Goal: Communication & Community: Answer question/provide support

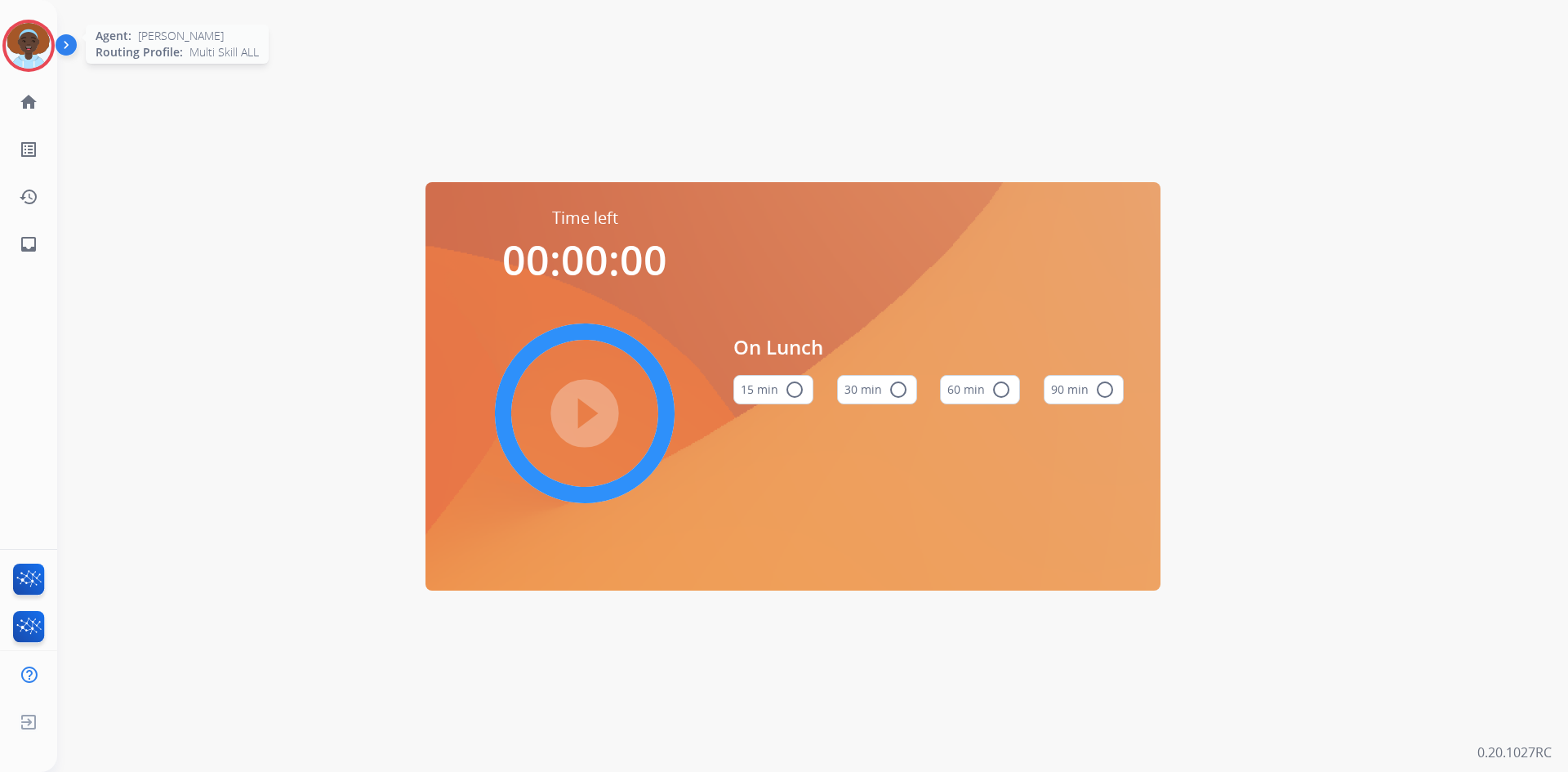
click at [40, 42] on img at bounding box center [28, 45] width 46 height 46
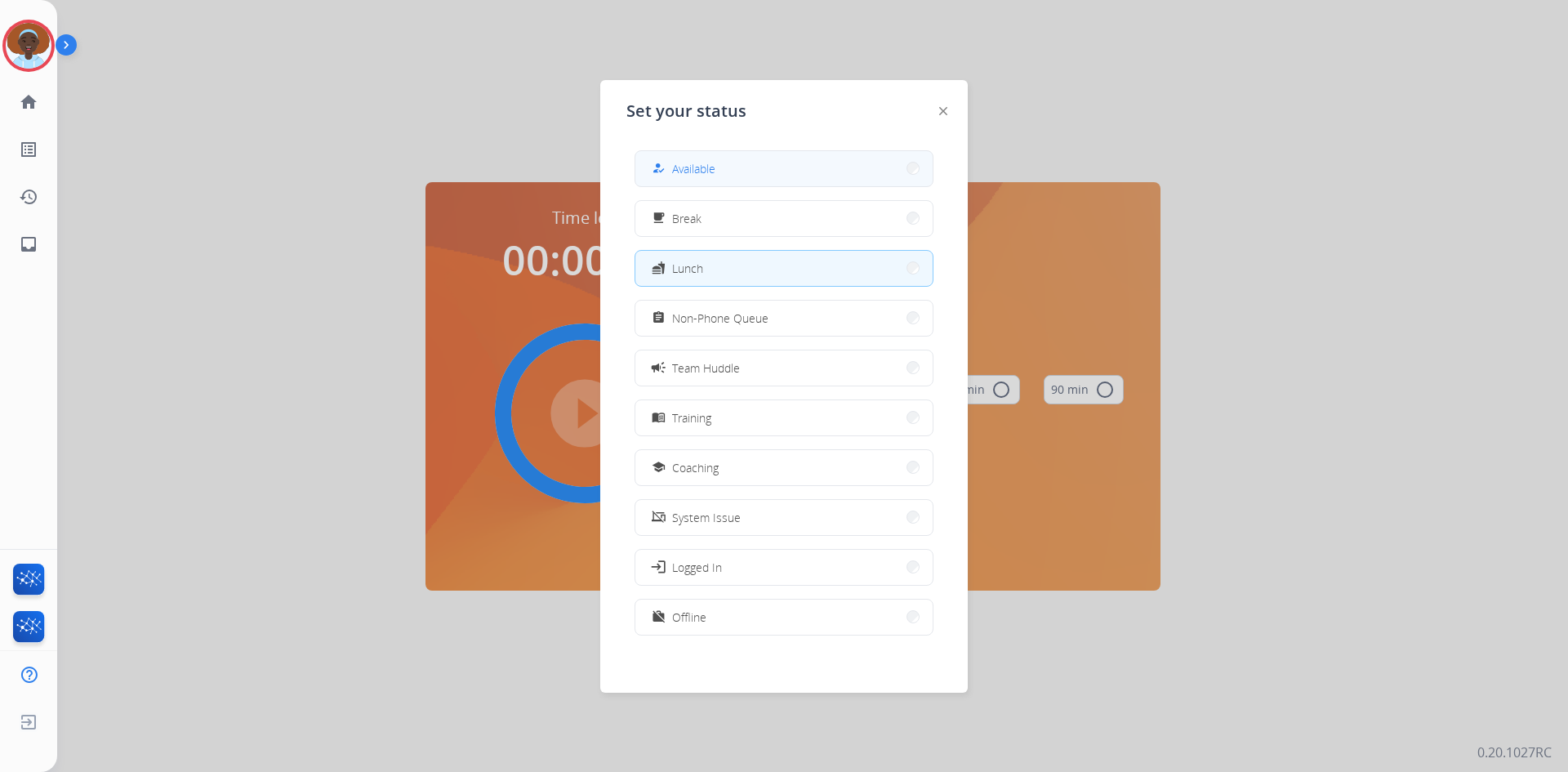
click at [688, 169] on span "Available" at bounding box center [694, 168] width 43 height 17
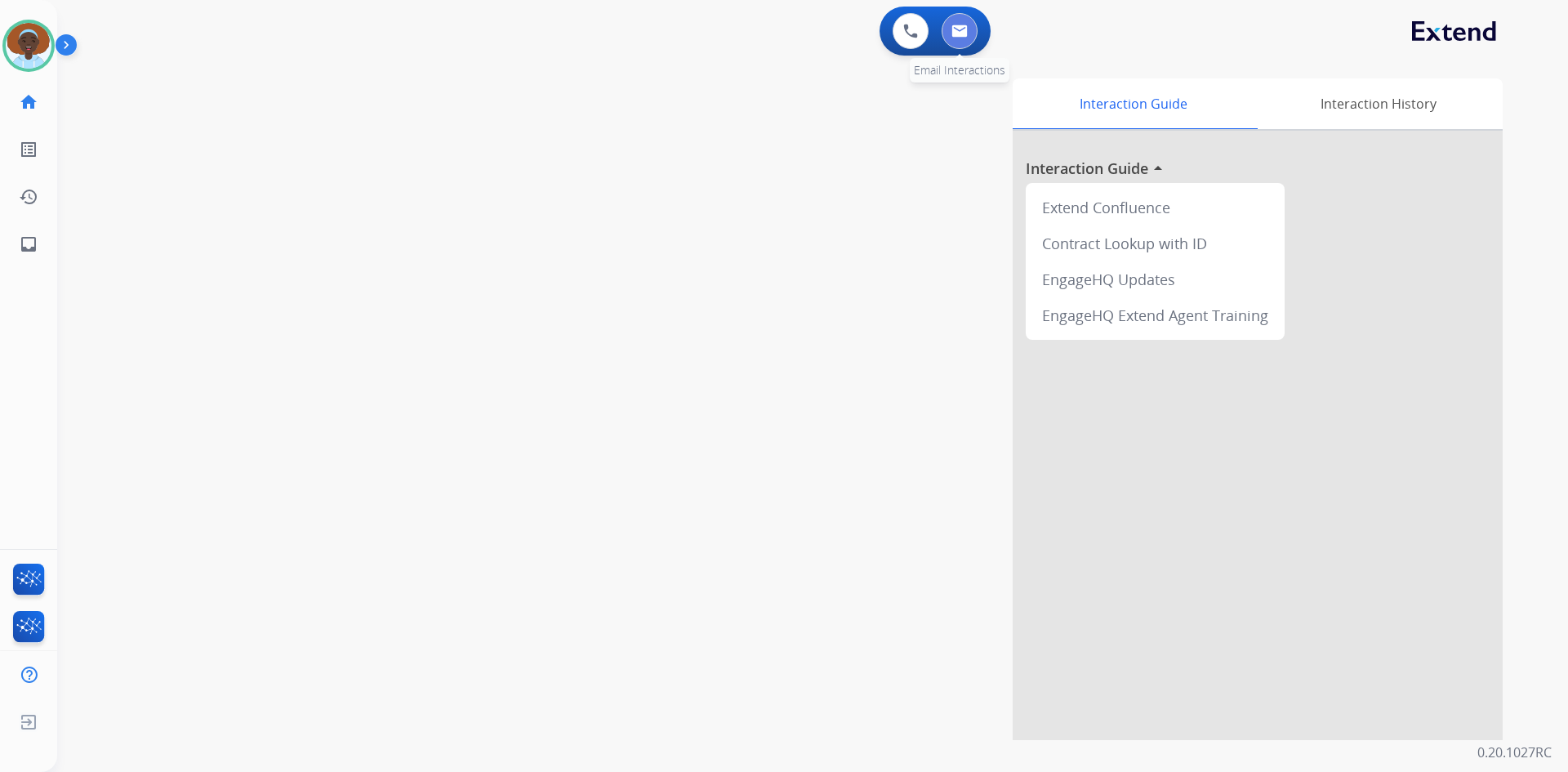
click at [969, 31] on button at bounding box center [960, 31] width 36 height 36
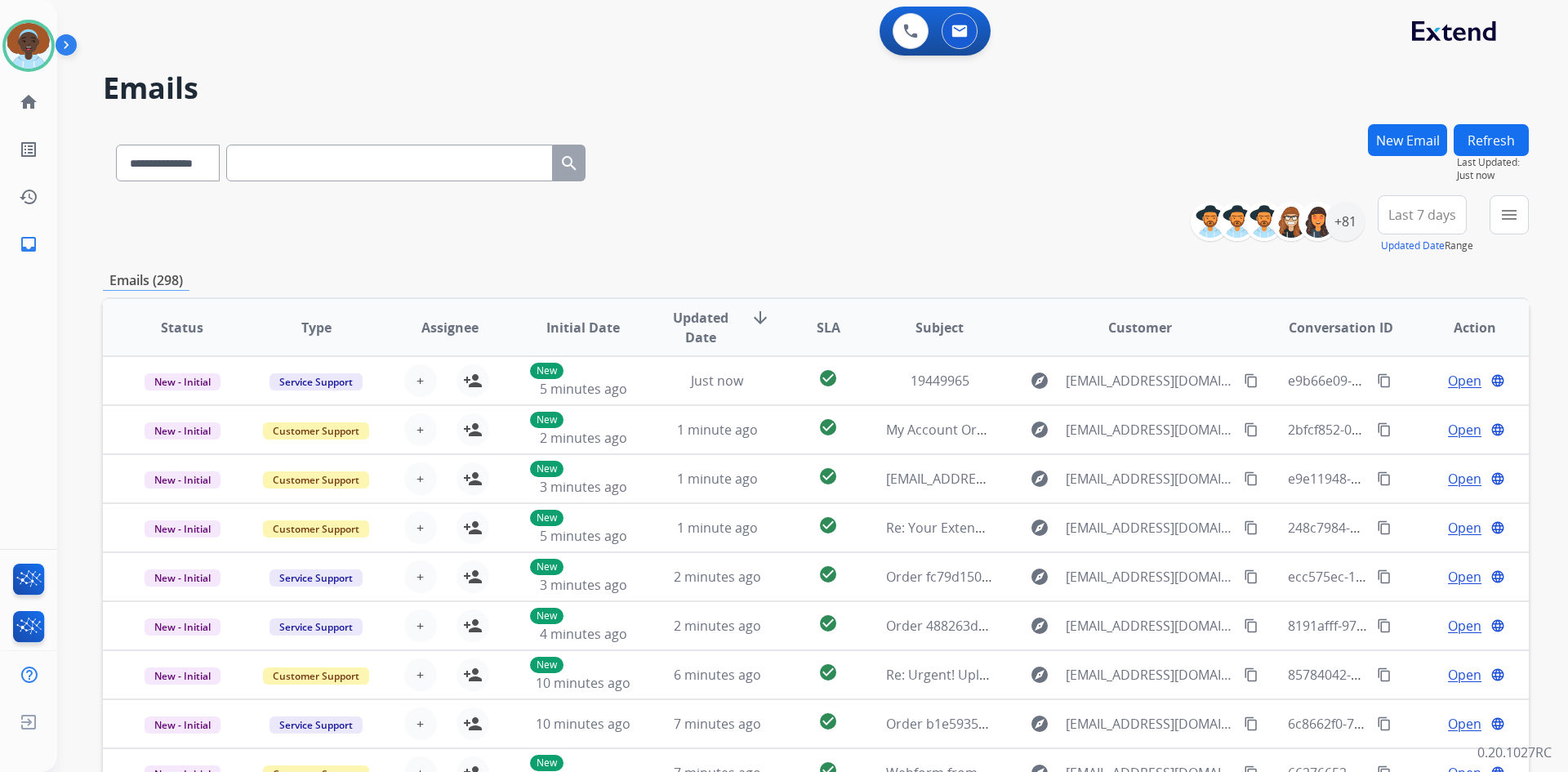
click at [1416, 216] on span "Last 7 days" at bounding box center [1422, 214] width 68 height 6
click at [1390, 415] on div "Last 90 days" at bounding box center [1417, 413] width 90 height 24
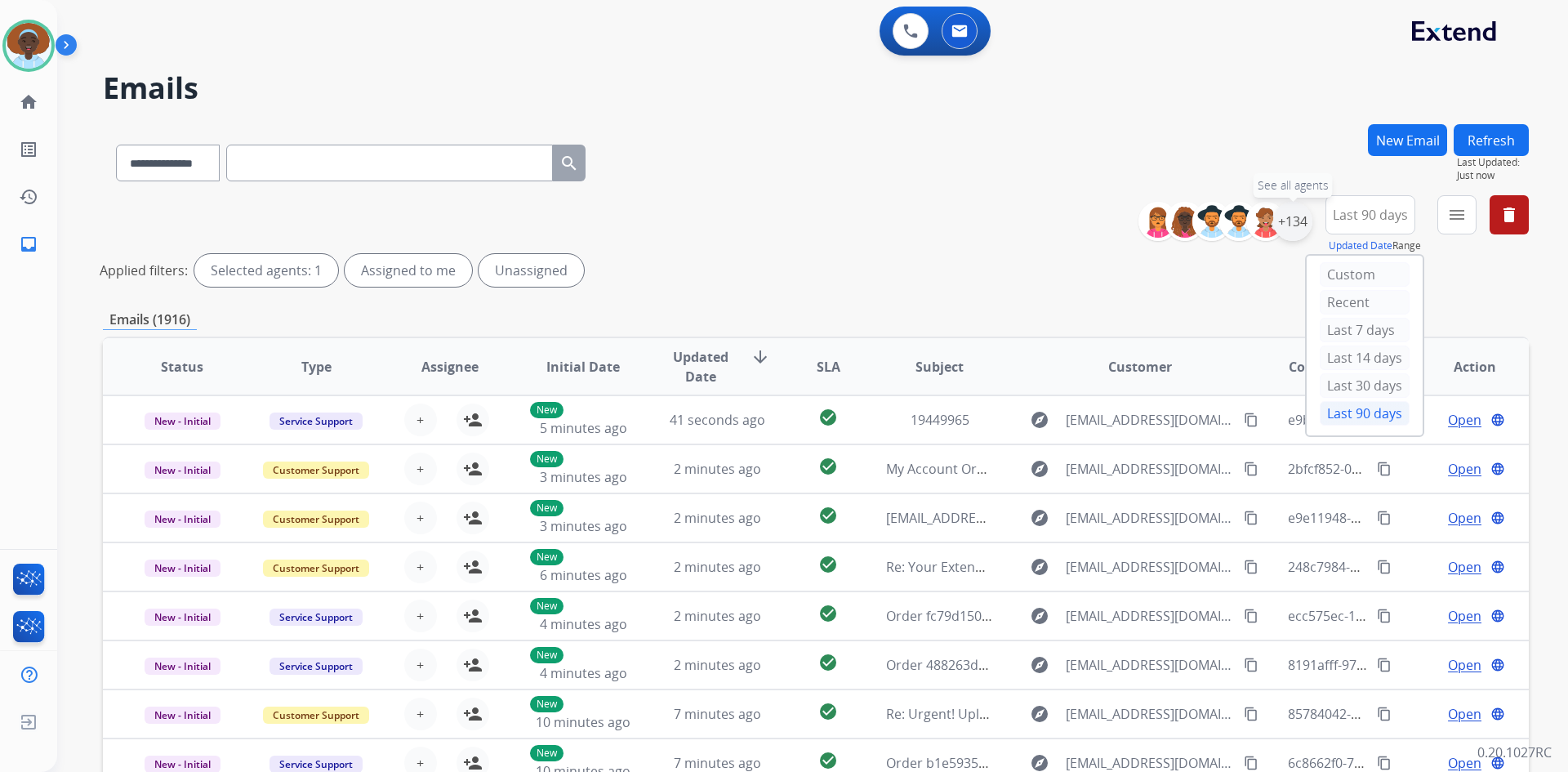
click at [1289, 218] on div "+134" at bounding box center [1293, 221] width 40 height 40
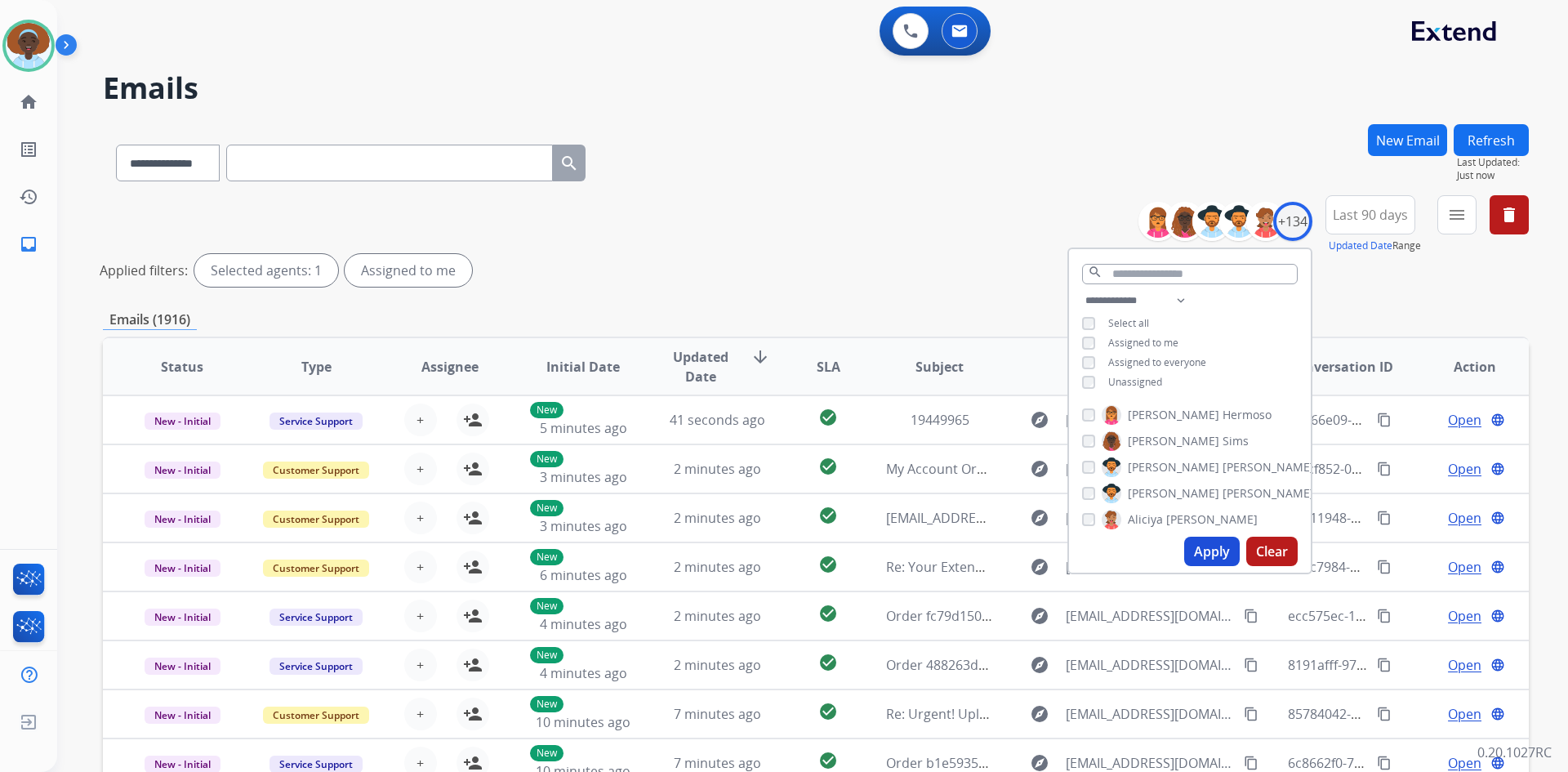
click at [1213, 547] on button "Apply" at bounding box center [1212, 551] width 56 height 30
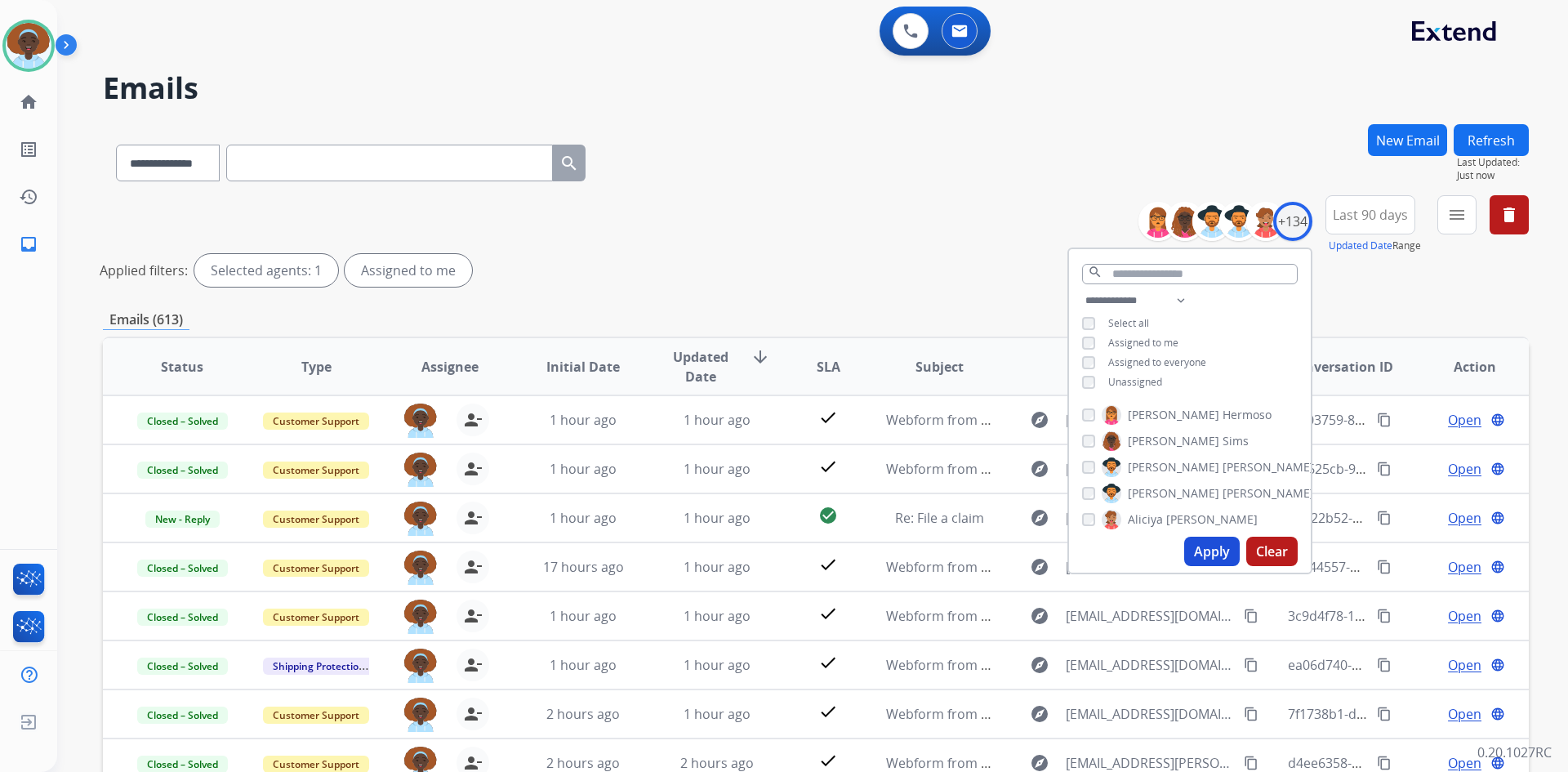
click at [922, 272] on div "Applied filters: Selected agents: 1 Assigned to me" at bounding box center [813, 270] width 1426 height 32
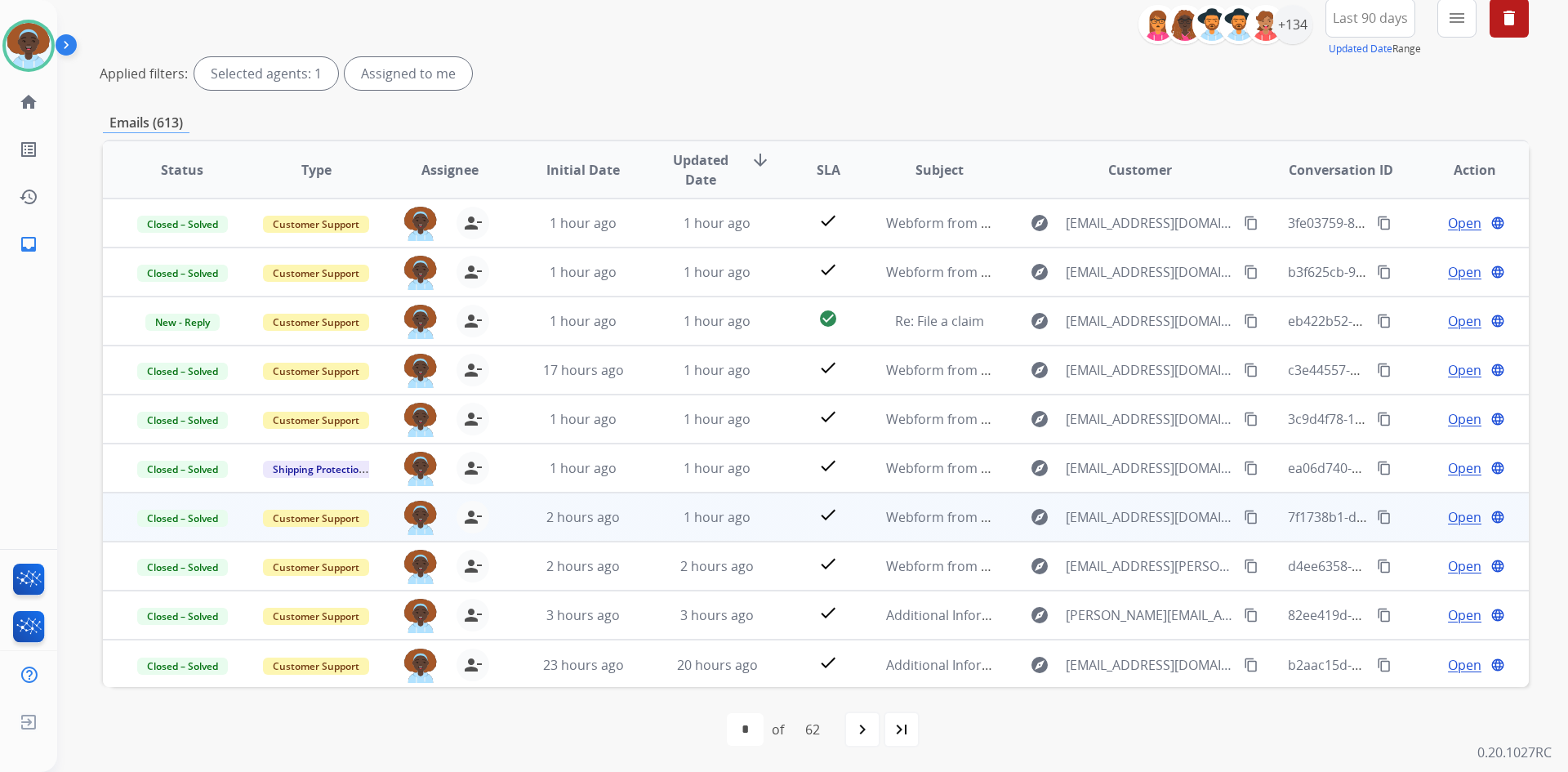
scroll to position [115, 0]
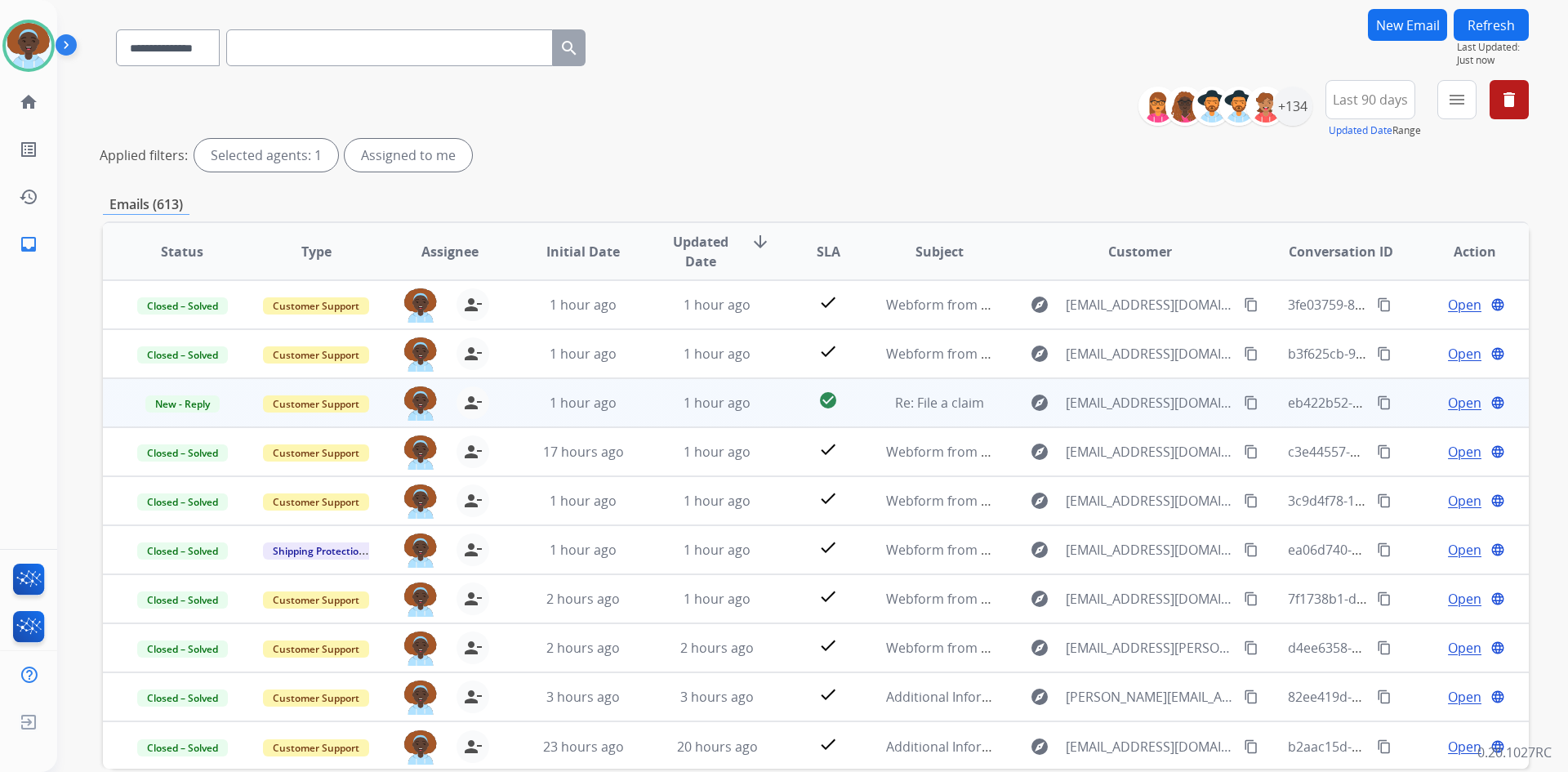
click at [1448, 408] on span "Open" at bounding box center [1464, 402] width 33 height 20
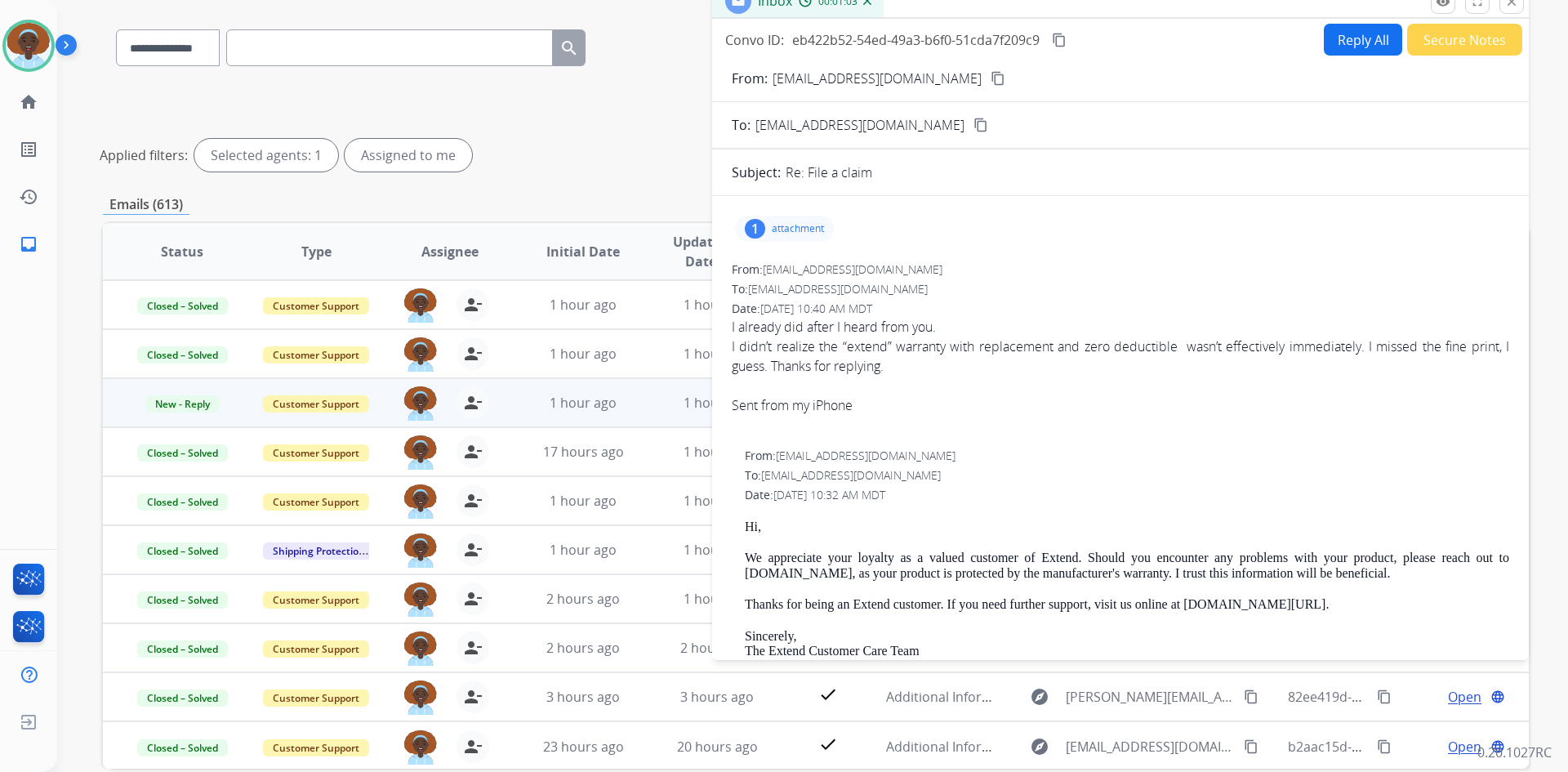
scroll to position [0, 0]
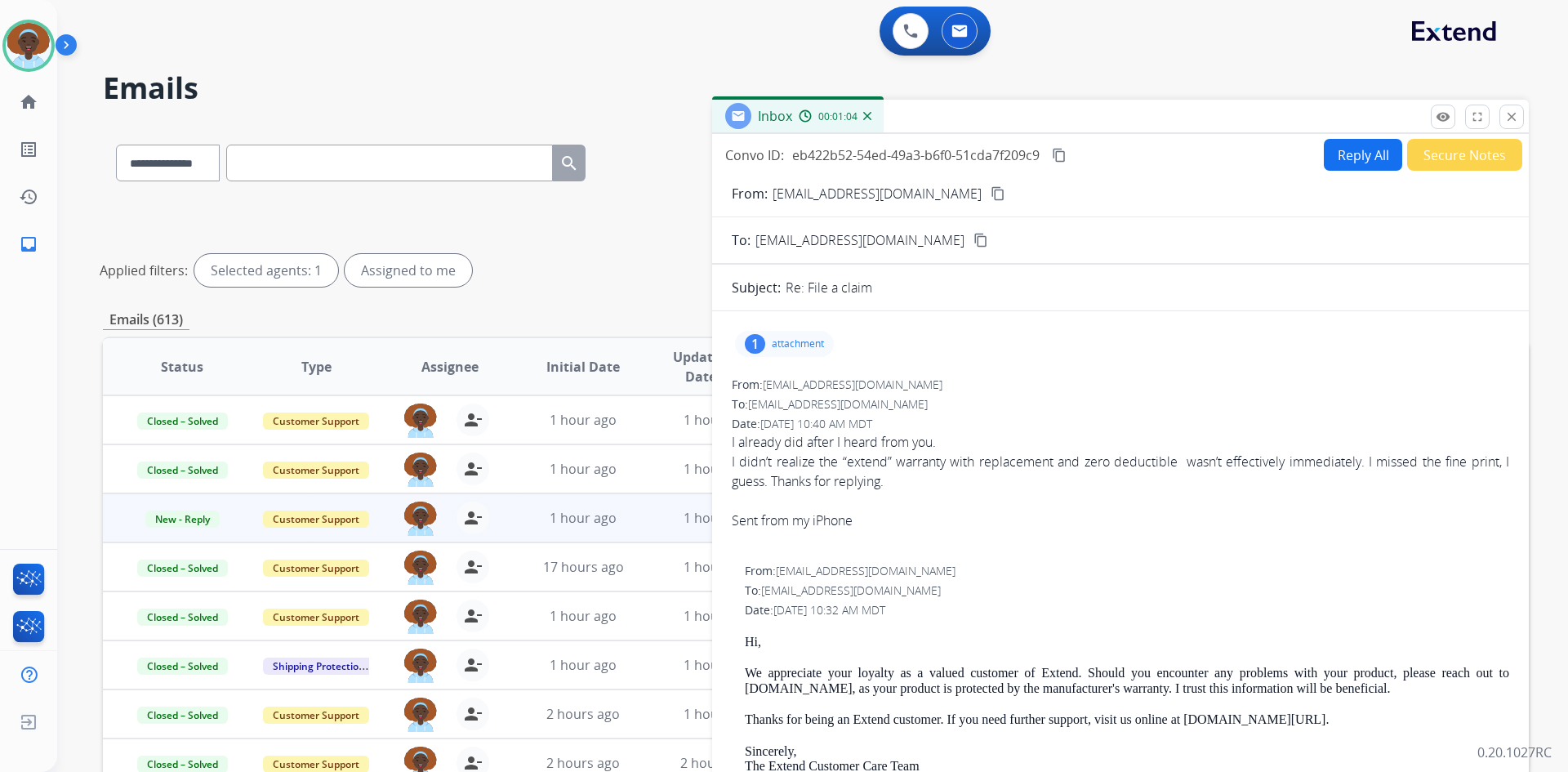
click at [1450, 154] on button "Secure Notes" at bounding box center [1465, 154] width 115 height 31
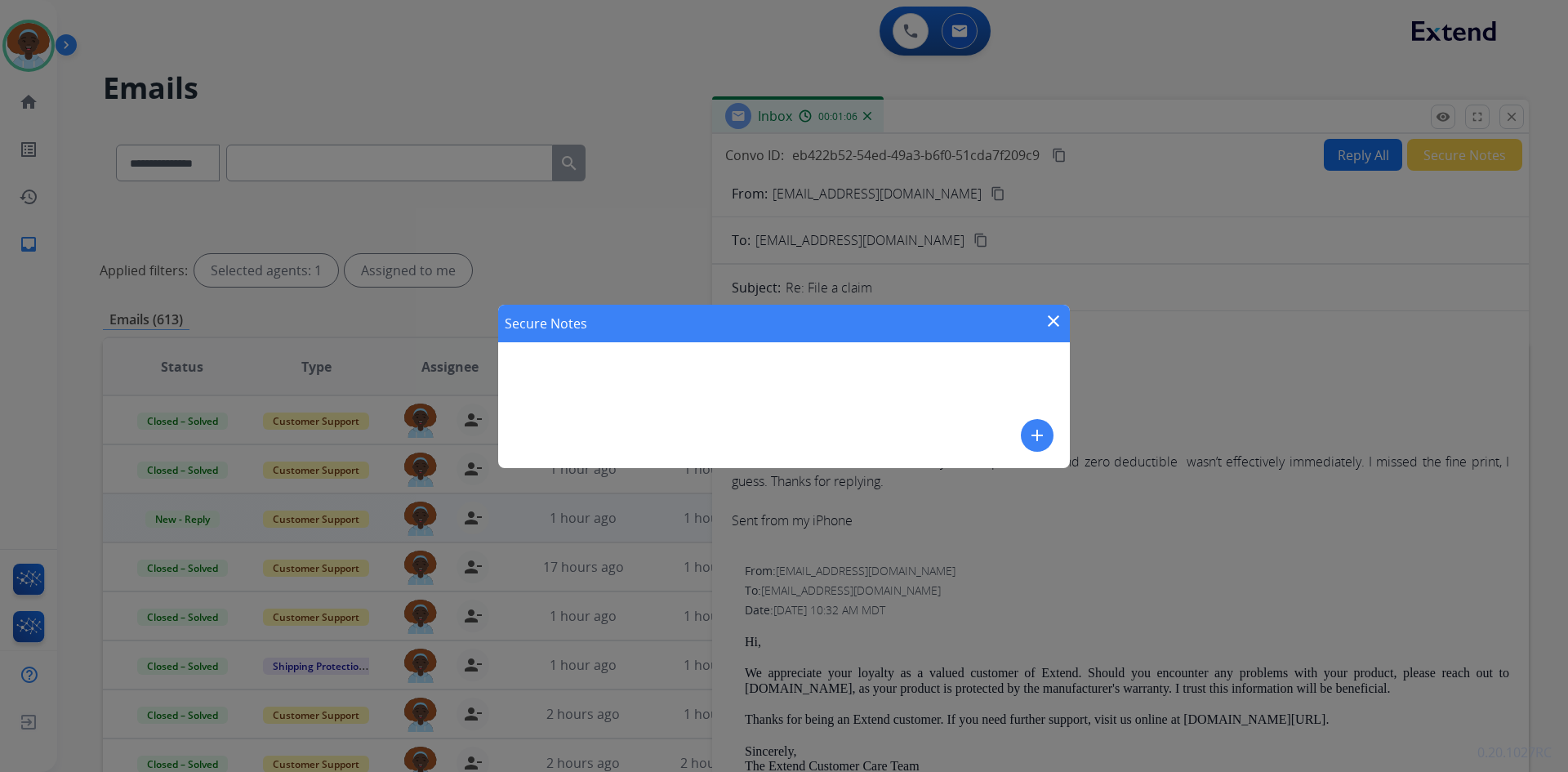
click at [1037, 433] on mat-icon "add" at bounding box center [1038, 435] width 20 height 20
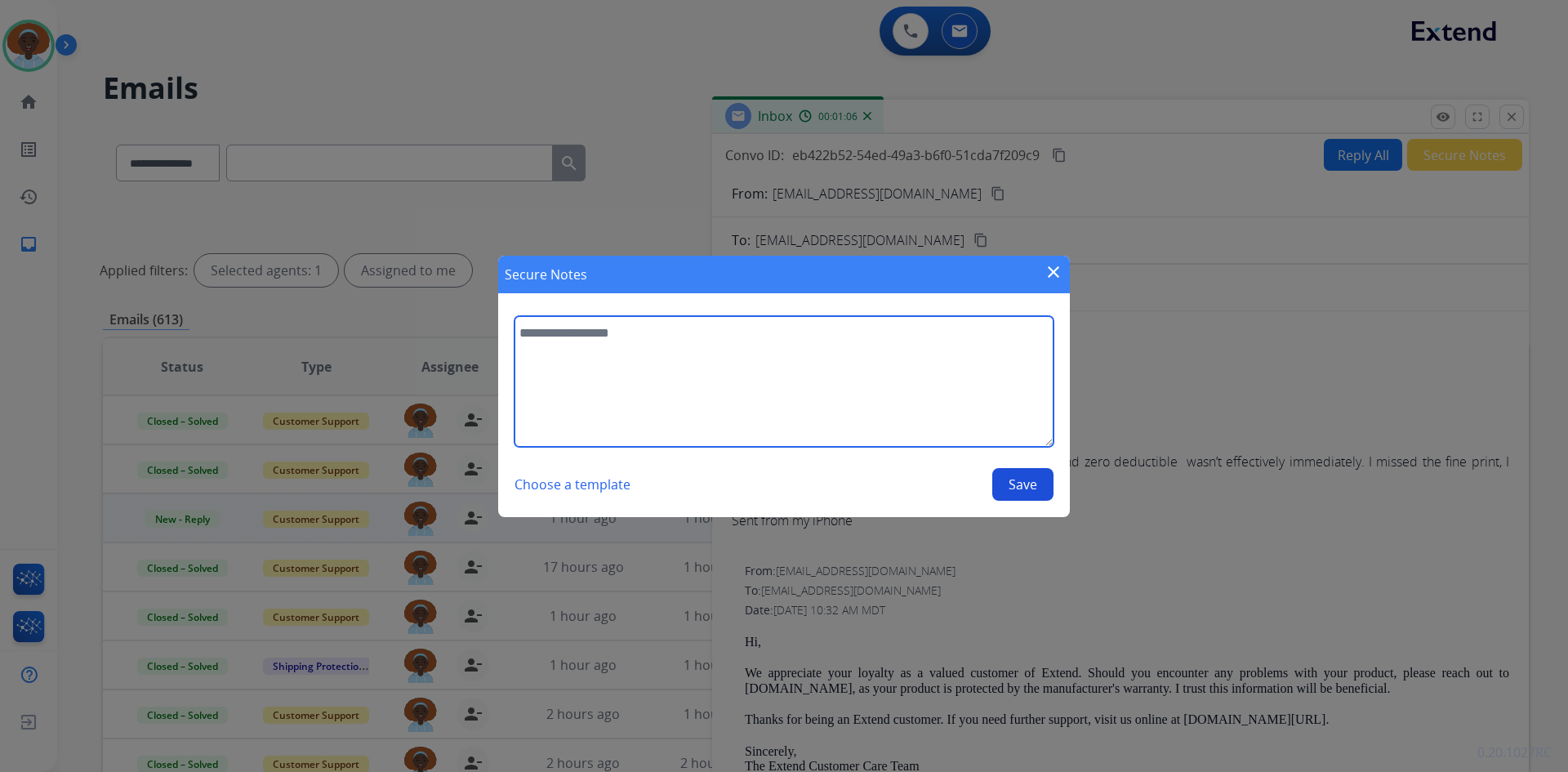
click at [572, 328] on textarea at bounding box center [784, 381] width 539 height 130
type textarea "**********"
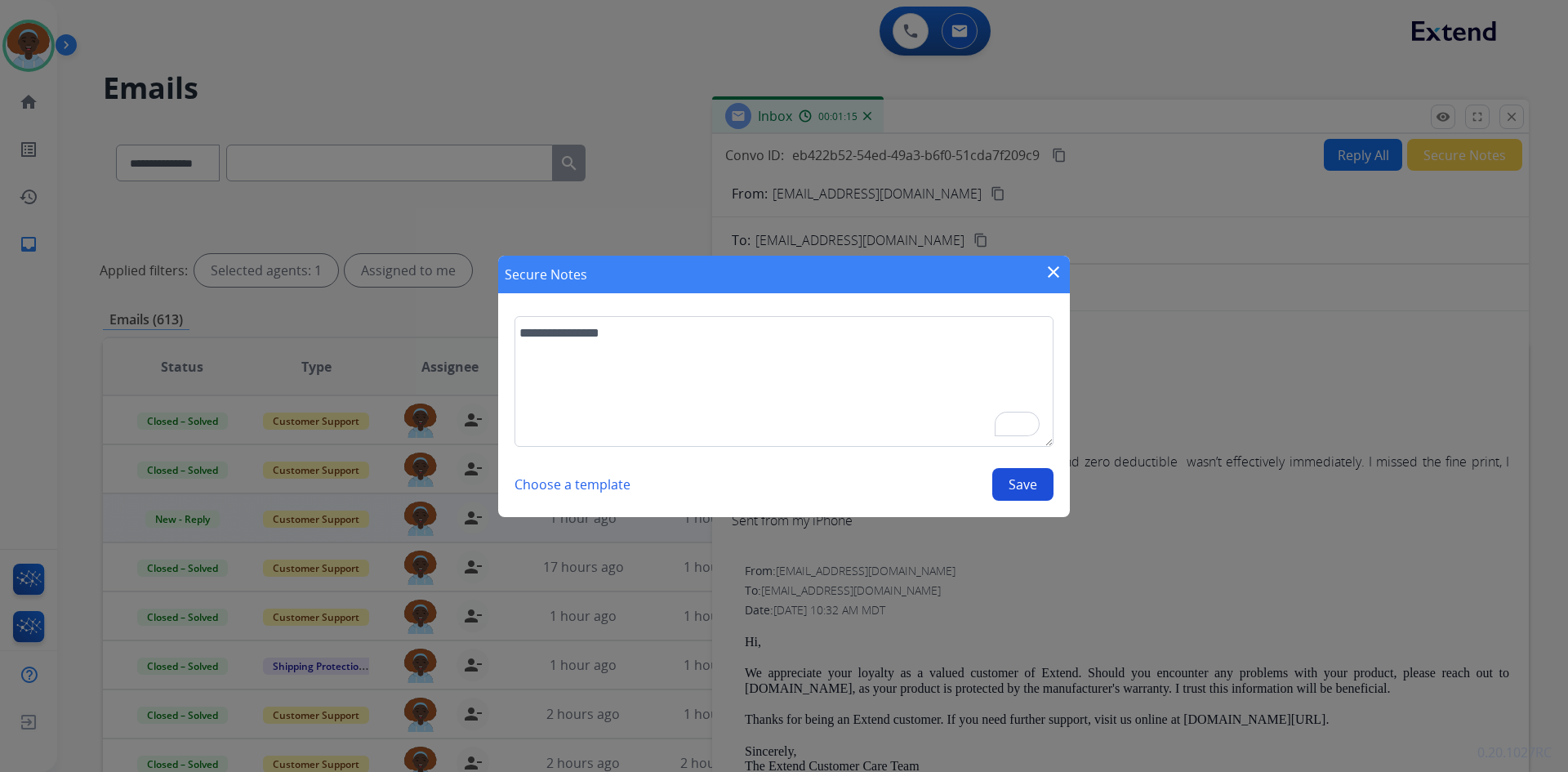
click at [1031, 478] on button "Save" at bounding box center [1023, 484] width 61 height 32
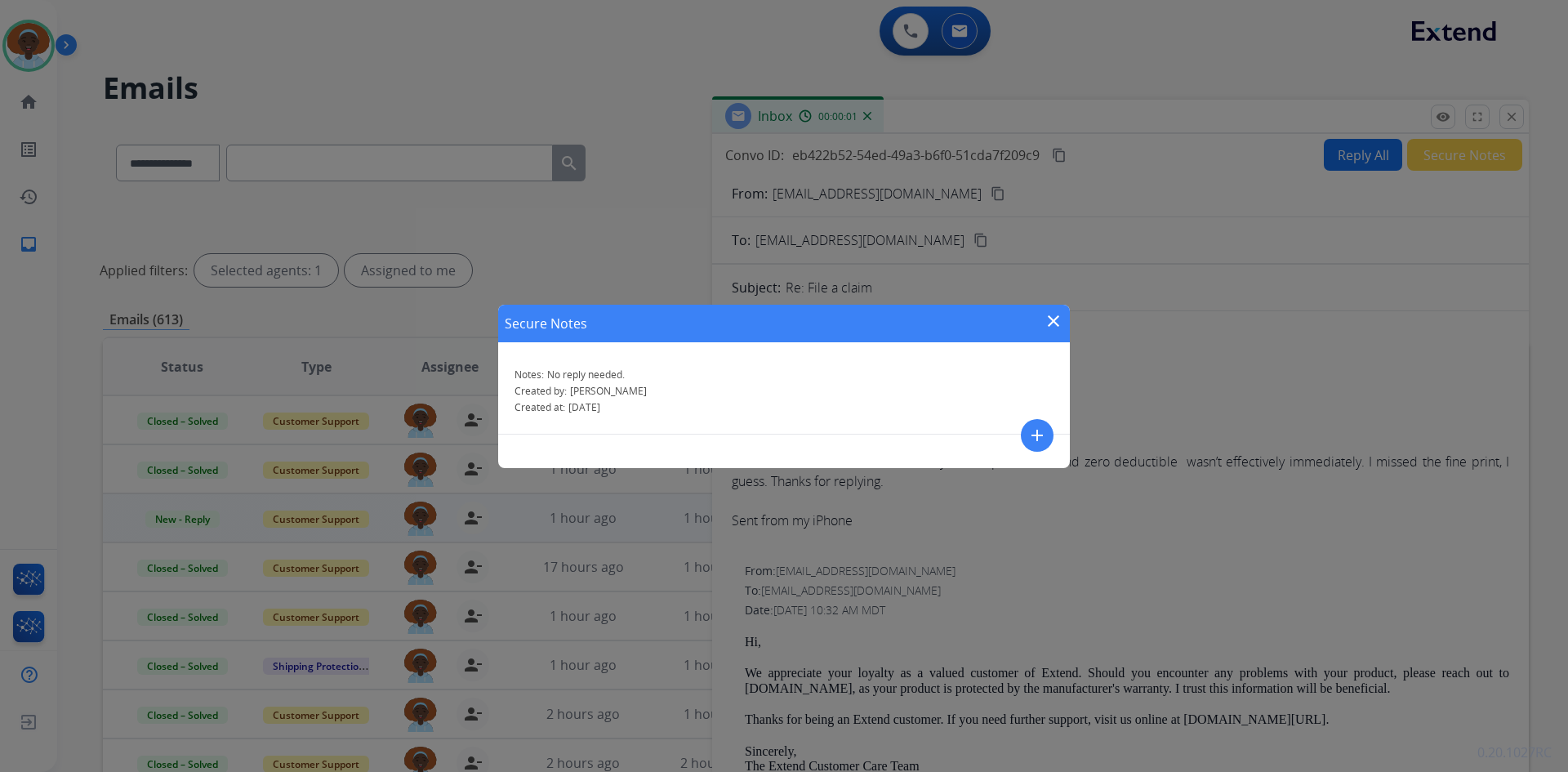
click at [1059, 318] on mat-icon "close" at bounding box center [1054, 321] width 20 height 20
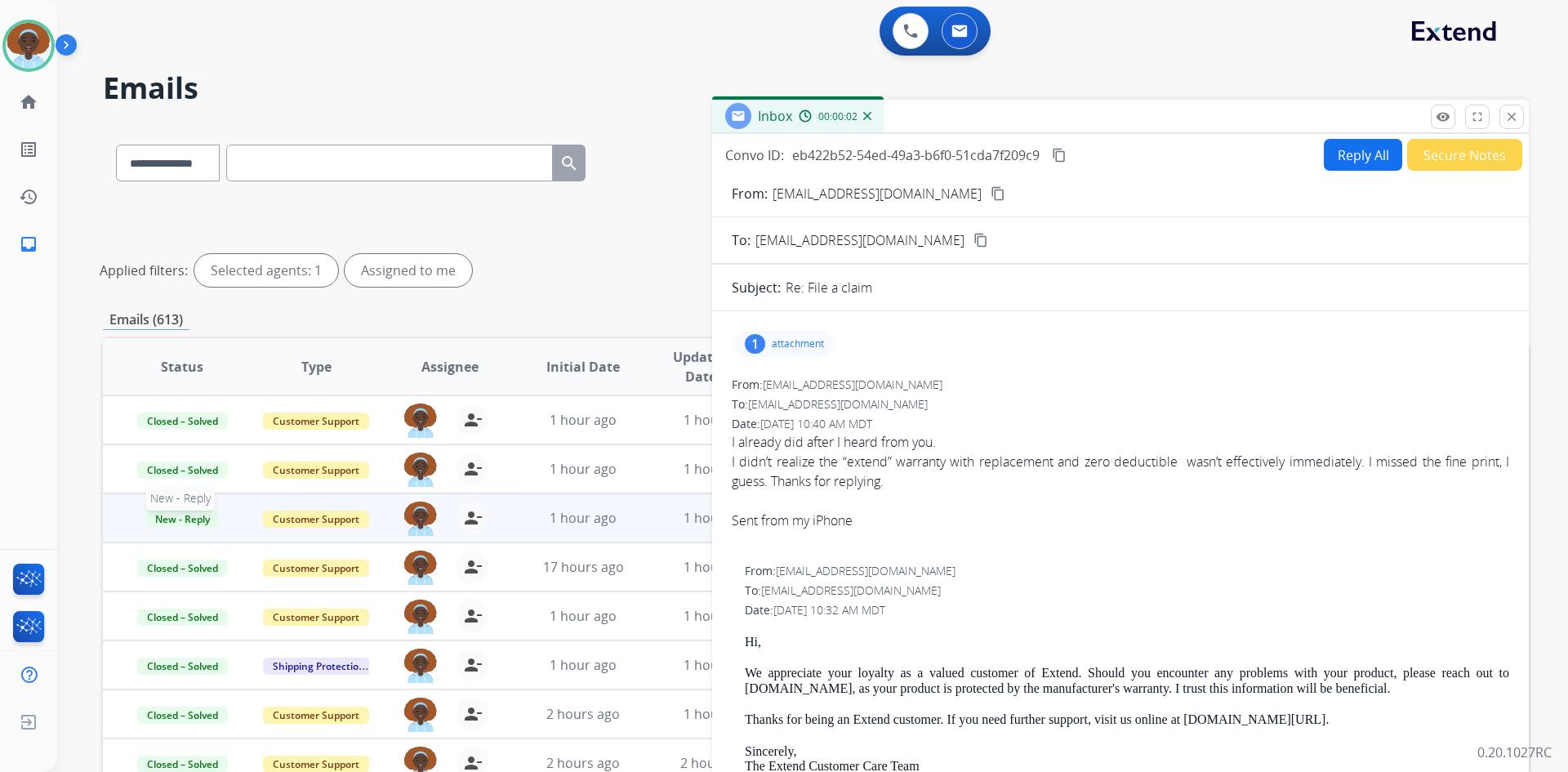
click at [189, 520] on span "New - Reply" at bounding box center [183, 518] width 75 height 17
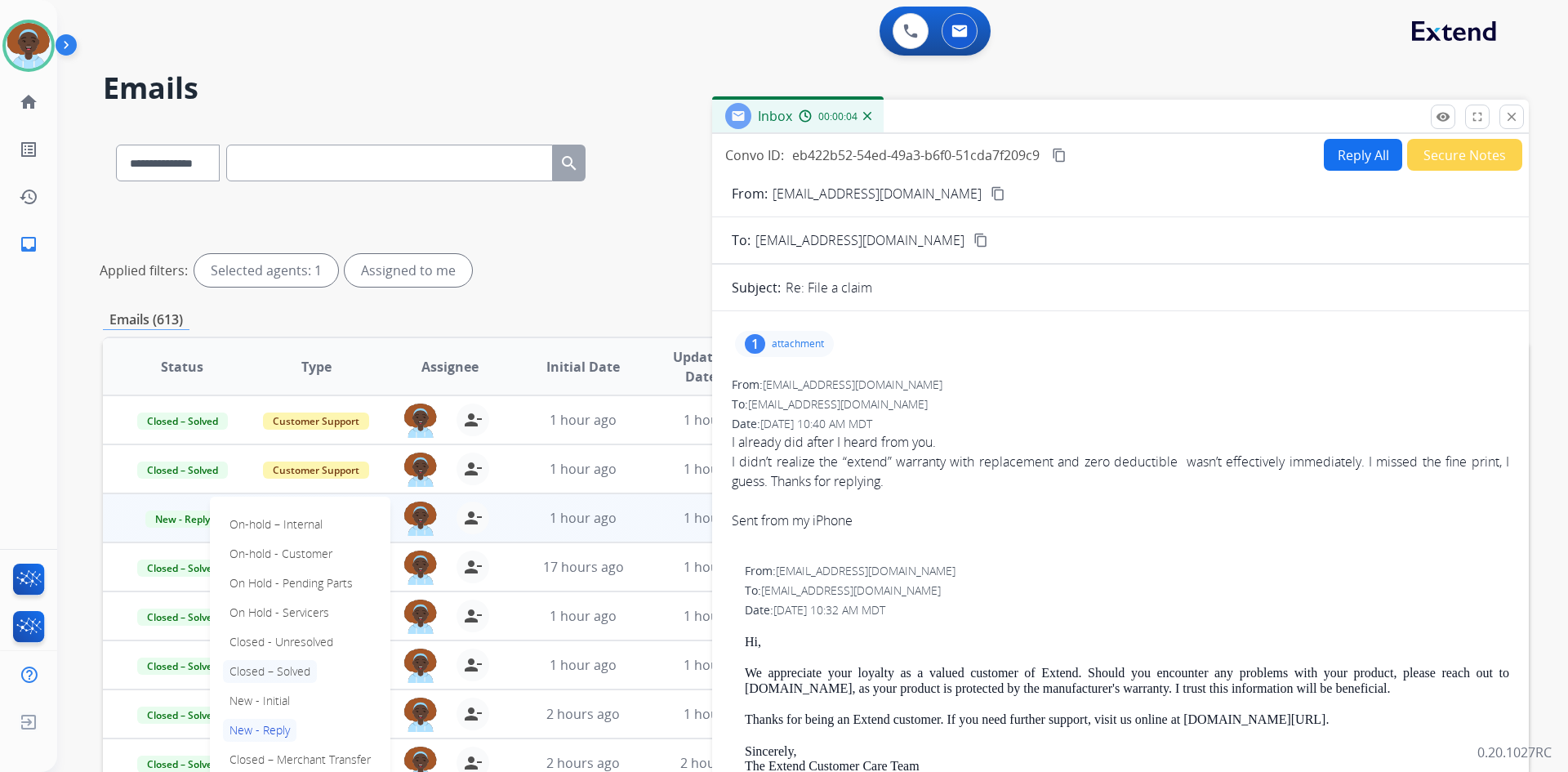
click at [259, 674] on p "Closed – Solved" at bounding box center [270, 670] width 94 height 22
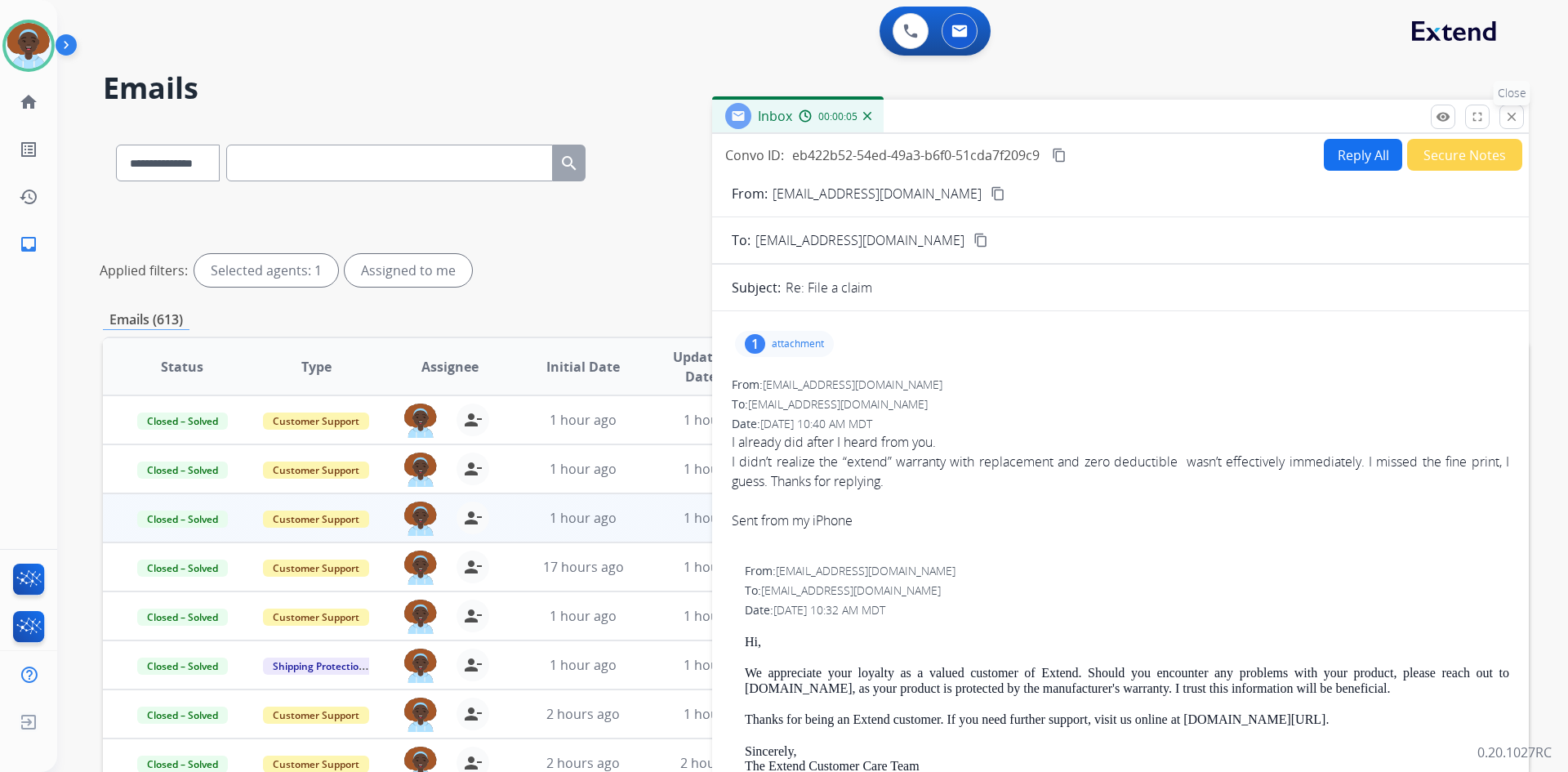
click at [1512, 123] on mat-icon "close" at bounding box center [1512, 117] width 14 height 14
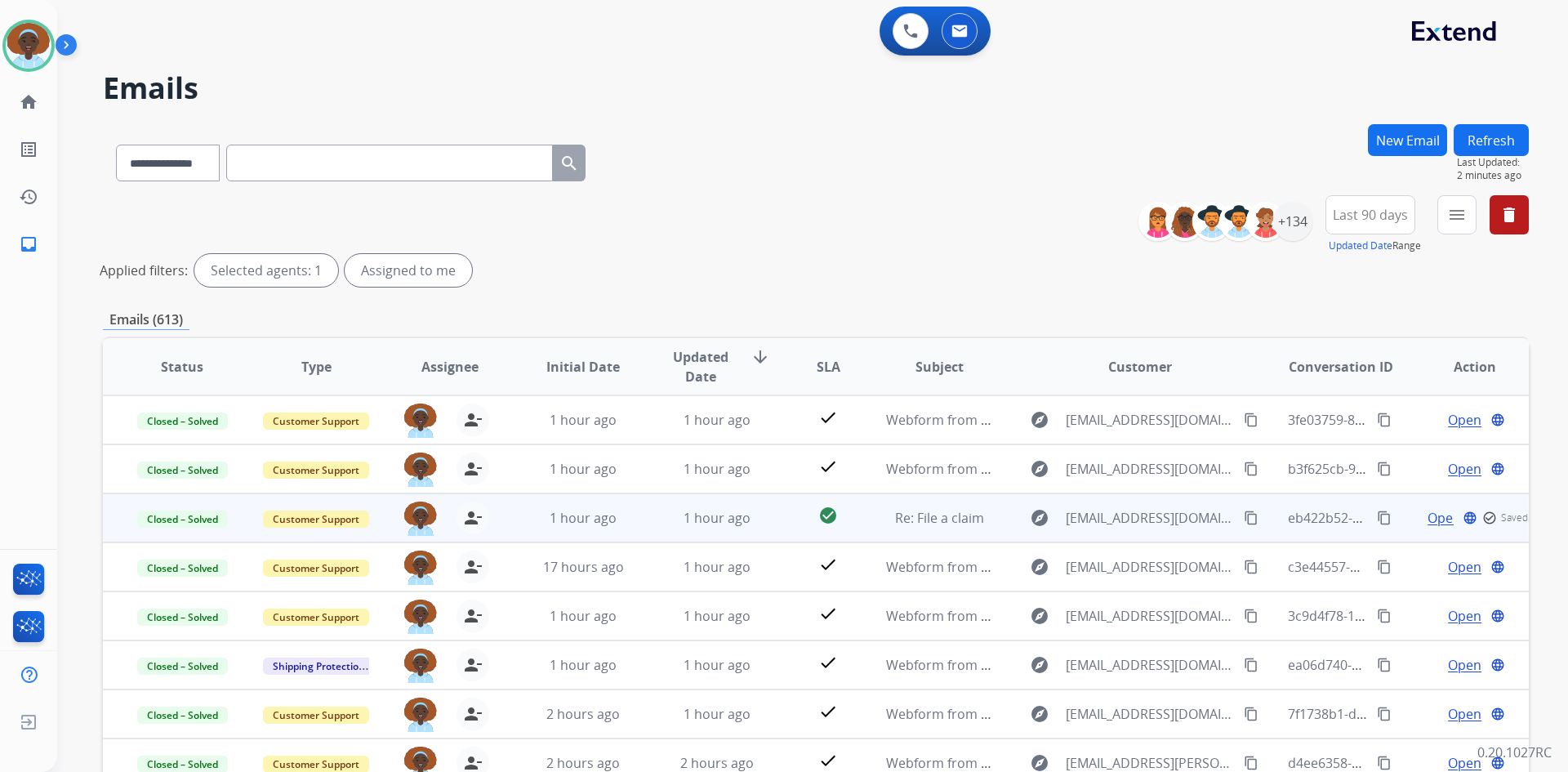
click at [1491, 133] on button "Refresh" at bounding box center [1491, 139] width 75 height 31
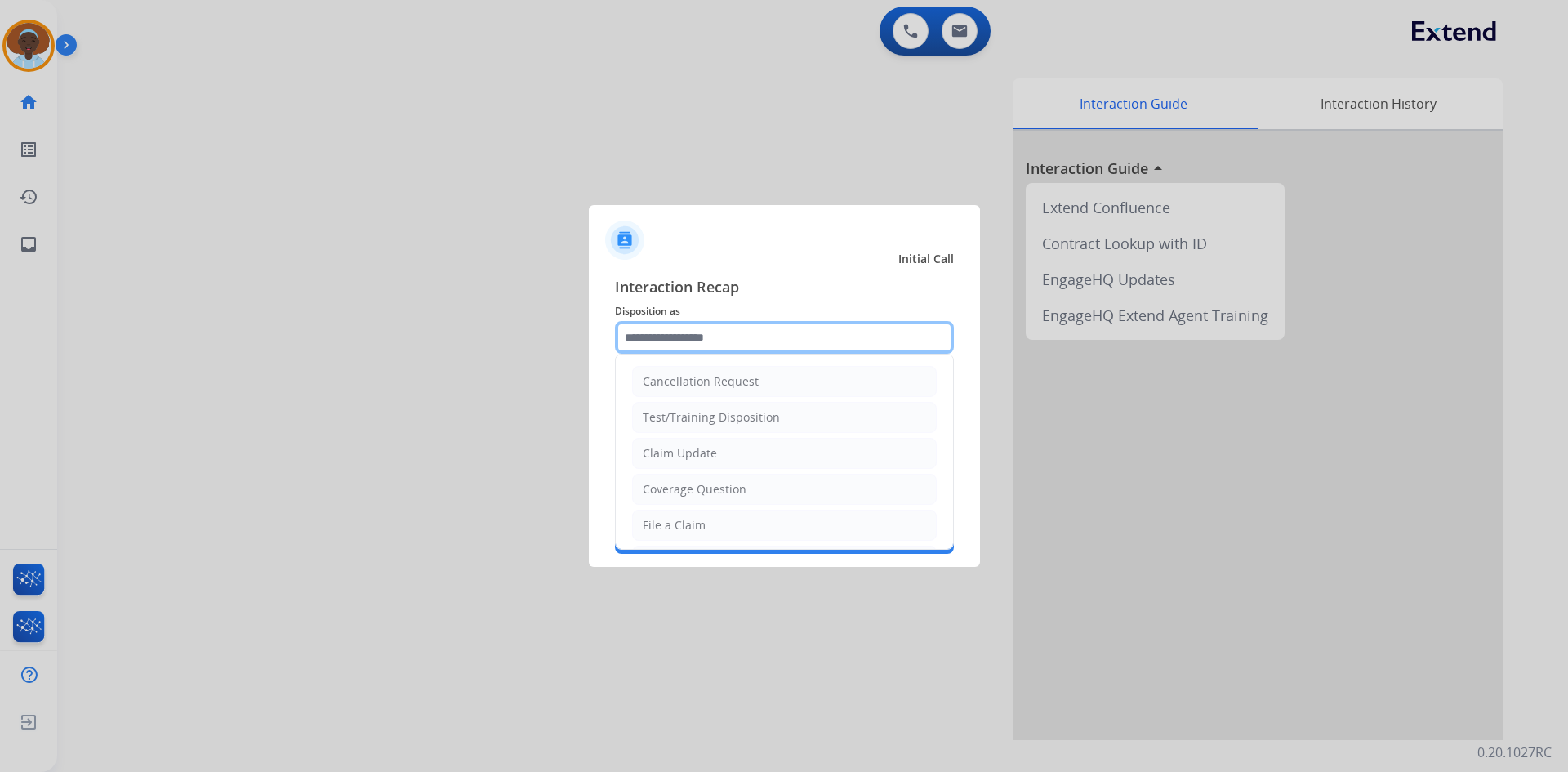
click at [707, 328] on input "text" at bounding box center [784, 337] width 339 height 32
click at [723, 389] on div "Cancellation Request" at bounding box center [700, 382] width 116 height 16
type input "**********"
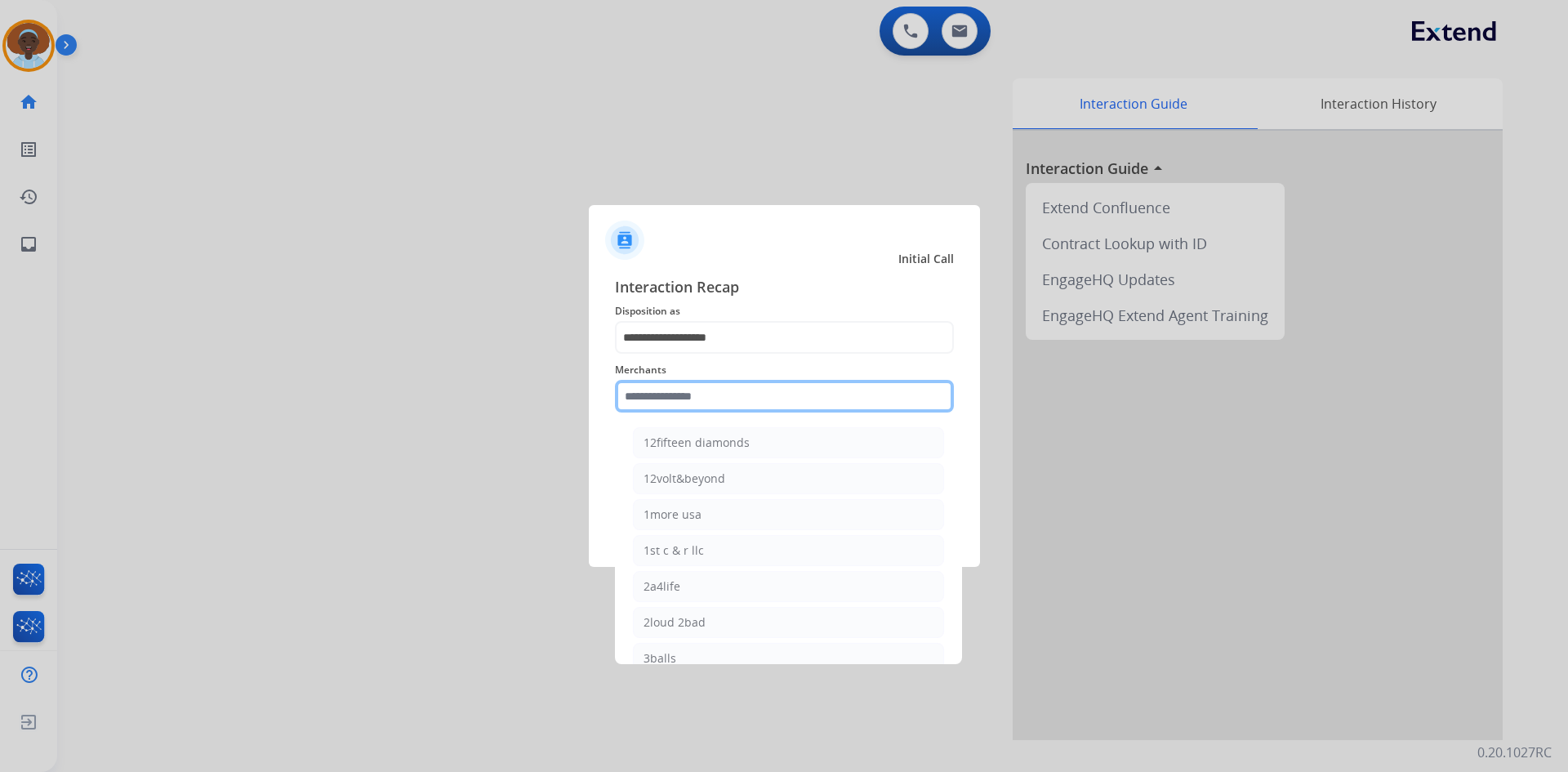
click at [716, 397] on input "text" at bounding box center [784, 396] width 339 height 32
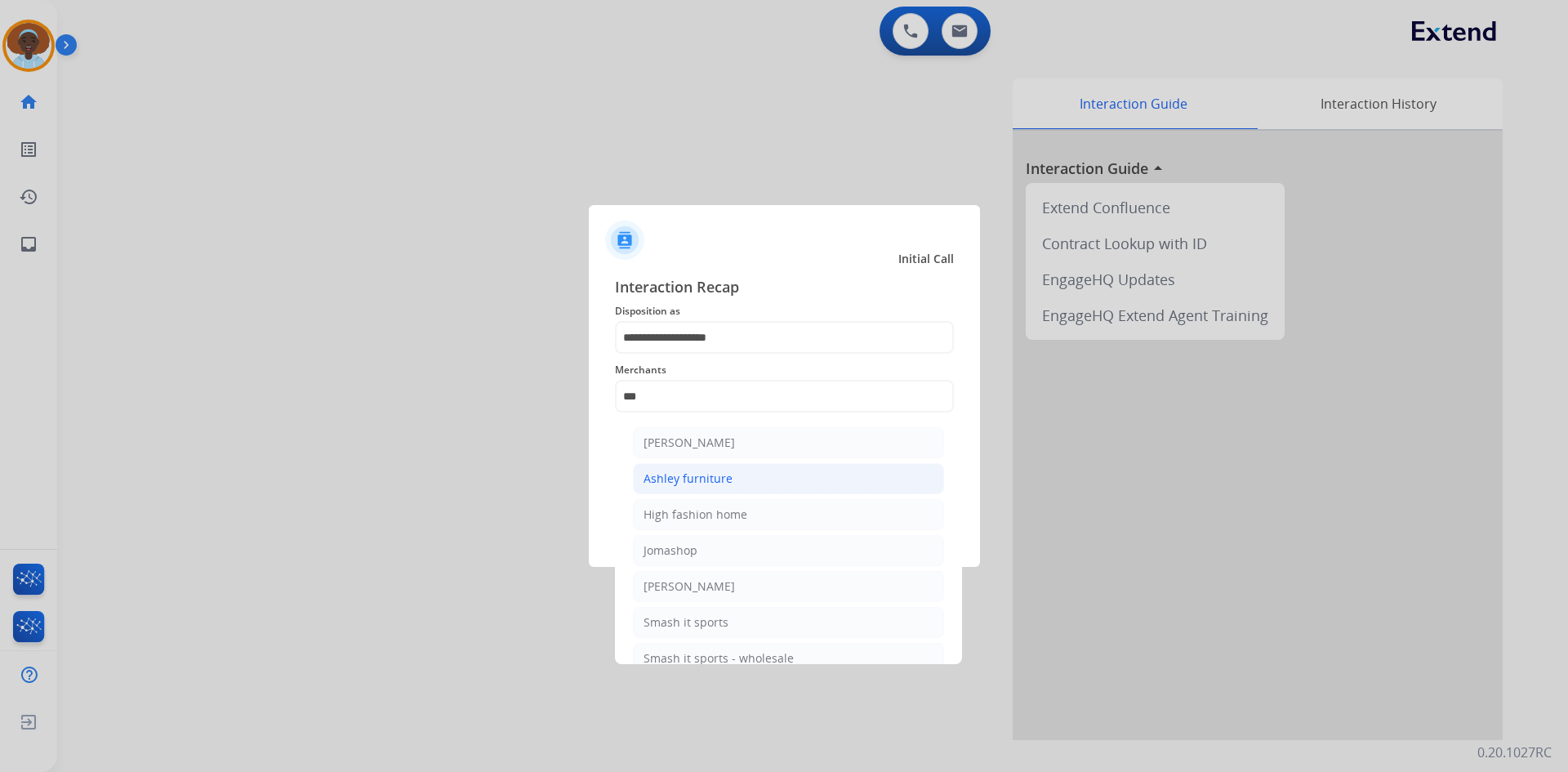
click at [716, 478] on div "Ashley furniture" at bounding box center [688, 479] width 89 height 16
type input "**********"
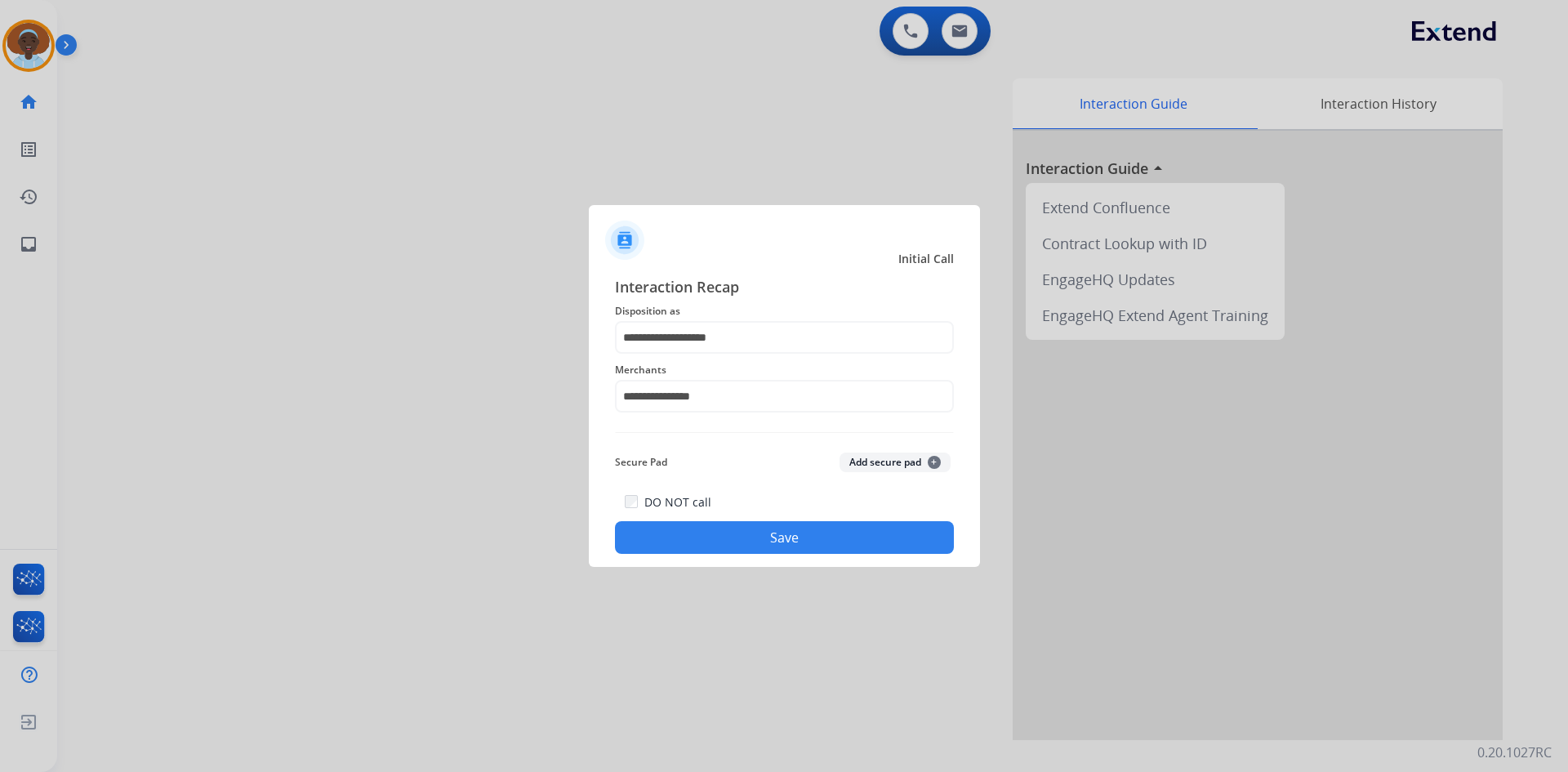
click at [732, 531] on button "Save" at bounding box center [784, 537] width 339 height 32
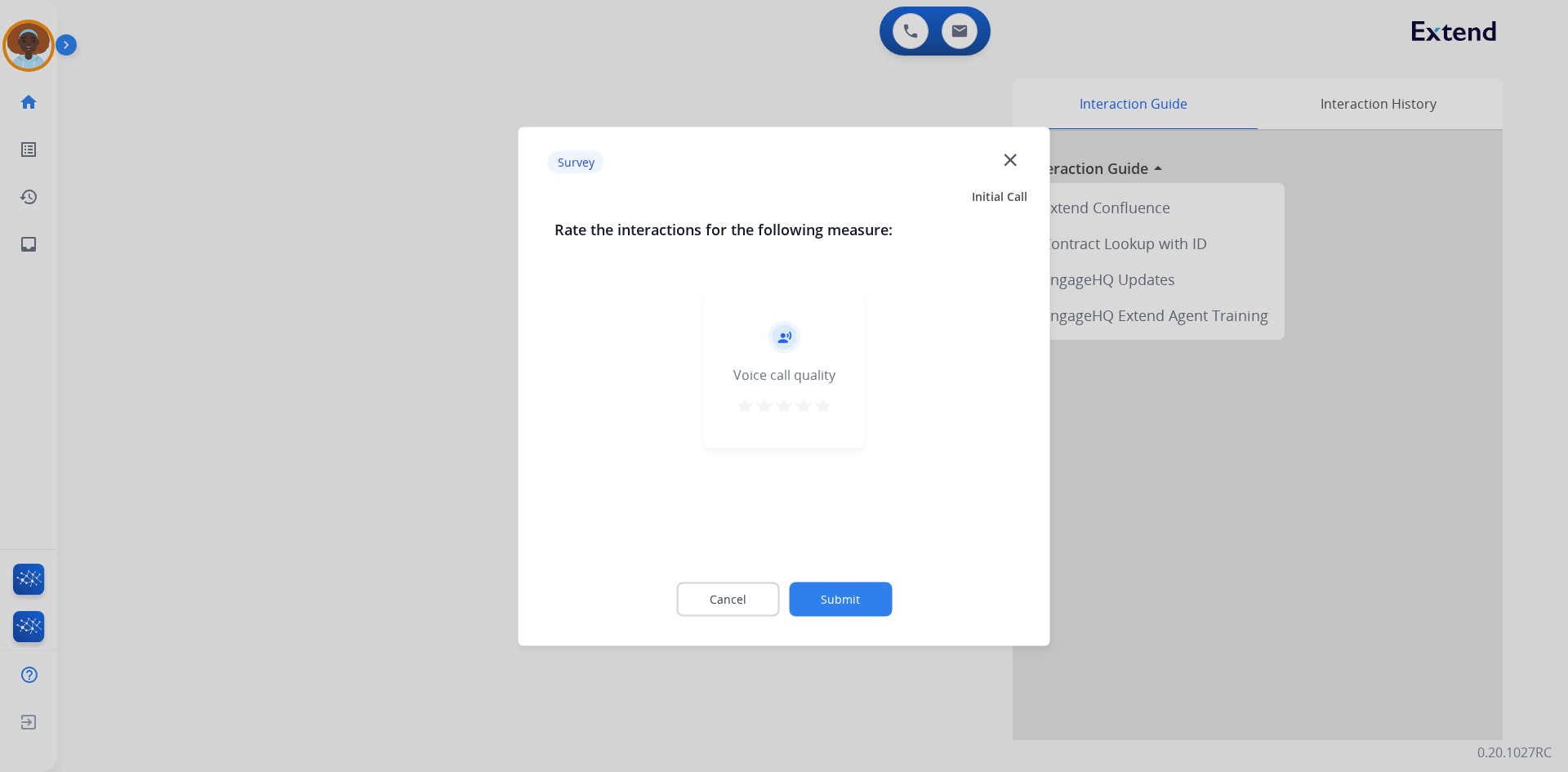
click at [826, 400] on mat-icon "star" at bounding box center [824, 405] width 20 height 20
click at [816, 591] on button "Submit" at bounding box center [841, 598] width 103 height 34
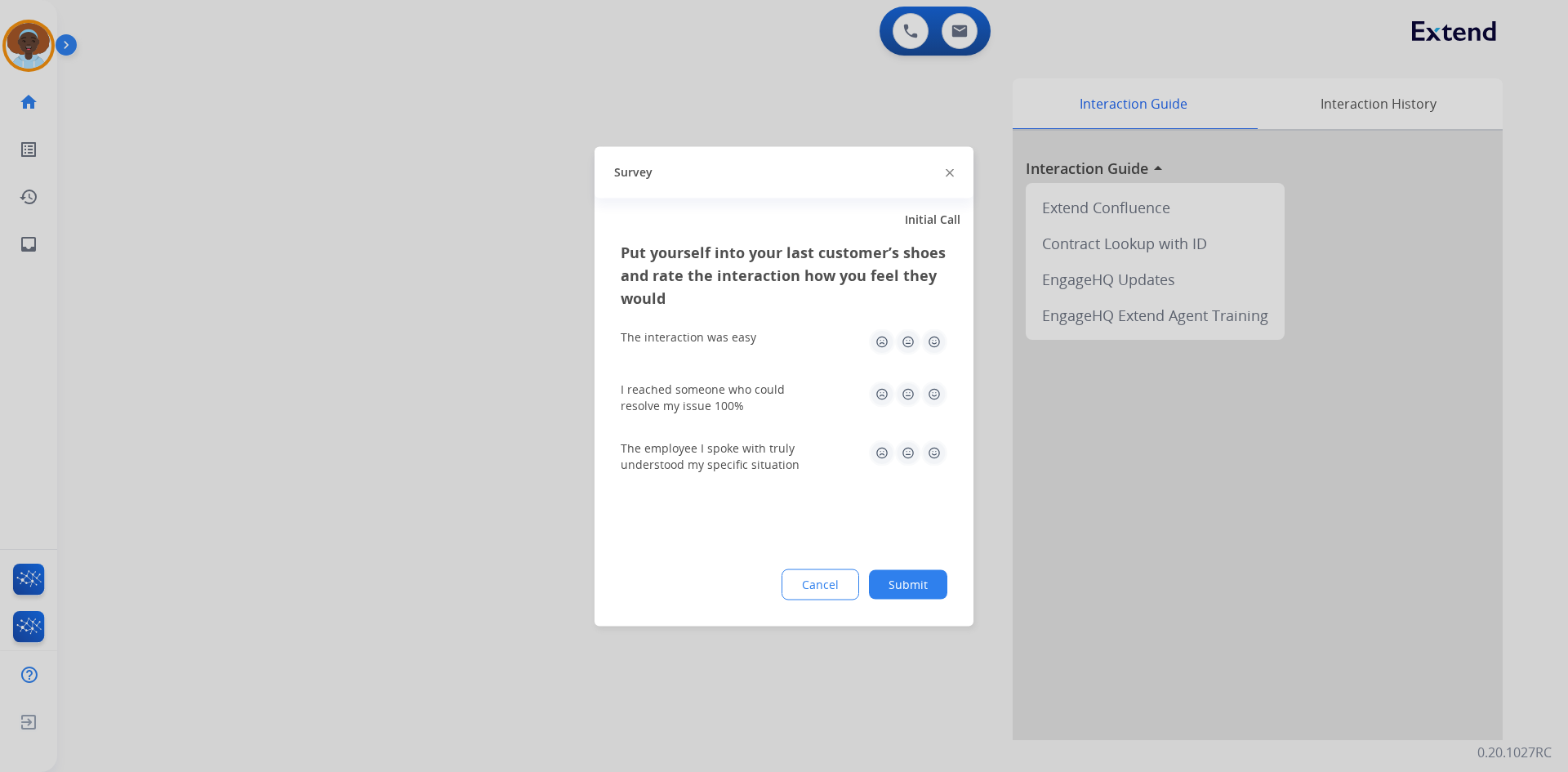
click at [936, 339] on img at bounding box center [934, 341] width 26 height 26
click at [931, 388] on img at bounding box center [934, 393] width 26 height 26
click at [933, 453] on img at bounding box center [934, 452] width 26 height 26
click at [910, 581] on button "Submit" at bounding box center [908, 583] width 78 height 30
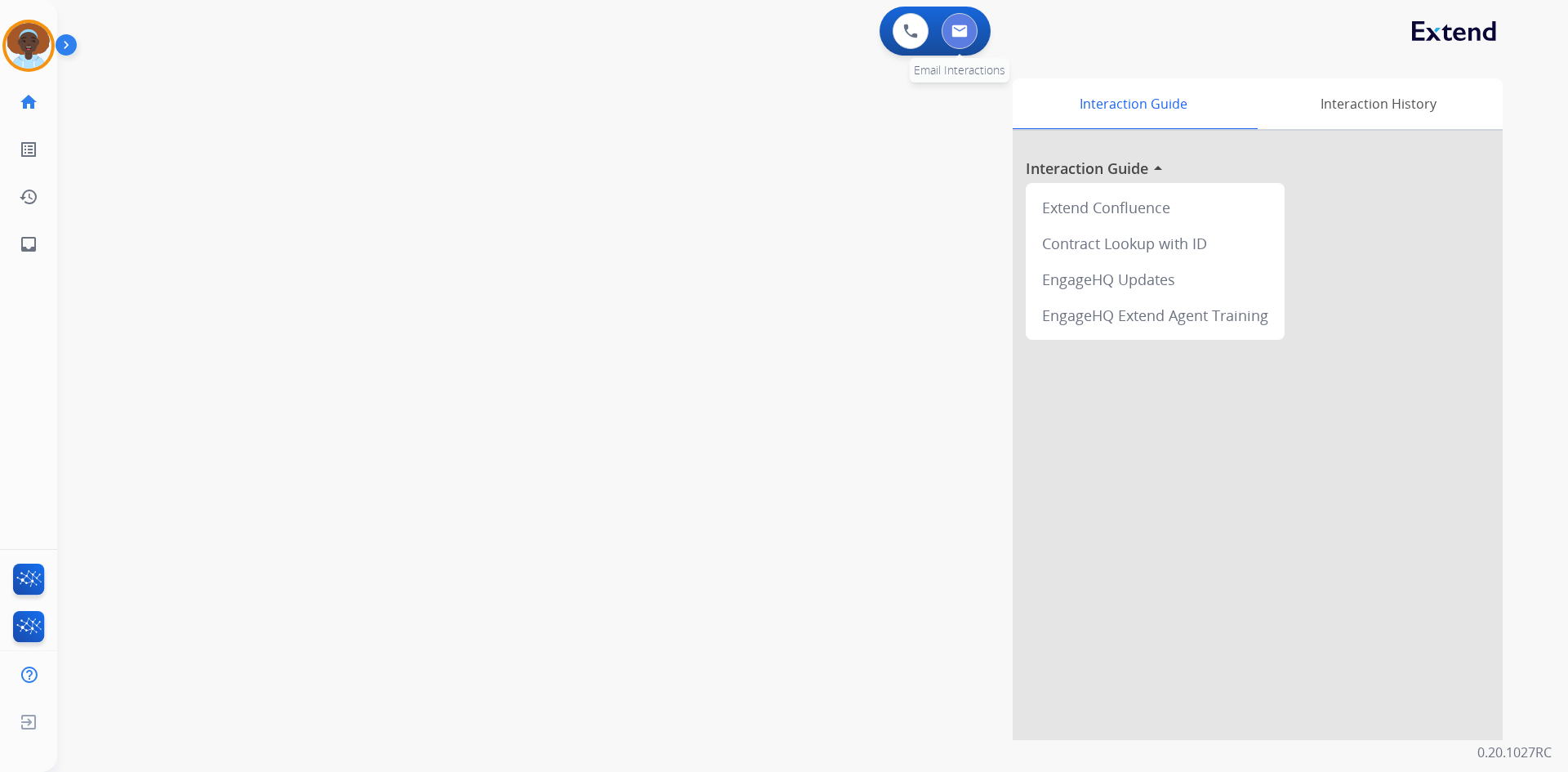
click at [951, 35] on img at bounding box center [960, 31] width 16 height 13
select select "**********"
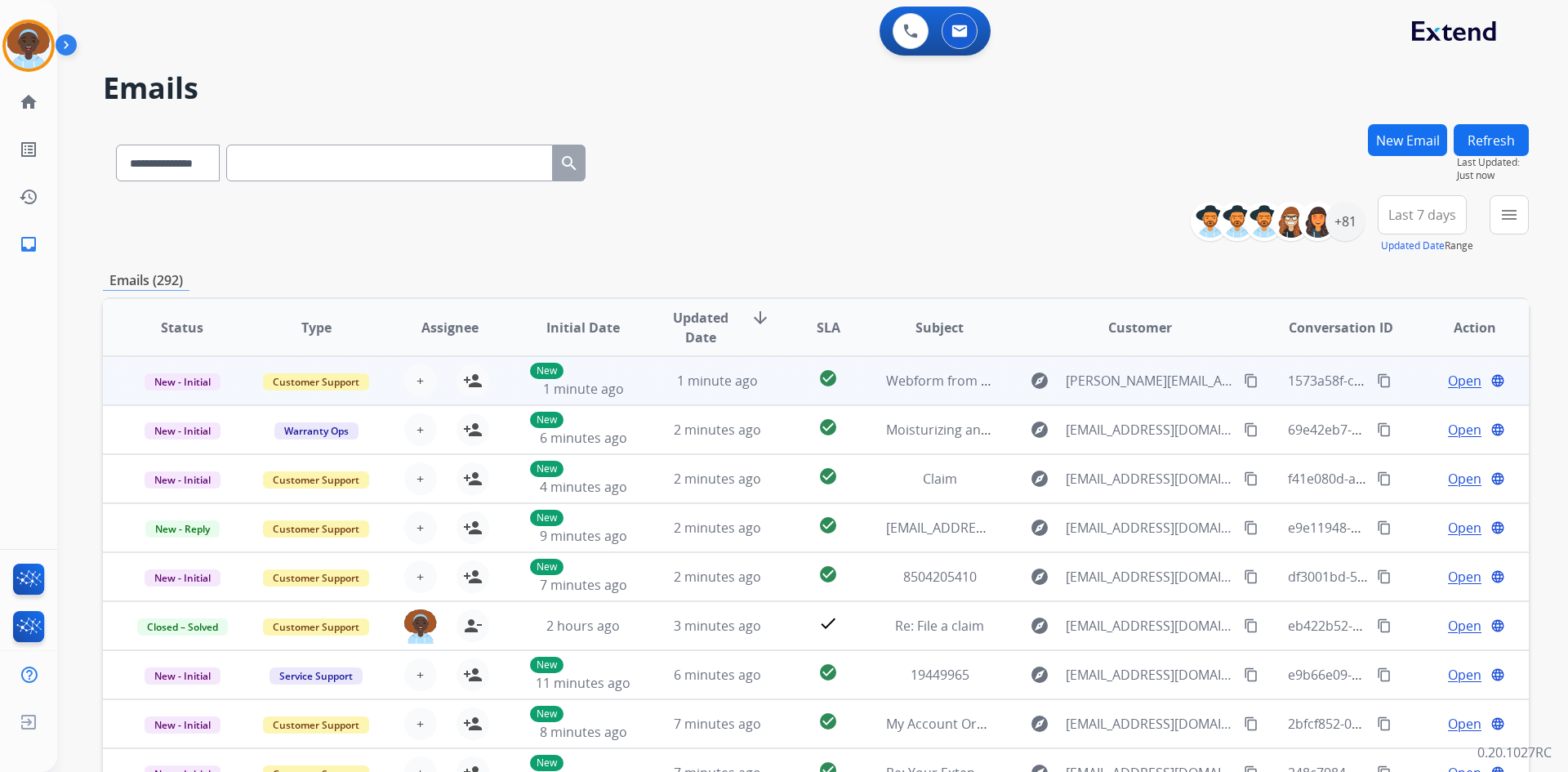
click at [1452, 383] on span "Open" at bounding box center [1464, 381] width 33 height 20
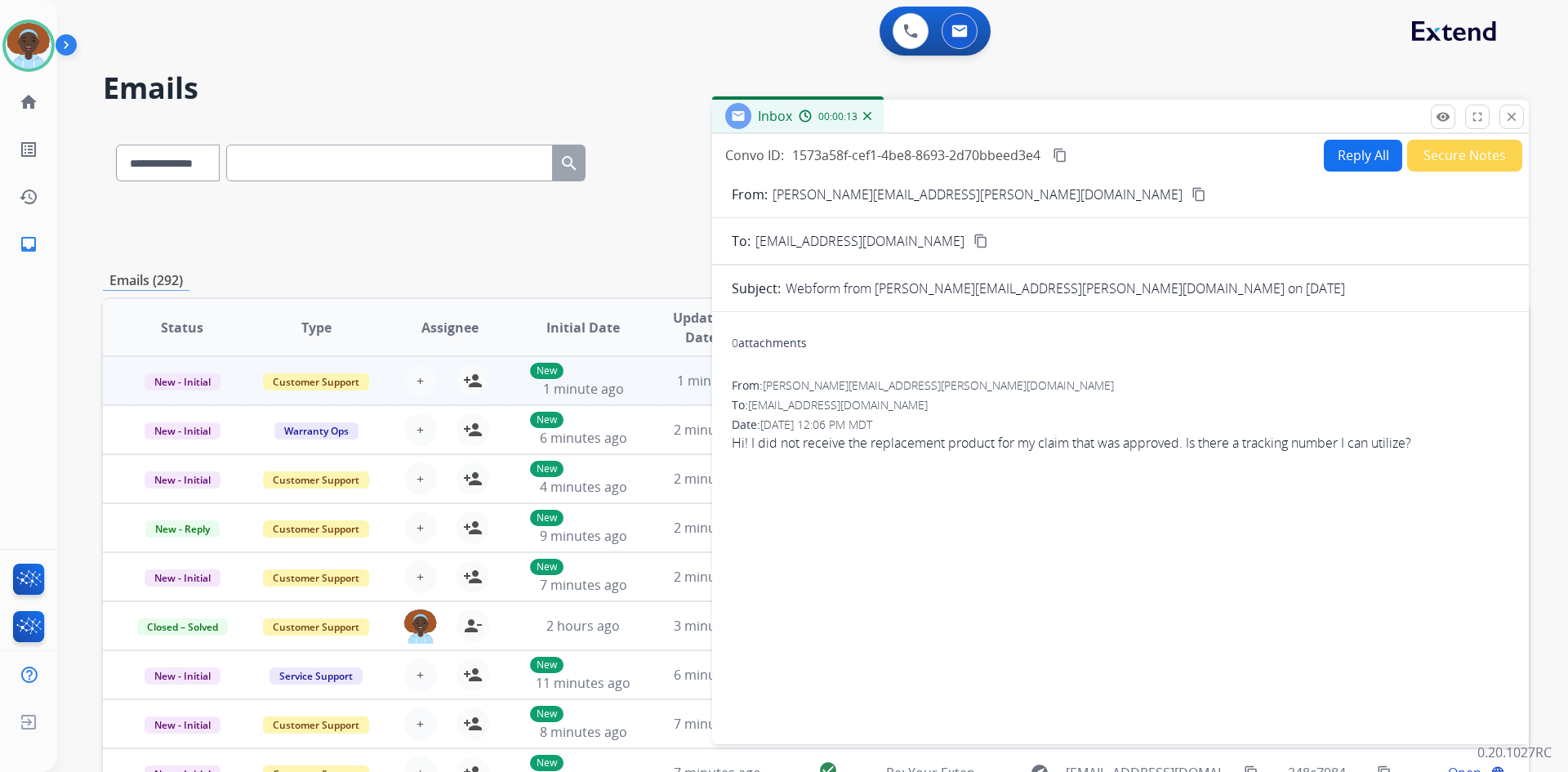
click at [1192, 191] on mat-icon "content_copy" at bounding box center [1199, 194] width 14 height 14
click at [1513, 116] on mat-icon "close" at bounding box center [1512, 117] width 14 height 14
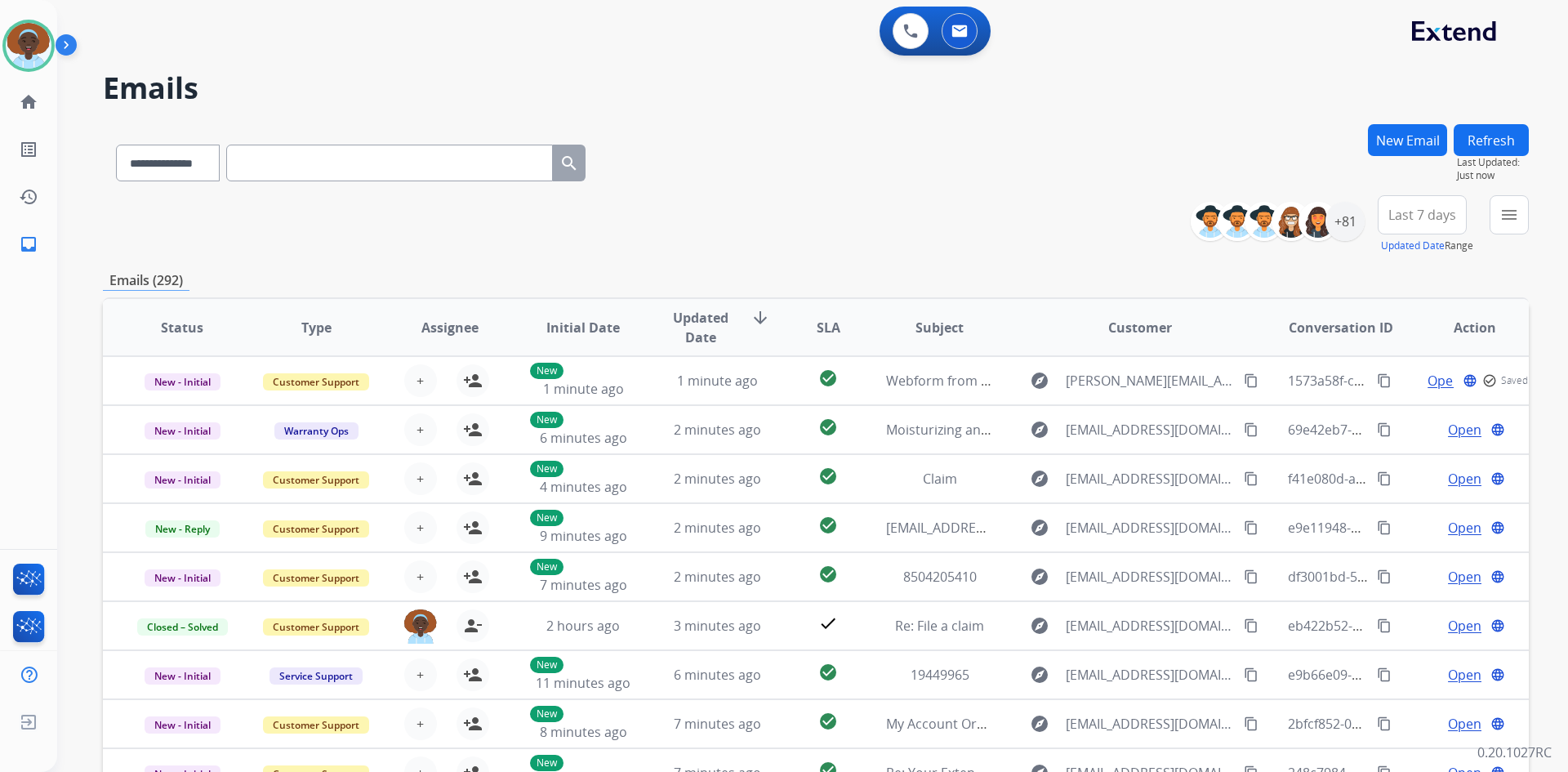
click at [312, 169] on input "text" at bounding box center [389, 163] width 327 height 37
paste input "**********"
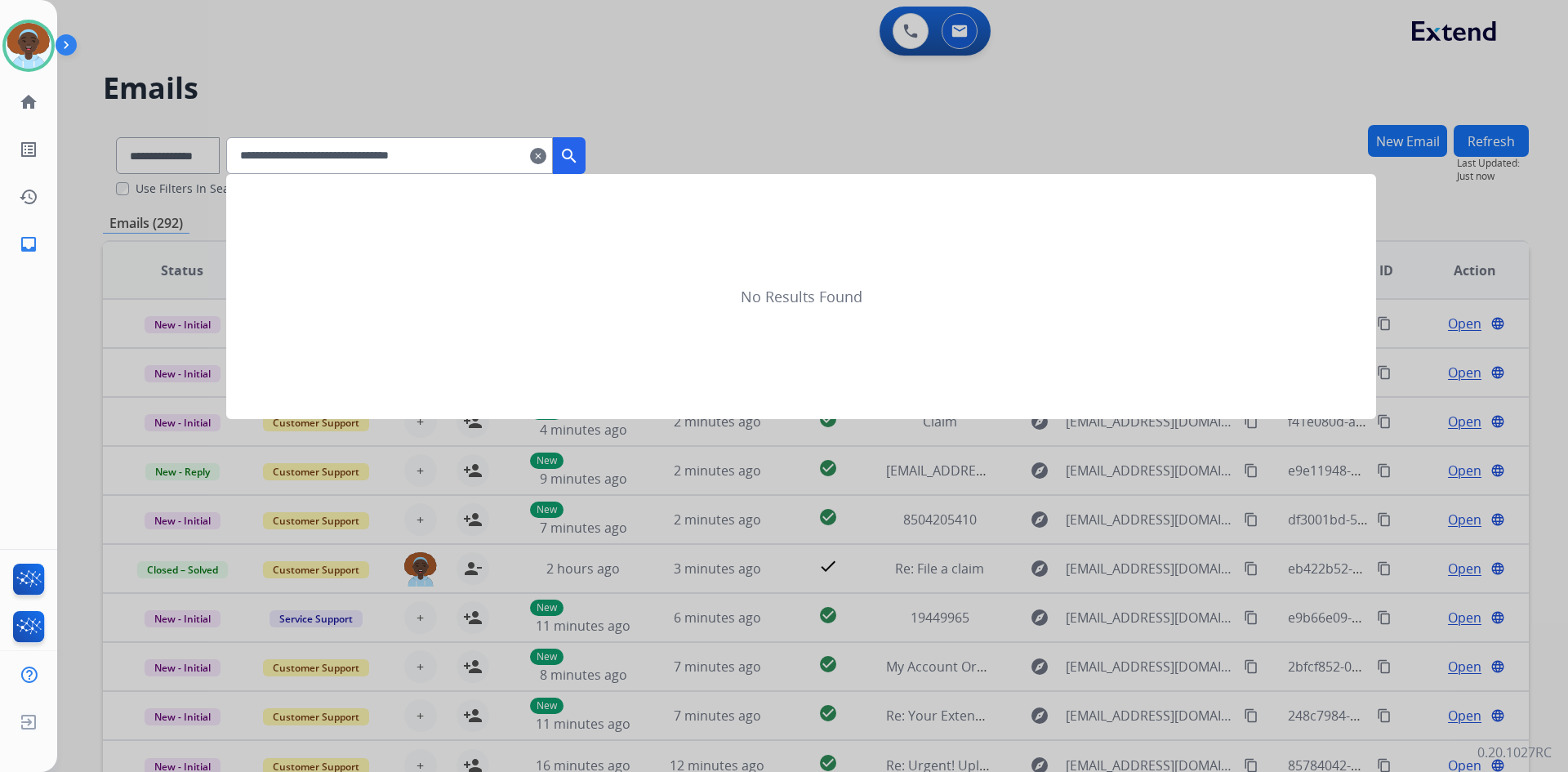
type input "**********"
click at [579, 155] on mat-icon "search" at bounding box center [570, 156] width 20 height 20
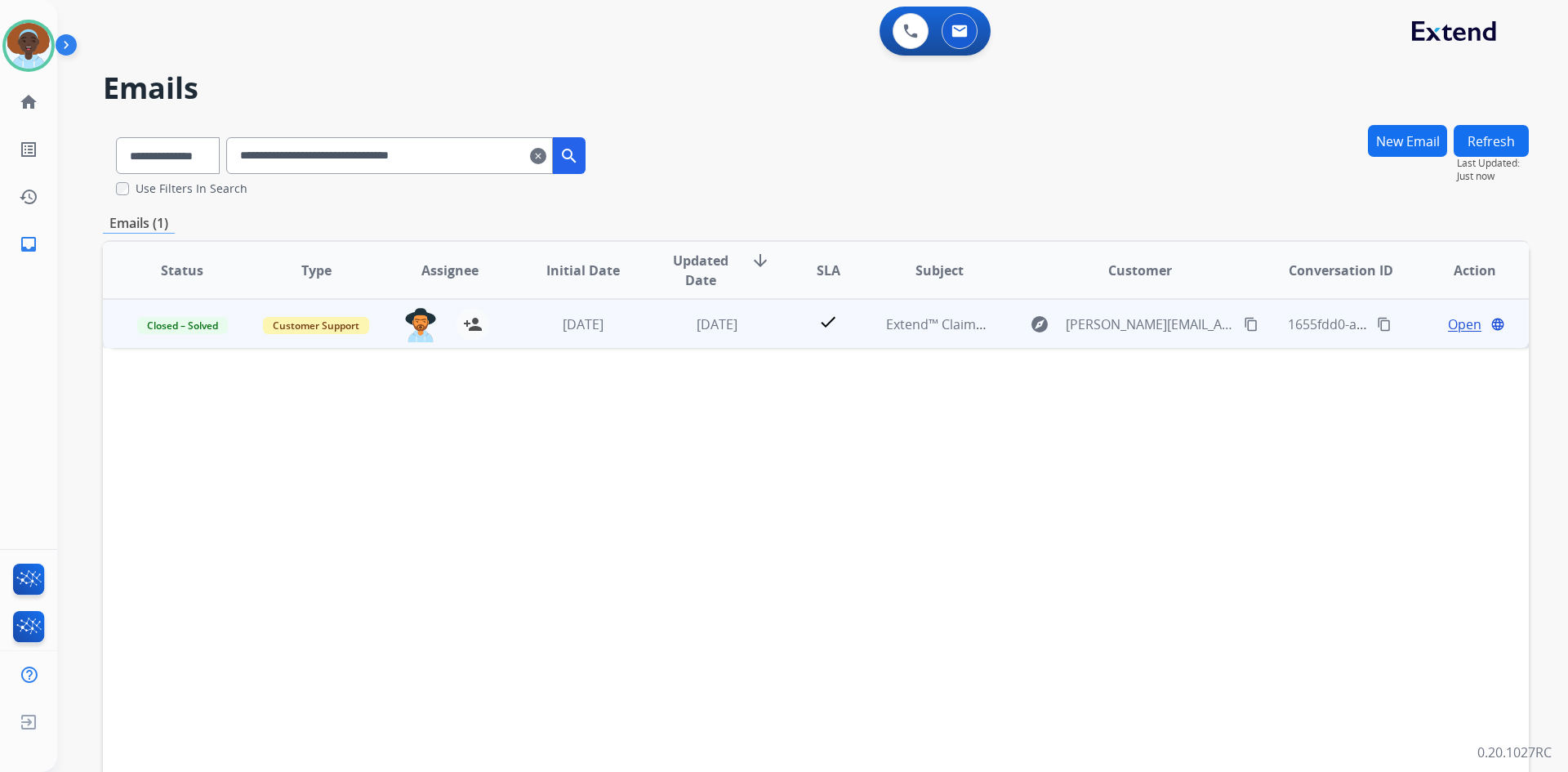
click at [1448, 327] on span "Open" at bounding box center [1464, 324] width 33 height 20
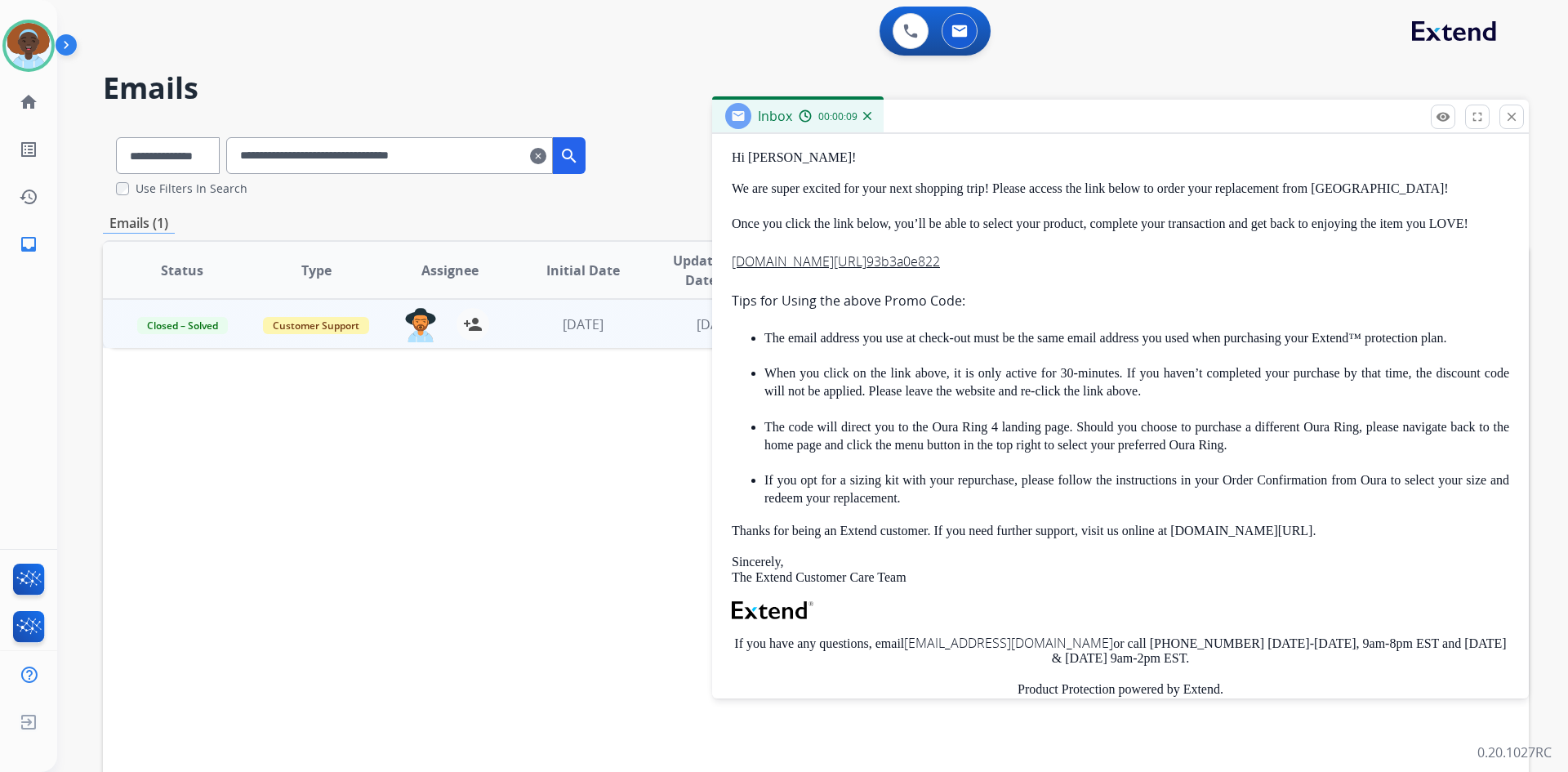
scroll to position [292, 0]
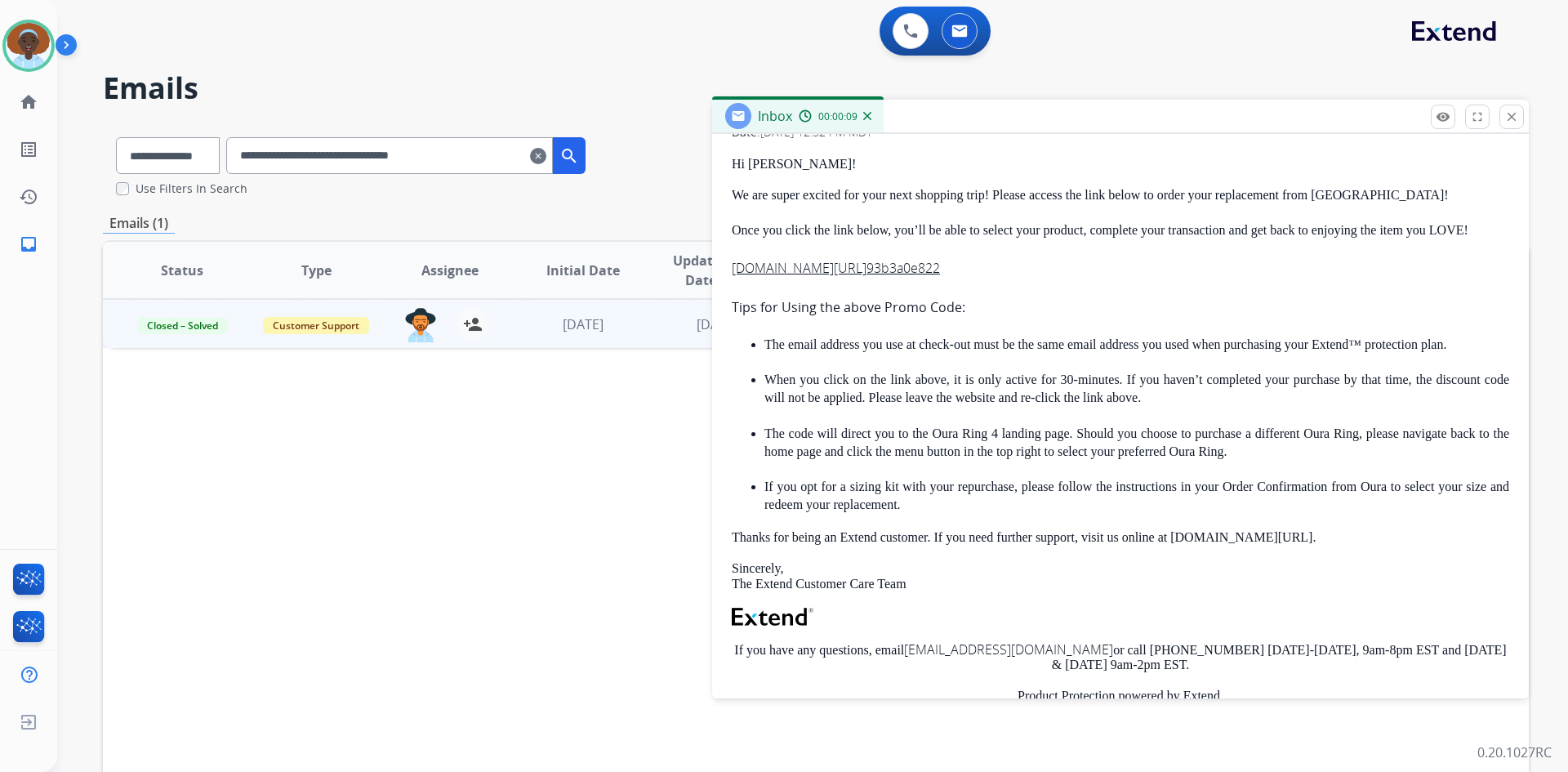
drag, startPoint x: 1236, startPoint y: 619, endPoint x: 729, endPoint y: 168, distance: 678.6
click at [729, 168] on div "0 attachments From: support@extend.com To: samantha.anduze@gmail.com Date: 09/0…" at bounding box center [1120, 450] width 816 height 836
copy div "Hi Samantha! We are super excited for your next shopping trip! Please access th…"
click at [1512, 111] on mat-icon "close" at bounding box center [1512, 117] width 14 height 14
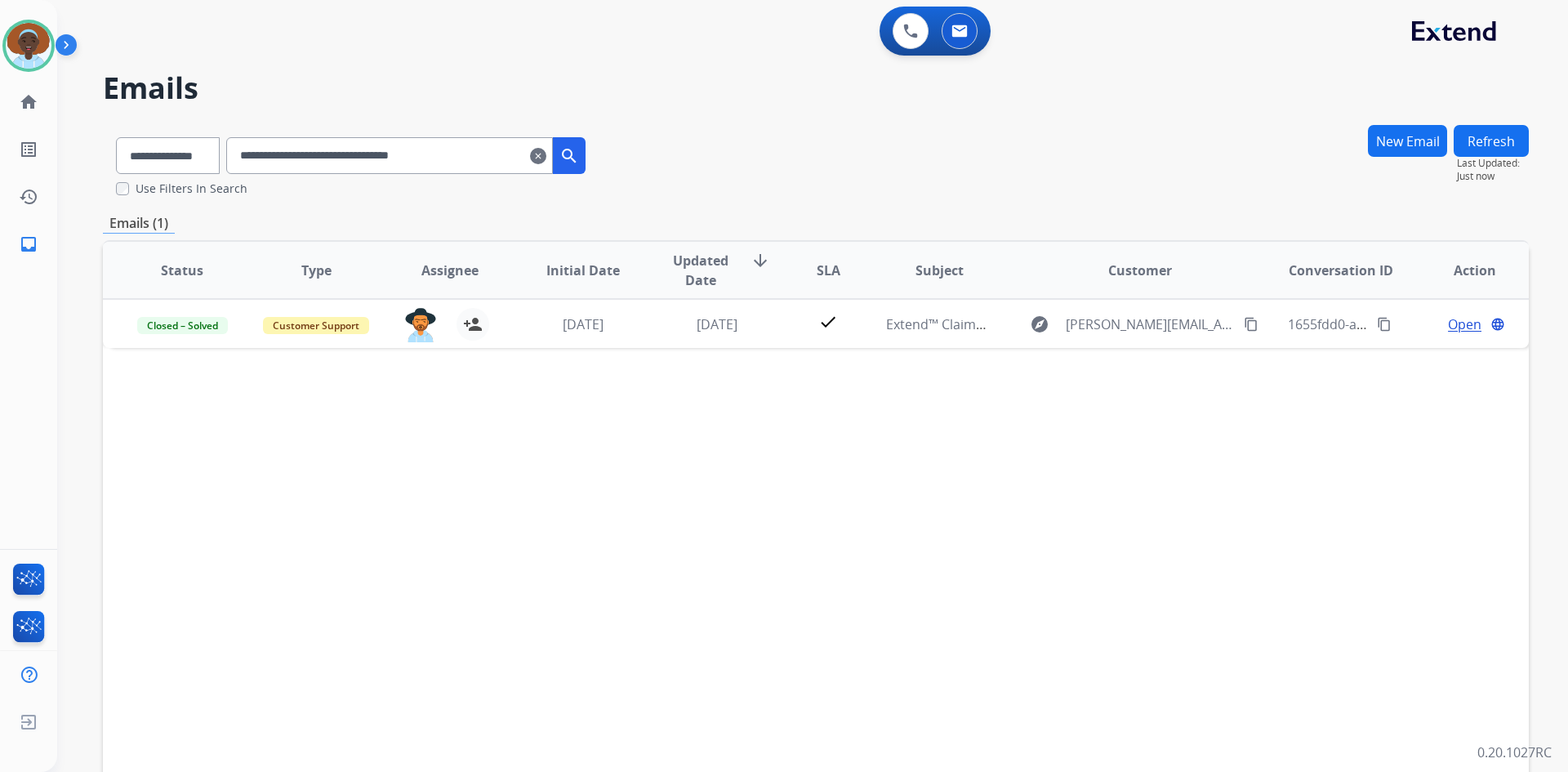
click at [546, 157] on mat-icon "clear" at bounding box center [538, 156] width 16 height 20
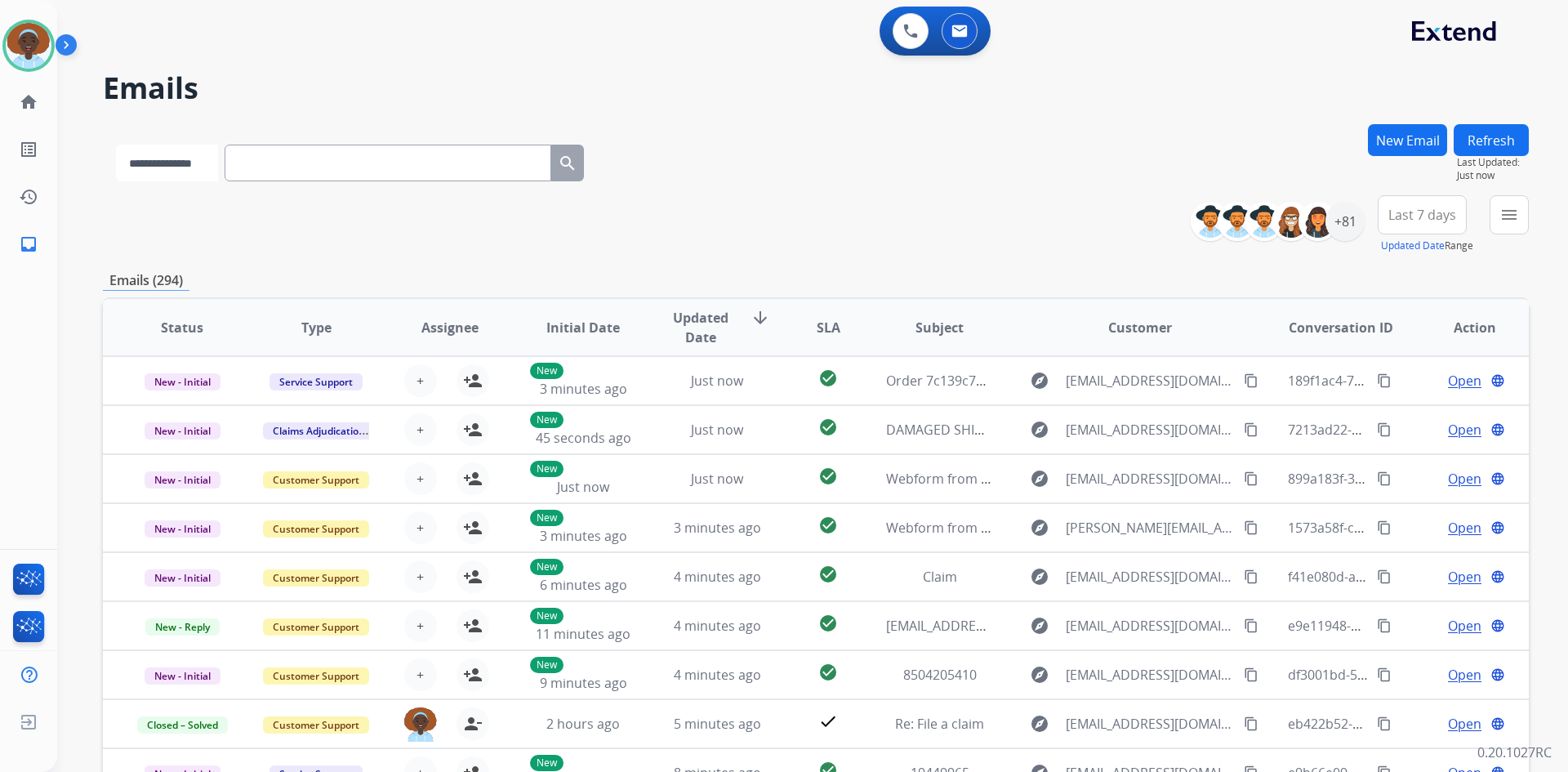
click at [218, 163] on select "**********" at bounding box center [167, 163] width 102 height 37
select select "**********"
click at [116, 145] on select "**********" at bounding box center [167, 163] width 102 height 37
click at [322, 163] on input "text" at bounding box center [389, 163] width 327 height 37
paste input "**********"
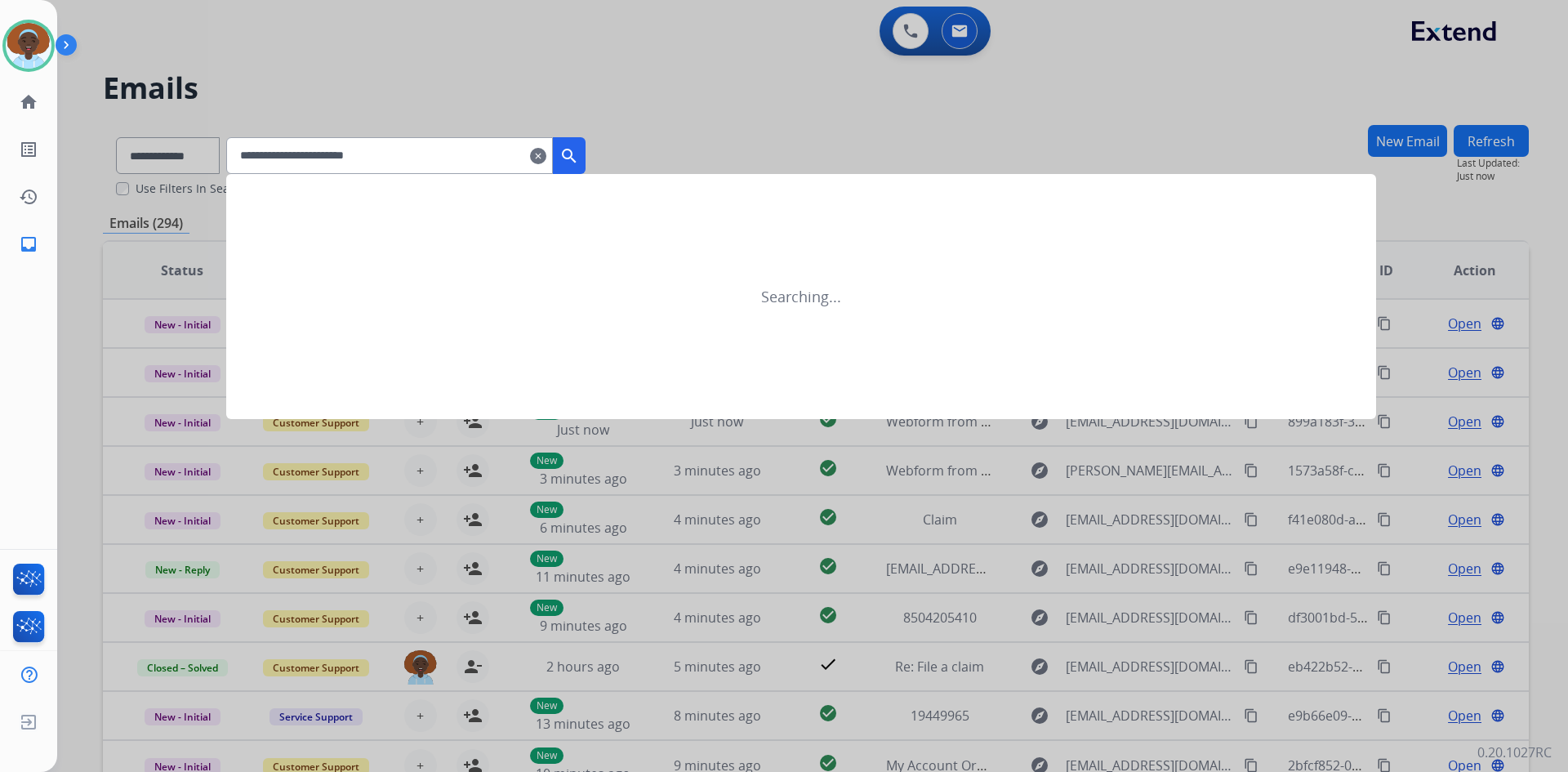
type input "**********"
click at [579, 158] on mat-icon "search" at bounding box center [570, 156] width 20 height 20
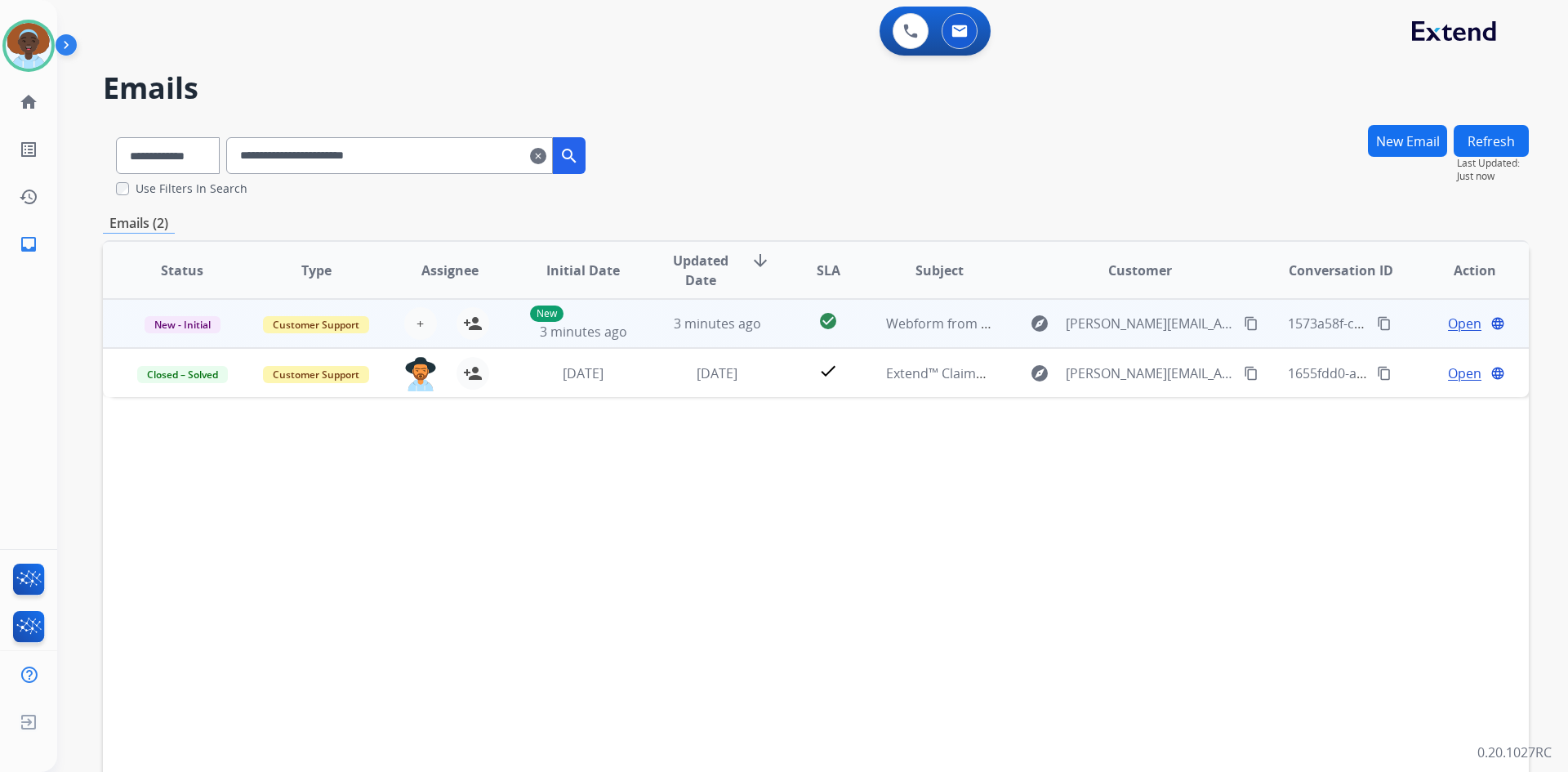
click at [1458, 328] on span "Open" at bounding box center [1464, 323] width 33 height 20
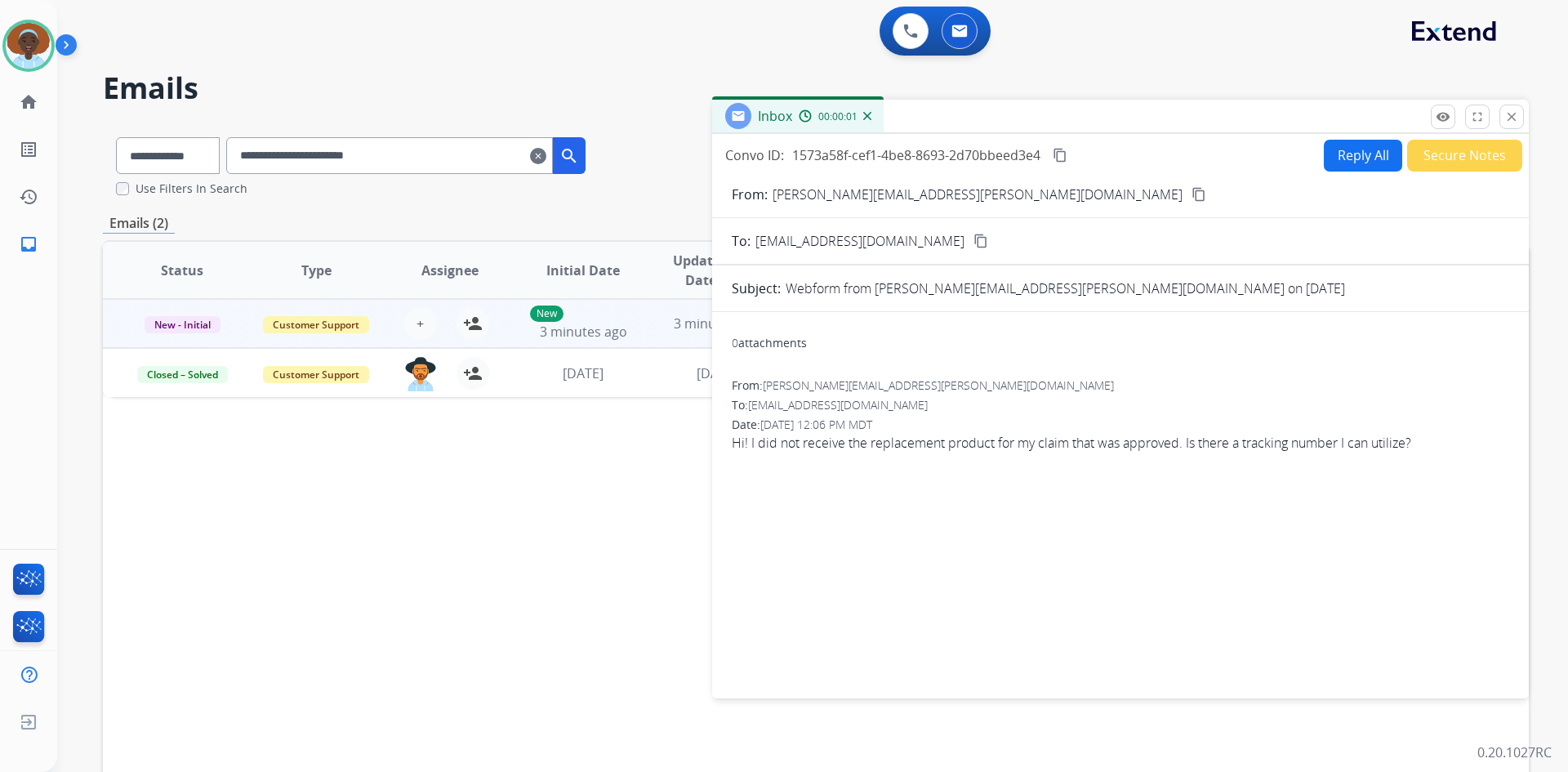
click at [1346, 161] on button "Reply All" at bounding box center [1363, 155] width 78 height 31
select select "**********"
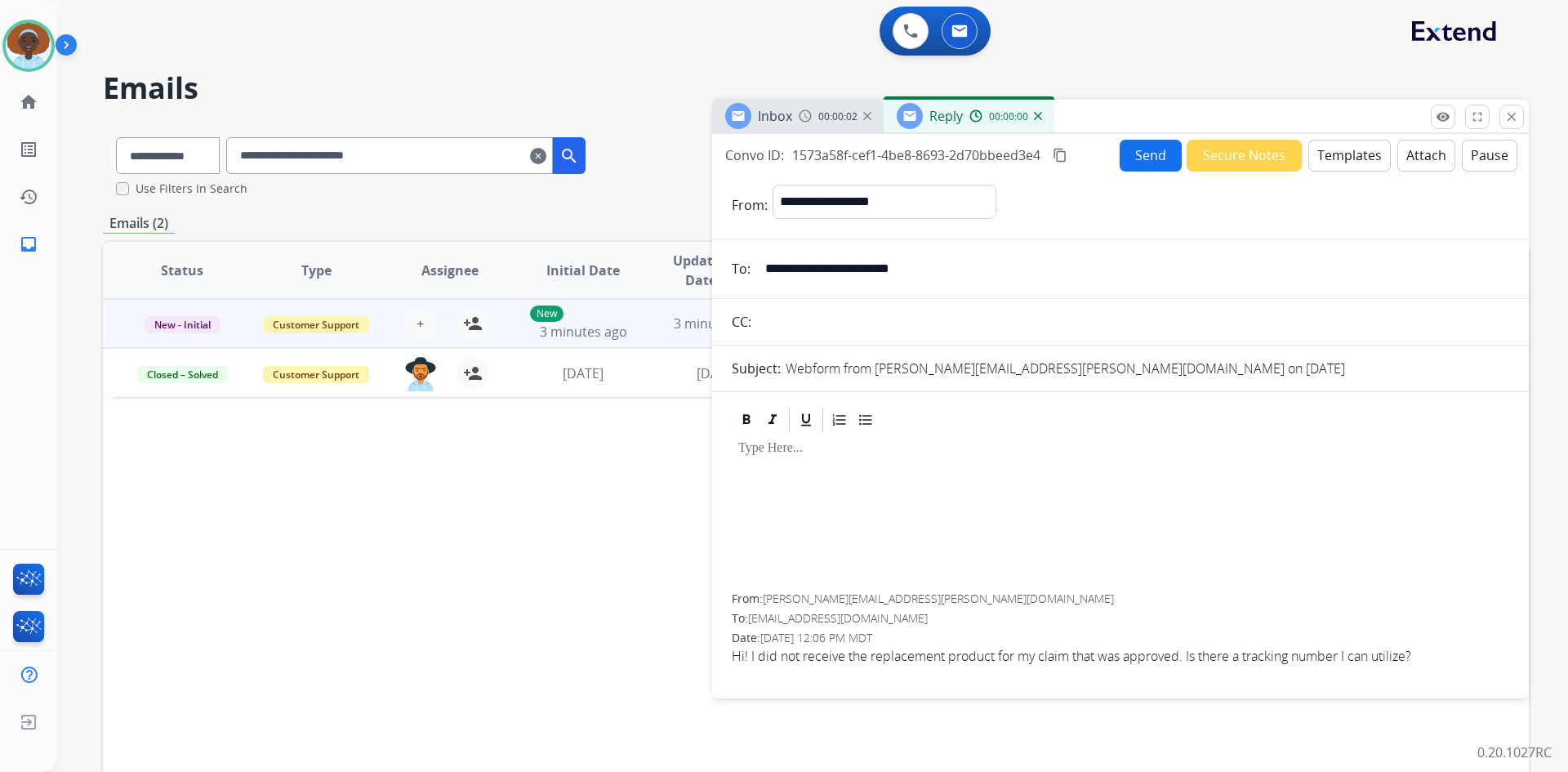
click at [1344, 155] on button "Templates" at bounding box center [1350, 155] width 83 height 31
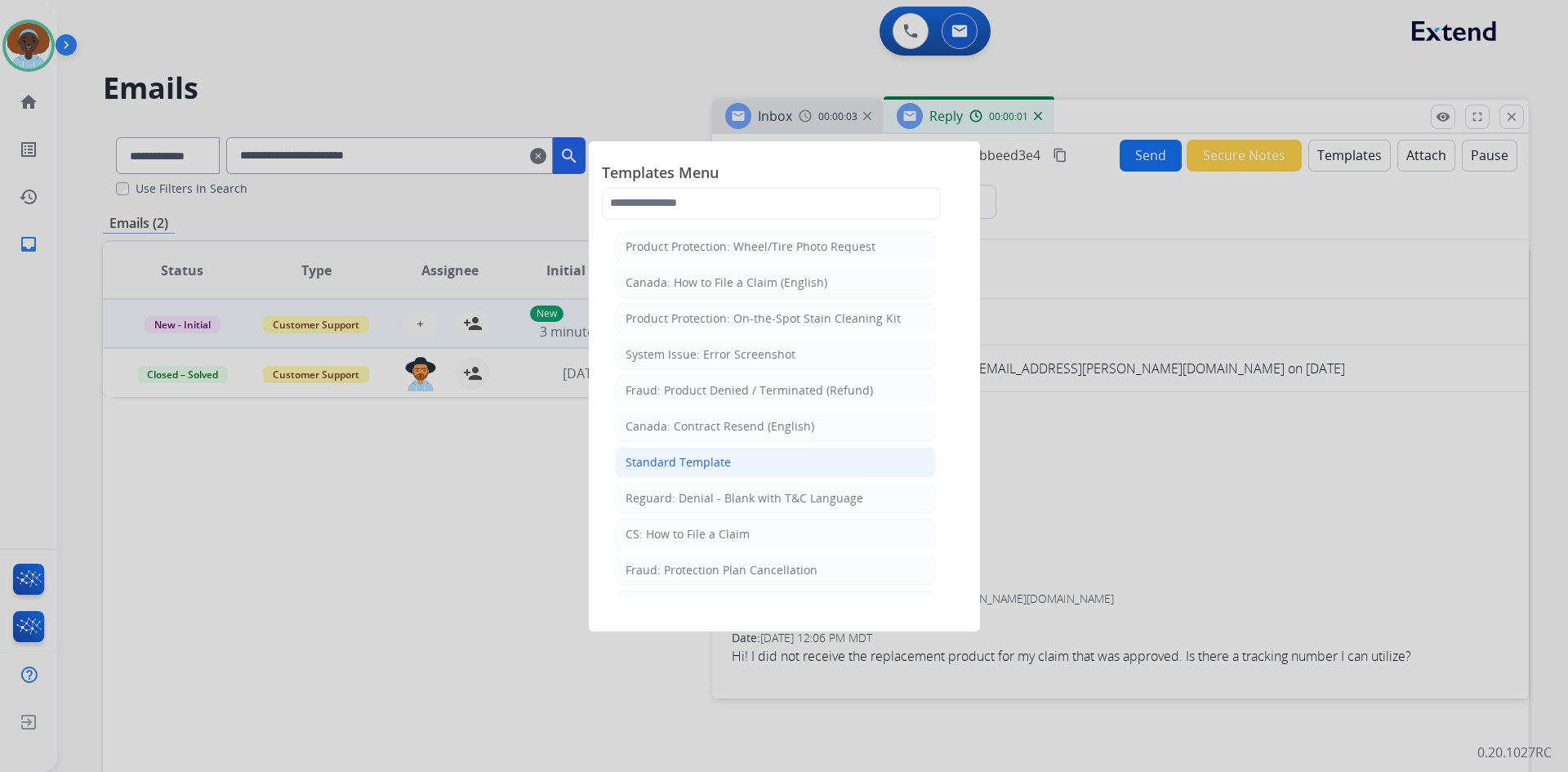
click at [750, 465] on li "Standard Template" at bounding box center [775, 462] width 321 height 31
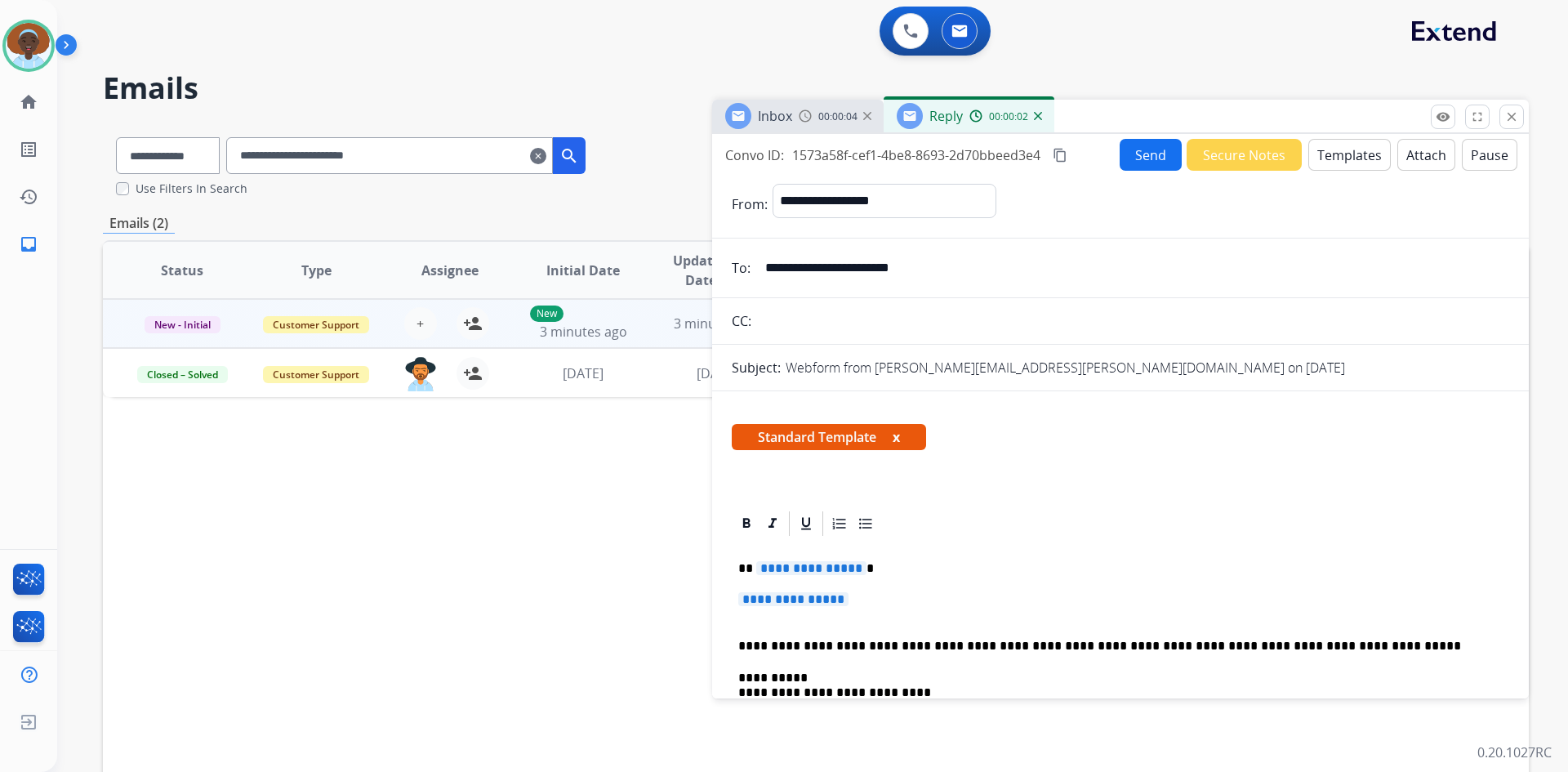
click at [816, 568] on span "**********" at bounding box center [811, 567] width 111 height 13
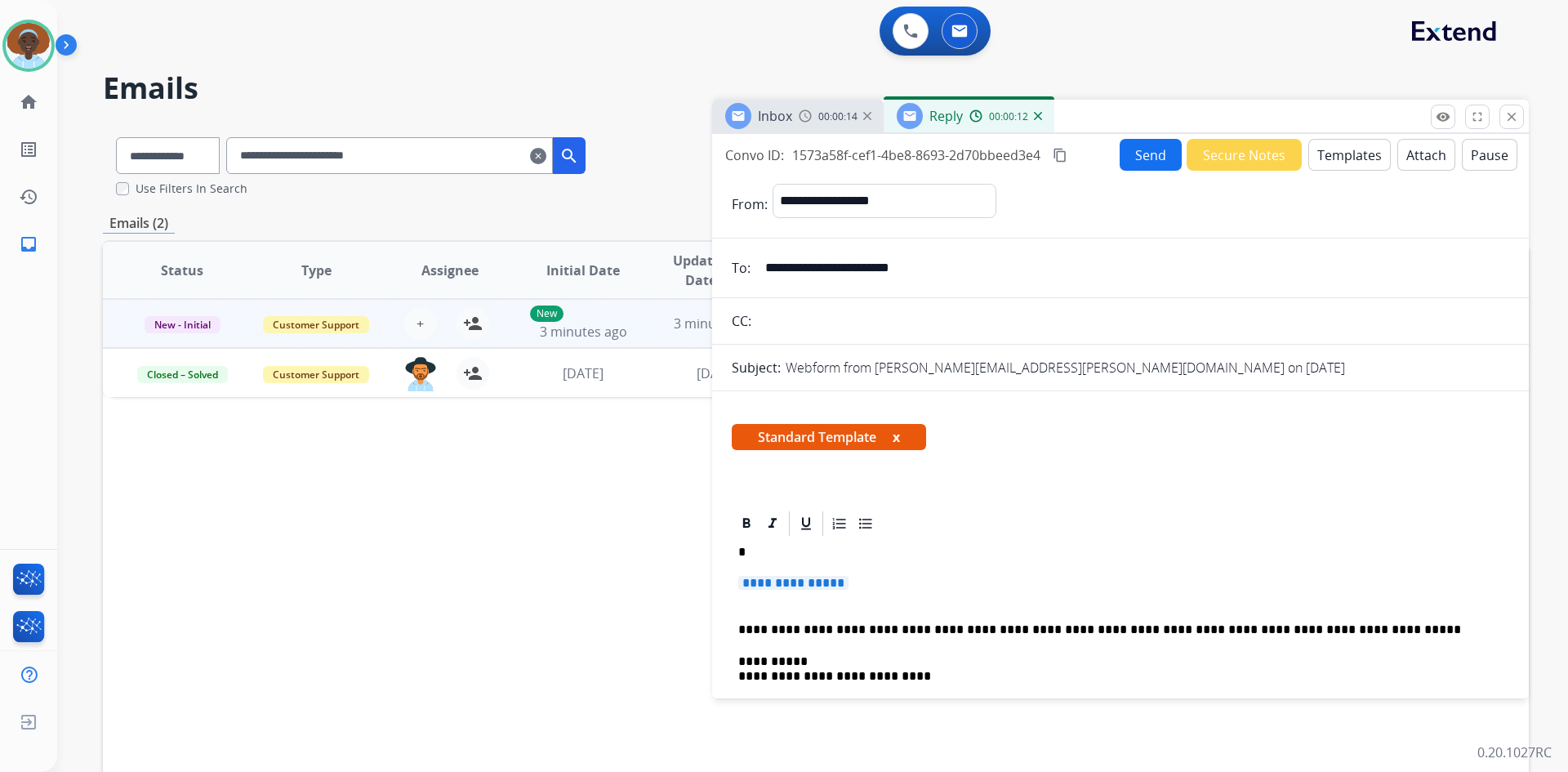
click at [751, 551] on p "*" at bounding box center [1113, 552] width 752 height 14
click at [785, 583] on span "**********" at bounding box center [793, 582] width 111 height 13
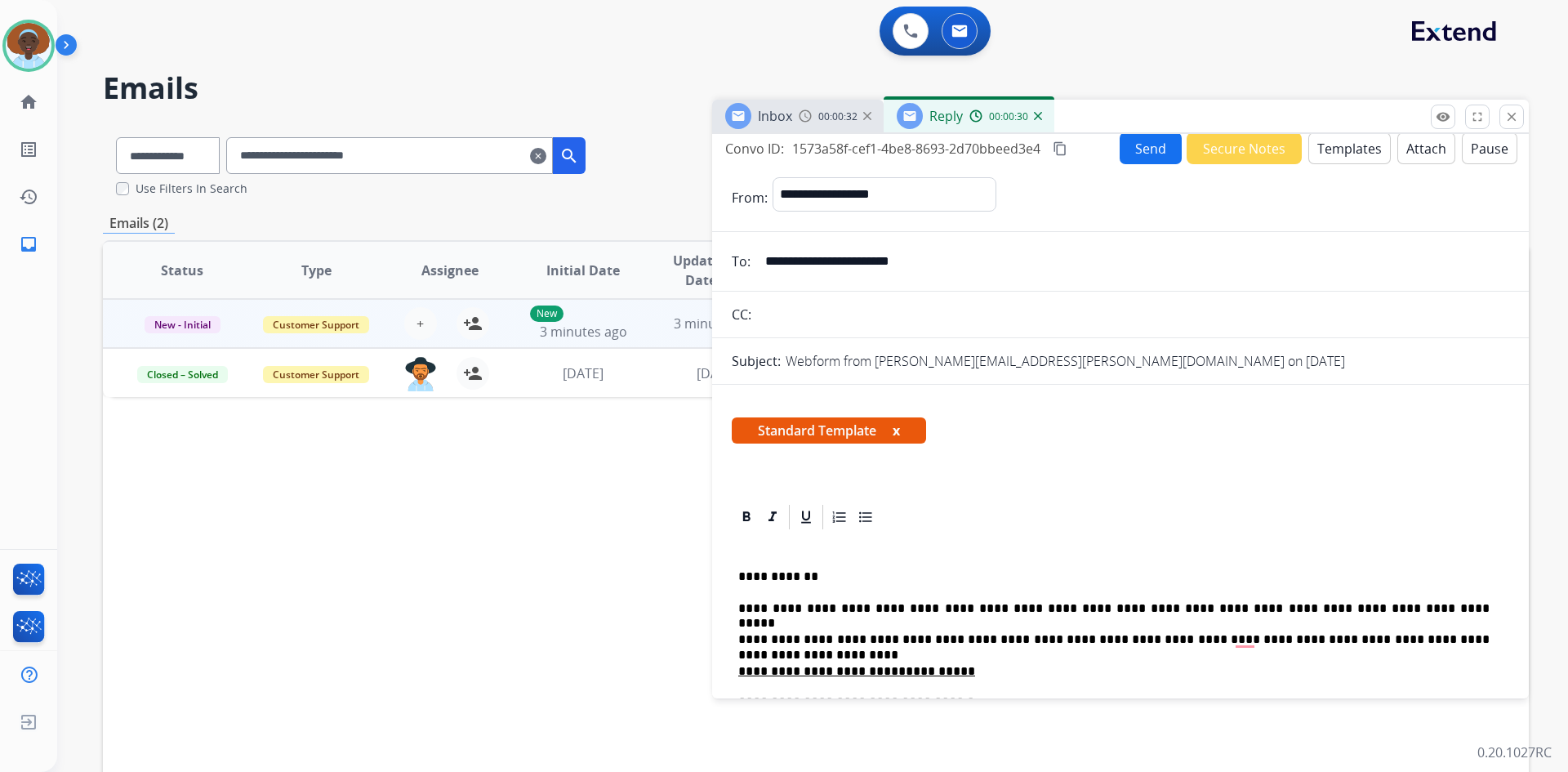
scroll to position [0, 0]
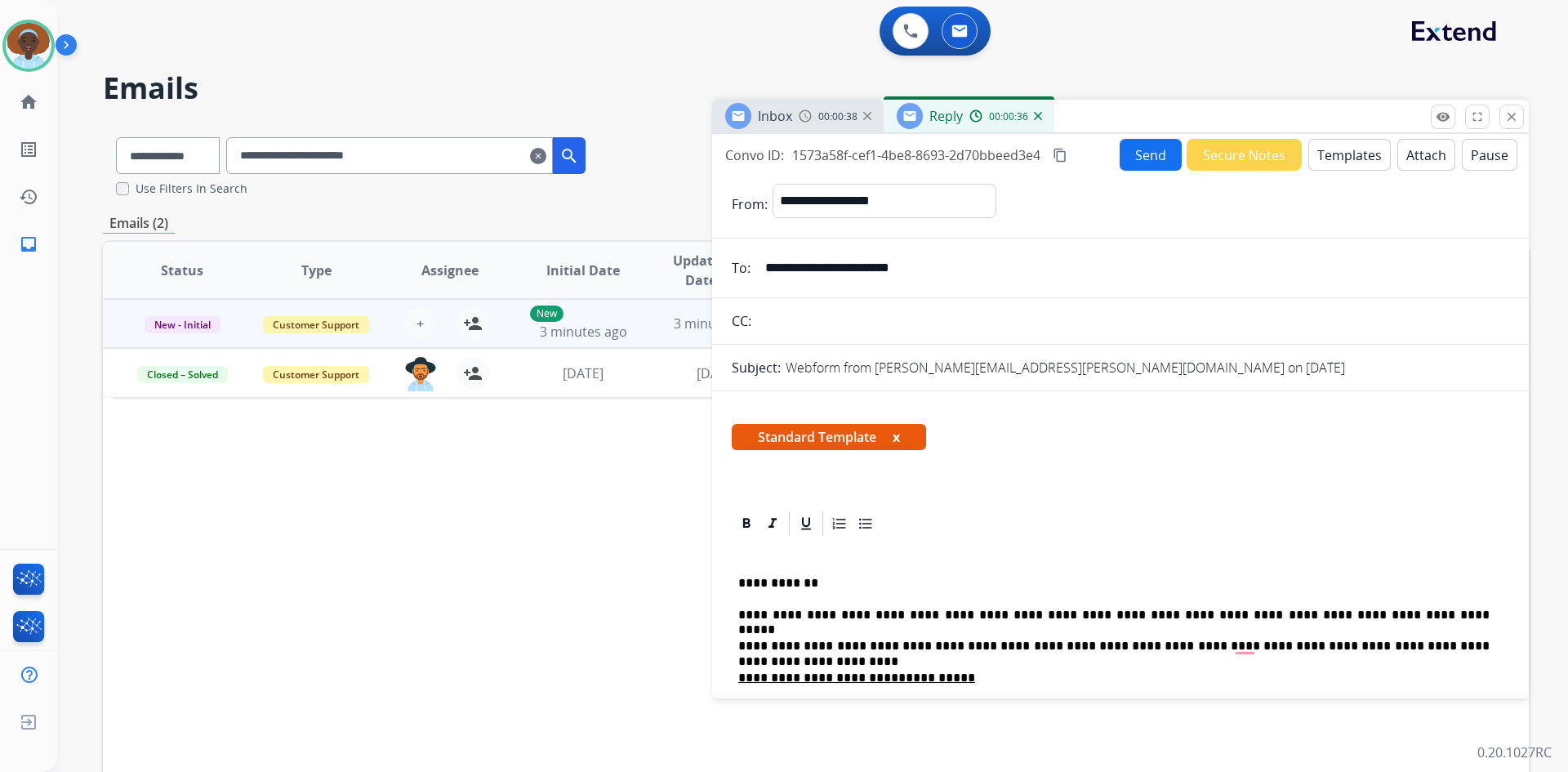
click at [1136, 159] on button "Send" at bounding box center [1150, 154] width 62 height 31
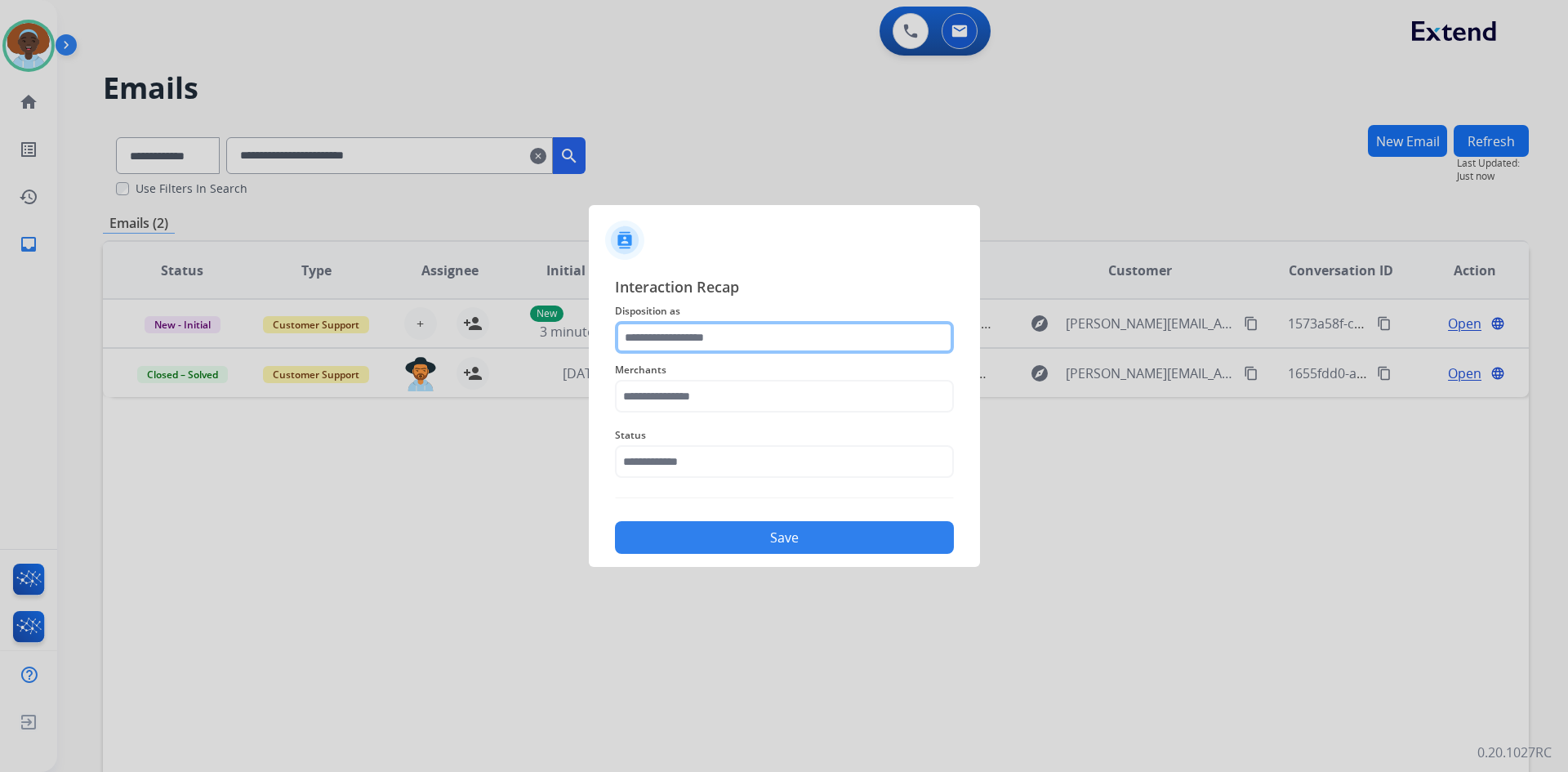
click at [735, 337] on input "text" at bounding box center [784, 337] width 339 height 32
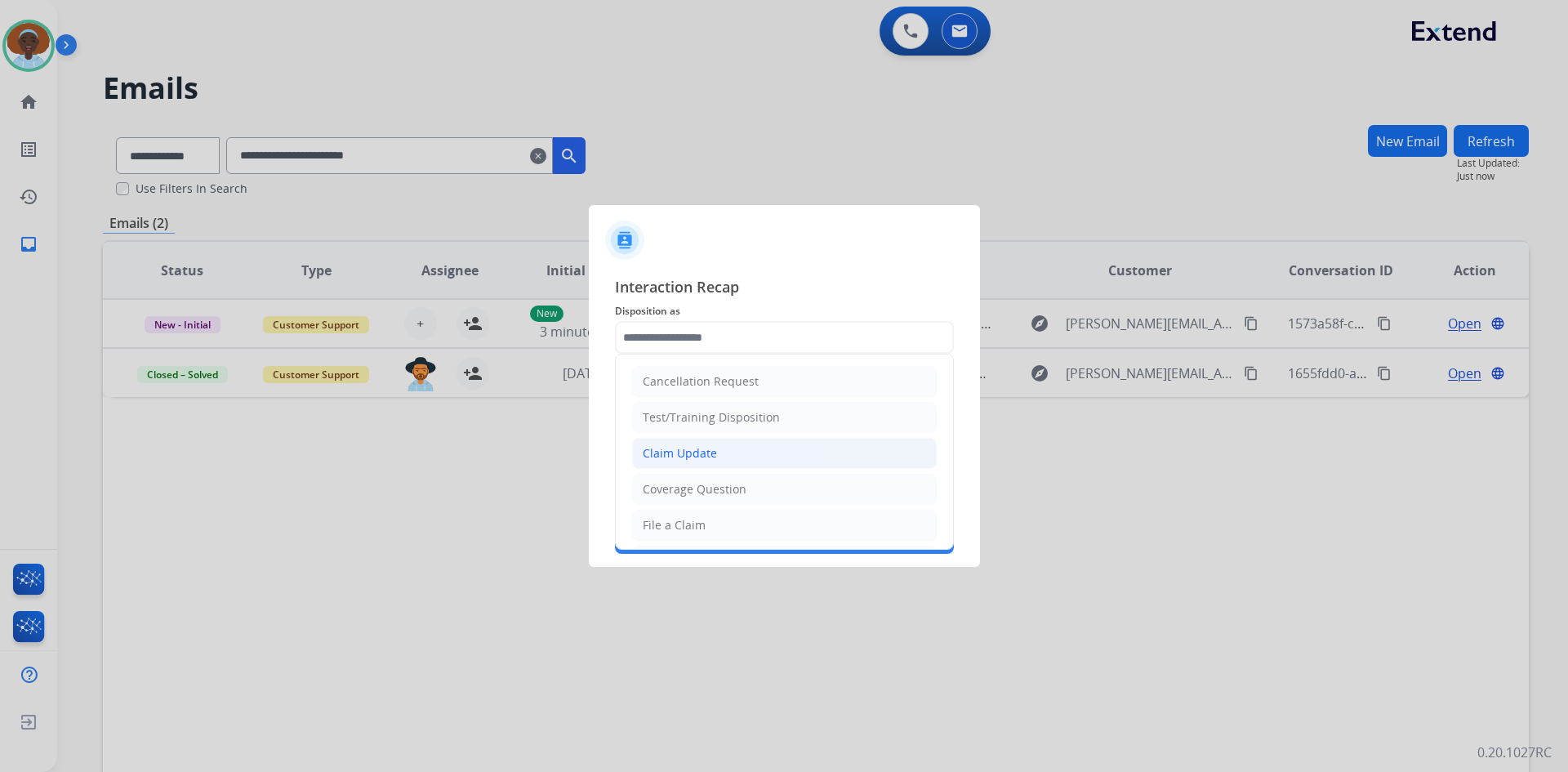
click at [739, 453] on li "Claim Update" at bounding box center [784, 453] width 304 height 31
type input "**********"
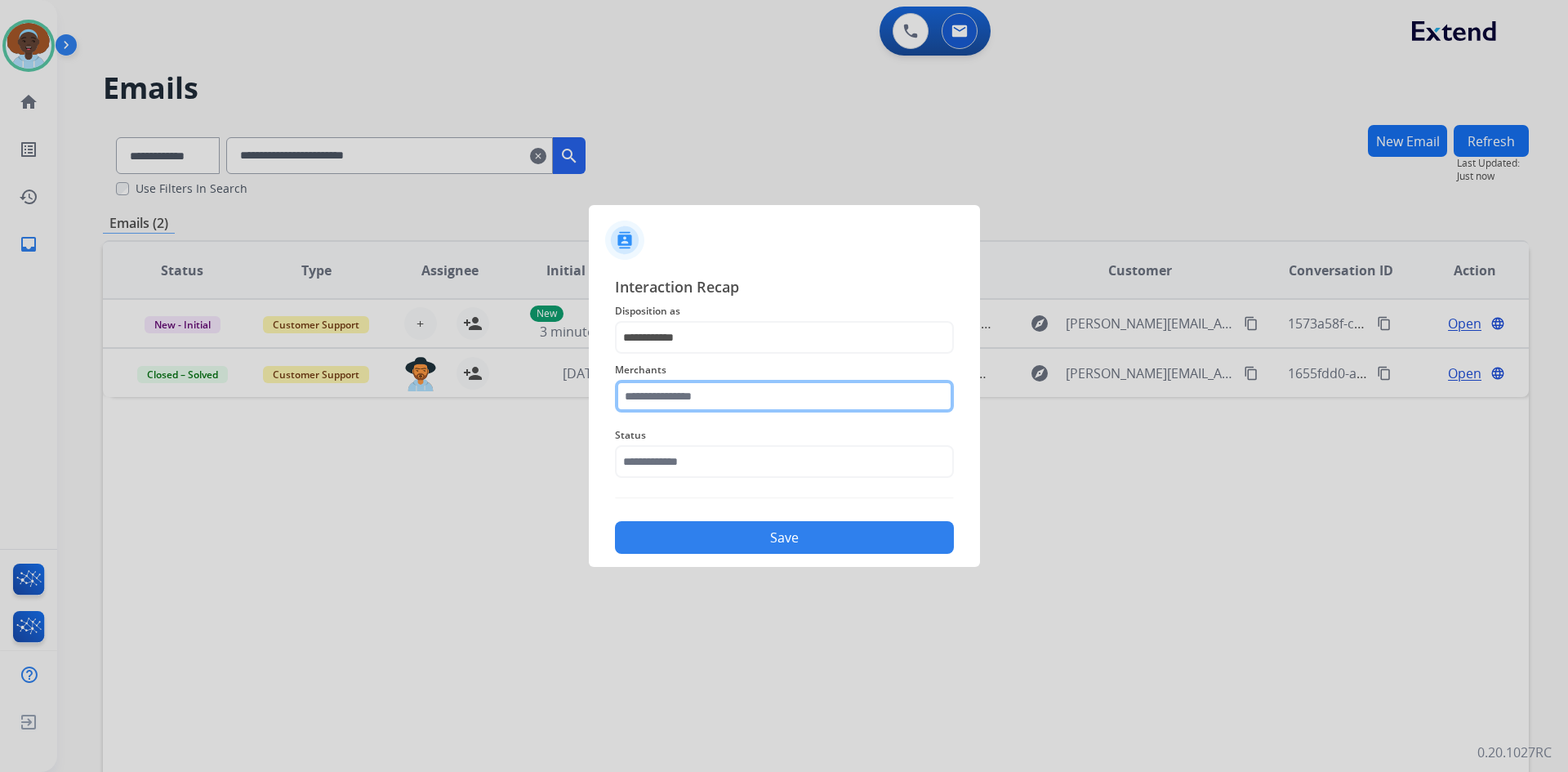
click at [734, 390] on input "text" at bounding box center [784, 396] width 339 height 32
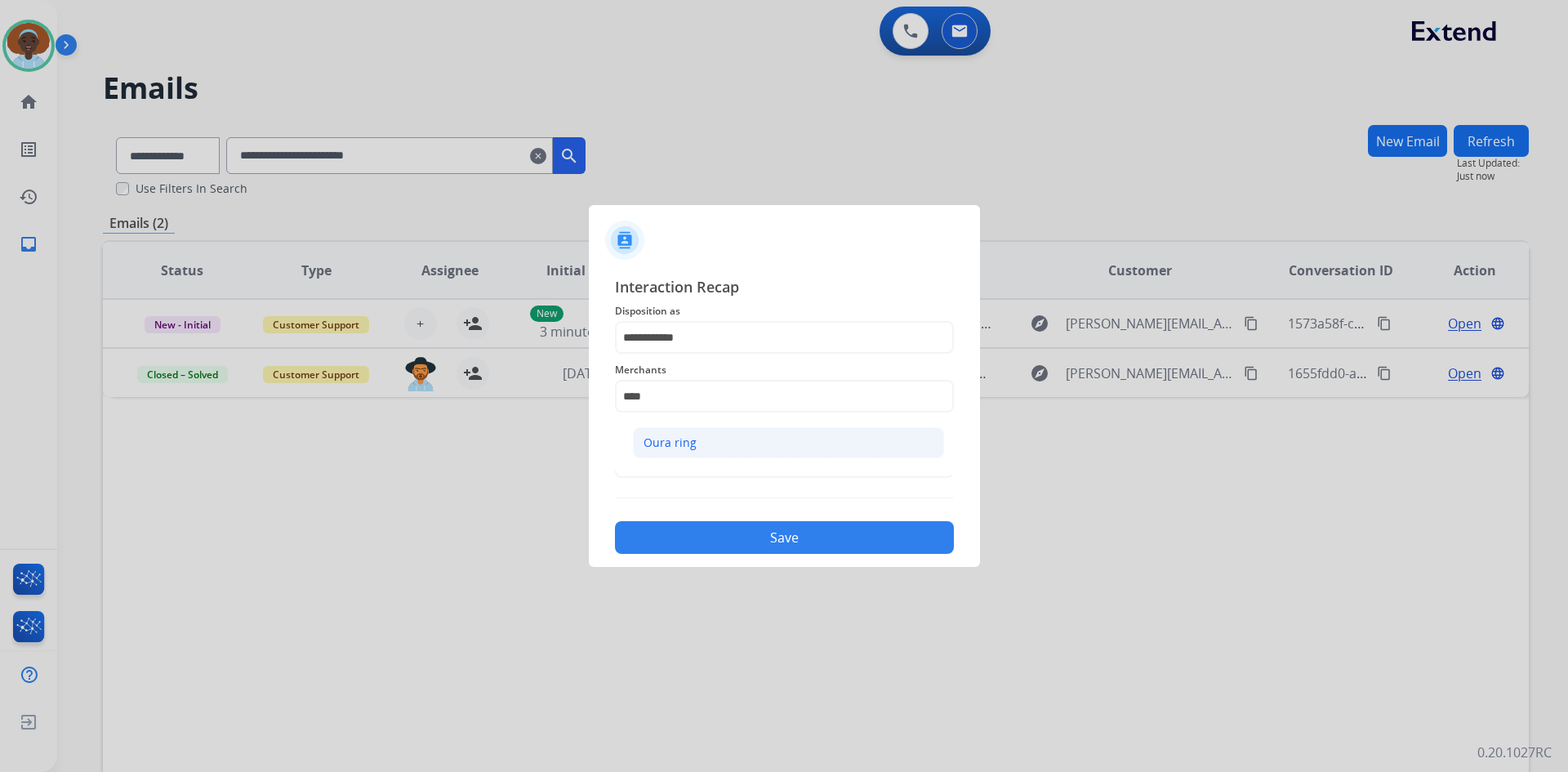
click at [734, 440] on li "Oura ring" at bounding box center [789, 443] width 311 height 31
type input "*********"
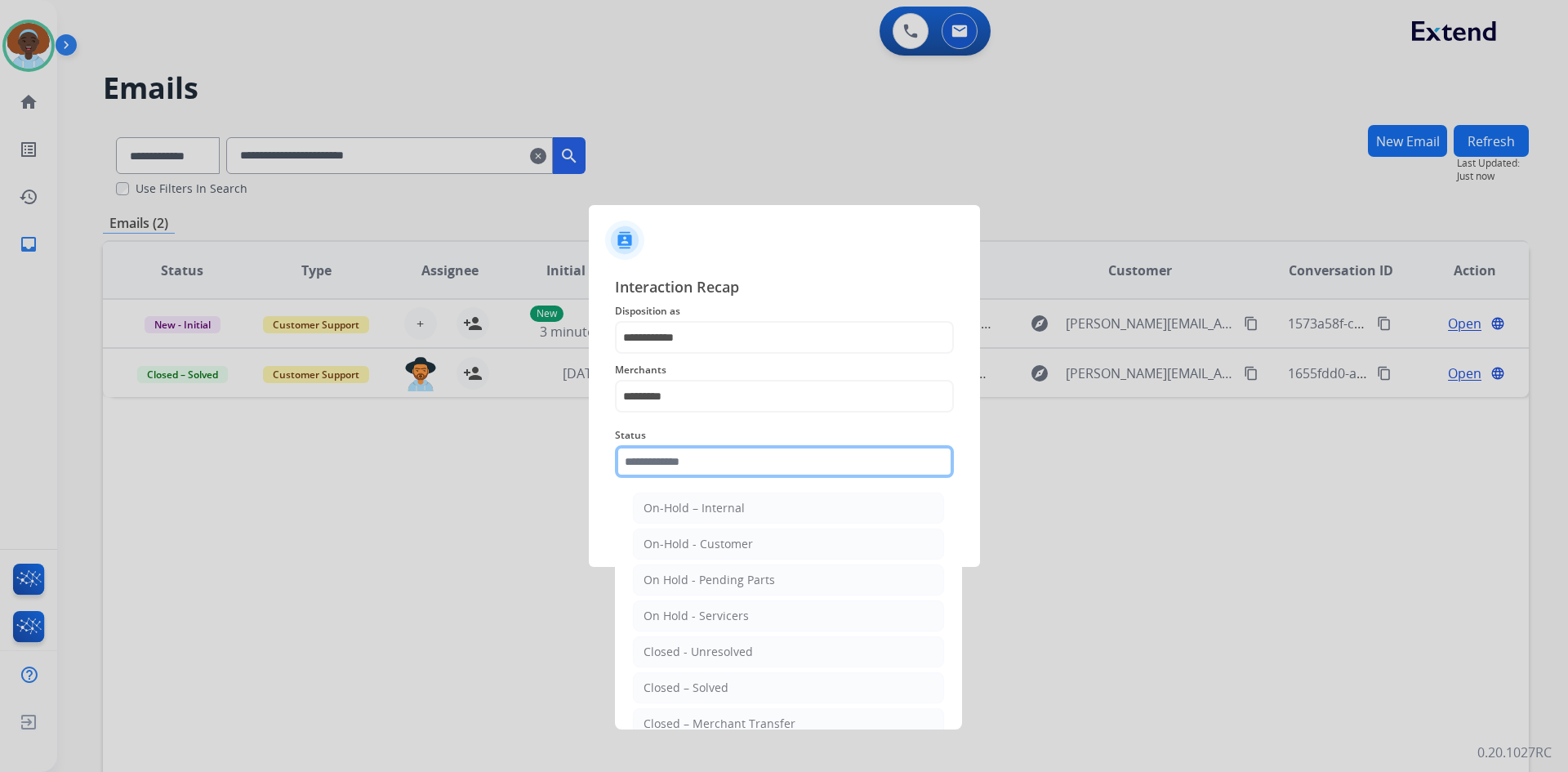
click at [728, 456] on input "text" at bounding box center [784, 462] width 339 height 32
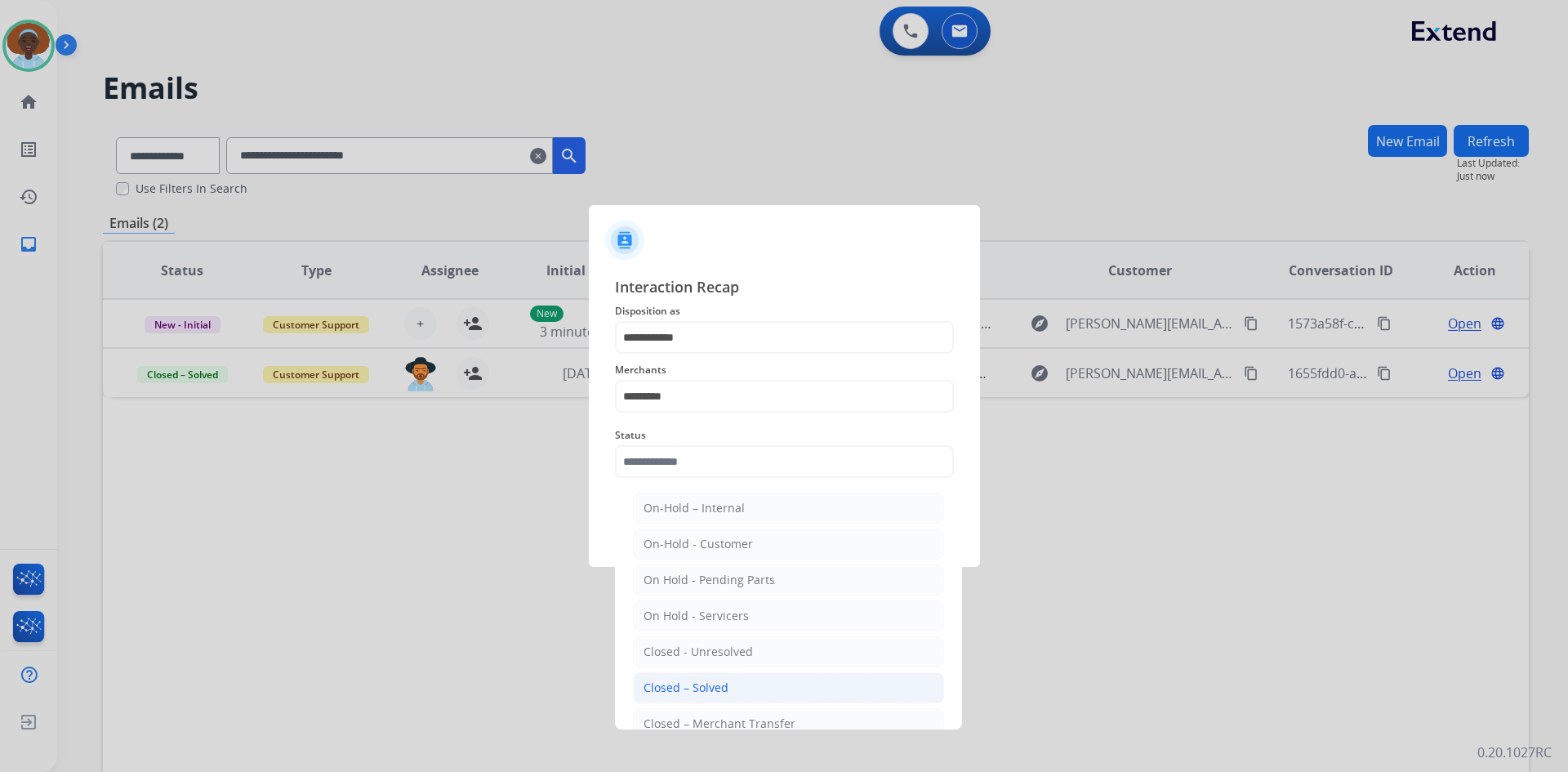
click at [735, 684] on li "Closed – Solved" at bounding box center [789, 687] width 311 height 31
type input "**********"
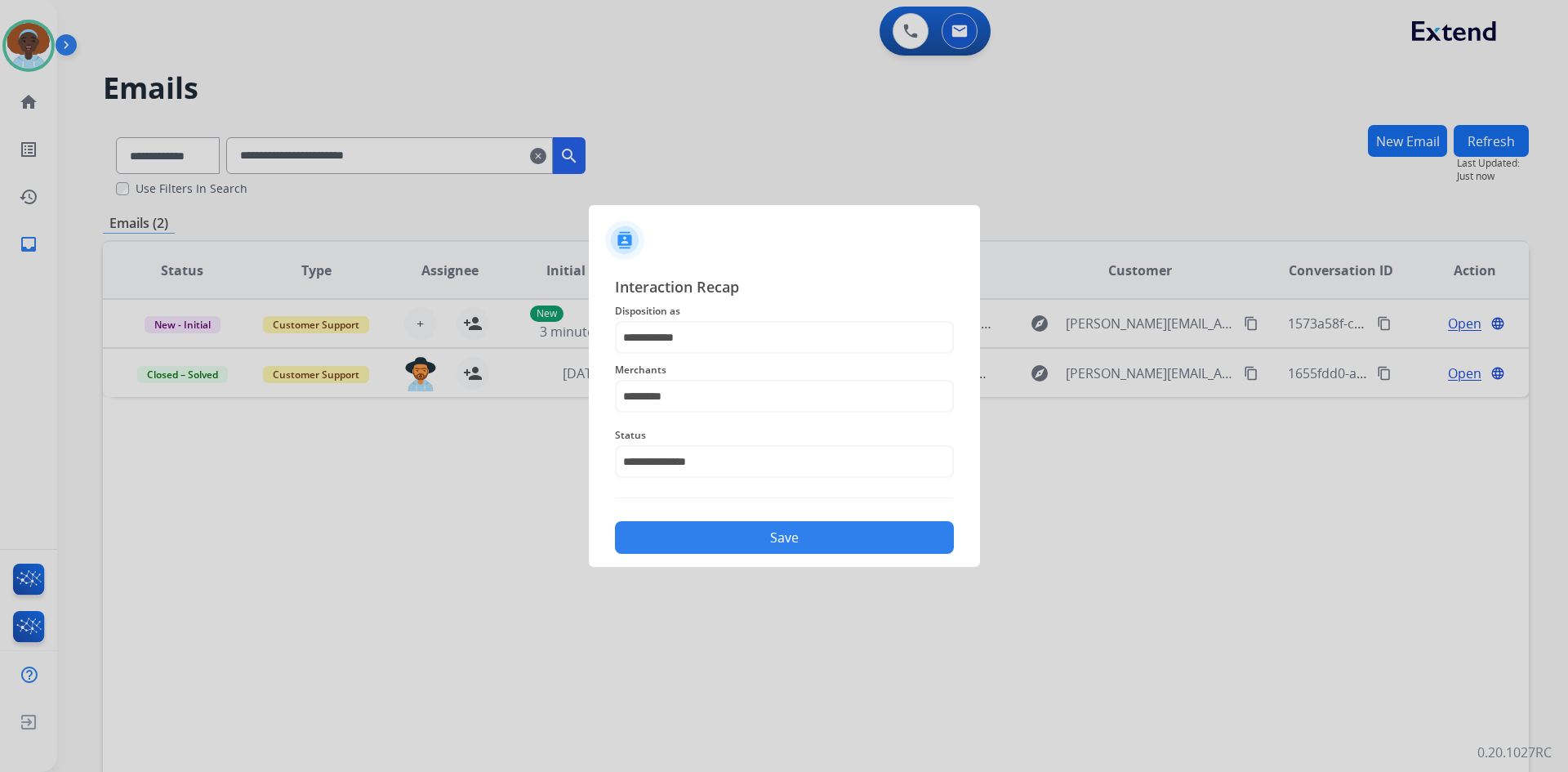
click at [746, 542] on button "Save" at bounding box center [784, 537] width 339 height 32
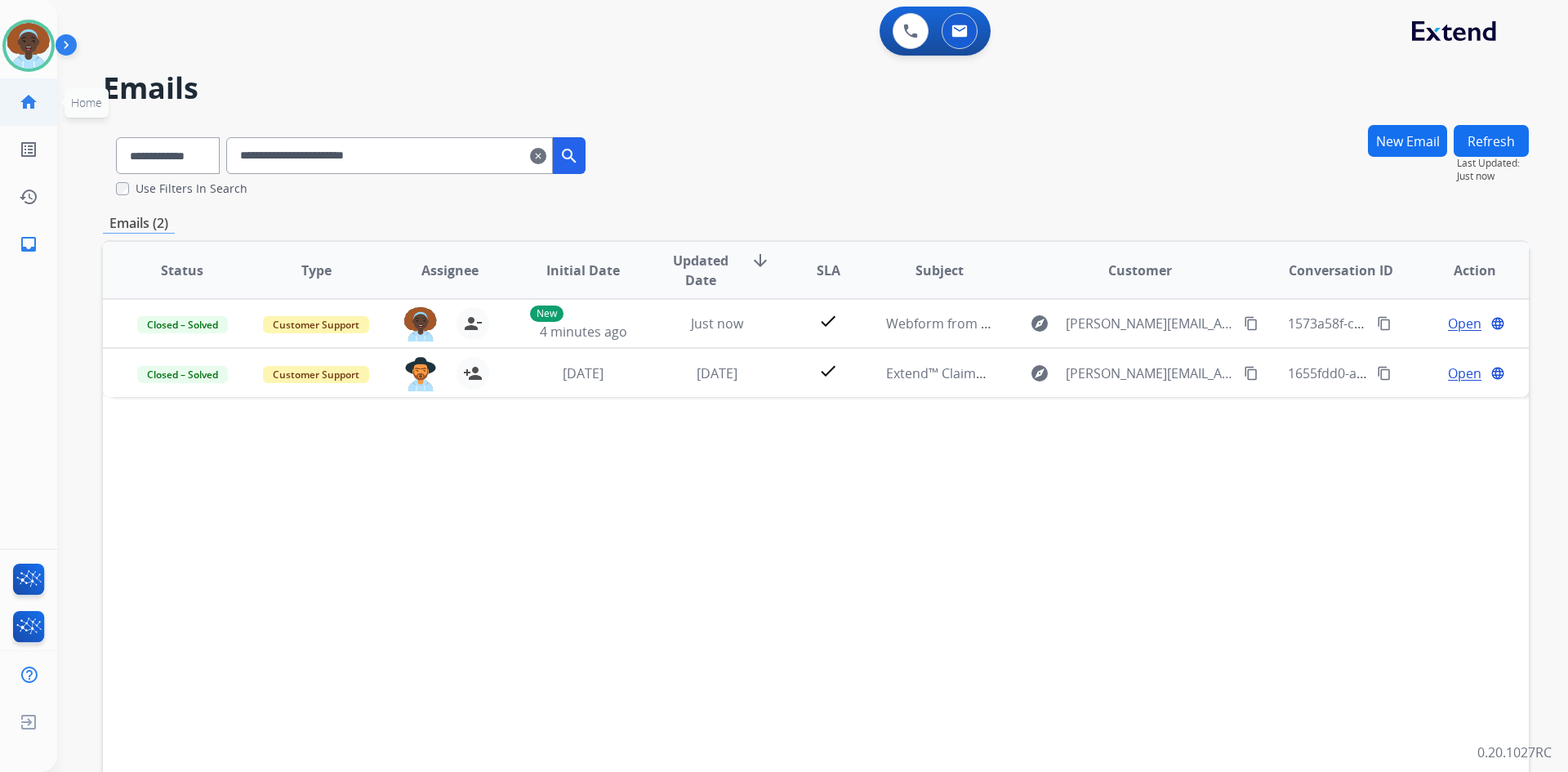
click at [34, 94] on mat-icon "home" at bounding box center [29, 103] width 20 height 20
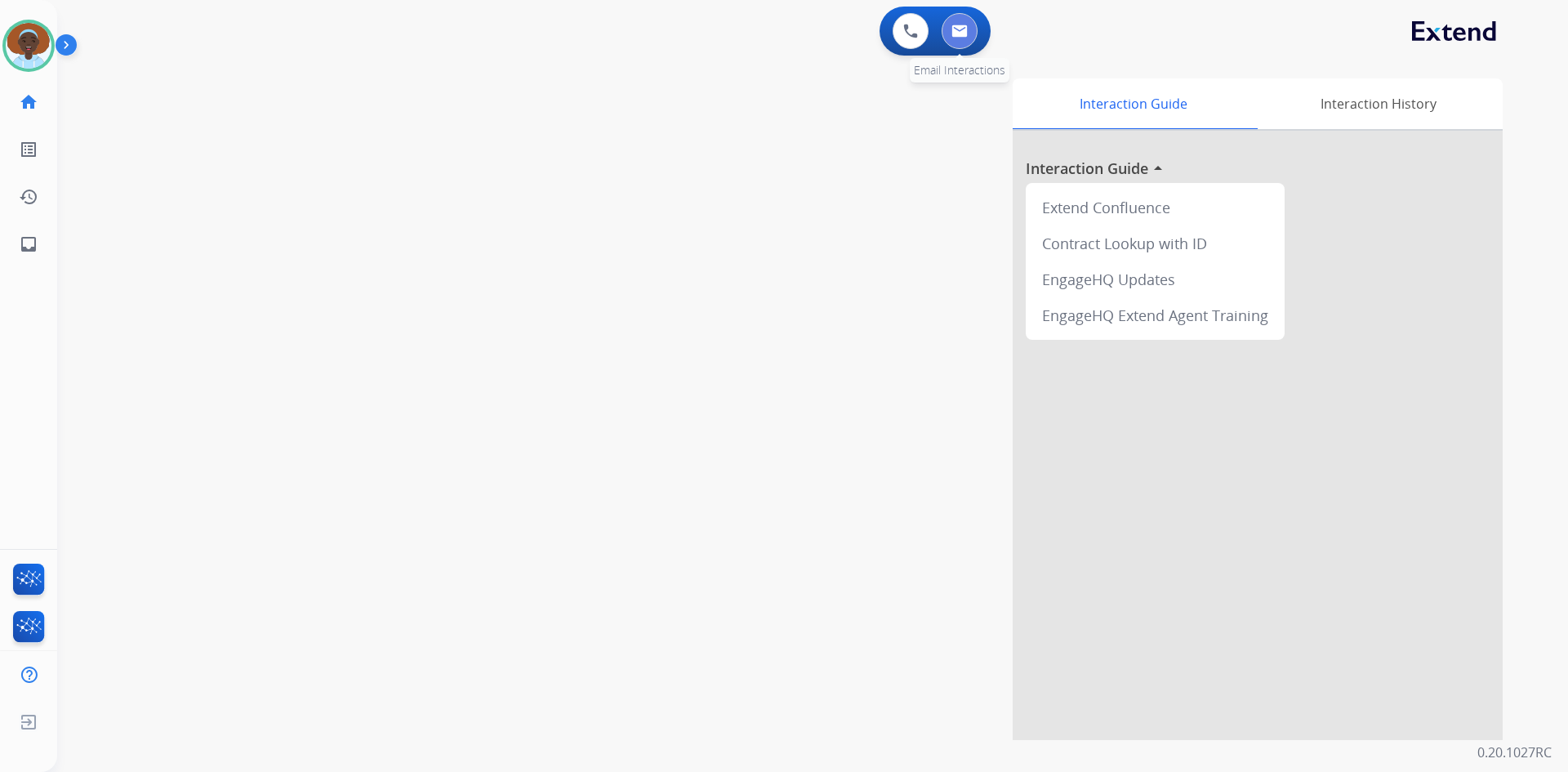
click at [965, 30] on img at bounding box center [960, 31] width 16 height 13
select select "**********"
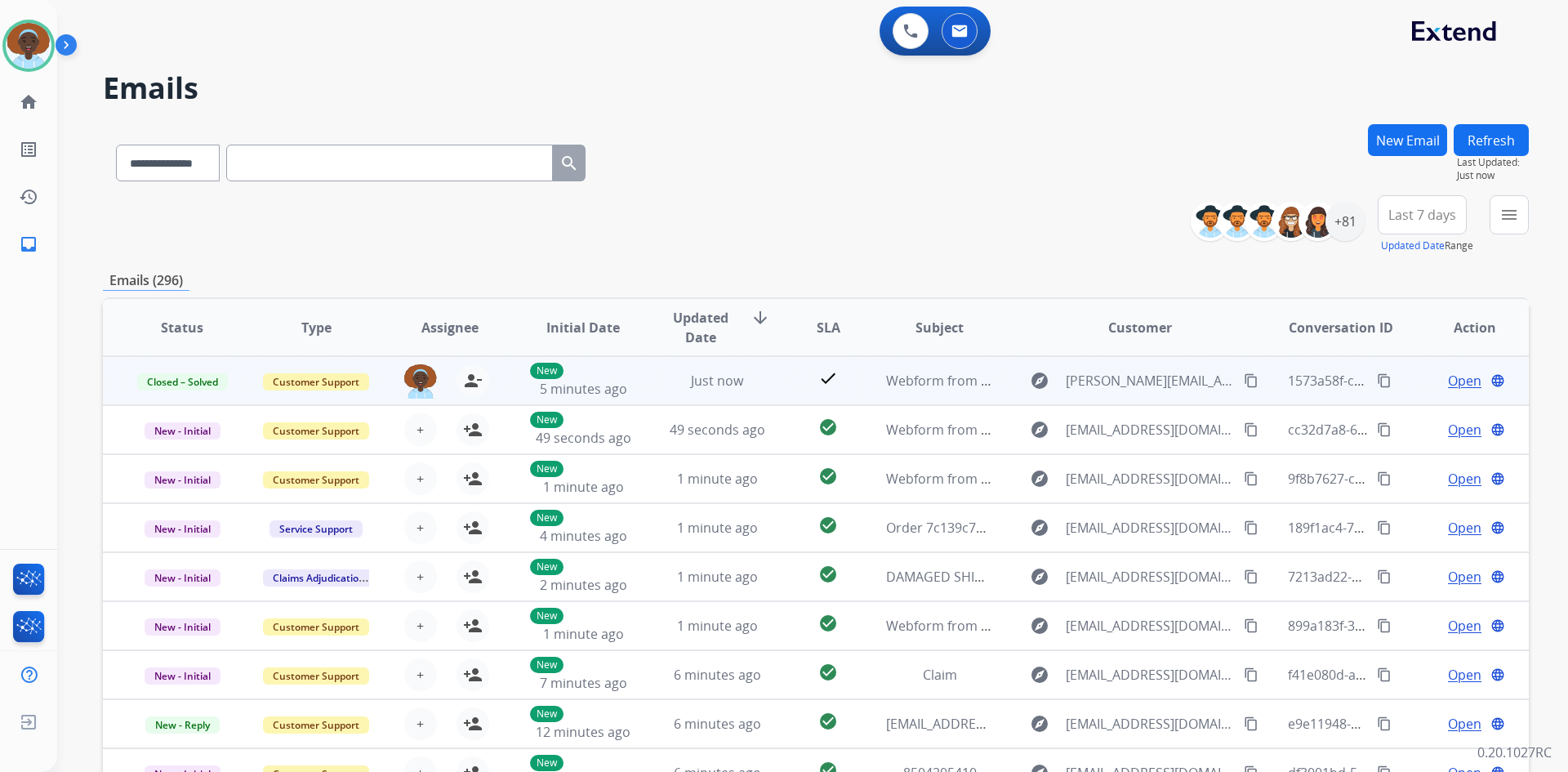
click at [1452, 382] on span "Open" at bounding box center [1464, 381] width 33 height 20
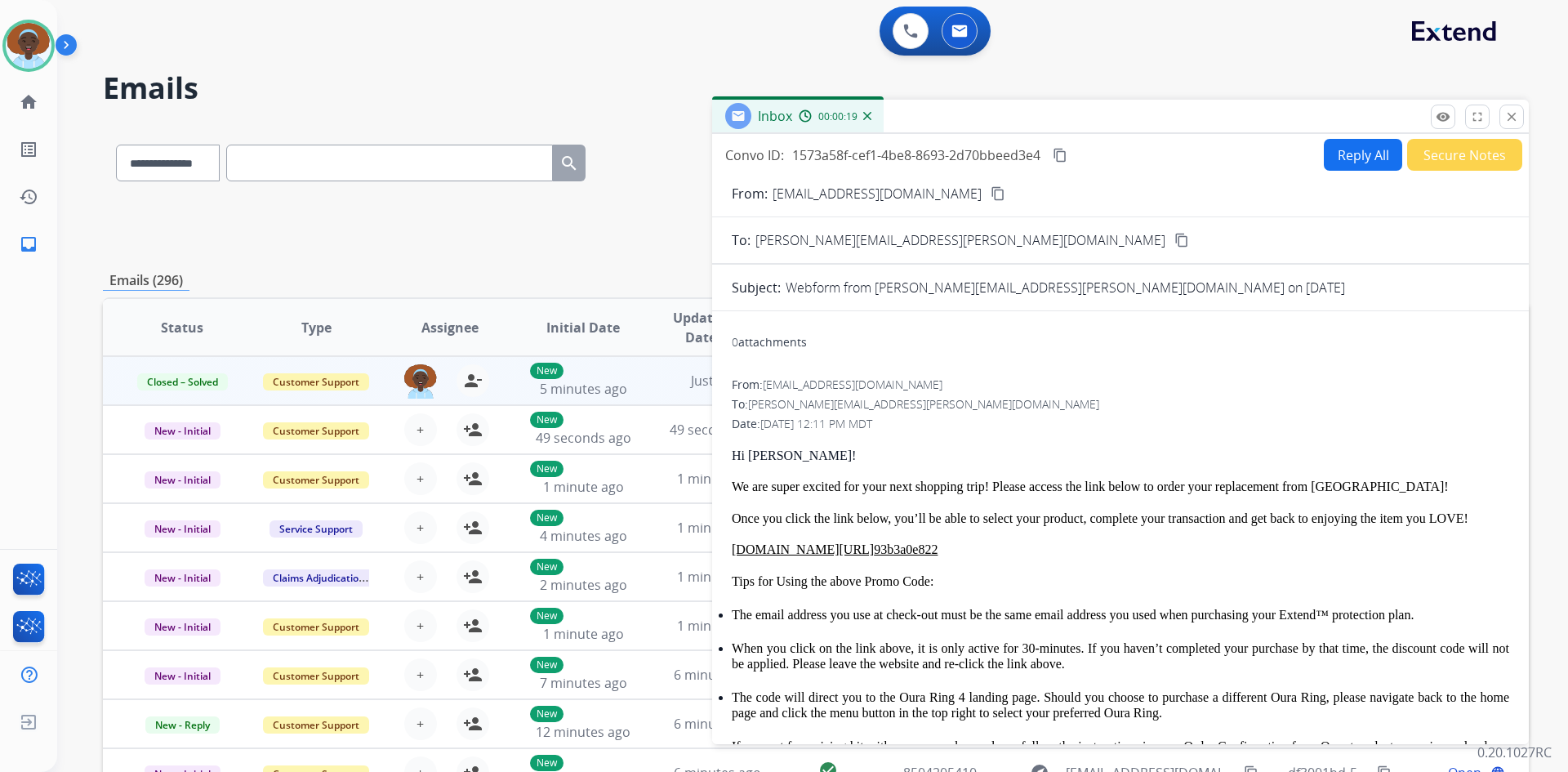
click at [1507, 118] on mat-icon "close" at bounding box center [1512, 117] width 14 height 14
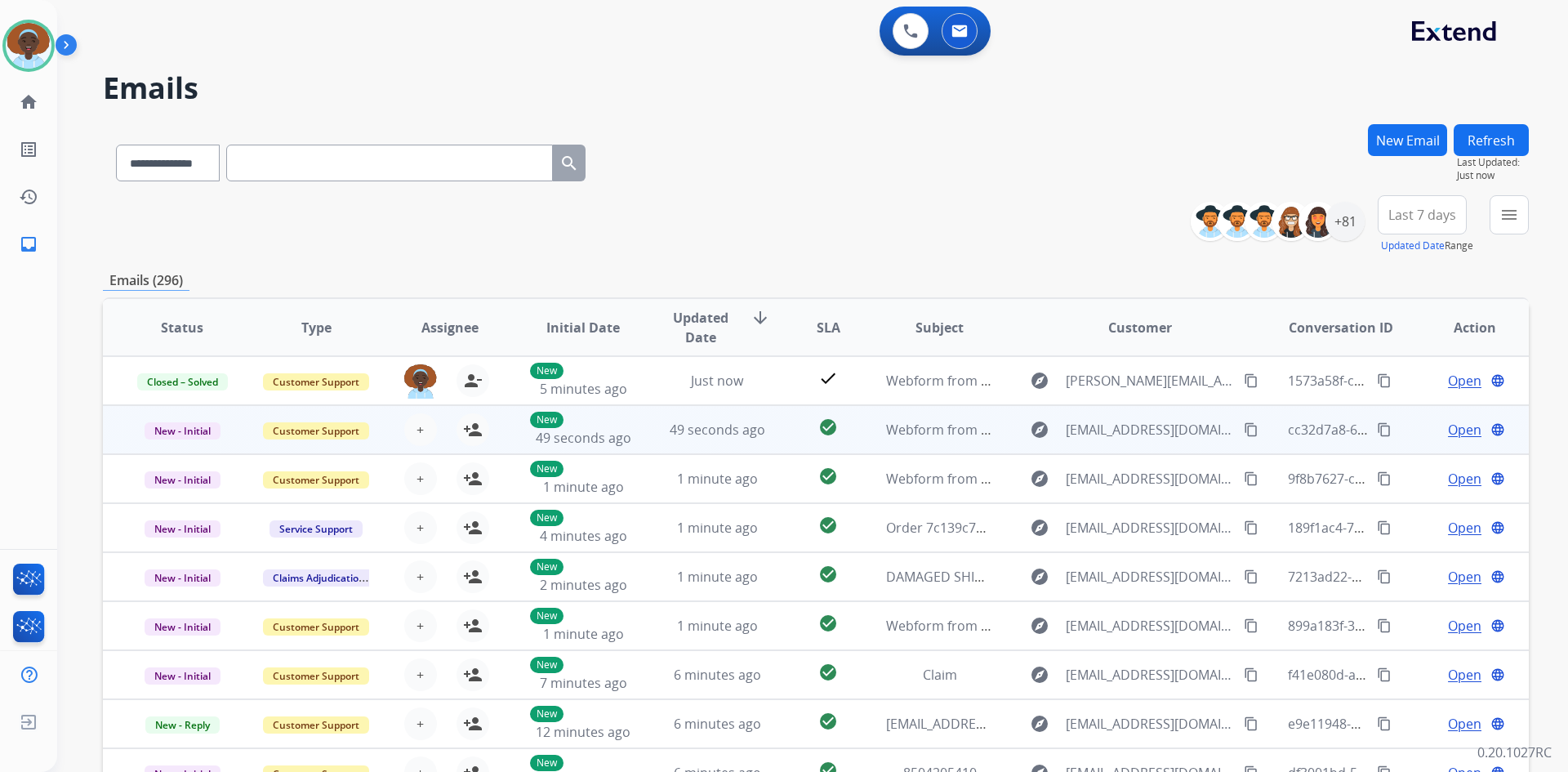
click at [1458, 426] on span "Open" at bounding box center [1464, 429] width 33 height 20
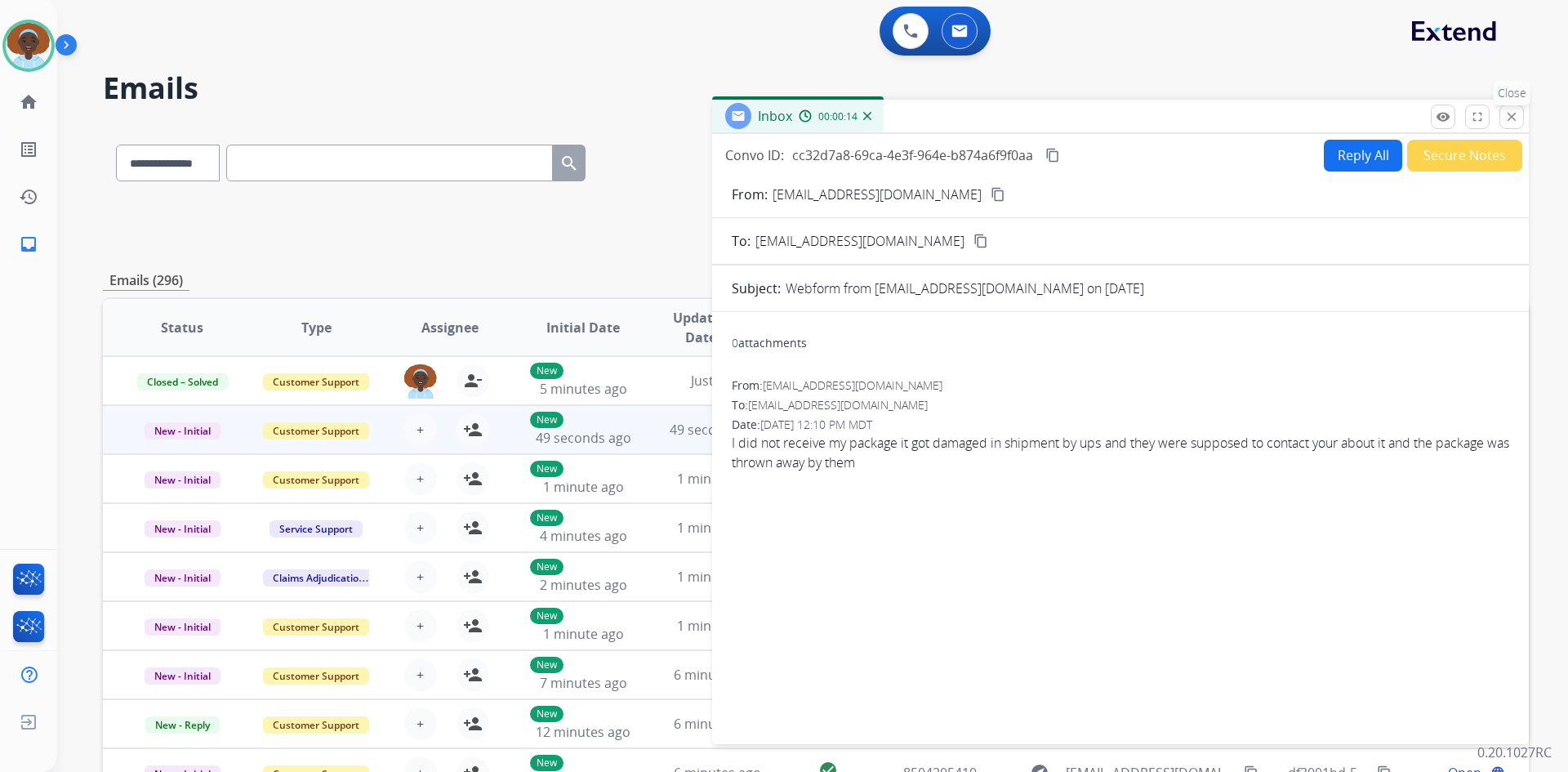
click at [1510, 123] on mat-icon "close" at bounding box center [1512, 117] width 14 height 14
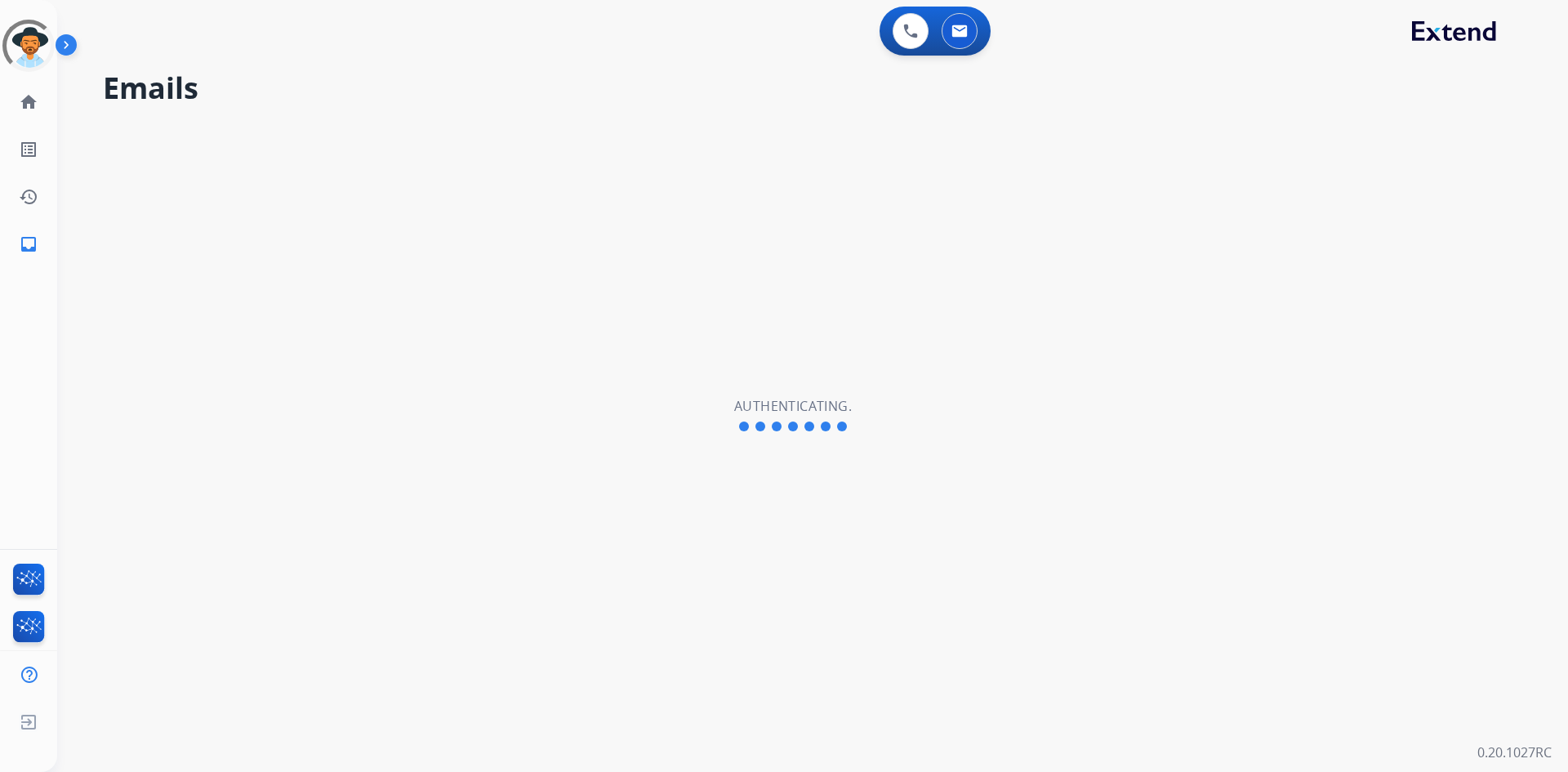
select select "**********"
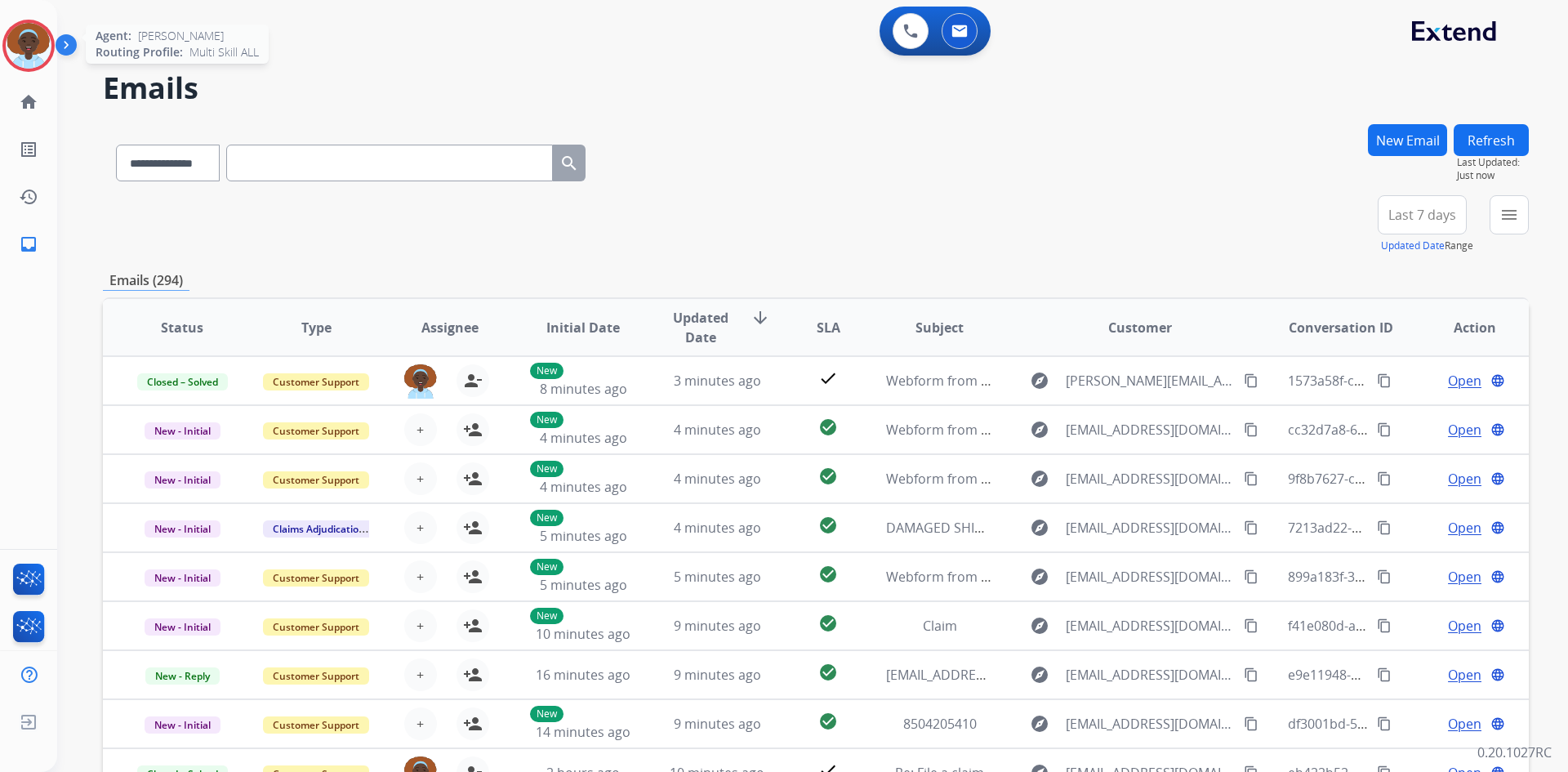
click at [21, 49] on img at bounding box center [28, 45] width 46 height 46
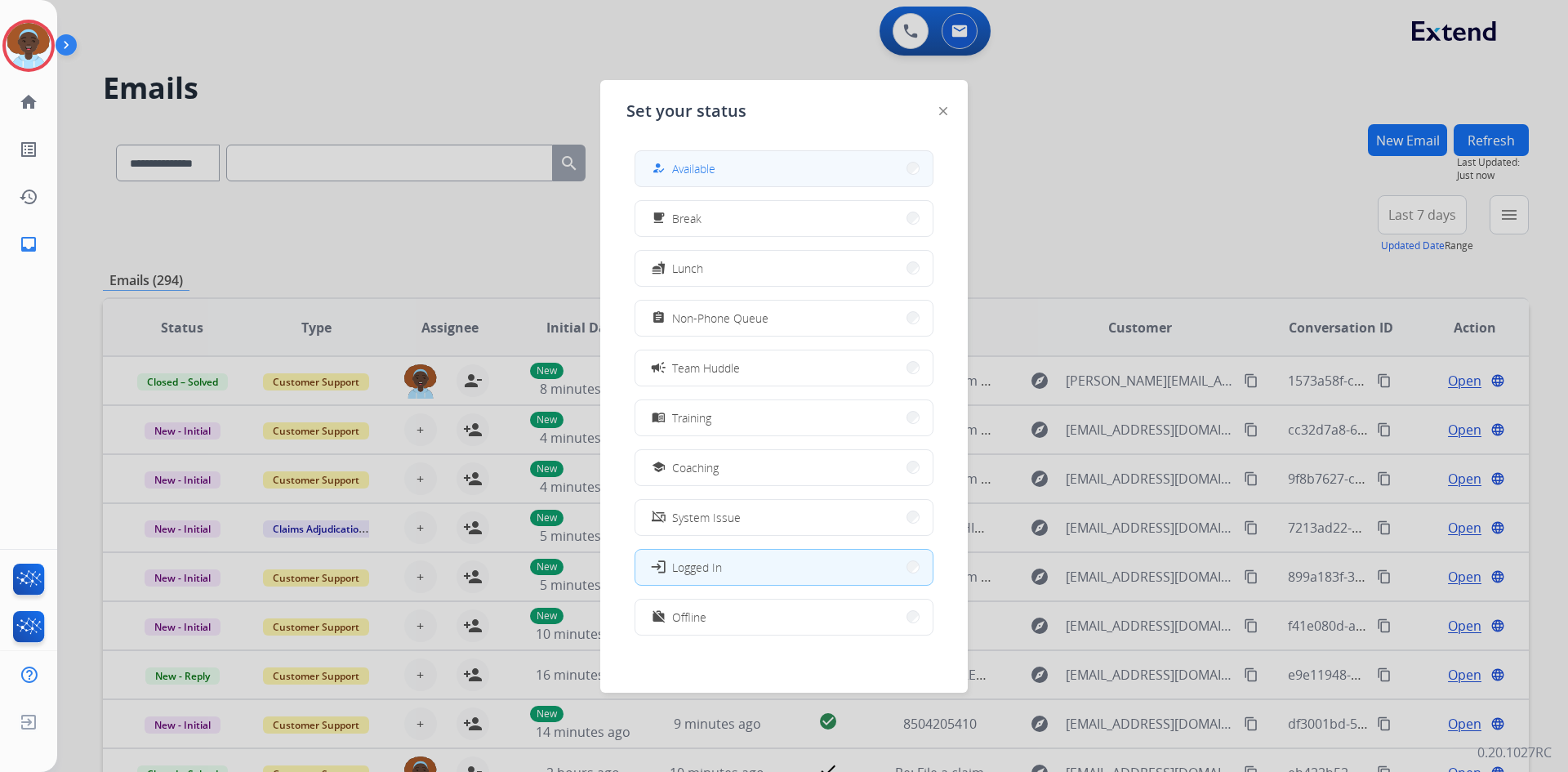
click at [691, 172] on span "Available" at bounding box center [694, 168] width 43 height 17
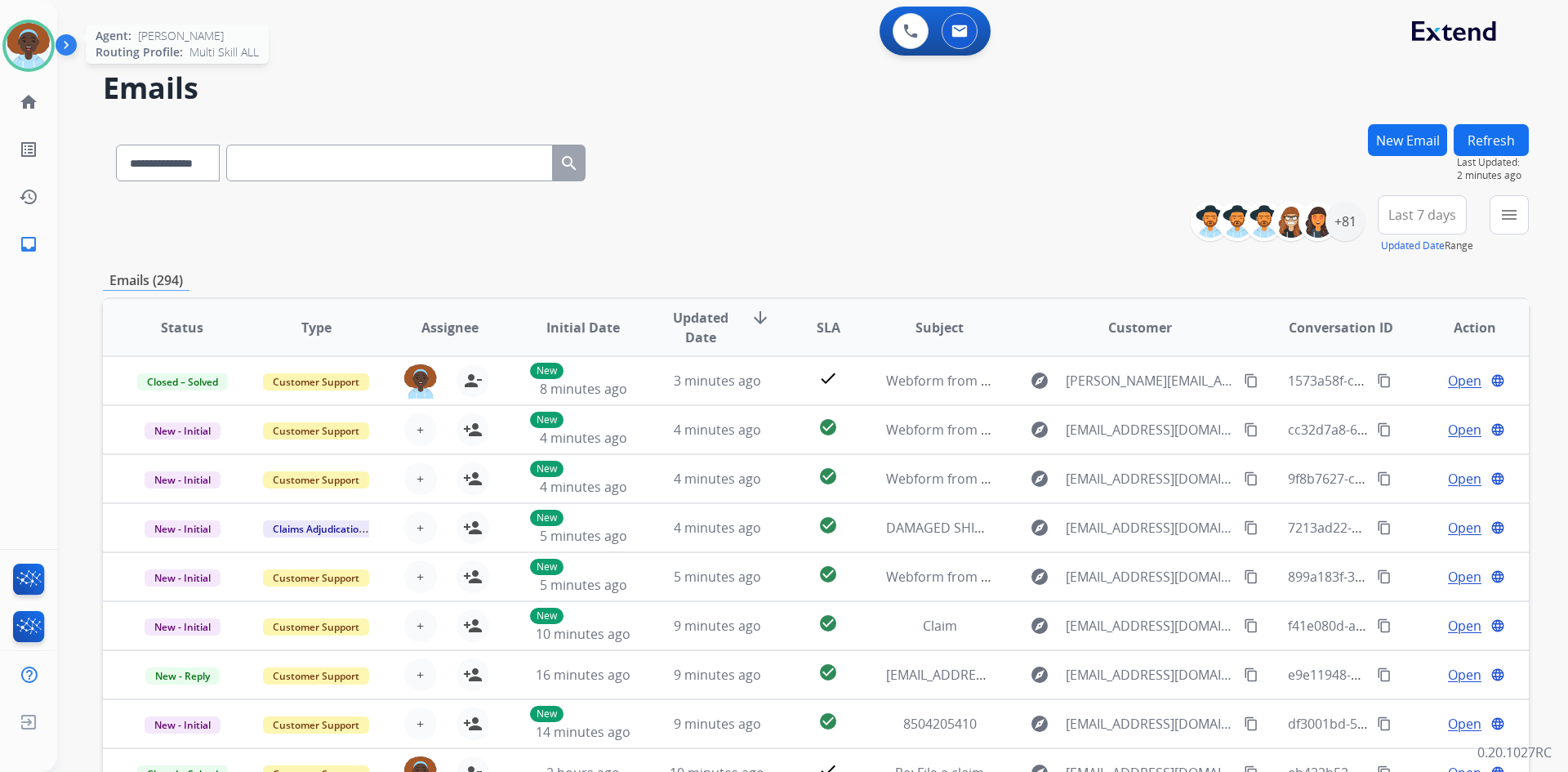
click at [34, 49] on img at bounding box center [28, 45] width 46 height 46
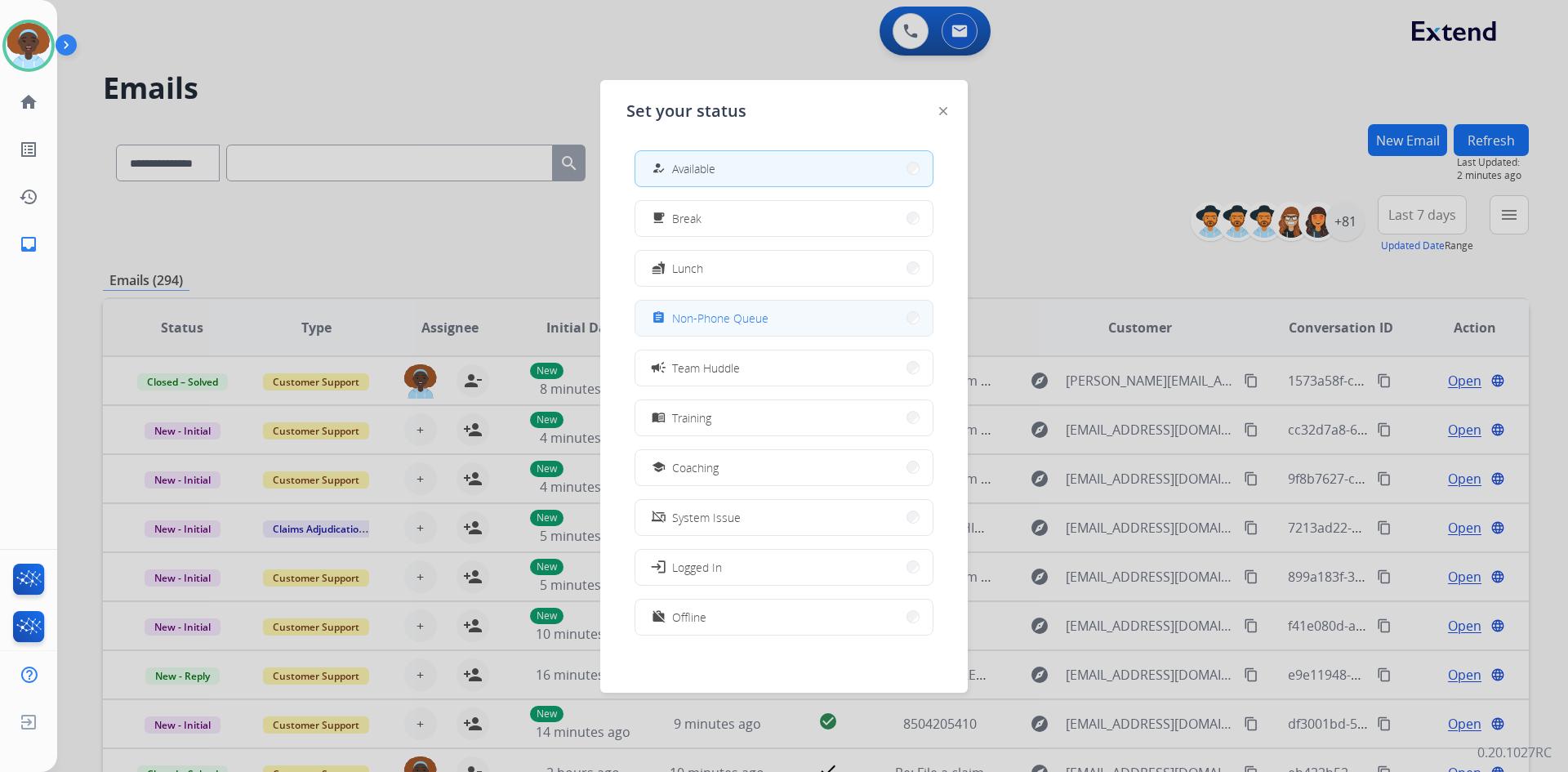
click at [716, 324] on span "Non-Phone Queue" at bounding box center [720, 318] width 96 height 17
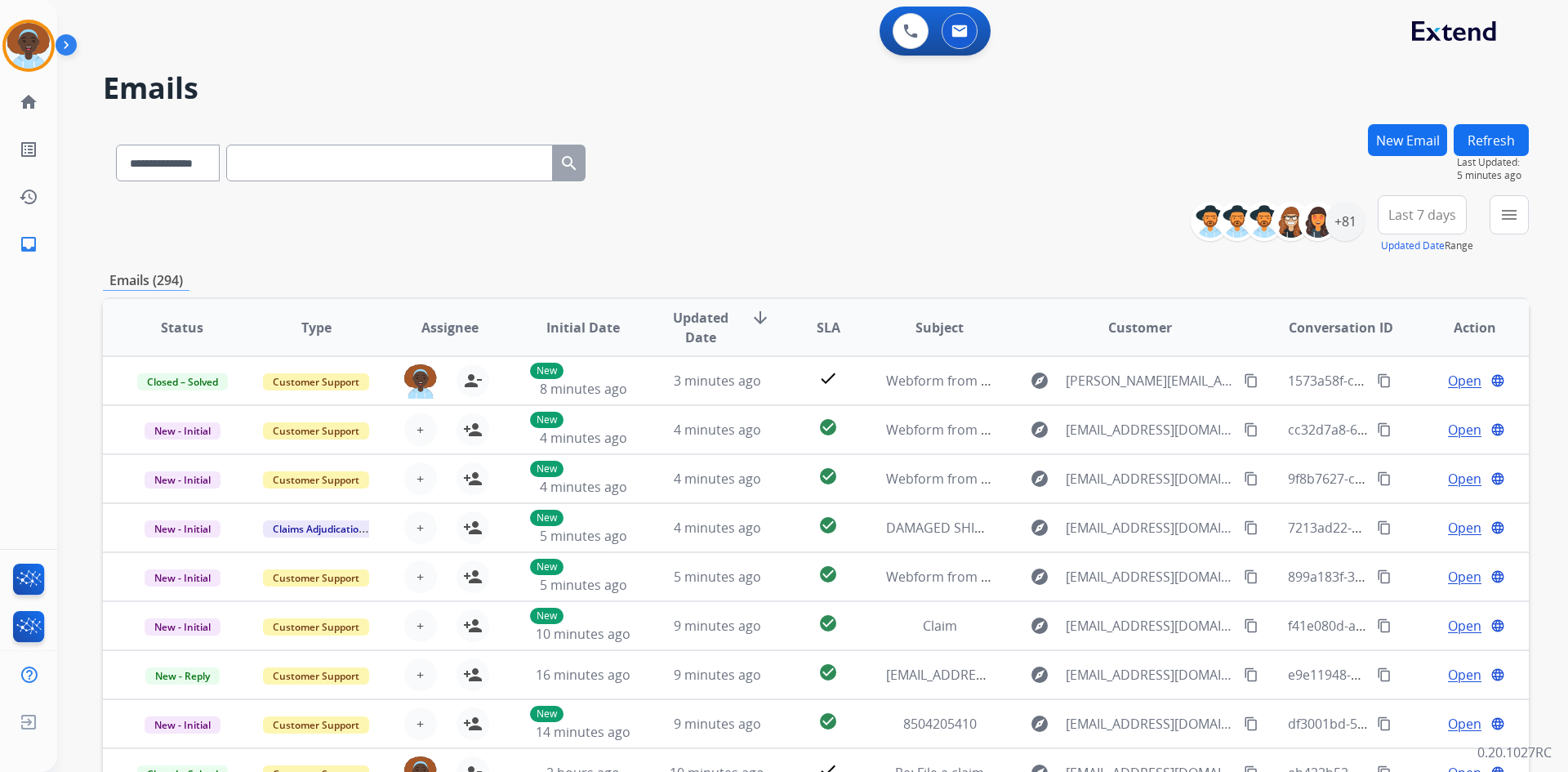
click at [1489, 143] on button "Refresh" at bounding box center [1491, 139] width 75 height 31
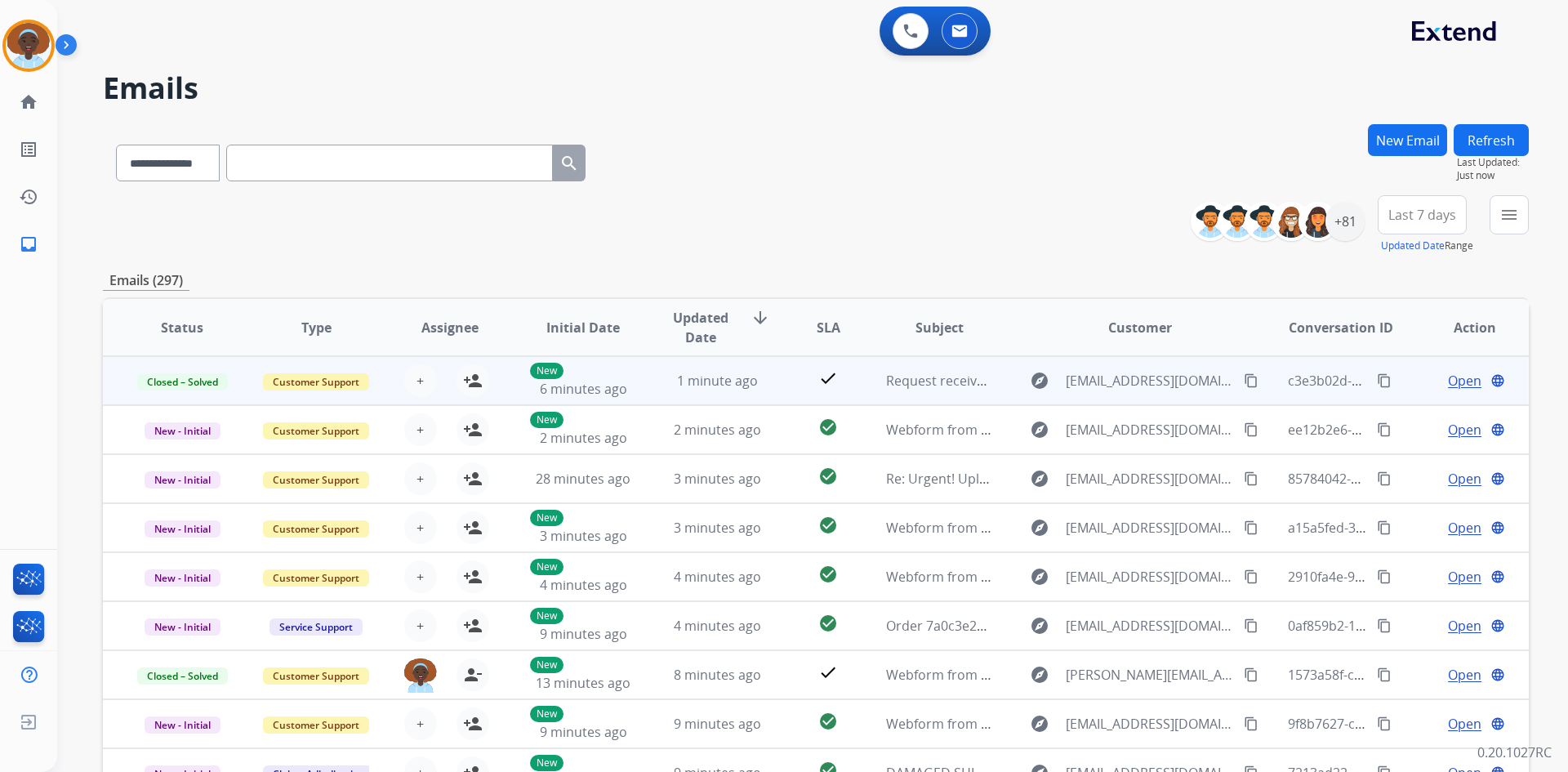
click at [1452, 382] on span "Open" at bounding box center [1464, 381] width 33 height 20
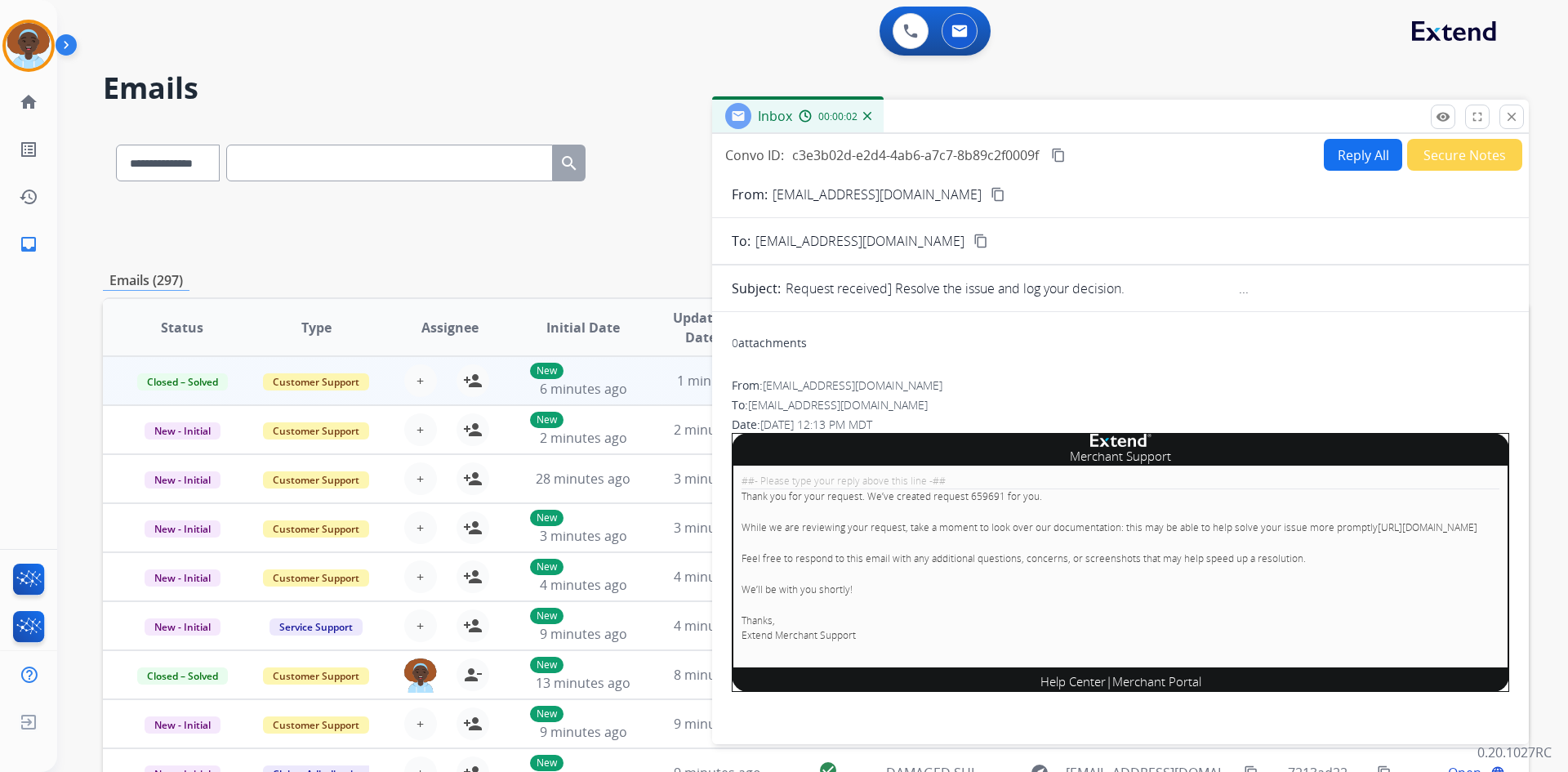
click at [1452, 157] on button "Secure Notes" at bounding box center [1465, 154] width 115 height 31
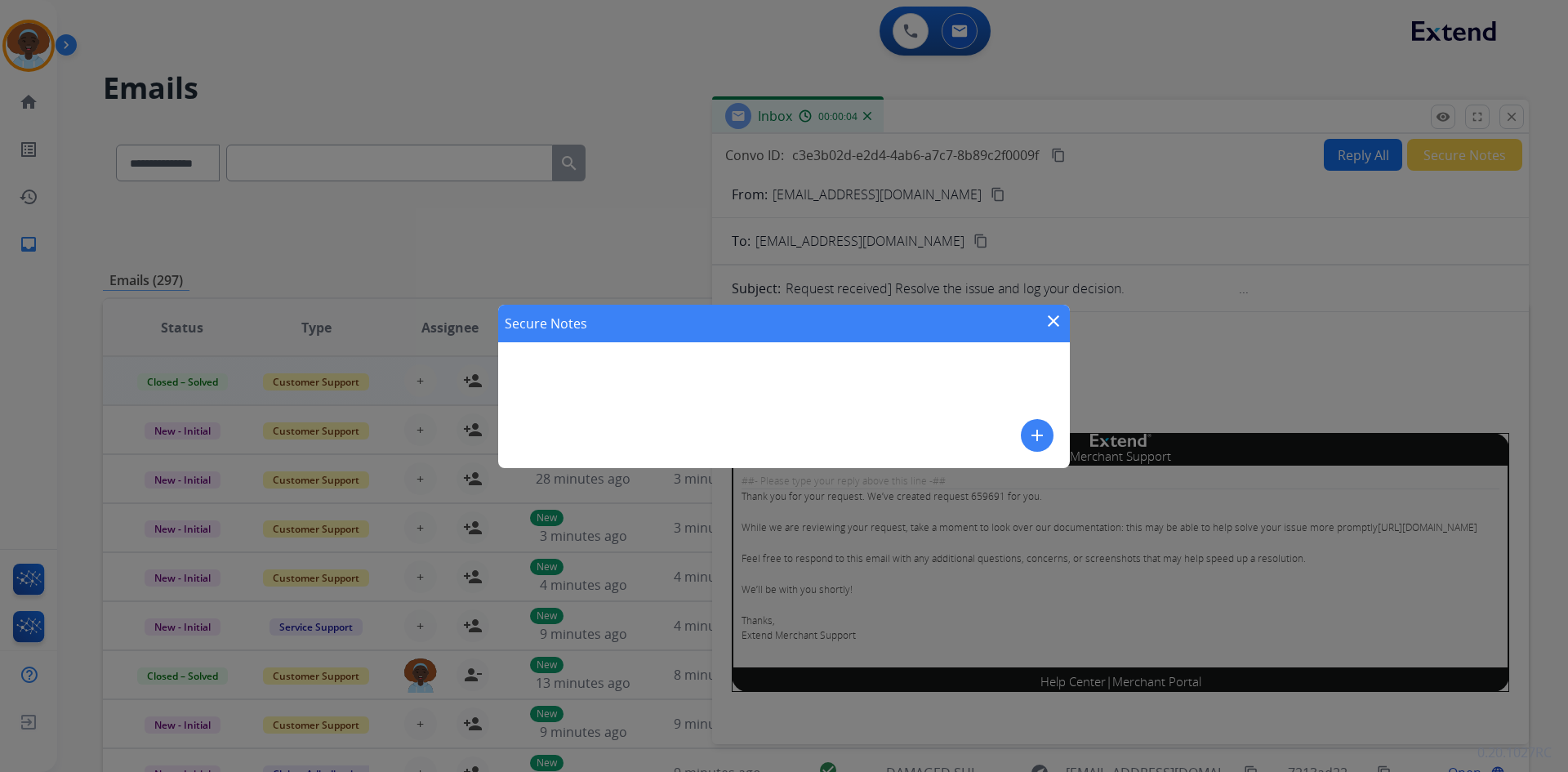
click at [1034, 430] on mat-icon "add" at bounding box center [1038, 435] width 20 height 20
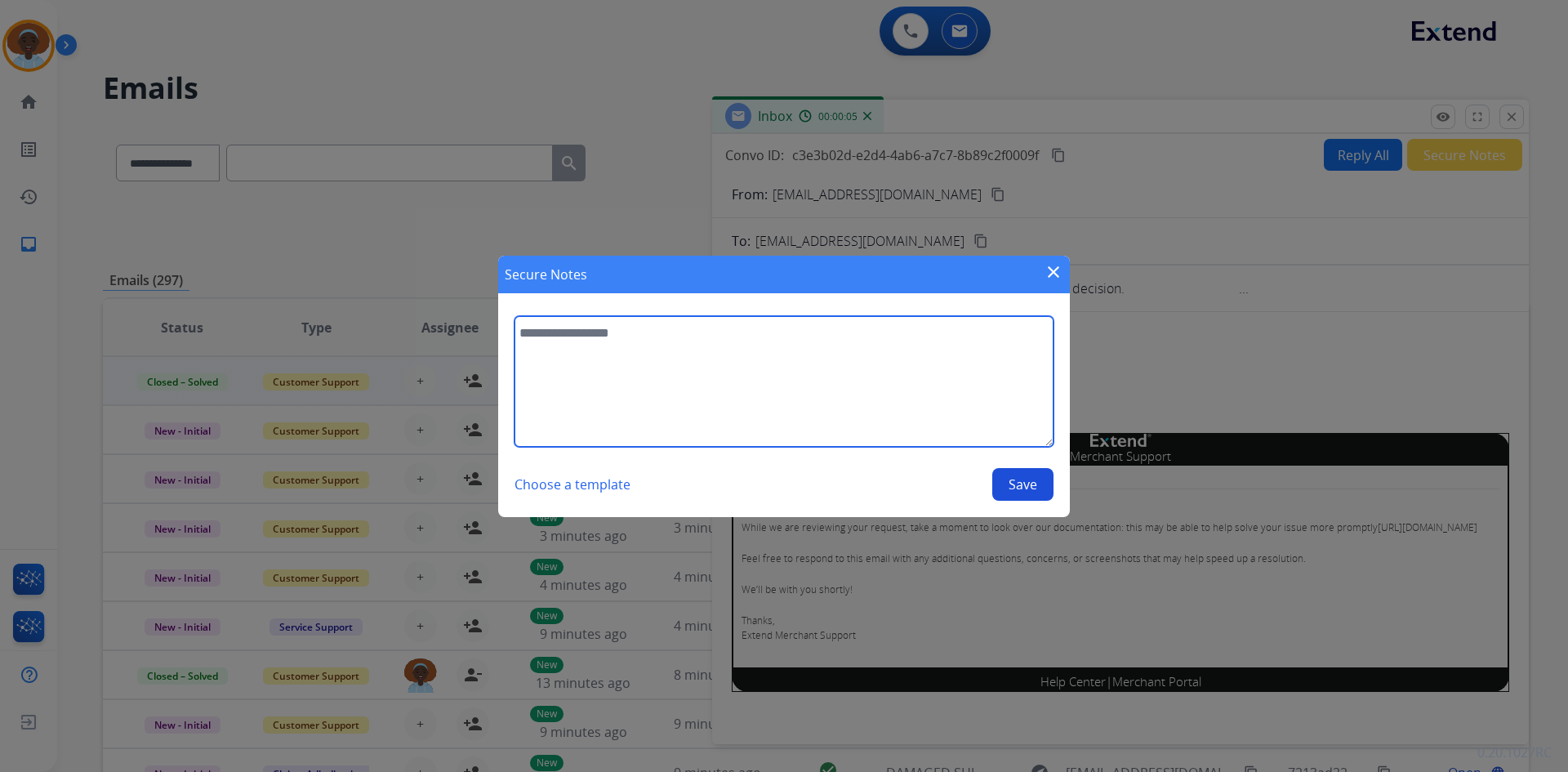
click at [608, 333] on textarea at bounding box center [784, 381] width 539 height 130
type textarea "**********"
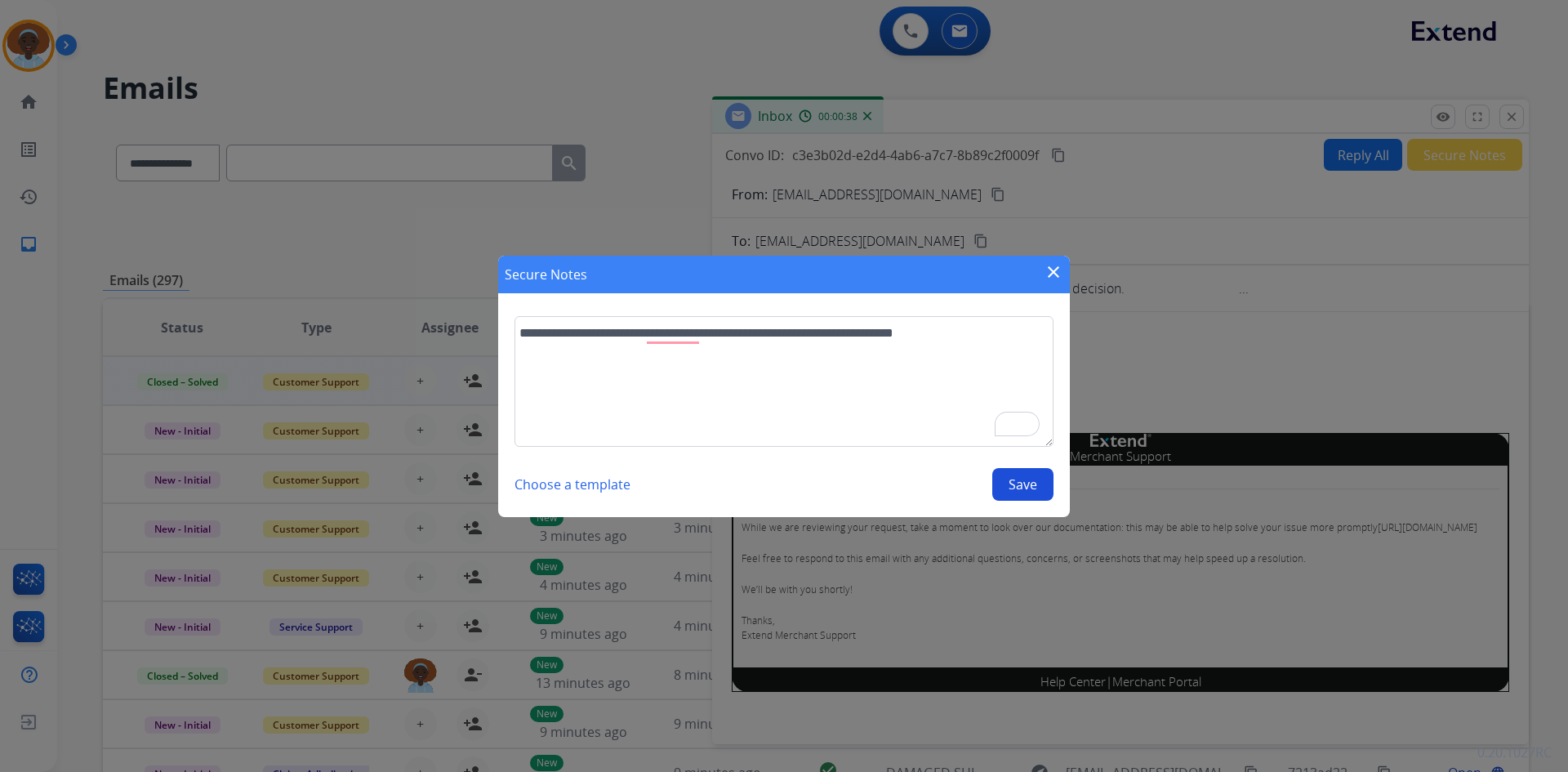
click at [1033, 479] on button "Save" at bounding box center [1023, 484] width 61 height 32
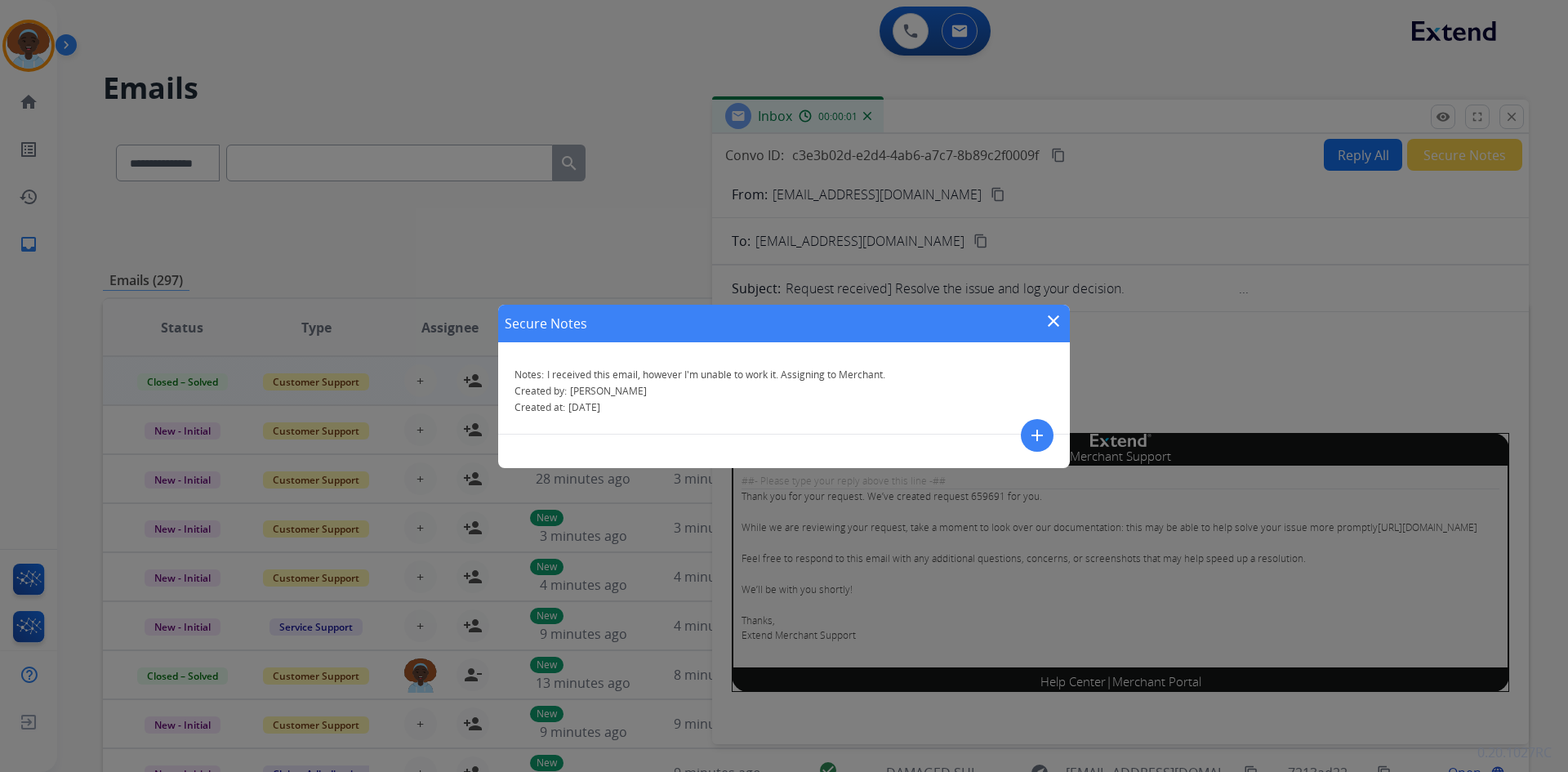
click at [1055, 319] on mat-icon "close" at bounding box center [1054, 321] width 20 height 20
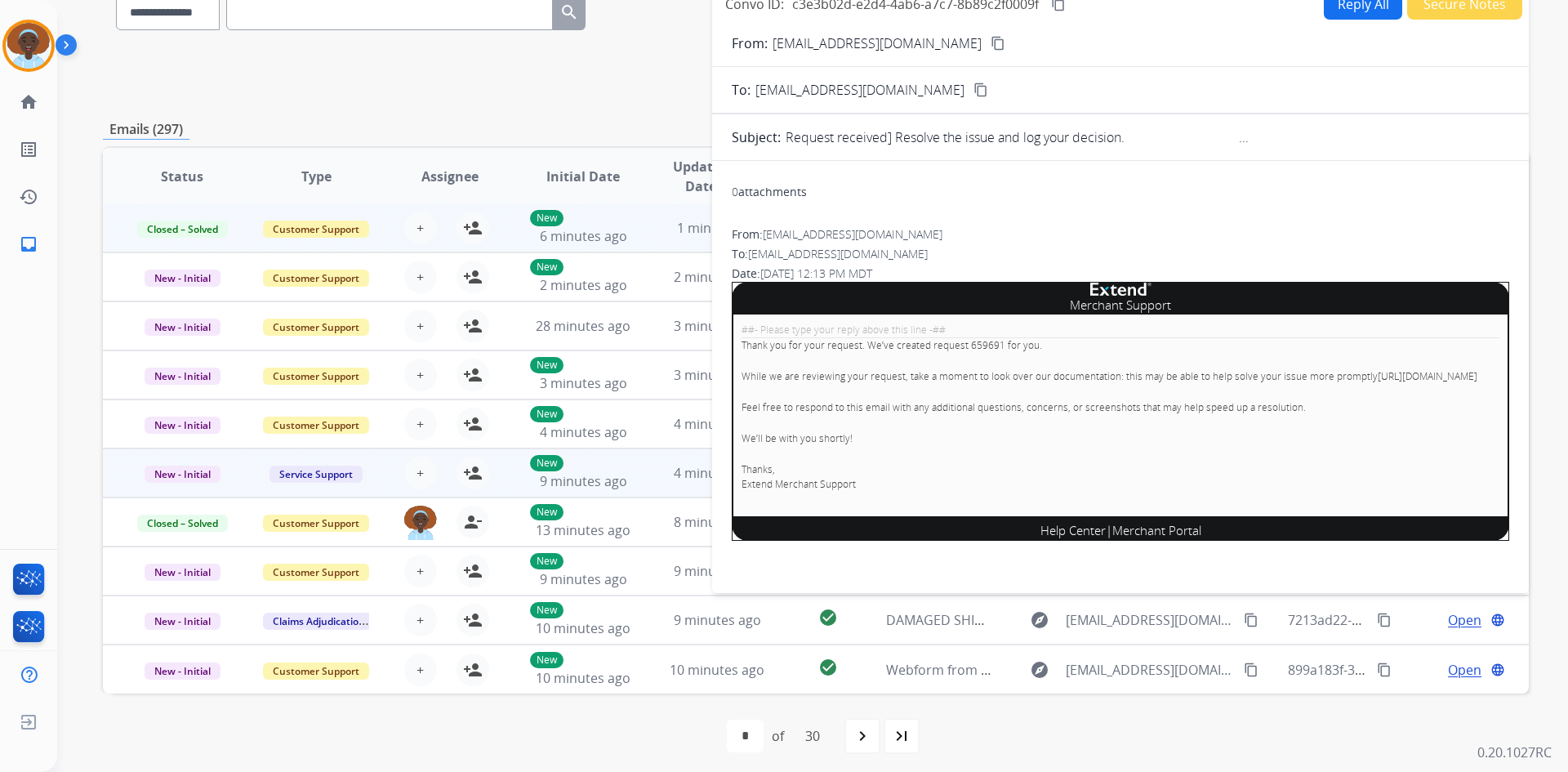
scroll to position [157, 0]
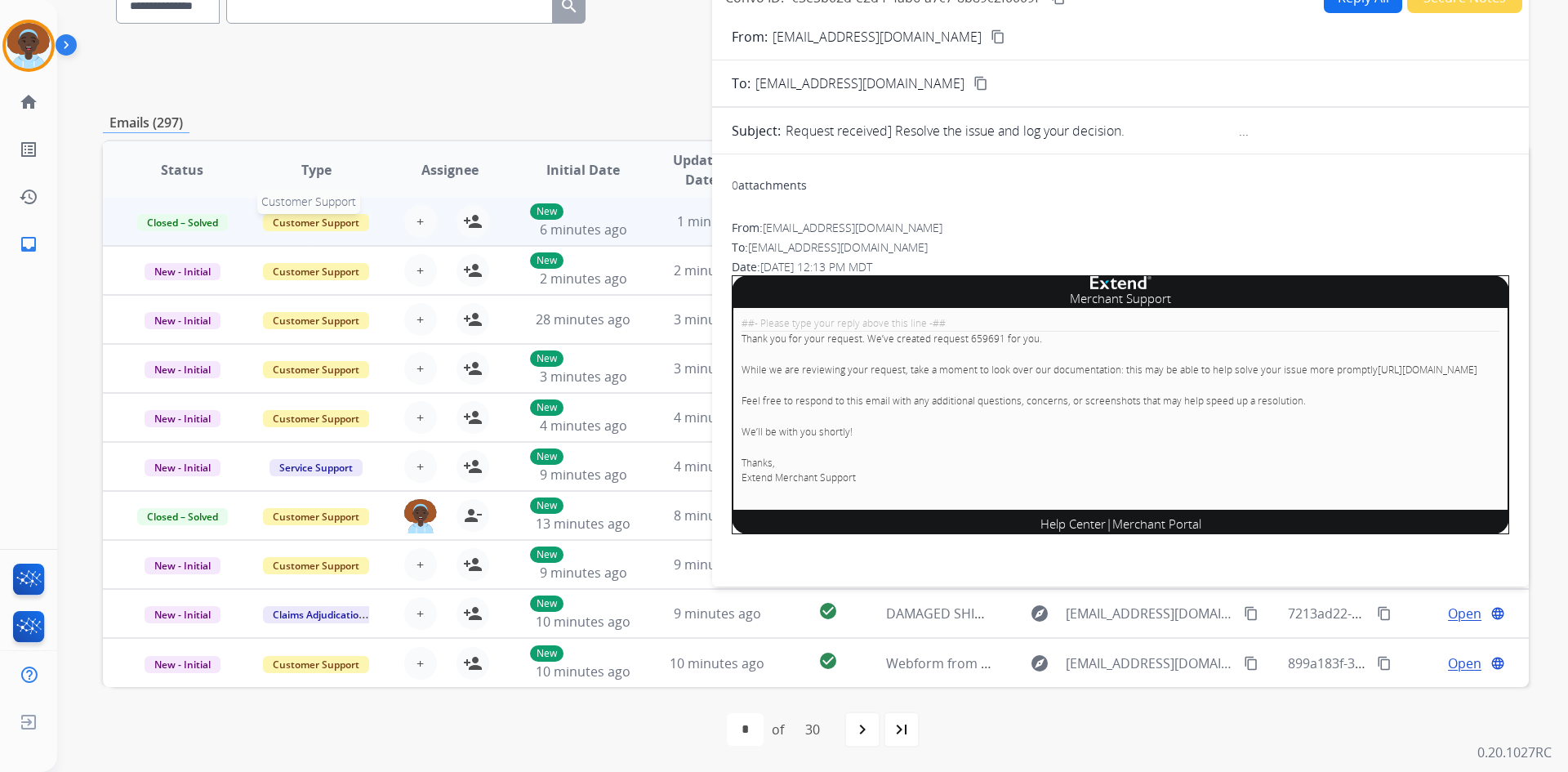
click at [317, 217] on span "Customer Support" at bounding box center [316, 222] width 106 height 17
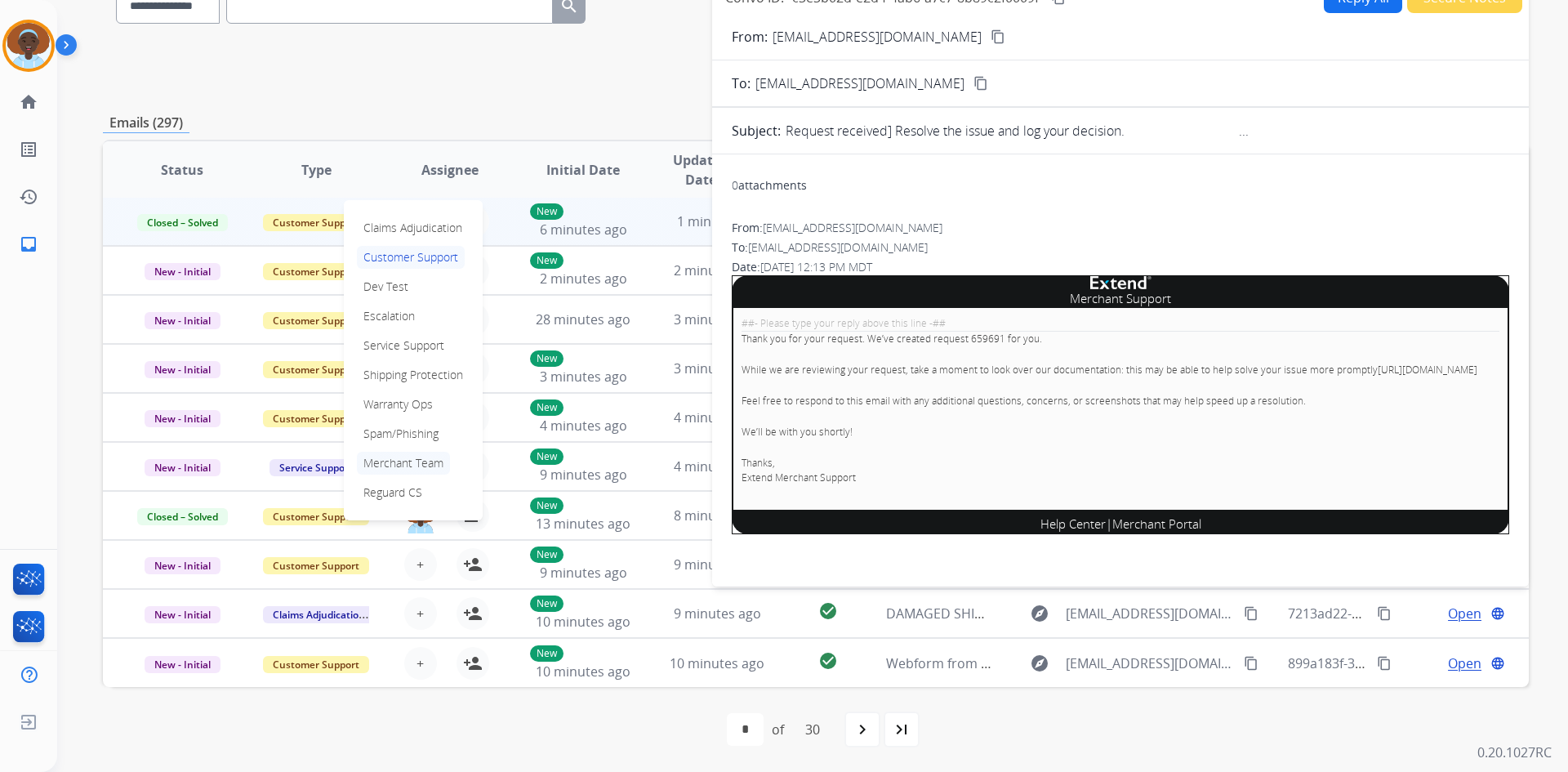
click at [399, 463] on p "Merchant Team" at bounding box center [403, 462] width 93 height 22
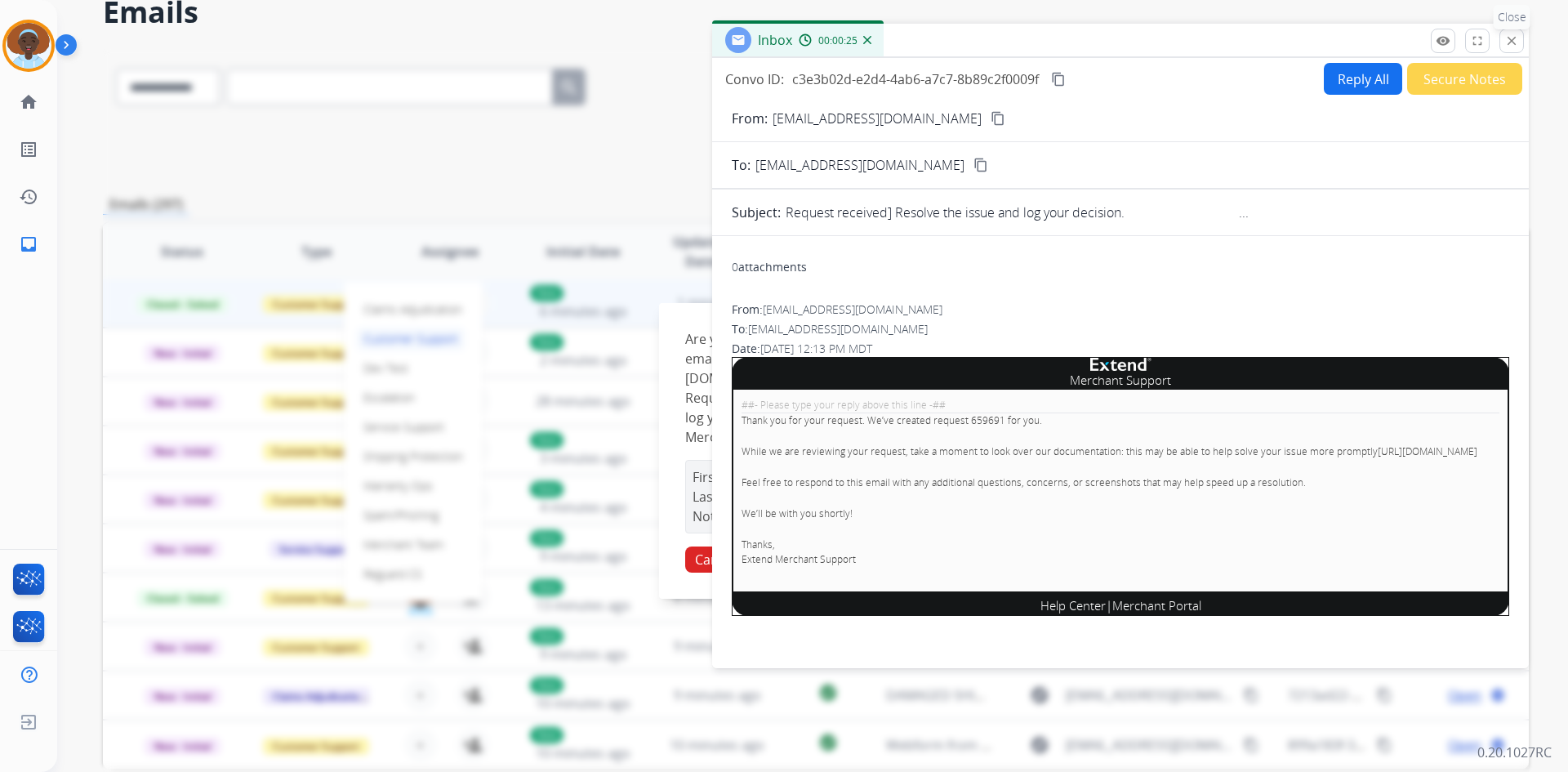
click at [1516, 42] on mat-icon "close" at bounding box center [1512, 40] width 14 height 14
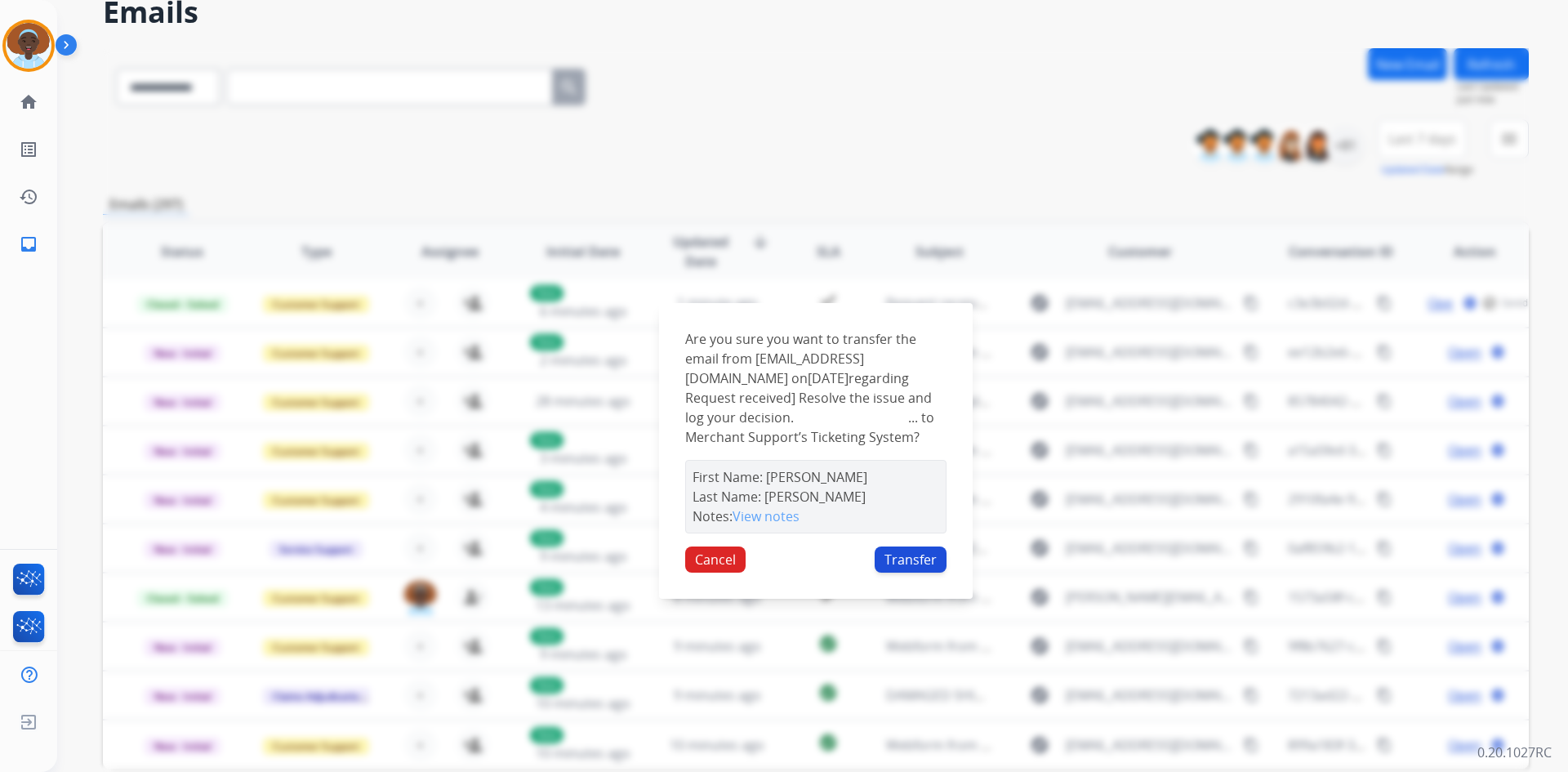
click at [923, 561] on button "Transfer" at bounding box center [911, 559] width 72 height 26
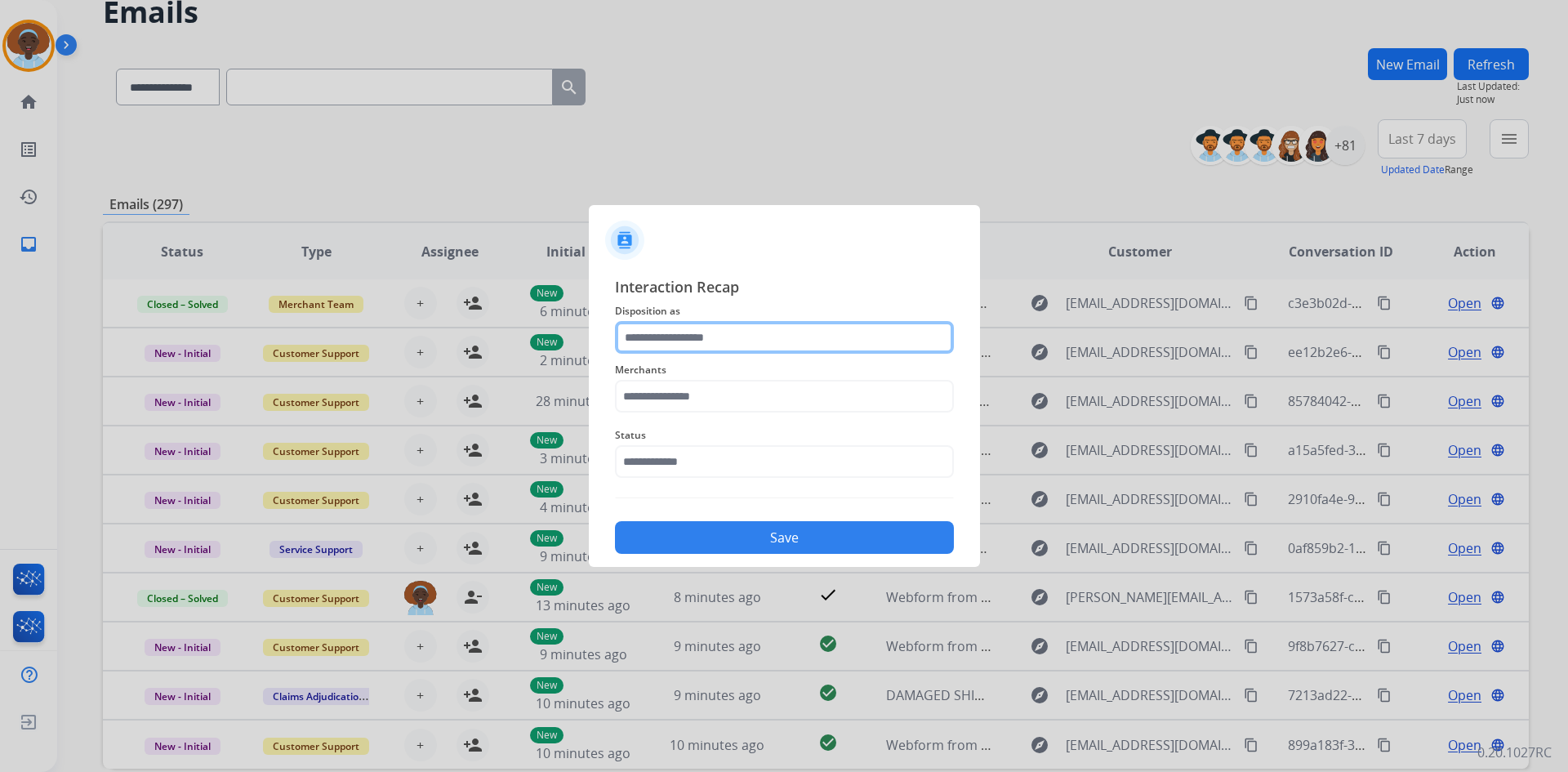
click at [721, 331] on input "text" at bounding box center [784, 337] width 339 height 32
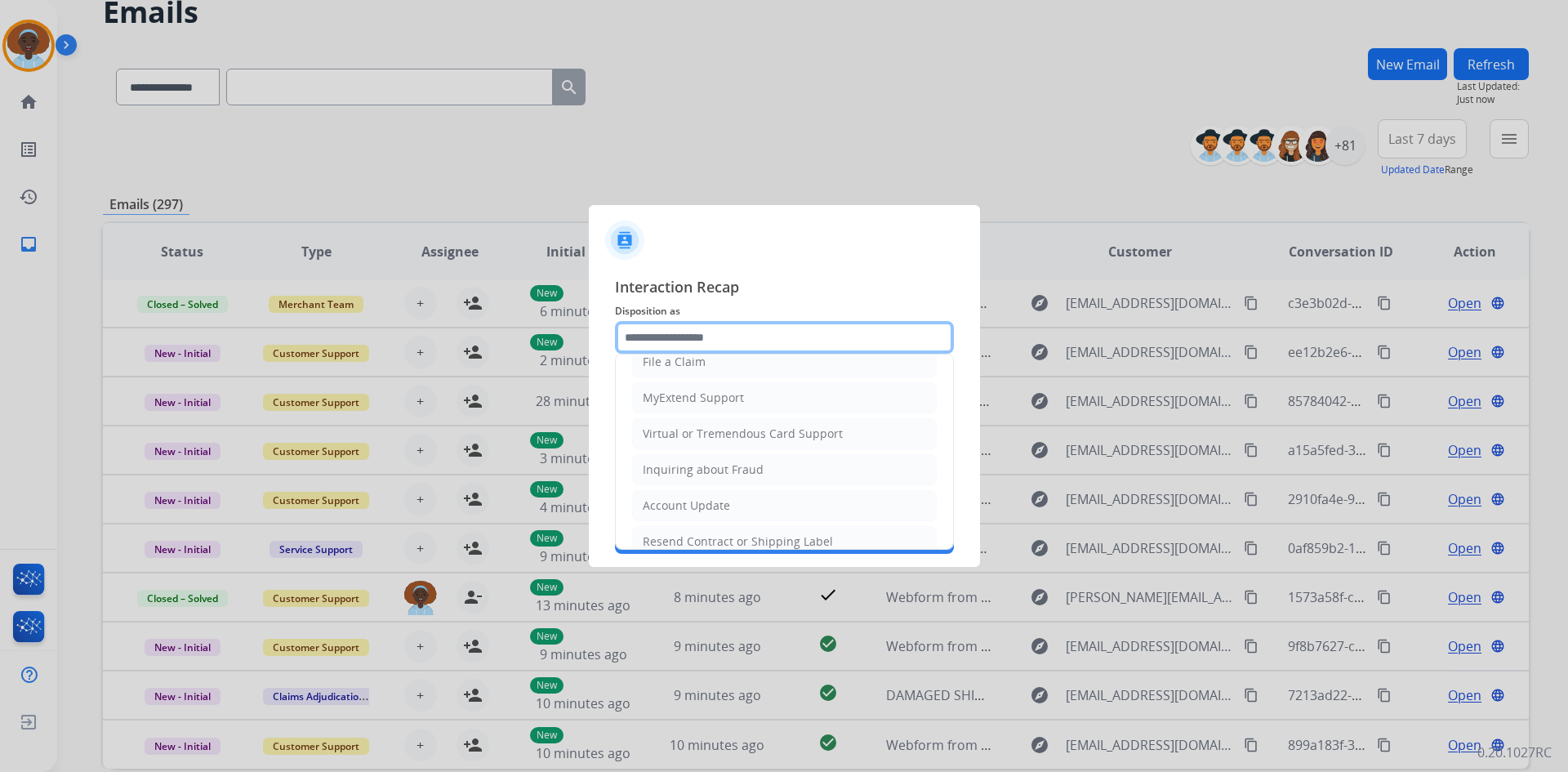
scroll to position [255, 0]
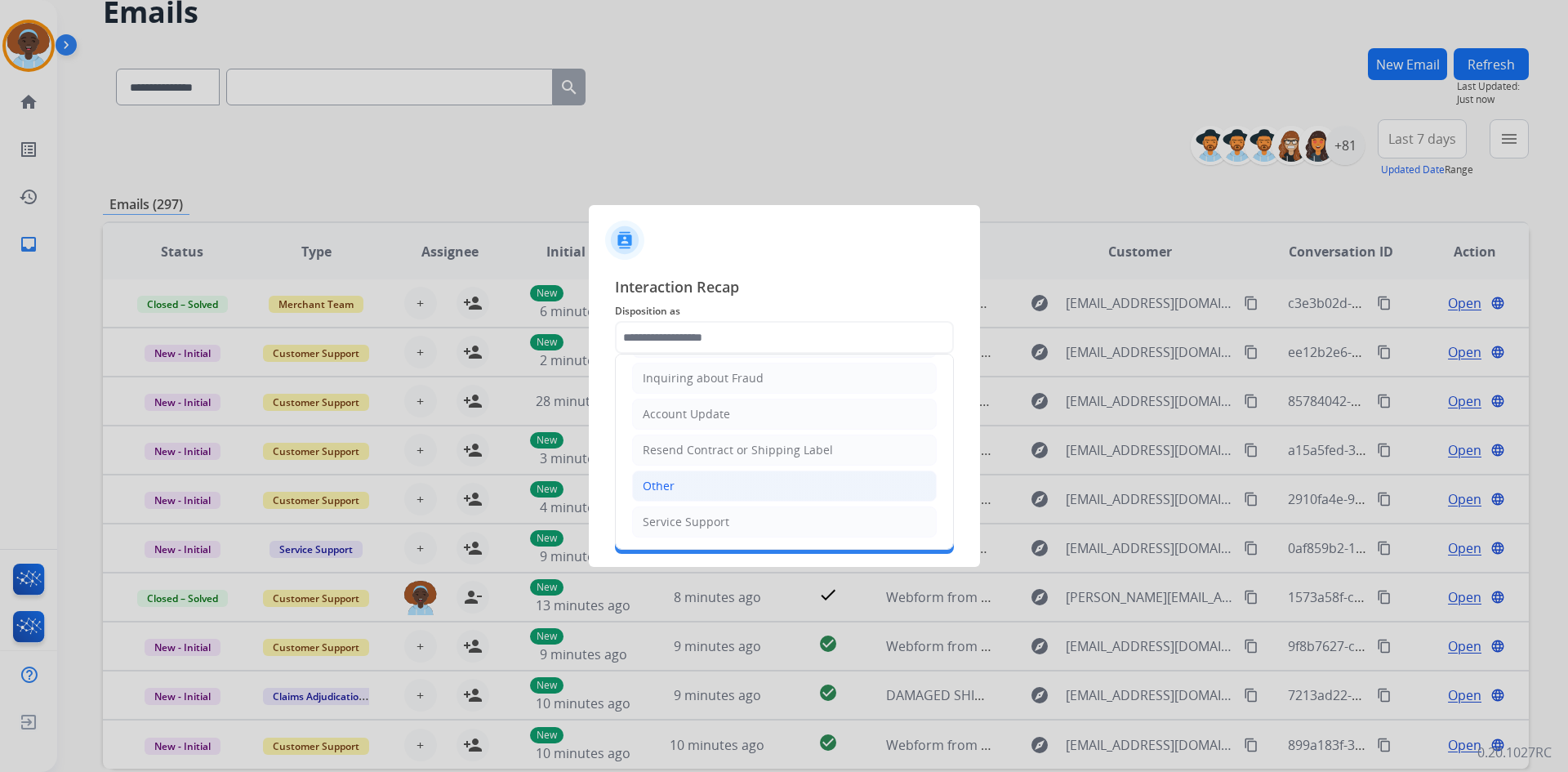
click at [680, 489] on li "Other" at bounding box center [784, 486] width 304 height 31
type input "*****"
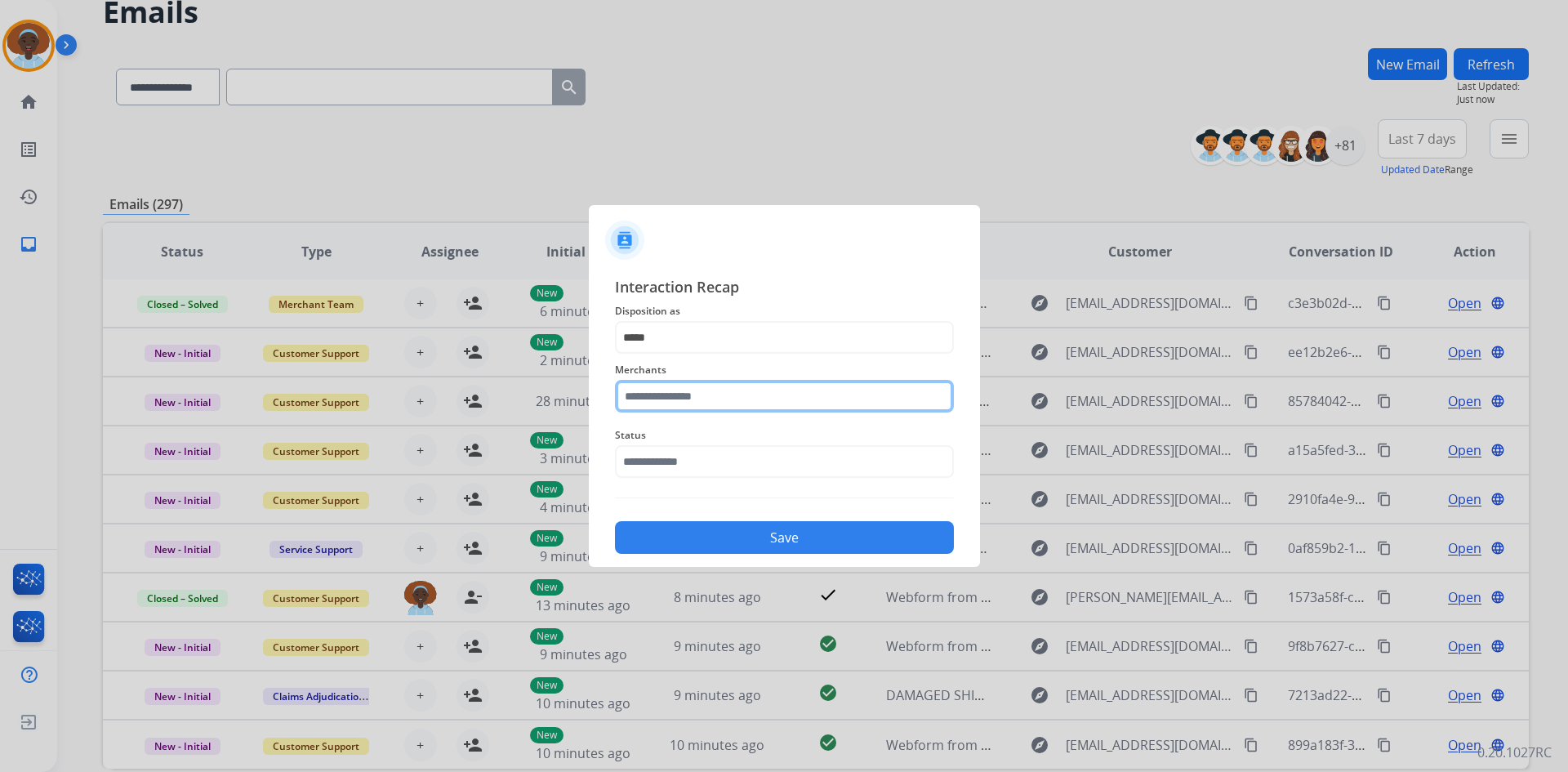
click at [693, 393] on input "text" at bounding box center [784, 396] width 339 height 32
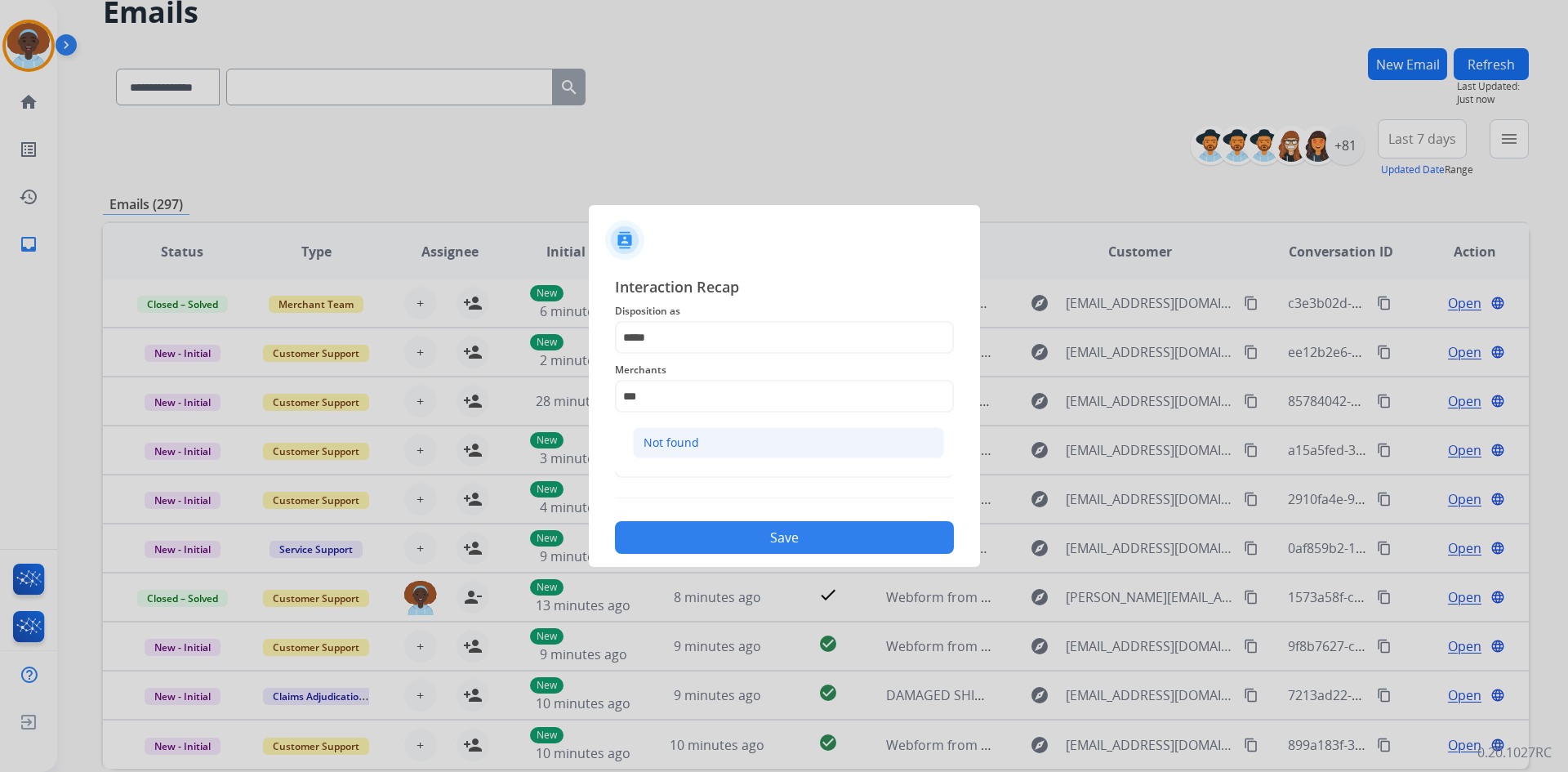
click at [694, 431] on li "Not found" at bounding box center [789, 443] width 311 height 31
type input "*********"
click at [690, 454] on input "text" at bounding box center [784, 462] width 339 height 32
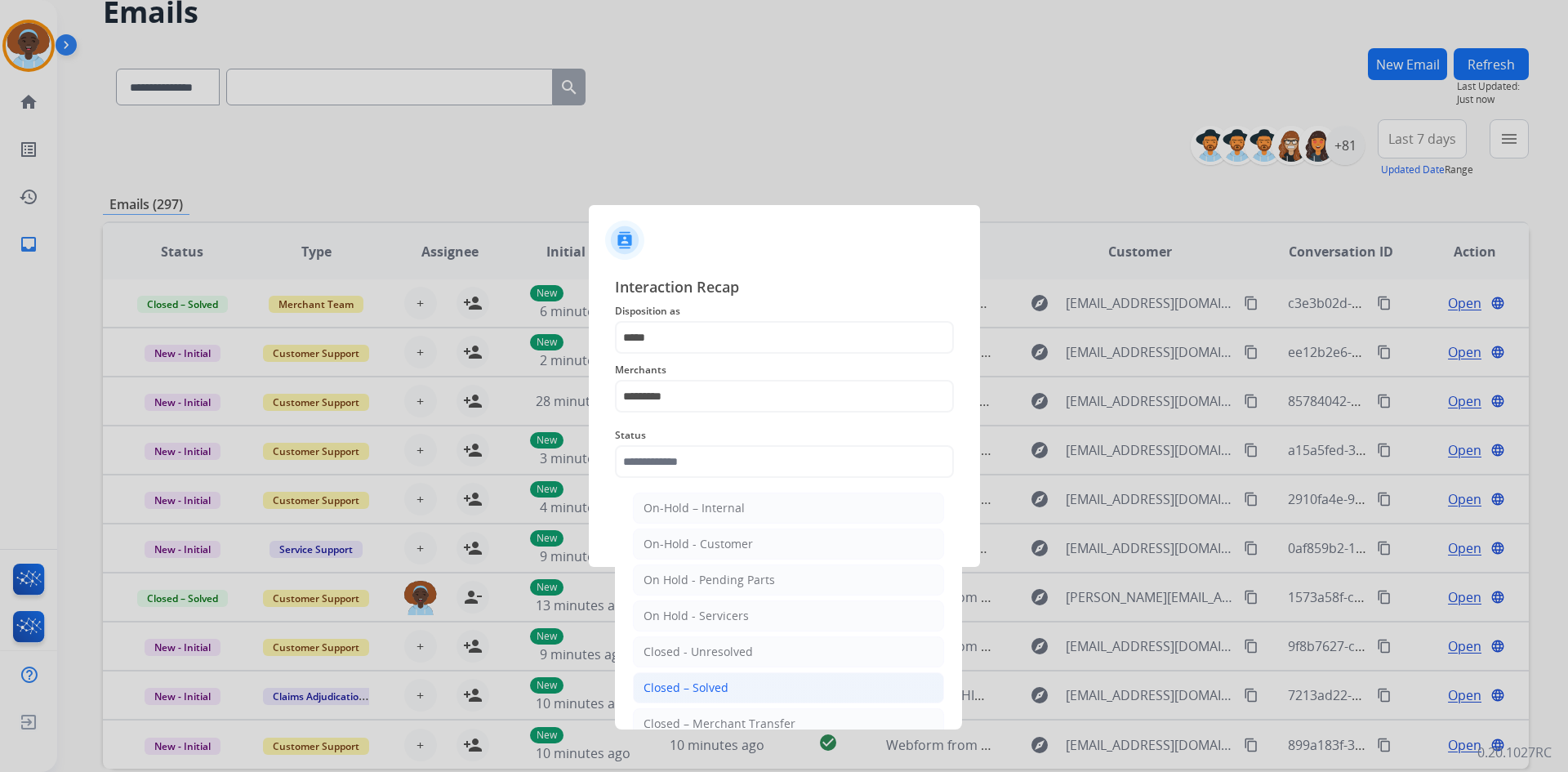
click at [715, 680] on div "Closed – Solved" at bounding box center [686, 687] width 85 height 16
type input "**********"
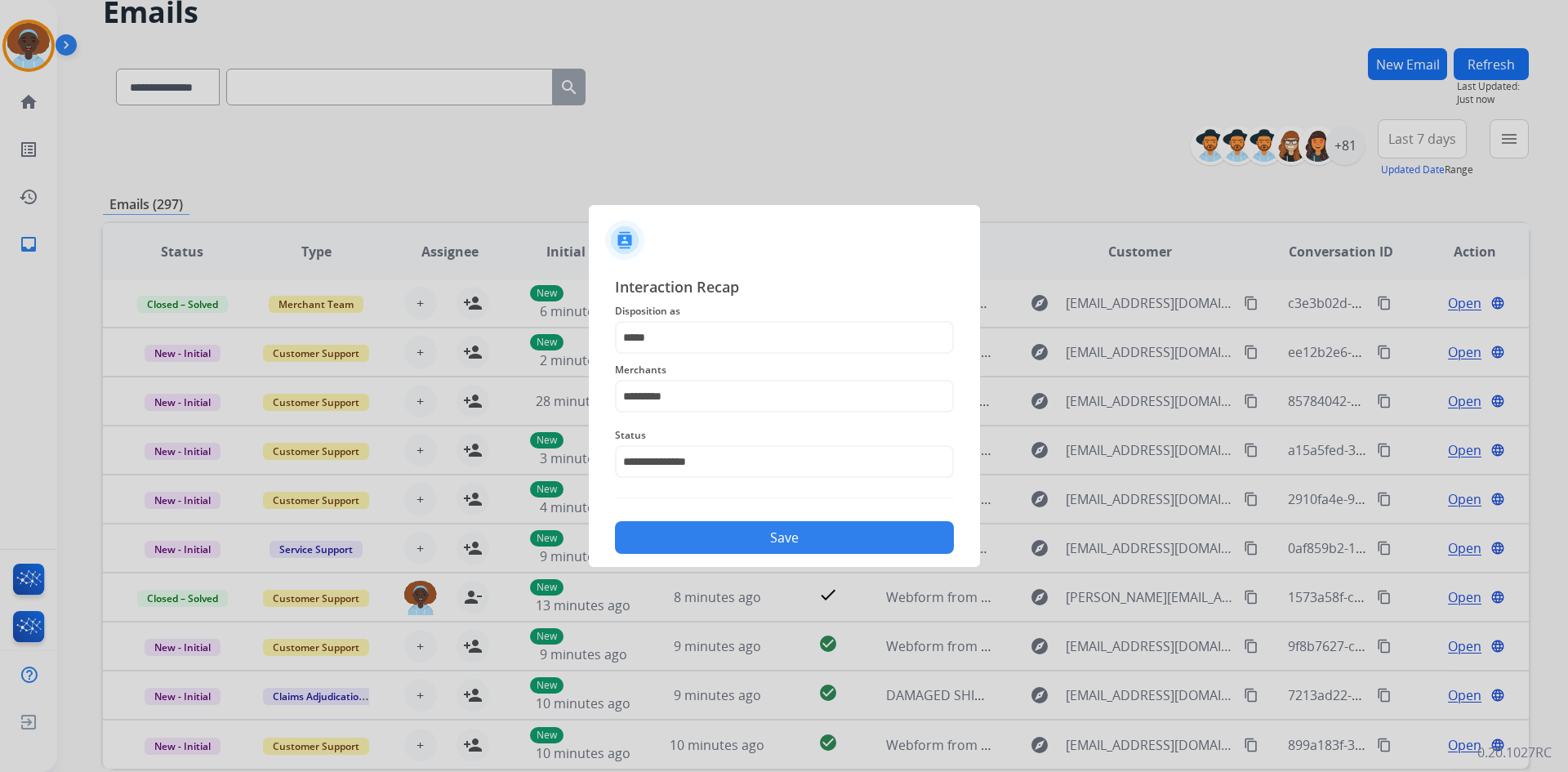
click at [728, 528] on button "Save" at bounding box center [784, 537] width 339 height 32
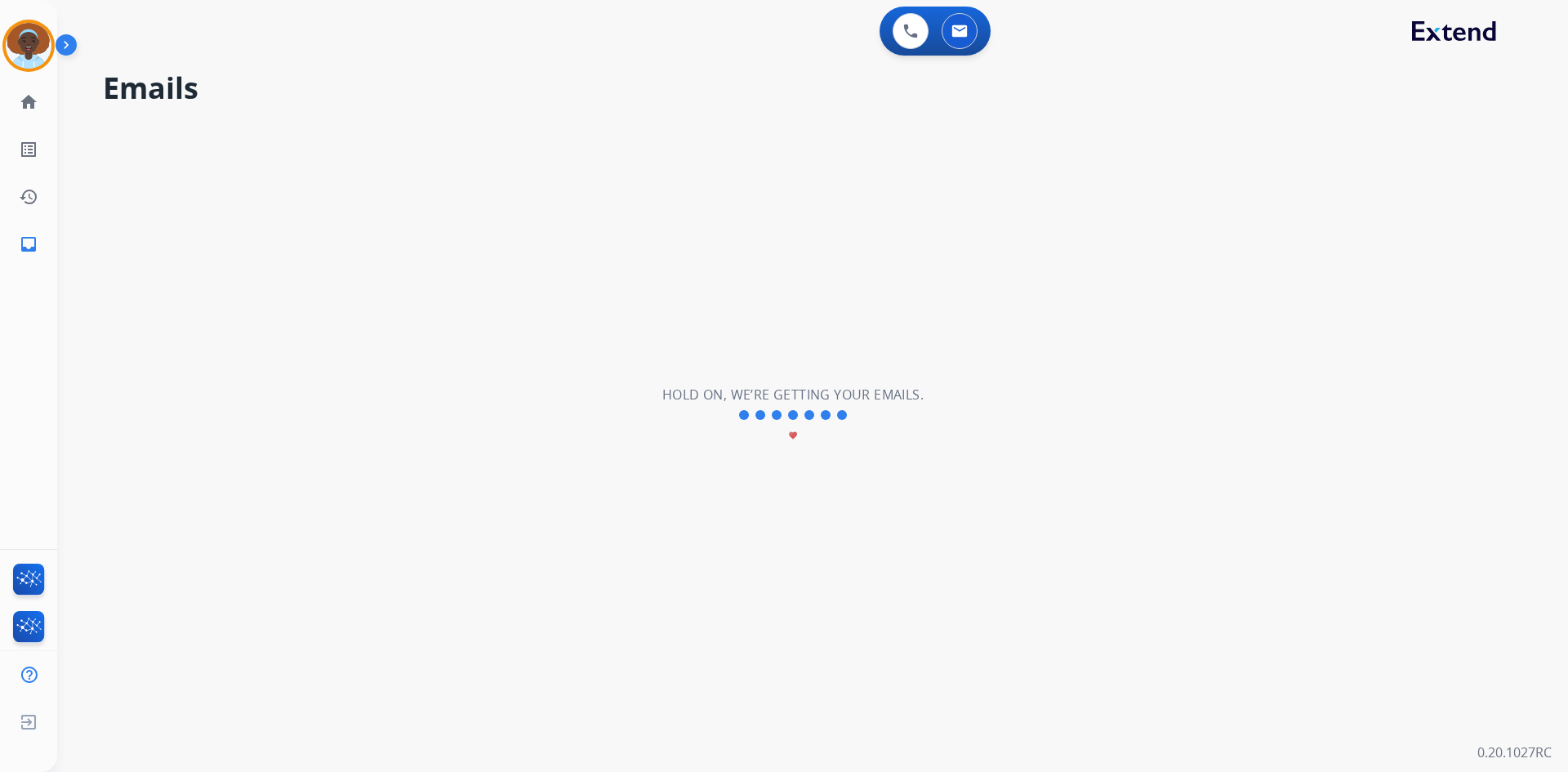
scroll to position [0, 0]
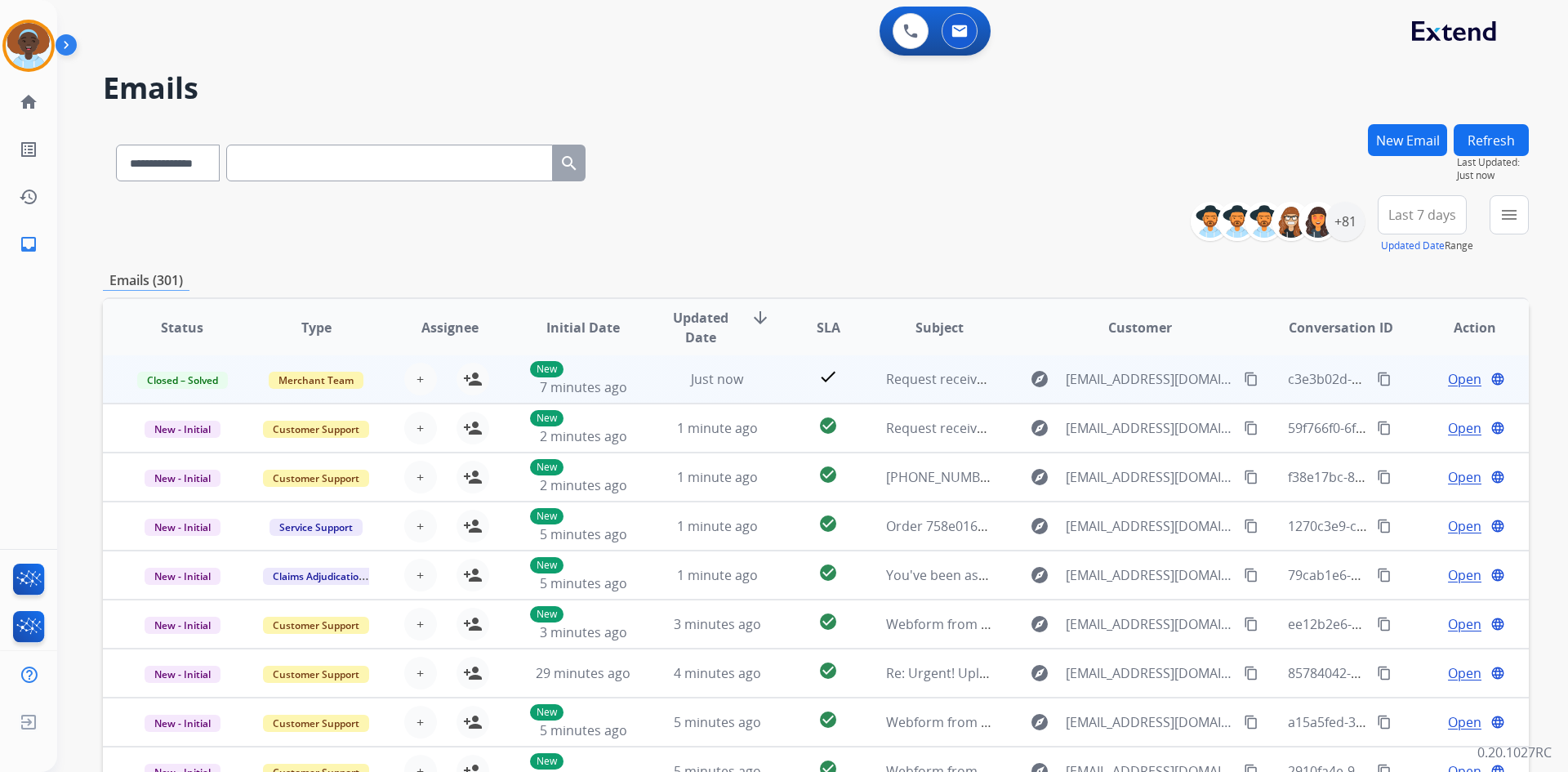
click at [1462, 381] on span "Open" at bounding box center [1464, 379] width 33 height 20
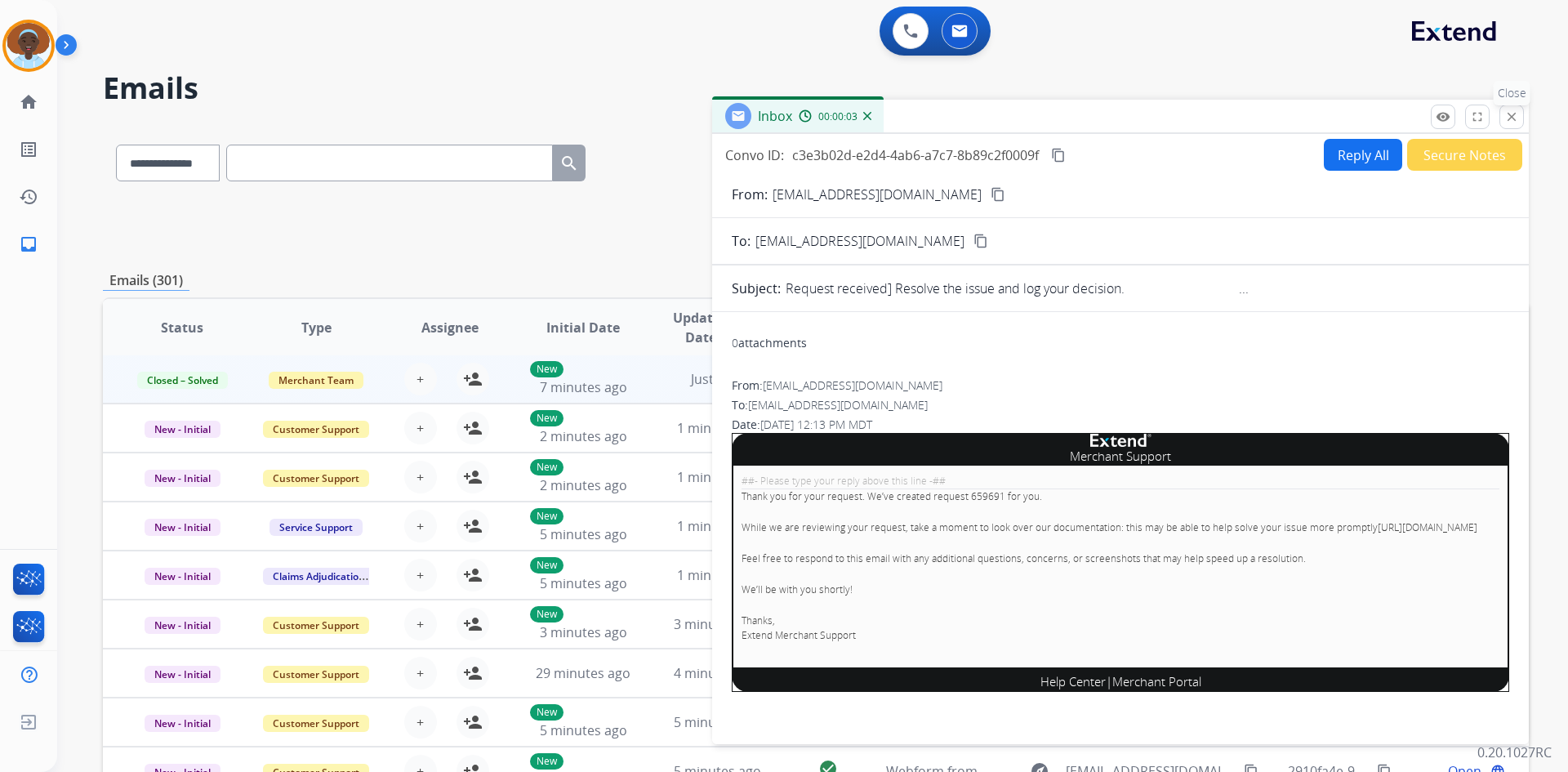
click at [1511, 114] on mat-icon "close" at bounding box center [1512, 117] width 14 height 14
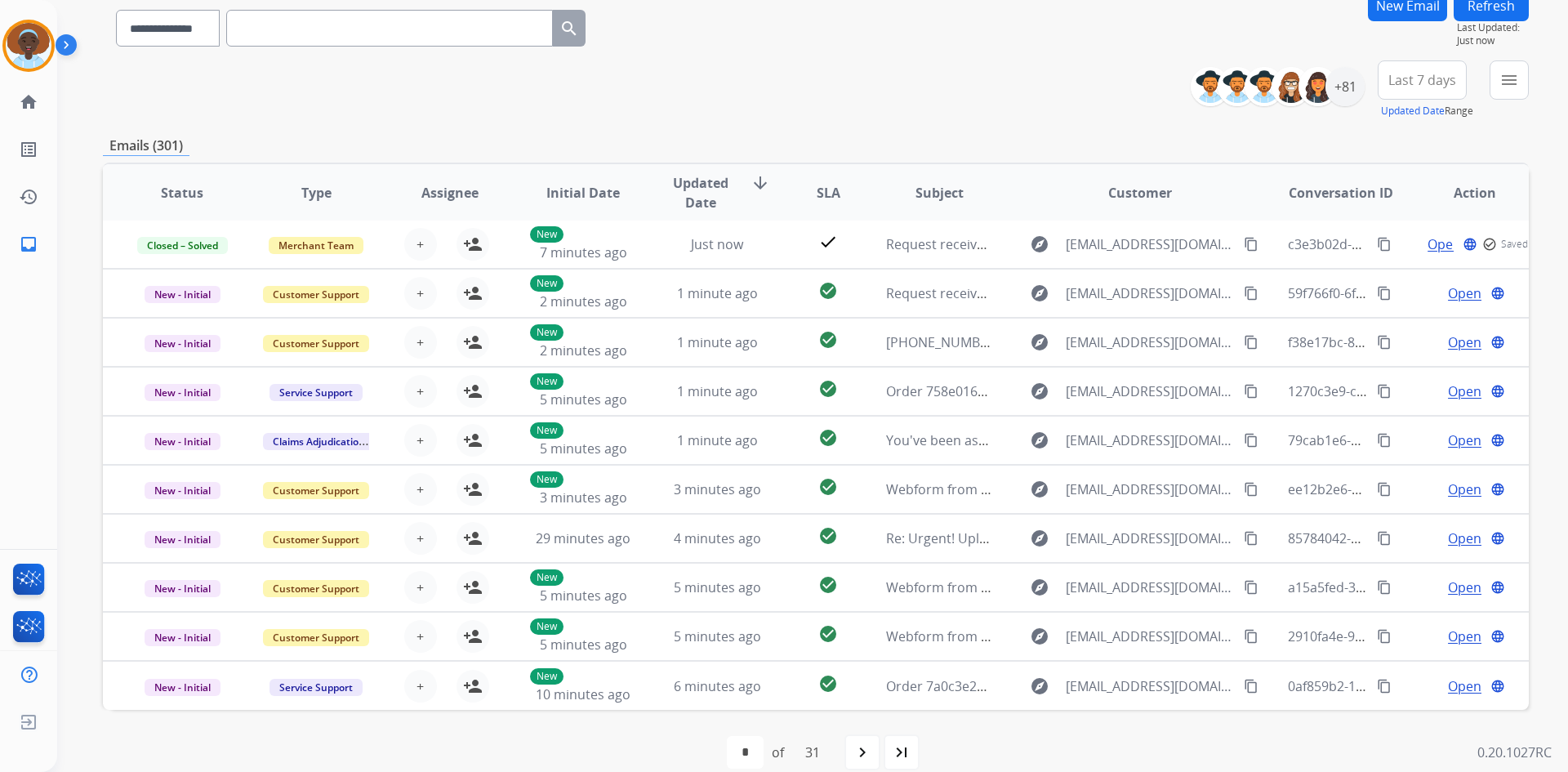
scroll to position [157, 0]
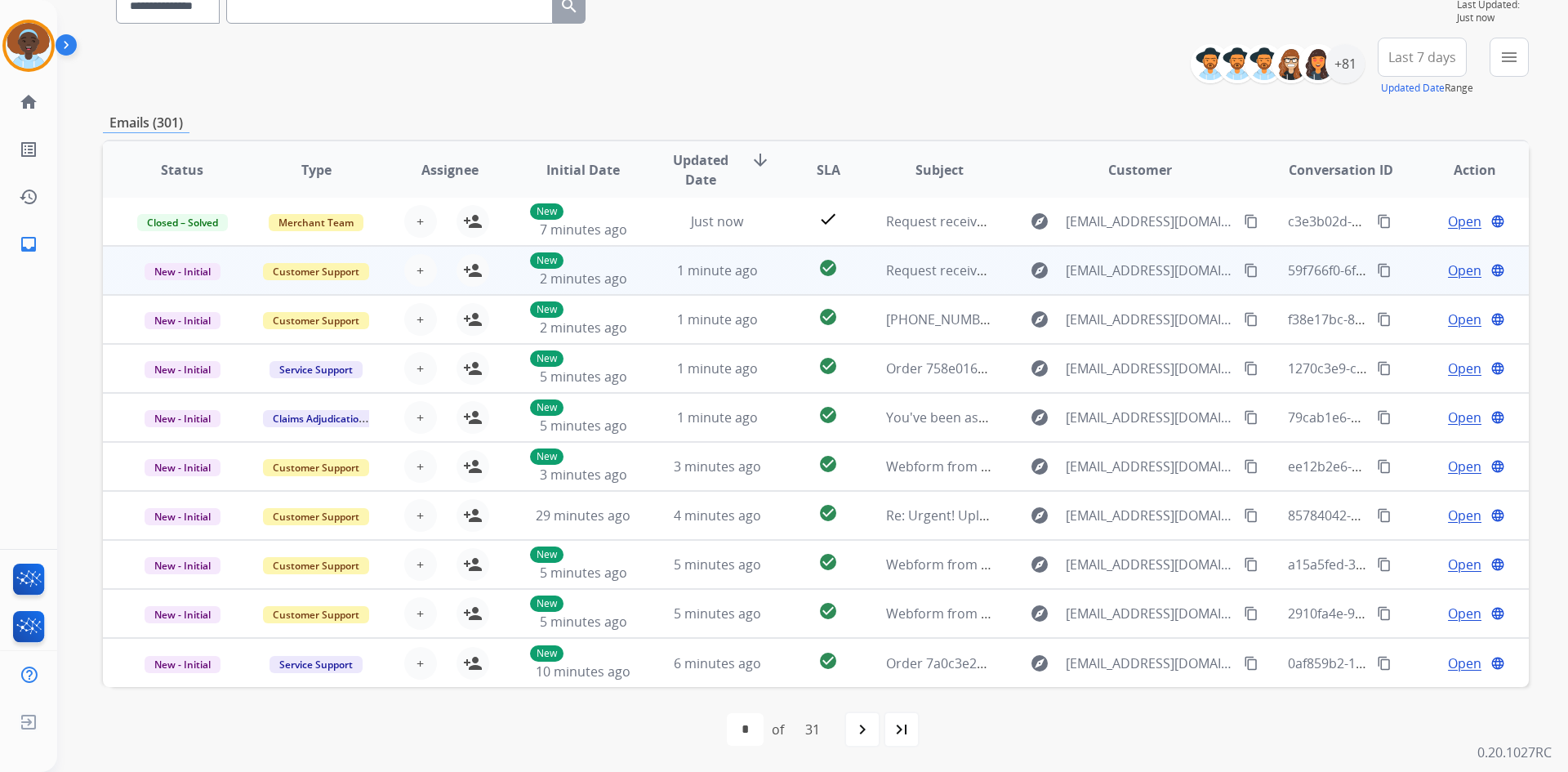
click at [1457, 276] on span "Open" at bounding box center [1464, 270] width 33 height 20
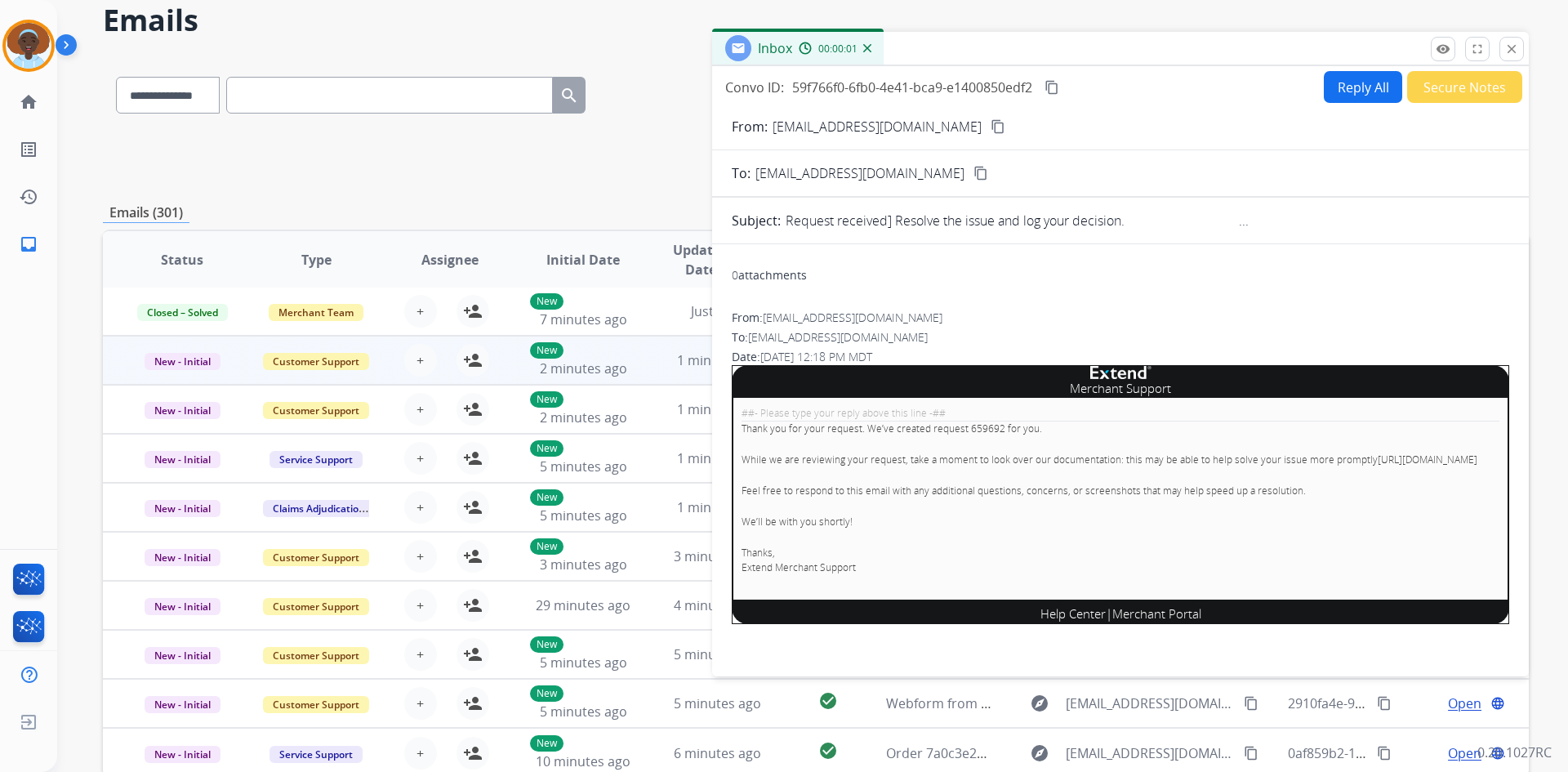
scroll to position [0, 0]
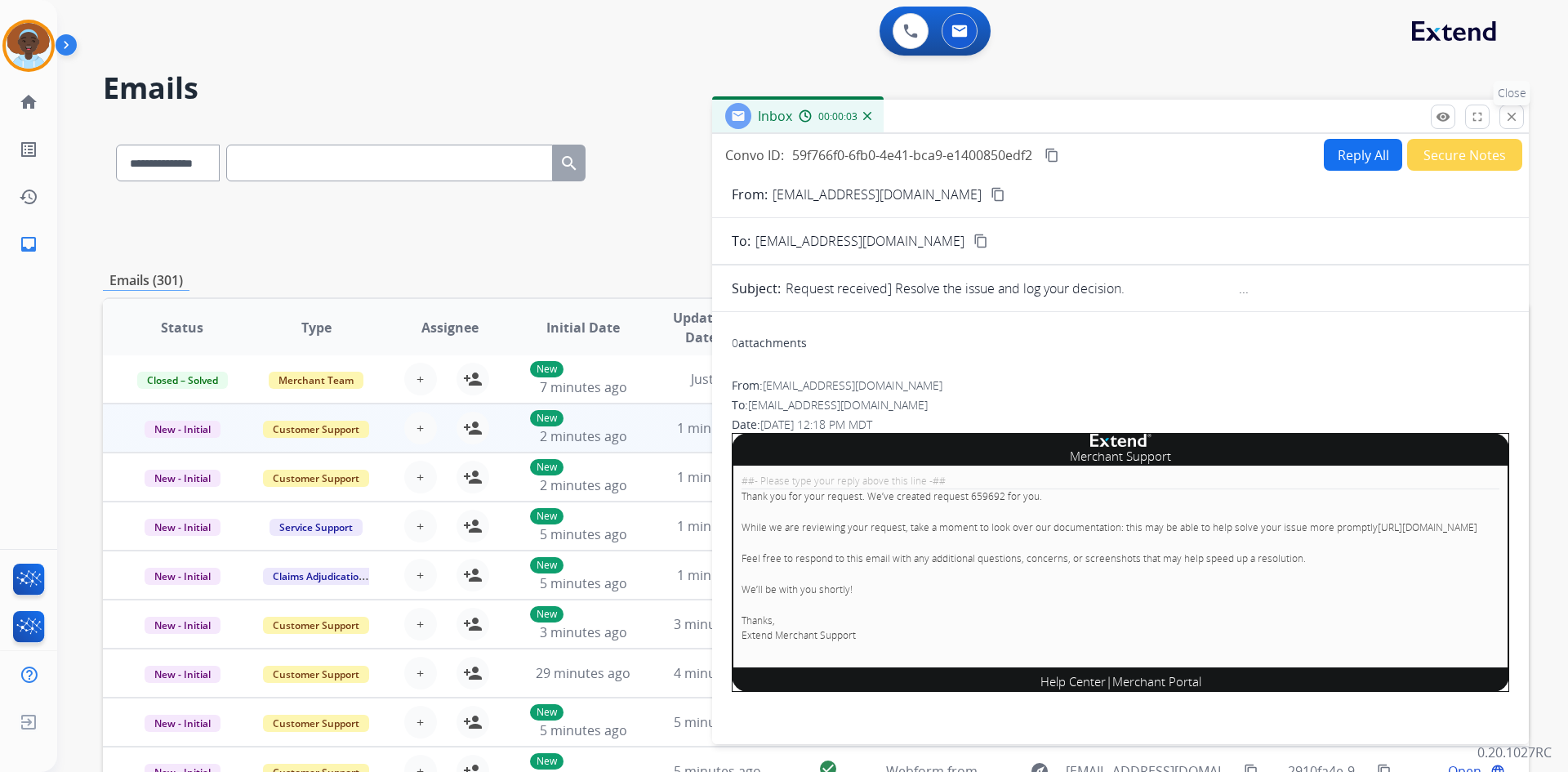
click at [1510, 119] on mat-icon "close" at bounding box center [1512, 117] width 14 height 14
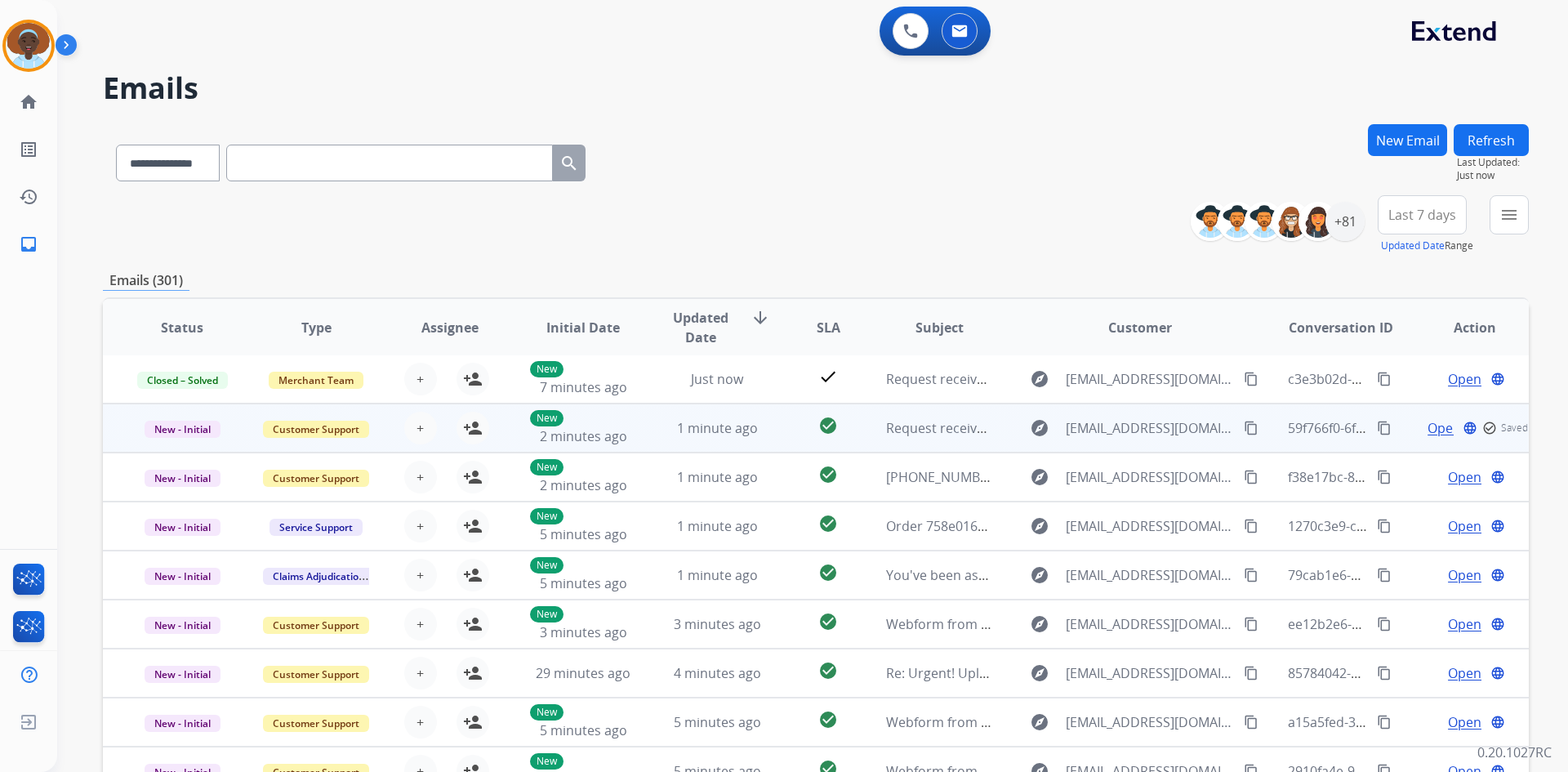
click at [1434, 425] on div "Open language check_circle_outline Saved" at bounding box center [1474, 428] width 107 height 20
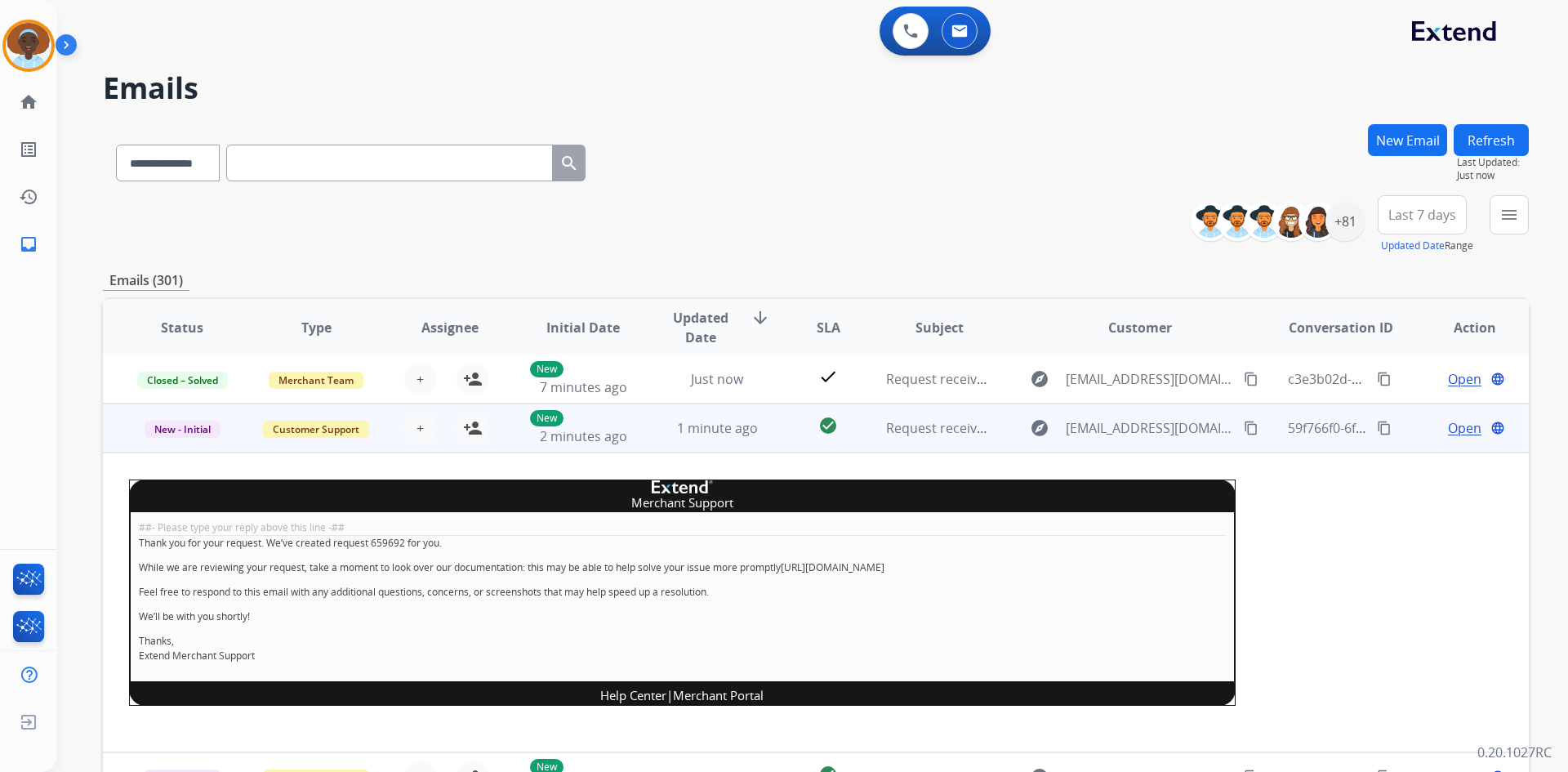
scroll to position [49, 0]
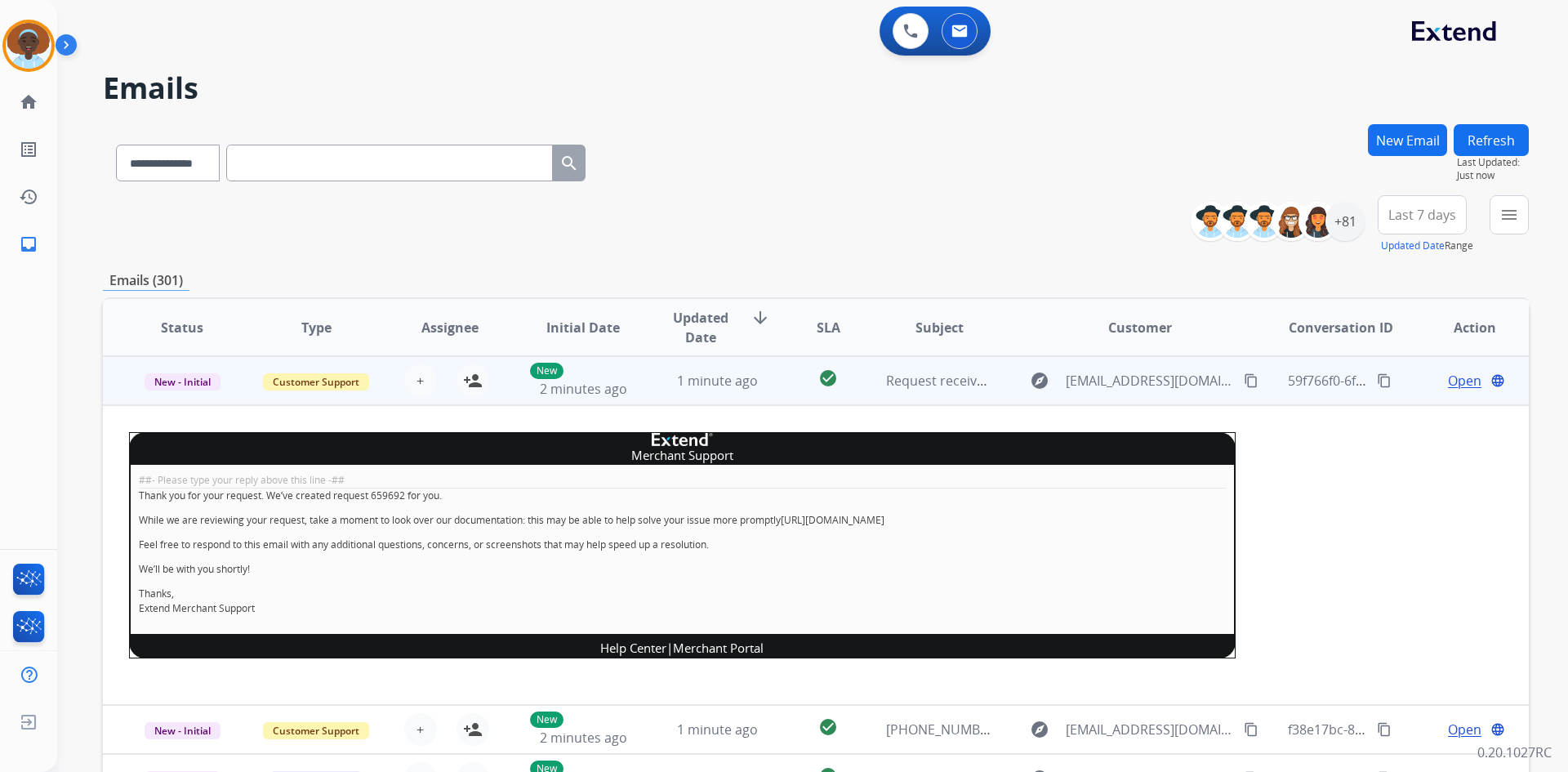
click at [1421, 375] on div "Open language" at bounding box center [1474, 381] width 107 height 20
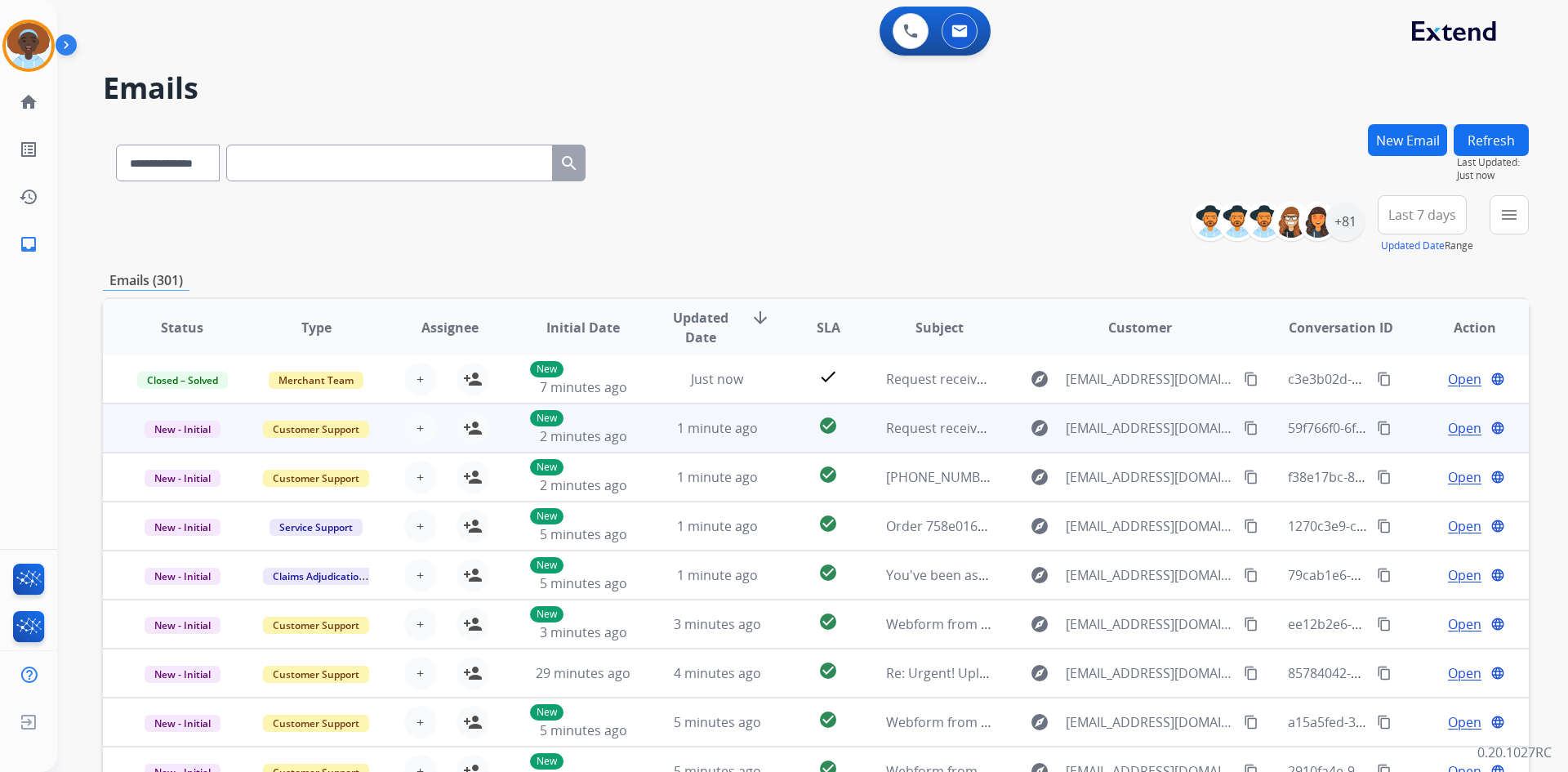
click at [1448, 430] on span "Open" at bounding box center [1464, 428] width 33 height 20
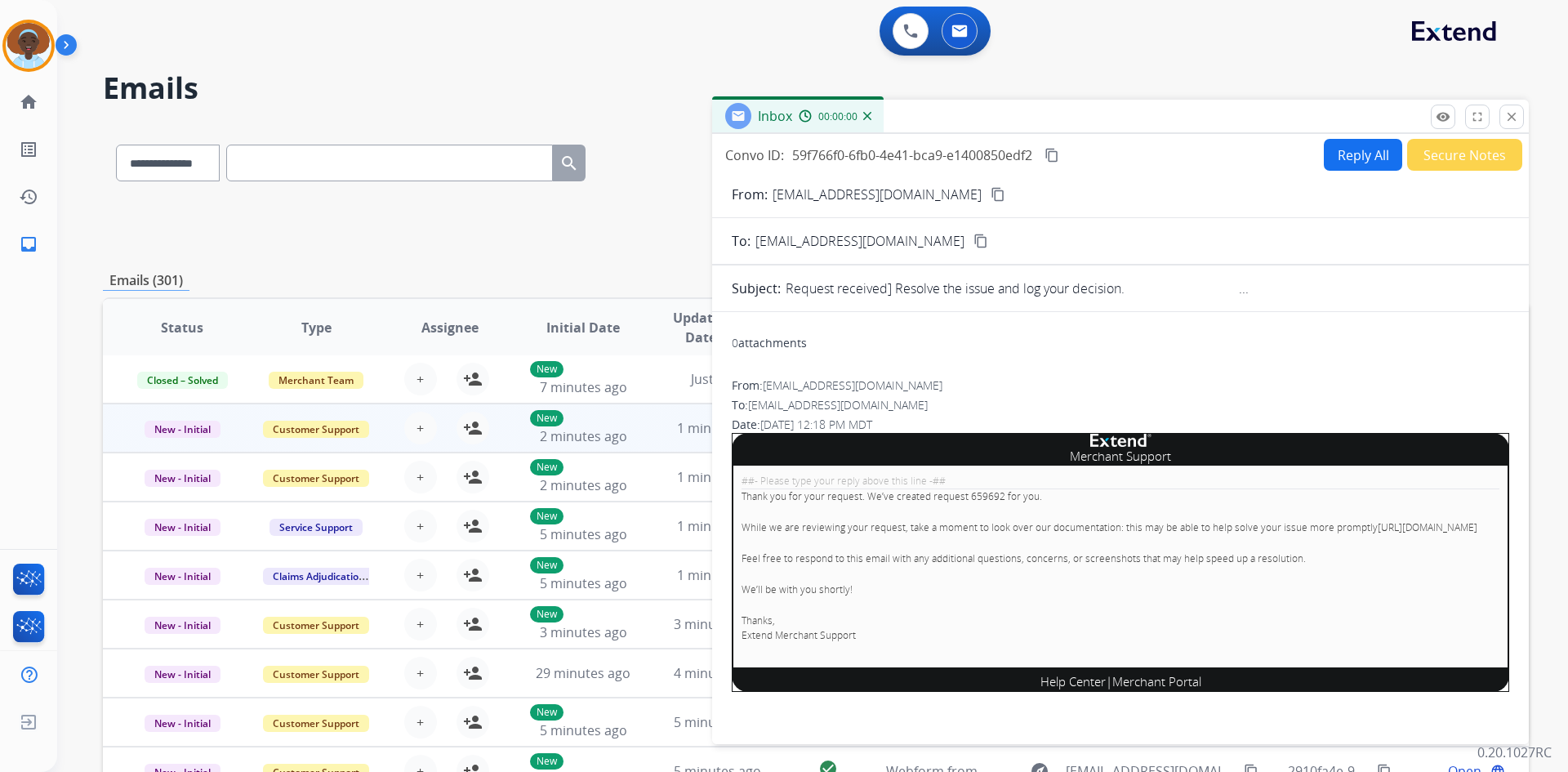
click at [1464, 154] on button "Secure Notes" at bounding box center [1465, 154] width 115 height 31
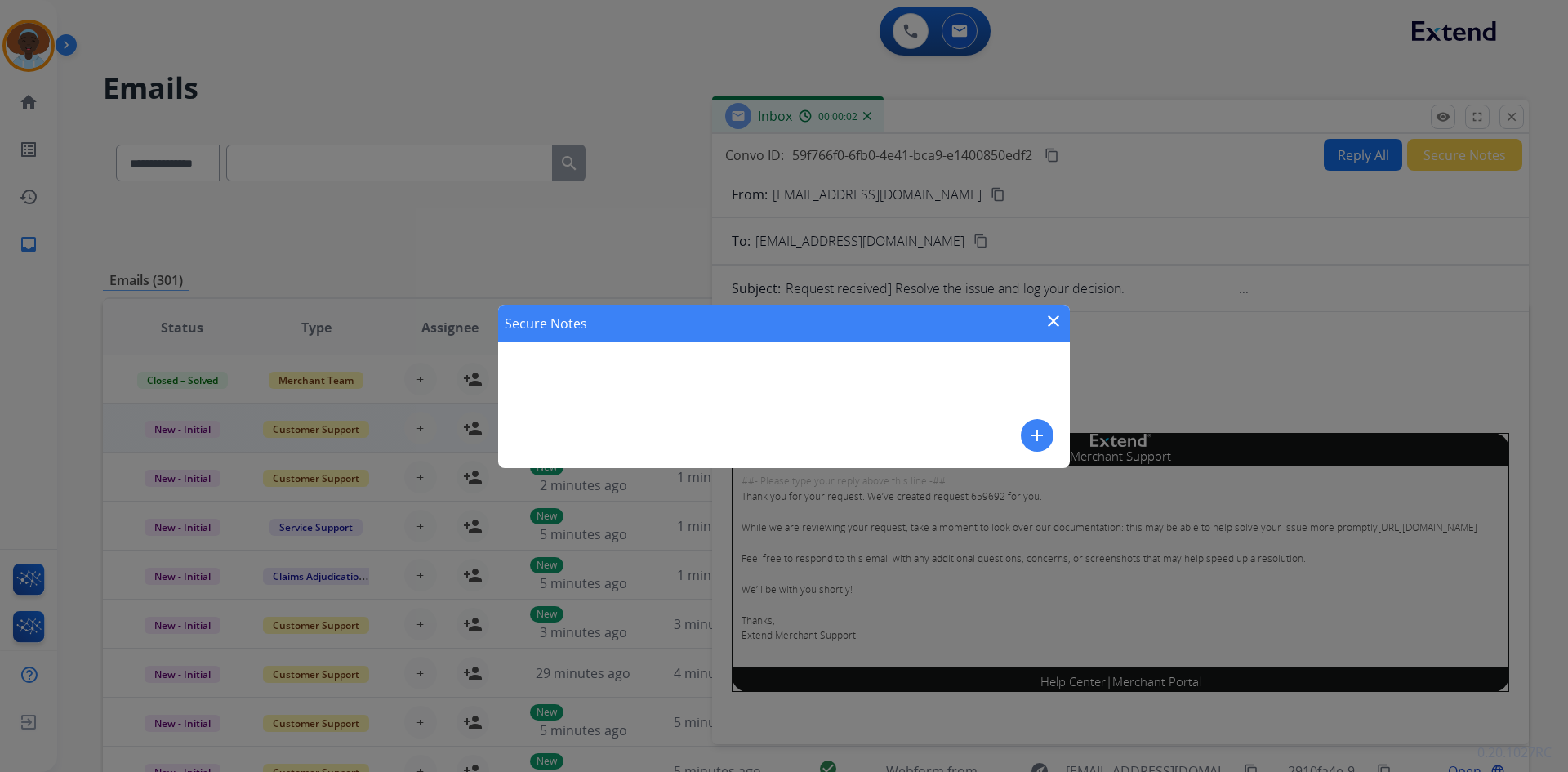
click at [1044, 432] on mat-icon "add" at bounding box center [1038, 435] width 20 height 20
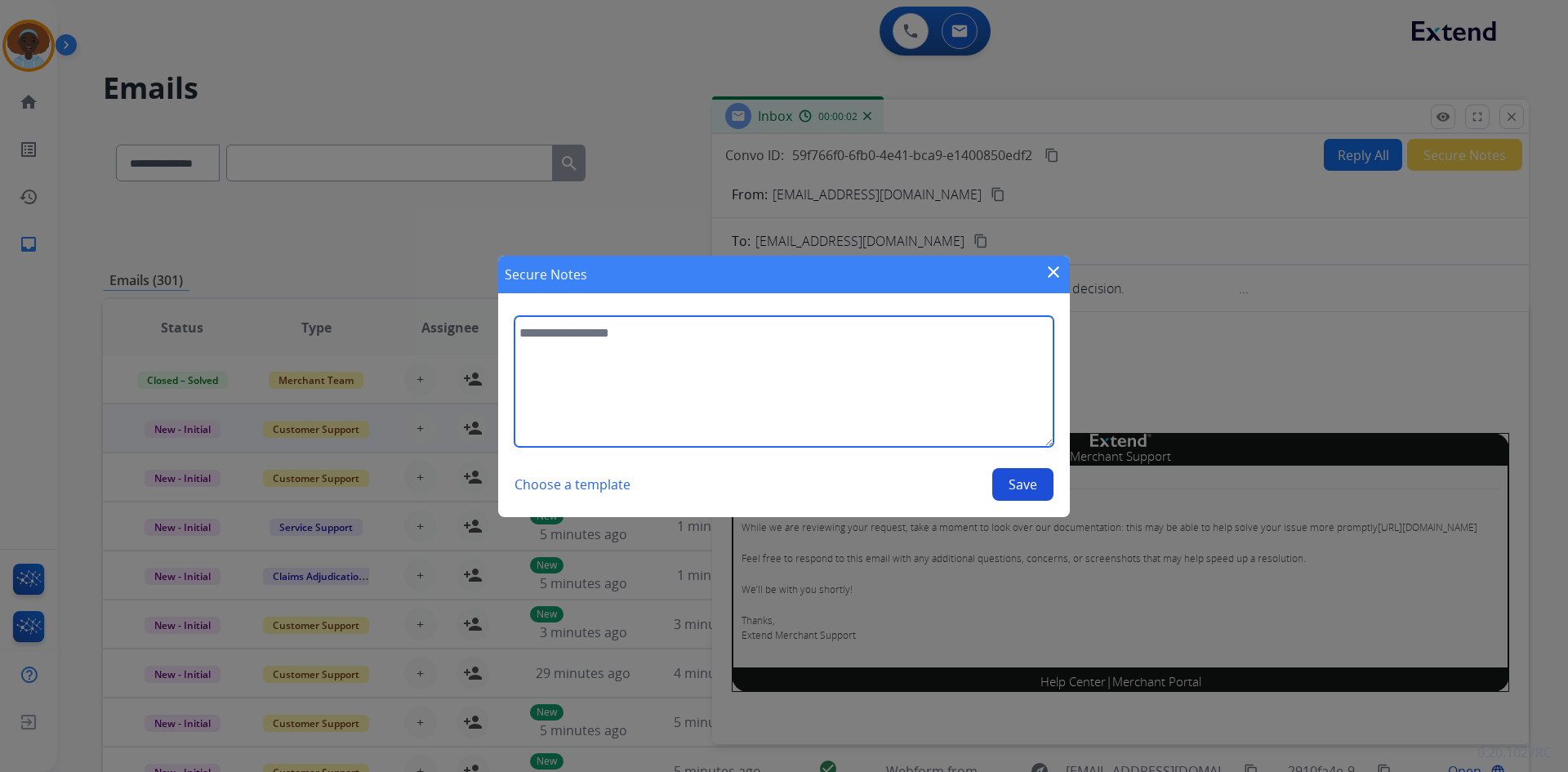
click at [724, 337] on textarea at bounding box center [784, 381] width 539 height 130
type textarea "**********"
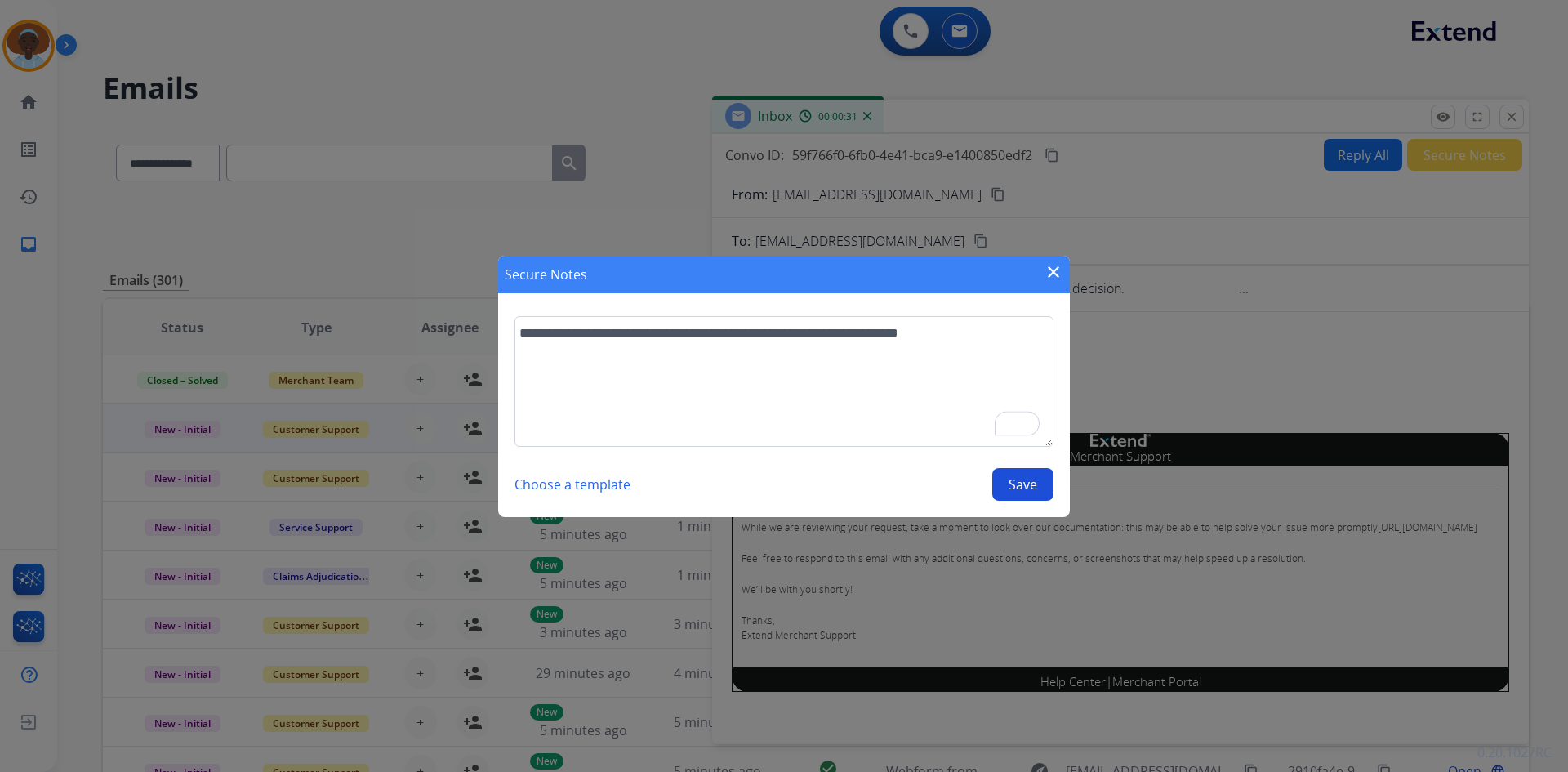
click at [1021, 488] on button "Save" at bounding box center [1023, 484] width 61 height 32
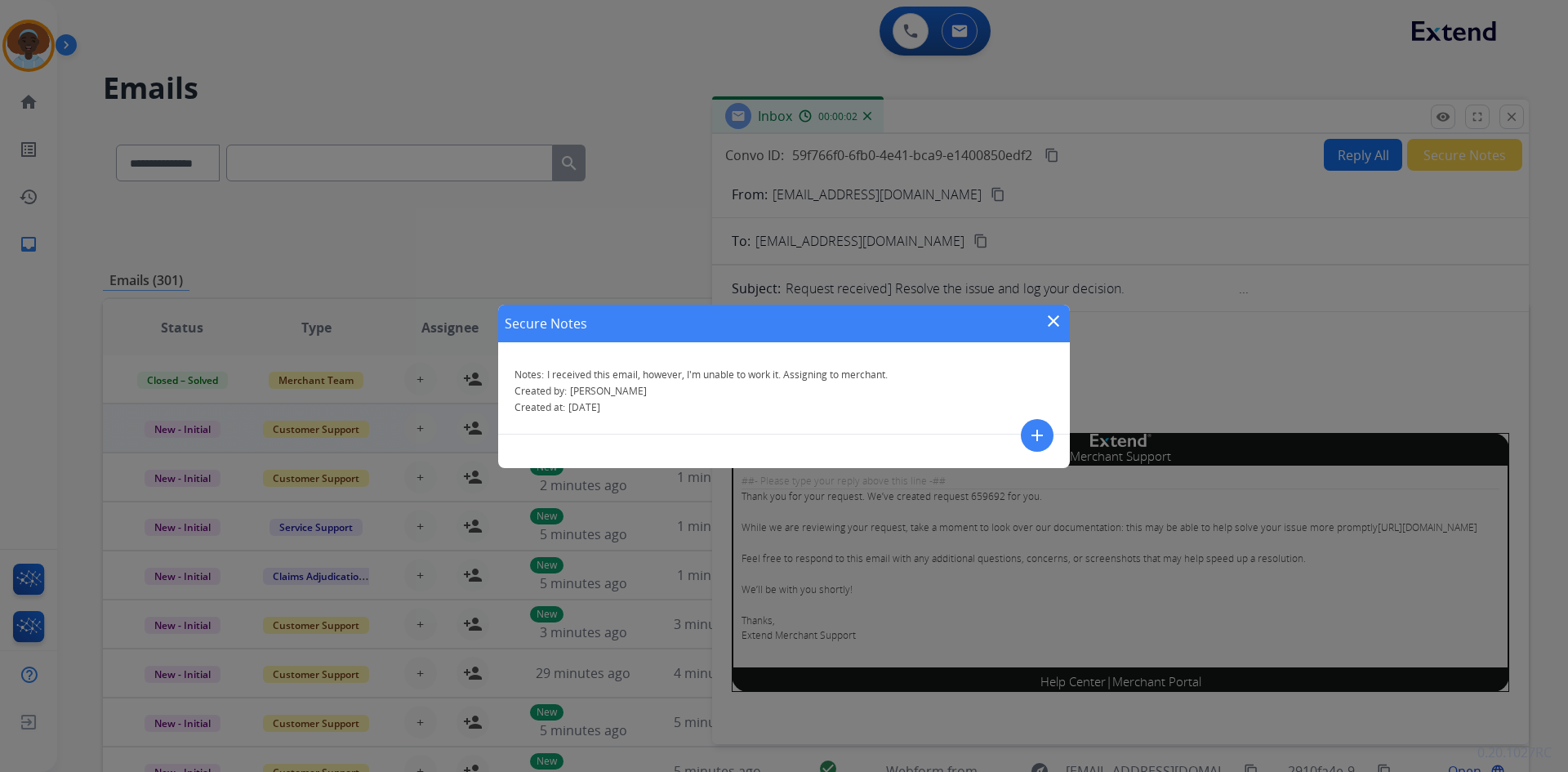
click at [1055, 322] on mat-icon "close" at bounding box center [1054, 321] width 20 height 20
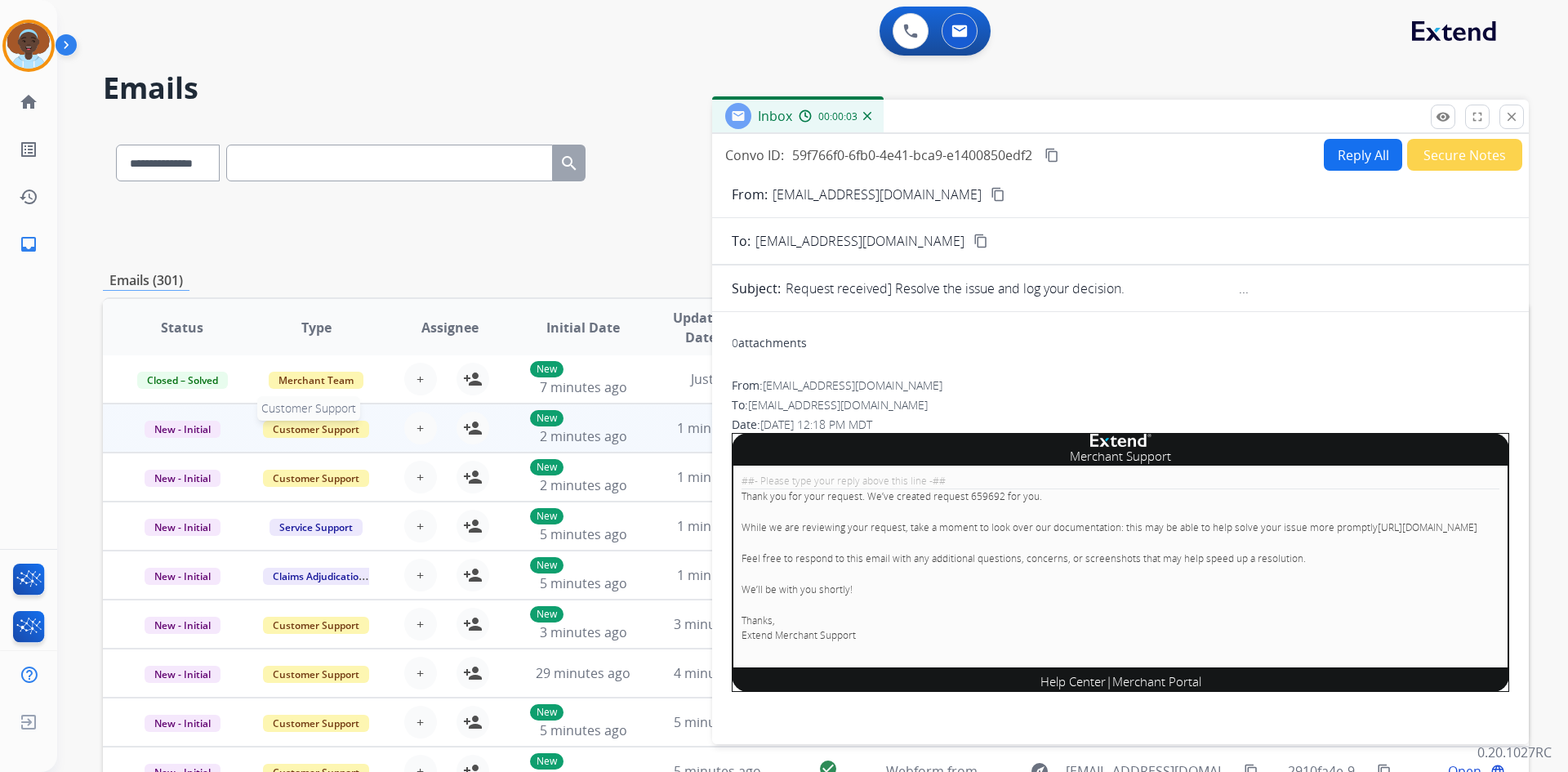
click at [337, 428] on span "Customer Support" at bounding box center [316, 428] width 106 height 17
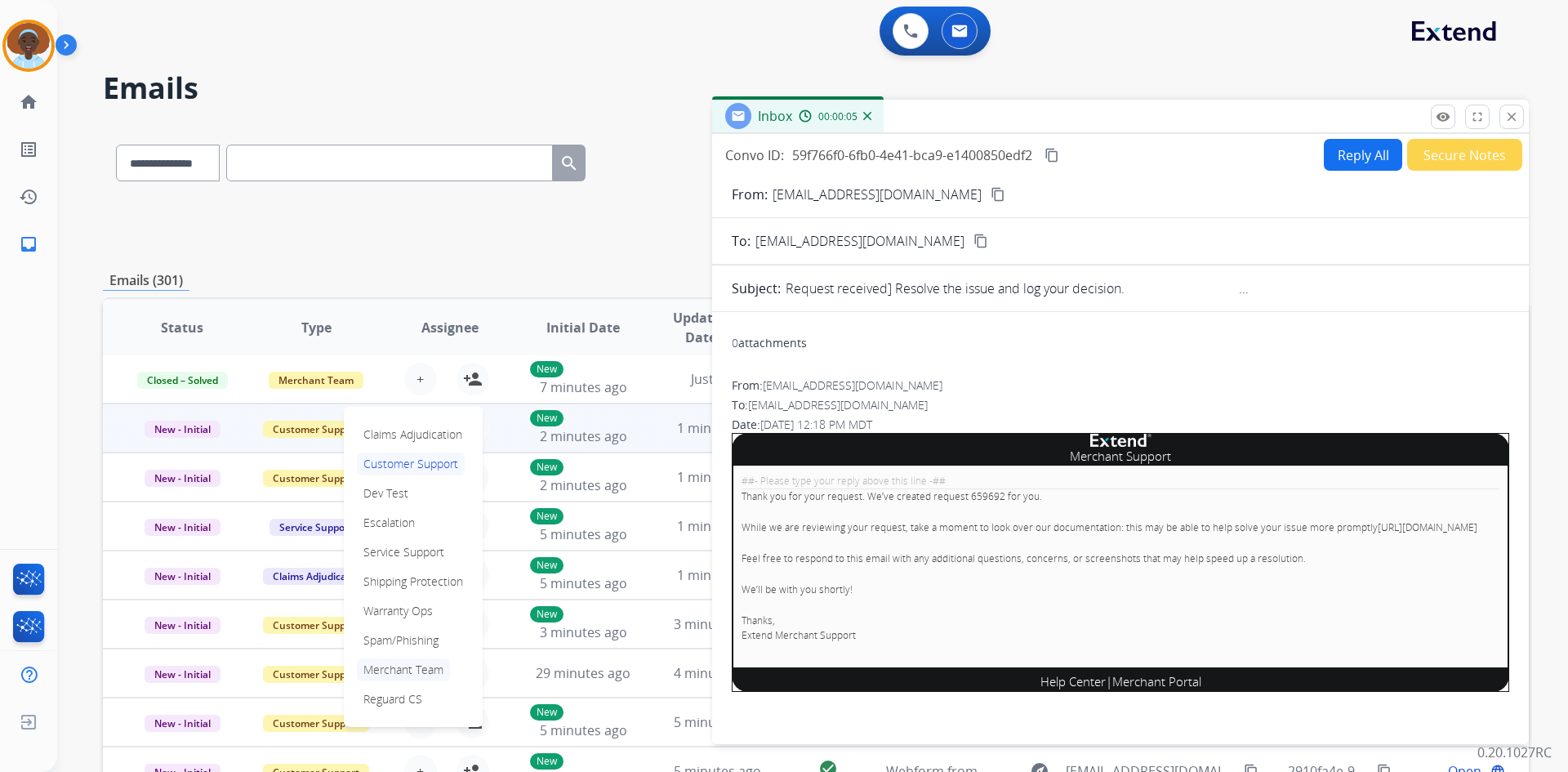
click at [407, 669] on p "Merchant Team" at bounding box center [403, 669] width 93 height 22
click at [1507, 123] on mat-icon "close" at bounding box center [1512, 117] width 14 height 14
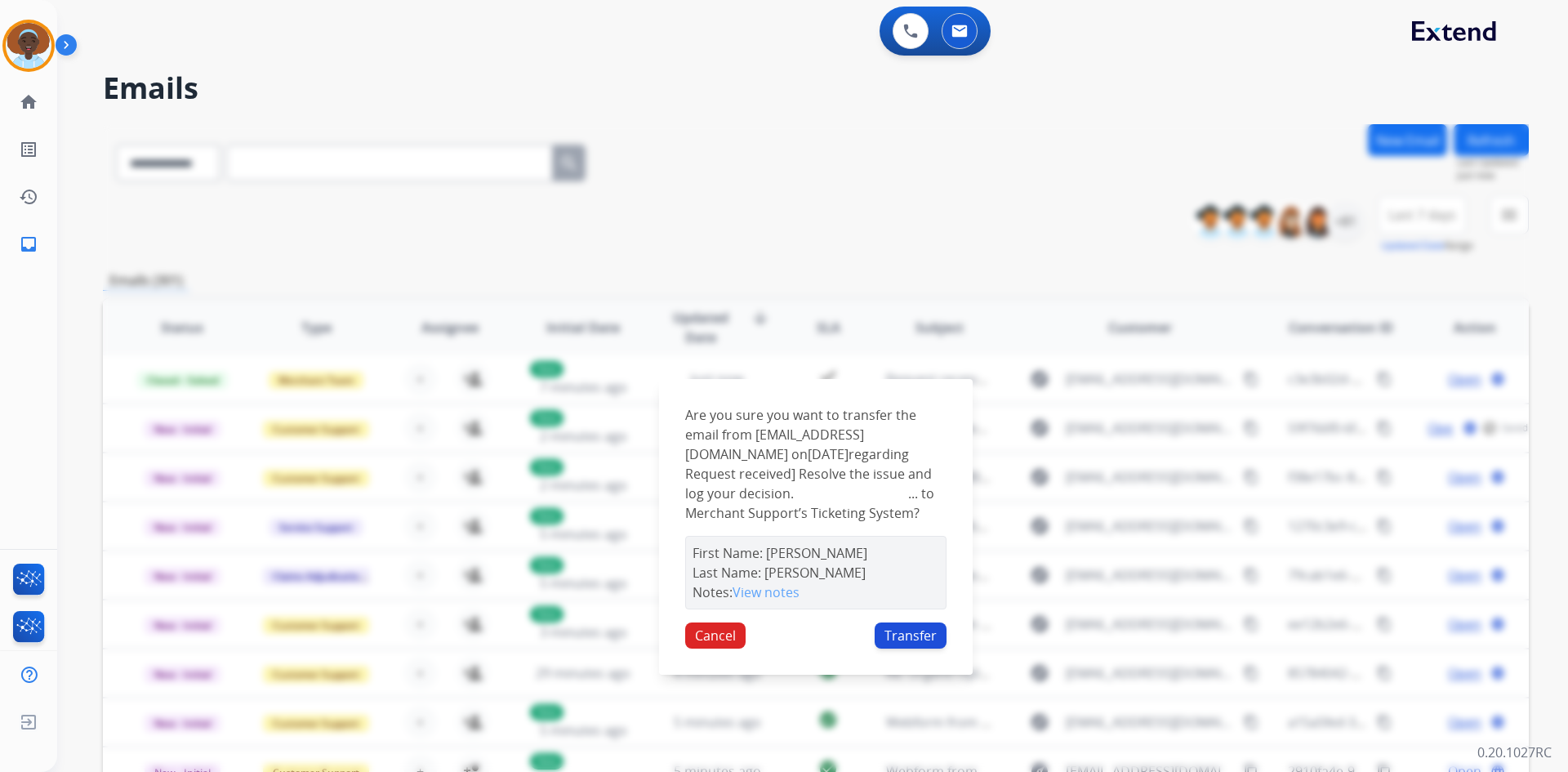
click at [922, 646] on button "Transfer" at bounding box center [911, 634] width 72 height 26
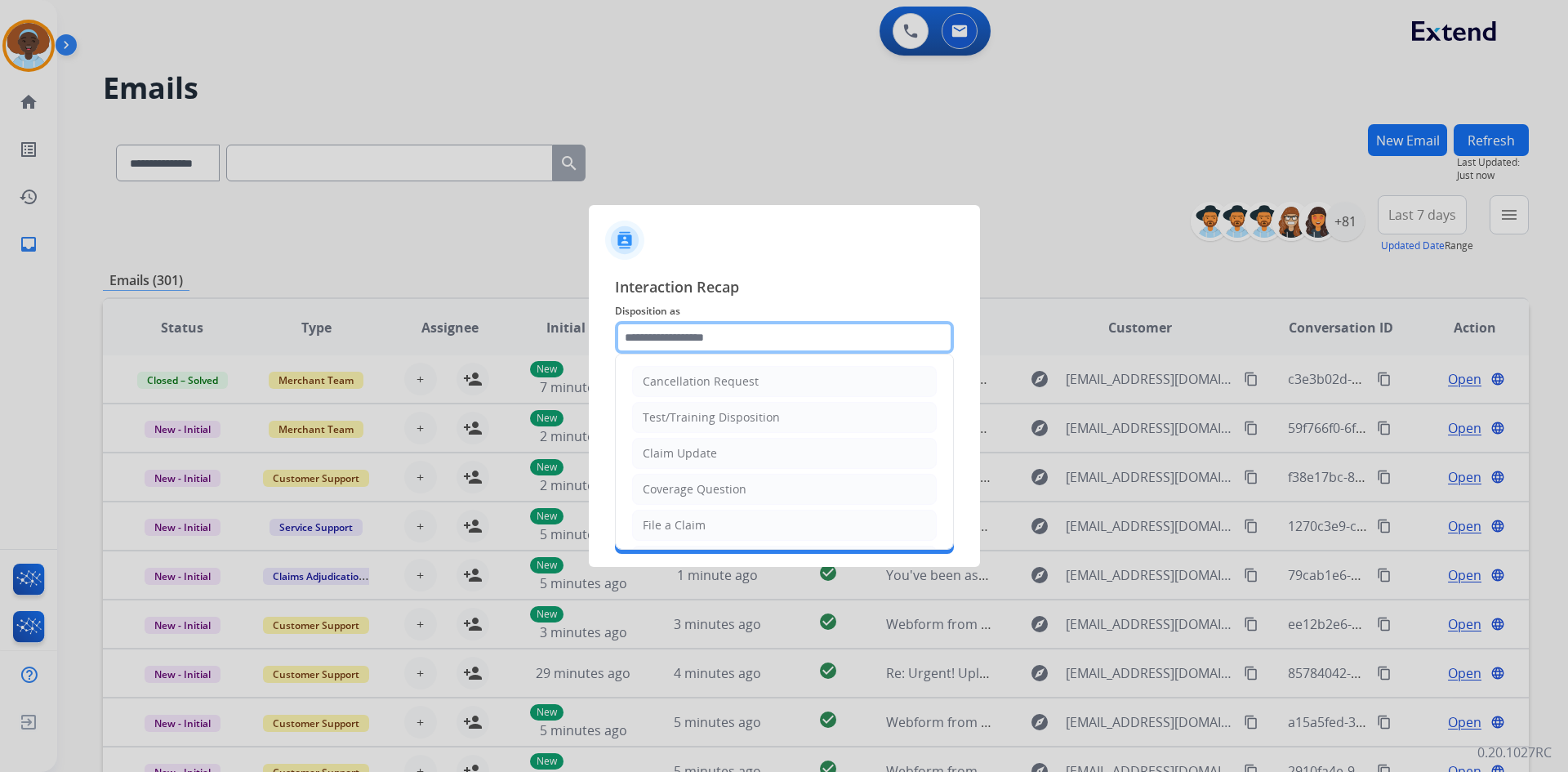
click at [693, 335] on input "text" at bounding box center [784, 337] width 339 height 32
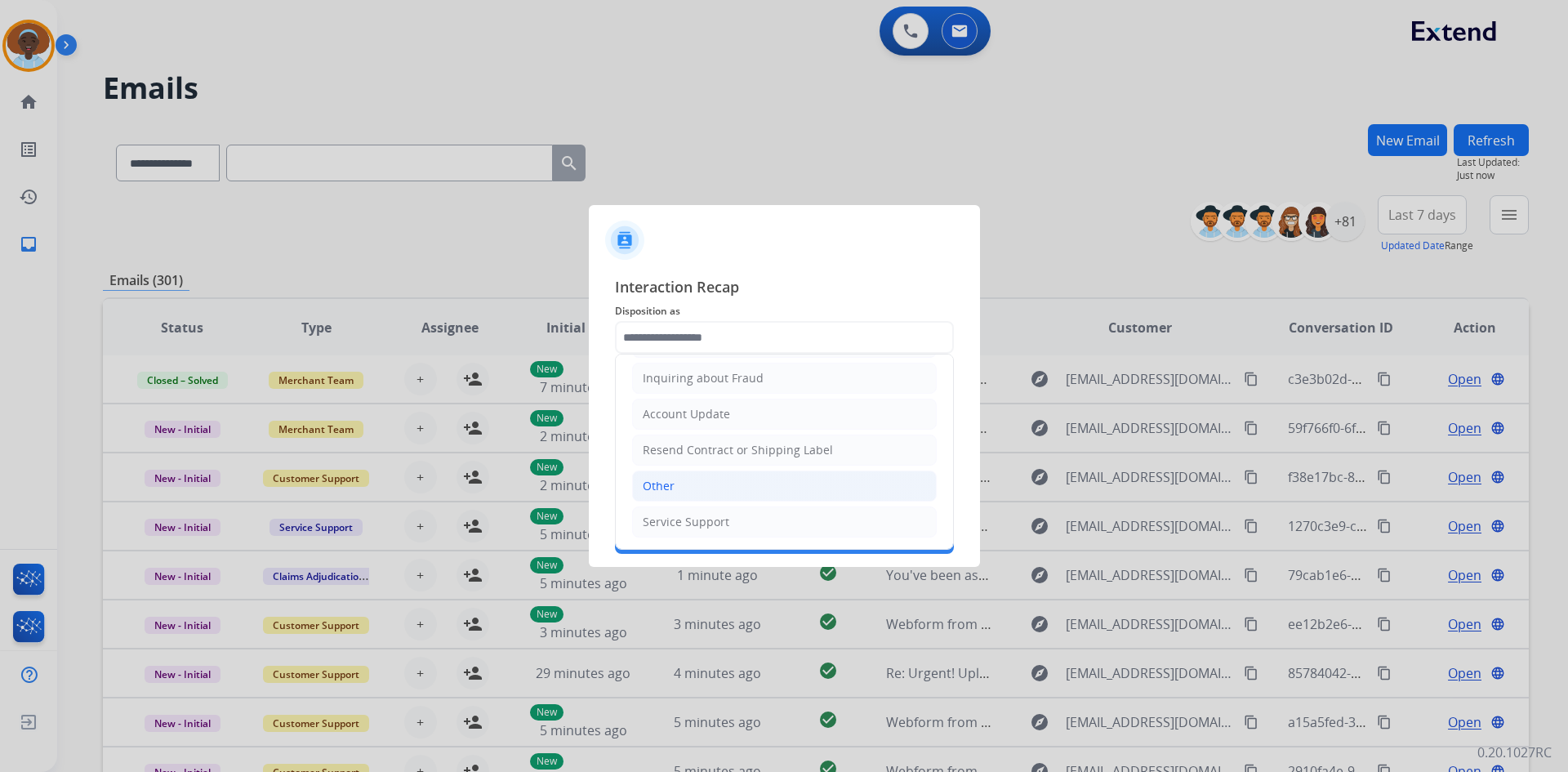
click at [698, 480] on li "Other" at bounding box center [784, 486] width 304 height 31
type input "*****"
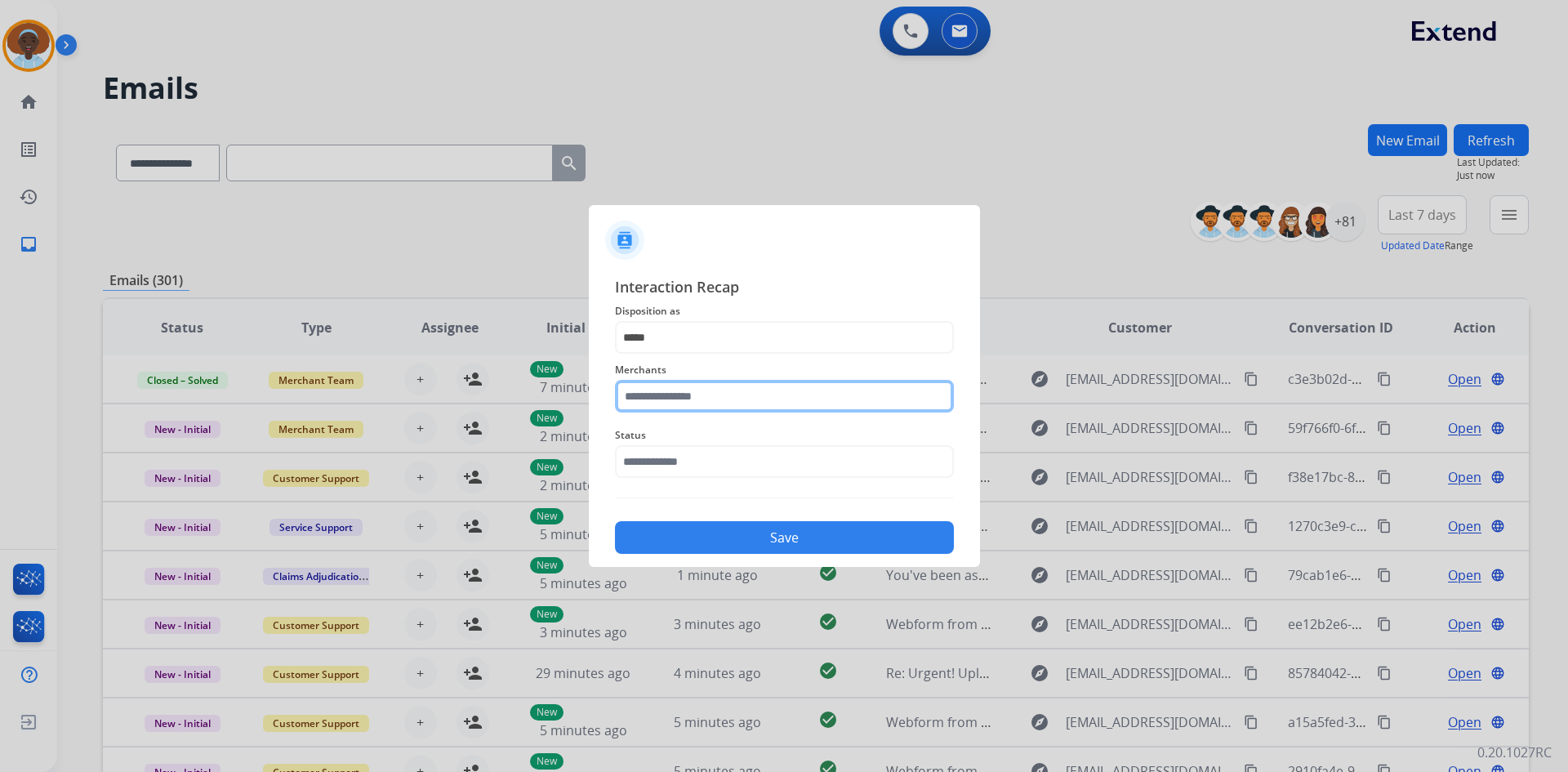
click at [726, 398] on input "text" at bounding box center [784, 396] width 339 height 32
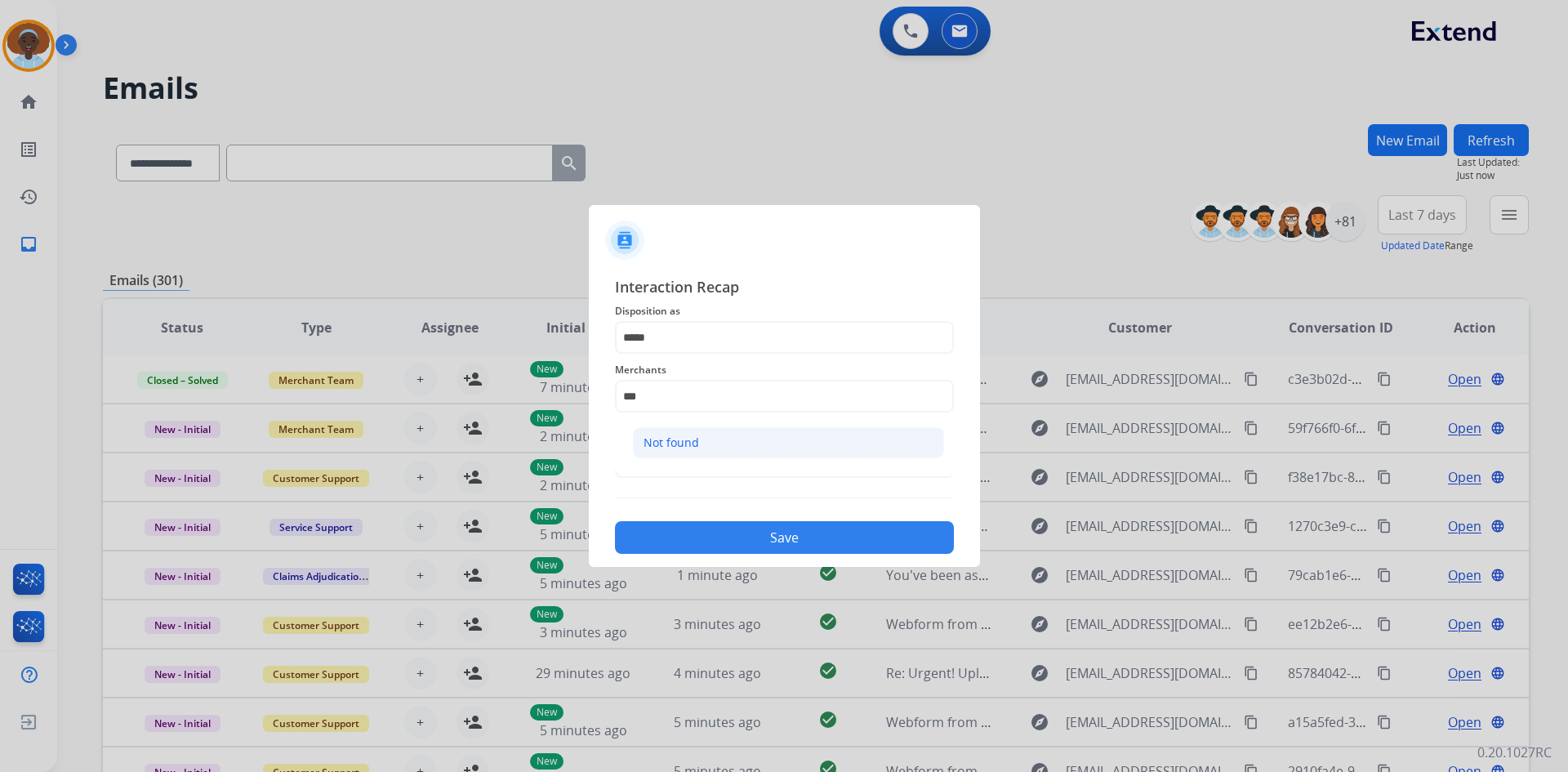
click at [725, 439] on li "Not found" at bounding box center [789, 443] width 311 height 31
type input "*********"
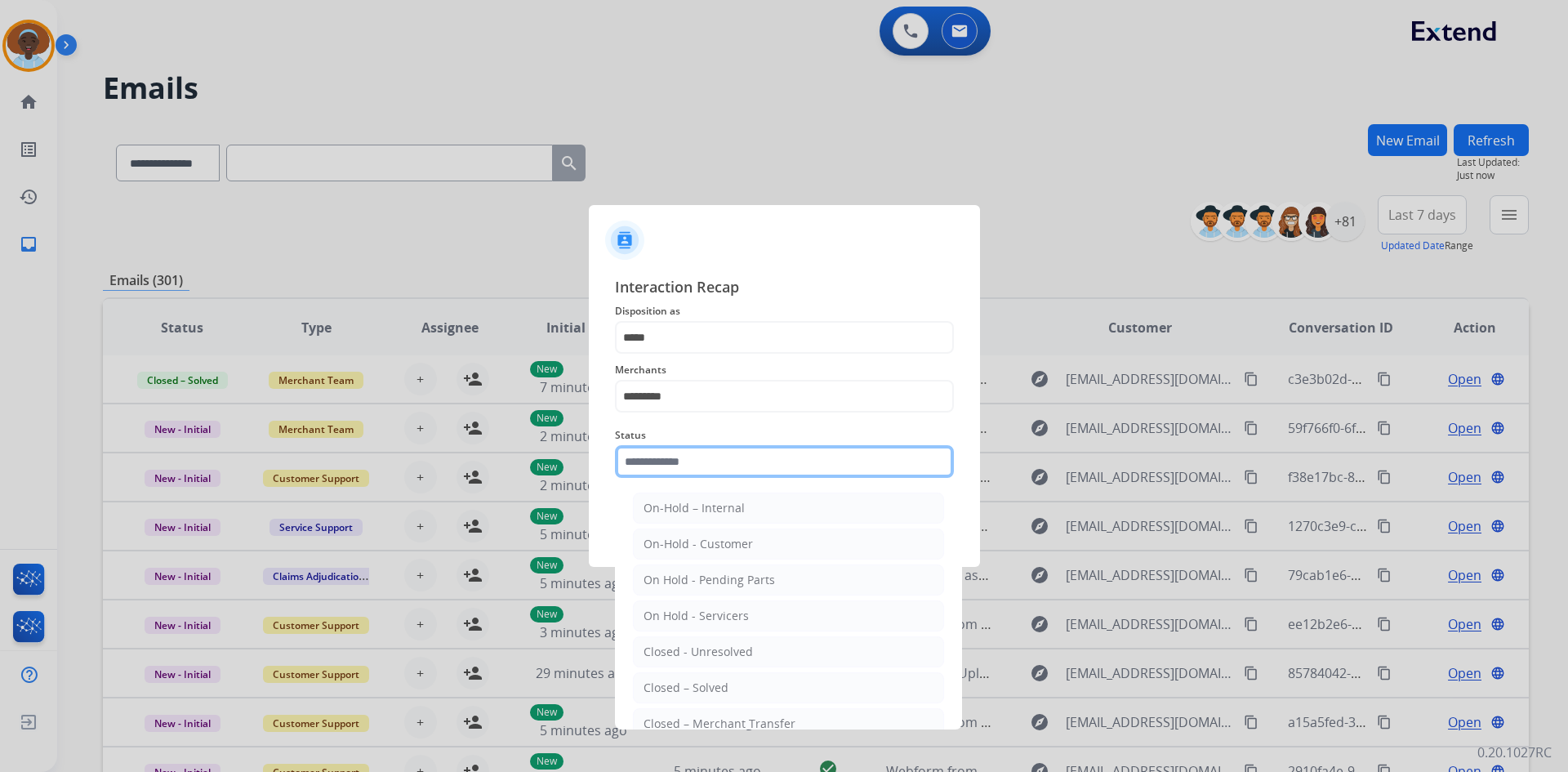
click at [716, 458] on input "text" at bounding box center [784, 462] width 339 height 32
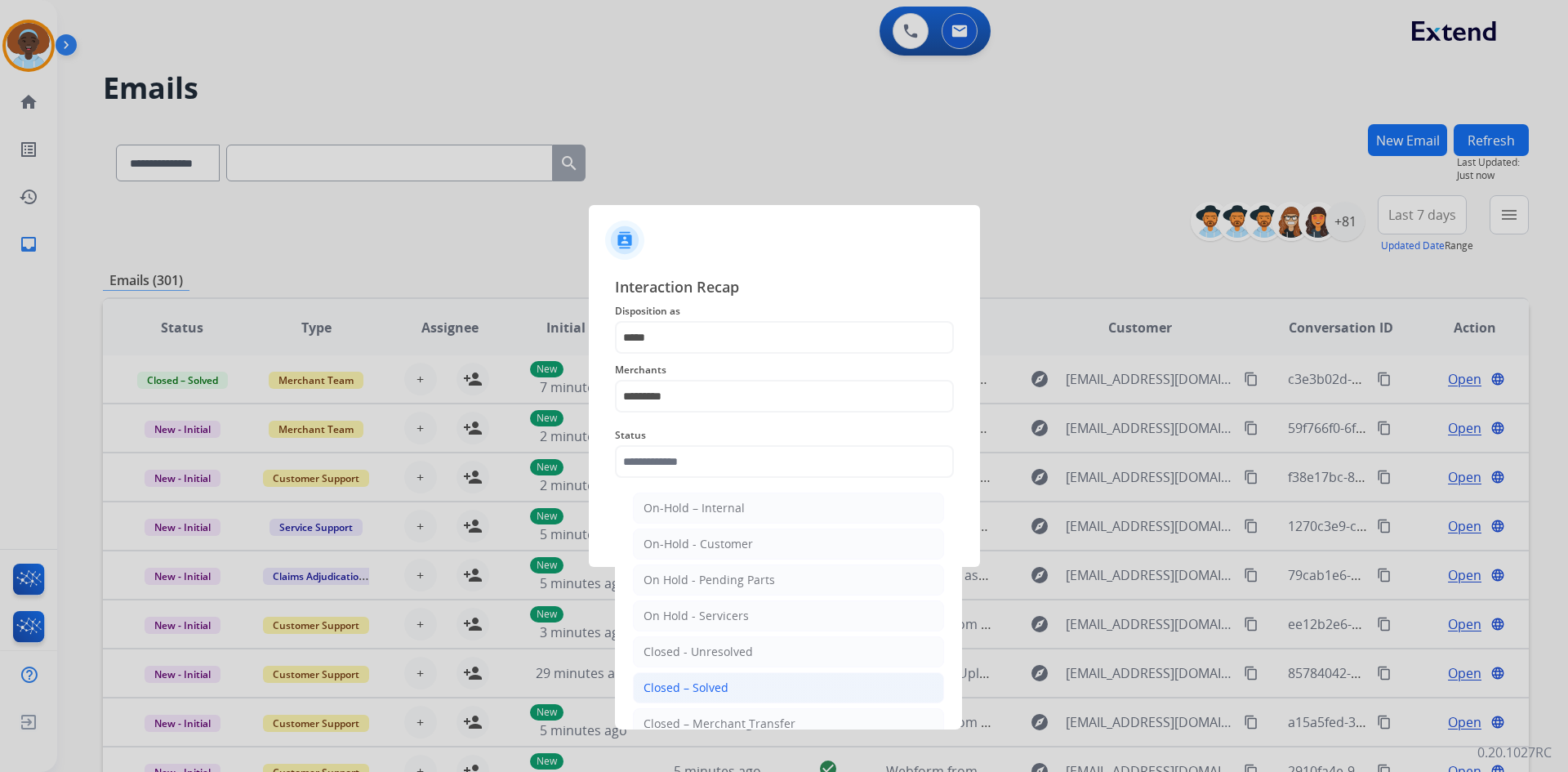
click at [696, 683] on div "Closed – Solved" at bounding box center [686, 687] width 85 height 16
type input "**********"
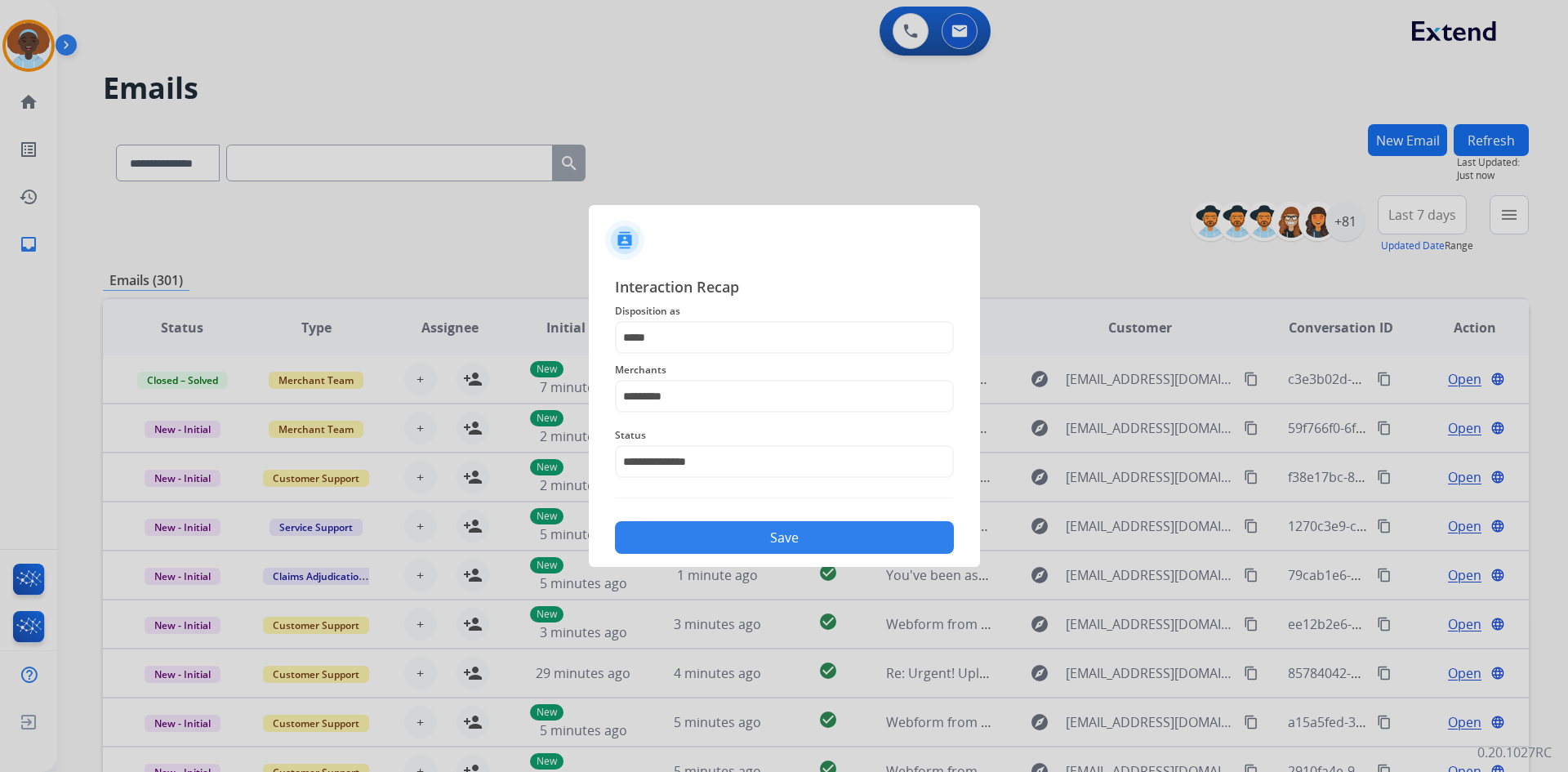
click at [811, 534] on button "Save" at bounding box center [784, 537] width 339 height 32
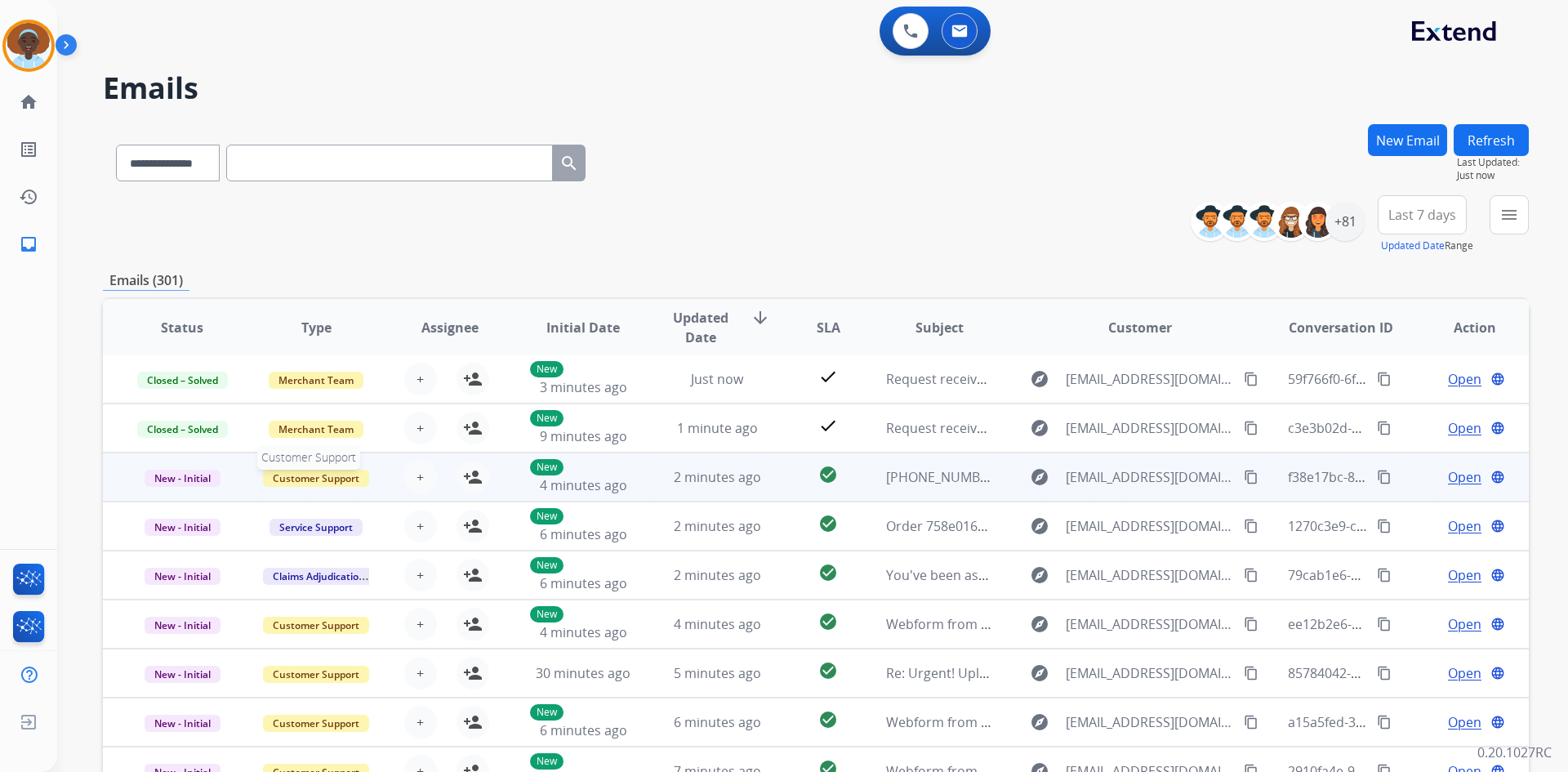
click at [338, 480] on span "Customer Support" at bounding box center [316, 478] width 106 height 17
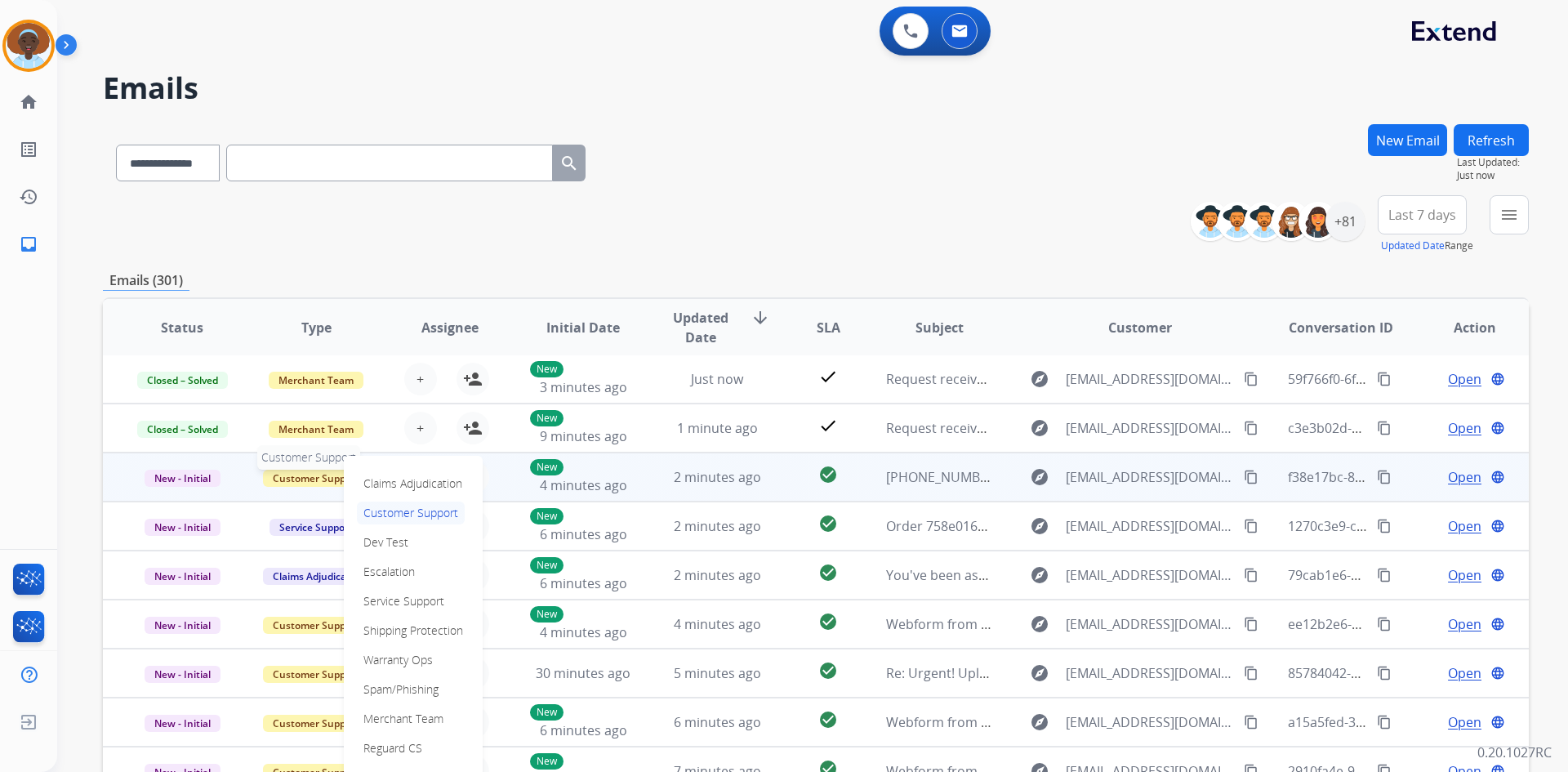
click at [338, 480] on span "Customer Support" at bounding box center [316, 478] width 106 height 17
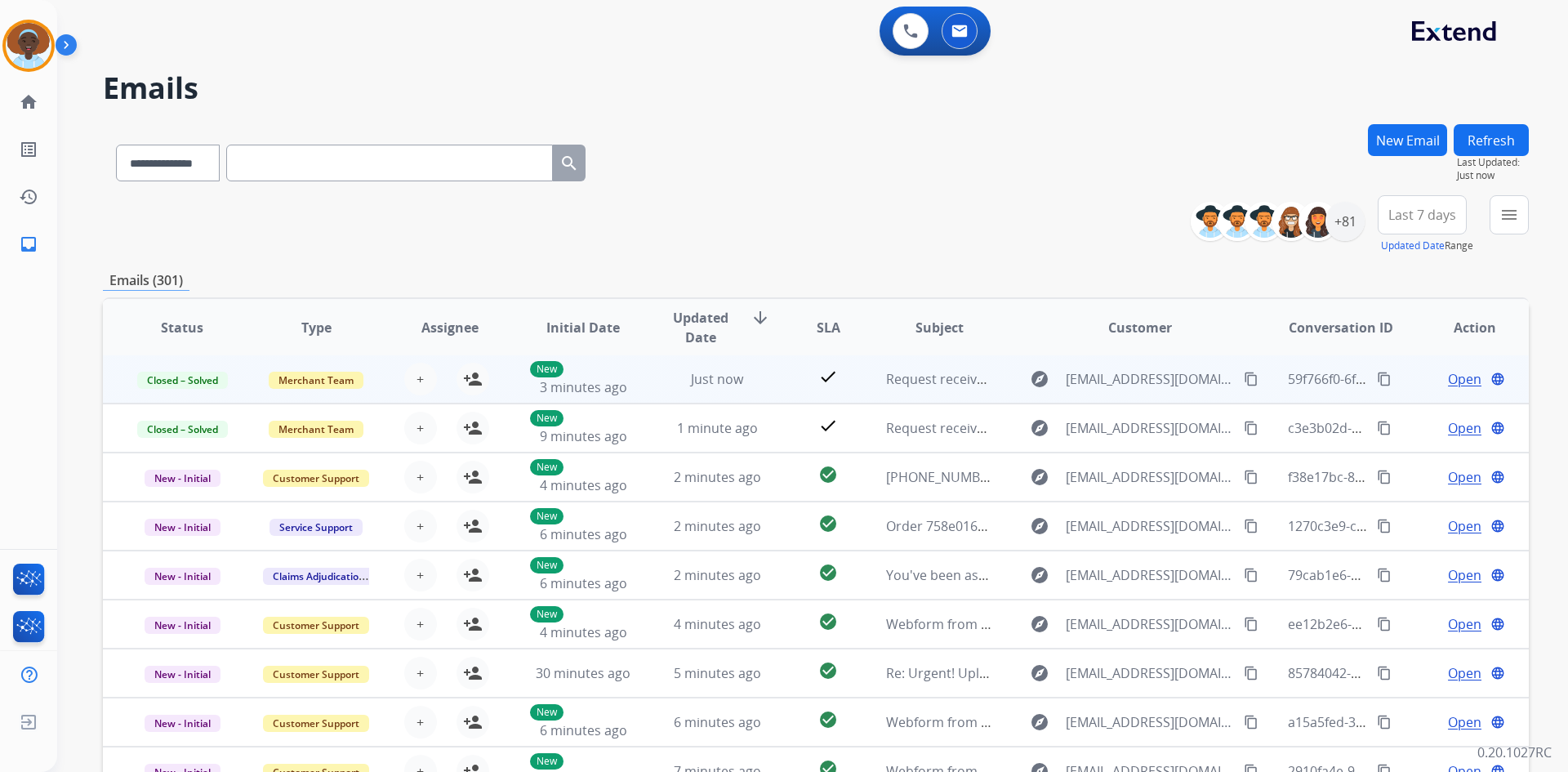
click at [1455, 382] on span "Open" at bounding box center [1464, 379] width 33 height 20
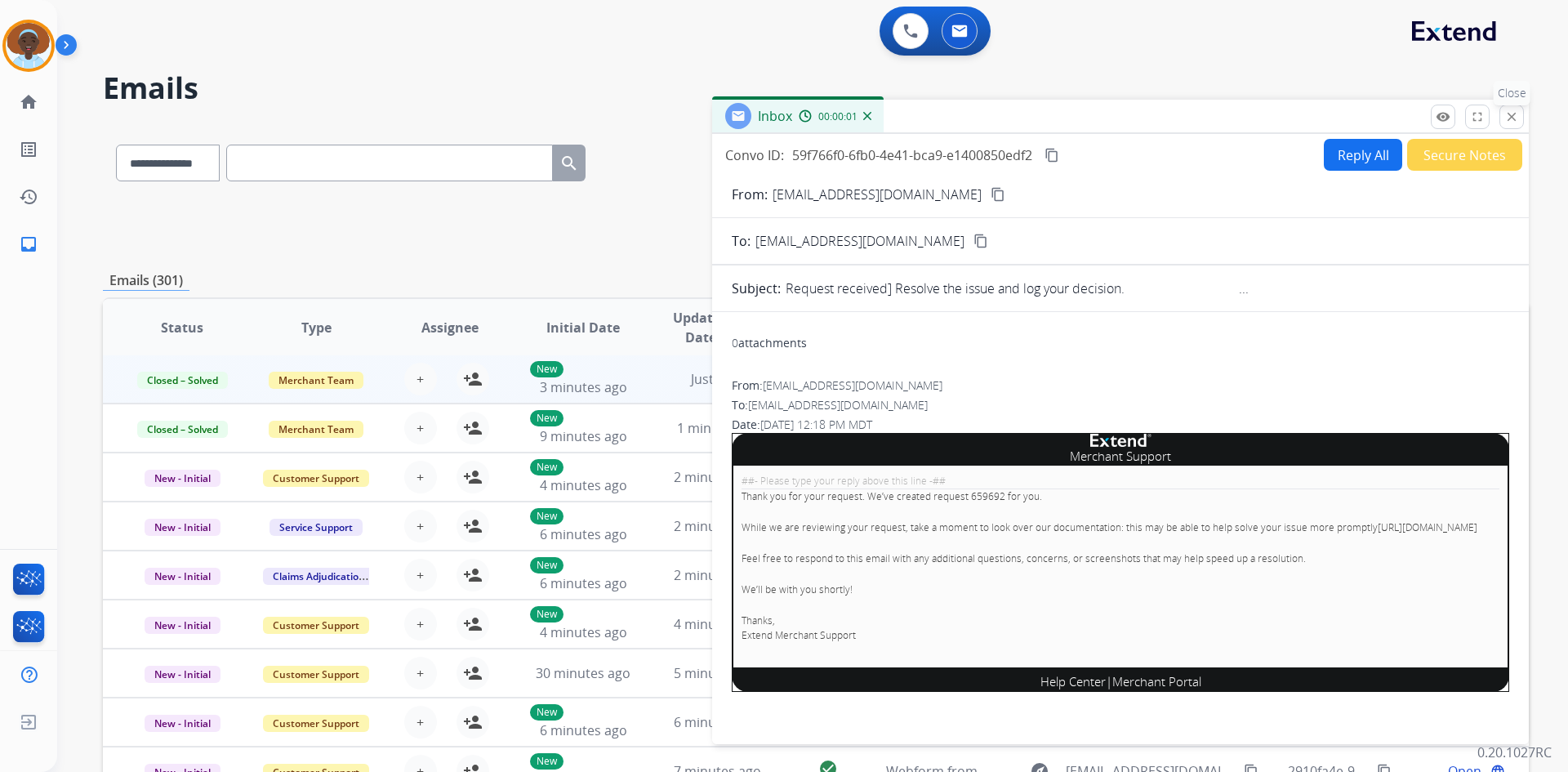
click at [1512, 112] on mat-icon "close" at bounding box center [1512, 117] width 14 height 14
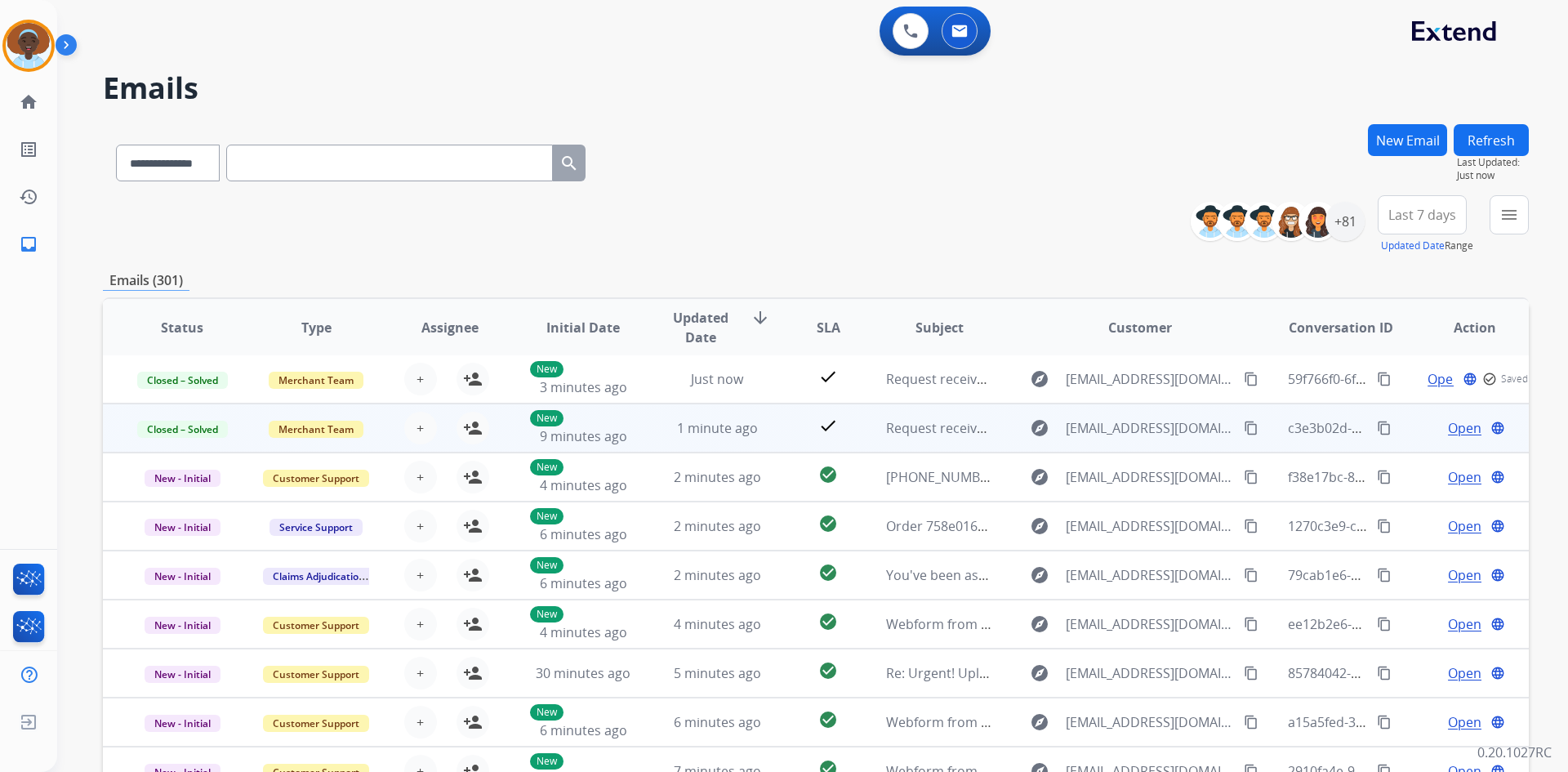
click at [1452, 428] on span "Open" at bounding box center [1464, 428] width 33 height 20
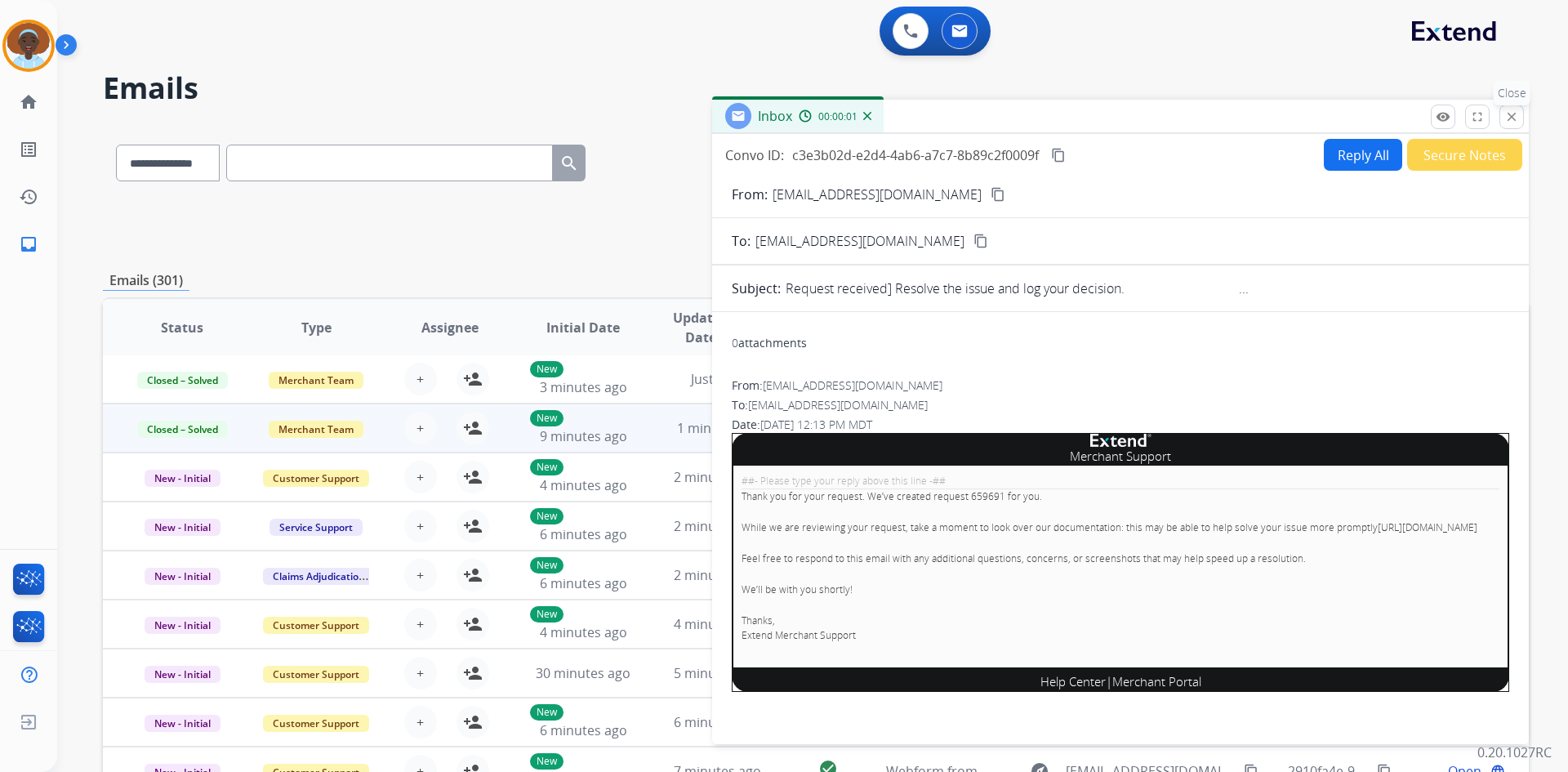
click at [1512, 117] on mat-icon "close" at bounding box center [1512, 117] width 14 height 14
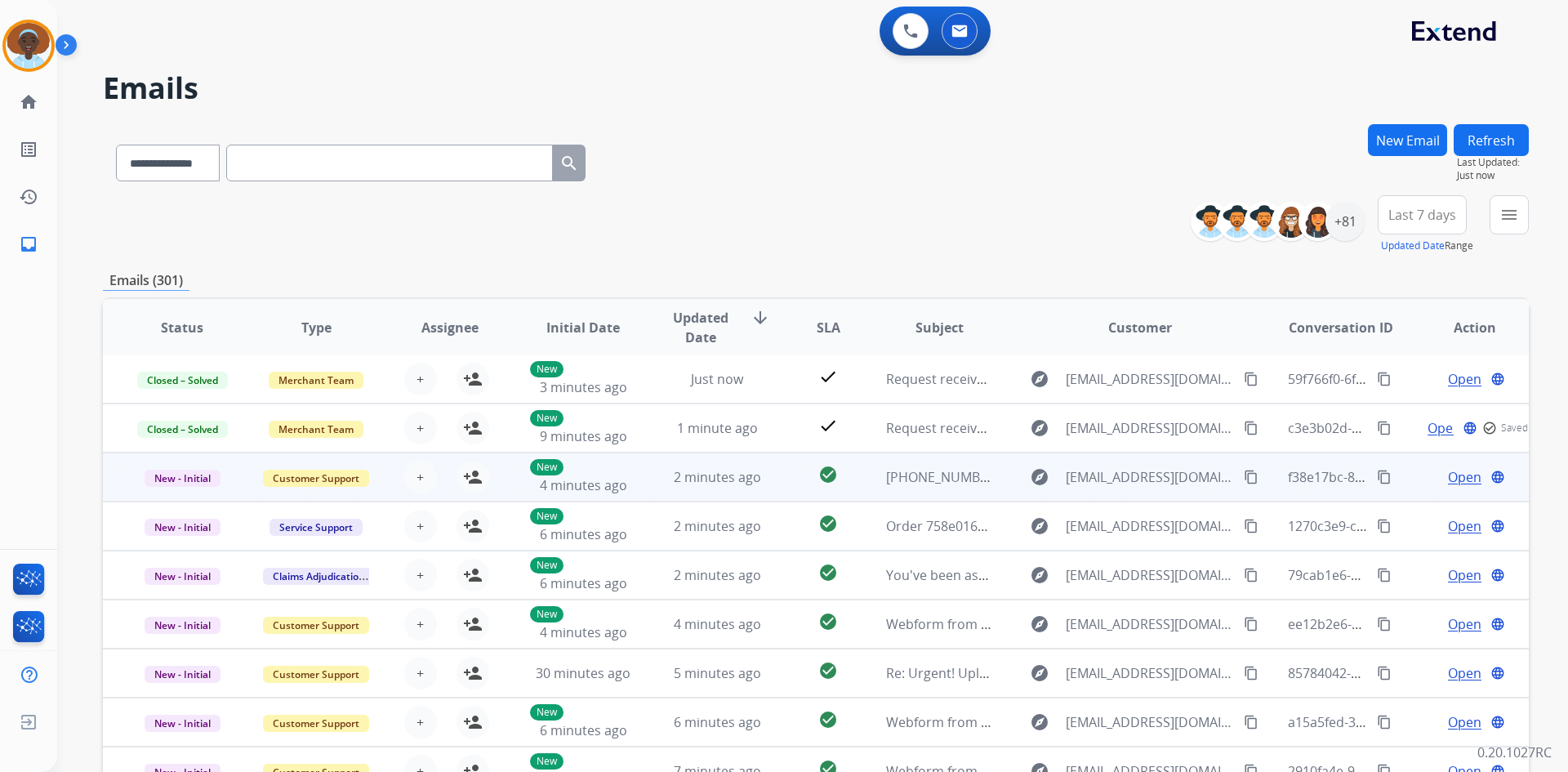
click at [1449, 476] on span "Open" at bounding box center [1464, 477] width 33 height 20
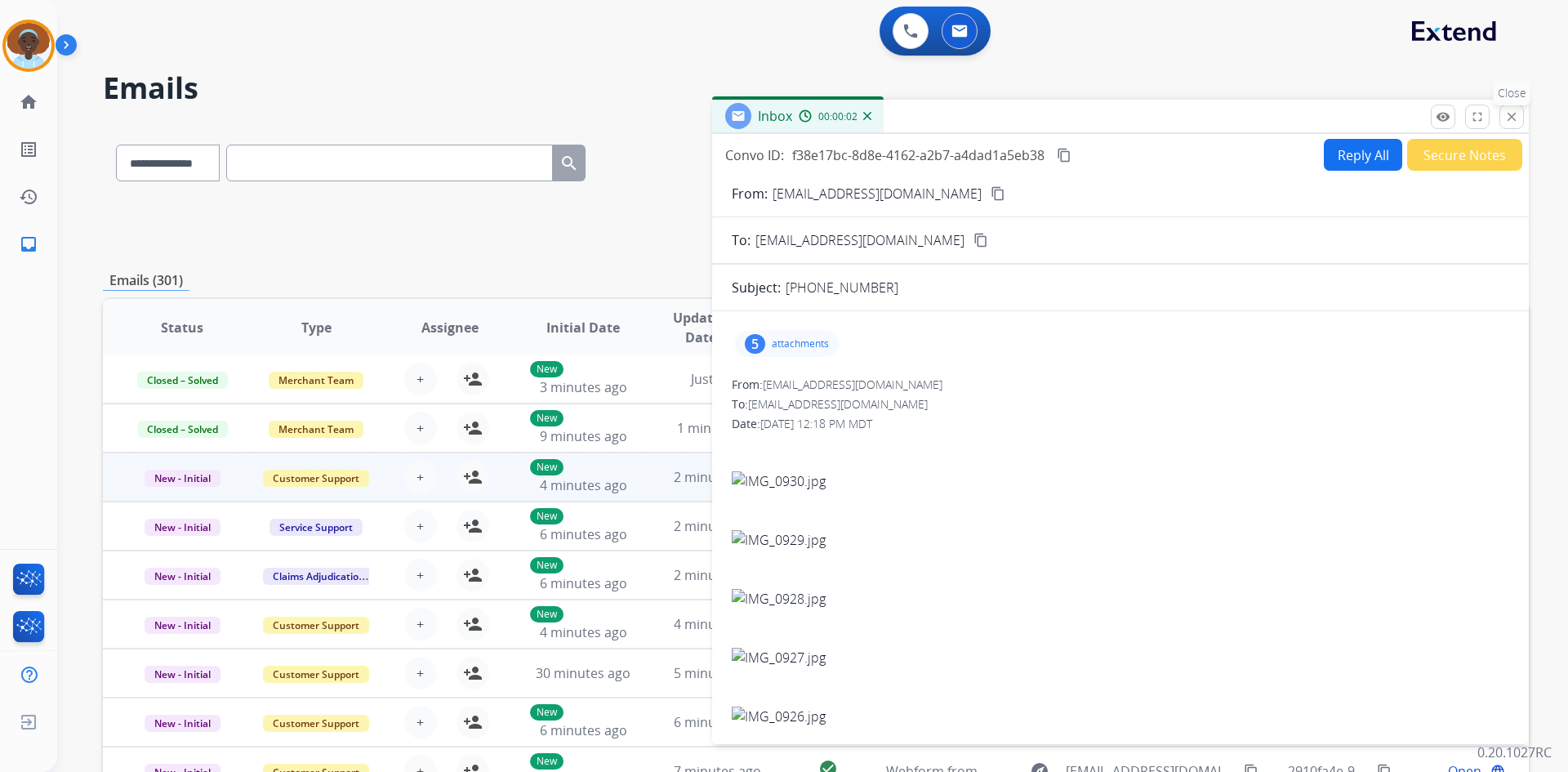
click at [1514, 121] on mat-icon "close" at bounding box center [1512, 117] width 14 height 14
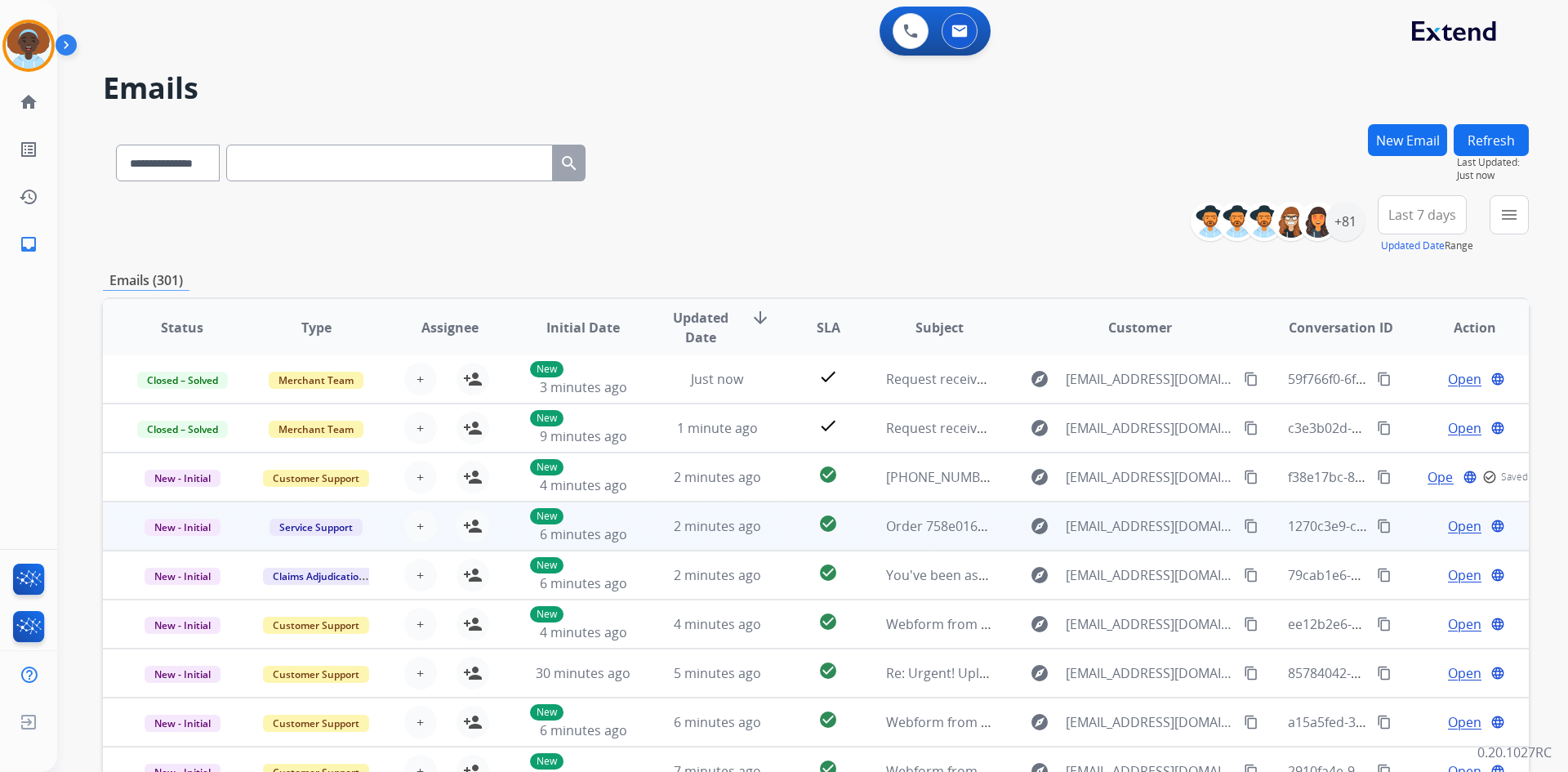
scroll to position [157, 0]
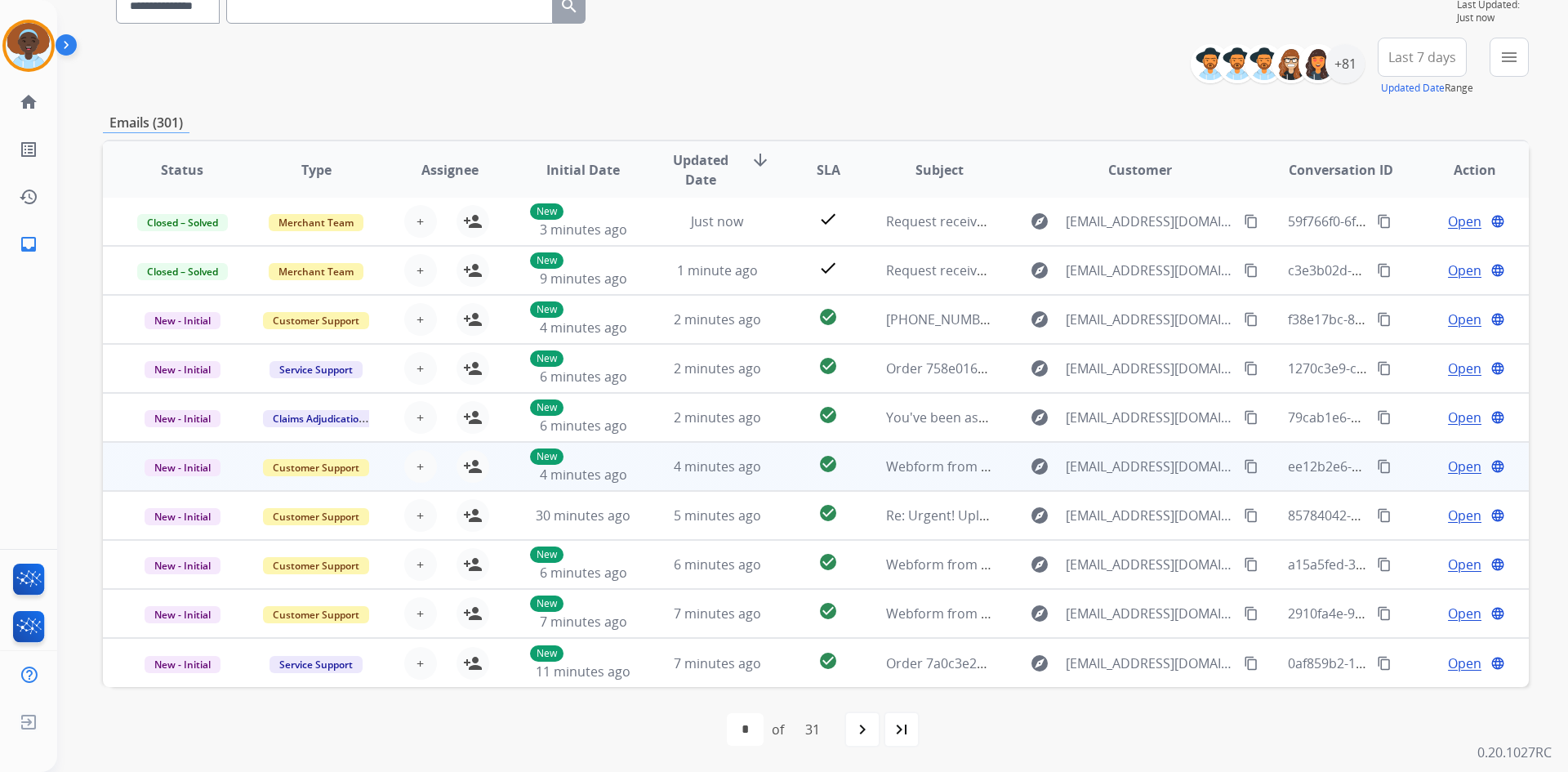
click at [1450, 467] on span "Open" at bounding box center [1464, 466] width 33 height 20
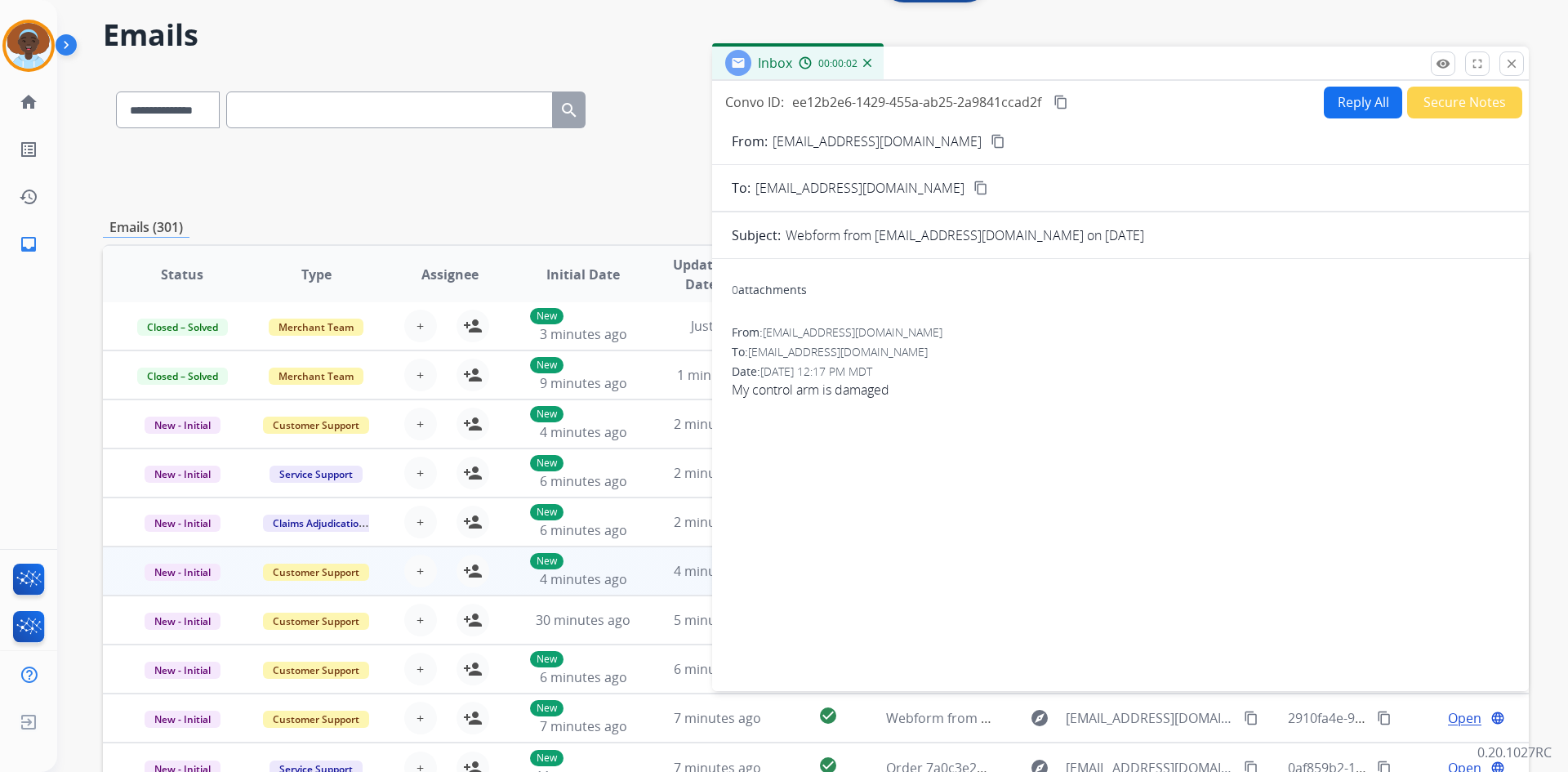
scroll to position [0, 0]
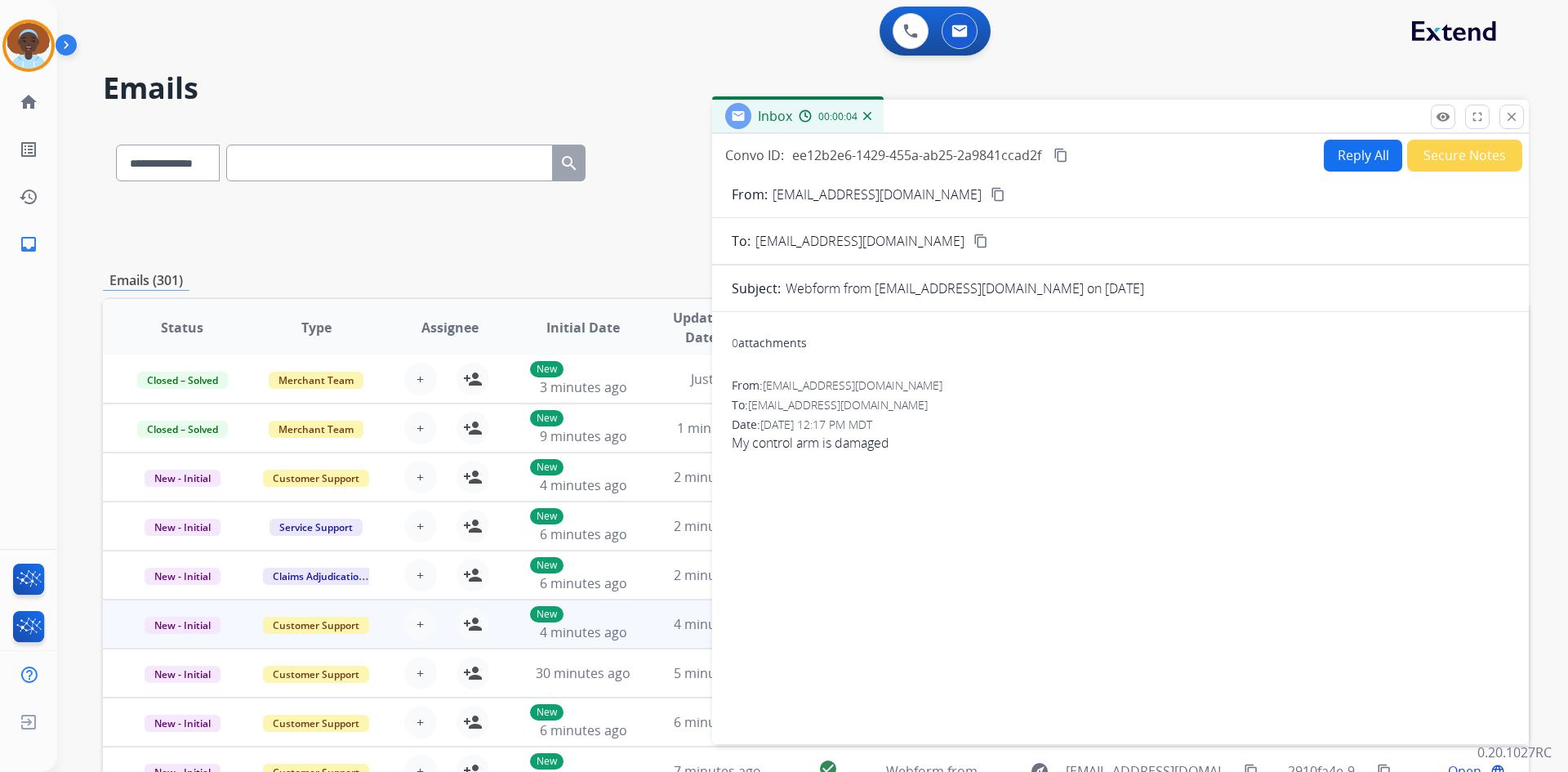
click at [991, 196] on mat-icon "content_copy" at bounding box center [998, 194] width 14 height 14
drag, startPoint x: 41, startPoint y: 40, endPoint x: 72, endPoint y: 40, distance: 31.0
click at [40, 40] on img at bounding box center [28, 45] width 46 height 46
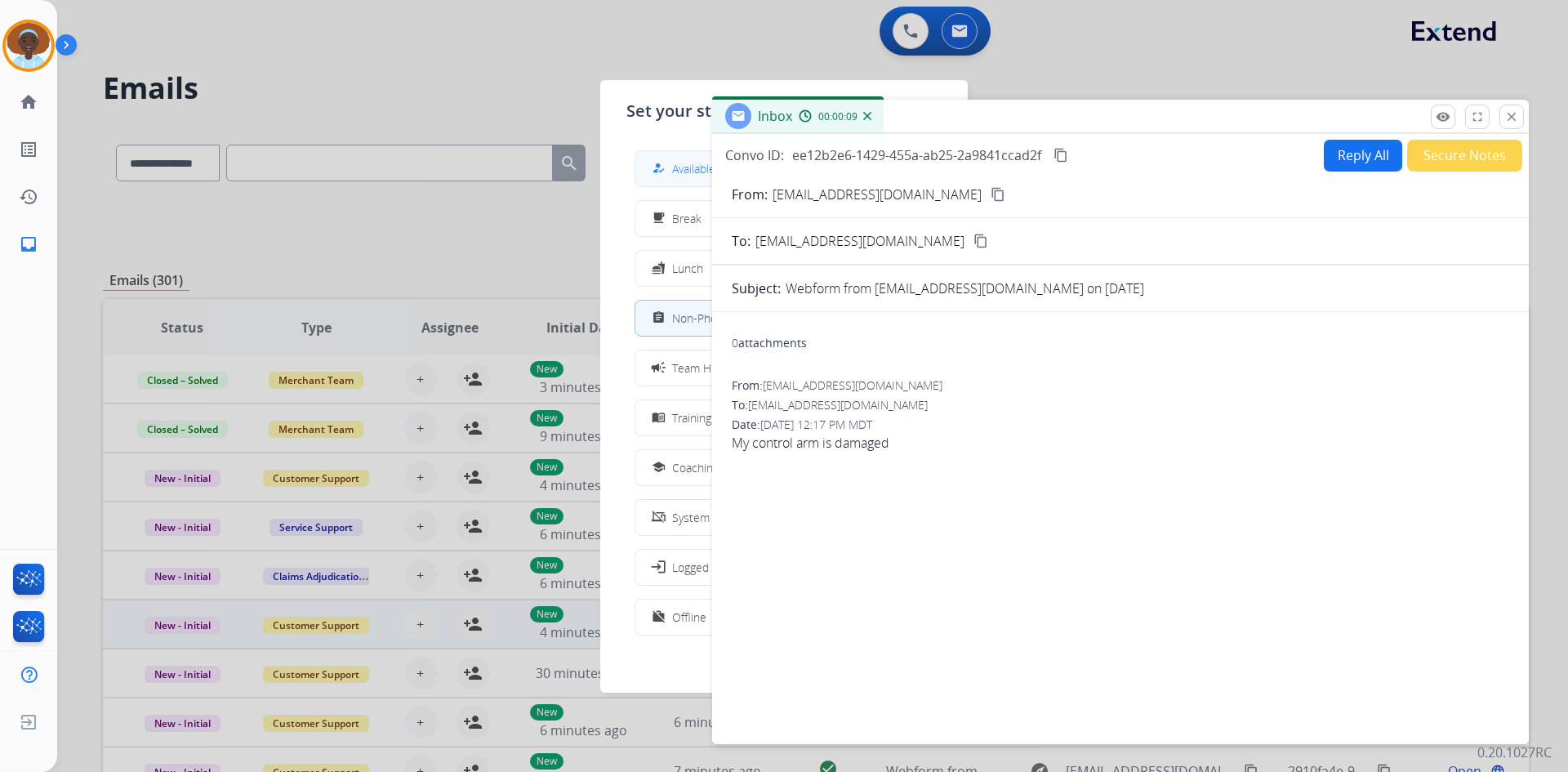
click at [664, 167] on mat-icon "how_to_reg" at bounding box center [658, 168] width 14 height 13
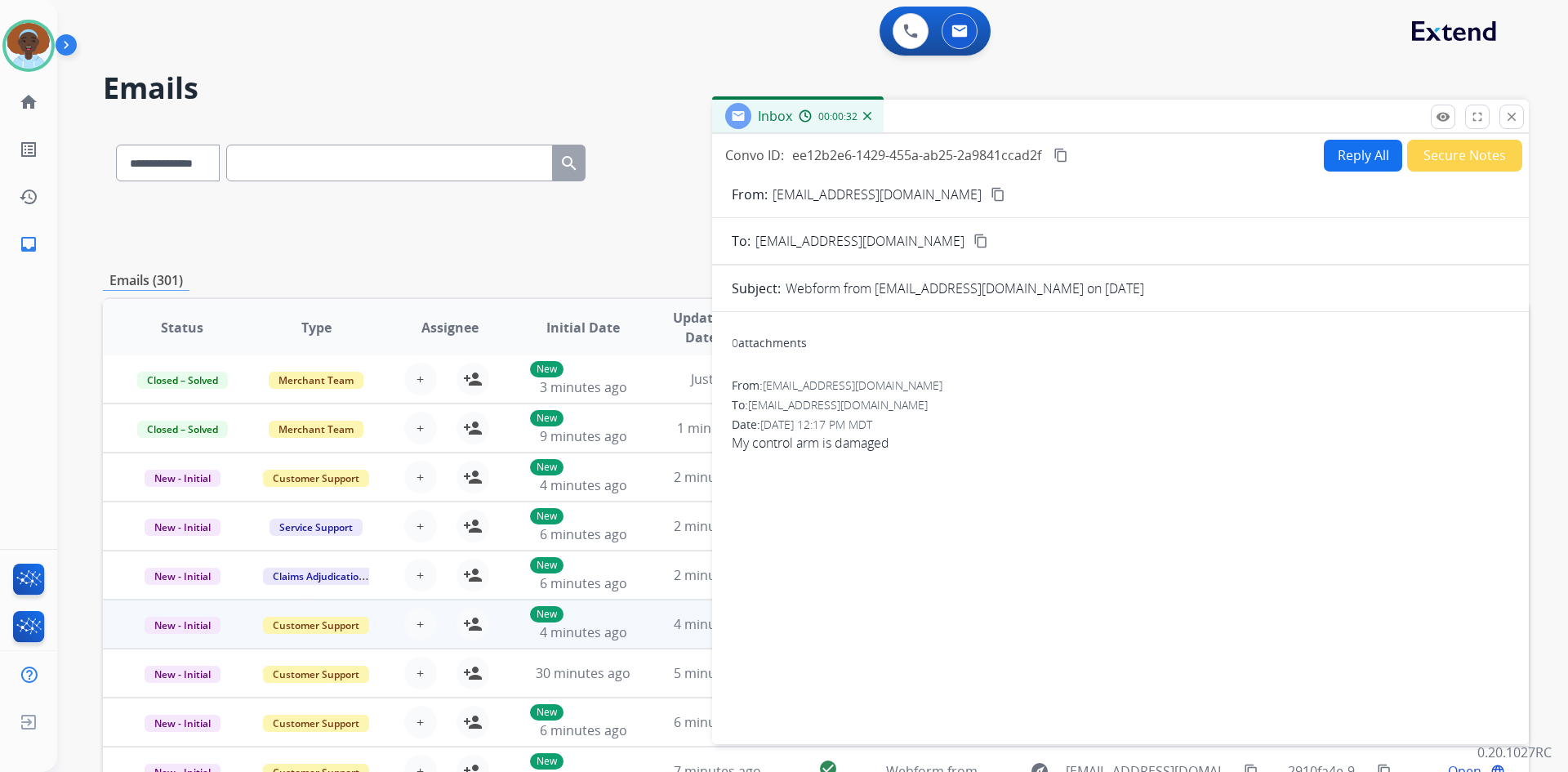
click at [1337, 161] on button "Reply All" at bounding box center [1363, 155] width 78 height 31
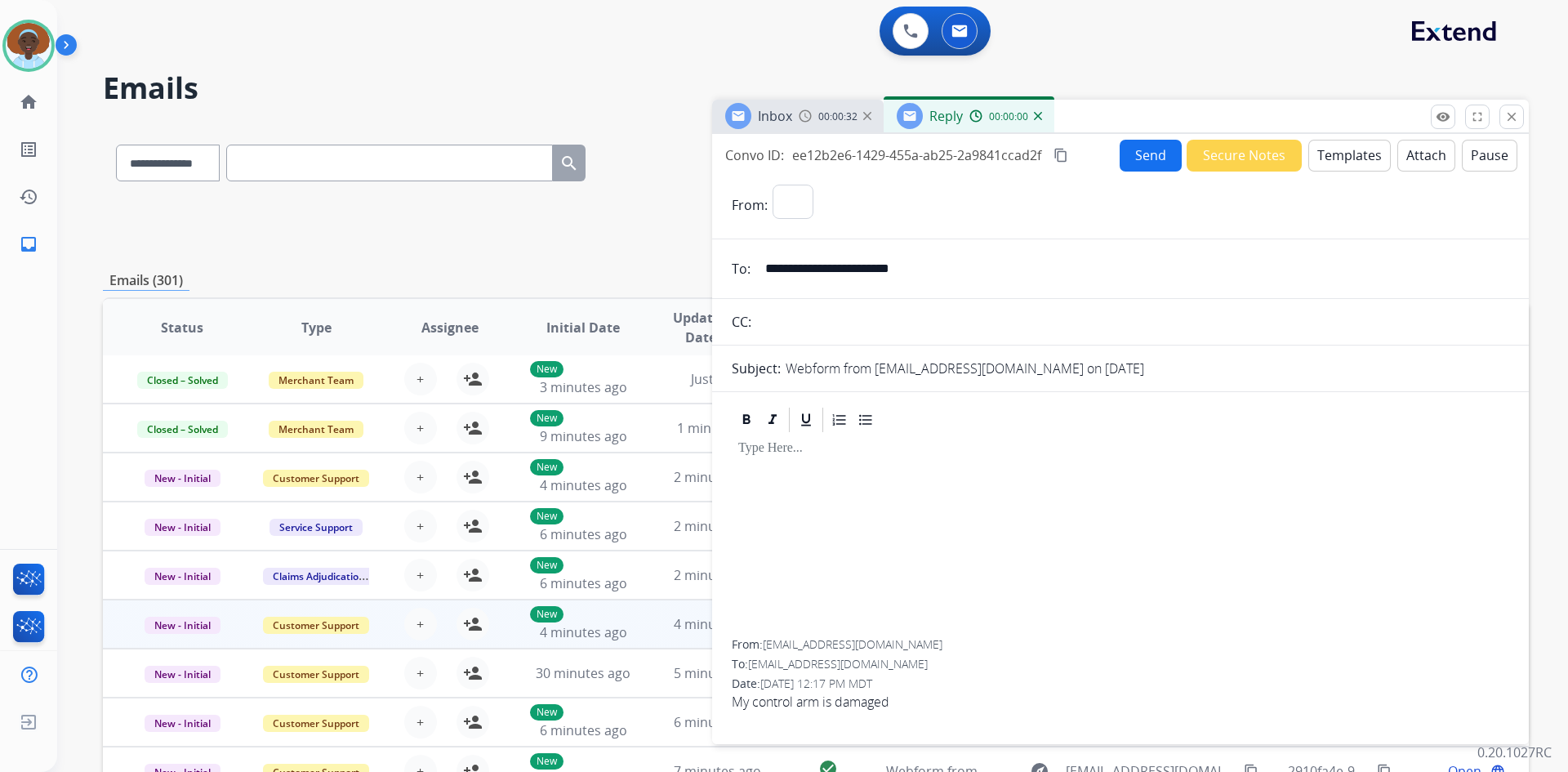
select select "**********"
click at [1345, 156] on button "Templates" at bounding box center [1350, 155] width 83 height 31
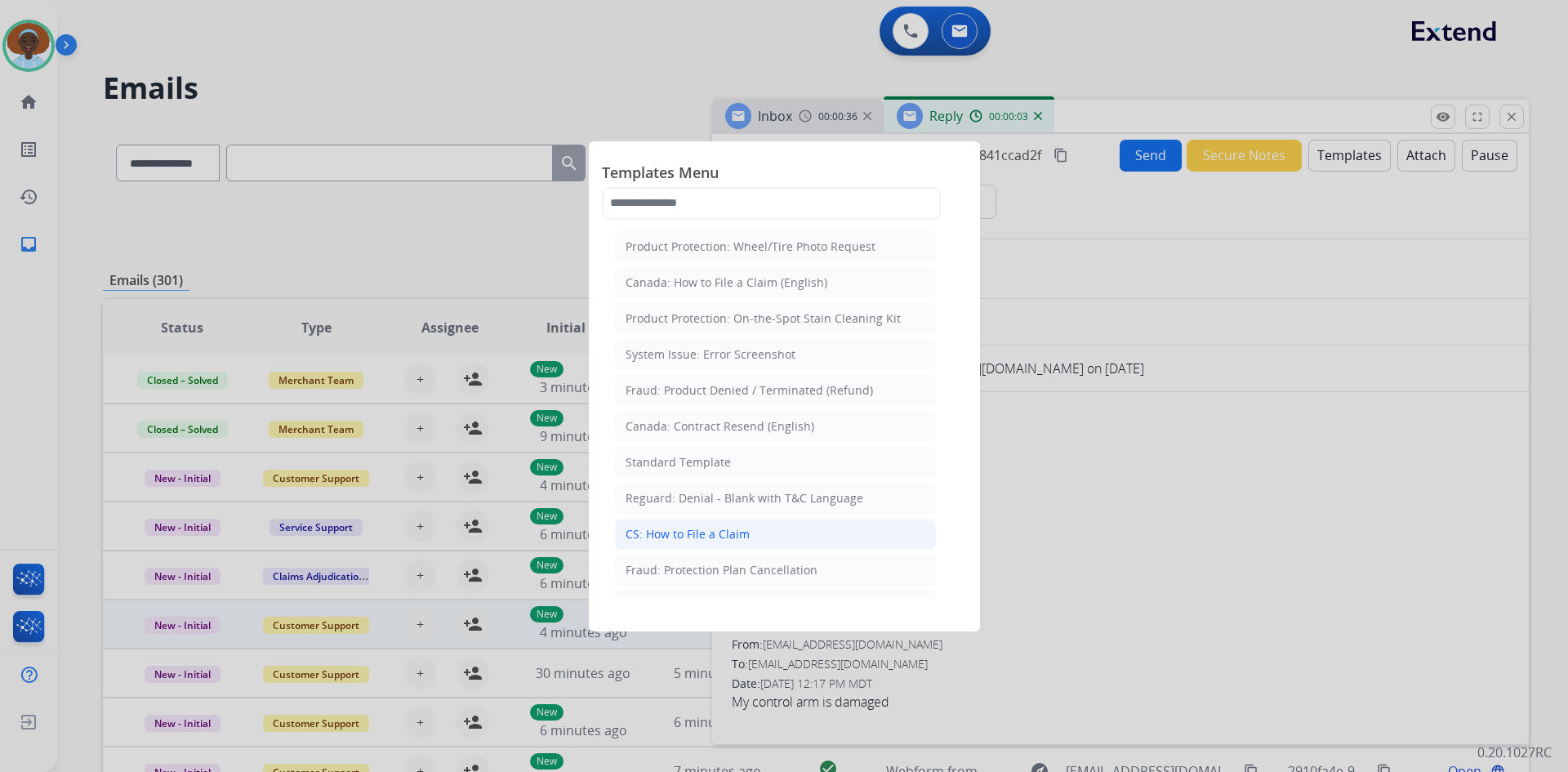
click at [725, 531] on div "CS: How to File a Claim" at bounding box center [688, 534] width 124 height 16
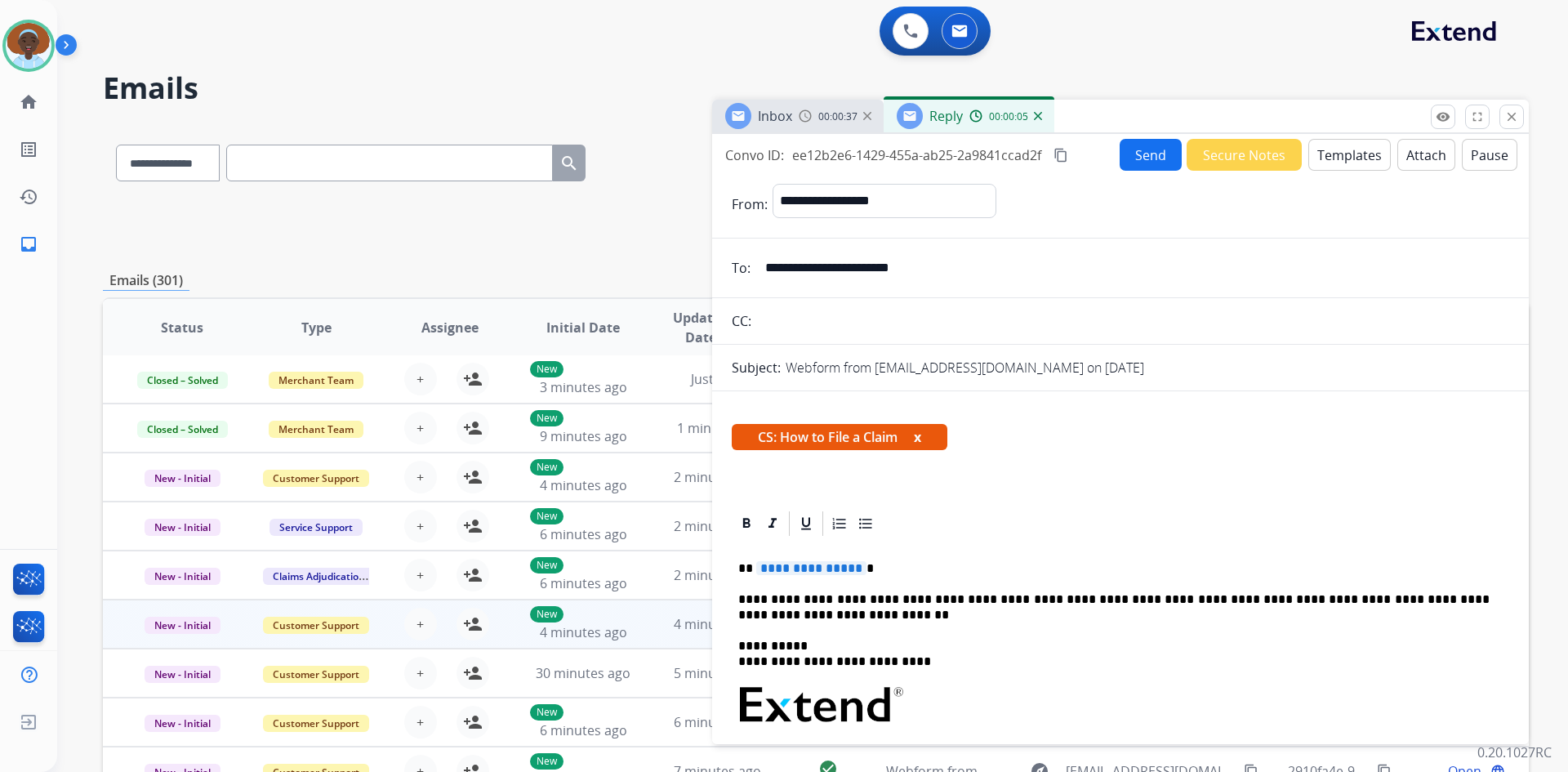
click at [816, 563] on span "**********" at bounding box center [811, 567] width 111 height 13
drag, startPoint x: 931, startPoint y: 266, endPoint x: 765, endPoint y: 265, distance: 166.0
click at [765, 265] on input "**********" at bounding box center [1132, 267] width 754 height 32
click at [1147, 156] on button "Send" at bounding box center [1150, 154] width 62 height 31
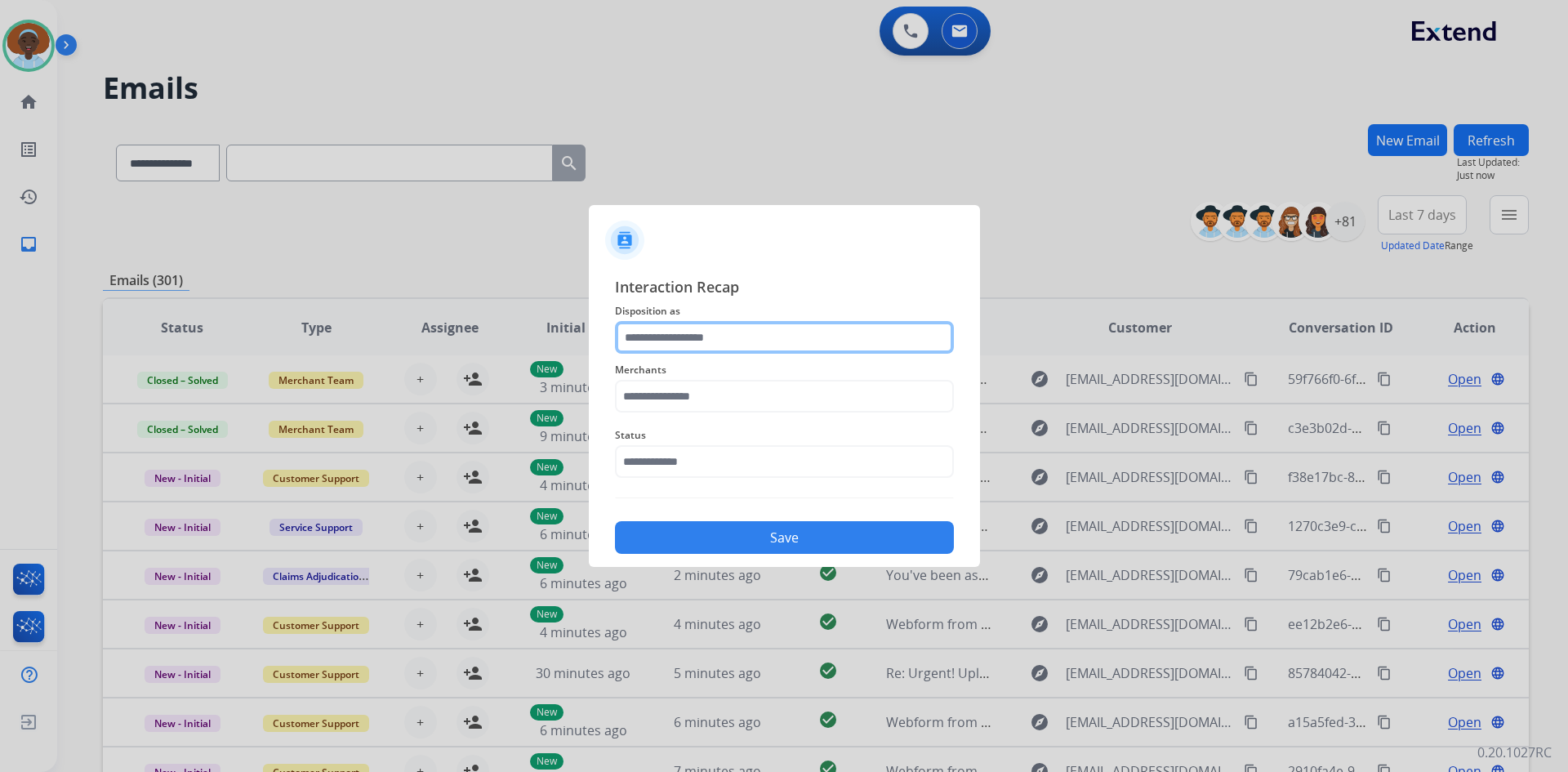
click at [710, 339] on input "text" at bounding box center [784, 337] width 339 height 32
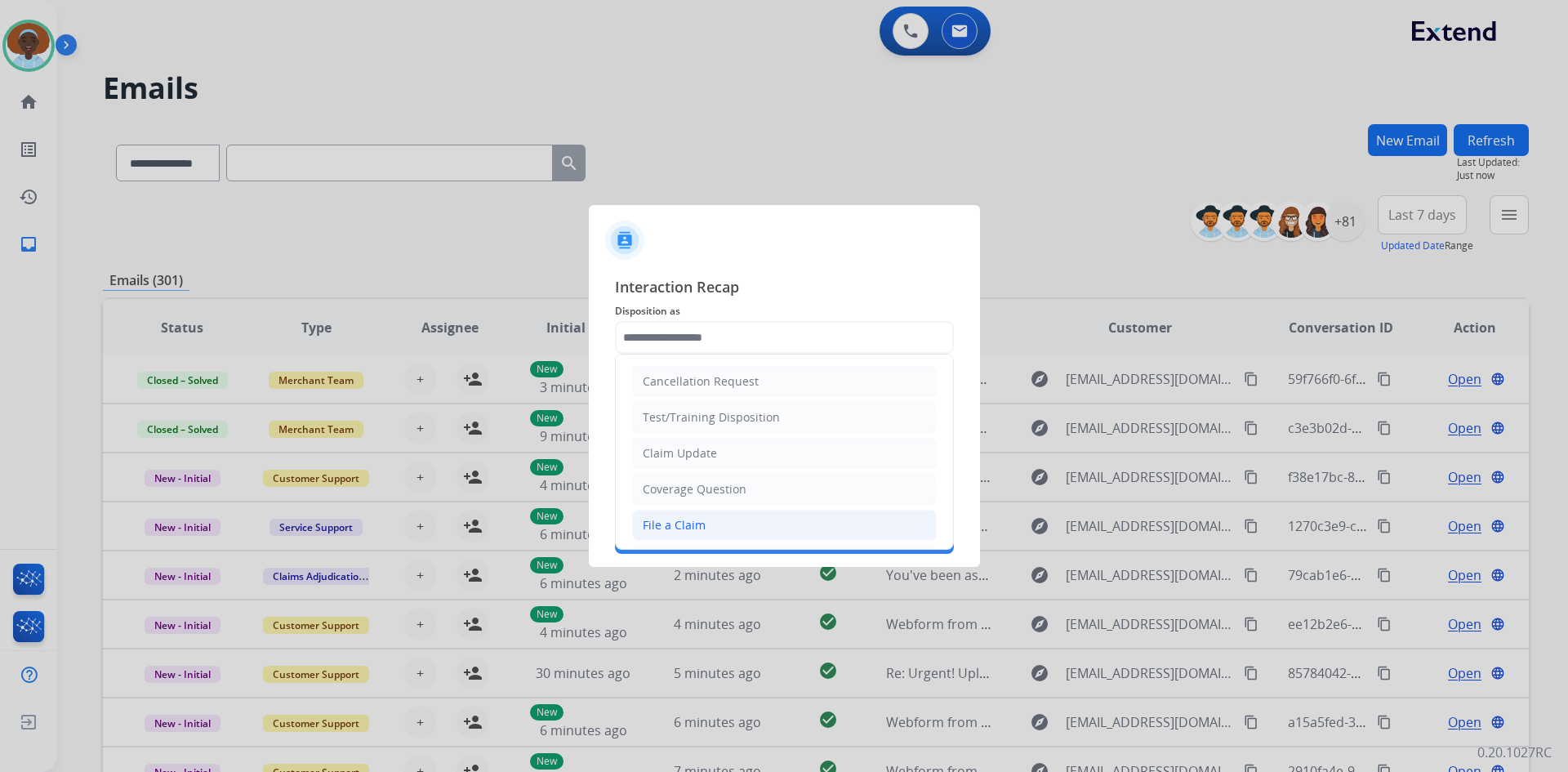
click at [714, 521] on li "File a Claim" at bounding box center [784, 525] width 304 height 31
type input "**********"
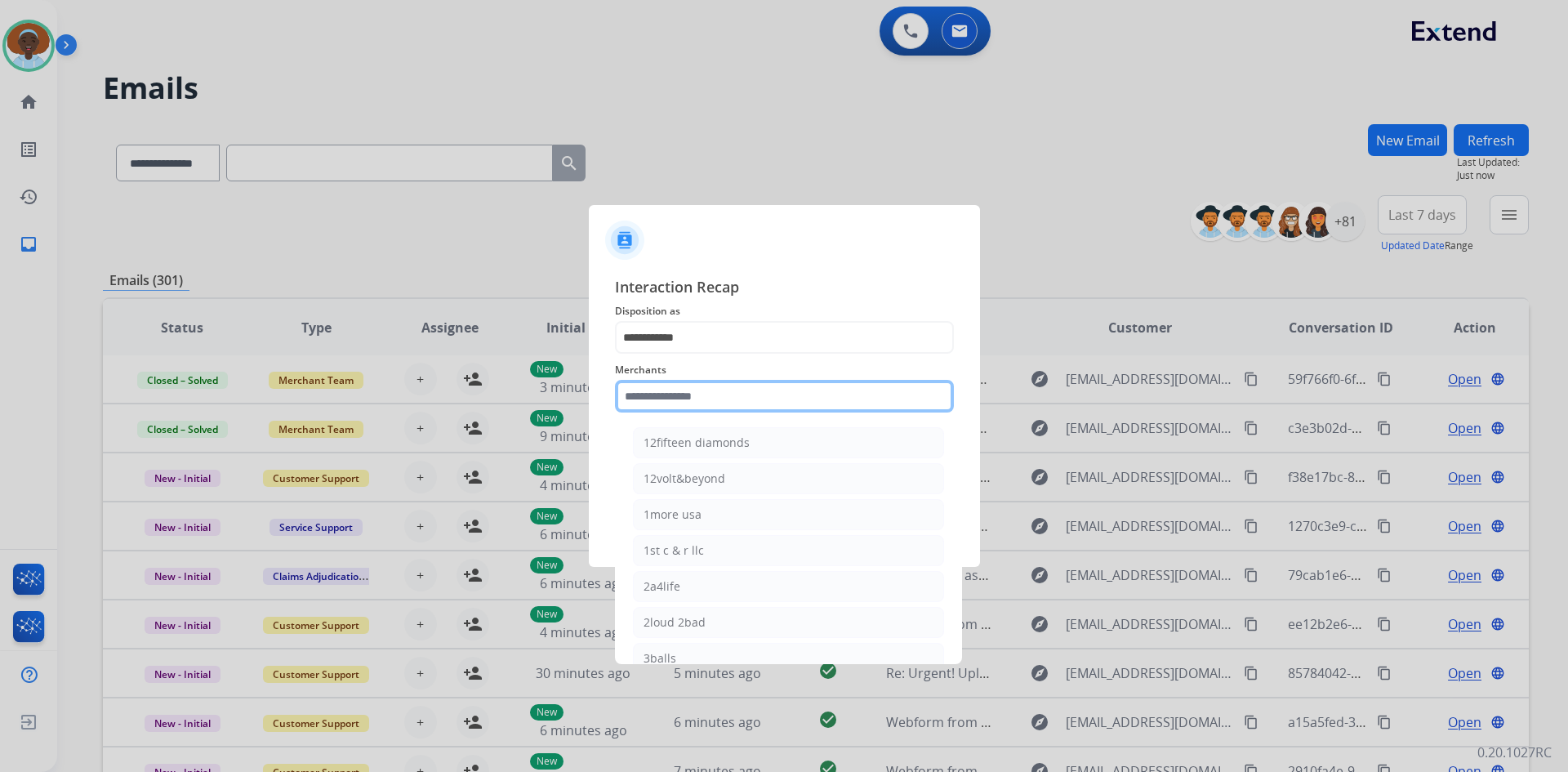
click at [743, 391] on input "text" at bounding box center [784, 396] width 339 height 32
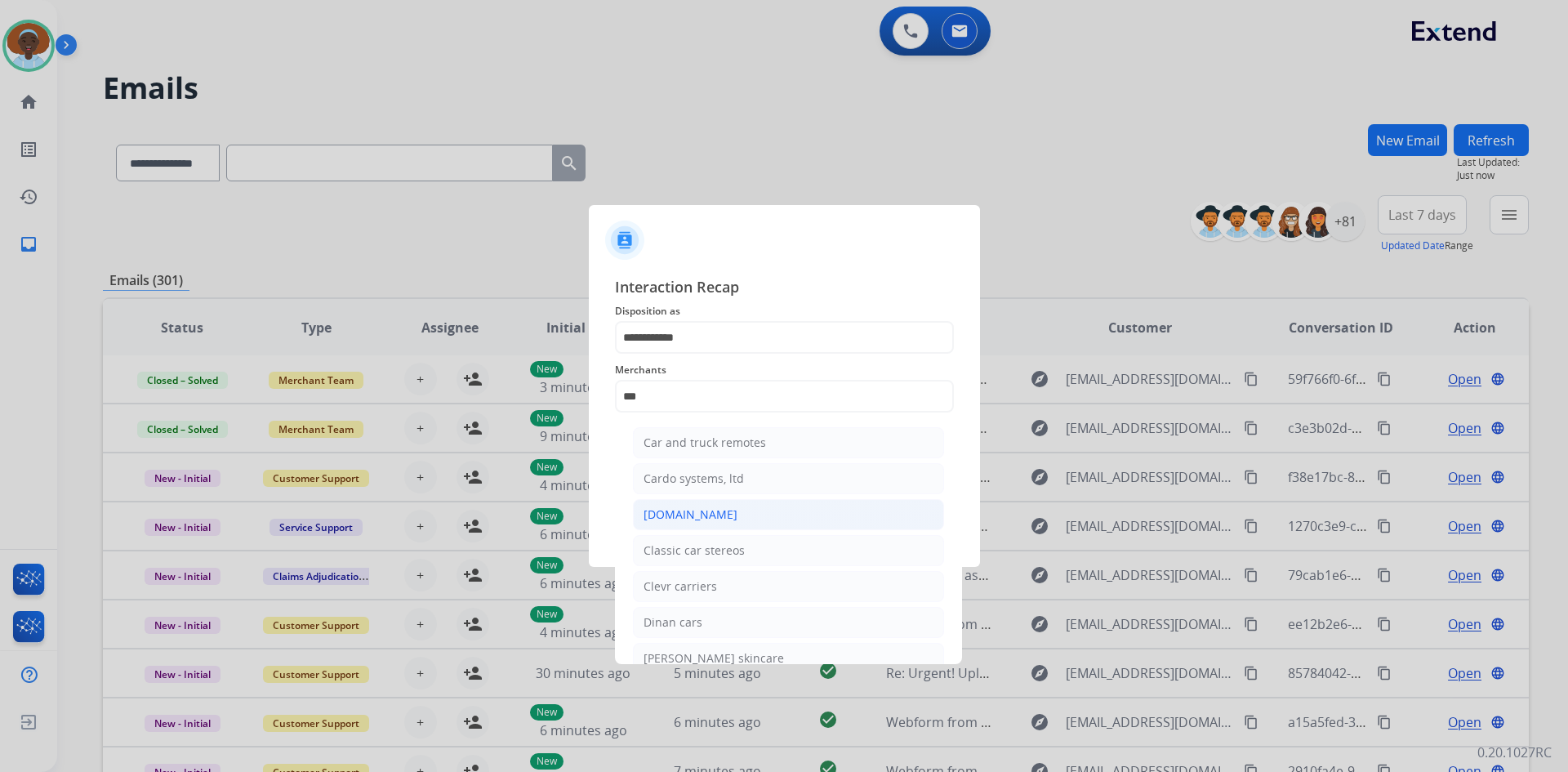
click at [728, 516] on li "[DOMAIN_NAME]" at bounding box center [789, 514] width 311 height 31
type input "**********"
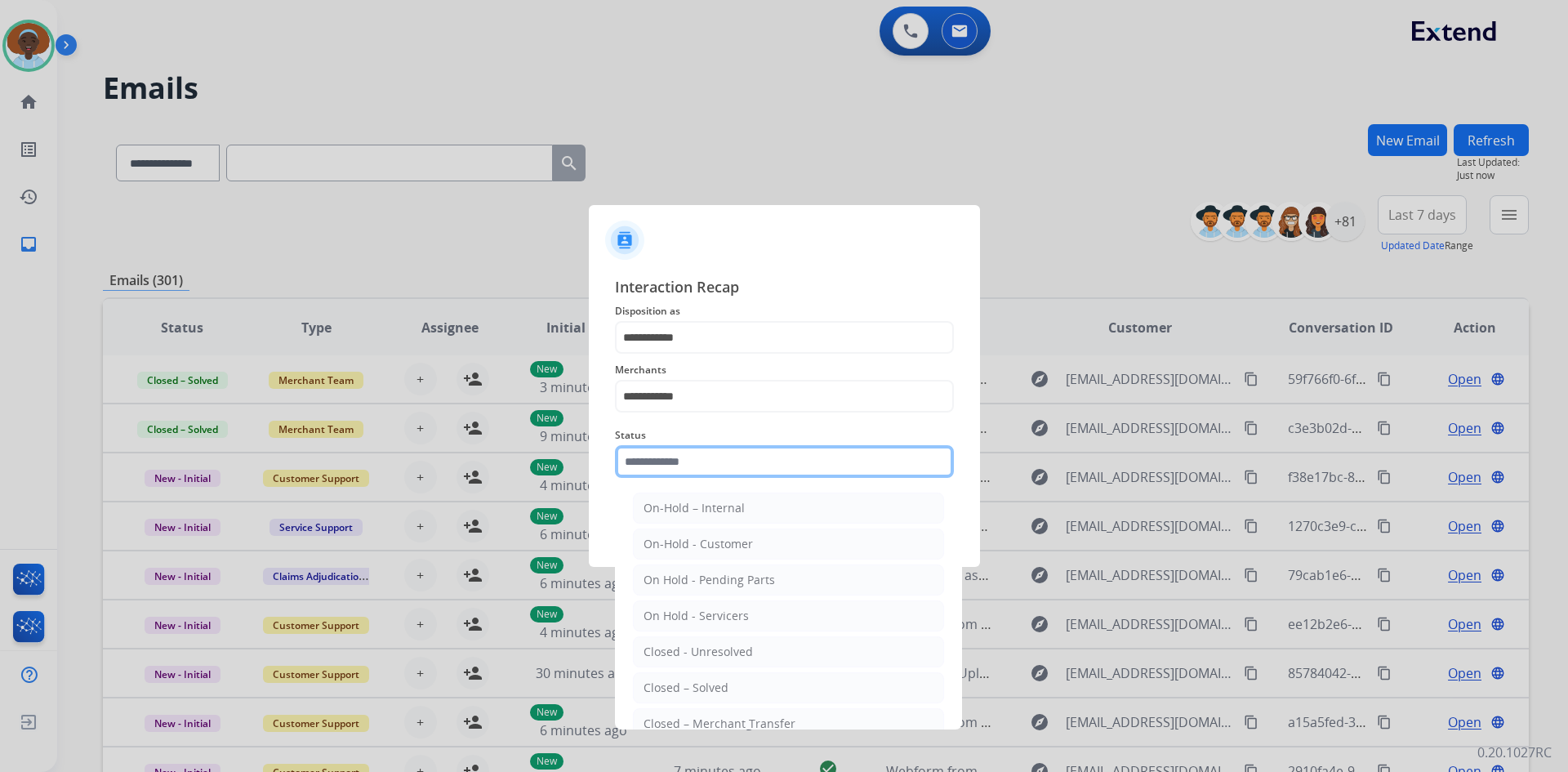
click at [728, 460] on input "text" at bounding box center [784, 462] width 339 height 32
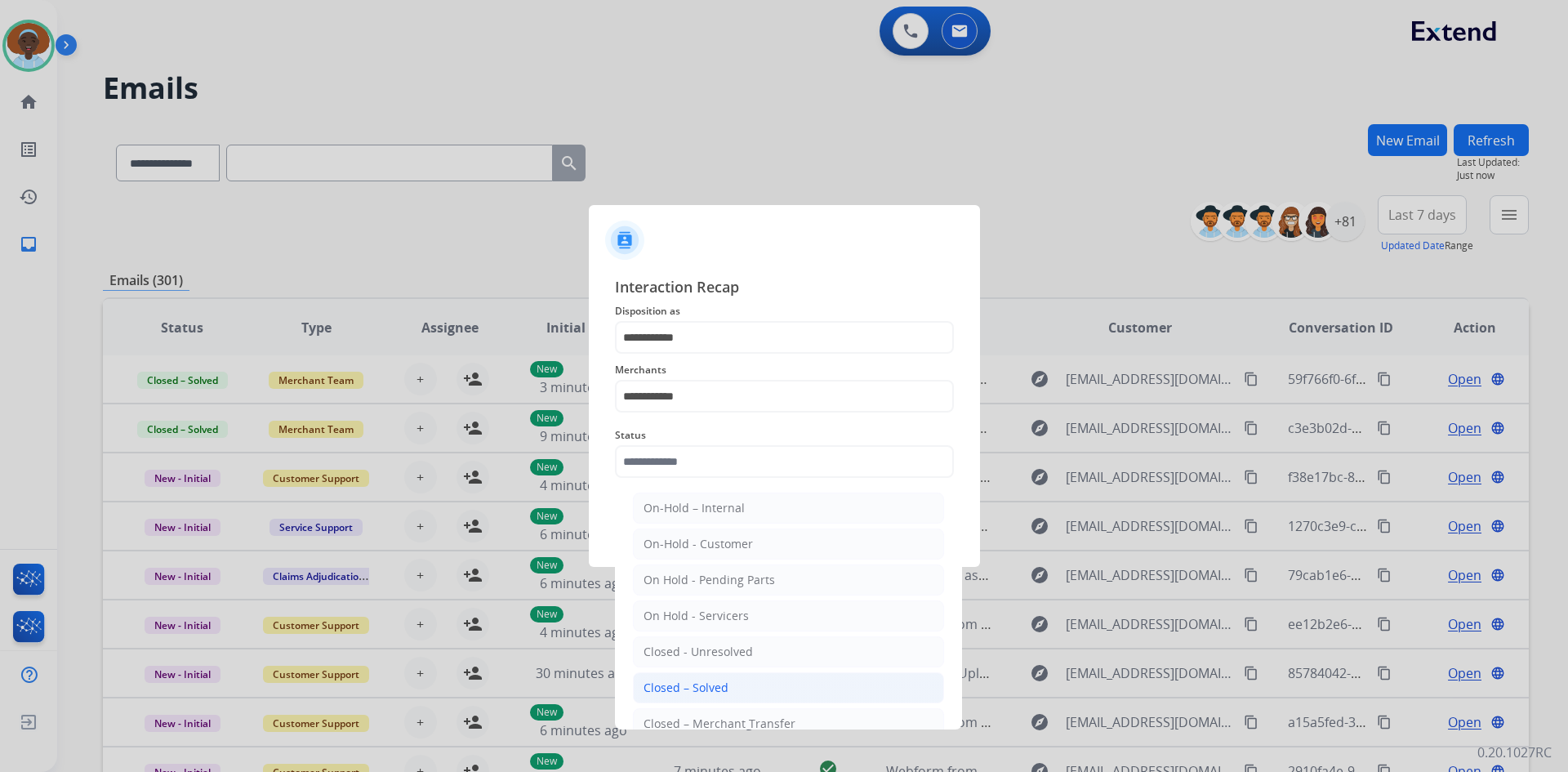
click at [735, 693] on li "Closed – Solved" at bounding box center [789, 687] width 311 height 31
type input "**********"
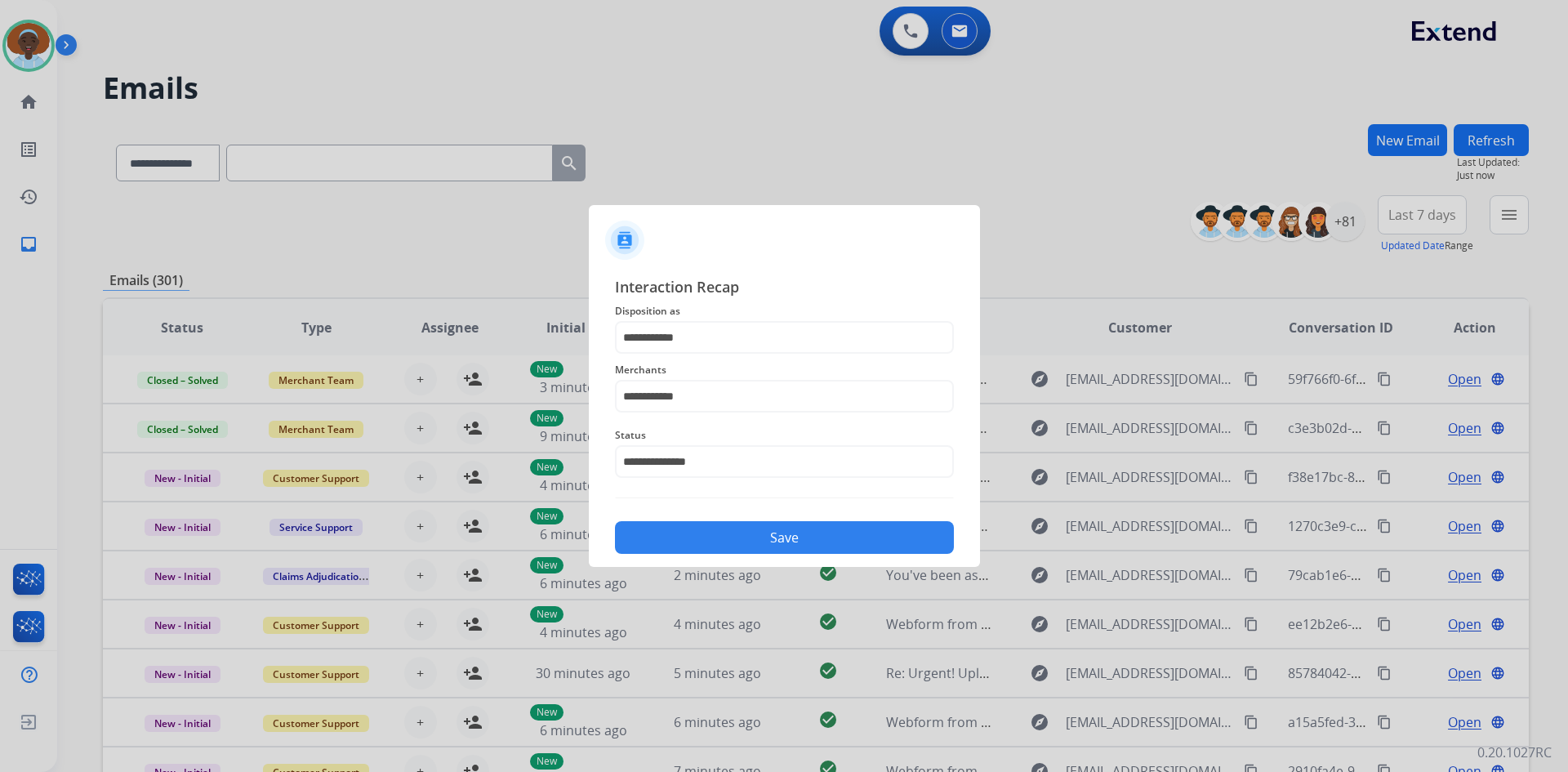
click at [773, 537] on button "Save" at bounding box center [784, 537] width 339 height 32
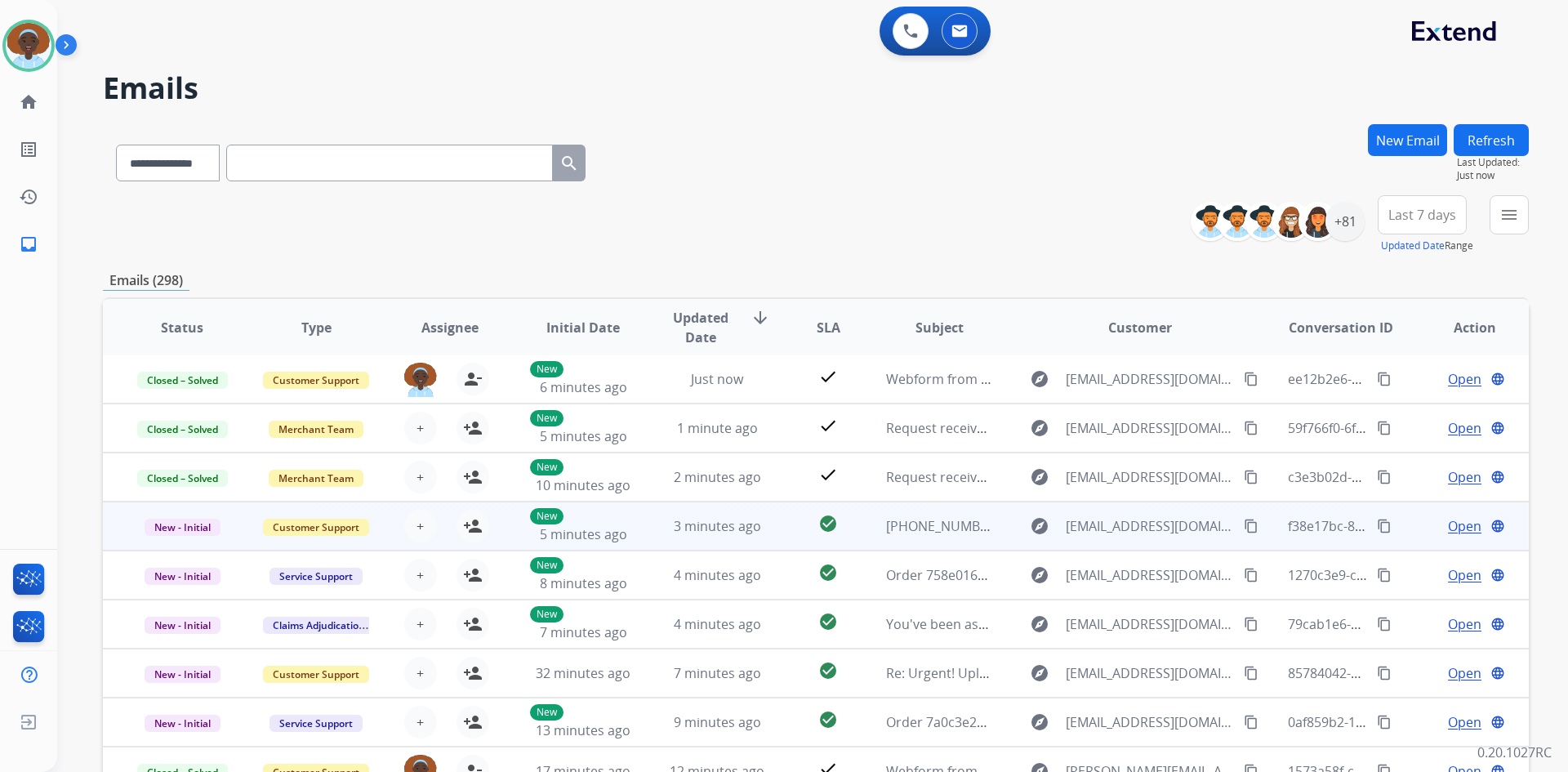
click at [1455, 527] on span "Open" at bounding box center [1464, 526] width 33 height 20
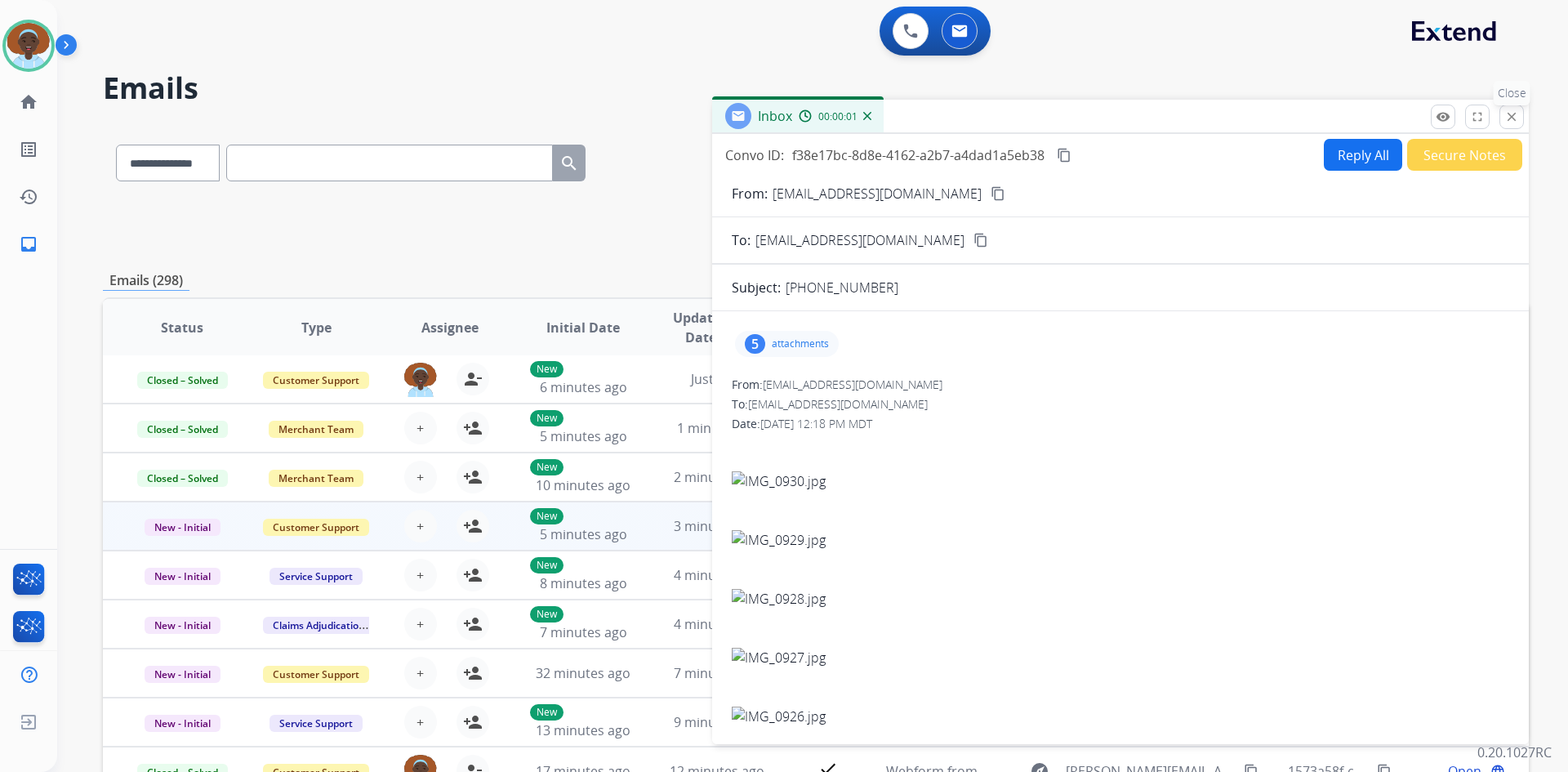
click at [1506, 119] on mat-icon "close" at bounding box center [1512, 117] width 14 height 14
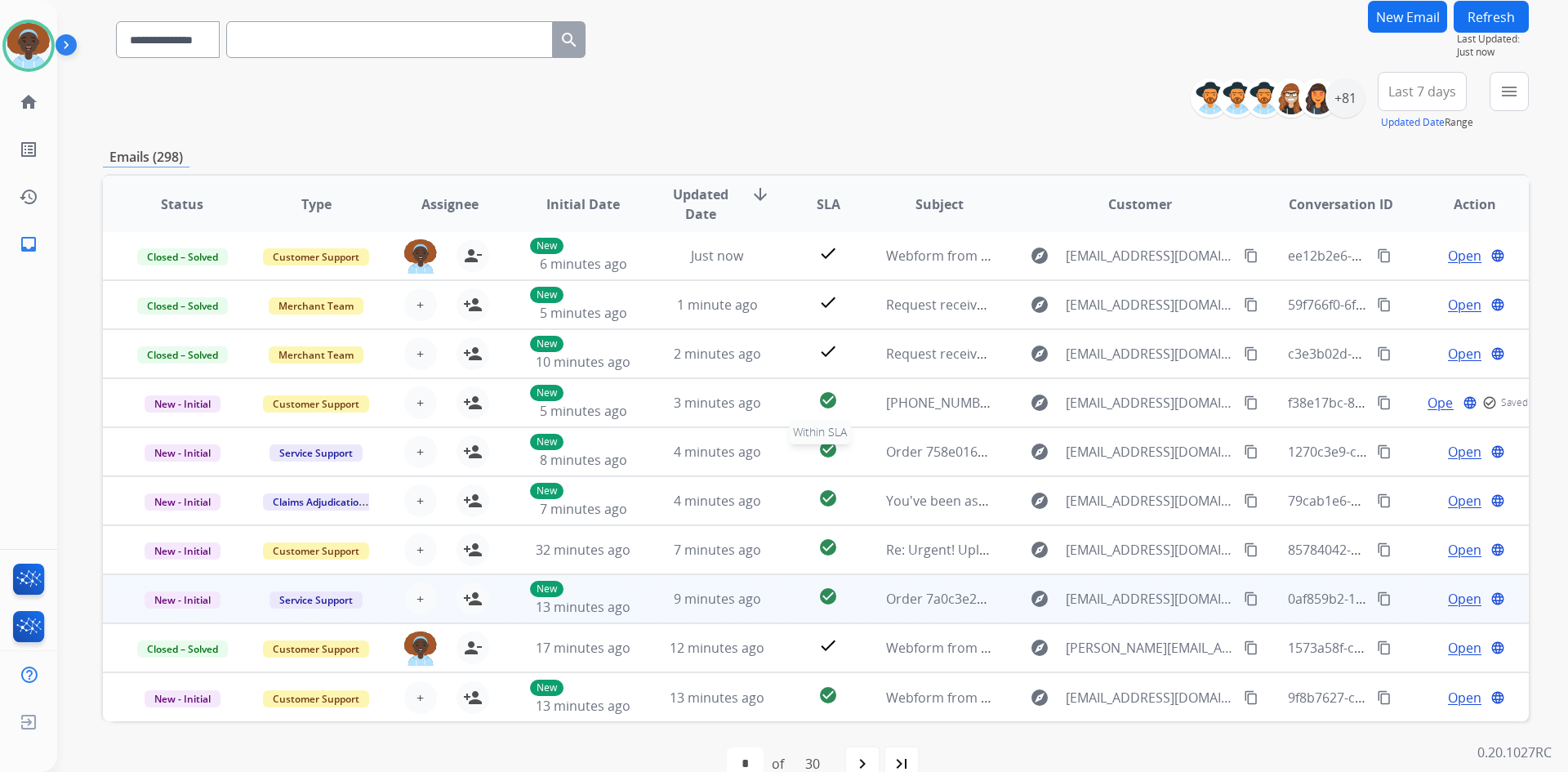
scroll to position [157, 0]
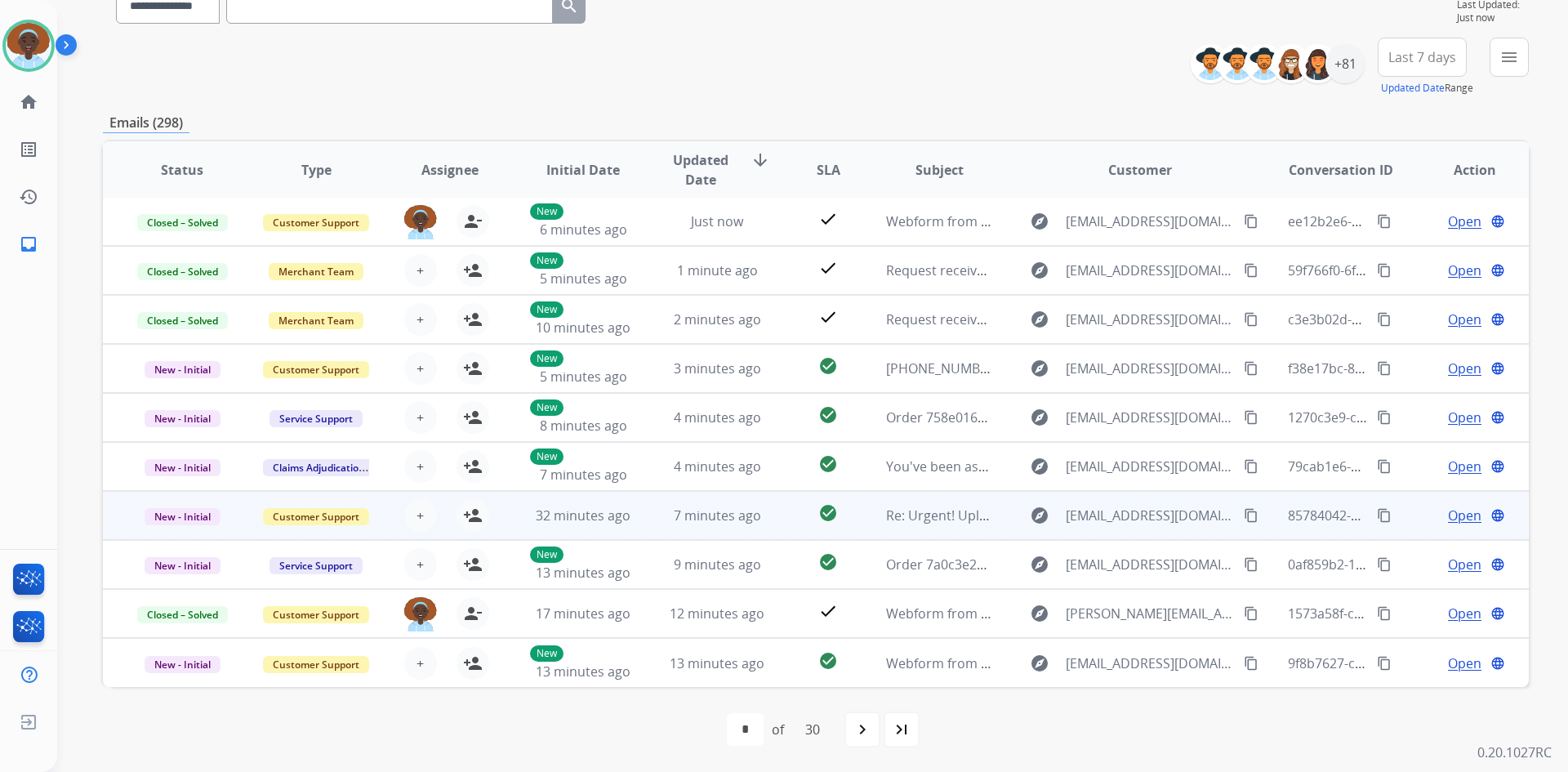
click at [1448, 518] on span "Open" at bounding box center [1464, 516] width 33 height 20
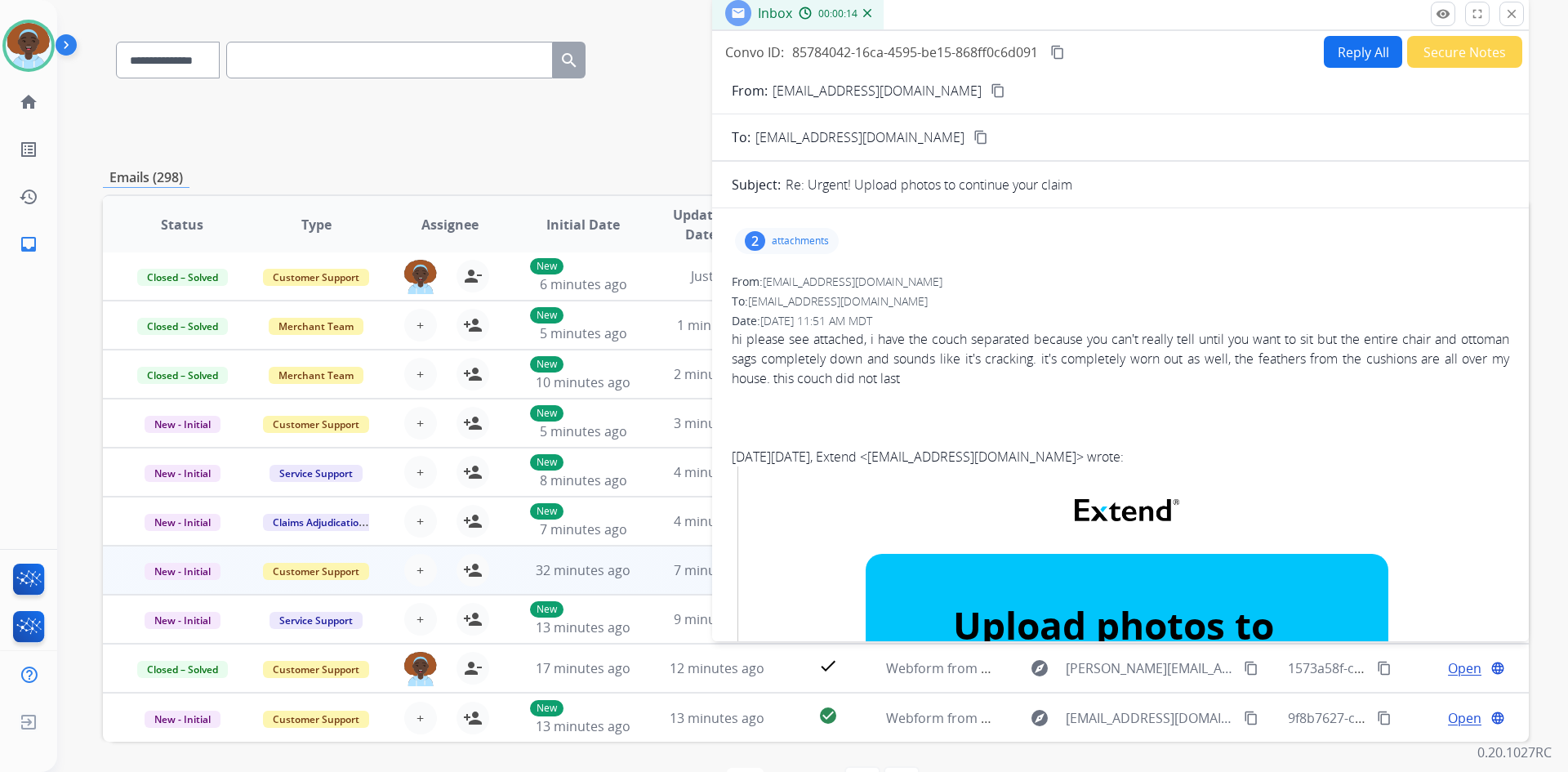
scroll to position [76, 0]
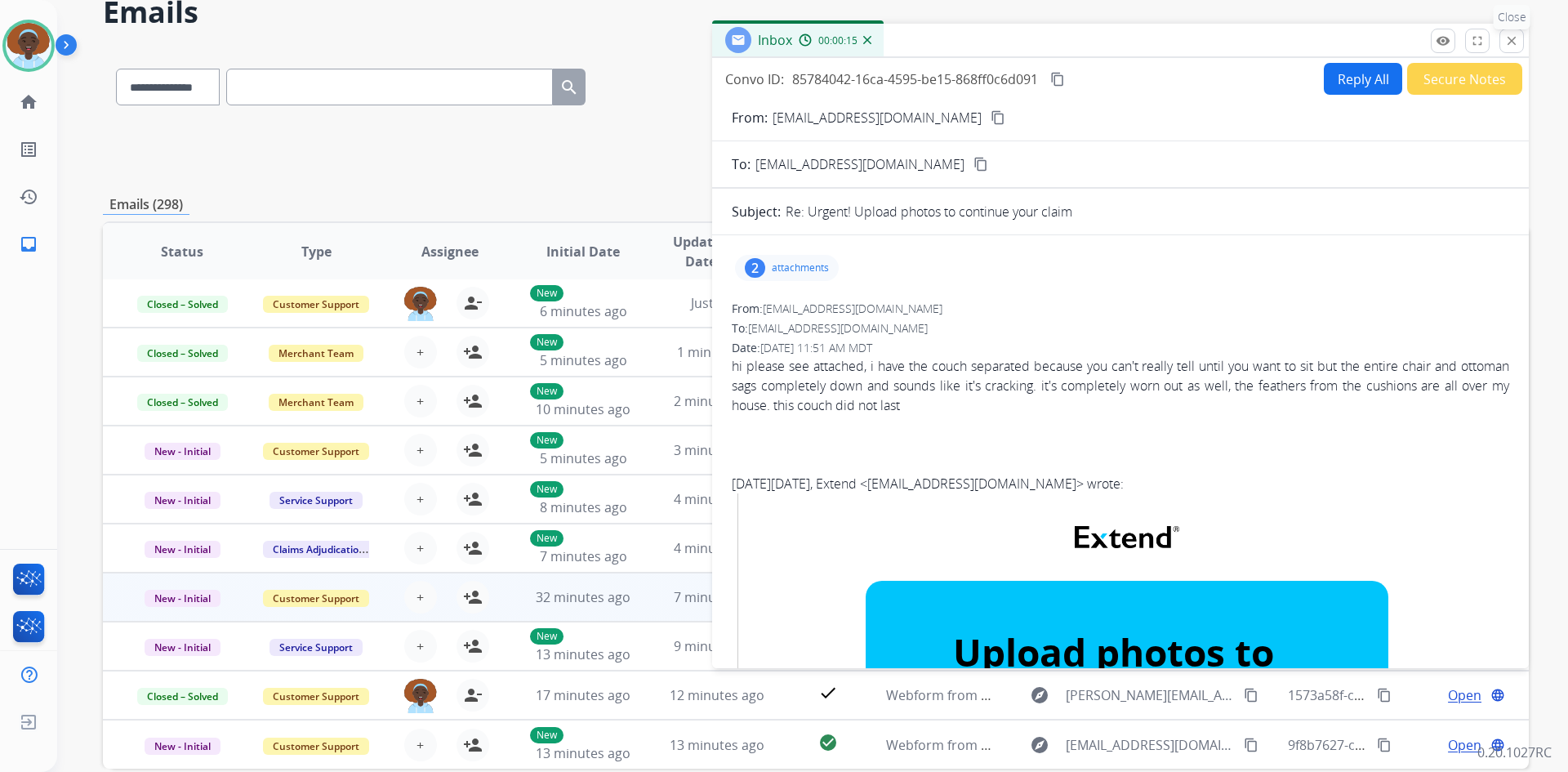
click at [1514, 41] on mat-icon "close" at bounding box center [1512, 40] width 14 height 14
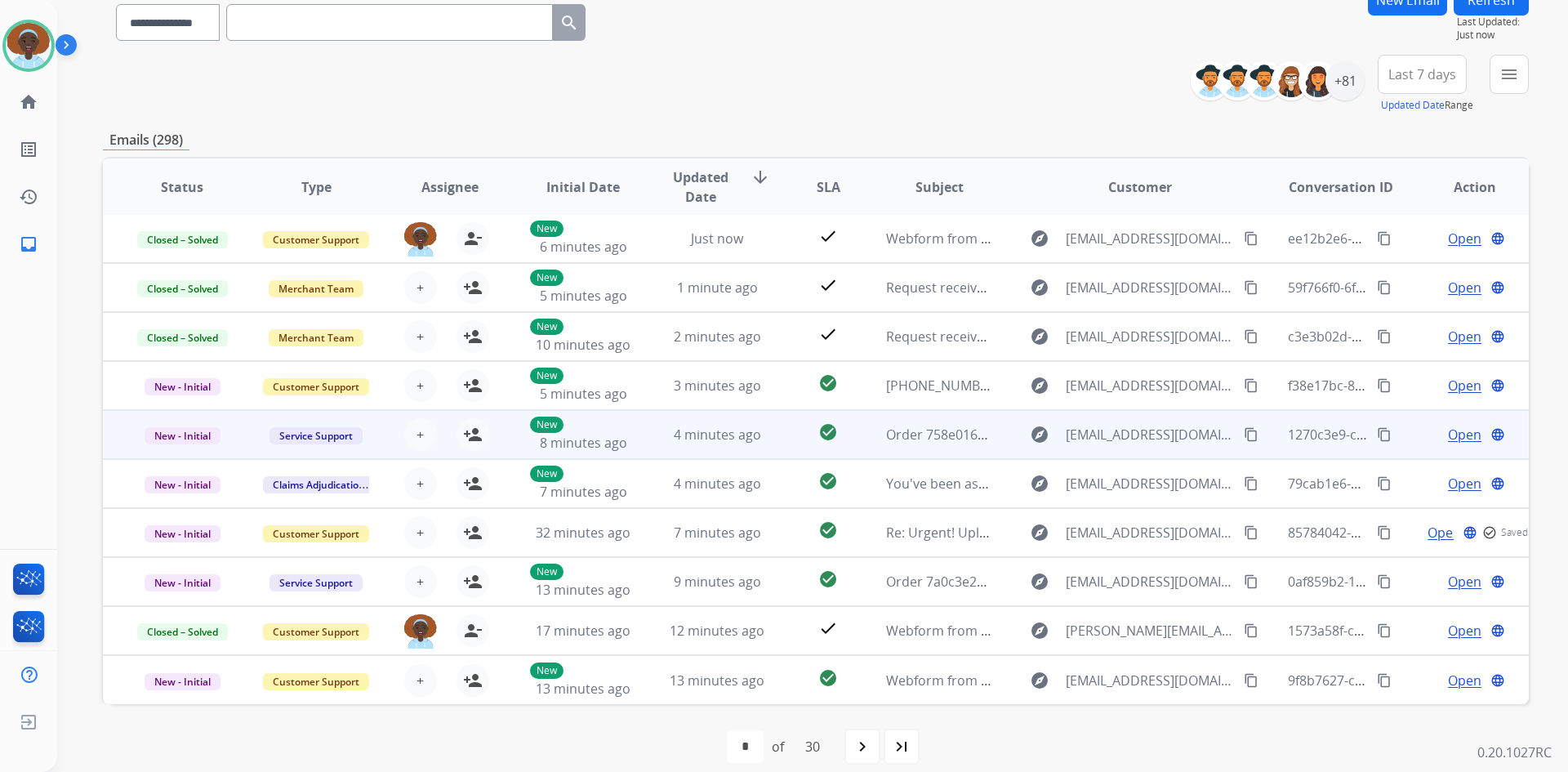
scroll to position [157, 0]
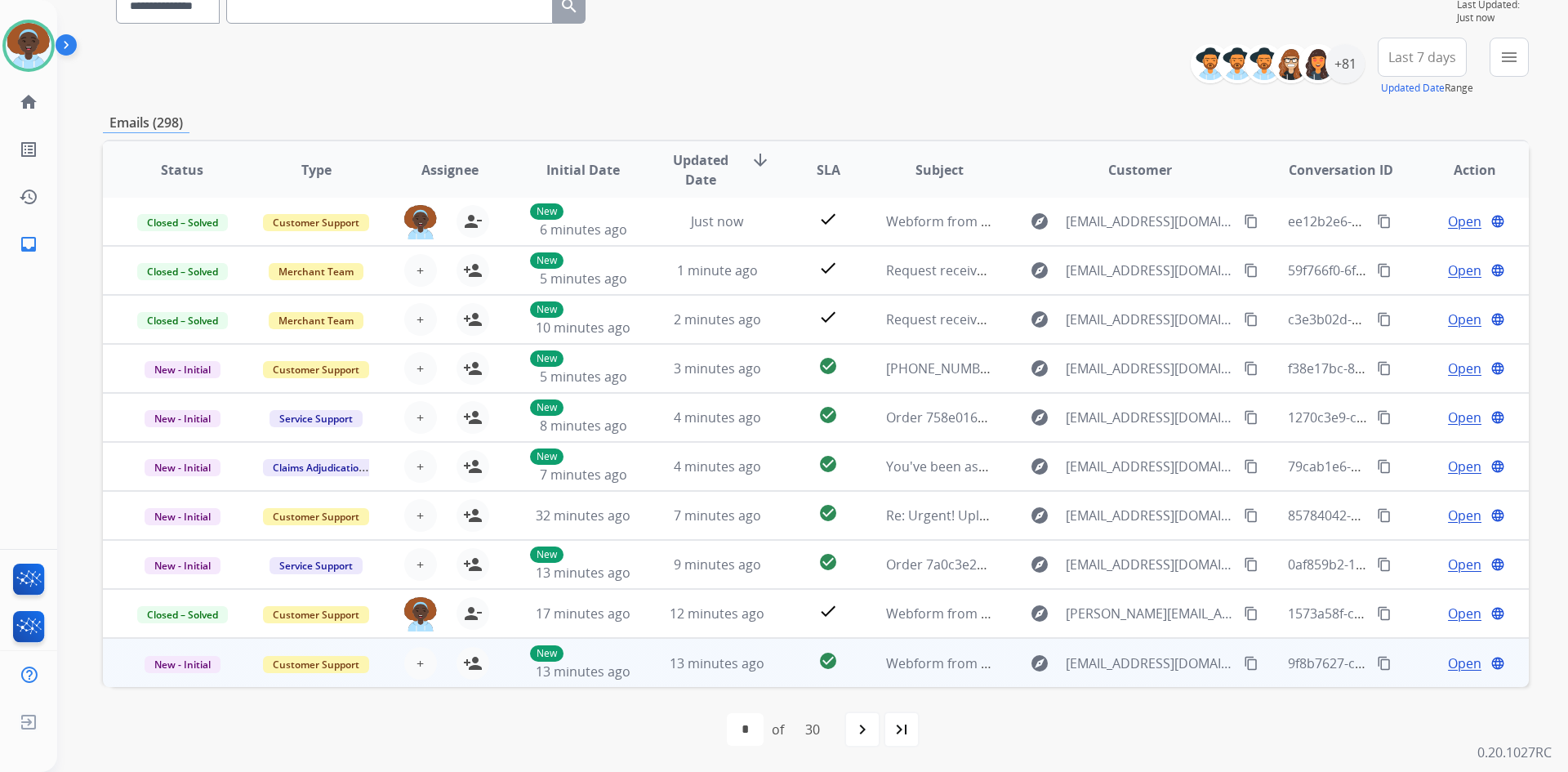
click at [1460, 661] on span "Open" at bounding box center [1464, 663] width 33 height 20
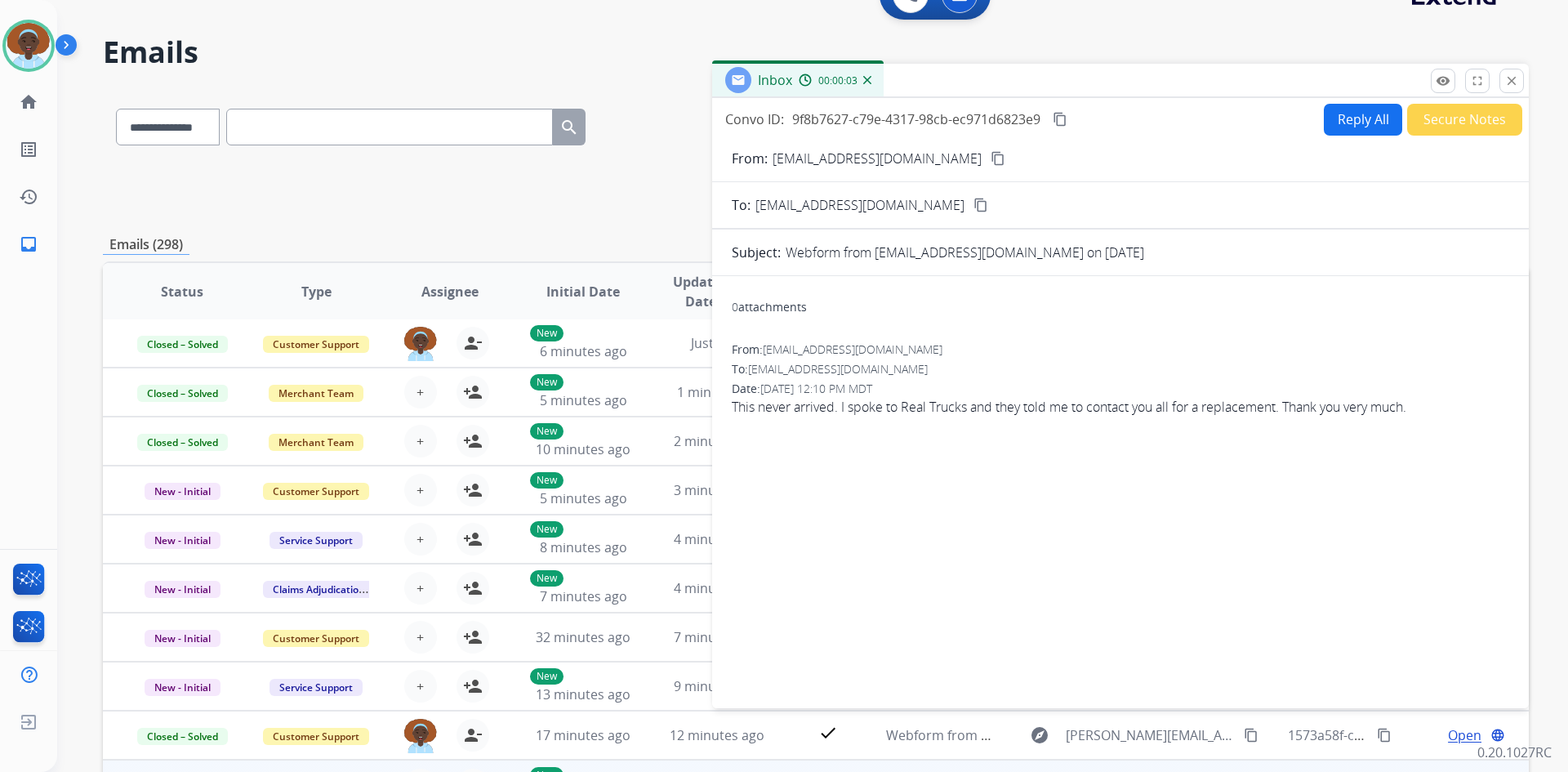
scroll to position [0, 0]
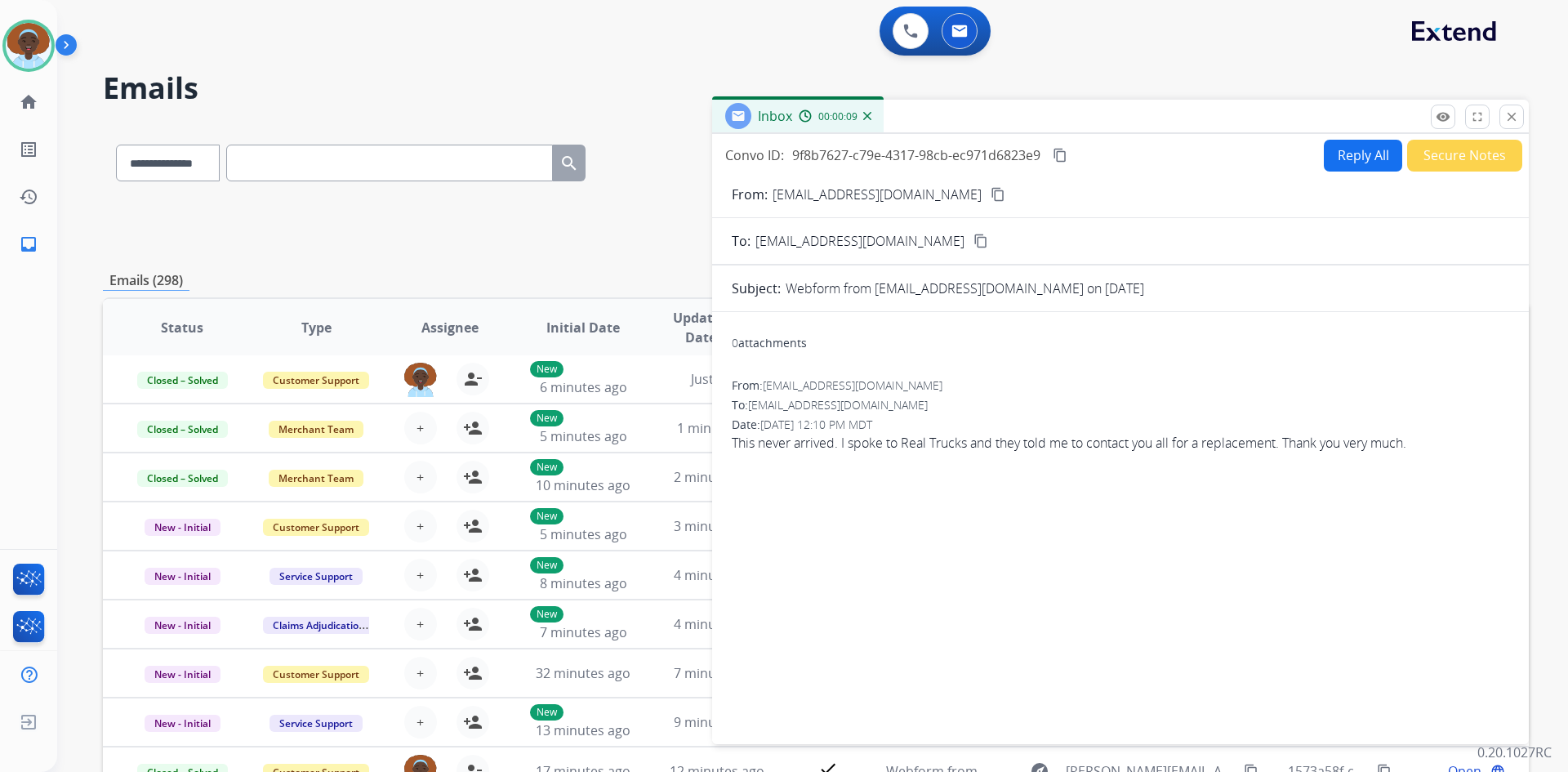
click at [991, 198] on mat-icon "content_copy" at bounding box center [998, 194] width 14 height 14
click at [1352, 165] on button "Reply All" at bounding box center [1363, 155] width 78 height 31
select select "**********"
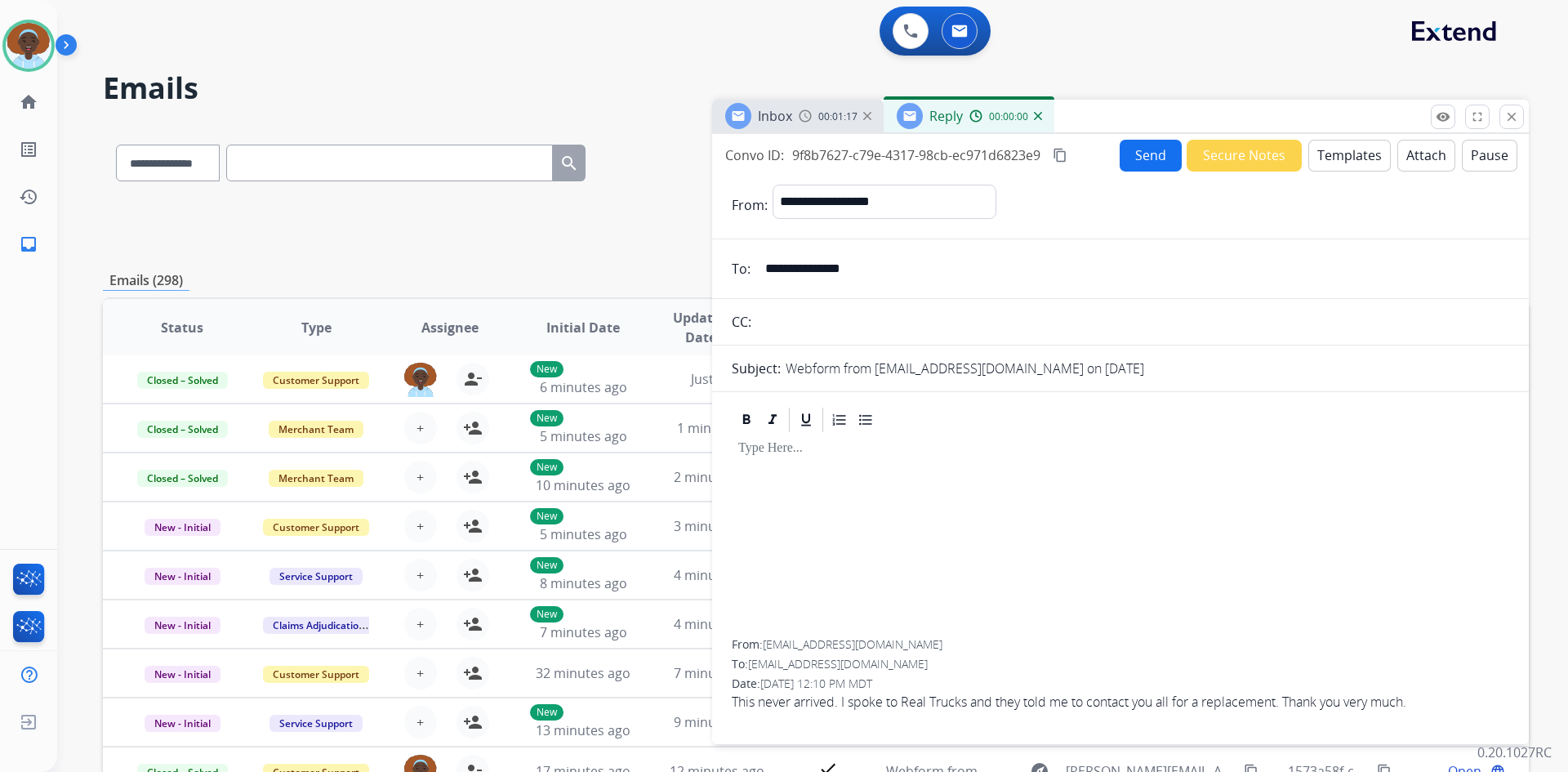
click at [1337, 153] on button "Templates" at bounding box center [1350, 155] width 83 height 31
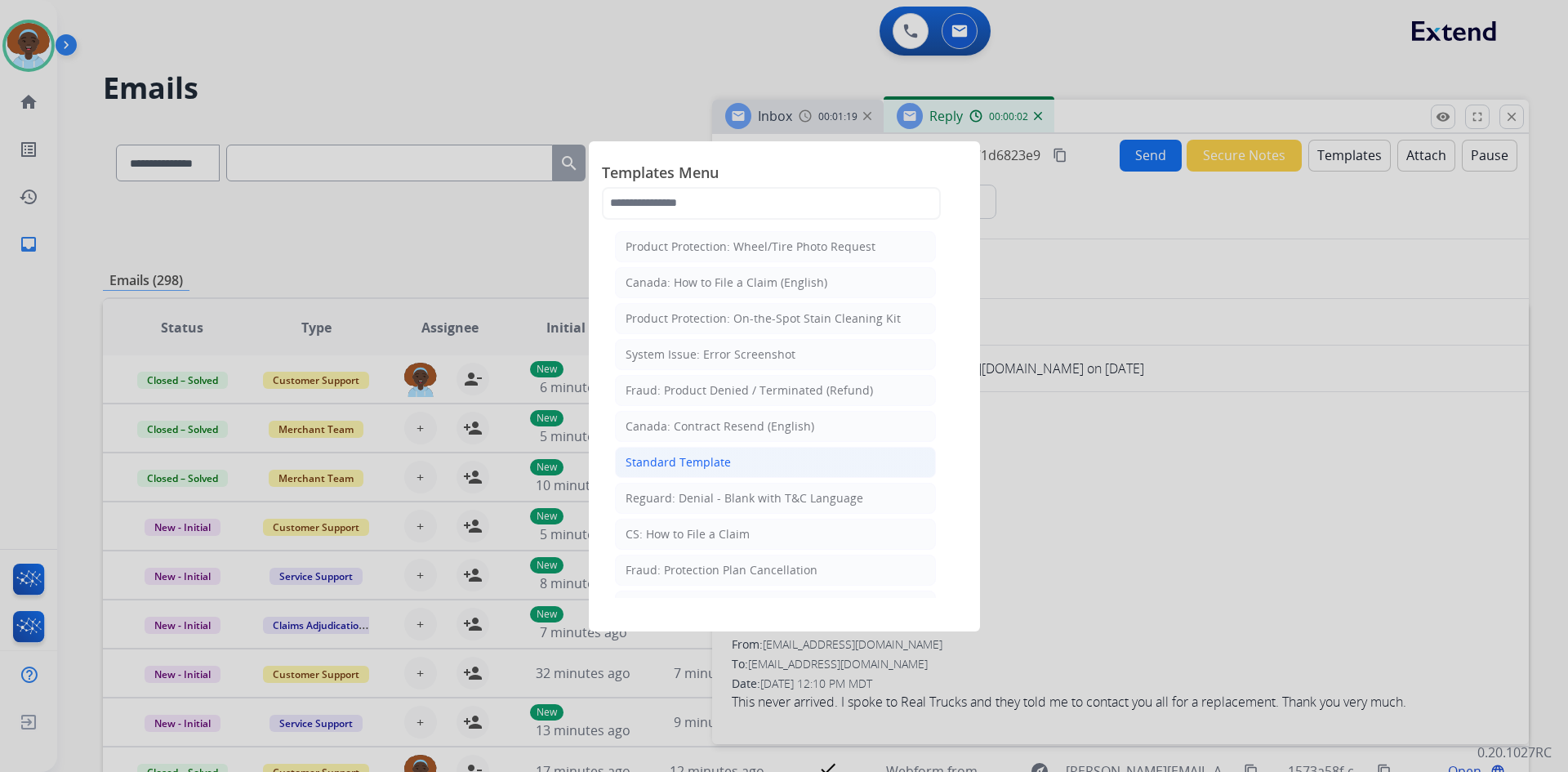
click at [775, 458] on li "Standard Template" at bounding box center [775, 462] width 321 height 31
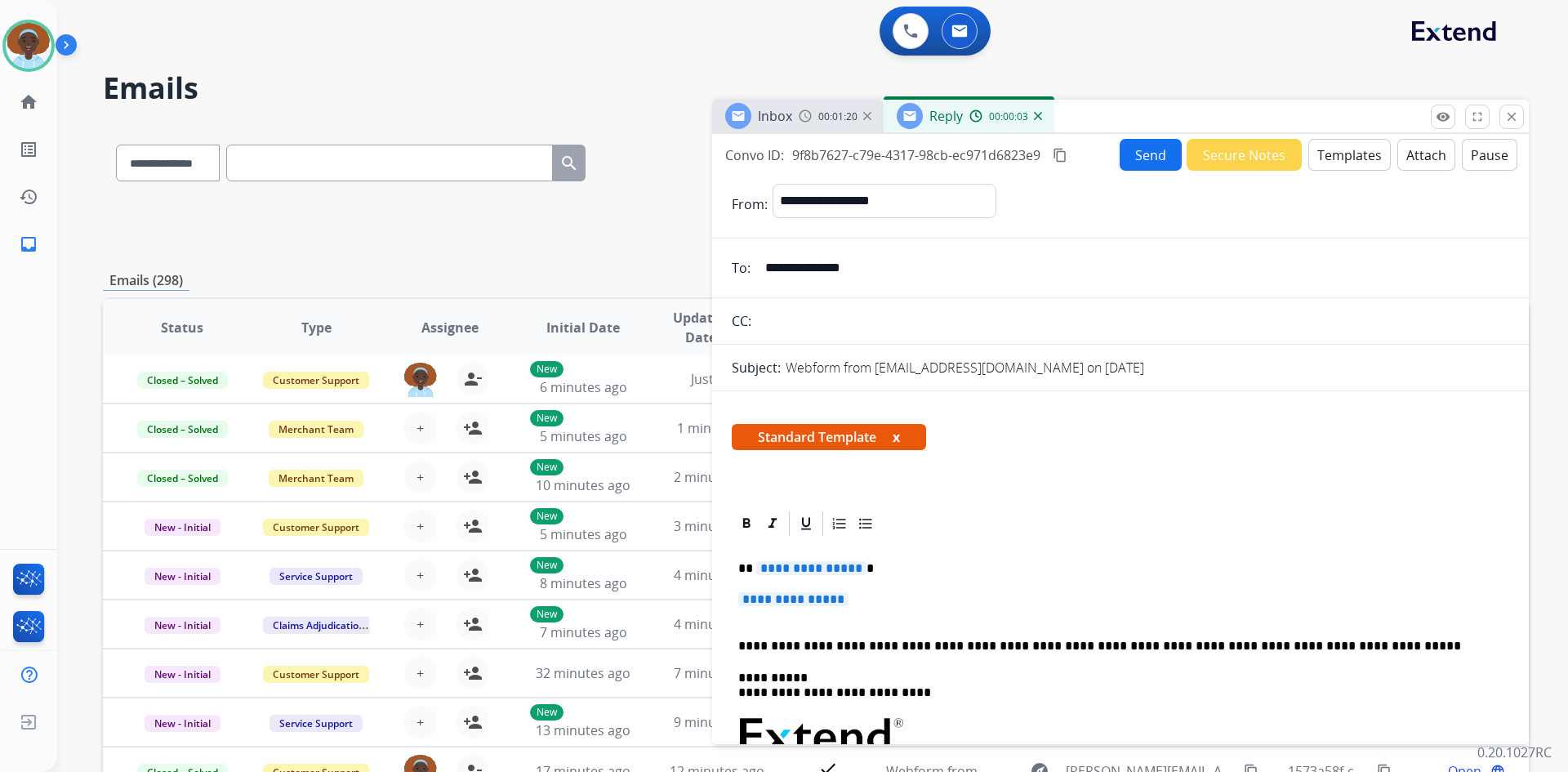
click at [824, 570] on span "**********" at bounding box center [811, 567] width 111 height 13
click at [782, 593] on span "**********" at bounding box center [793, 598] width 111 height 13
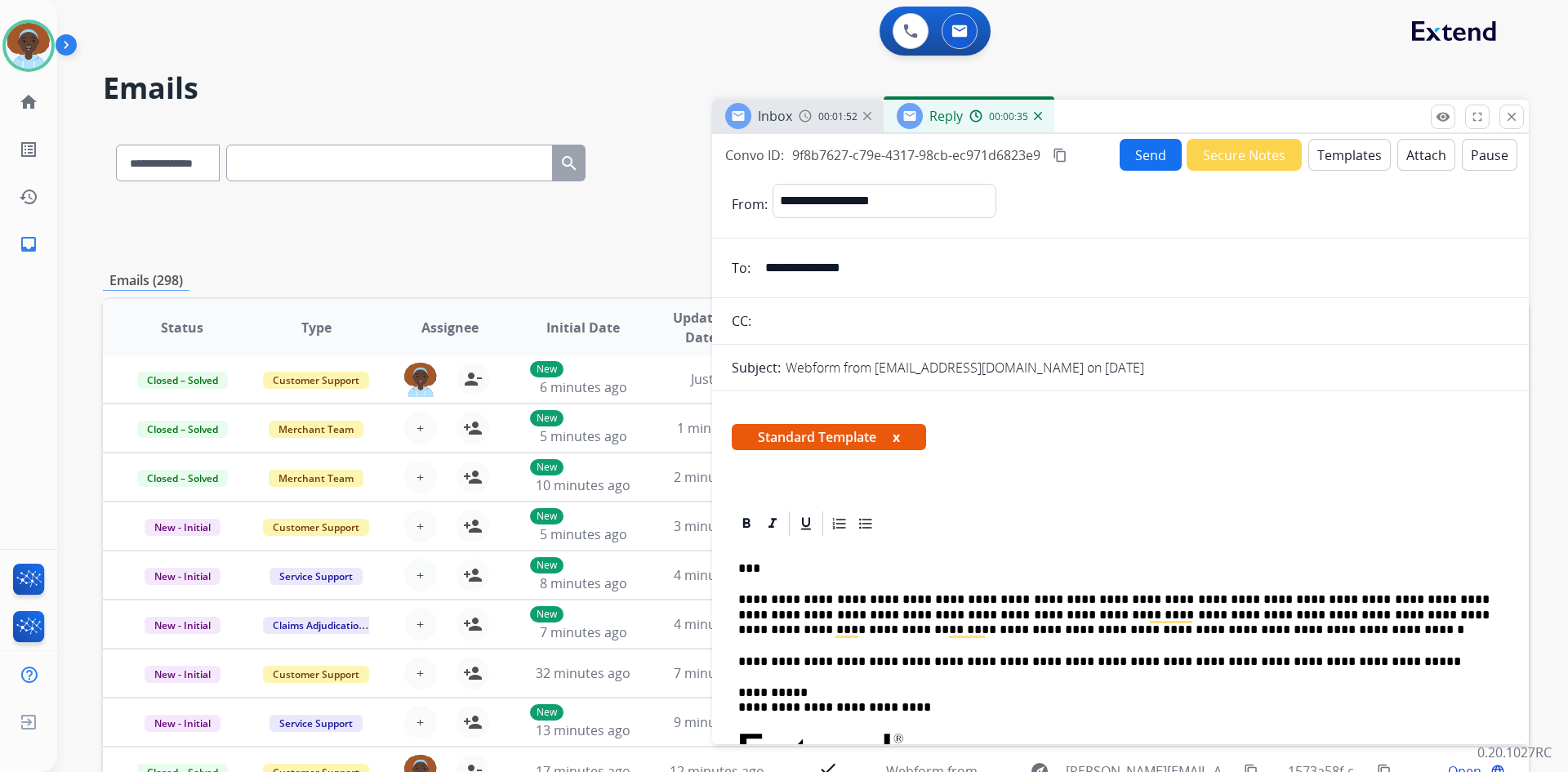
click at [1141, 163] on button "Send" at bounding box center [1150, 154] width 62 height 31
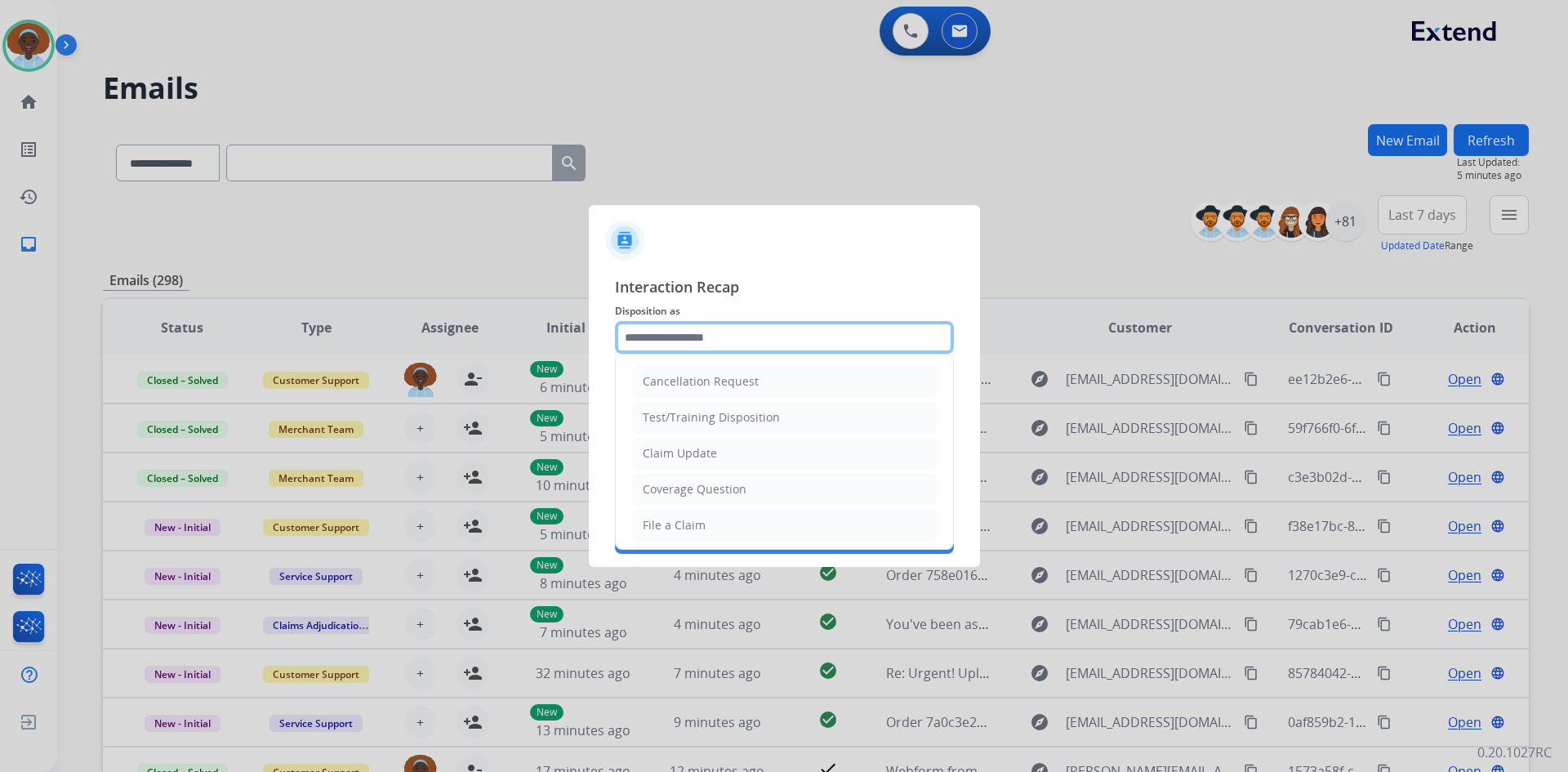
click at [696, 331] on input "text" at bounding box center [784, 337] width 339 height 32
click at [718, 525] on li "File a Claim" at bounding box center [784, 525] width 304 height 31
type input "**********"
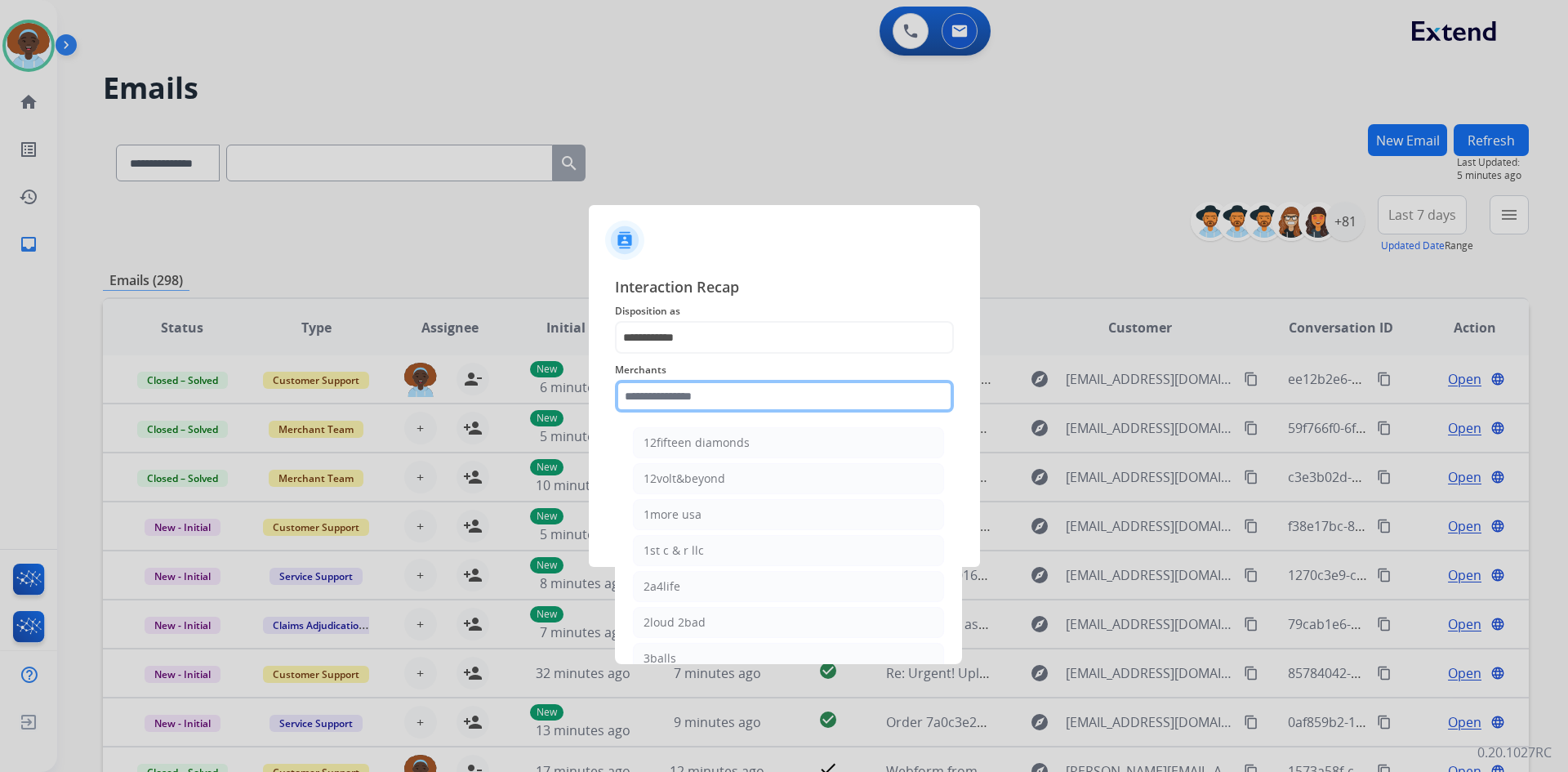
click at [726, 388] on input "text" at bounding box center [784, 396] width 339 height 32
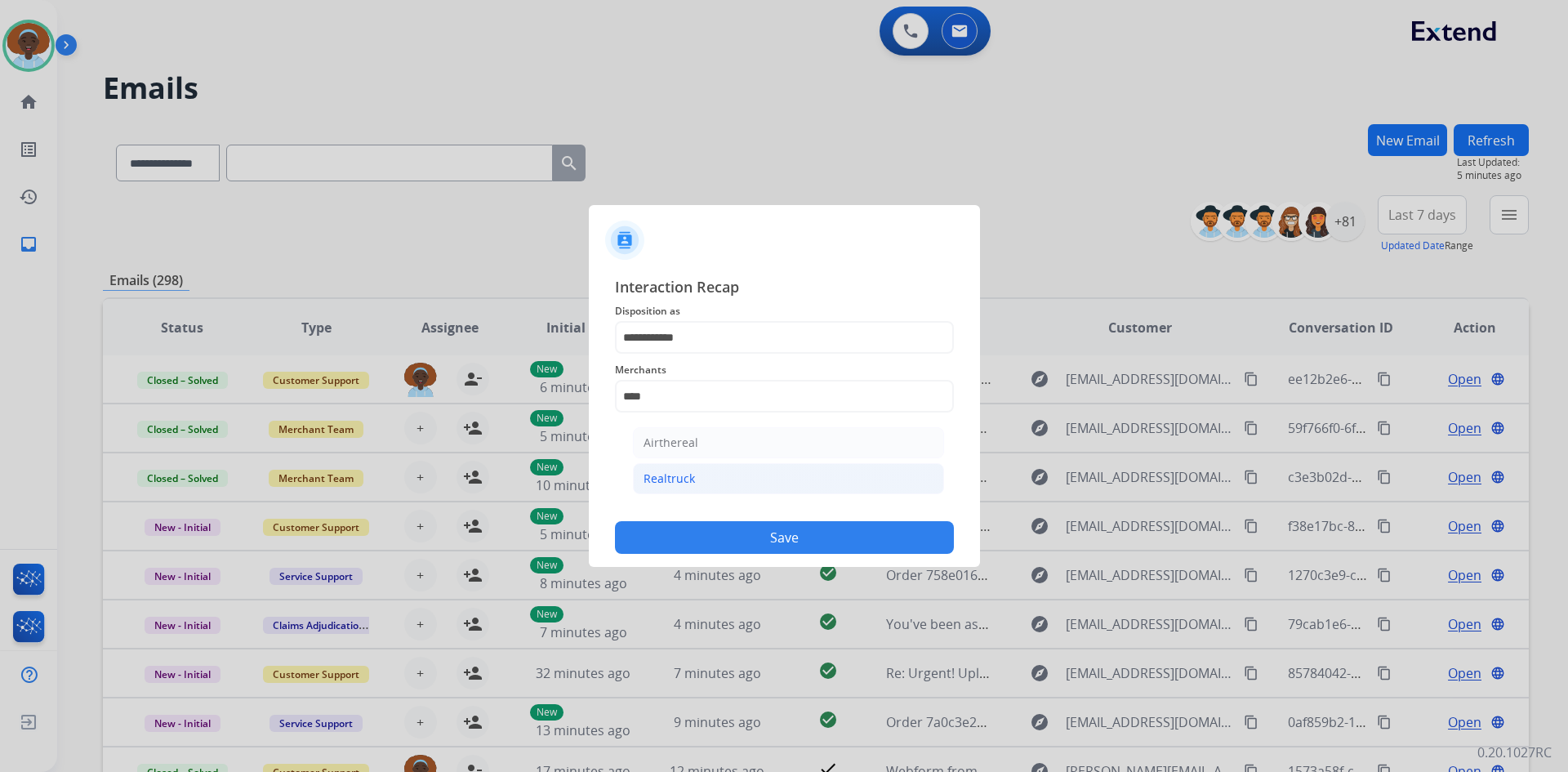
click at [710, 474] on li "Realtruck" at bounding box center [789, 479] width 311 height 31
type input "*********"
click at [710, 456] on input "text" at bounding box center [784, 462] width 339 height 32
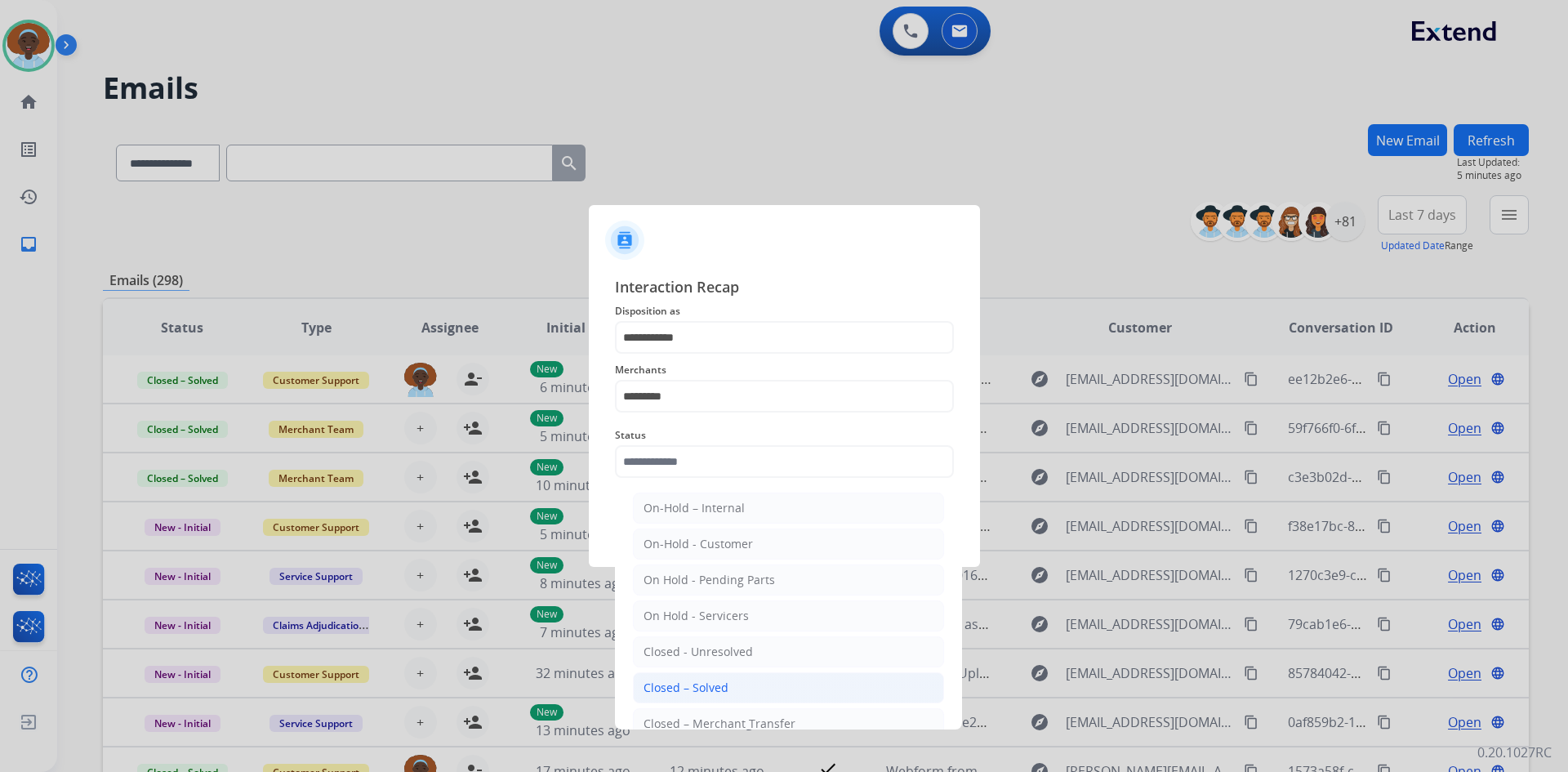
click at [699, 683] on div "Closed – Solved" at bounding box center [686, 687] width 85 height 16
type input "**********"
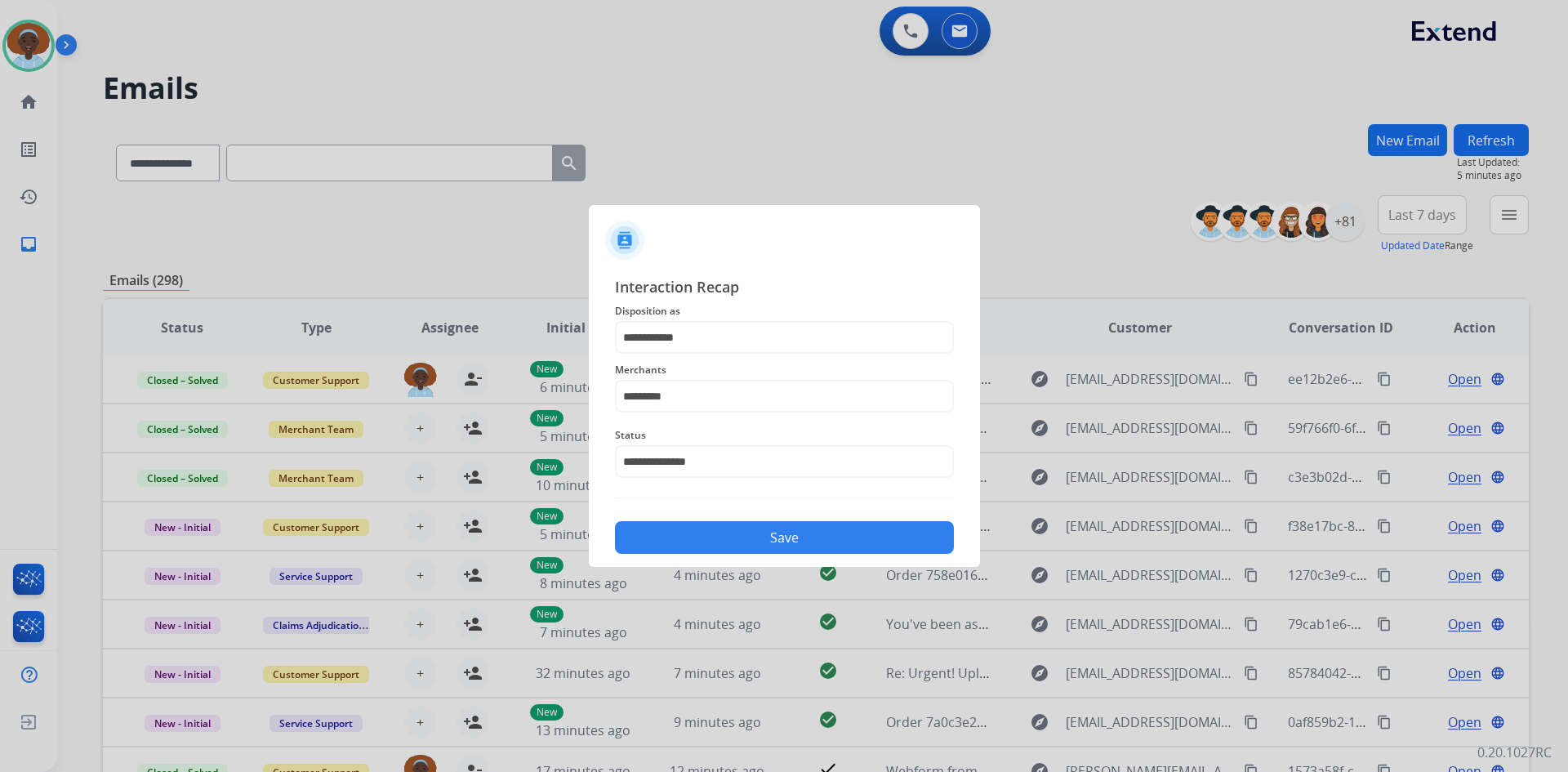
click at [747, 543] on button "Save" at bounding box center [784, 537] width 339 height 32
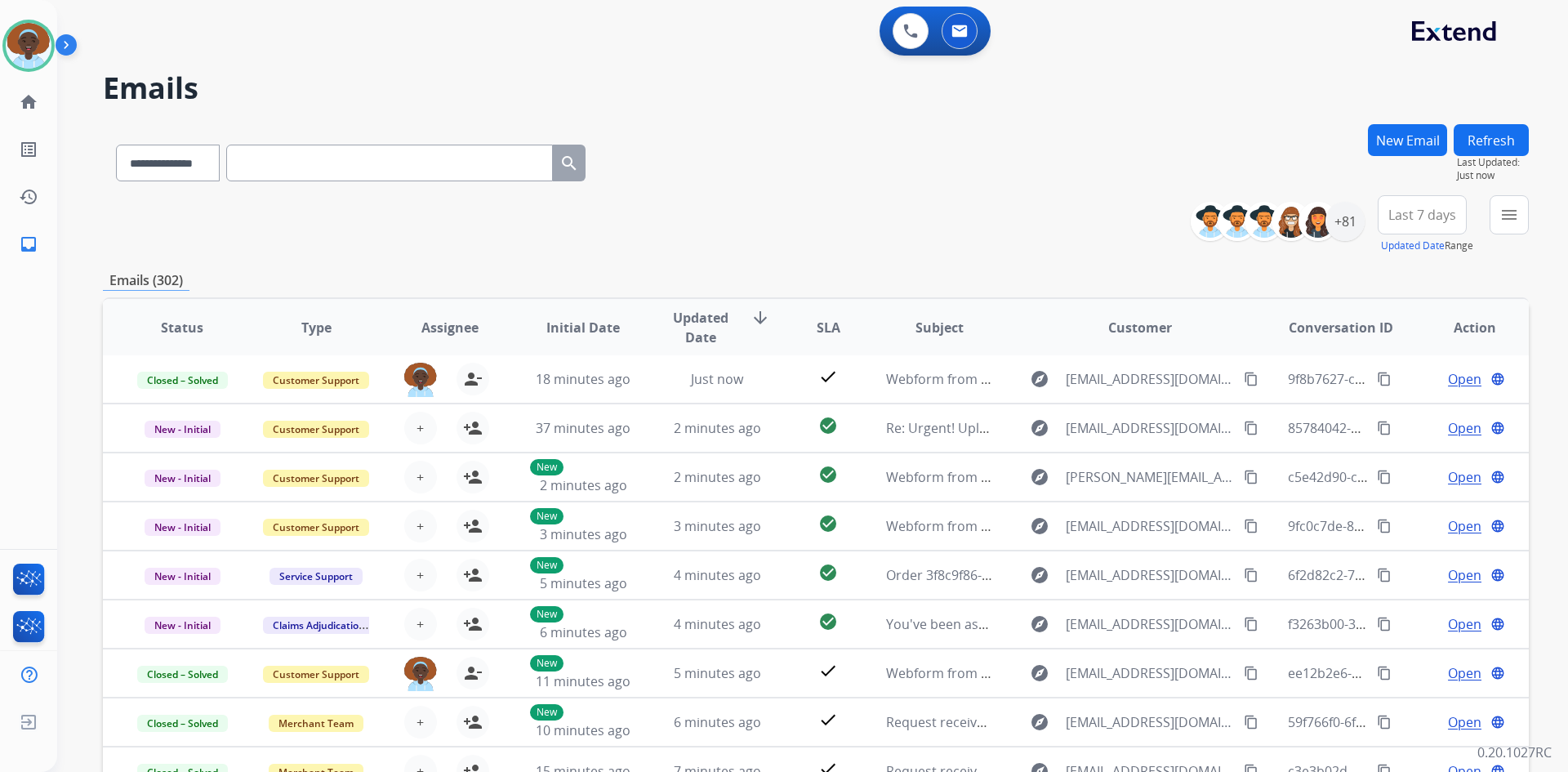
click at [1401, 211] on span "Last 7 days" at bounding box center [1422, 214] width 68 height 6
click at [1397, 410] on div "Last 90 days" at bounding box center [1417, 413] width 90 height 24
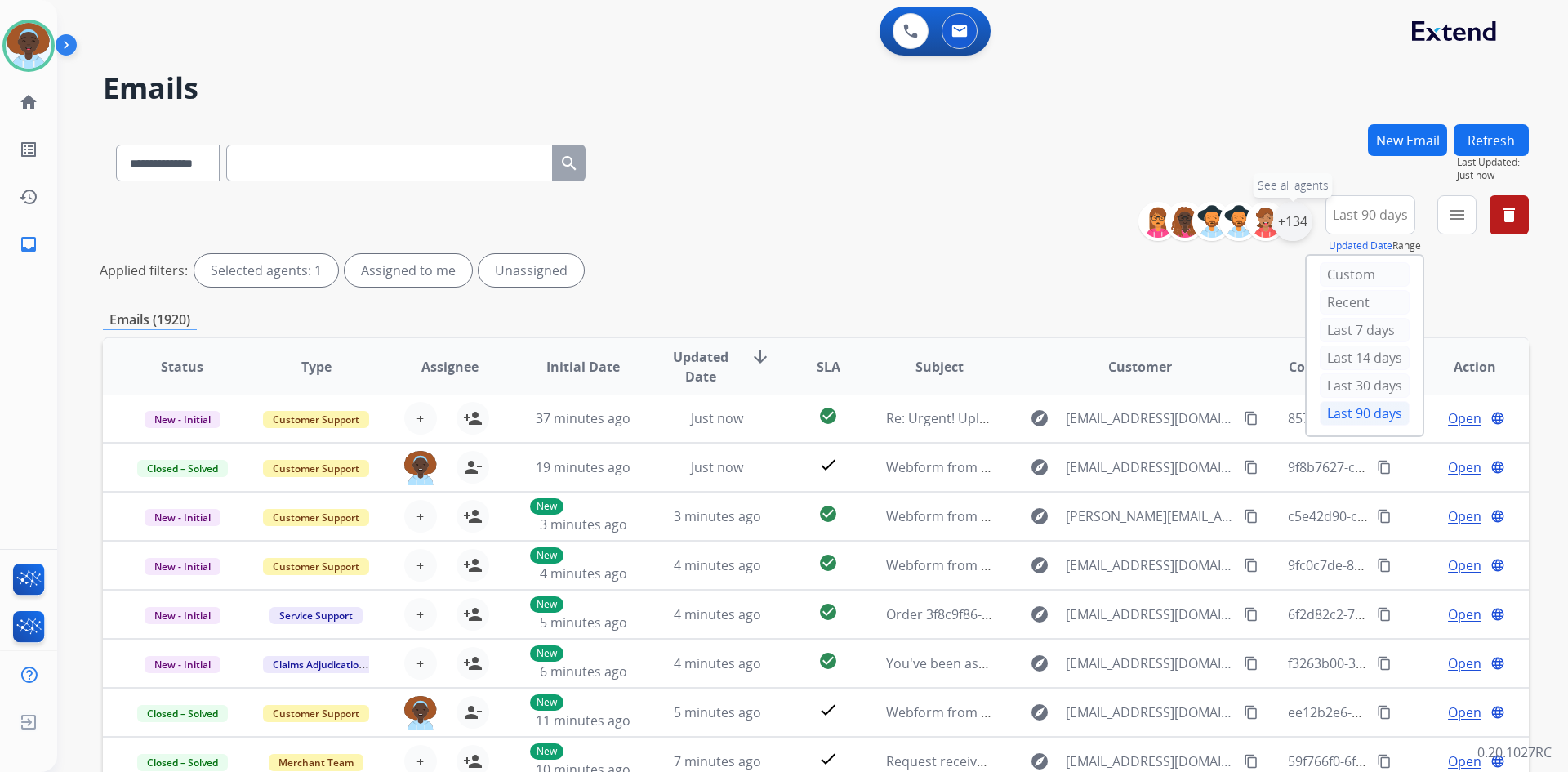
click at [1282, 227] on div "+134" at bounding box center [1293, 221] width 40 height 40
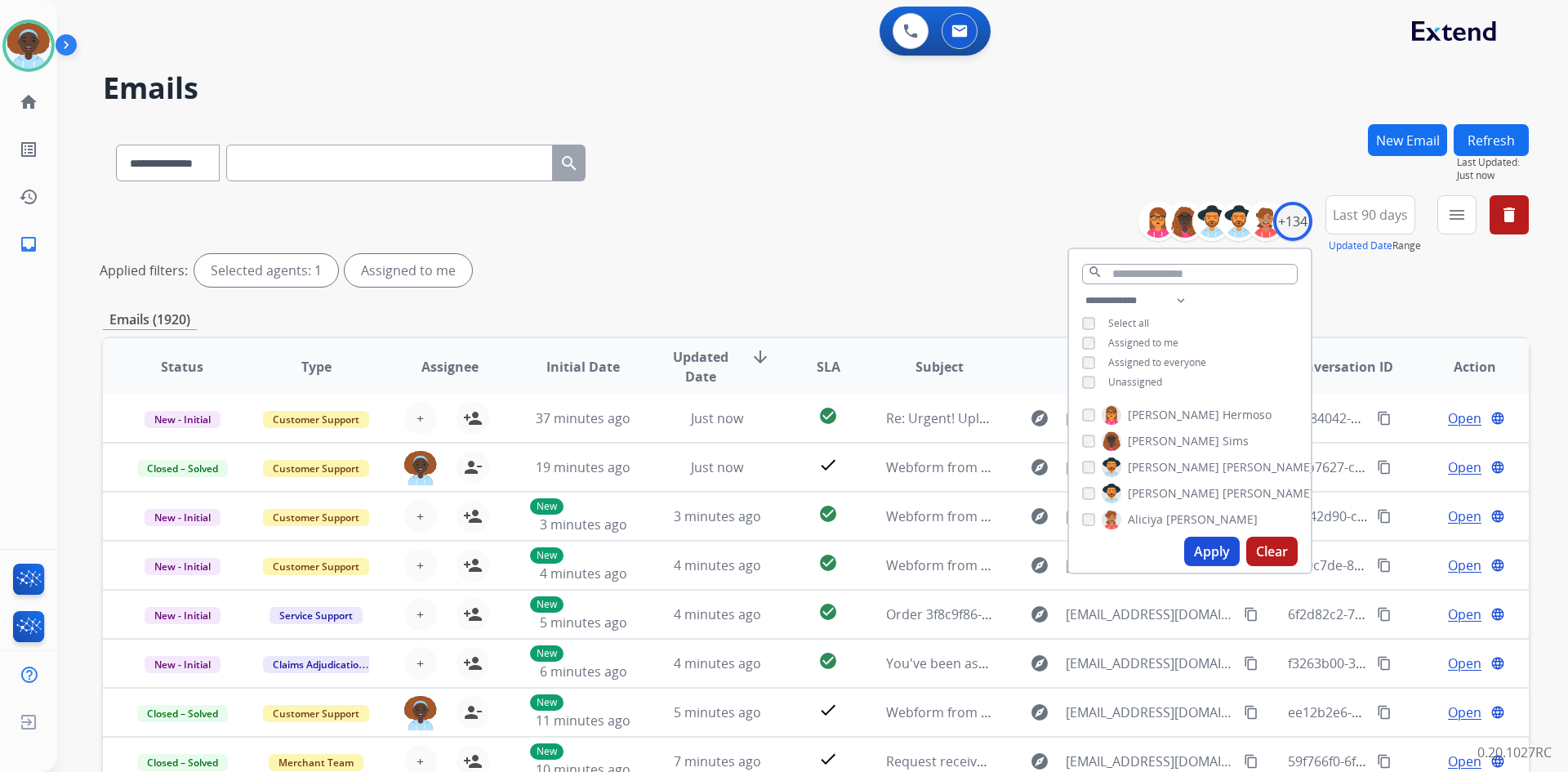
click at [1196, 544] on button "Apply" at bounding box center [1212, 551] width 56 height 30
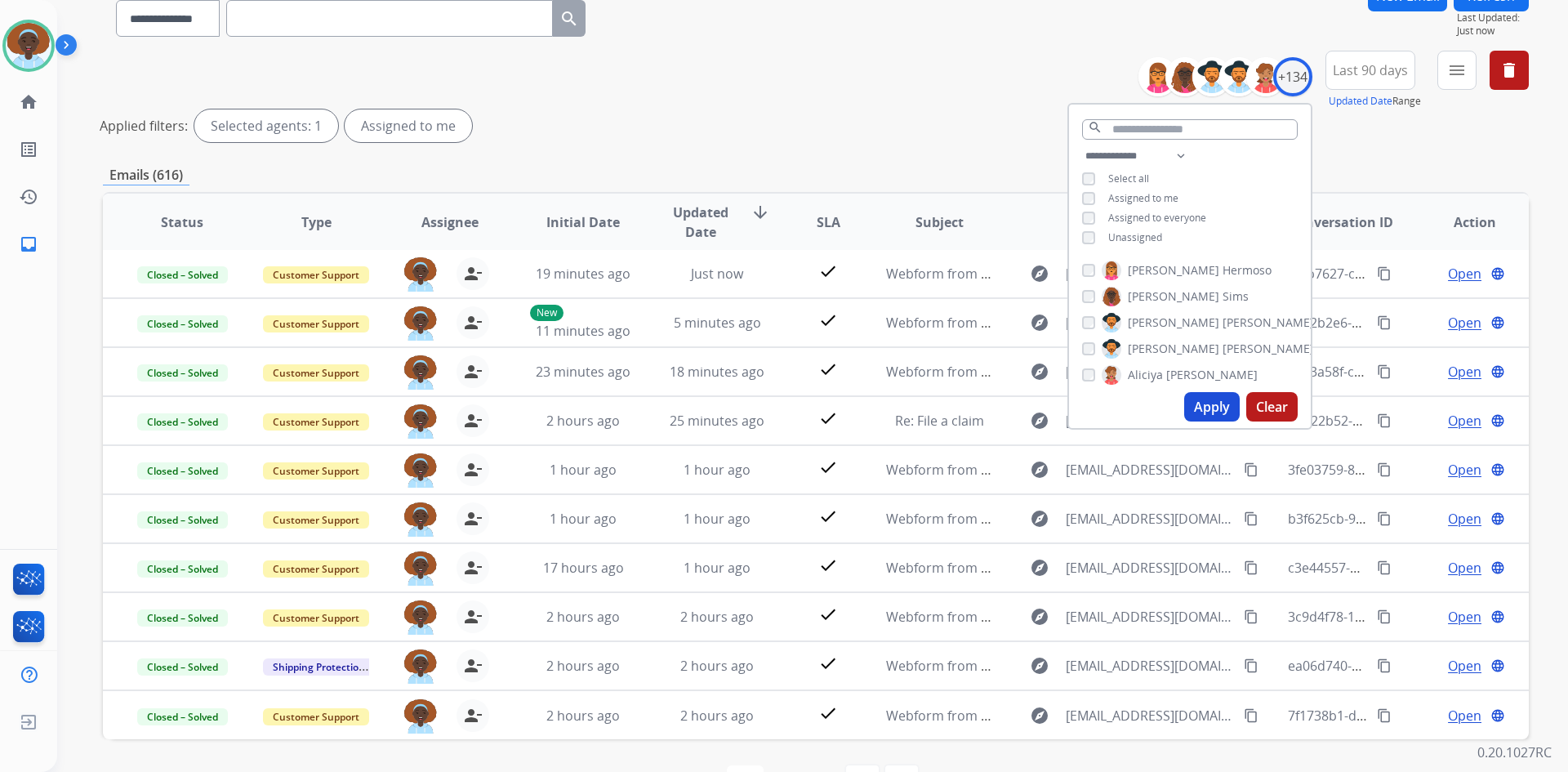
scroll to position [197, 0]
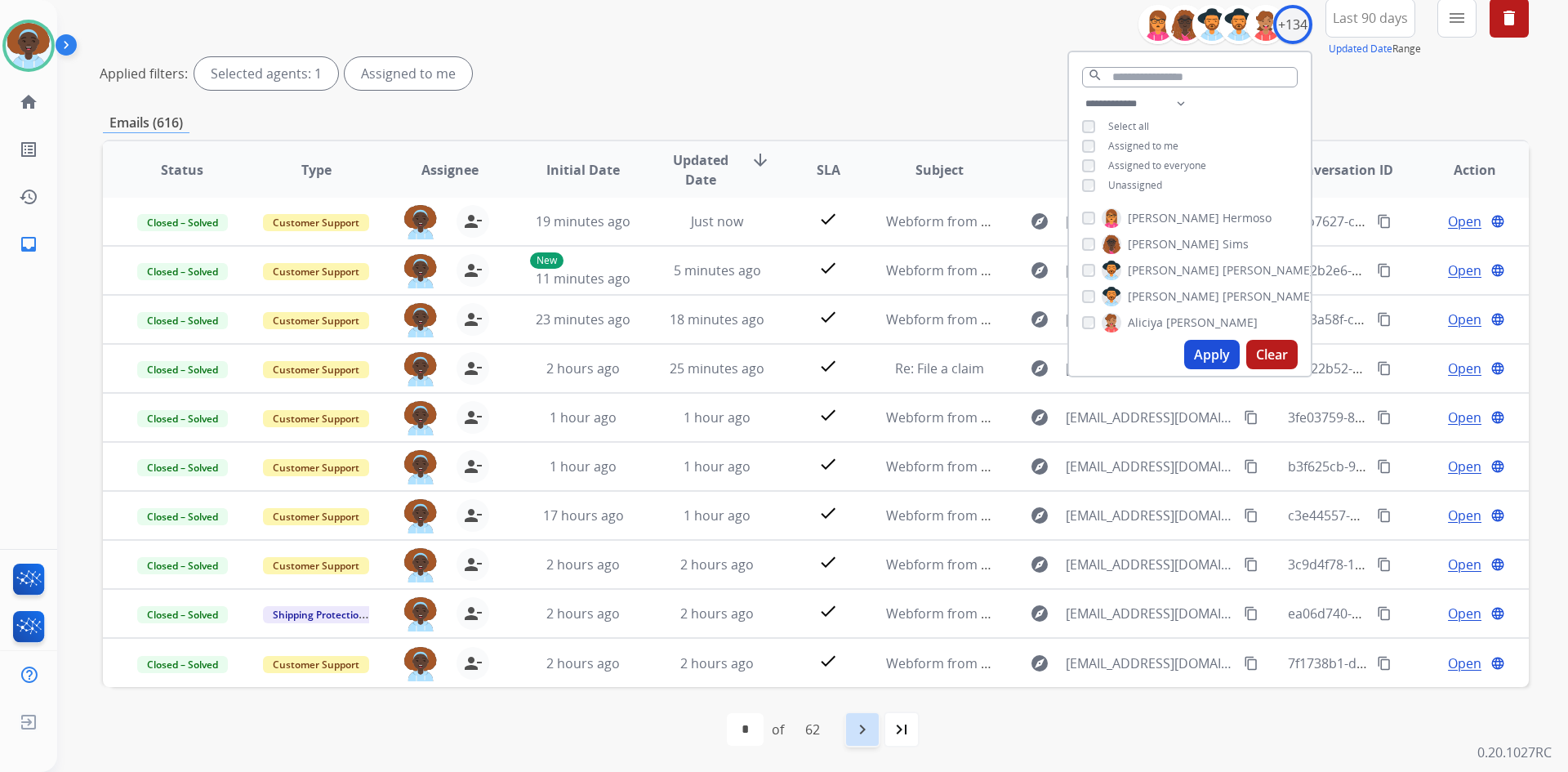
click at [867, 727] on mat-icon "navigate_next" at bounding box center [862, 729] width 20 height 20
select select "*"
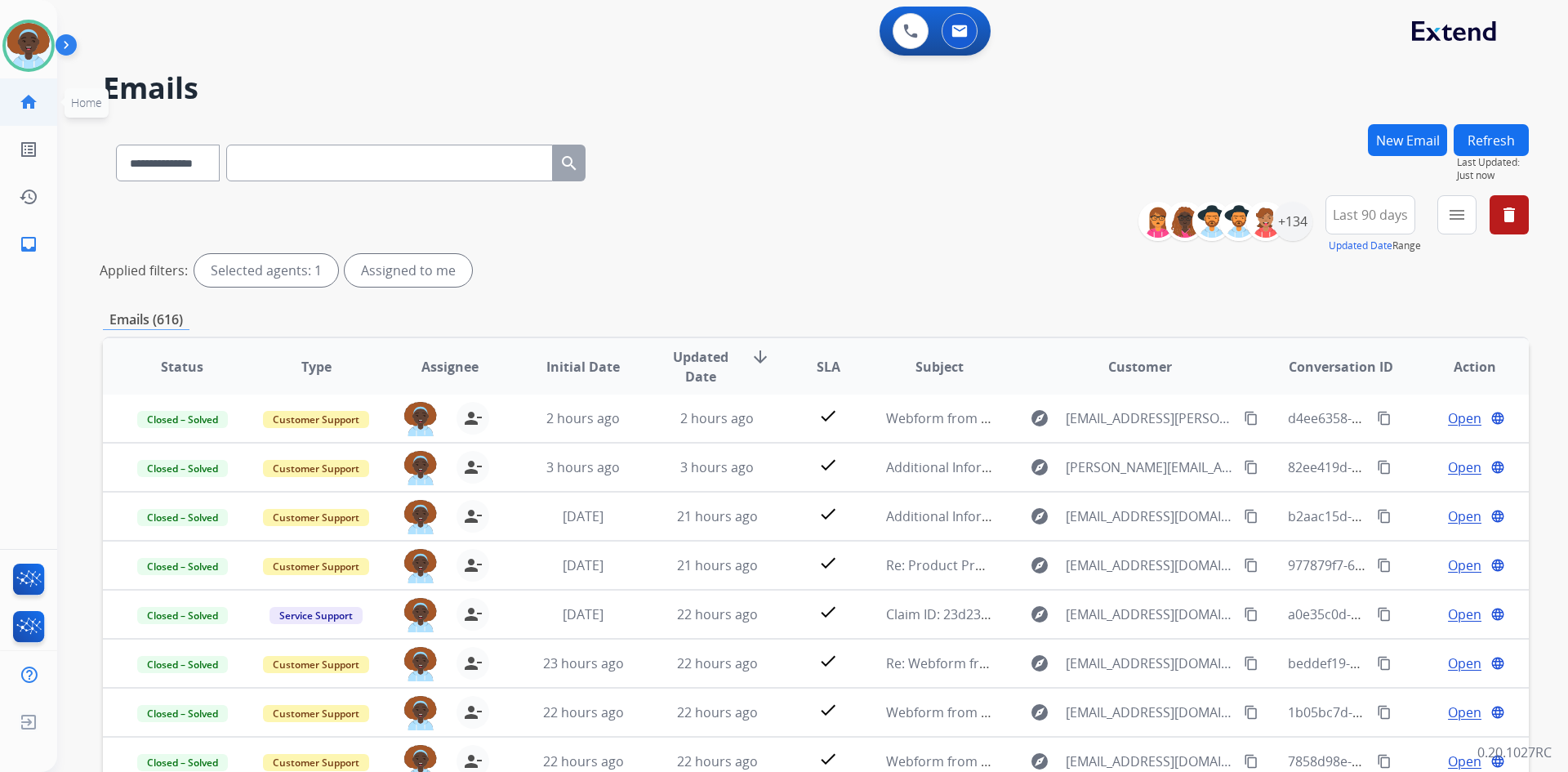
click at [25, 108] on mat-icon "home" at bounding box center [29, 103] width 20 height 20
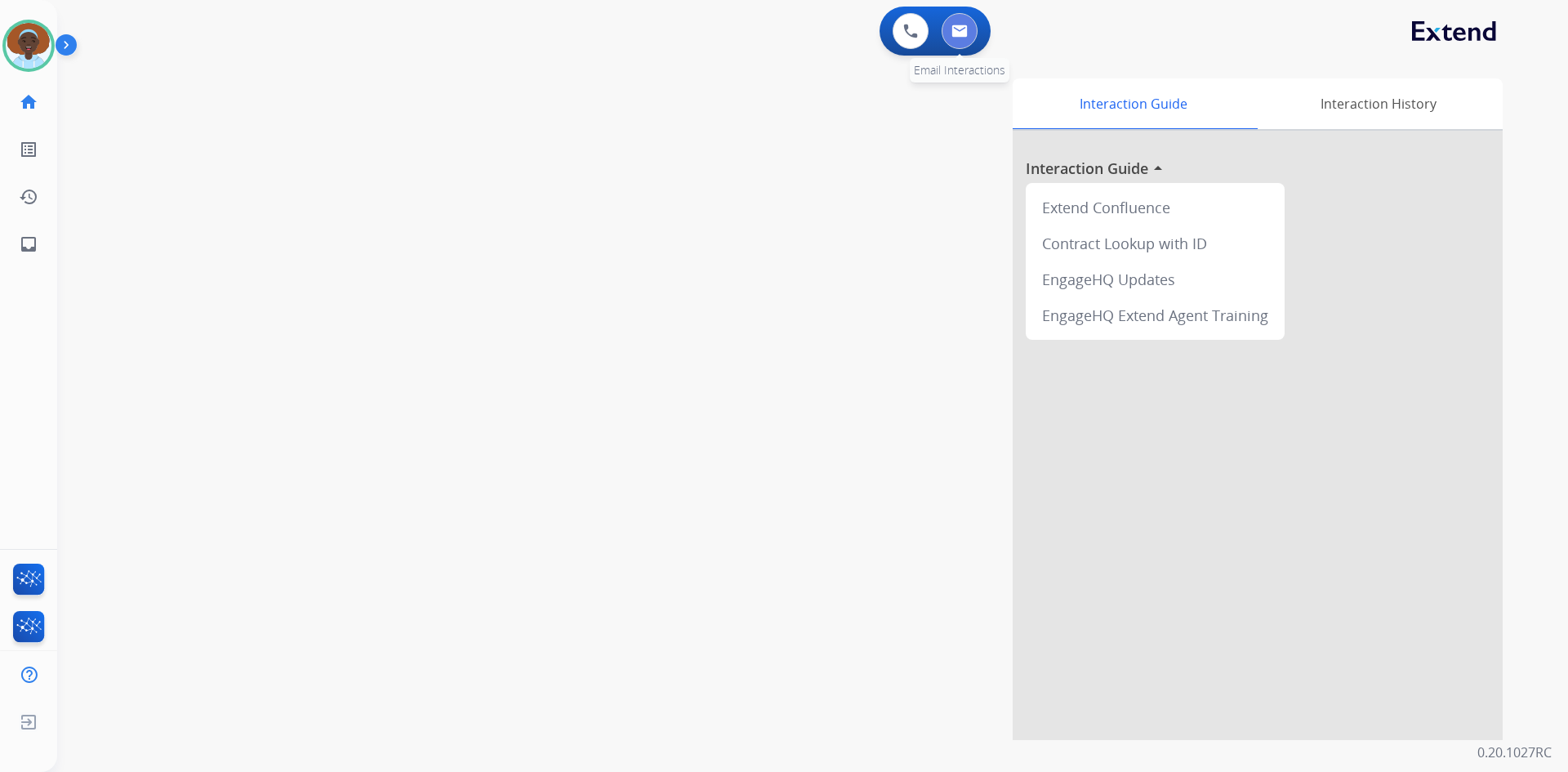
click at [959, 30] on img at bounding box center [960, 31] width 16 height 13
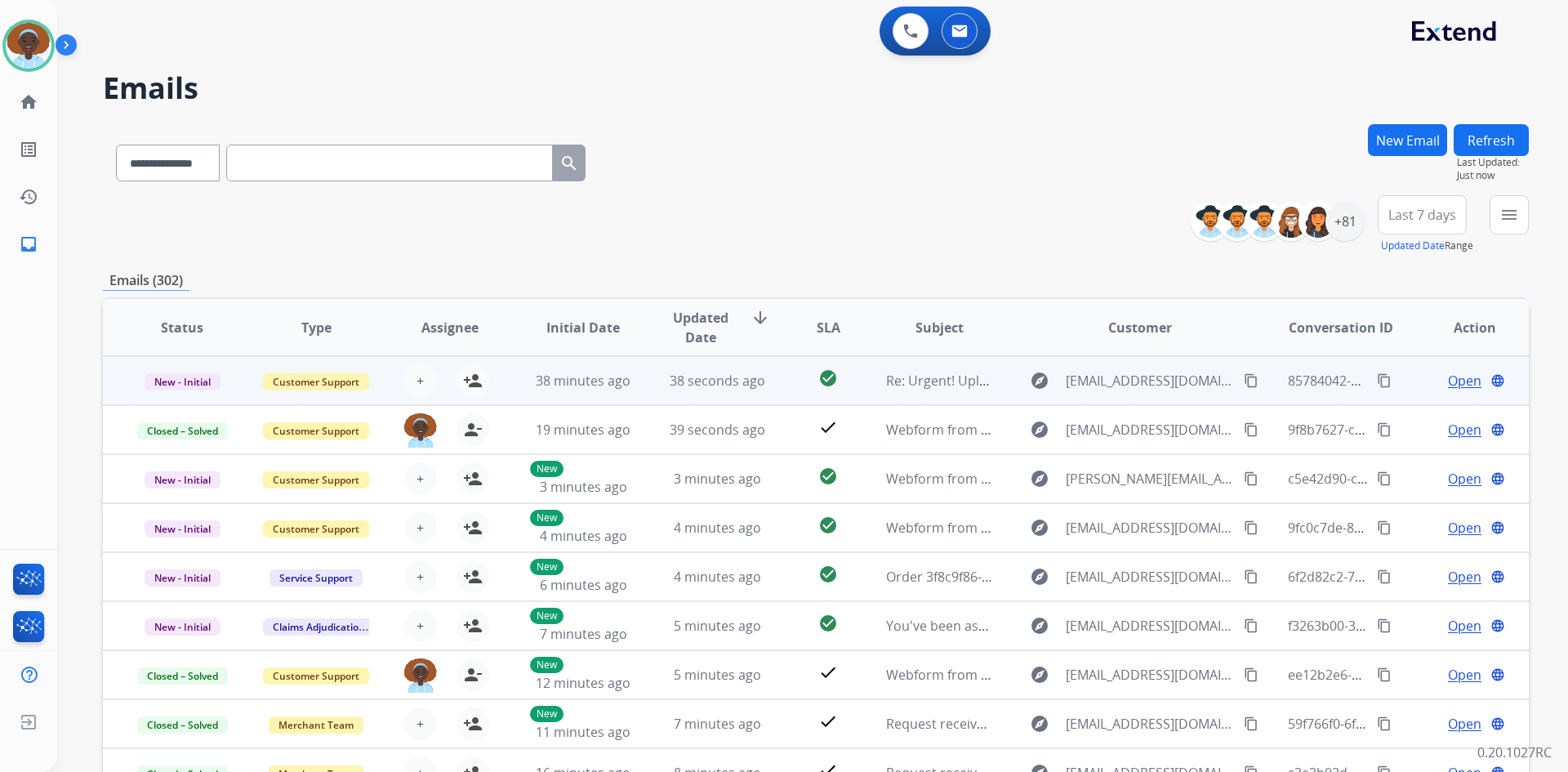
click at [1448, 377] on span "Open" at bounding box center [1464, 381] width 33 height 20
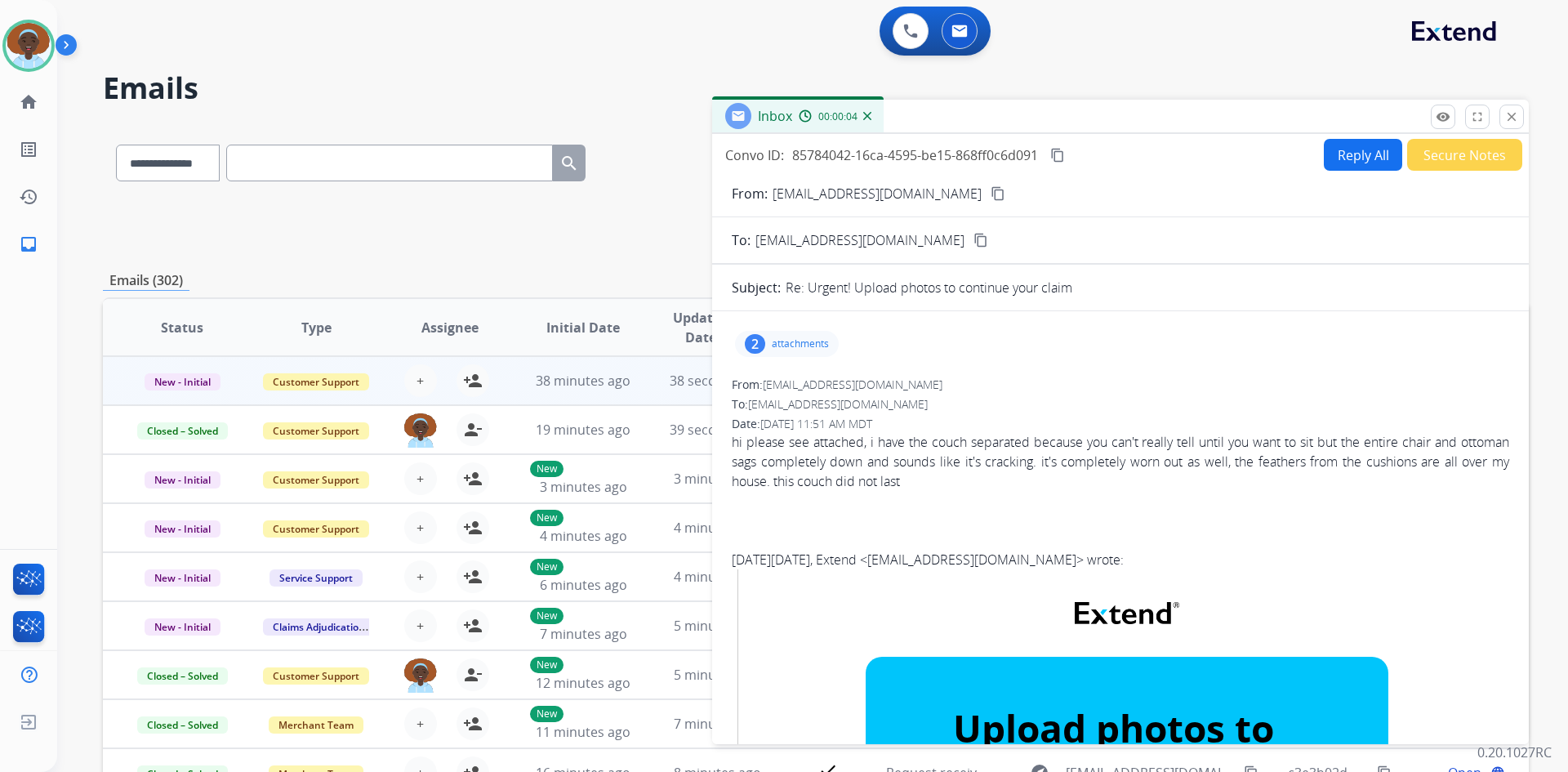
click at [752, 340] on div "2" at bounding box center [755, 344] width 21 height 20
click at [798, 385] on div at bounding box center [789, 386] width 82 height 58
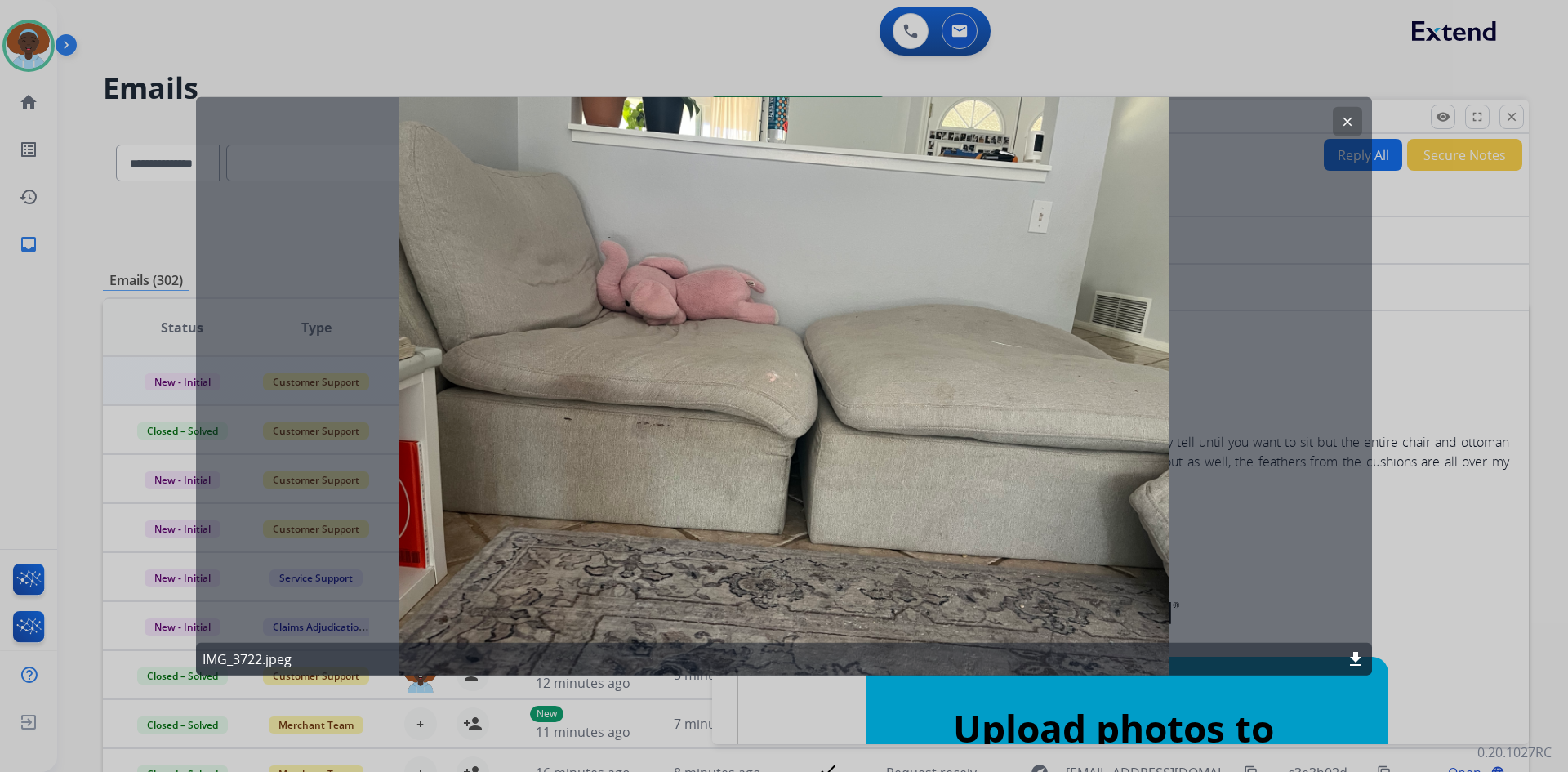
click at [1345, 120] on mat-icon "clear" at bounding box center [1347, 121] width 14 height 14
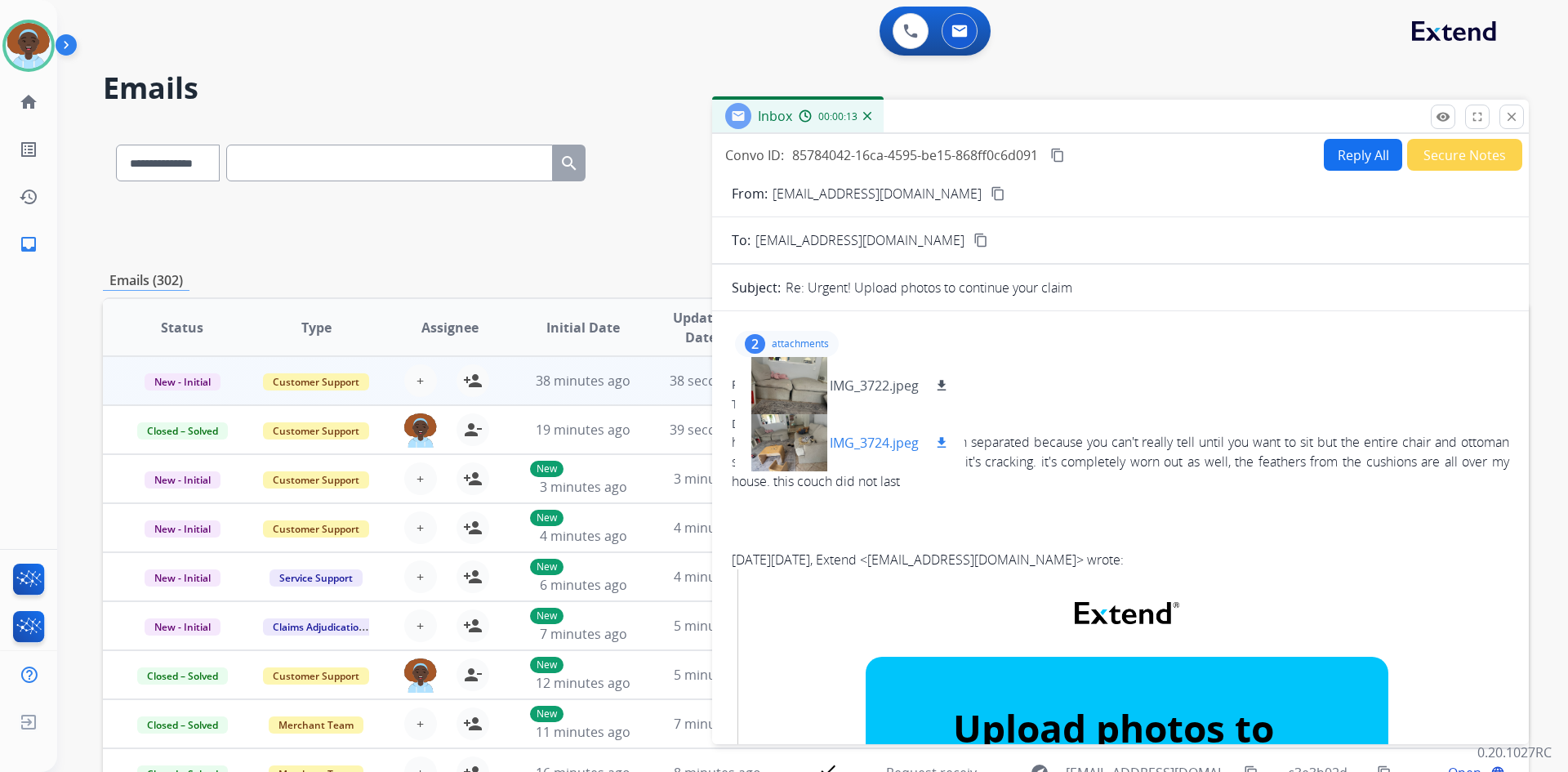
click at [780, 451] on div at bounding box center [789, 443] width 82 height 58
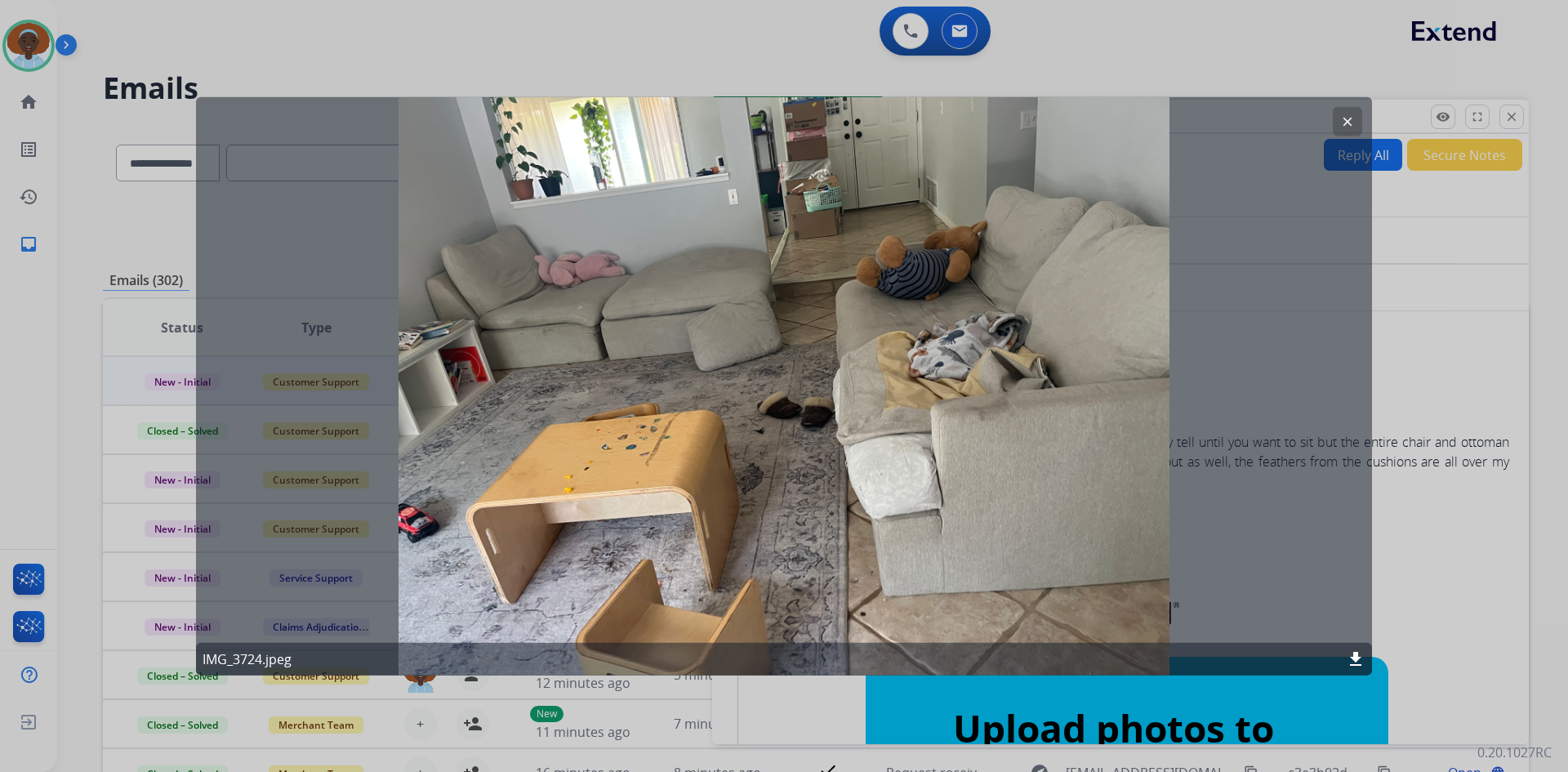
click at [1339, 121] on button "clear" at bounding box center [1347, 121] width 30 height 30
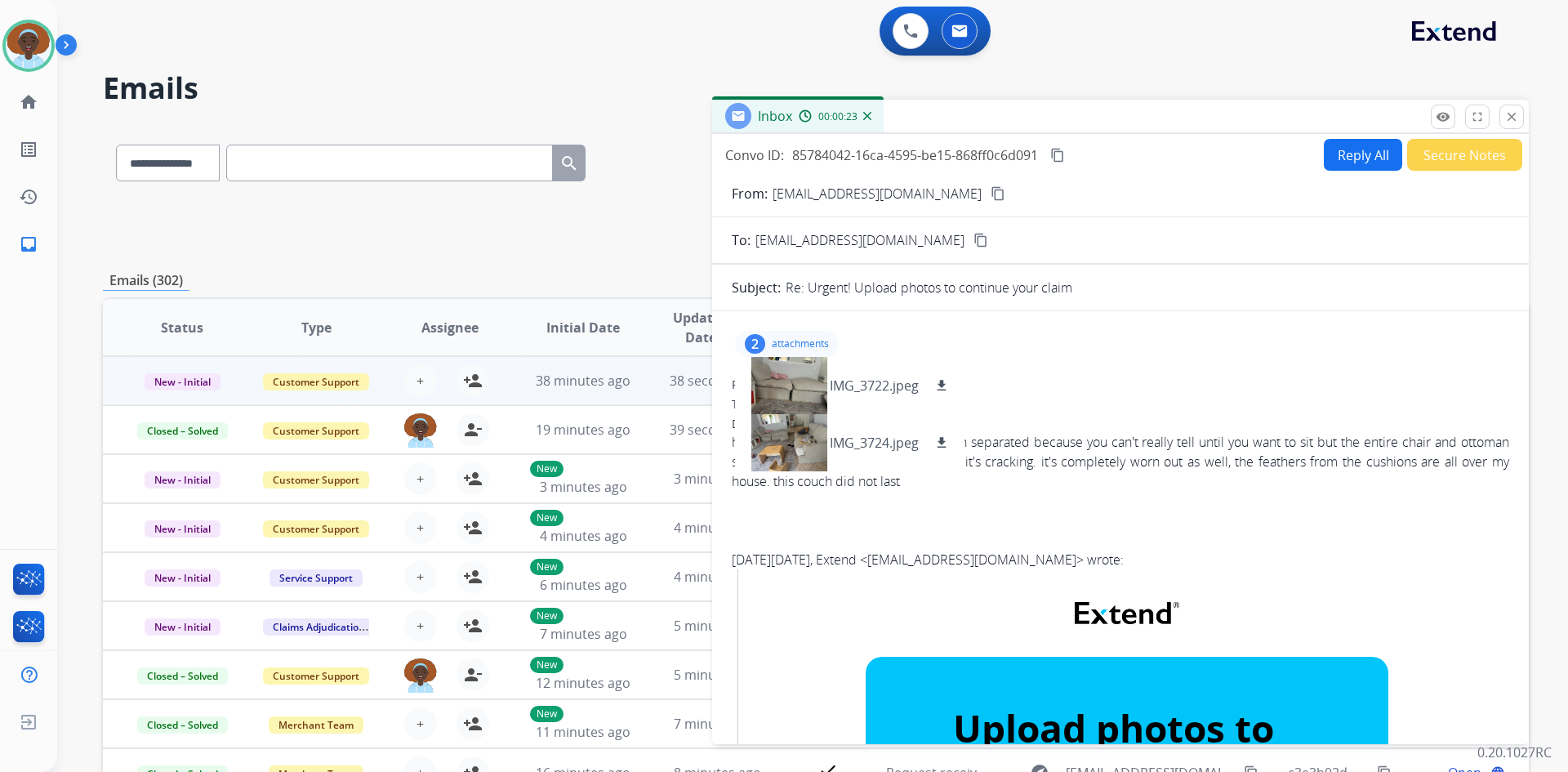
click at [795, 347] on p "attachments" at bounding box center [801, 344] width 58 height 13
click at [1518, 121] on mat-icon "close" at bounding box center [1512, 117] width 14 height 14
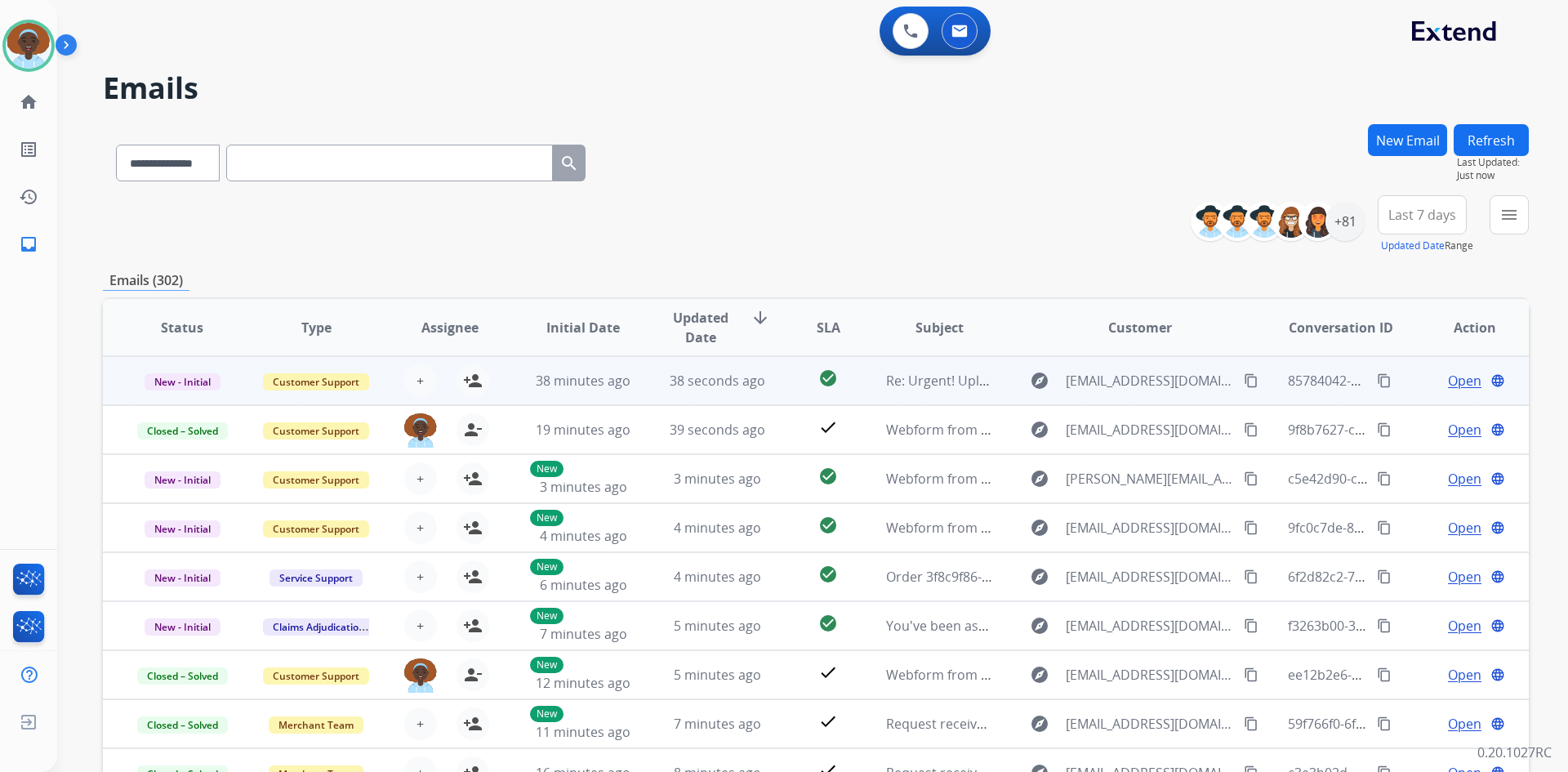
scroll to position [2, 0]
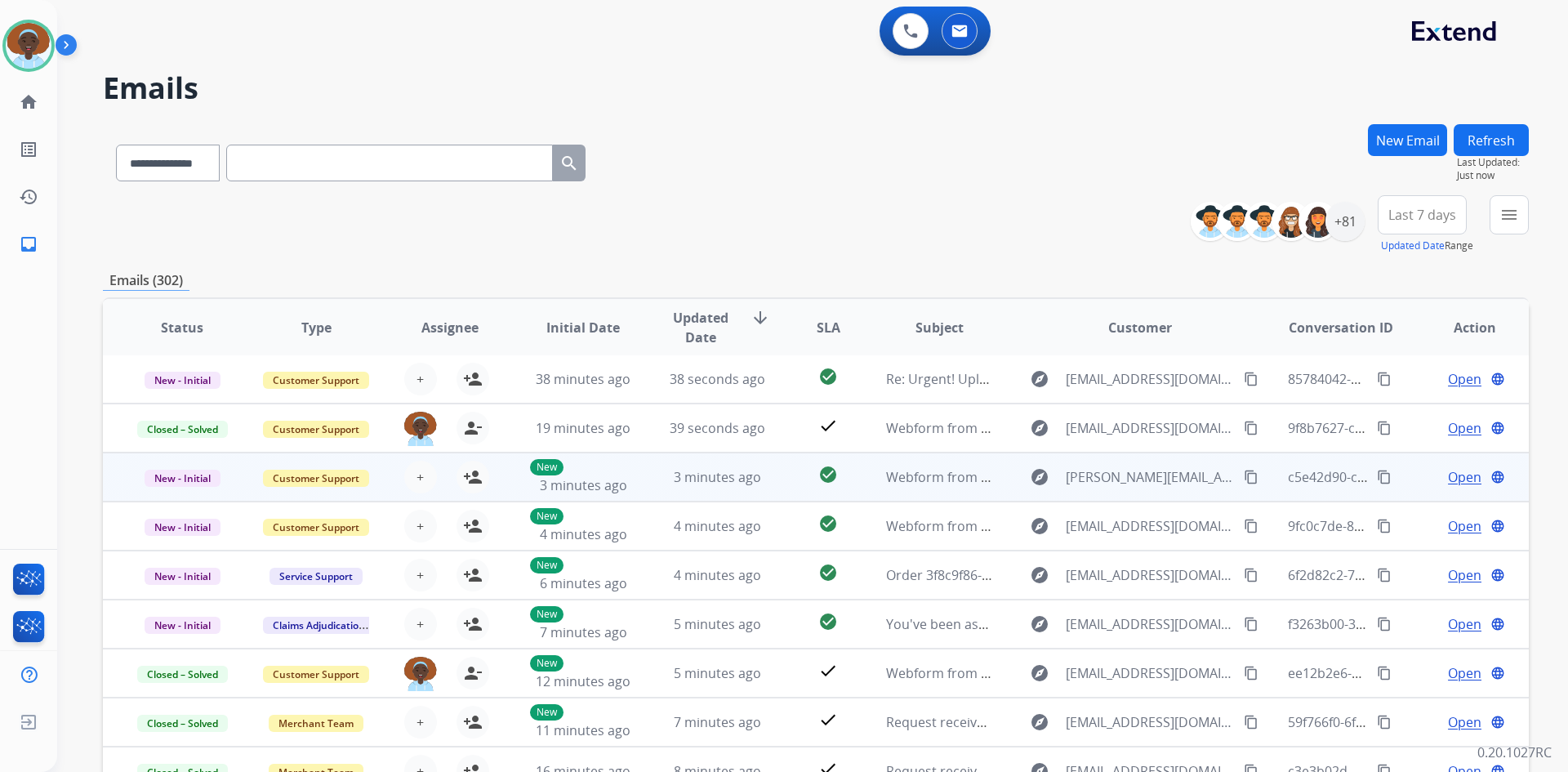
click at [1448, 475] on span "Open" at bounding box center [1464, 477] width 33 height 20
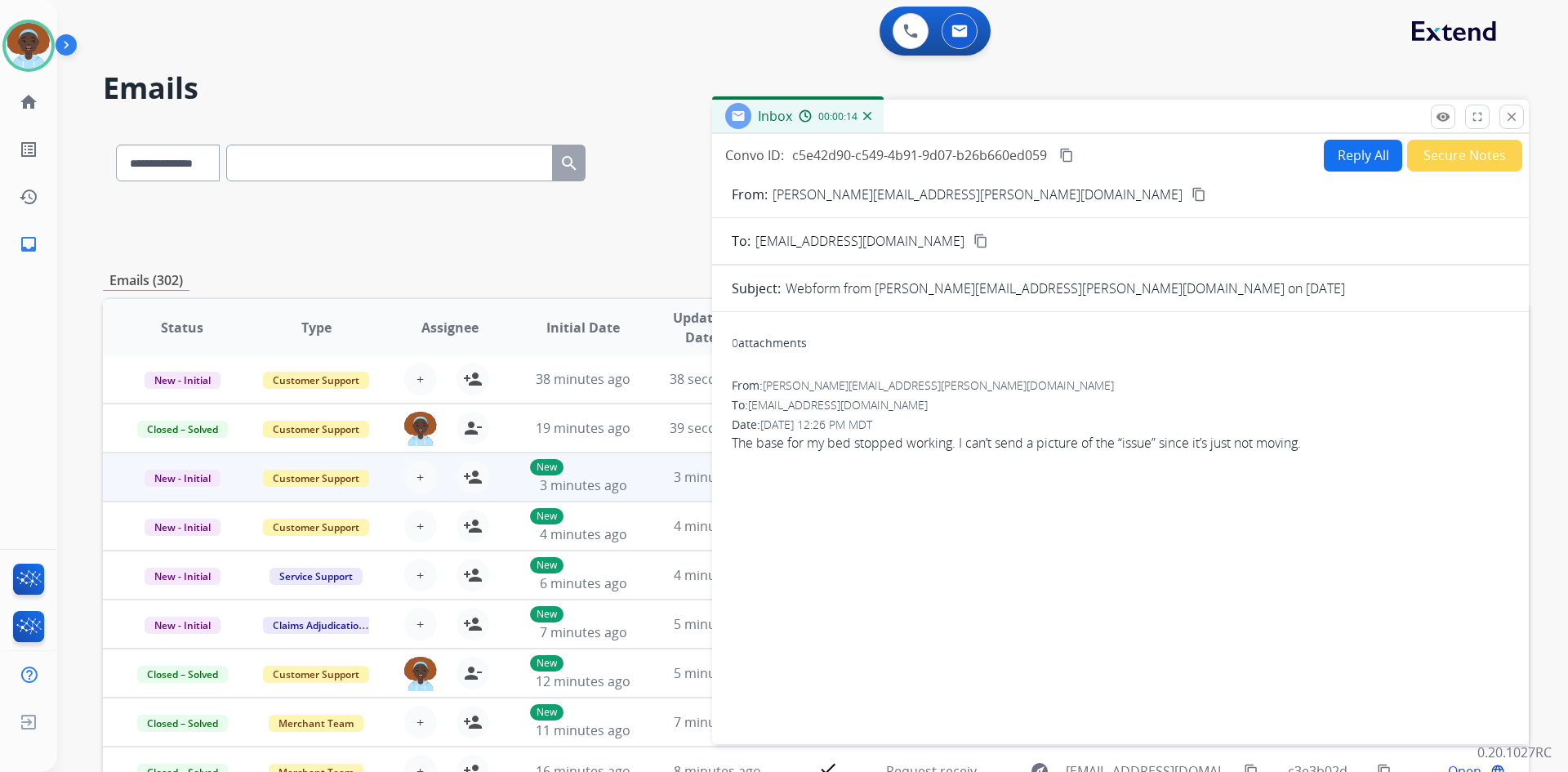
click at [1192, 193] on mat-icon "content_copy" at bounding box center [1199, 194] width 14 height 14
drag, startPoint x: 1507, startPoint y: 118, endPoint x: 1514, endPoint y: 137, distance: 20.2
click at [1507, 119] on mat-icon "close" at bounding box center [1512, 117] width 14 height 14
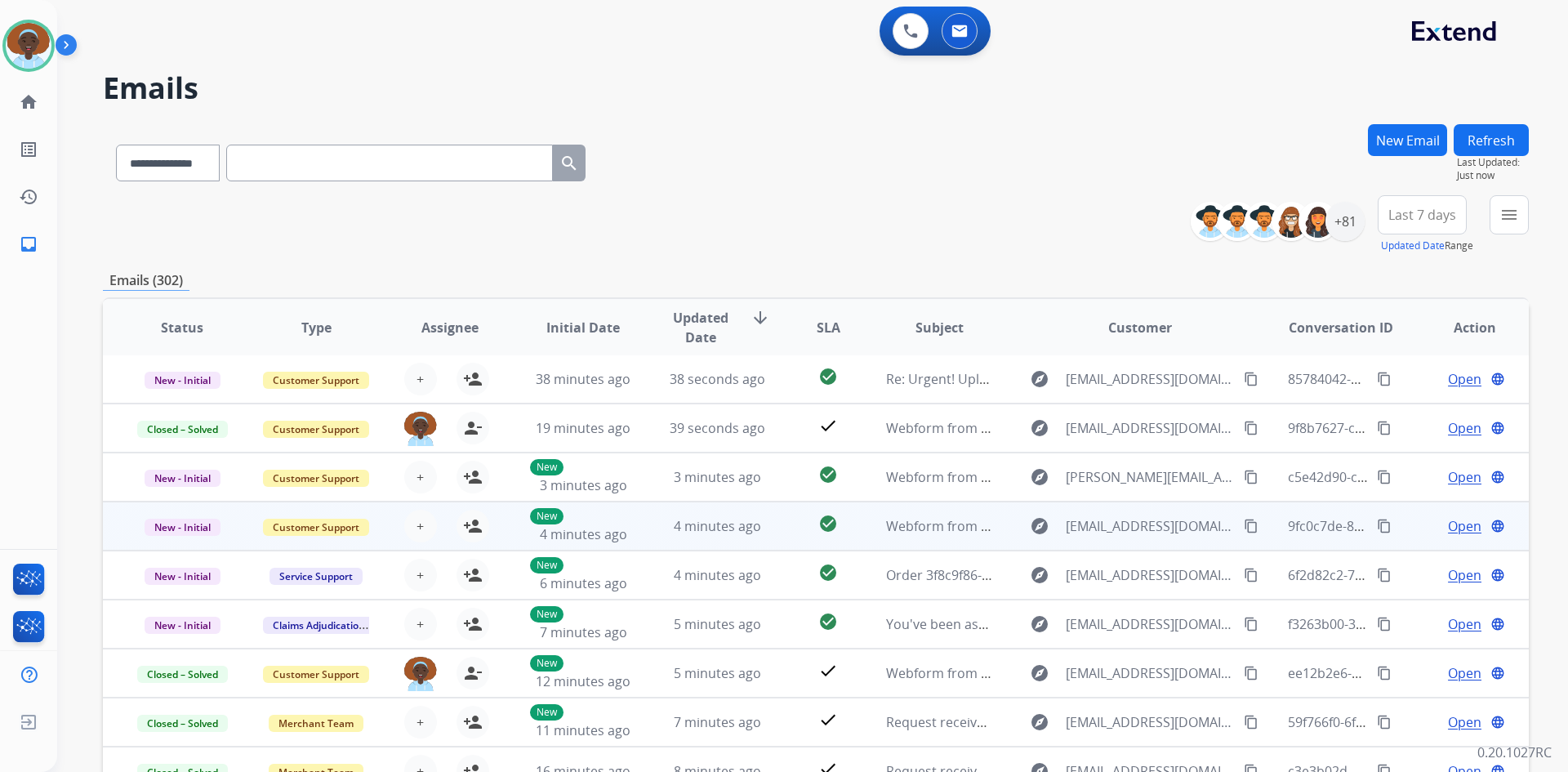
click at [1448, 524] on span "Open" at bounding box center [1464, 526] width 33 height 20
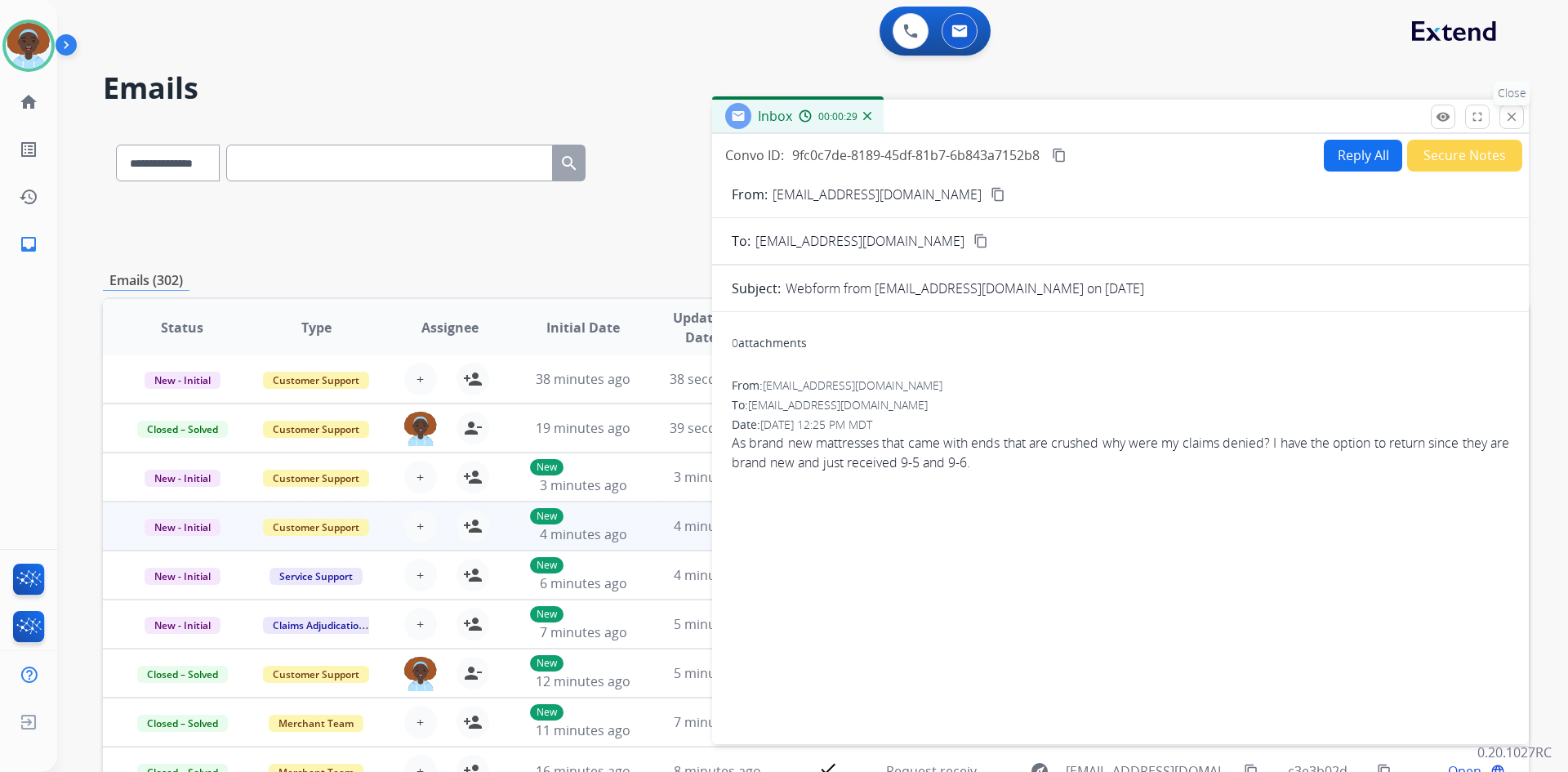
click at [1507, 121] on mat-icon "close" at bounding box center [1512, 117] width 14 height 14
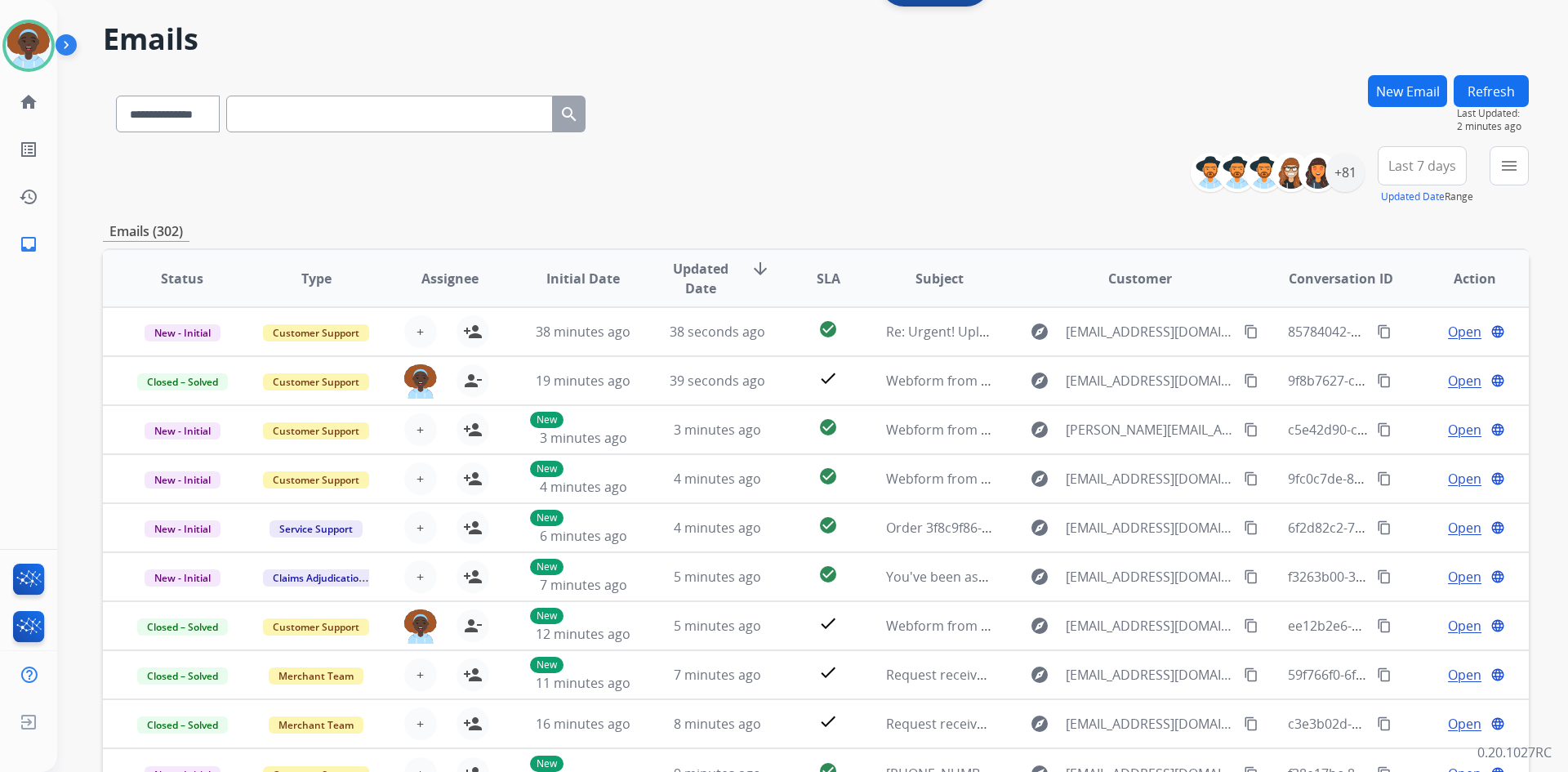
scroll to position [0, 0]
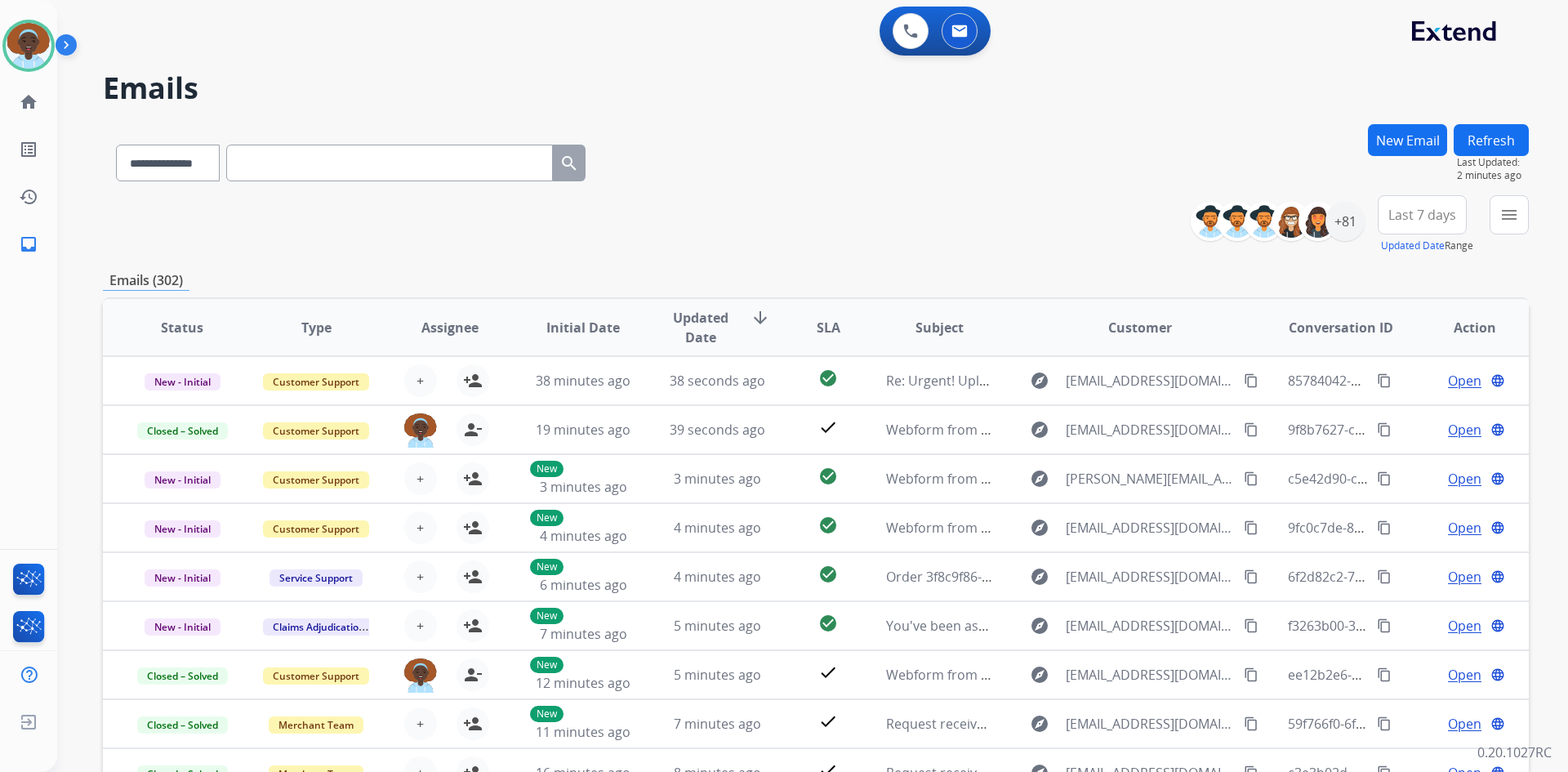
click at [1478, 145] on button "Refresh" at bounding box center [1491, 139] width 75 height 31
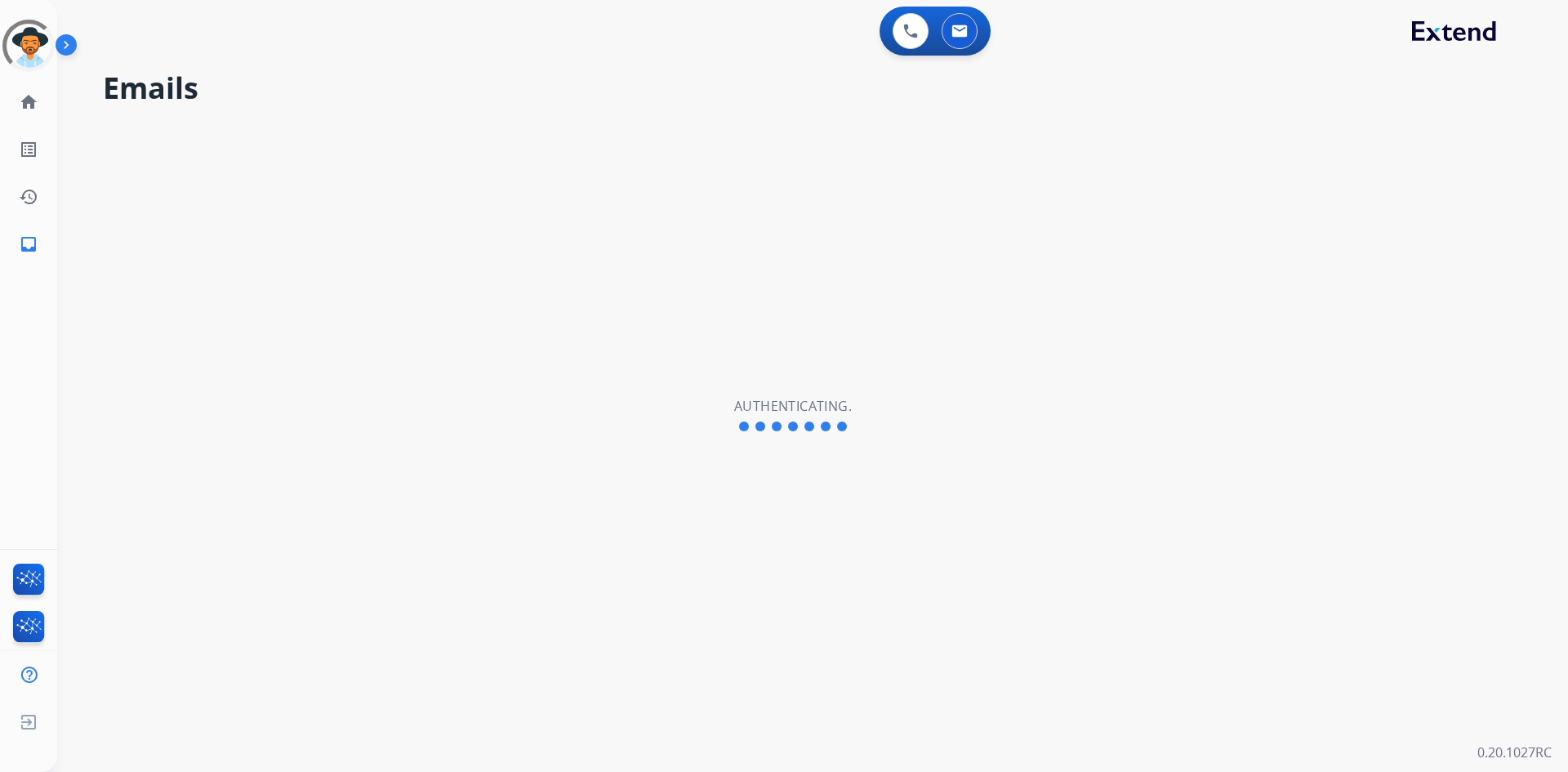
select select "**********"
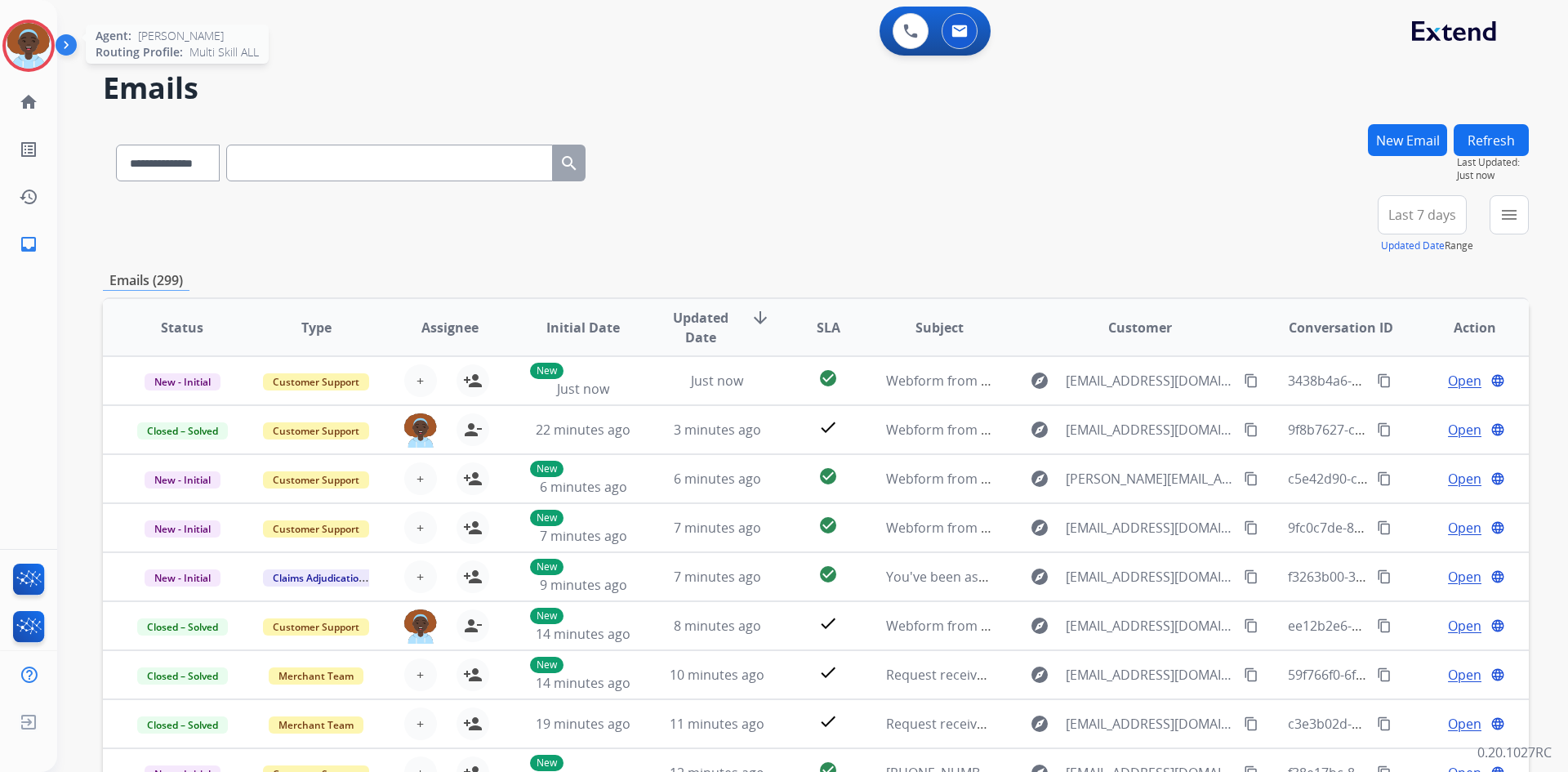
click at [27, 48] on img at bounding box center [28, 45] width 46 height 46
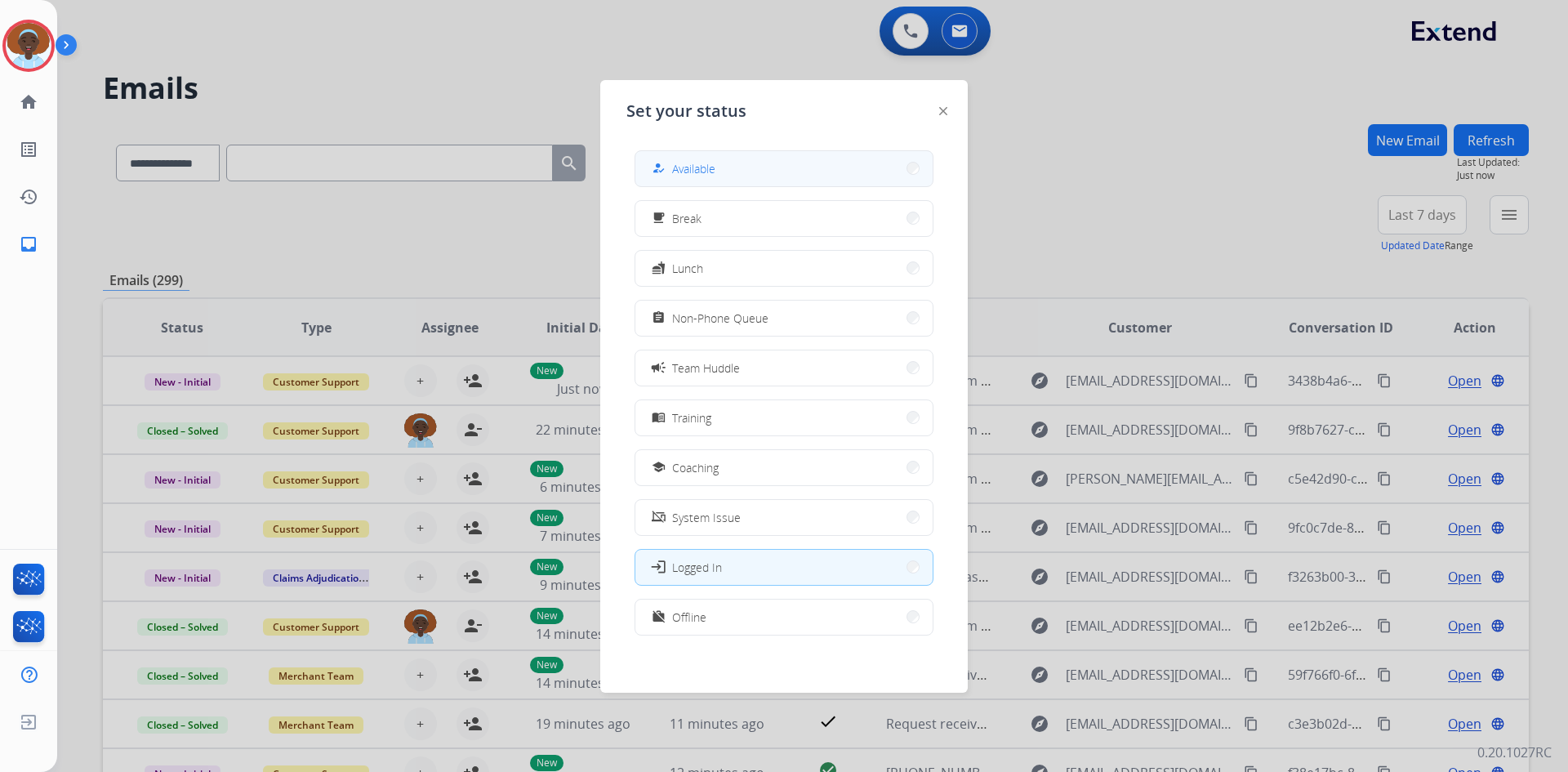
click at [723, 168] on button "how_to_reg Available" at bounding box center [784, 168] width 297 height 35
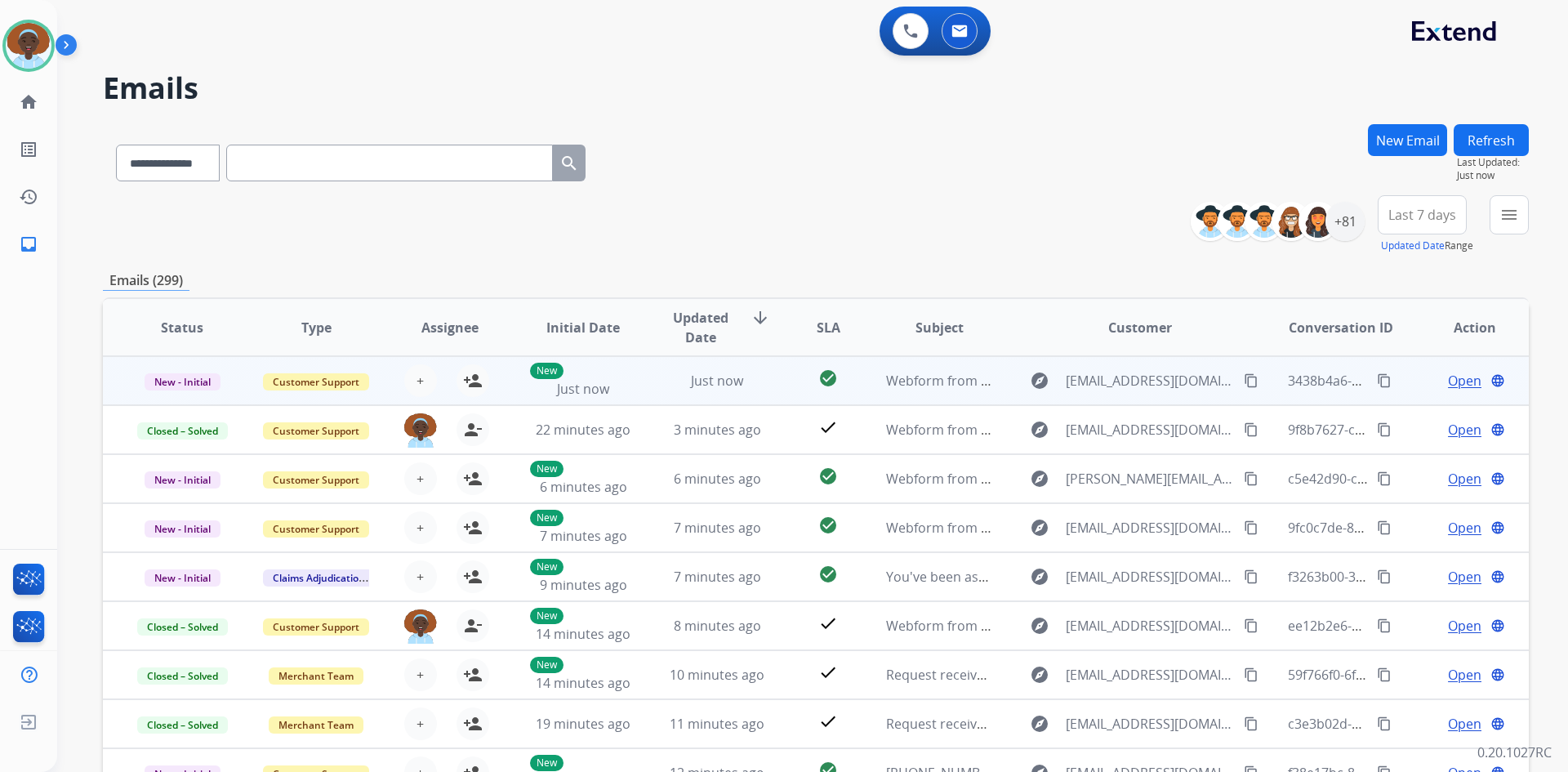
click at [1457, 375] on span "Open" at bounding box center [1464, 381] width 33 height 20
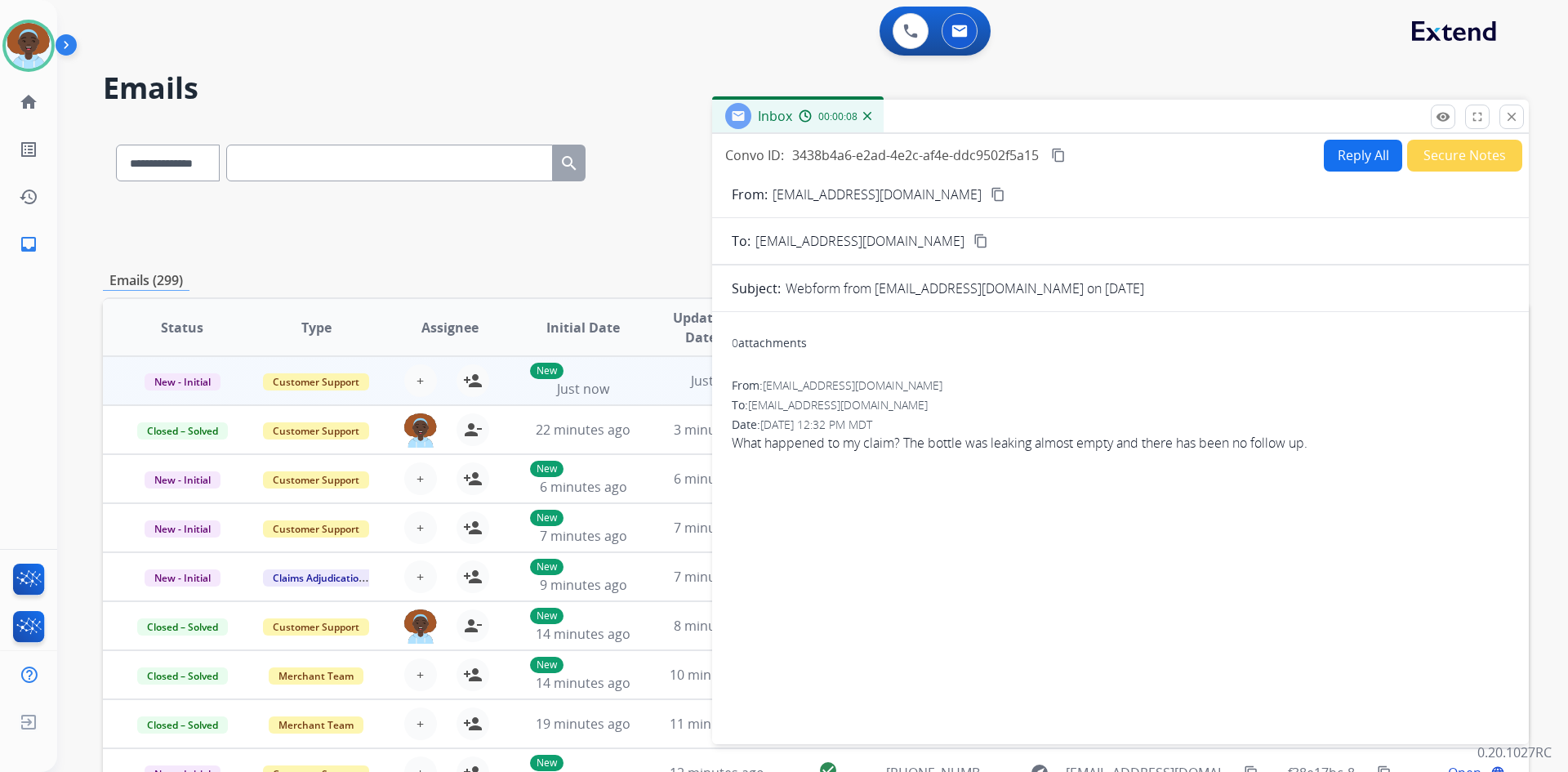
click at [991, 194] on mat-icon "content_copy" at bounding box center [998, 194] width 14 height 14
click at [1510, 116] on mat-icon "close" at bounding box center [1512, 117] width 14 height 14
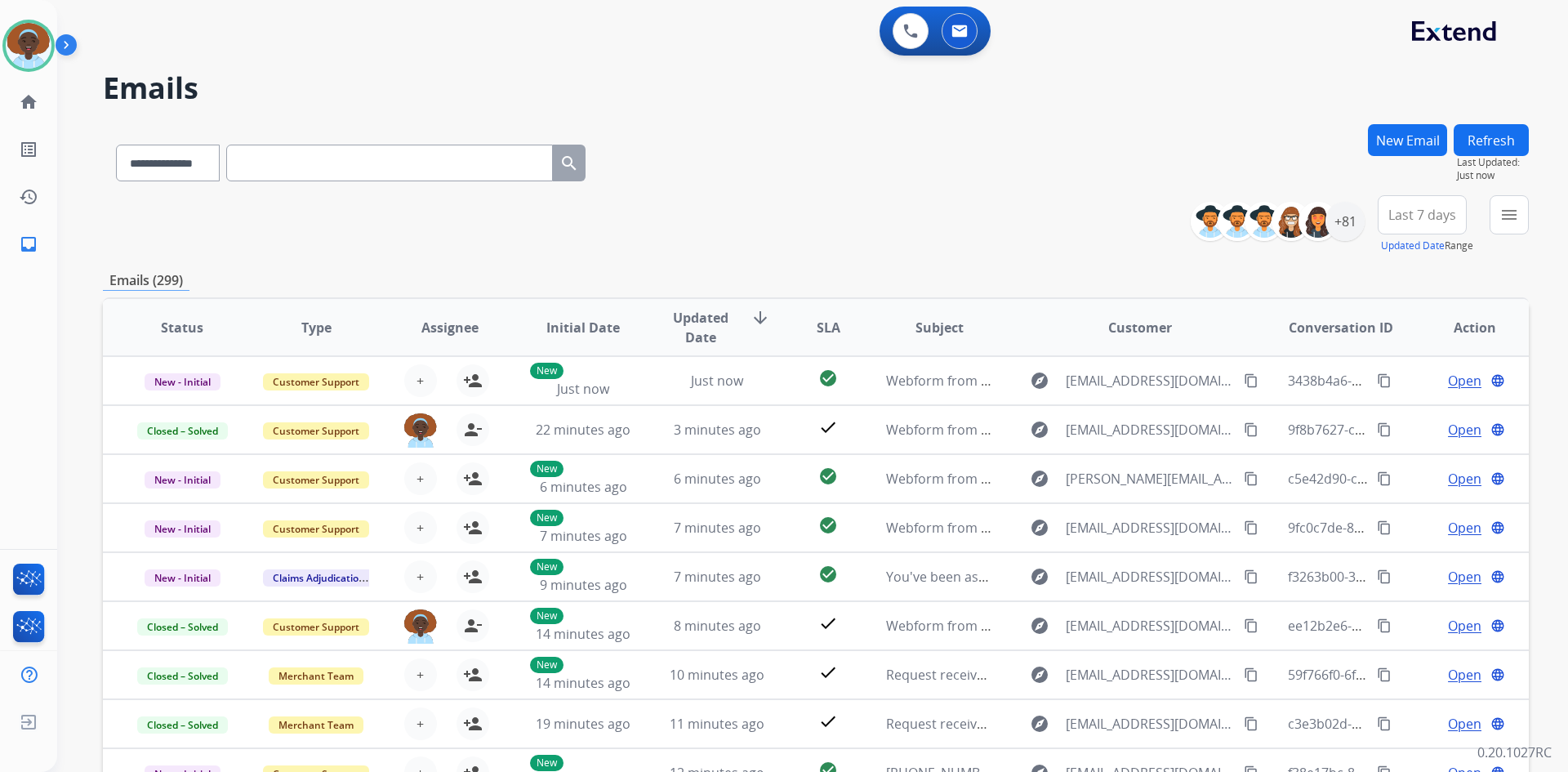
click at [1472, 138] on button "Refresh" at bounding box center [1491, 139] width 75 height 31
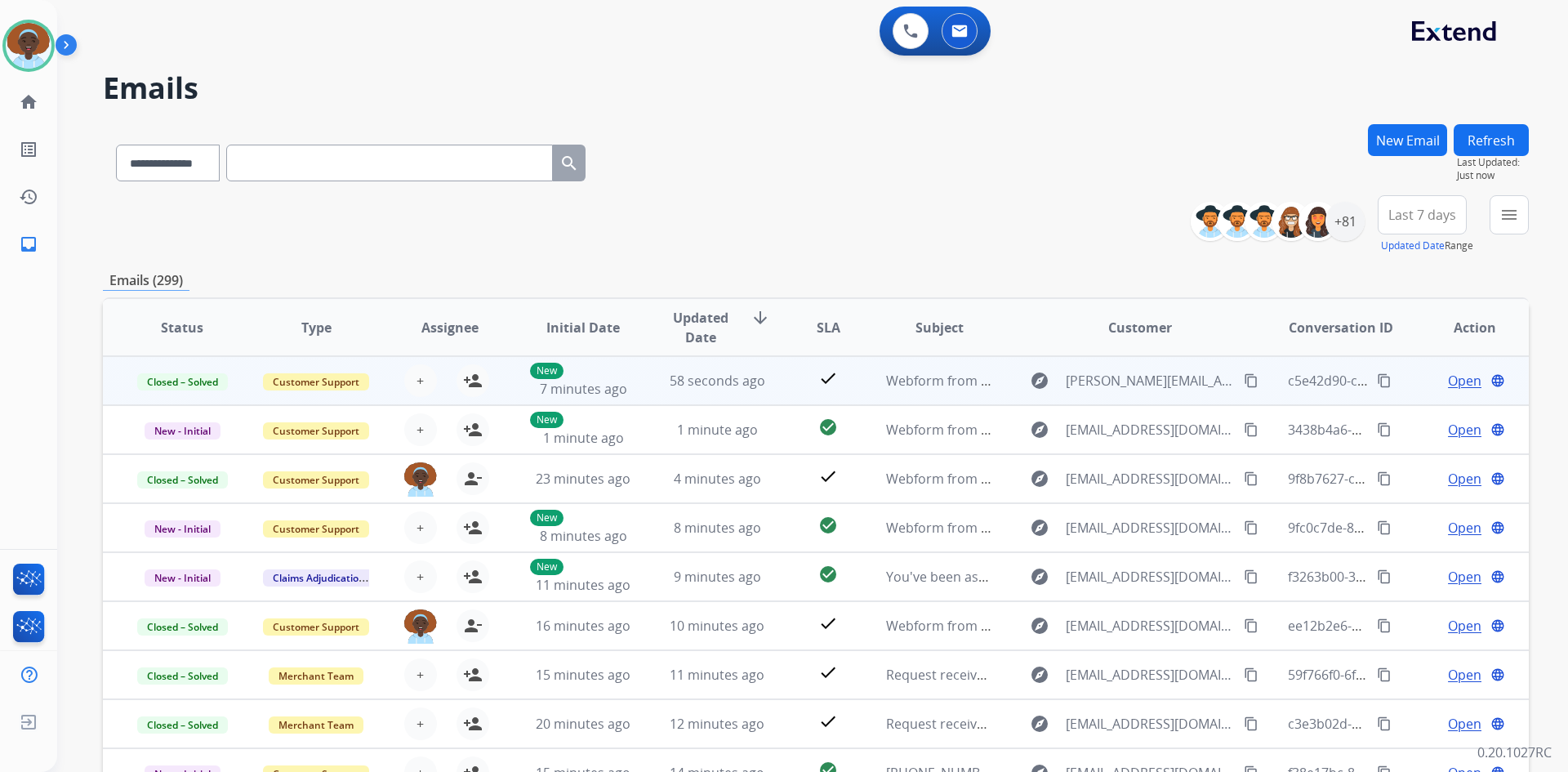
click at [1452, 388] on span "Open" at bounding box center [1464, 381] width 33 height 20
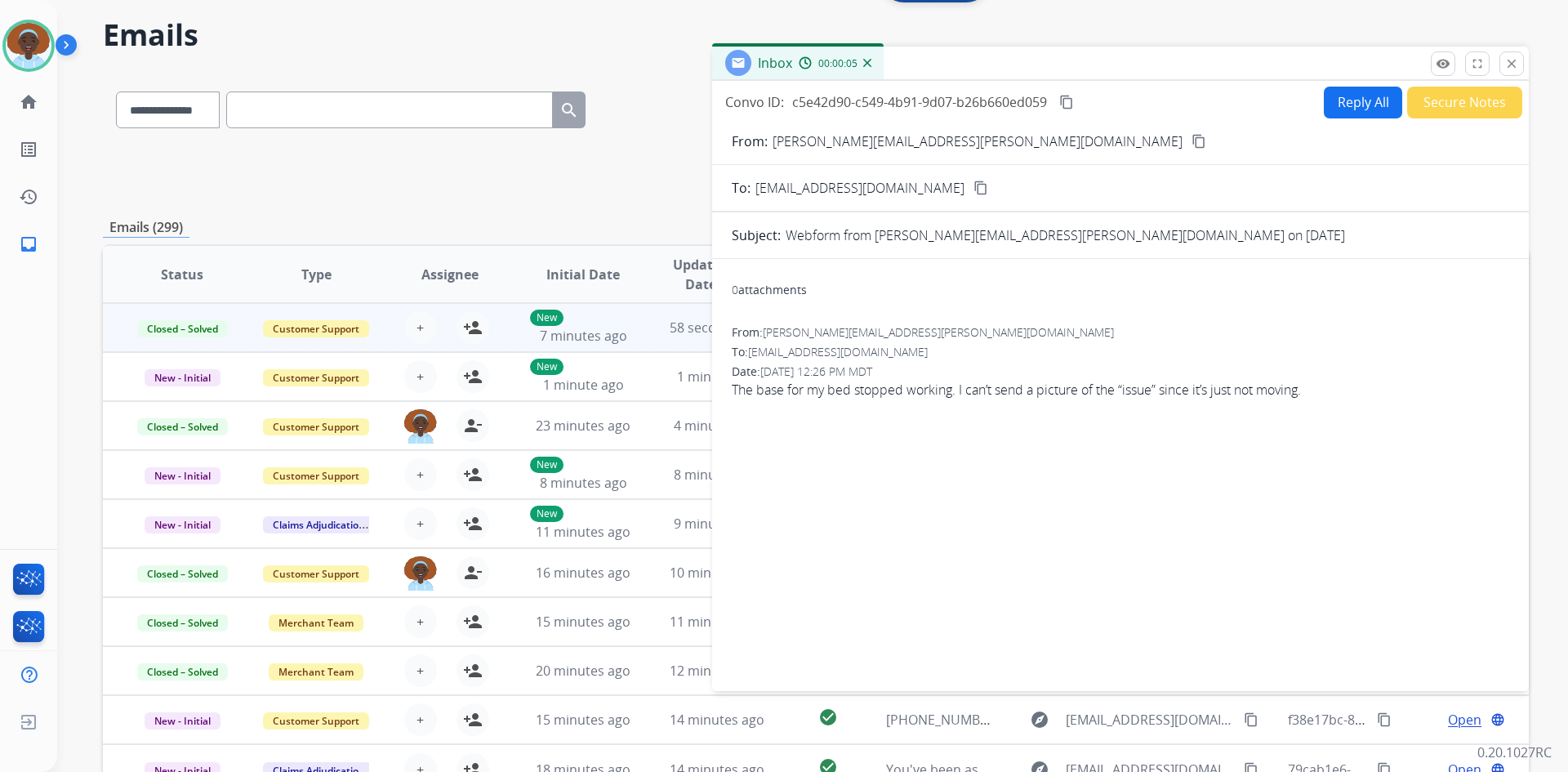
scroll to position [82, 0]
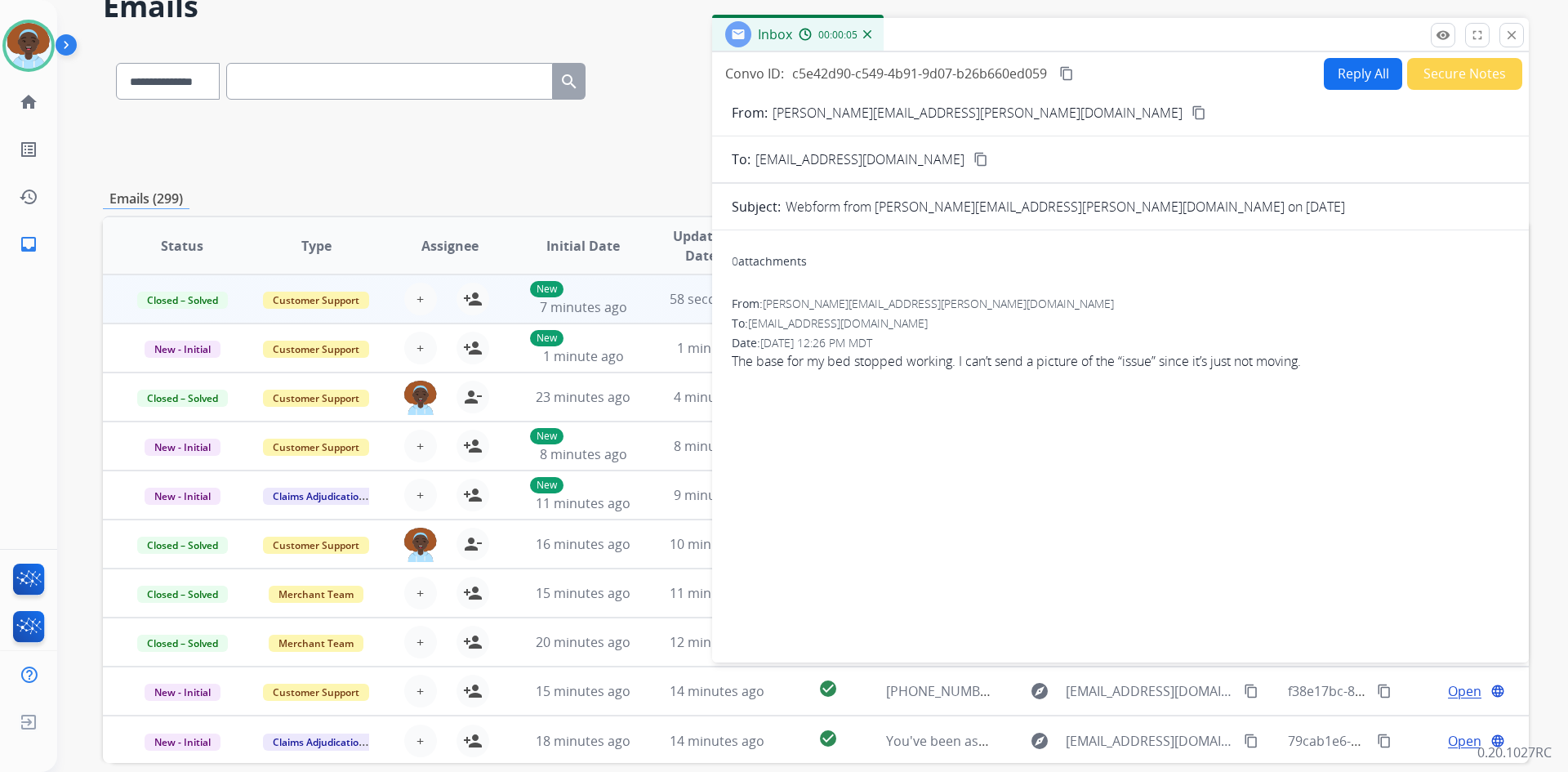
click at [1431, 64] on button "Secure Notes" at bounding box center [1465, 73] width 115 height 31
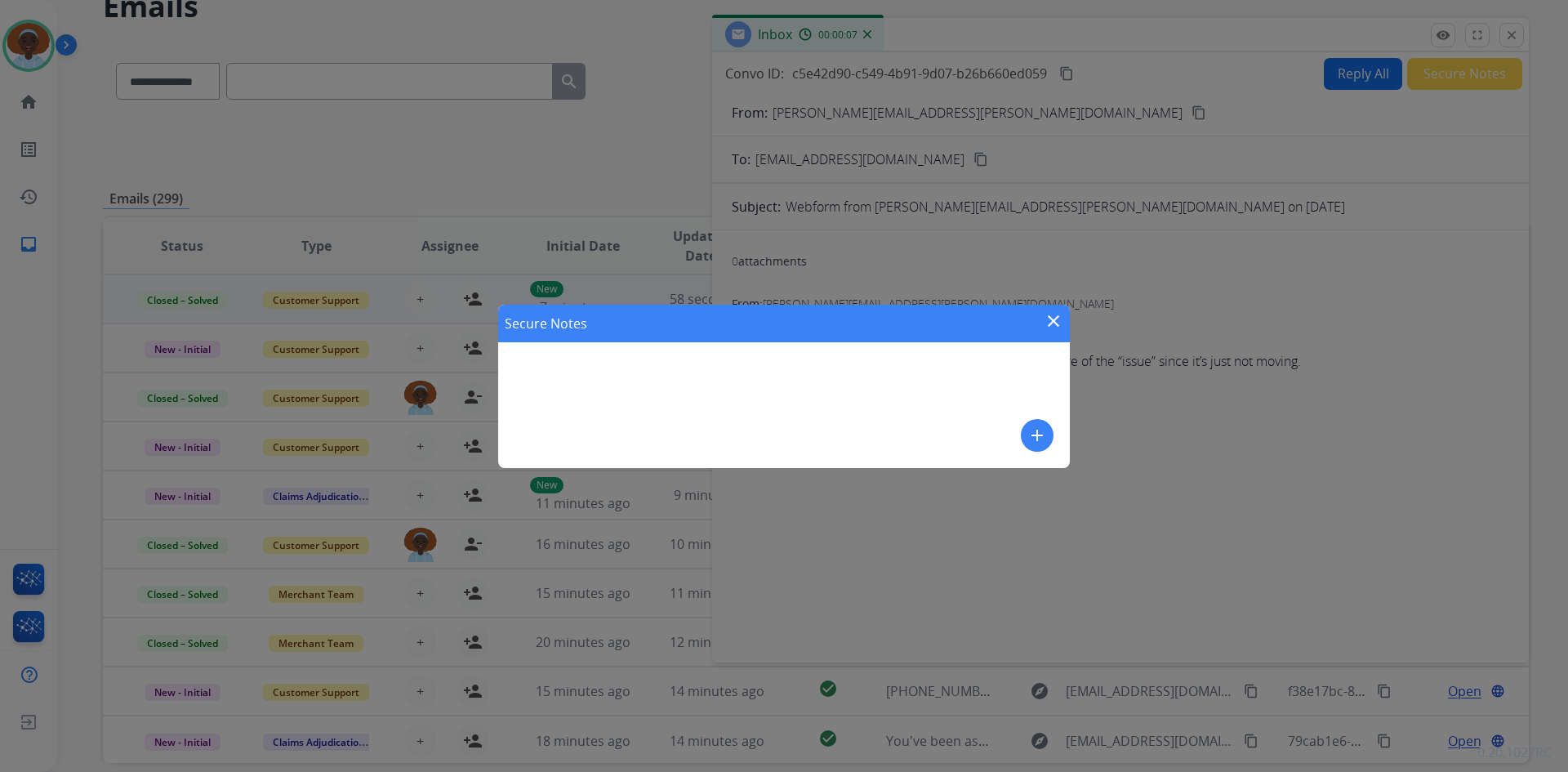
click at [1050, 327] on mat-icon "close" at bounding box center [1054, 321] width 20 height 20
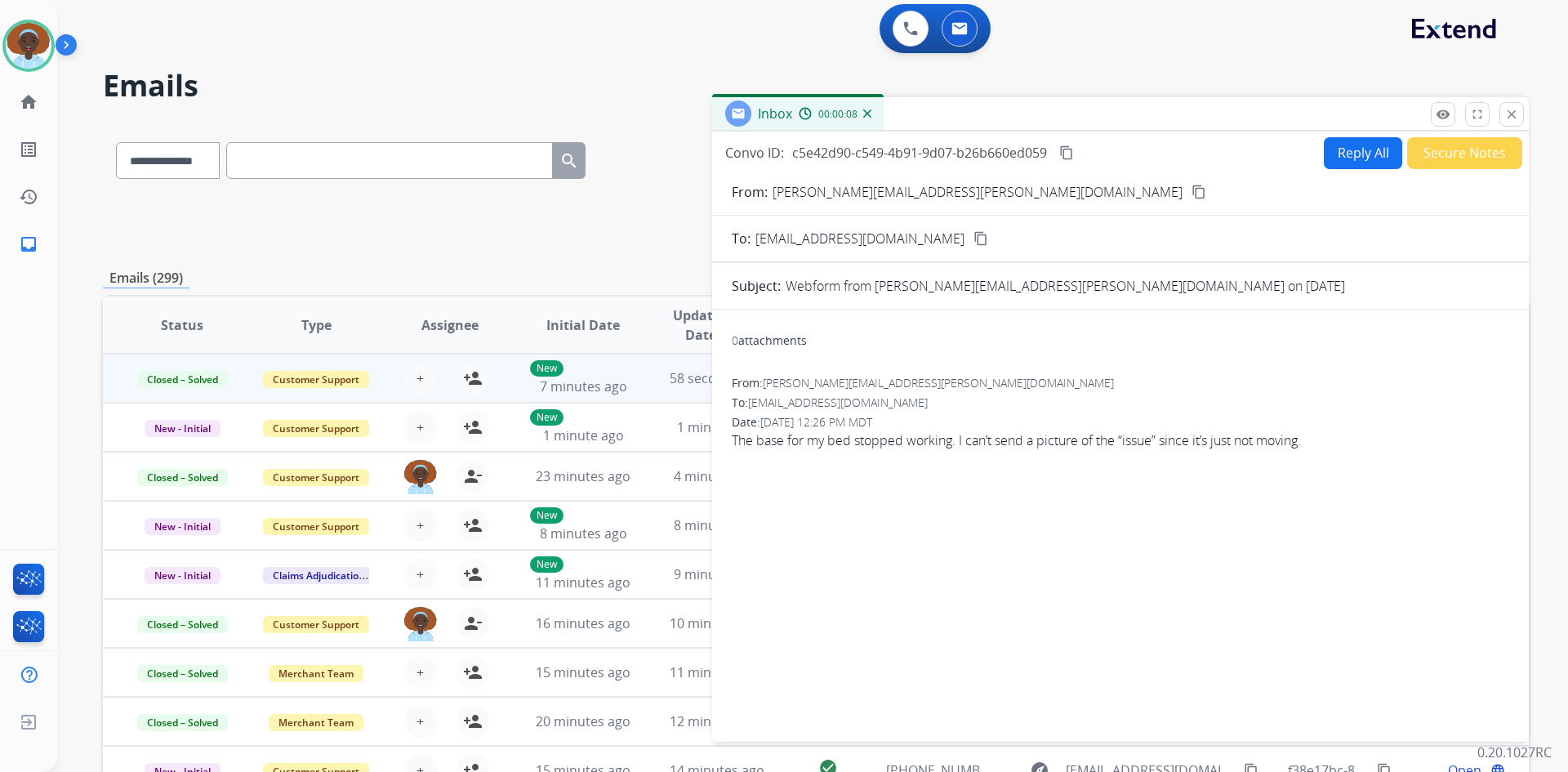
scroll to position [0, 0]
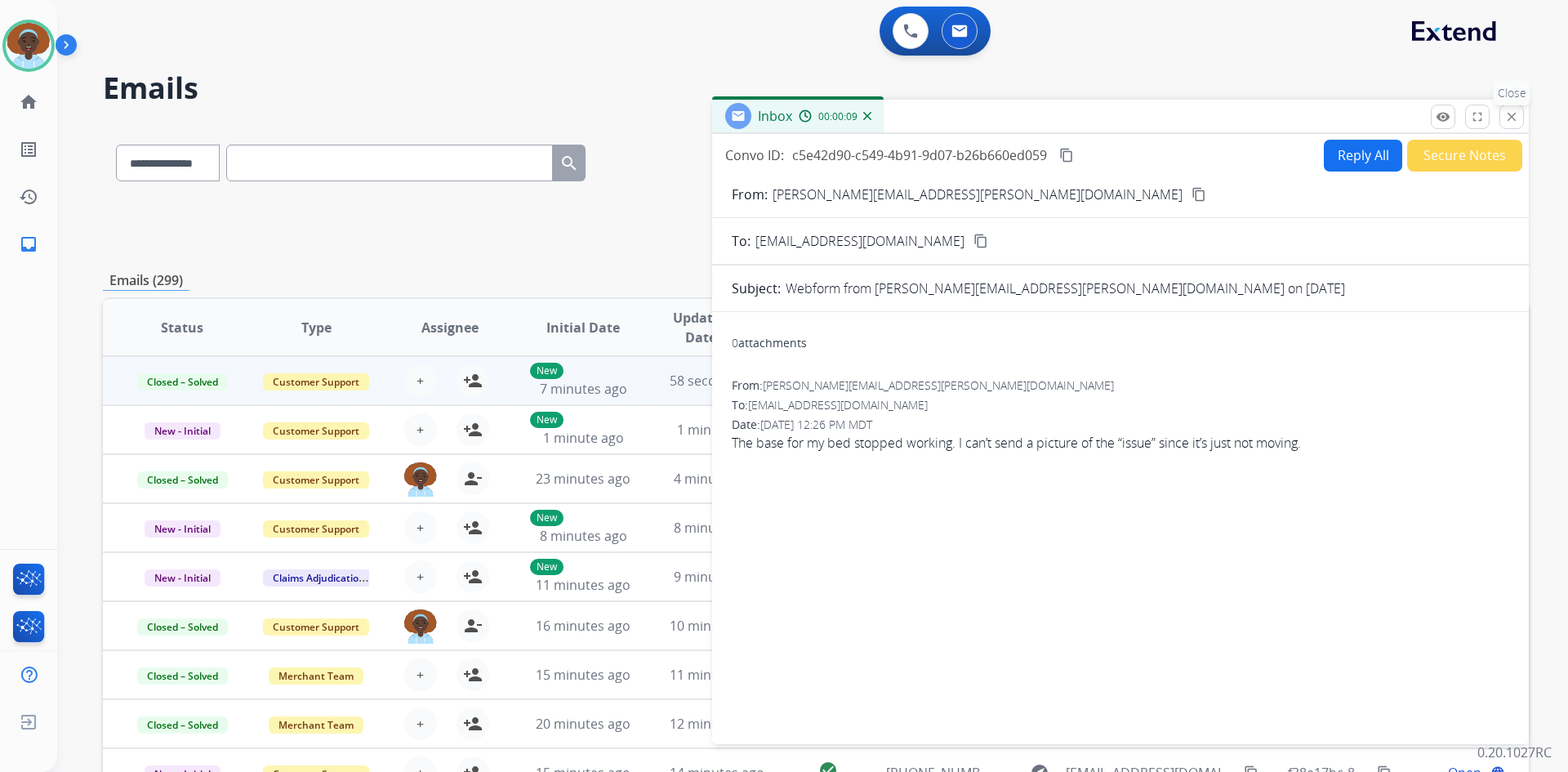
click at [1512, 120] on mat-icon "close" at bounding box center [1512, 117] width 14 height 14
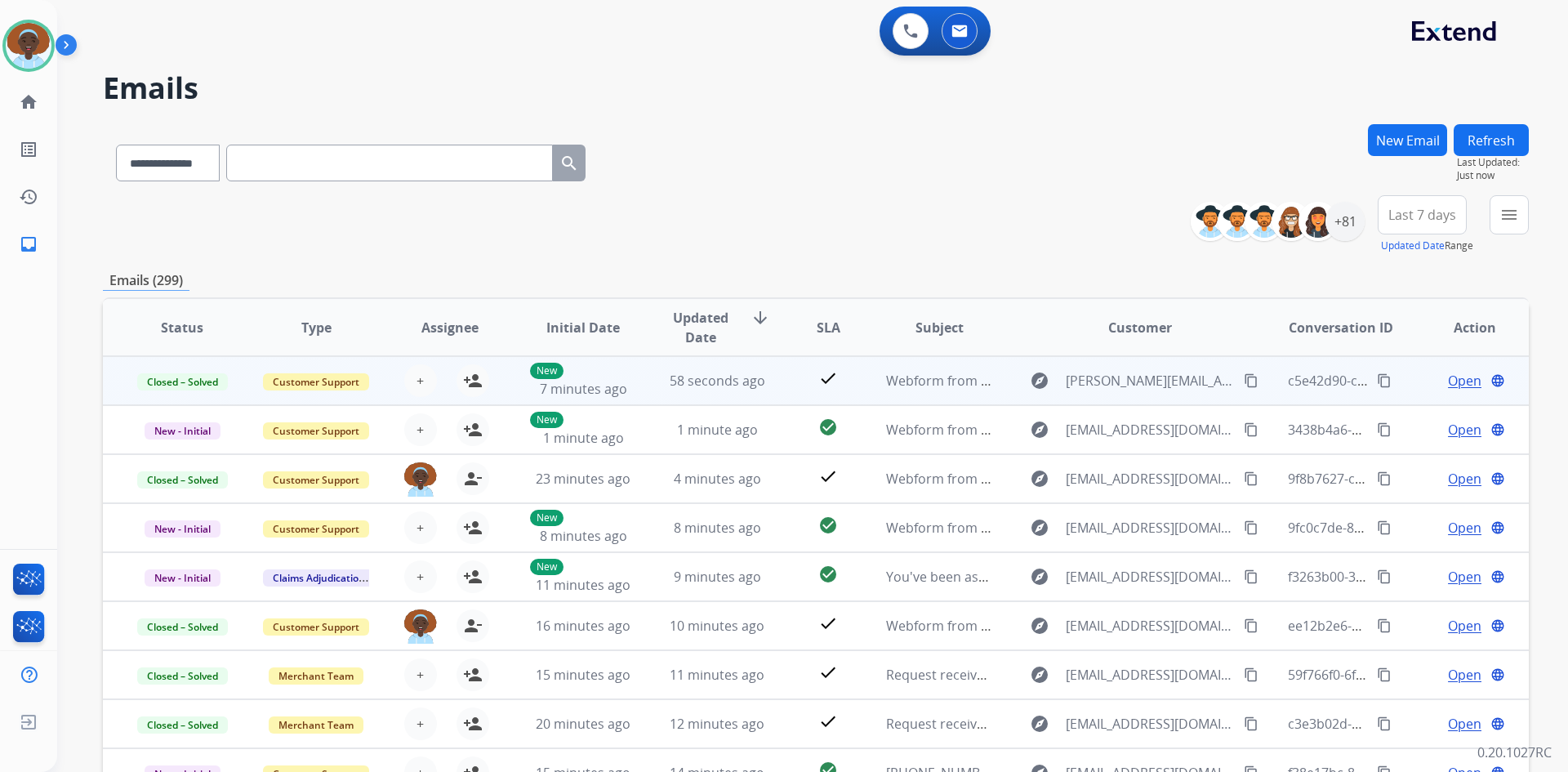
click at [1457, 383] on span "Open" at bounding box center [1464, 381] width 33 height 20
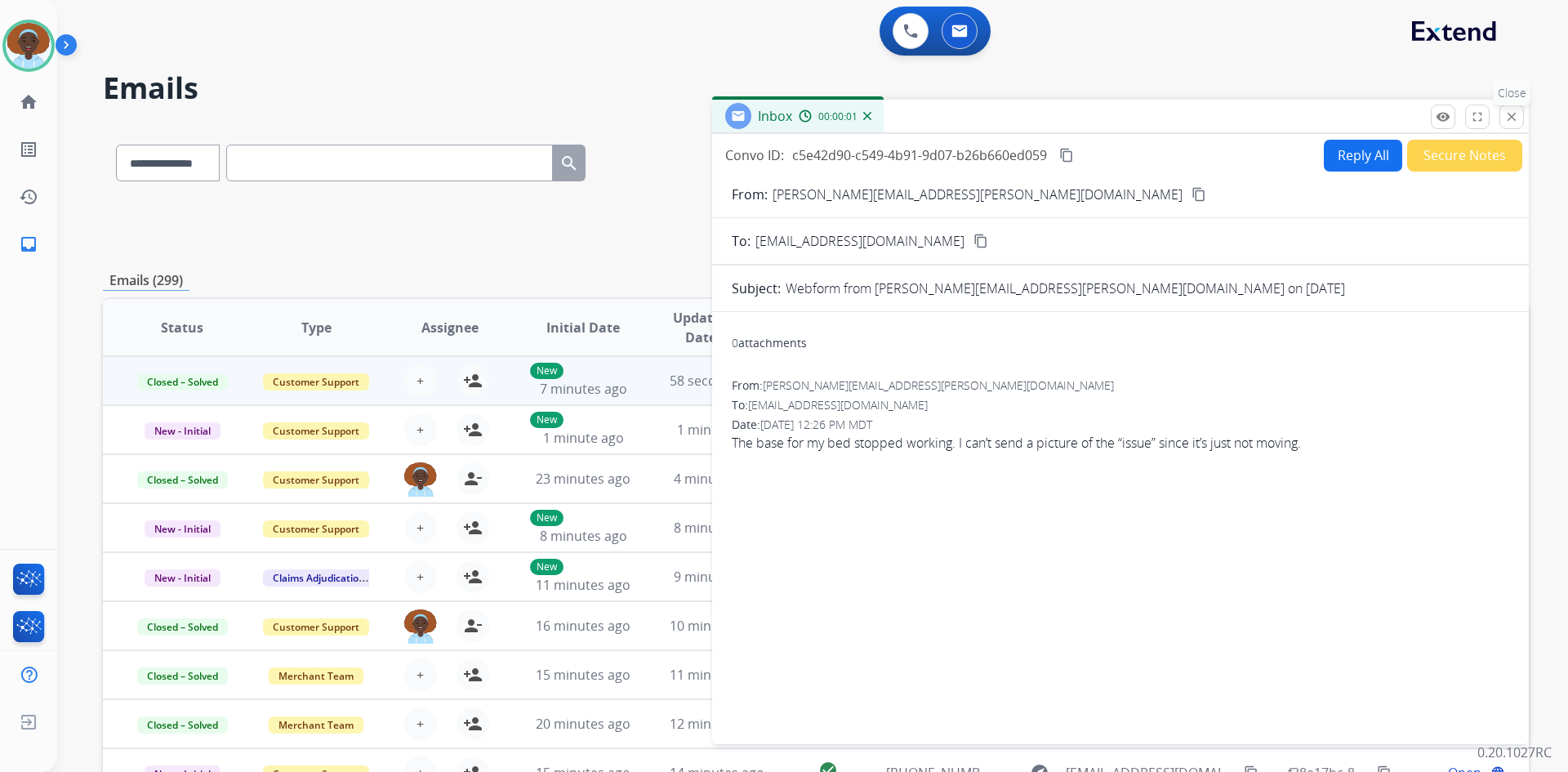
click at [1511, 125] on button "close Close" at bounding box center [1511, 116] width 24 height 24
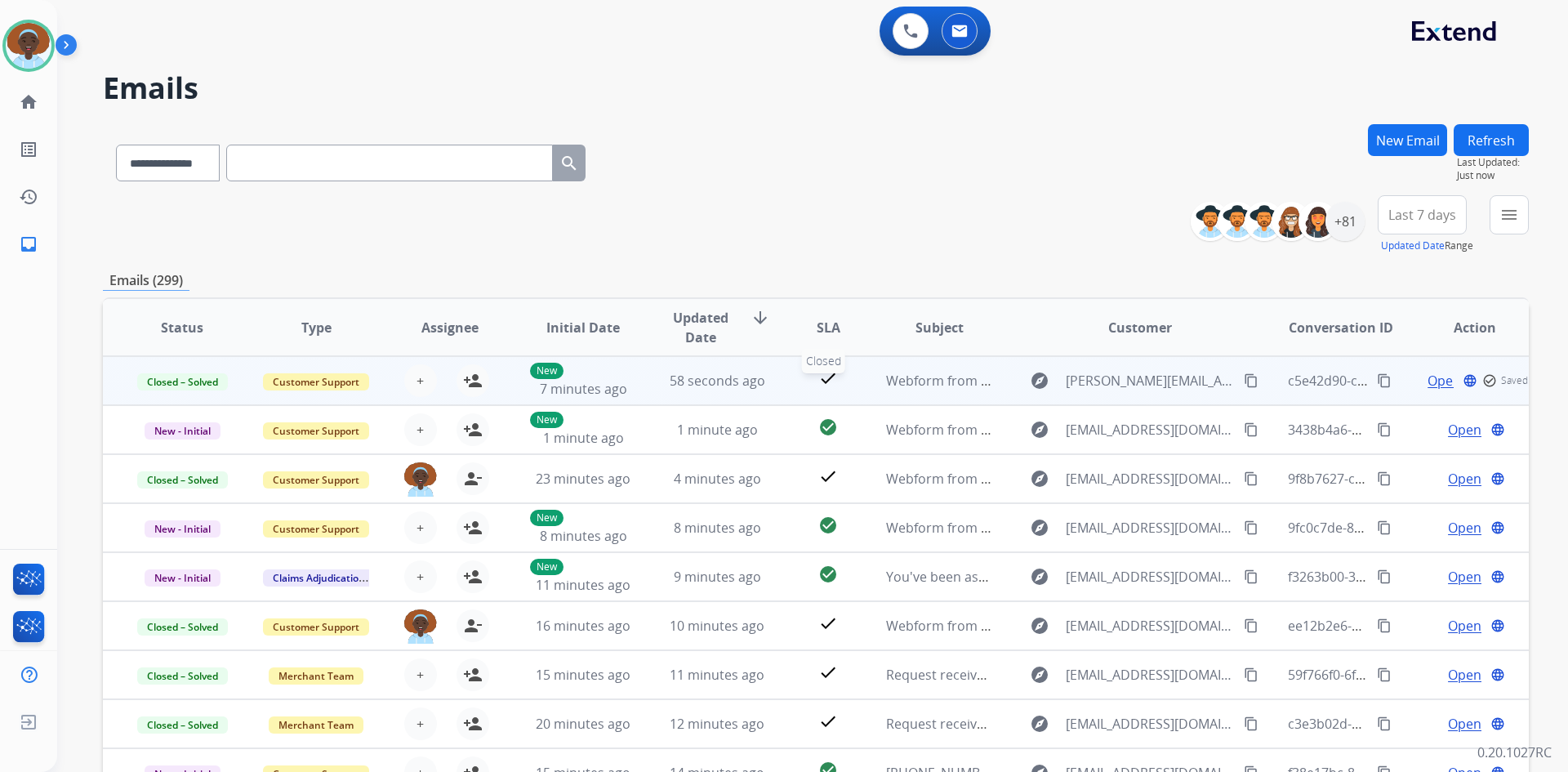
click at [829, 376] on mat-icon "check" at bounding box center [828, 378] width 20 height 20
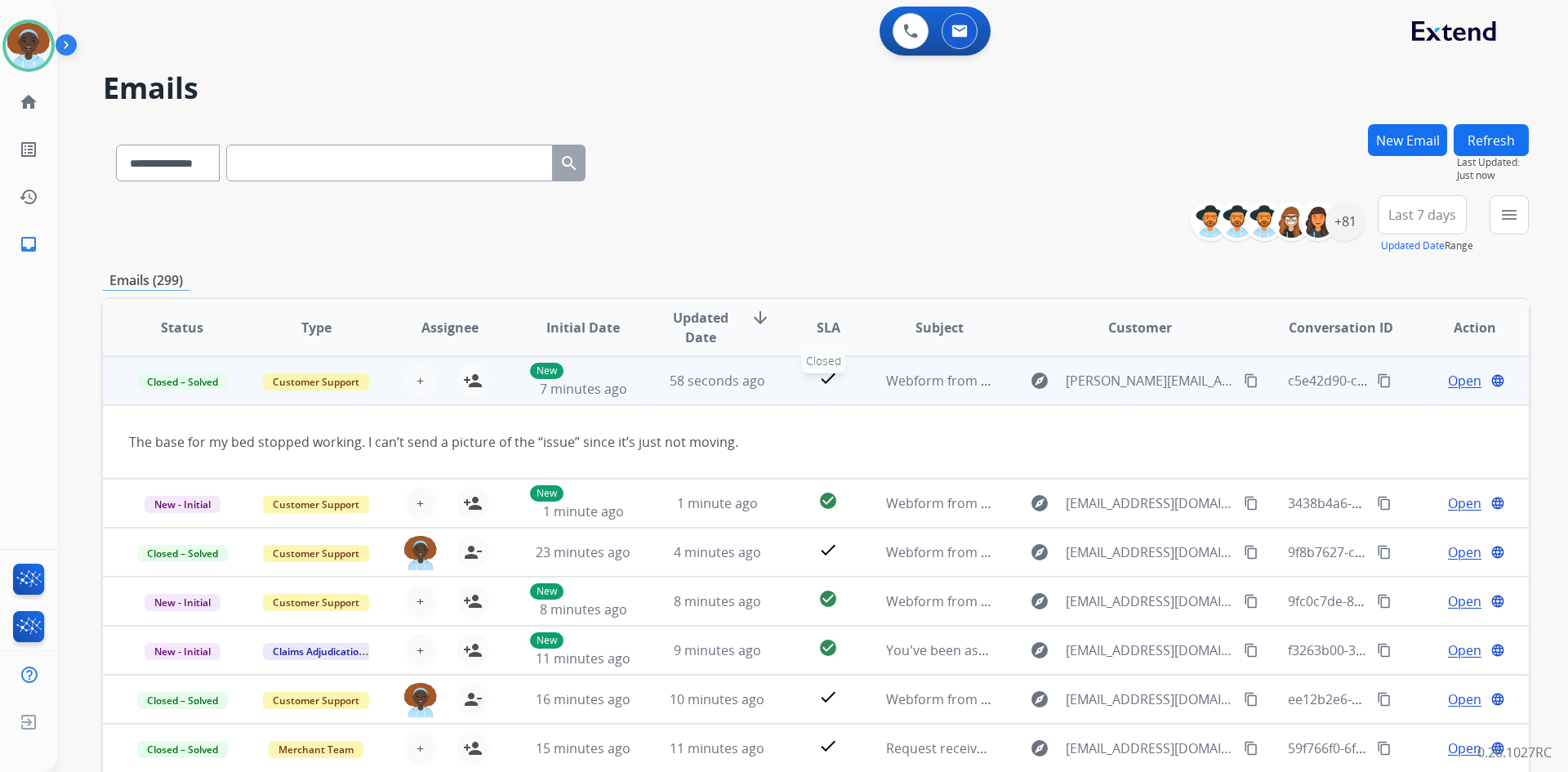
click at [828, 377] on mat-icon "check" at bounding box center [828, 378] width 20 height 20
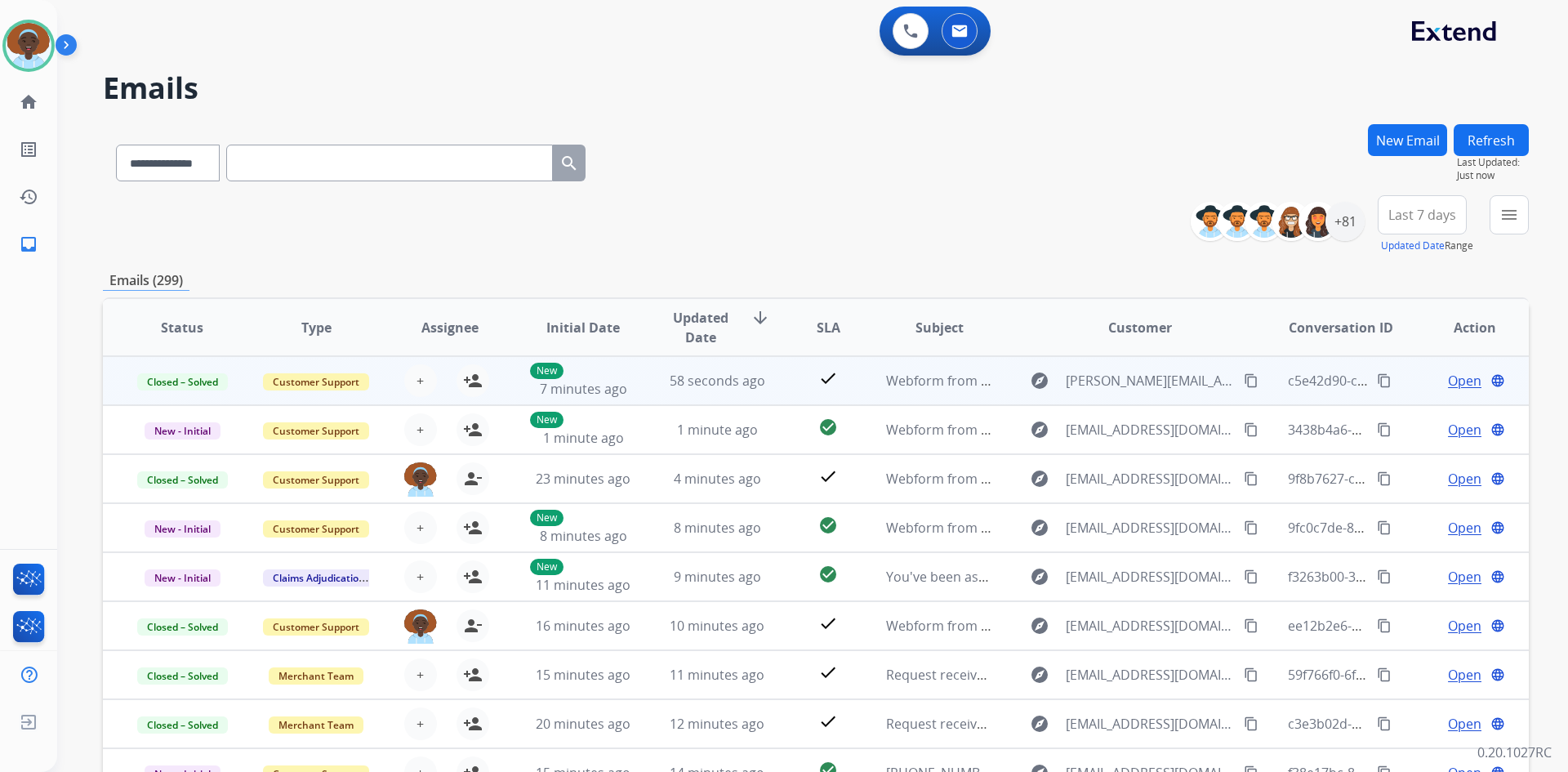
click at [1451, 379] on span "Open" at bounding box center [1464, 381] width 33 height 20
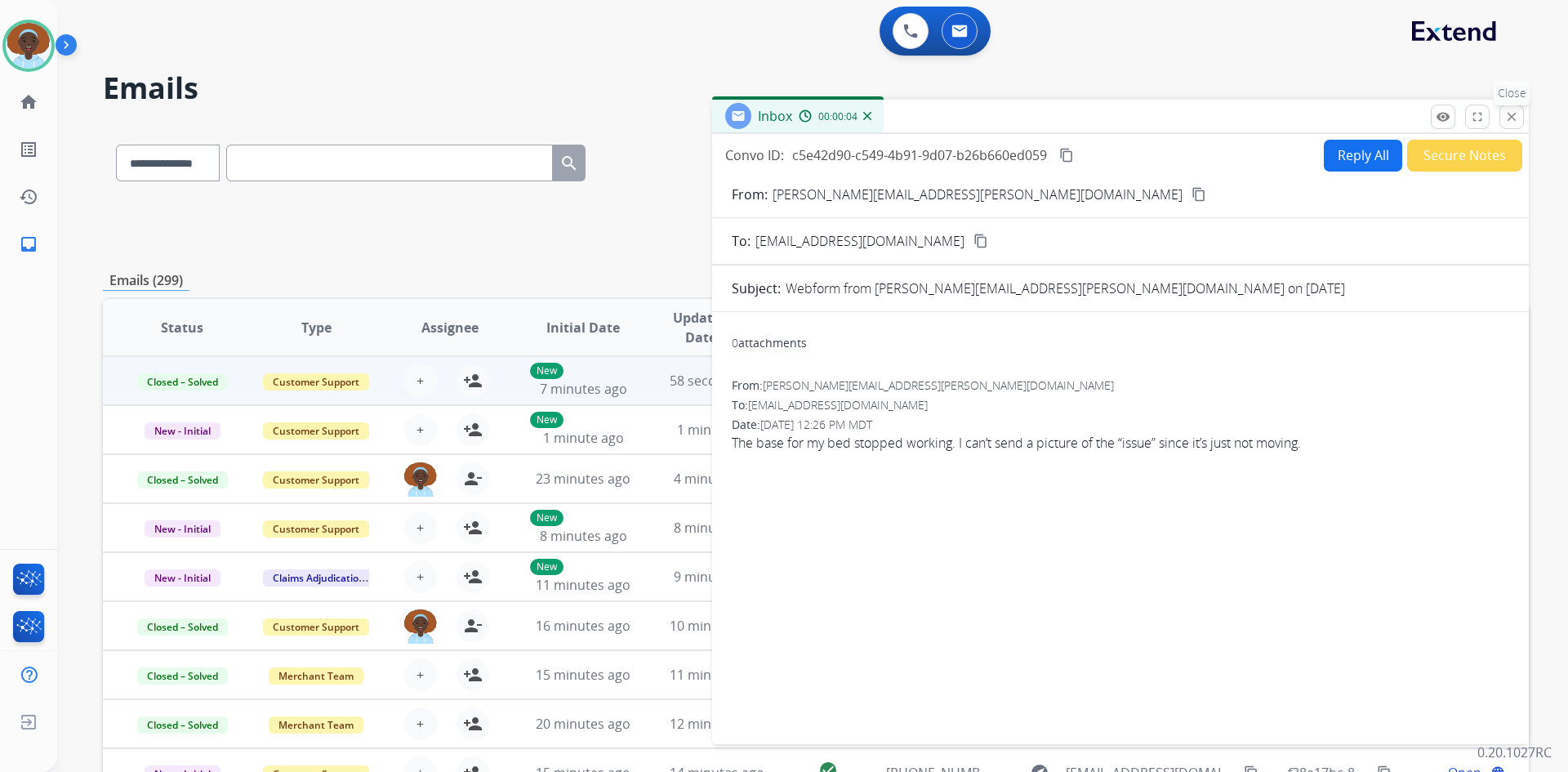
click at [1508, 118] on mat-icon "close" at bounding box center [1512, 117] width 14 height 14
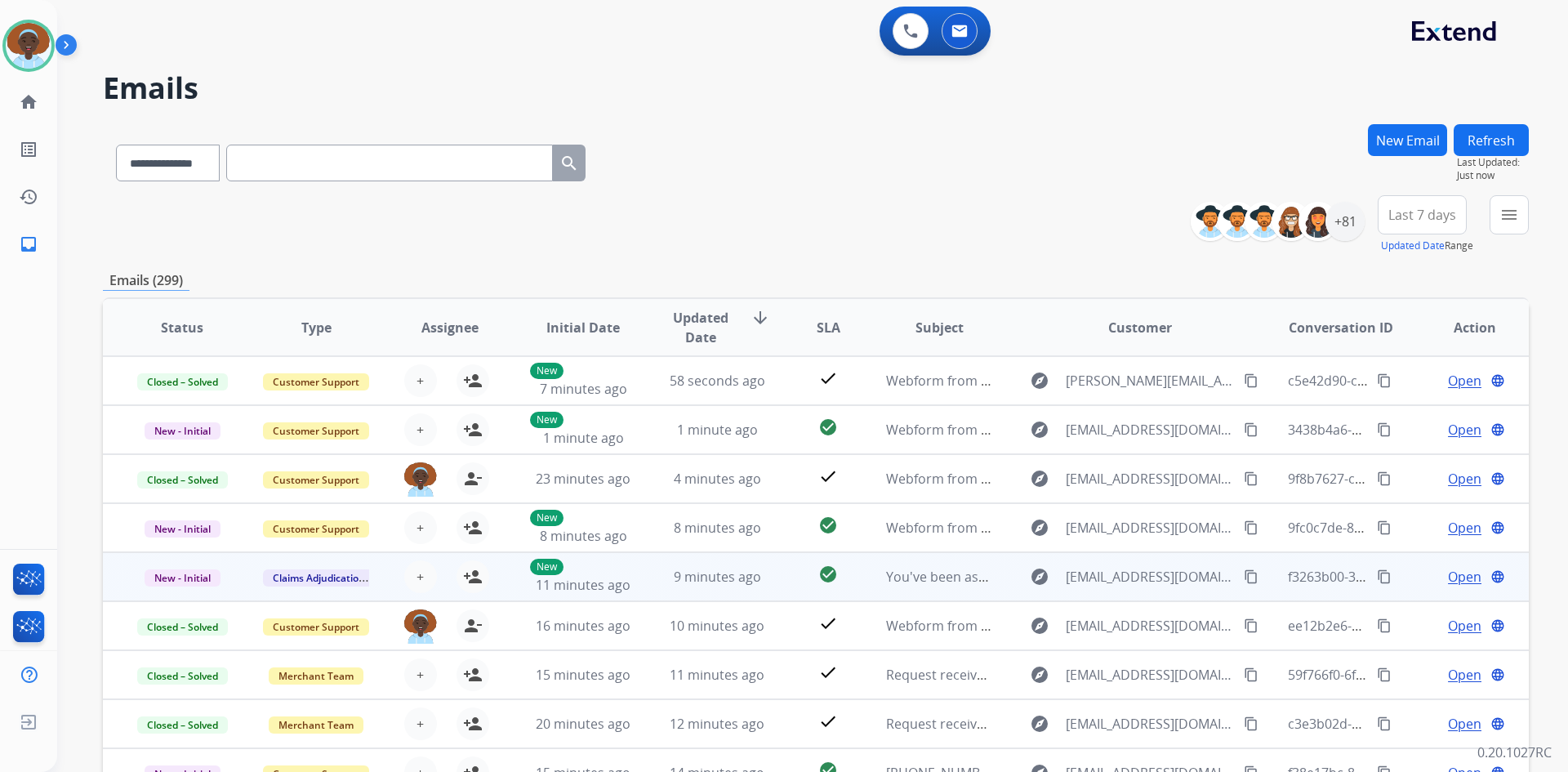
scroll to position [2, 0]
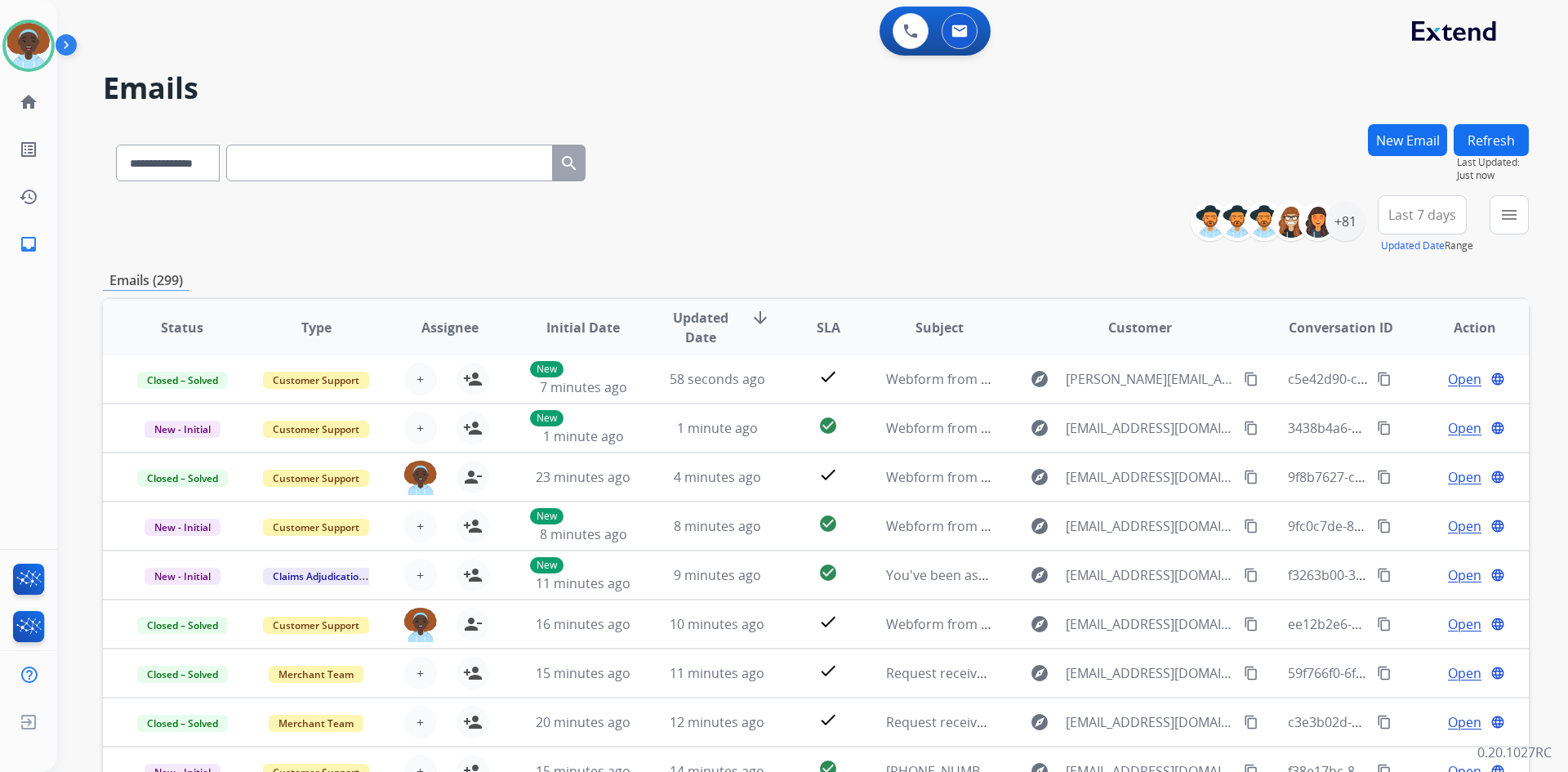
click at [1489, 143] on button "Refresh" at bounding box center [1491, 139] width 75 height 31
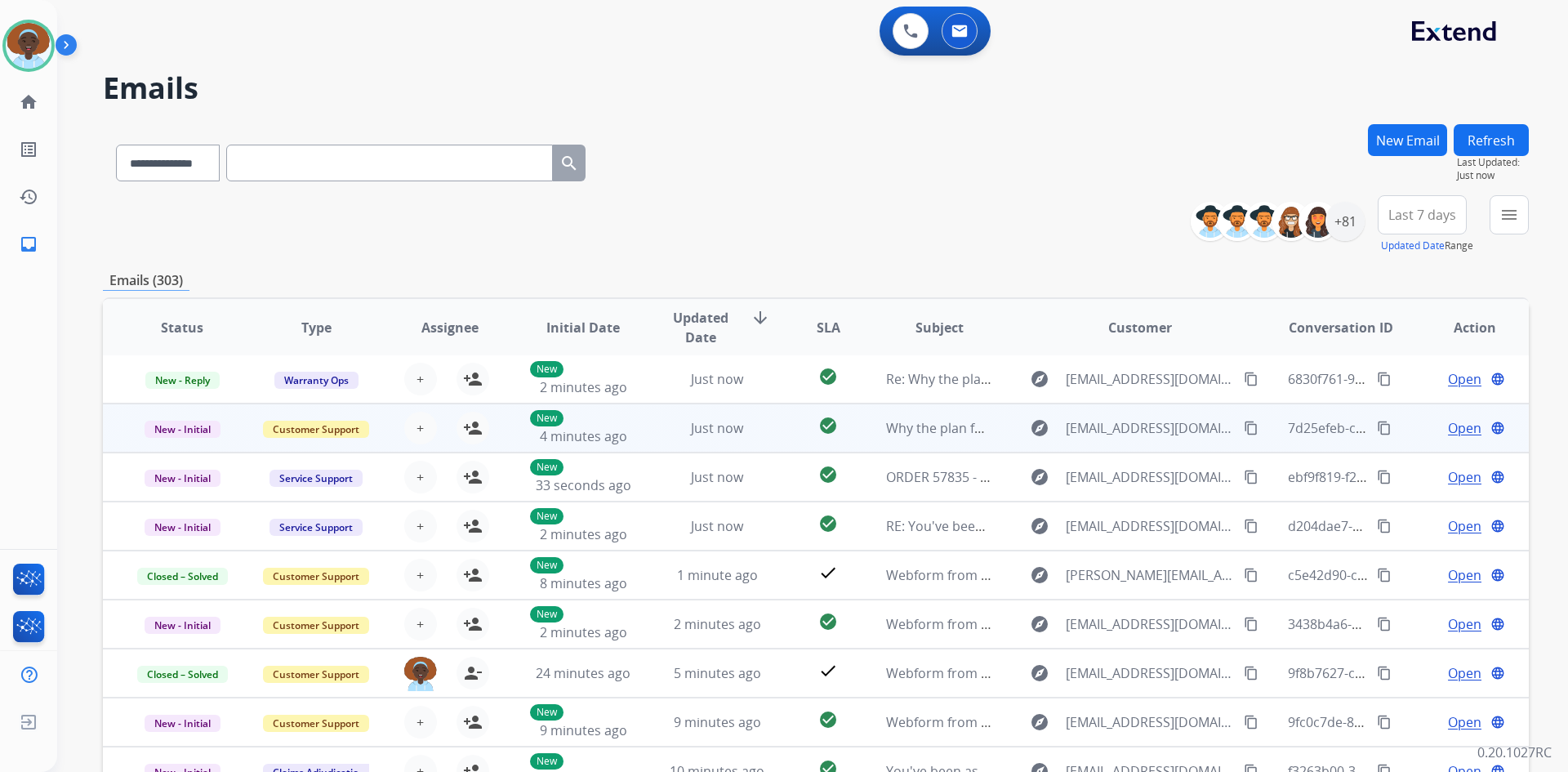
click at [1449, 433] on span "Open" at bounding box center [1464, 428] width 33 height 20
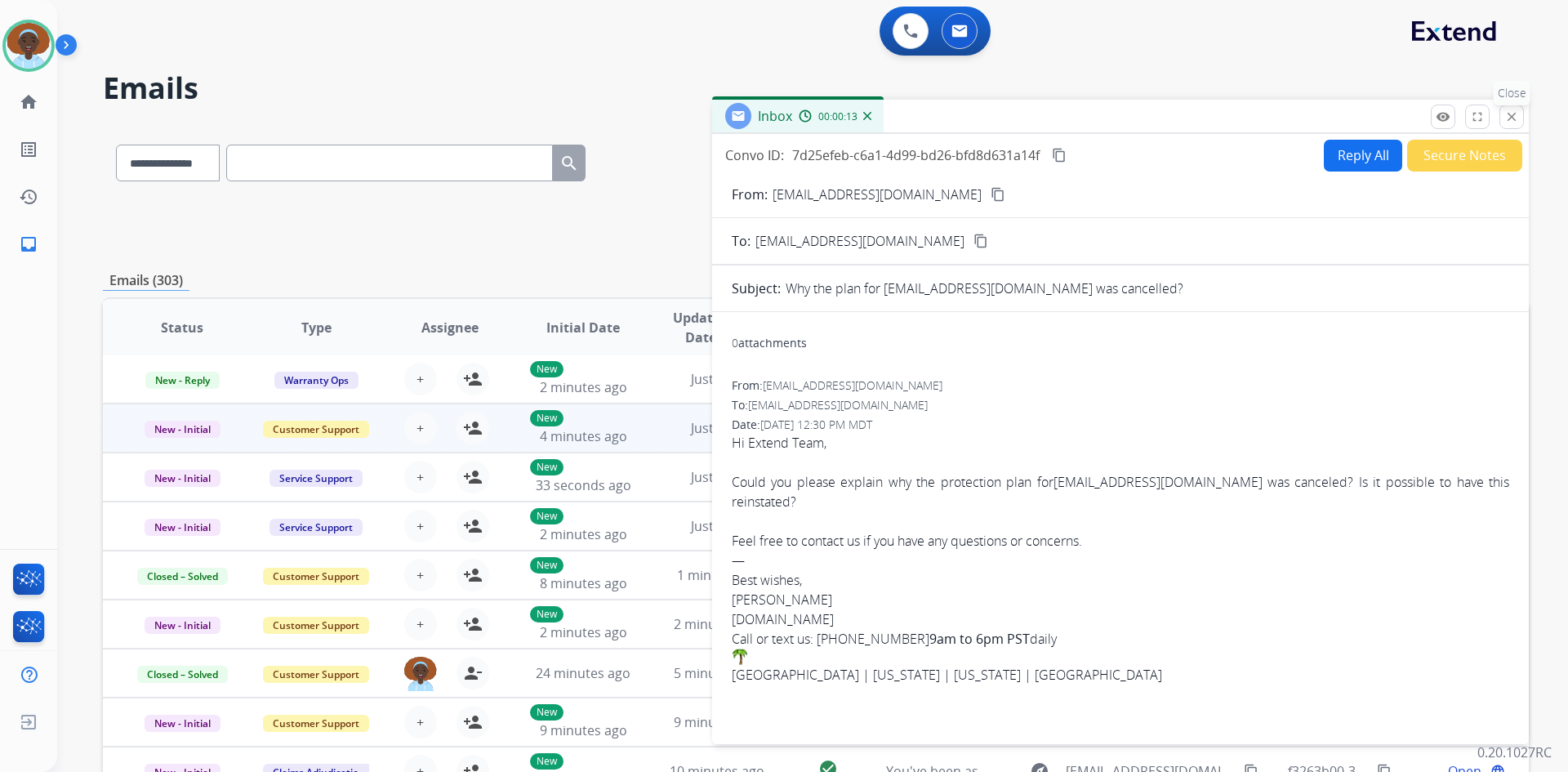
click at [1510, 120] on mat-icon "close" at bounding box center [1512, 117] width 14 height 14
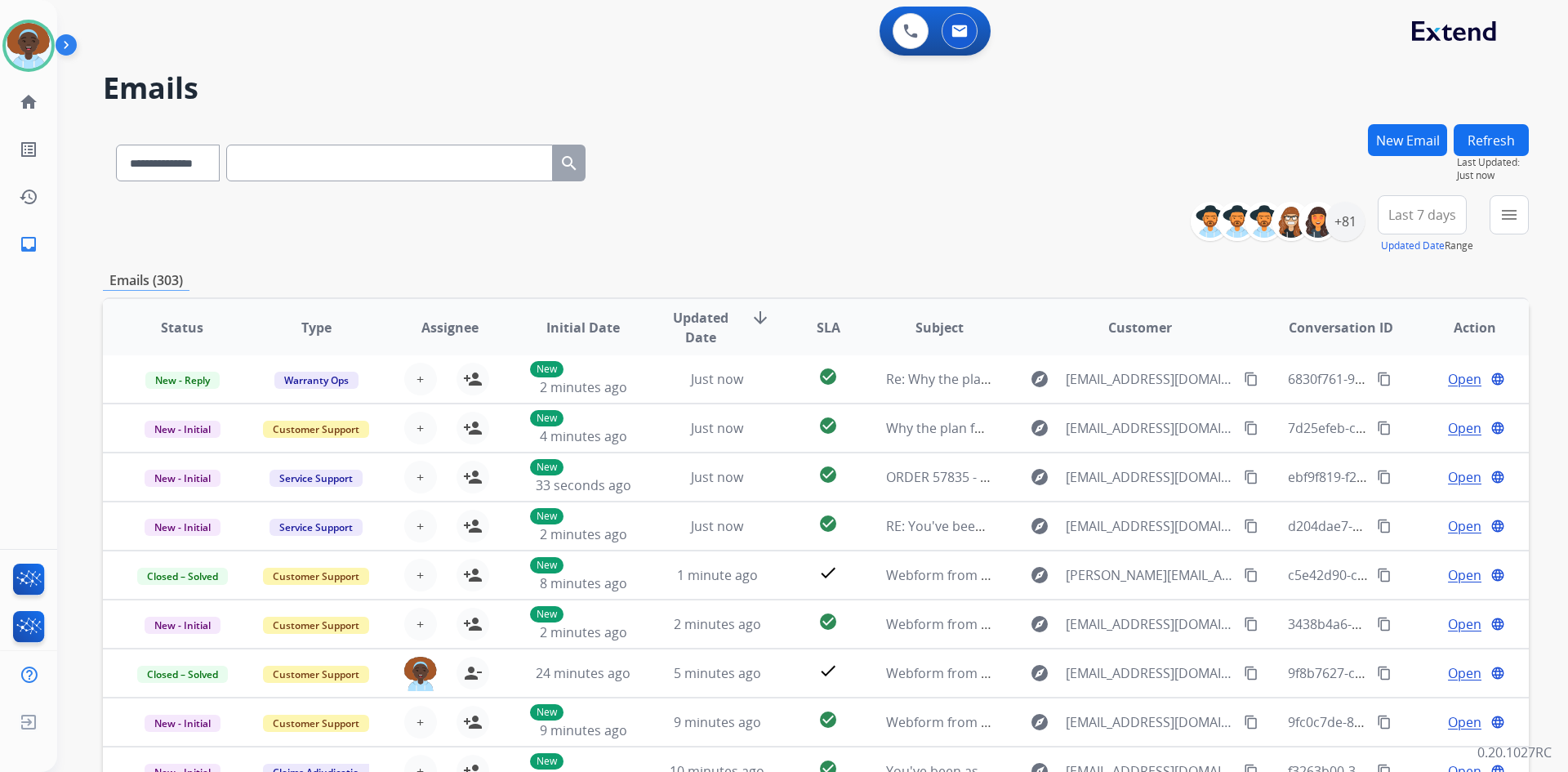
click at [1485, 141] on button "Refresh" at bounding box center [1491, 139] width 75 height 31
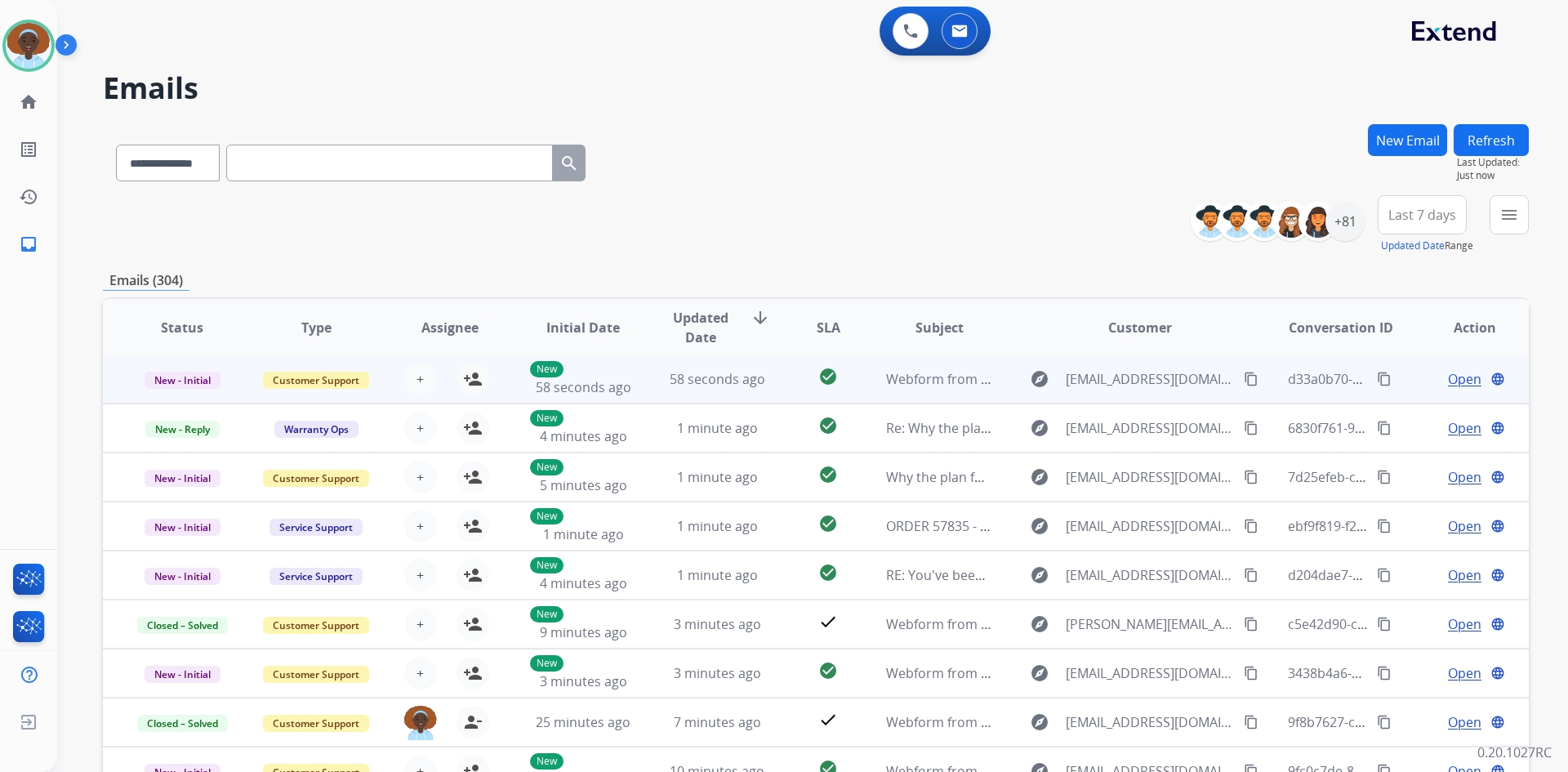
click at [1448, 381] on span "Open" at bounding box center [1464, 379] width 33 height 20
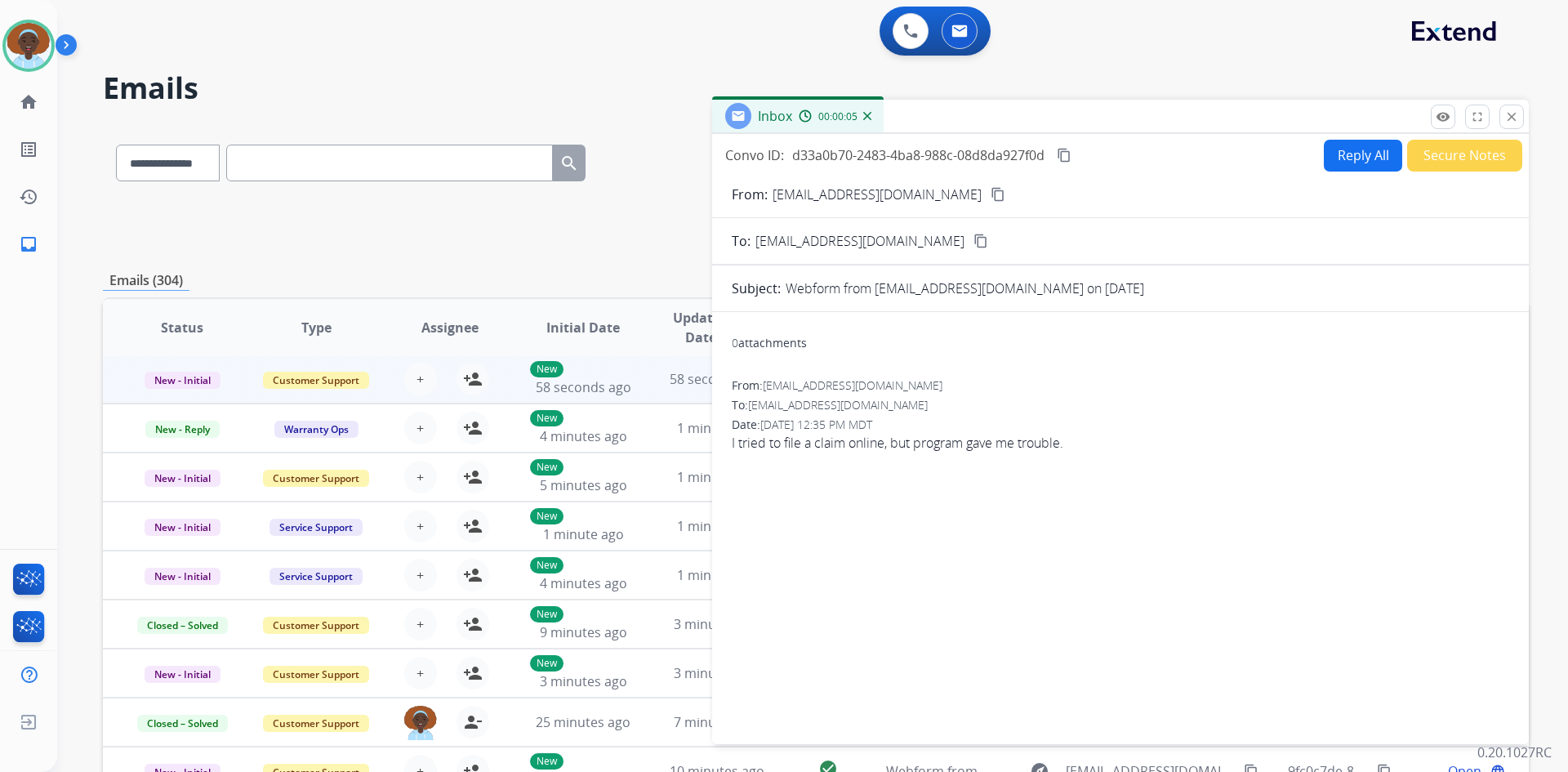
click at [991, 193] on mat-icon "content_copy" at bounding box center [998, 194] width 14 height 14
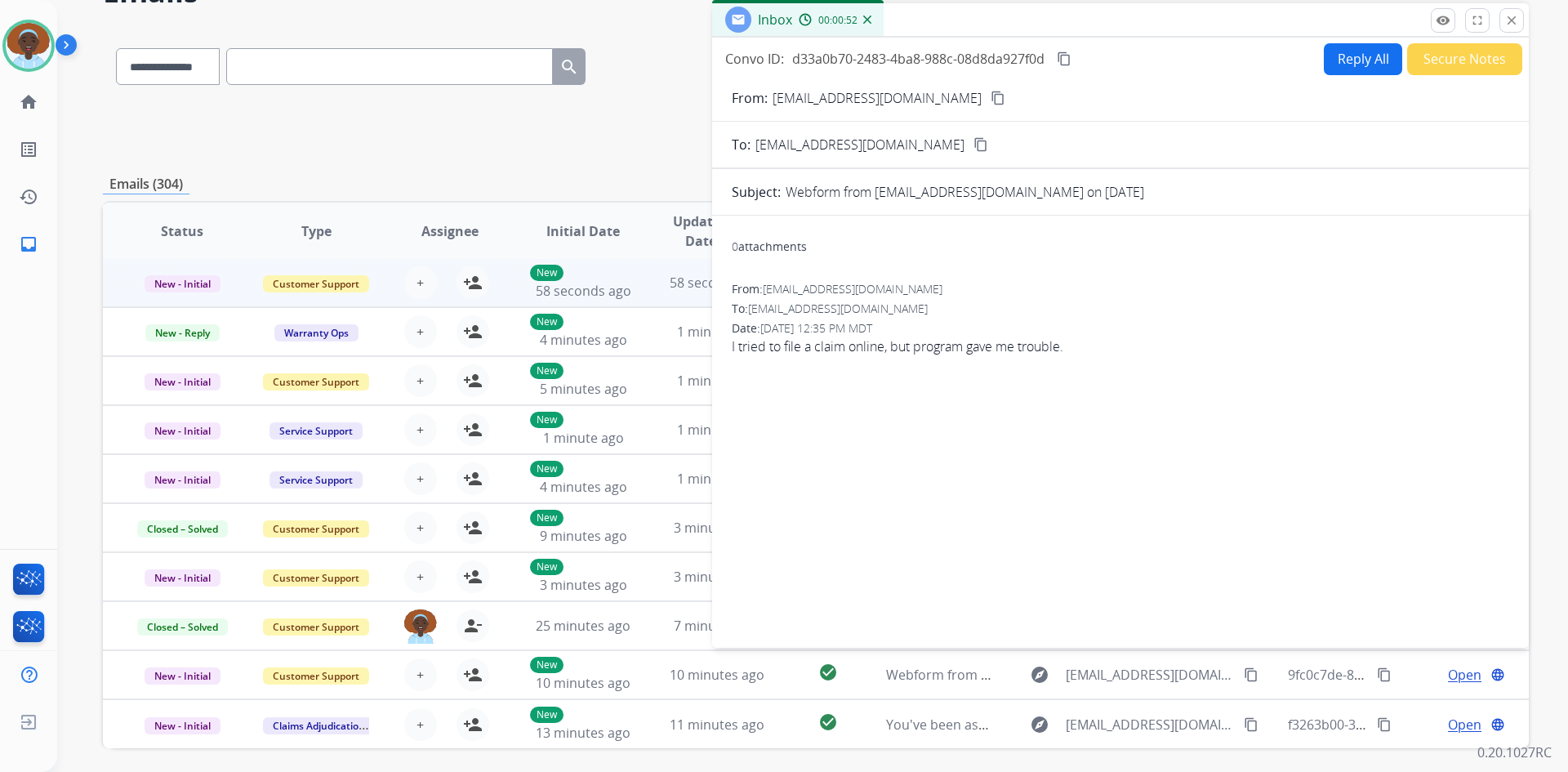
scroll to position [0, 0]
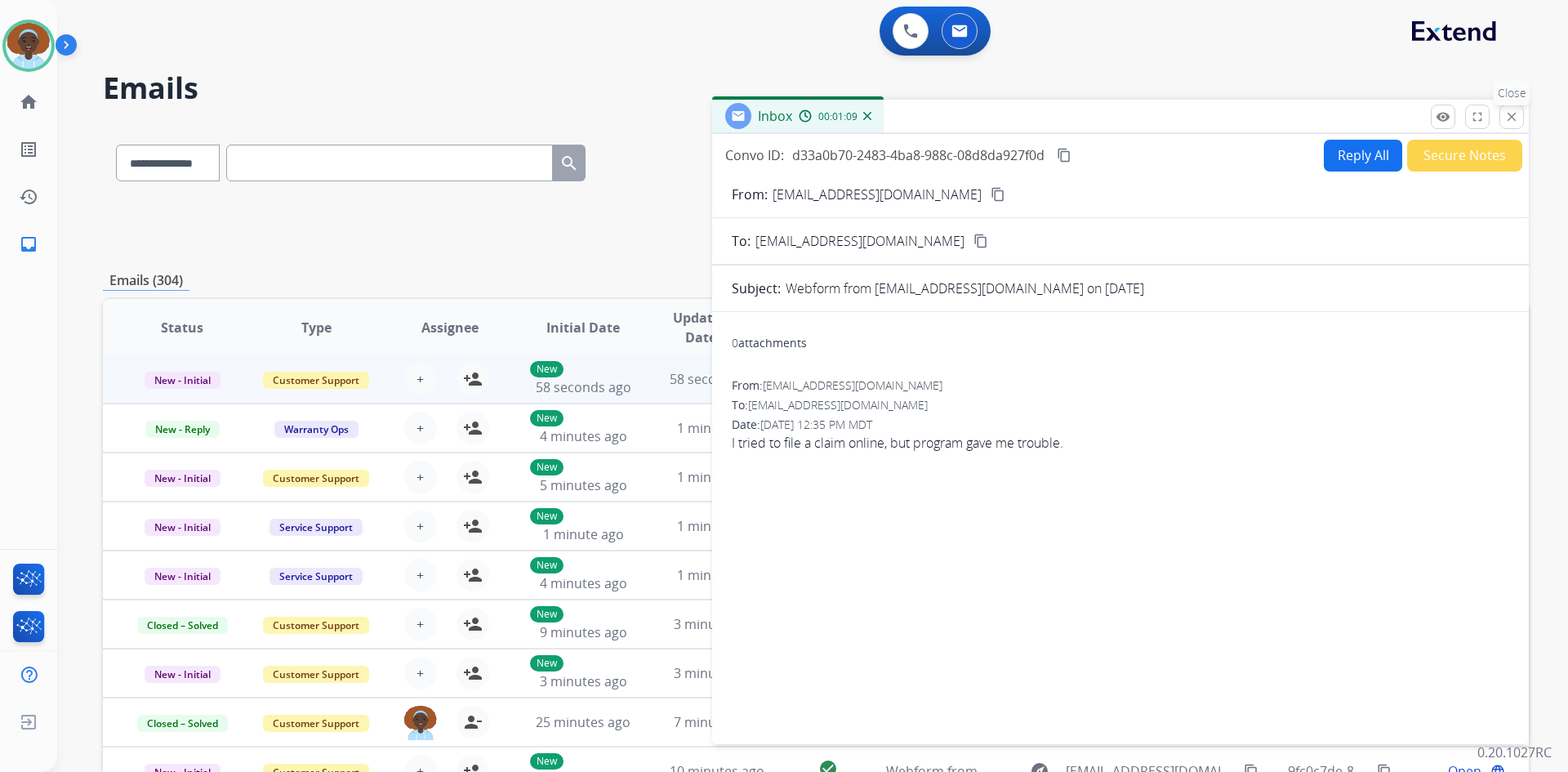
click at [1513, 115] on mat-icon "close" at bounding box center [1512, 117] width 14 height 14
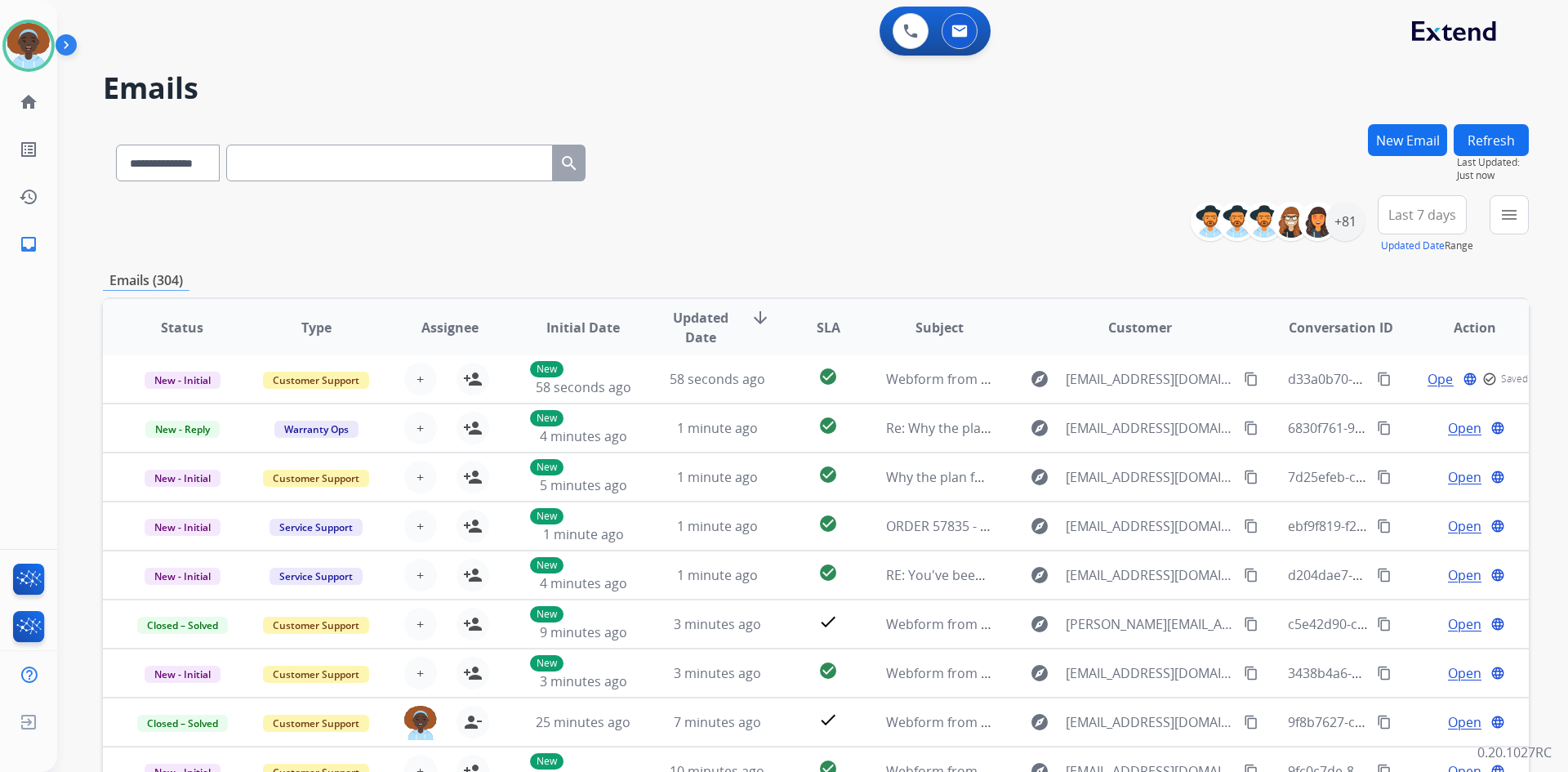
click at [1472, 146] on button "Refresh" at bounding box center [1491, 139] width 75 height 31
click at [1493, 146] on button "Refresh" at bounding box center [1491, 139] width 75 height 31
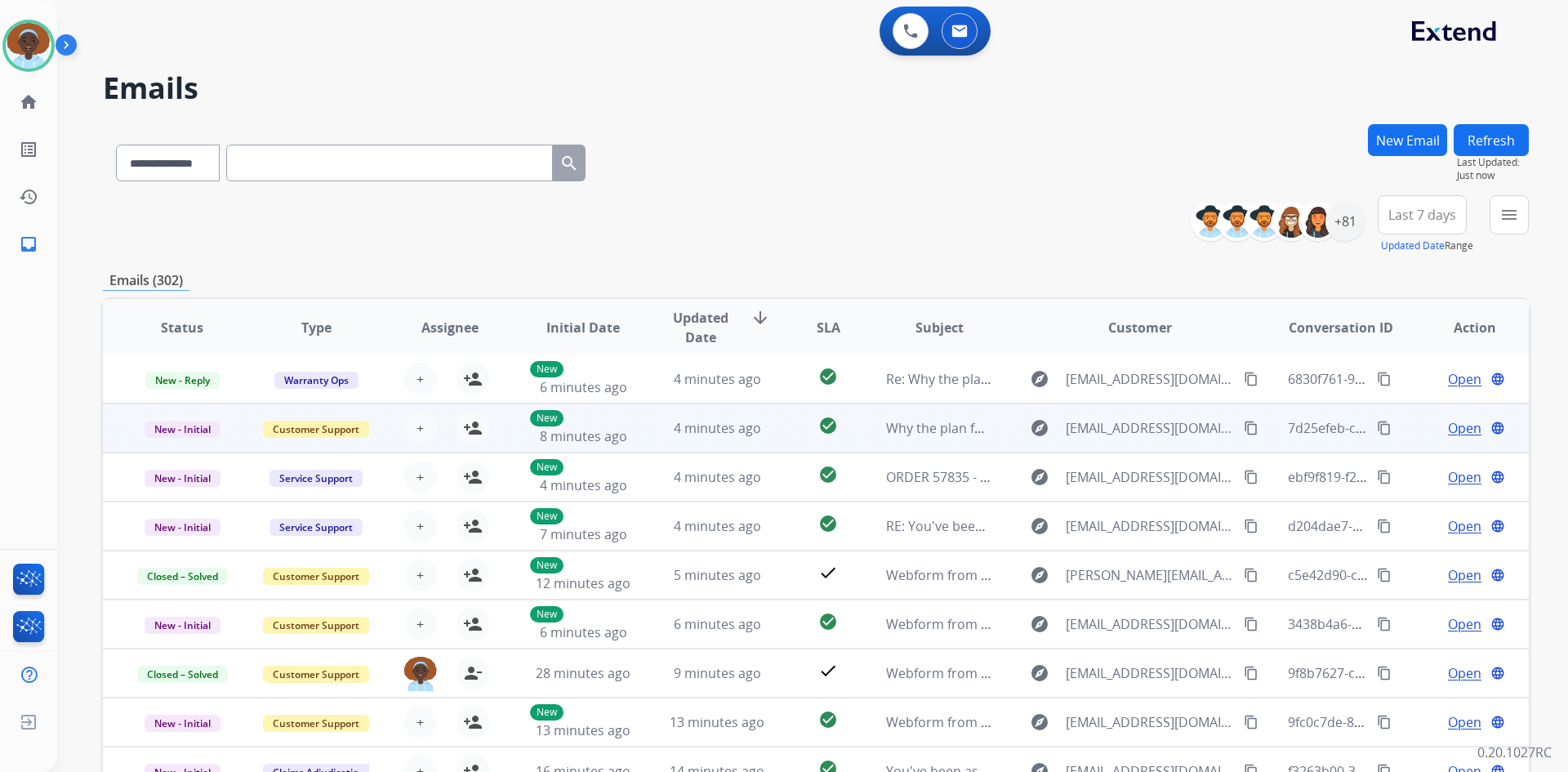
click at [1457, 431] on span "Open" at bounding box center [1464, 428] width 33 height 20
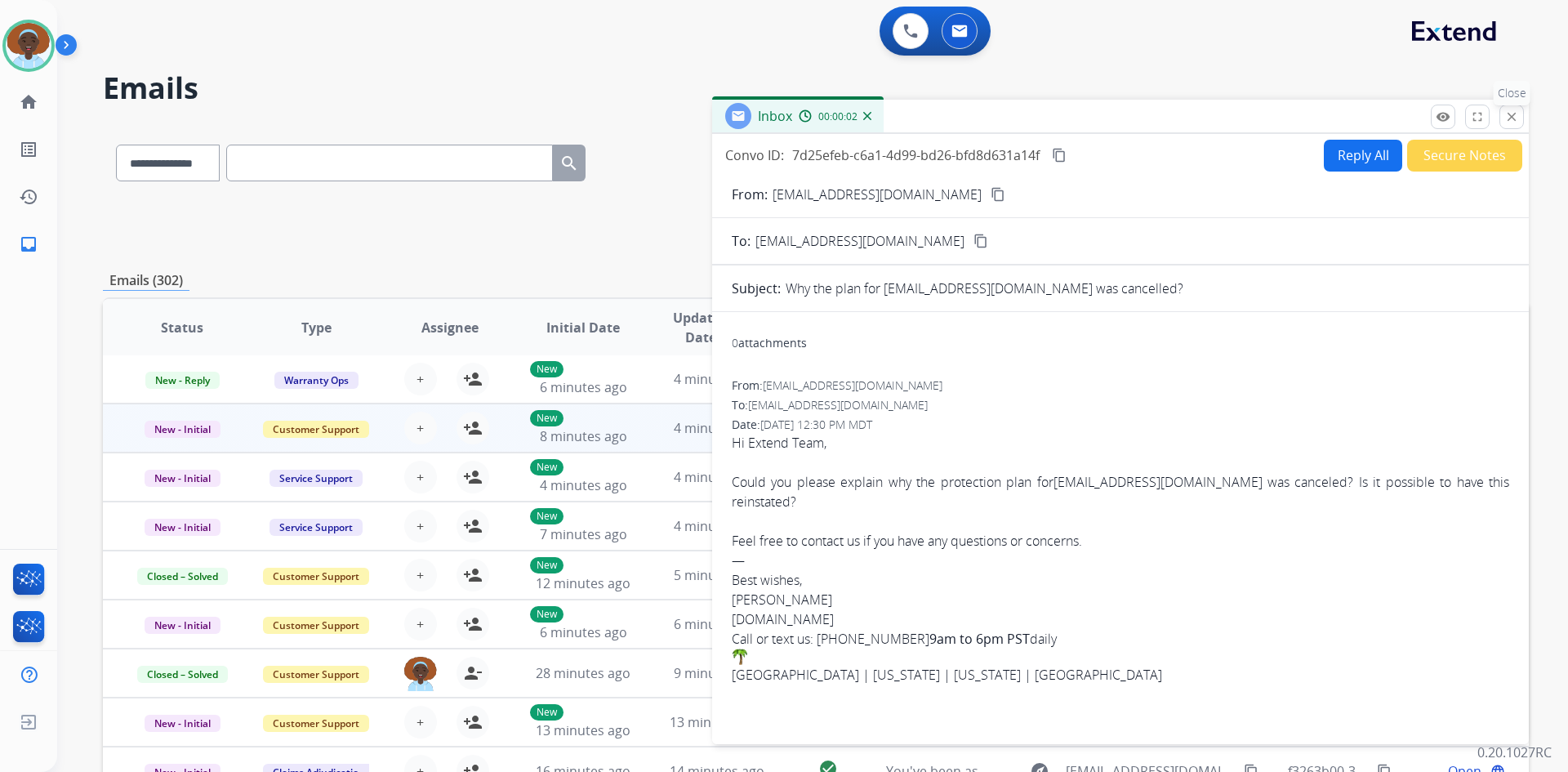
drag, startPoint x: 1510, startPoint y: 113, endPoint x: 1357, endPoint y: 172, distance: 164.0
click at [1510, 114] on mat-icon "close" at bounding box center [1512, 117] width 14 height 14
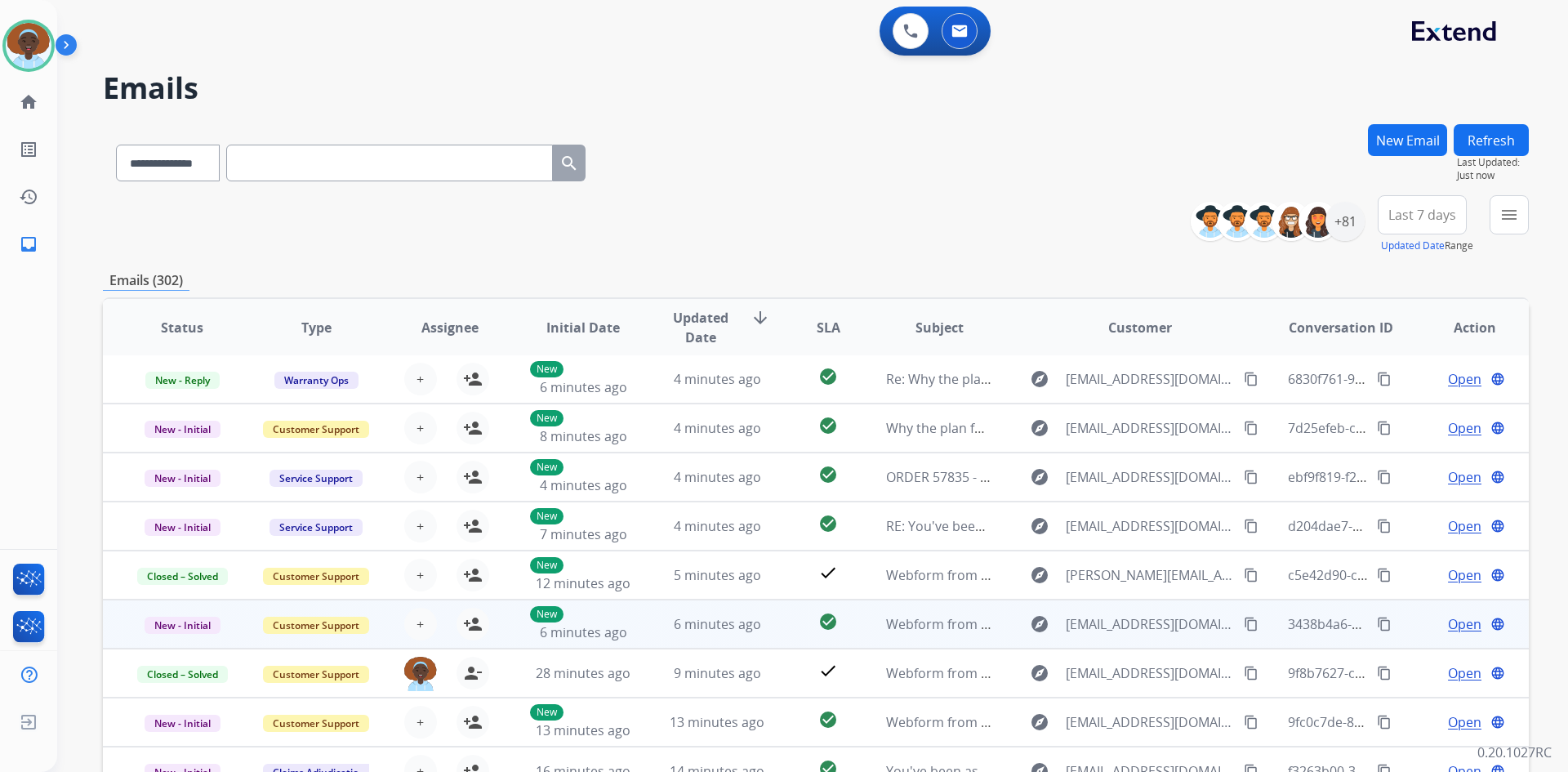
click at [1464, 622] on span "Open" at bounding box center [1464, 624] width 33 height 20
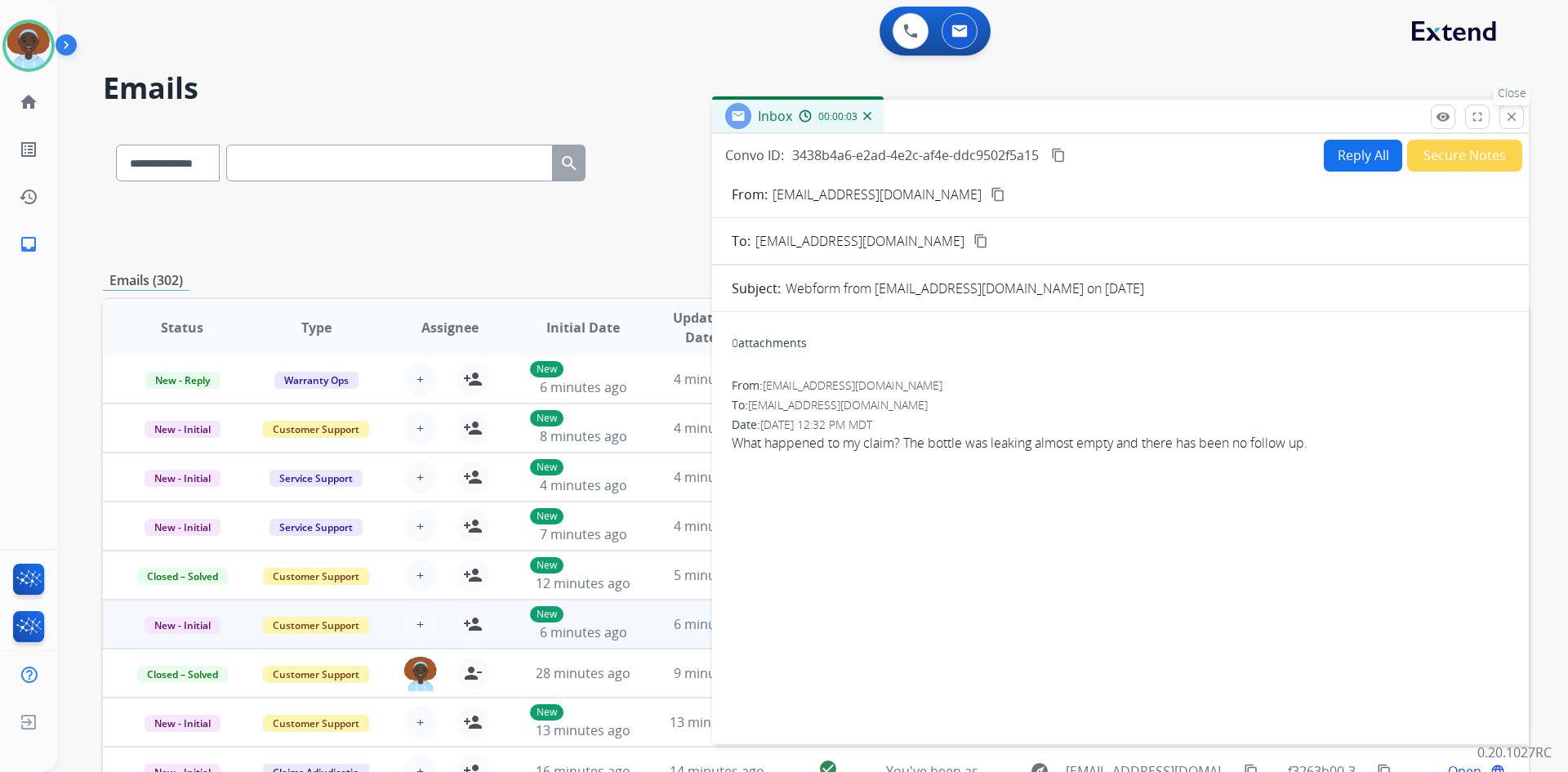
click at [1519, 123] on button "close Close" at bounding box center [1511, 116] width 24 height 24
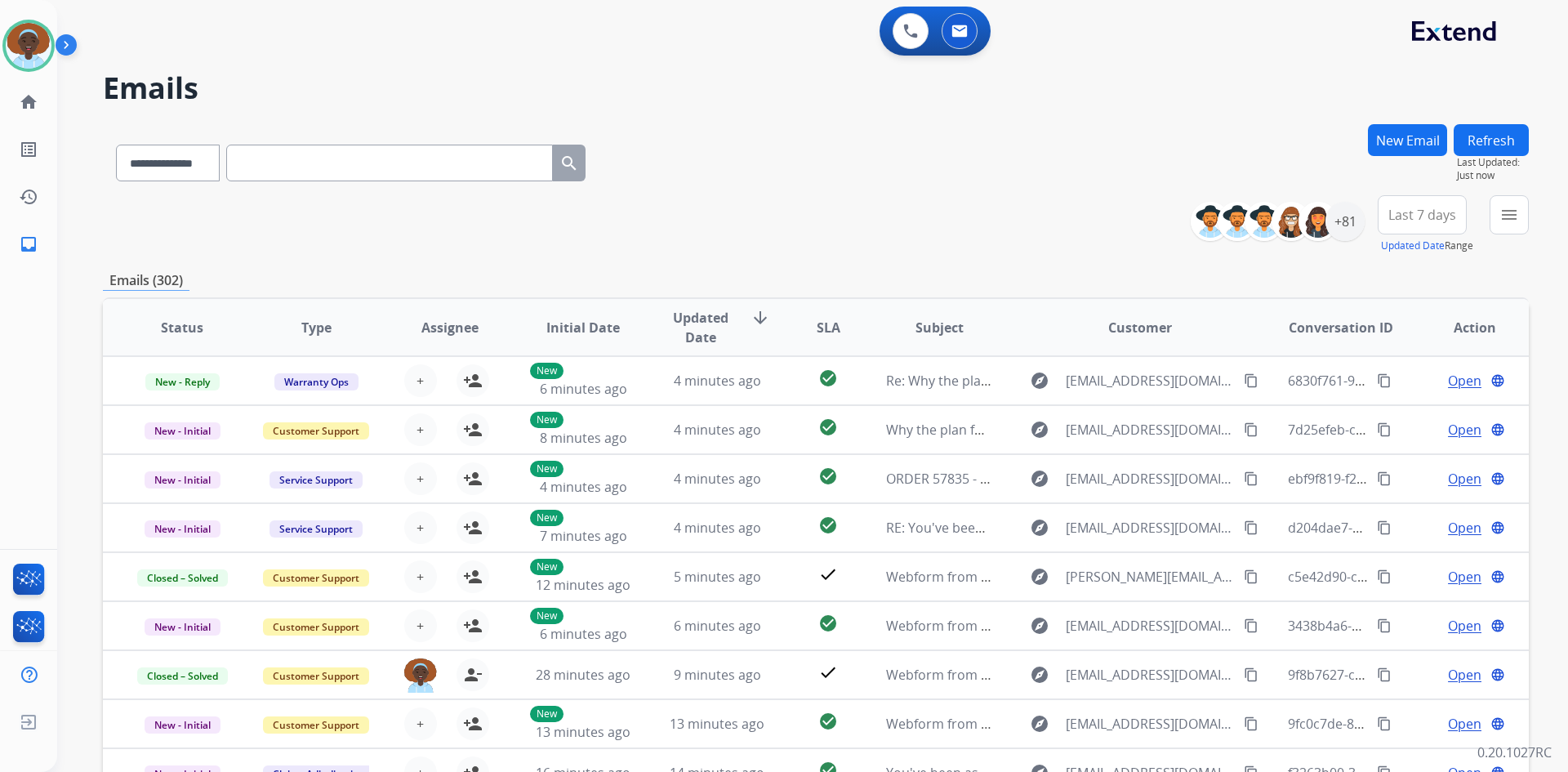
click at [1480, 144] on button "Refresh" at bounding box center [1491, 139] width 75 height 31
click at [1491, 139] on button "Refresh" at bounding box center [1491, 139] width 75 height 31
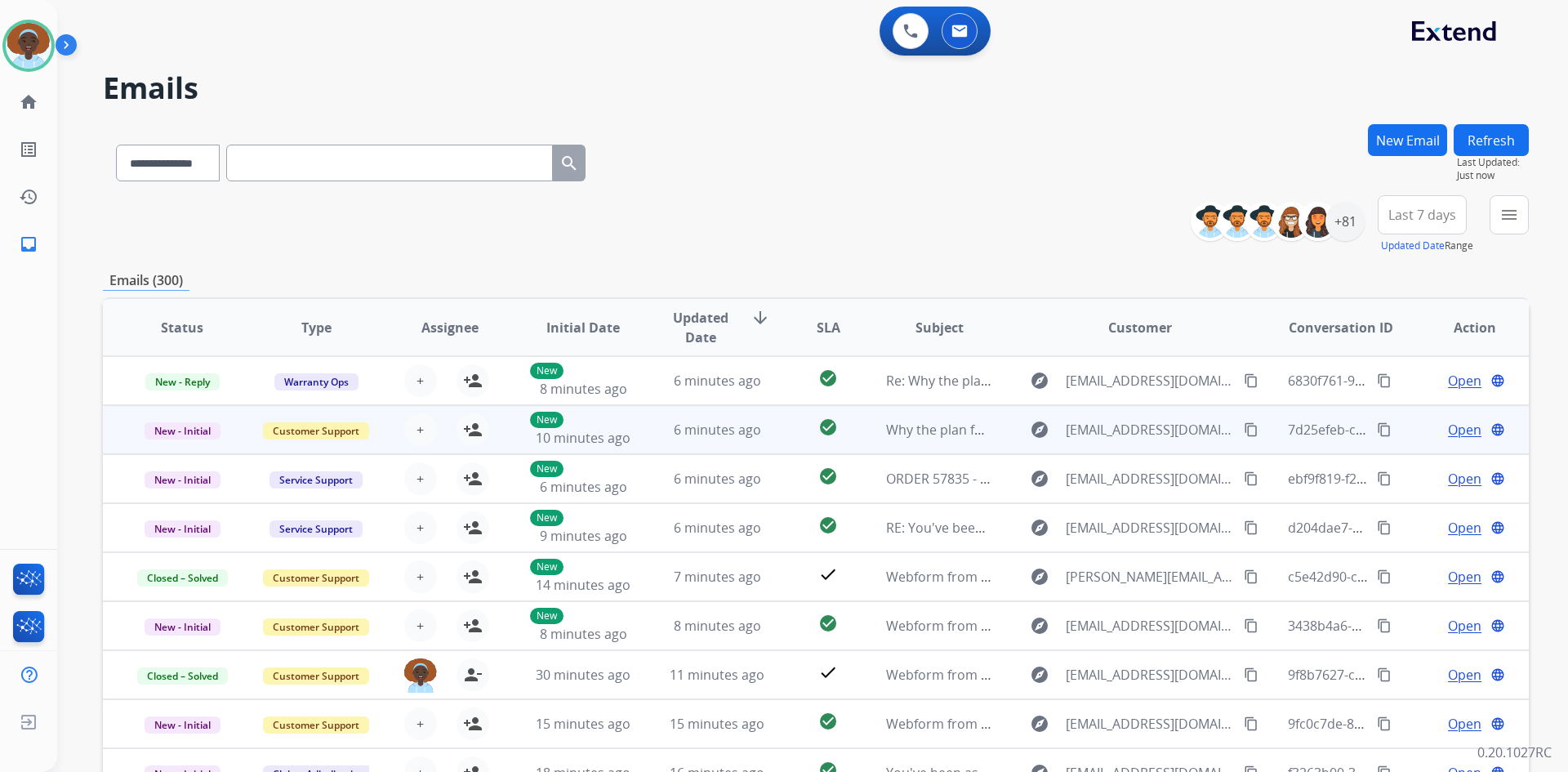
click at [1448, 433] on span "Open" at bounding box center [1464, 429] width 33 height 20
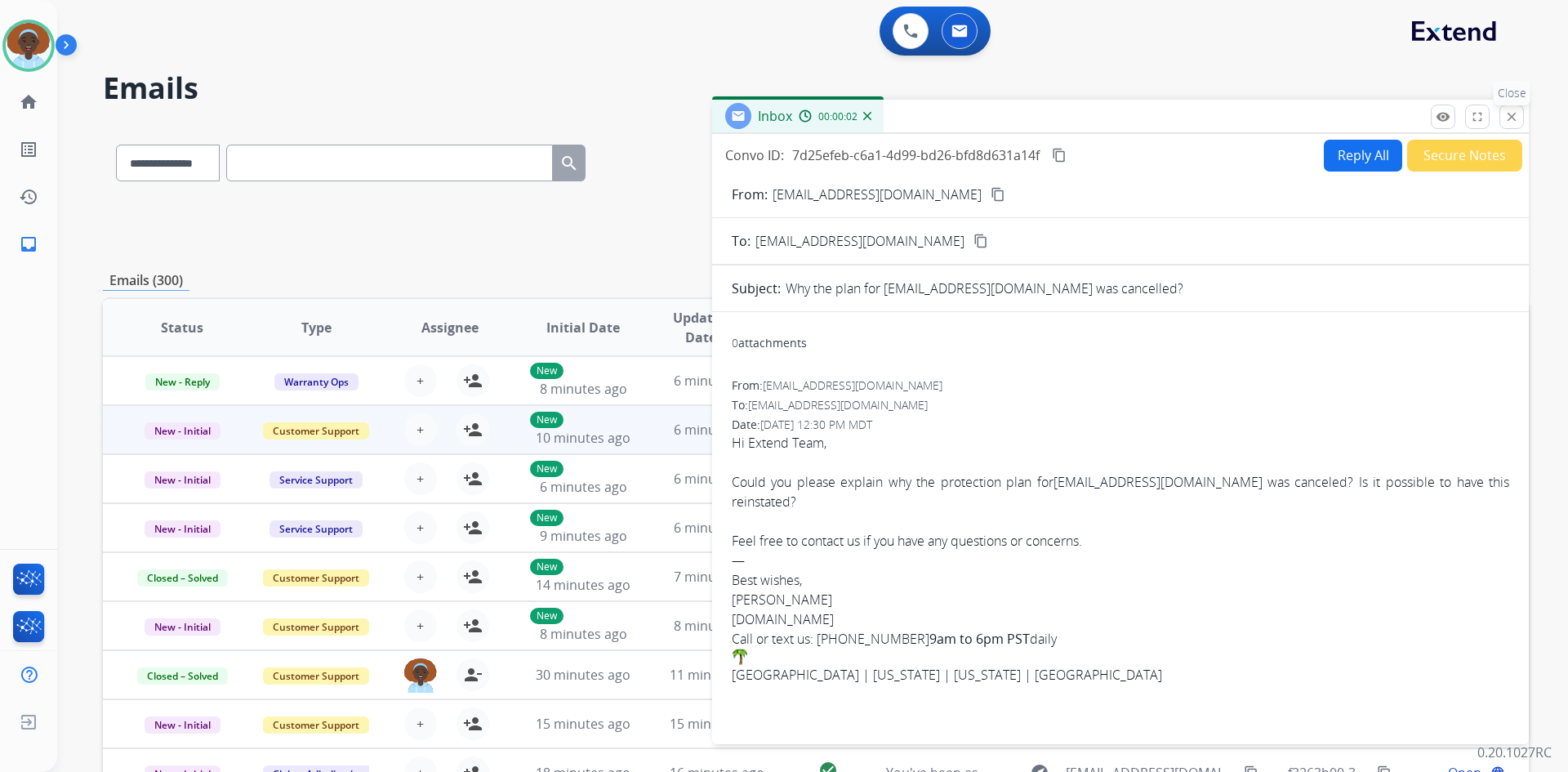
click at [1513, 121] on mat-icon "close" at bounding box center [1512, 117] width 14 height 14
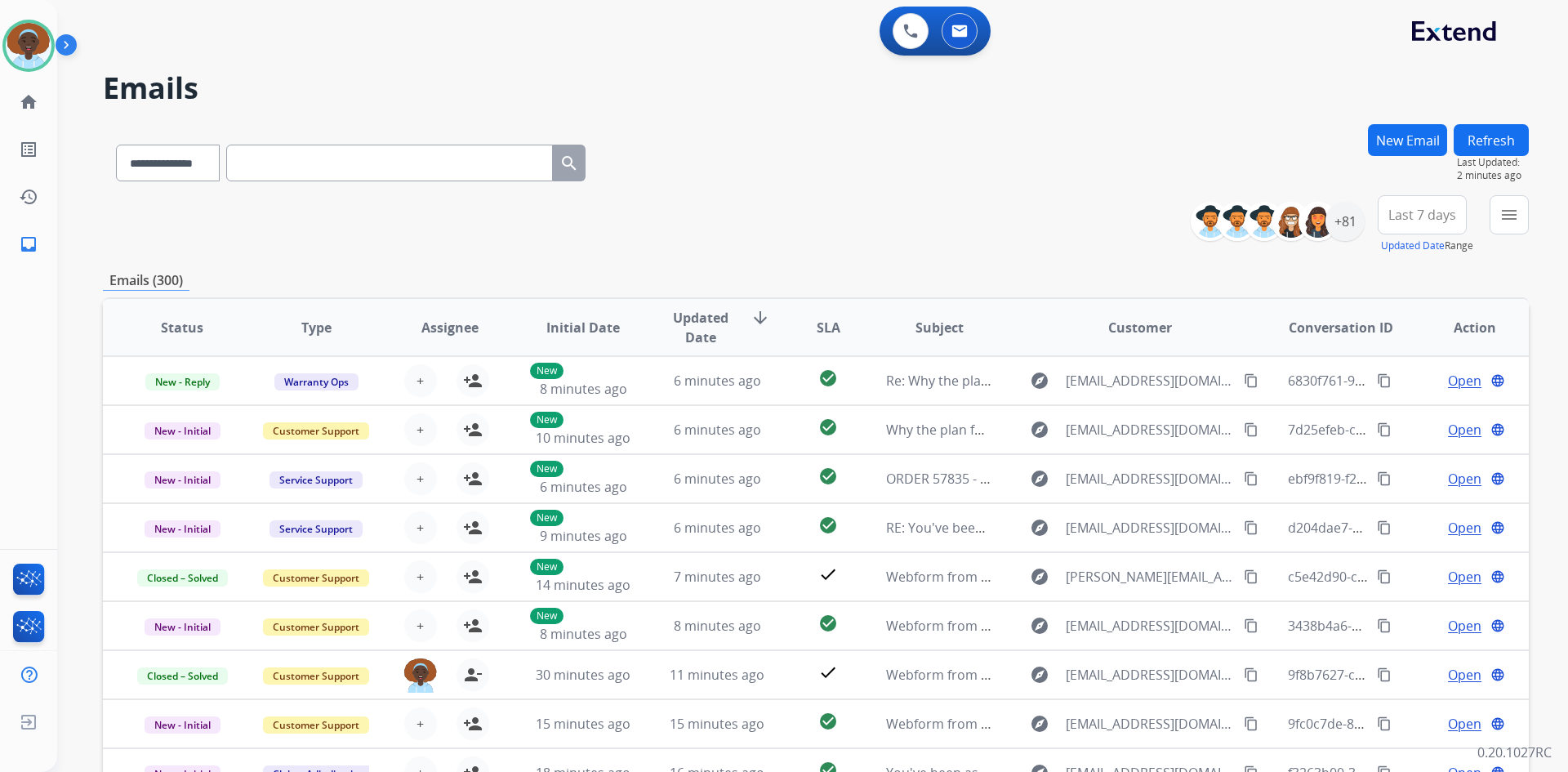
click at [1496, 141] on button "Refresh" at bounding box center [1491, 139] width 75 height 31
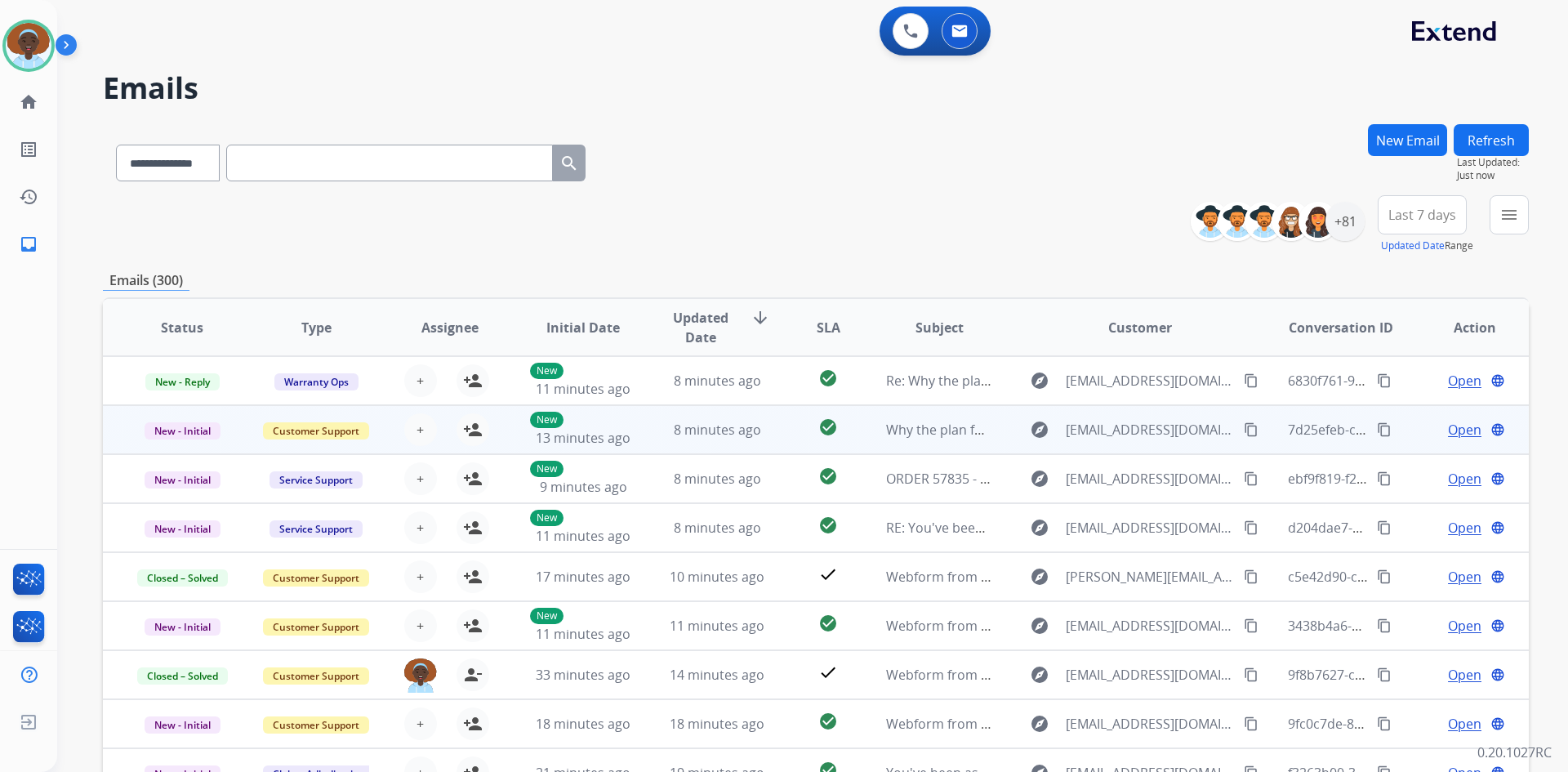
click at [1449, 426] on span "Open" at bounding box center [1464, 429] width 33 height 20
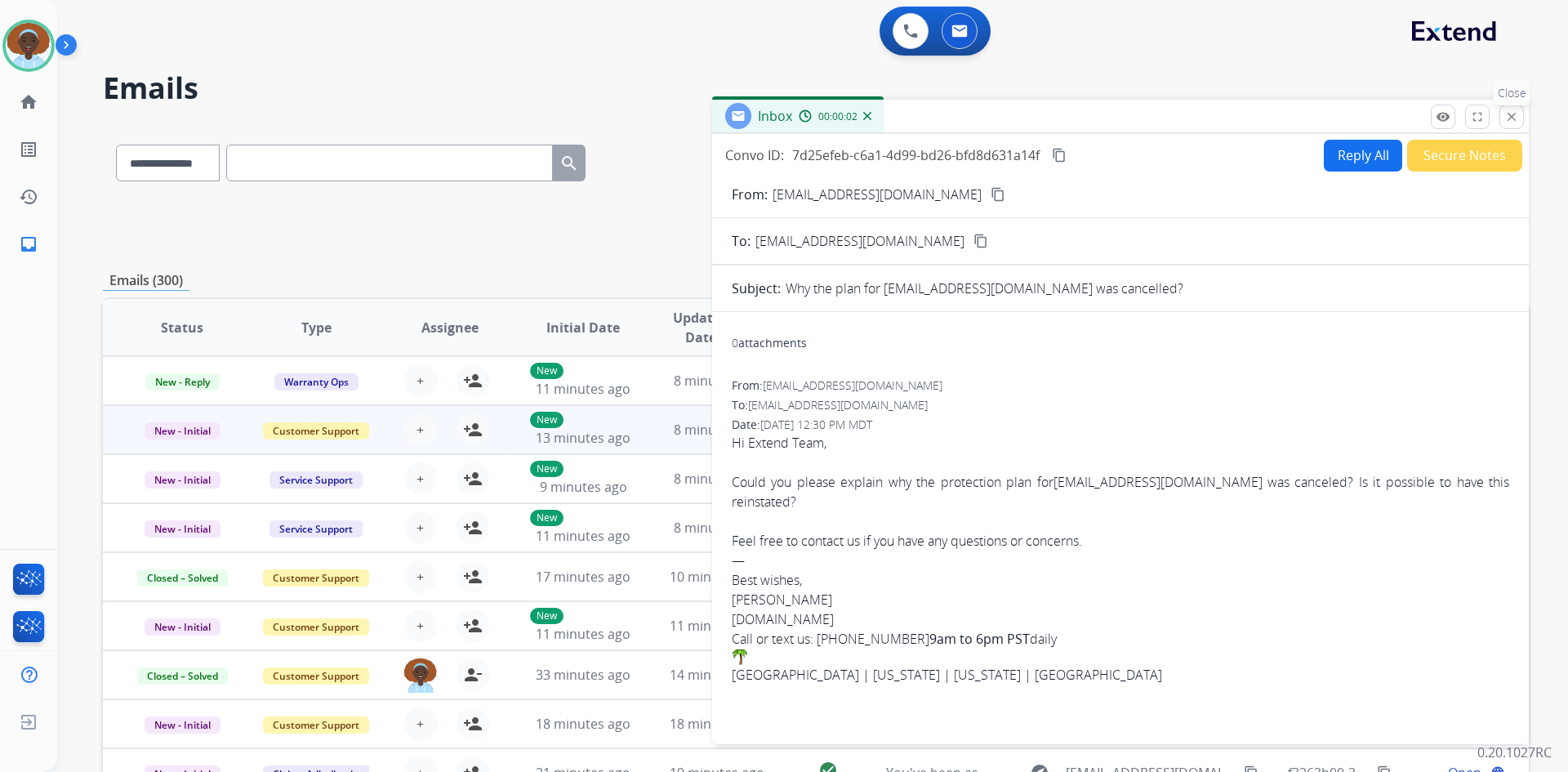
click at [1509, 117] on mat-icon "close" at bounding box center [1512, 117] width 14 height 14
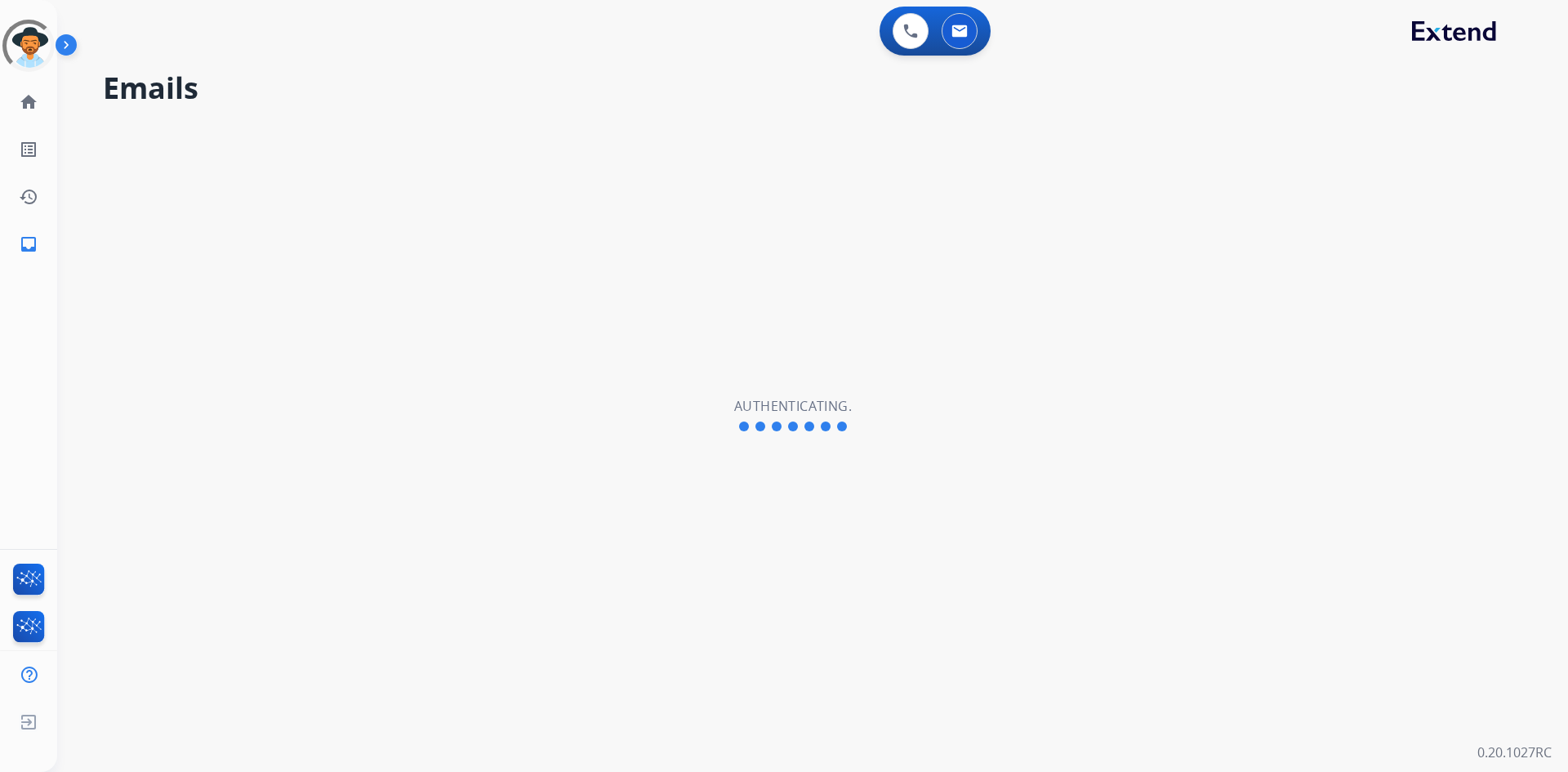
select select "**********"
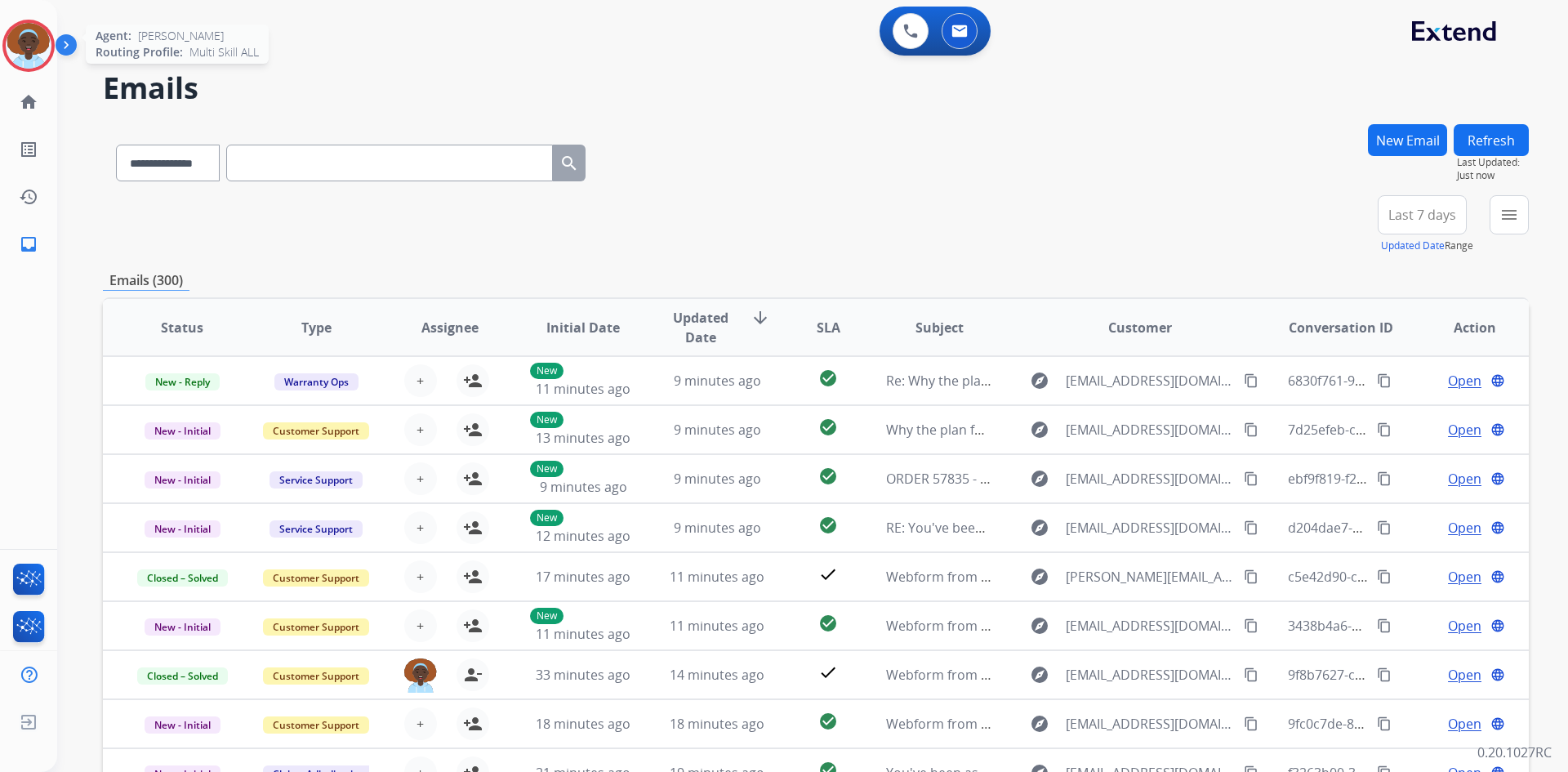
click at [37, 47] on img at bounding box center [28, 45] width 46 height 46
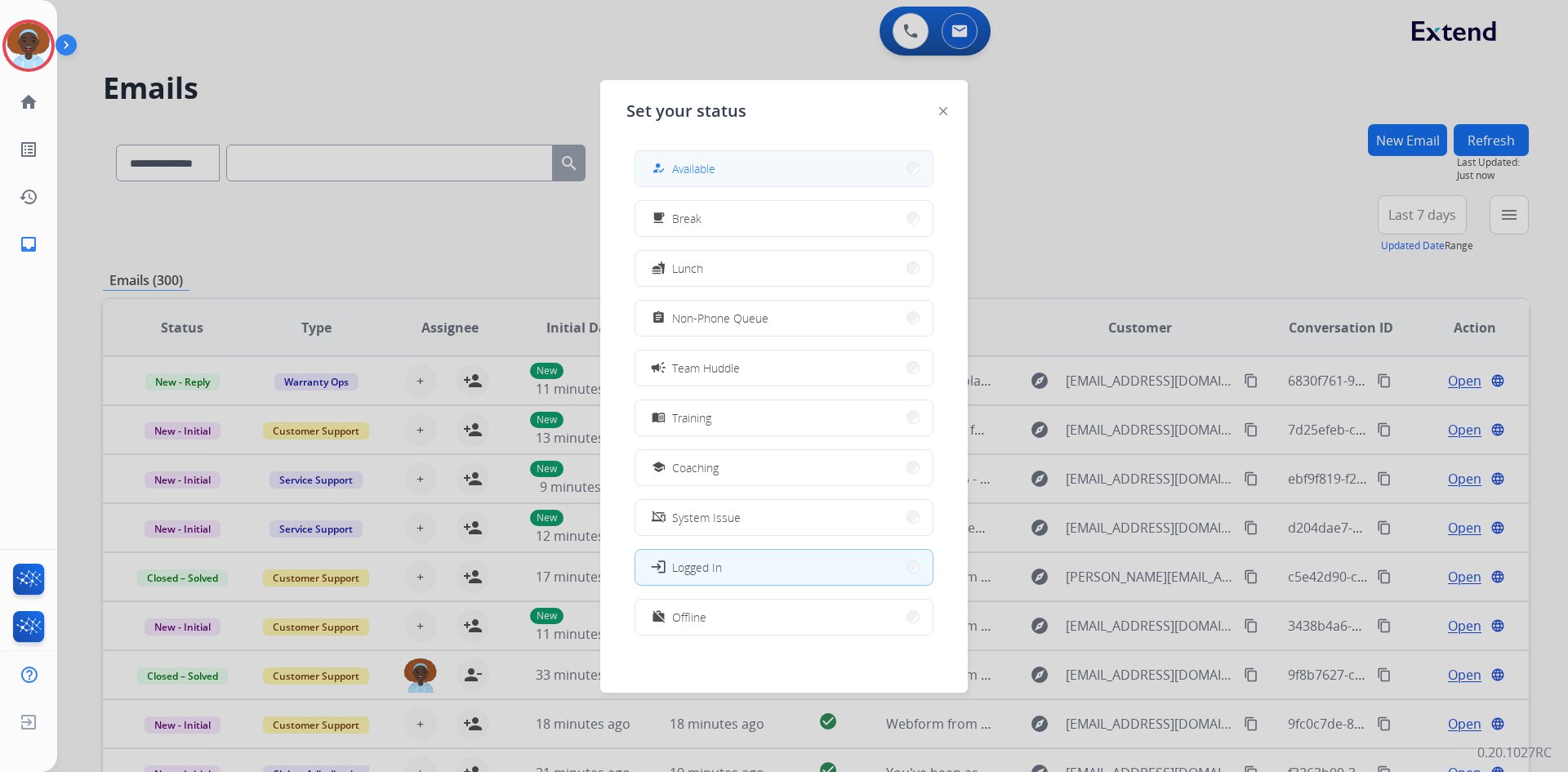
drag, startPoint x: 695, startPoint y: 164, endPoint x: 704, endPoint y: 159, distance: 10.3
click at [696, 164] on span "Available" at bounding box center [694, 168] width 43 height 17
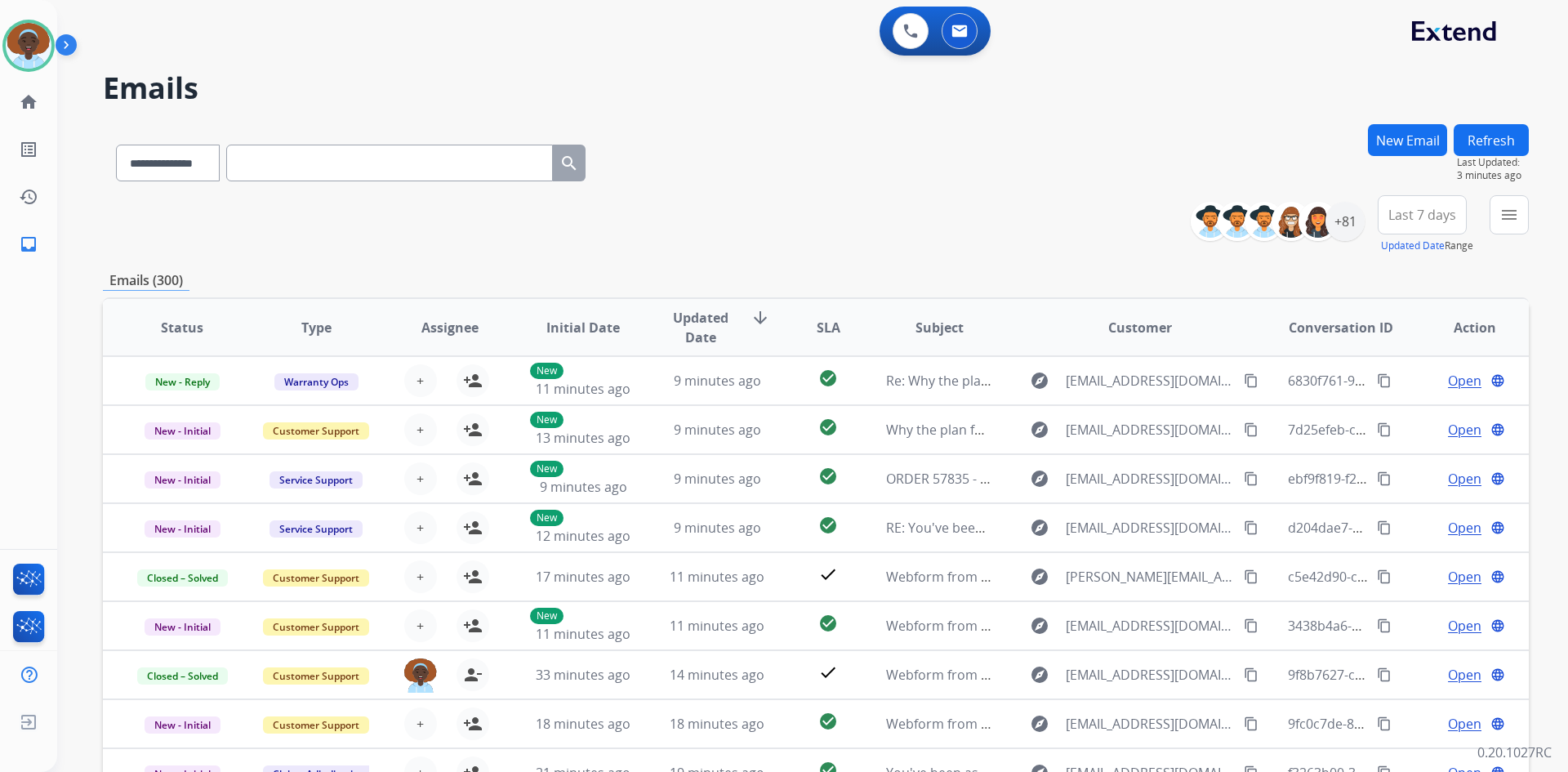
click at [1513, 140] on button "Refresh" at bounding box center [1491, 139] width 75 height 31
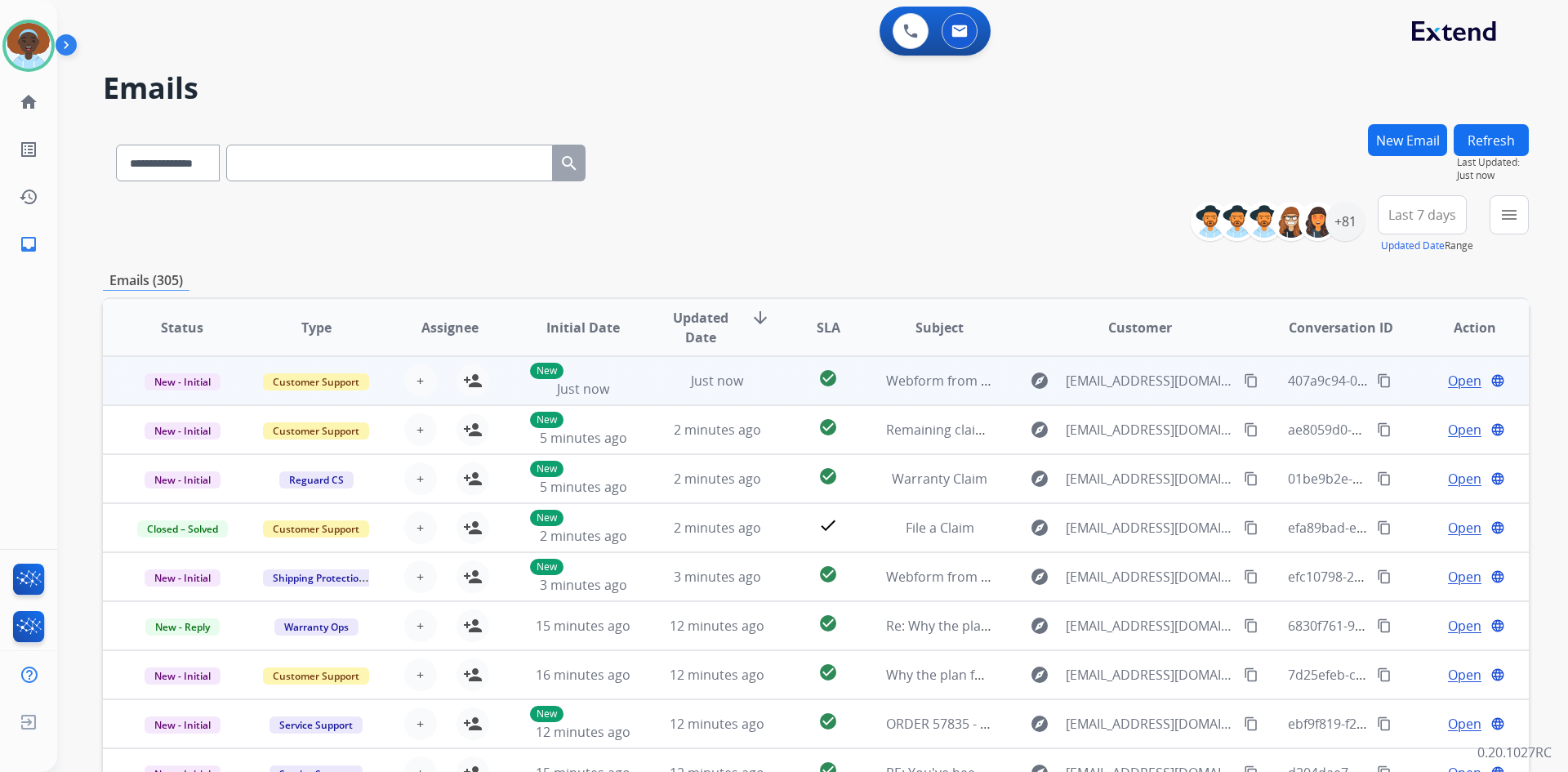
click at [1448, 376] on span "Open" at bounding box center [1464, 381] width 33 height 20
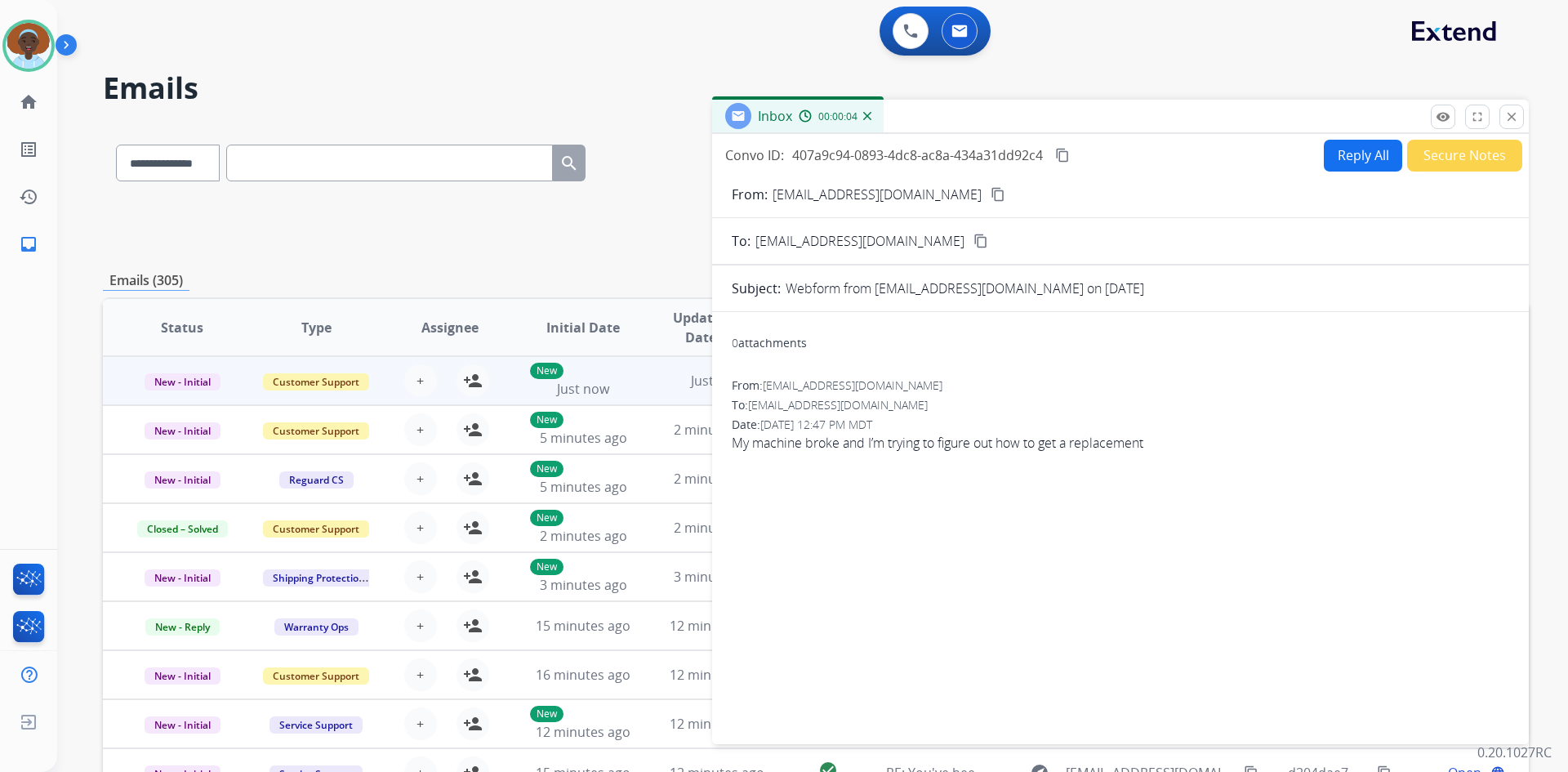
click at [991, 194] on mat-icon "content_copy" at bounding box center [998, 194] width 14 height 14
click at [1362, 158] on button "Reply All" at bounding box center [1363, 155] width 78 height 31
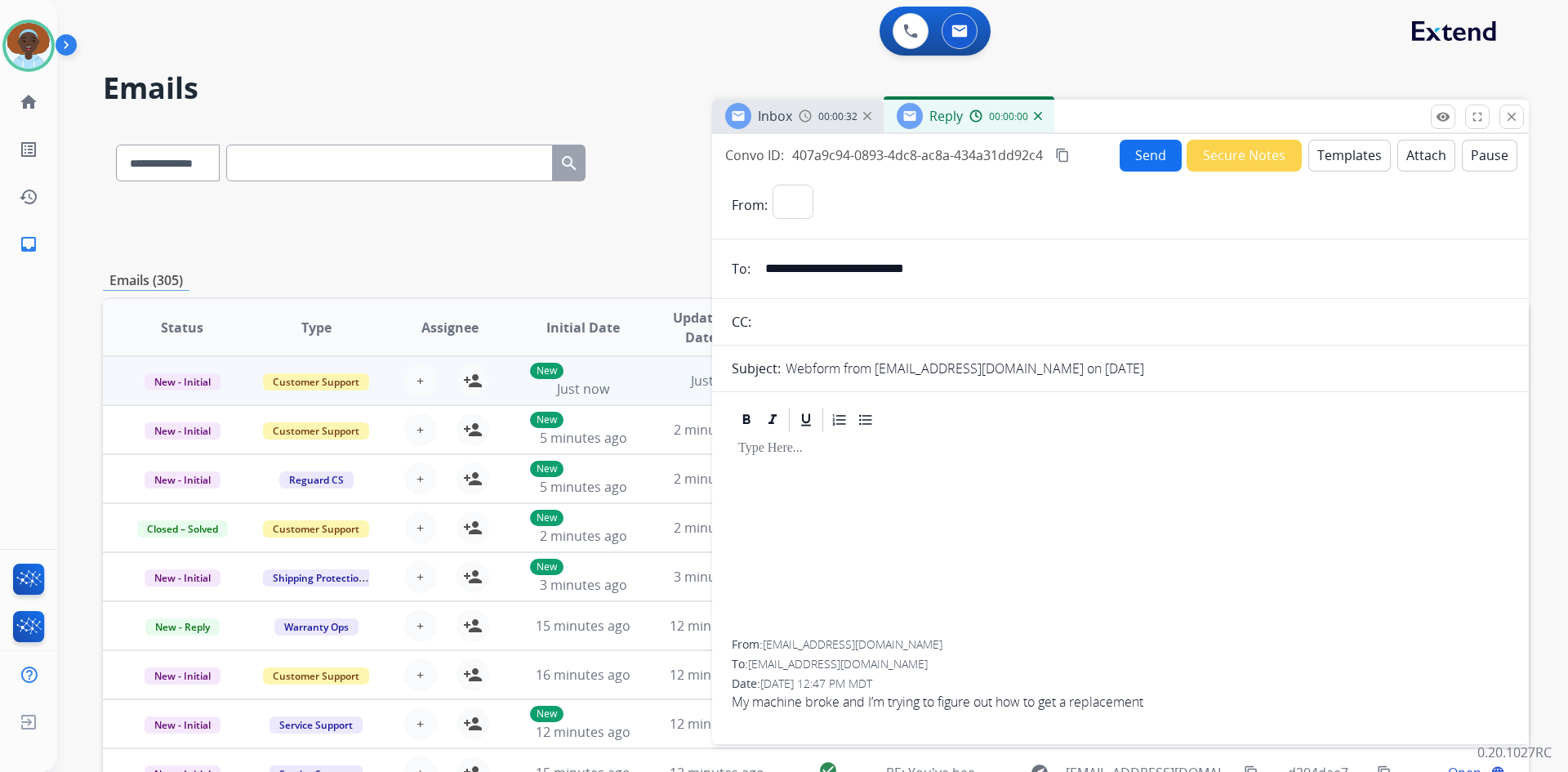
select select "**********"
click at [1346, 157] on button "Templates" at bounding box center [1350, 155] width 83 height 31
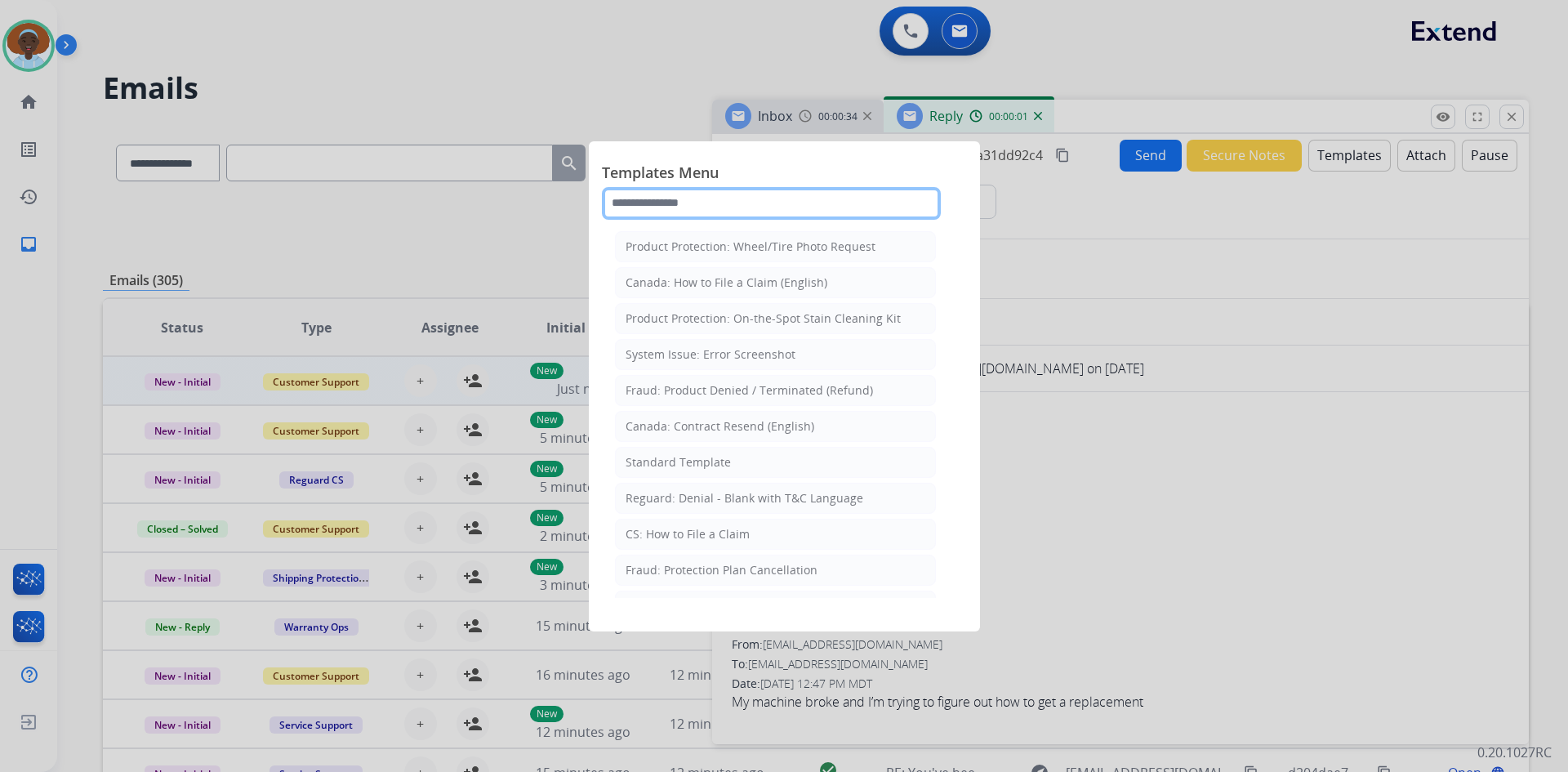
click at [727, 201] on input "text" at bounding box center [771, 203] width 339 height 32
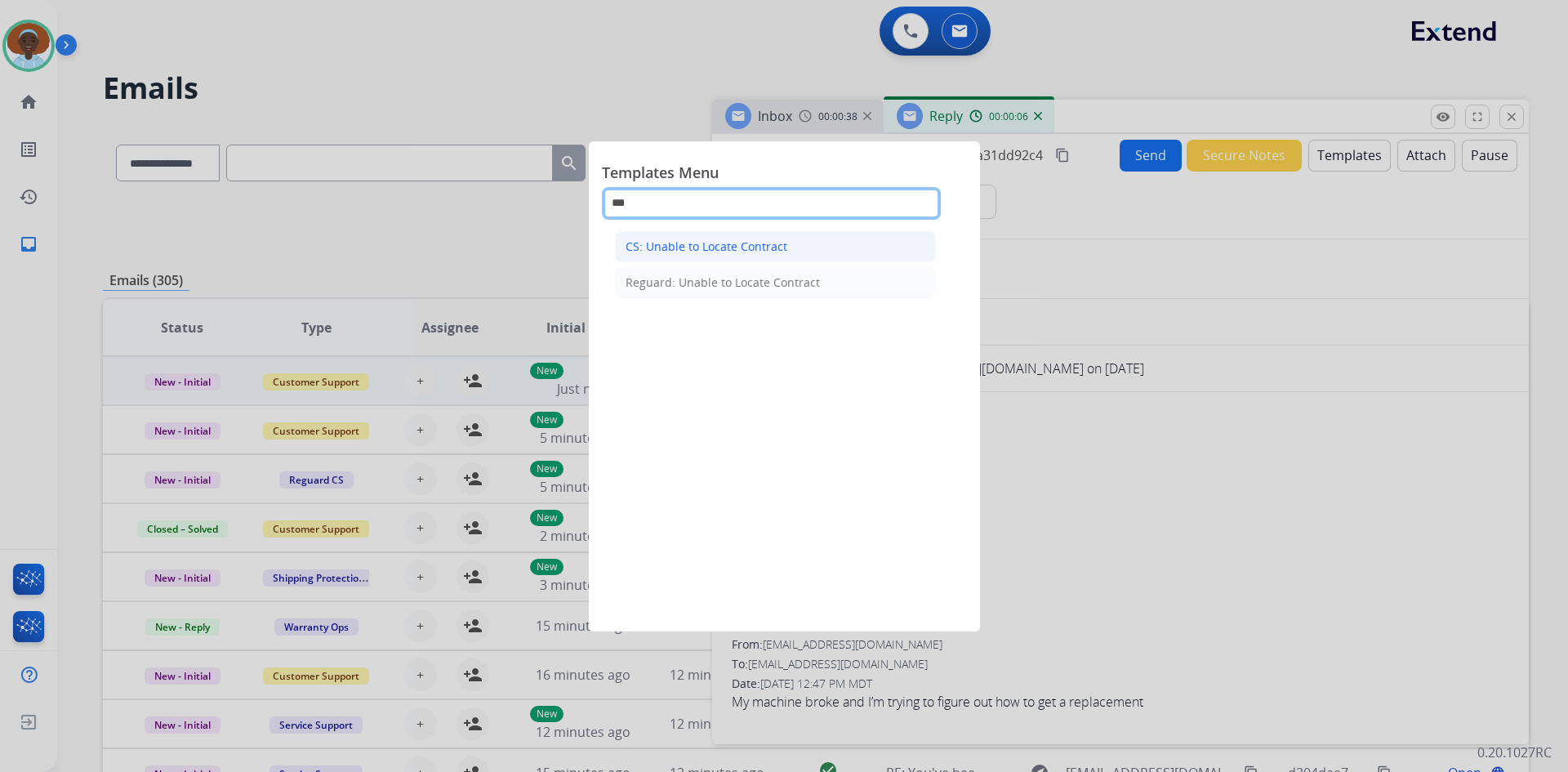
type input "***"
click at [737, 252] on div "CS: Unable to Locate Contract" at bounding box center [707, 247] width 162 height 16
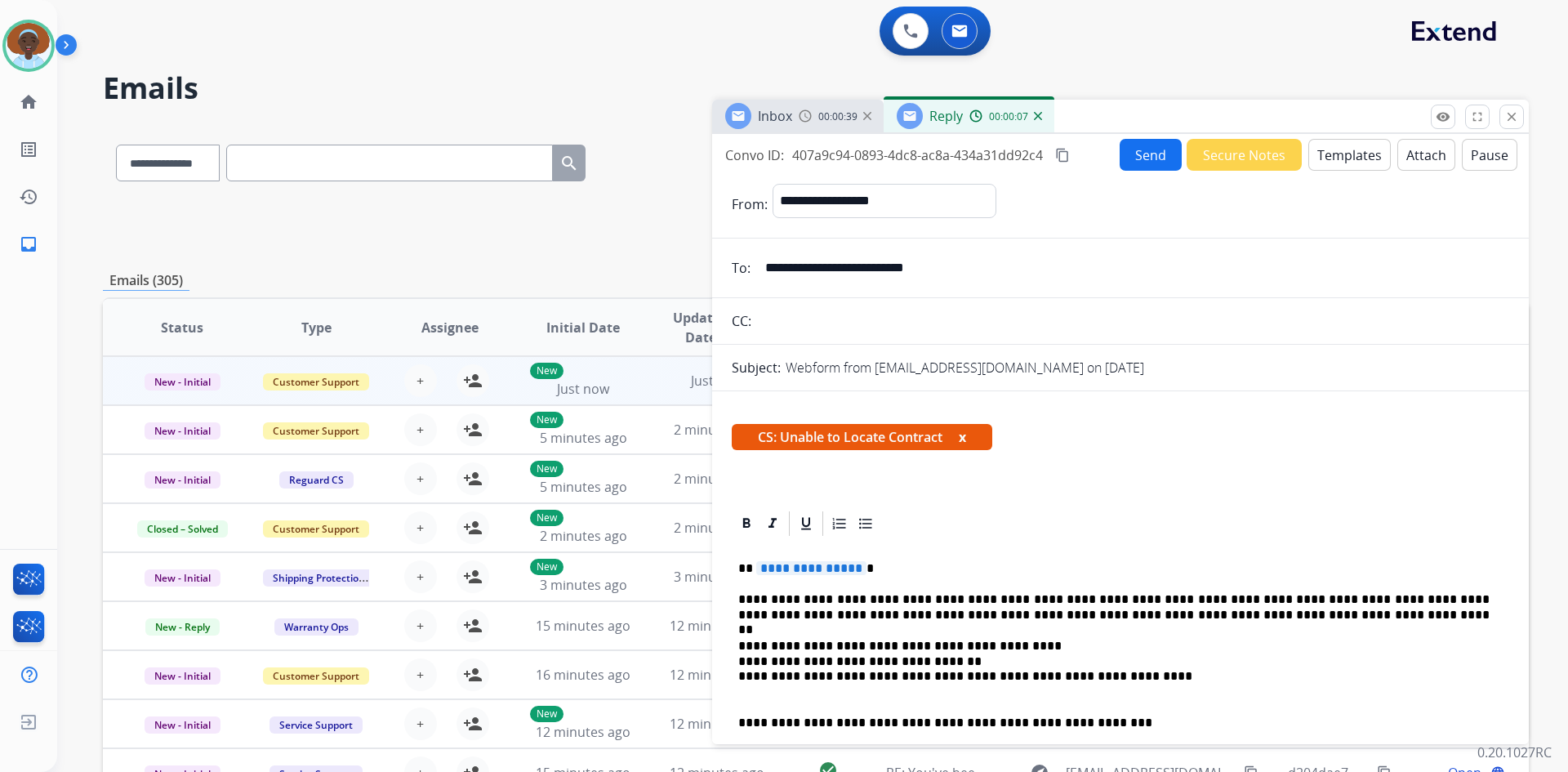
click at [819, 569] on span "**********" at bounding box center [811, 567] width 111 height 13
click at [1133, 163] on button "Send" at bounding box center [1150, 154] width 62 height 31
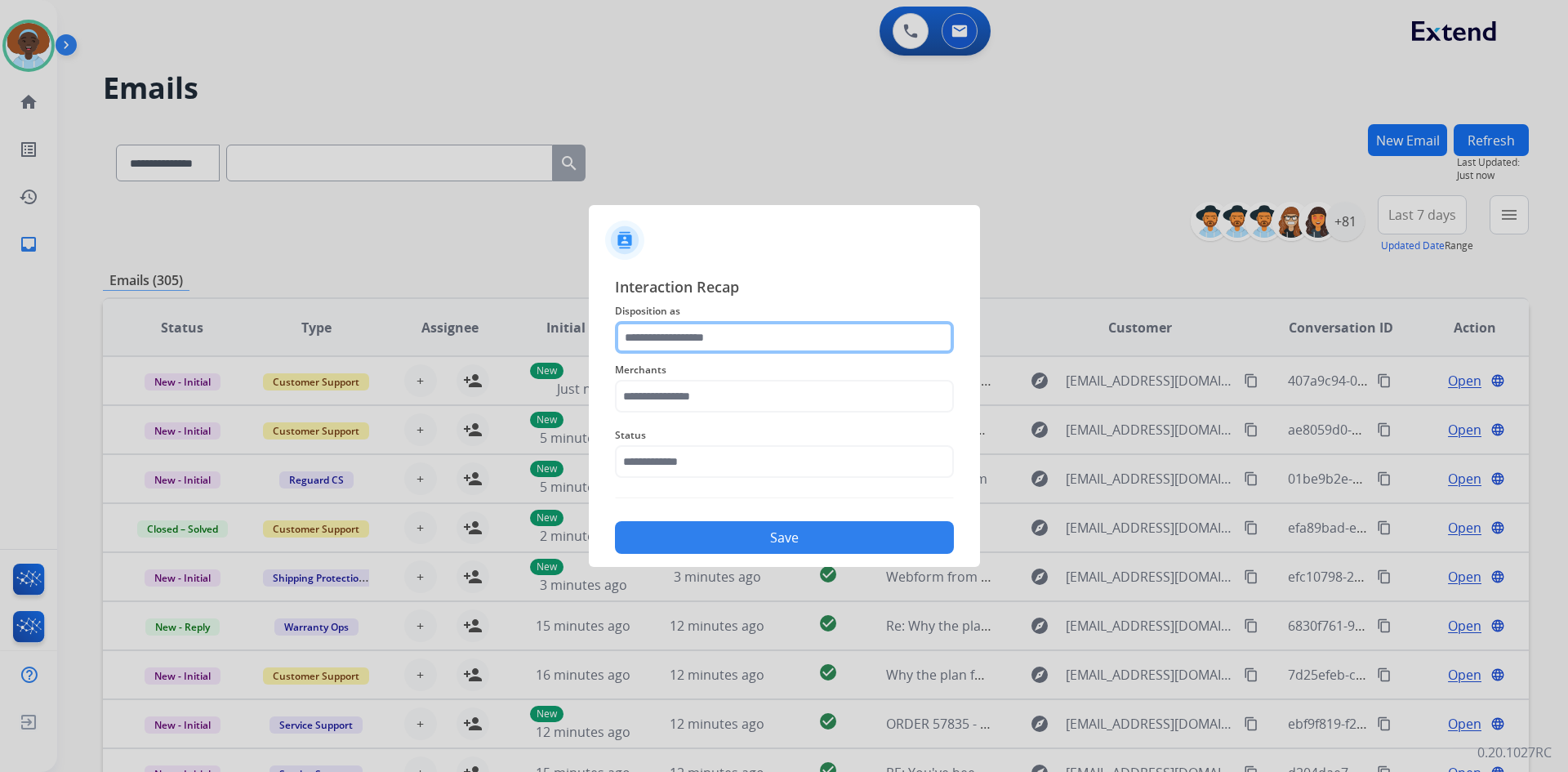
click at [724, 334] on input "text" at bounding box center [784, 337] width 339 height 32
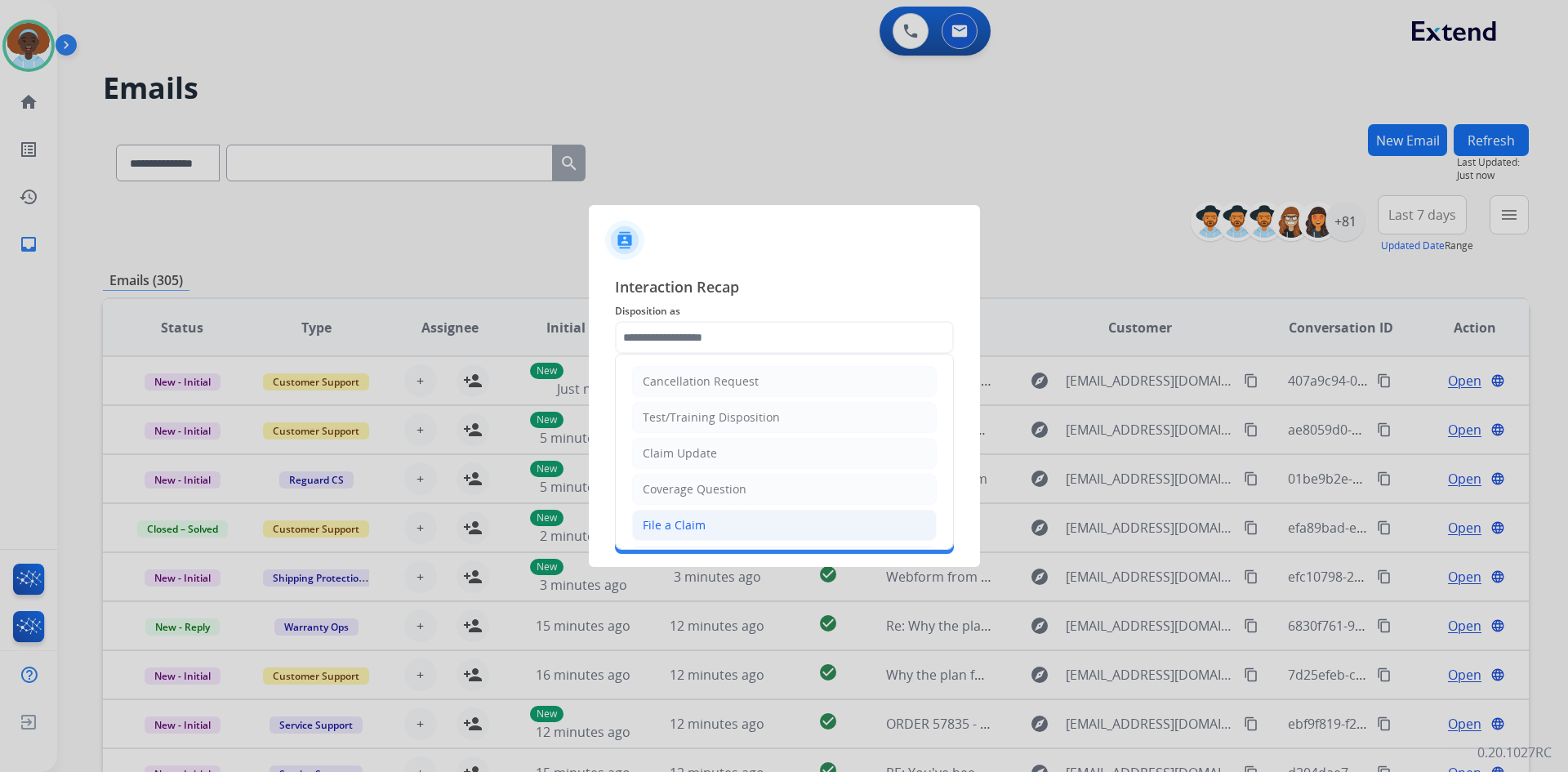
click at [716, 529] on li "File a Claim" at bounding box center [784, 525] width 304 height 31
type input "**********"
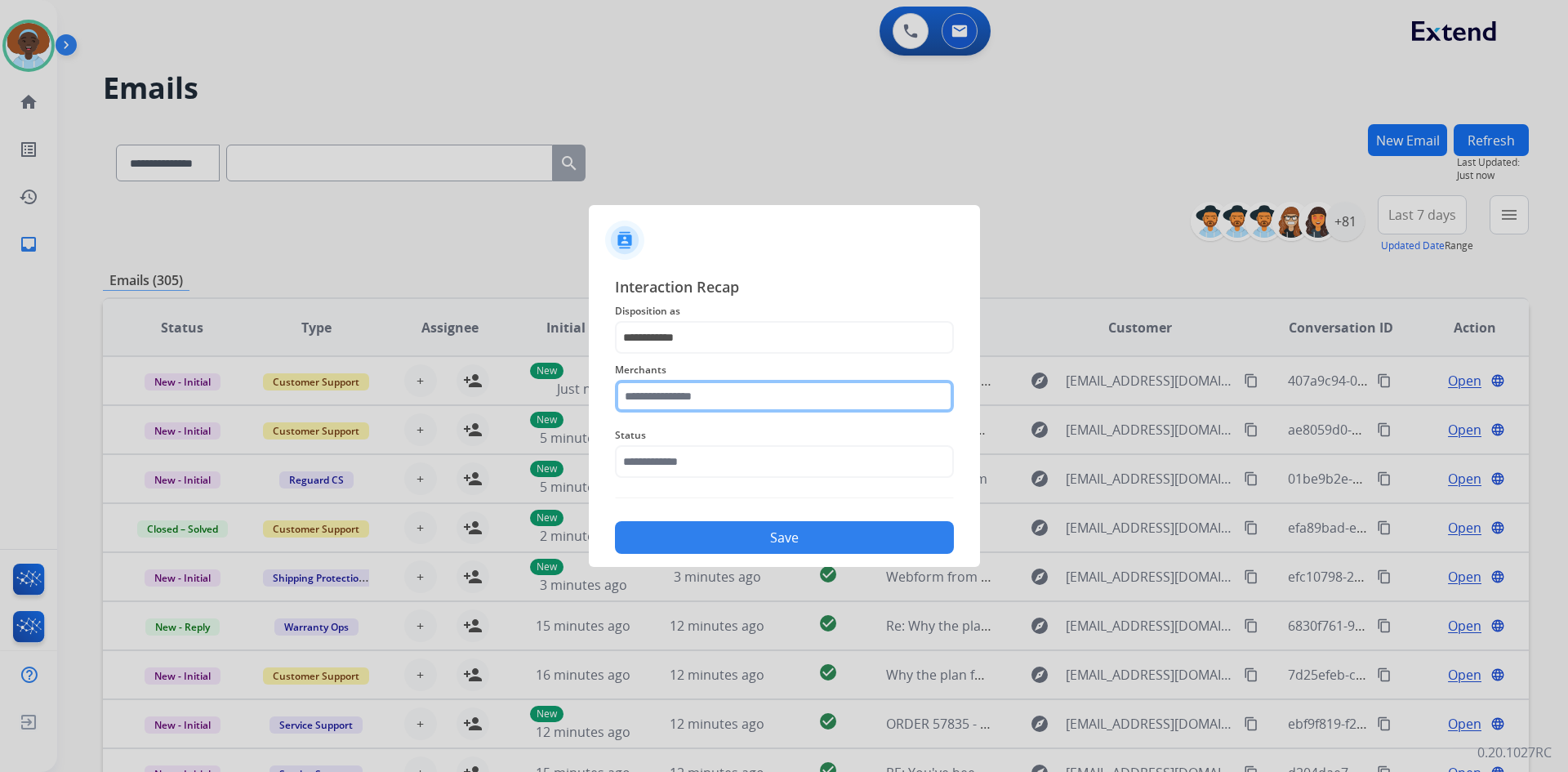
click at [727, 396] on input "text" at bounding box center [784, 396] width 339 height 32
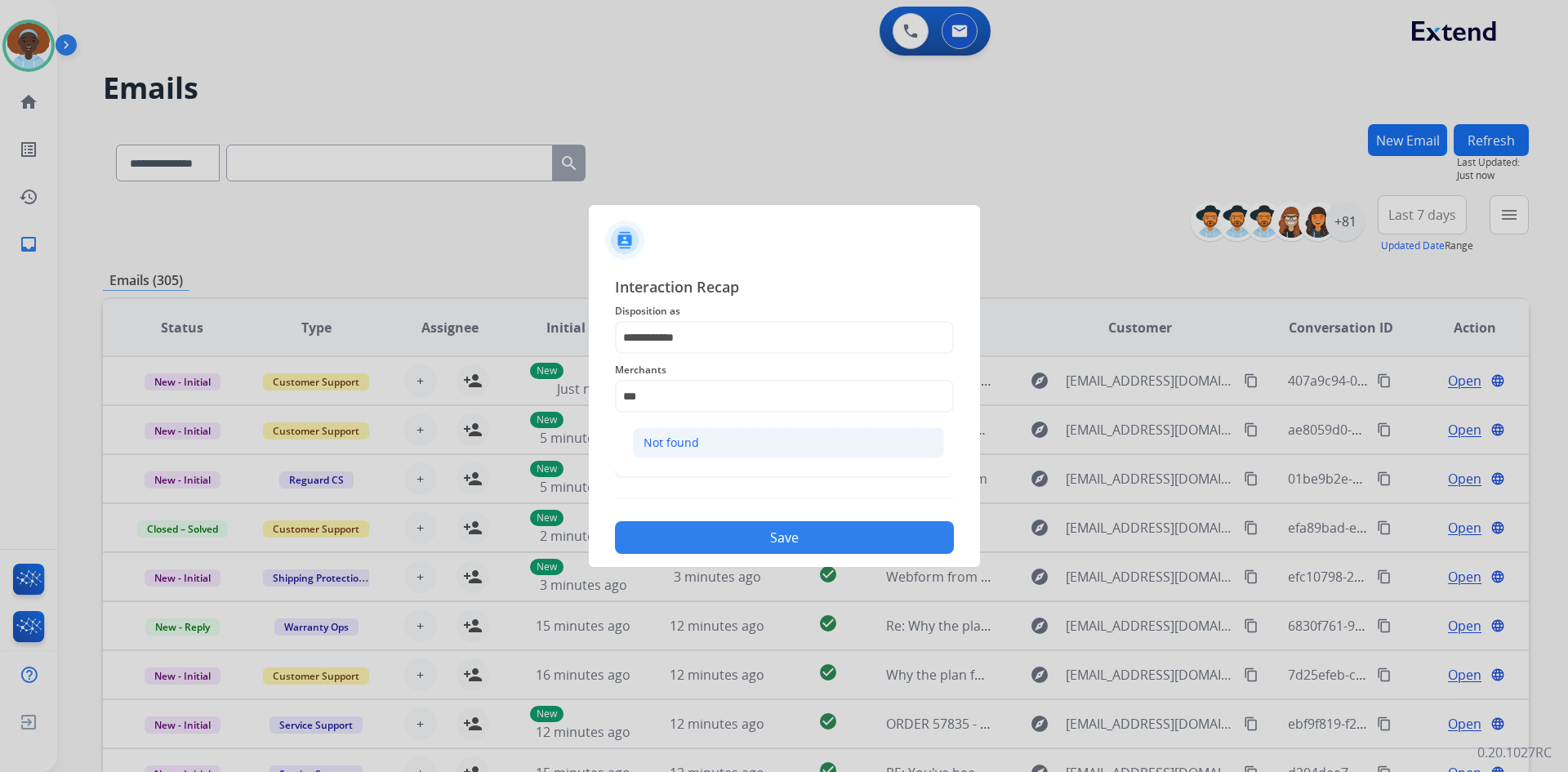
click at [724, 444] on li "Not found" at bounding box center [789, 443] width 311 height 31
type input "*********"
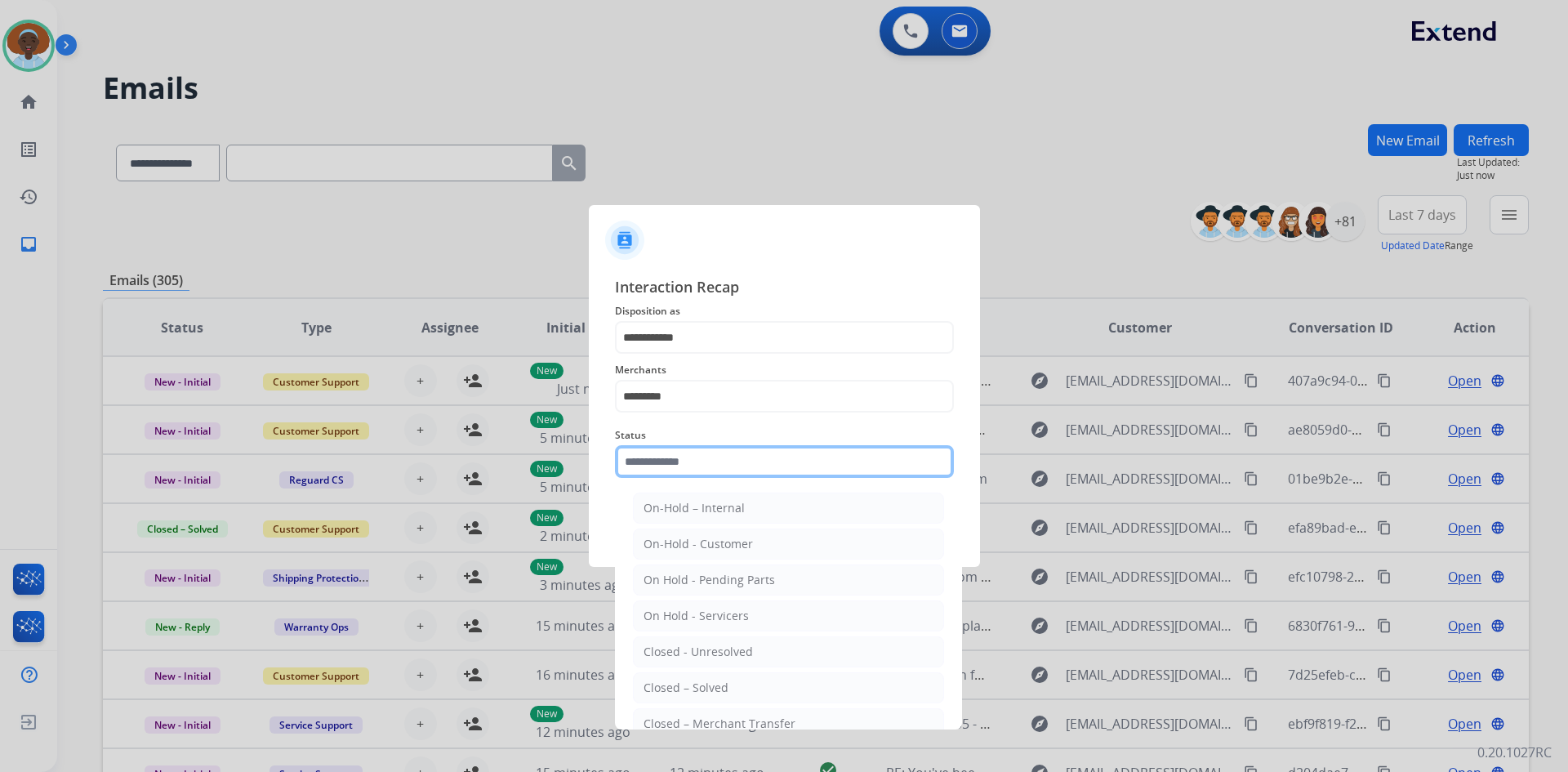
click at [724, 459] on input "text" at bounding box center [784, 462] width 339 height 32
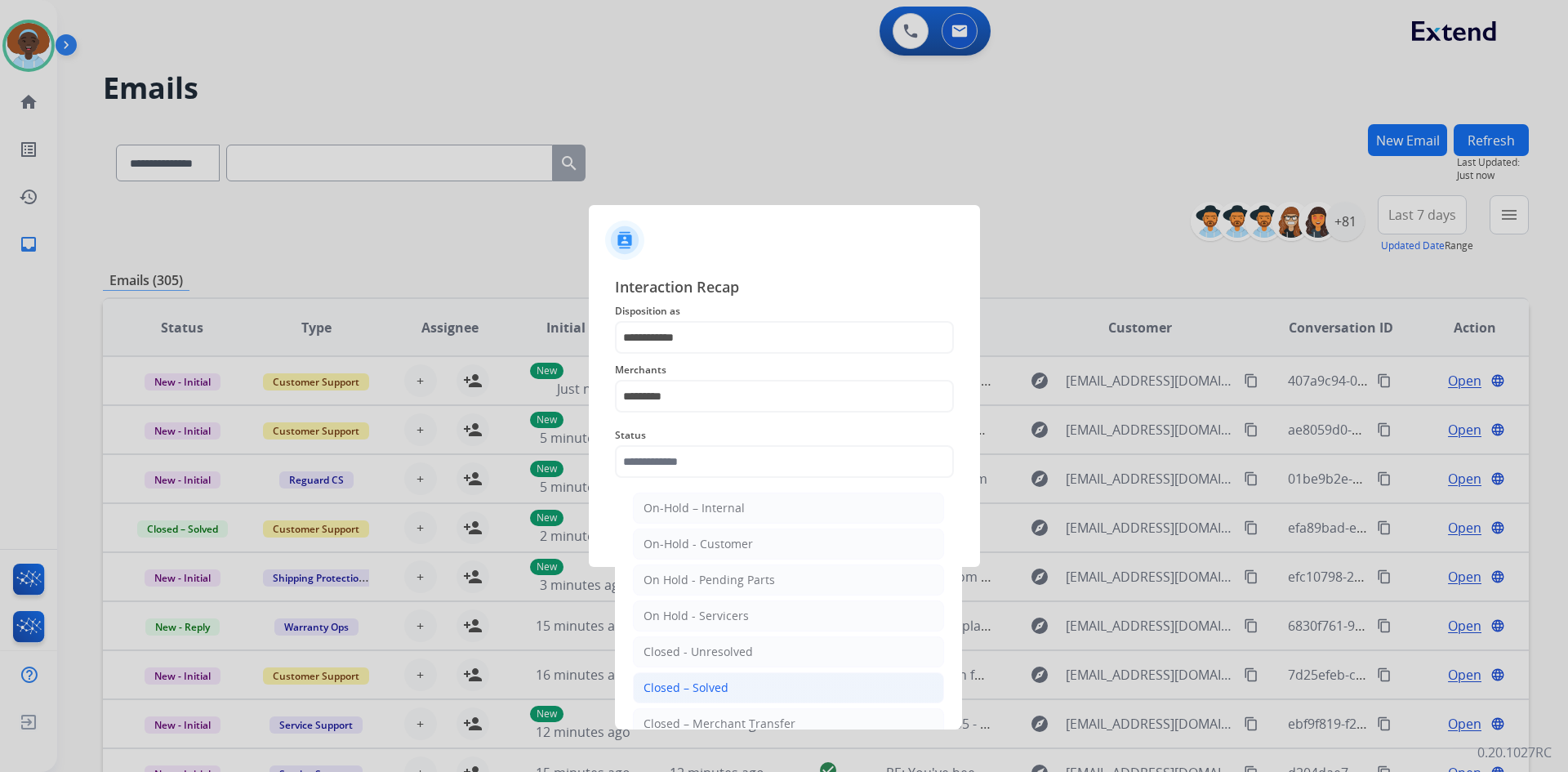
click at [716, 693] on div "Closed – Solved" at bounding box center [686, 687] width 85 height 16
type input "**********"
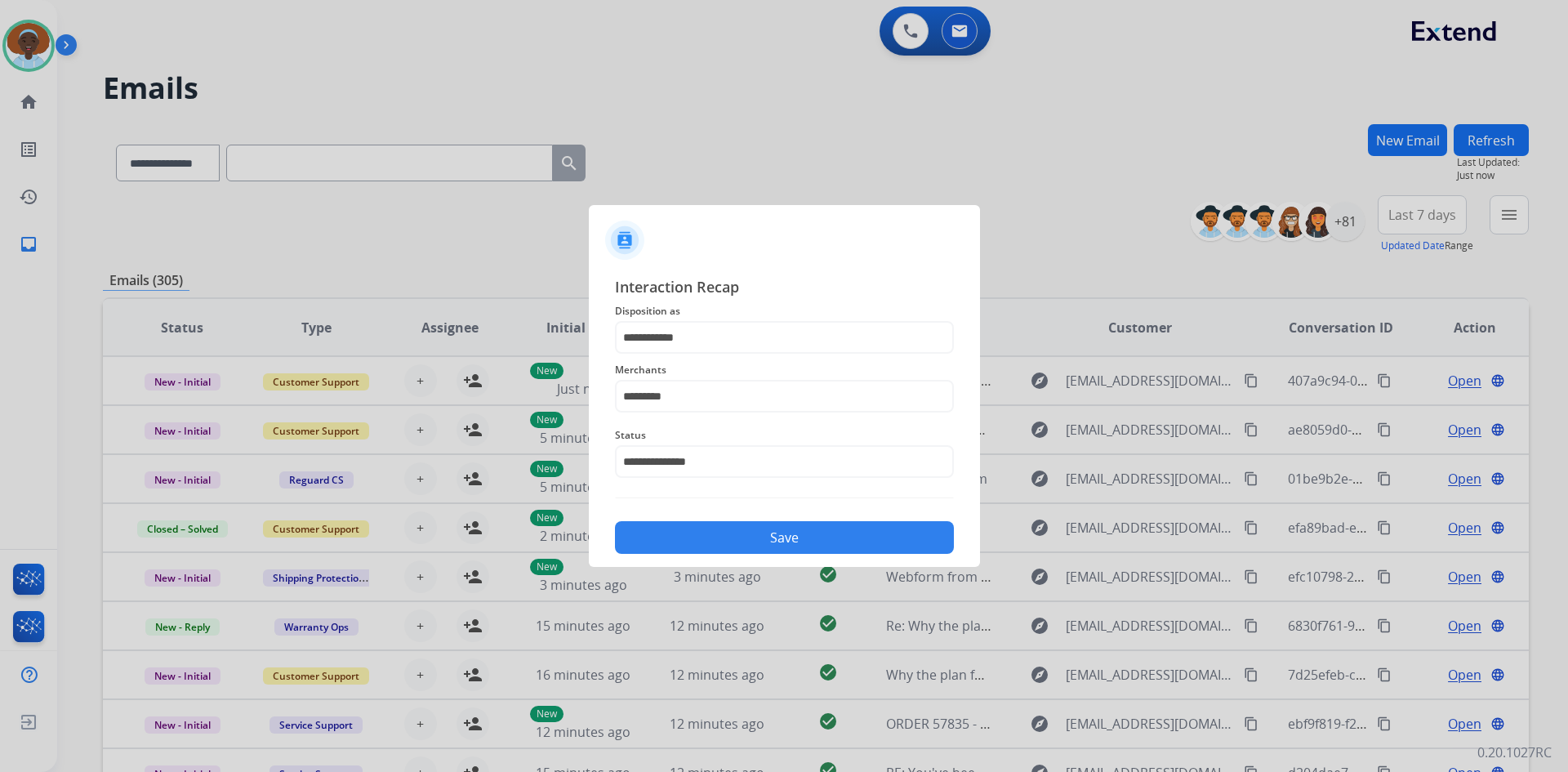
click at [756, 551] on button "Save" at bounding box center [784, 537] width 339 height 32
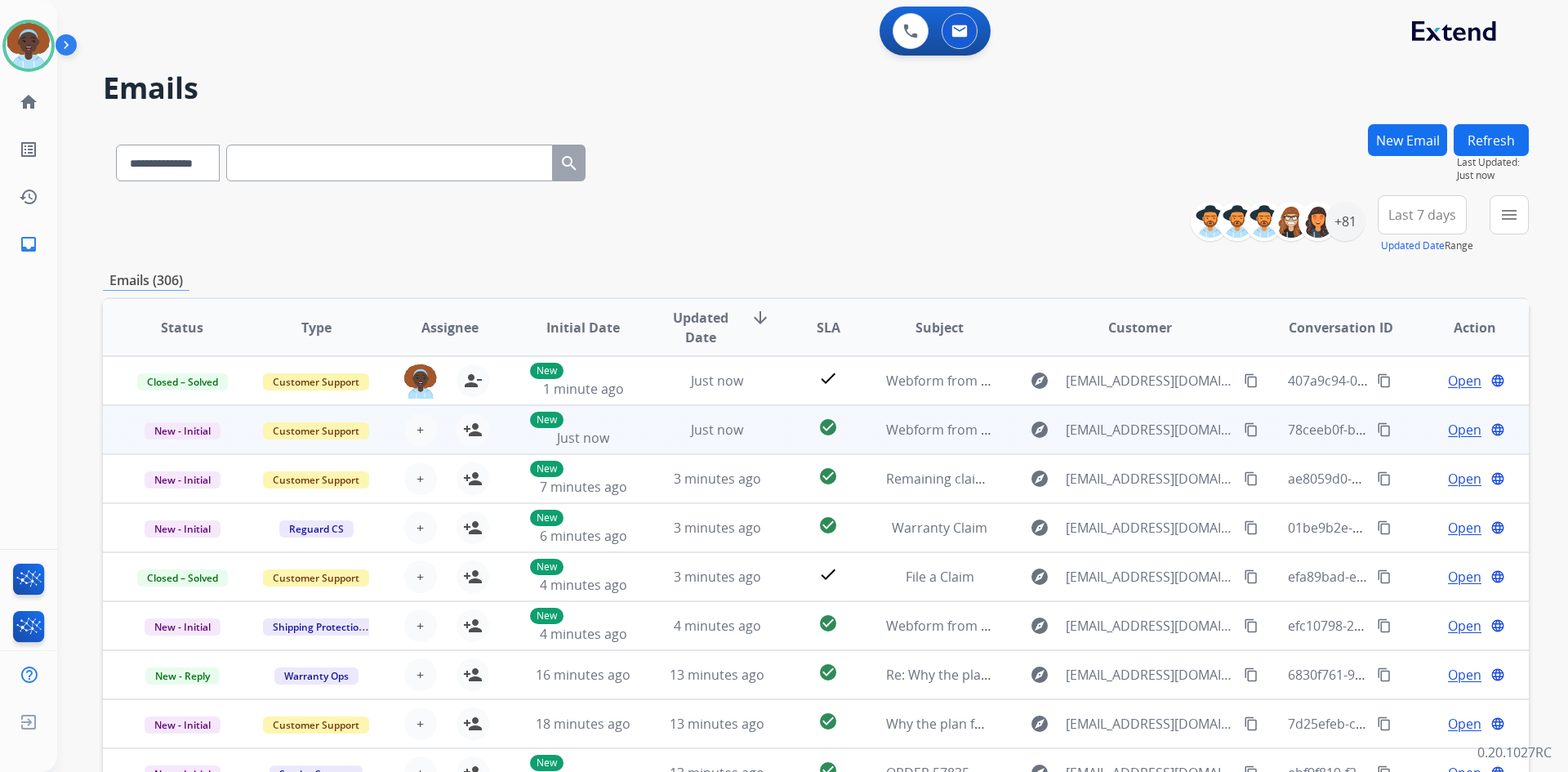
click at [1449, 427] on span "Open" at bounding box center [1464, 429] width 33 height 20
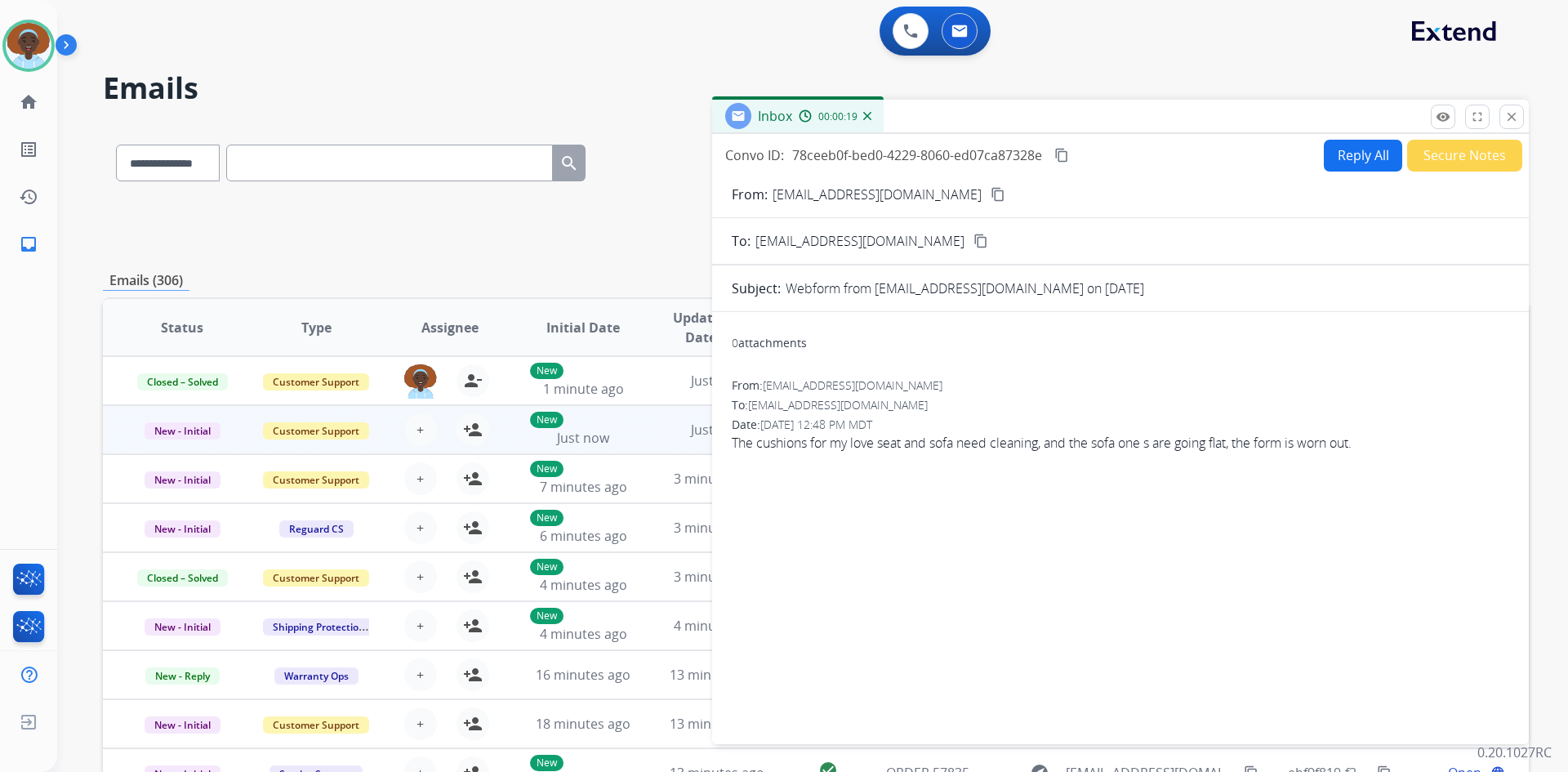
click at [991, 193] on mat-icon "content_copy" at bounding box center [998, 194] width 14 height 14
click at [1348, 162] on button "Reply All" at bounding box center [1363, 155] width 78 height 31
select select "**********"
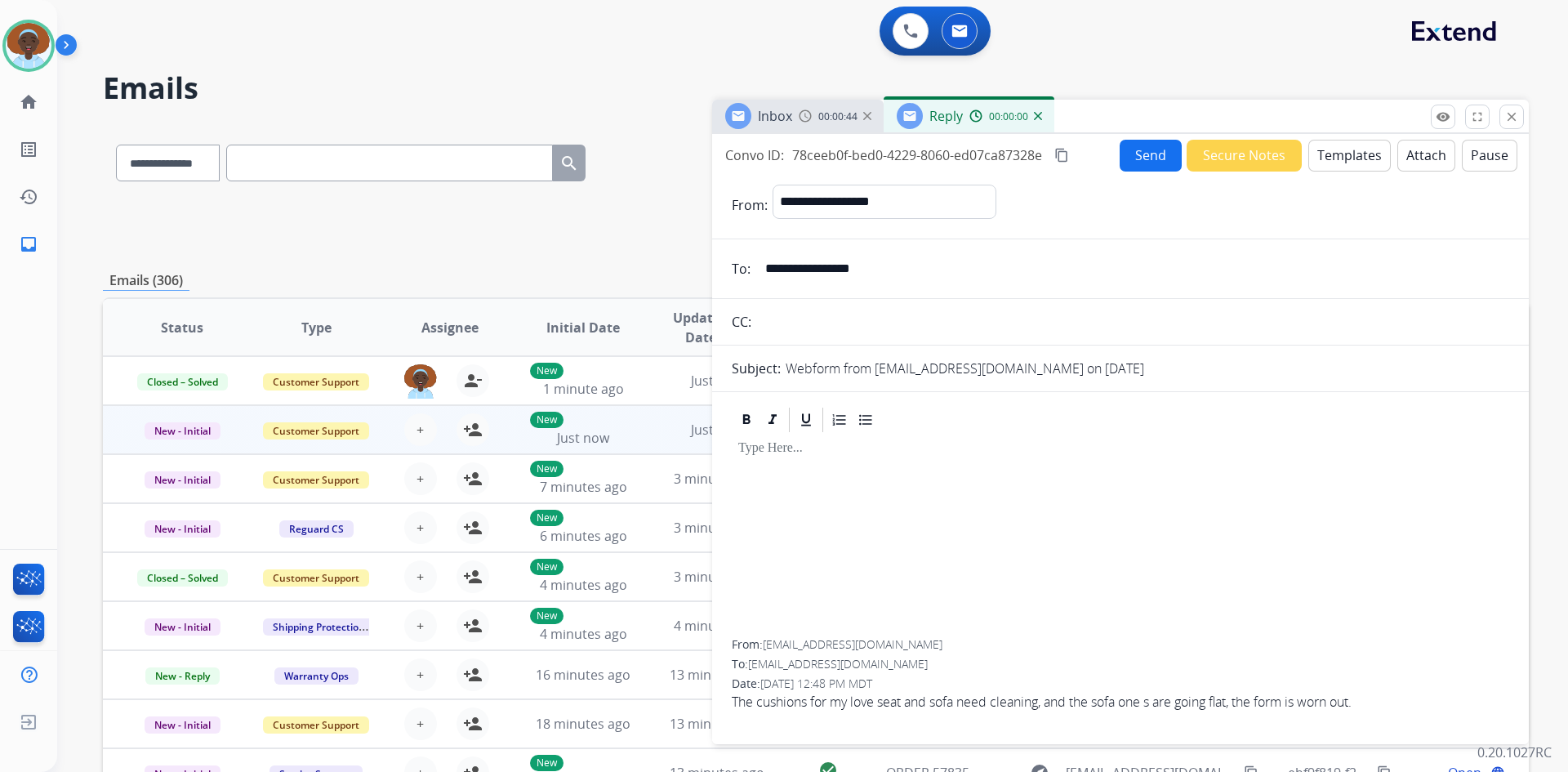
click at [1348, 162] on button "Templates" at bounding box center [1350, 155] width 83 height 31
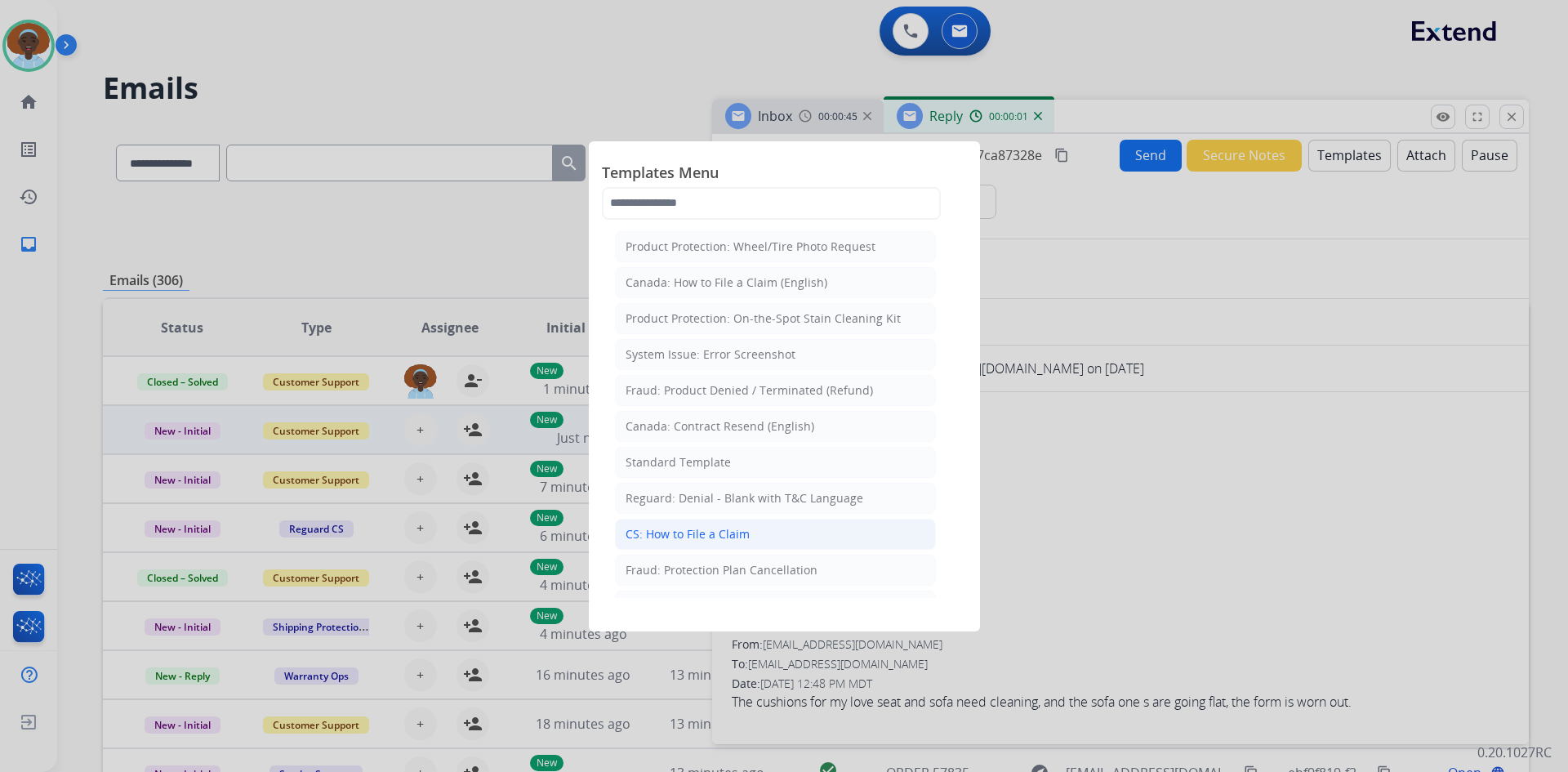
click at [754, 537] on li "CS: How to File a Claim" at bounding box center [775, 534] width 321 height 31
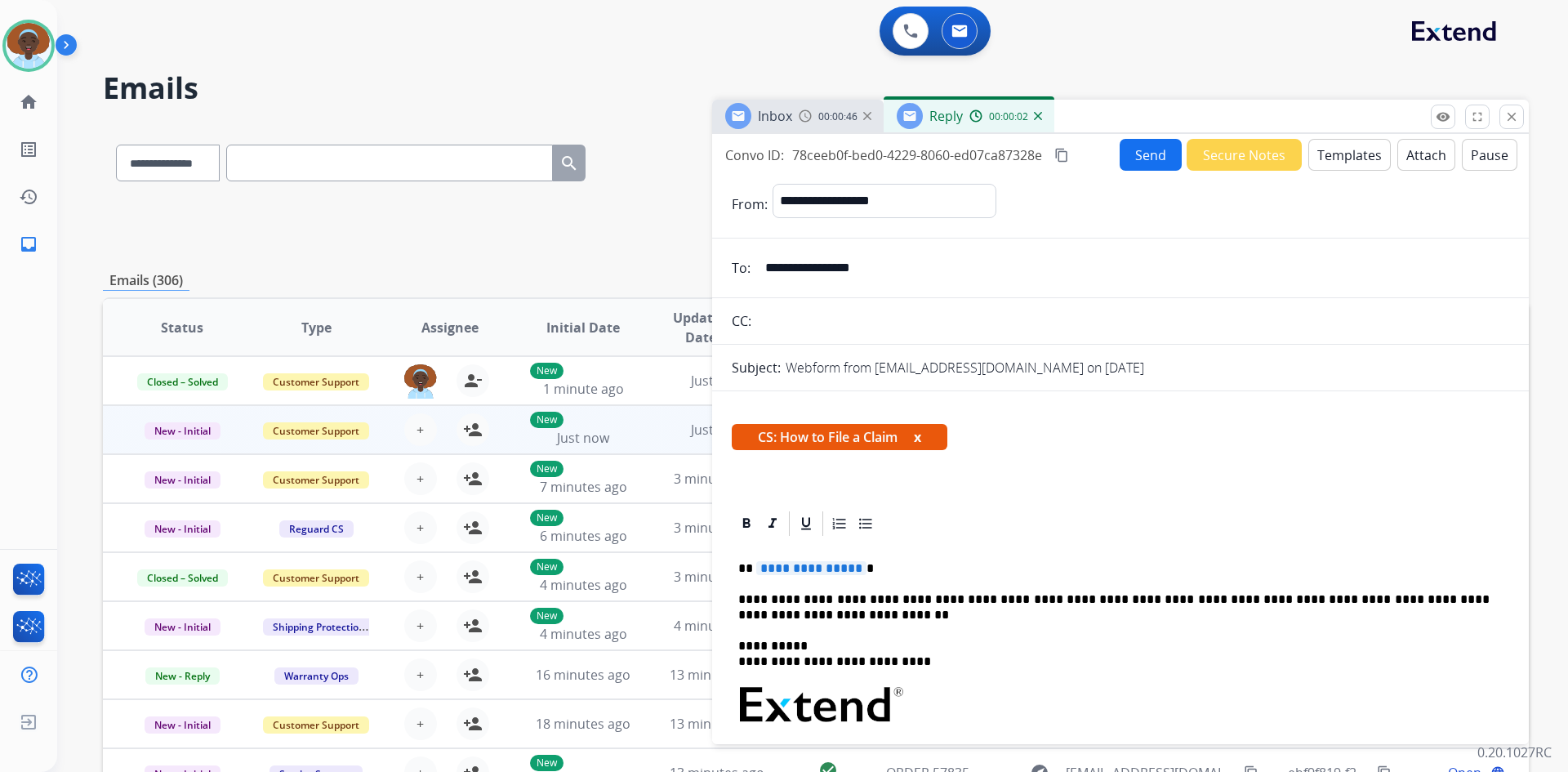
click at [789, 568] on span "**********" at bounding box center [811, 567] width 111 height 13
click at [1140, 162] on button "Send" at bounding box center [1150, 154] width 62 height 31
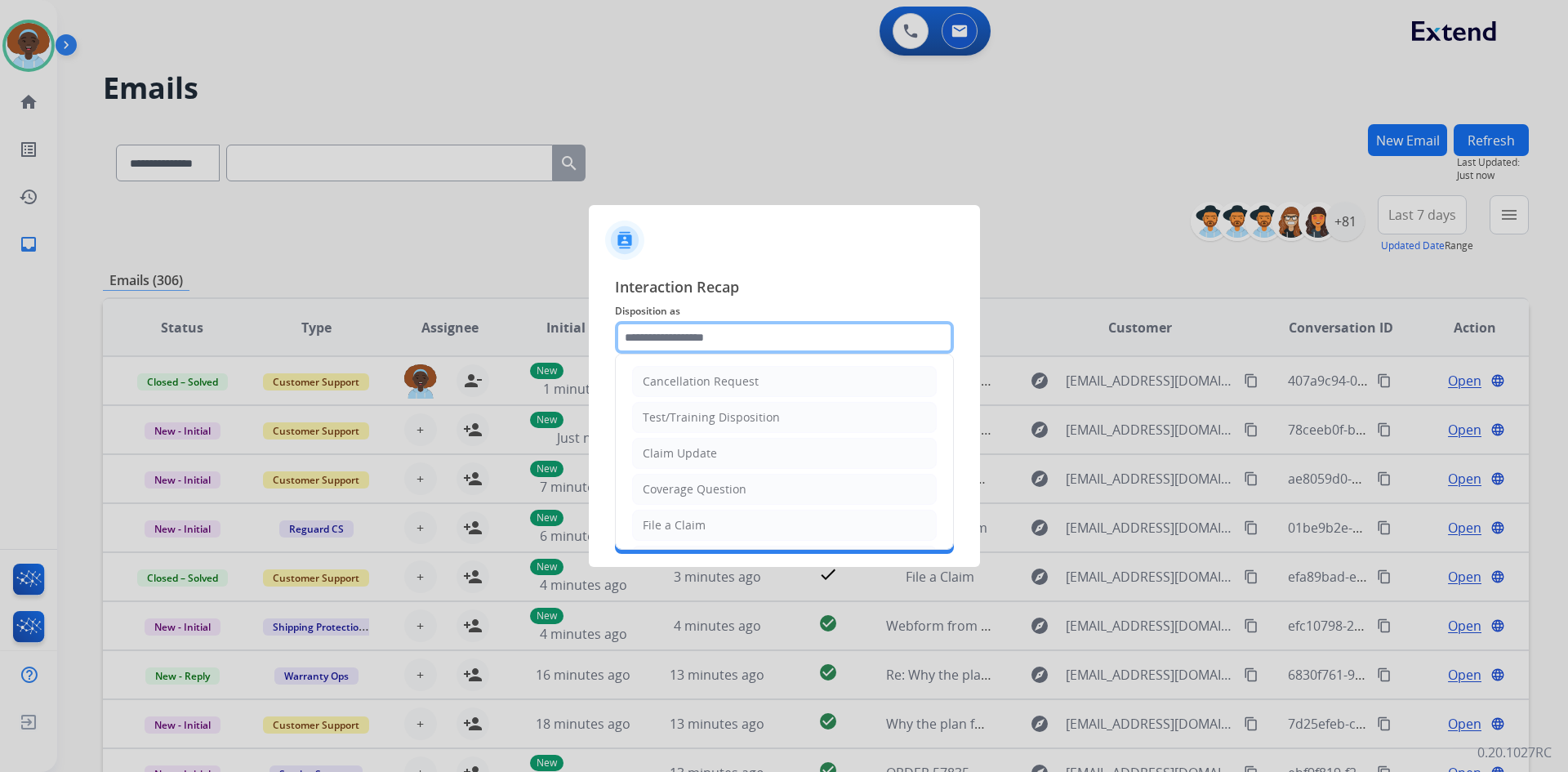
click at [722, 335] on input "text" at bounding box center [784, 337] width 339 height 32
click at [726, 525] on li "File a Claim" at bounding box center [784, 525] width 304 height 31
type input "**********"
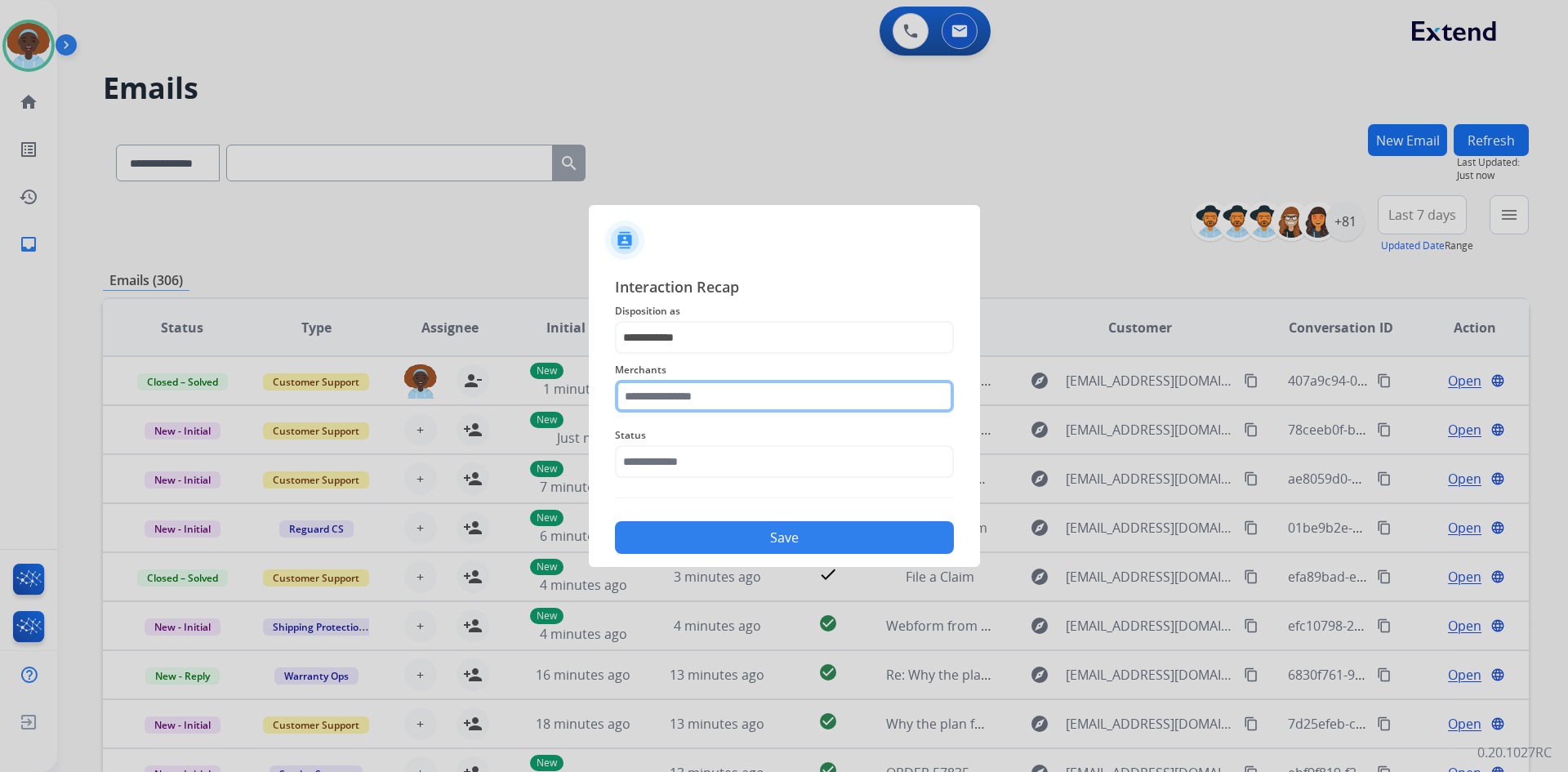
click at [714, 399] on input "text" at bounding box center [784, 396] width 339 height 32
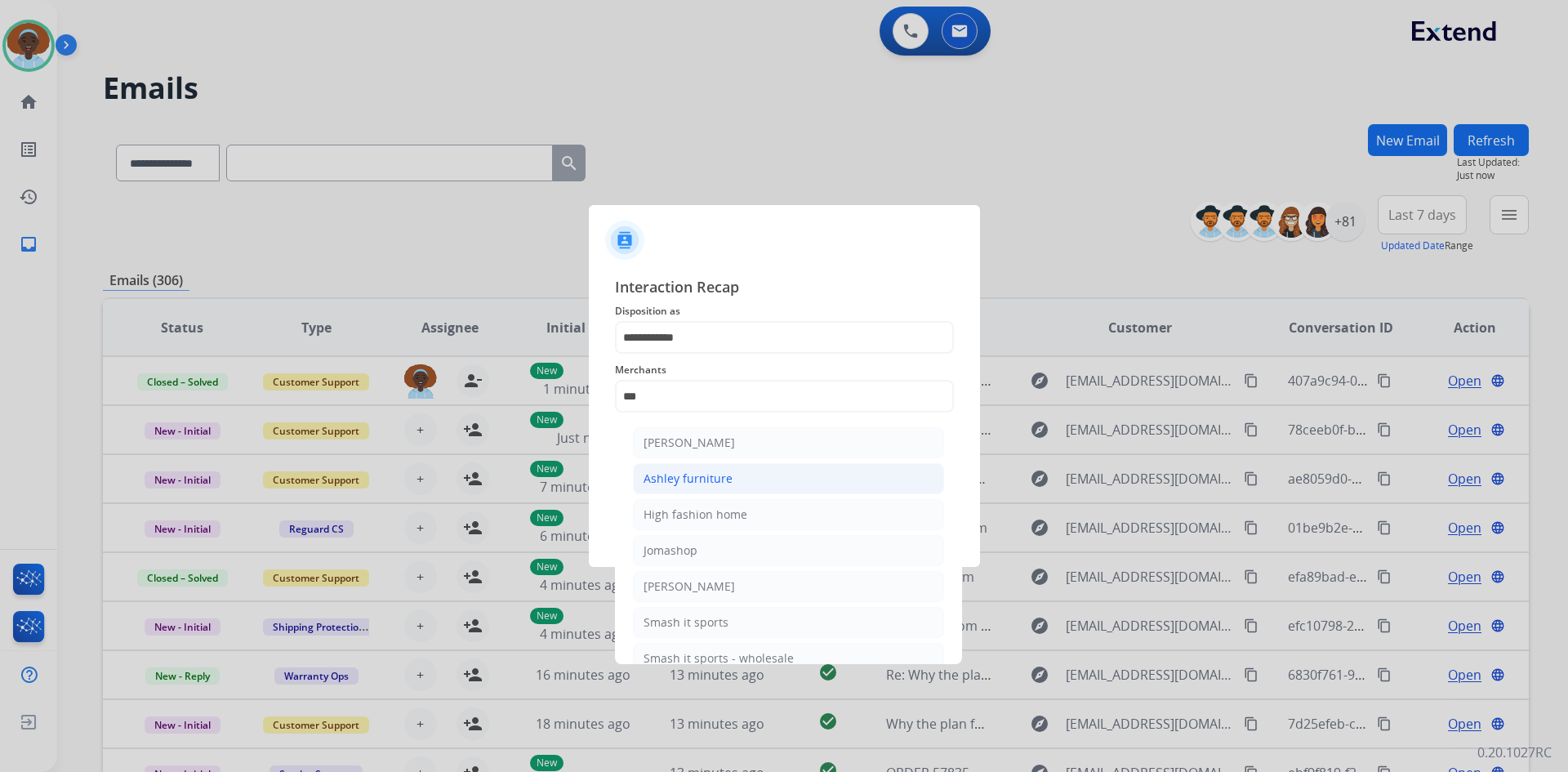
click at [736, 485] on li "Ashley furniture" at bounding box center [789, 479] width 311 height 31
type input "**********"
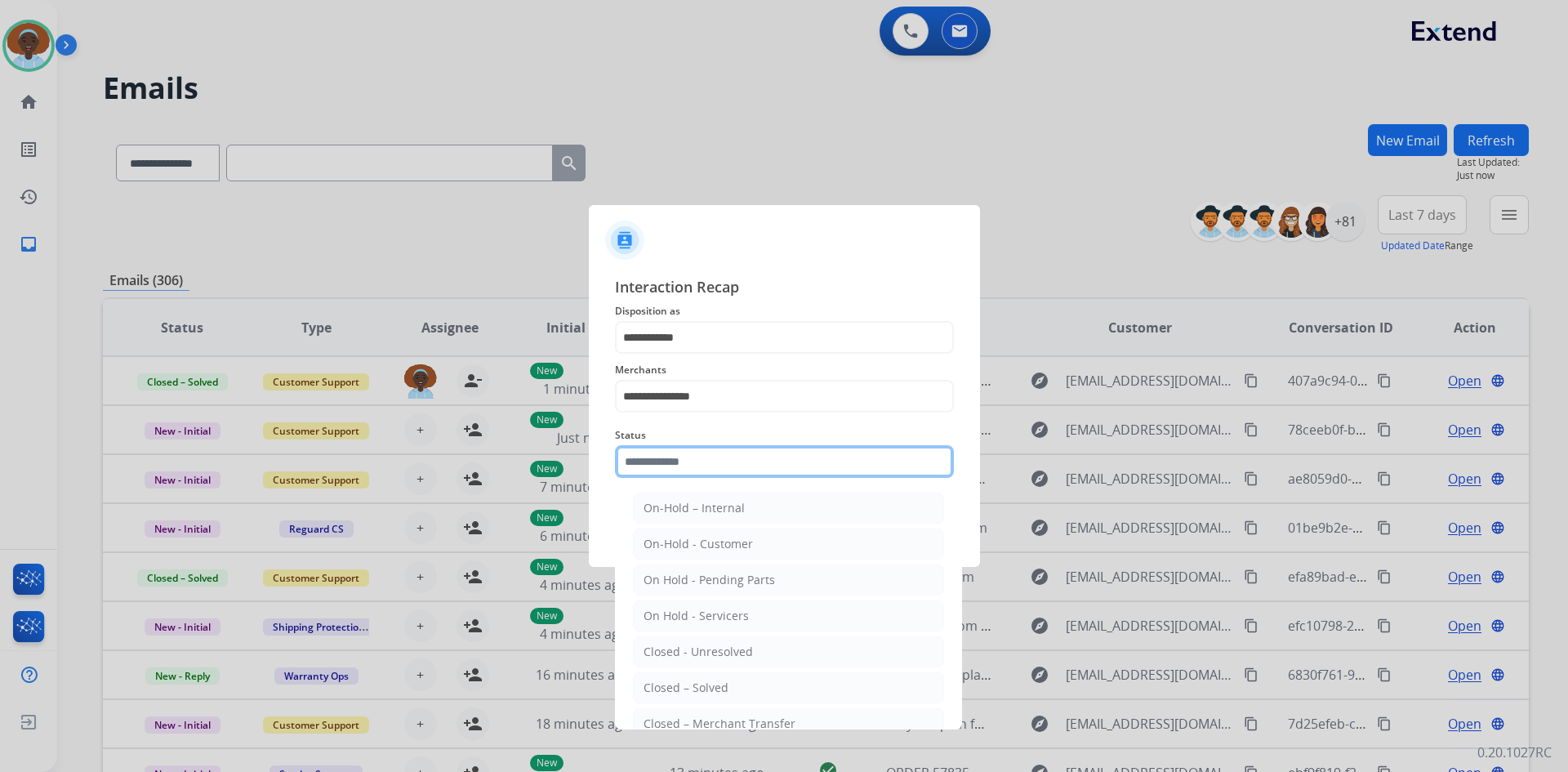
click at [736, 456] on input "text" at bounding box center [784, 462] width 339 height 32
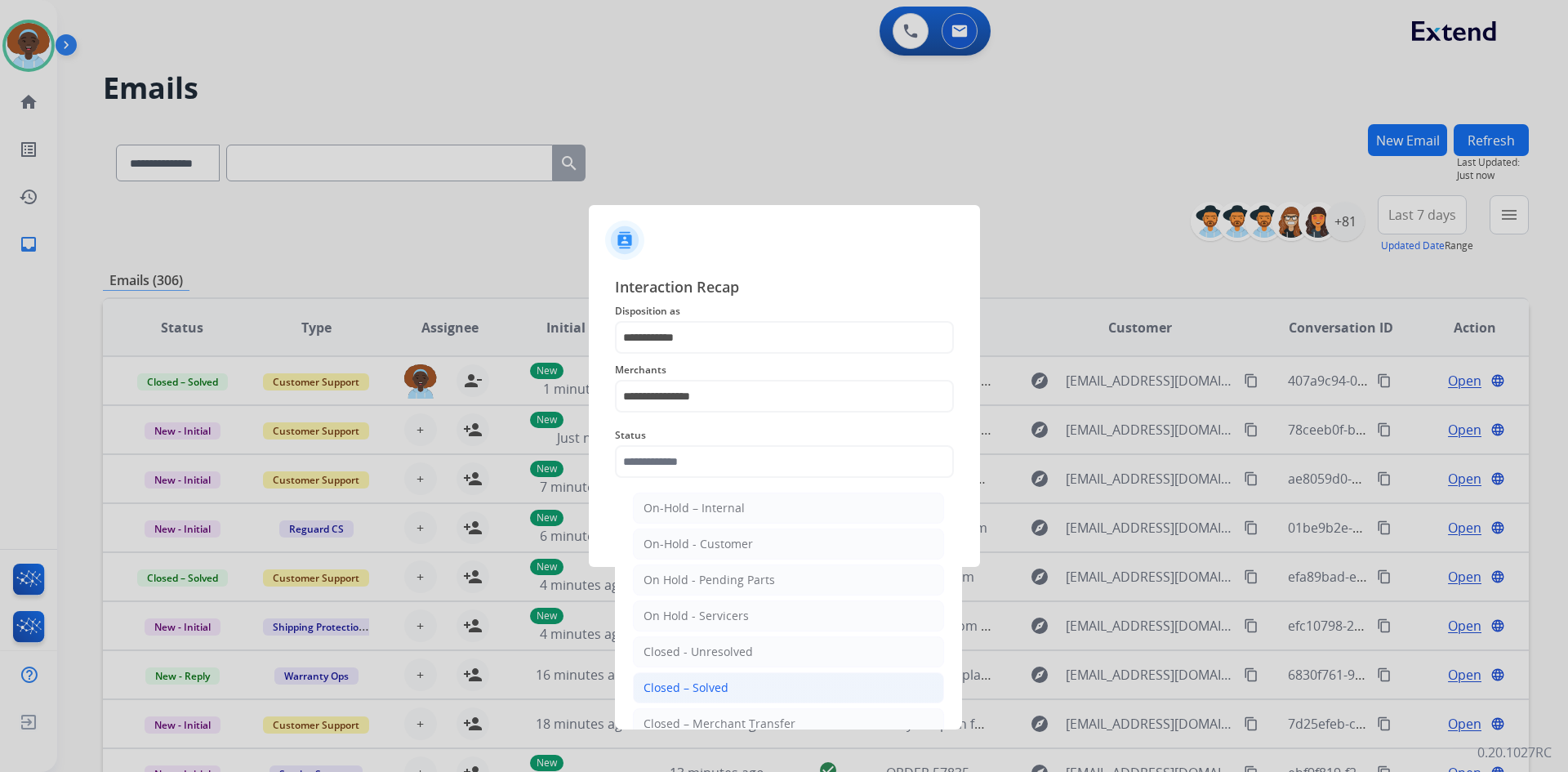
click at [745, 688] on li "Closed – Solved" at bounding box center [789, 687] width 311 height 31
type input "**********"
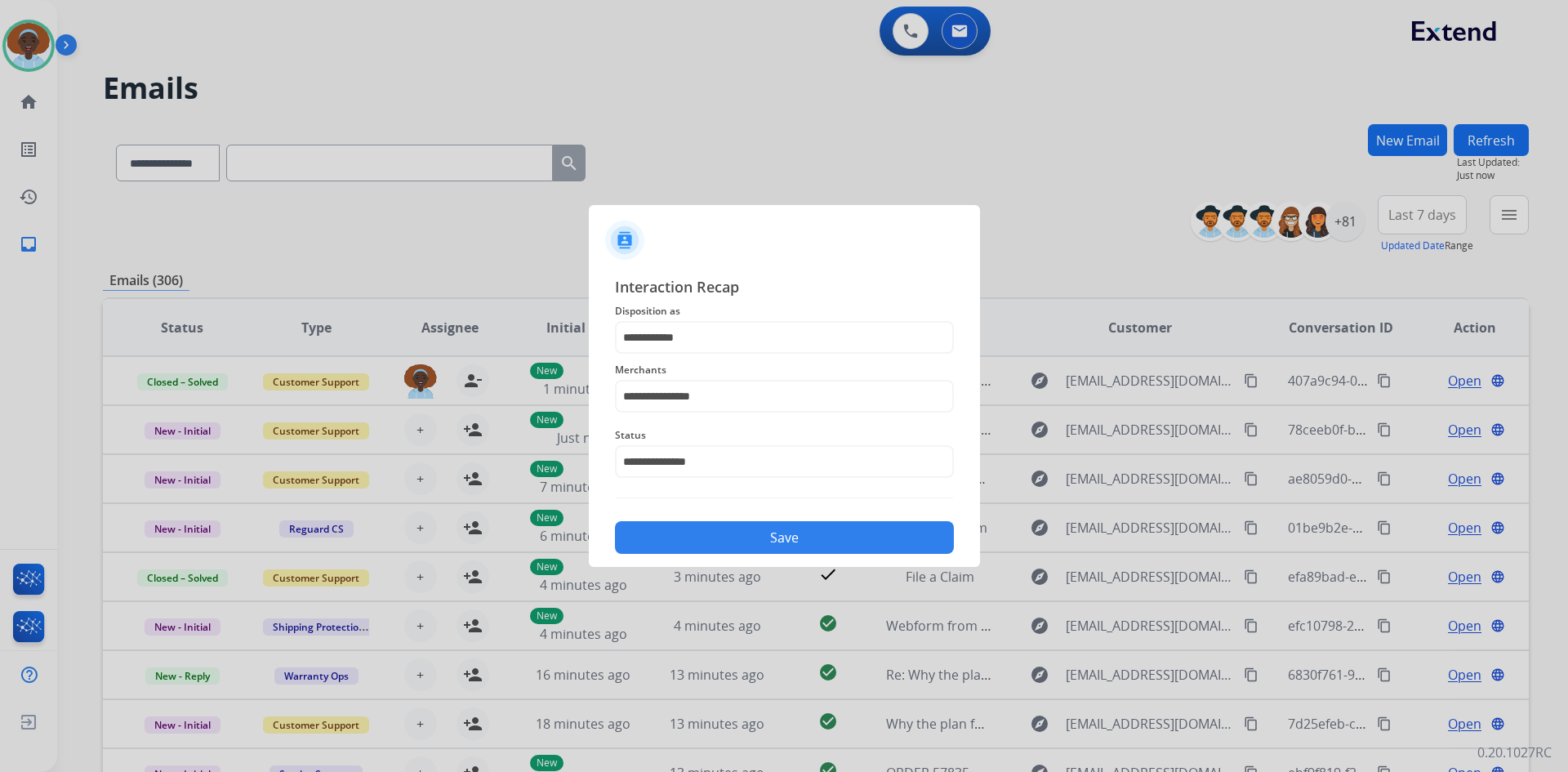
click at [754, 536] on button "Save" at bounding box center [784, 537] width 339 height 32
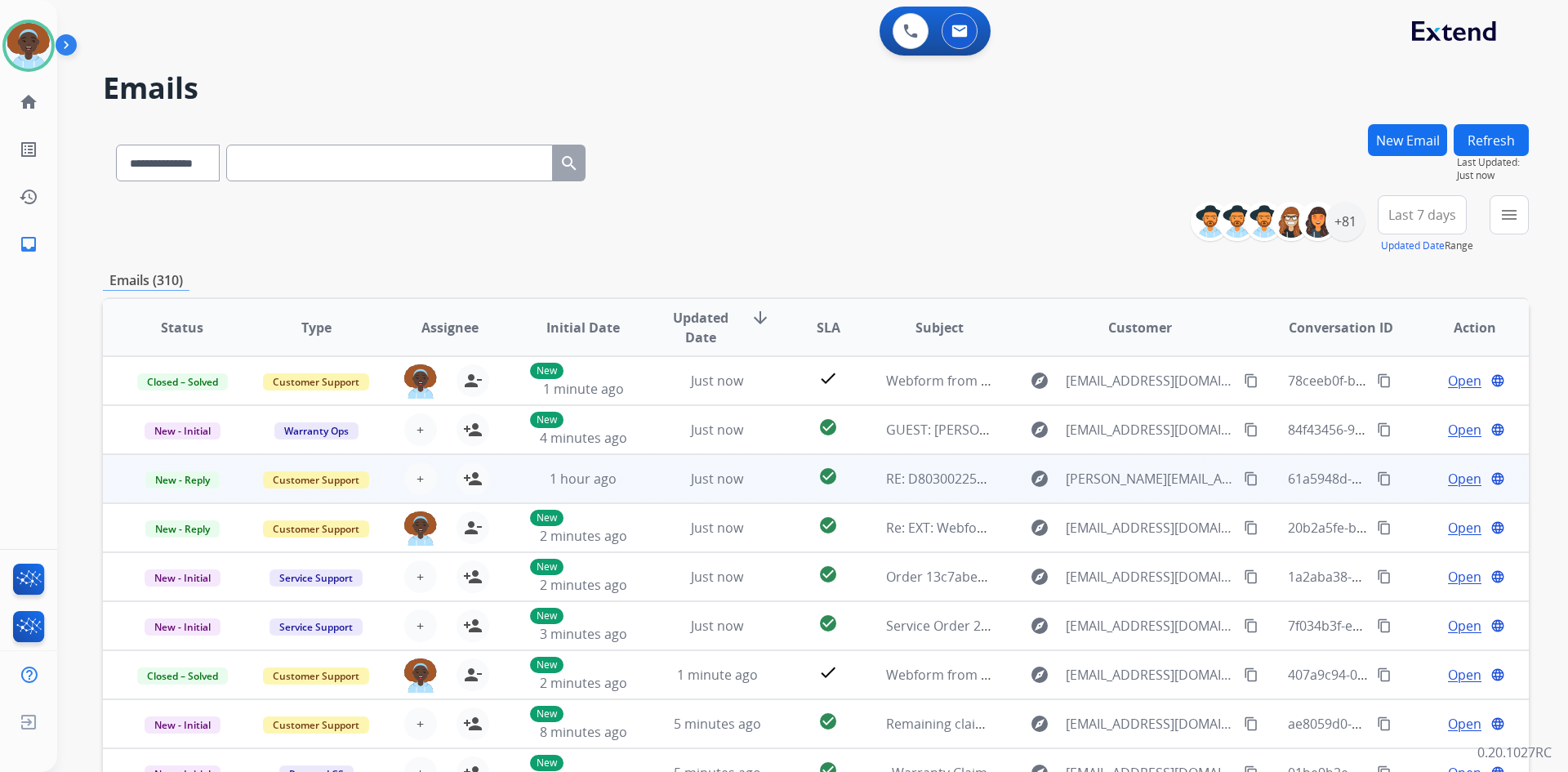
click at [1463, 479] on span "Open" at bounding box center [1464, 479] width 33 height 20
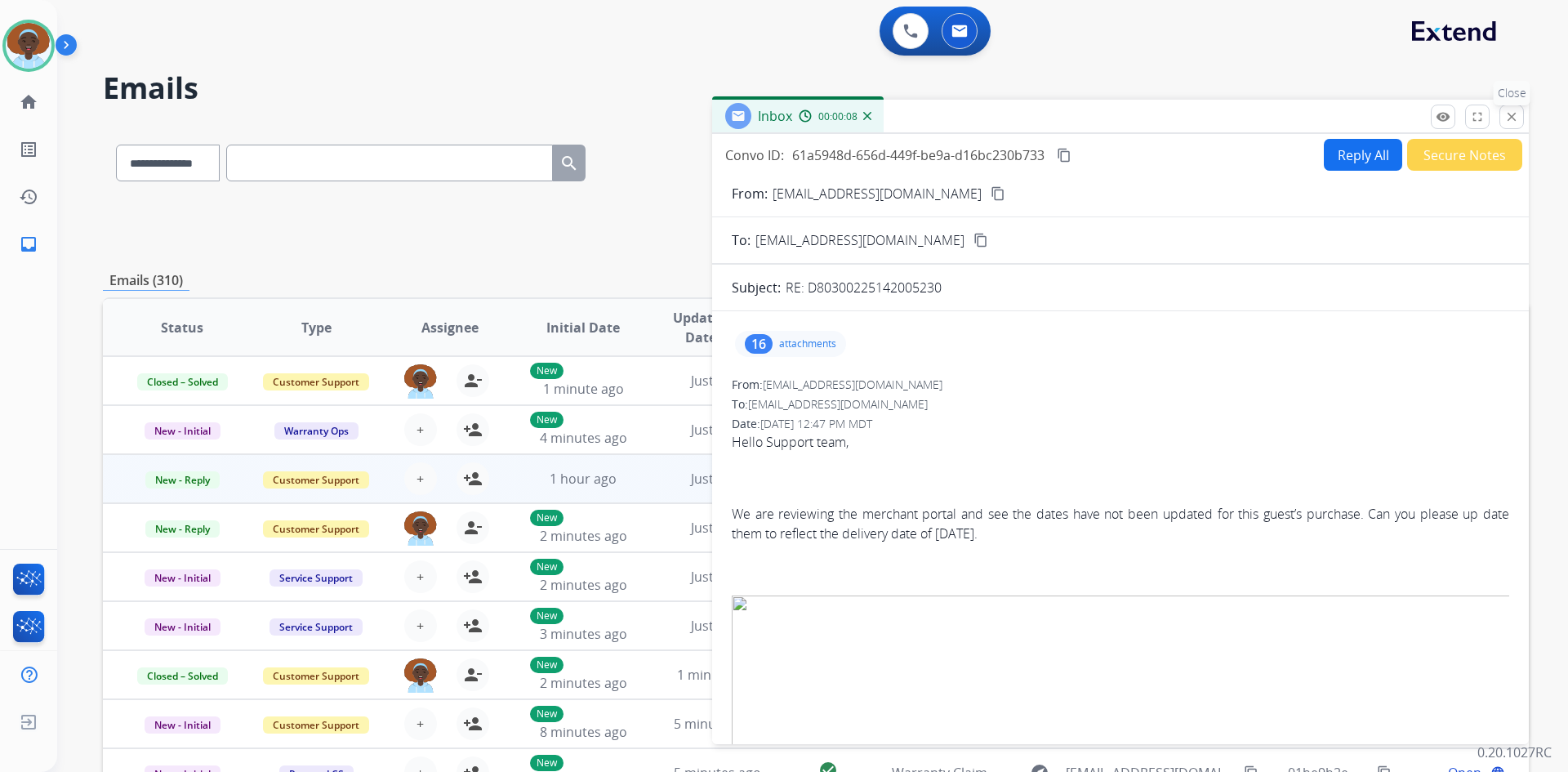
click at [1518, 120] on mat-icon "close" at bounding box center [1512, 117] width 14 height 14
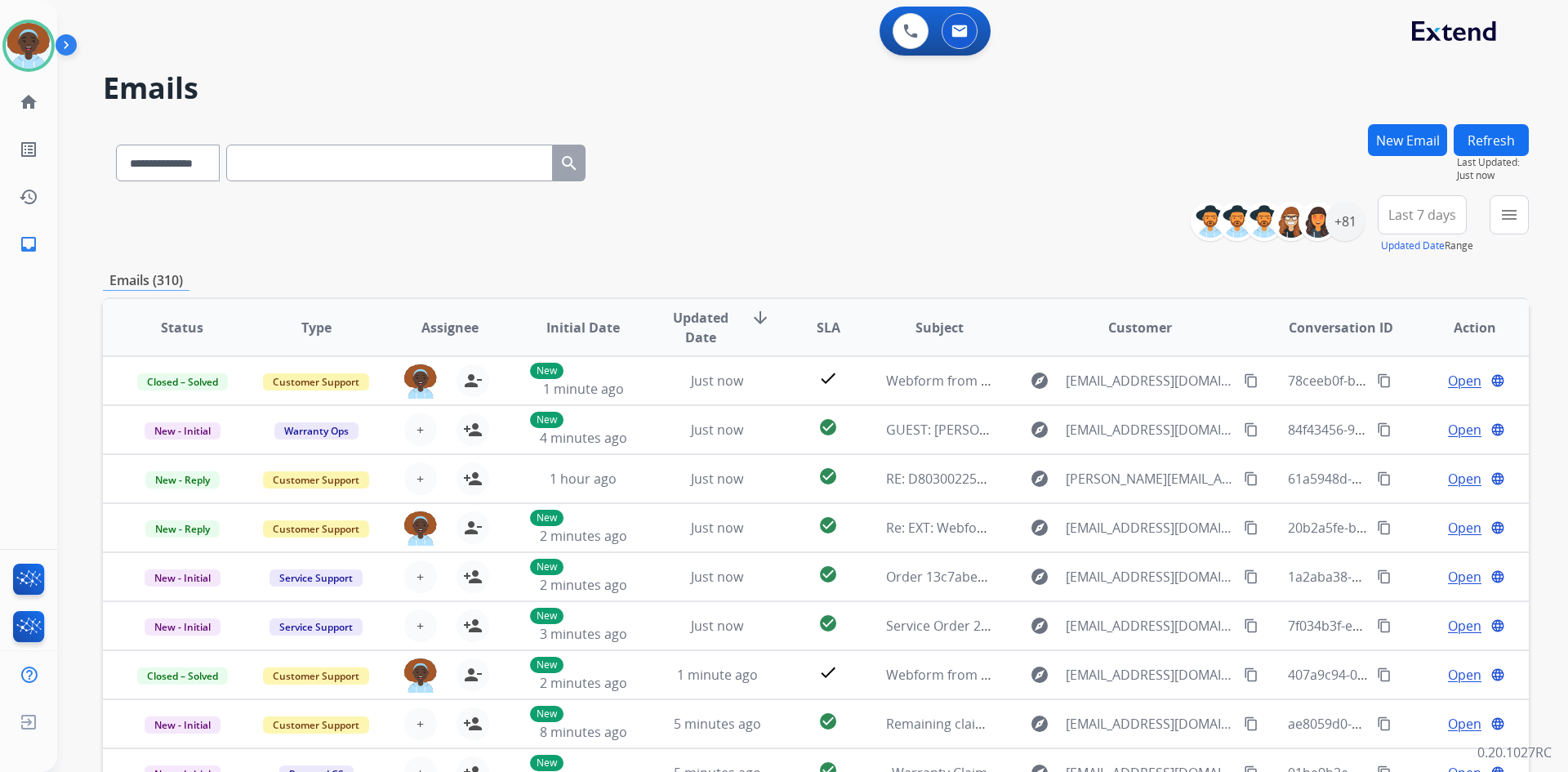
click at [1424, 218] on span "Last 7 days" at bounding box center [1422, 214] width 68 height 6
click at [1417, 417] on div "Last 90 days" at bounding box center [1417, 413] width 90 height 24
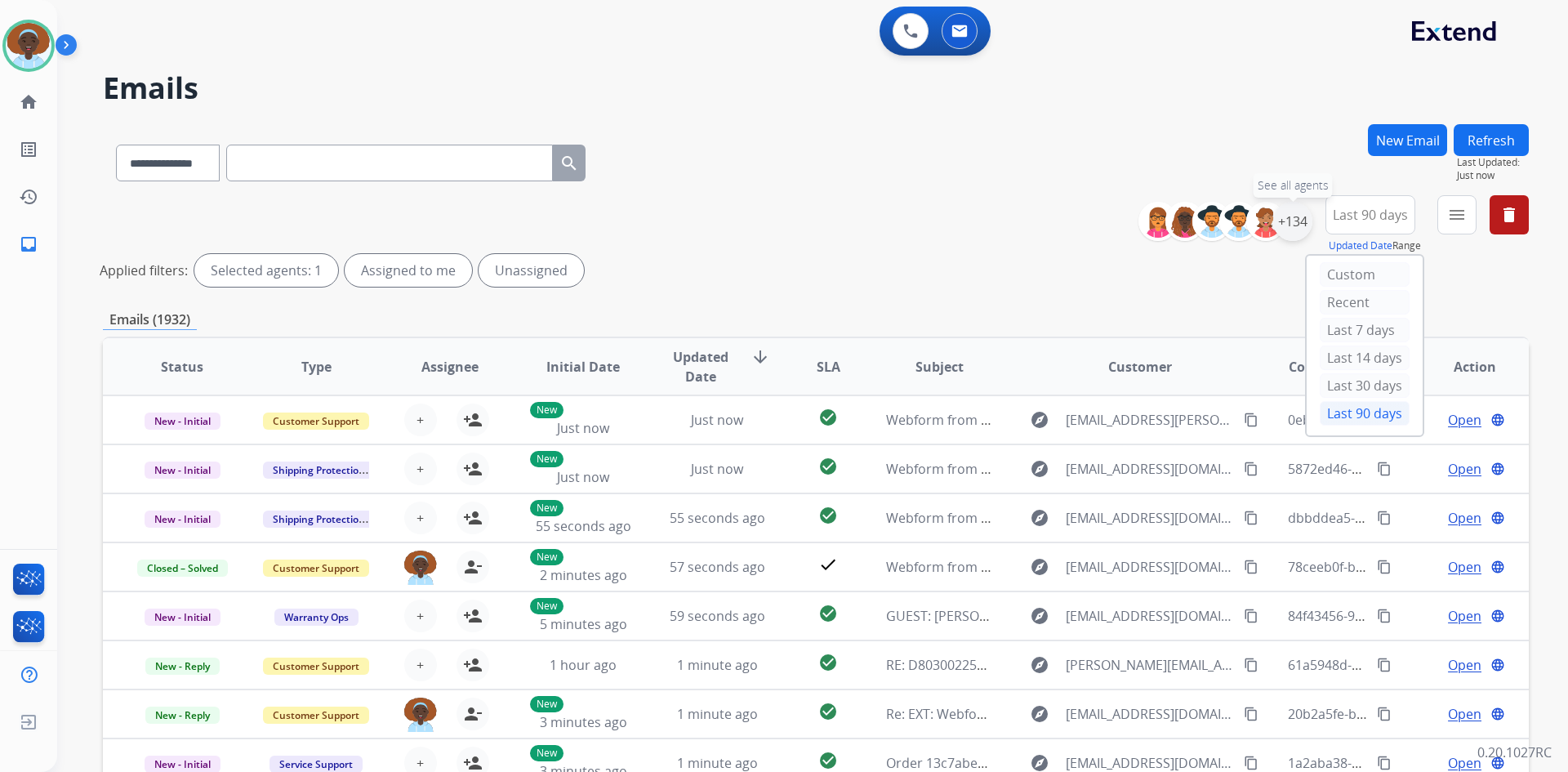
click at [1301, 222] on div "+134" at bounding box center [1293, 221] width 40 height 40
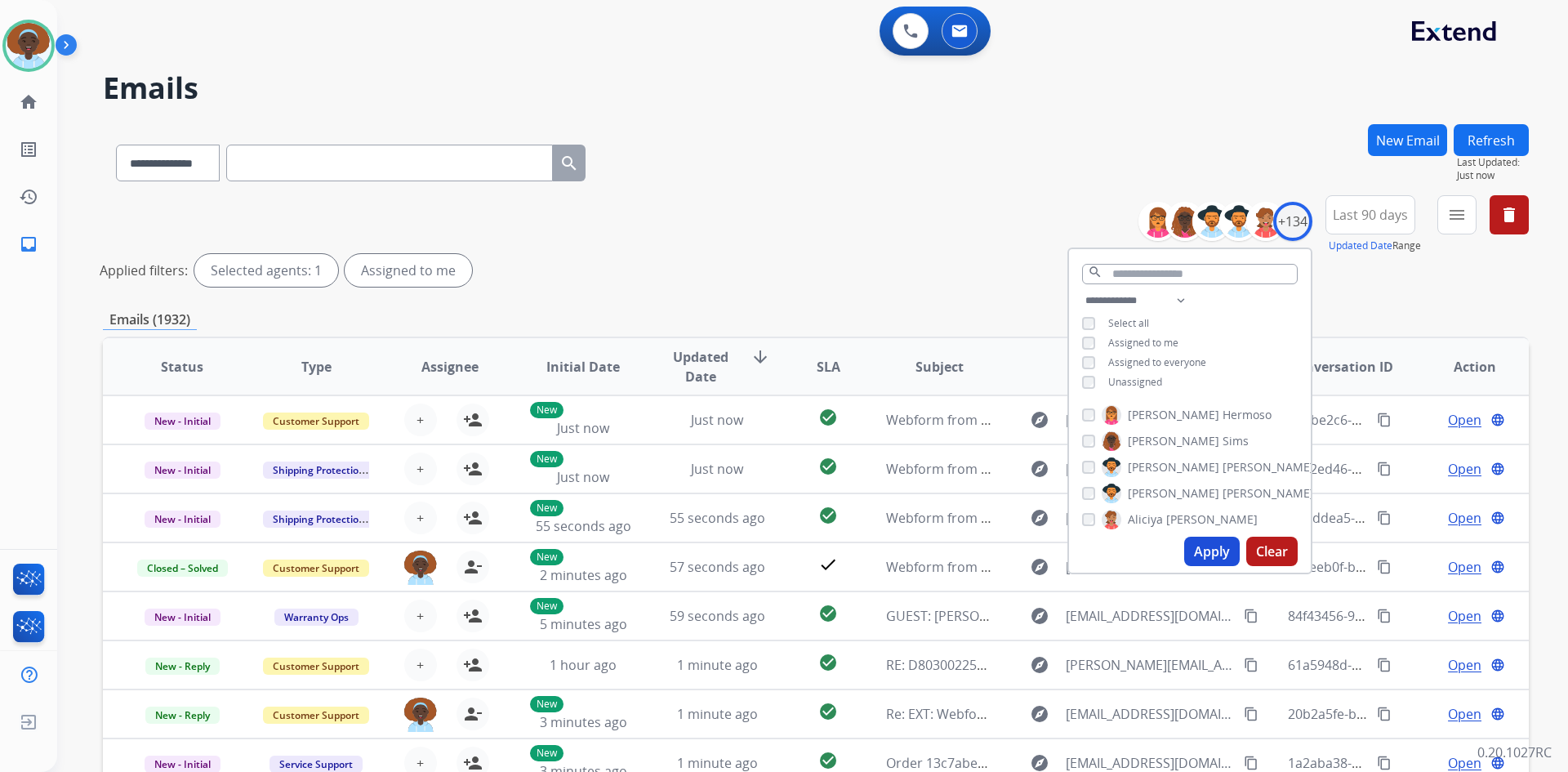
click at [1197, 552] on button "Apply" at bounding box center [1212, 551] width 56 height 30
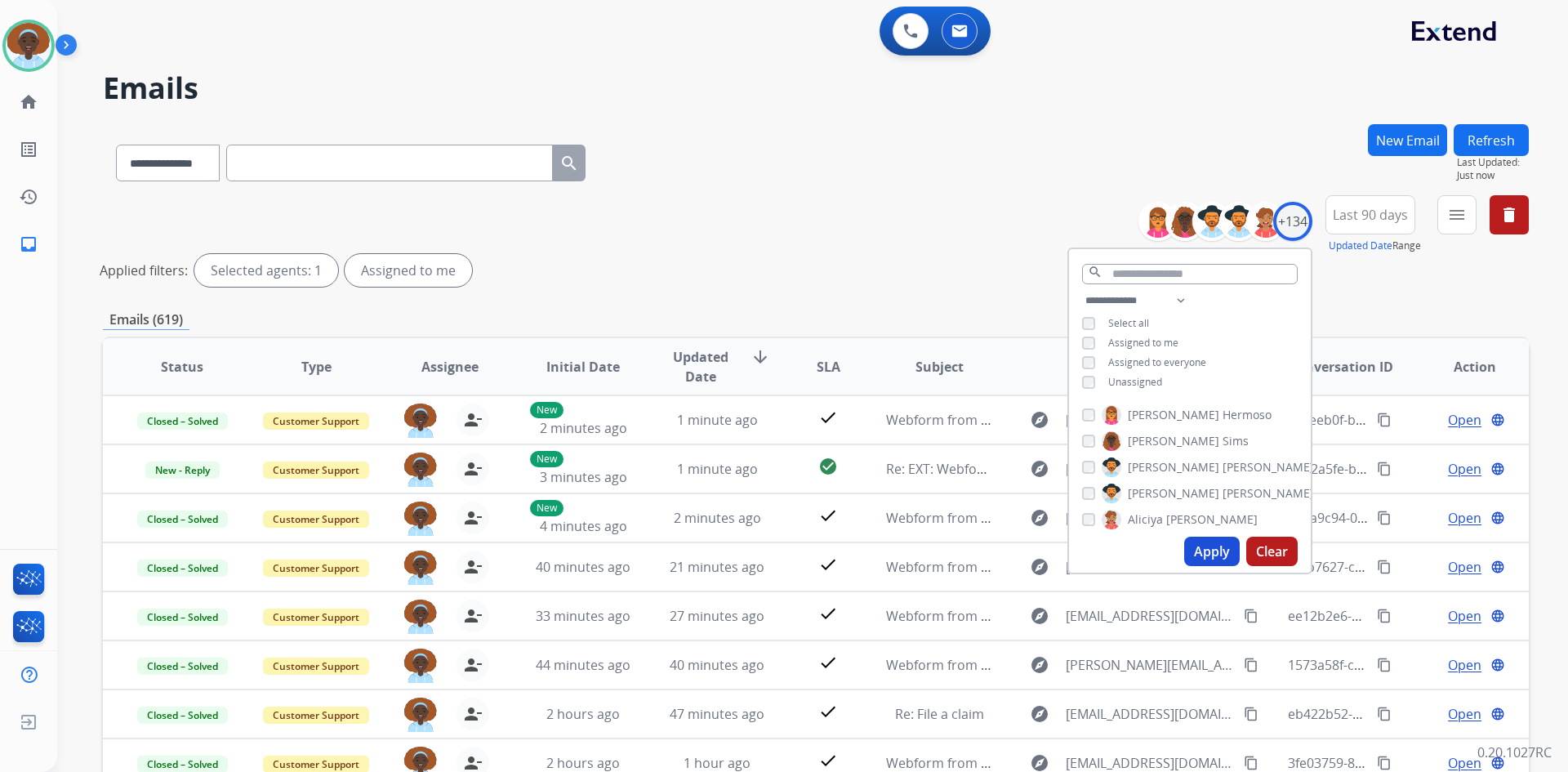
click at [903, 289] on div "**********" at bounding box center [816, 244] width 1426 height 98
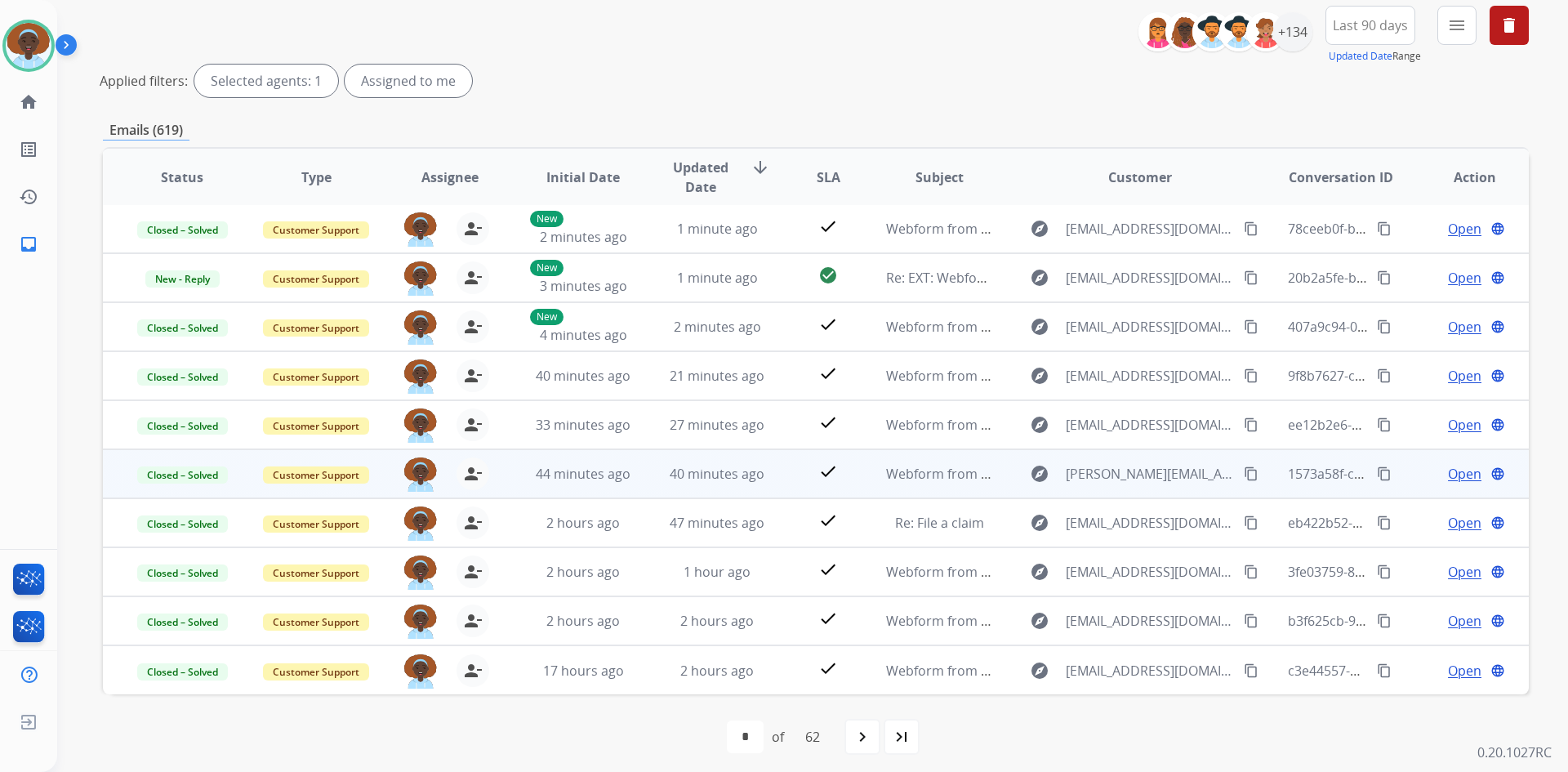
scroll to position [197, 0]
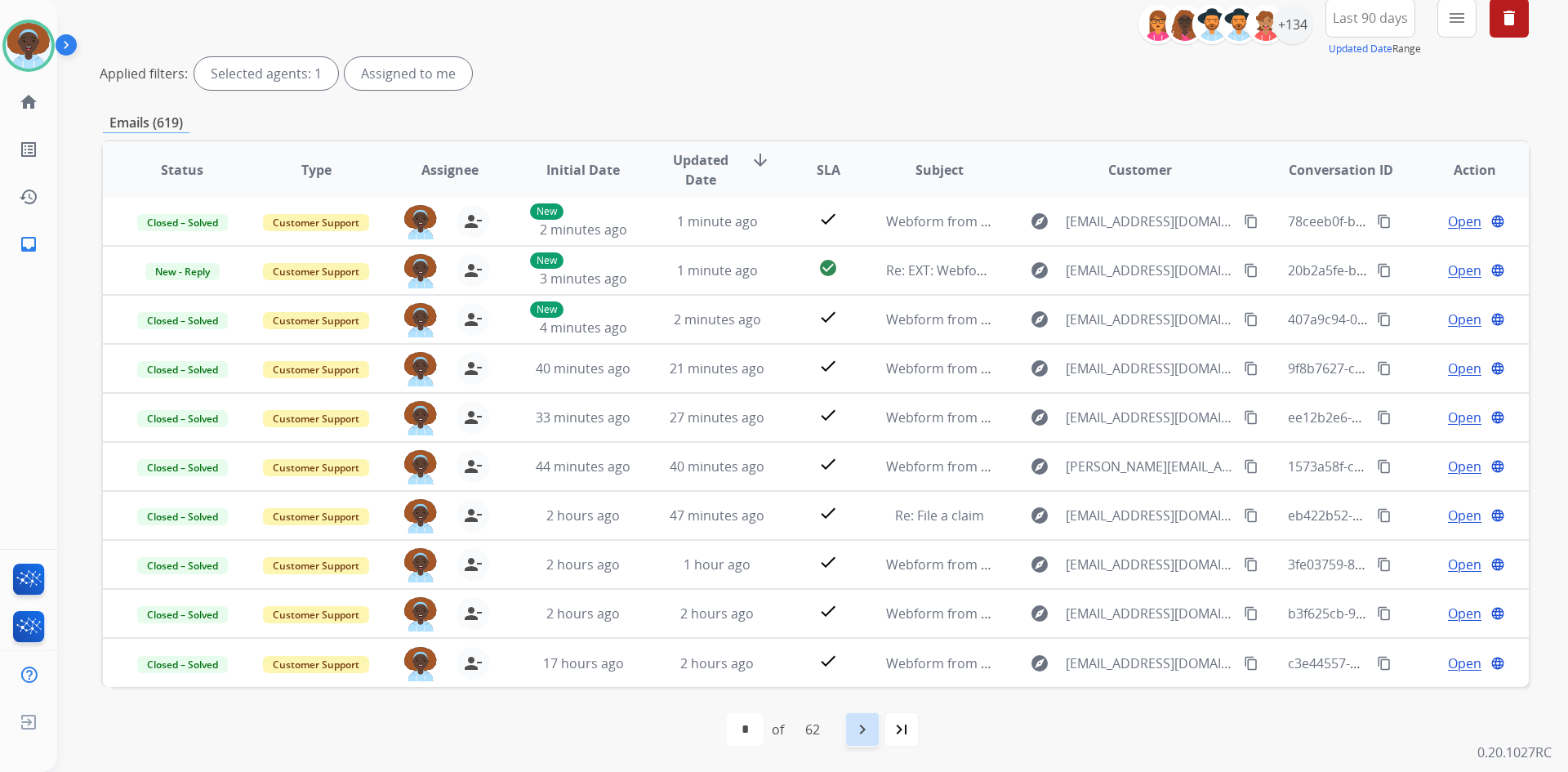
click at [870, 728] on mat-icon "navigate_next" at bounding box center [862, 729] width 20 height 20
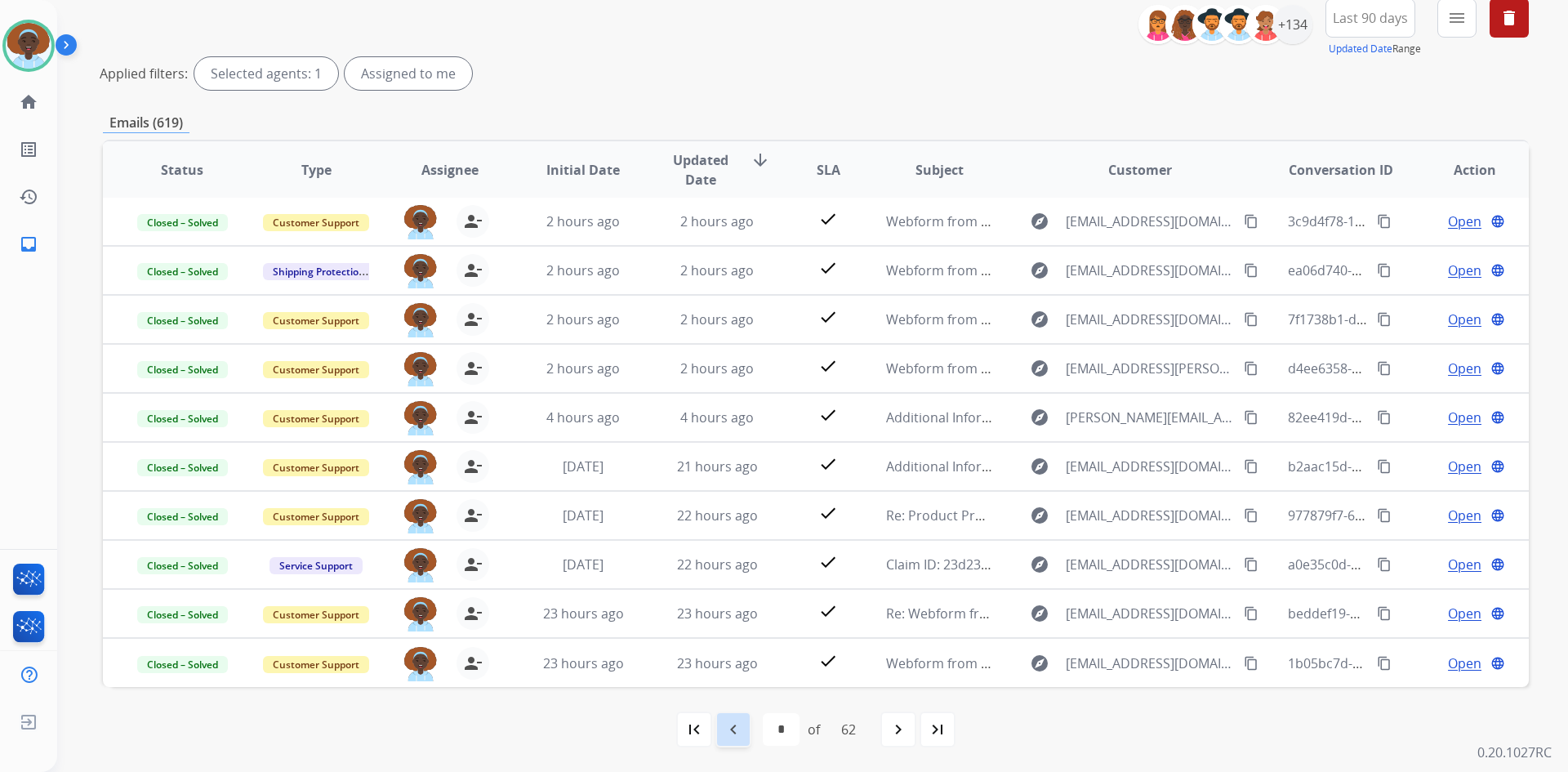
click at [727, 733] on mat-icon "navigate_before" at bounding box center [734, 729] width 20 height 20
select select "*"
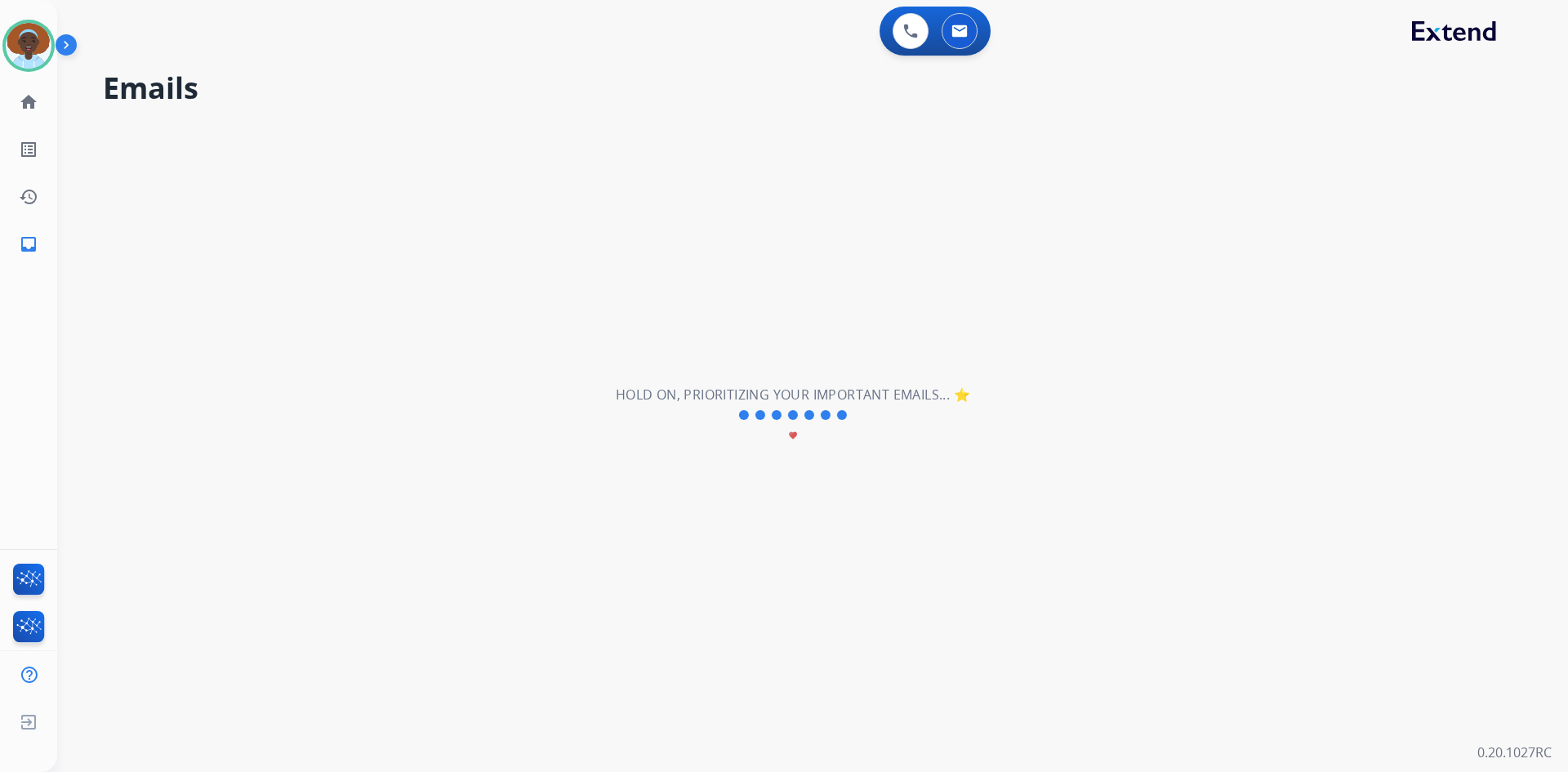
scroll to position [0, 0]
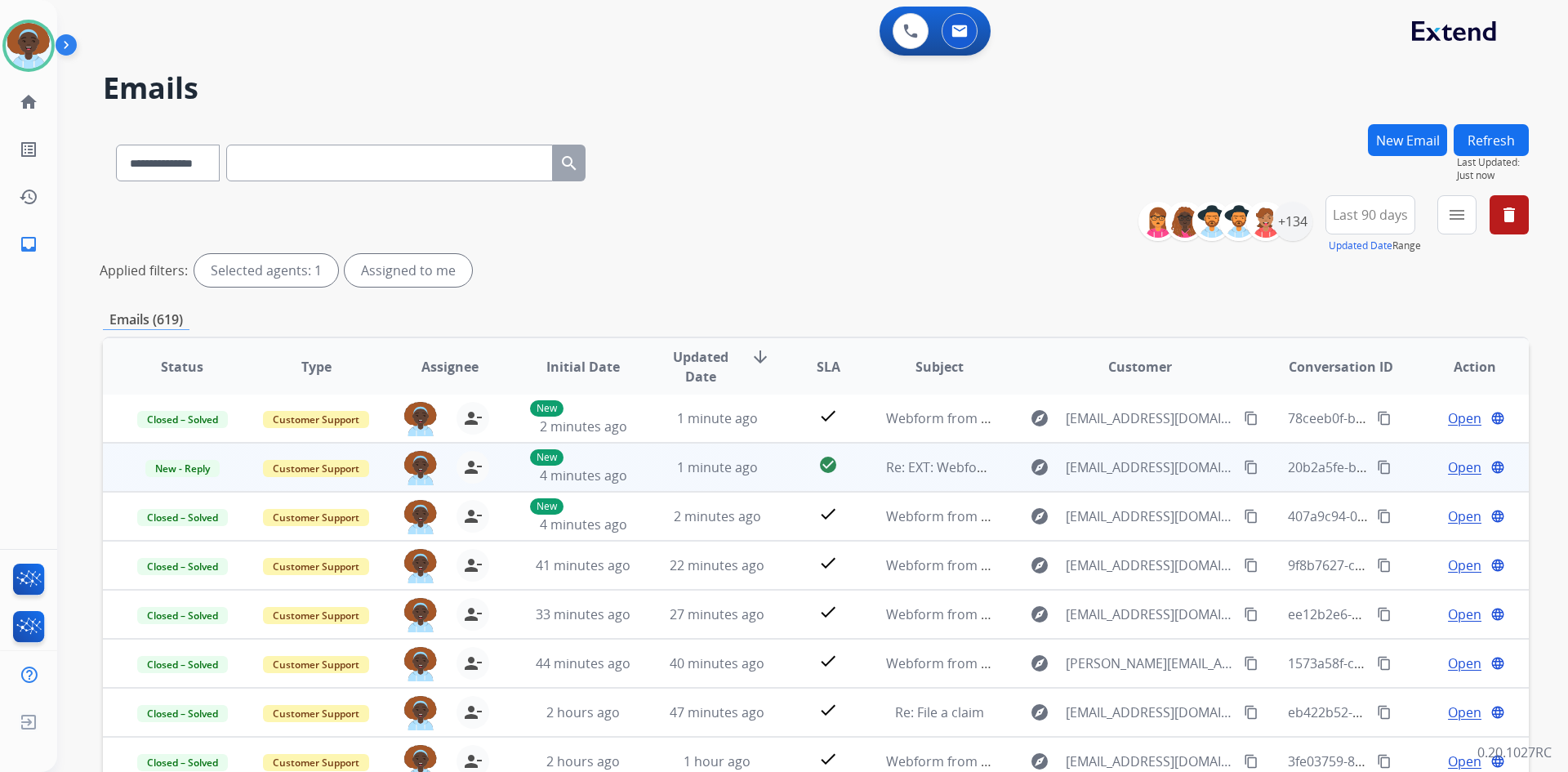
click at [1448, 466] on span "Open" at bounding box center [1464, 467] width 33 height 20
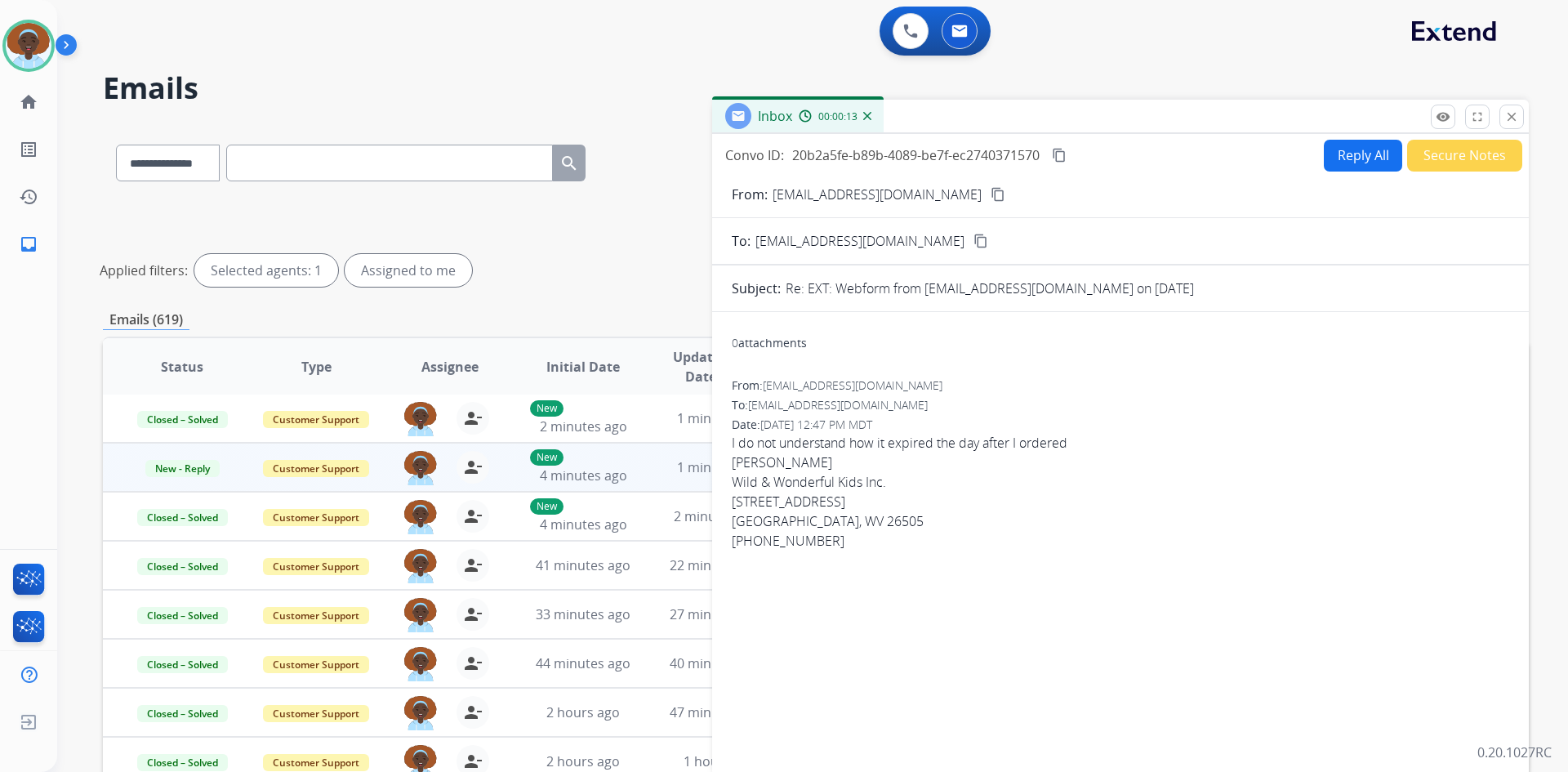
click at [991, 191] on mat-icon "content_copy" at bounding box center [998, 194] width 14 height 14
click at [1518, 113] on mat-icon "close" at bounding box center [1512, 117] width 14 height 14
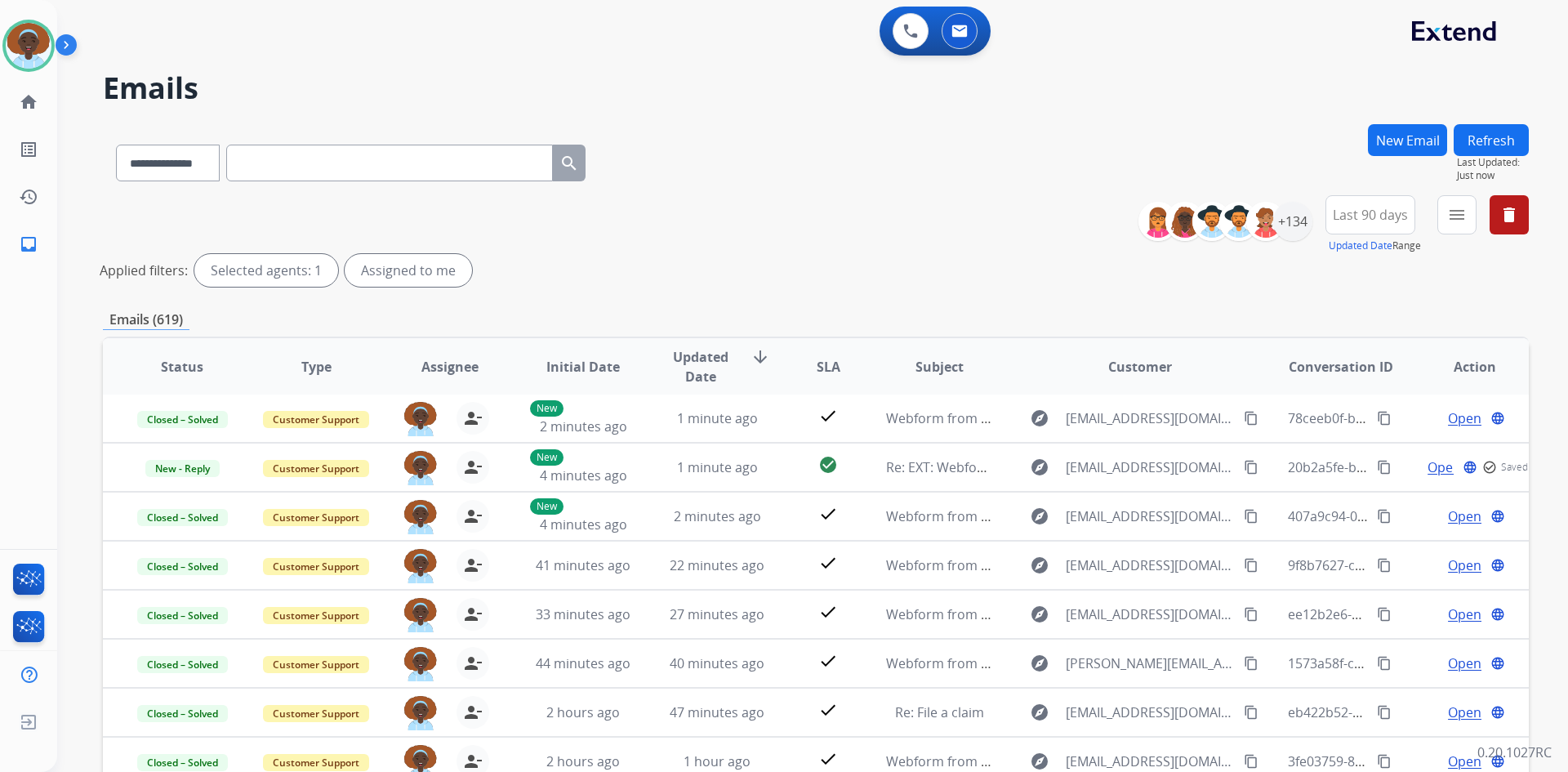
click at [1046, 305] on div "**********" at bounding box center [816, 546] width 1426 height 844
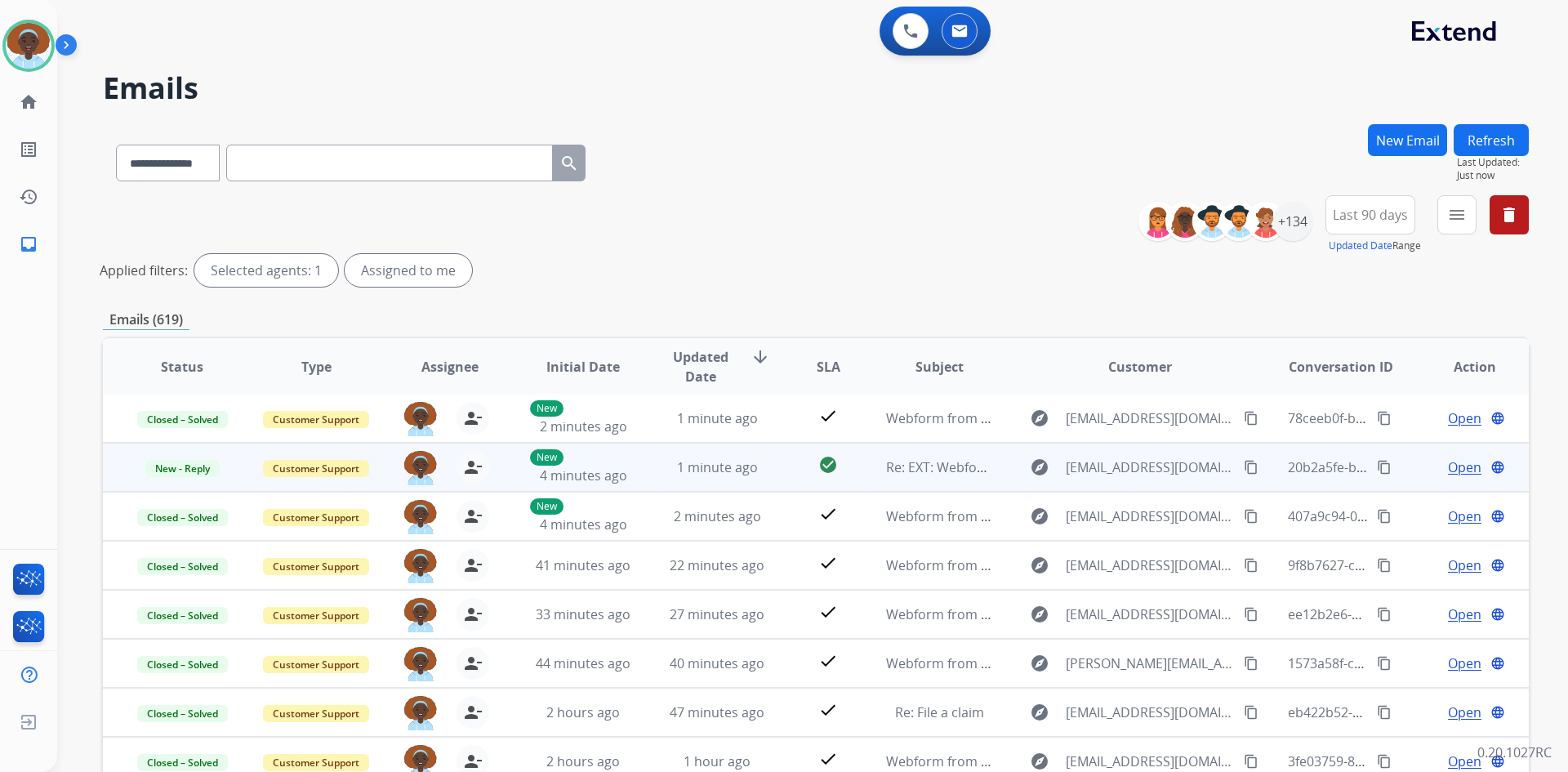
click at [1456, 471] on span "Open" at bounding box center [1464, 467] width 33 height 20
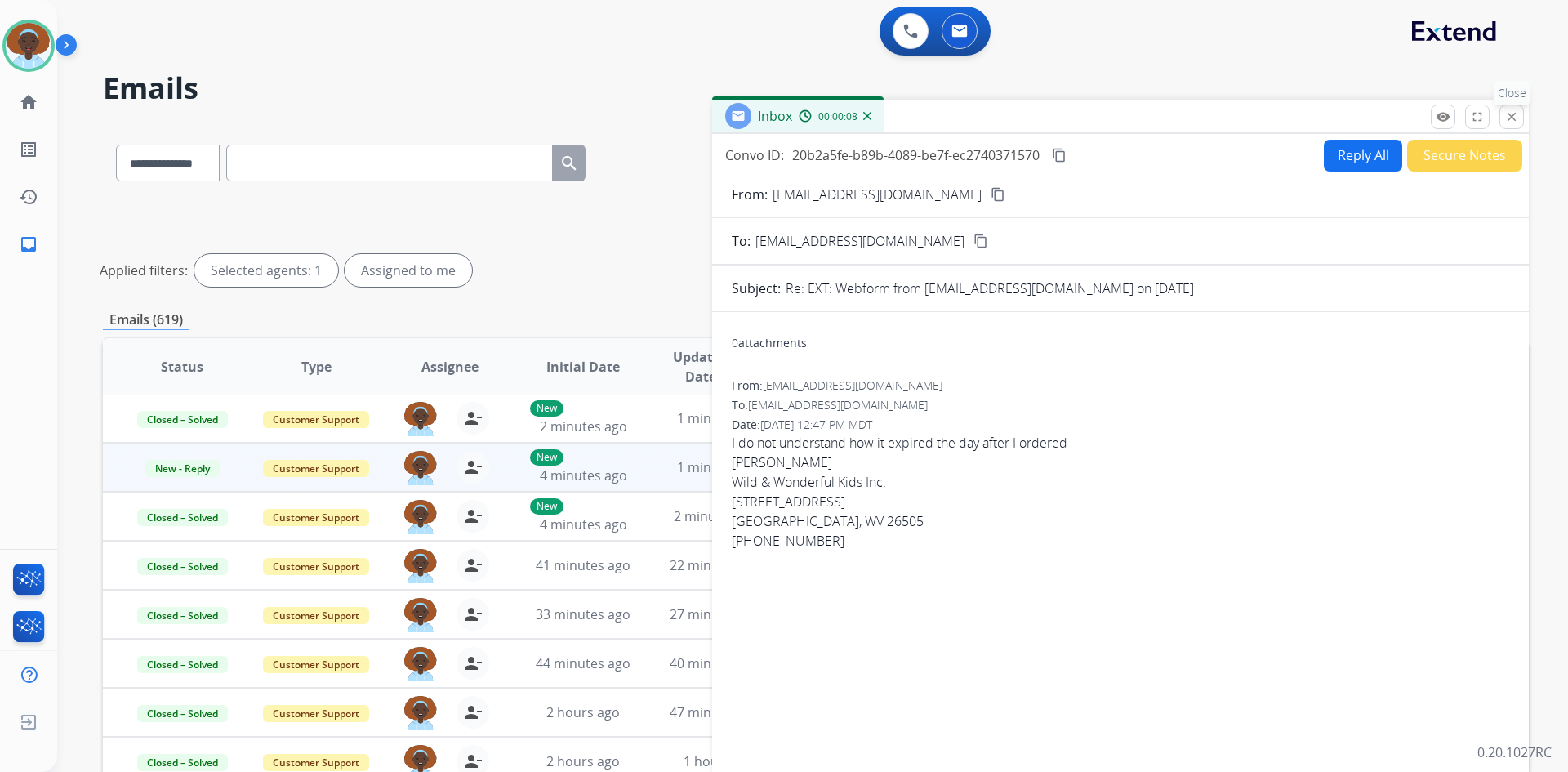
drag, startPoint x: 1508, startPoint y: 120, endPoint x: 1518, endPoint y: 184, distance: 64.8
click at [1507, 120] on mat-icon "close" at bounding box center [1512, 117] width 14 height 14
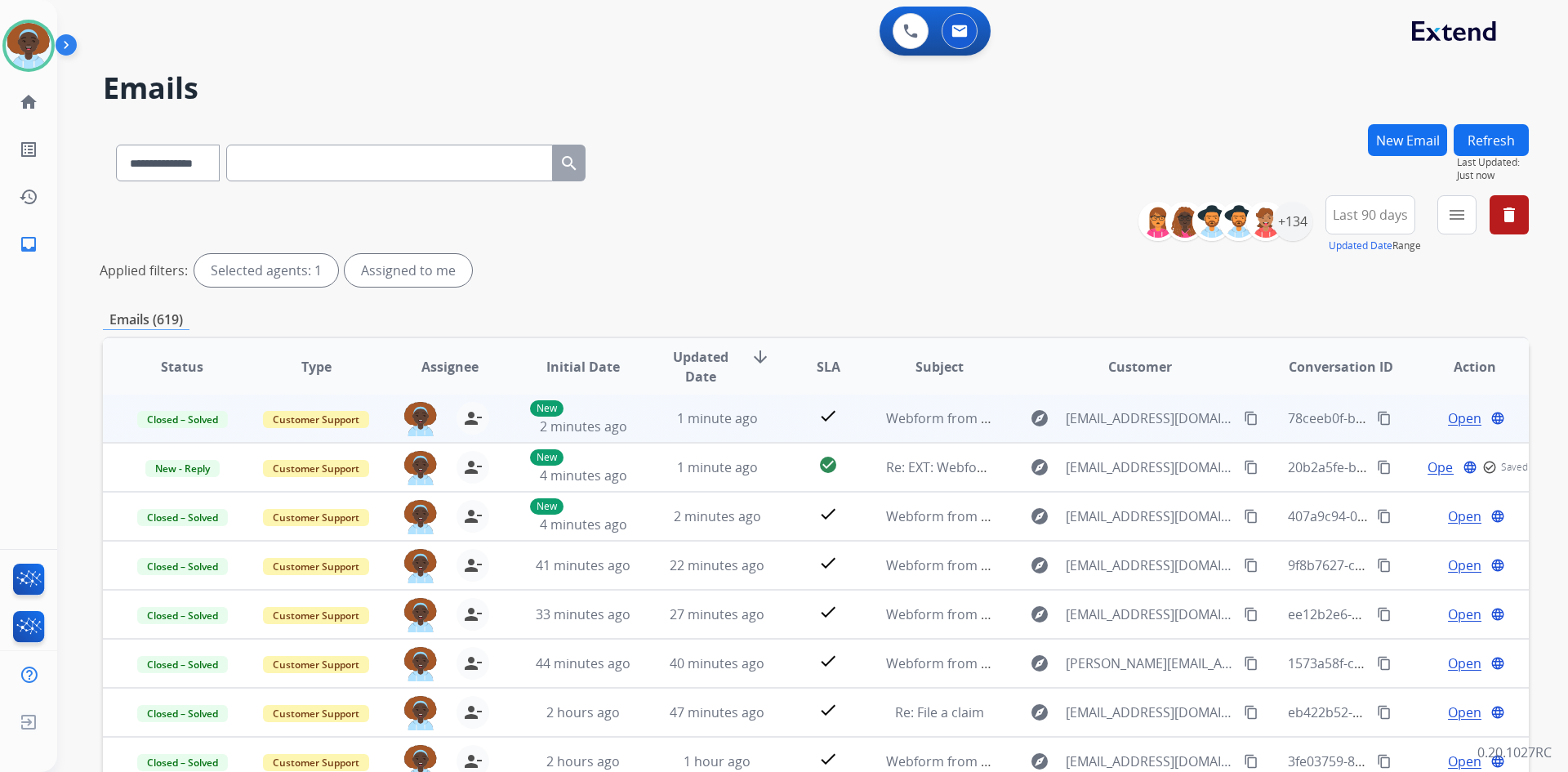
click at [1455, 419] on span "Open" at bounding box center [1464, 418] width 33 height 20
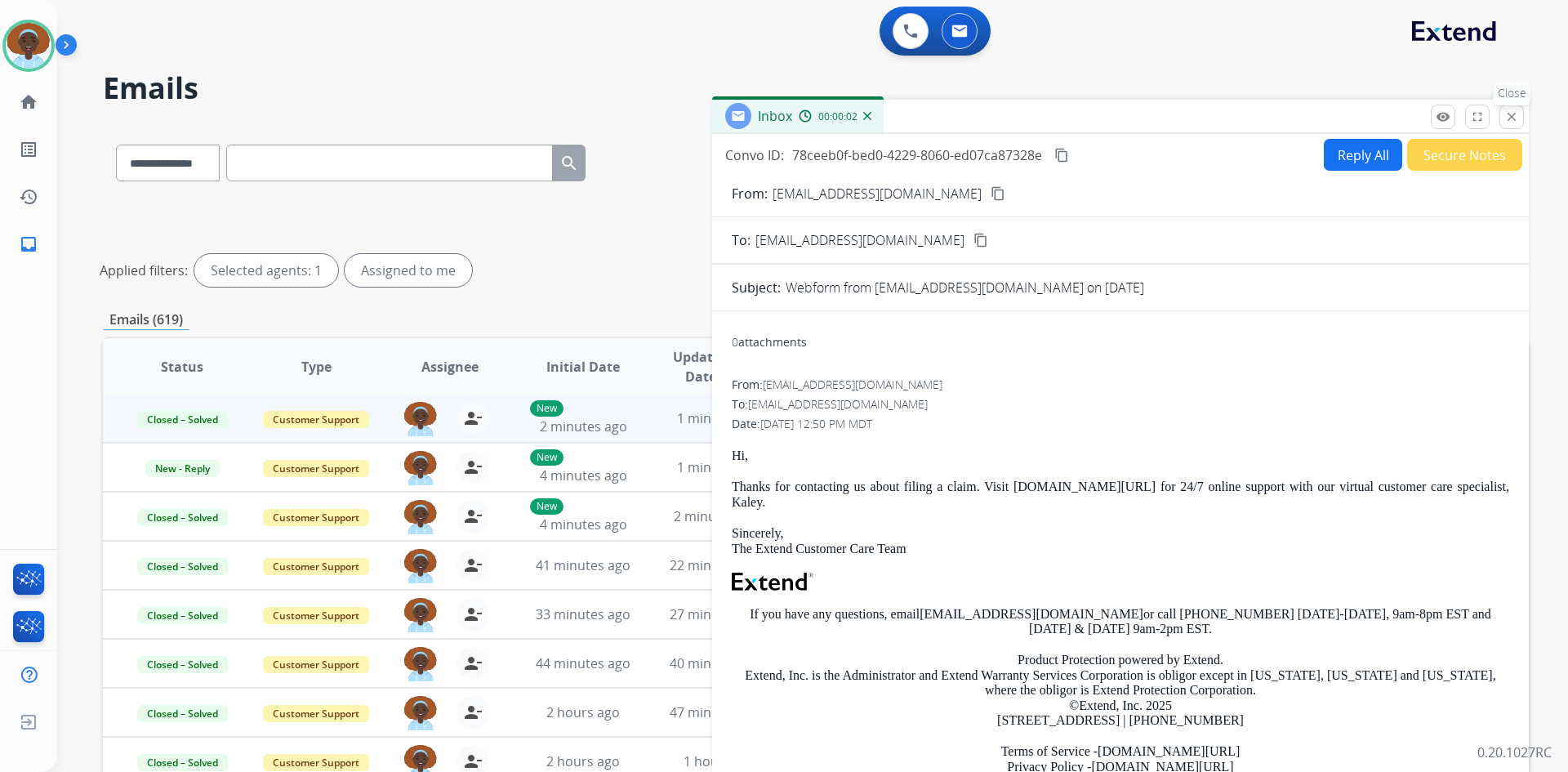
click at [1509, 119] on mat-icon "close" at bounding box center [1512, 117] width 14 height 14
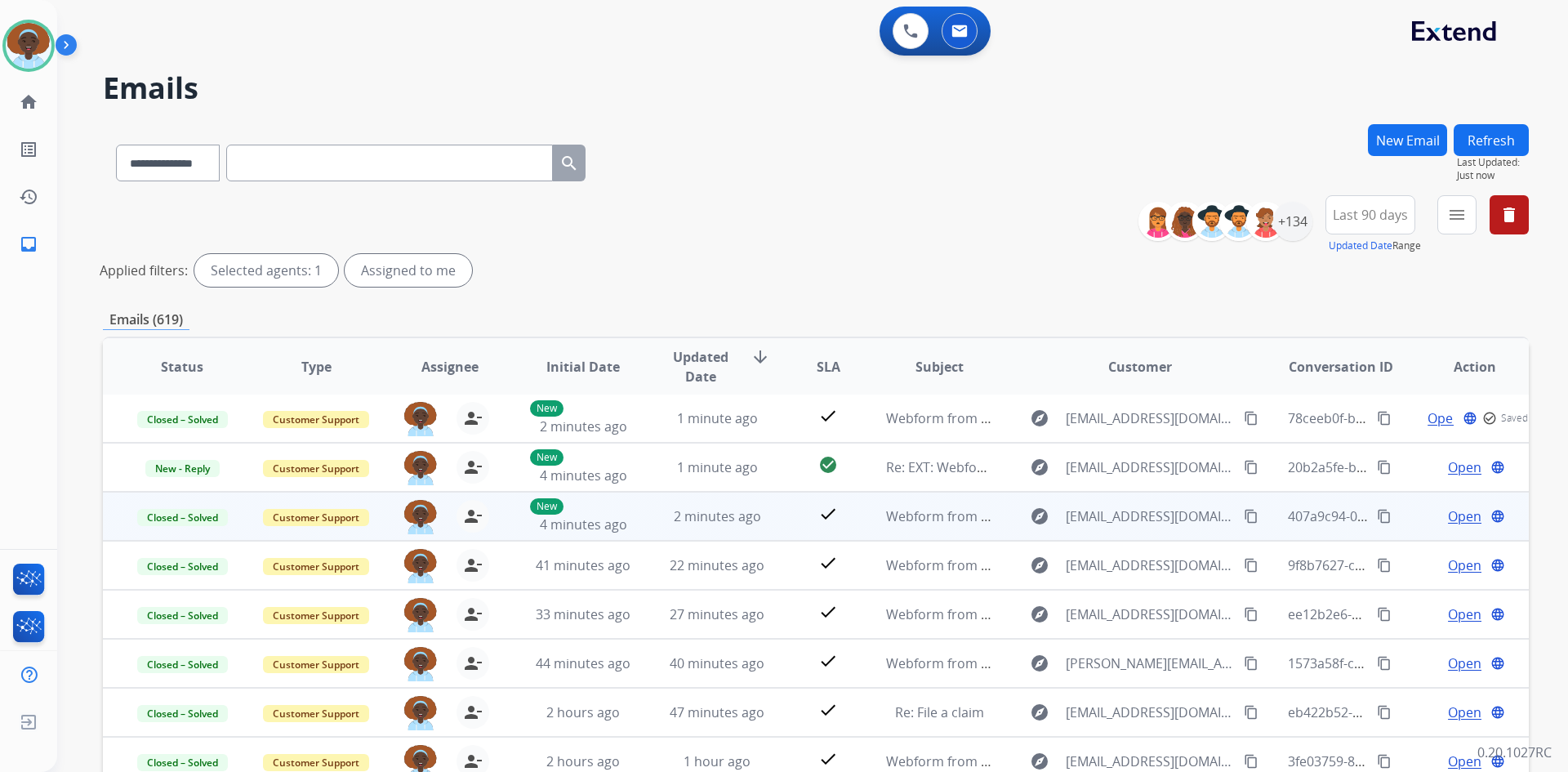
click at [1452, 521] on span "Open" at bounding box center [1464, 516] width 33 height 20
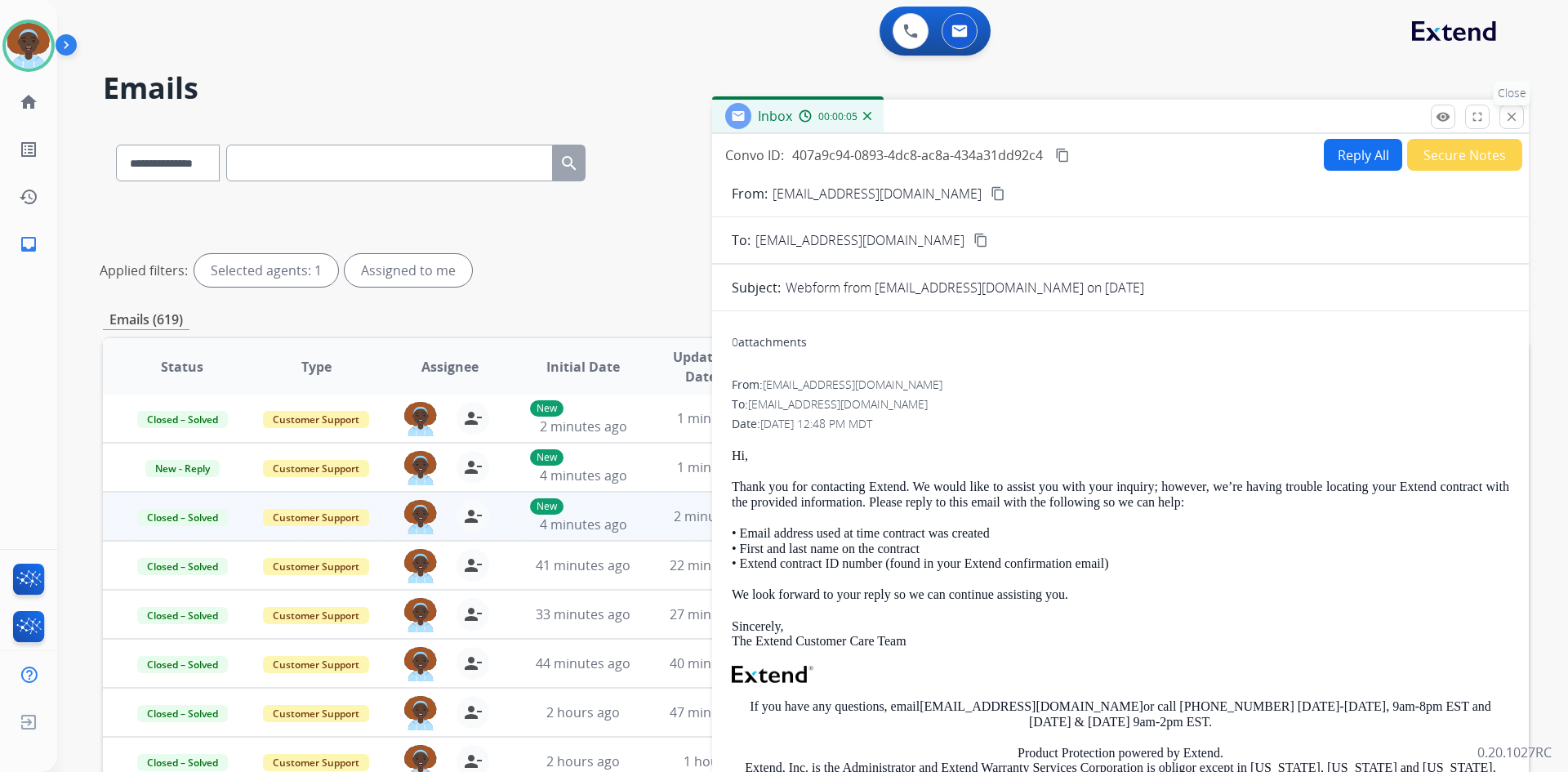
click at [1505, 119] on mat-icon "close" at bounding box center [1512, 117] width 14 height 14
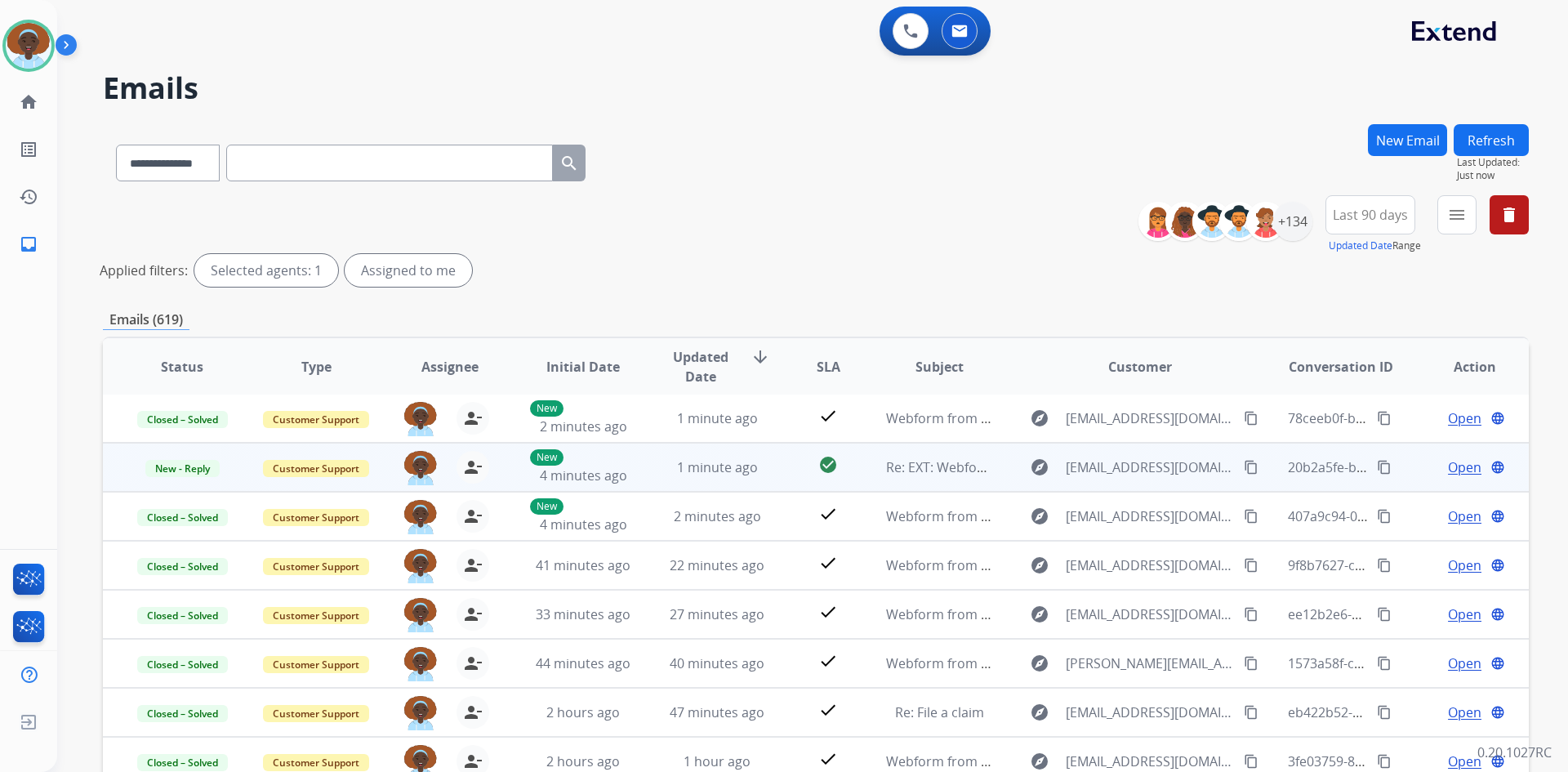
click at [1448, 468] on span "Open" at bounding box center [1464, 467] width 33 height 20
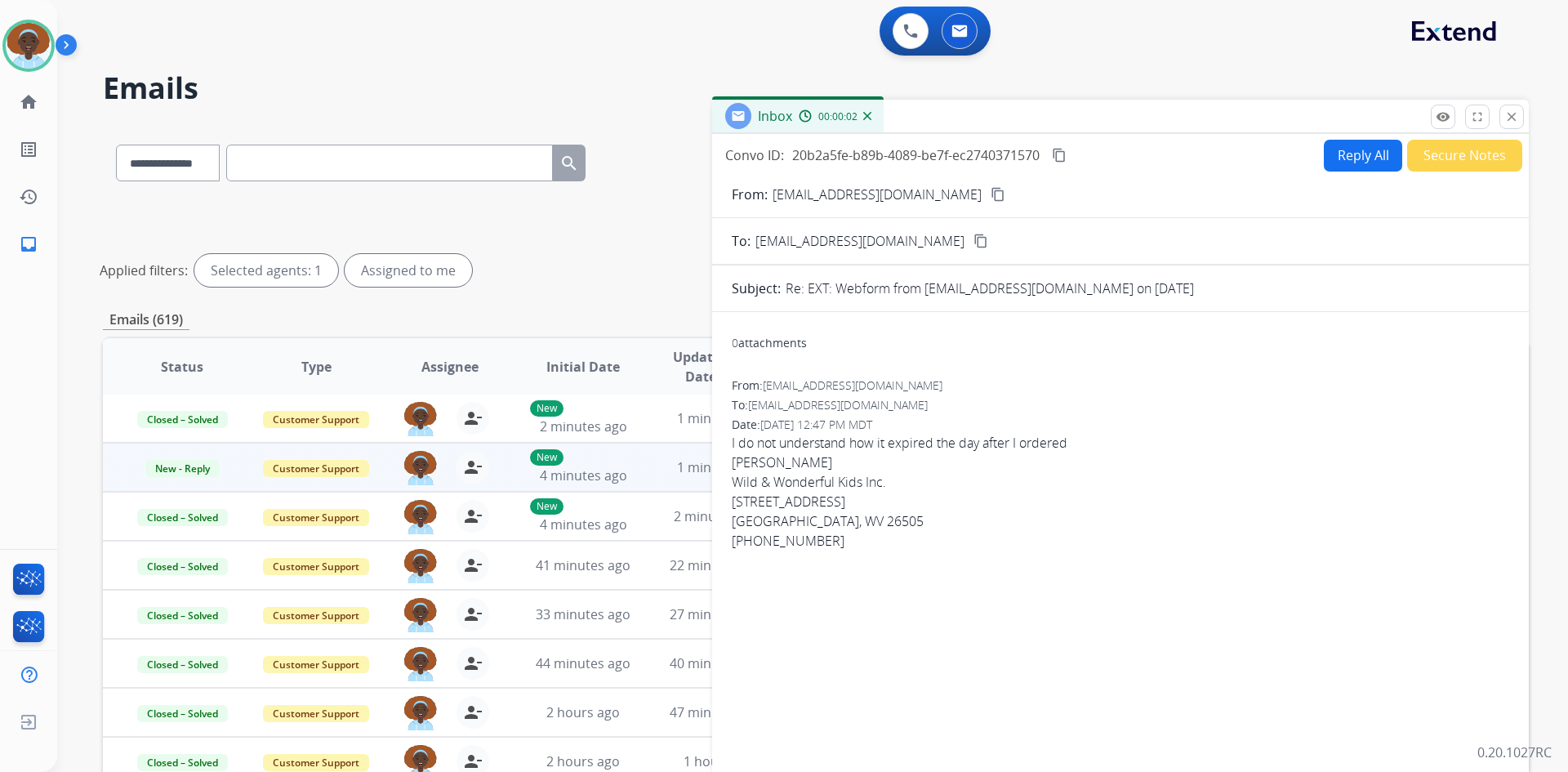
click at [991, 196] on mat-icon "content_copy" at bounding box center [998, 194] width 14 height 14
click at [1348, 152] on button "Reply All" at bounding box center [1363, 155] width 78 height 31
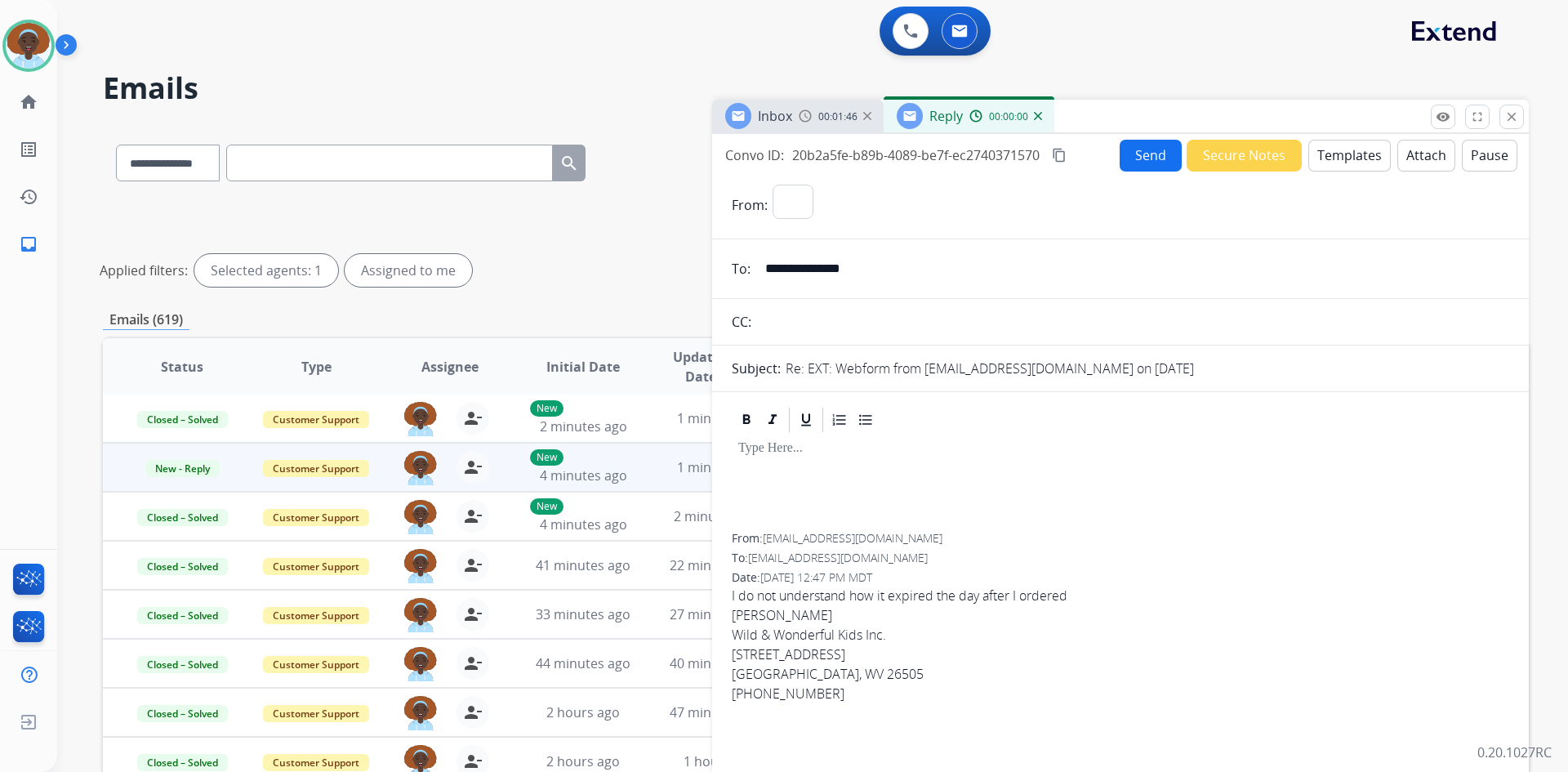
select select "**********"
click at [1324, 163] on button "Templates" at bounding box center [1350, 155] width 83 height 31
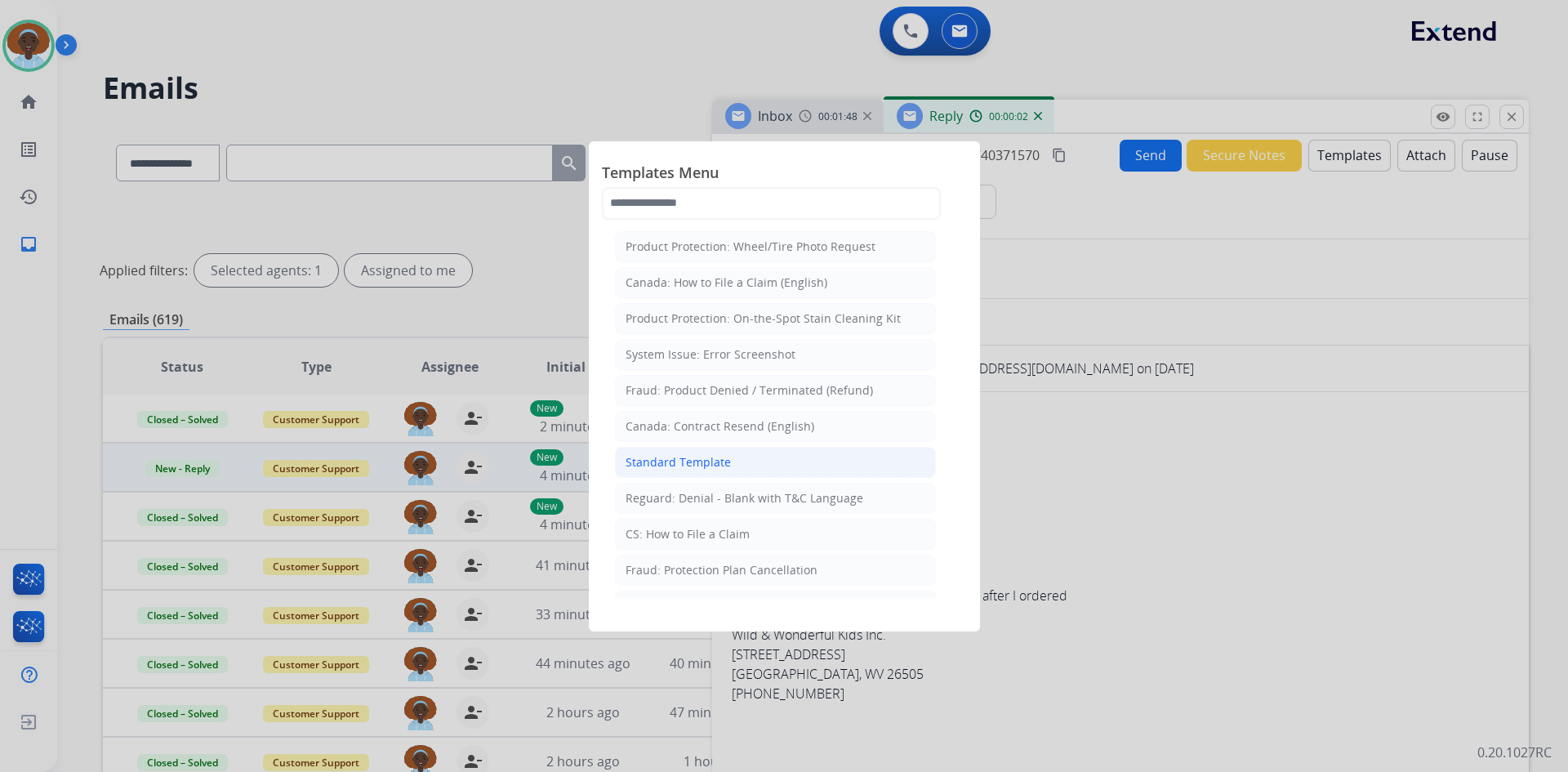
click at [752, 461] on li "Standard Template" at bounding box center [775, 462] width 321 height 31
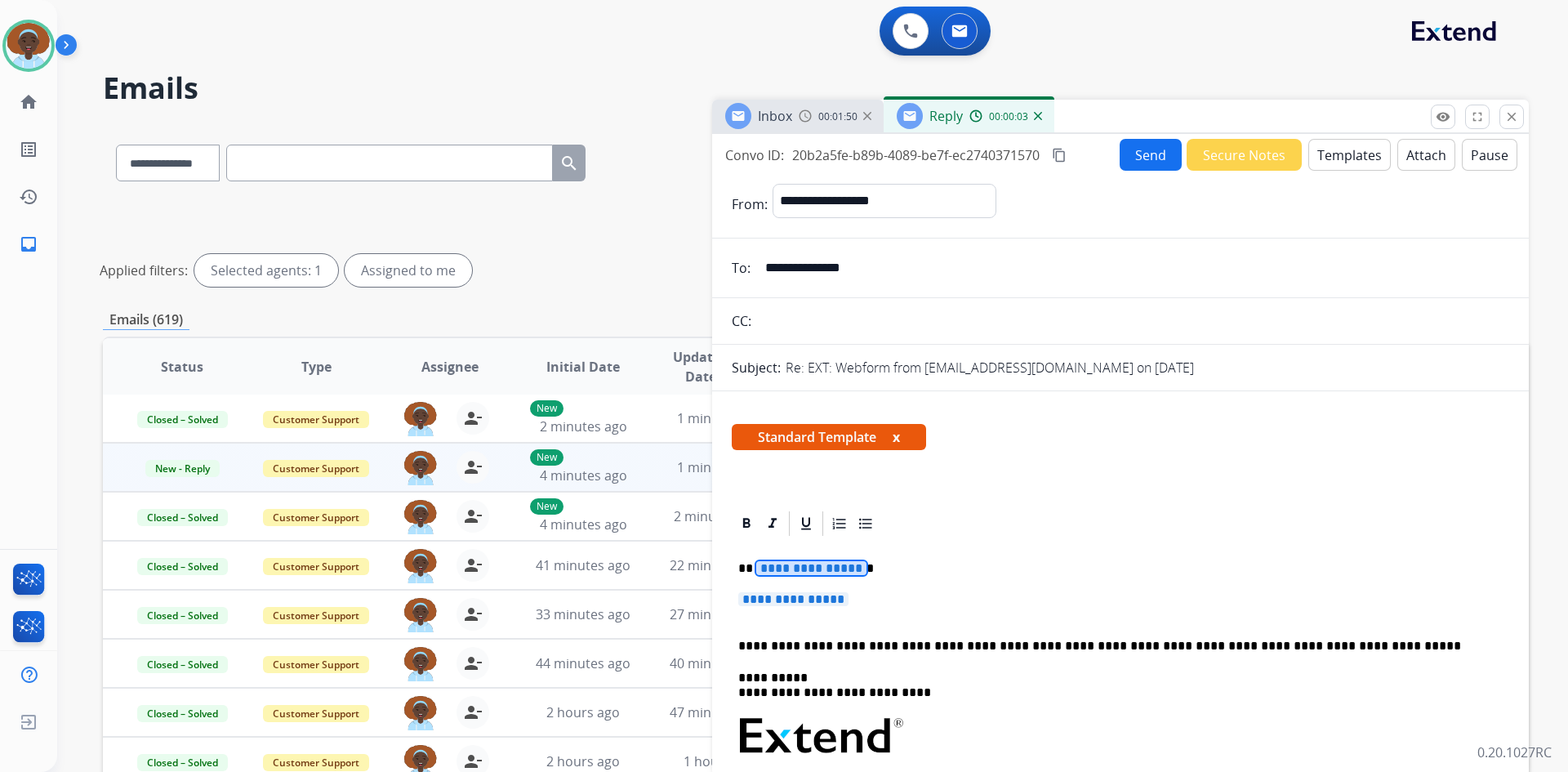
click at [825, 571] on span "**********" at bounding box center [811, 567] width 111 height 13
click at [791, 599] on span "**********" at bounding box center [793, 598] width 111 height 13
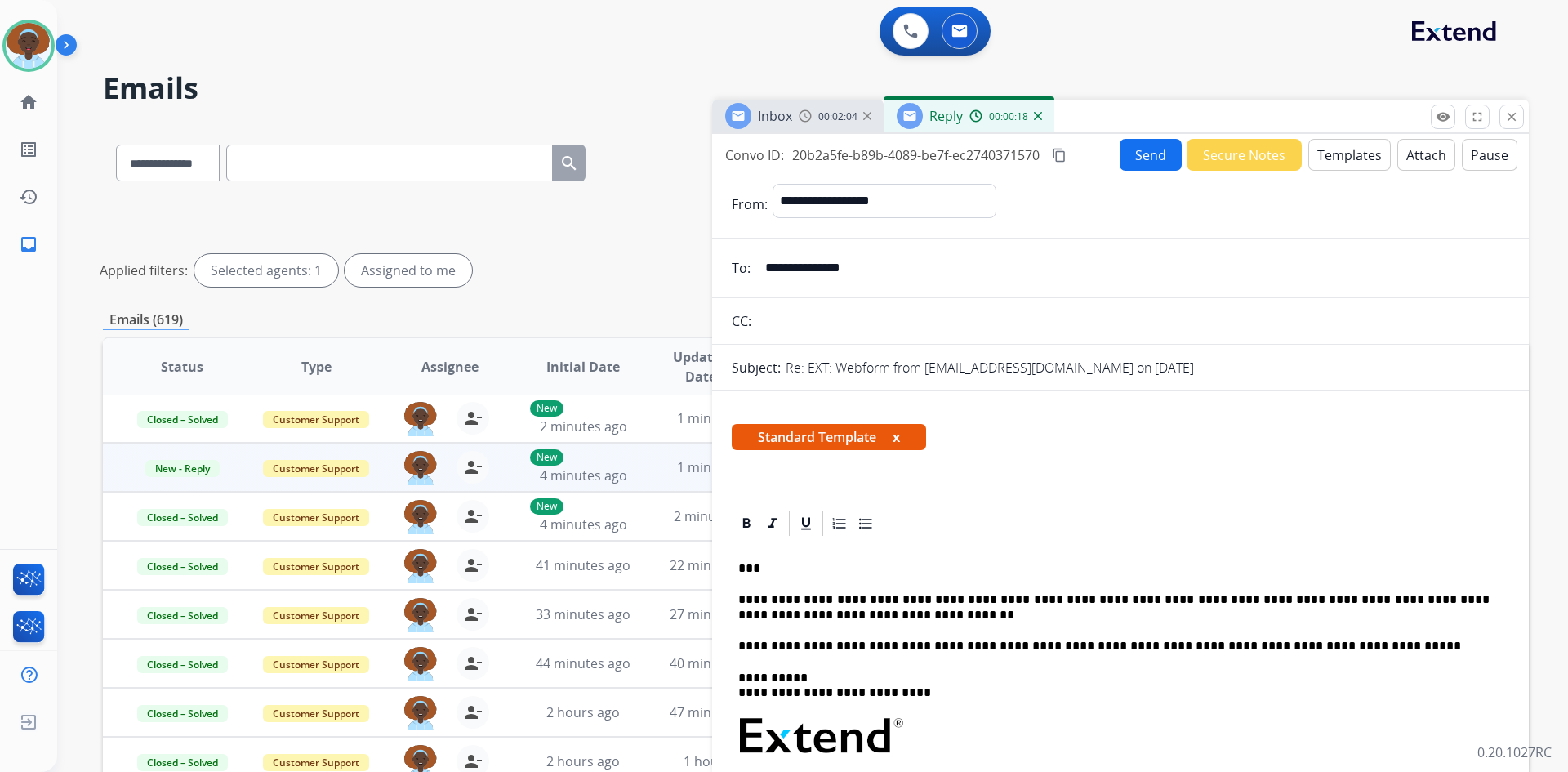
click at [1132, 163] on button "Send" at bounding box center [1150, 154] width 62 height 31
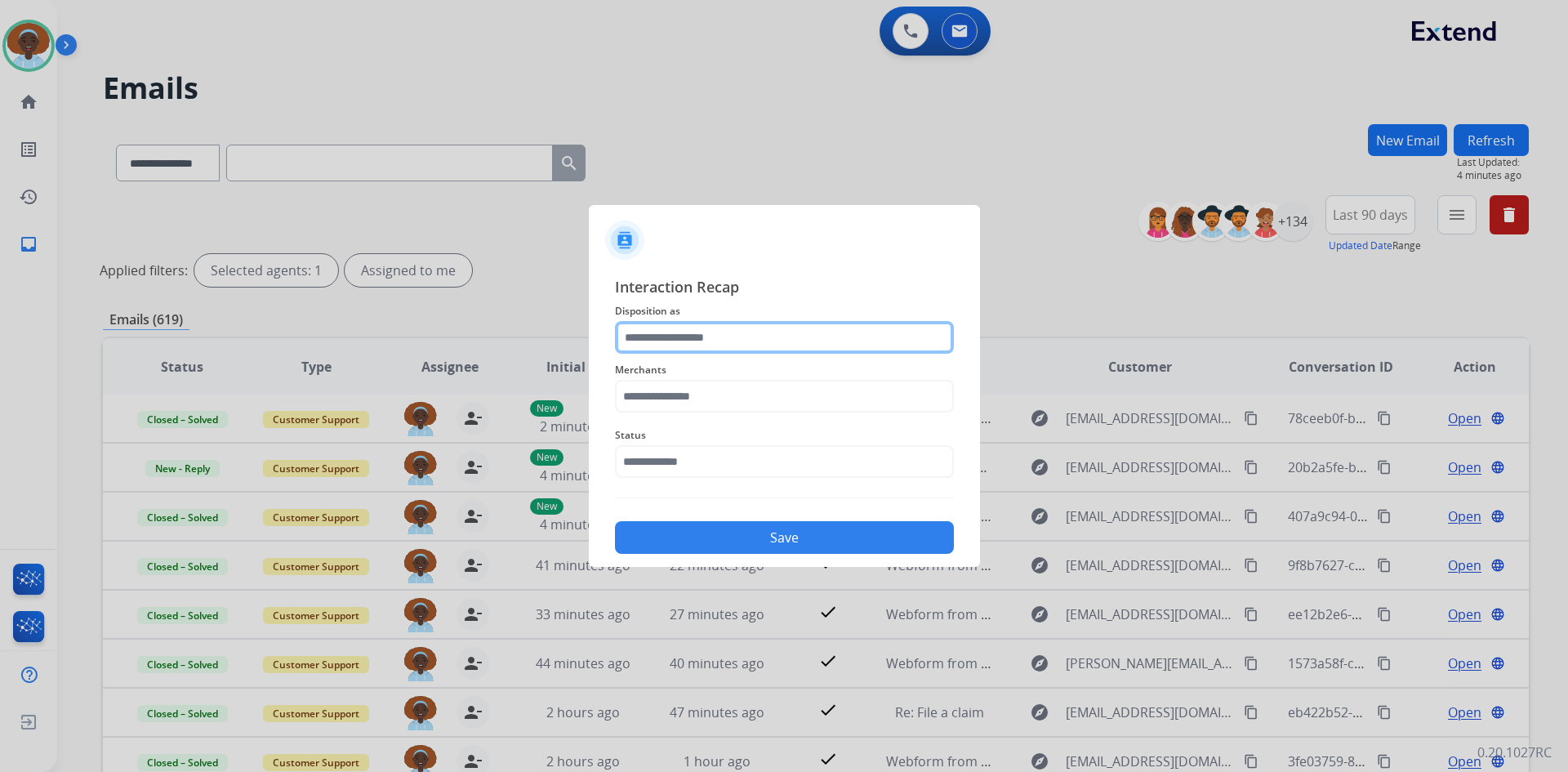
click at [720, 336] on input "text" at bounding box center [784, 337] width 339 height 32
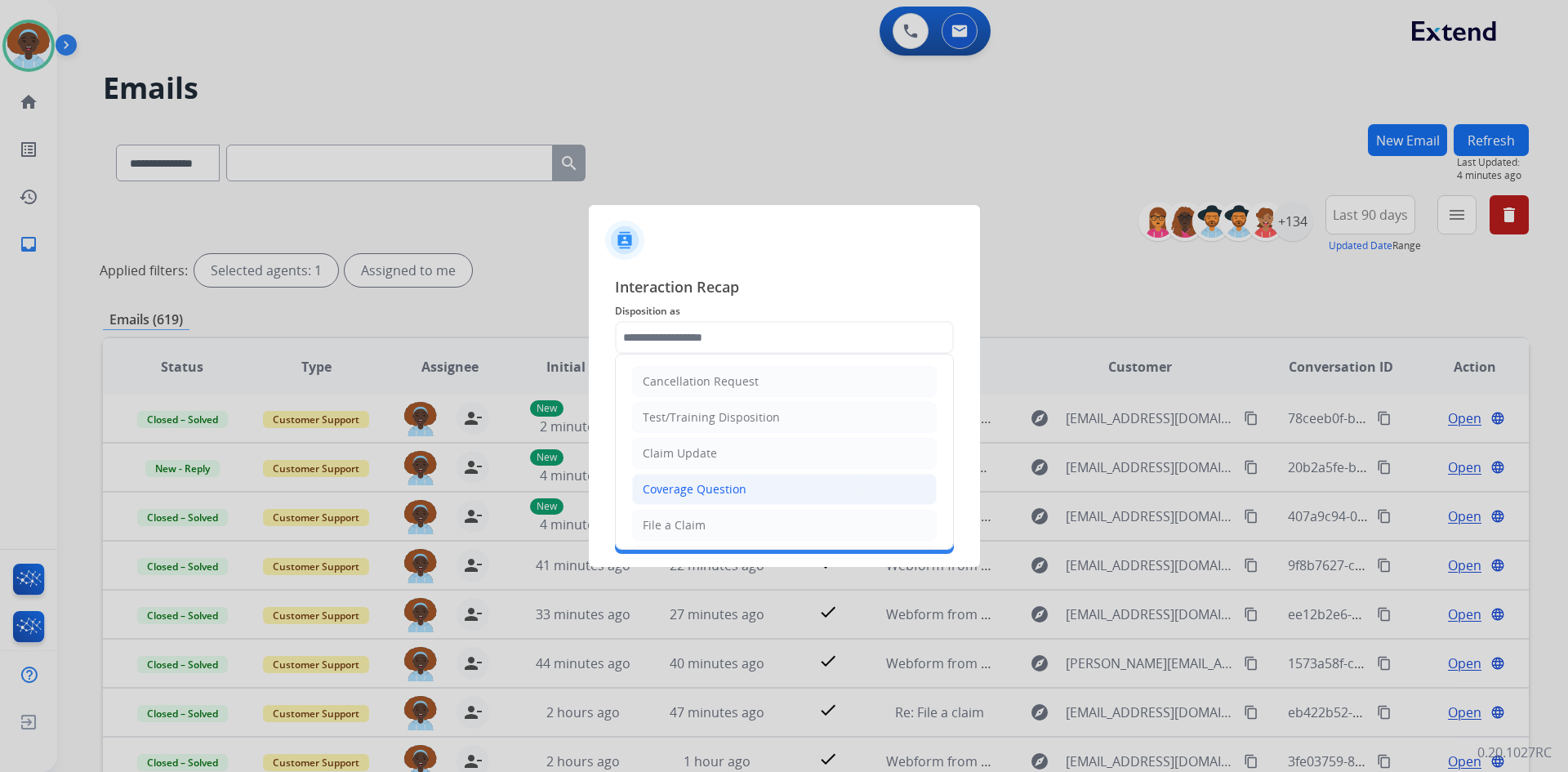
click at [735, 498] on li "Coverage Question" at bounding box center [784, 489] width 304 height 31
type input "**********"
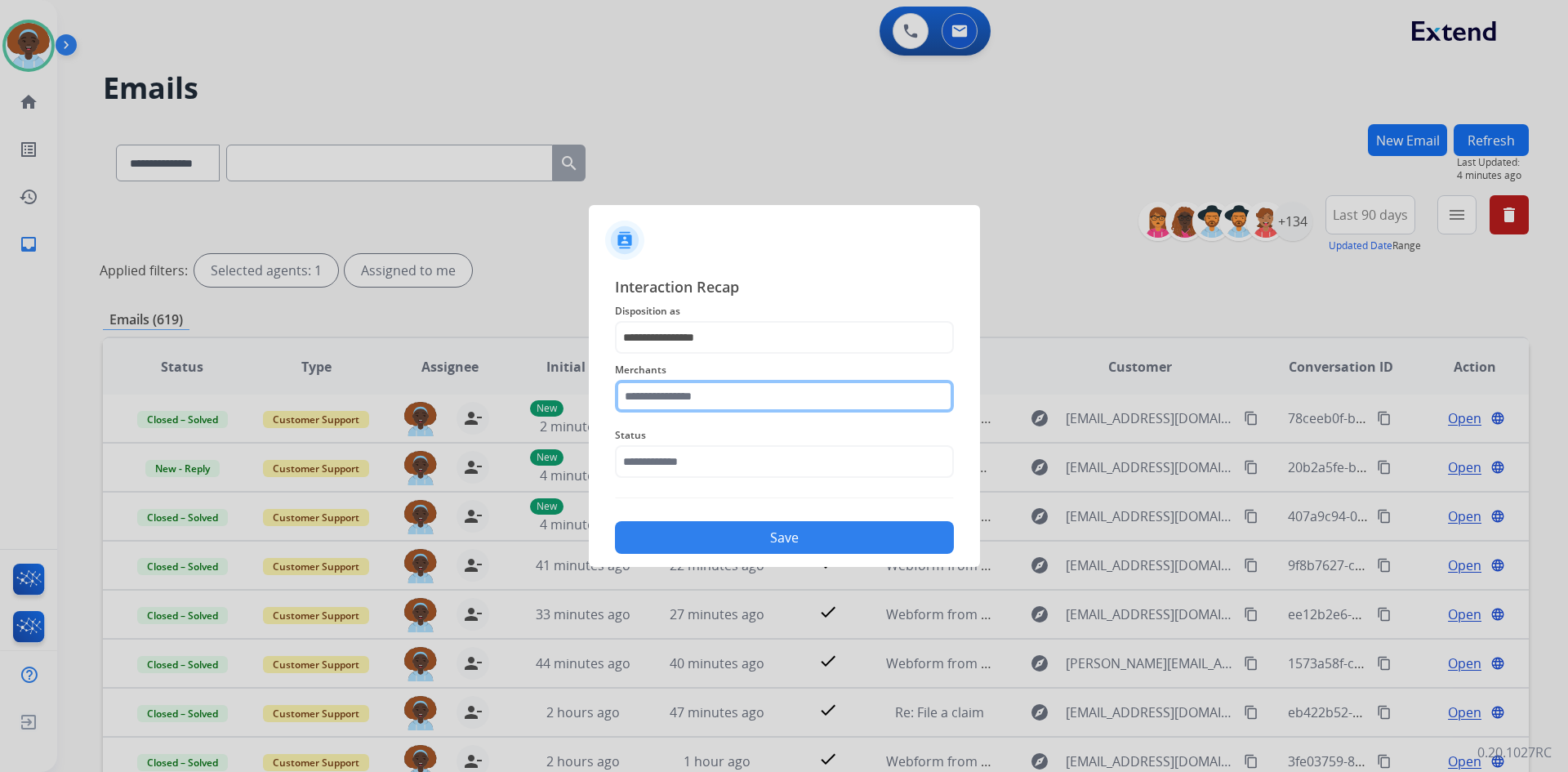
click at [725, 391] on input "text" at bounding box center [784, 396] width 339 height 32
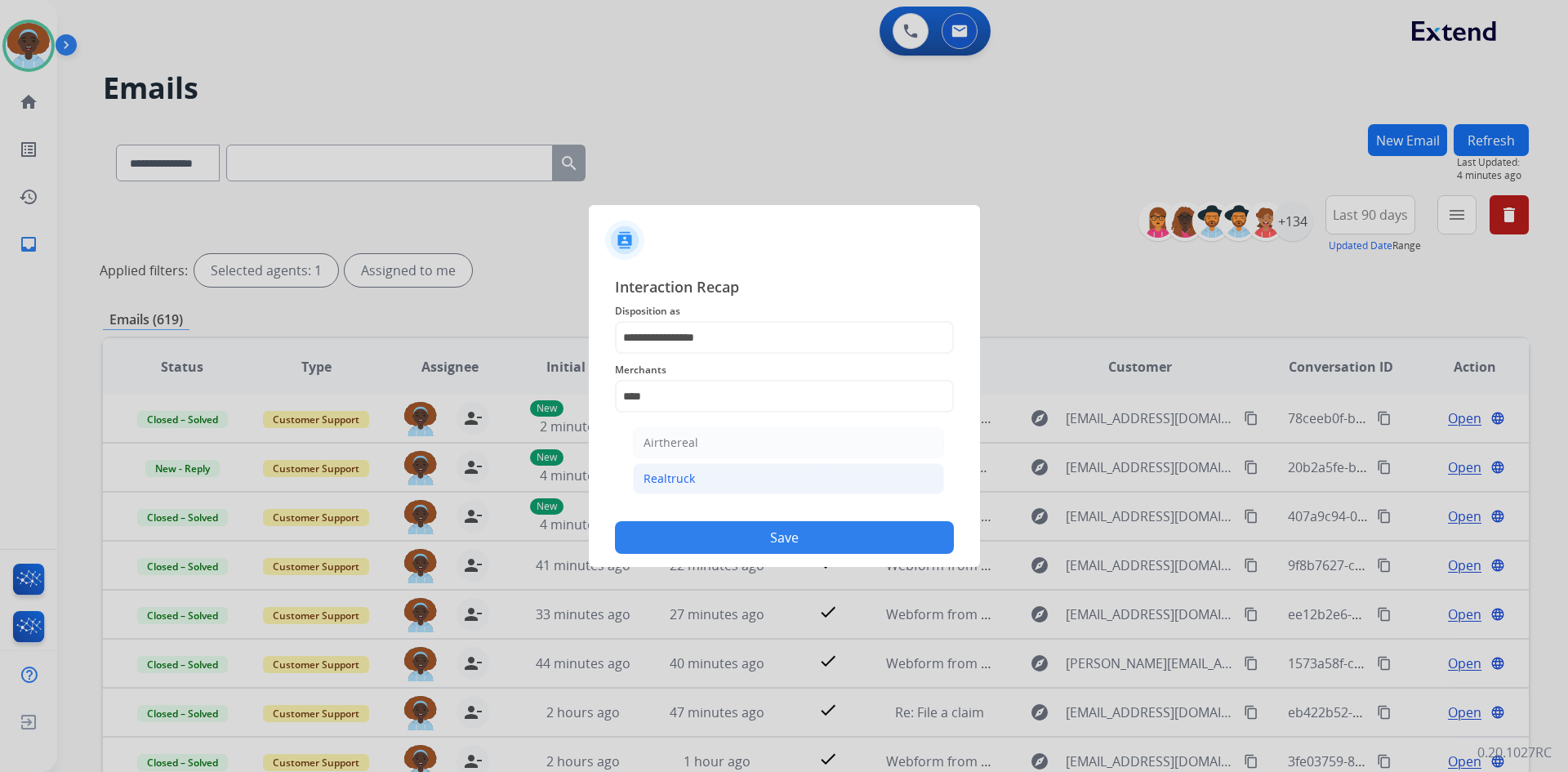
click at [716, 471] on li "Realtruck" at bounding box center [789, 479] width 311 height 31
type input "*********"
click at [709, 456] on input "text" at bounding box center [784, 462] width 339 height 32
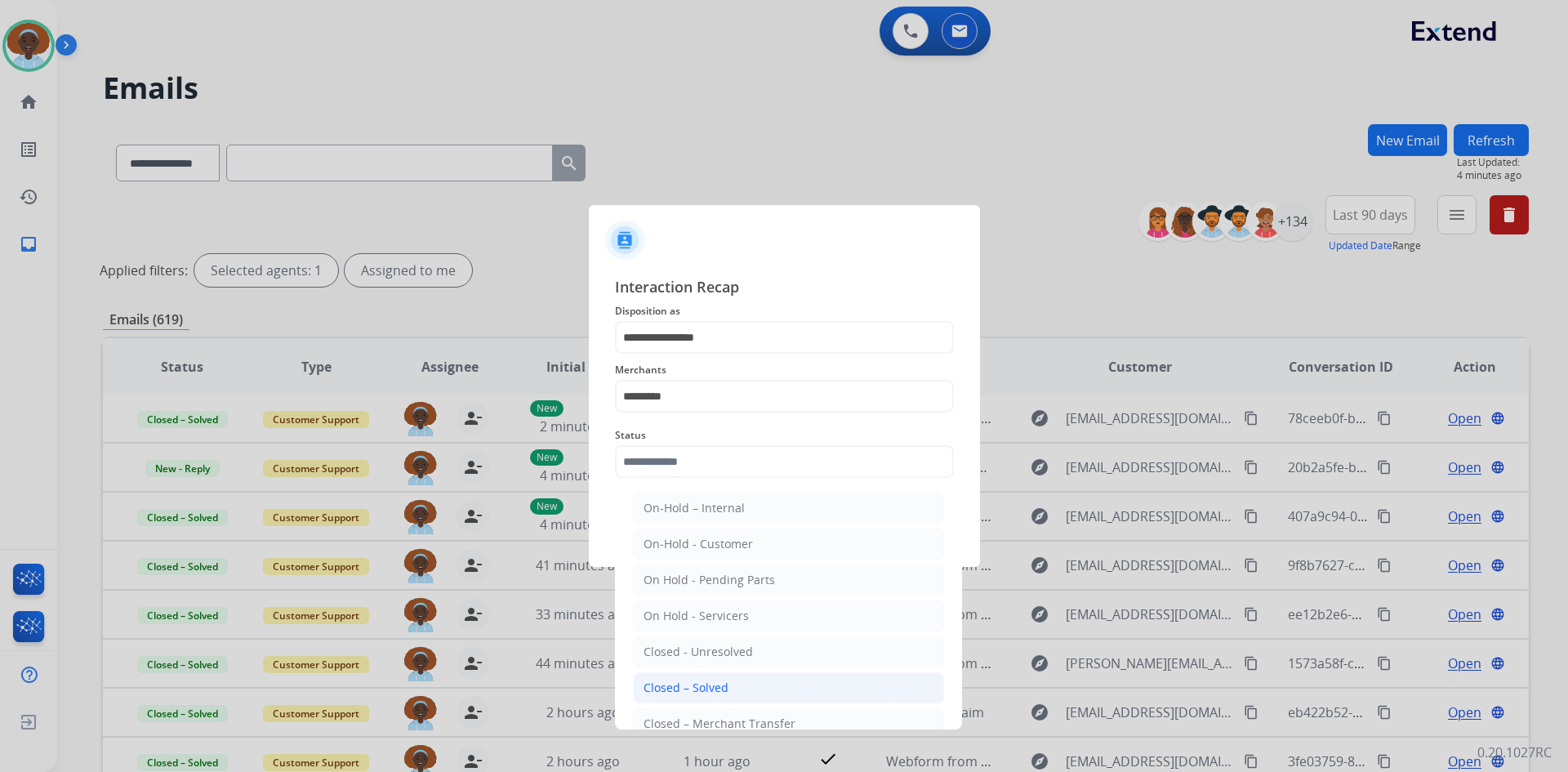
click at [728, 684] on li "Closed – Solved" at bounding box center [789, 687] width 311 height 31
type input "**********"
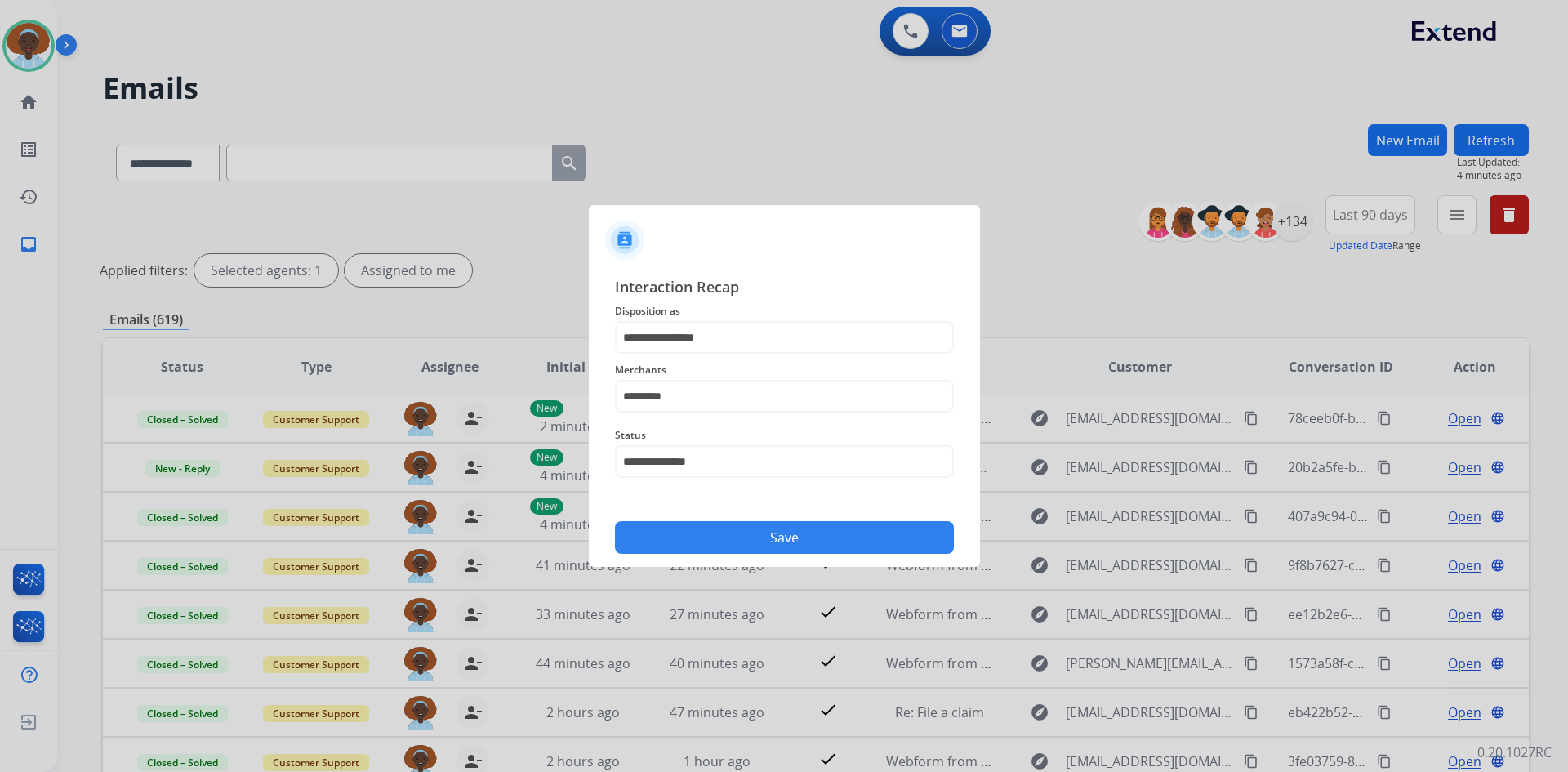
click at [761, 535] on button "Save" at bounding box center [784, 537] width 339 height 32
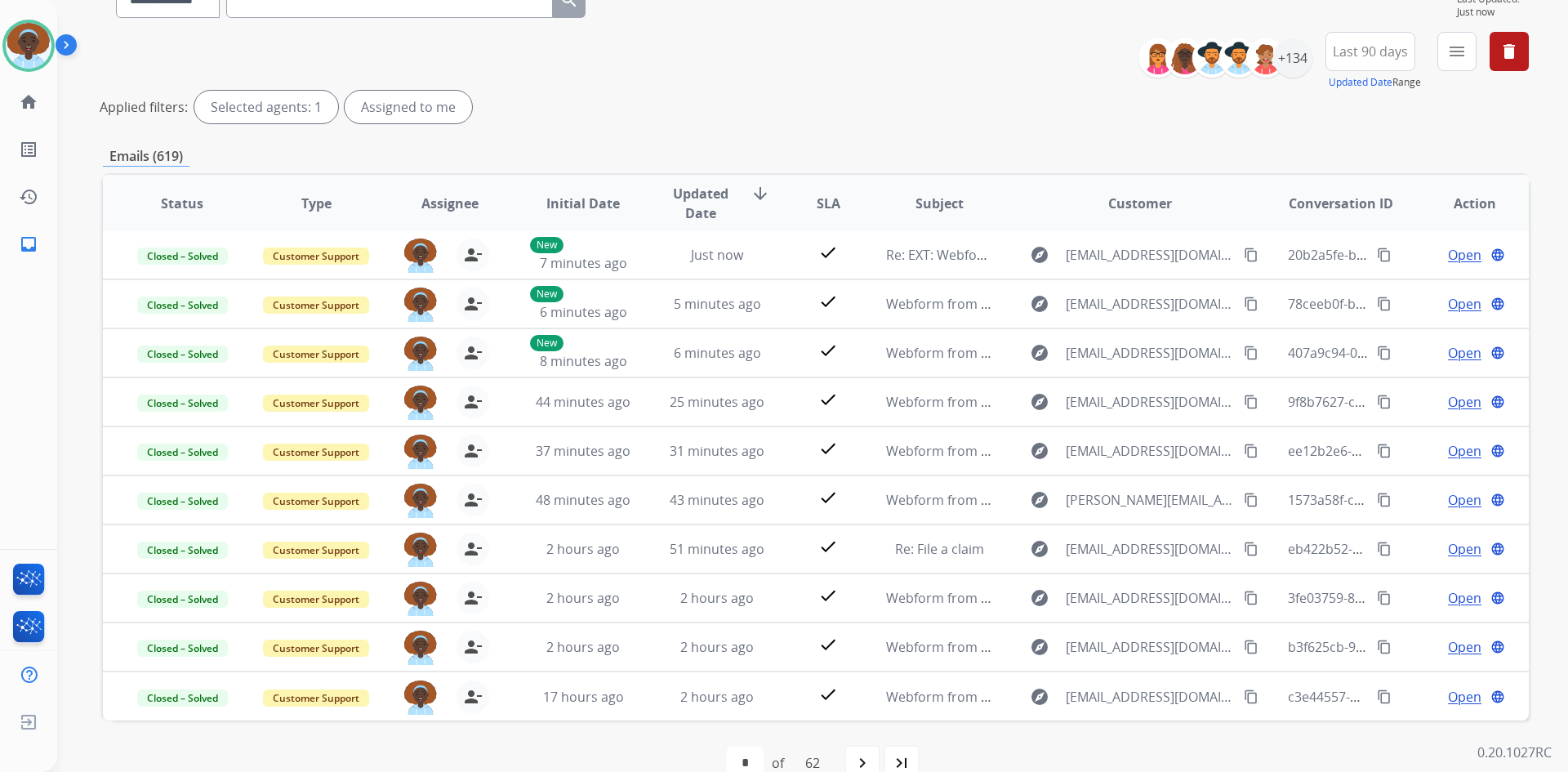
scroll to position [197, 0]
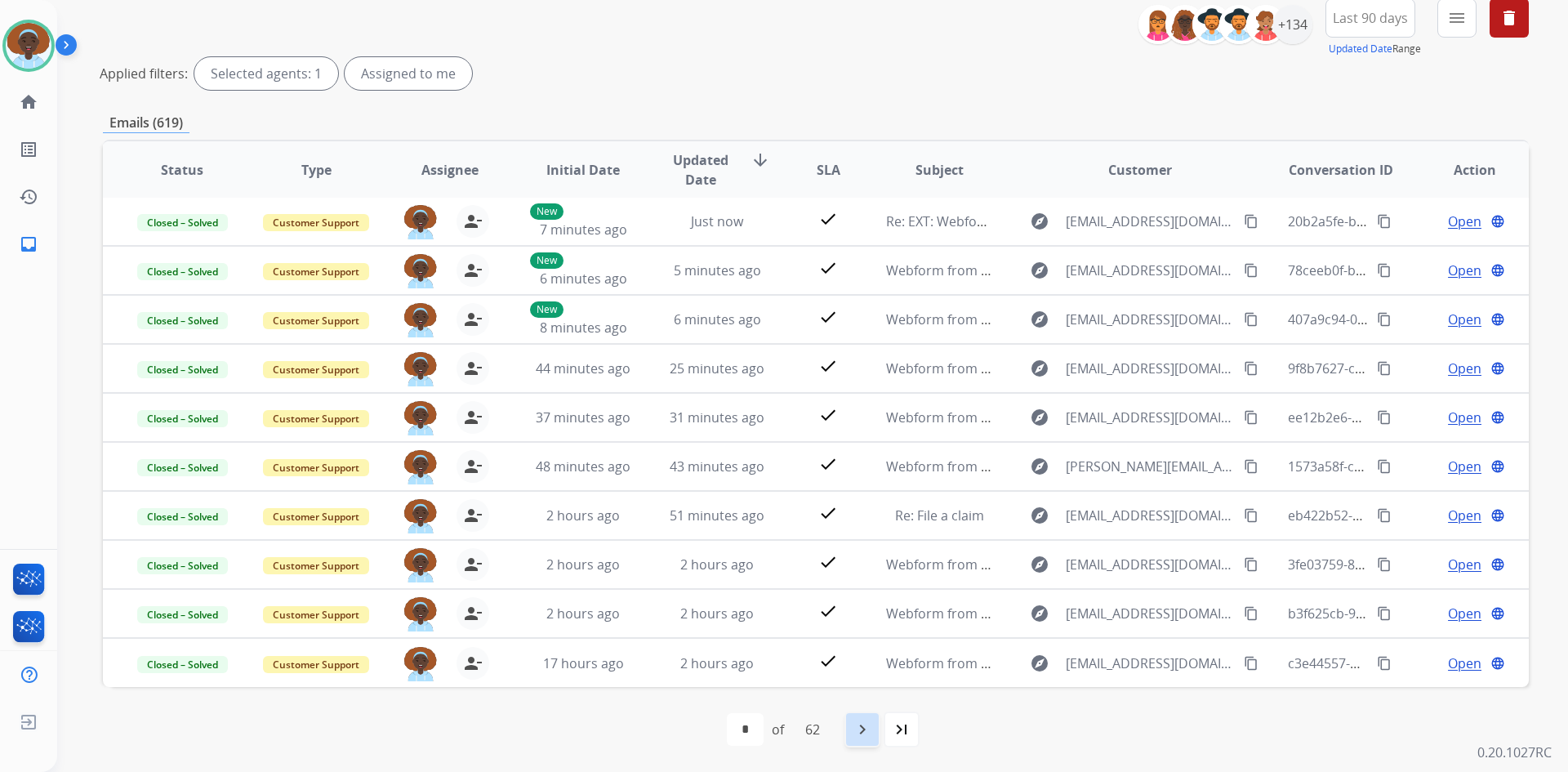
click at [861, 723] on mat-icon "navigate_next" at bounding box center [862, 729] width 20 height 20
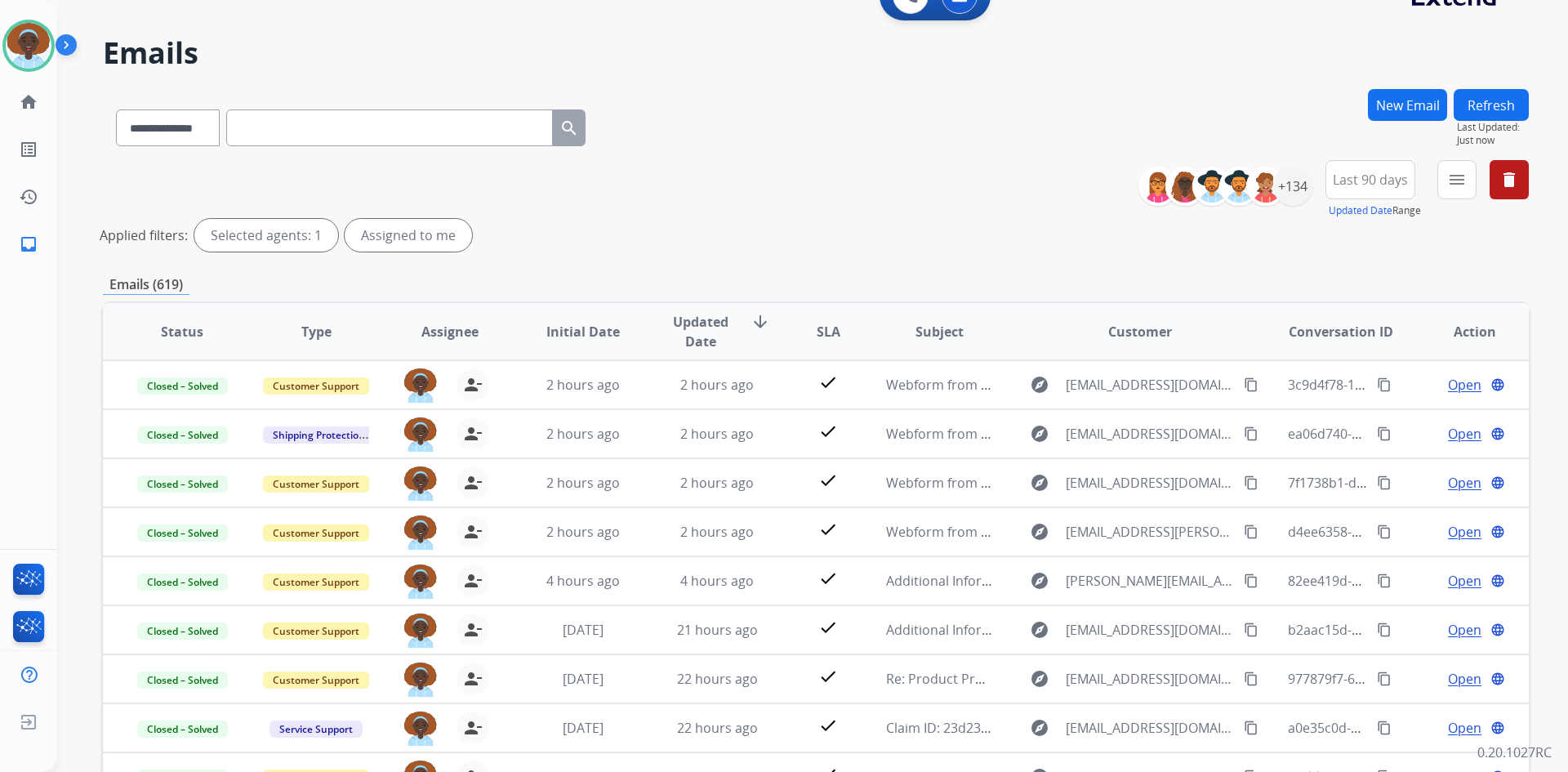
scroll to position [0, 0]
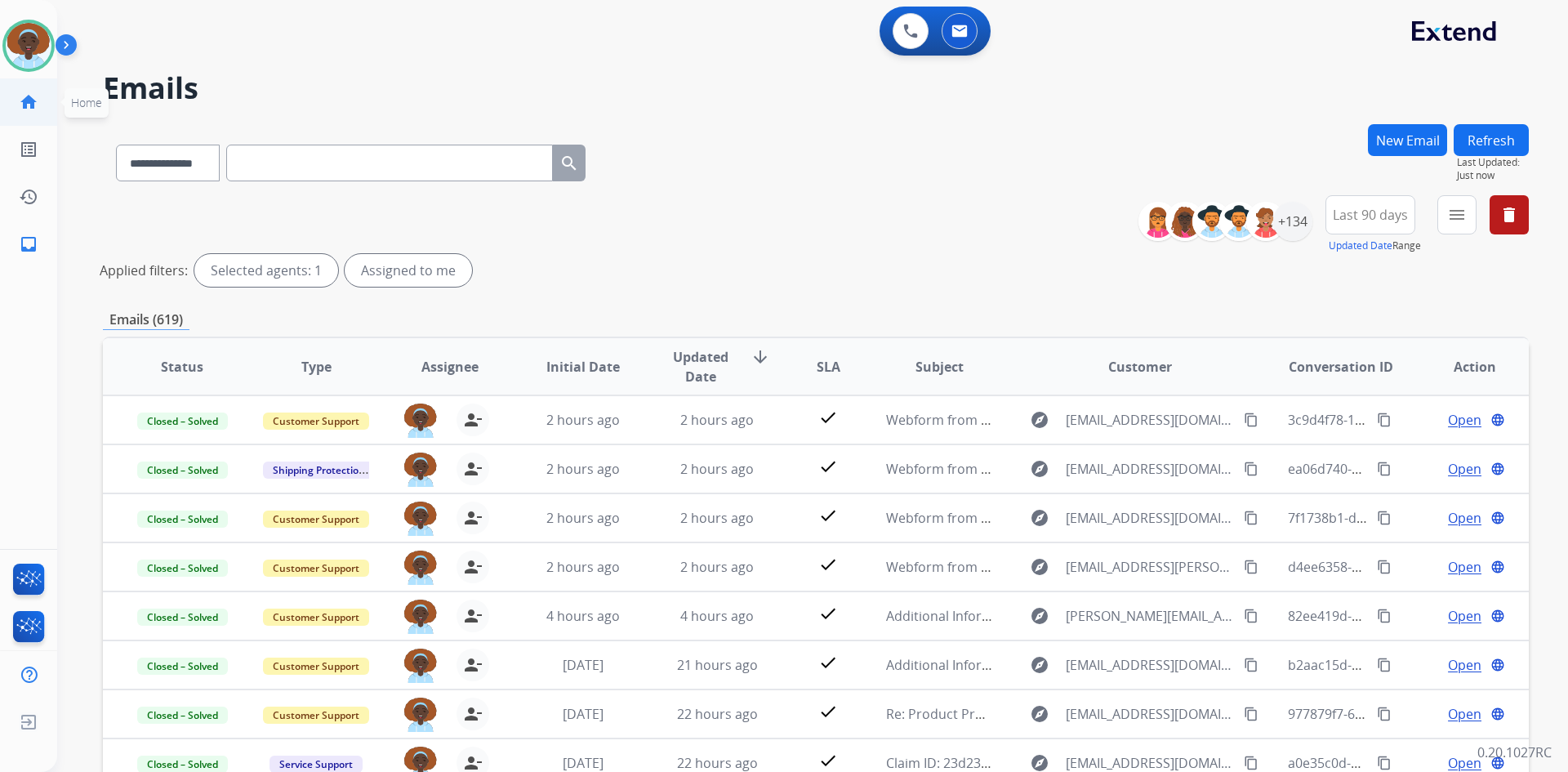
click at [31, 103] on mat-icon "home" at bounding box center [29, 103] width 20 height 20
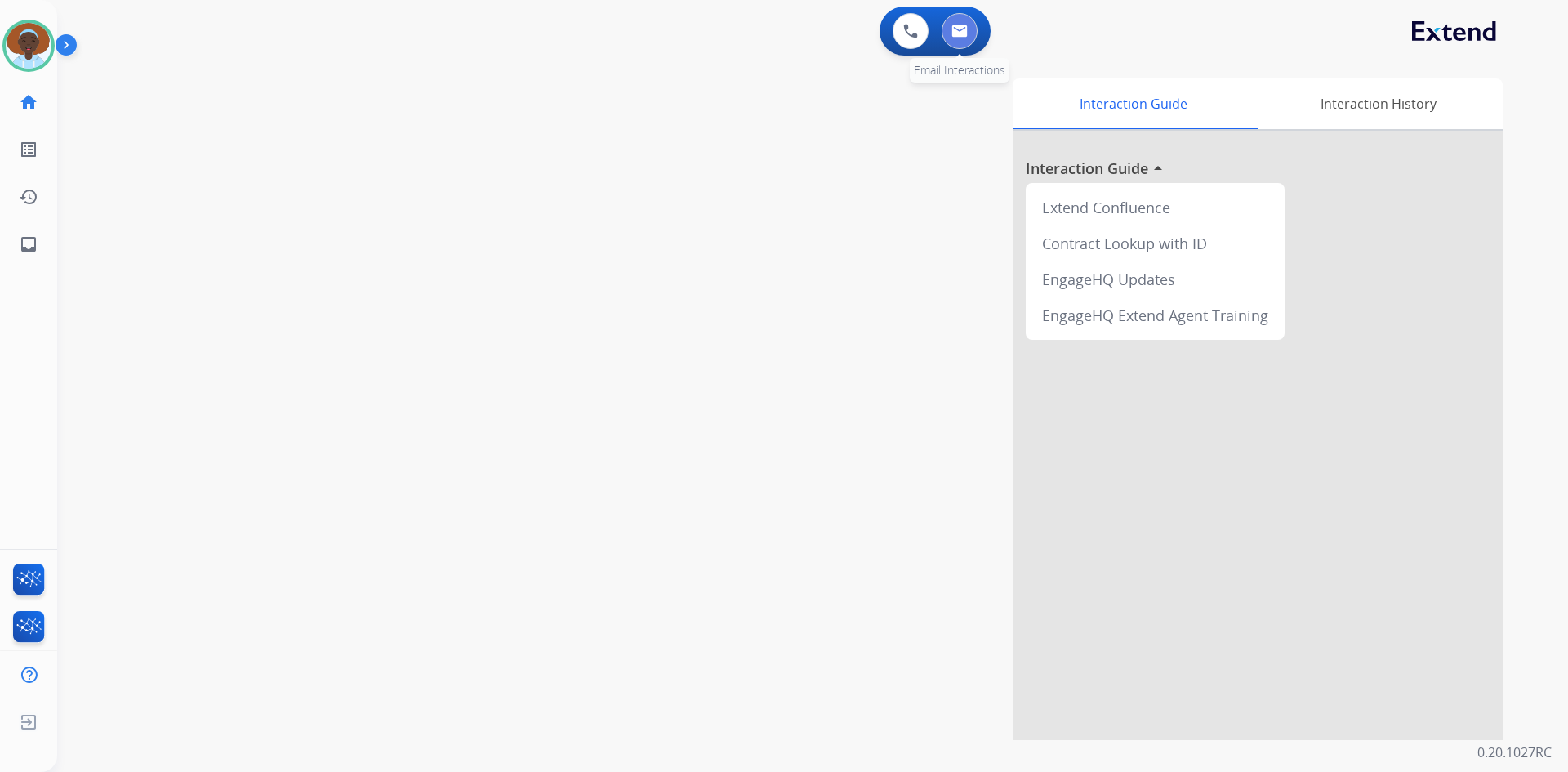
click at [960, 35] on img at bounding box center [960, 31] width 16 height 13
select select "**********"
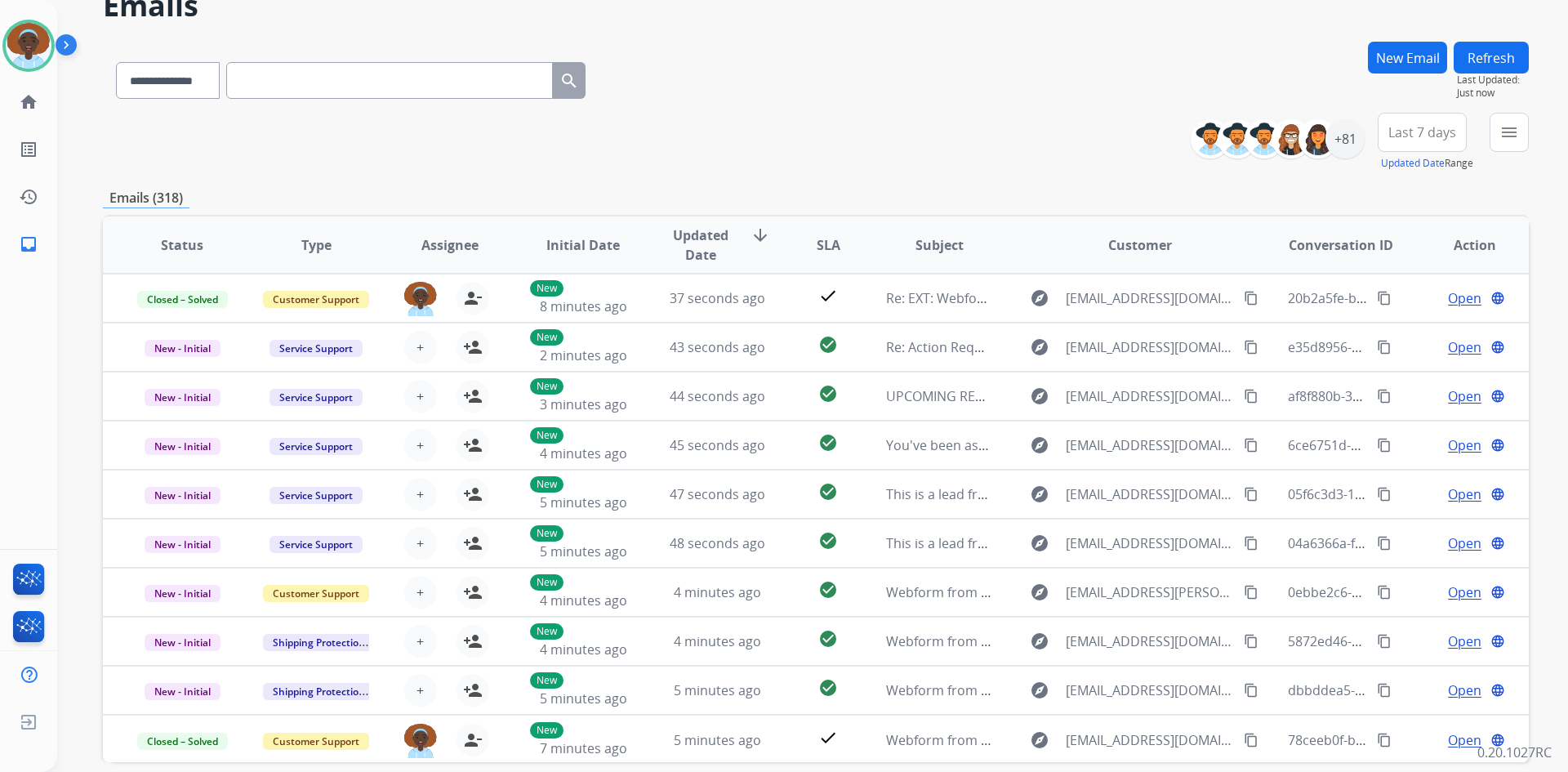
scroll to position [157, 0]
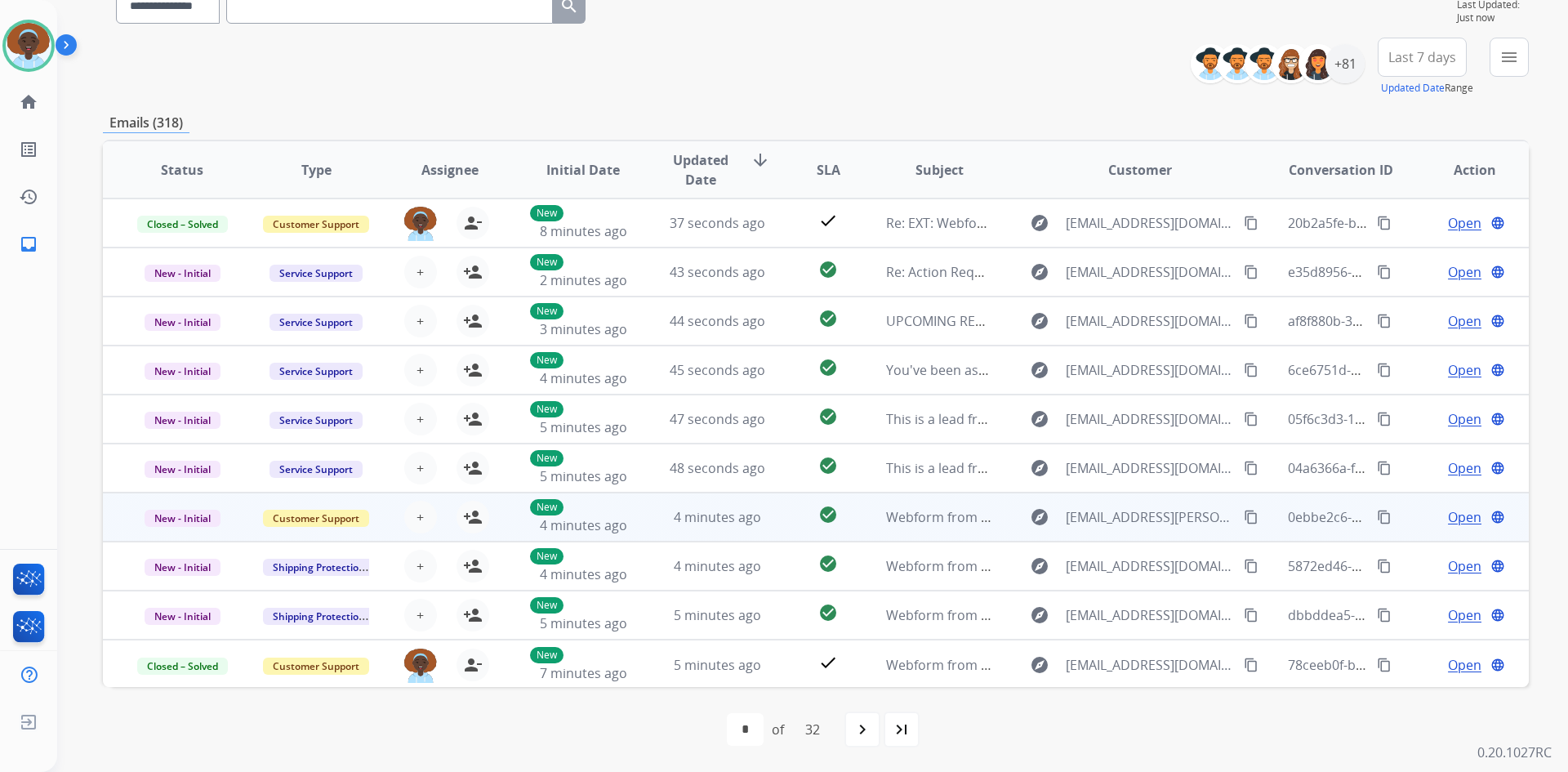
click at [1464, 519] on span "Open" at bounding box center [1464, 517] width 33 height 20
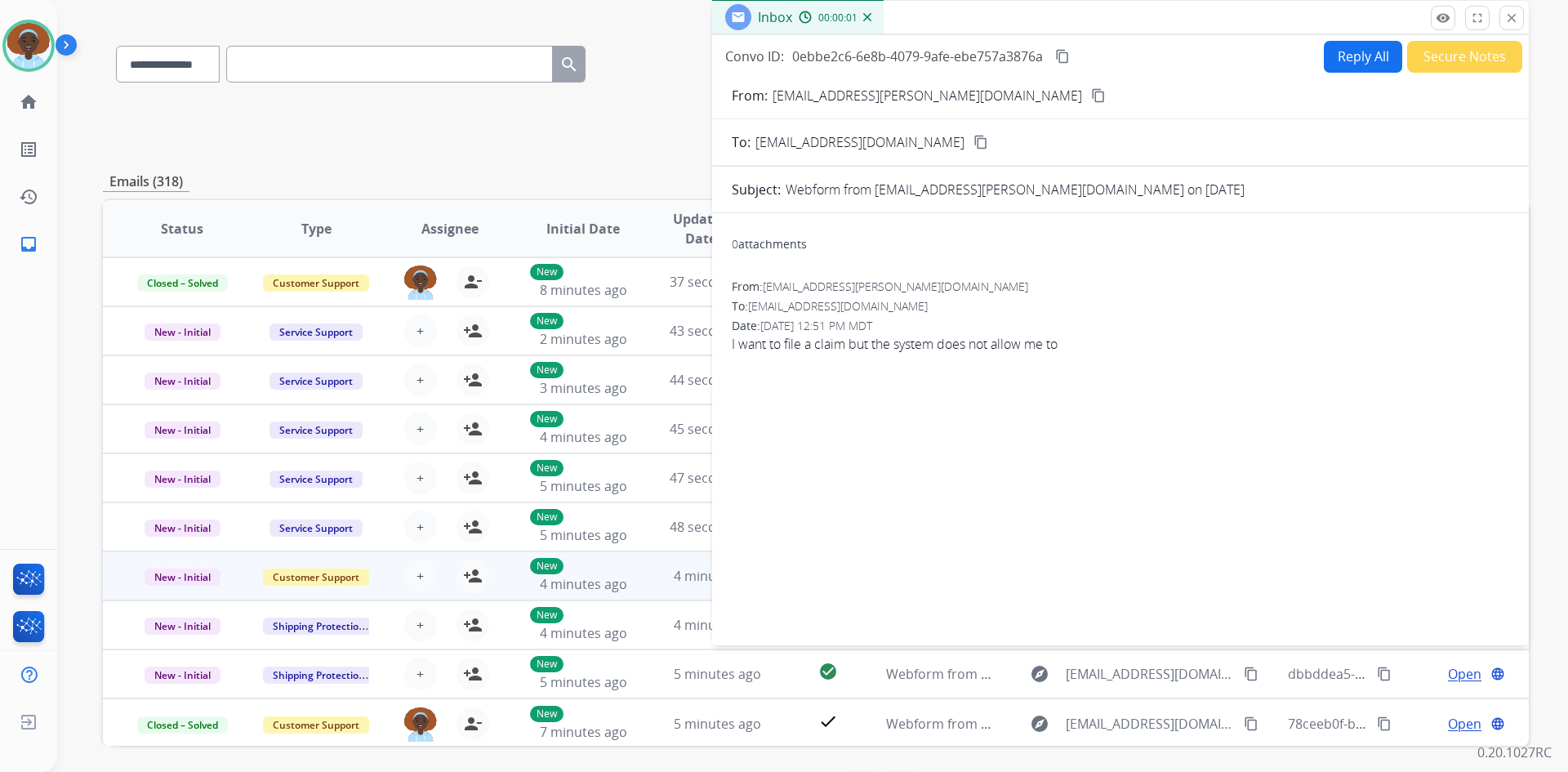
scroll to position [0, 0]
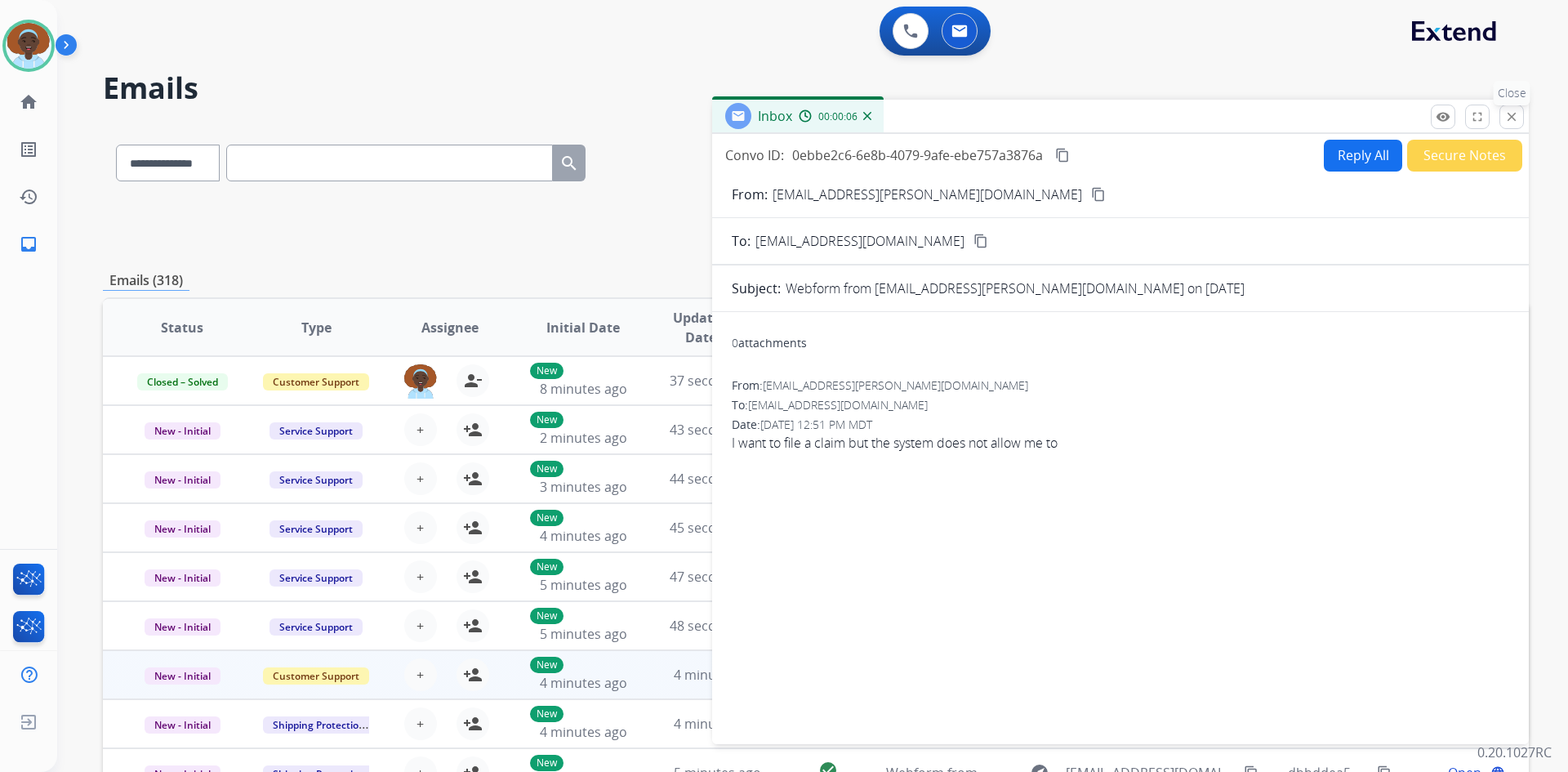
click at [1514, 117] on mat-icon "close" at bounding box center [1512, 117] width 14 height 14
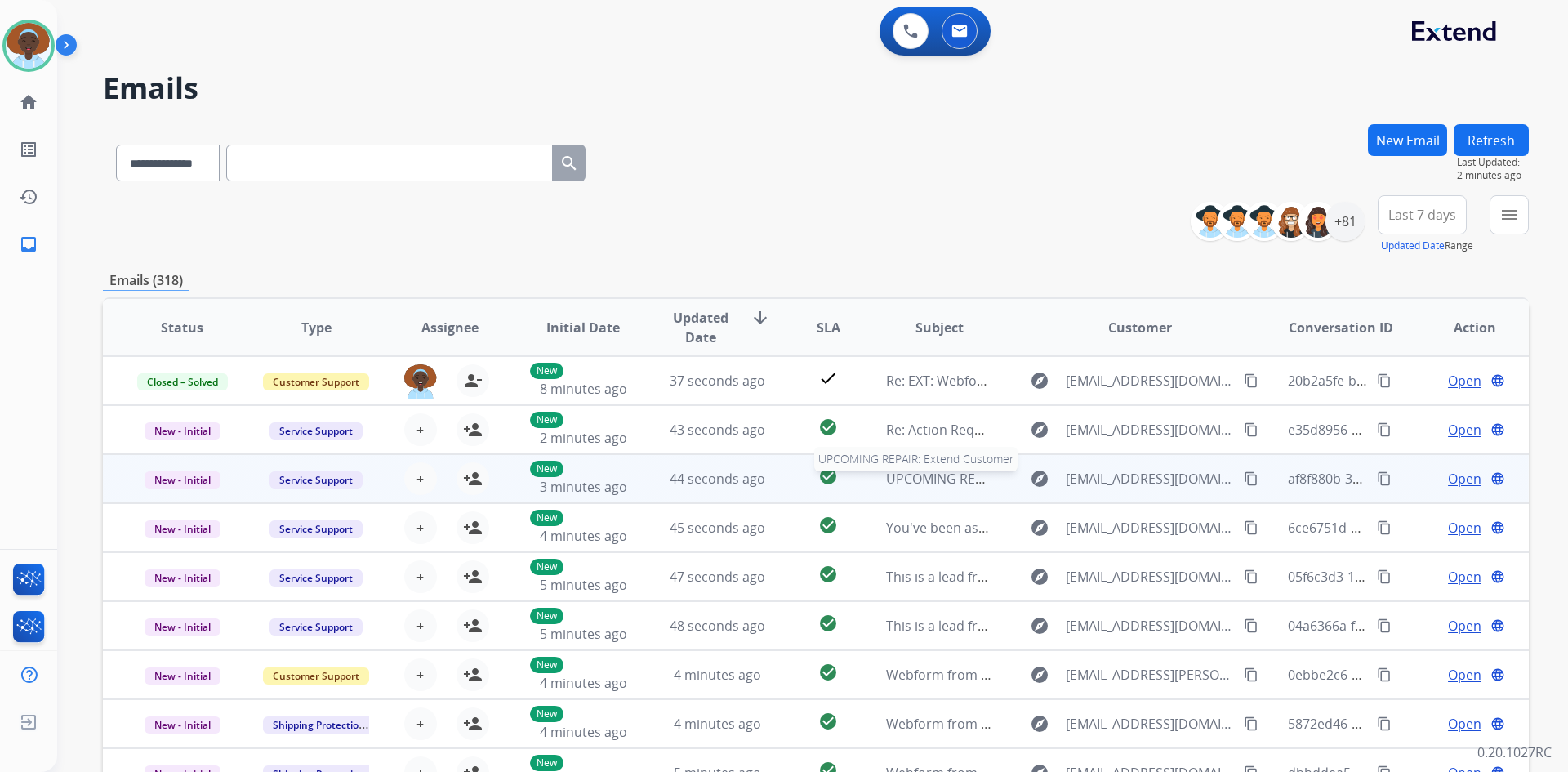
scroll to position [2, 0]
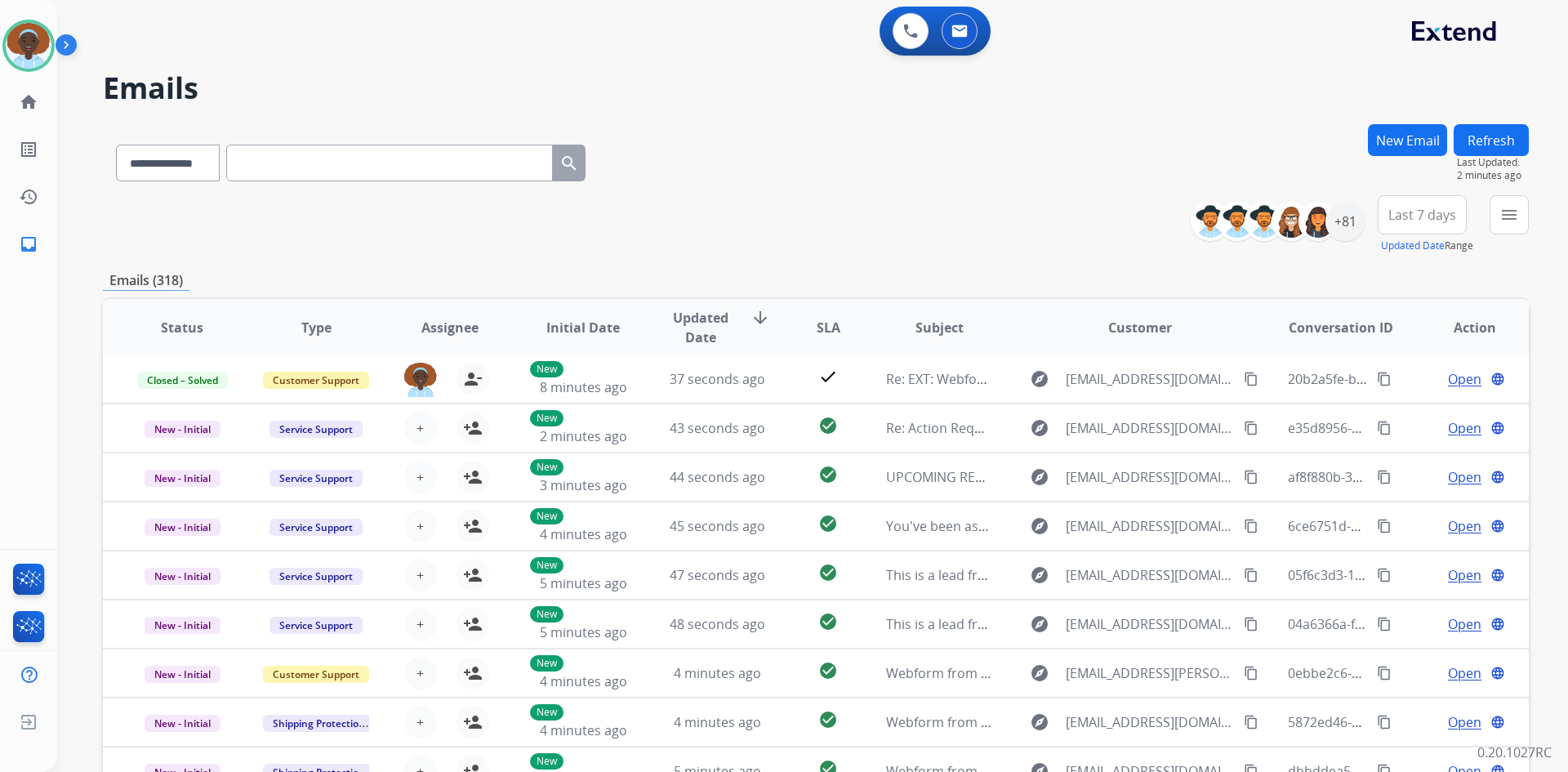
drag, startPoint x: 1487, startPoint y: 146, endPoint x: 1490, endPoint y: 163, distance: 17.3
click at [1487, 150] on button "Refresh" at bounding box center [1491, 139] width 75 height 31
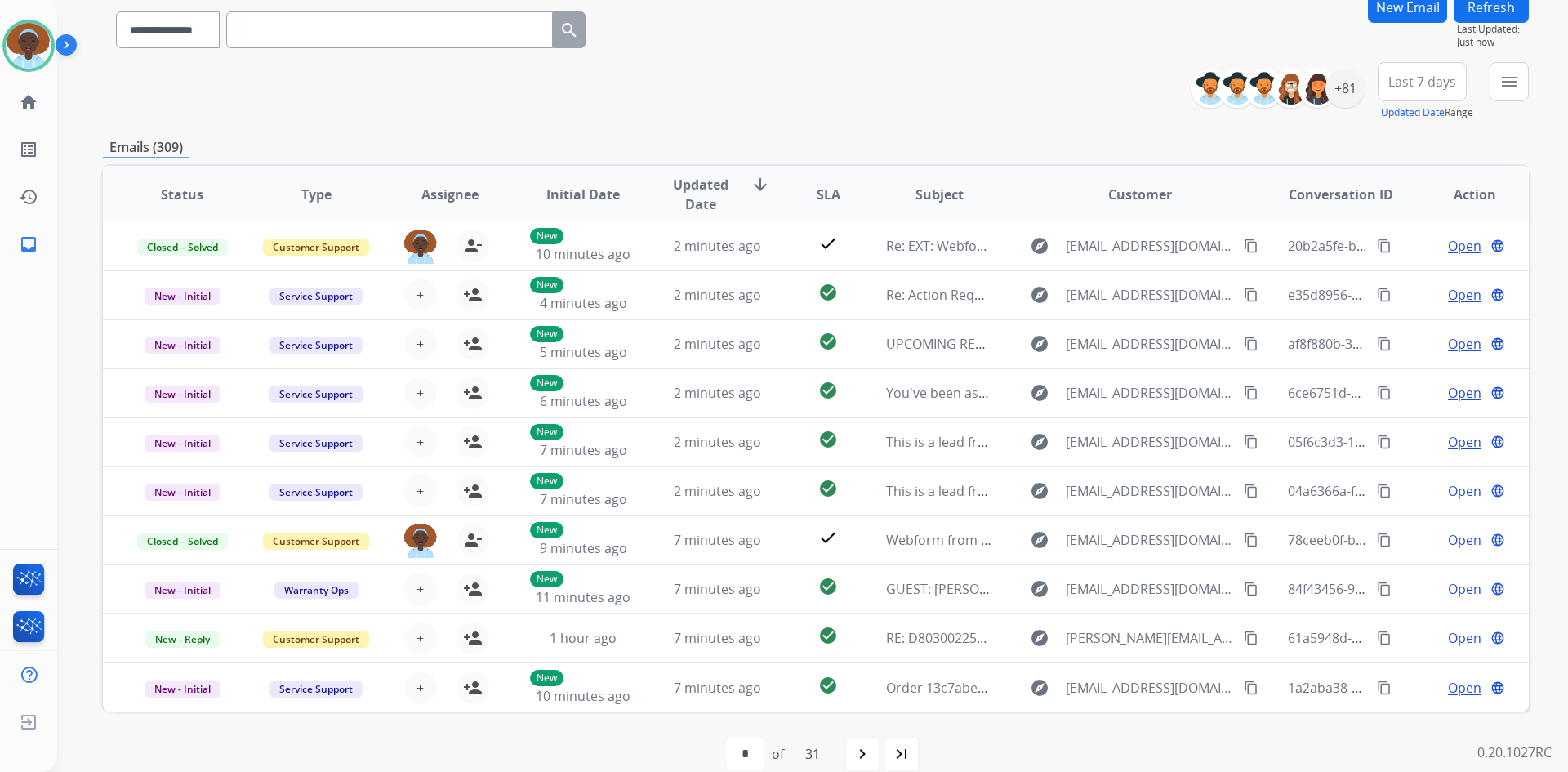
scroll to position [157, 0]
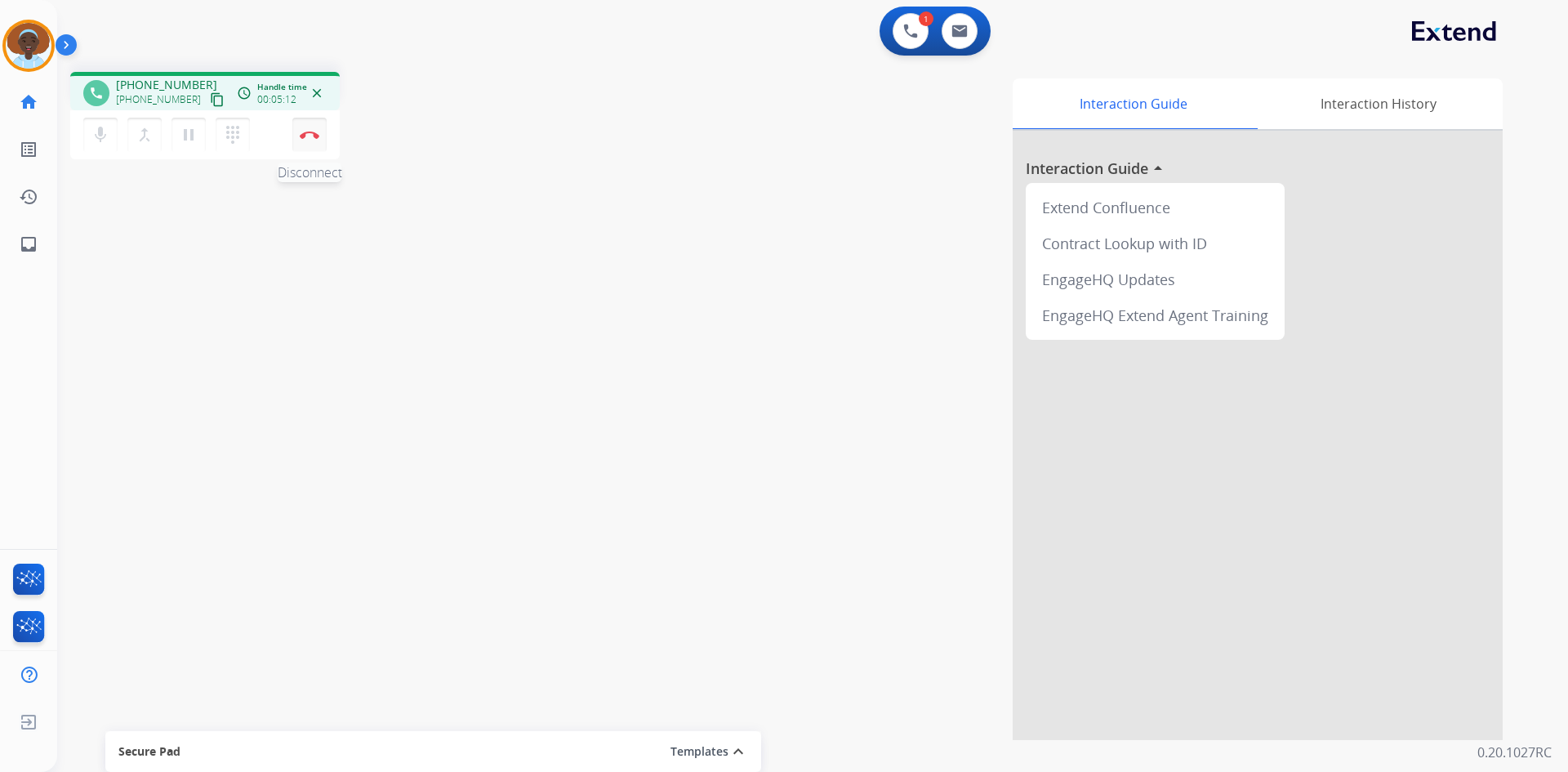
click at [309, 139] on button "Disconnect" at bounding box center [310, 135] width 34 height 34
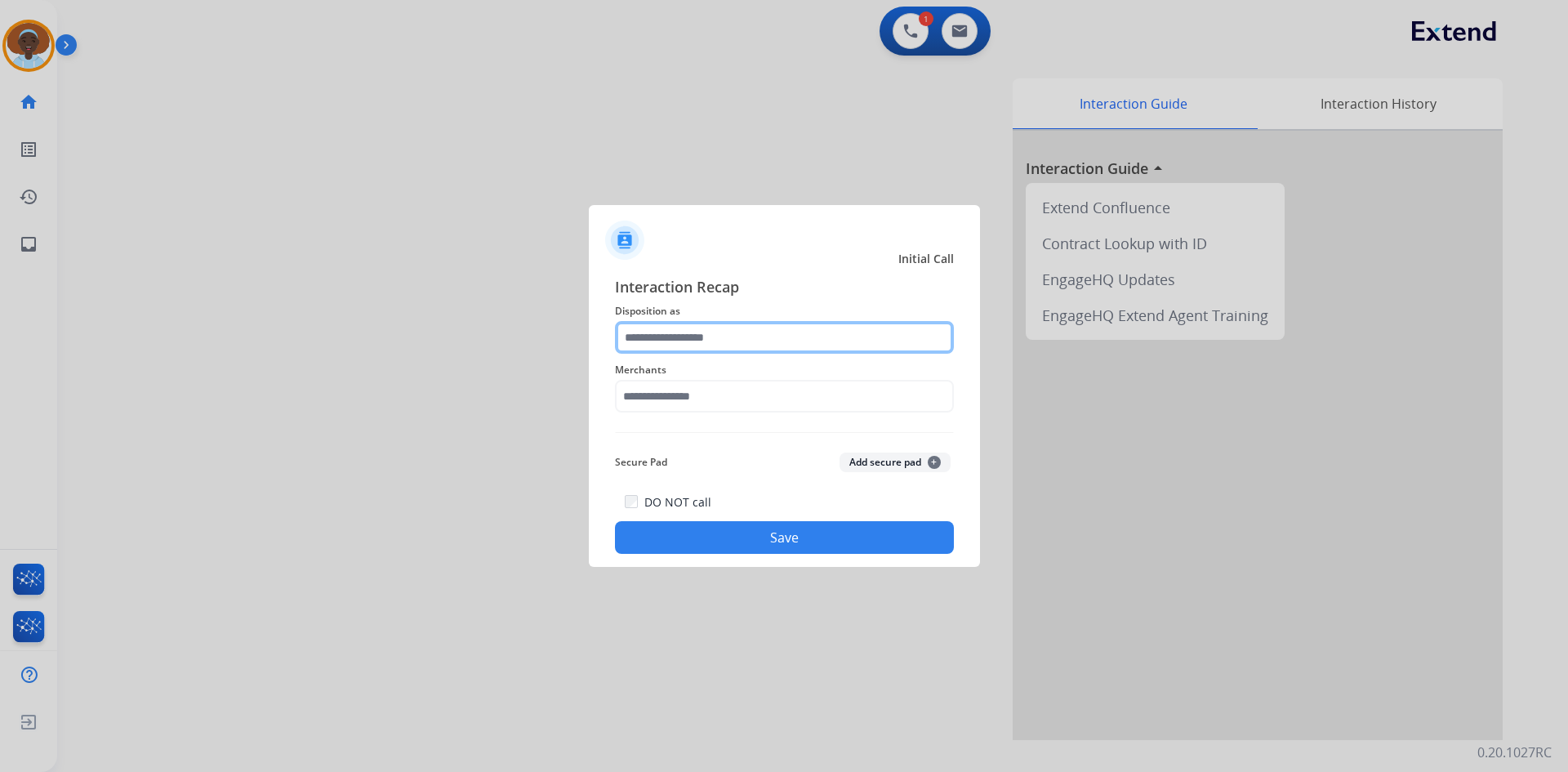
click at [678, 338] on input "text" at bounding box center [784, 337] width 339 height 32
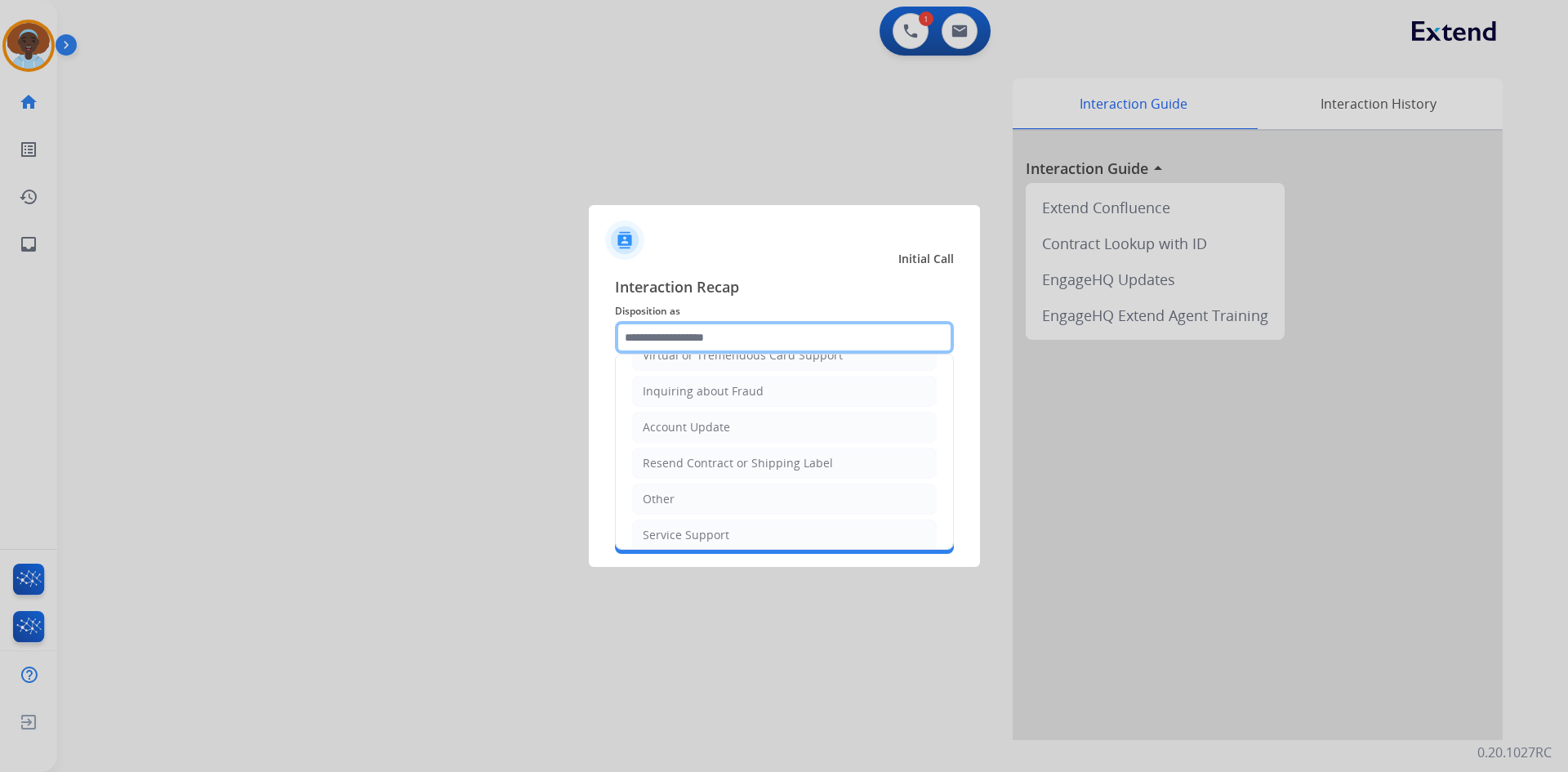
scroll to position [255, 0]
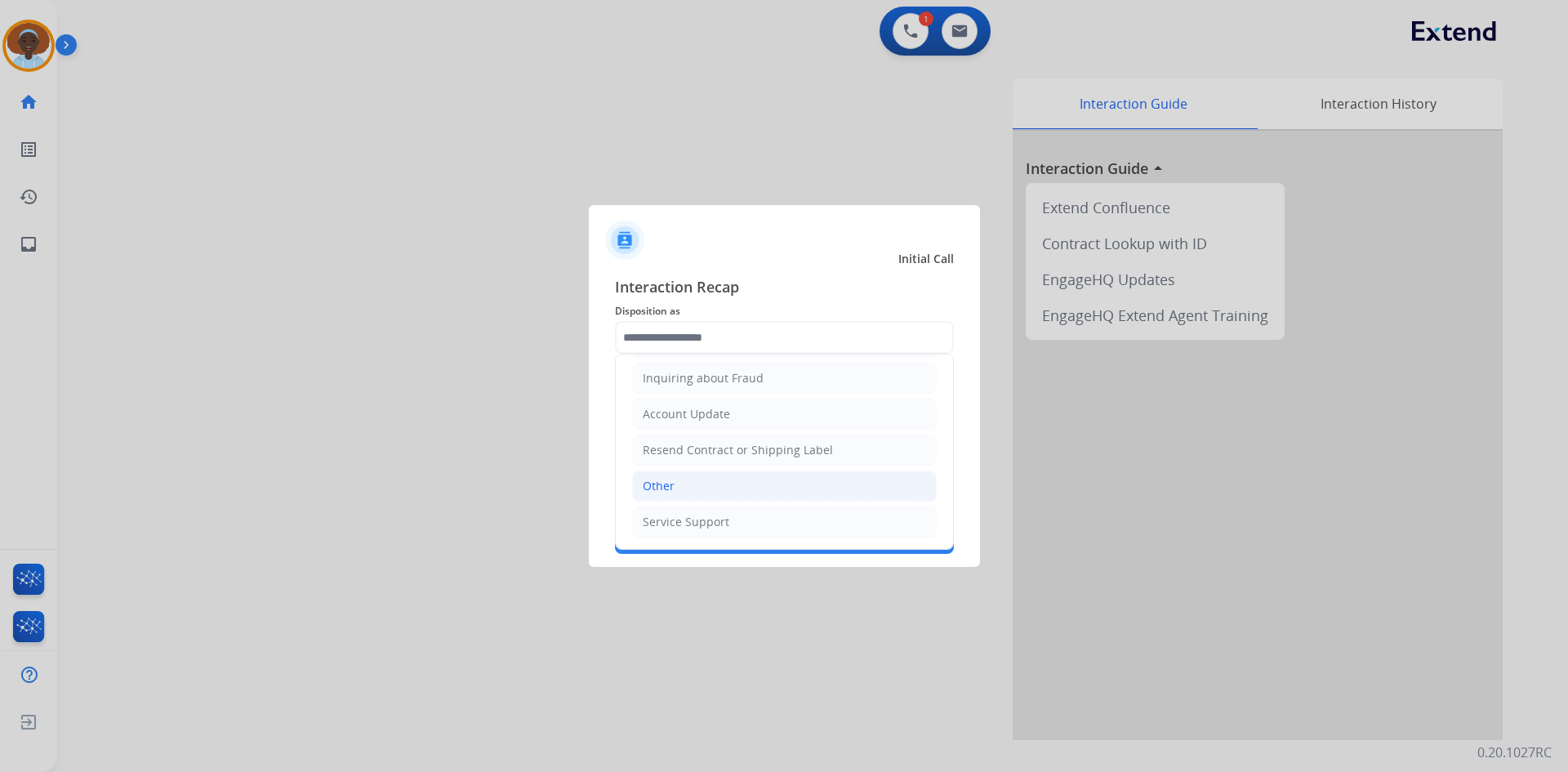
click at [693, 480] on li "Other" at bounding box center [784, 486] width 304 height 31
type input "*****"
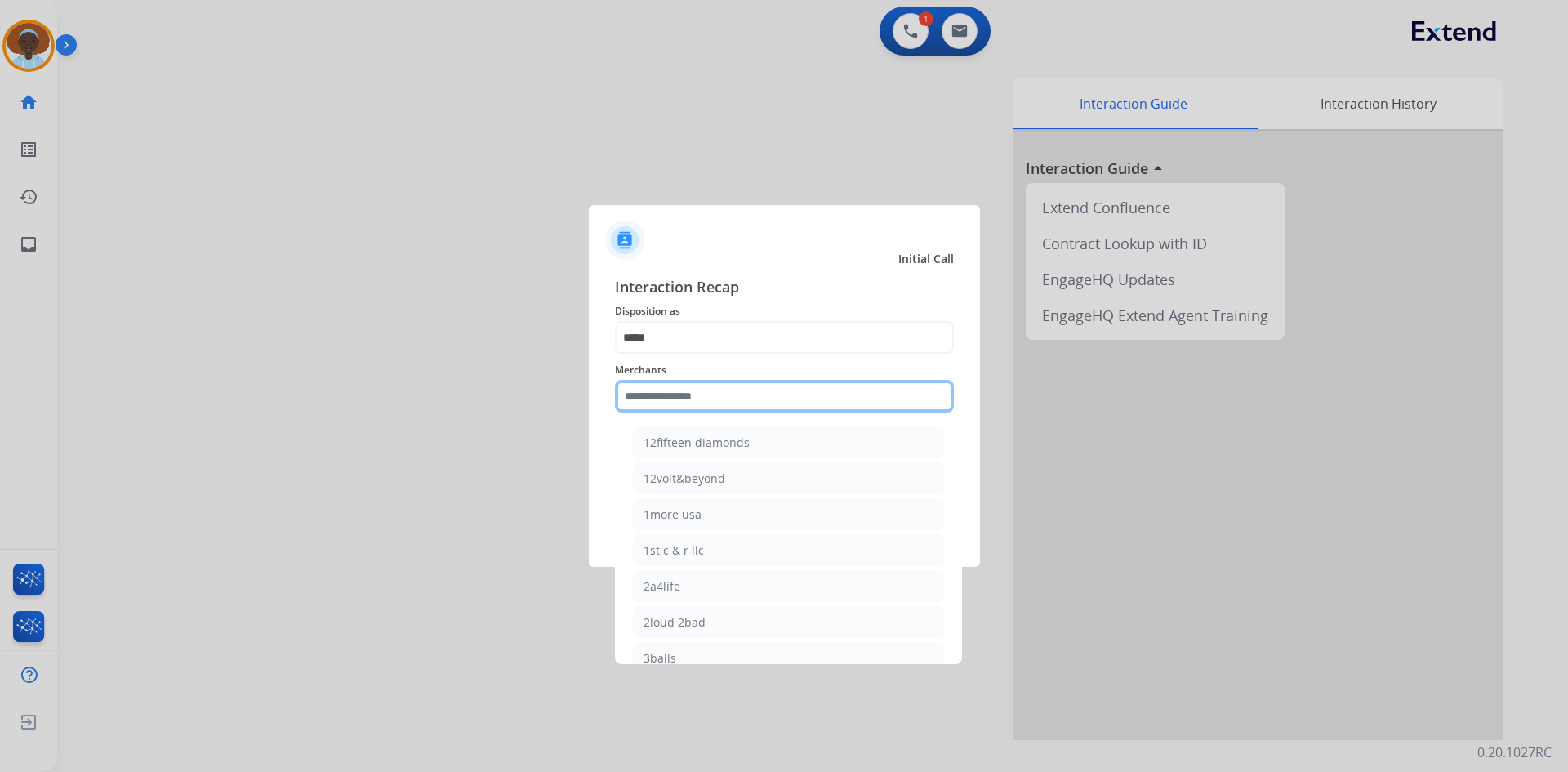
click at [656, 397] on input "text" at bounding box center [784, 396] width 339 height 32
click at [701, 477] on div "Ashley furniture" at bounding box center [688, 479] width 89 height 16
type input "**********"
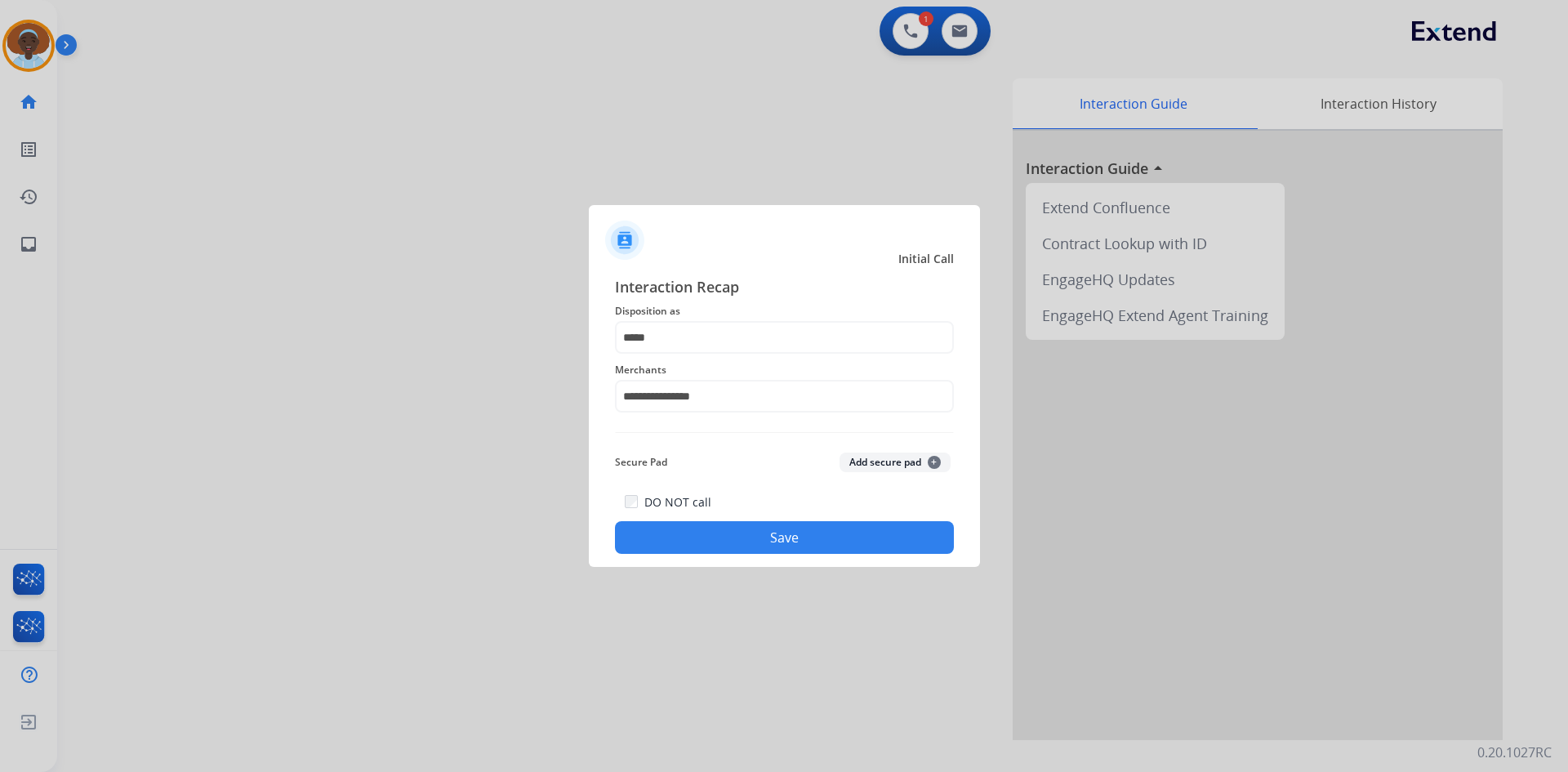
click at [782, 552] on button "Save" at bounding box center [784, 537] width 339 height 32
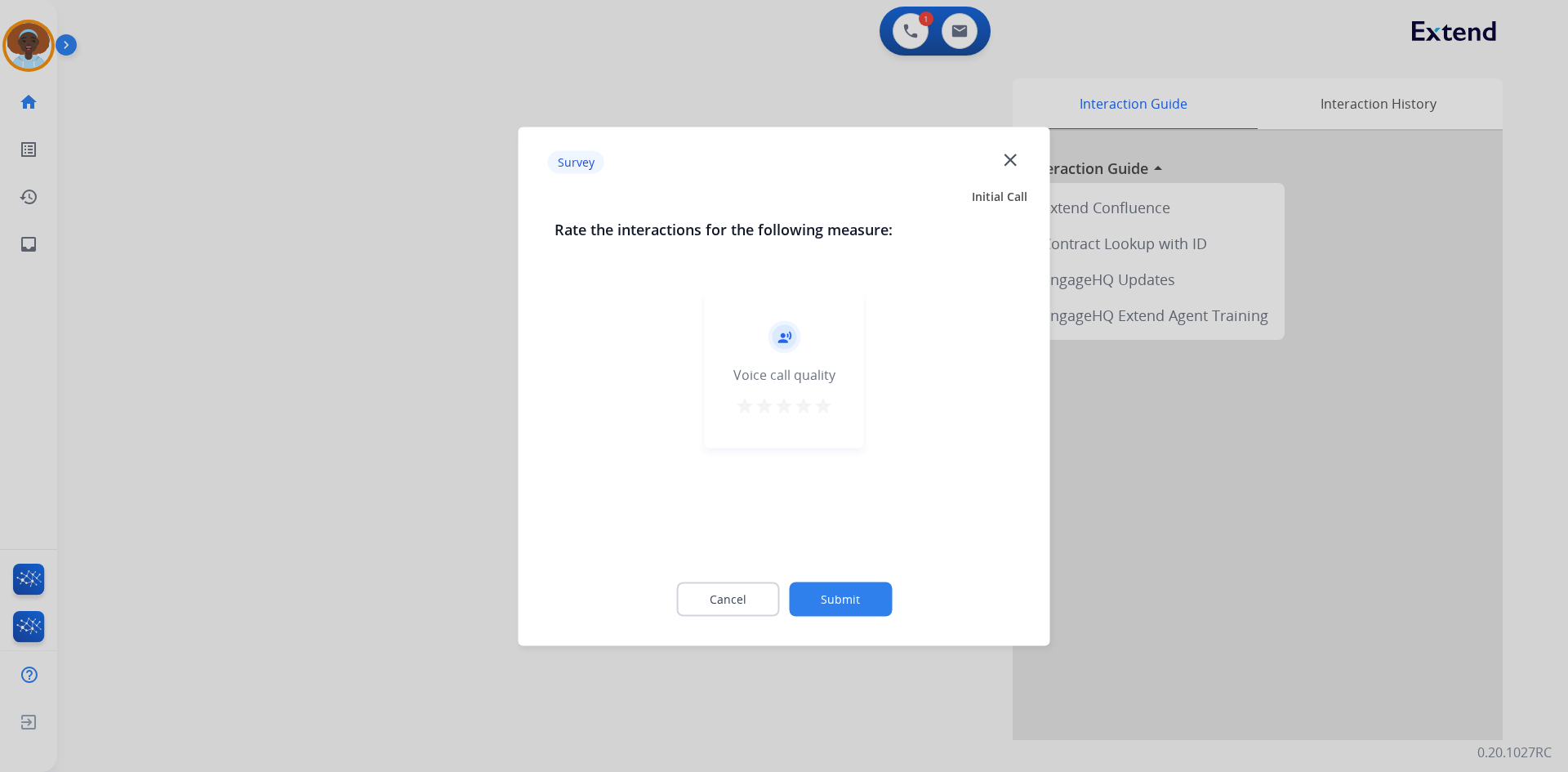
click at [816, 408] on mat-icon "star" at bounding box center [824, 405] width 20 height 20
click at [859, 603] on button "Submit" at bounding box center [841, 598] width 103 height 34
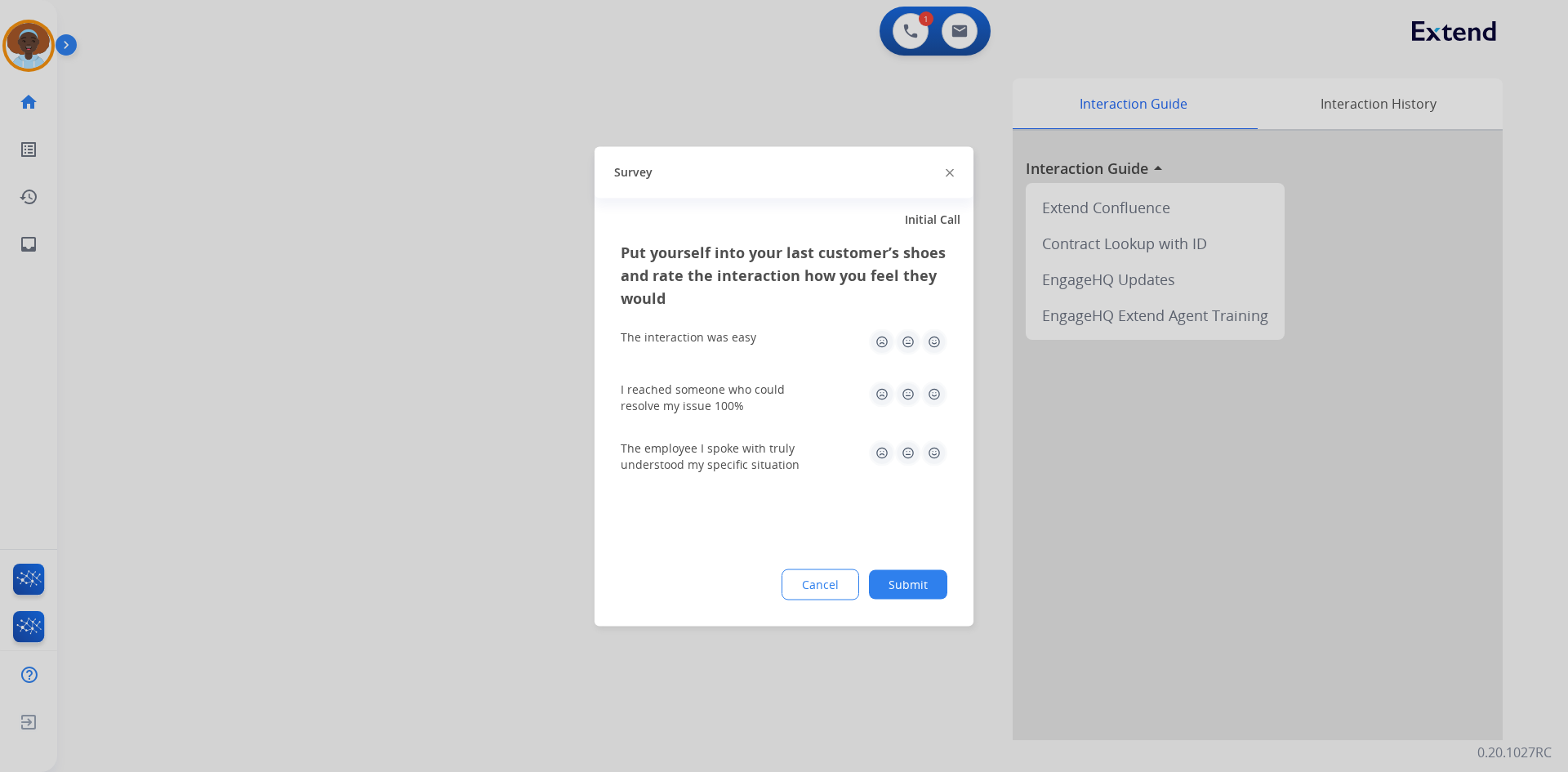
click at [934, 453] on img at bounding box center [934, 452] width 26 height 26
click at [935, 399] on img at bounding box center [934, 393] width 26 height 26
click at [933, 343] on img at bounding box center [934, 341] width 26 height 26
click at [910, 579] on button "Submit" at bounding box center [908, 583] width 78 height 30
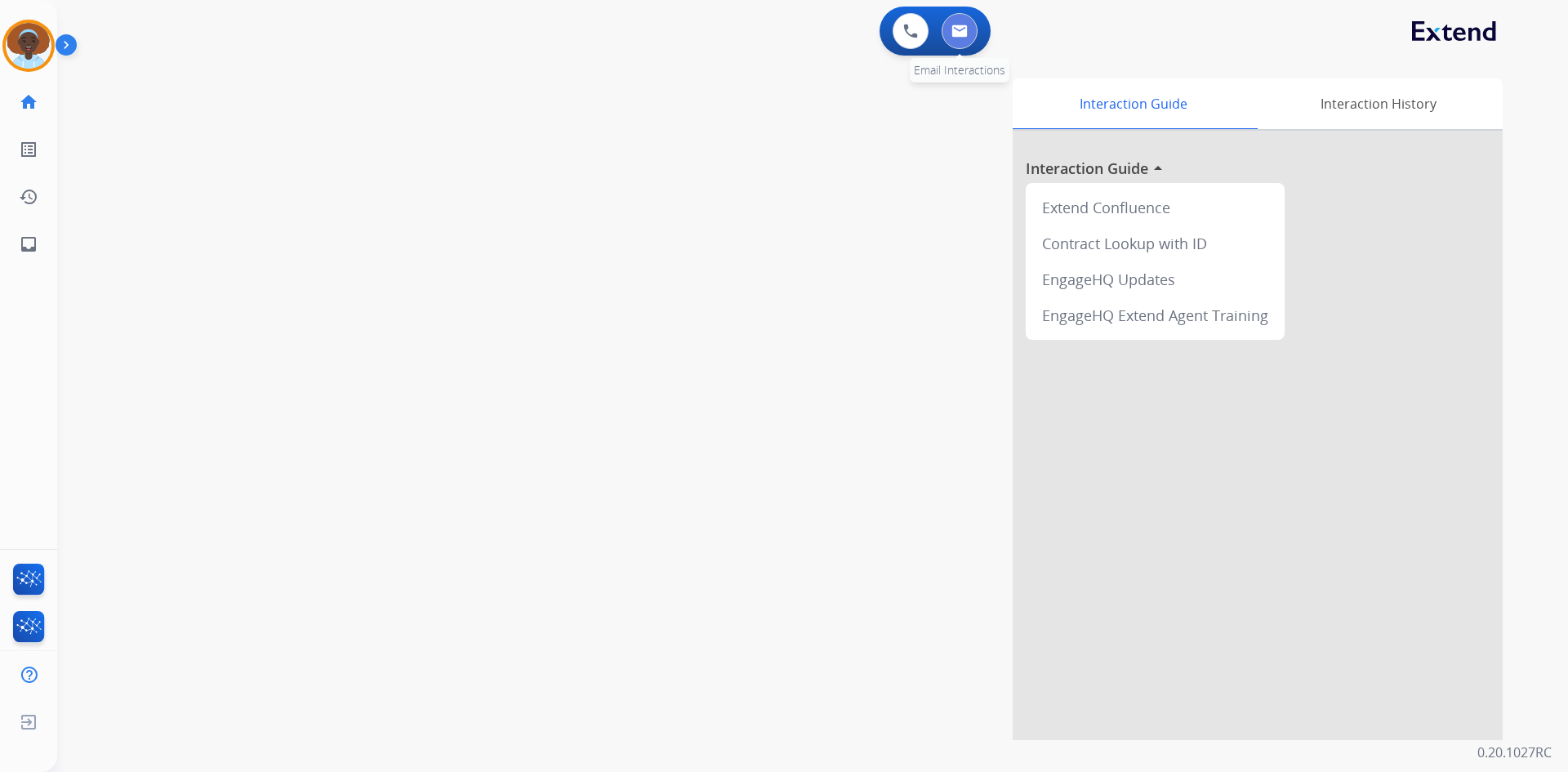
click at [965, 37] on img at bounding box center [960, 31] width 16 height 13
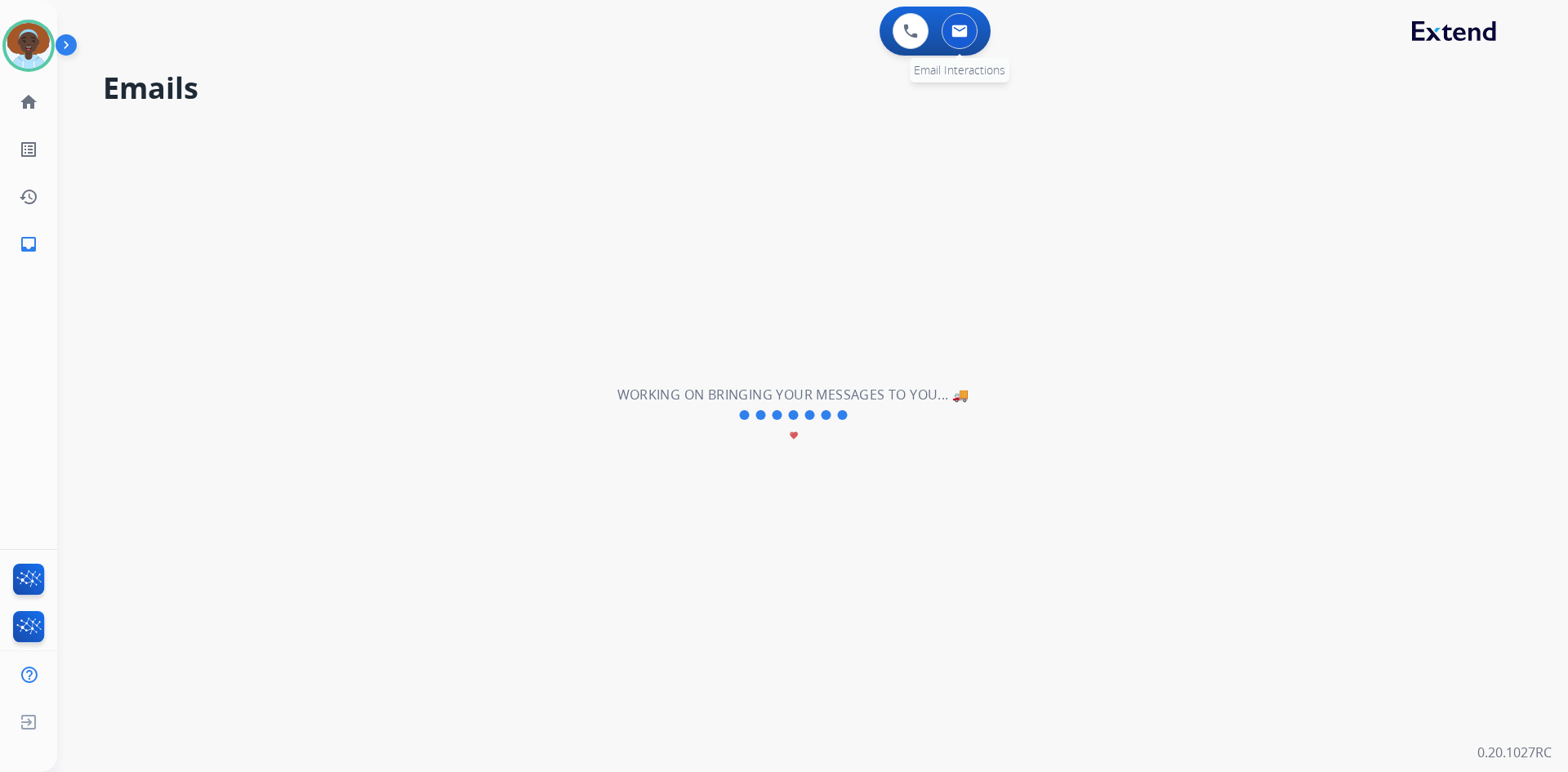
click at [967, 31] on img at bounding box center [960, 31] width 16 height 13
click at [25, 99] on mat-icon "home" at bounding box center [29, 103] width 20 height 20
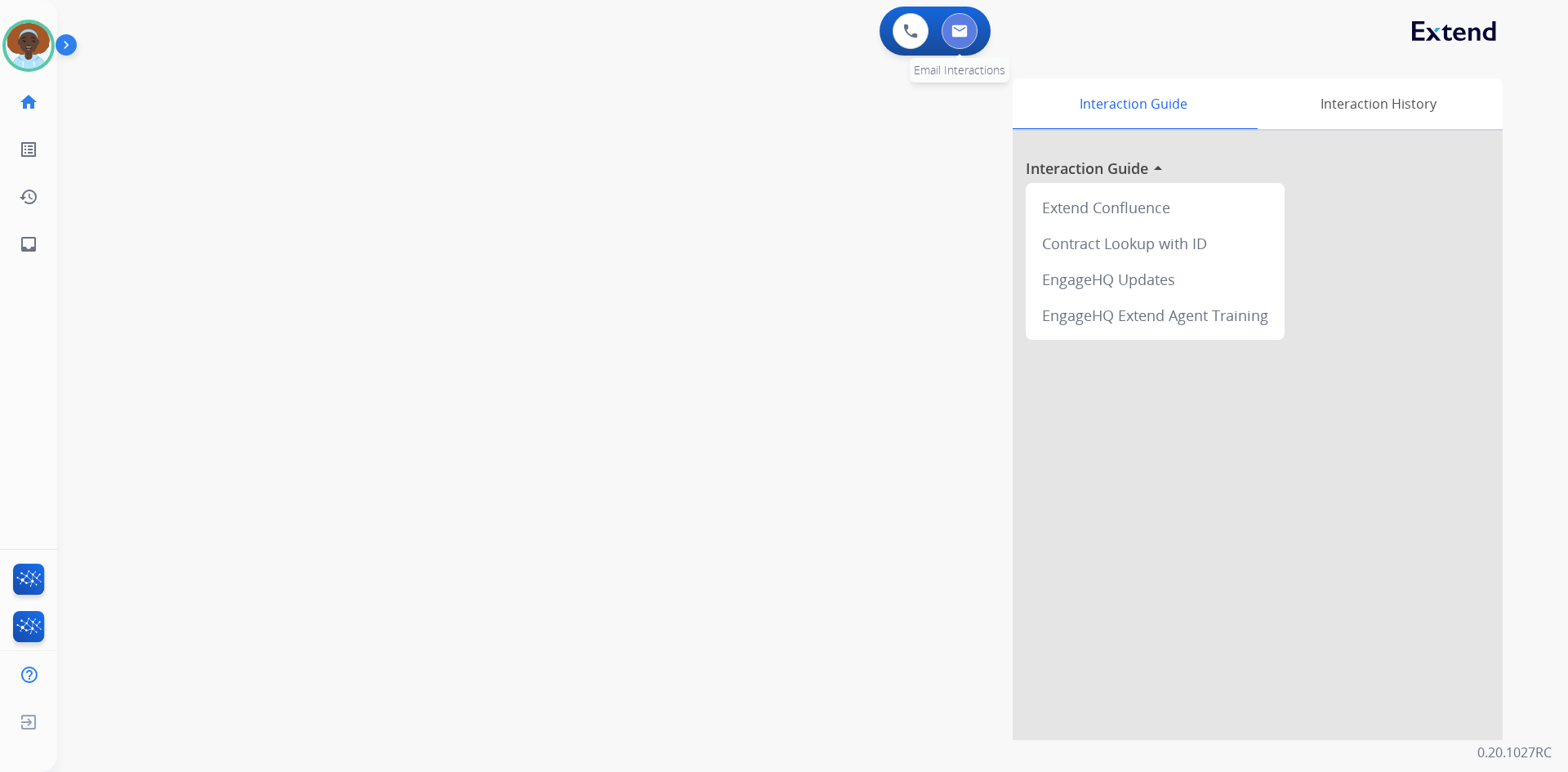
click at [960, 23] on button at bounding box center [960, 31] width 36 height 36
select select "**********"
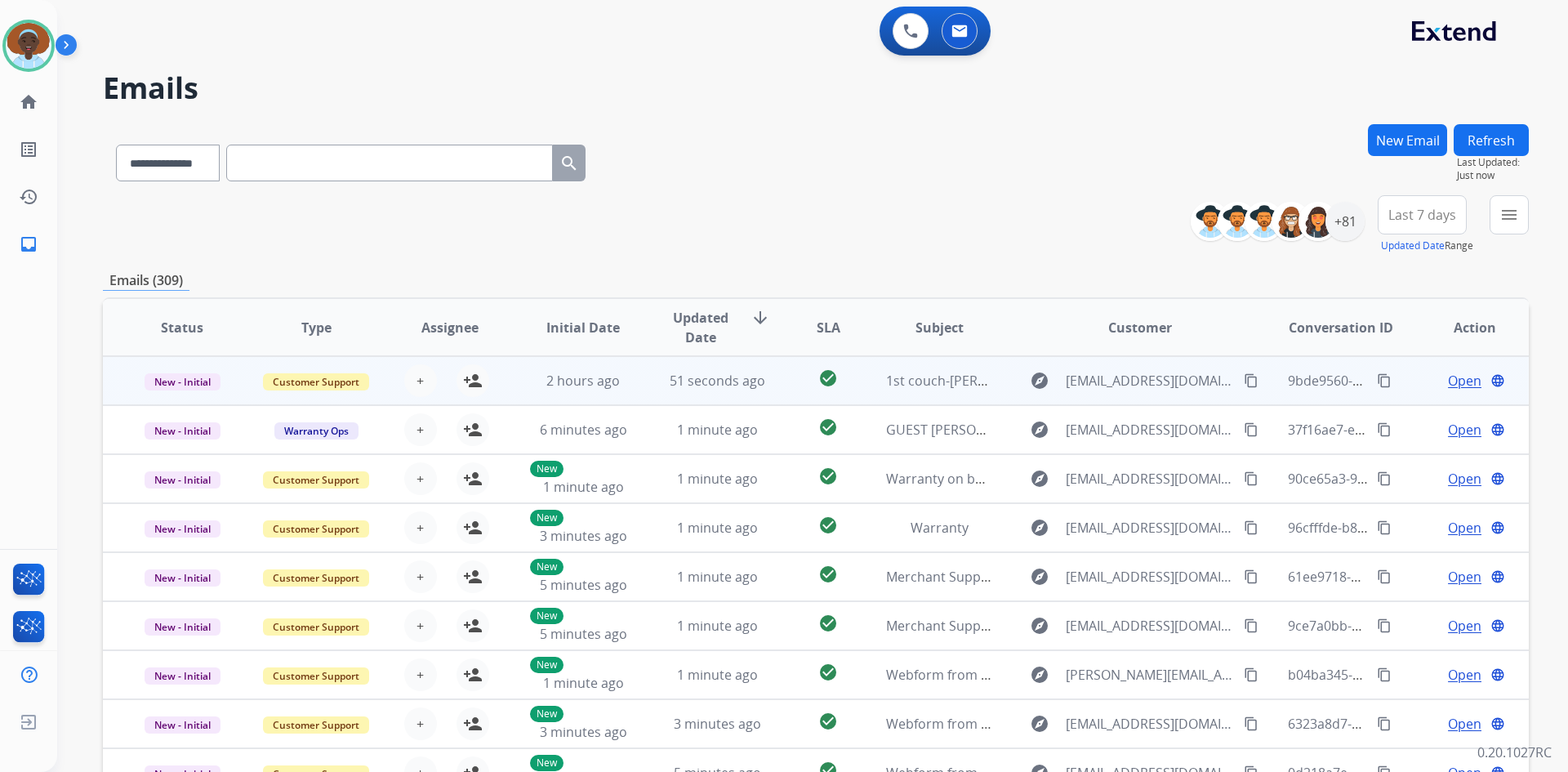
click at [1464, 382] on span "Open" at bounding box center [1464, 381] width 33 height 20
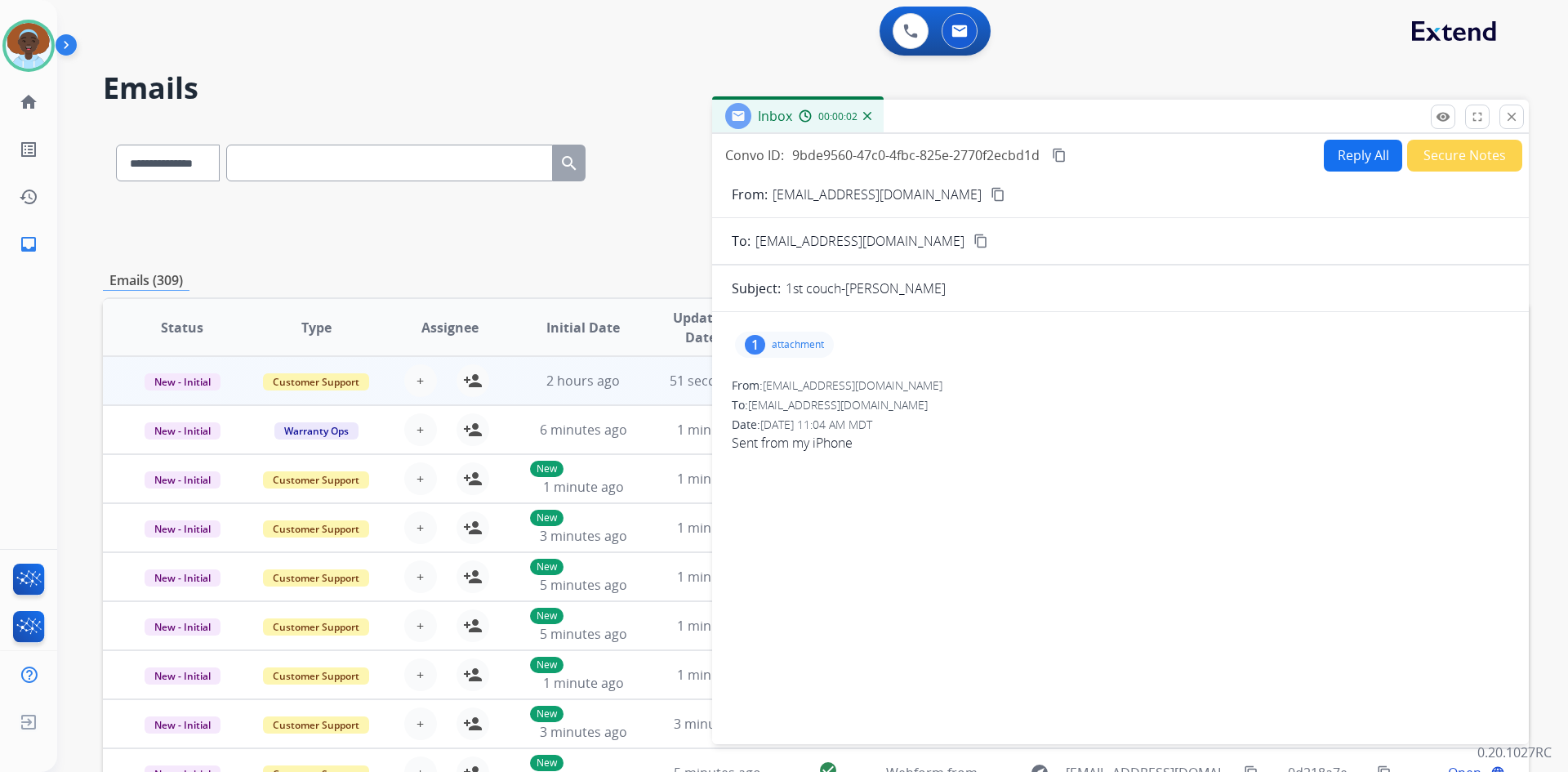
click at [761, 335] on div "1 attachment" at bounding box center [785, 344] width 99 height 26
click at [753, 341] on div "1" at bounding box center [755, 345] width 21 height 20
click at [757, 341] on div "1" at bounding box center [755, 345] width 21 height 20
click at [762, 341] on div "1" at bounding box center [755, 345] width 21 height 20
drag, startPoint x: 1512, startPoint y: 109, endPoint x: 1522, endPoint y: 191, distance: 82.6
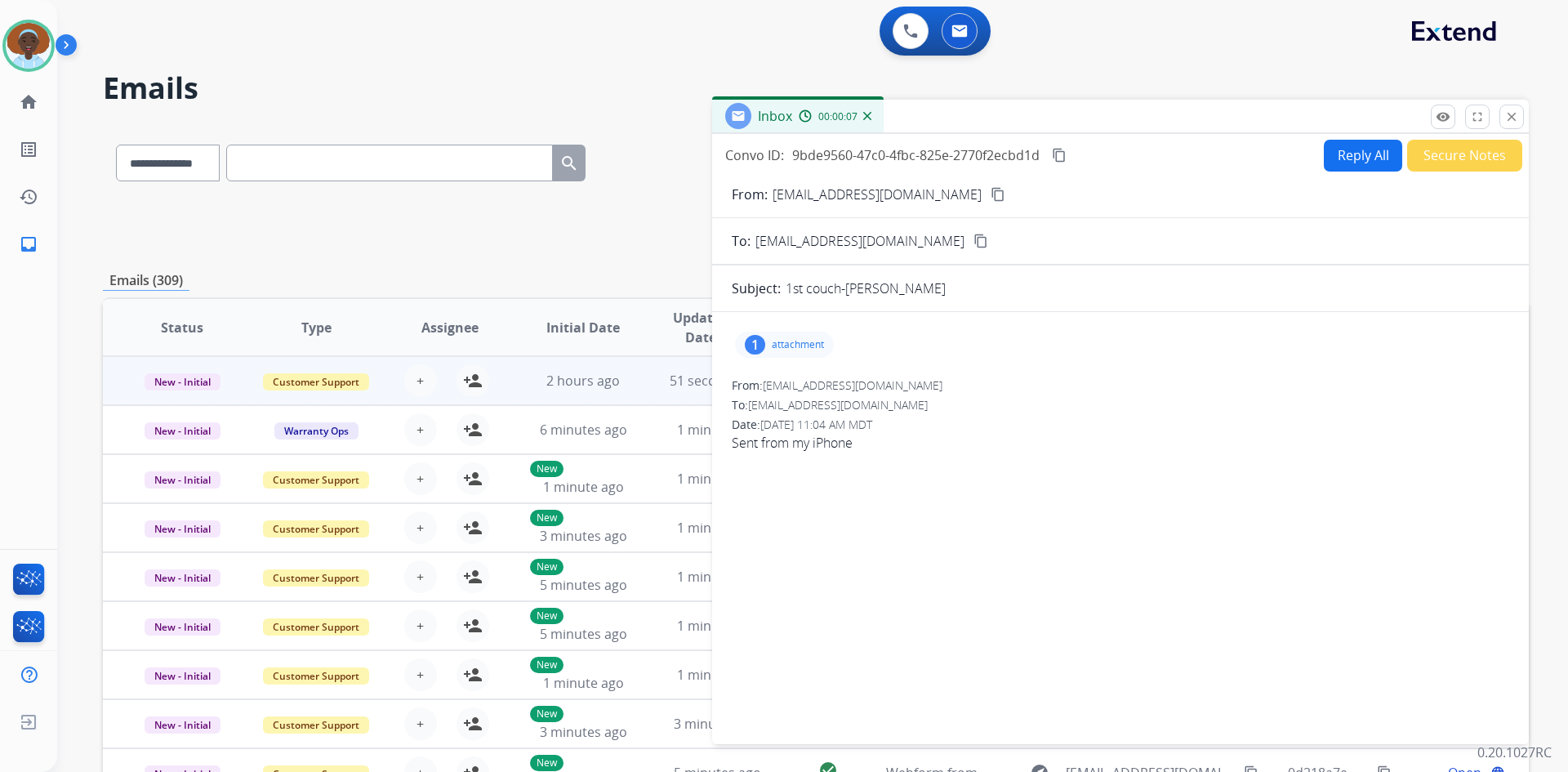
click at [1513, 108] on button "close Close" at bounding box center [1511, 116] width 24 height 24
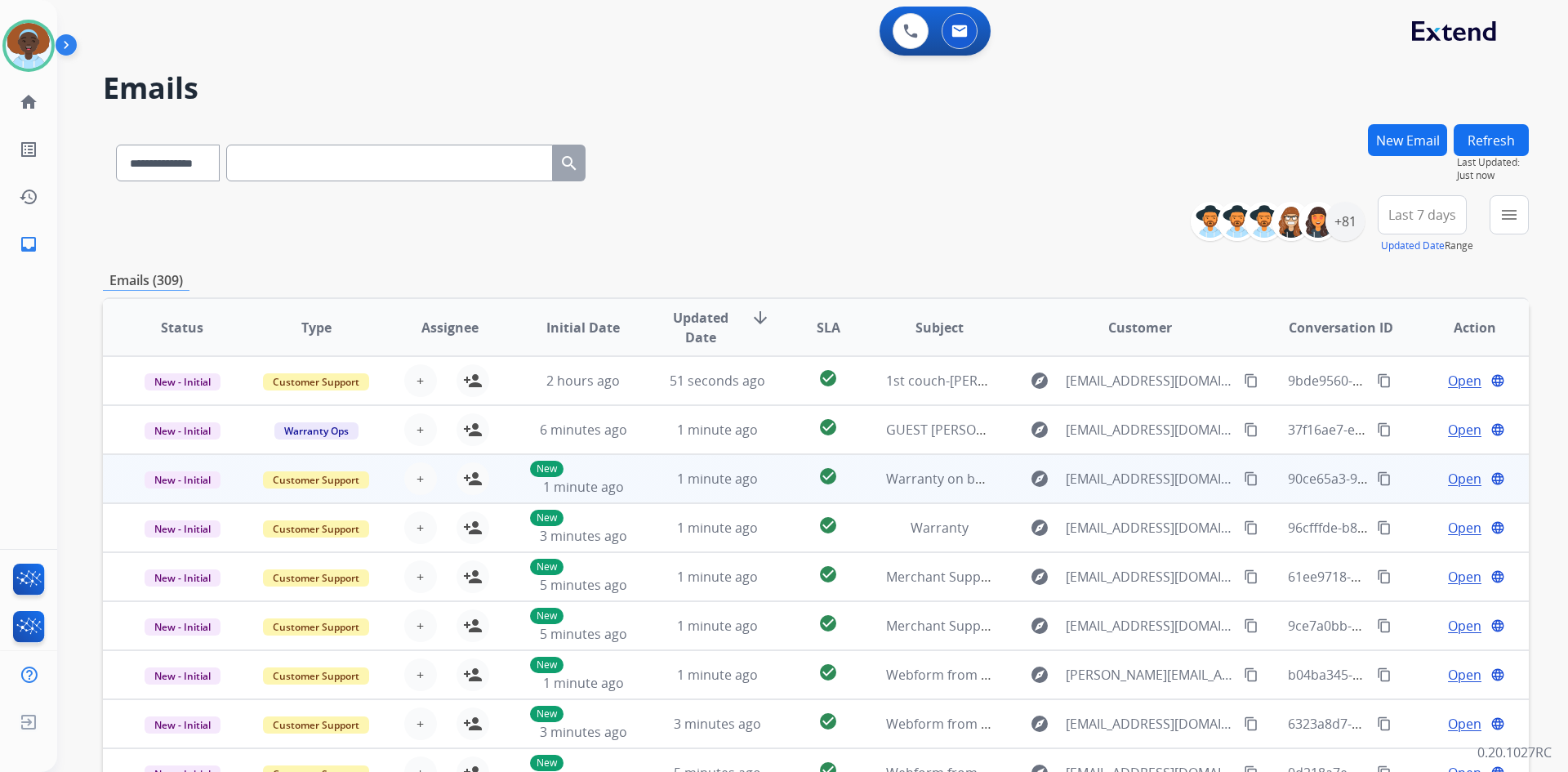
click at [1455, 480] on span "Open" at bounding box center [1464, 479] width 33 height 20
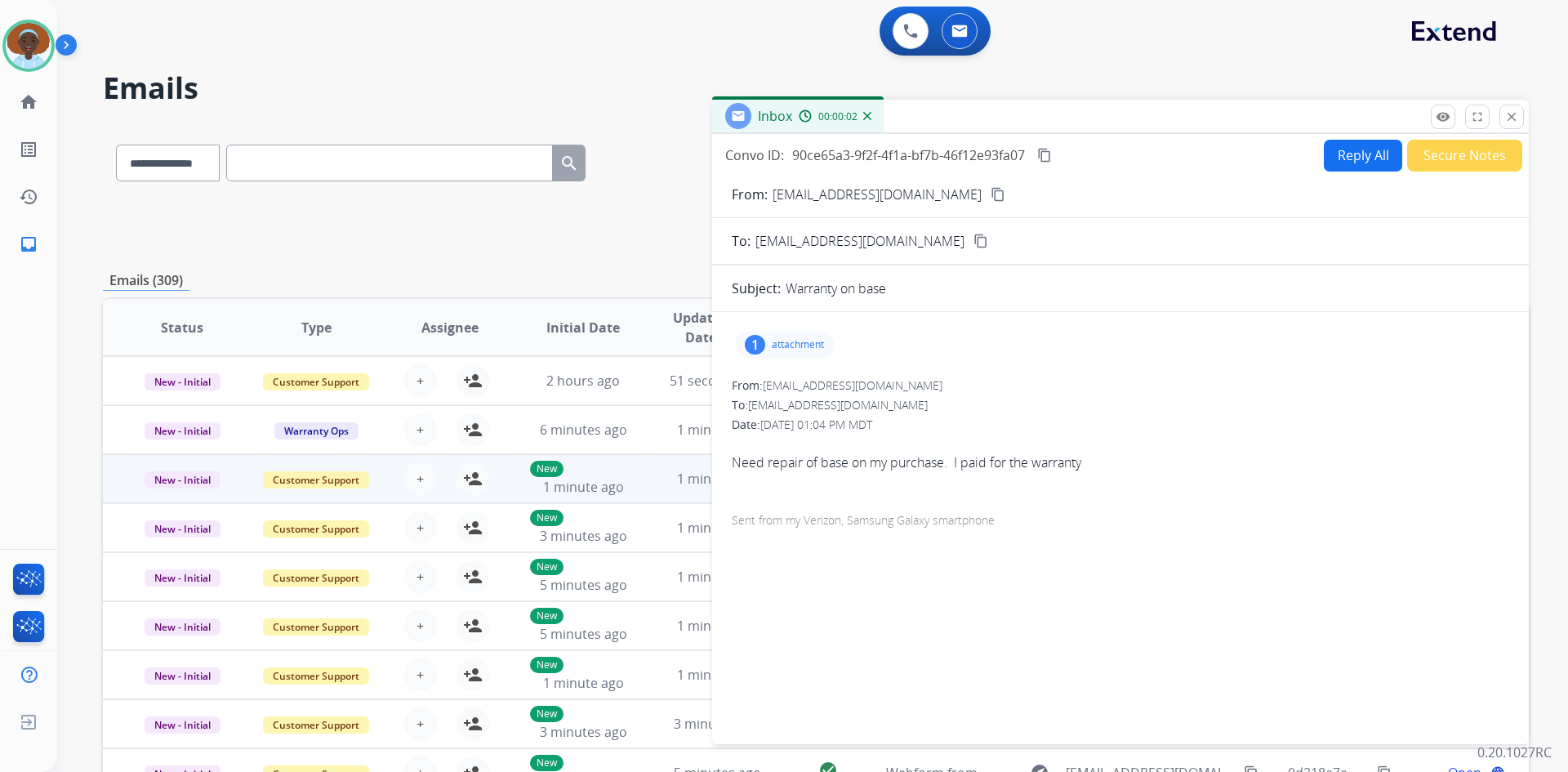
click at [754, 348] on div "1" at bounding box center [755, 345] width 21 height 20
click at [798, 390] on div at bounding box center [789, 386] width 82 height 58
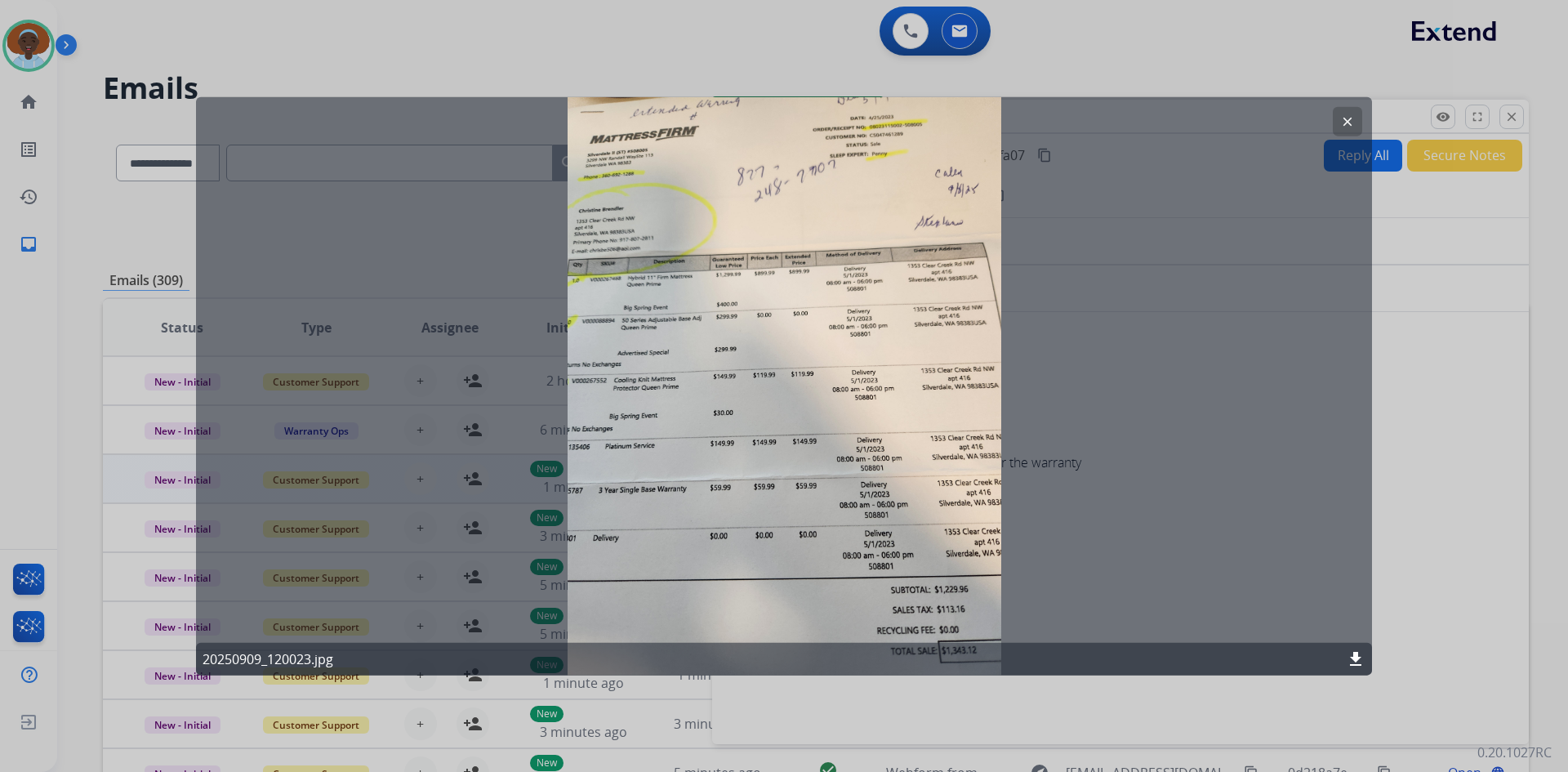
click at [1349, 124] on mat-icon "clear" at bounding box center [1347, 121] width 14 height 14
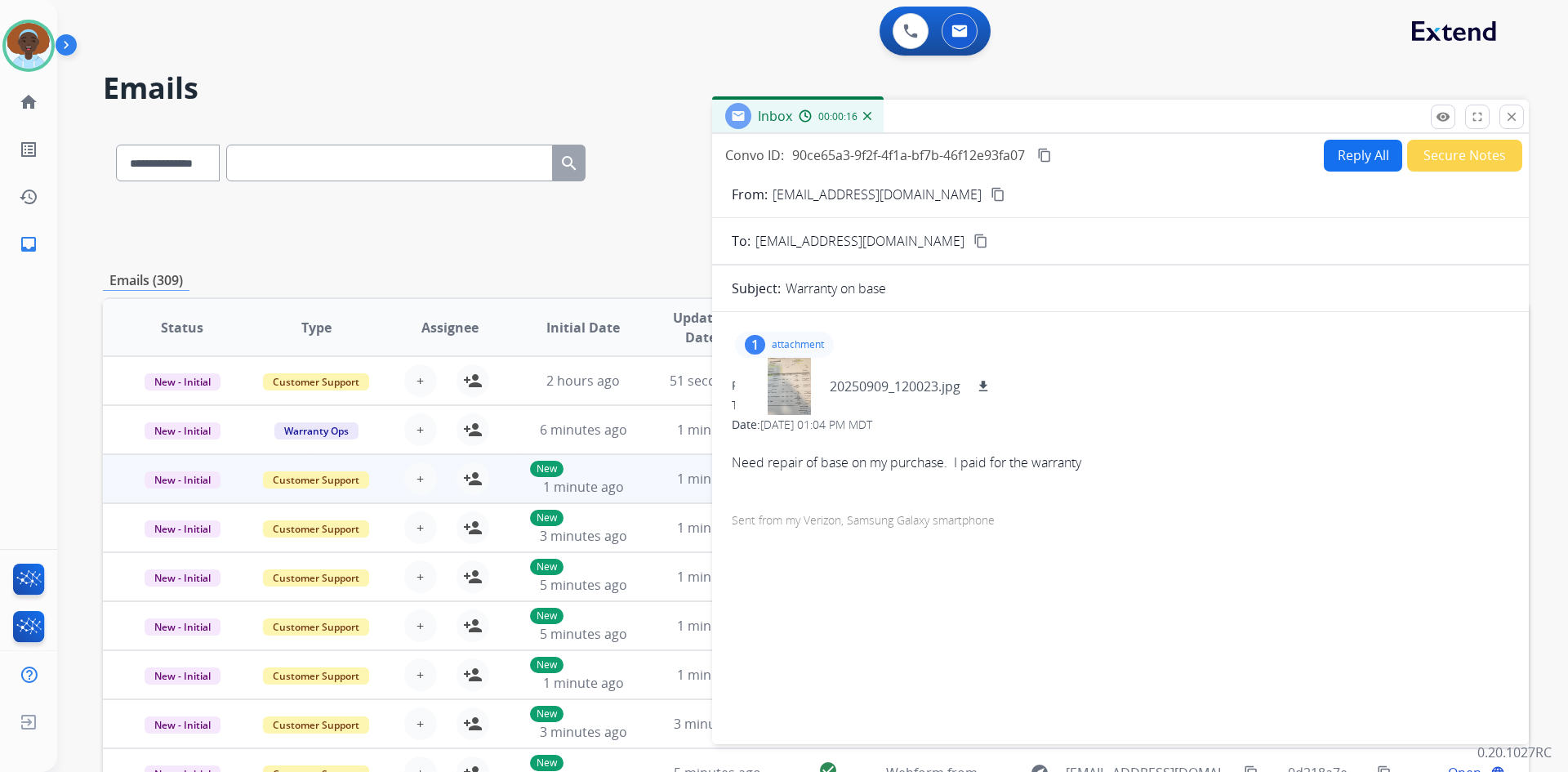
click at [757, 339] on div "1" at bounding box center [755, 345] width 21 height 20
drag, startPoint x: 912, startPoint y: 195, endPoint x: 942, endPoint y: 243, distance: 56.6
click at [991, 197] on mat-icon "content_copy" at bounding box center [998, 194] width 14 height 14
click at [761, 349] on div "1" at bounding box center [755, 345] width 21 height 20
click at [781, 385] on div at bounding box center [789, 386] width 82 height 58
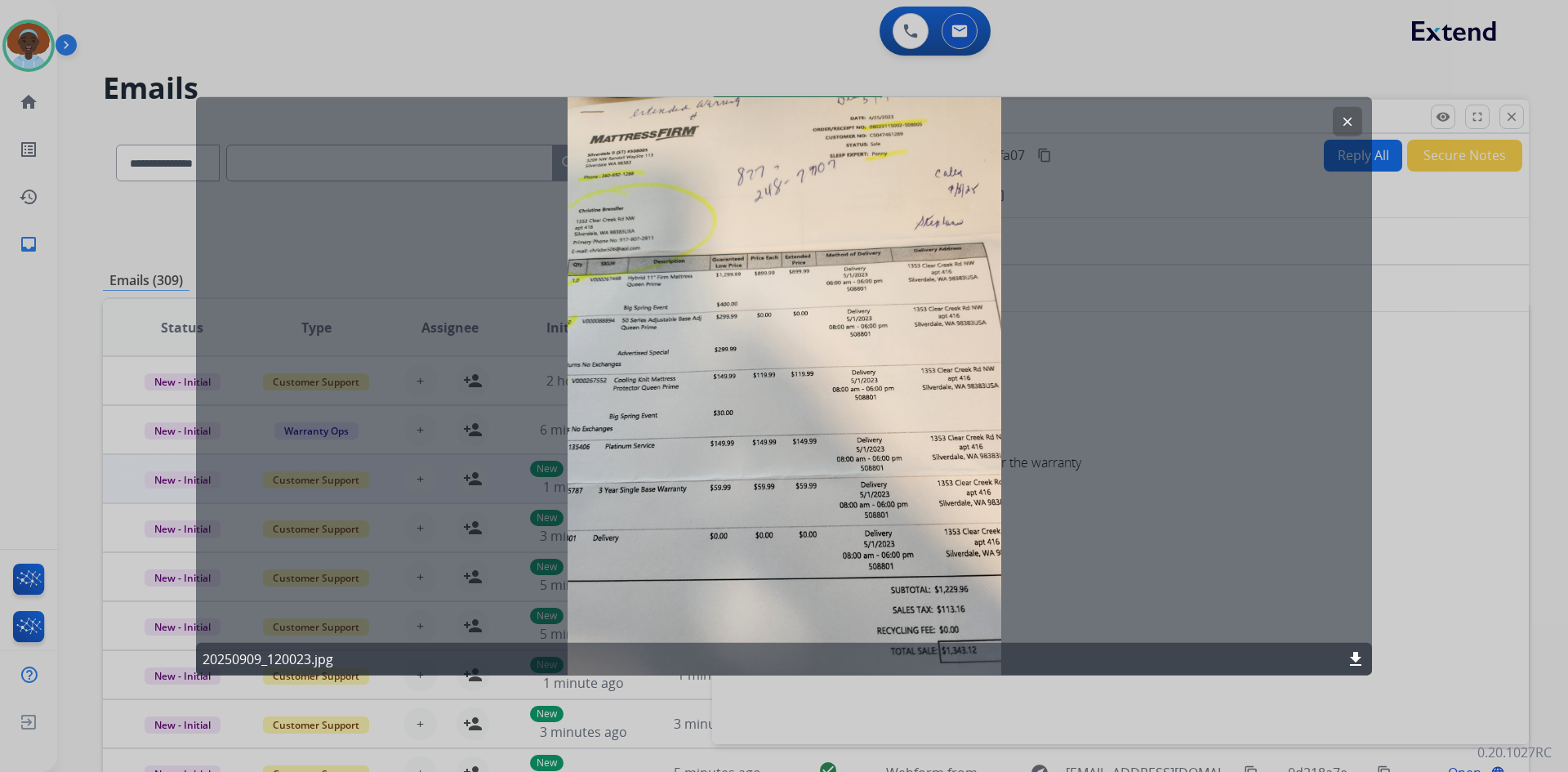
click at [1343, 120] on mat-icon "clear" at bounding box center [1347, 121] width 14 height 14
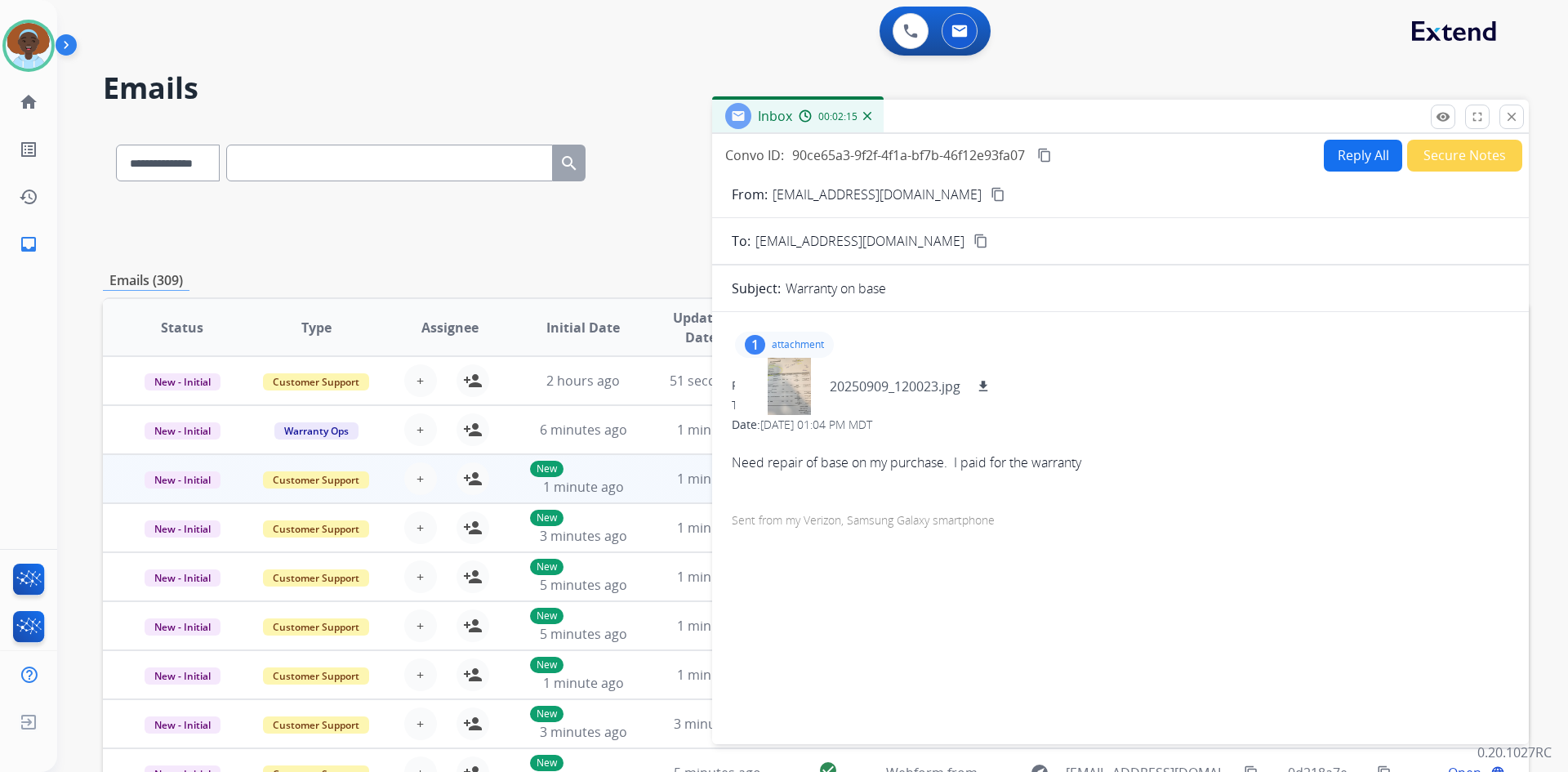
click at [750, 344] on div "1" at bounding box center [755, 345] width 21 height 20
drag, startPoint x: 1506, startPoint y: 121, endPoint x: 1513, endPoint y: 129, distance: 10.6
click at [1506, 121] on mat-icon "close" at bounding box center [1512, 117] width 14 height 14
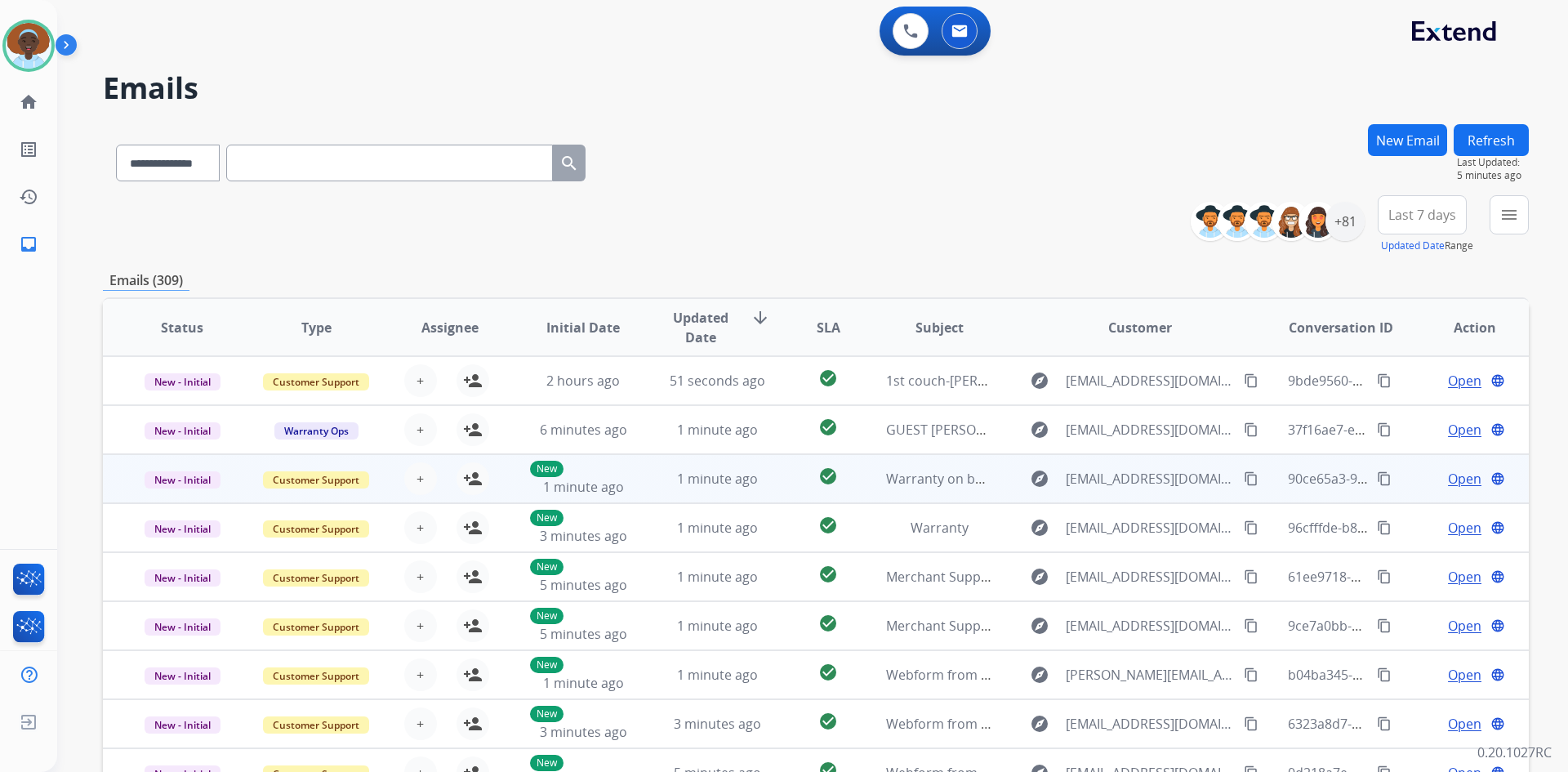
click at [1244, 480] on mat-icon "content_copy" at bounding box center [1251, 479] width 14 height 14
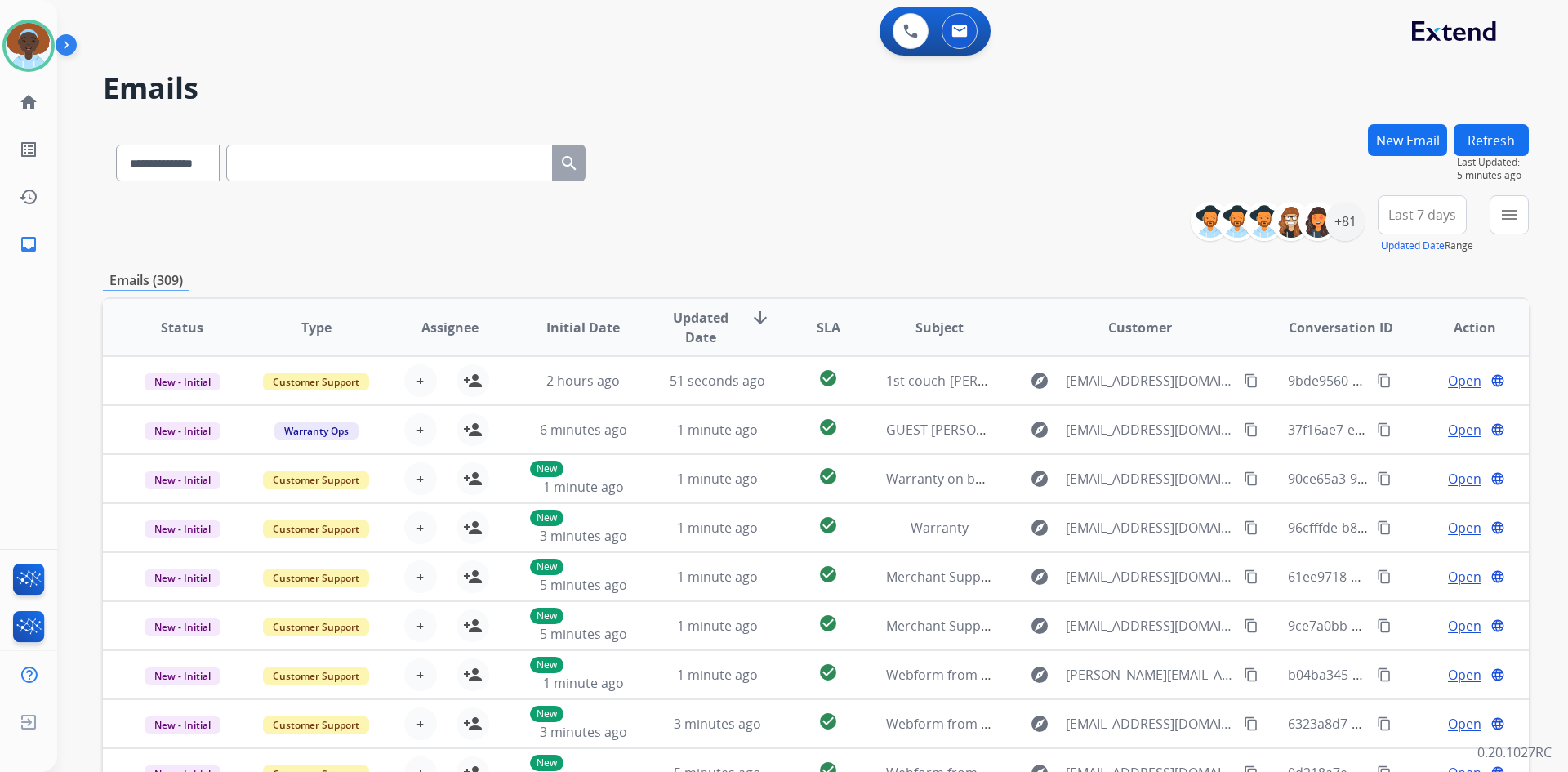
click at [1492, 147] on button "Refresh" at bounding box center [1491, 139] width 75 height 31
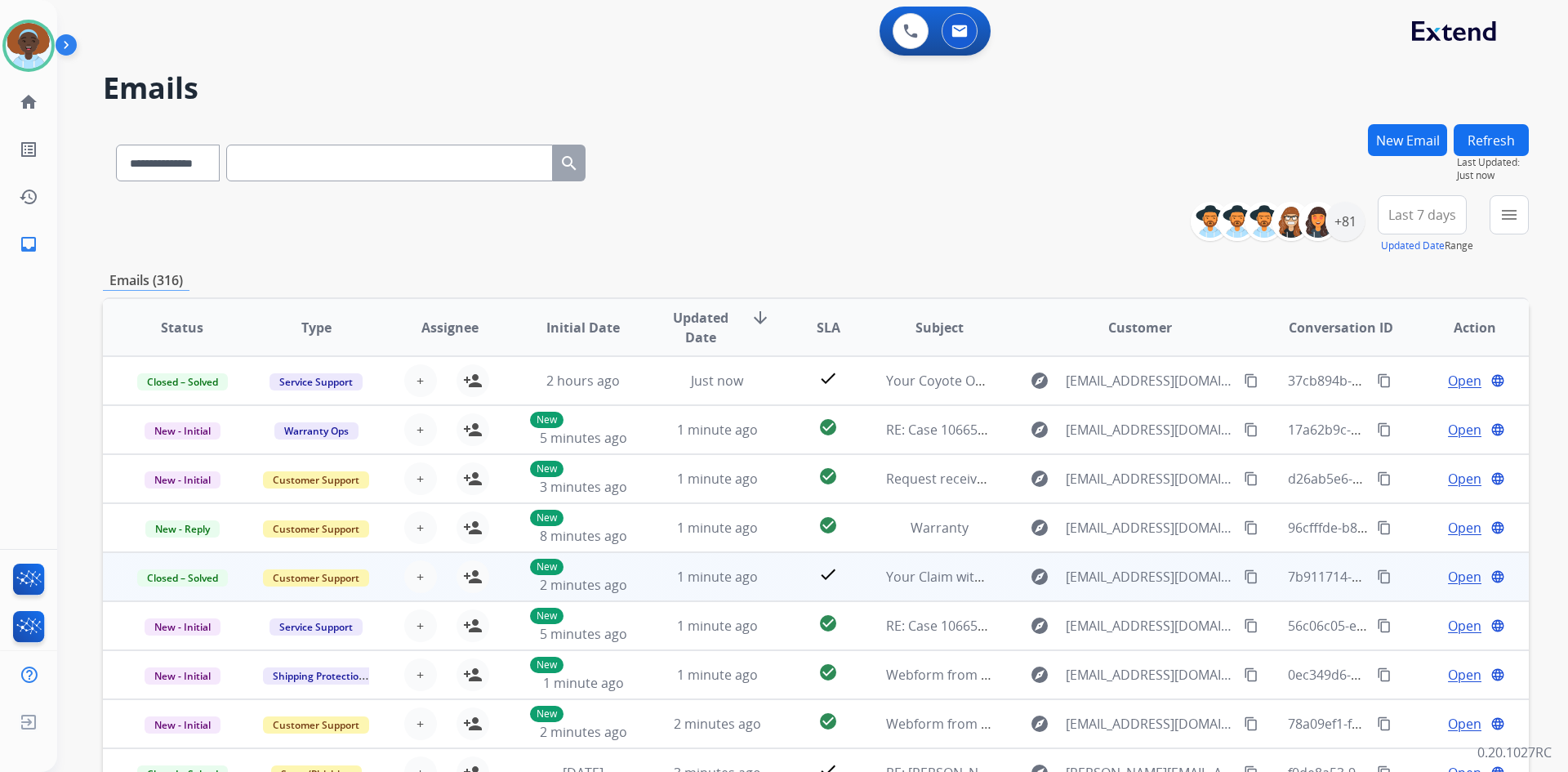
click at [1448, 579] on span "Open" at bounding box center [1464, 577] width 33 height 20
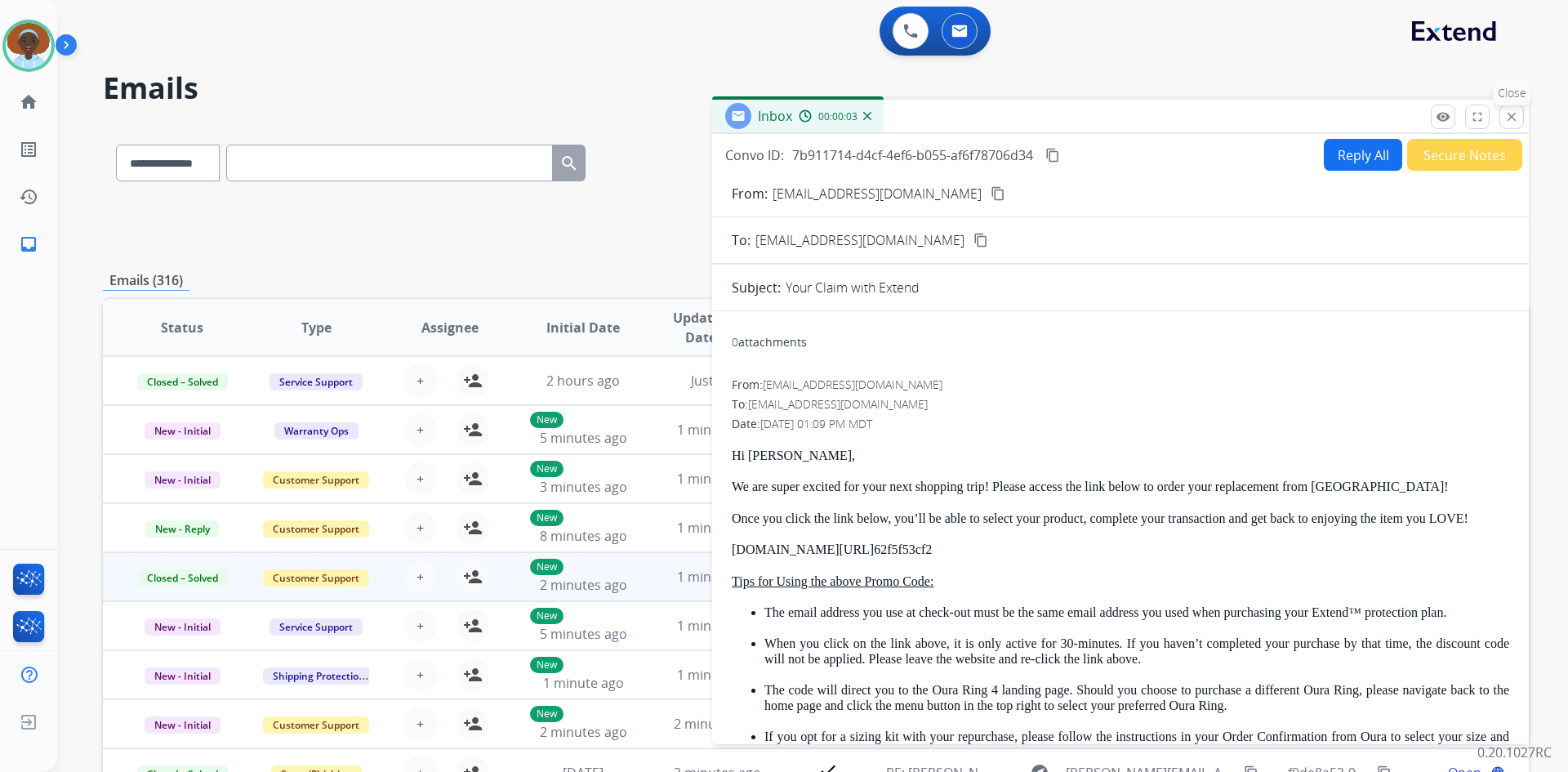
click at [1518, 114] on mat-icon "close" at bounding box center [1512, 117] width 14 height 14
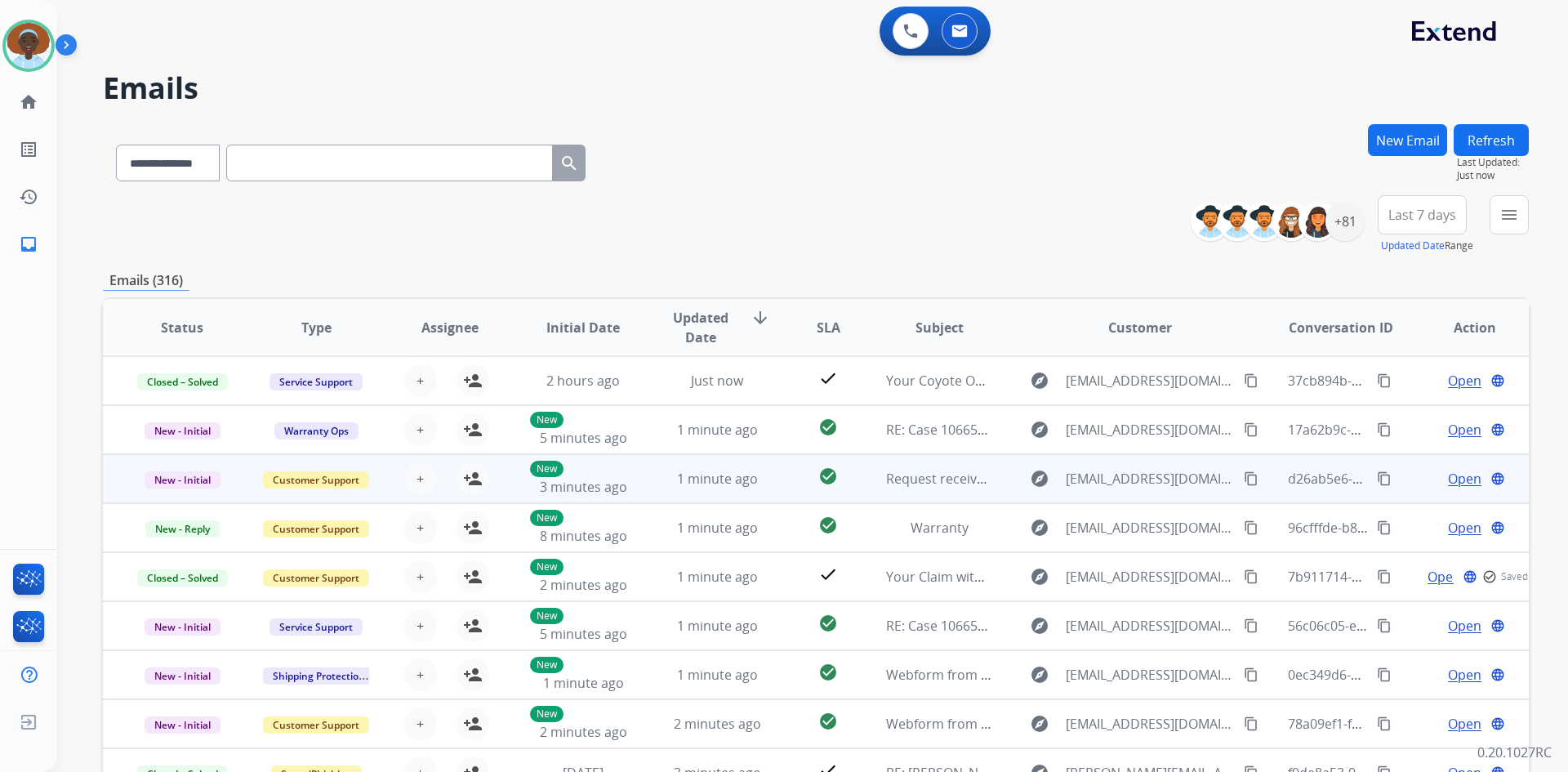
click at [1452, 473] on span "Open" at bounding box center [1464, 479] width 33 height 20
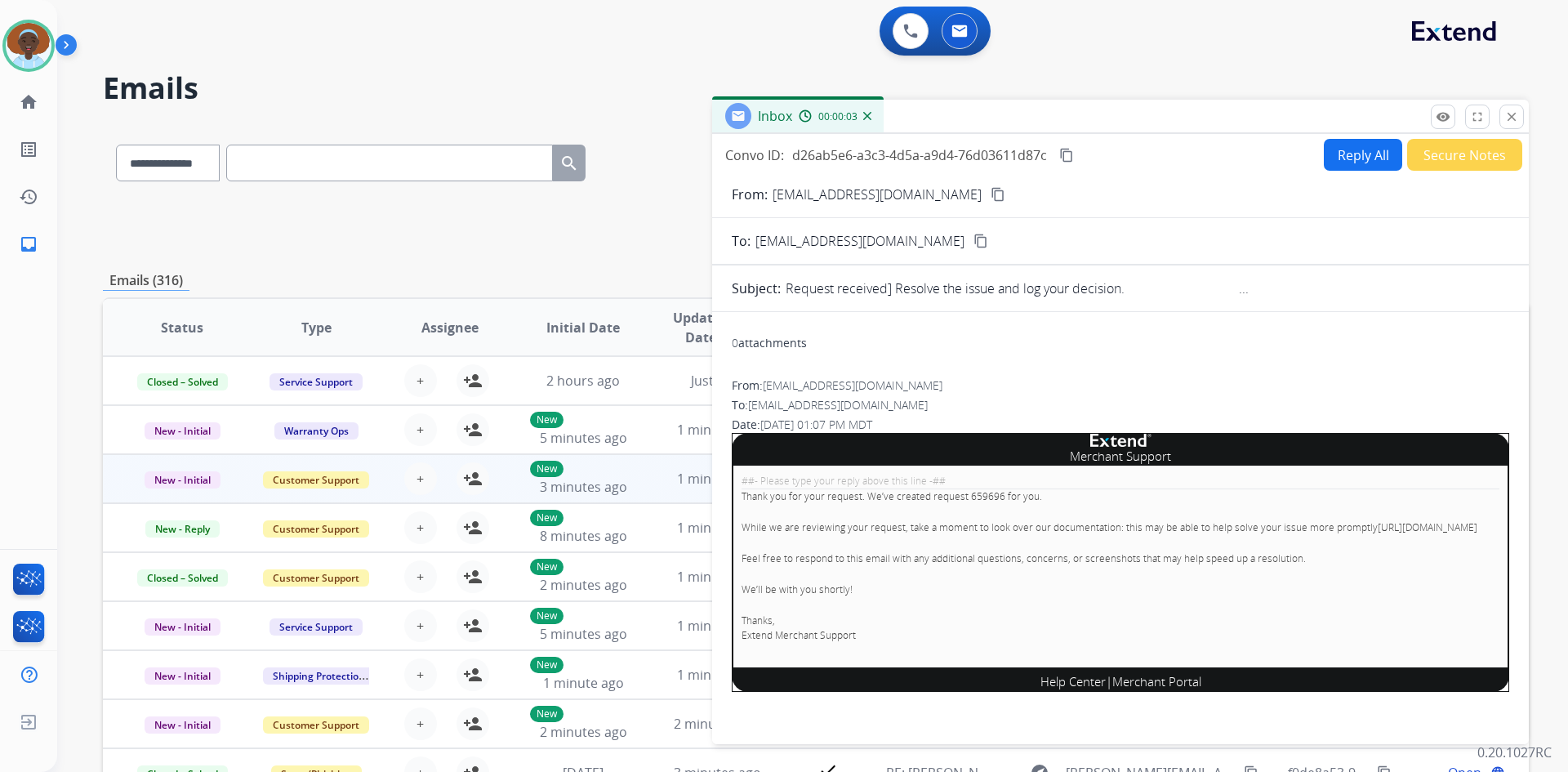
click at [1443, 156] on button "Secure Notes" at bounding box center [1465, 154] width 115 height 31
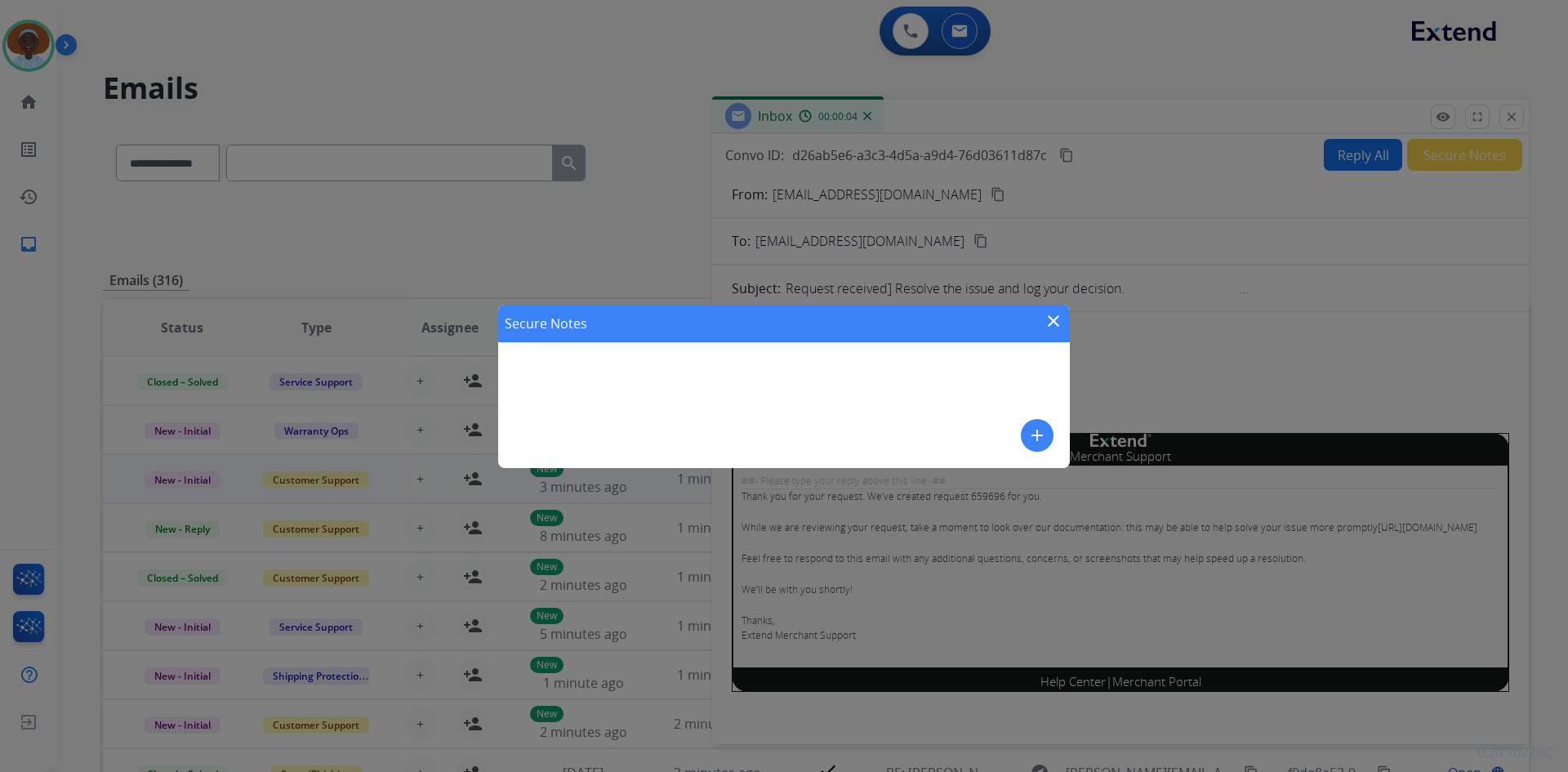
click at [1041, 438] on mat-icon "add" at bounding box center [1038, 435] width 20 height 20
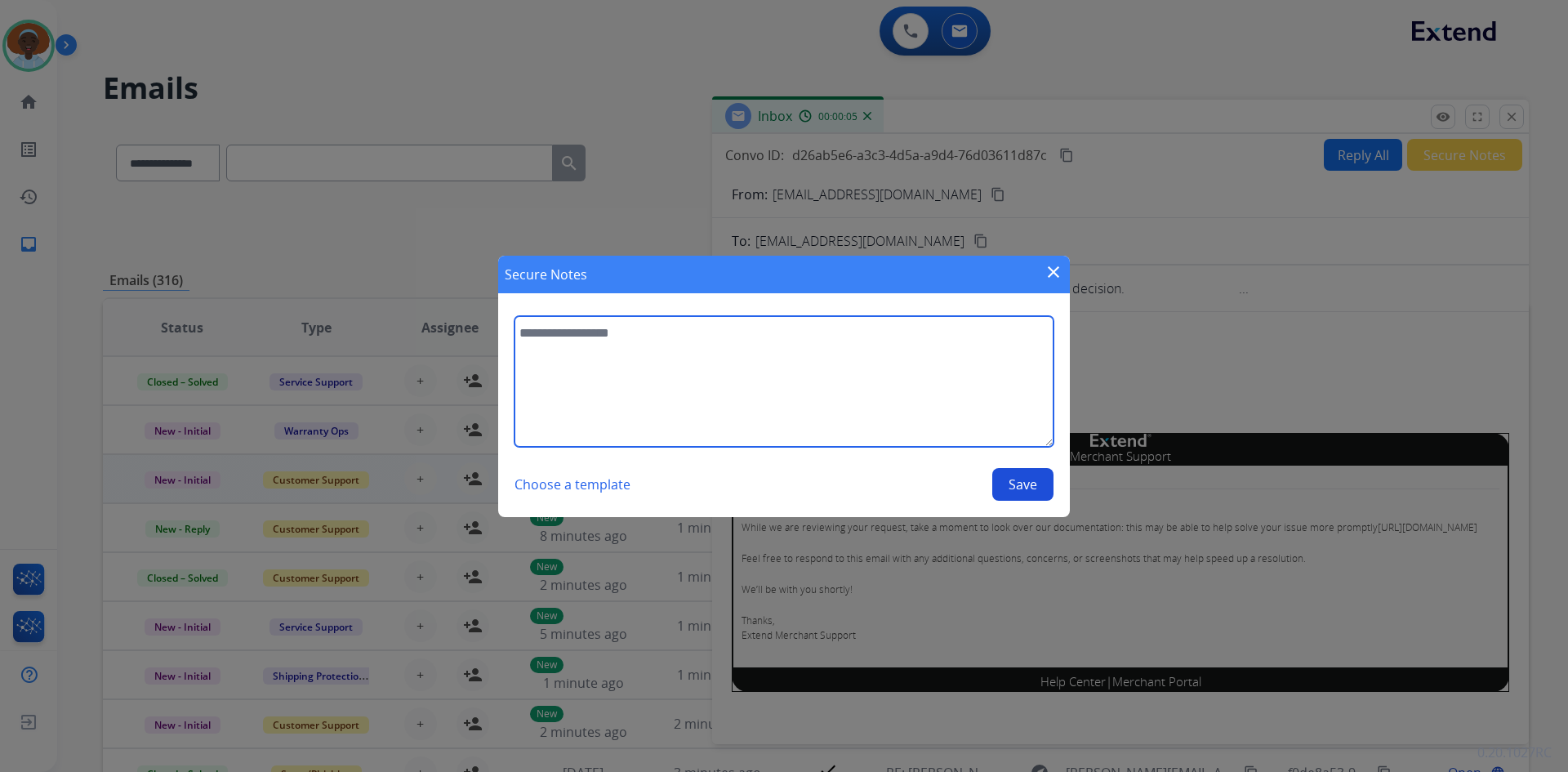
click at [689, 342] on textarea at bounding box center [784, 381] width 539 height 130
type textarea "**********"
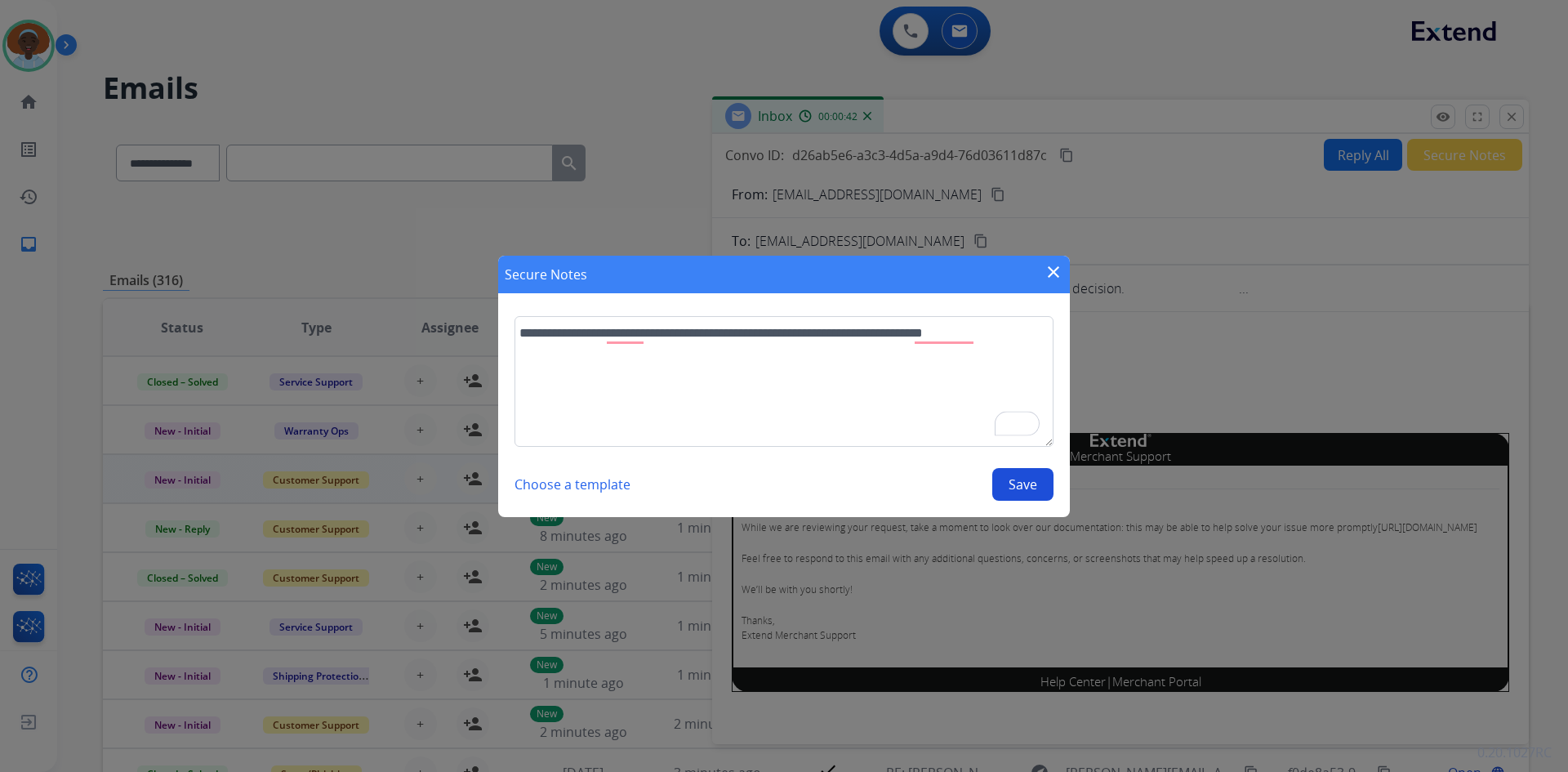
click at [1007, 488] on button "Save" at bounding box center [1023, 484] width 61 height 32
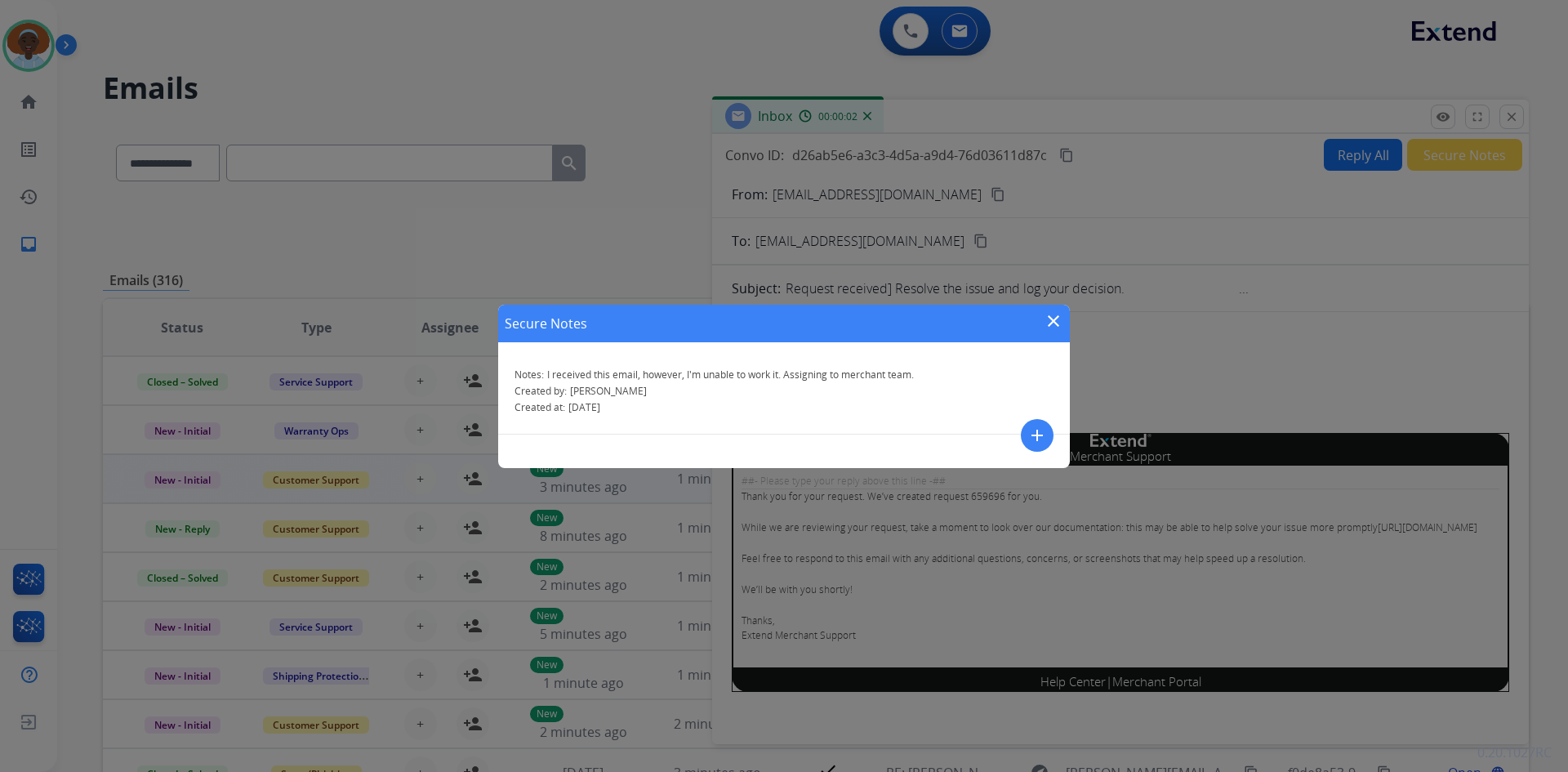
click at [1057, 323] on mat-icon "close" at bounding box center [1054, 321] width 20 height 20
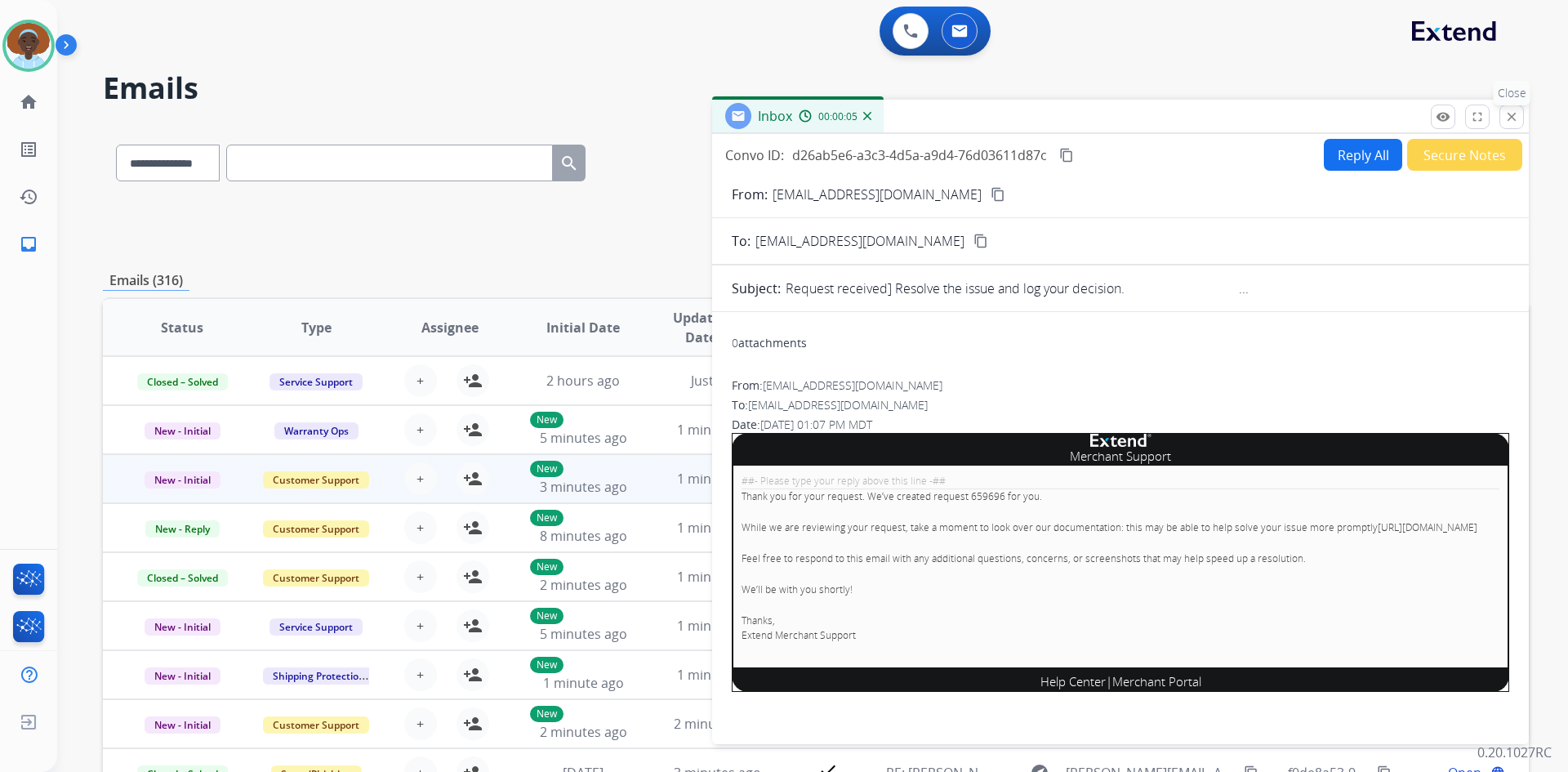
click at [1512, 121] on mat-icon "close" at bounding box center [1512, 117] width 14 height 14
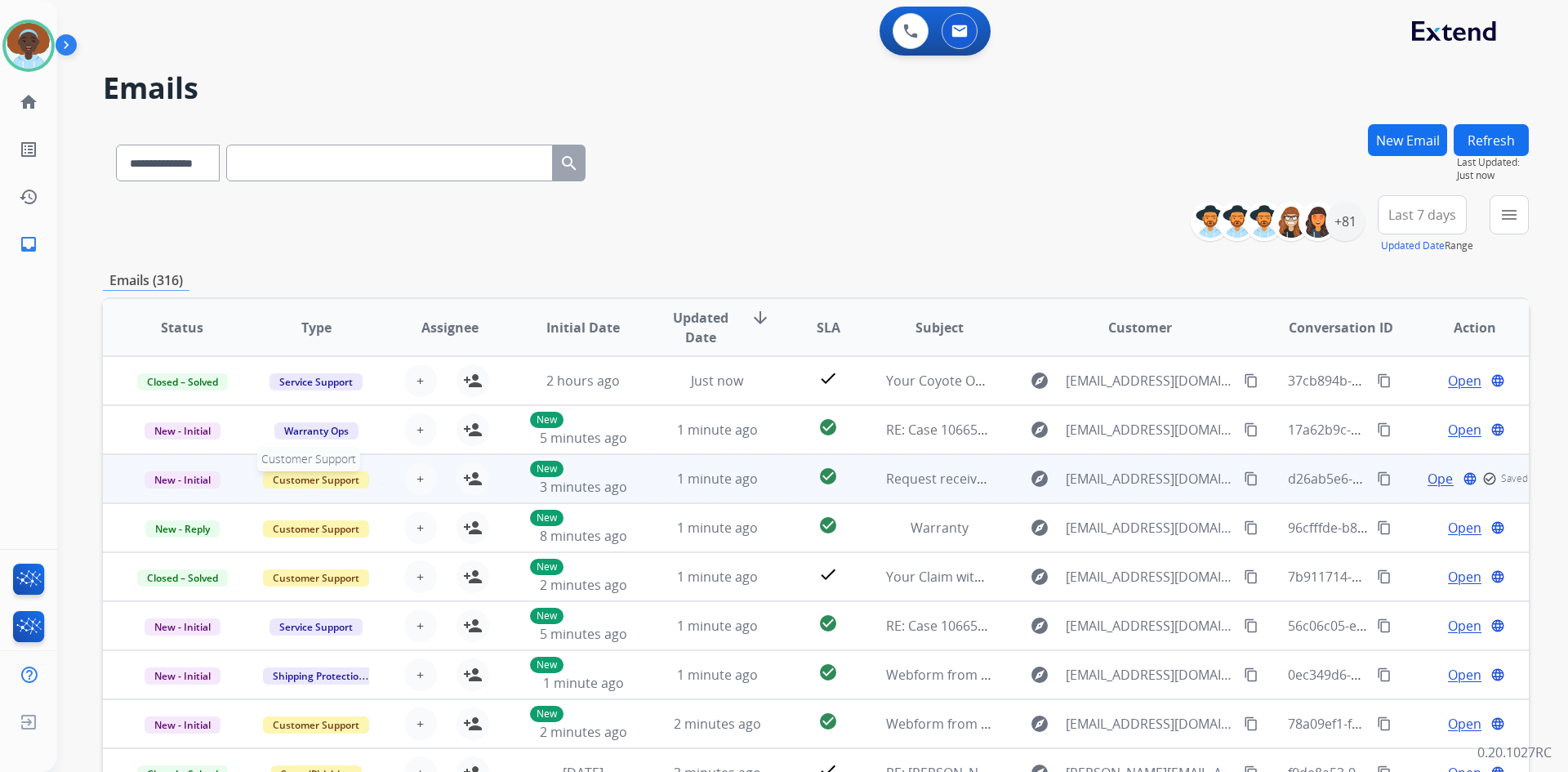
click at [333, 480] on span "Customer Support" at bounding box center [316, 480] width 106 height 17
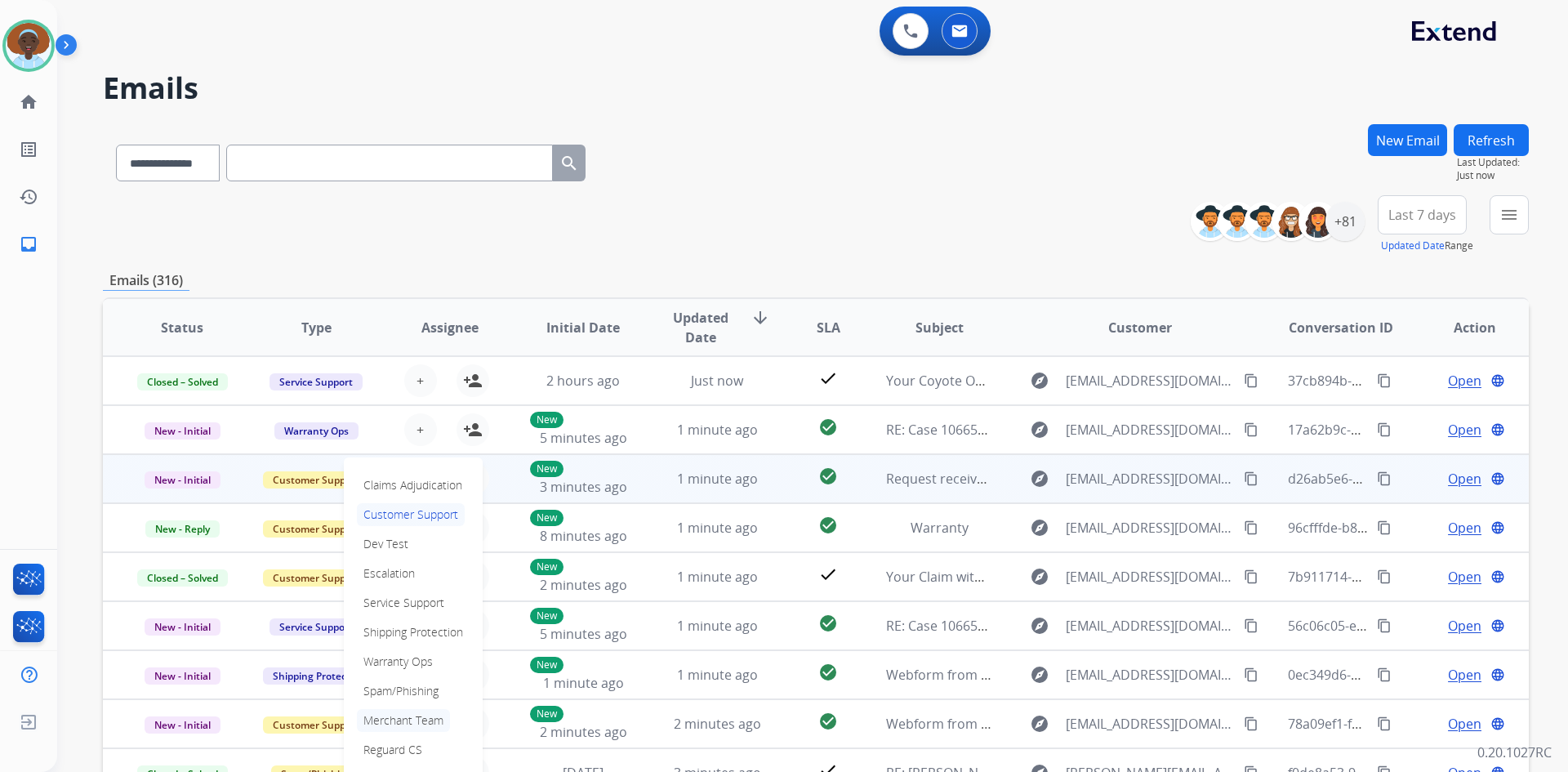
click at [406, 723] on p "Merchant Team" at bounding box center [403, 720] width 93 height 22
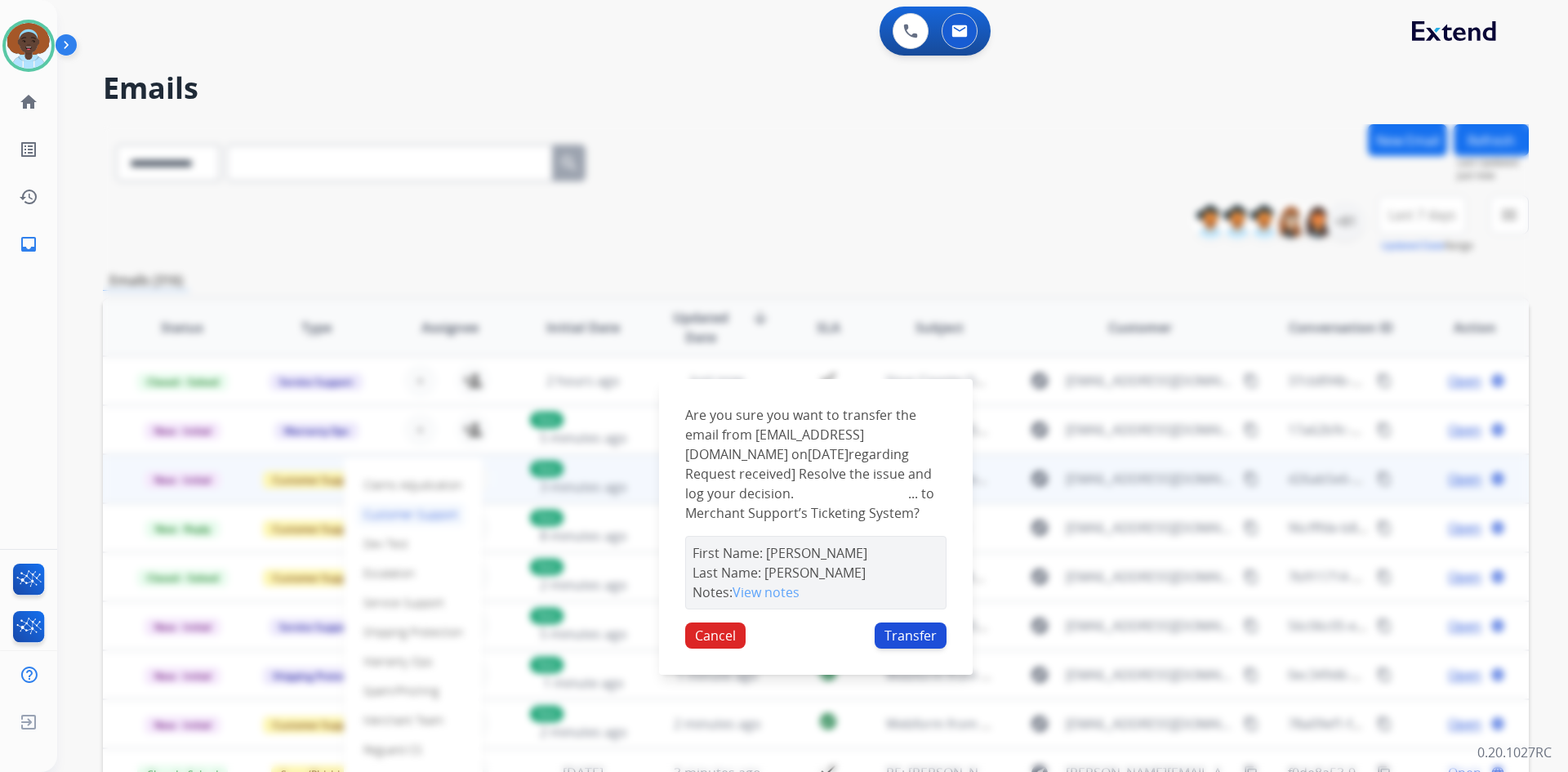
click at [903, 648] on button "Transfer" at bounding box center [911, 634] width 72 height 26
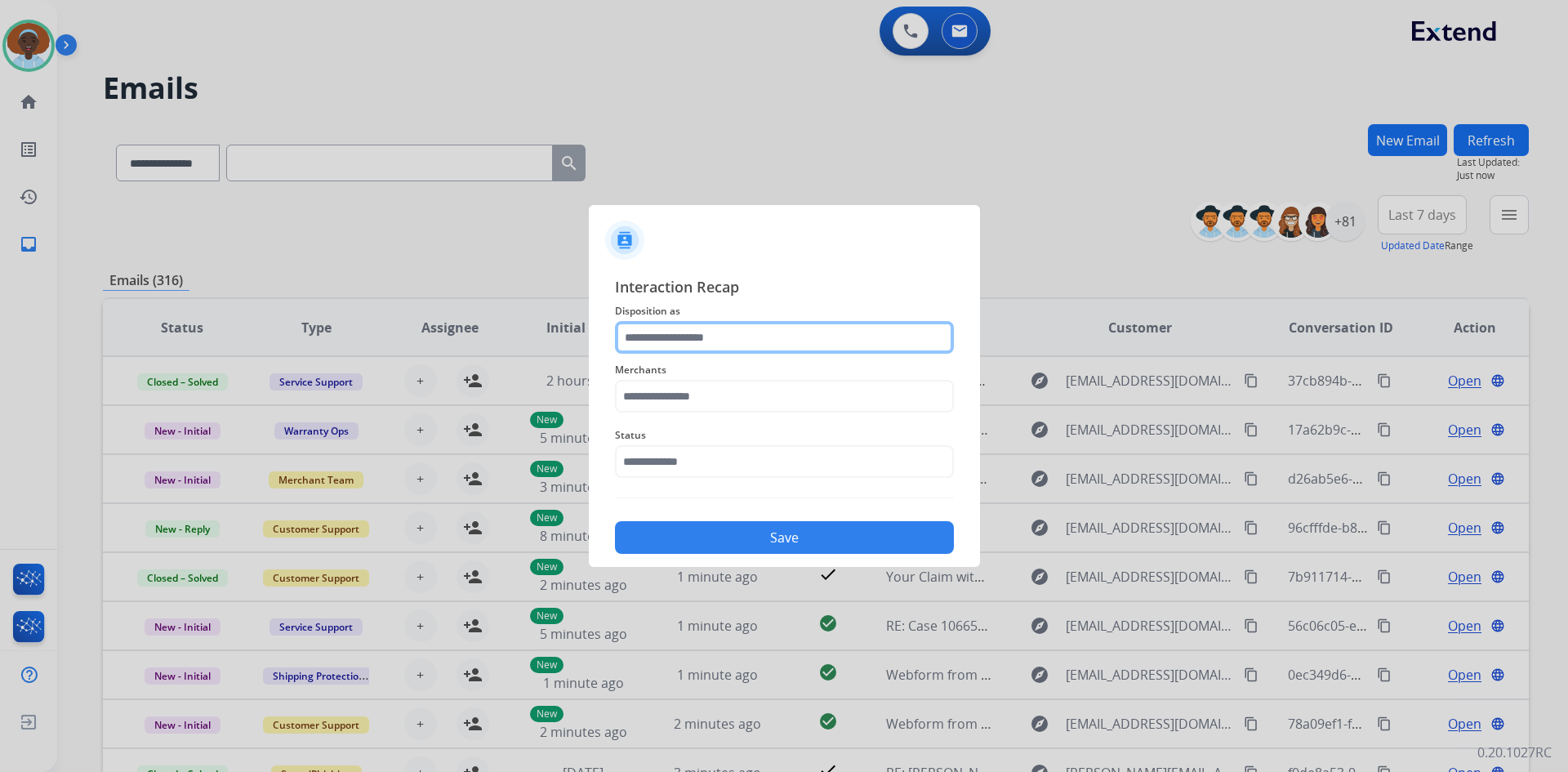
click at [721, 339] on input "text" at bounding box center [784, 337] width 339 height 32
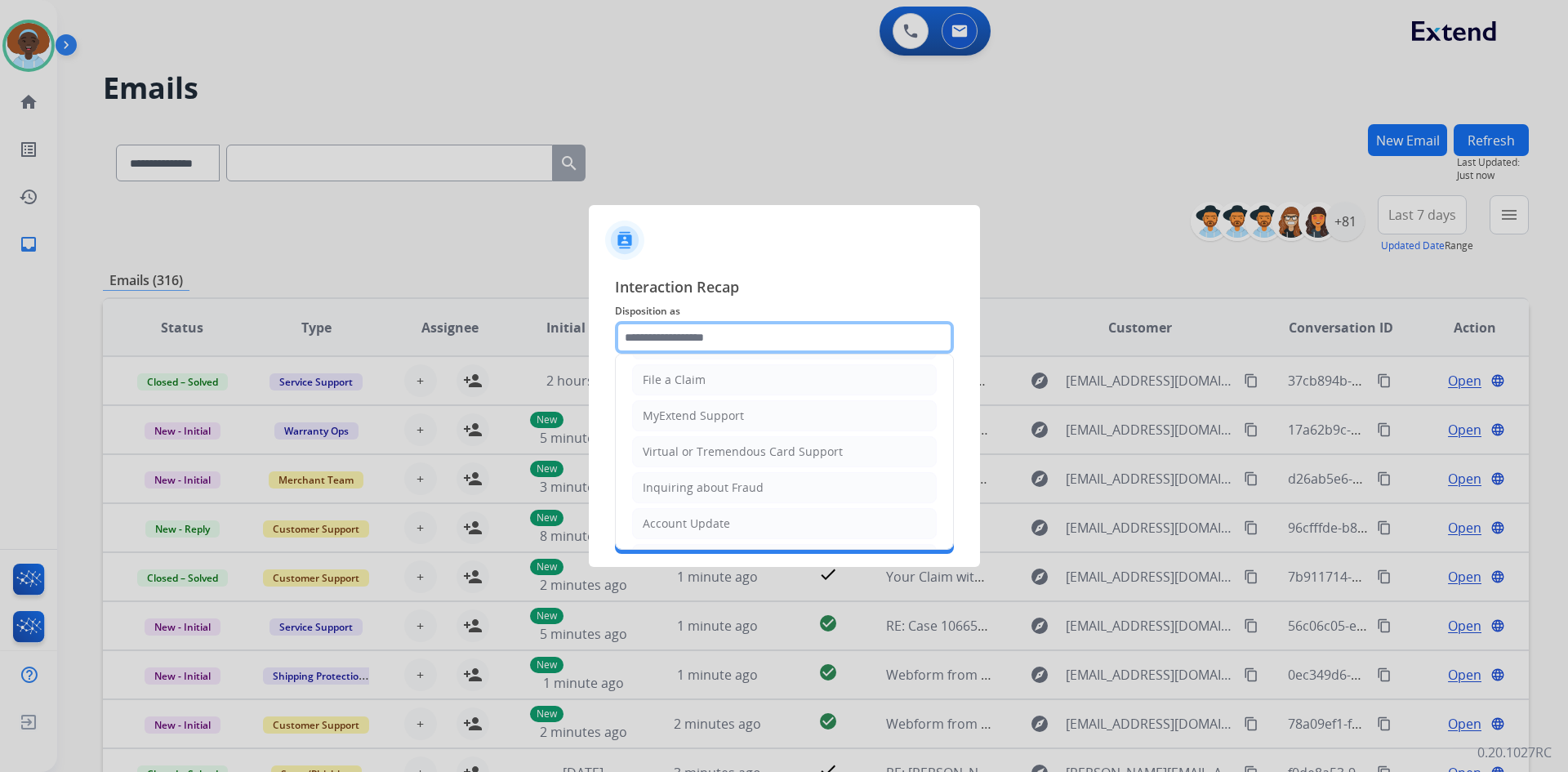
scroll to position [255, 0]
click at [701, 488] on li "Other" at bounding box center [784, 486] width 304 height 31
type input "*****"
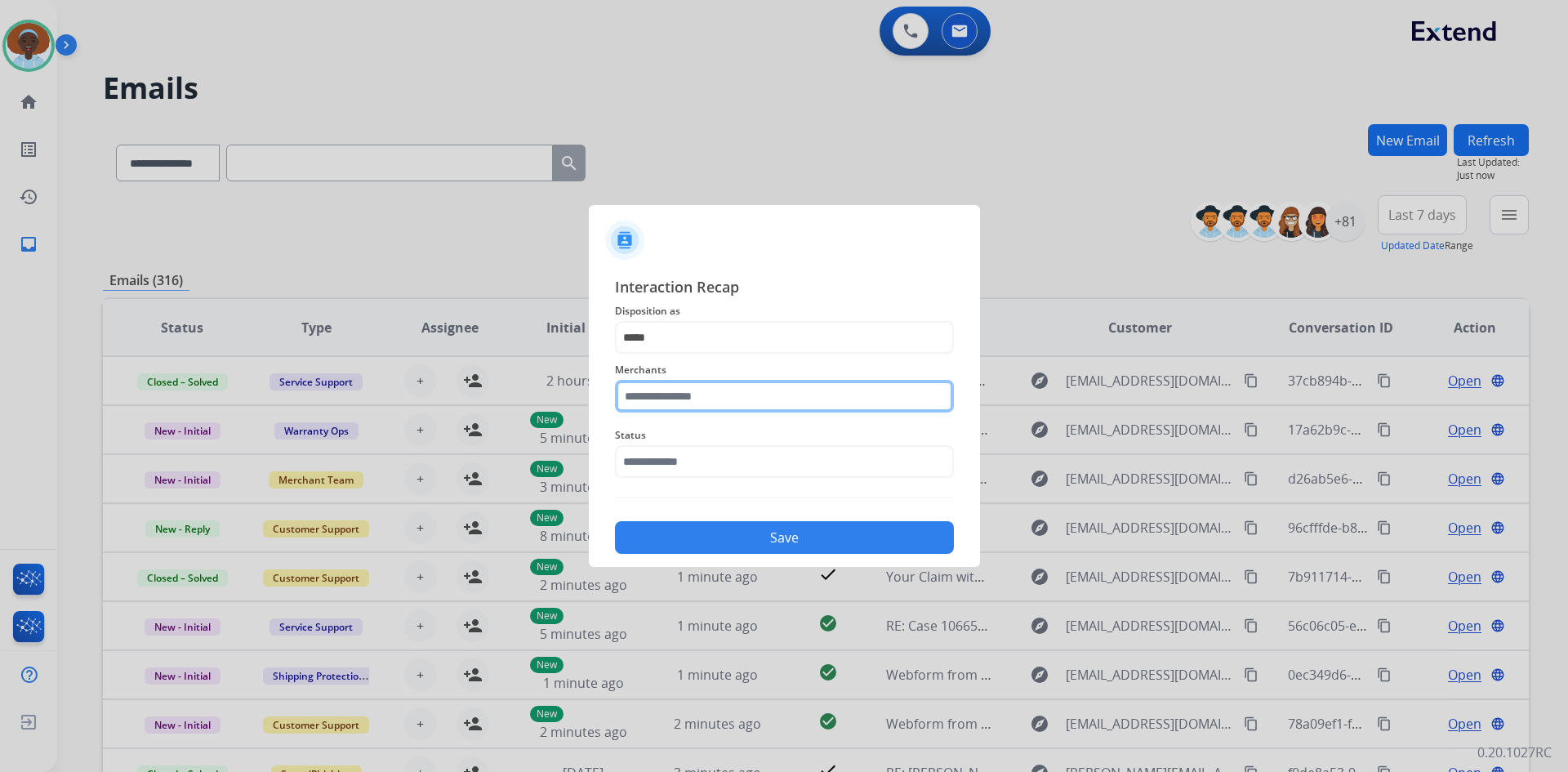
click at [712, 408] on input "text" at bounding box center [784, 396] width 339 height 32
click at [699, 455] on li "Not found" at bounding box center [789, 443] width 311 height 31
type input "*********"
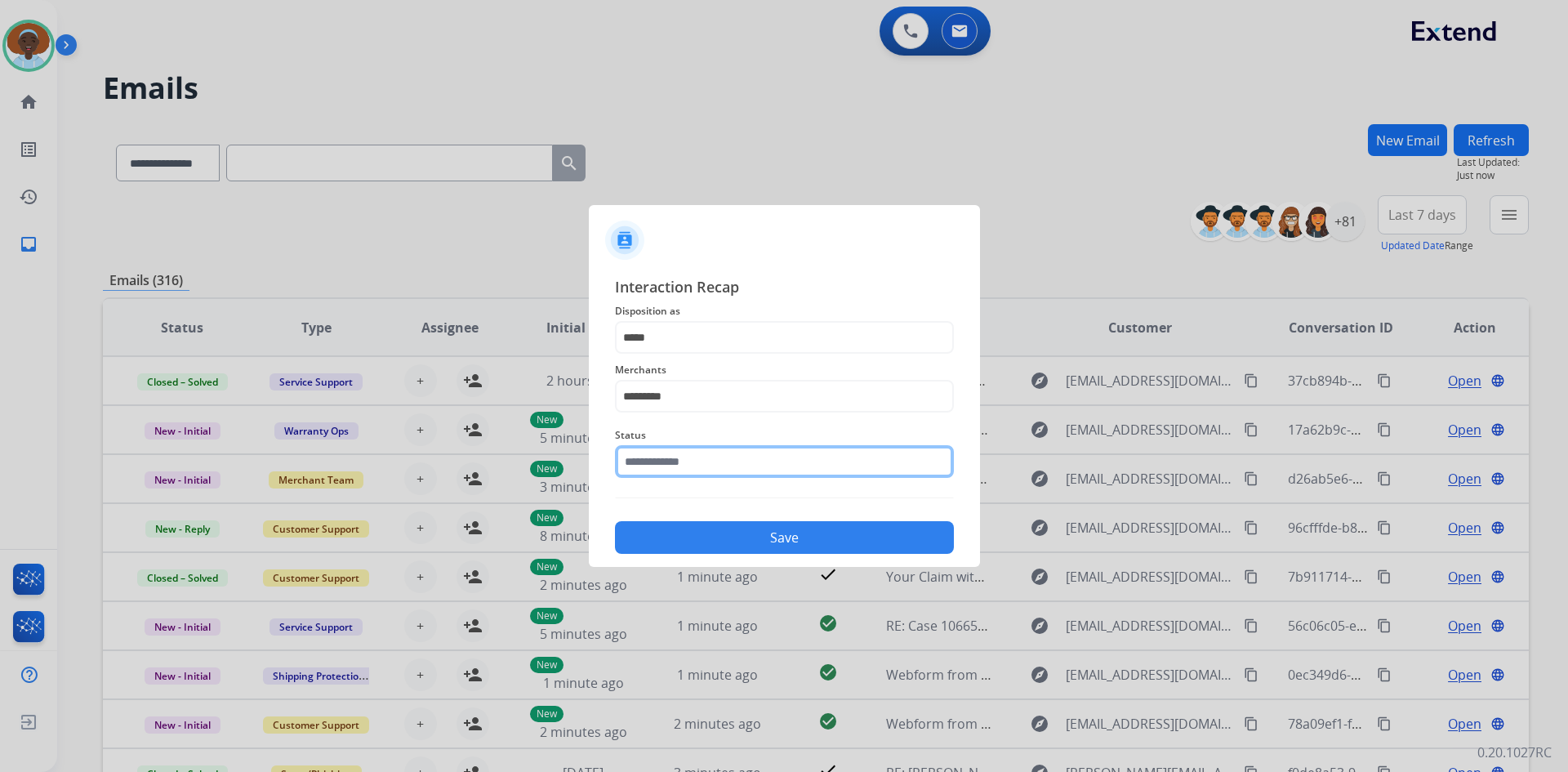
click at [685, 458] on input "text" at bounding box center [784, 462] width 339 height 32
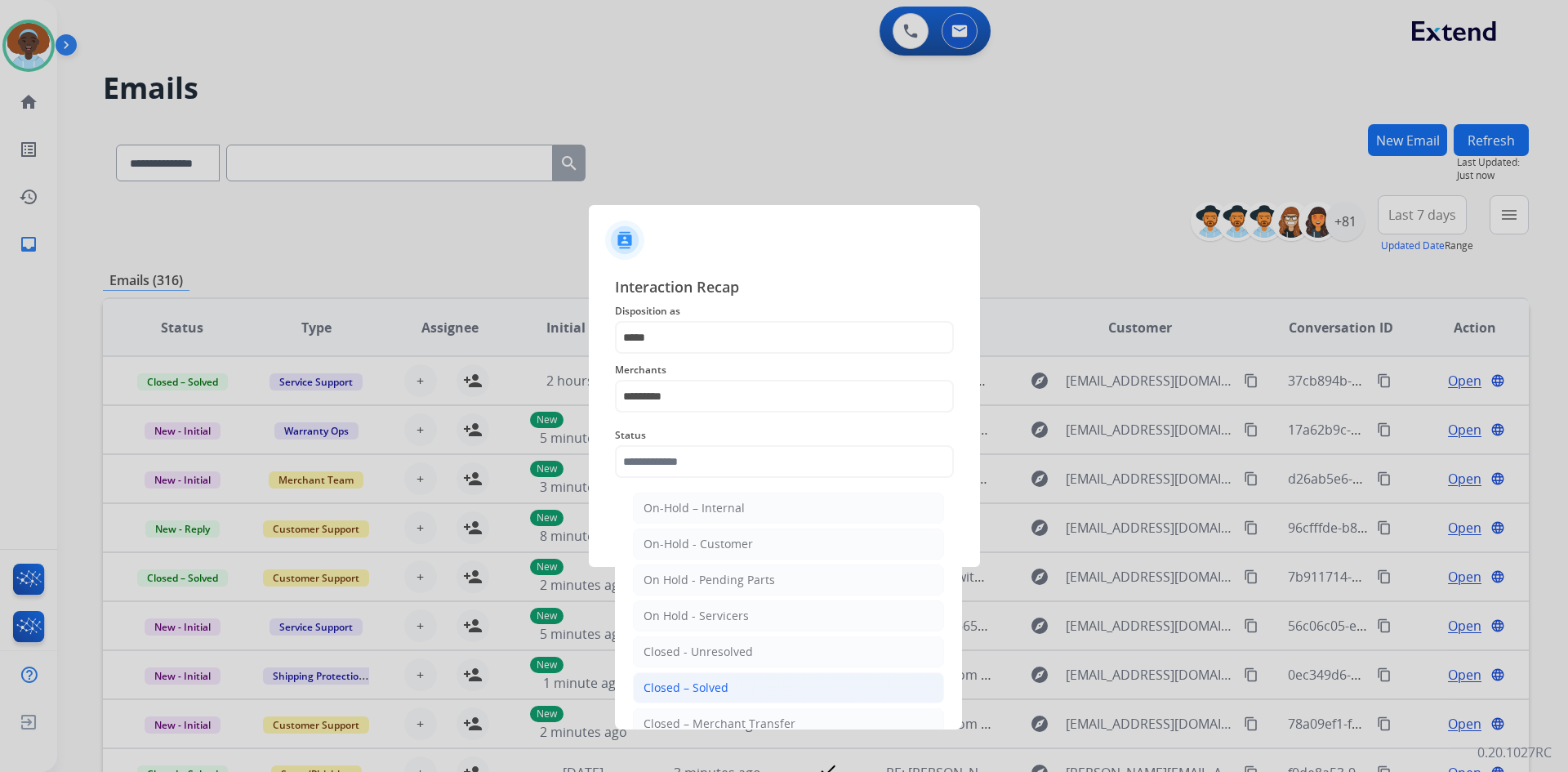
click at [698, 686] on div "Closed – Solved" at bounding box center [686, 687] width 85 height 16
type input "**********"
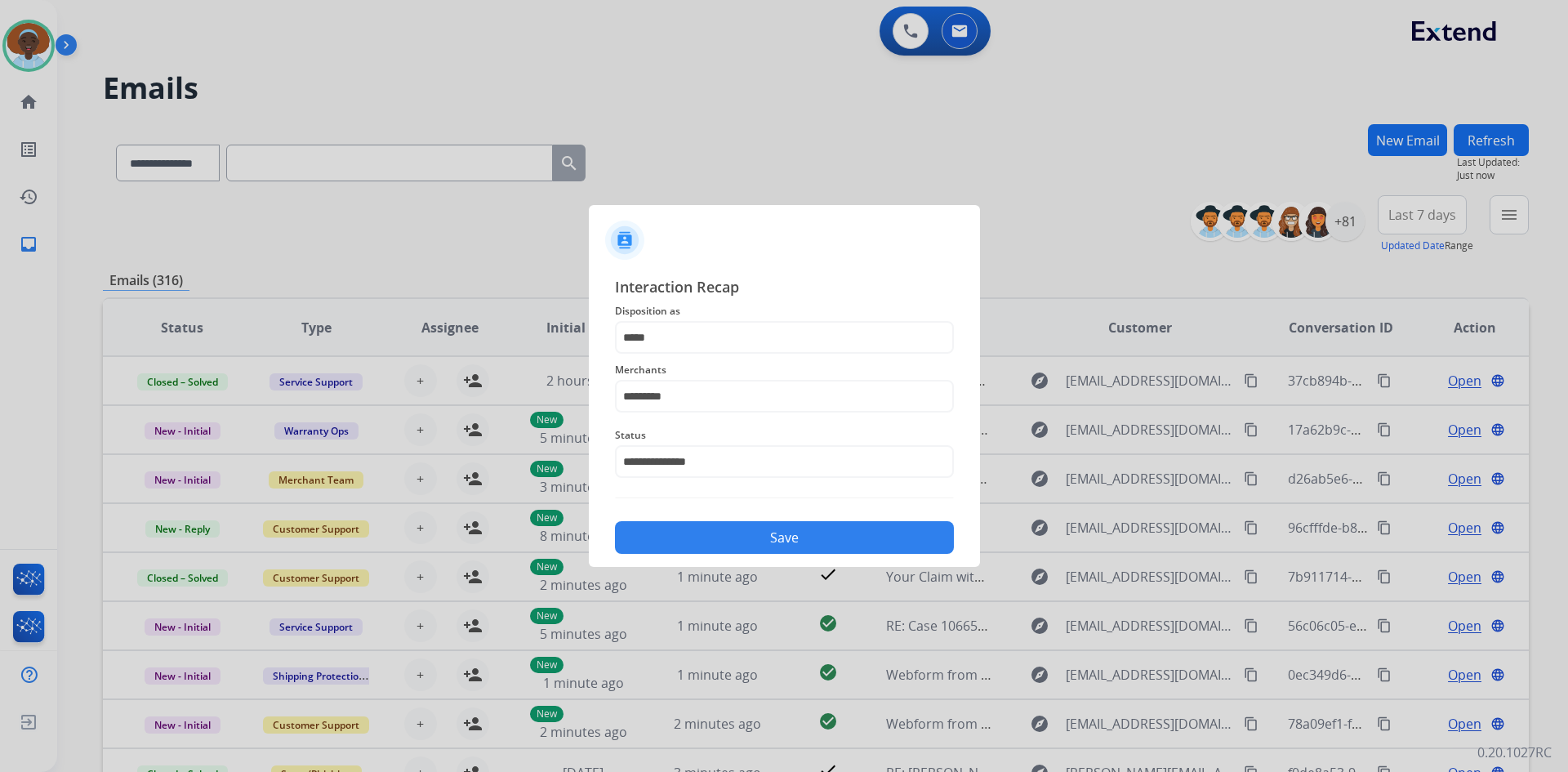
click at [734, 539] on button "Save" at bounding box center [784, 537] width 339 height 32
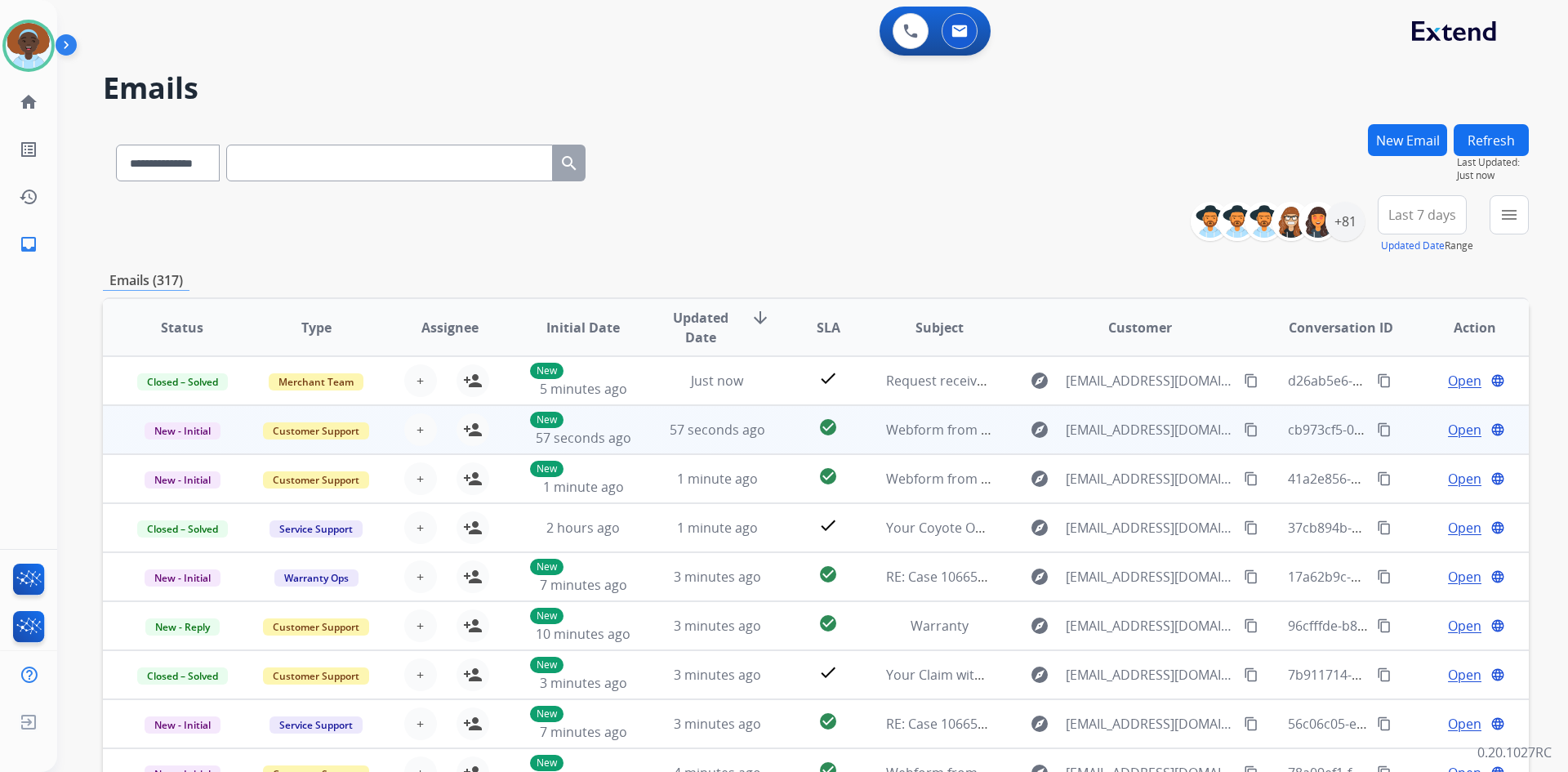
click at [1461, 431] on span "Open" at bounding box center [1464, 429] width 33 height 20
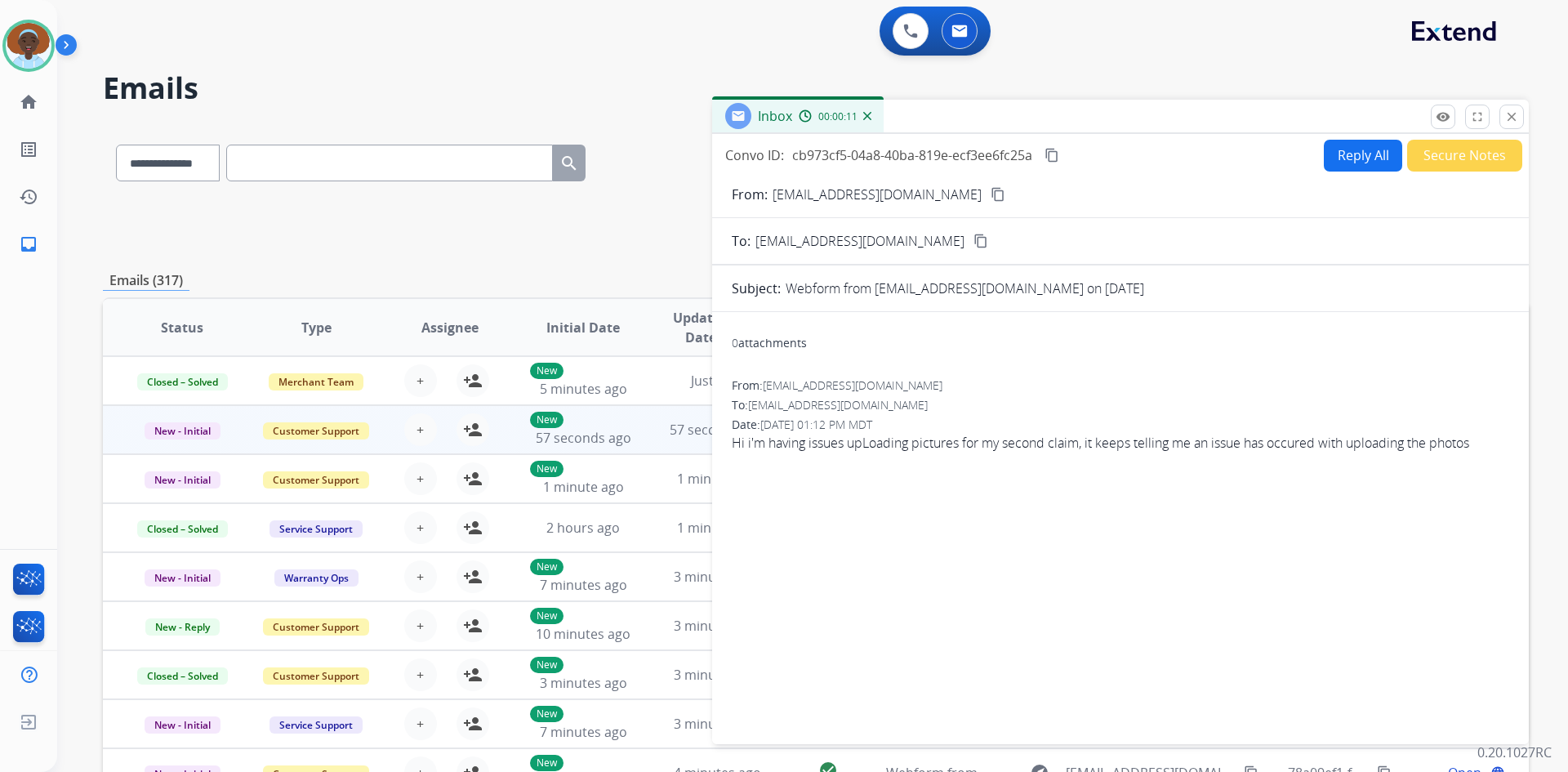
drag, startPoint x: 1514, startPoint y: 115, endPoint x: 1478, endPoint y: 220, distance: 111.0
click at [1514, 116] on mat-icon "close" at bounding box center [1512, 117] width 14 height 14
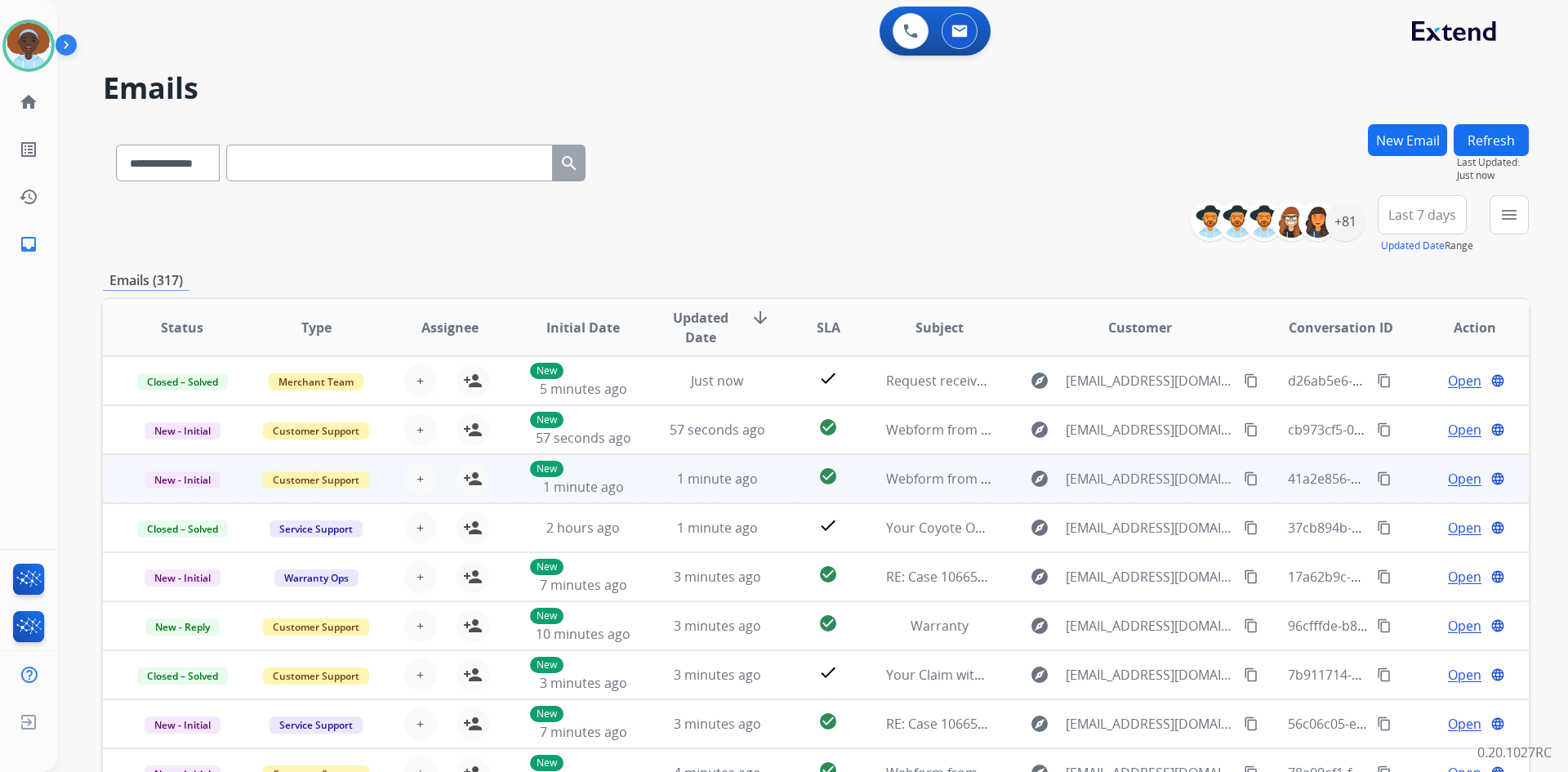
click at [1457, 472] on span "Open" at bounding box center [1464, 479] width 33 height 20
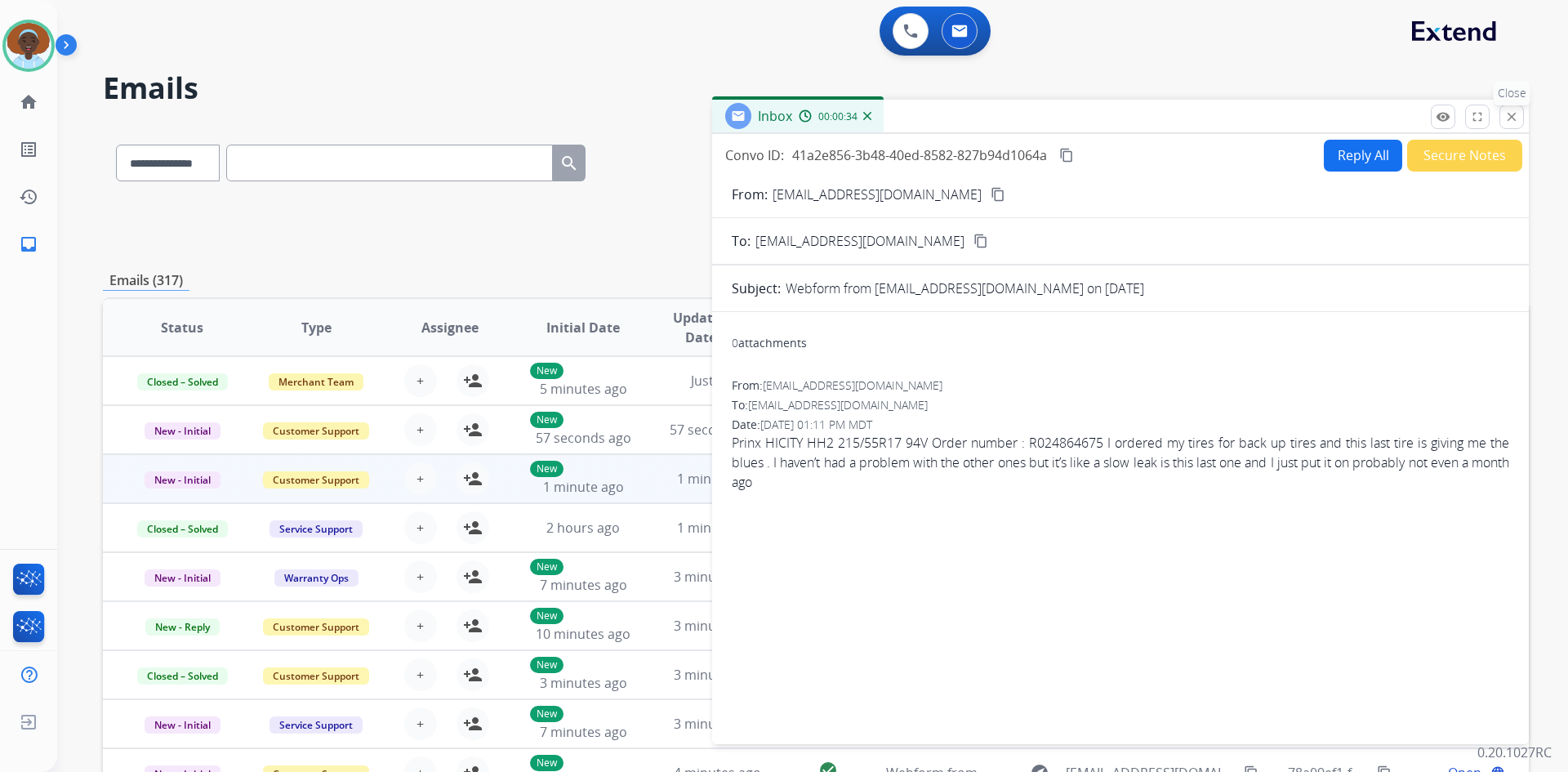
click at [1511, 114] on mat-icon "close" at bounding box center [1512, 117] width 14 height 14
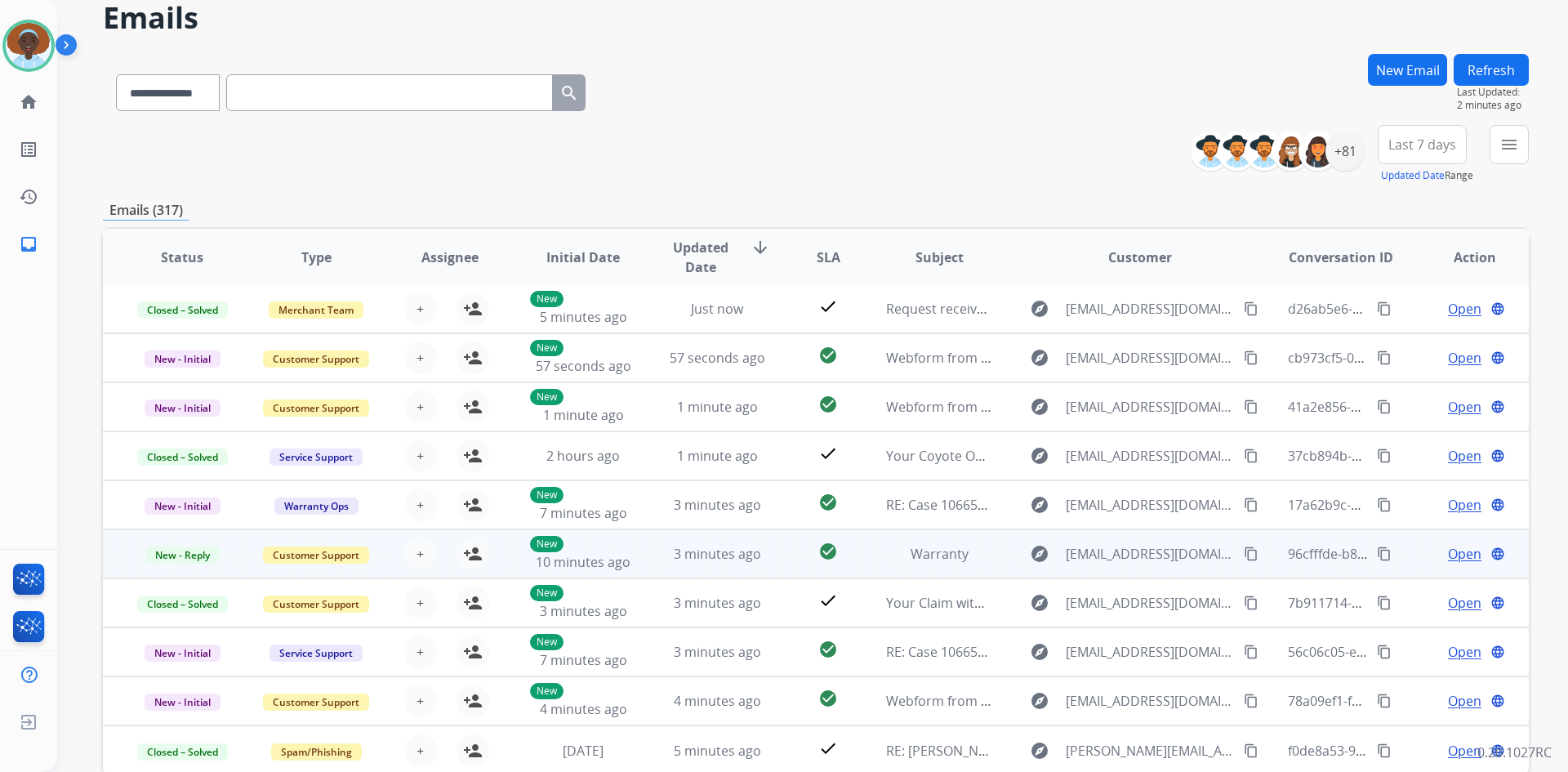
scroll to position [157, 0]
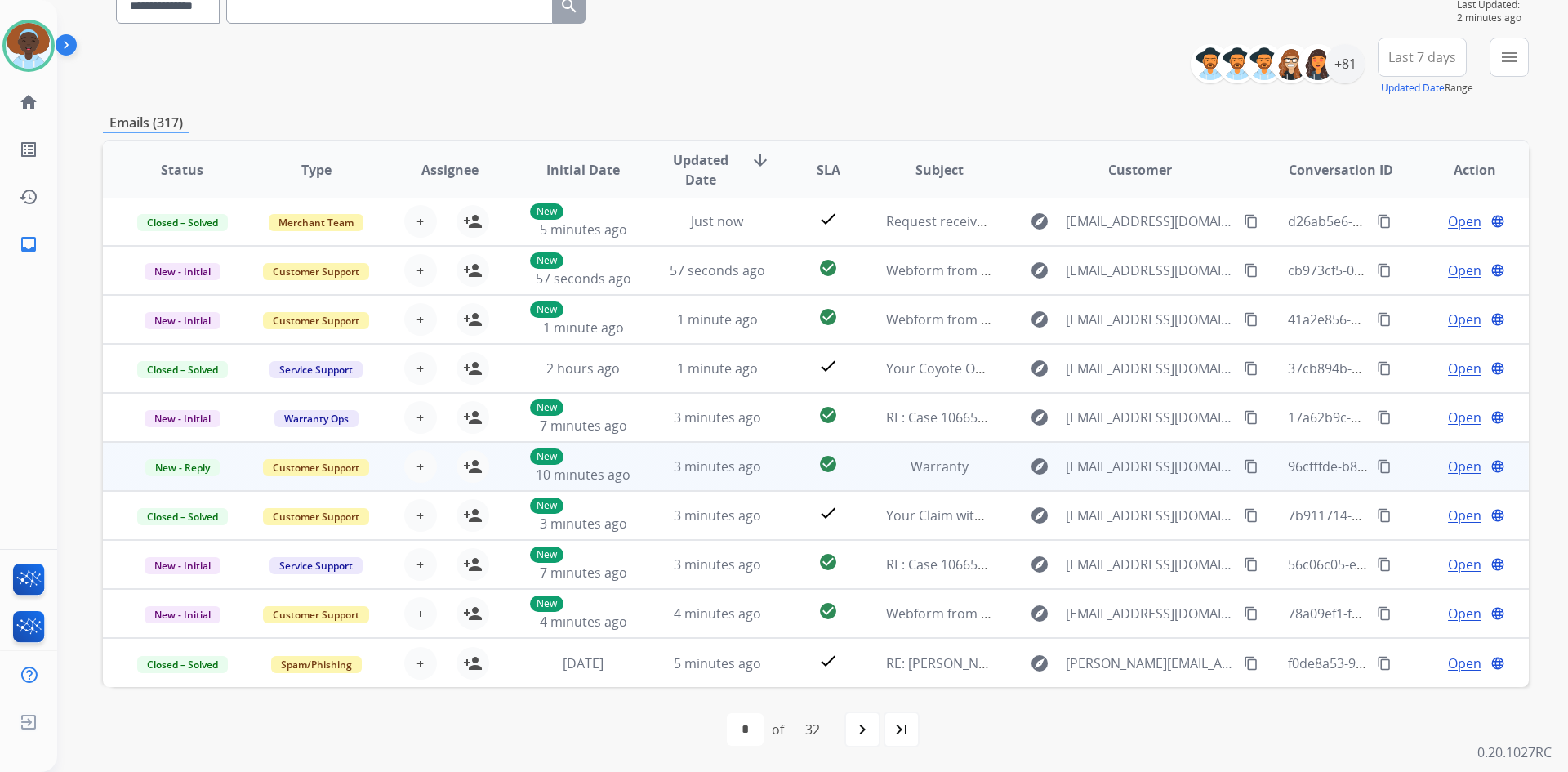
click at [1459, 464] on span "Open" at bounding box center [1464, 466] width 33 height 20
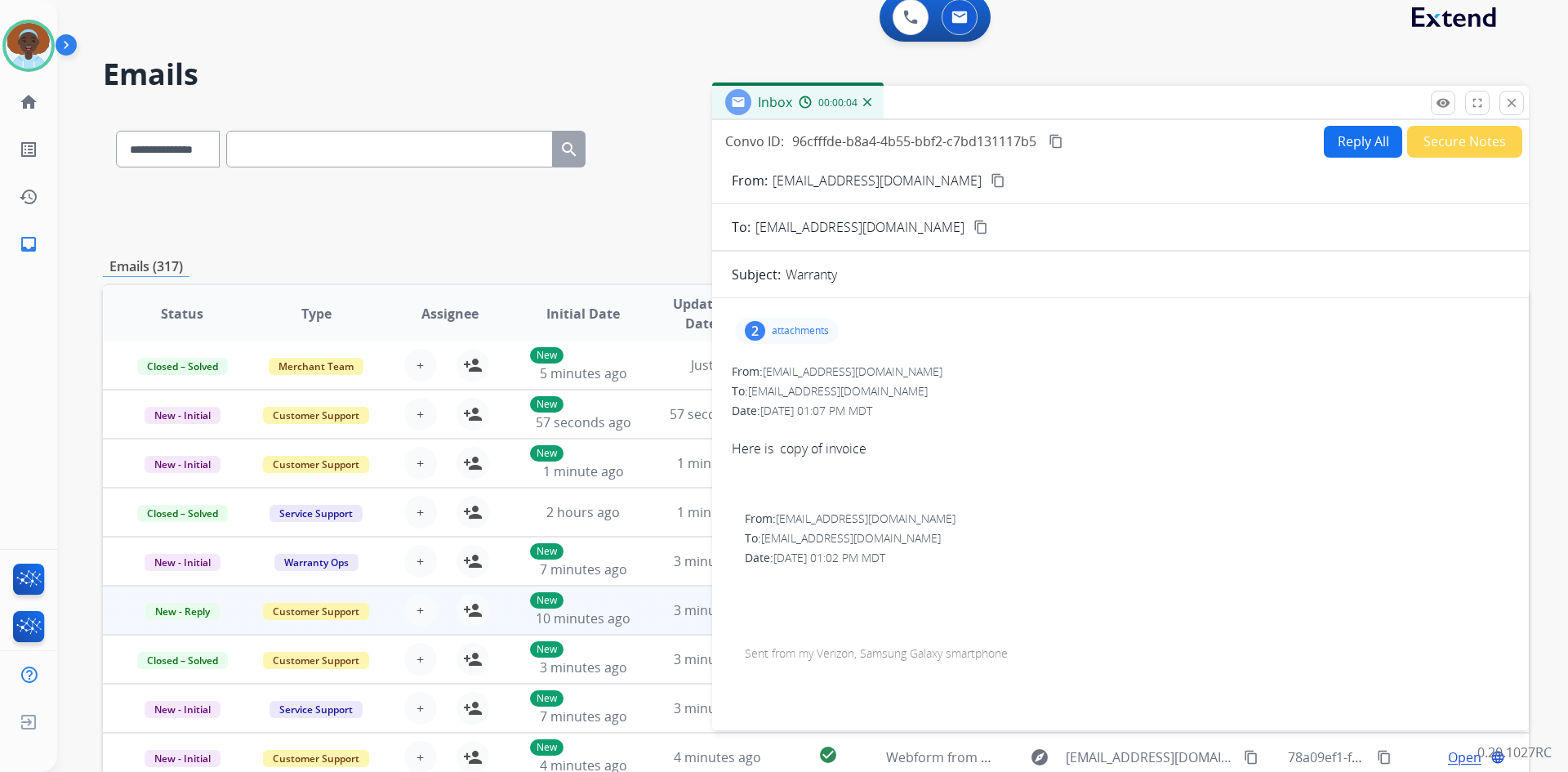
scroll to position [0, 0]
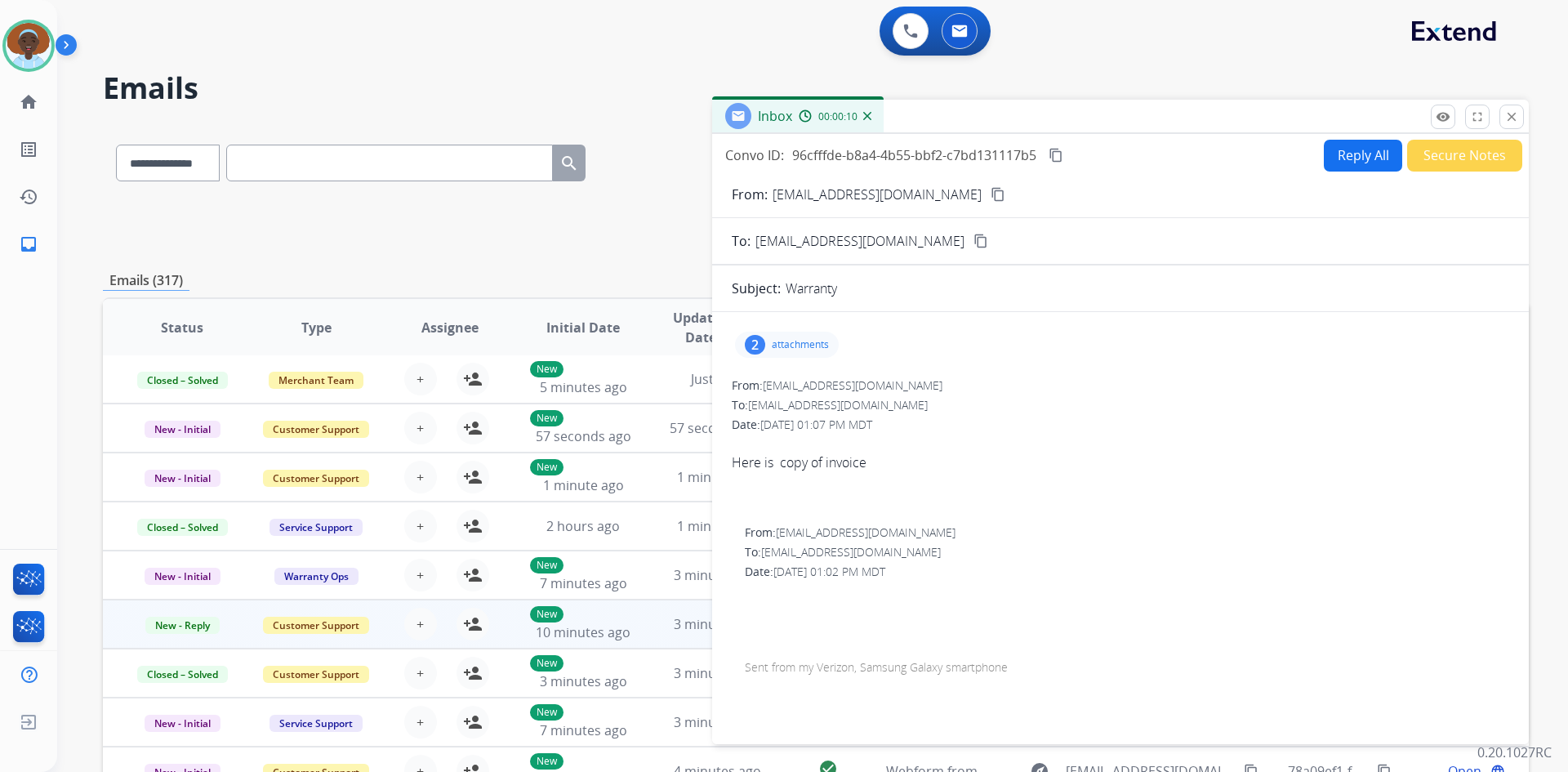
click at [1513, 116] on mat-icon "close" at bounding box center [1512, 117] width 14 height 14
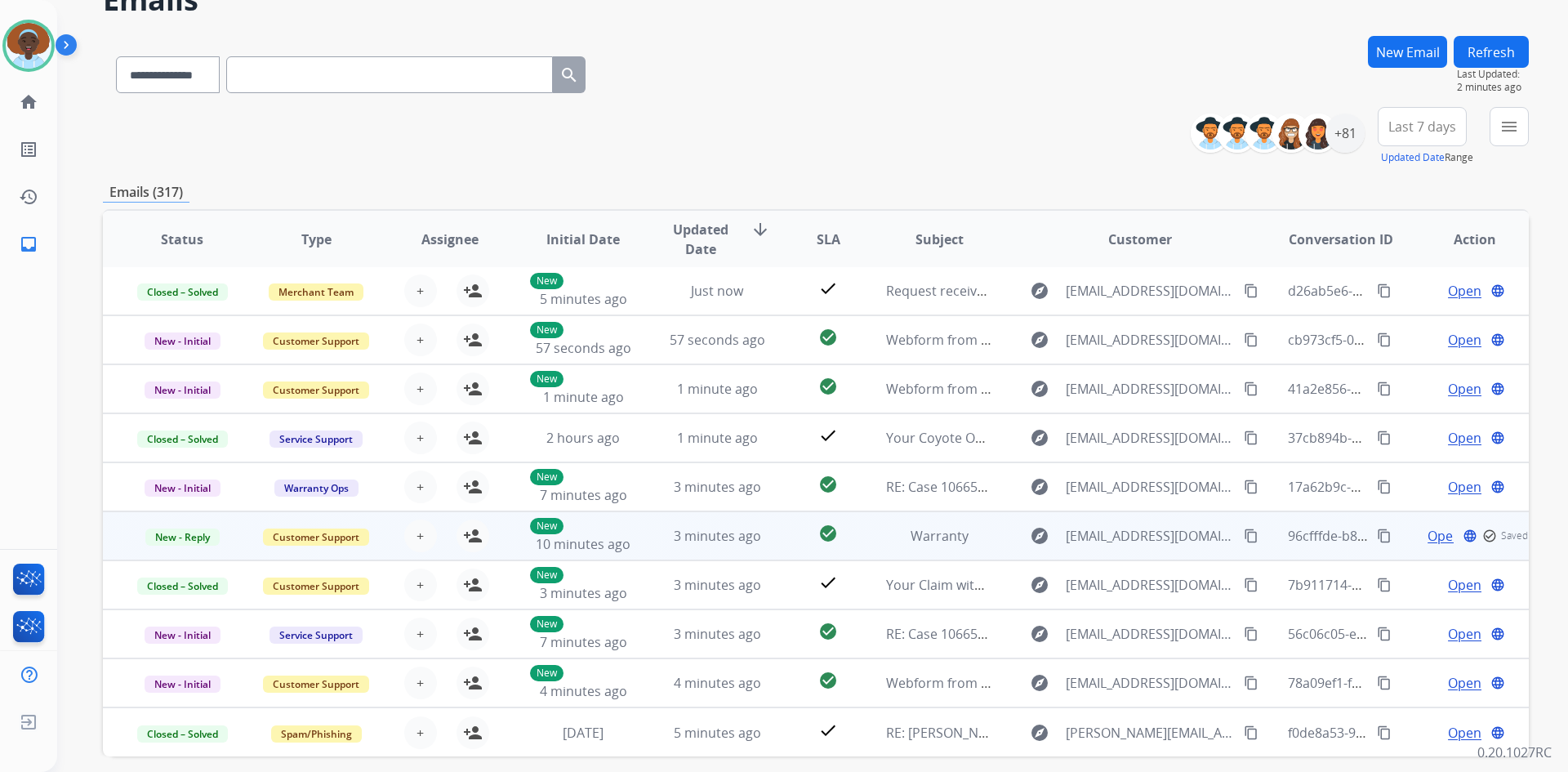
scroll to position [157, 0]
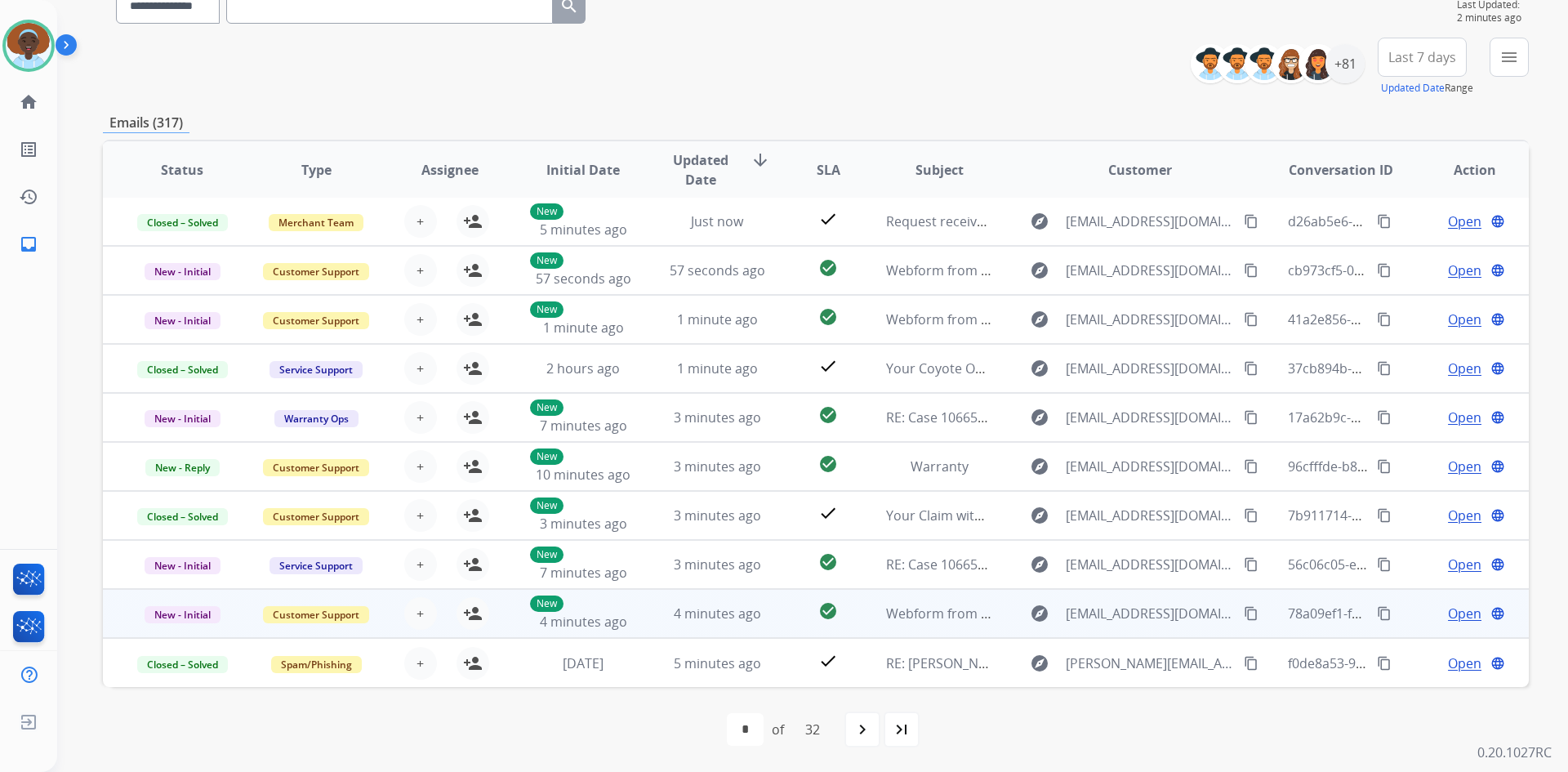
click at [1460, 608] on span "Open" at bounding box center [1464, 614] width 33 height 20
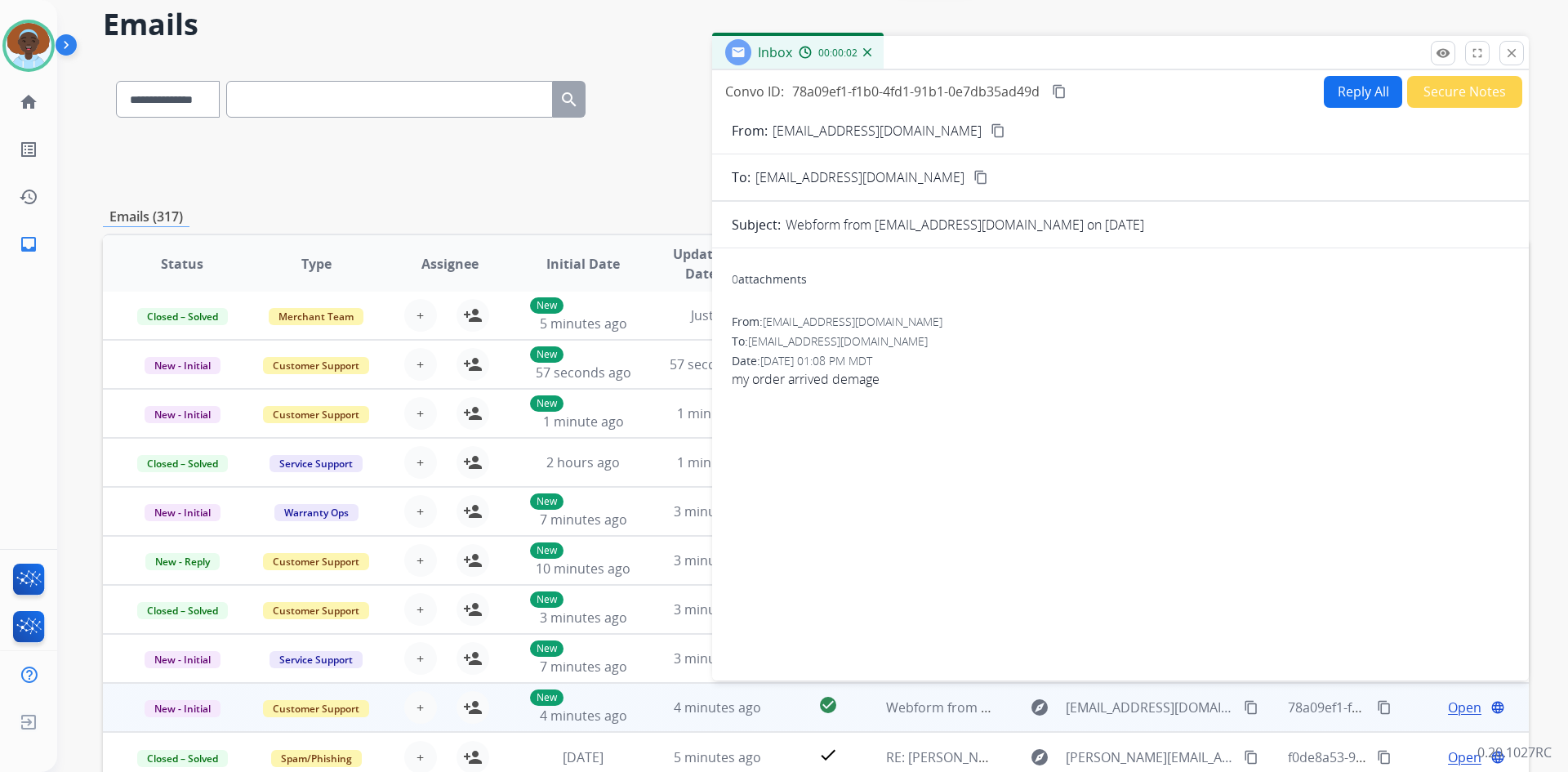
scroll to position [0, 0]
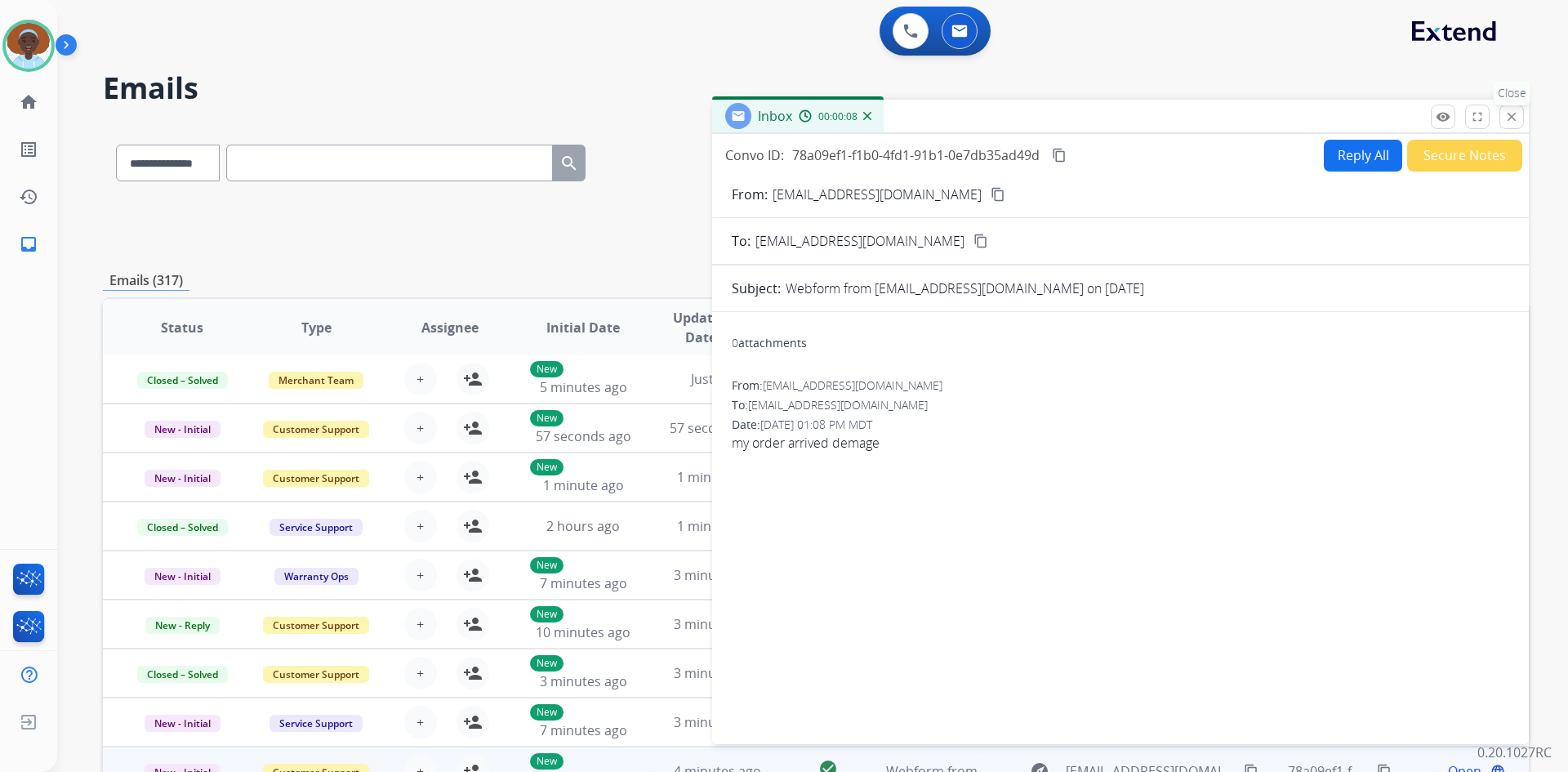
click at [1510, 115] on mat-icon "close" at bounding box center [1512, 117] width 14 height 14
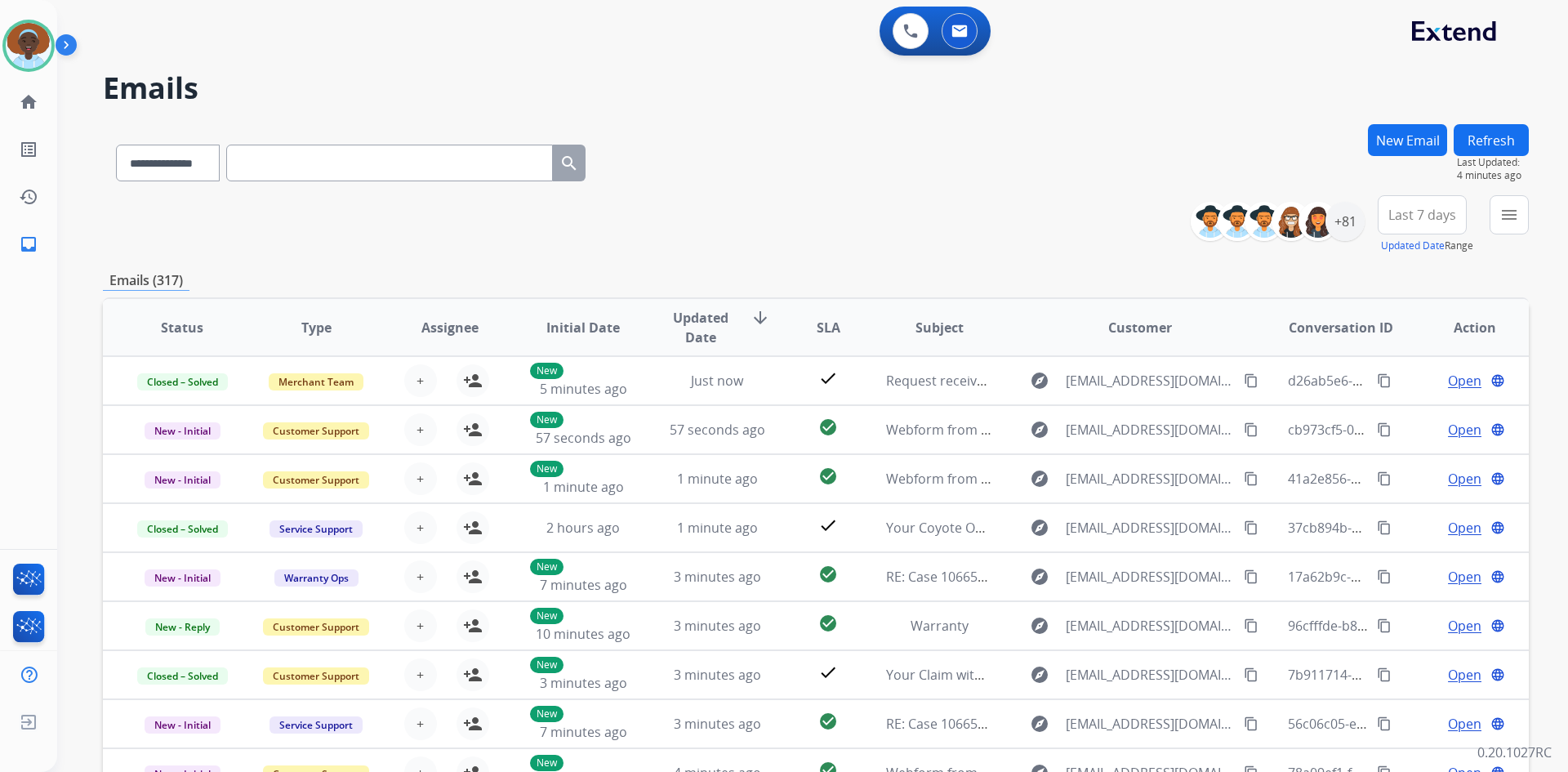
drag, startPoint x: 1498, startPoint y: 136, endPoint x: 1513, endPoint y: 154, distance: 23.4
click at [1500, 136] on button "Refresh" at bounding box center [1491, 139] width 75 height 31
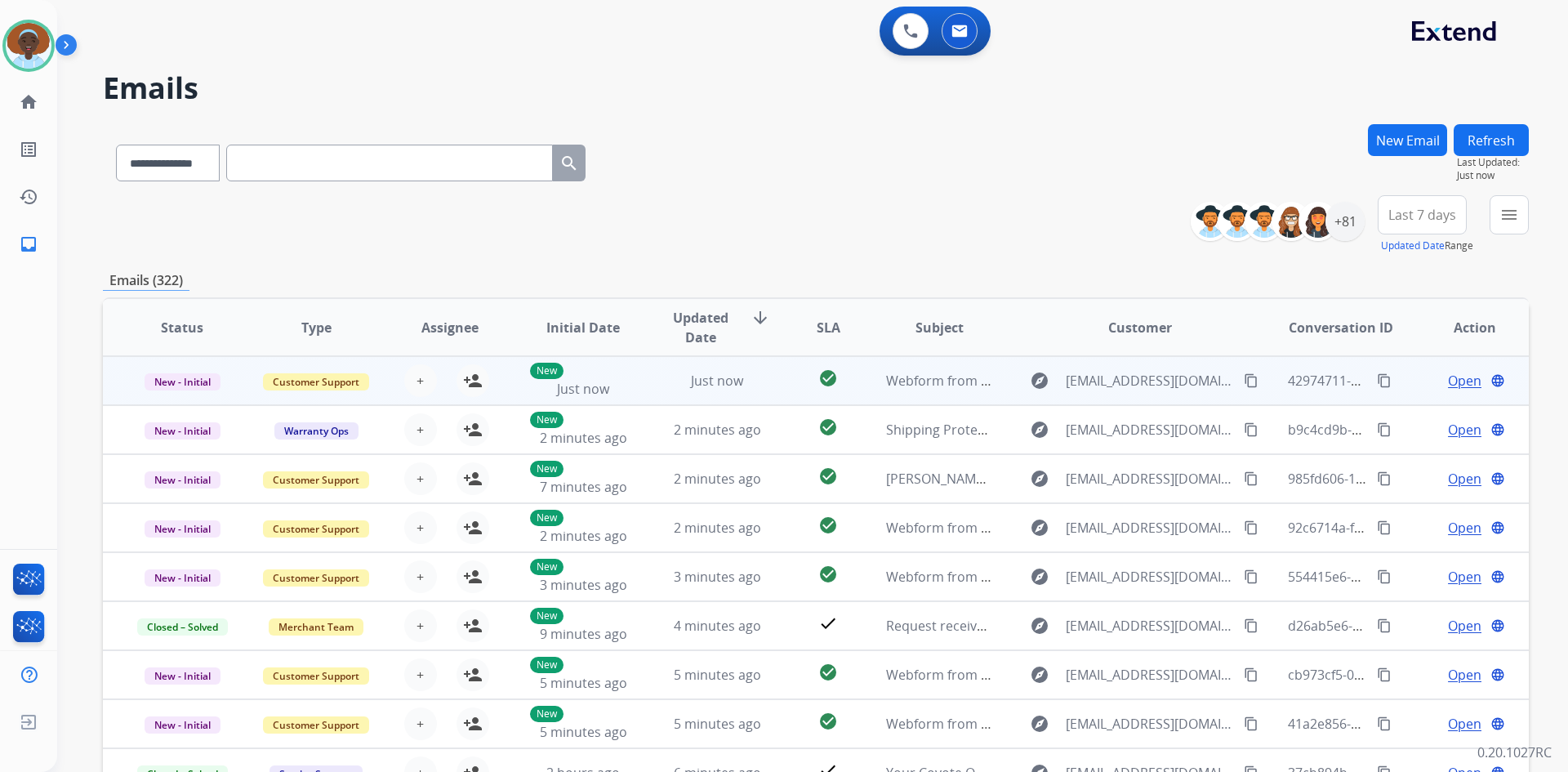
click at [1448, 381] on span "Open" at bounding box center [1464, 381] width 33 height 20
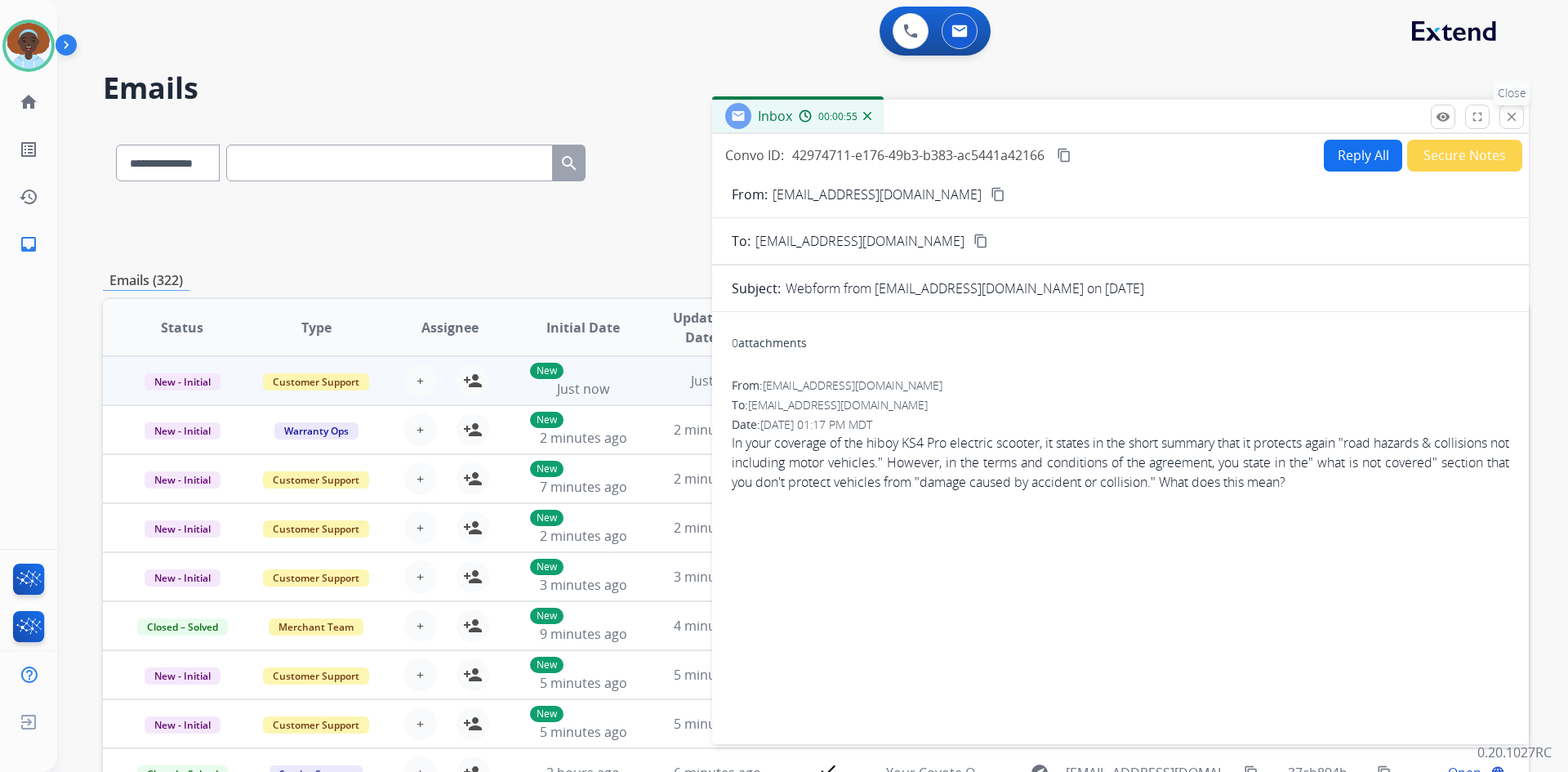
click at [1513, 110] on mat-icon "close" at bounding box center [1512, 117] width 14 height 14
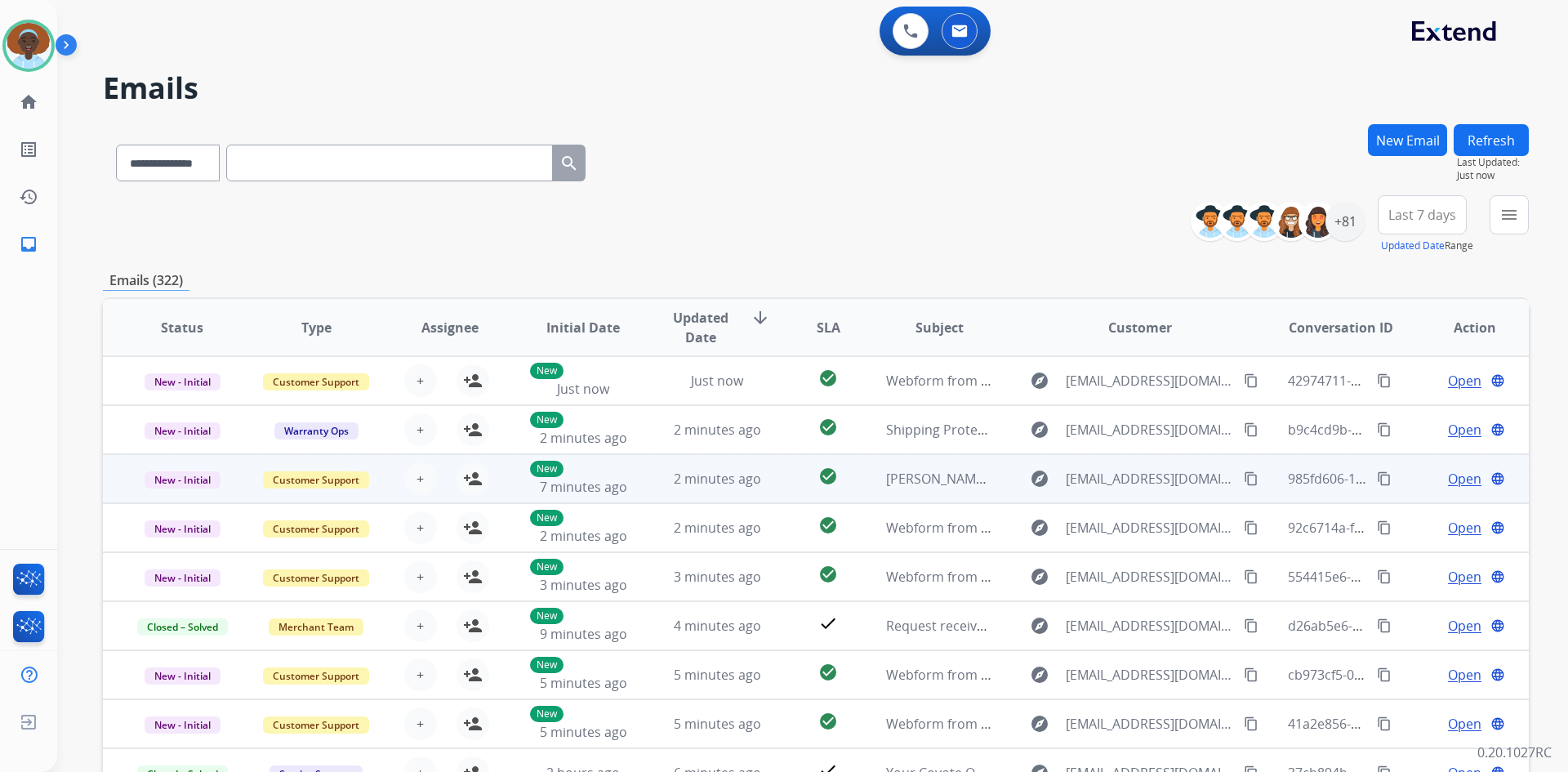
click at [1448, 476] on span "Open" at bounding box center [1464, 479] width 33 height 20
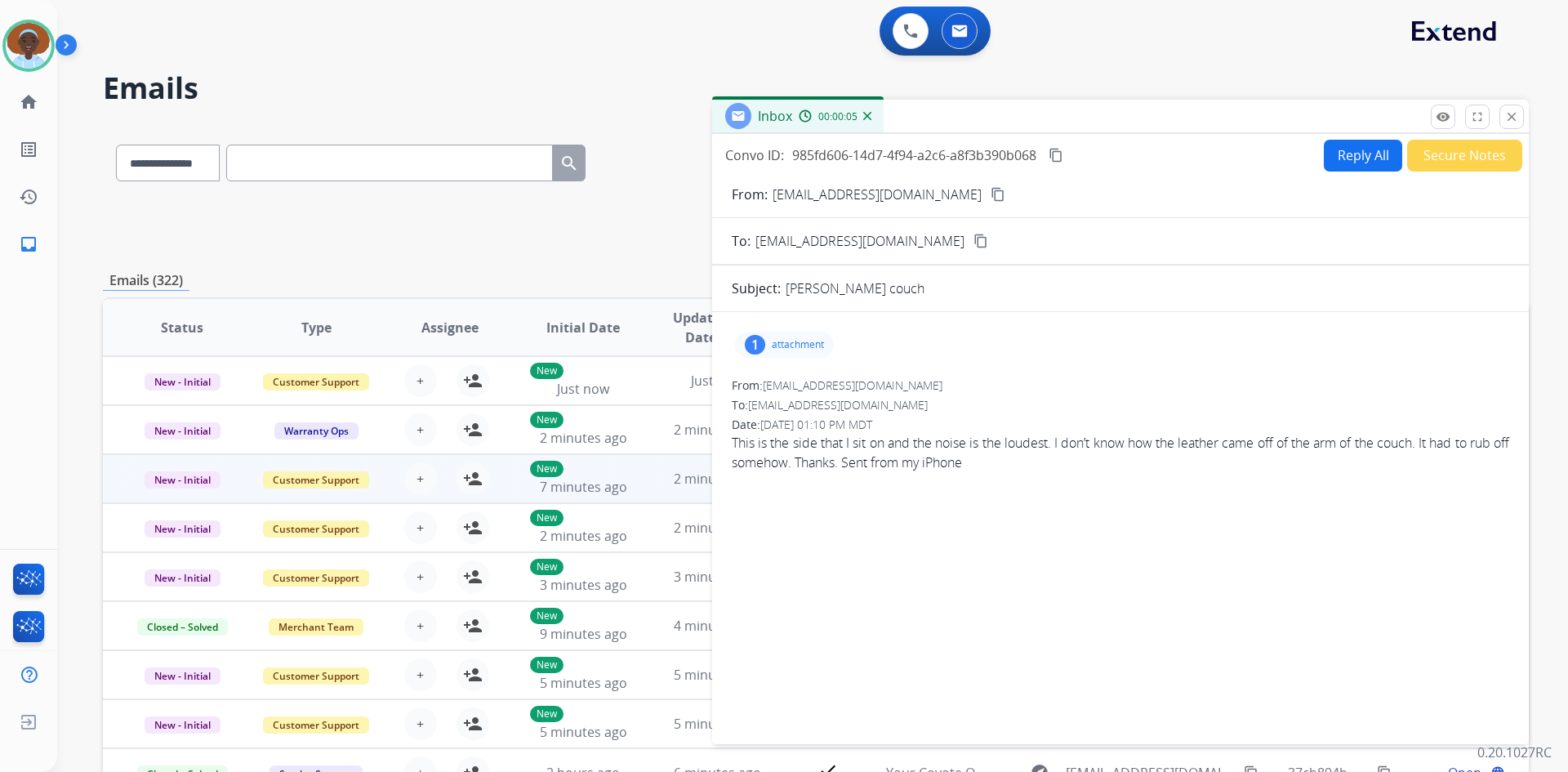
click at [755, 350] on div "1" at bounding box center [755, 345] width 21 height 20
click at [789, 383] on div at bounding box center [789, 386] width 82 height 58
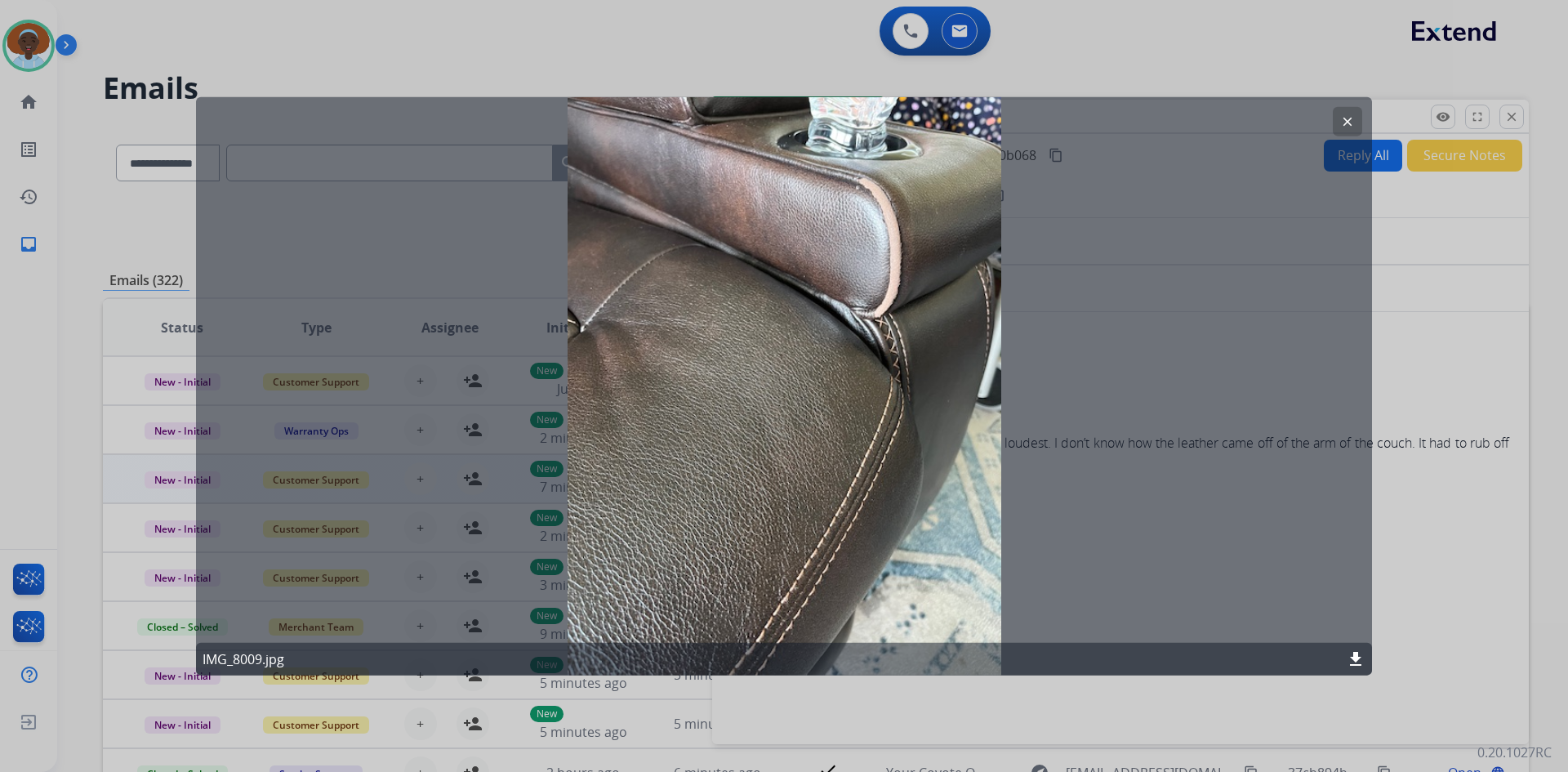
click at [1351, 121] on mat-icon "clear" at bounding box center [1347, 121] width 14 height 14
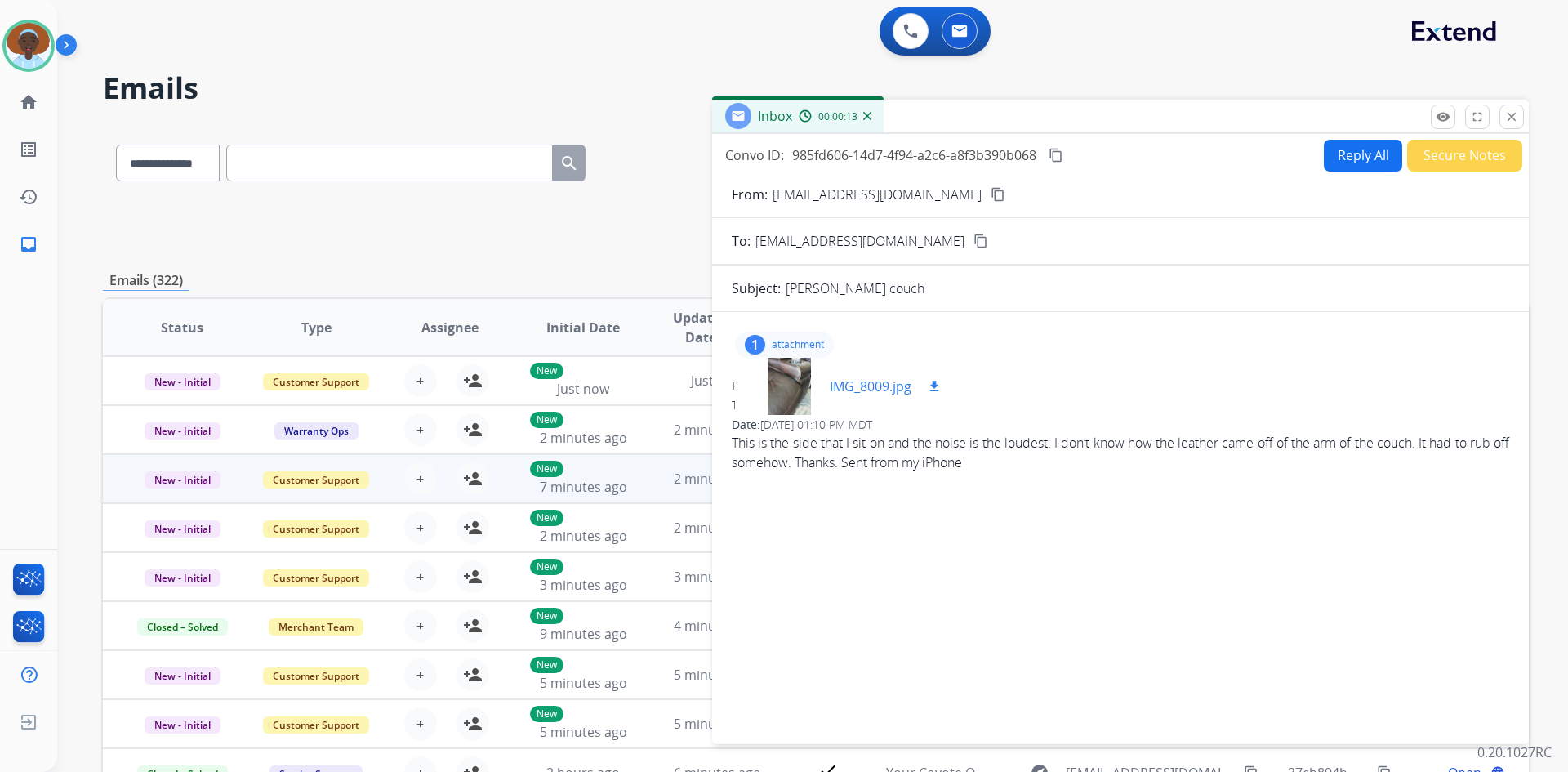
click at [797, 387] on div at bounding box center [789, 386] width 82 height 58
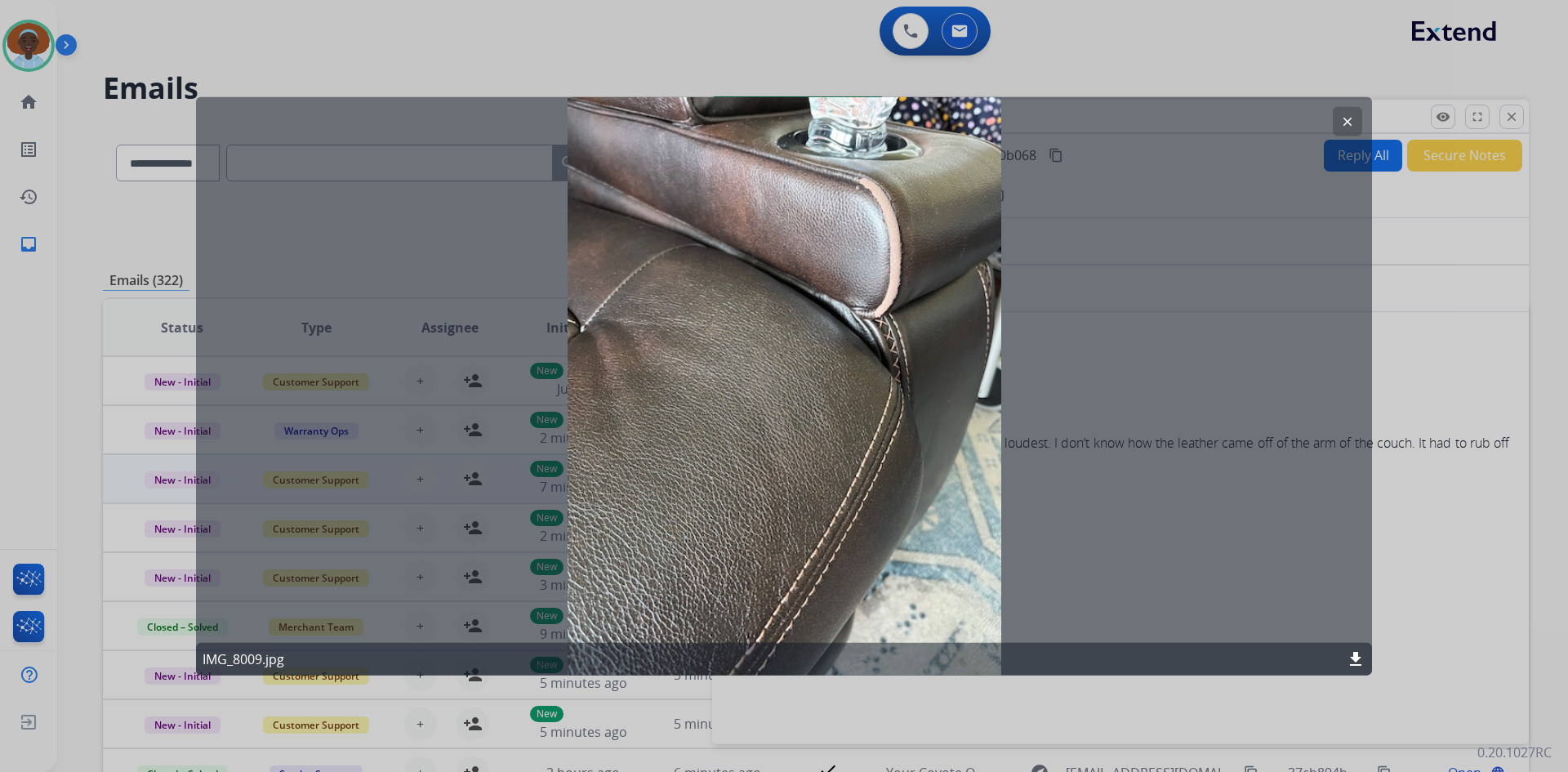
click at [1349, 121] on mat-icon "clear" at bounding box center [1347, 121] width 14 height 14
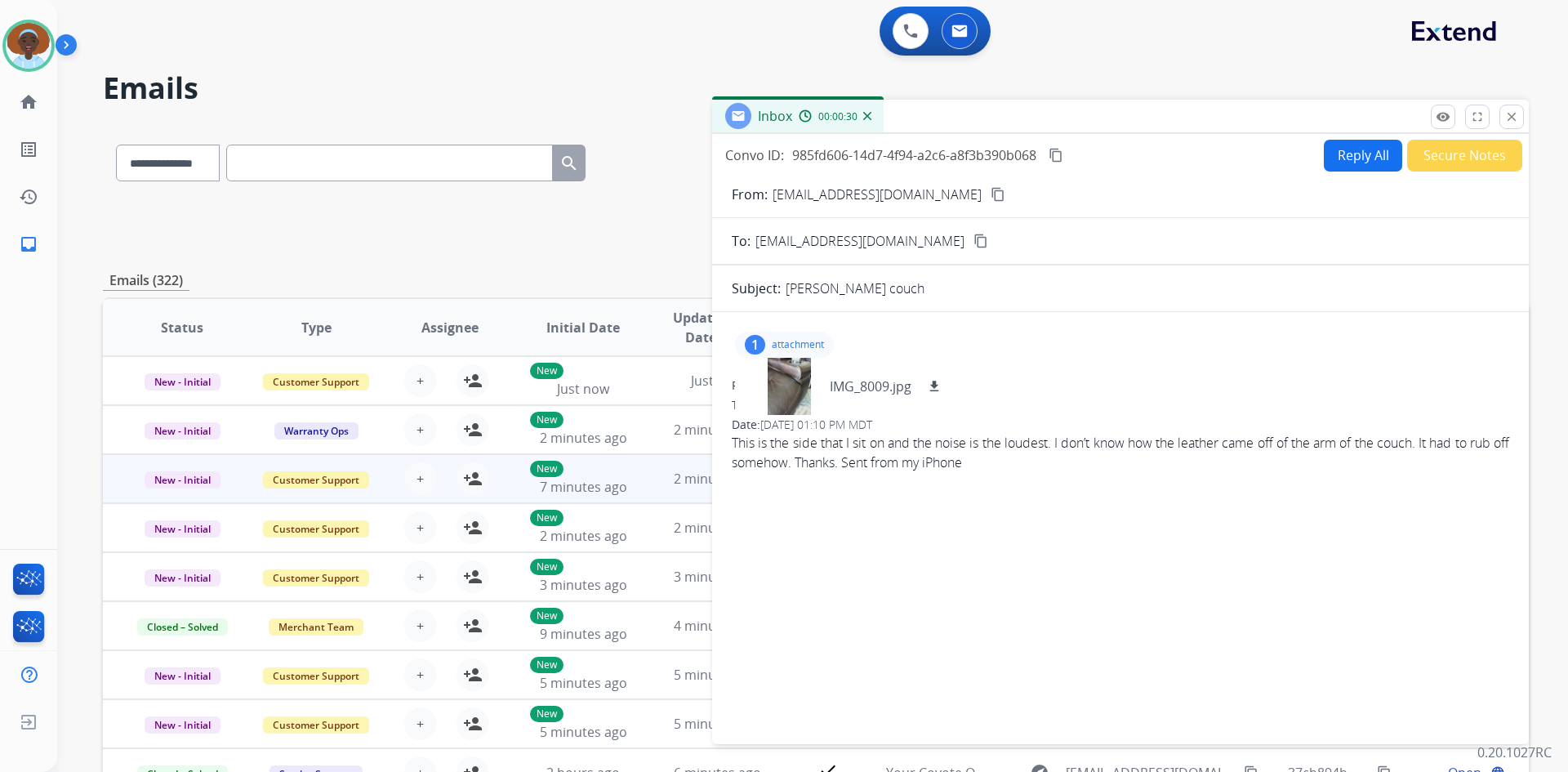
click at [753, 345] on div "1" at bounding box center [755, 345] width 21 height 20
click at [1518, 121] on mat-icon "close" at bounding box center [1512, 117] width 14 height 14
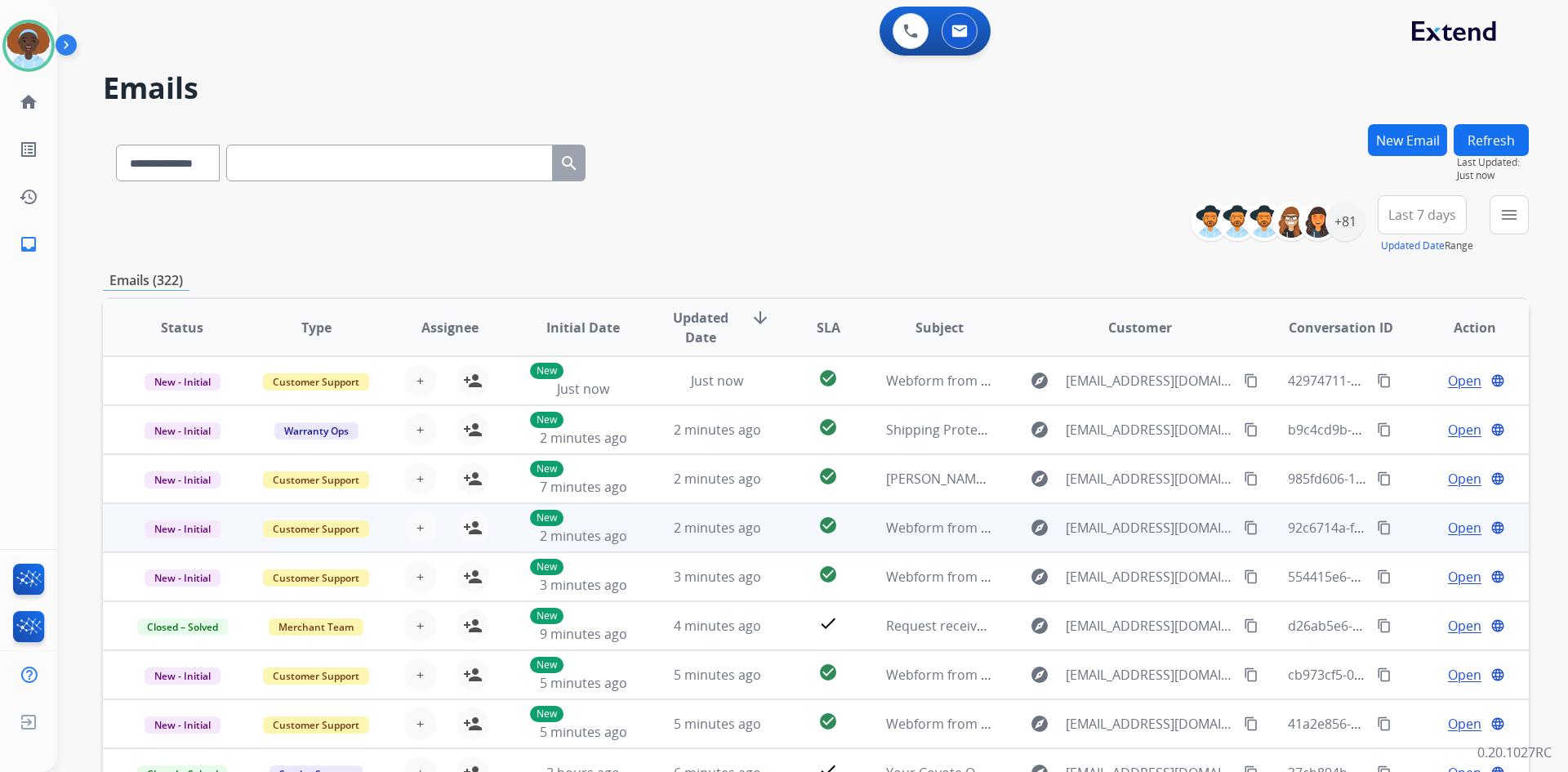
click at [1460, 527] on span "Open" at bounding box center [1464, 527] width 33 height 20
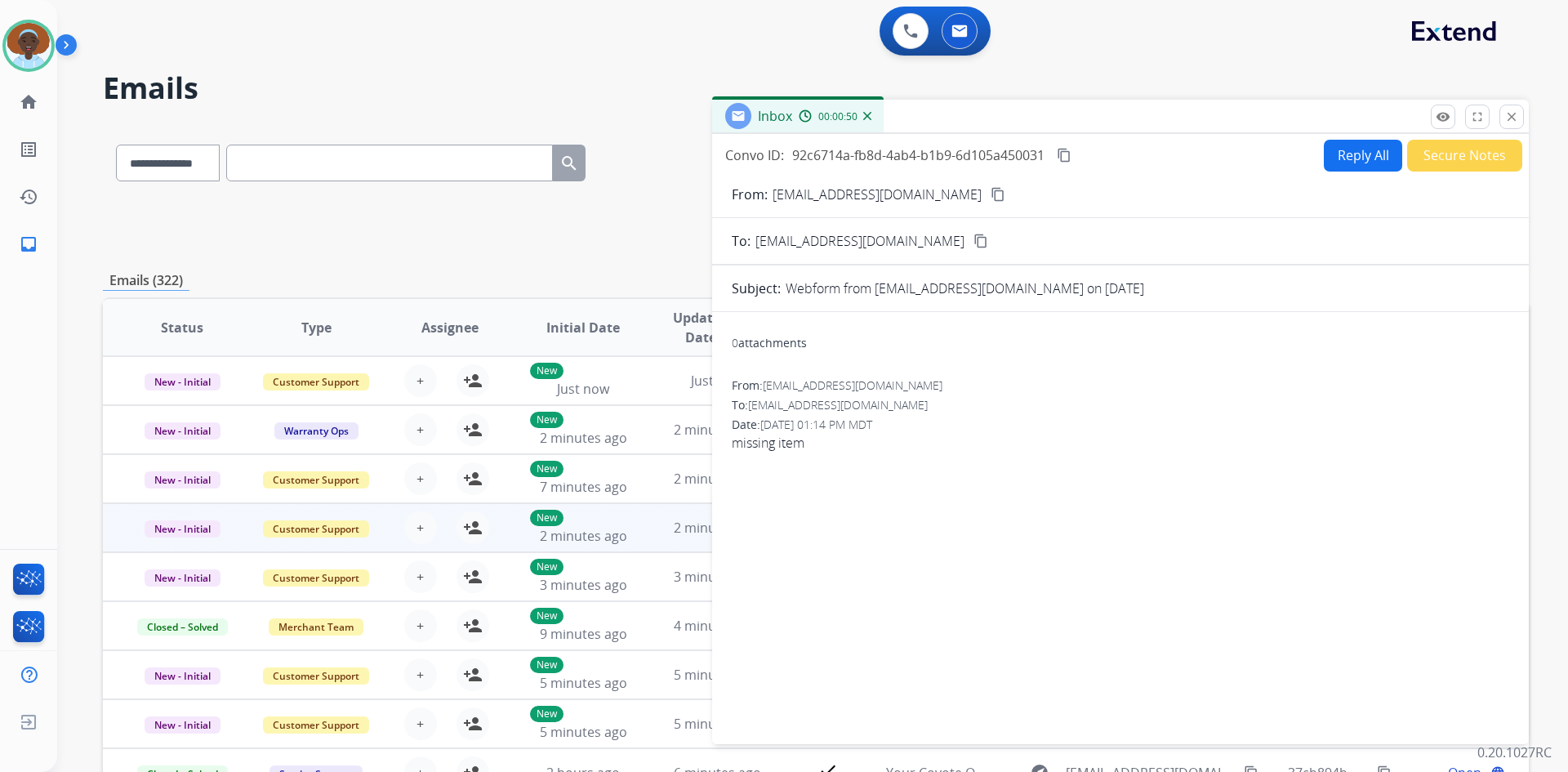
click at [991, 191] on mat-icon "content_copy" at bounding box center [998, 194] width 14 height 14
click at [1511, 122] on mat-icon "close" at bounding box center [1512, 117] width 14 height 14
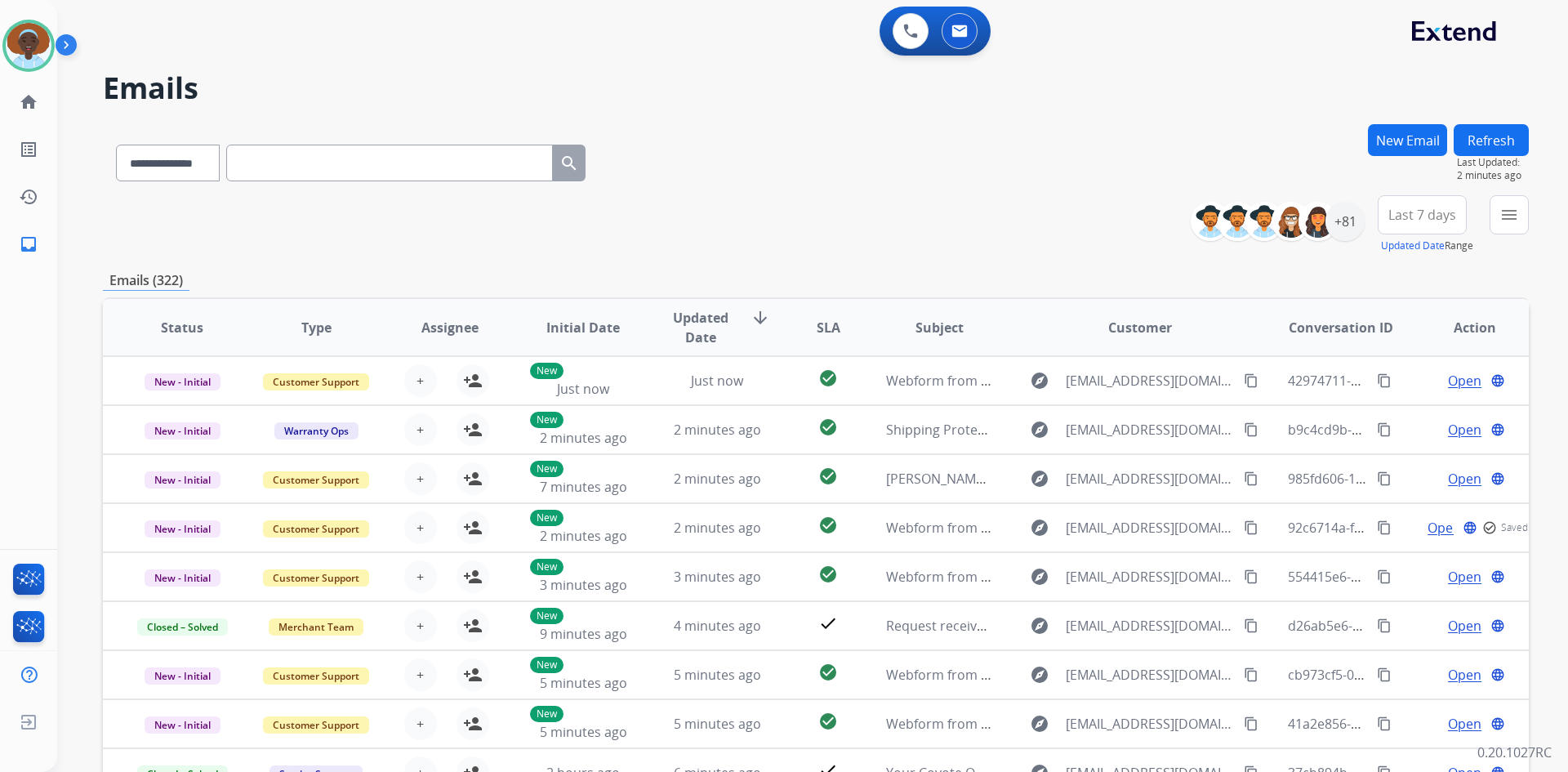
drag, startPoint x: 1485, startPoint y: 138, endPoint x: 1495, endPoint y: 146, distance: 12.8
click at [1487, 138] on button "Refresh" at bounding box center [1491, 139] width 75 height 31
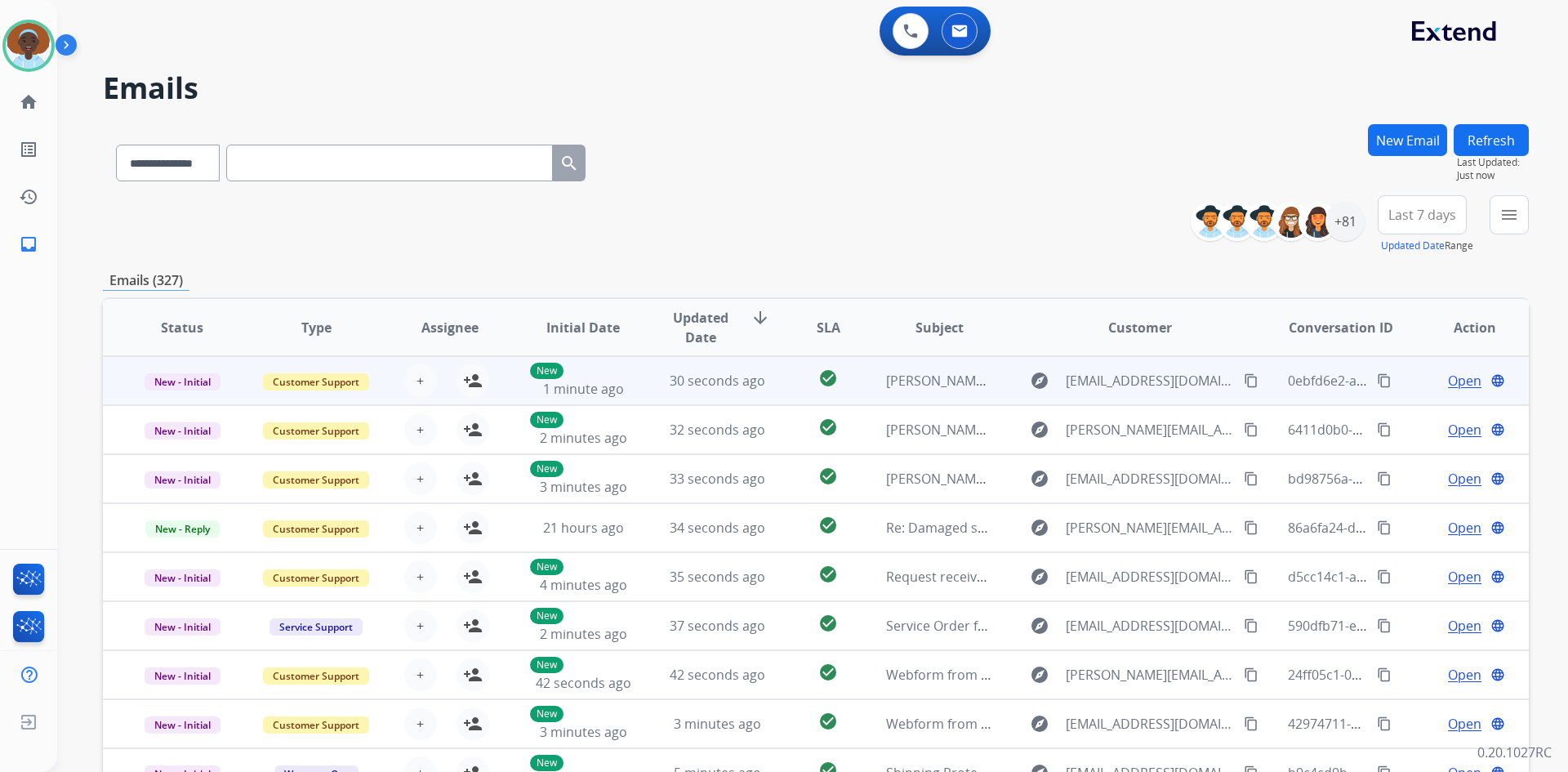
click at [1453, 378] on span "Open" at bounding box center [1464, 381] width 33 height 20
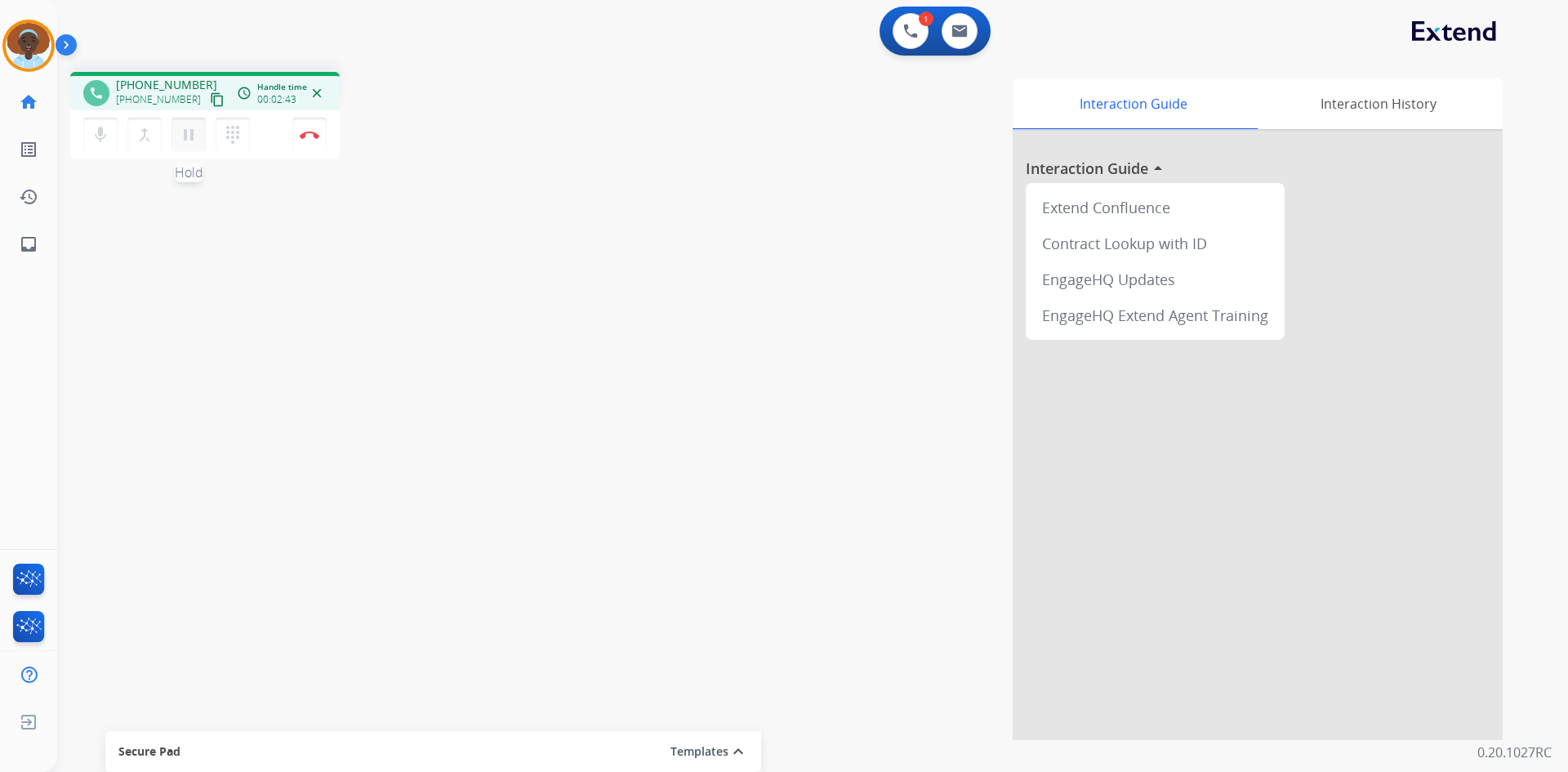
click at [190, 130] on mat-icon "pause" at bounding box center [189, 135] width 20 height 20
click at [181, 135] on mat-icon "play_arrow" at bounding box center [189, 135] width 20 height 20
click at [307, 139] on button "Disconnect" at bounding box center [310, 135] width 34 height 34
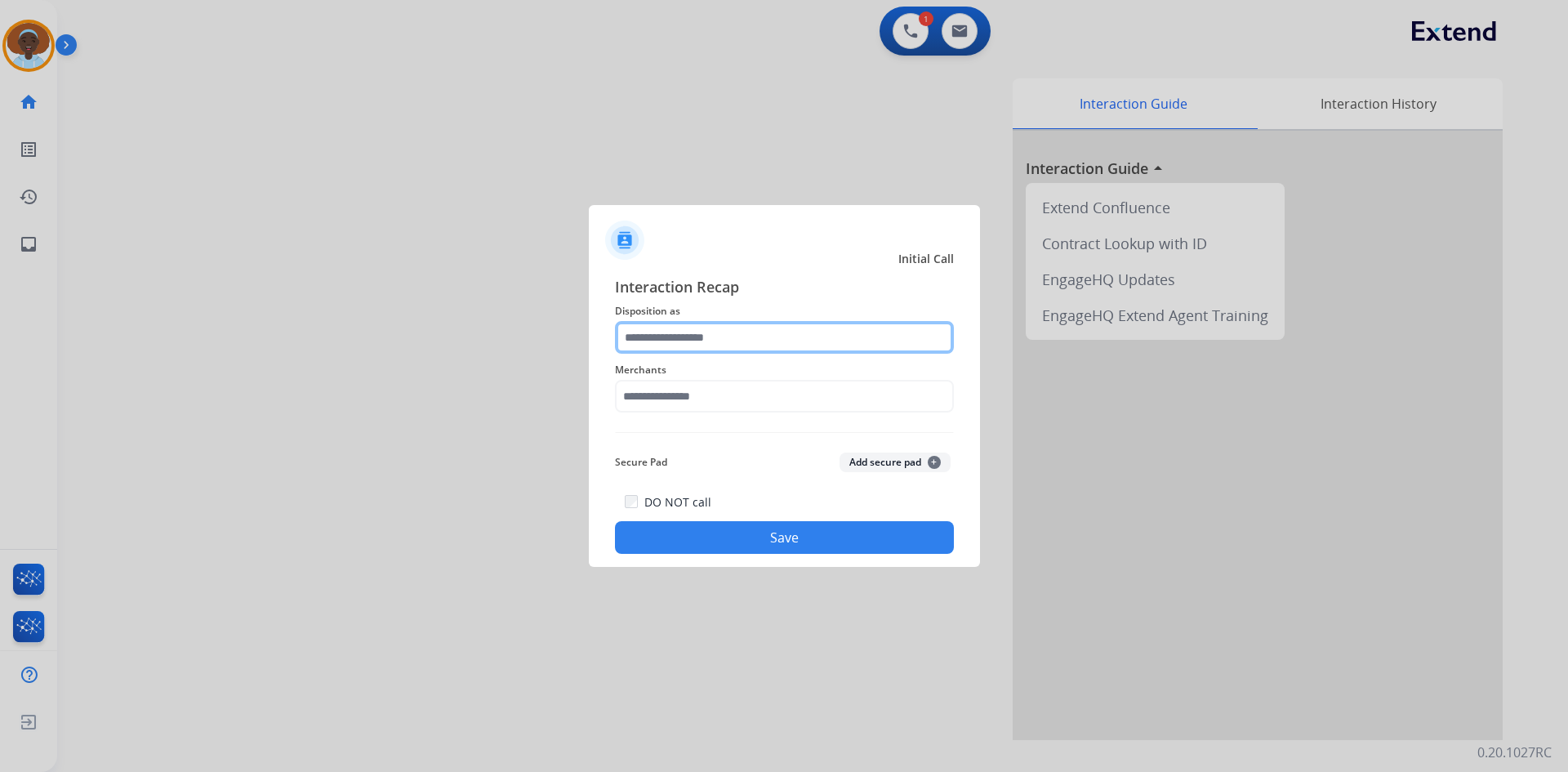
click at [737, 332] on input "text" at bounding box center [784, 337] width 339 height 32
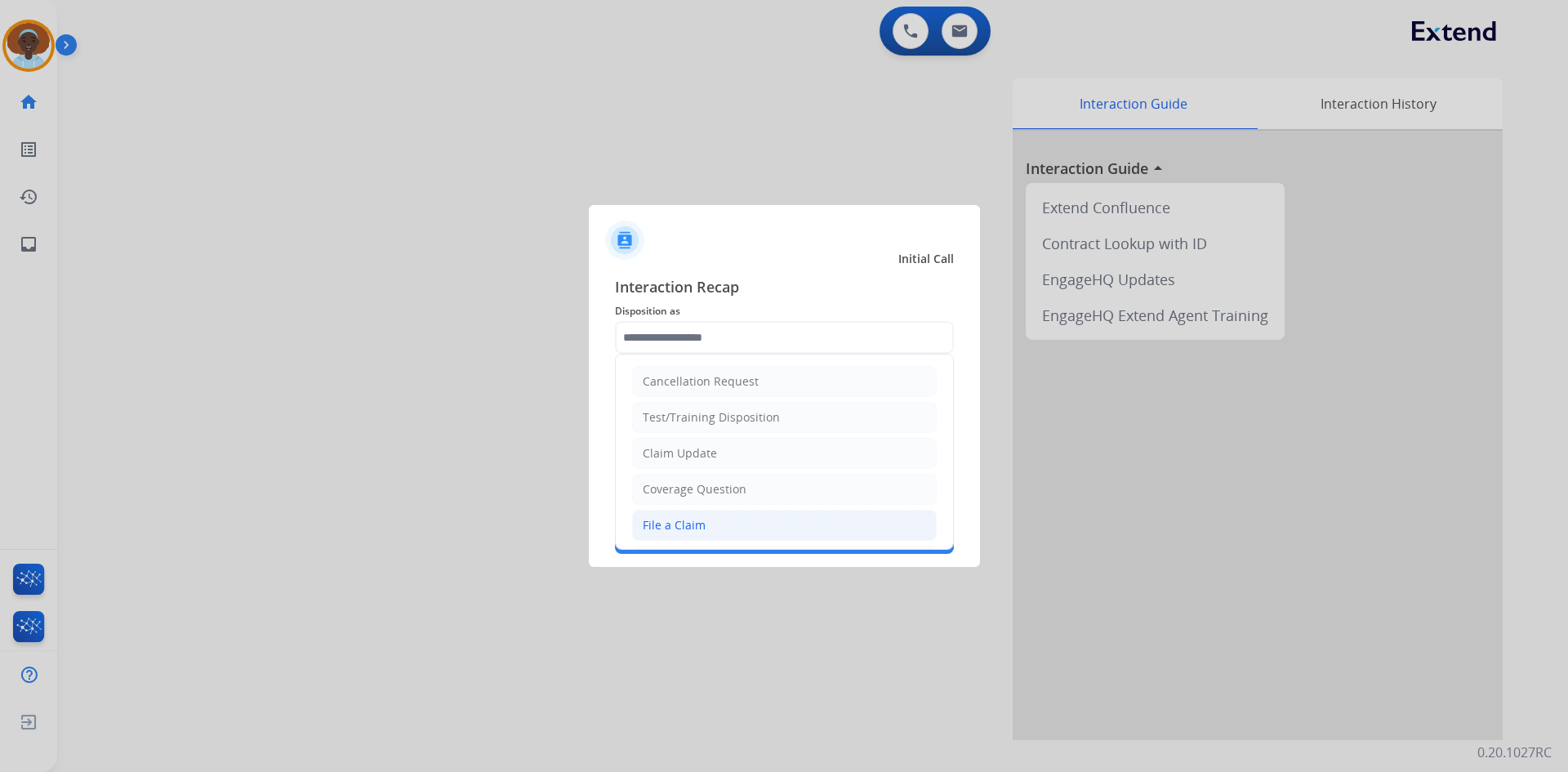
click at [751, 525] on li "File a Claim" at bounding box center [784, 525] width 304 height 31
type input "**********"
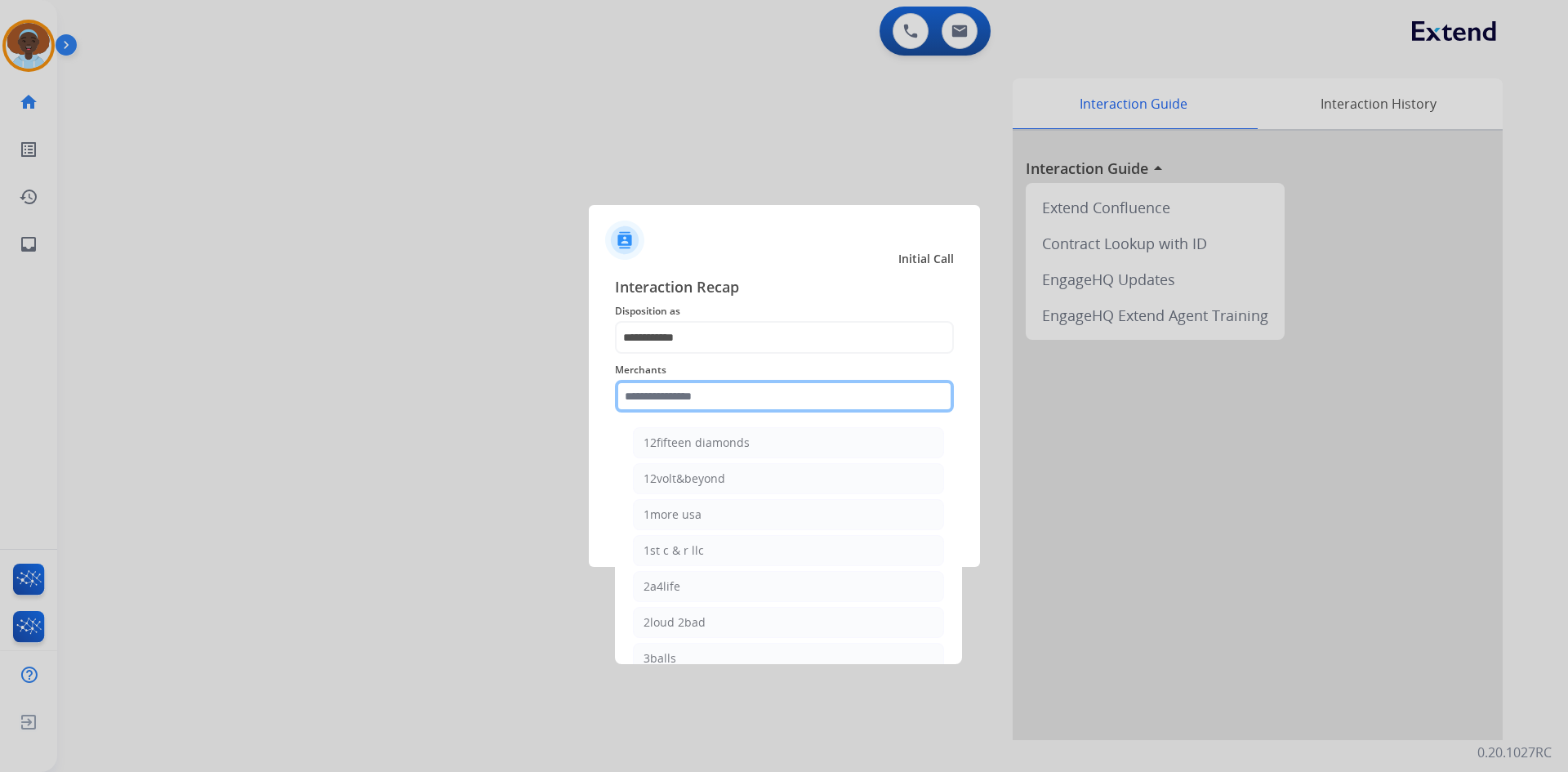
click at [712, 399] on input "text" at bounding box center [784, 396] width 339 height 32
type input "*"
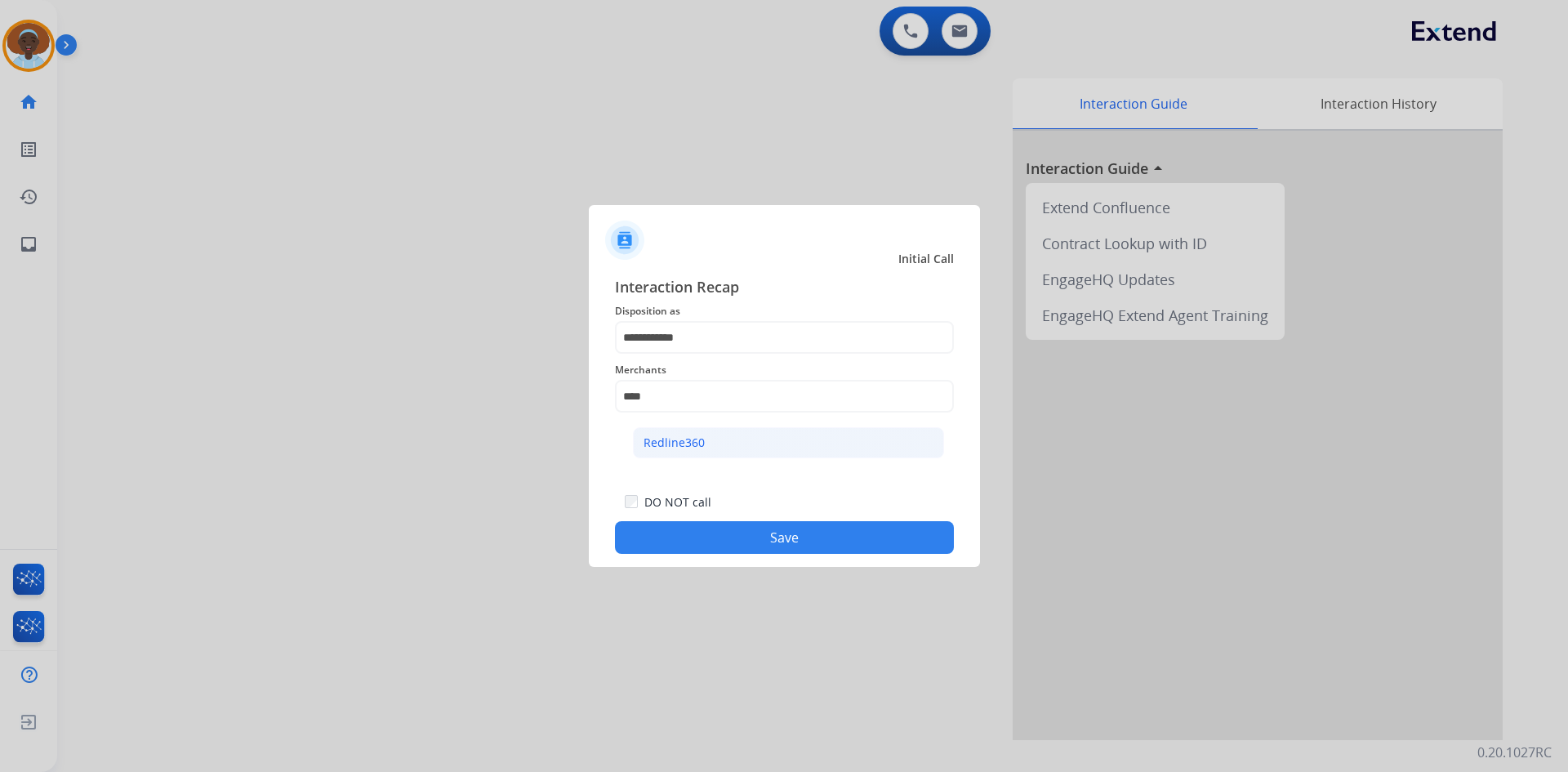
click at [722, 437] on li "Redline360" at bounding box center [789, 443] width 311 height 31
type input "**********"
click at [770, 547] on button "Save" at bounding box center [784, 537] width 339 height 32
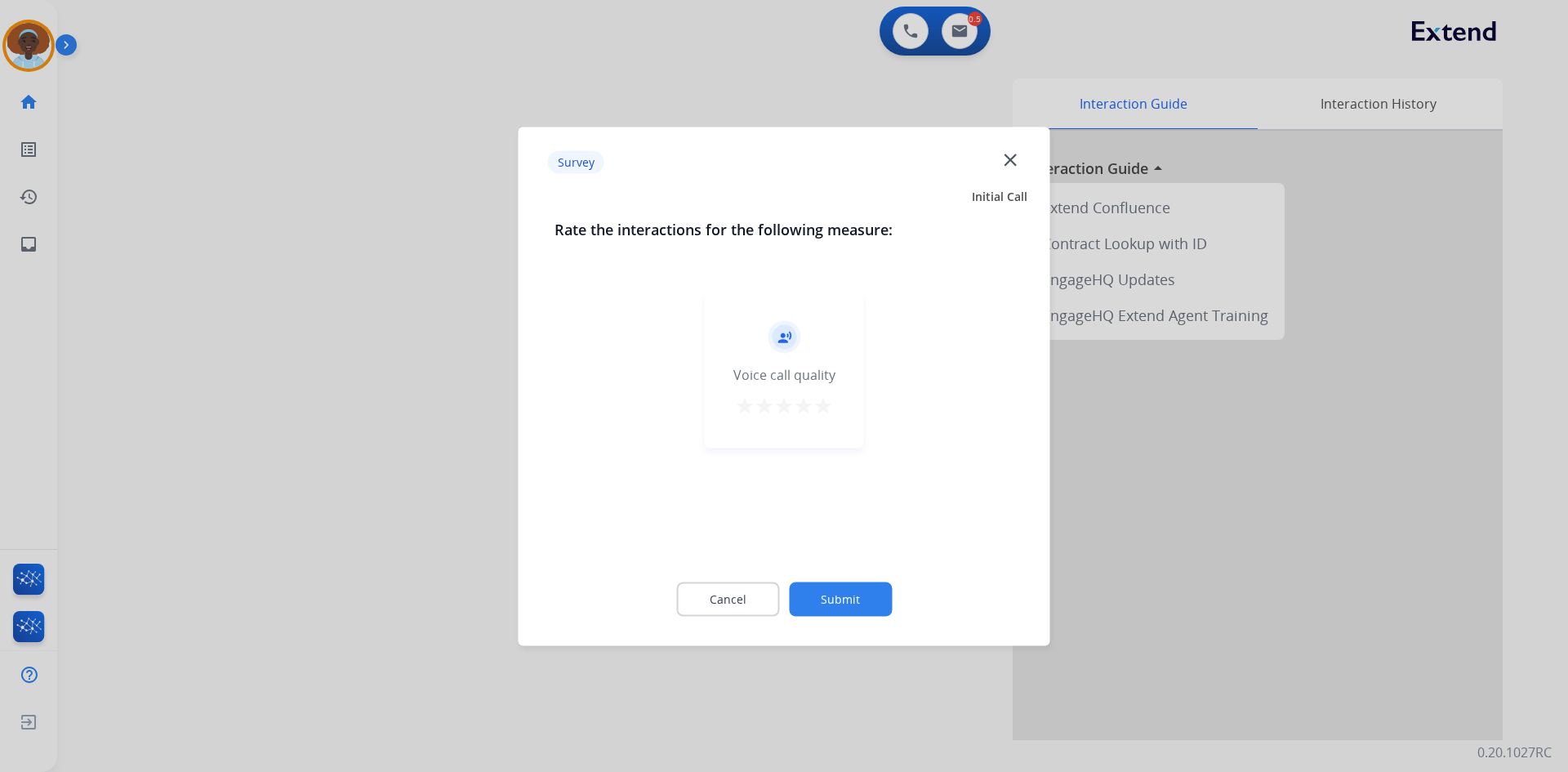
drag, startPoint x: 821, startPoint y: 402, endPoint x: 829, endPoint y: 434, distance: 33.0
click at [821, 403] on mat-icon "star" at bounding box center [824, 405] width 20 height 20
click at [842, 597] on button "Submit" at bounding box center [841, 598] width 103 height 34
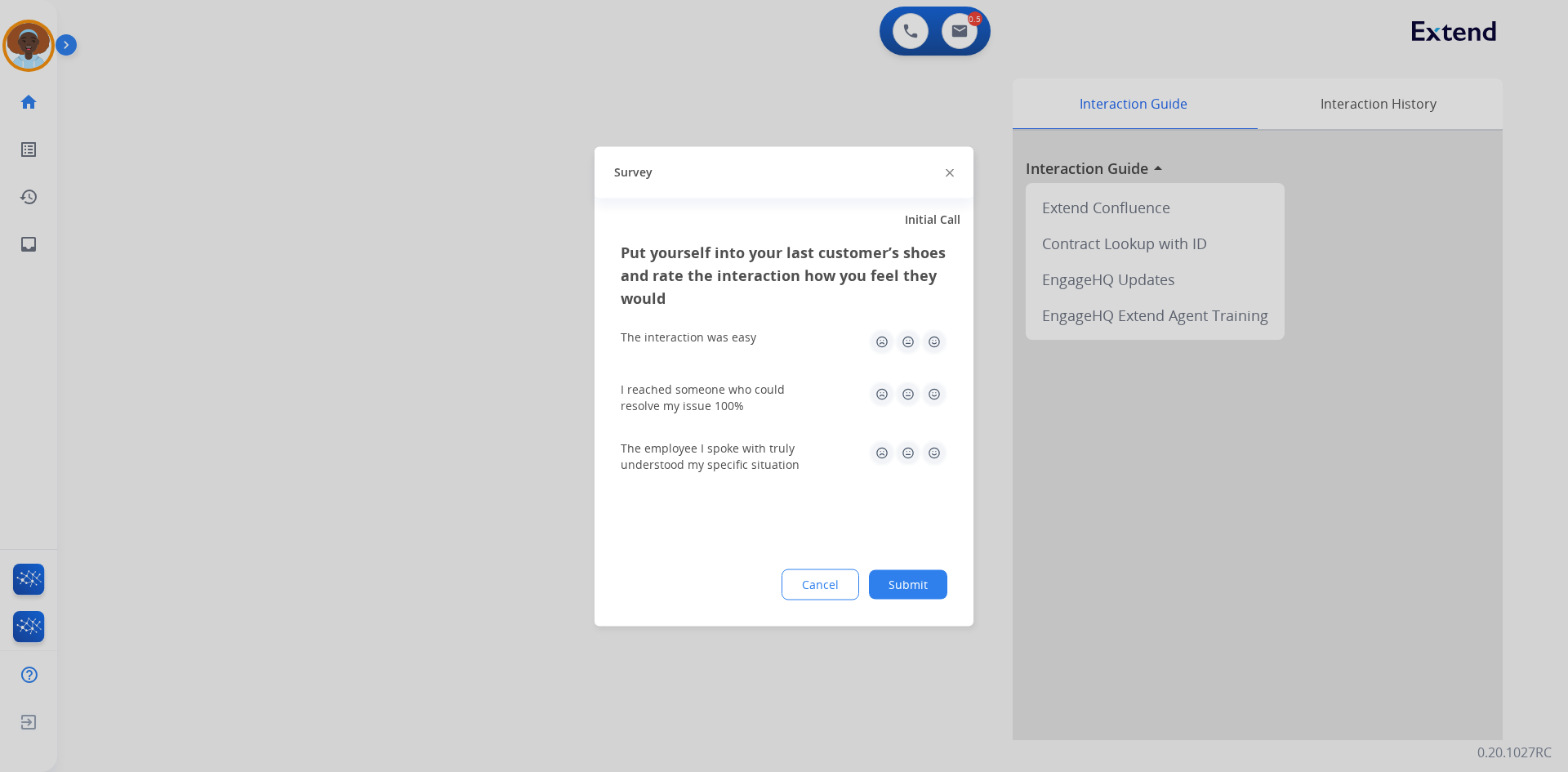
click at [939, 449] on img at bounding box center [934, 452] width 26 height 26
click at [939, 348] on img at bounding box center [934, 341] width 26 height 26
click at [931, 396] on img at bounding box center [934, 393] width 26 height 26
click at [906, 580] on button "Submit" at bounding box center [908, 583] width 78 height 30
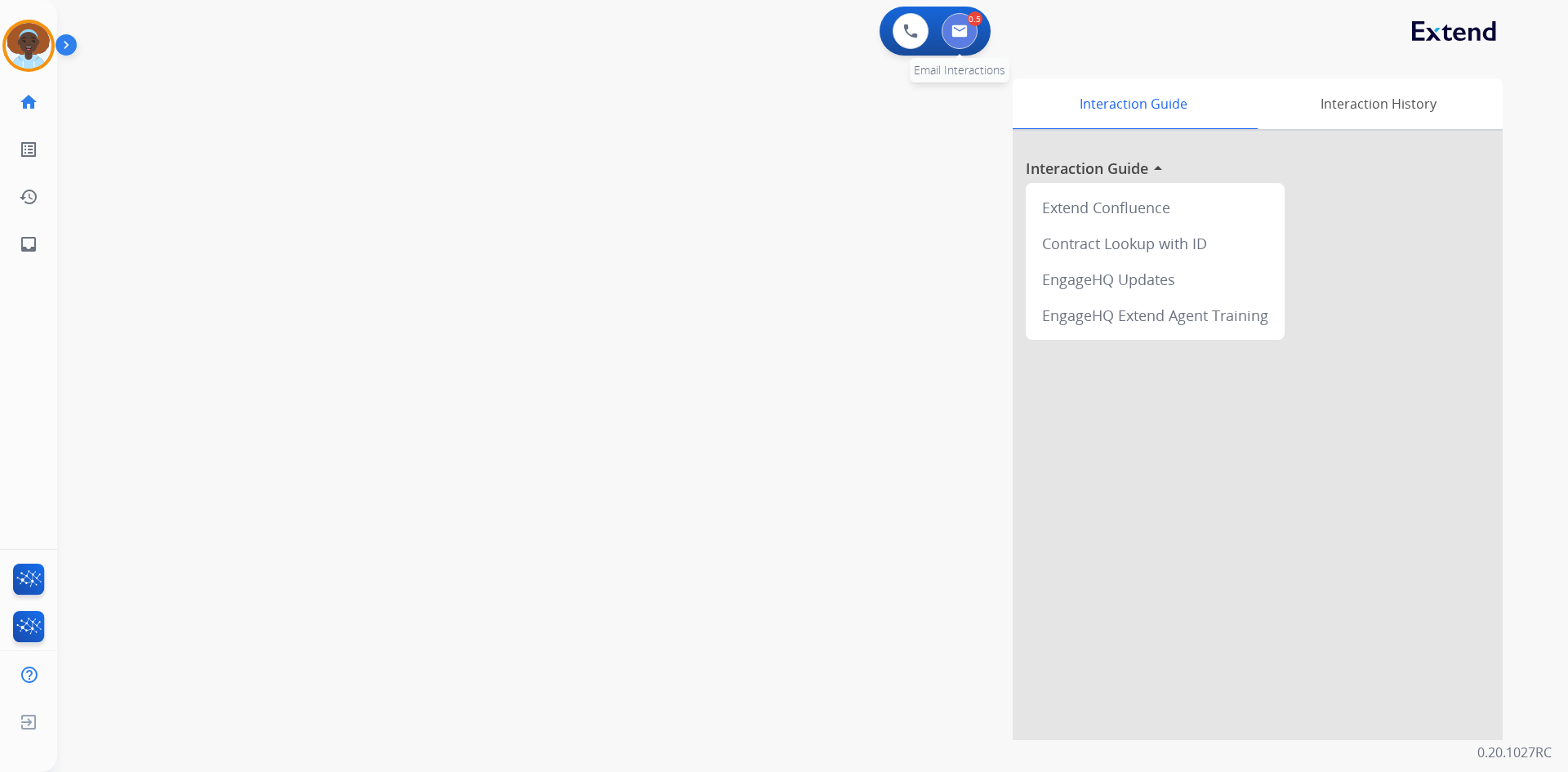
click at [966, 31] on img at bounding box center [960, 31] width 16 height 13
select select "**********"
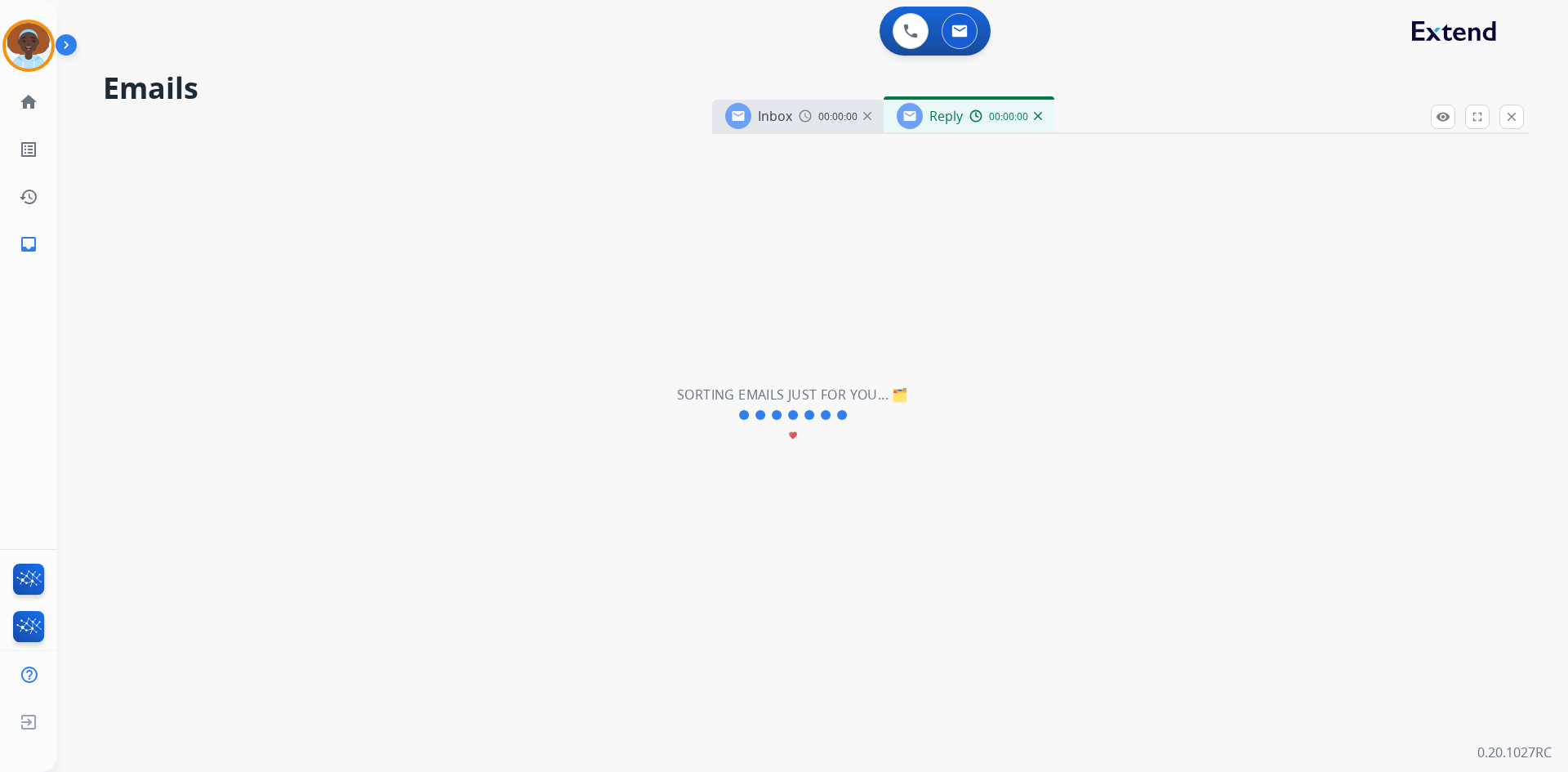
select select "**********"
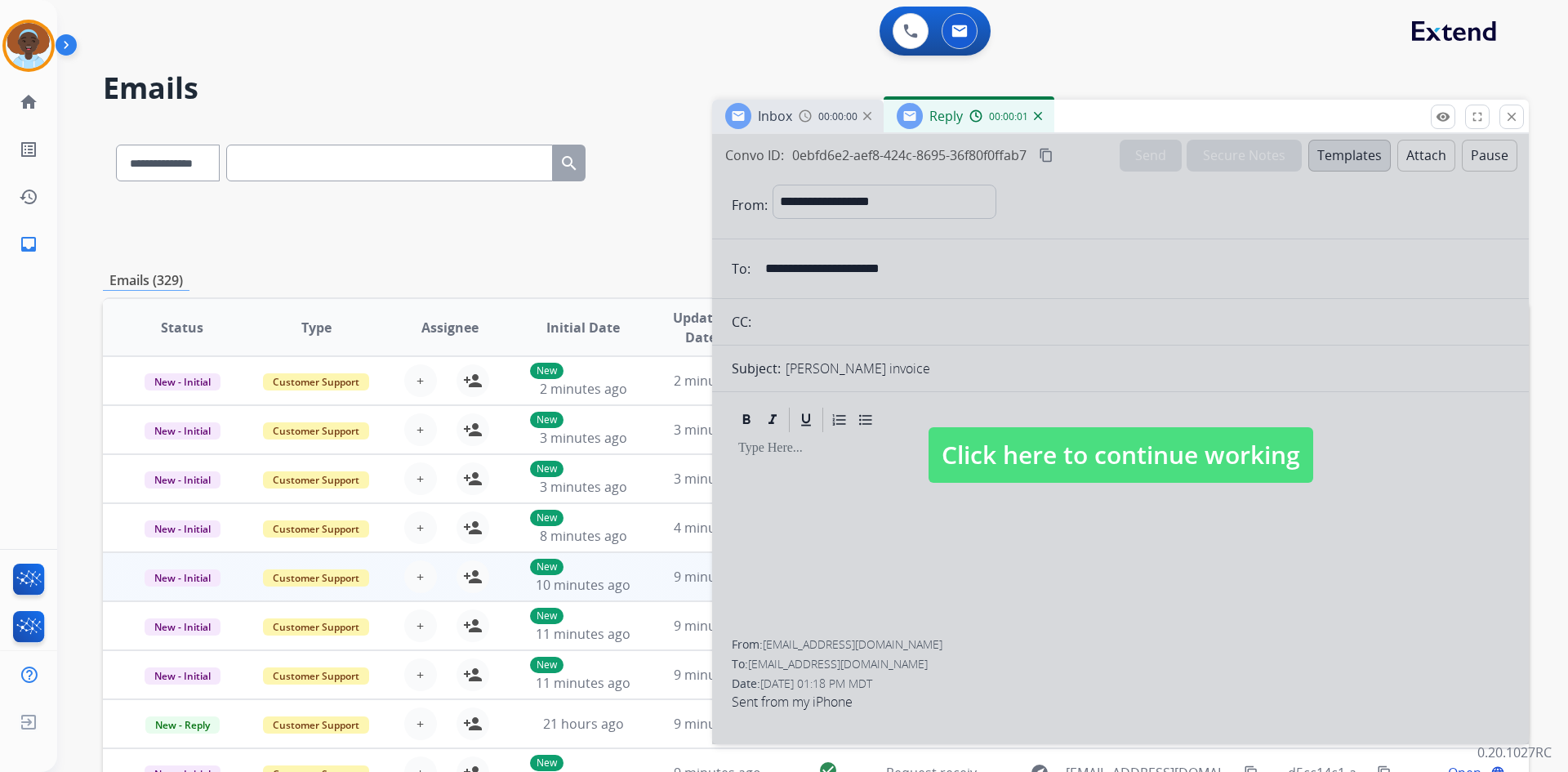
click at [1084, 447] on span "Click here to continue working" at bounding box center [1121, 455] width 384 height 56
select select
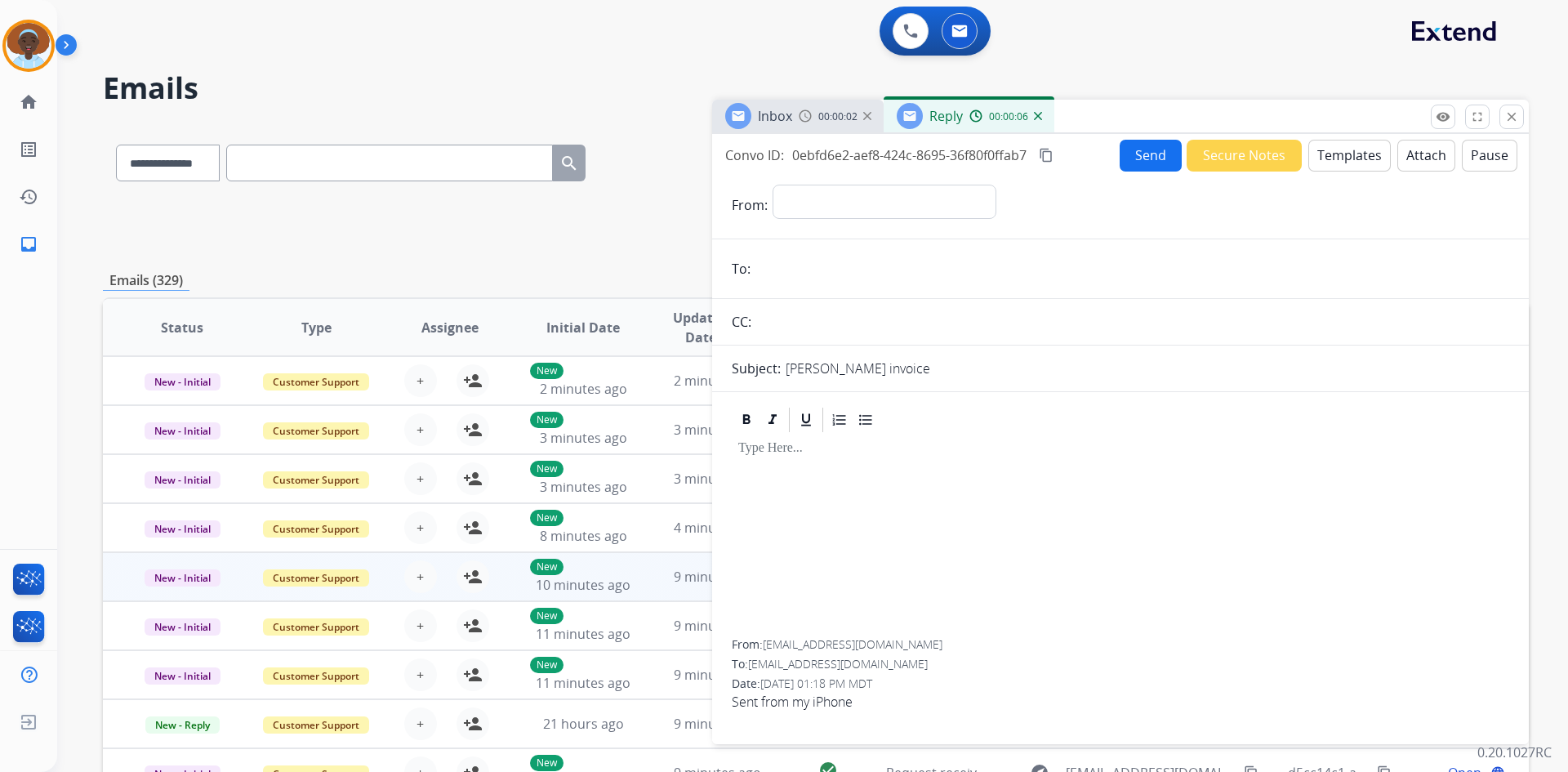
click at [1037, 116] on img at bounding box center [1038, 115] width 8 height 8
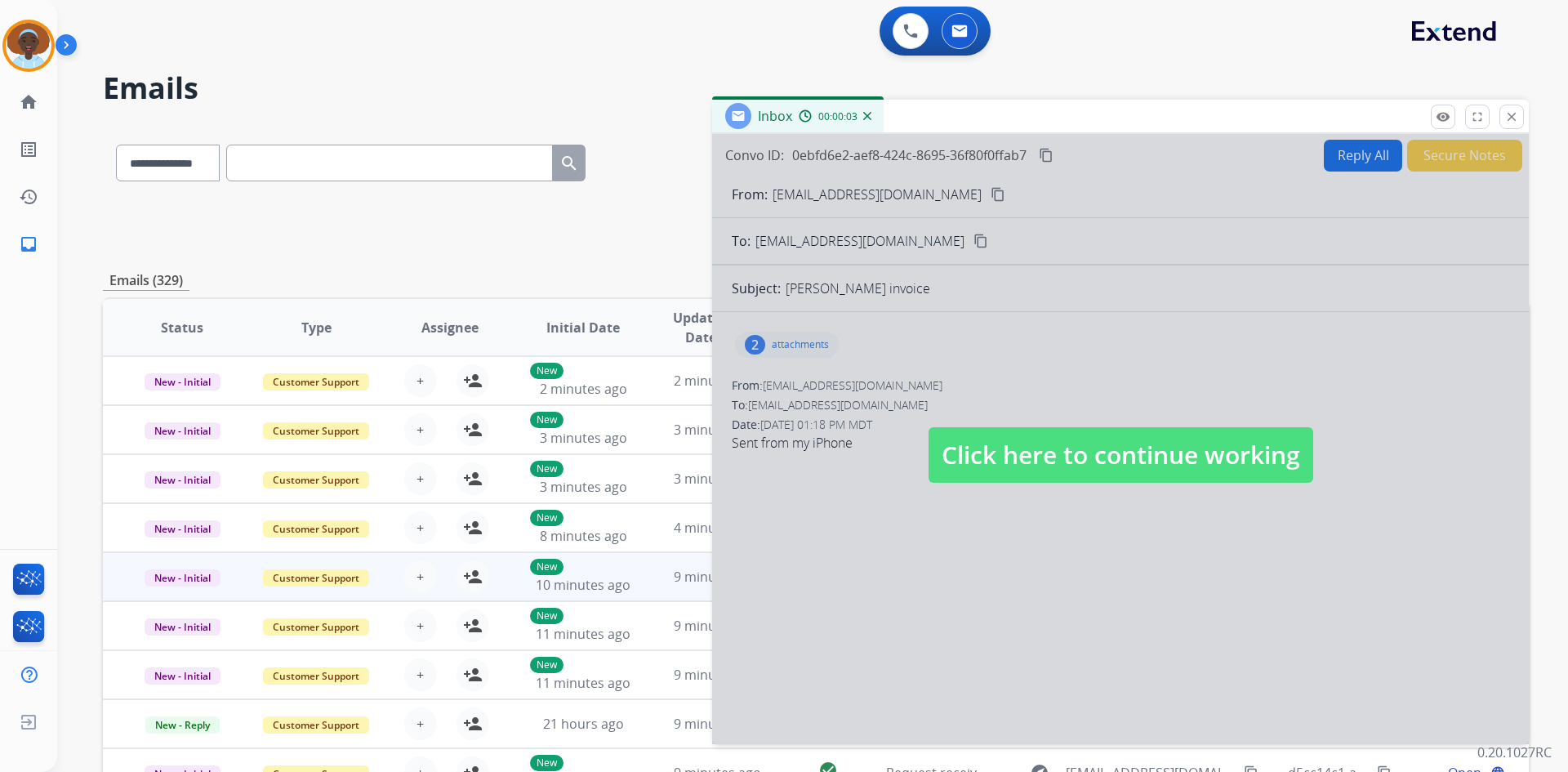
click at [1042, 452] on span "Click here to continue working" at bounding box center [1121, 455] width 384 height 56
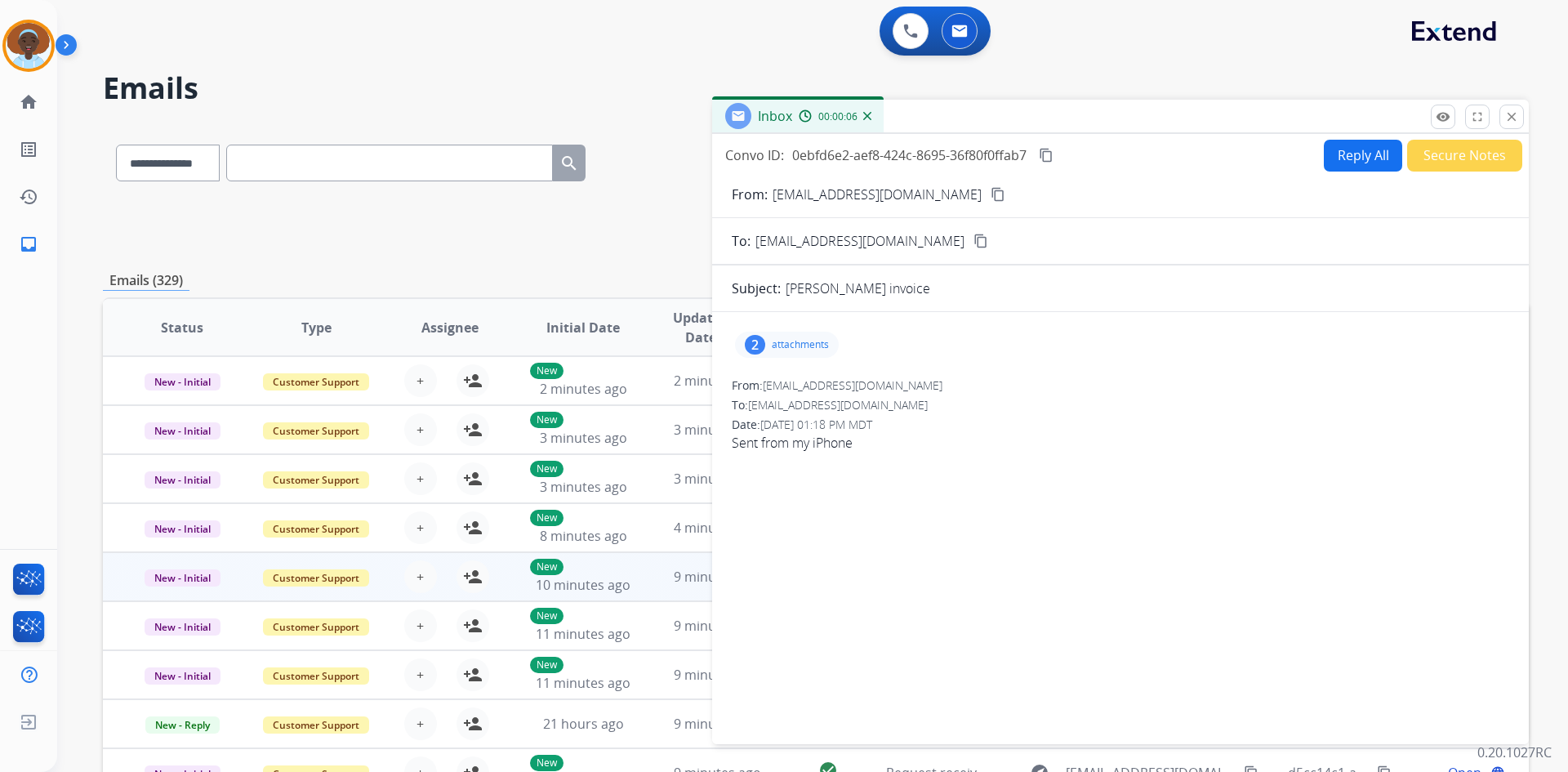
click at [867, 115] on img at bounding box center [867, 115] width 8 height 8
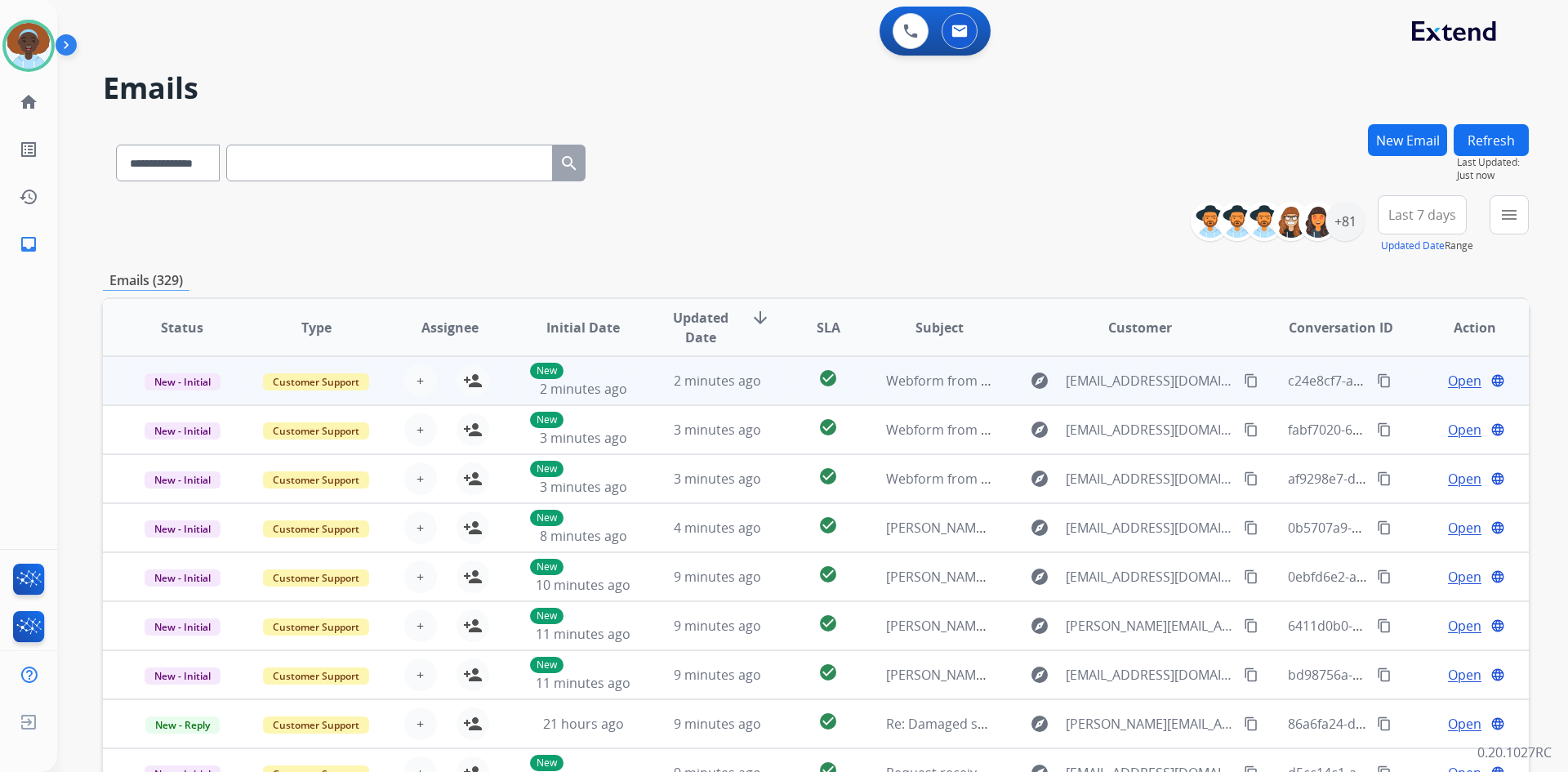
click at [1455, 380] on span "Open" at bounding box center [1464, 381] width 33 height 20
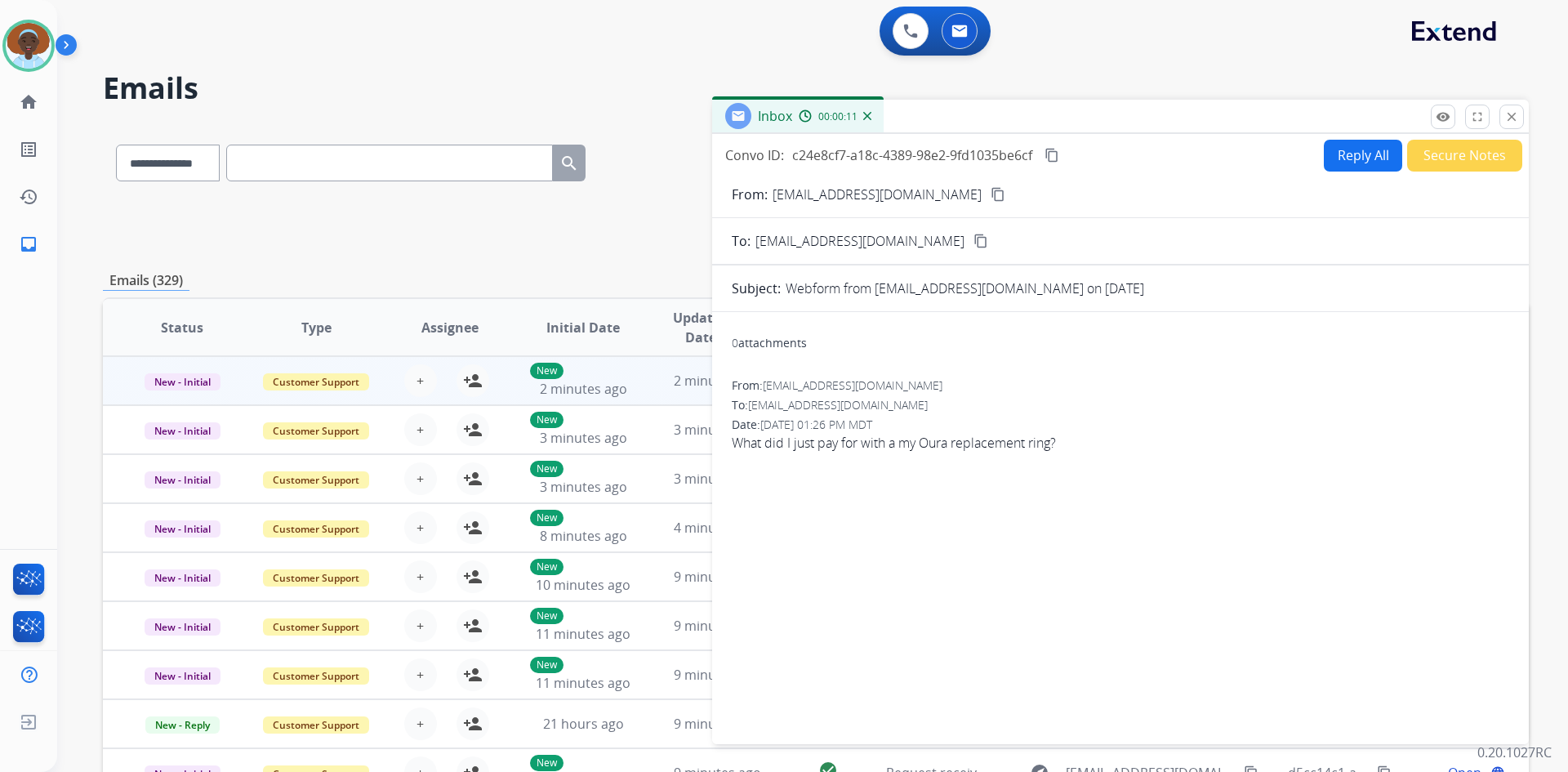
click at [1505, 121] on mat-icon "close" at bounding box center [1512, 117] width 14 height 14
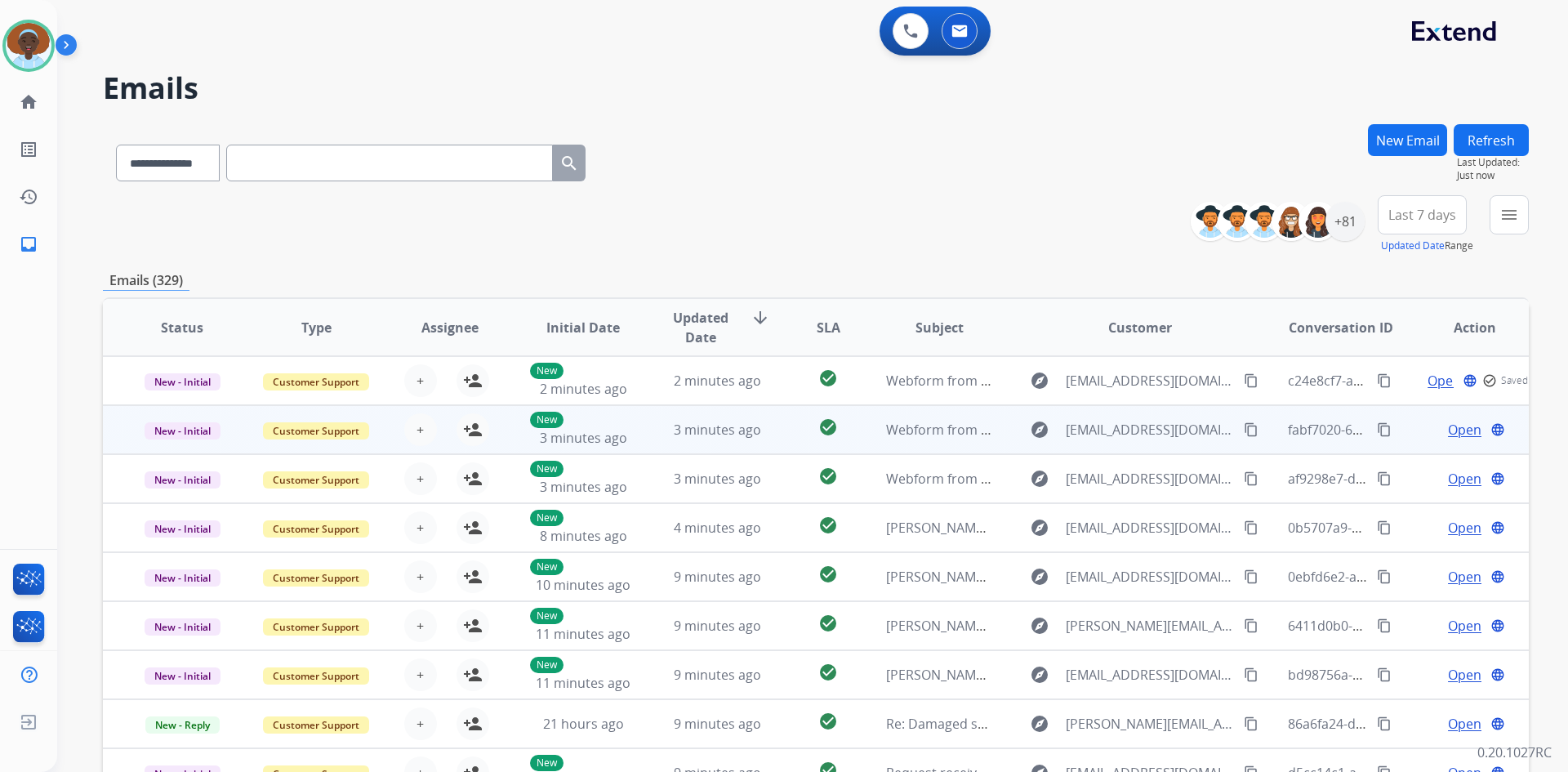
click at [1454, 429] on span "Open" at bounding box center [1464, 429] width 33 height 20
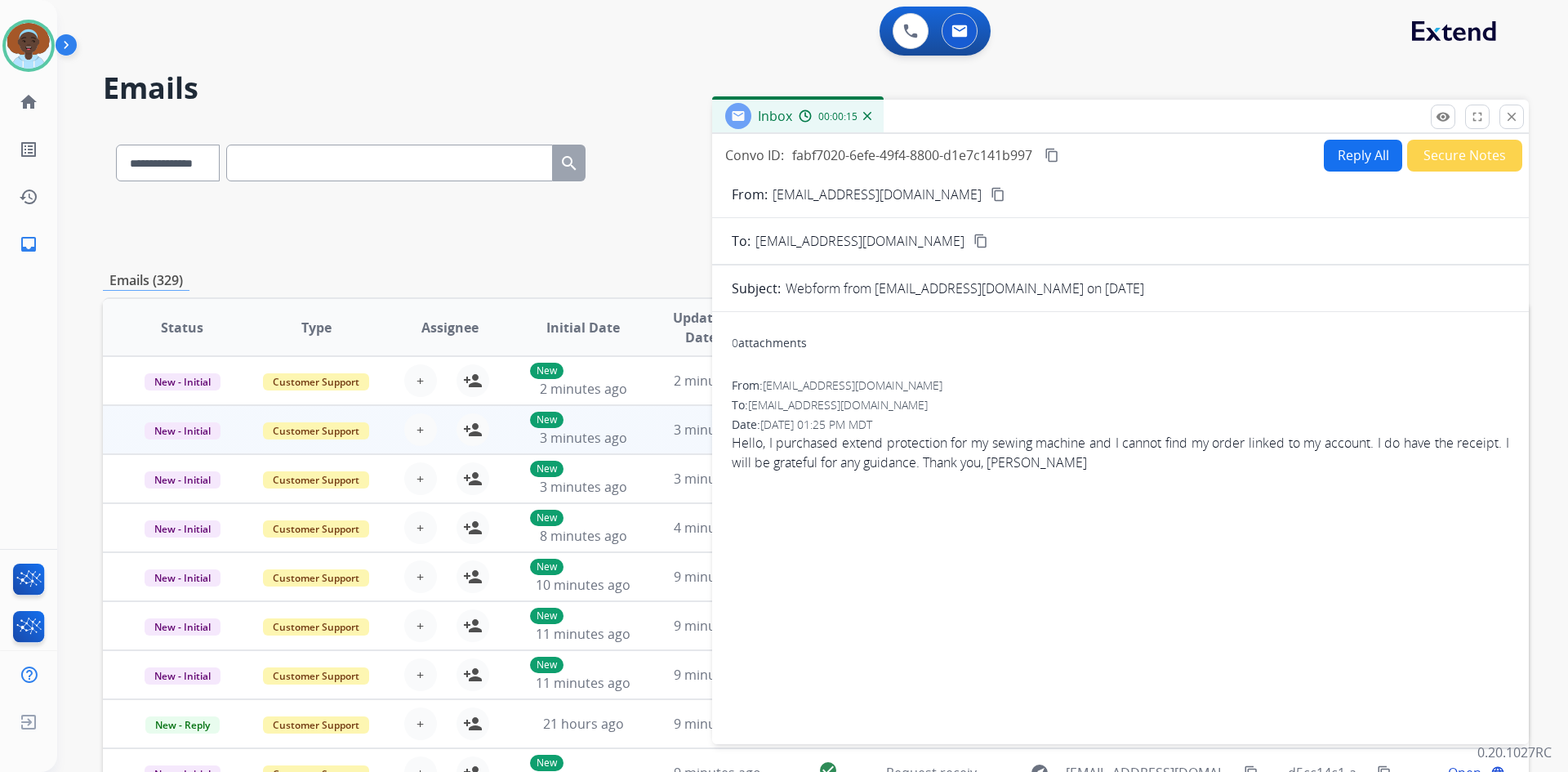
click at [991, 195] on mat-icon "content_copy" at bounding box center [998, 194] width 14 height 14
click at [1352, 157] on button "Reply All" at bounding box center [1363, 155] width 78 height 31
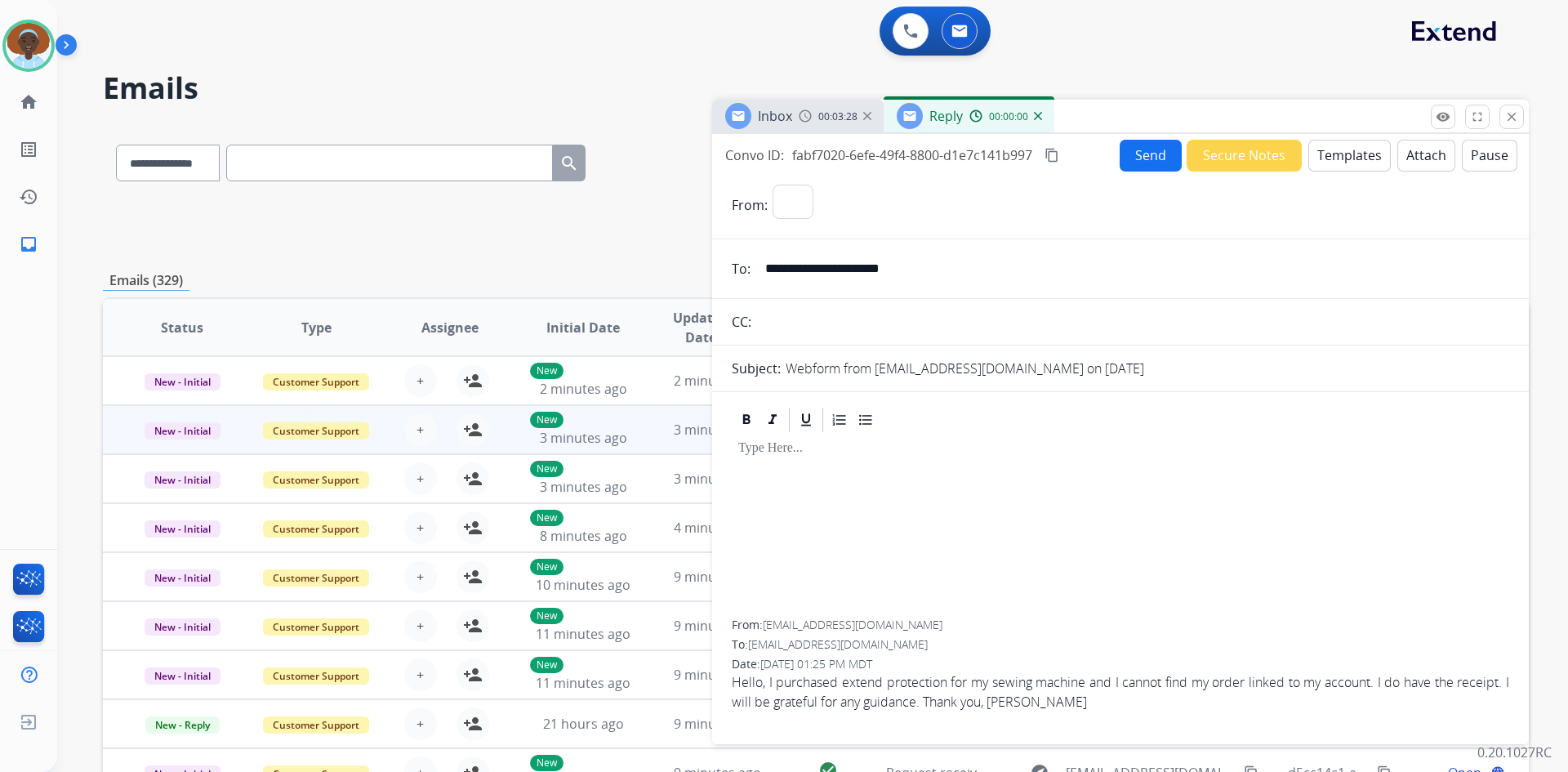
select select "**********"
click at [1339, 166] on button "Templates" at bounding box center [1350, 155] width 83 height 31
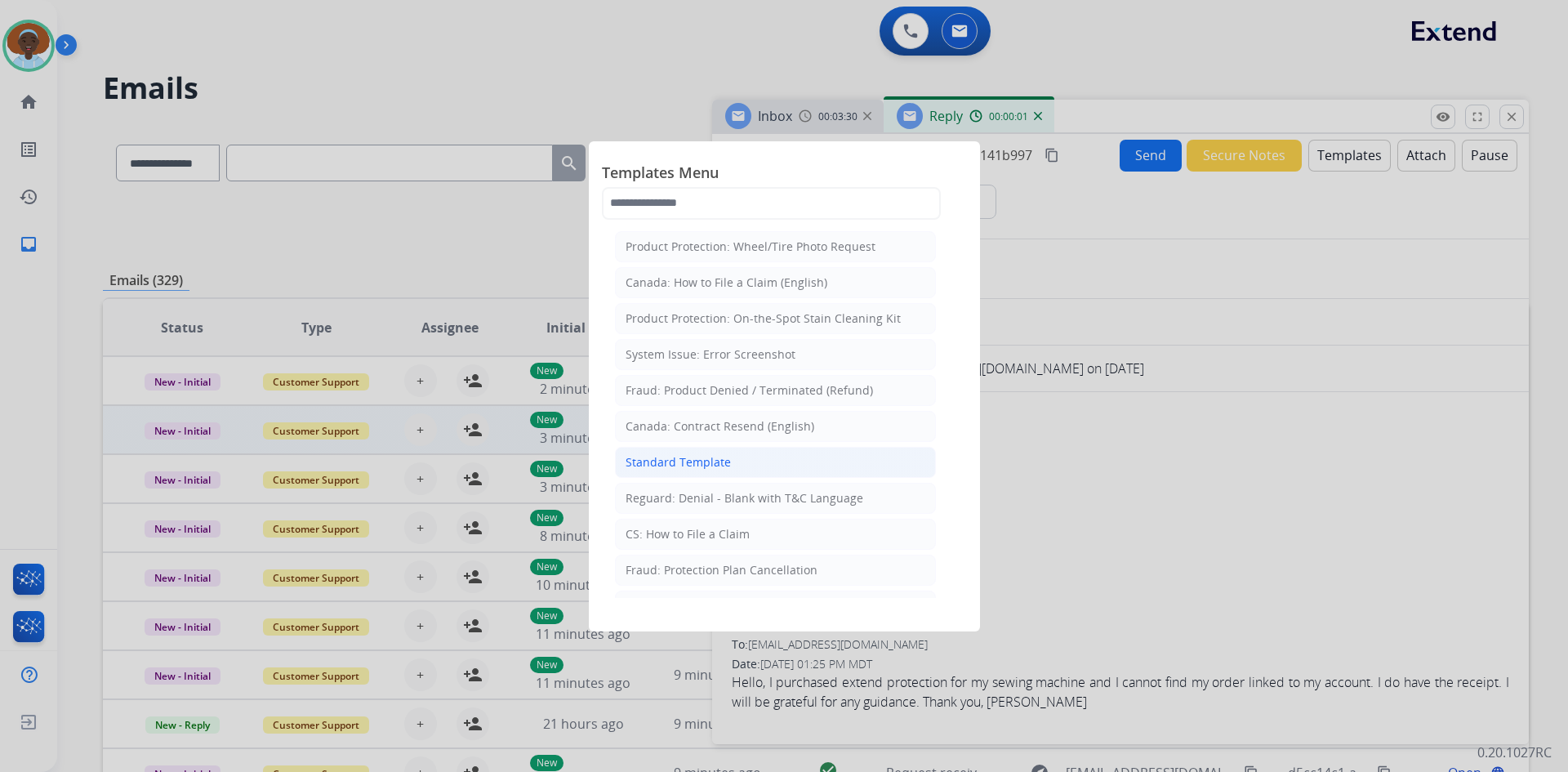
click at [716, 460] on div "Standard Template" at bounding box center [678, 462] width 105 height 16
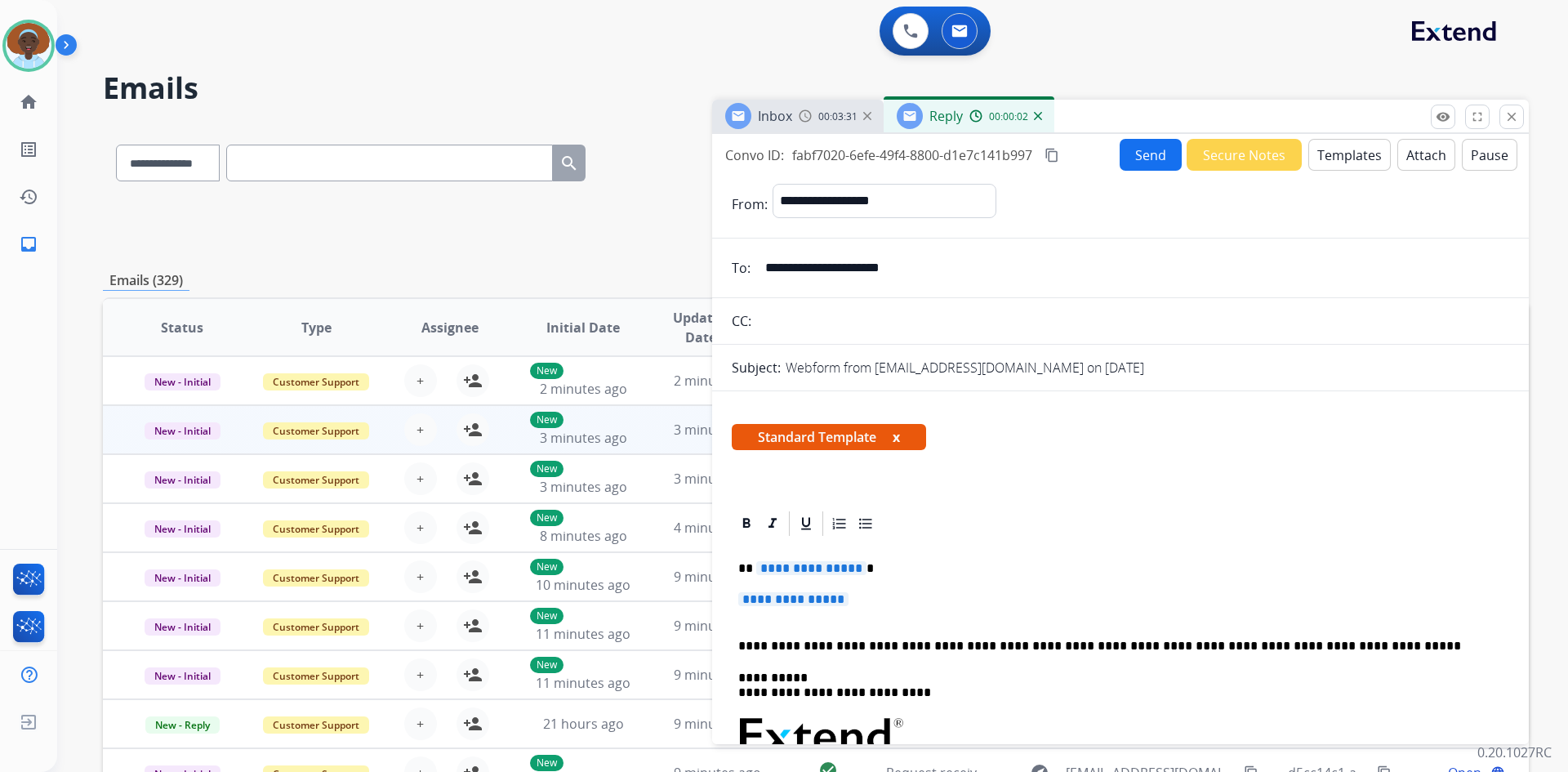
click at [798, 568] on span "**********" at bounding box center [811, 567] width 111 height 13
click at [798, 596] on span "**********" at bounding box center [793, 598] width 111 height 13
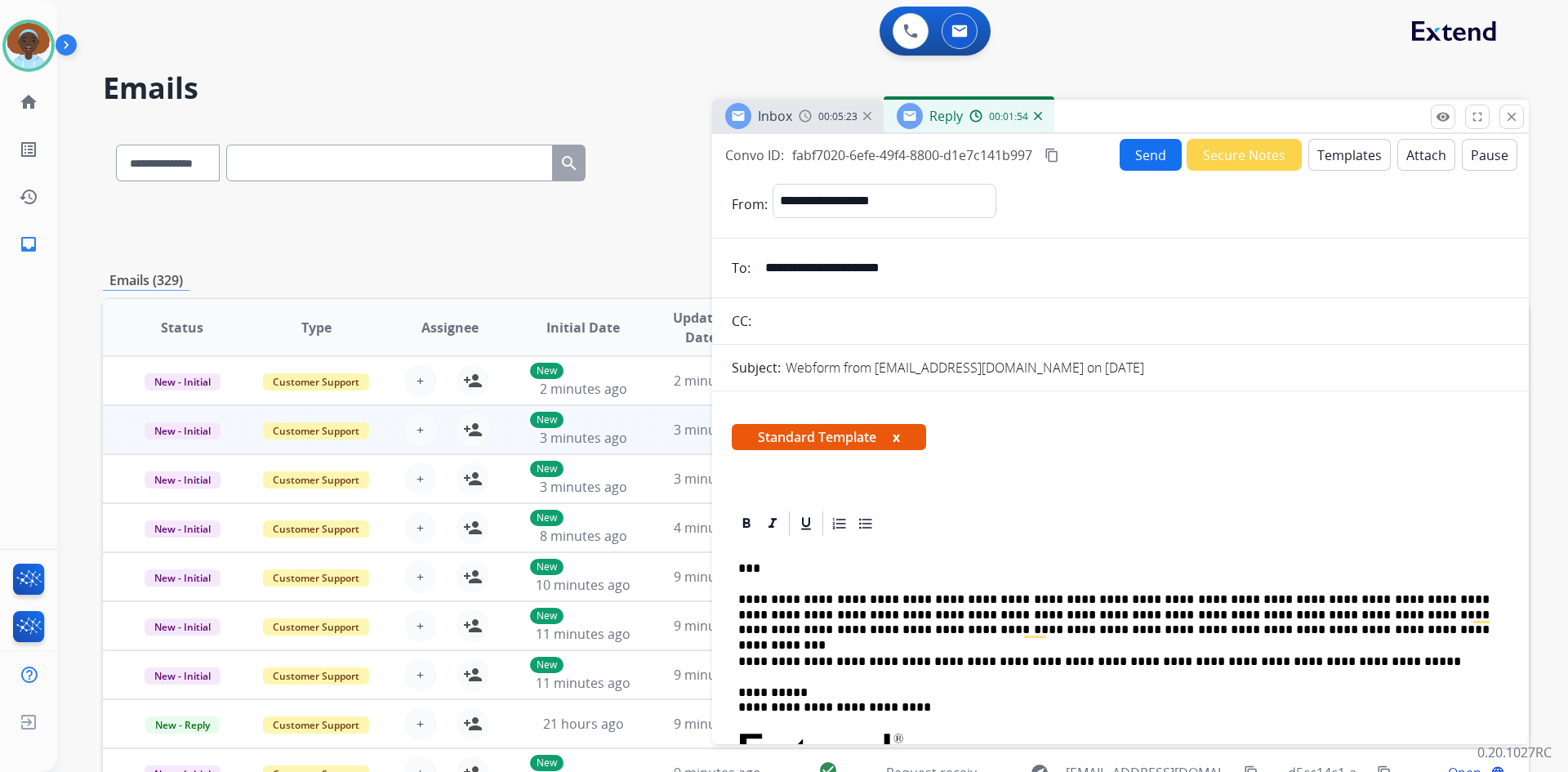
click at [1143, 154] on button "Send" at bounding box center [1150, 154] width 62 height 31
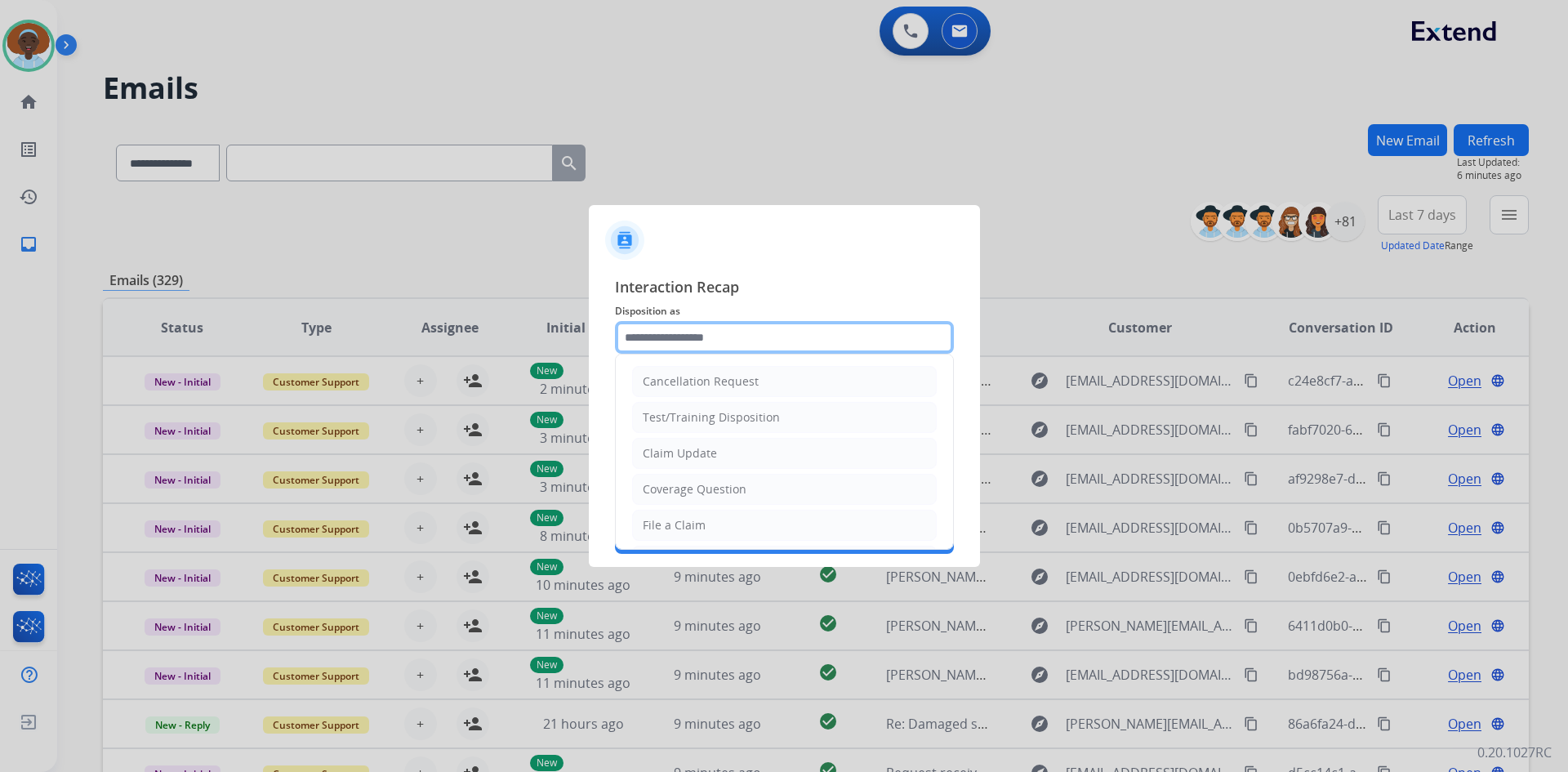
click at [679, 335] on input "text" at bounding box center [784, 337] width 339 height 32
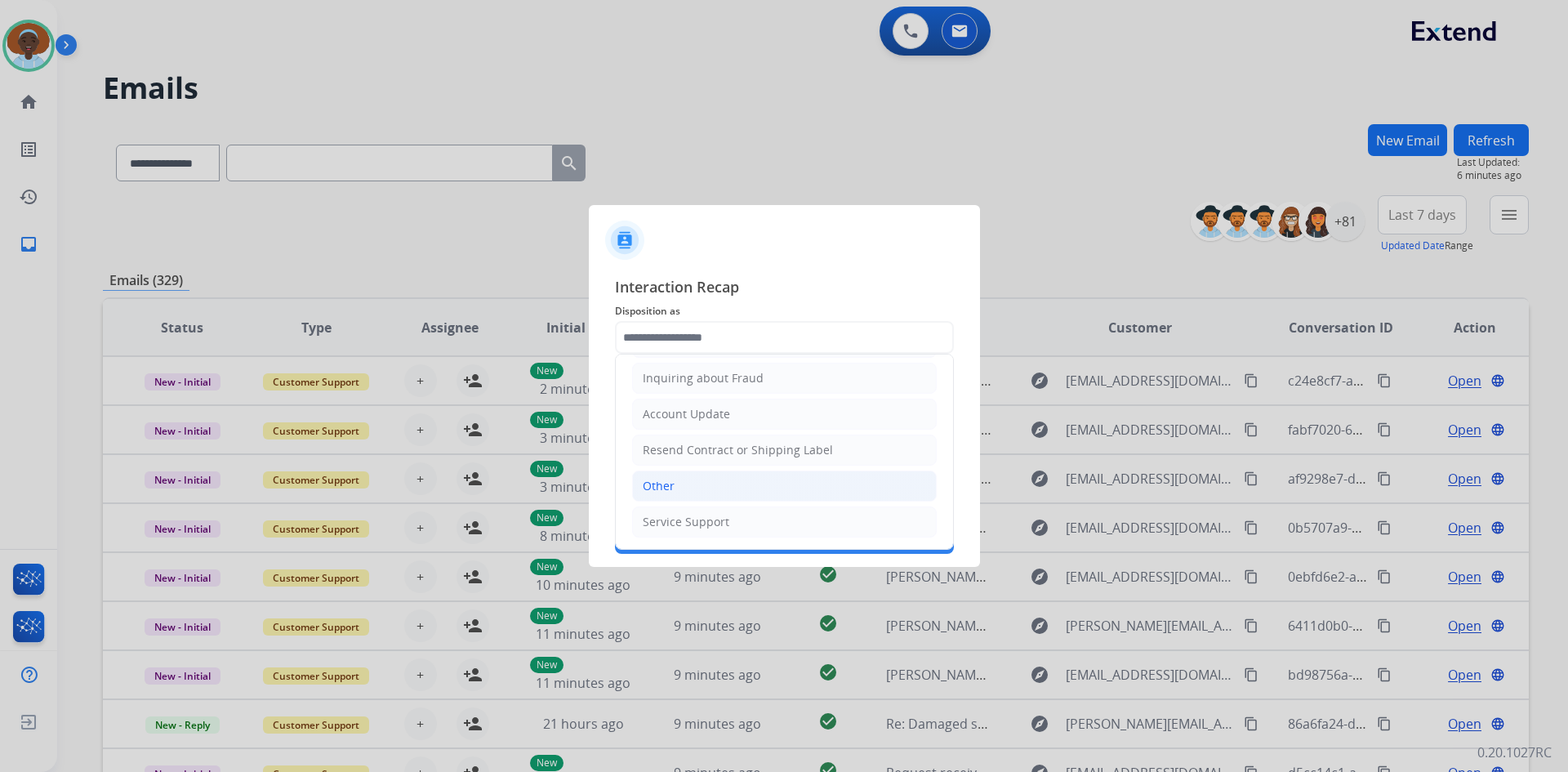
click at [719, 487] on li "Other" at bounding box center [784, 486] width 304 height 31
type input "*****"
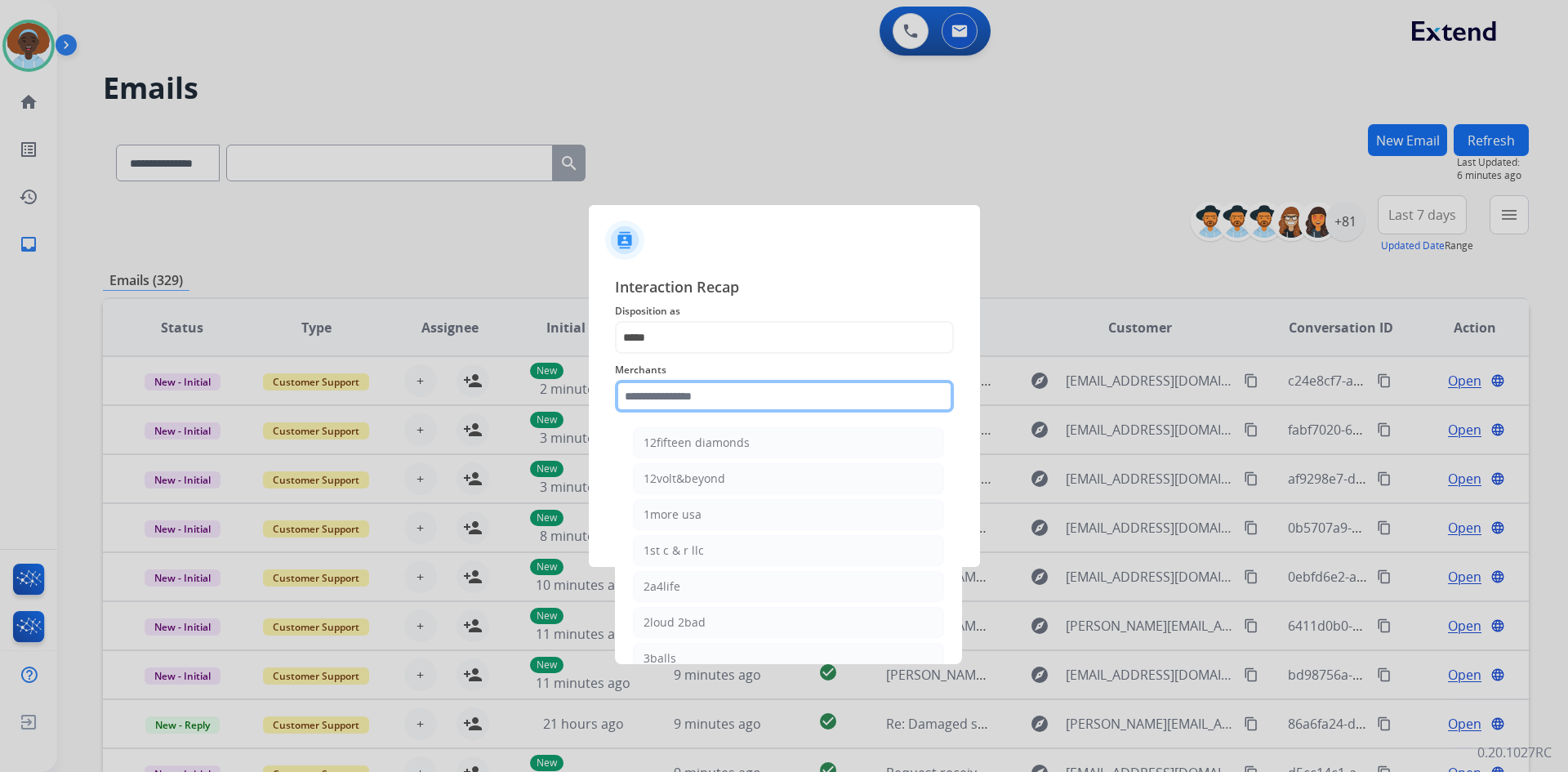
click at [662, 395] on input "text" at bounding box center [784, 396] width 339 height 32
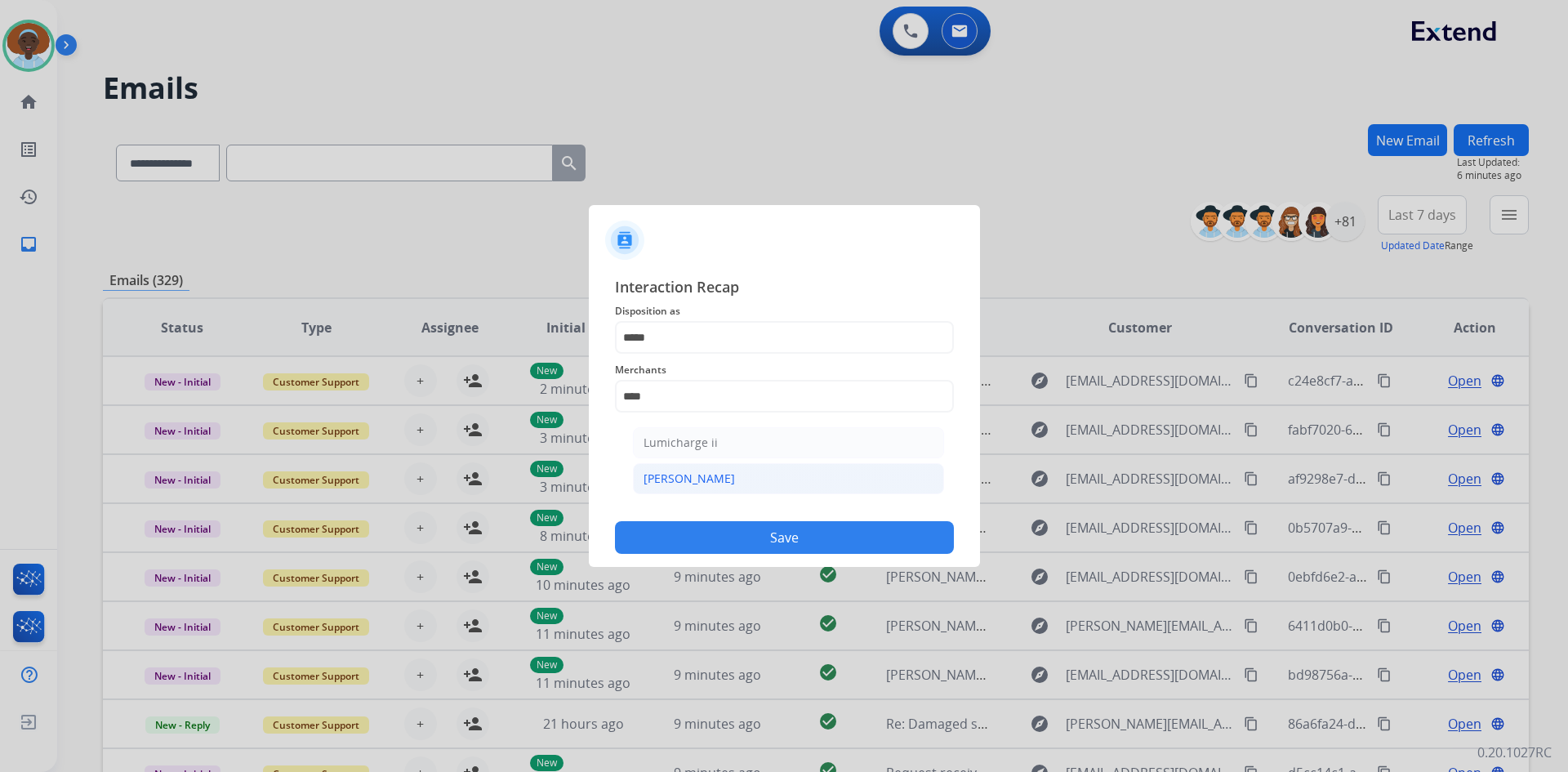
click at [683, 487] on div "[PERSON_NAME]" at bounding box center [689, 479] width 92 height 16
type input "********"
click at [703, 463] on input "text" at bounding box center [784, 462] width 339 height 32
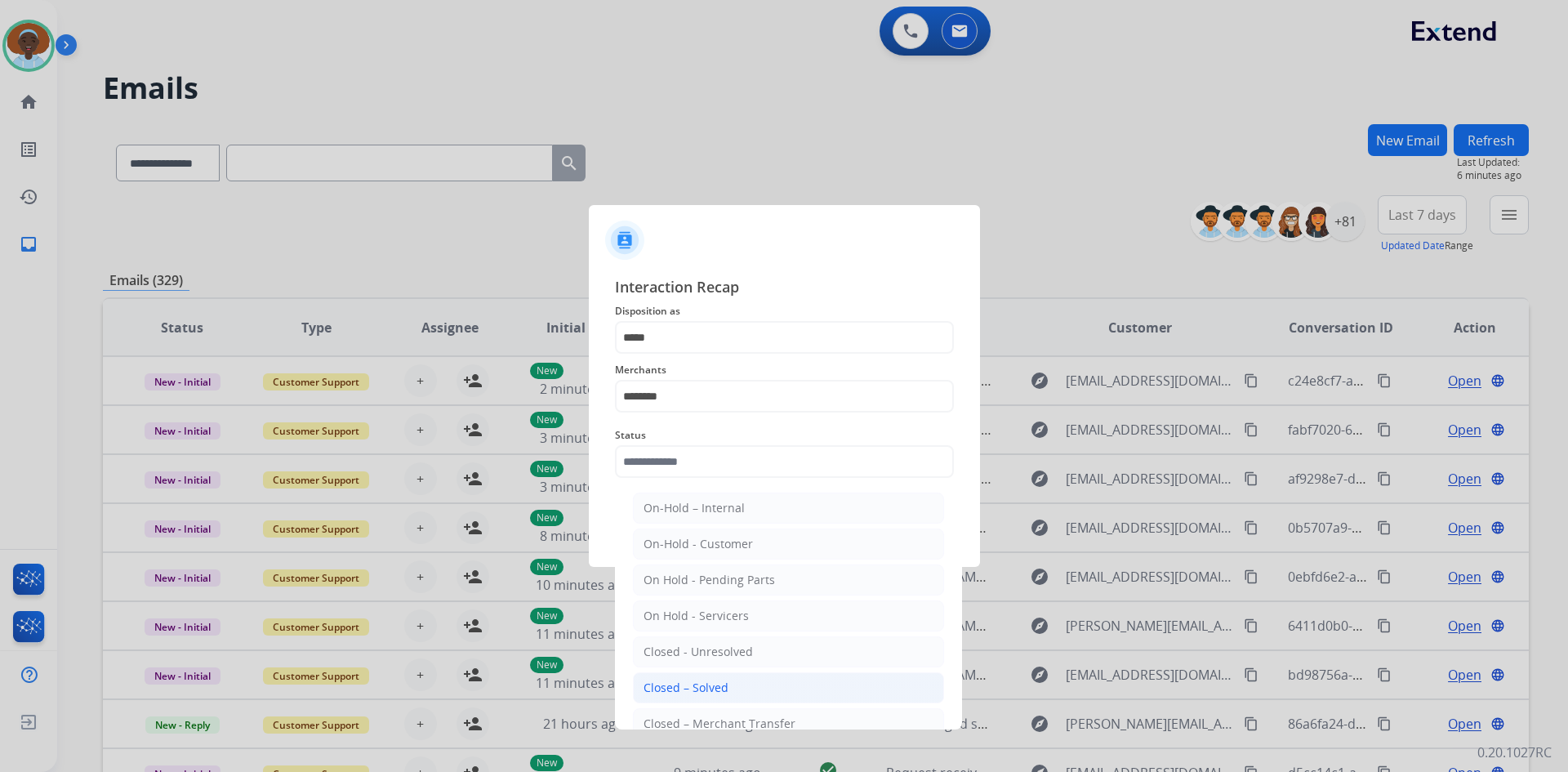
click at [716, 691] on div "Closed – Solved" at bounding box center [686, 687] width 85 height 16
type input "**********"
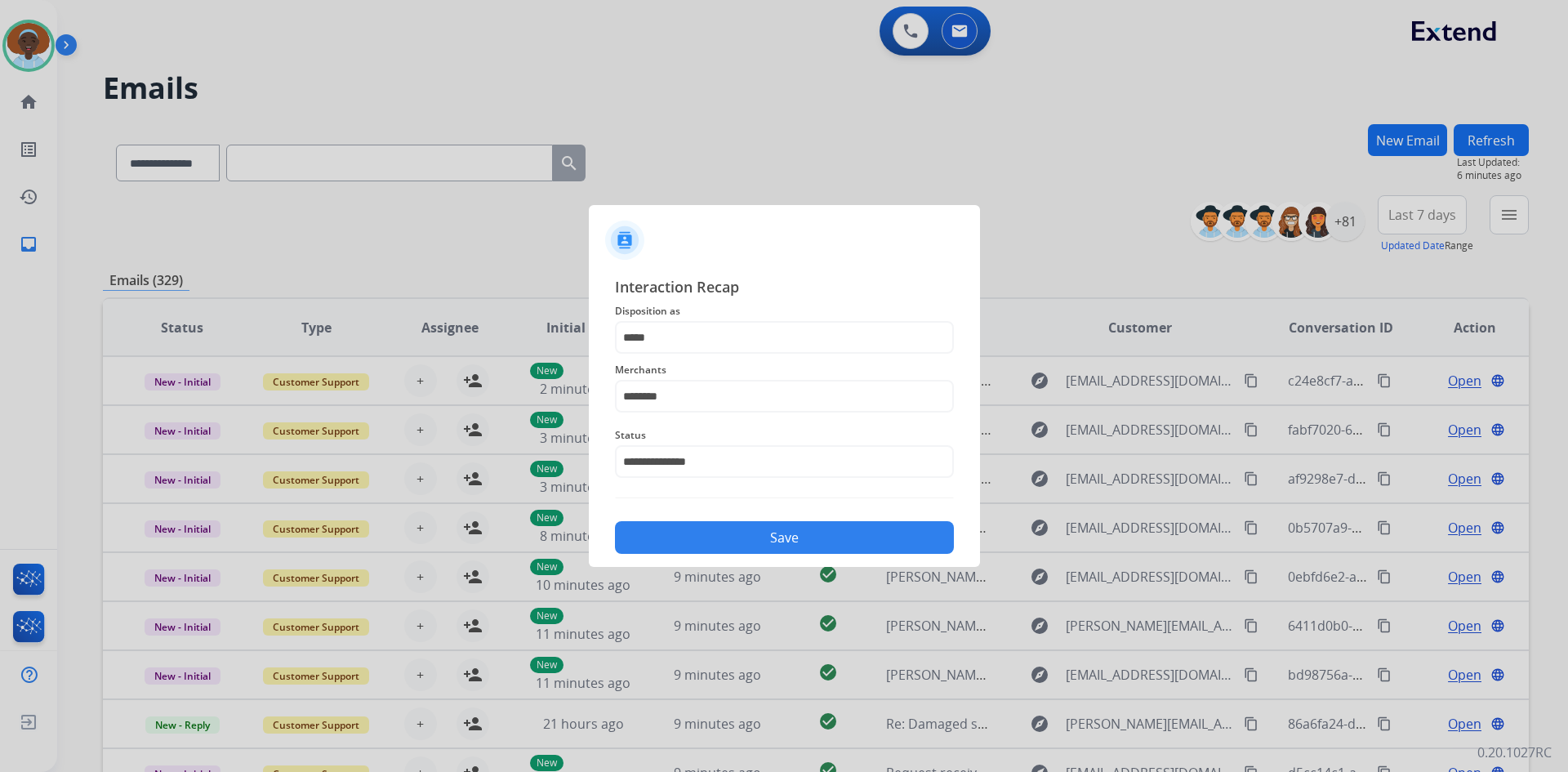
click at [790, 537] on button "Save" at bounding box center [784, 537] width 339 height 32
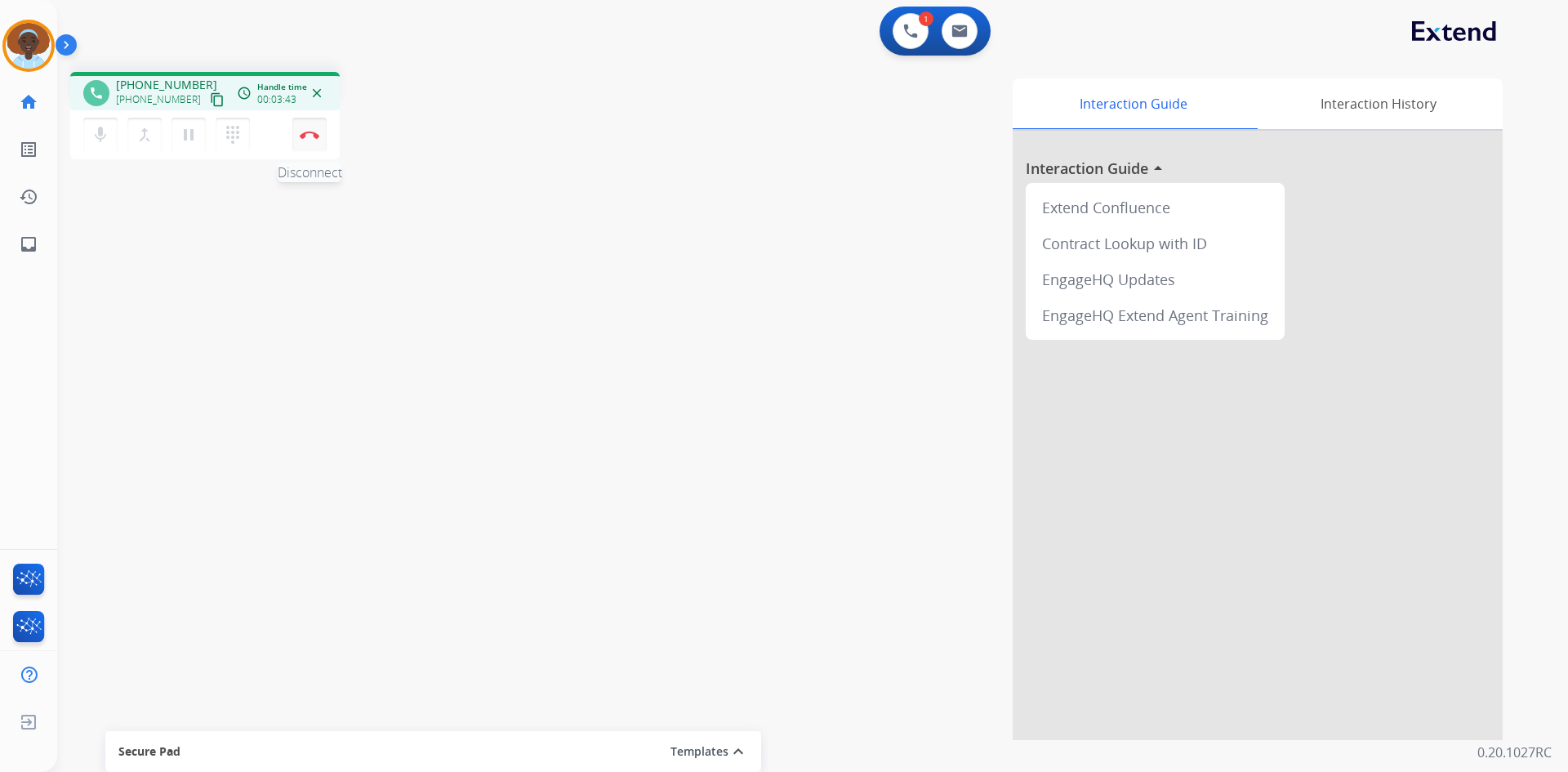
click at [307, 131] on img at bounding box center [310, 134] width 20 height 8
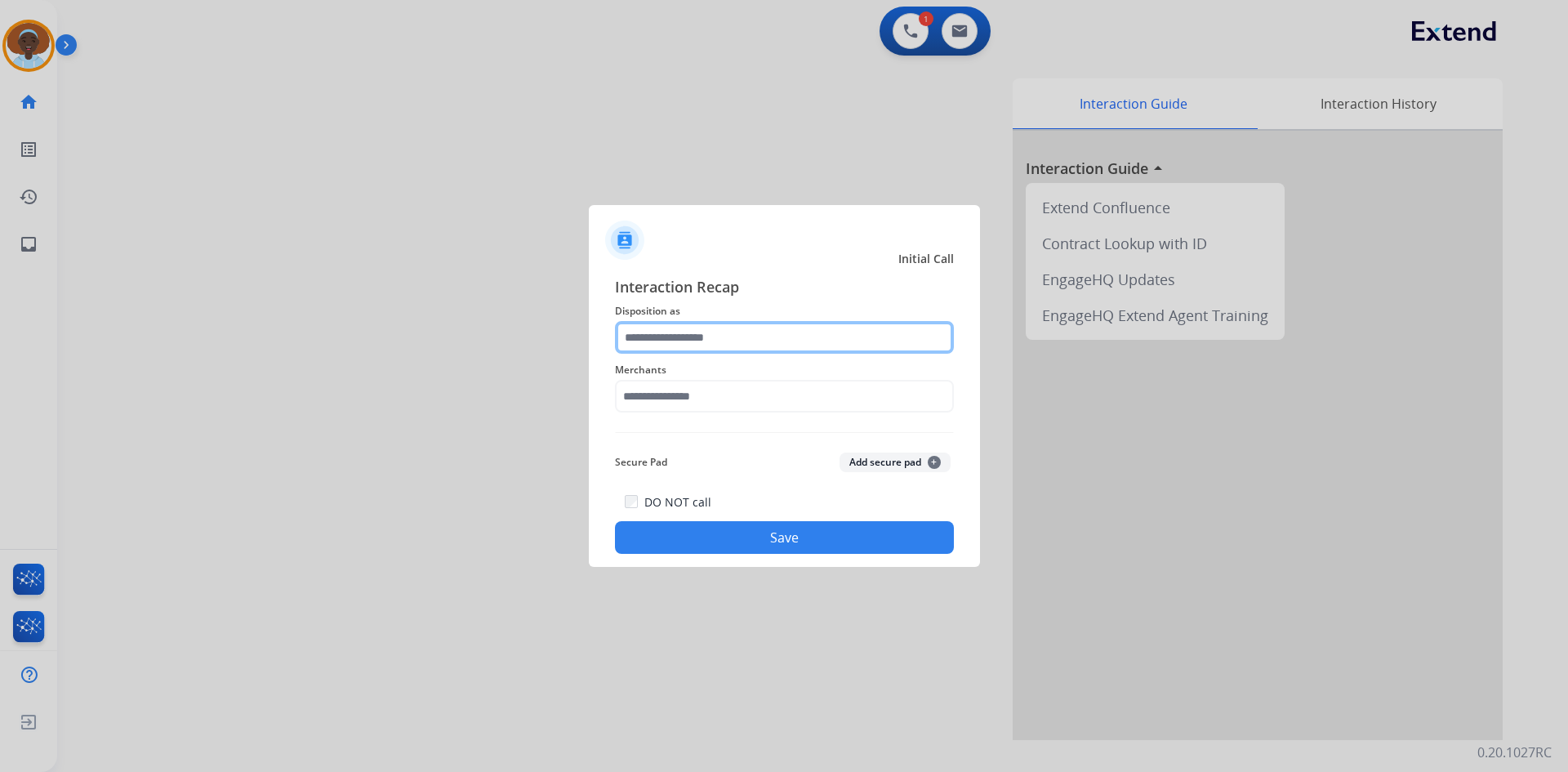
click at [707, 339] on input "text" at bounding box center [784, 337] width 339 height 32
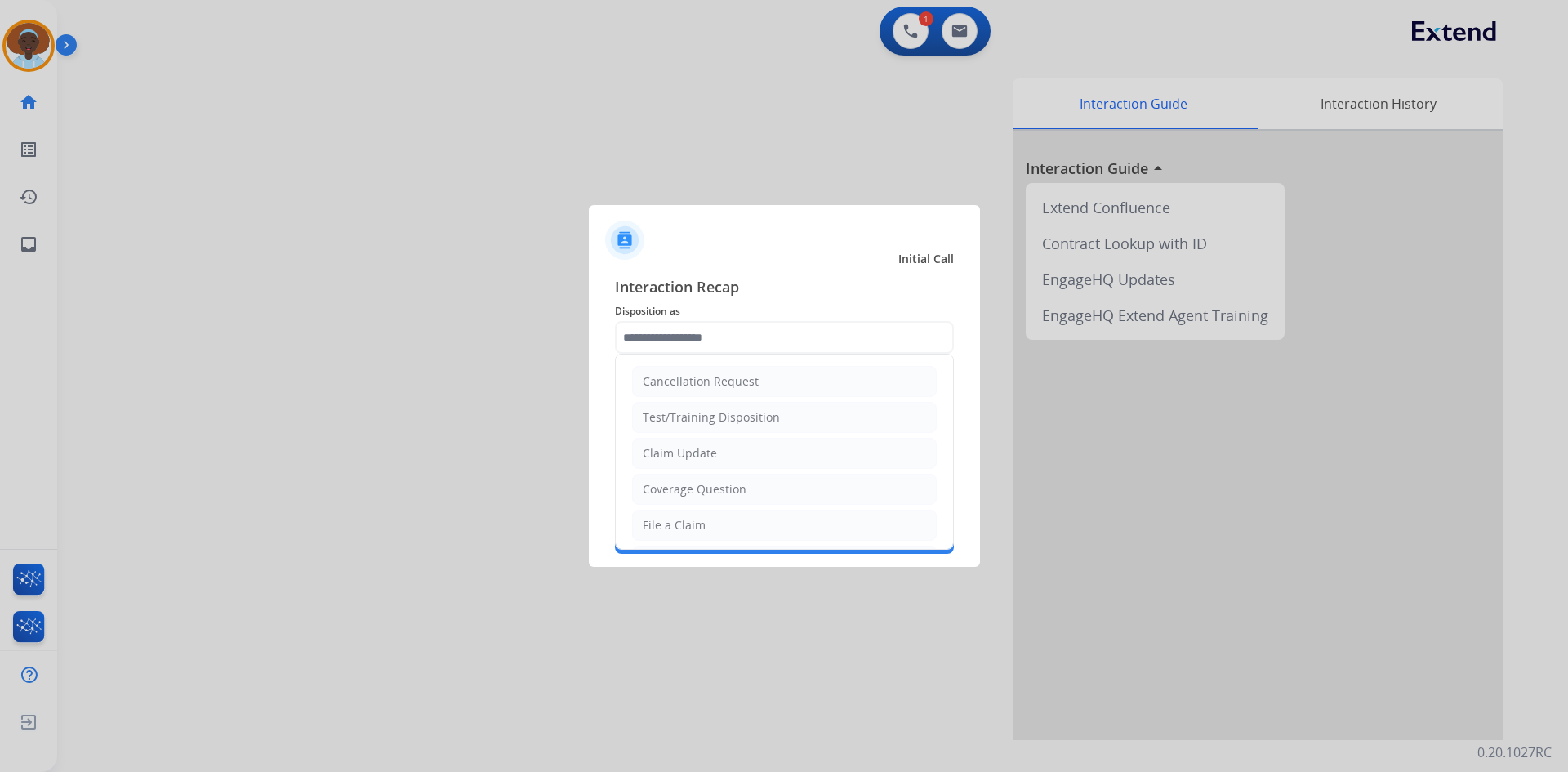
drag, startPoint x: 710, startPoint y: 529, endPoint x: 707, endPoint y: 462, distance: 67.1
click at [710, 530] on li "File a Claim" at bounding box center [784, 525] width 304 height 31
type input "**********"
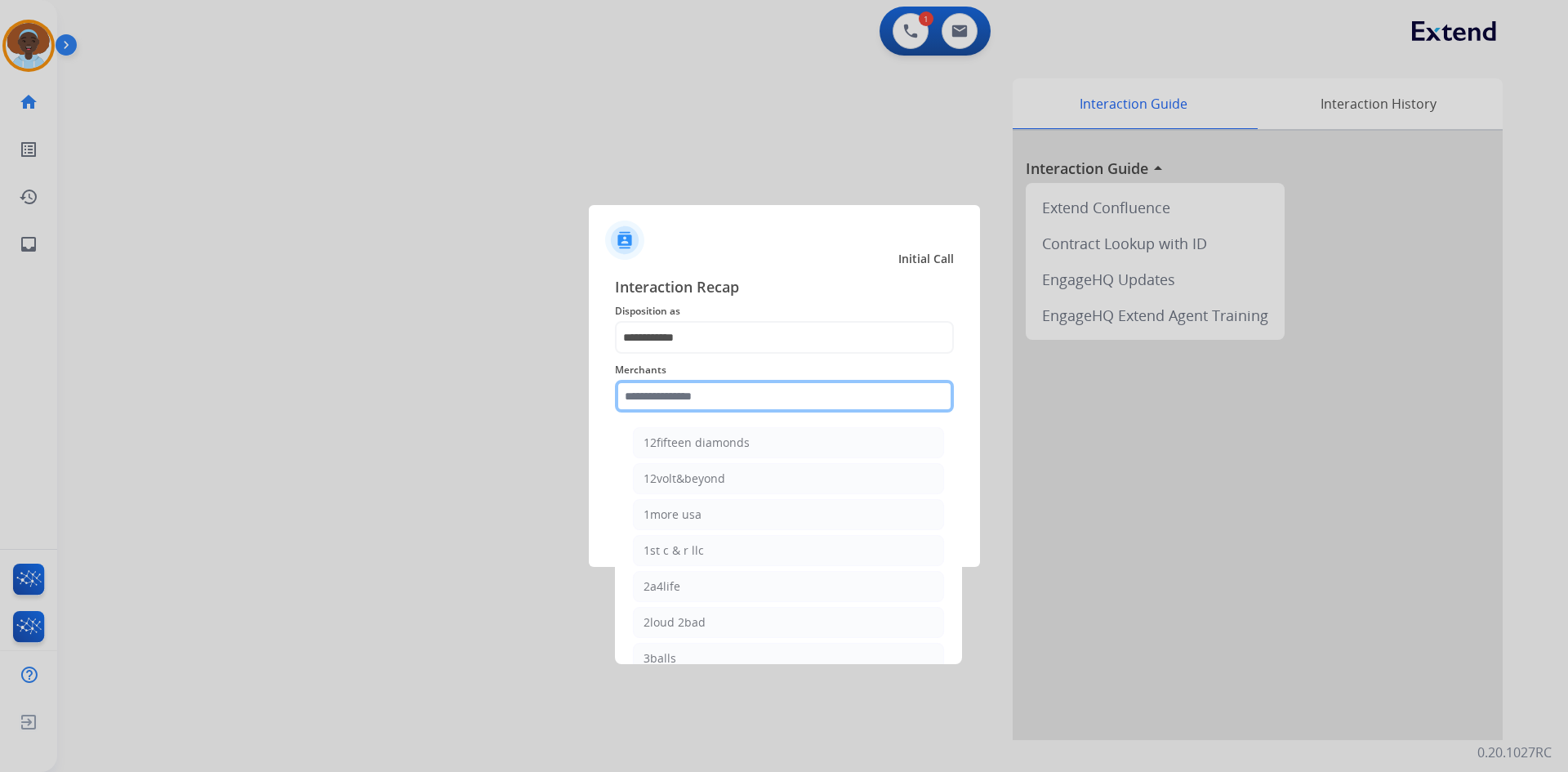
click at [712, 393] on input "text" at bounding box center [784, 396] width 339 height 32
click at [710, 484] on div "Ashley furniture" at bounding box center [688, 479] width 89 height 16
type input "**********"
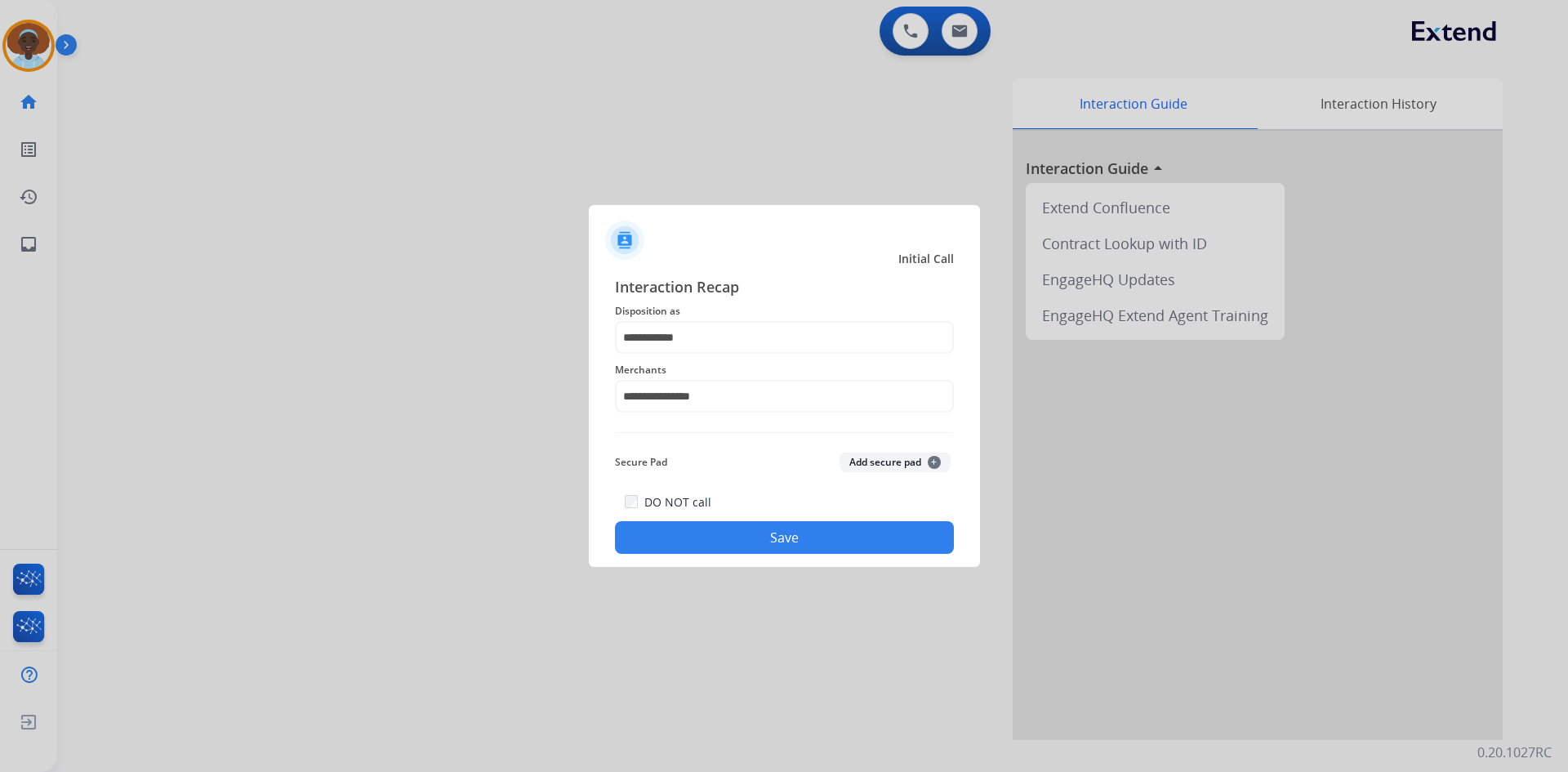
click at [768, 535] on button "Save" at bounding box center [784, 537] width 339 height 32
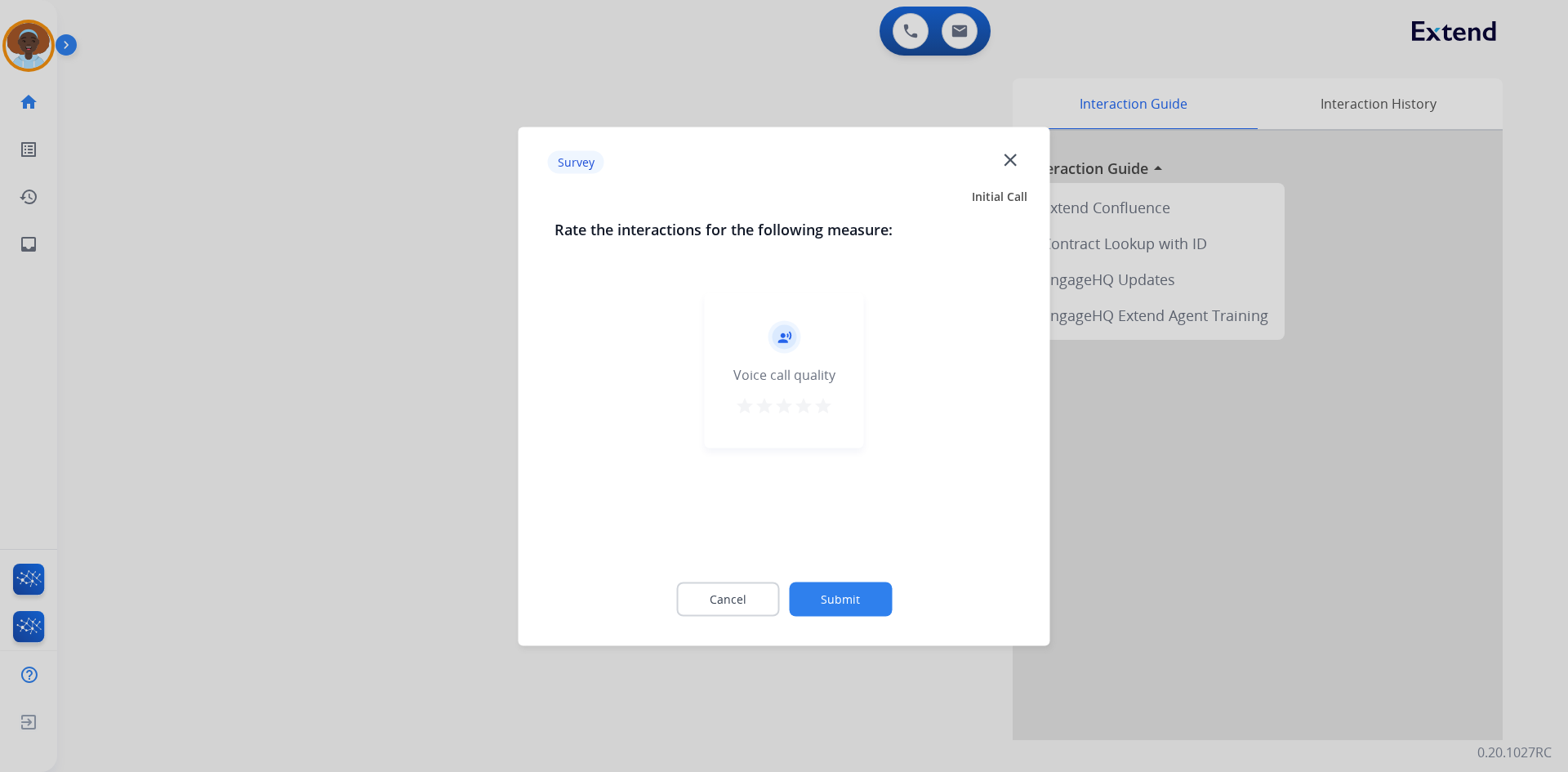
click at [823, 403] on mat-icon "star" at bounding box center [824, 405] width 20 height 20
click at [831, 606] on button "Submit" at bounding box center [841, 598] width 103 height 34
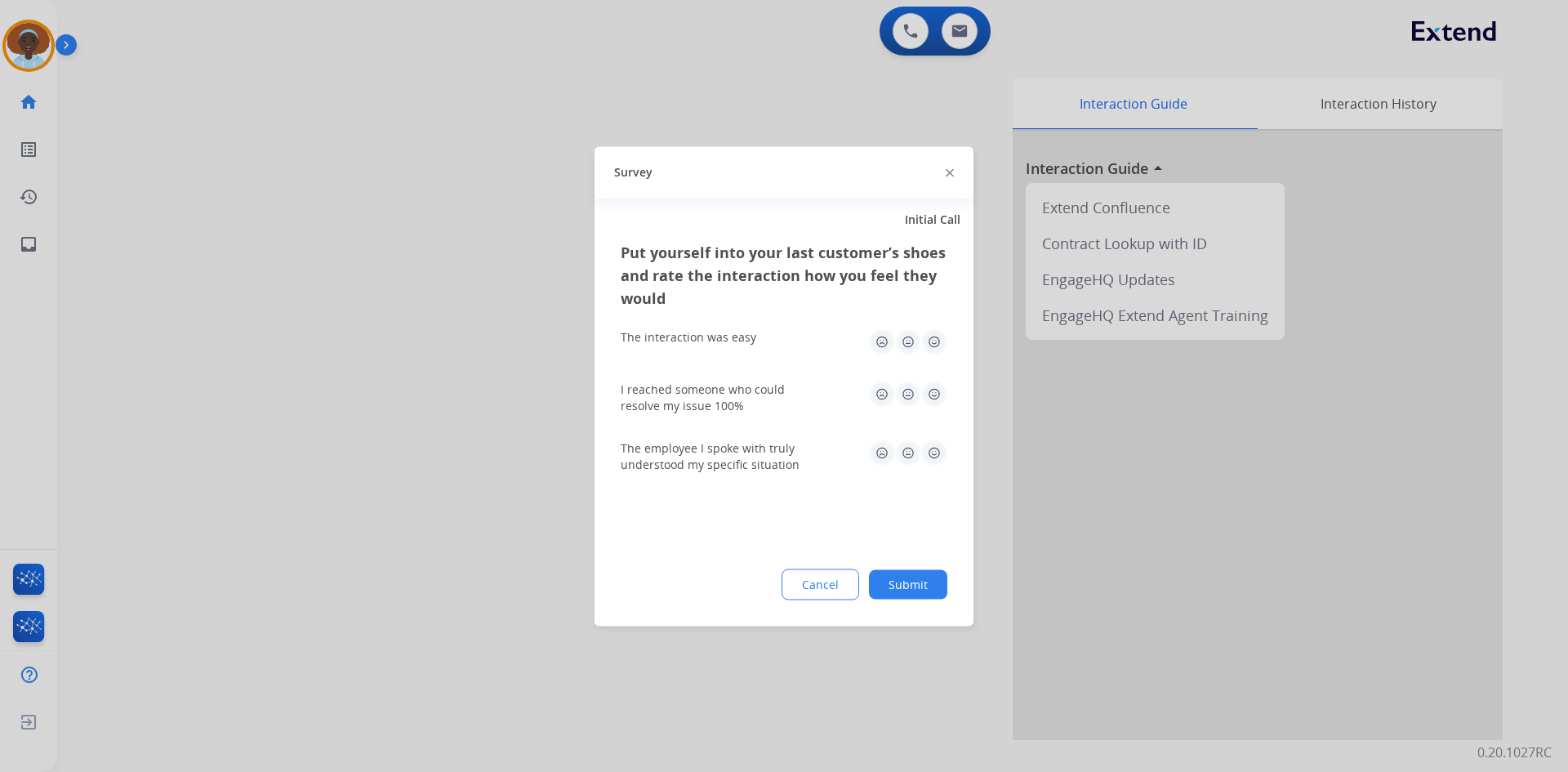
drag, startPoint x: 935, startPoint y: 446, endPoint x: 929, endPoint y: 424, distance: 22.8
click at [934, 445] on img at bounding box center [934, 452] width 26 height 26
click at [934, 341] on img at bounding box center [934, 341] width 26 height 26
click at [932, 396] on img at bounding box center [934, 393] width 26 height 26
click at [906, 590] on button "Submit" at bounding box center [908, 583] width 78 height 30
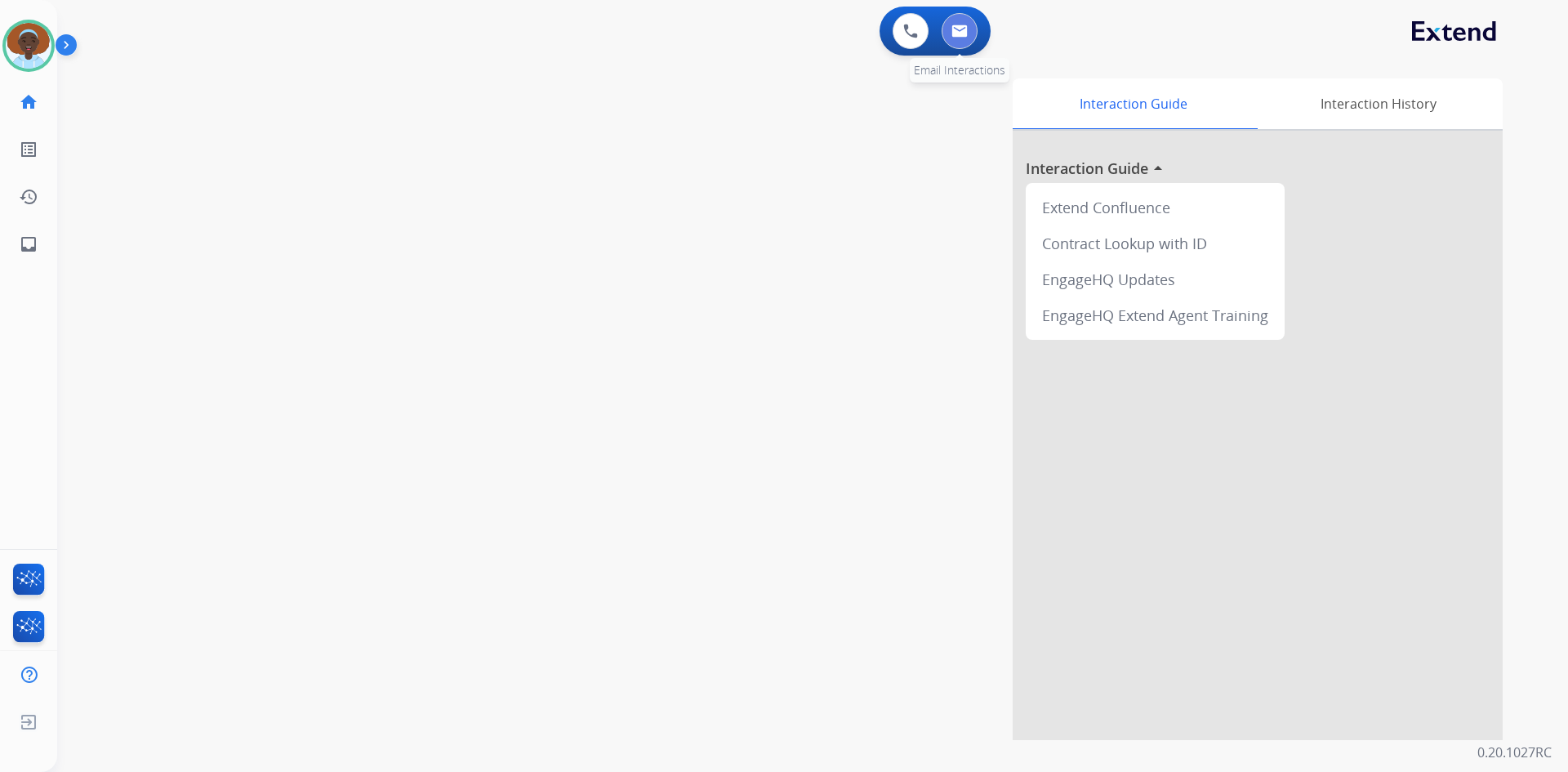
click at [970, 40] on button at bounding box center [960, 31] width 36 height 36
select select "**********"
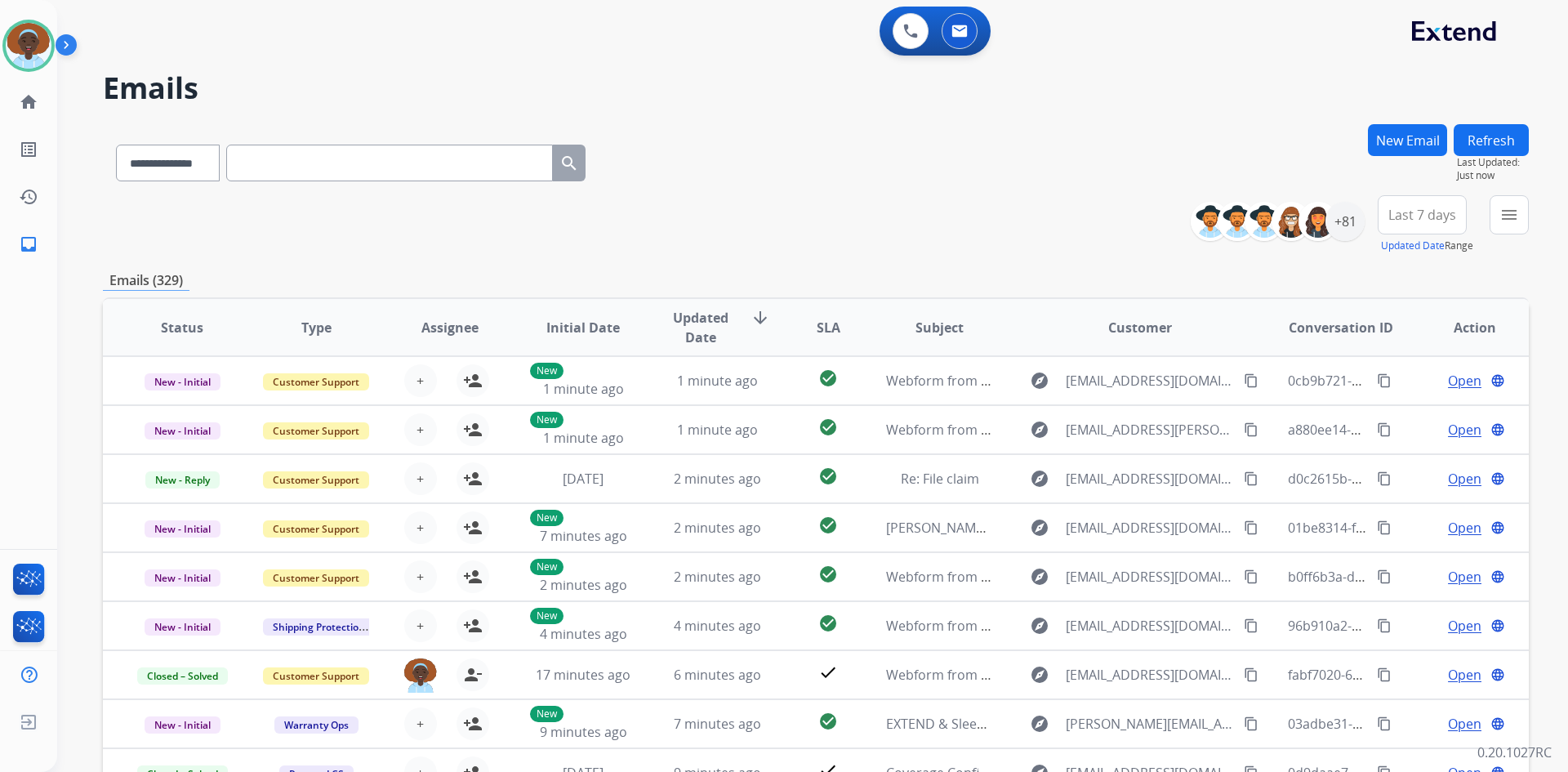
click at [1481, 152] on button "Refresh" at bounding box center [1491, 139] width 75 height 31
click at [1424, 218] on span "Last 7 days" at bounding box center [1422, 214] width 68 height 6
click at [1417, 408] on div "Last 90 days" at bounding box center [1417, 413] width 90 height 24
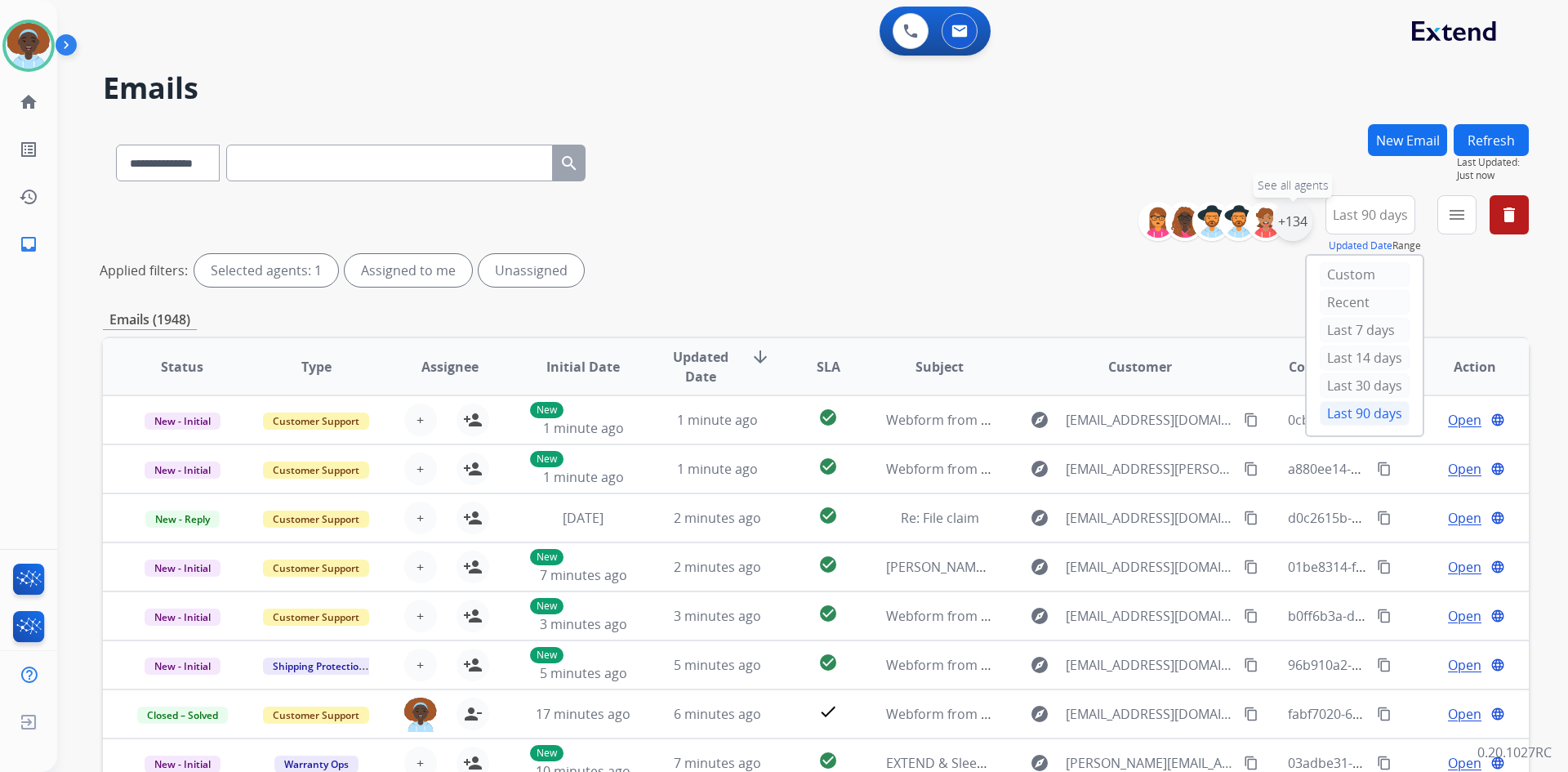
click at [1293, 223] on div "+134" at bounding box center [1293, 221] width 40 height 40
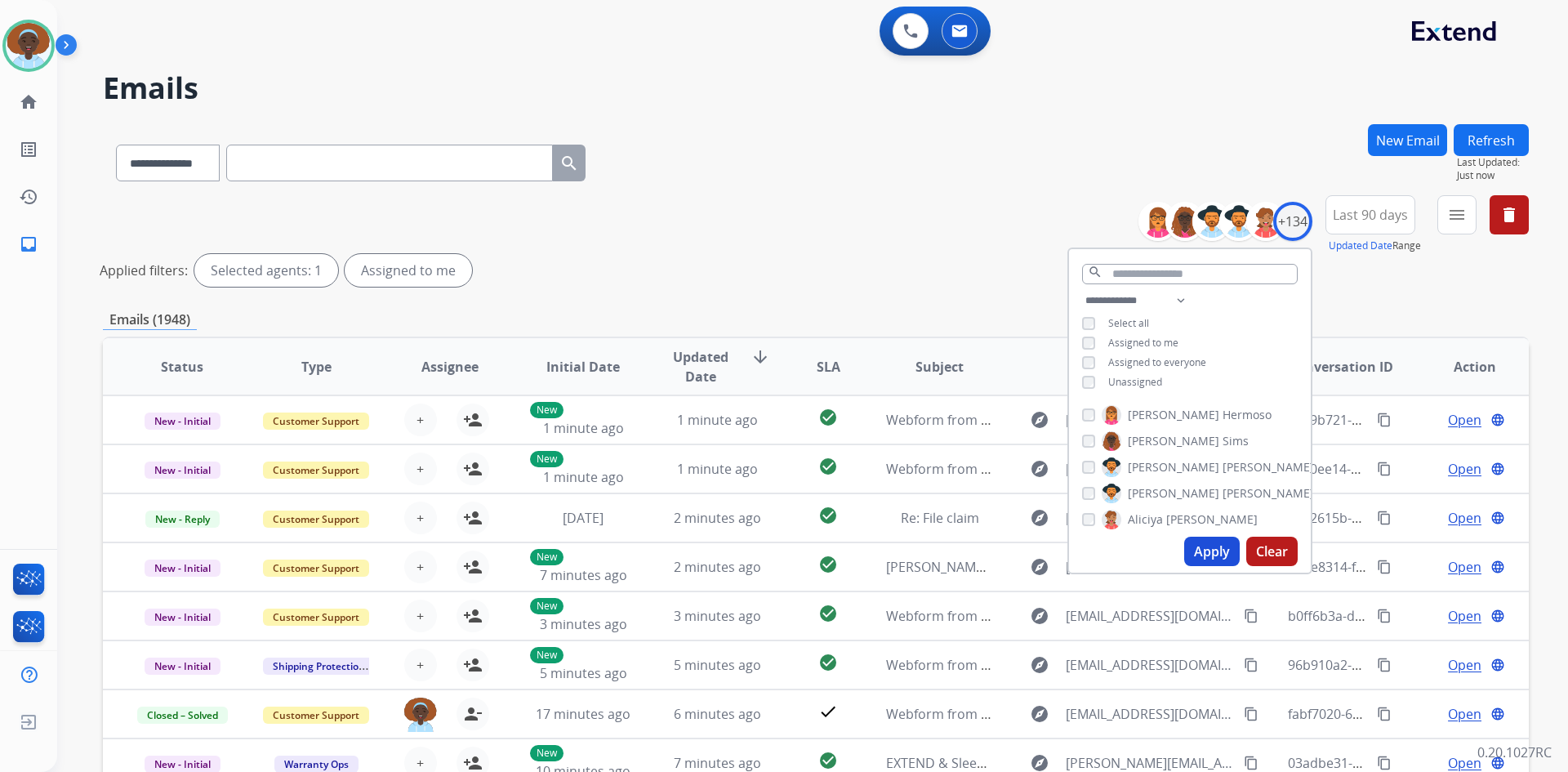
click at [1199, 548] on button "Apply" at bounding box center [1212, 551] width 56 height 30
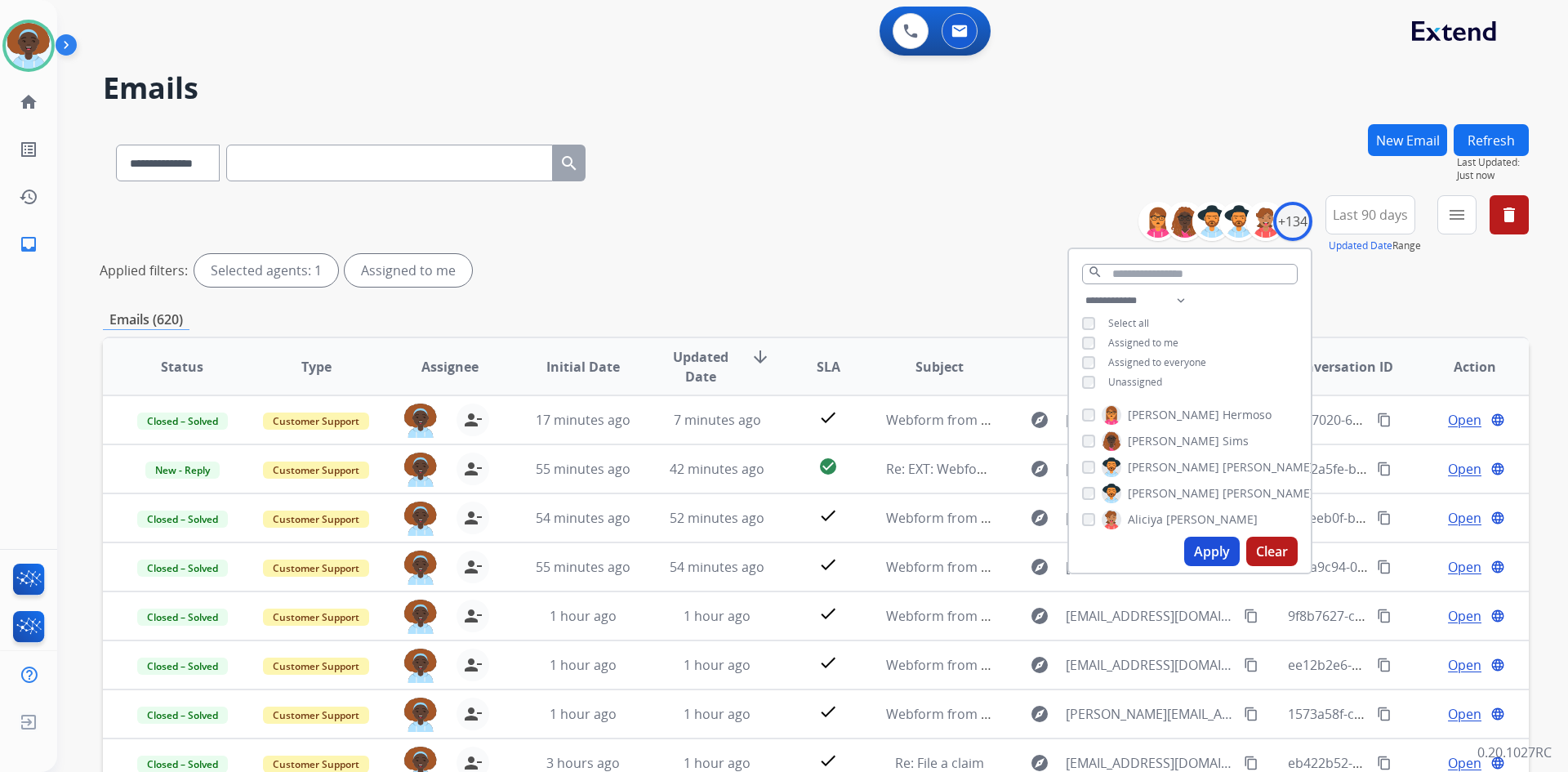
click at [851, 244] on div "**********" at bounding box center [816, 244] width 1426 height 98
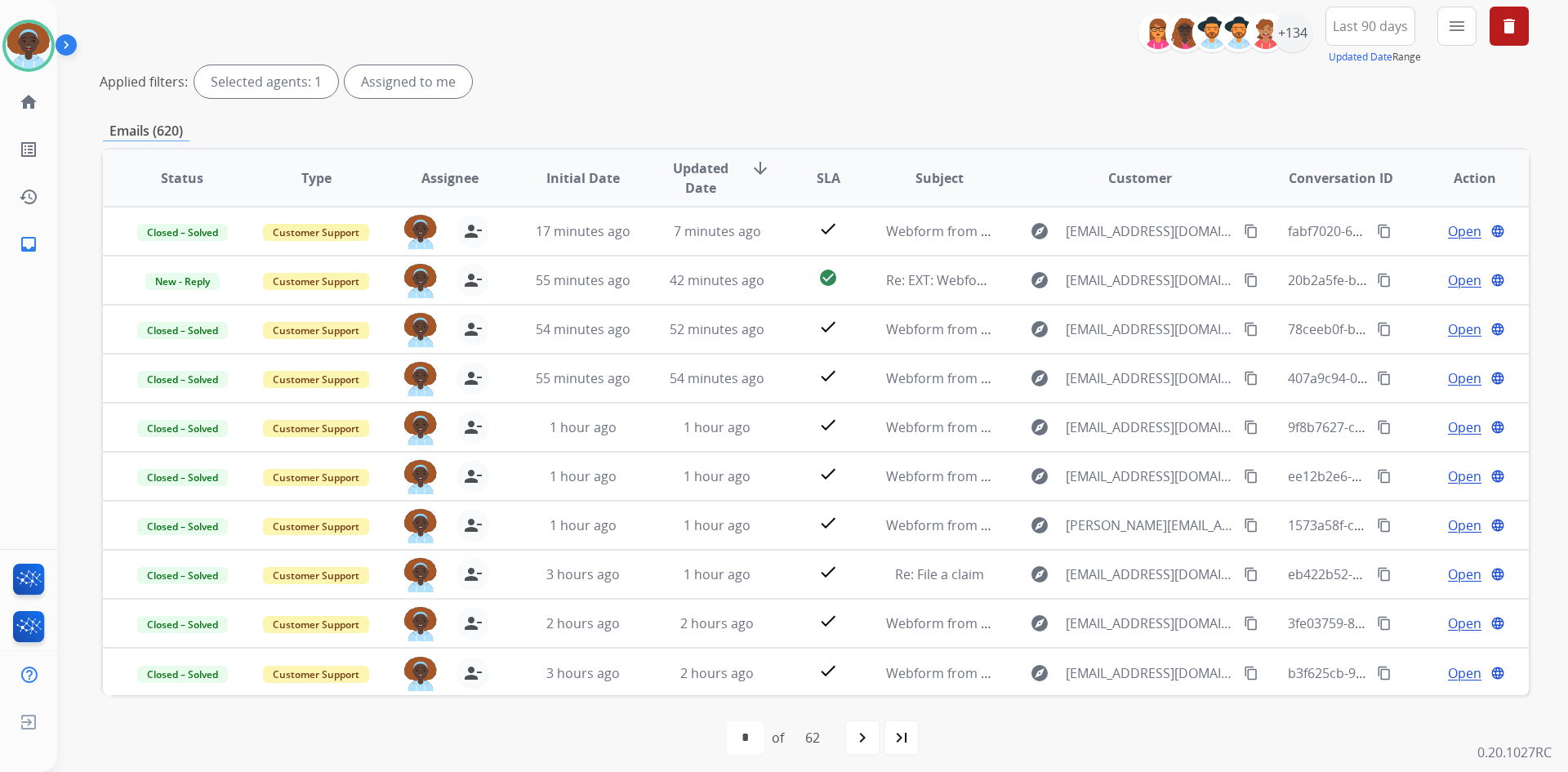
scroll to position [197, 0]
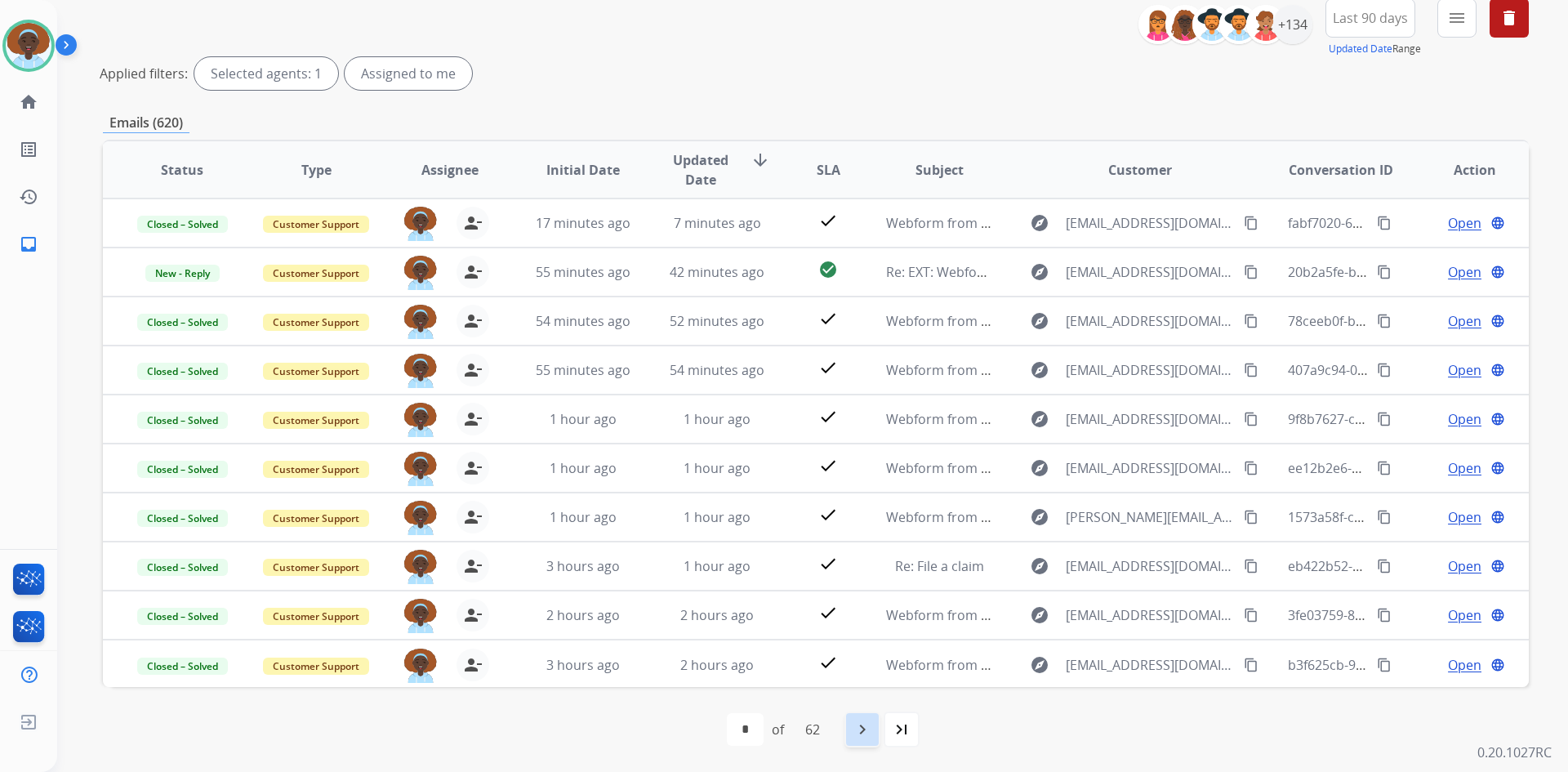
click at [865, 728] on mat-icon "navigate_next" at bounding box center [862, 729] width 20 height 20
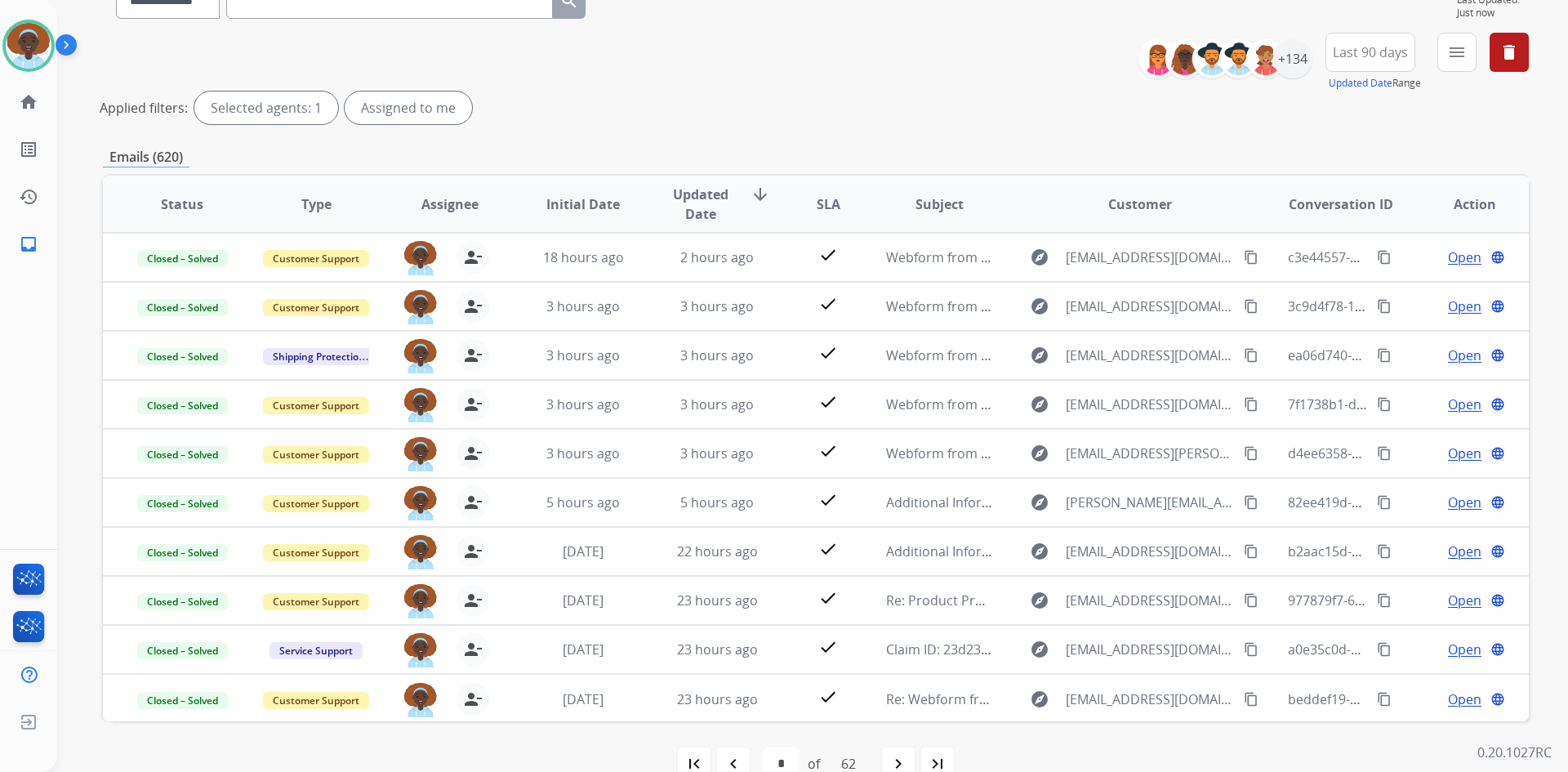
scroll to position [163, 0]
click at [728, 759] on mat-icon "navigate_before" at bounding box center [734, 763] width 20 height 20
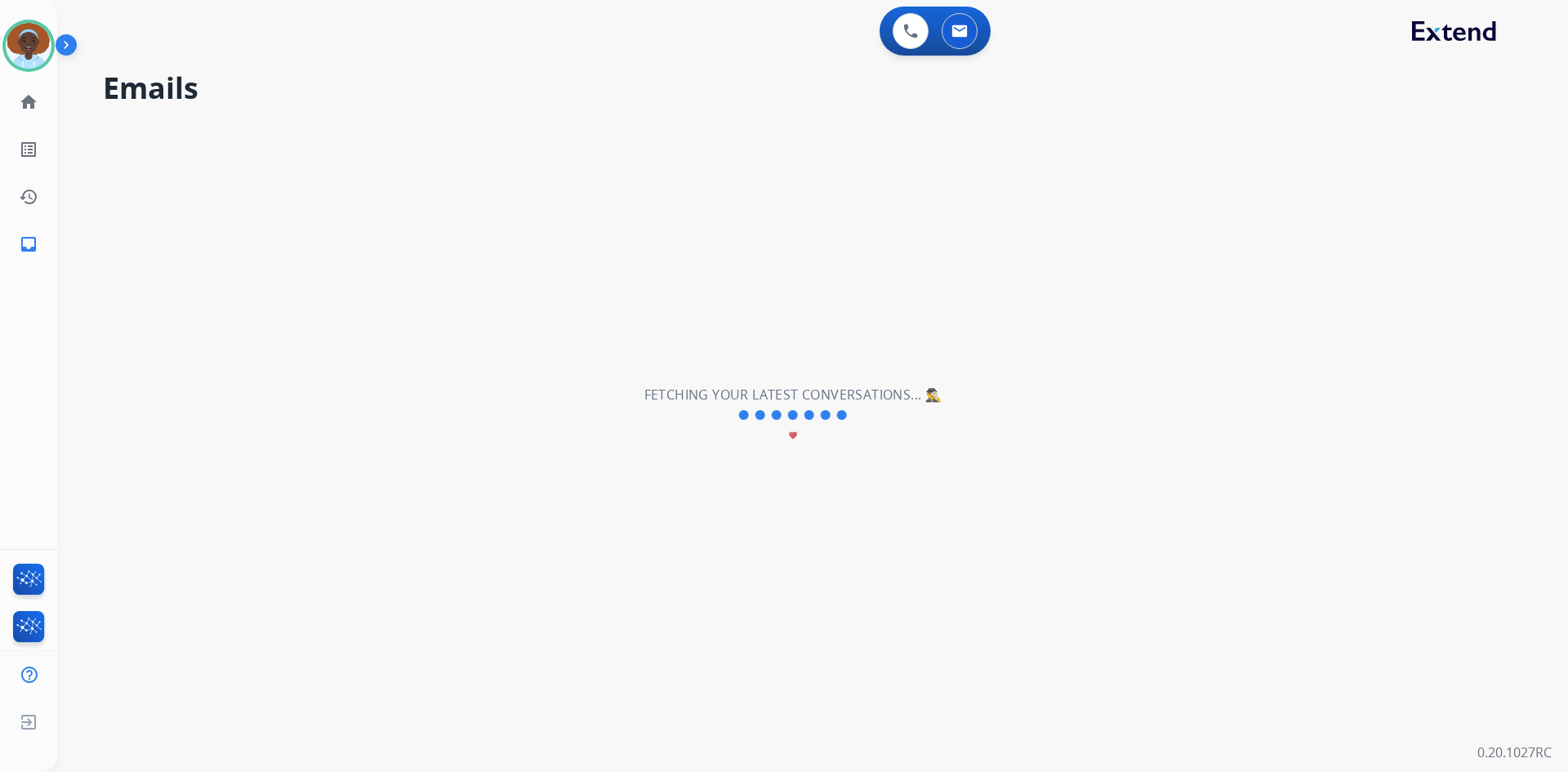
scroll to position [0, 0]
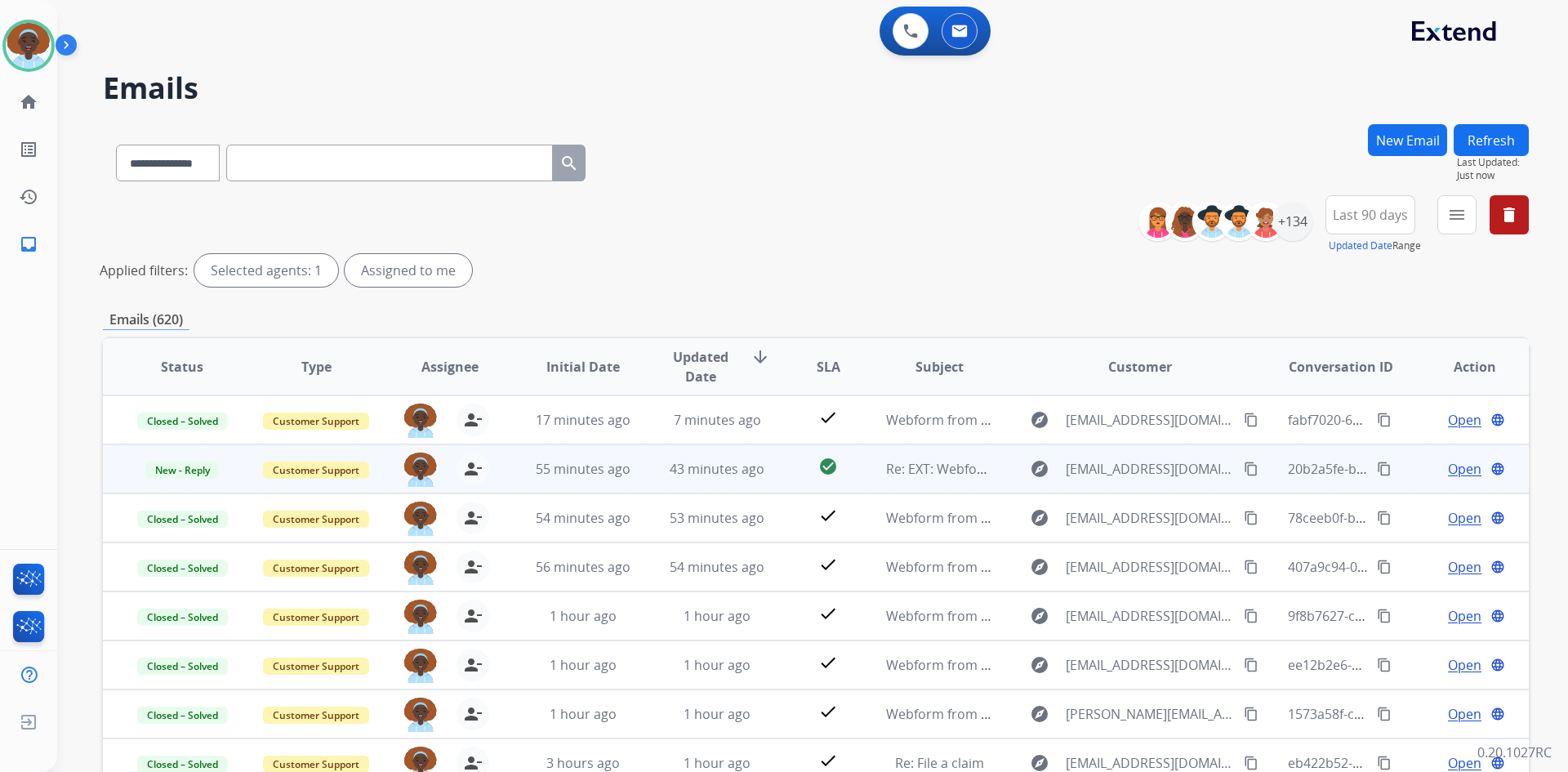
click at [1448, 466] on span "Open" at bounding box center [1464, 469] width 33 height 20
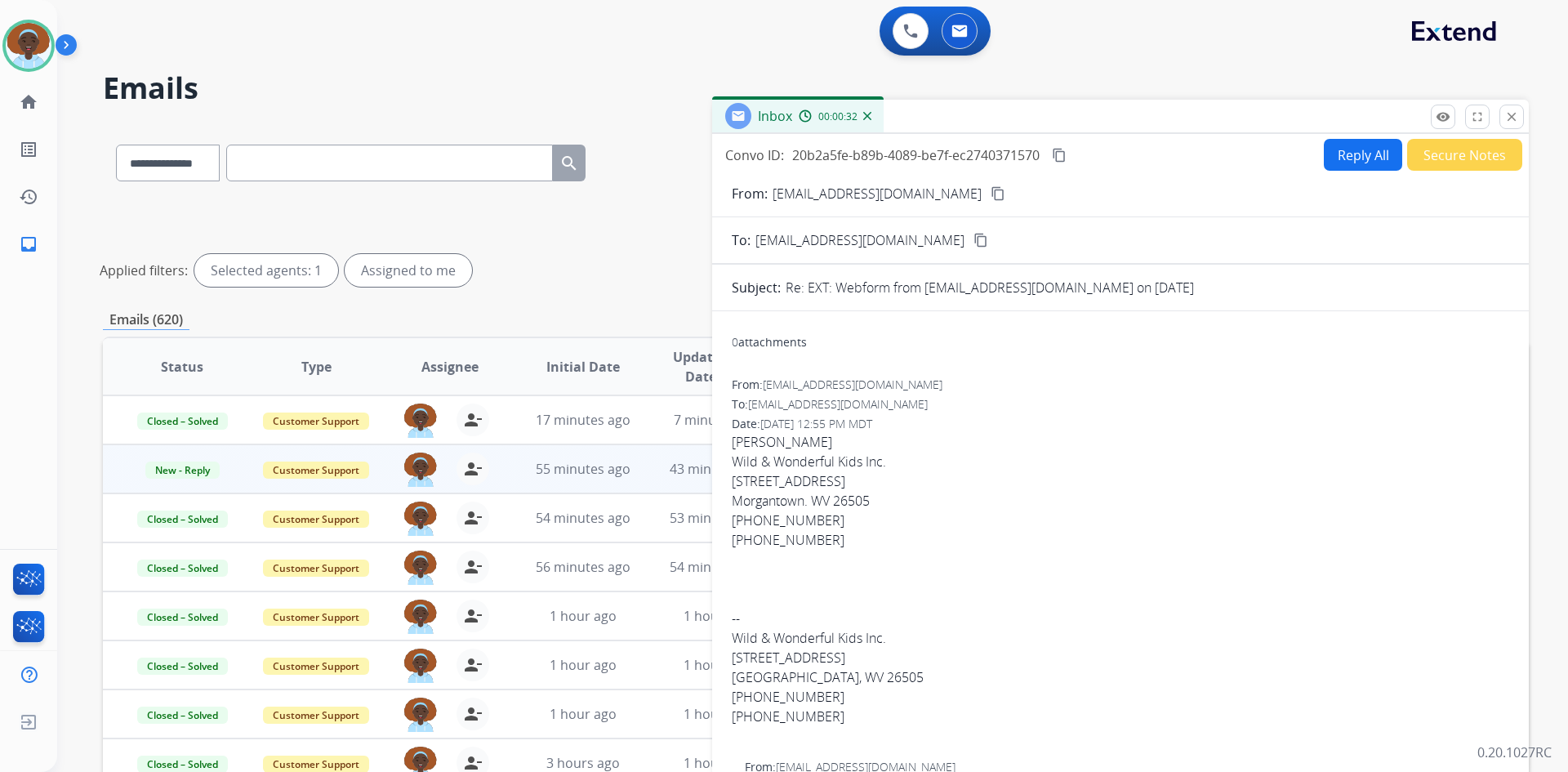
click at [1472, 156] on button "Secure Notes" at bounding box center [1465, 154] width 115 height 31
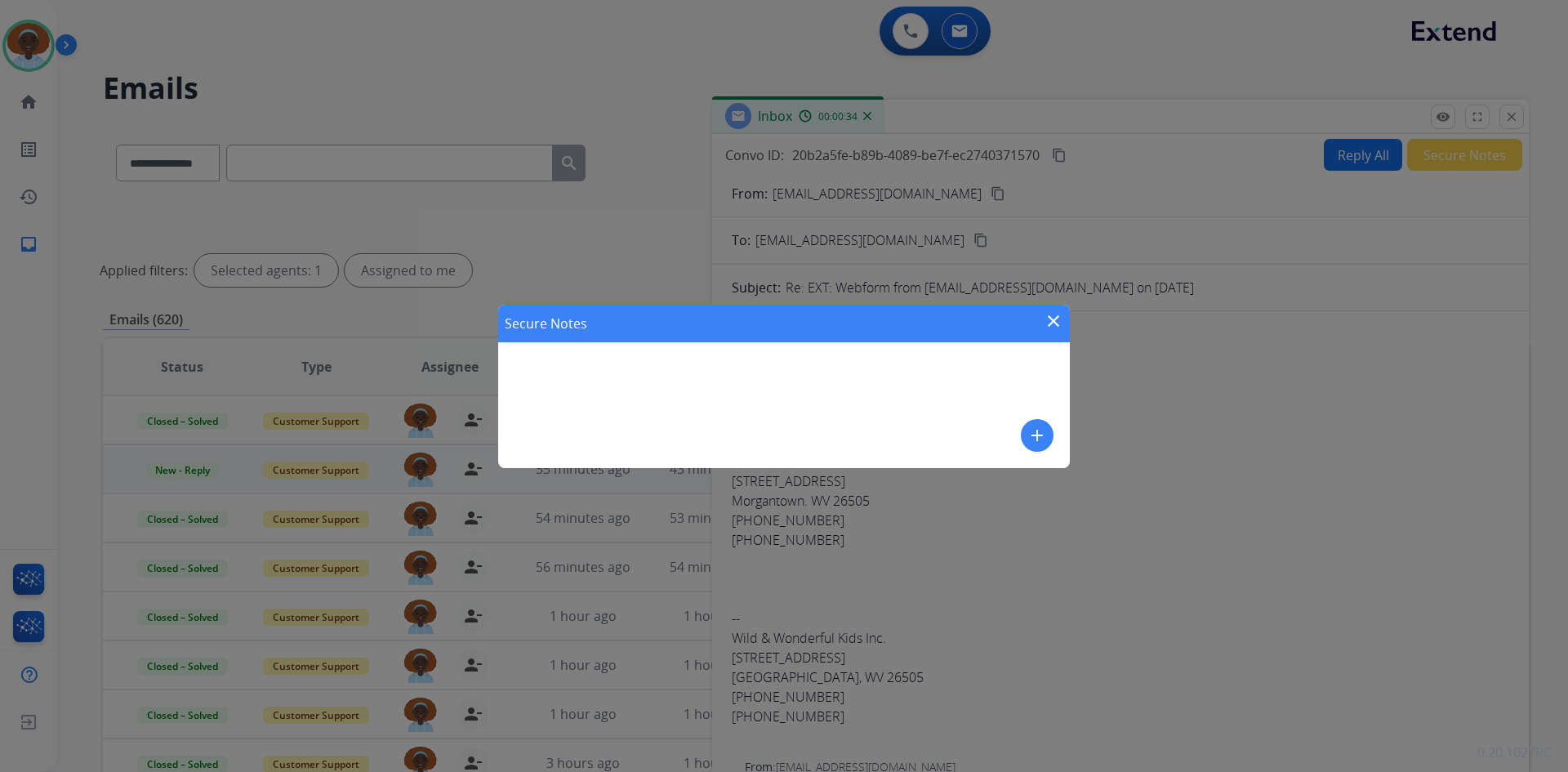
click at [1032, 431] on mat-icon "add" at bounding box center [1038, 435] width 20 height 20
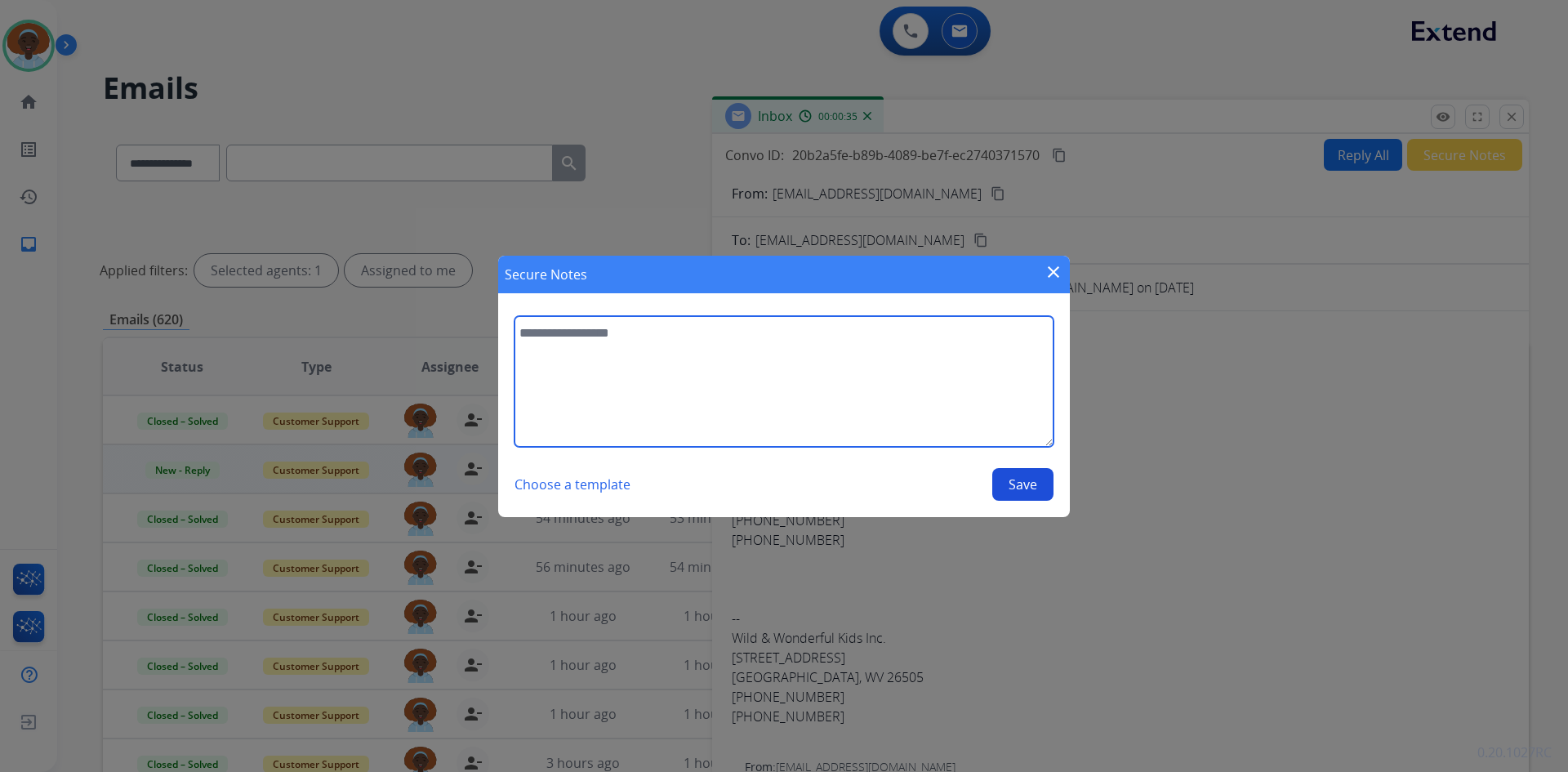
click at [638, 331] on textarea at bounding box center [784, 381] width 539 height 130
type textarea "**********"
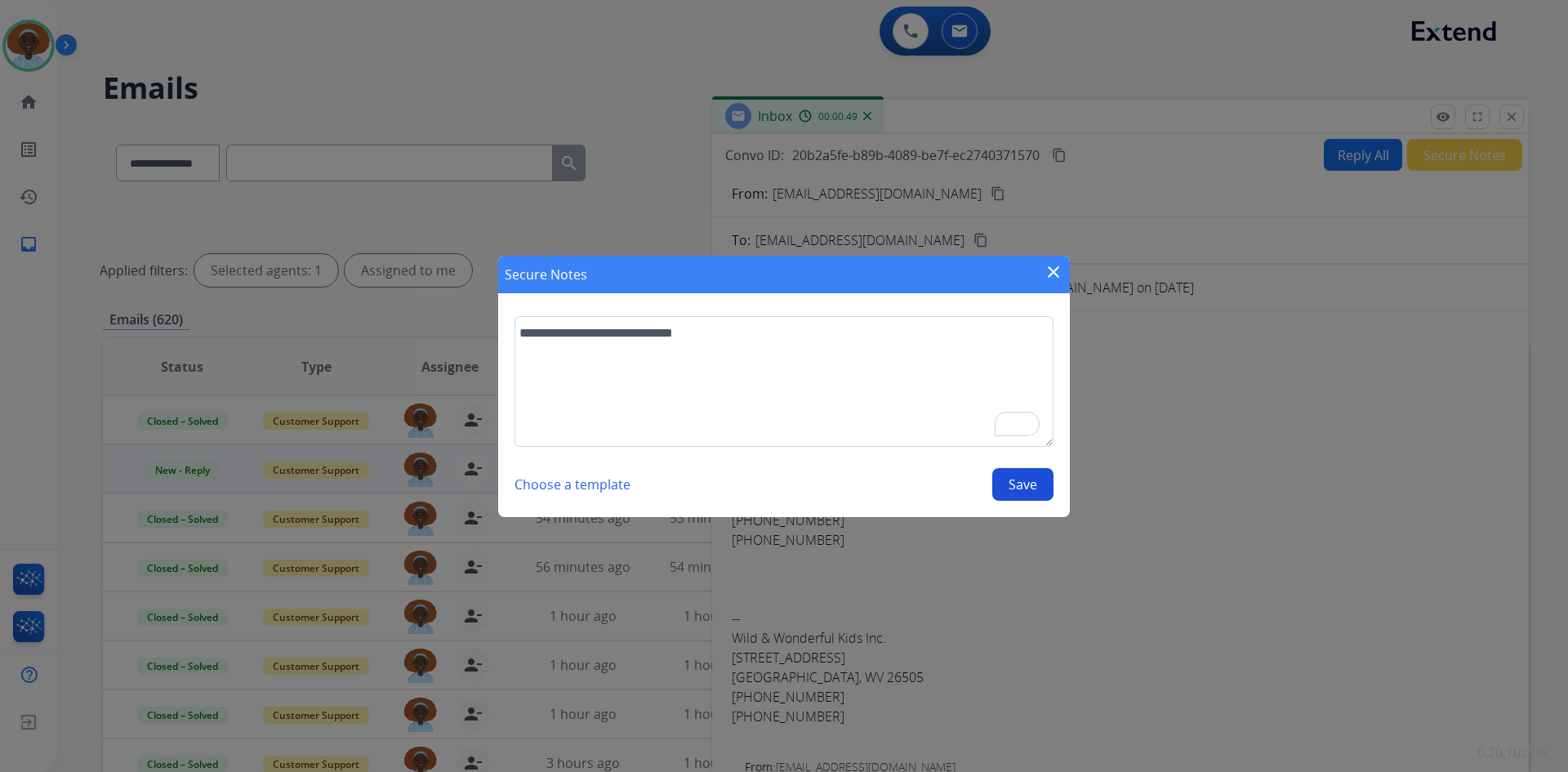
click at [1020, 482] on button "Save" at bounding box center [1023, 484] width 61 height 32
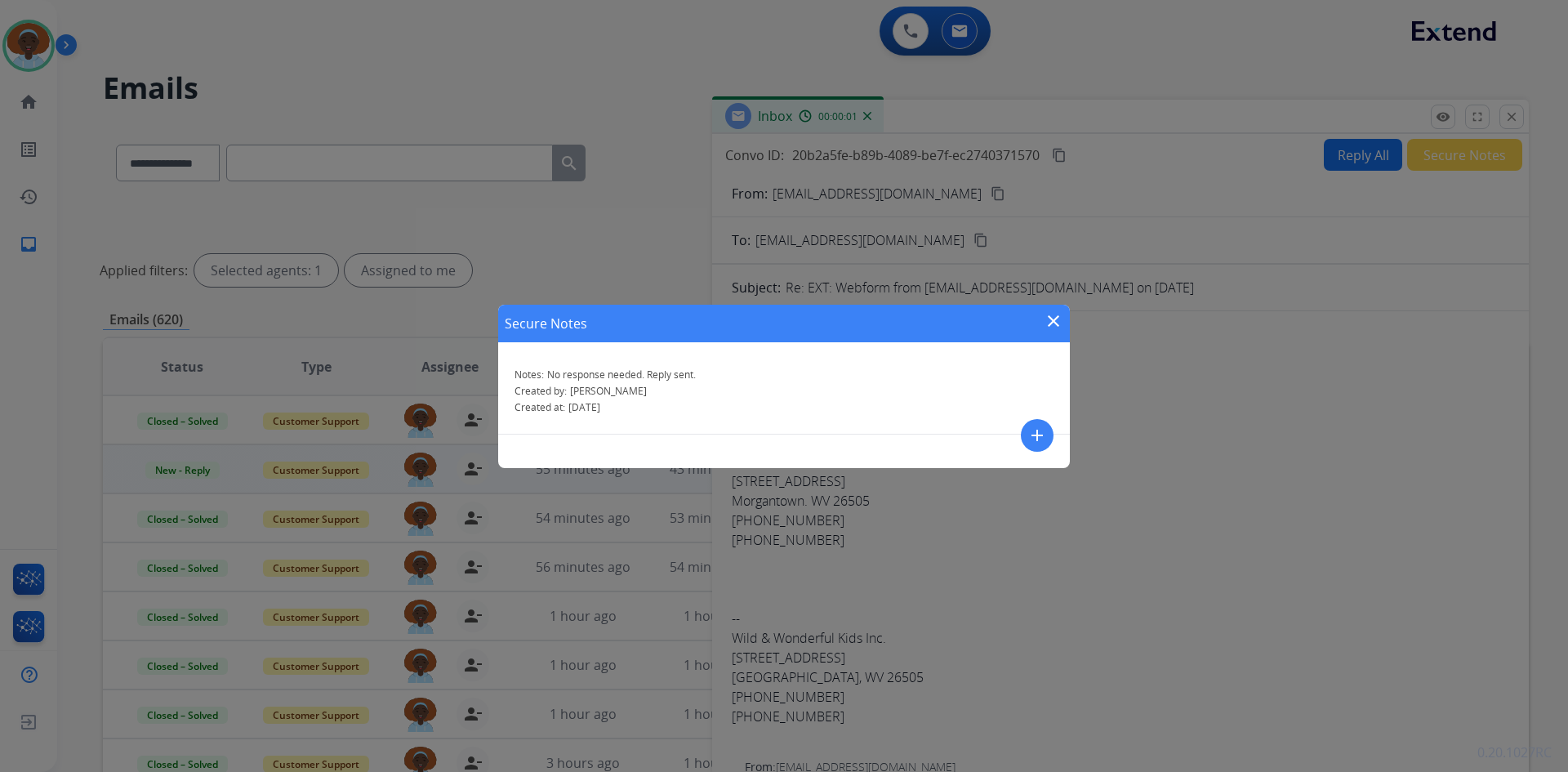
click at [1054, 315] on mat-icon "close" at bounding box center [1054, 321] width 20 height 20
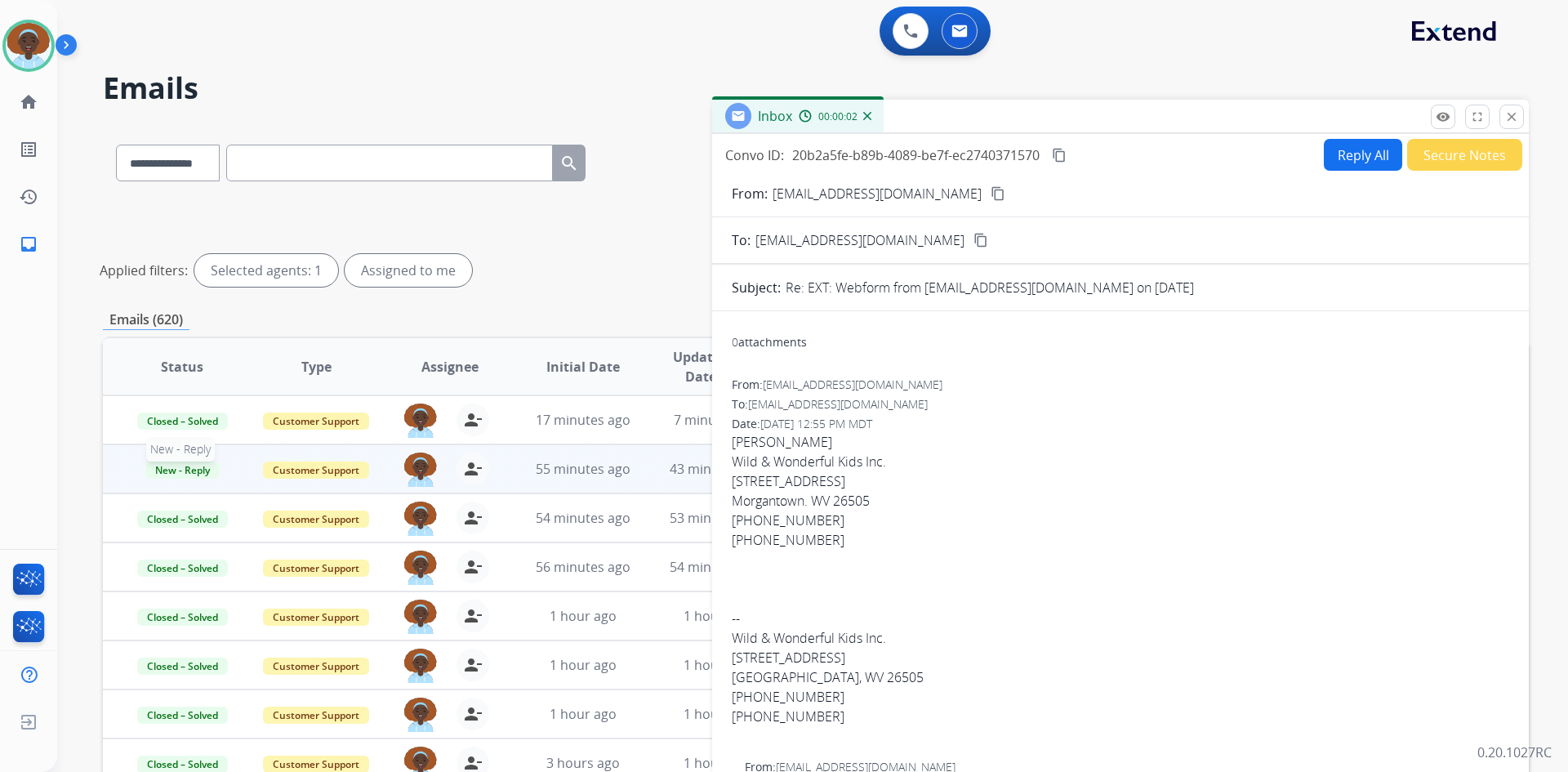
click at [193, 469] on span "New - Reply" at bounding box center [183, 470] width 75 height 17
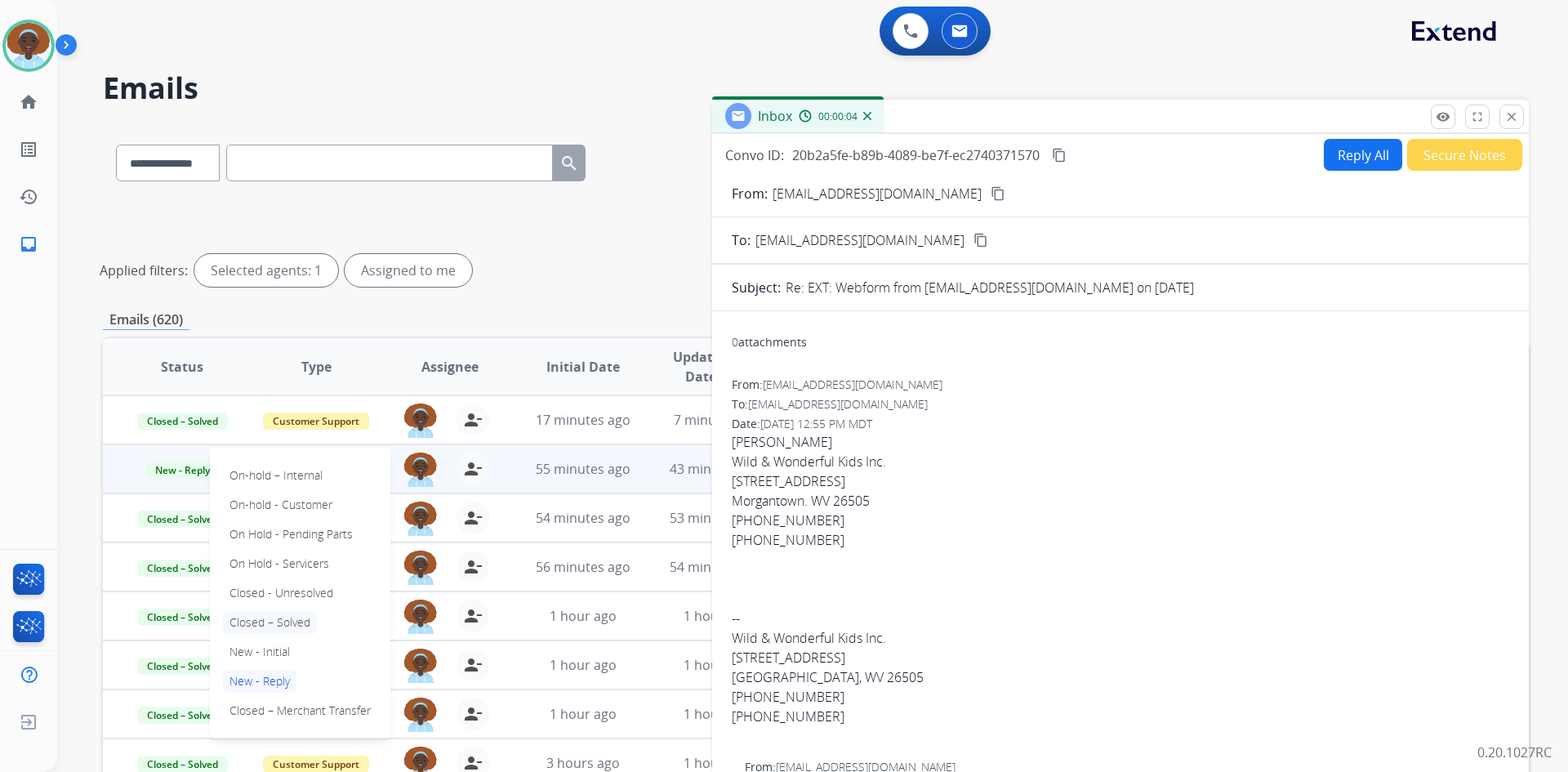
click at [253, 623] on p "Closed – Solved" at bounding box center [270, 622] width 94 height 22
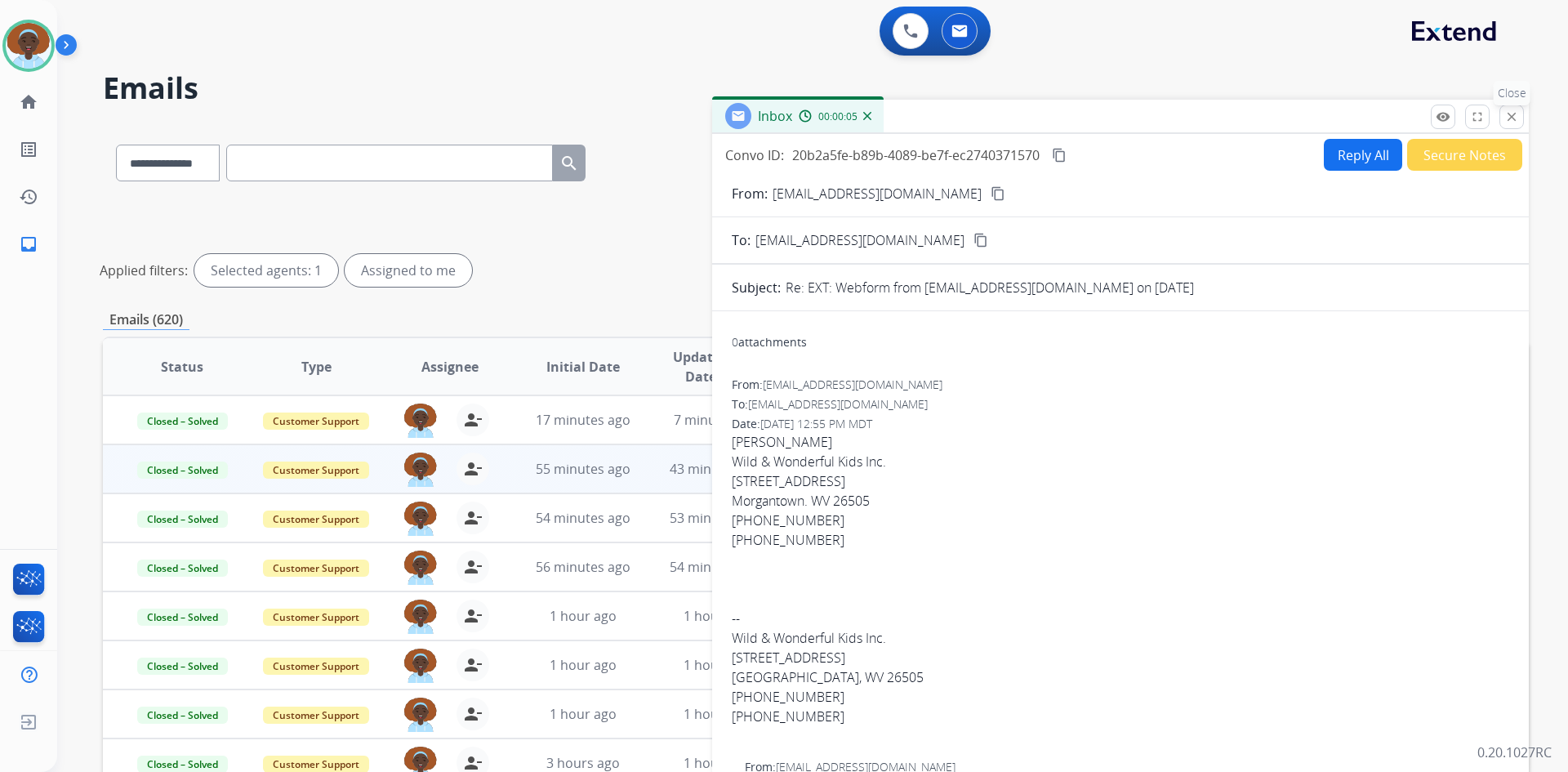
click at [1511, 124] on button "close Close" at bounding box center [1511, 116] width 24 height 24
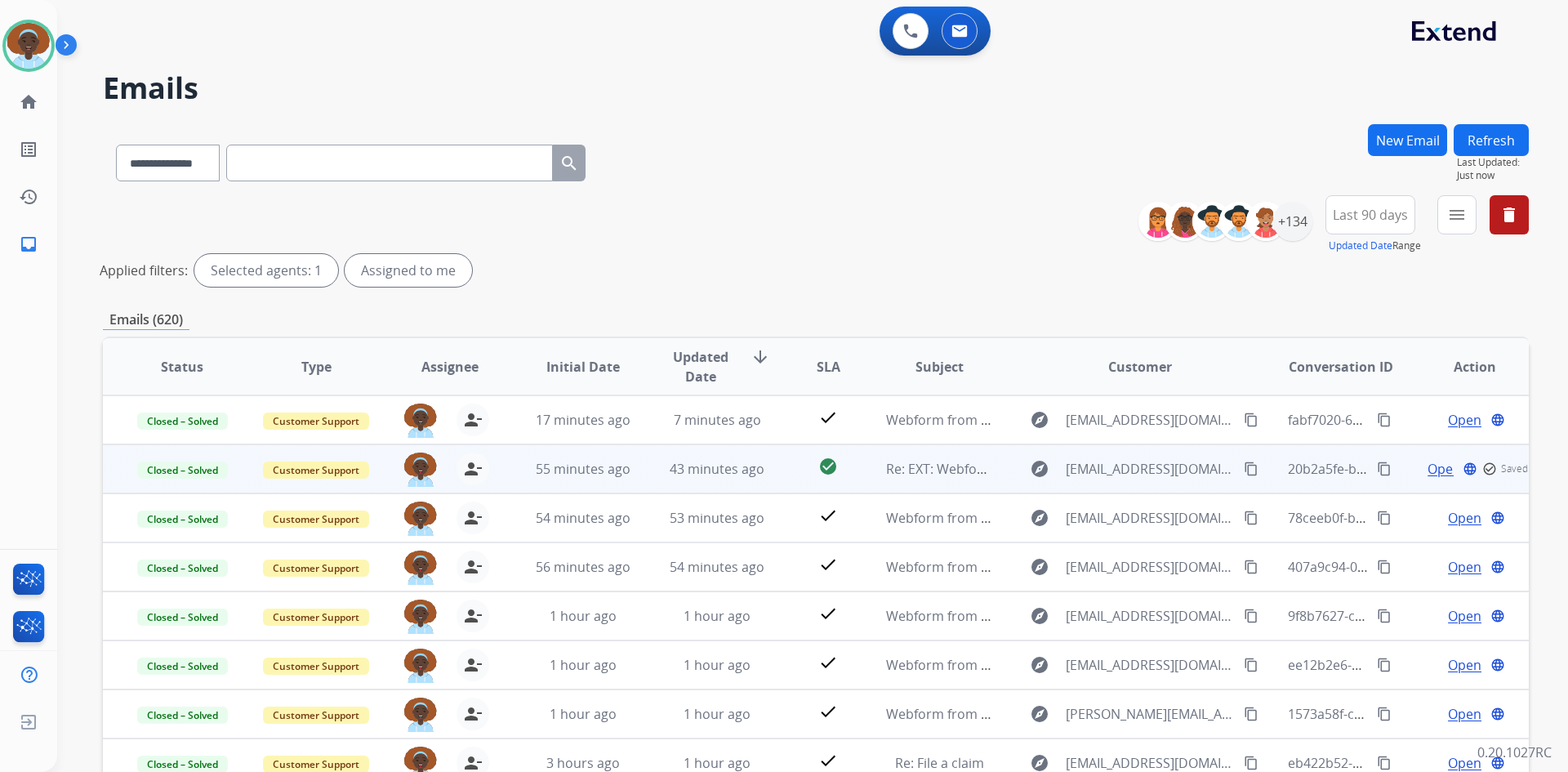
click at [1497, 144] on button "Refresh" at bounding box center [1491, 139] width 75 height 31
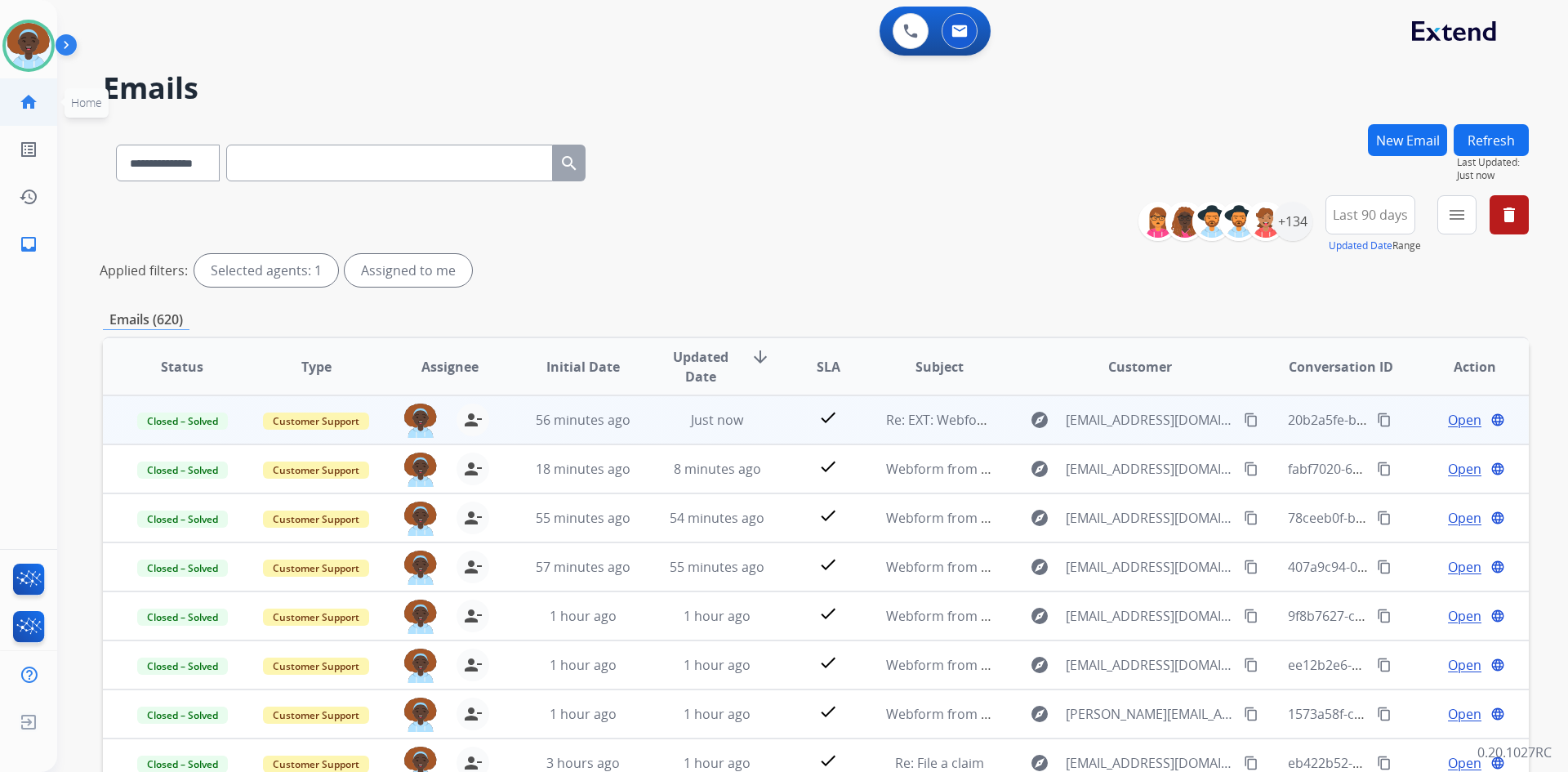
click at [18, 96] on link "home Home" at bounding box center [28, 102] width 46 height 46
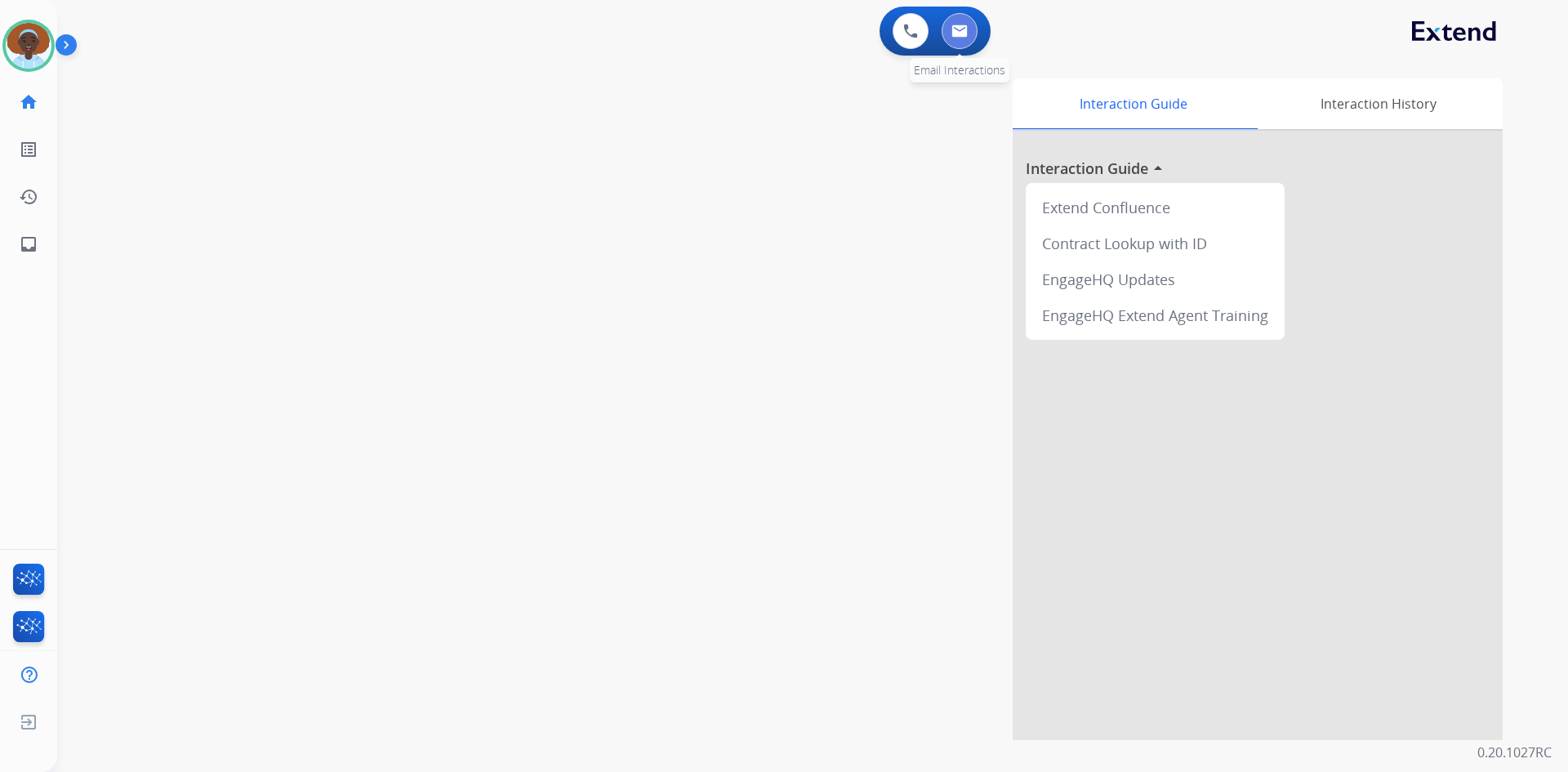
click at [958, 32] on img at bounding box center [960, 31] width 16 height 13
select select "**********"
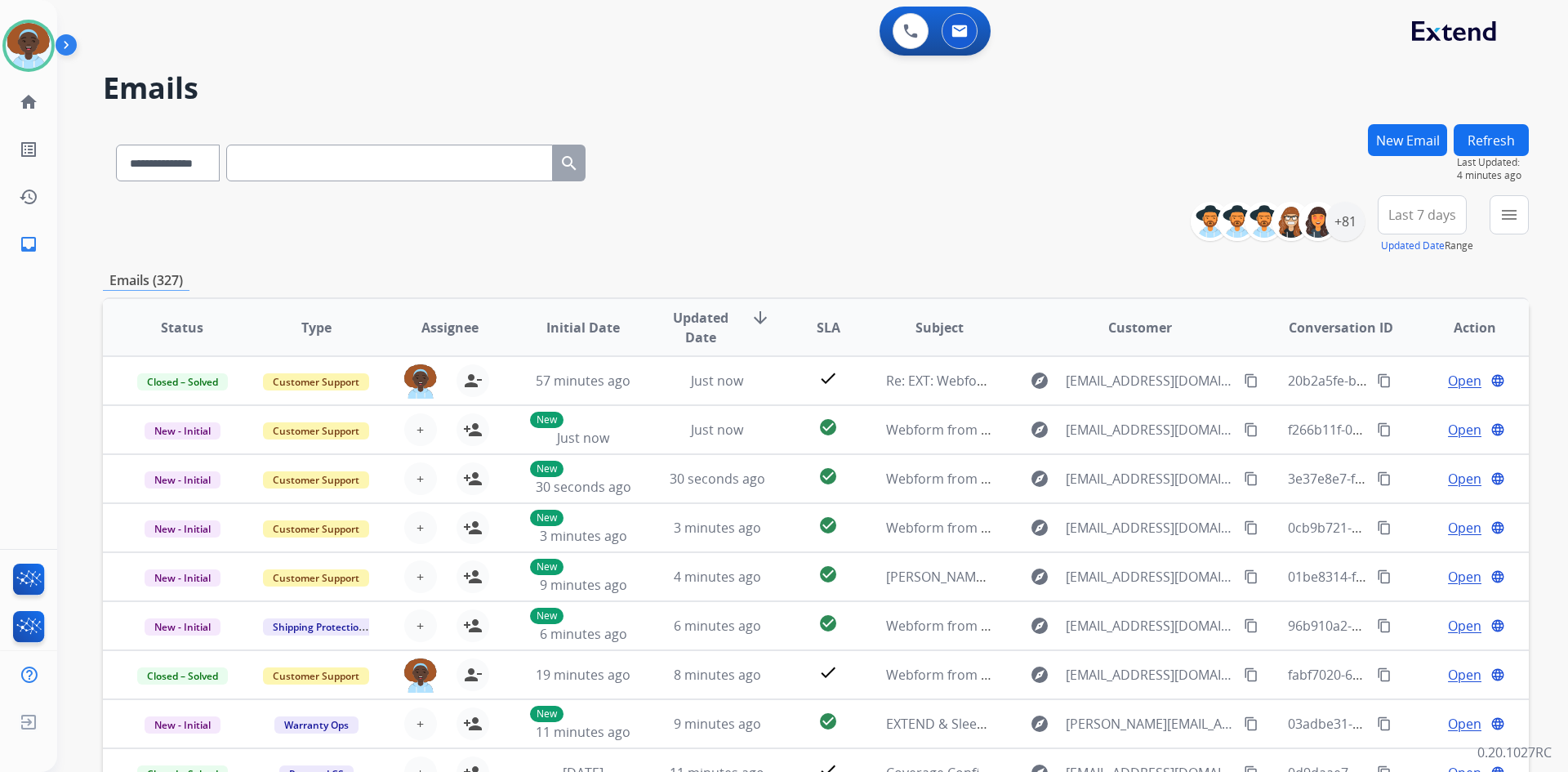
click at [1483, 142] on button "Refresh" at bounding box center [1491, 139] width 75 height 31
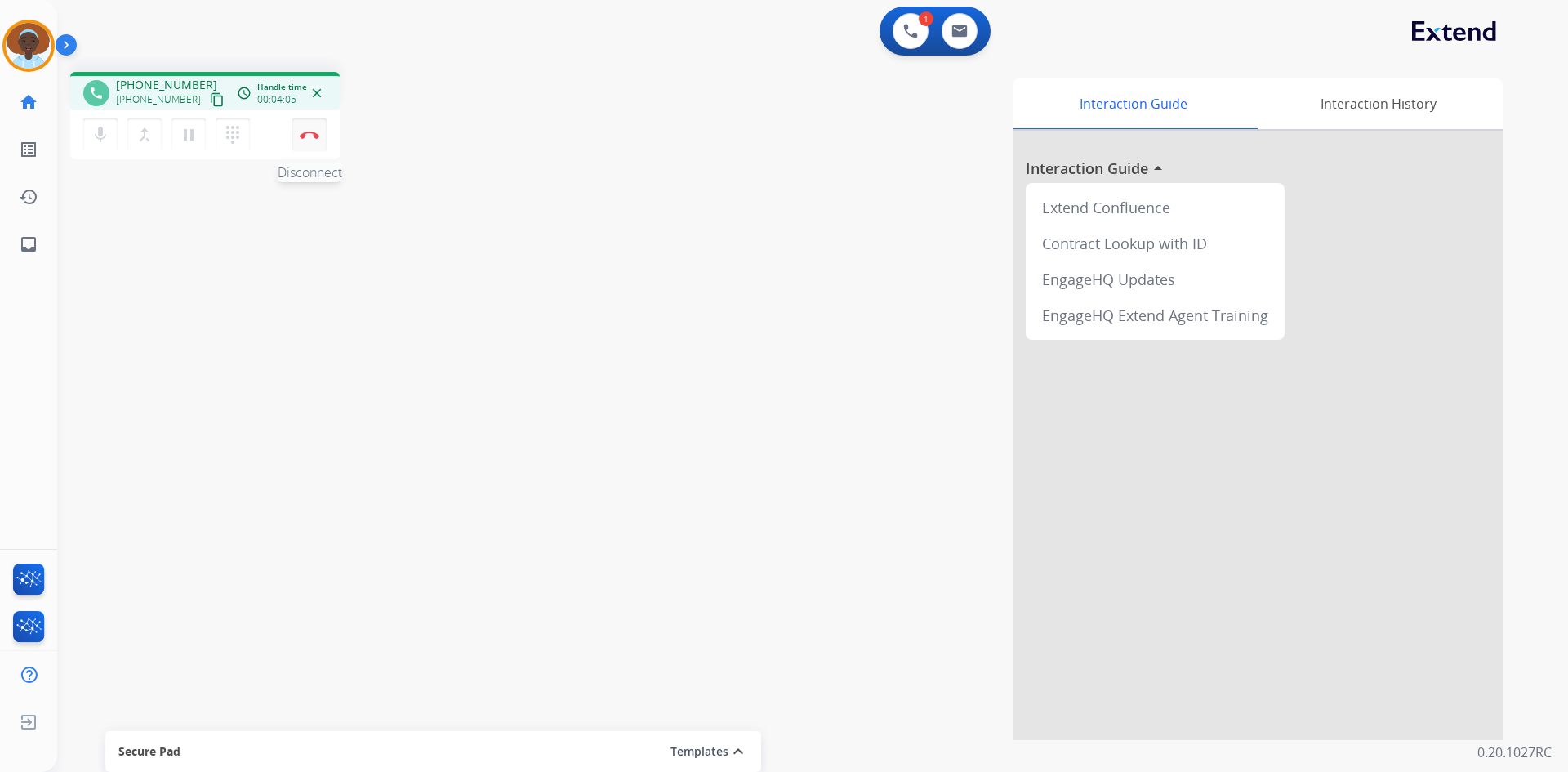
click at [309, 137] on img at bounding box center [310, 134] width 20 height 8
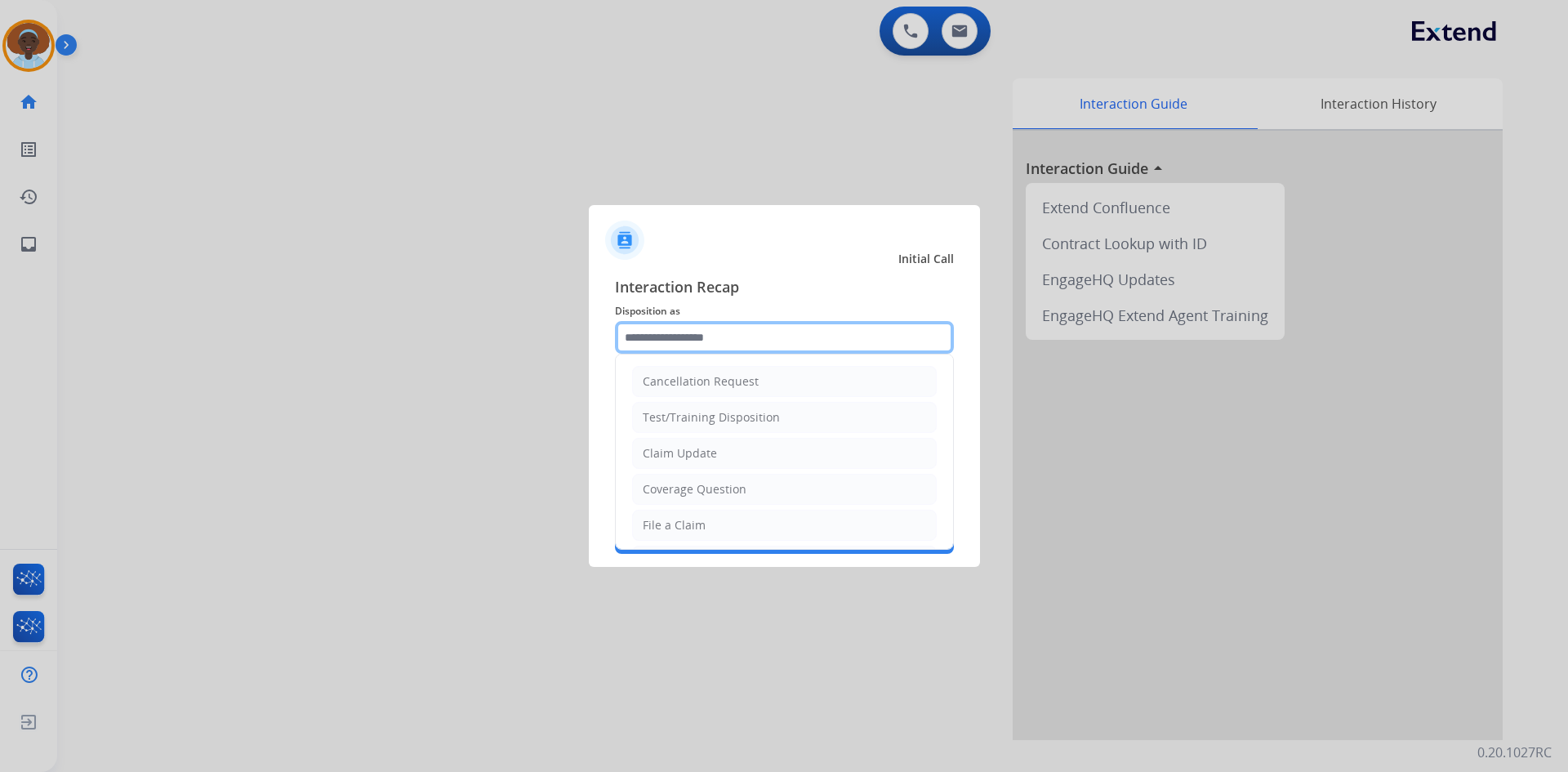
click at [721, 331] on input "text" at bounding box center [784, 337] width 339 height 32
click at [702, 528] on div "File a Claim" at bounding box center [674, 525] width 63 height 16
type input "**********"
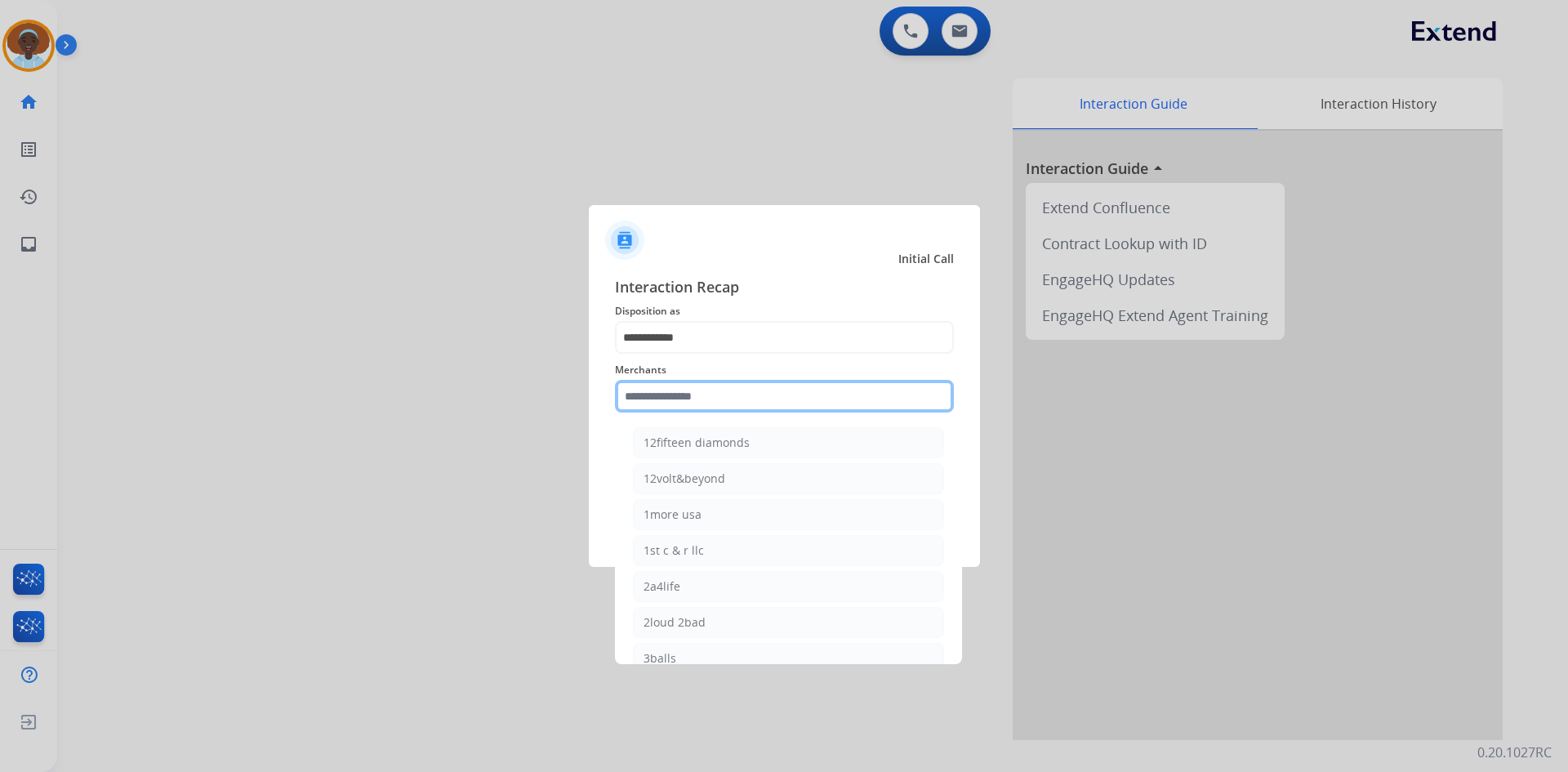
click at [755, 392] on input "text" at bounding box center [784, 396] width 339 height 32
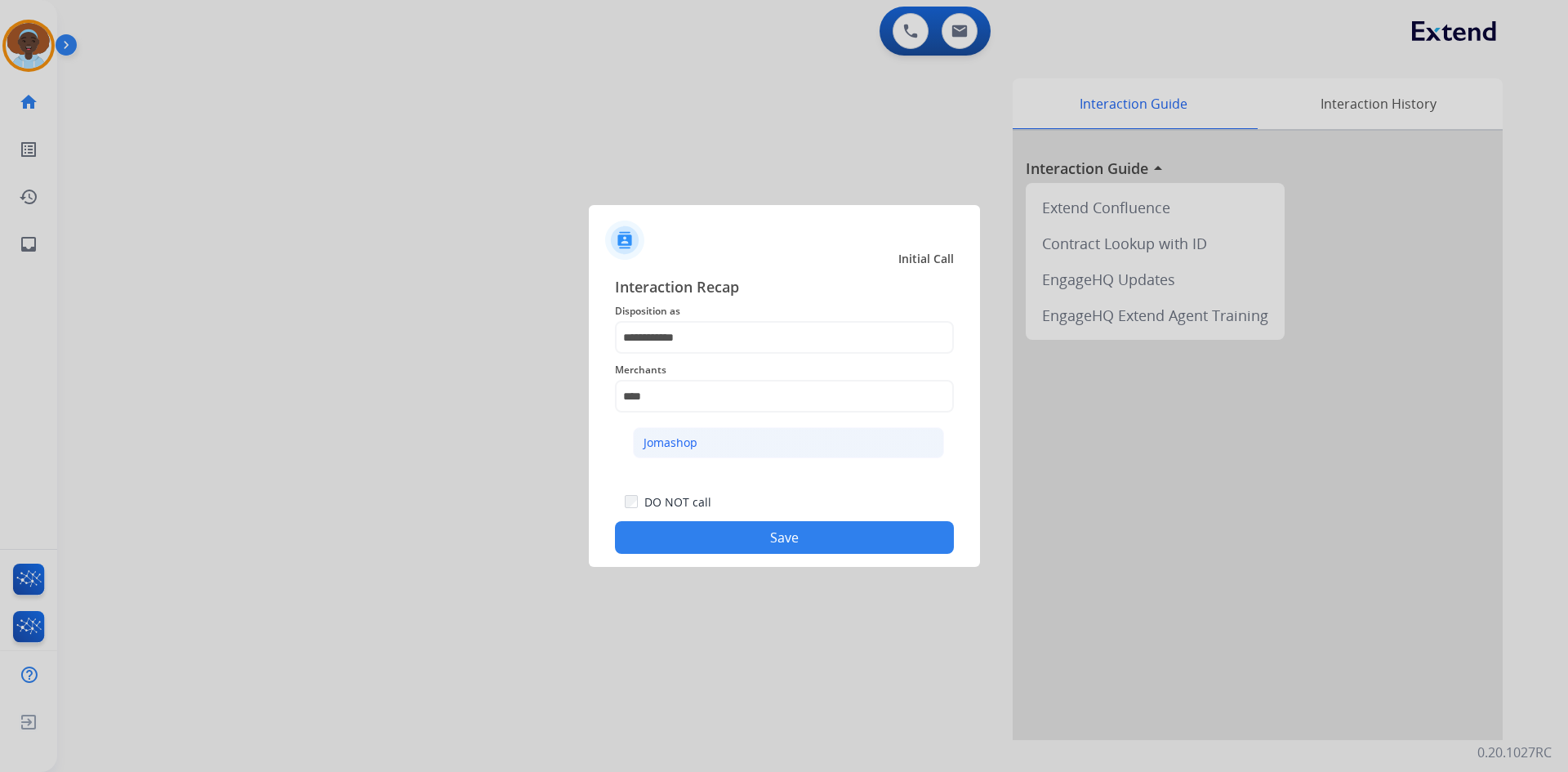
click at [726, 442] on li "Jomashop" at bounding box center [789, 443] width 311 height 31
type input "********"
click at [727, 534] on button "Save" at bounding box center [784, 537] width 339 height 32
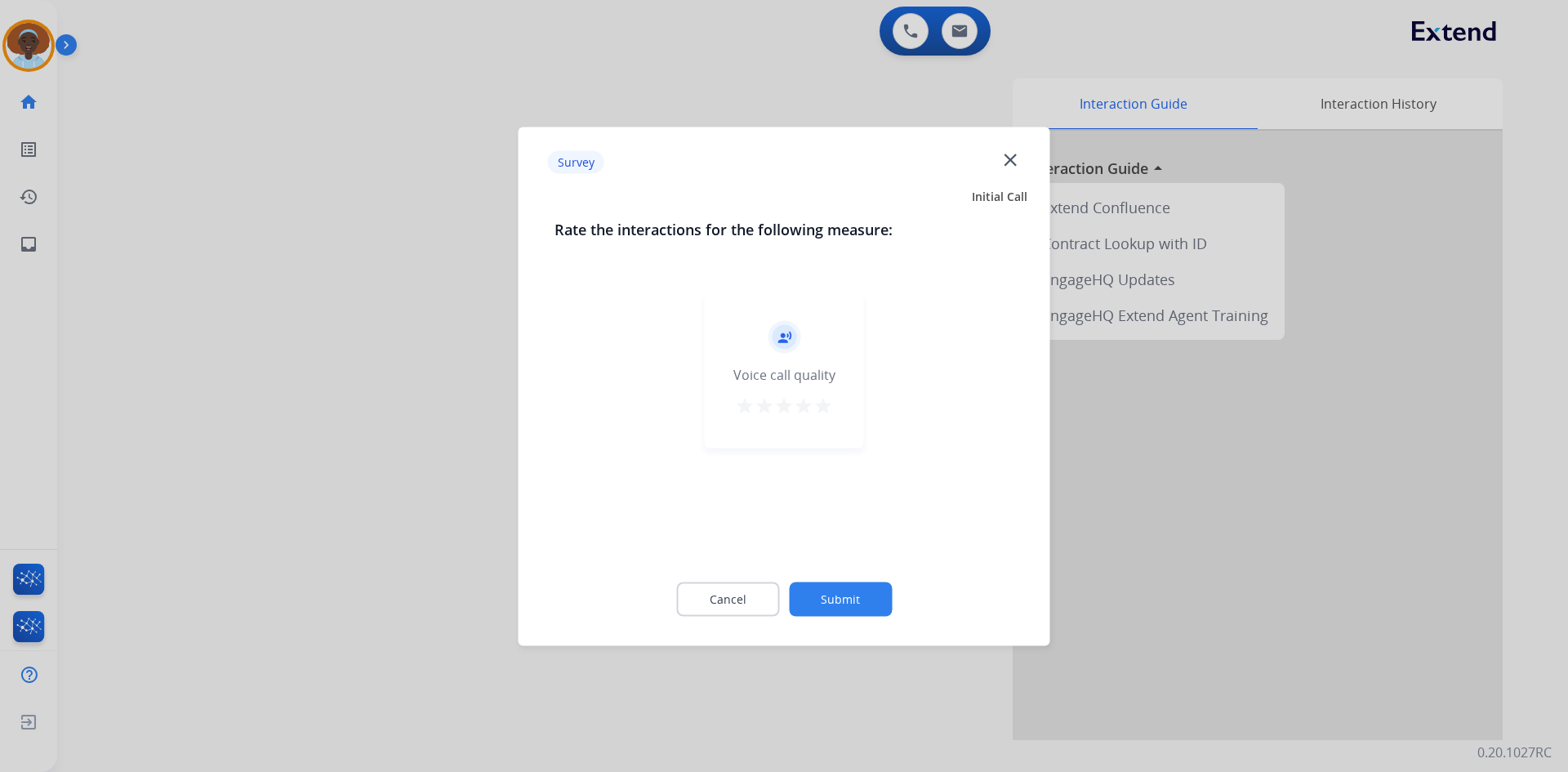
click at [825, 396] on mat-icon "star" at bounding box center [824, 405] width 20 height 20
click at [843, 595] on button "Submit" at bounding box center [841, 598] width 103 height 34
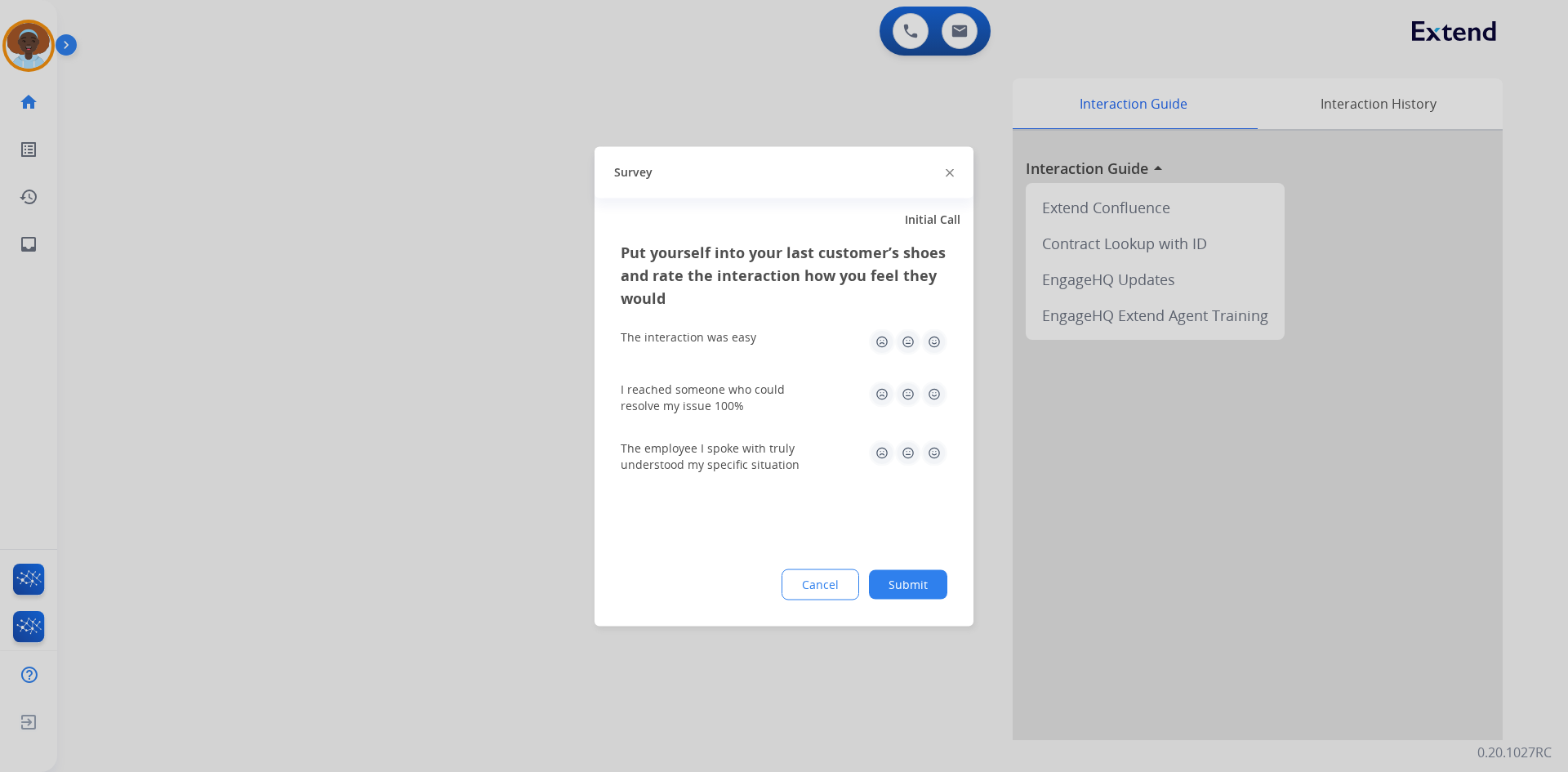
click at [938, 450] on img at bounding box center [934, 452] width 26 height 26
click at [933, 335] on img at bounding box center [934, 341] width 26 height 26
click at [934, 394] on img at bounding box center [934, 393] width 26 height 26
drag, startPoint x: 897, startPoint y: 603, endPoint x: 901, endPoint y: 590, distance: 13.6
click at [897, 602] on div "Put yourself into your last customer’s shoes and rate the interaction how you f…" at bounding box center [784, 433] width 379 height 385
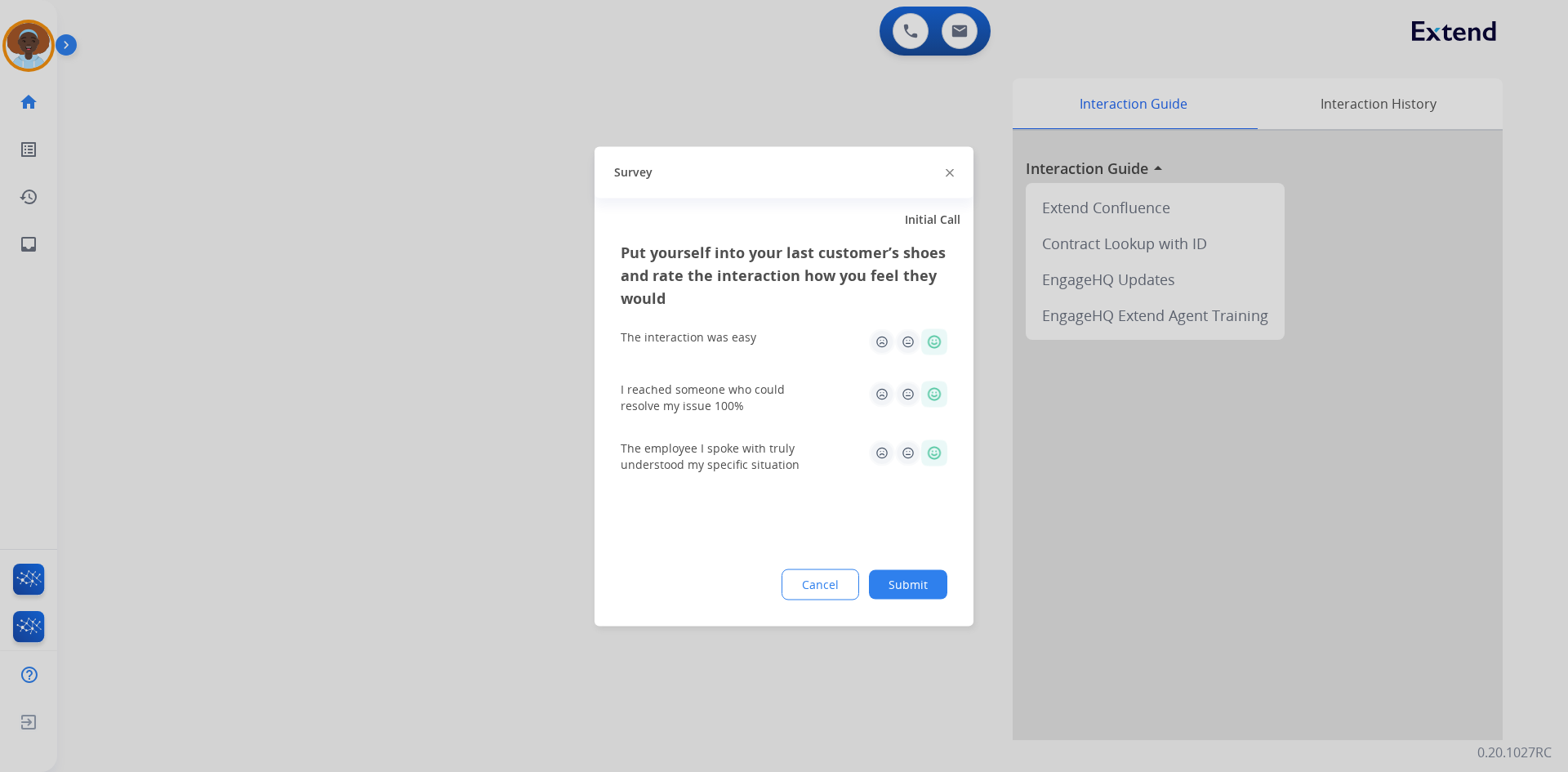
click at [902, 586] on button "Submit" at bounding box center [908, 583] width 78 height 30
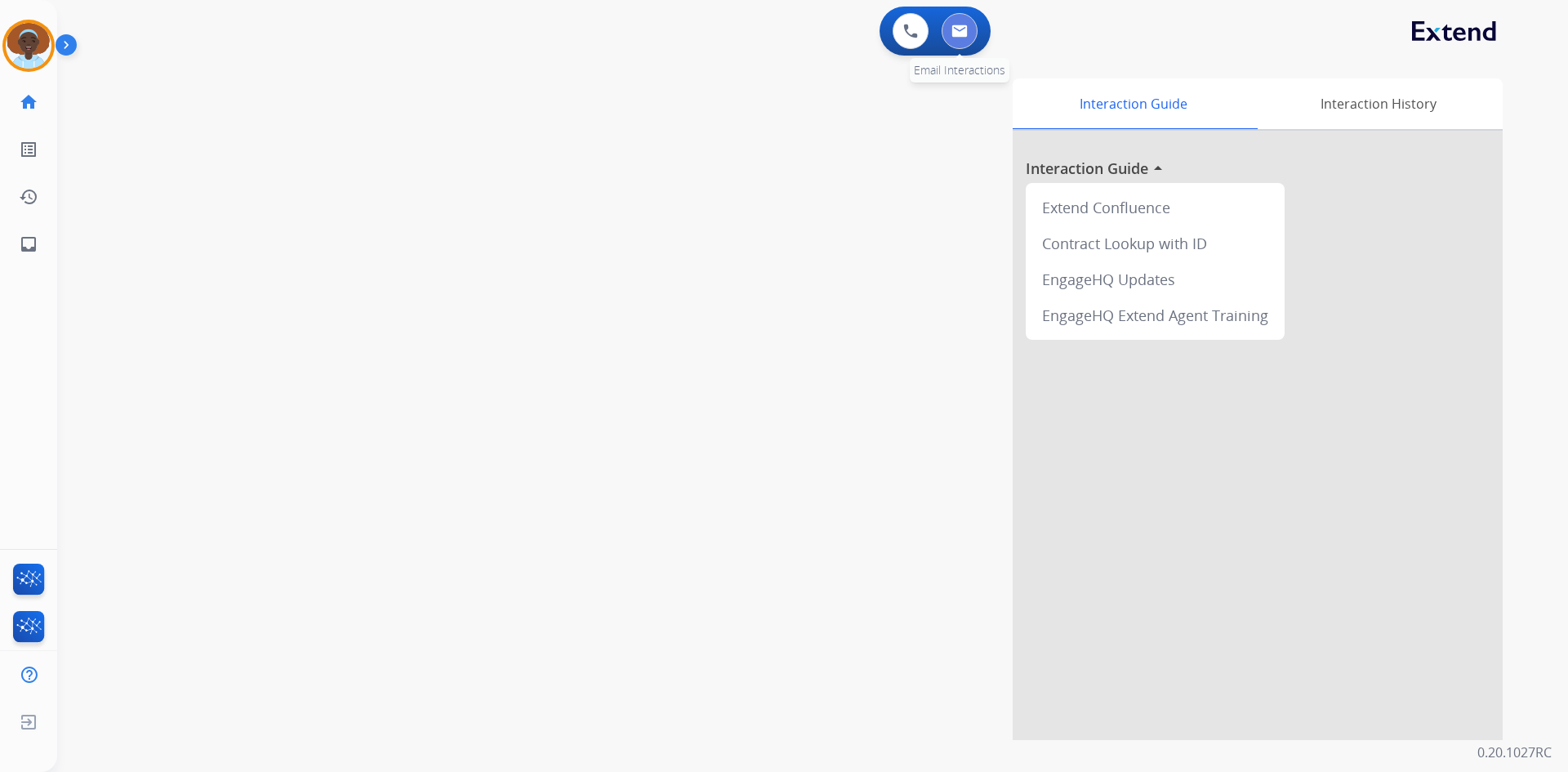
click at [966, 24] on img at bounding box center [960, 31] width 16 height 13
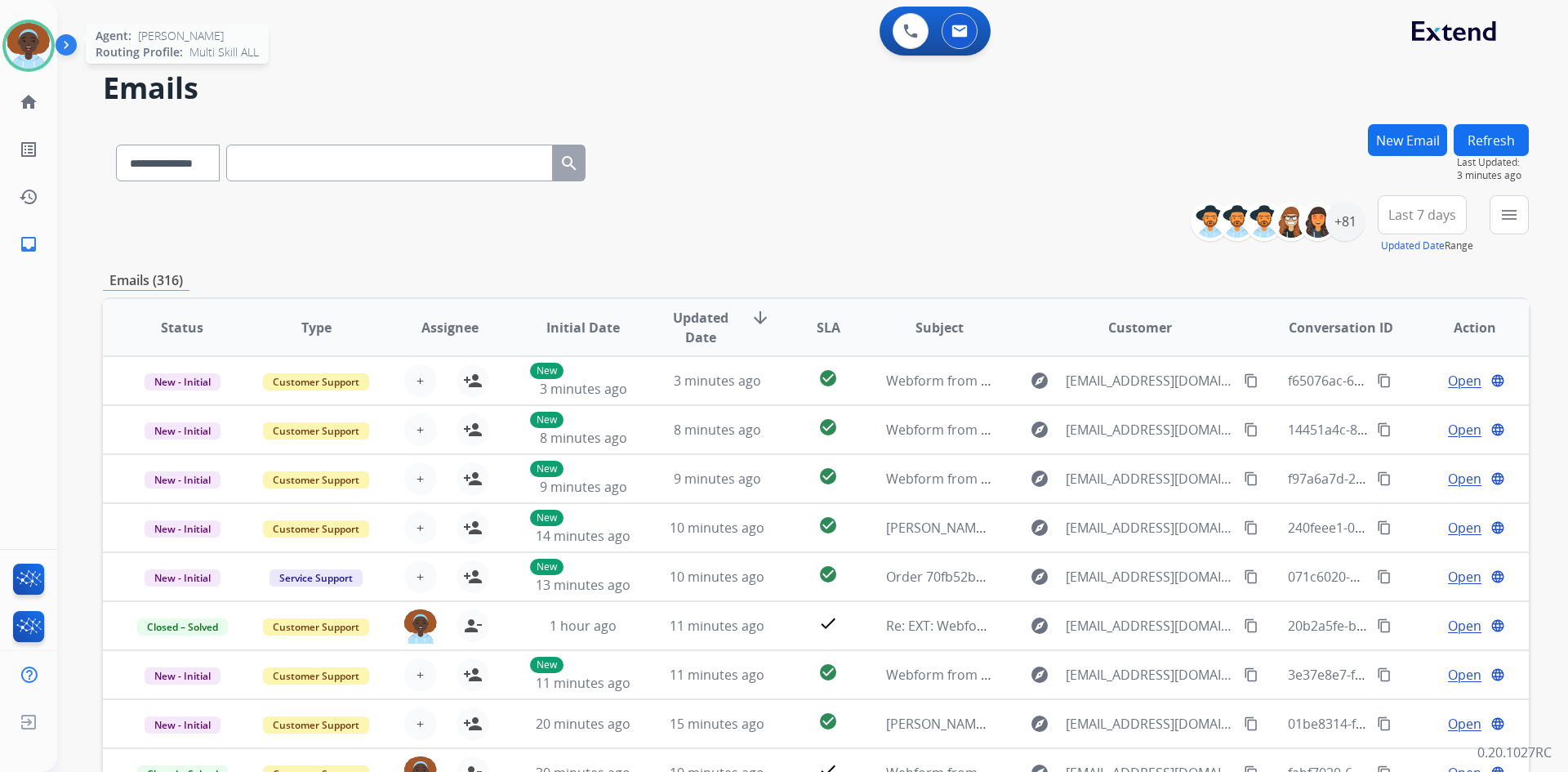
click at [38, 49] on img at bounding box center [28, 45] width 46 height 46
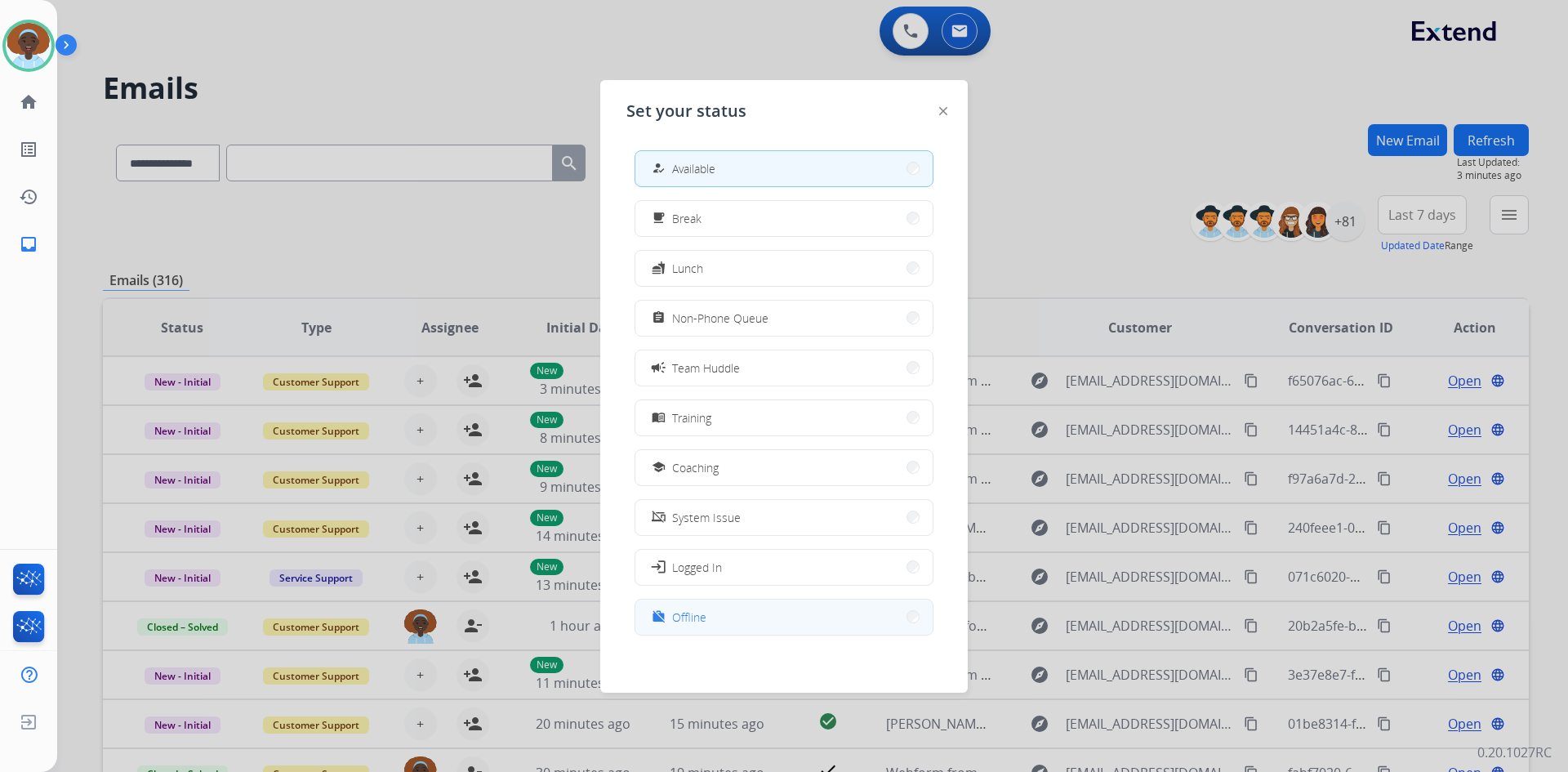
click at [737, 609] on button "work_off Offline" at bounding box center [784, 616] width 297 height 35
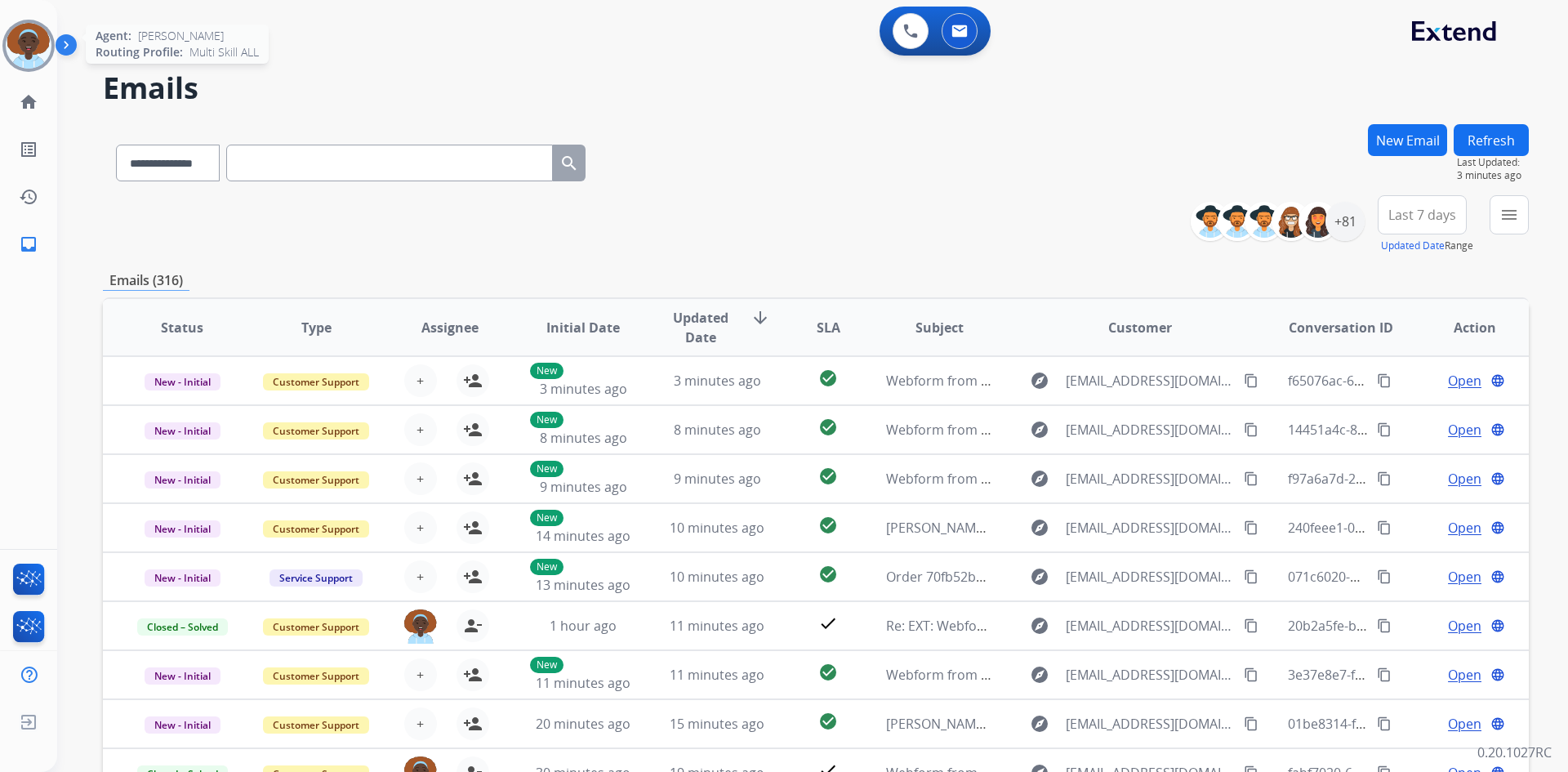
drag, startPoint x: 30, startPoint y: 43, endPoint x: 68, endPoint y: 53, distance: 39.3
click at [29, 43] on img at bounding box center [28, 45] width 46 height 46
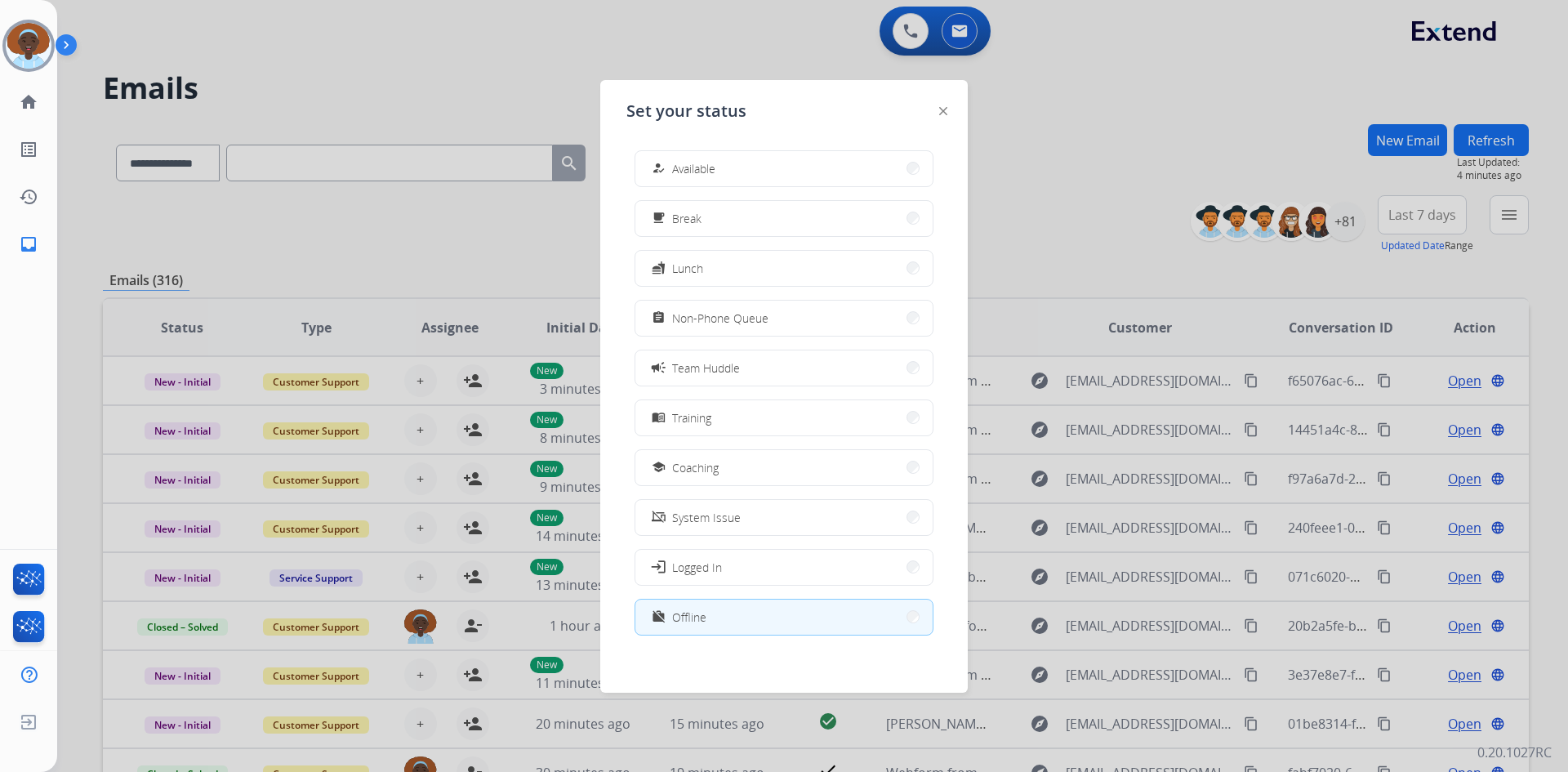
click at [1110, 118] on div at bounding box center [784, 386] width 1568 height 772
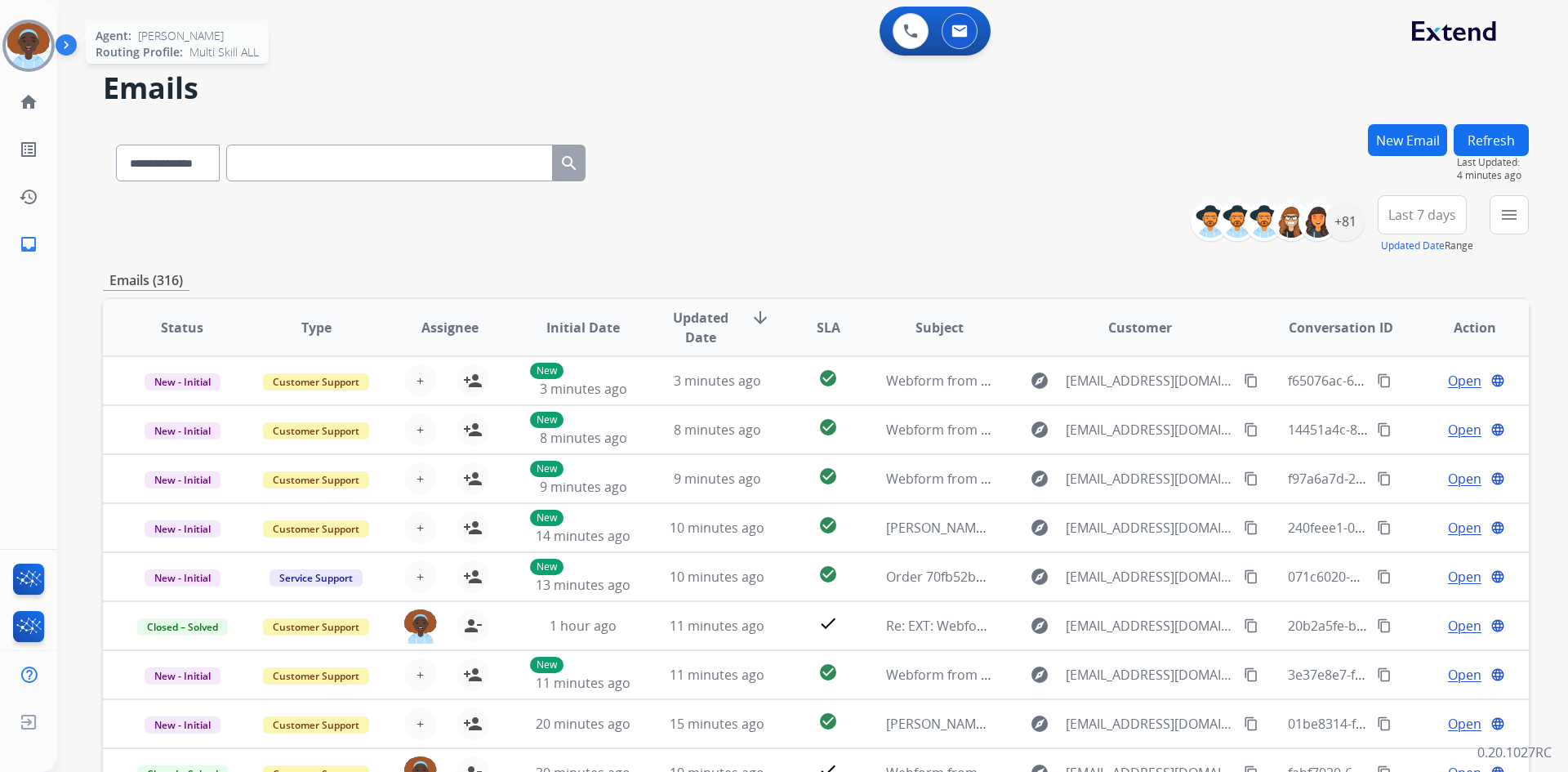
click at [29, 40] on img at bounding box center [28, 45] width 46 height 46
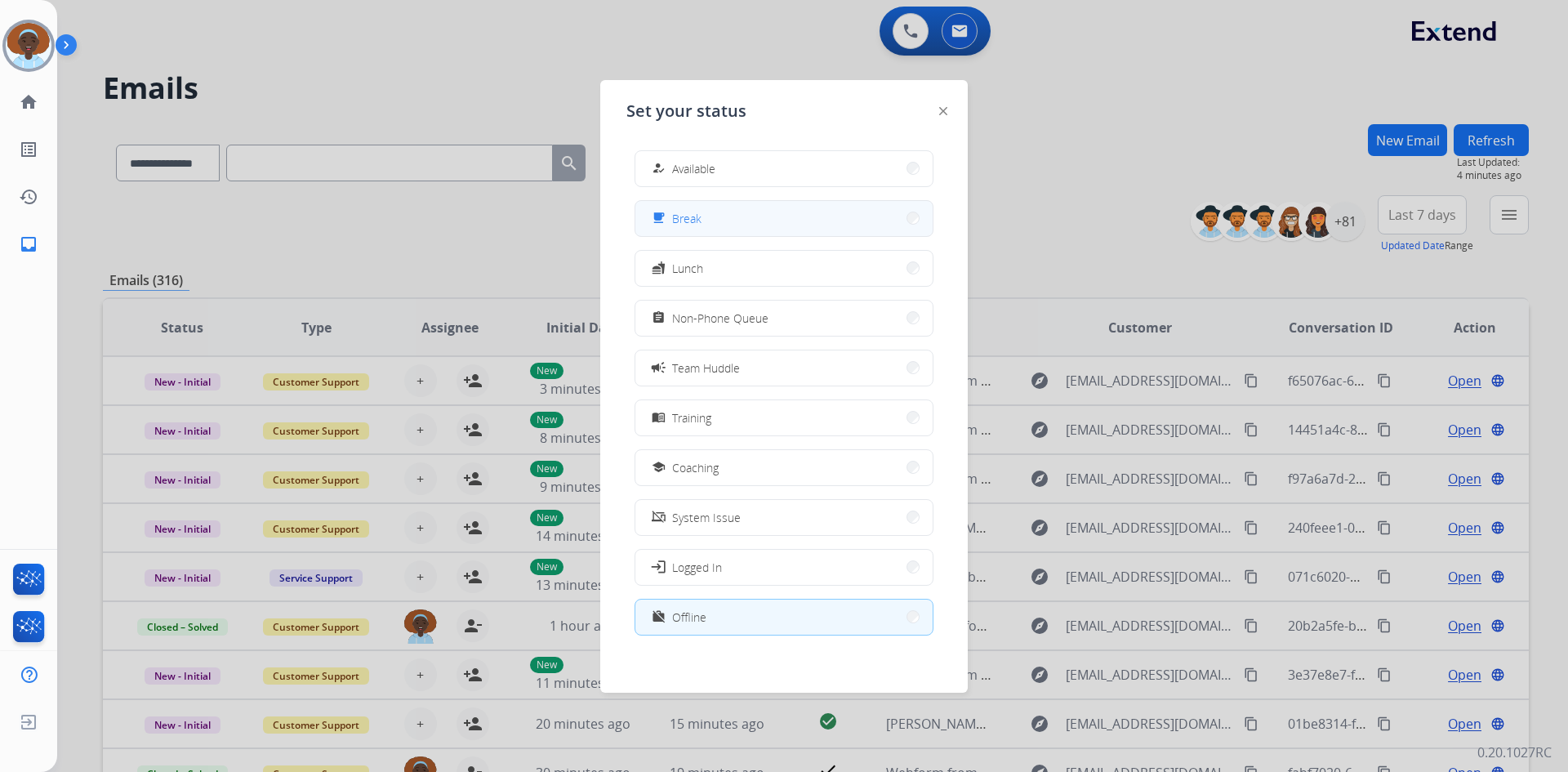
click at [701, 223] on span "Break" at bounding box center [687, 218] width 30 height 17
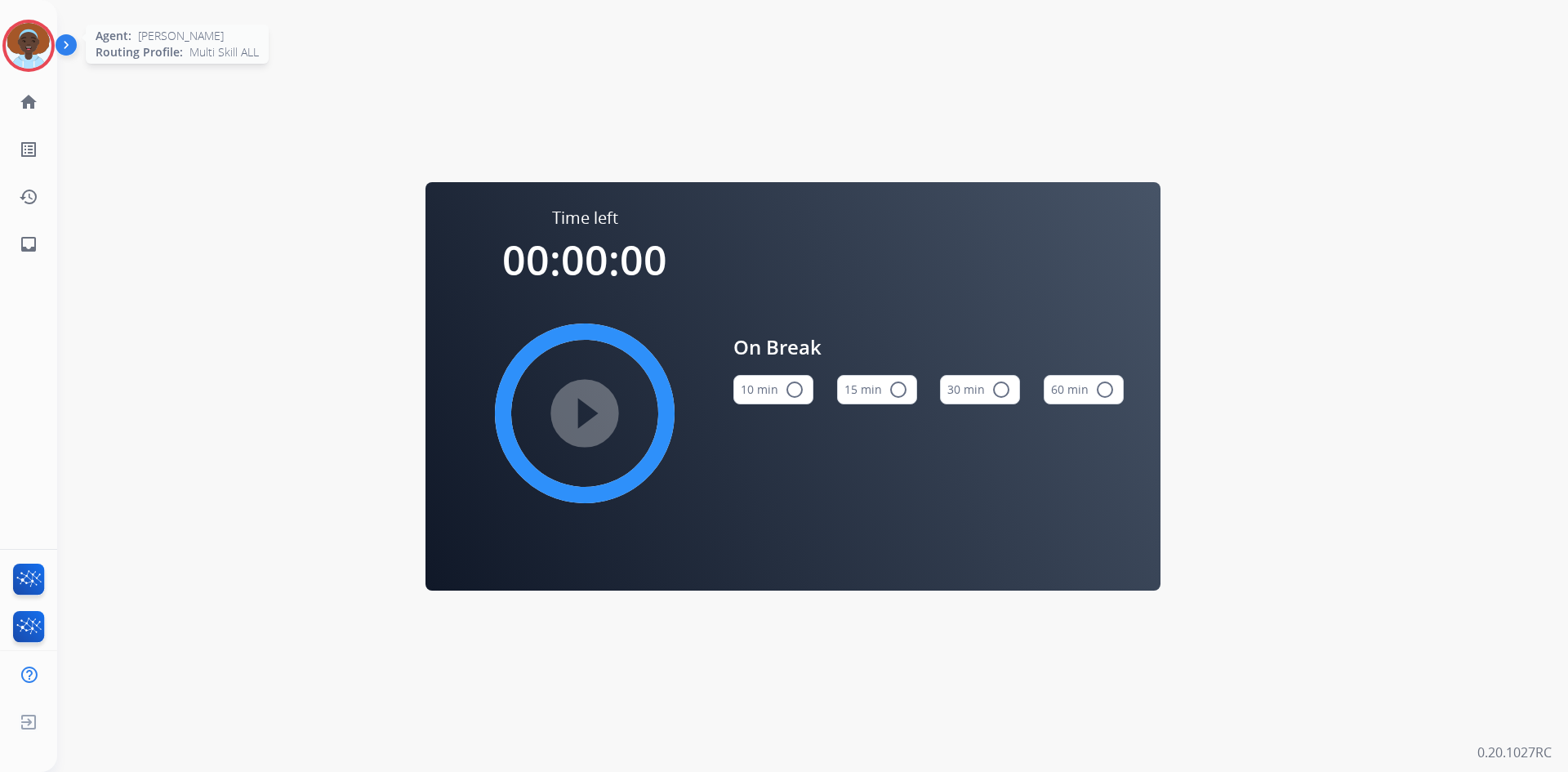
click at [33, 37] on img at bounding box center [28, 45] width 46 height 46
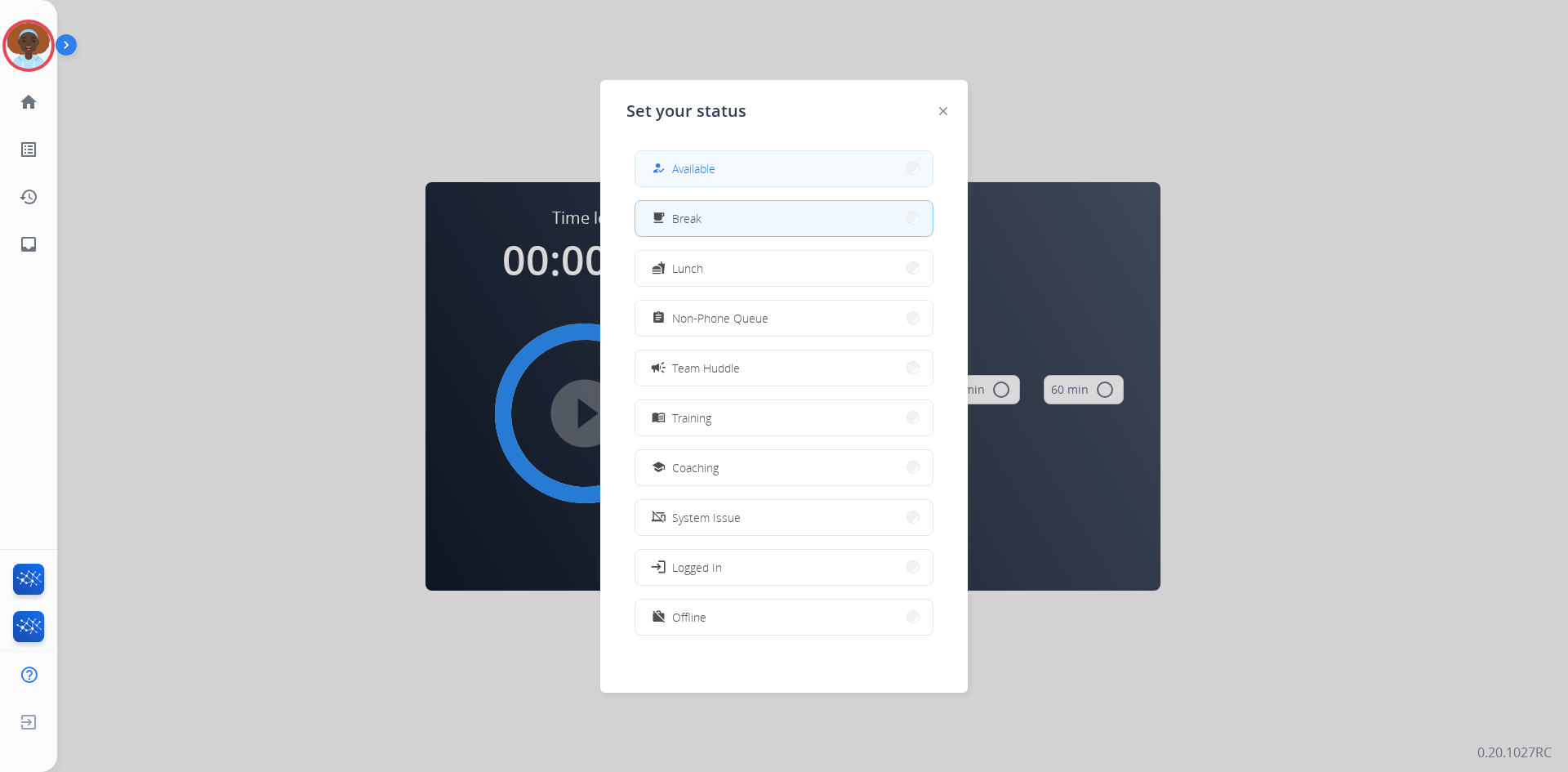
click at [669, 175] on div "how_to_reg" at bounding box center [661, 168] width 23 height 20
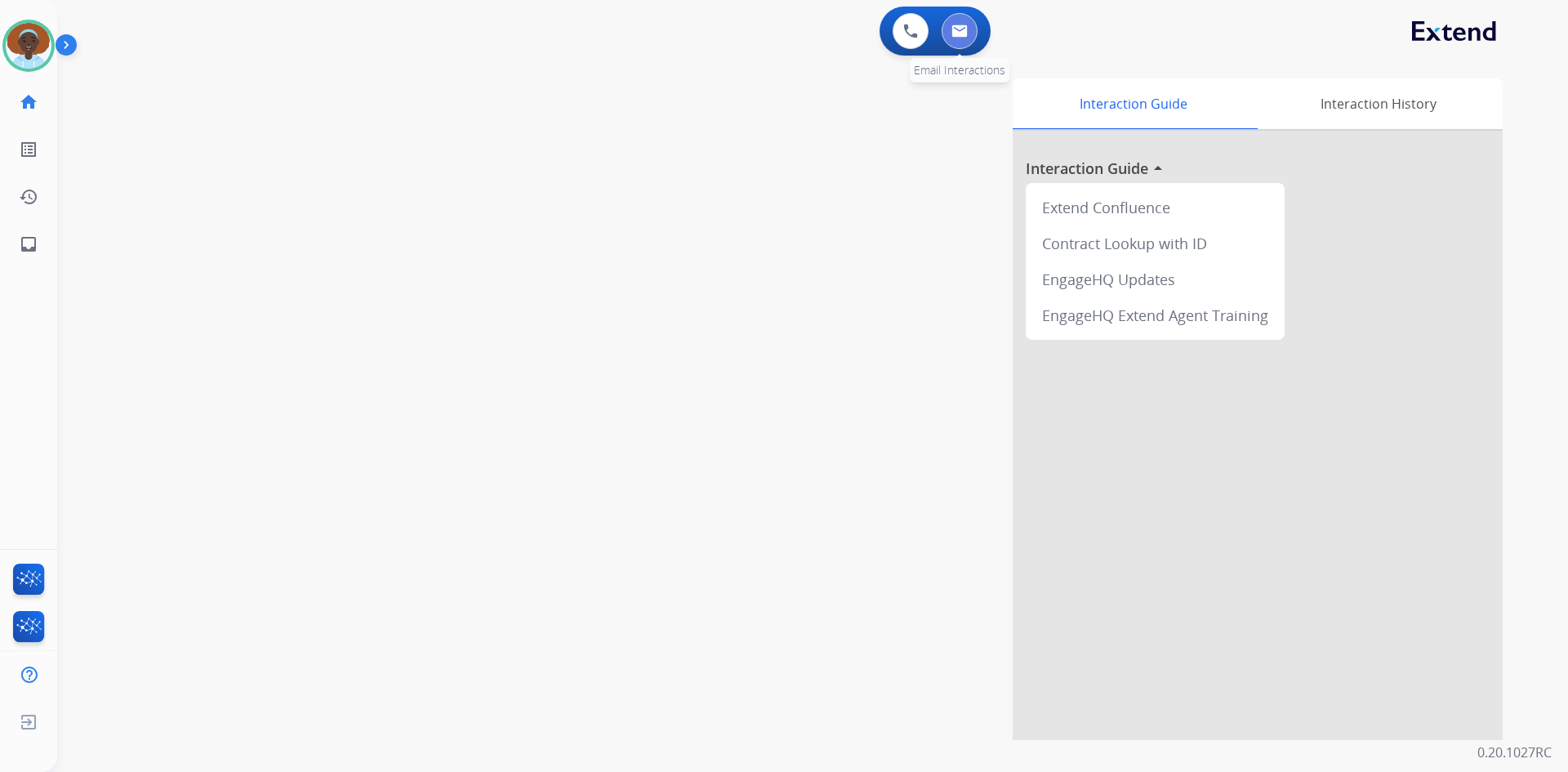
click at [967, 31] on img at bounding box center [960, 31] width 16 height 13
select select "**********"
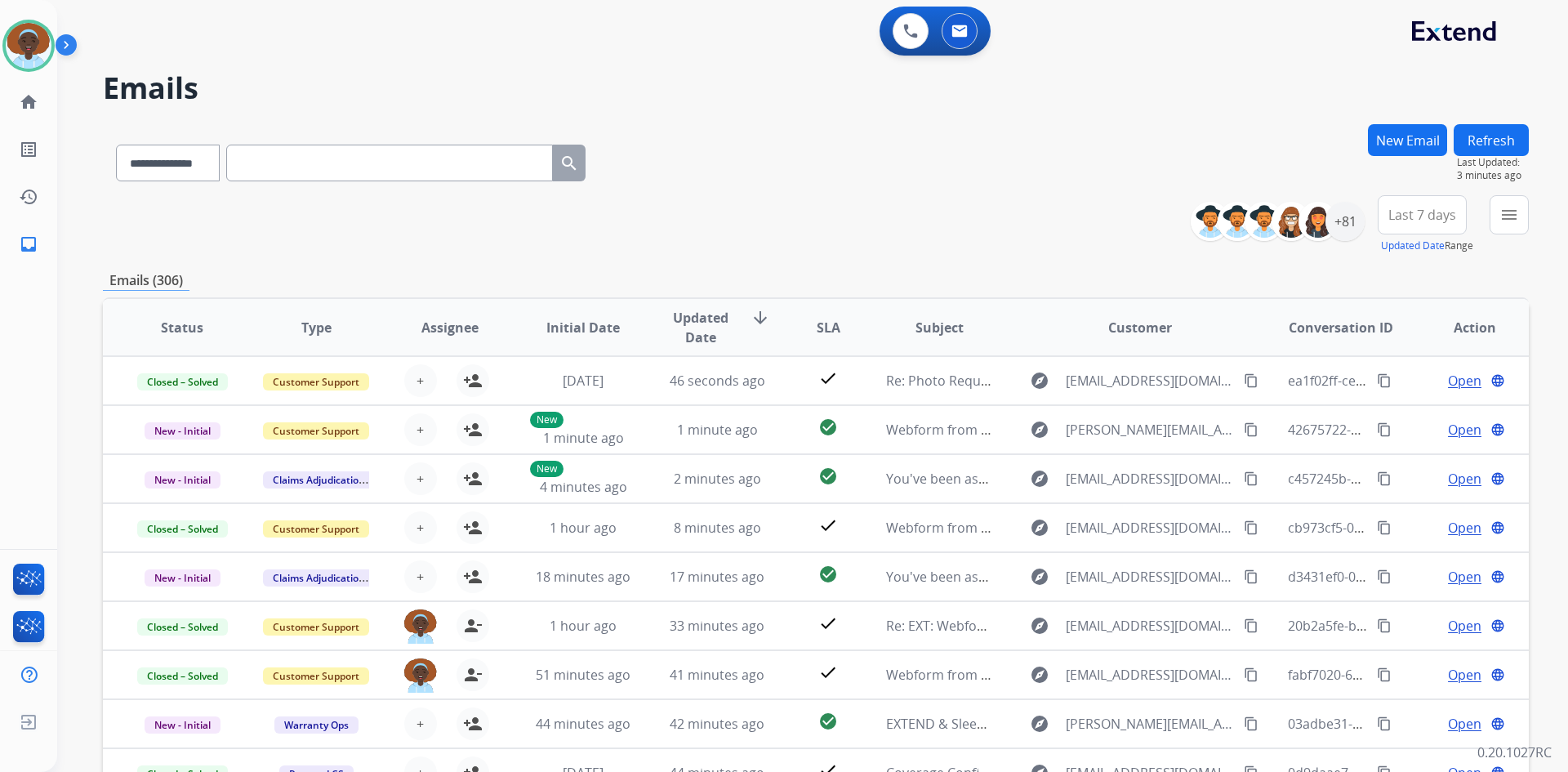
click at [1482, 146] on button "Refresh" at bounding box center [1491, 139] width 75 height 31
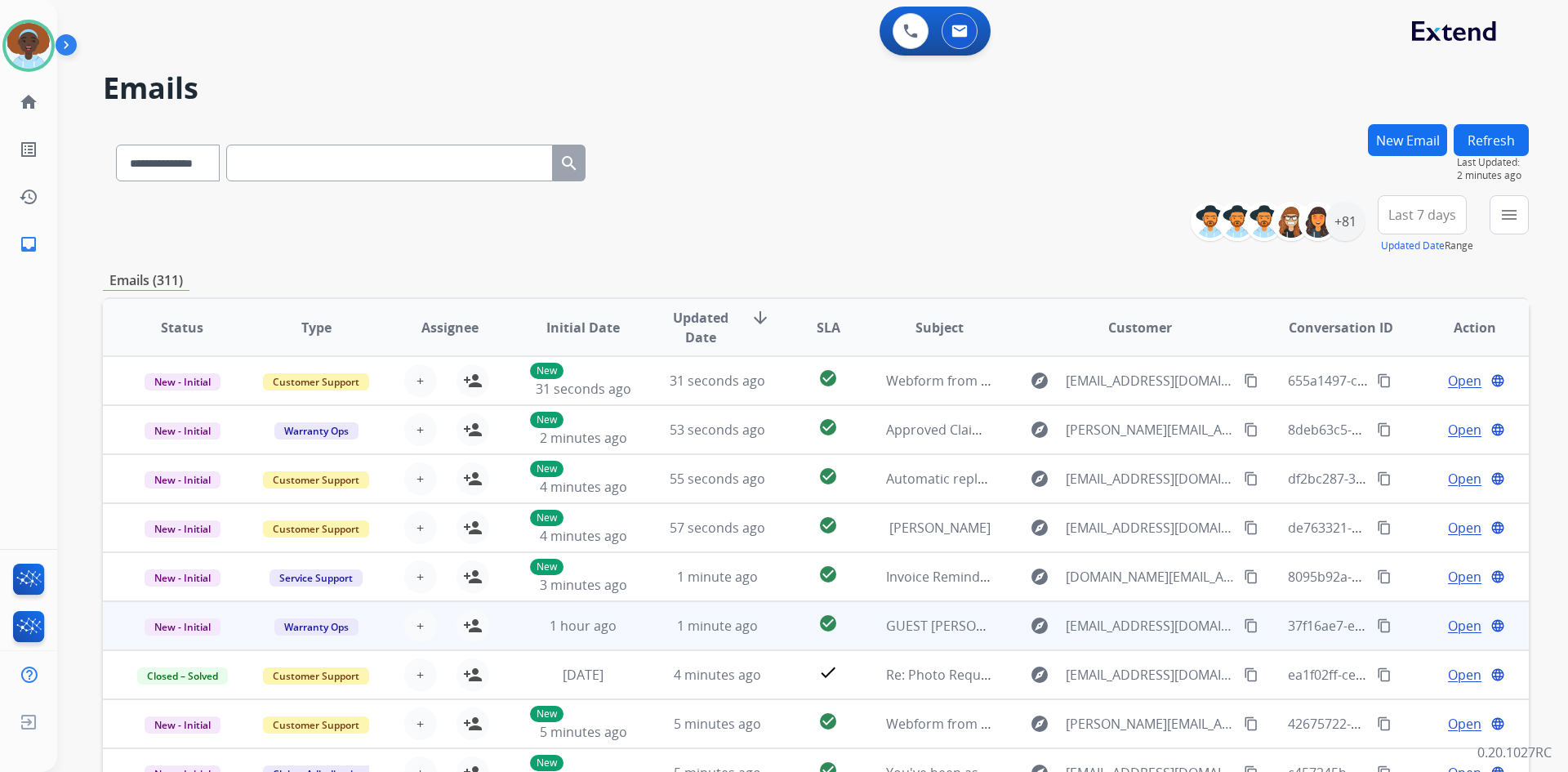
click at [1450, 630] on span "Open" at bounding box center [1464, 625] width 33 height 20
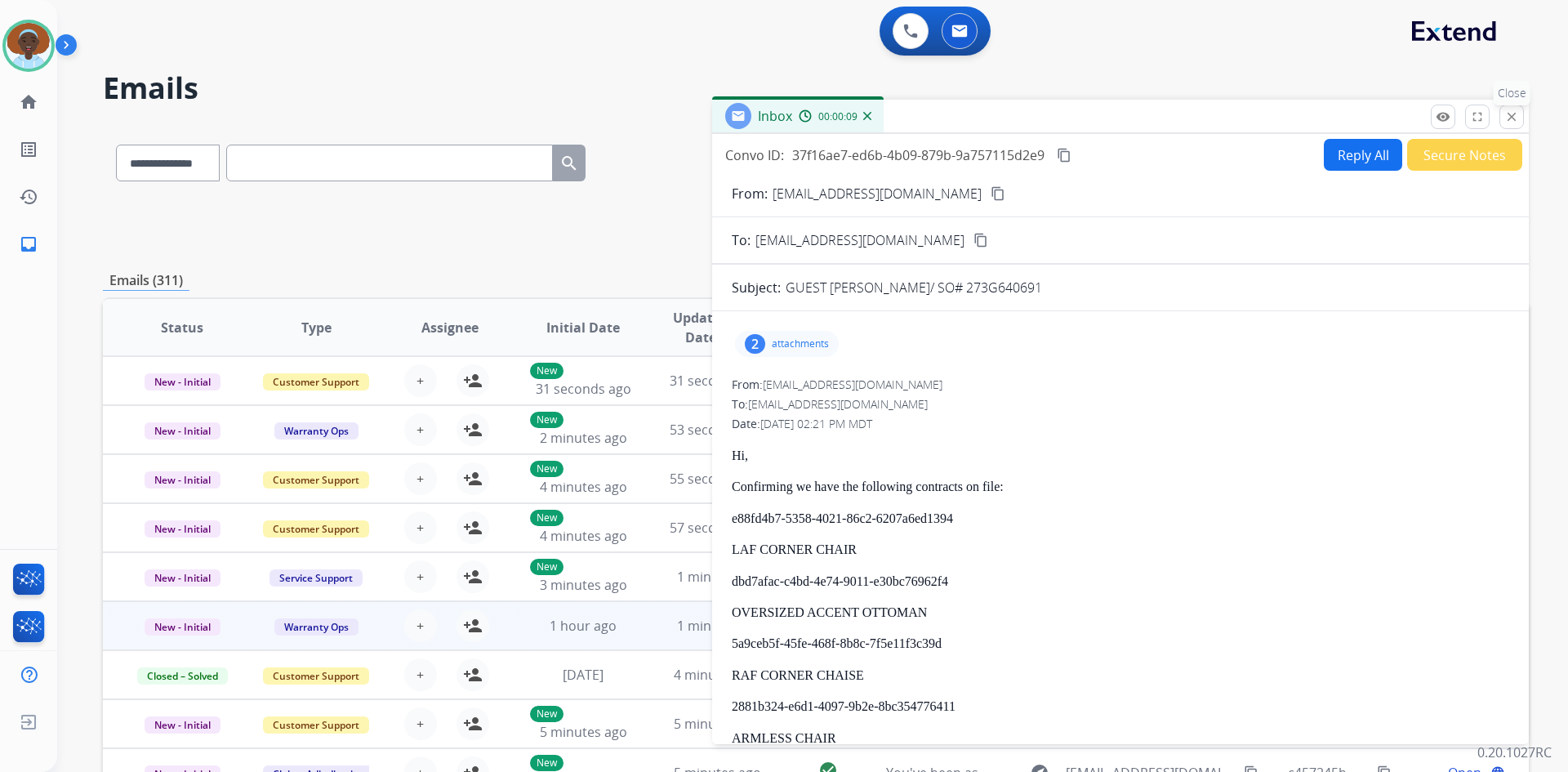
click at [1510, 120] on mat-icon "close" at bounding box center [1512, 117] width 14 height 14
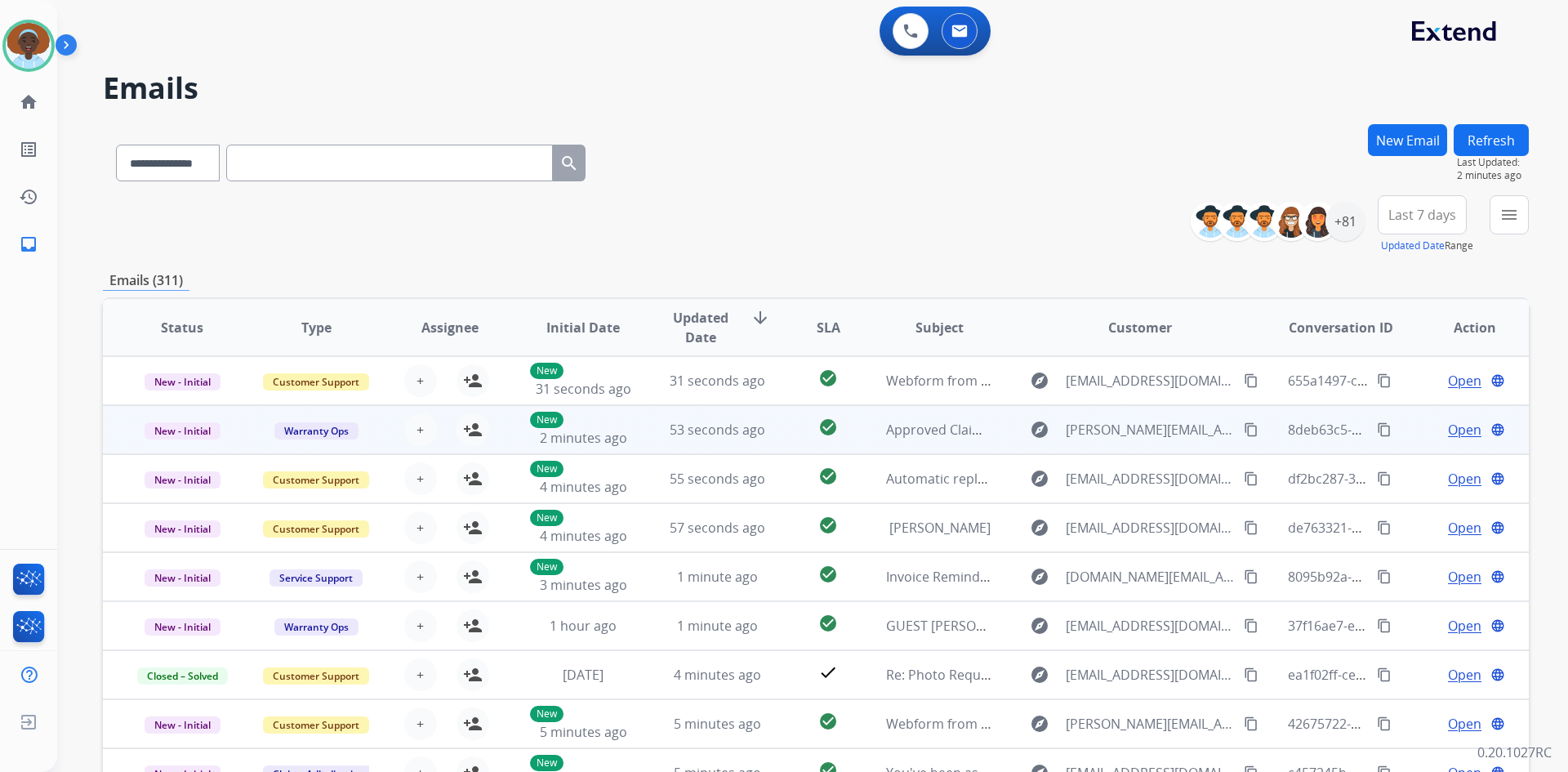
click at [1467, 433] on span "Open" at bounding box center [1464, 429] width 33 height 20
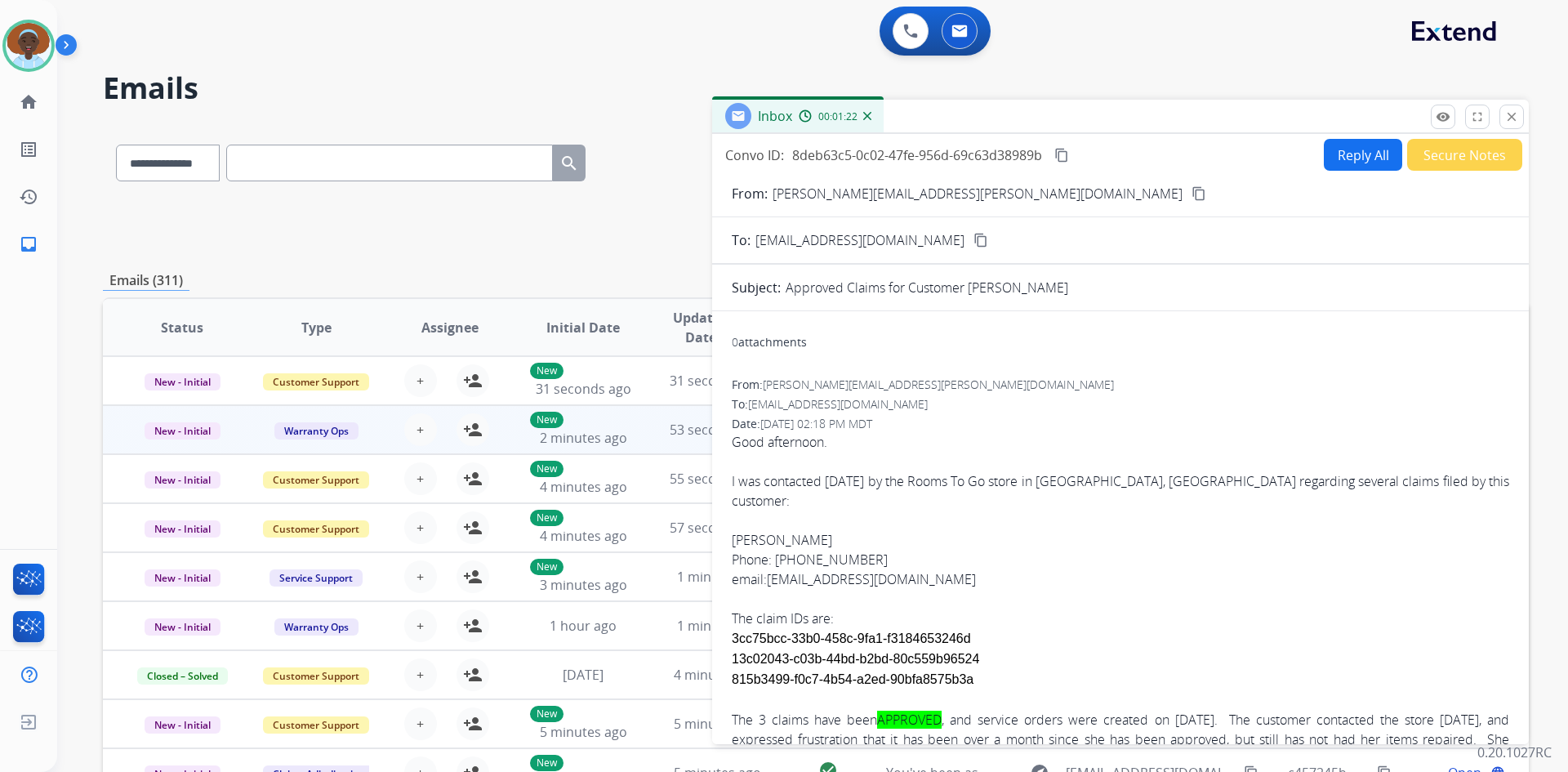
drag, startPoint x: 1507, startPoint y: 118, endPoint x: 1501, endPoint y: 145, distance: 27.7
click at [1507, 120] on mat-icon "close" at bounding box center [1512, 117] width 14 height 14
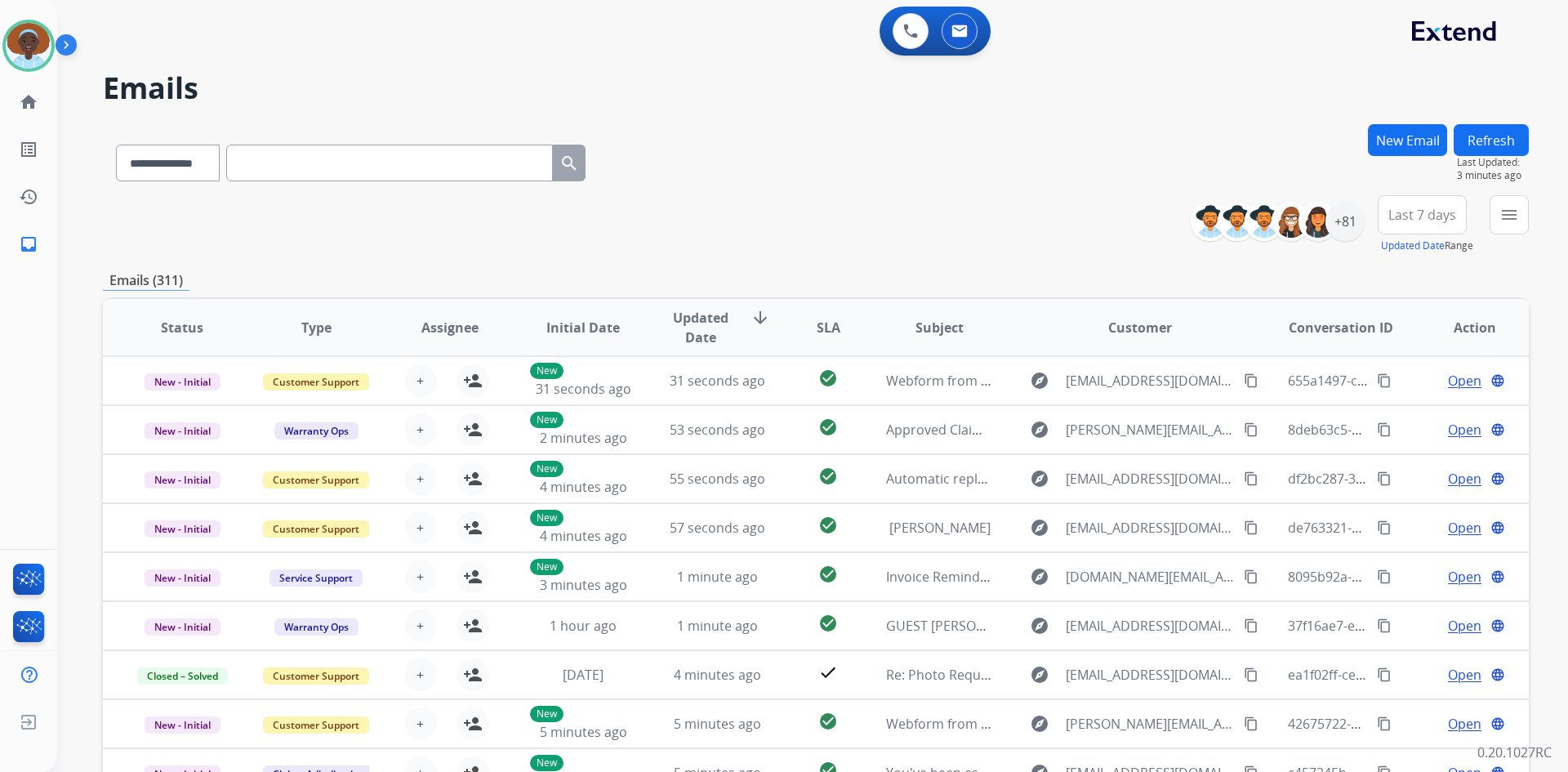
click at [1477, 140] on button "Refresh" at bounding box center [1491, 139] width 75 height 31
click at [1518, 139] on button "Refresh" at bounding box center [1491, 139] width 75 height 31
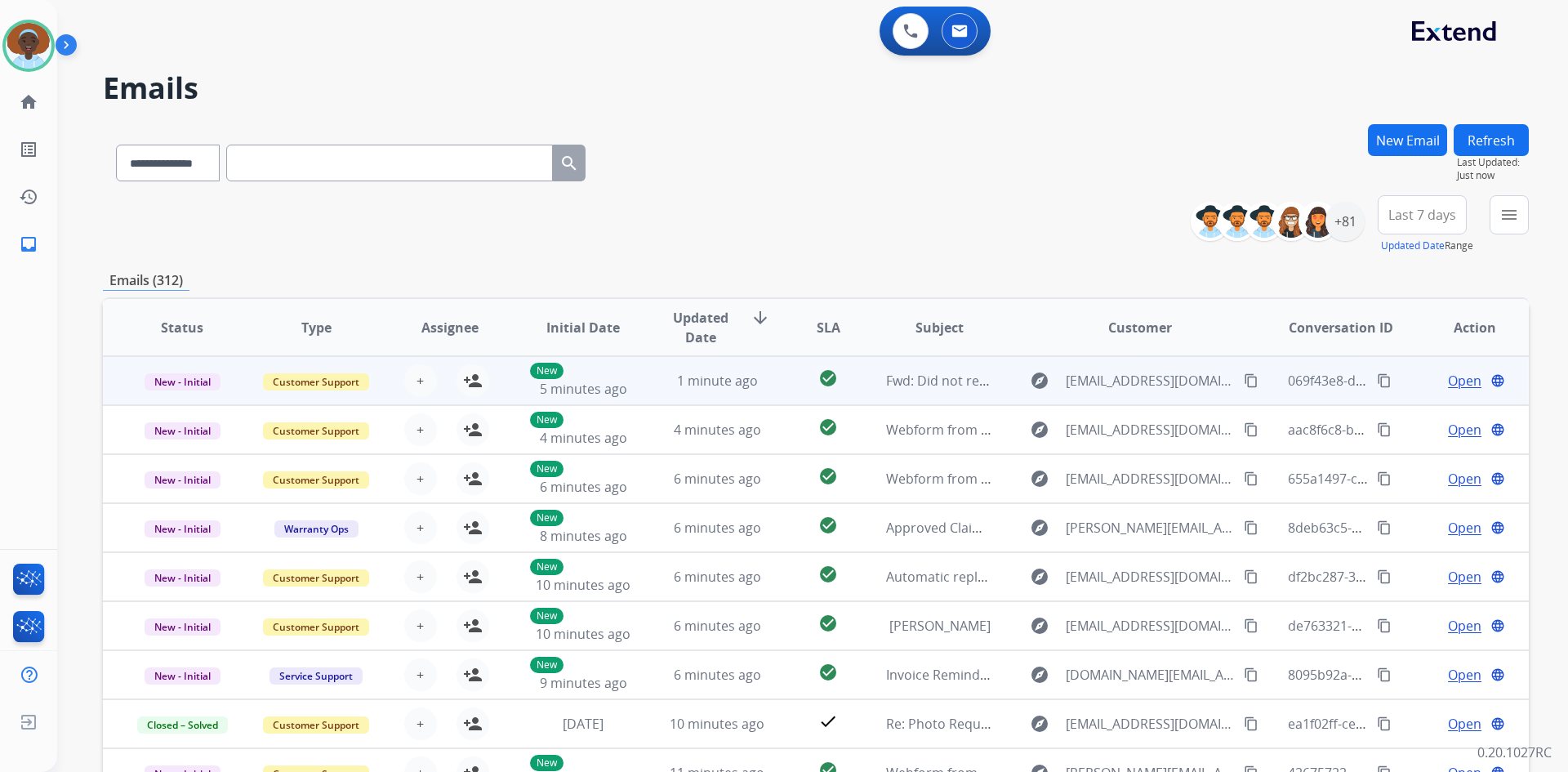
click at [1459, 387] on span "Open" at bounding box center [1464, 381] width 33 height 20
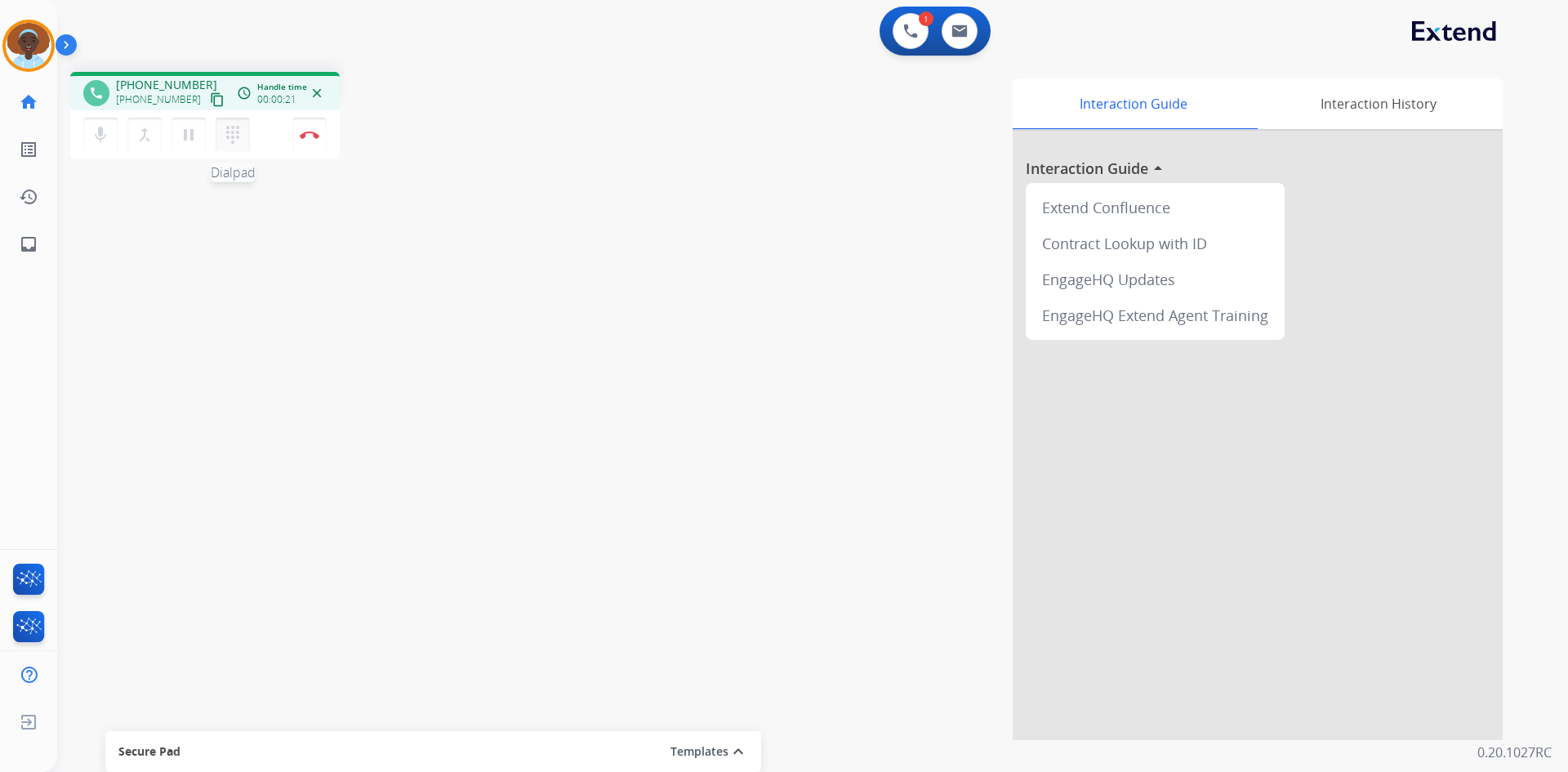
click at [232, 137] on mat-icon "dialpad" at bounding box center [233, 135] width 20 height 20
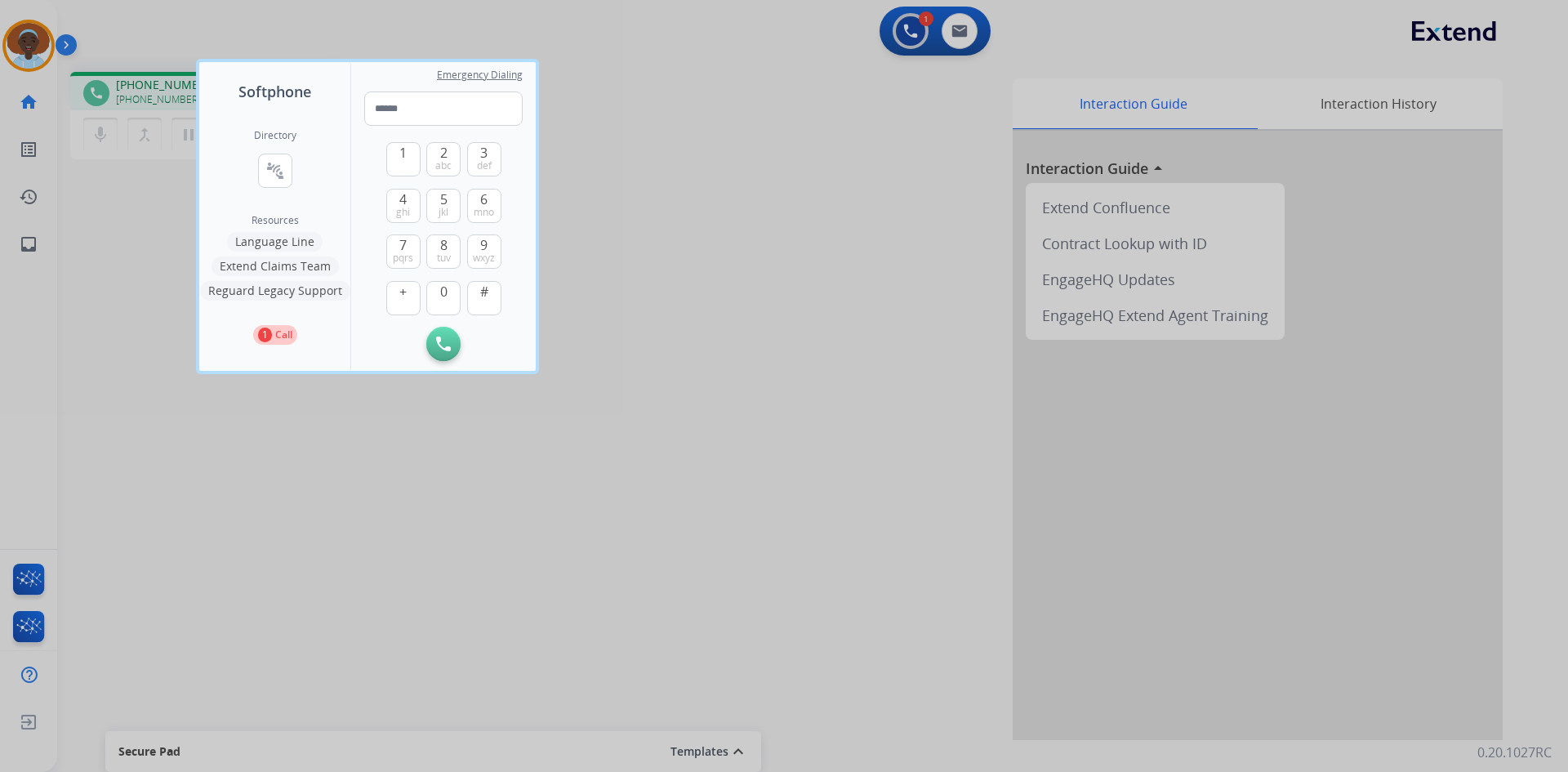
click at [281, 241] on button "Language Line" at bounding box center [275, 242] width 95 height 20
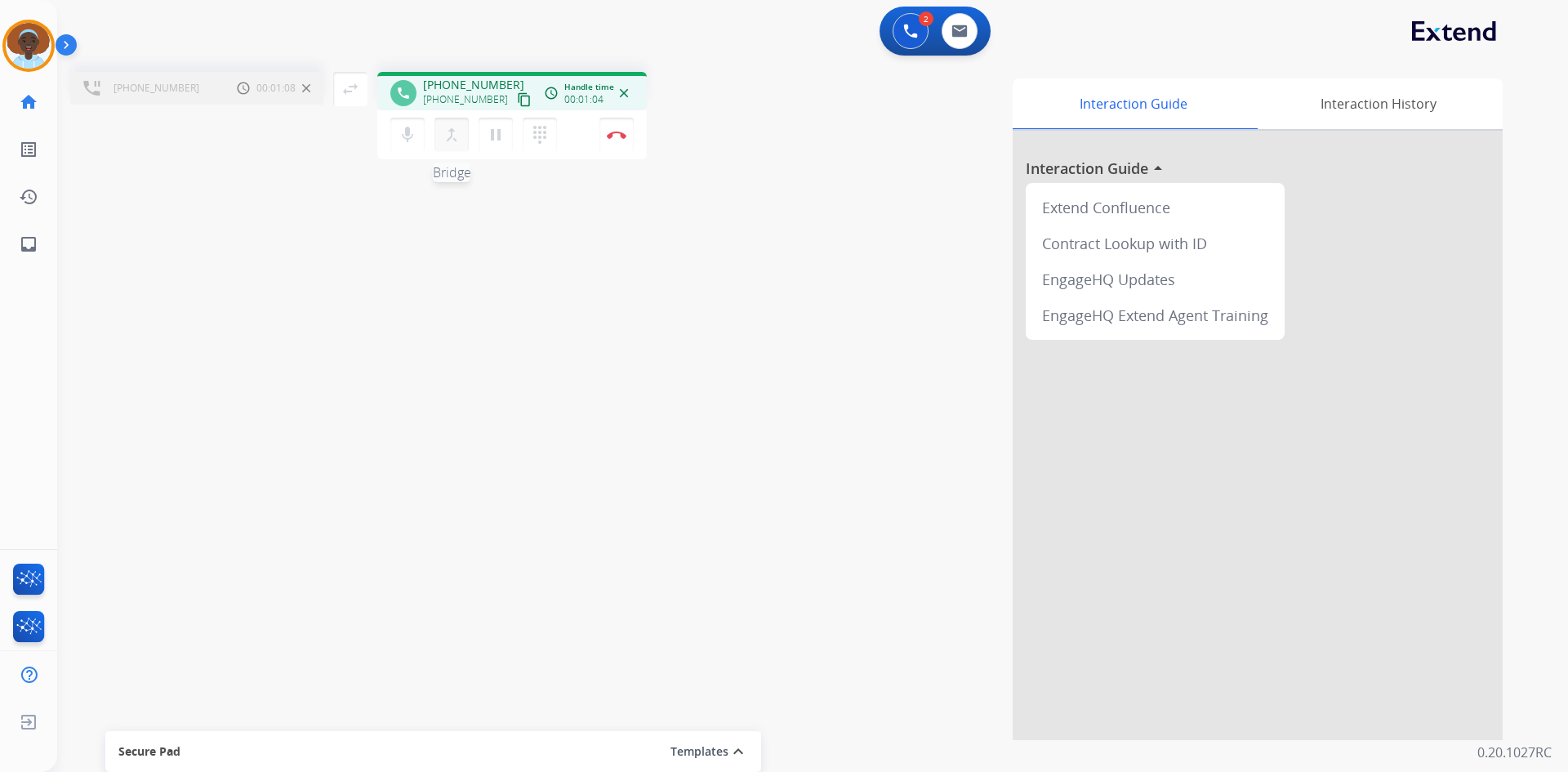
click at [452, 139] on mat-icon "merge_type" at bounding box center [452, 135] width 20 height 20
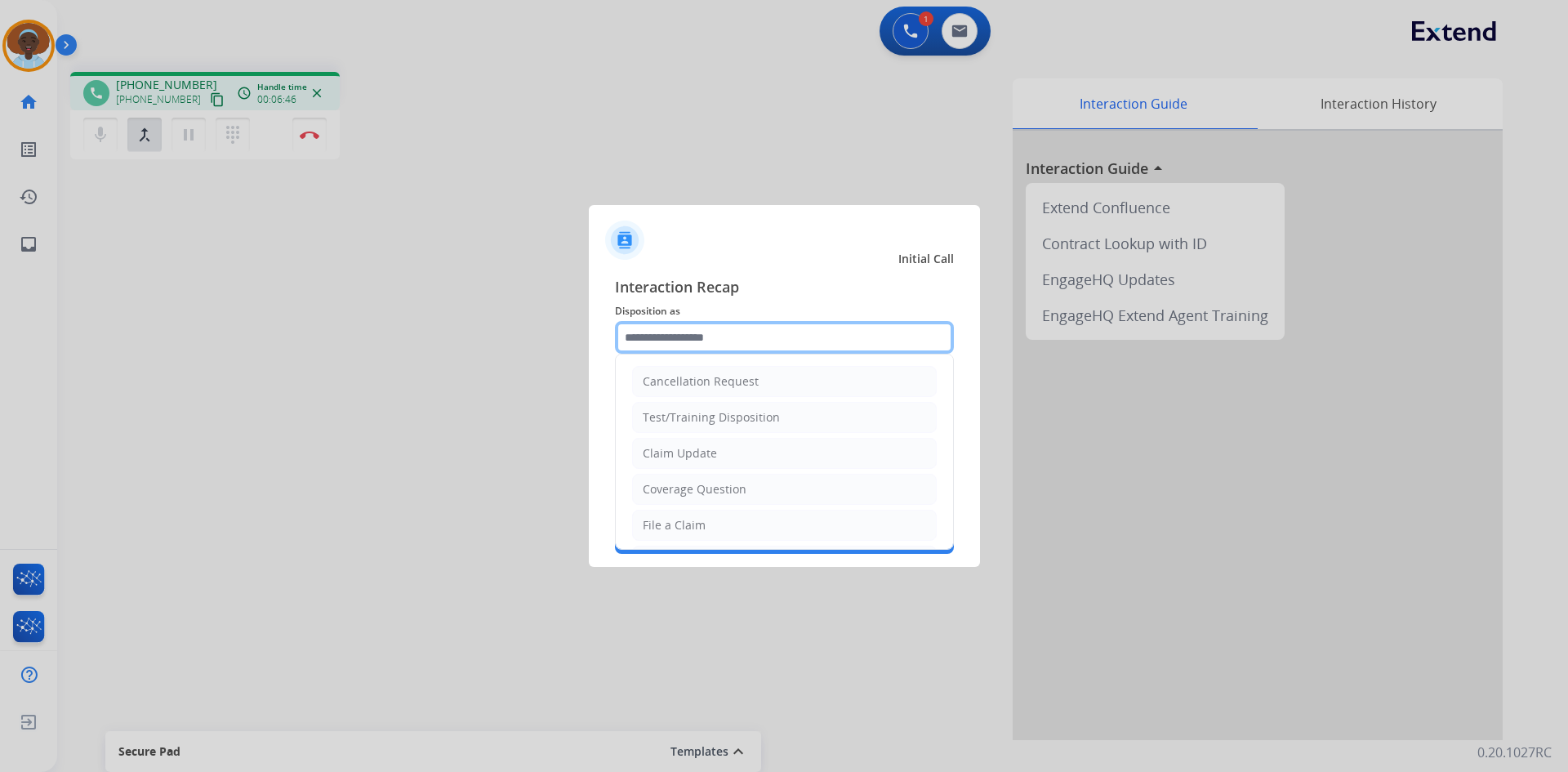
click at [681, 331] on input "text" at bounding box center [784, 337] width 339 height 32
click at [687, 525] on div "File a Claim" at bounding box center [674, 525] width 63 height 16
type input "**********"
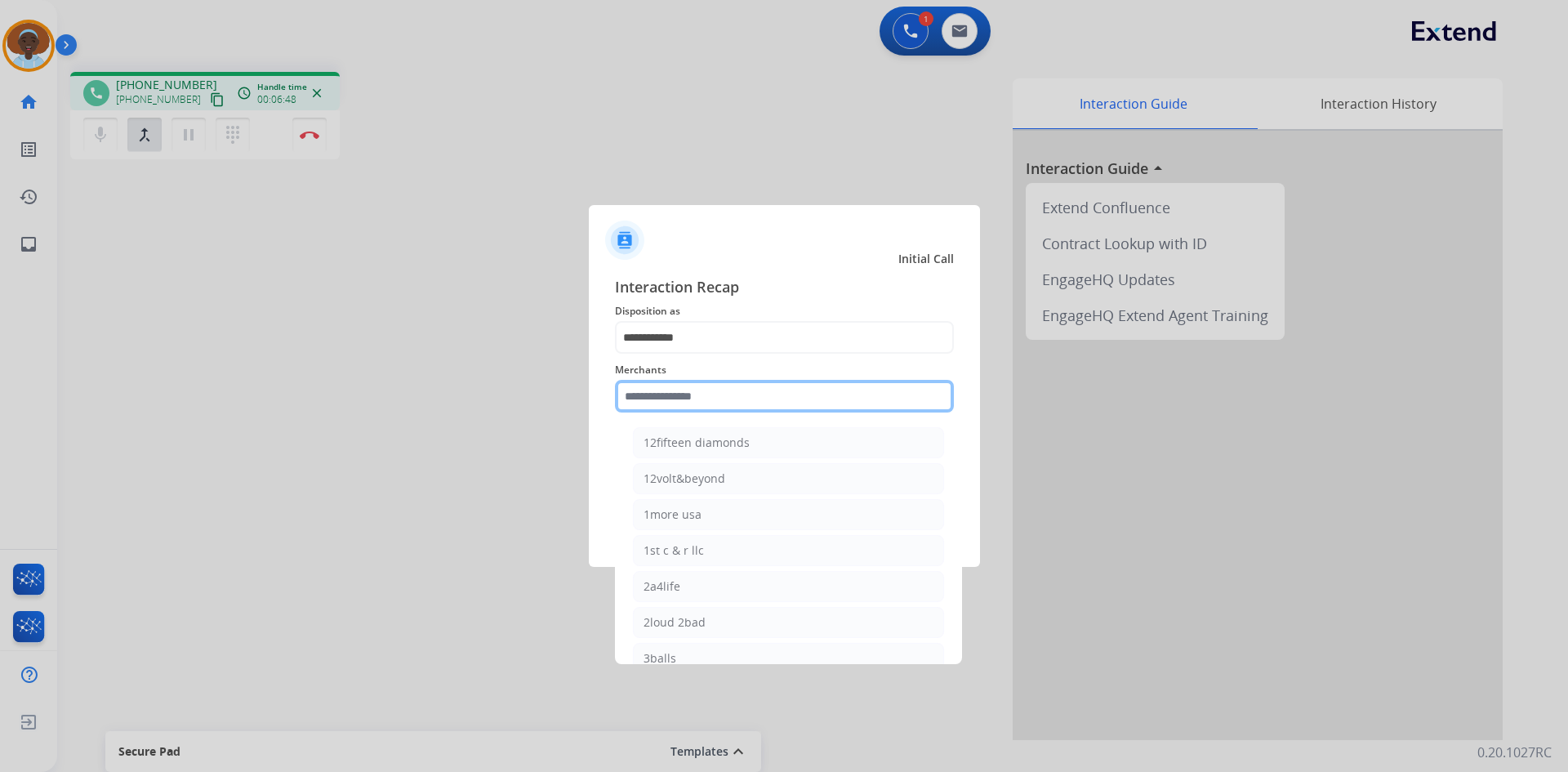
click at [710, 391] on input "text" at bounding box center [784, 396] width 339 height 32
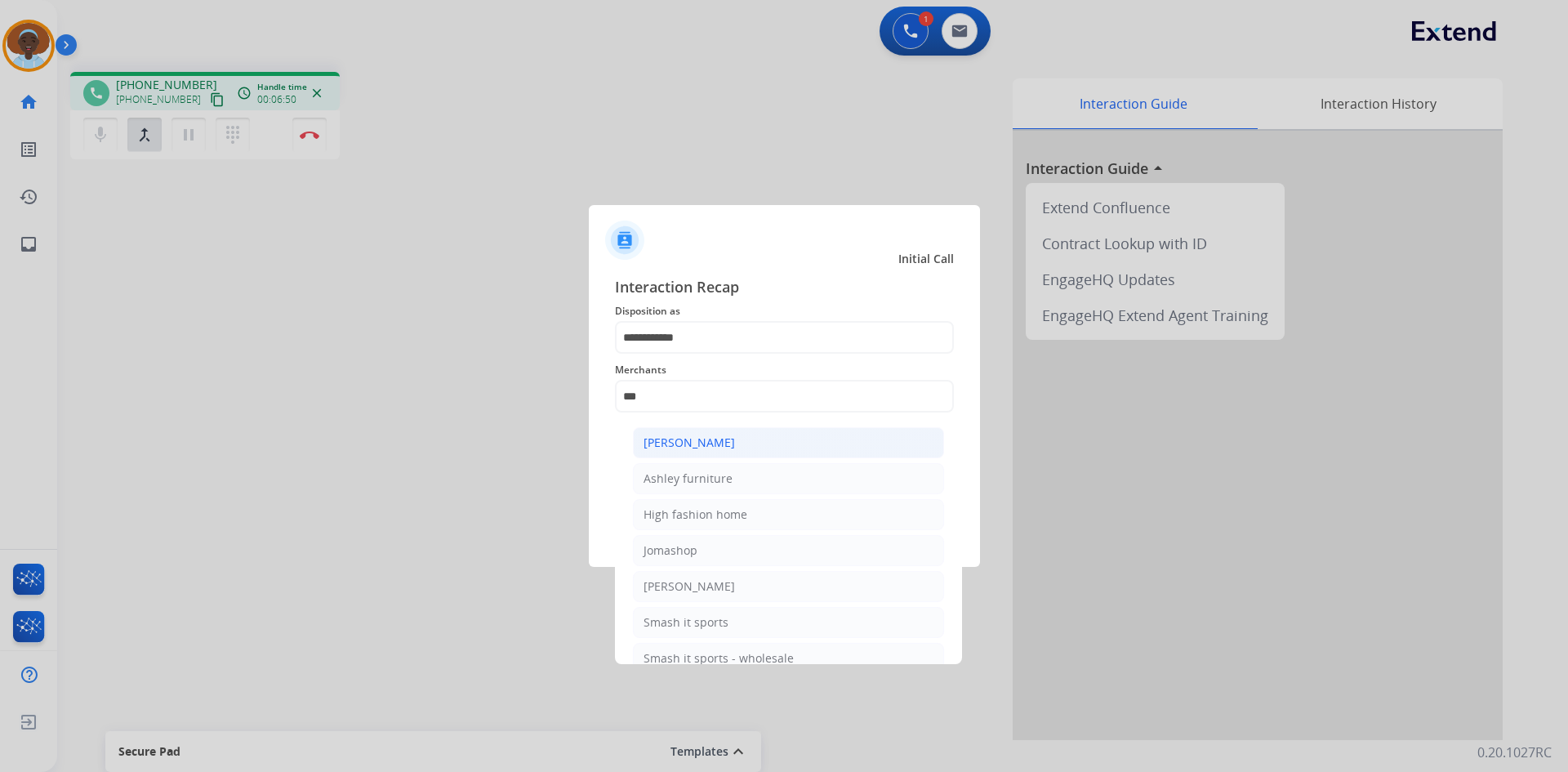
click at [728, 444] on div "[PERSON_NAME]" at bounding box center [689, 443] width 92 height 16
type input "**********"
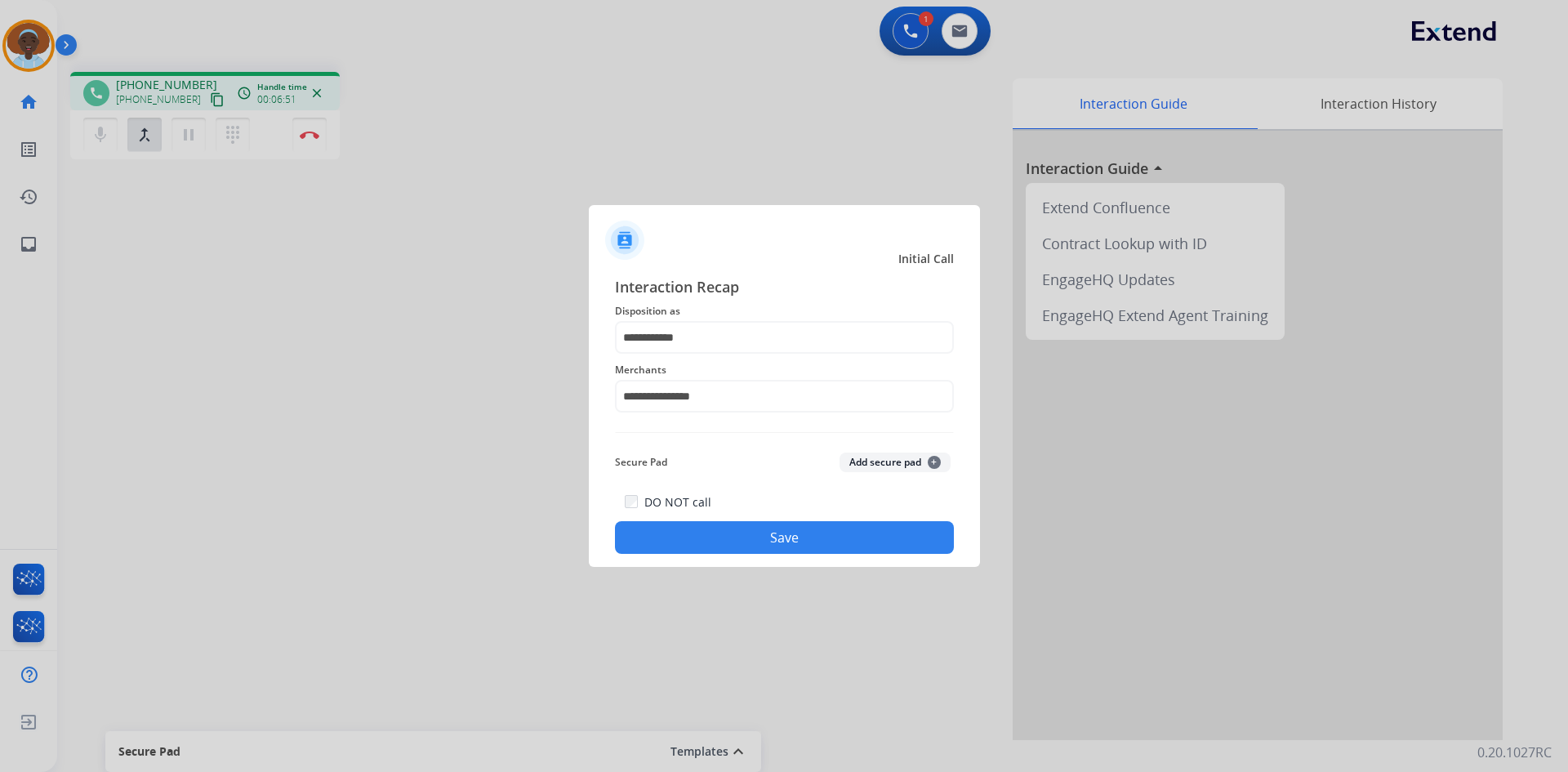
click at [721, 525] on button "Save" at bounding box center [784, 537] width 339 height 32
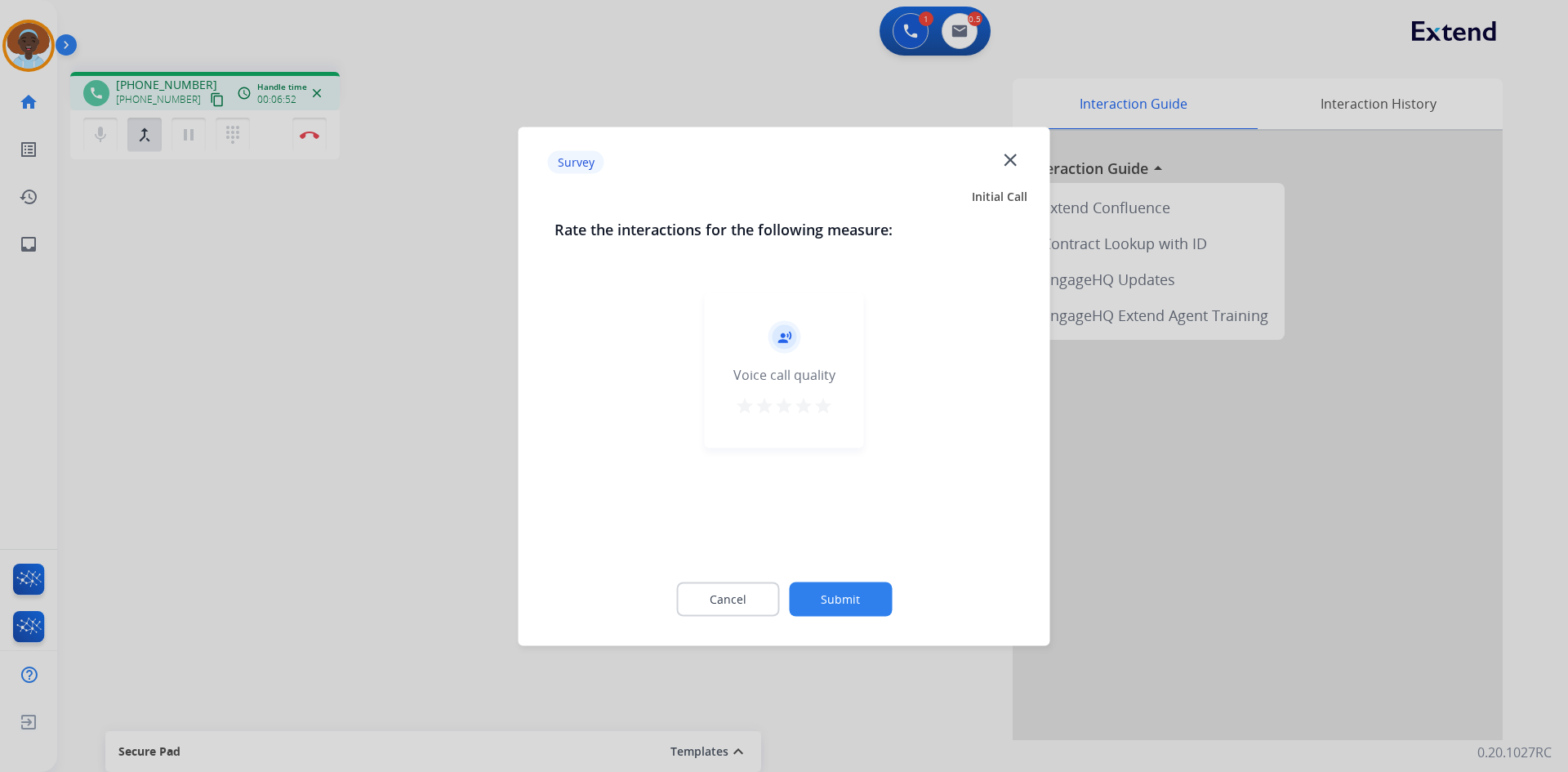
click at [824, 405] on mat-icon "star" at bounding box center [824, 405] width 20 height 20
click at [859, 601] on button "Submit" at bounding box center [841, 598] width 103 height 34
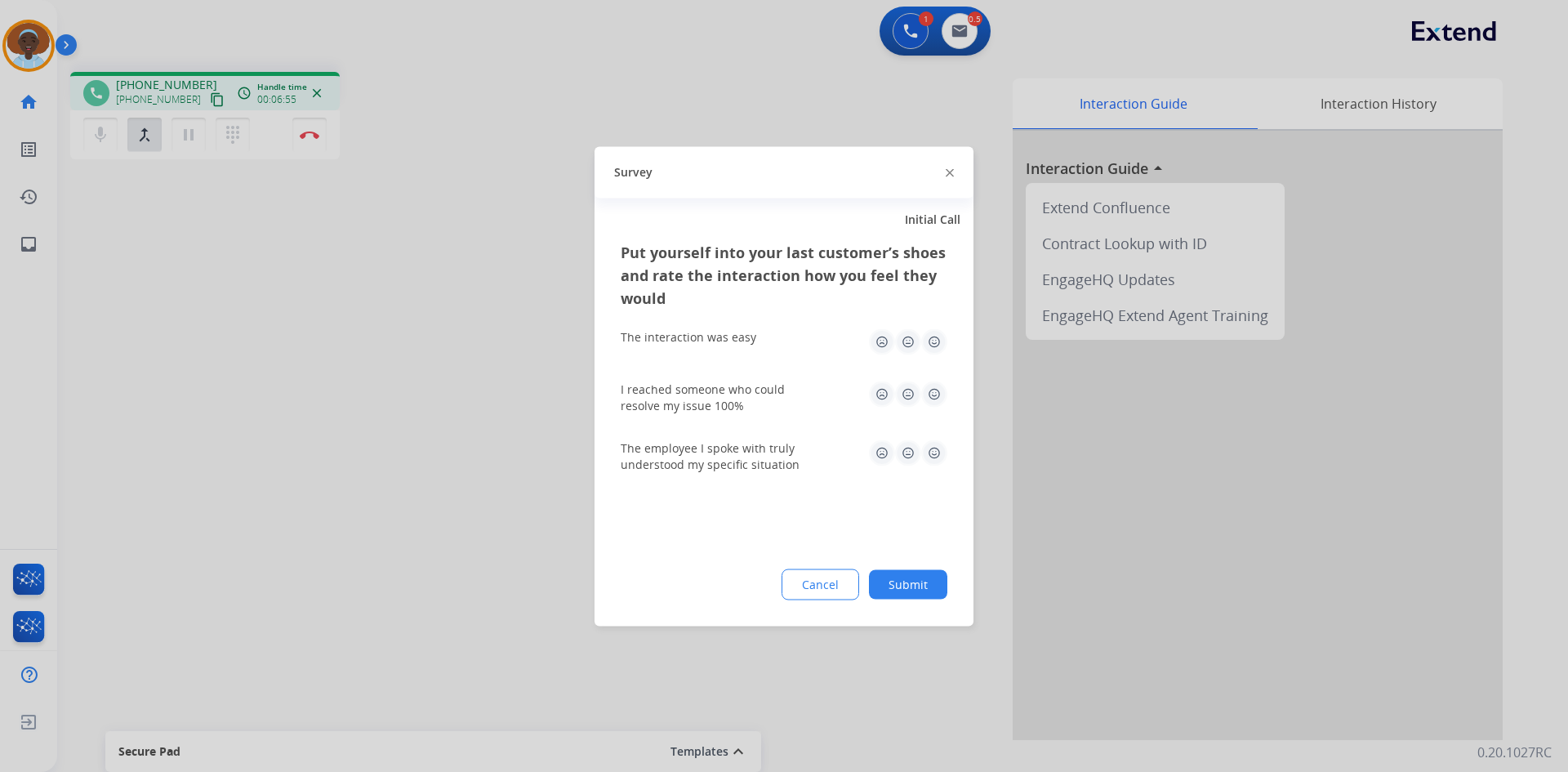
click at [933, 388] on img at bounding box center [934, 393] width 26 height 26
click at [930, 339] on img at bounding box center [934, 341] width 26 height 26
click at [940, 449] on img at bounding box center [934, 452] width 26 height 26
drag, startPoint x: 914, startPoint y: 581, endPoint x: 781, endPoint y: 509, distance: 151.2
click at [914, 582] on button "Submit" at bounding box center [908, 583] width 78 height 30
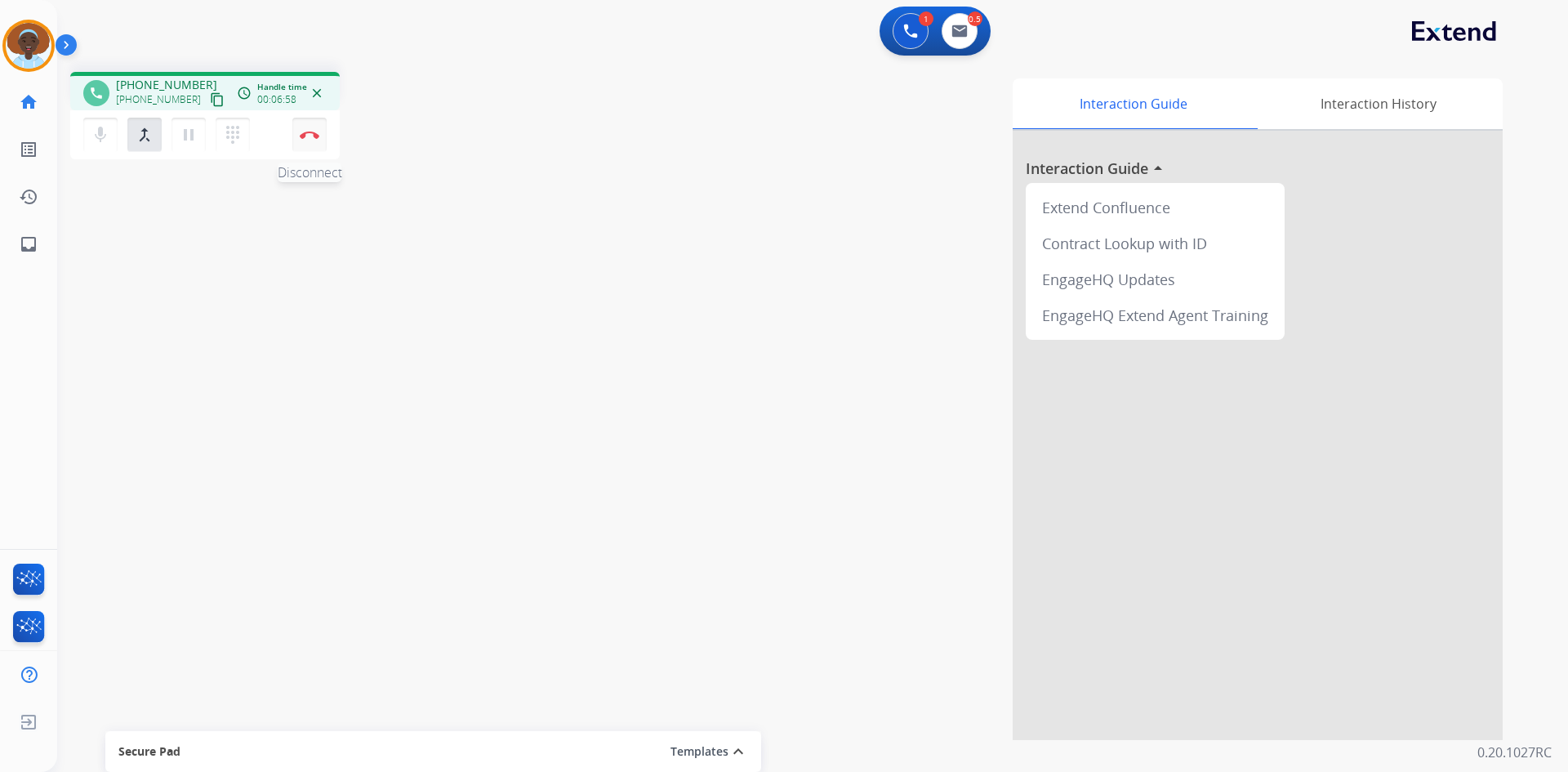
click at [302, 141] on button "Disconnect" at bounding box center [310, 135] width 34 height 34
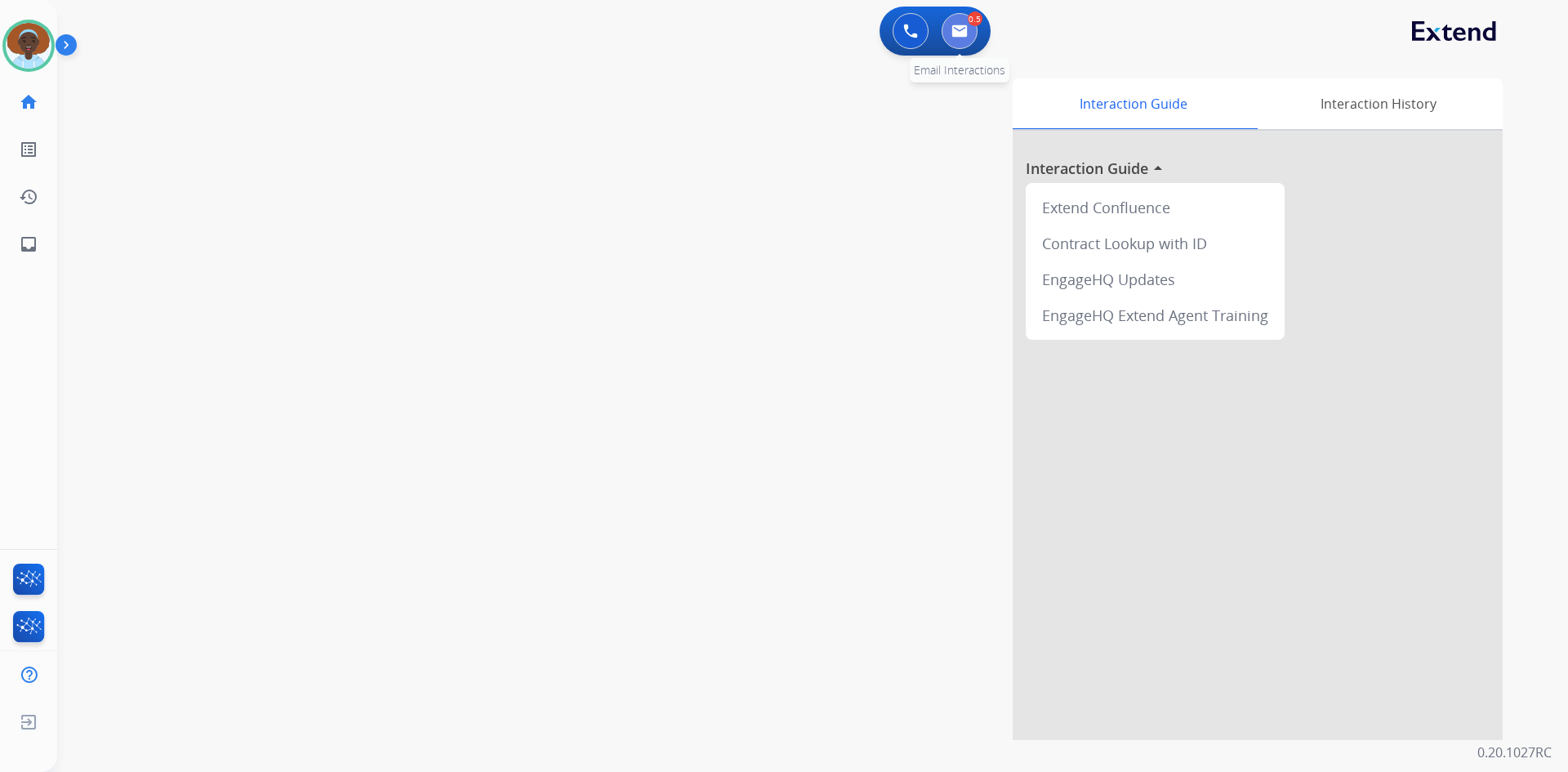
click at [966, 39] on button at bounding box center [960, 31] width 36 height 36
select select "**********"
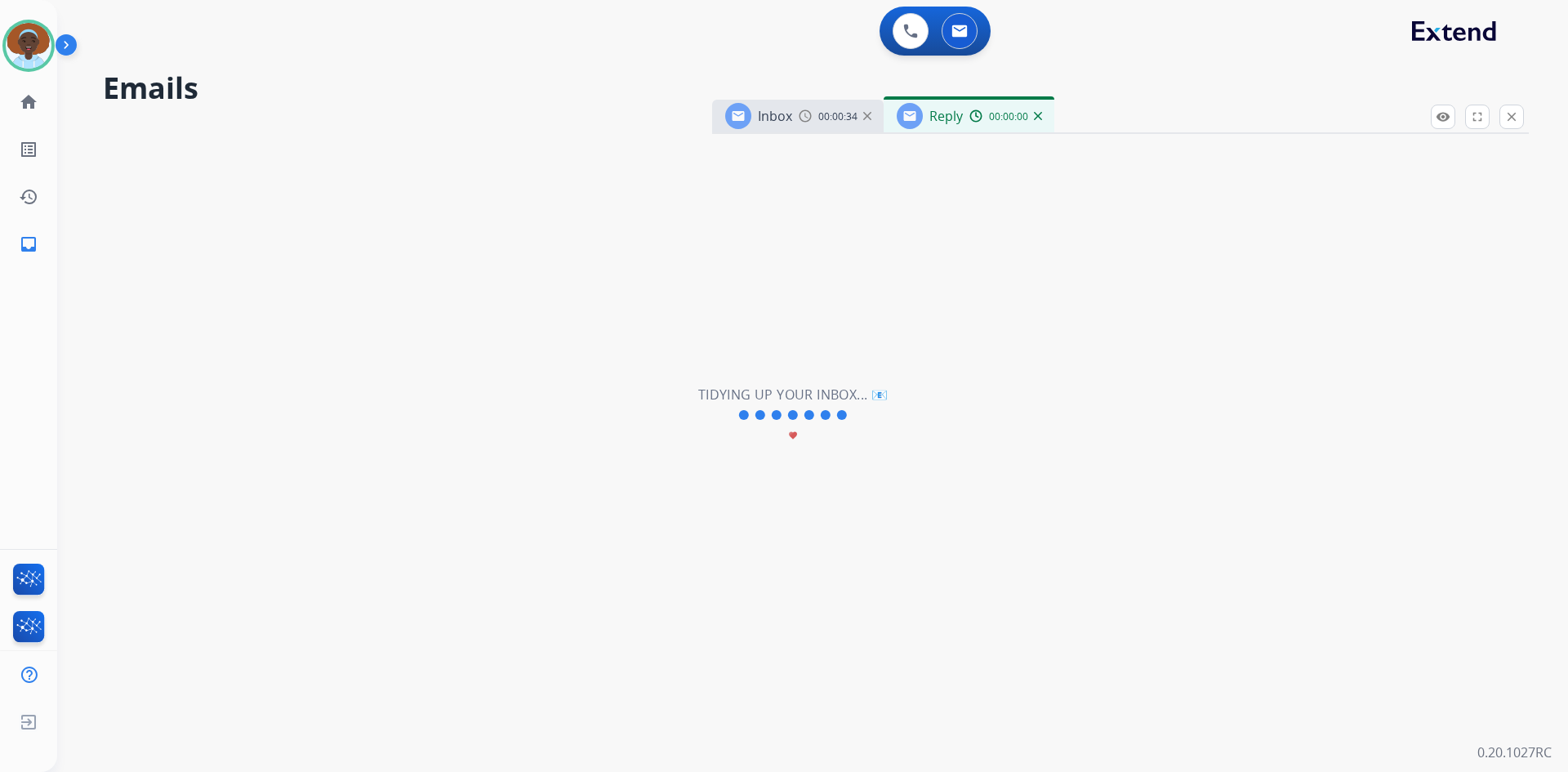
select select "**********"
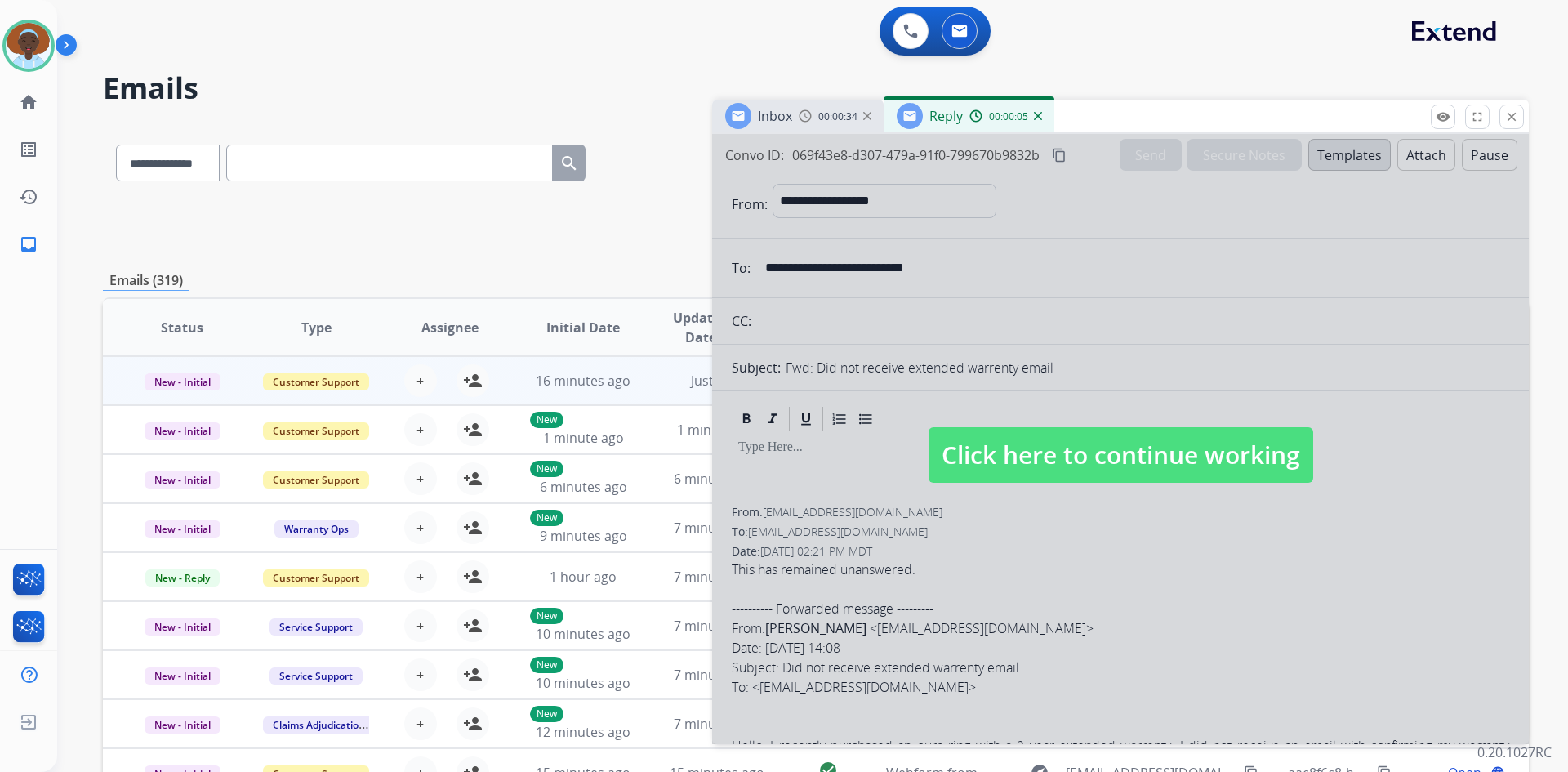
click at [1122, 445] on span "Click here to continue working" at bounding box center [1121, 455] width 384 height 56
select select
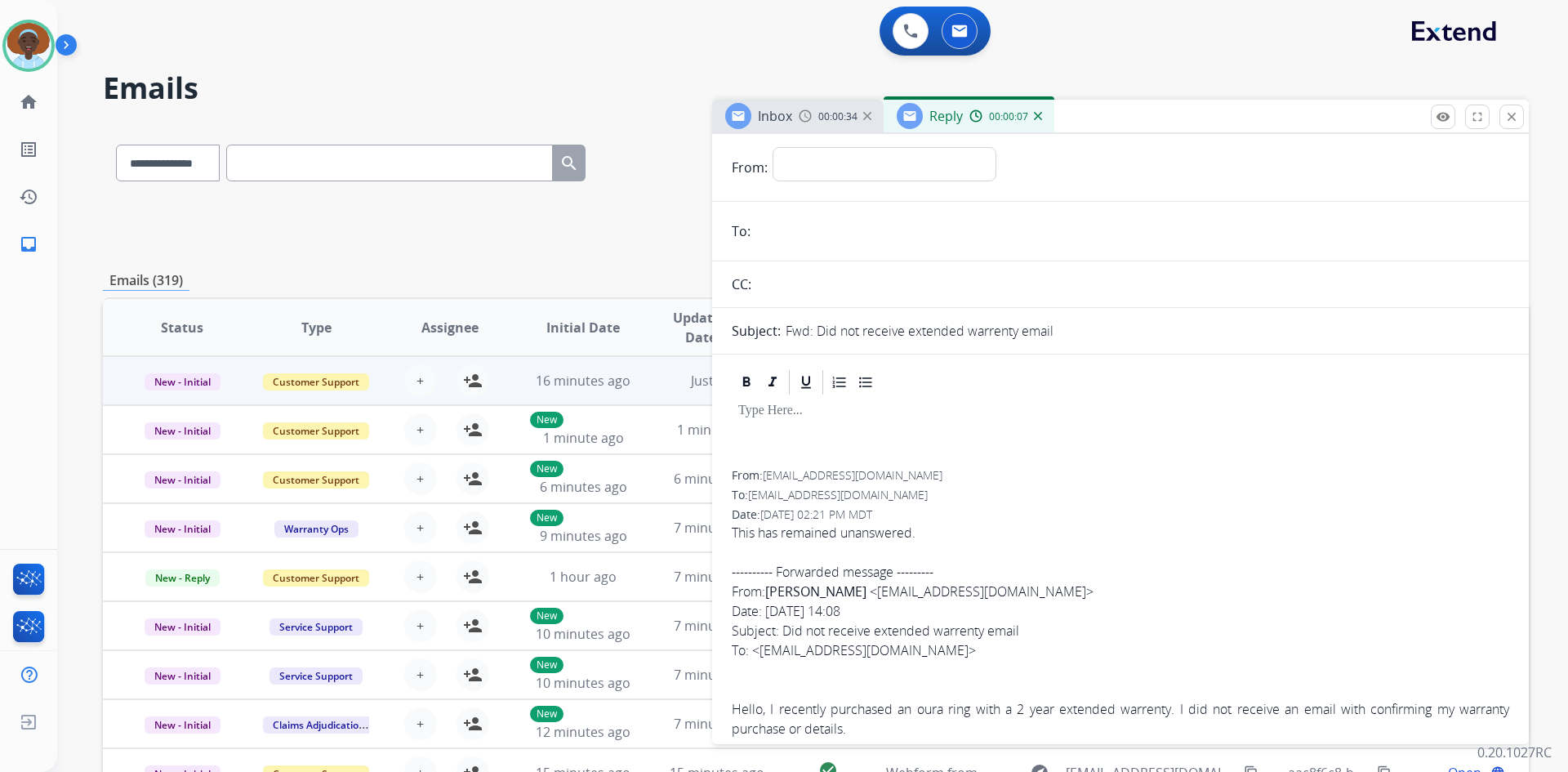
scroll to position [58, 0]
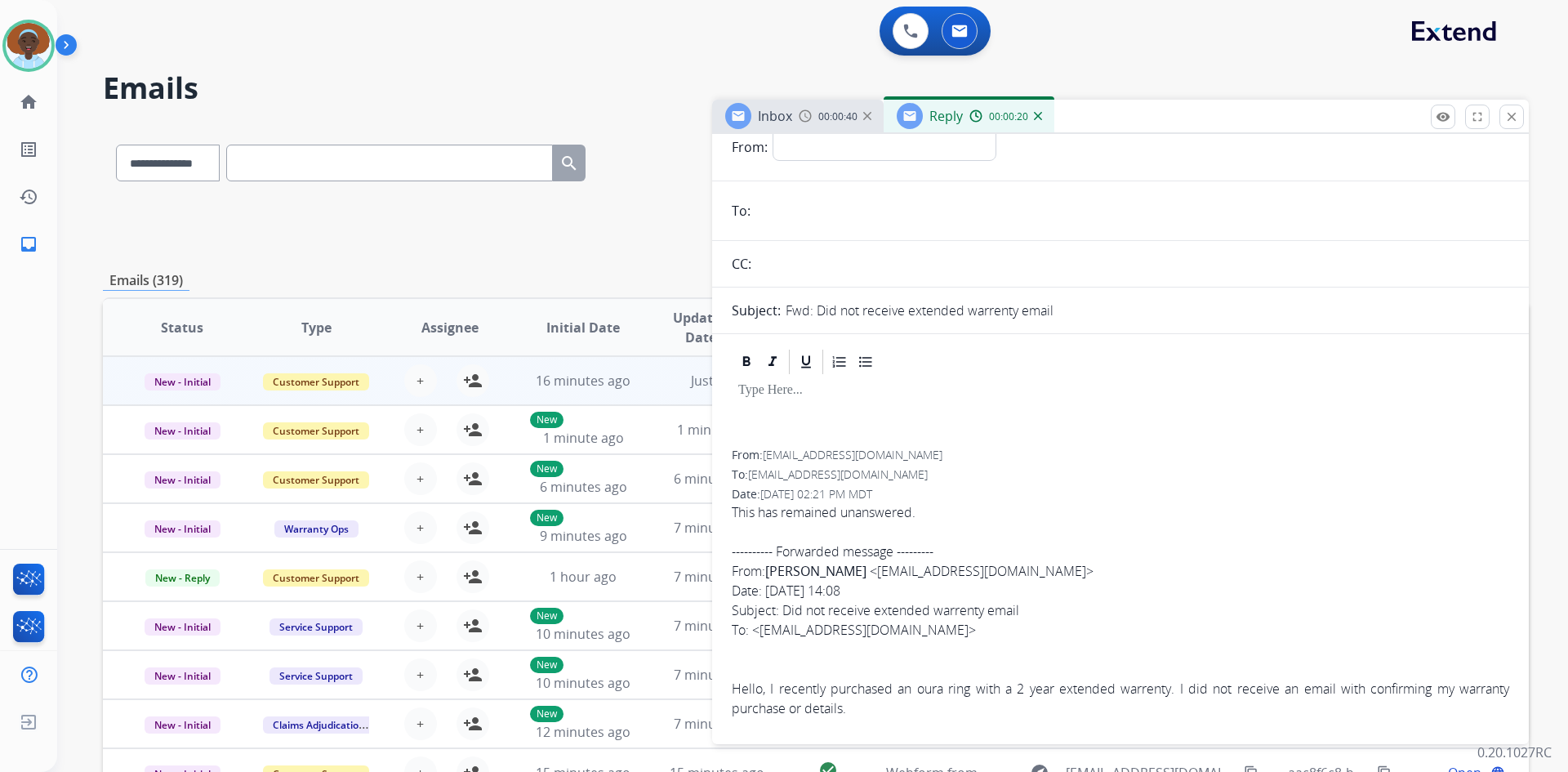
click at [1035, 113] on img at bounding box center [1038, 115] width 8 height 8
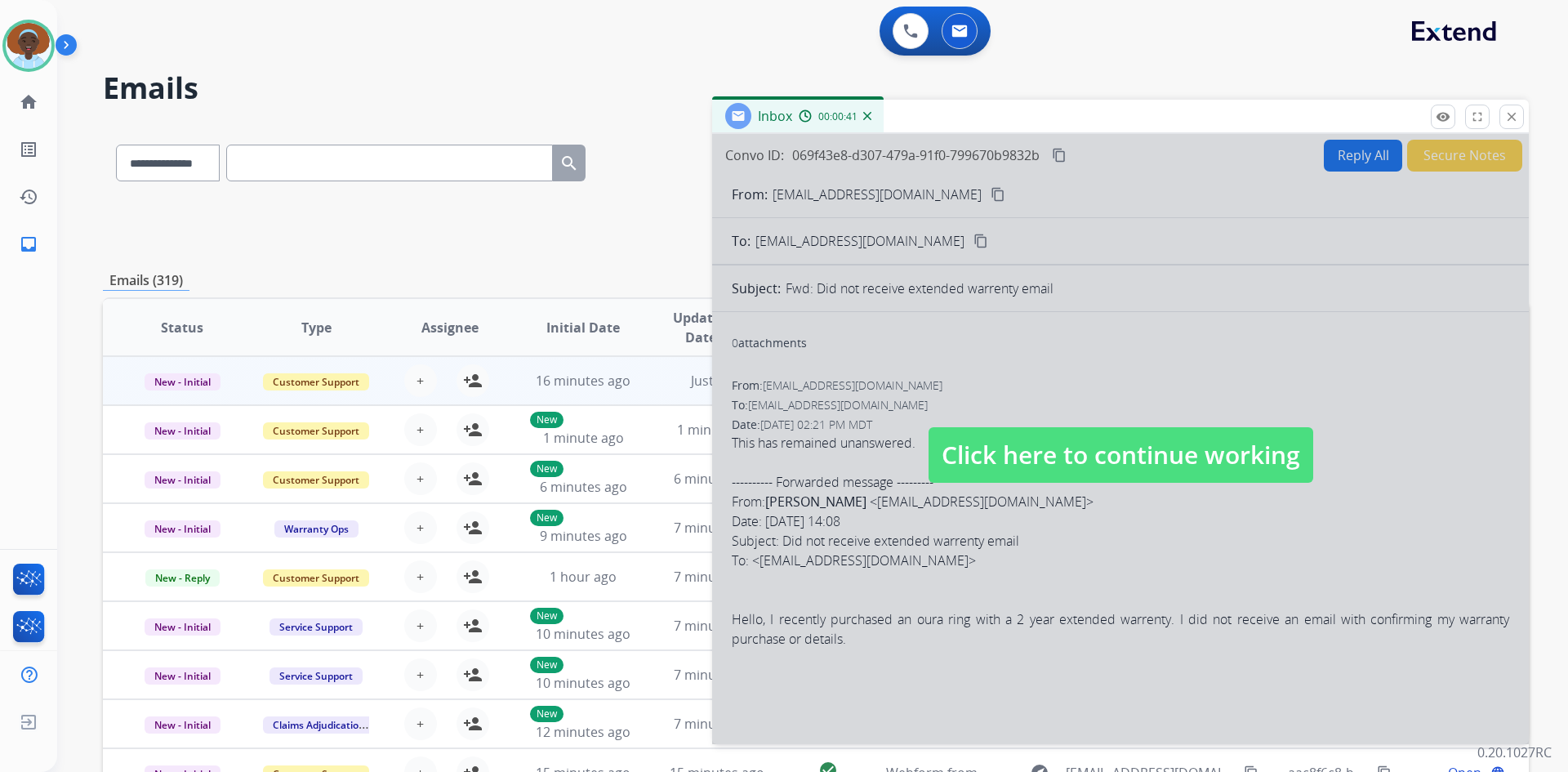
click at [1086, 461] on span "Click here to continue working" at bounding box center [1121, 455] width 384 height 56
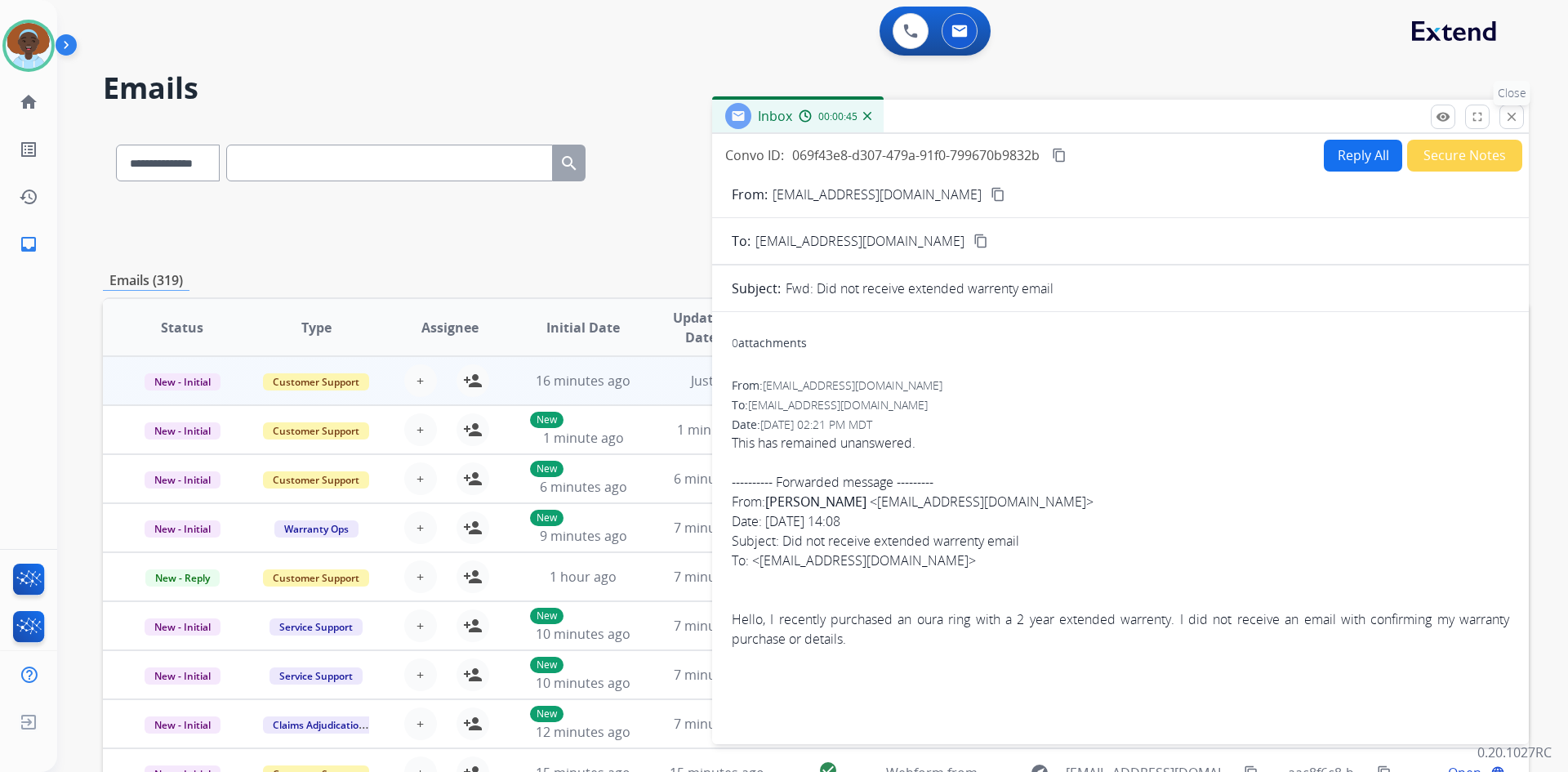
click at [1513, 112] on mat-icon "close" at bounding box center [1512, 117] width 14 height 14
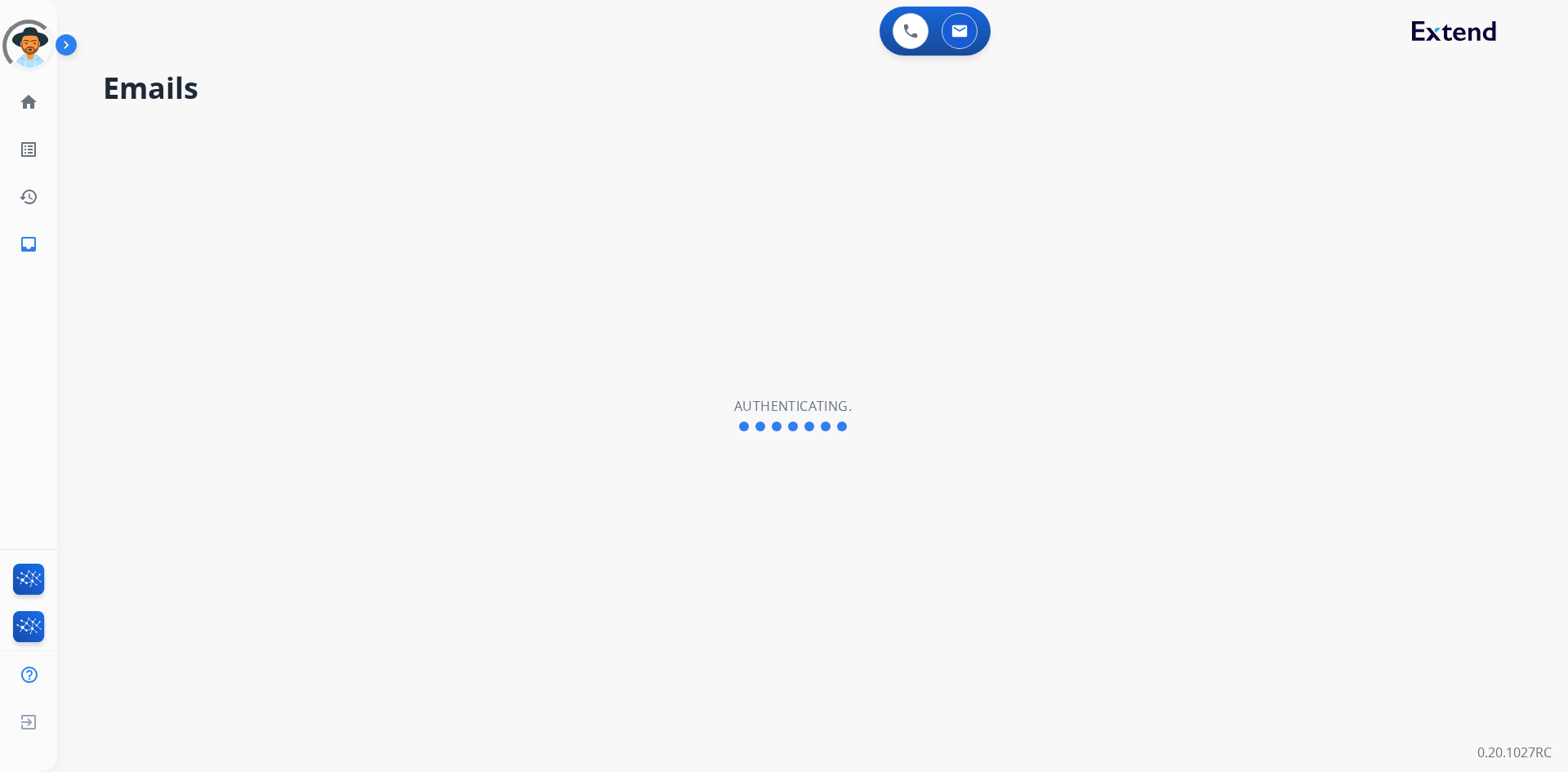
select select "**********"
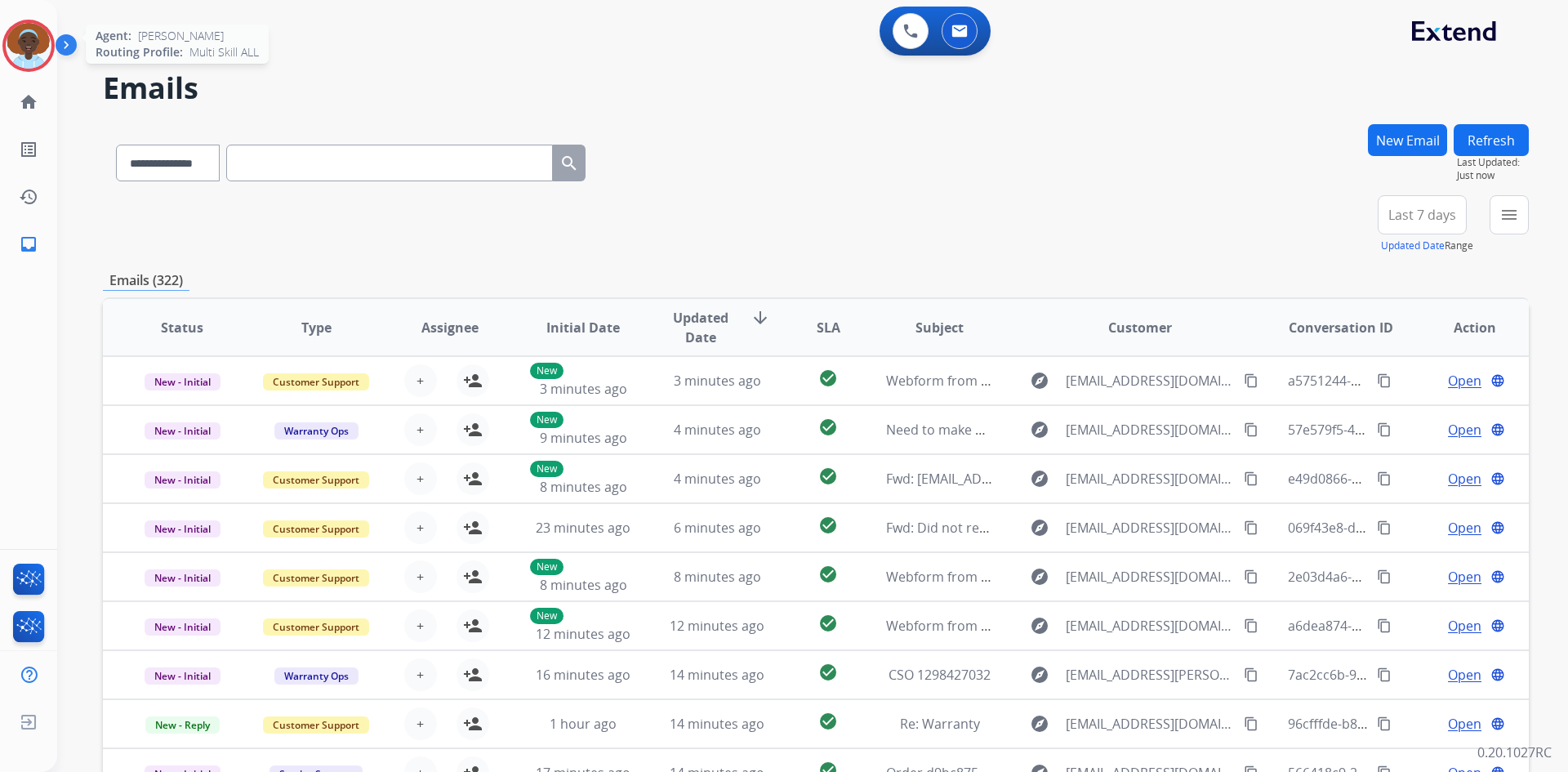
click at [31, 44] on img at bounding box center [28, 45] width 46 height 46
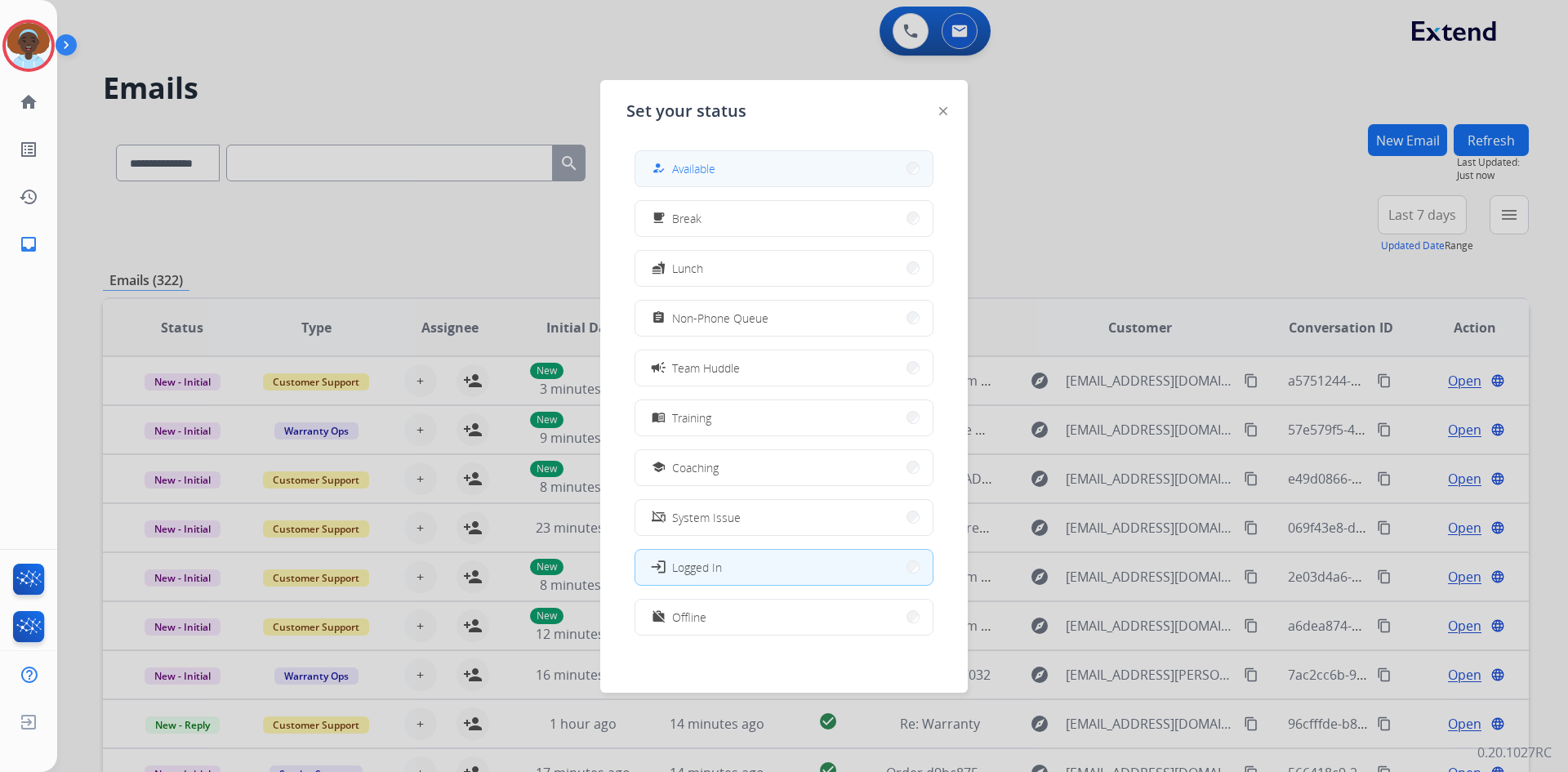
click at [683, 160] on span "Available" at bounding box center [694, 168] width 43 height 17
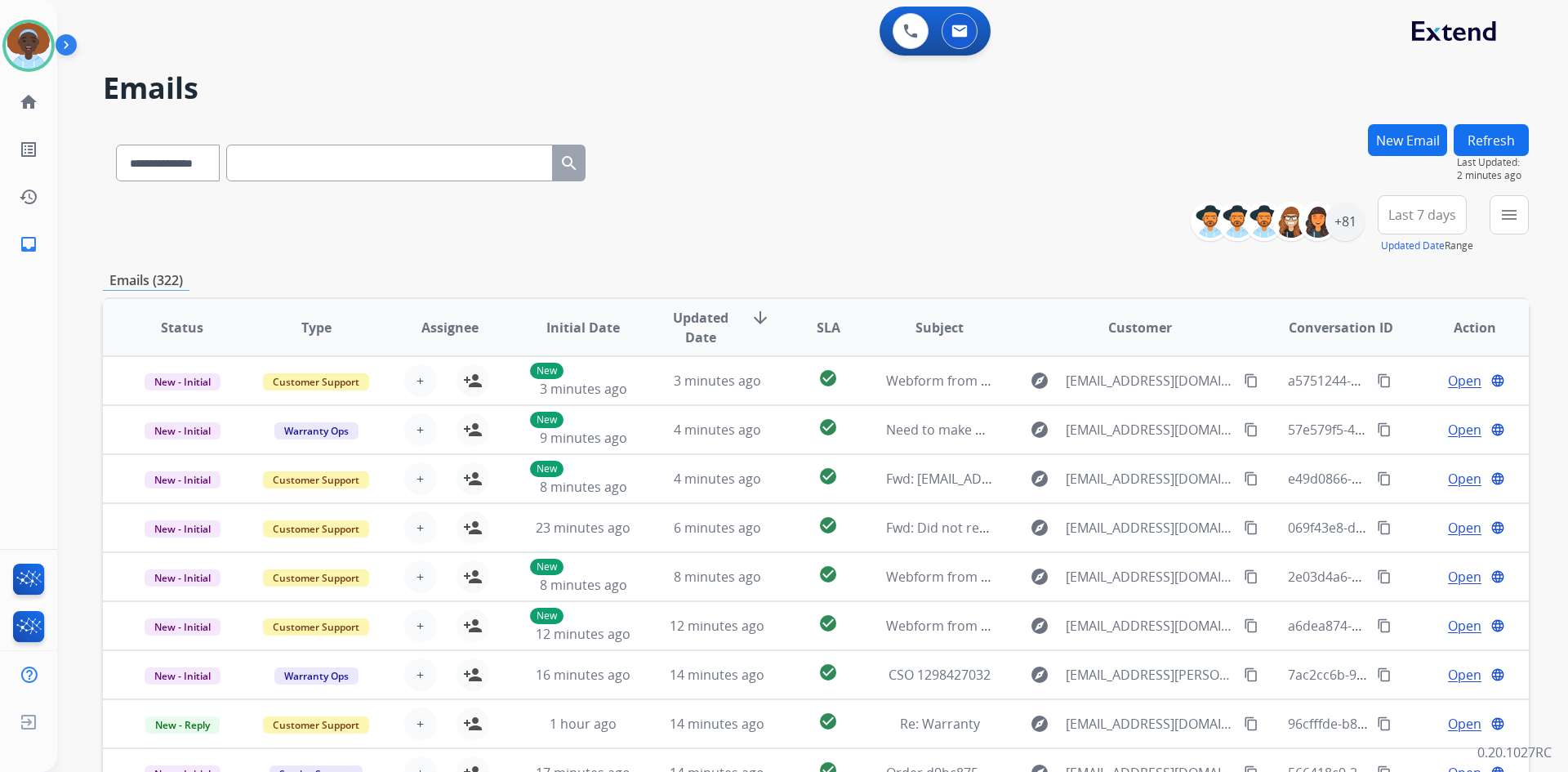
click at [1480, 142] on button "Refresh" at bounding box center [1491, 139] width 75 height 31
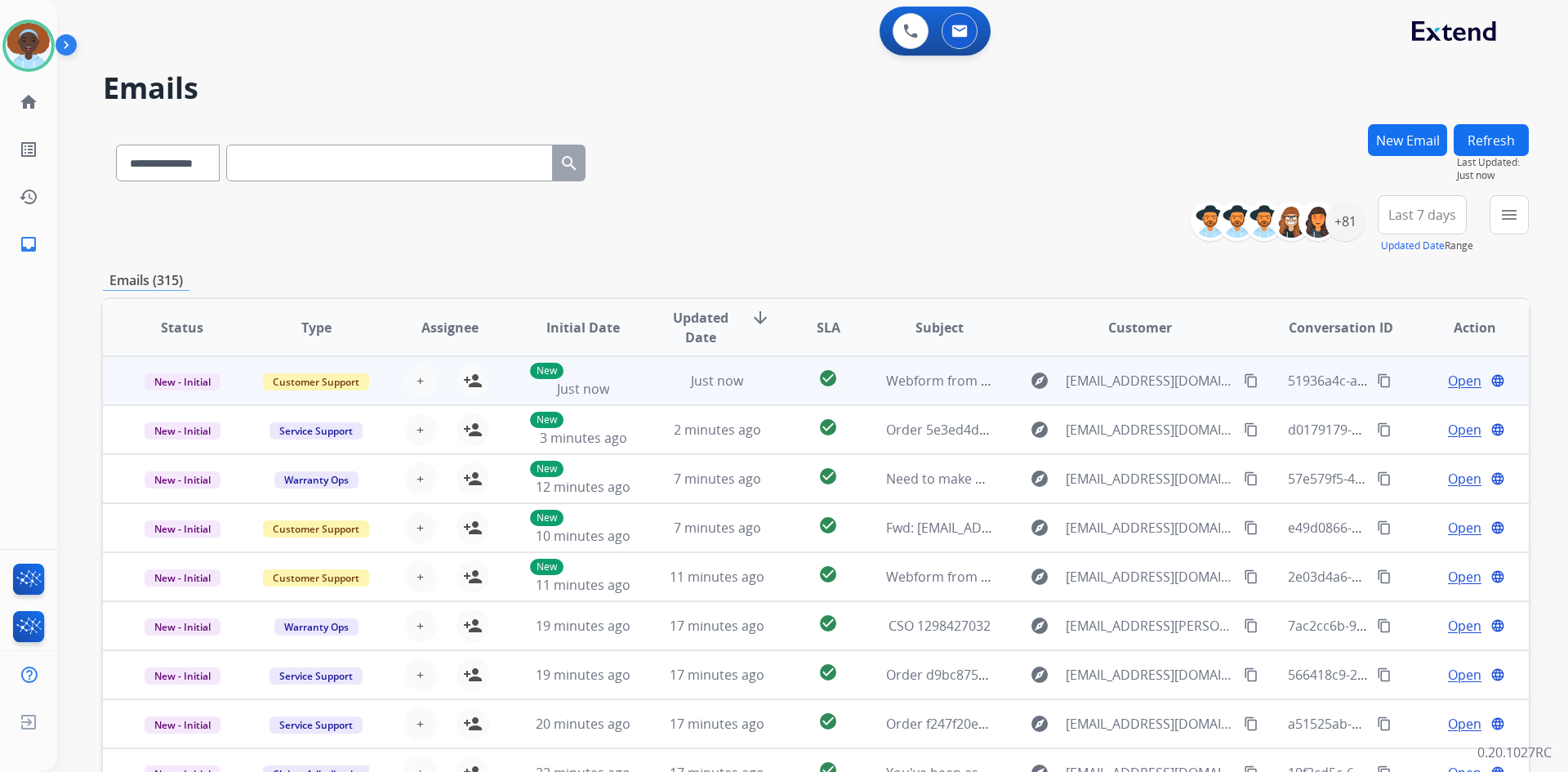
click at [1448, 375] on span "Open" at bounding box center [1464, 381] width 33 height 20
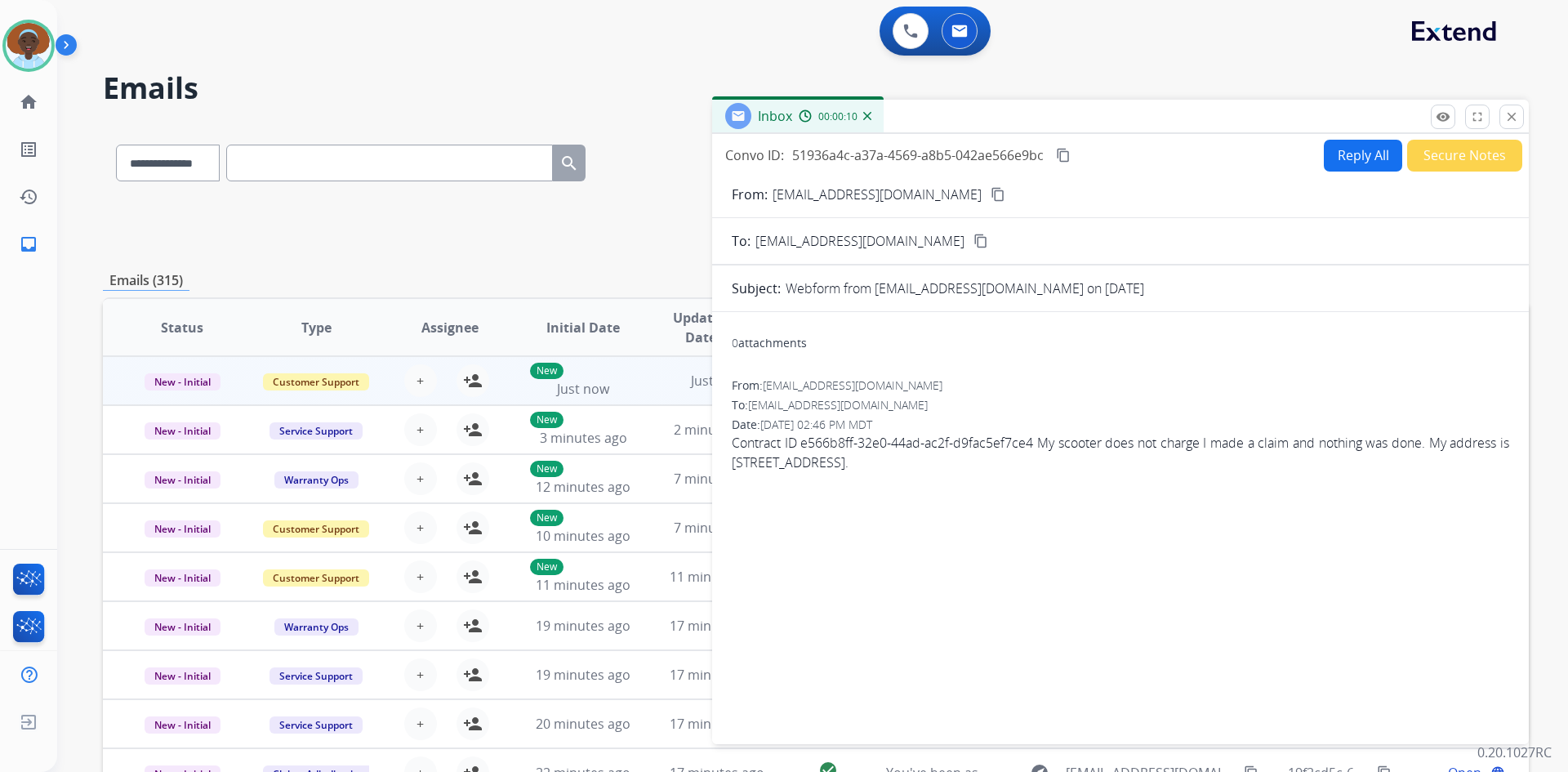
click at [991, 194] on mat-icon "content_copy" at bounding box center [998, 194] width 14 height 14
click at [1508, 124] on button "close Close" at bounding box center [1511, 116] width 24 height 24
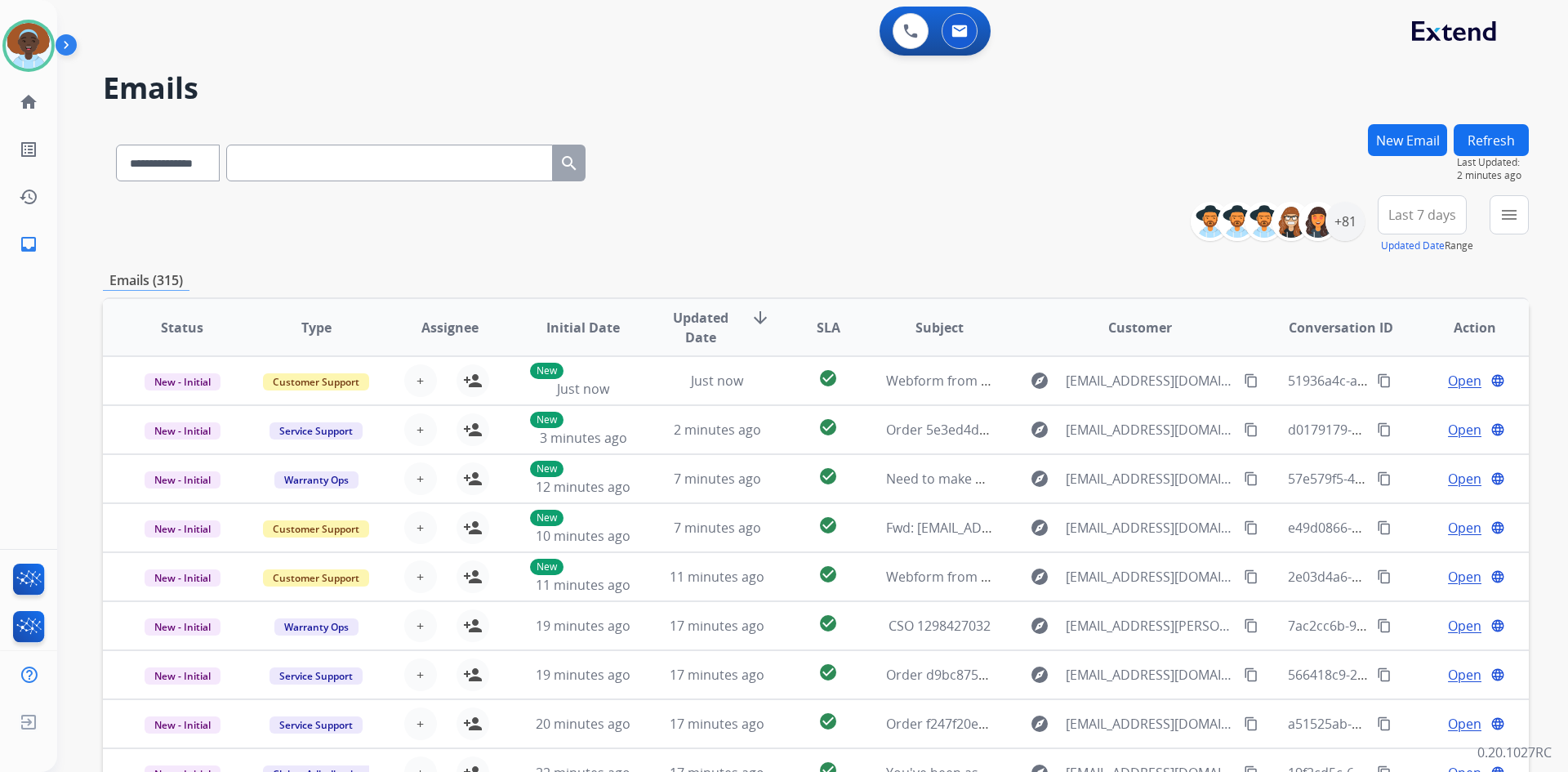
click at [1491, 142] on button "Refresh" at bounding box center [1491, 139] width 75 height 31
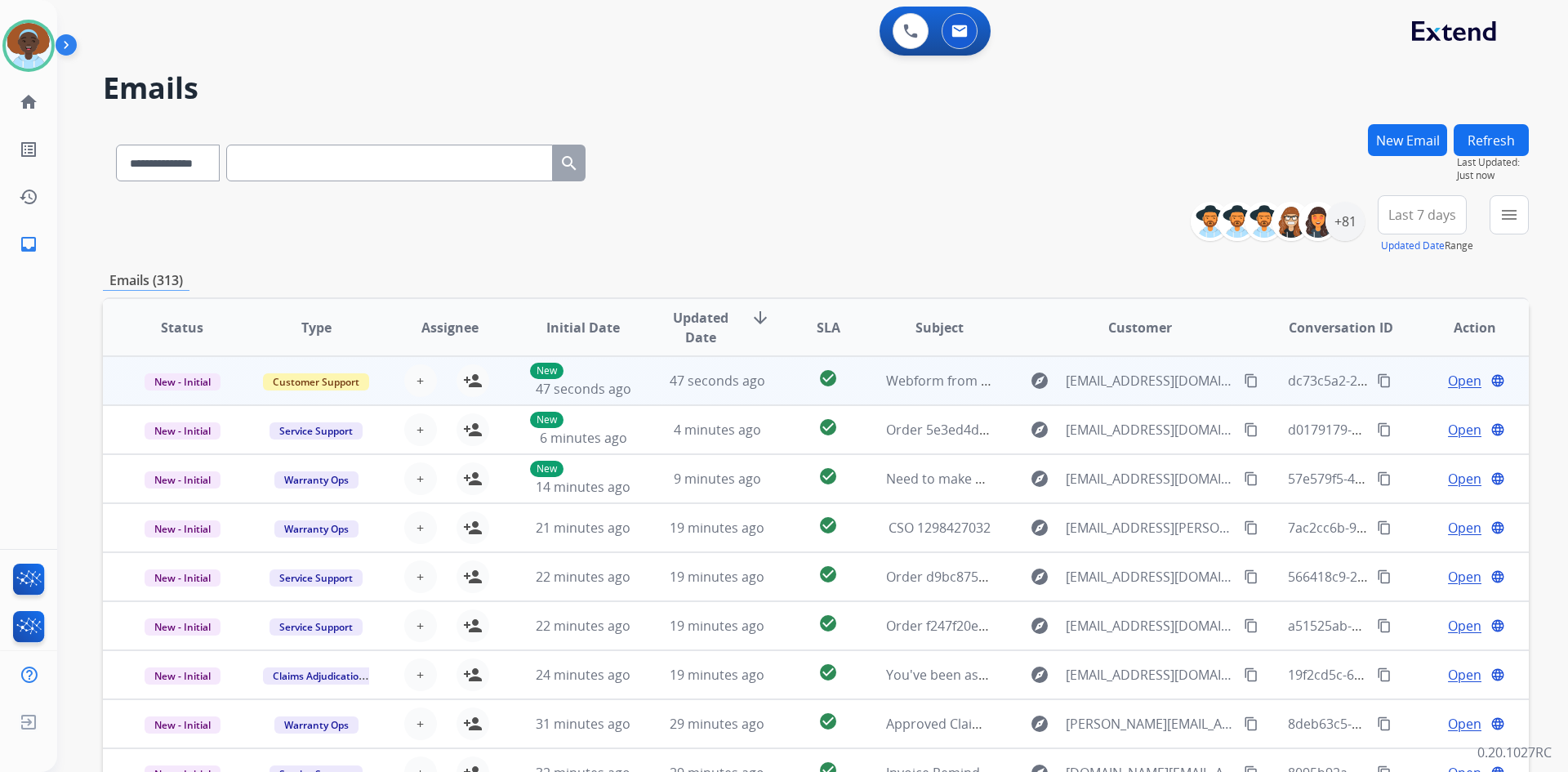
click at [1448, 375] on span "Open" at bounding box center [1464, 381] width 33 height 20
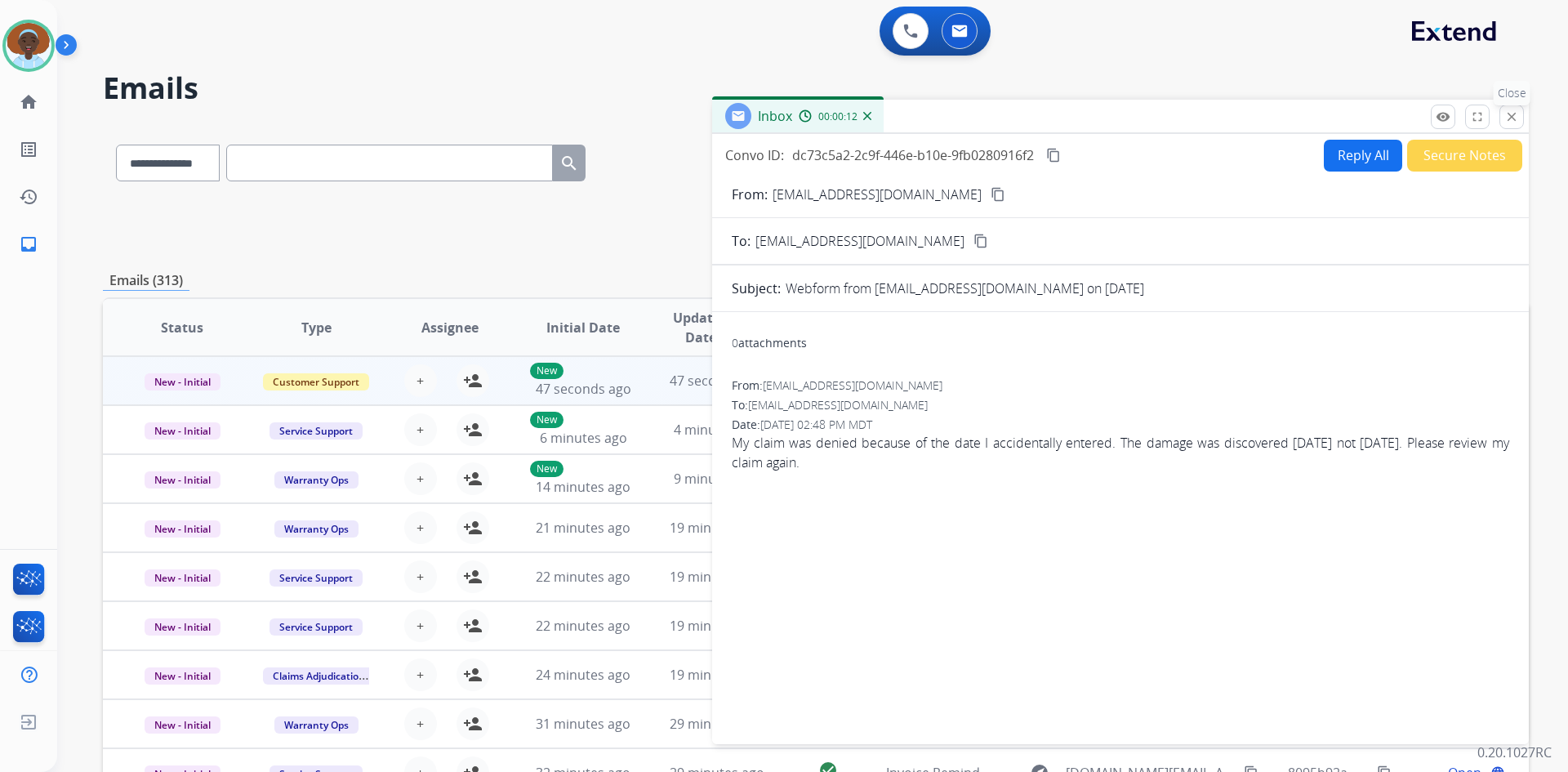
click at [1514, 118] on mat-icon "close" at bounding box center [1512, 117] width 14 height 14
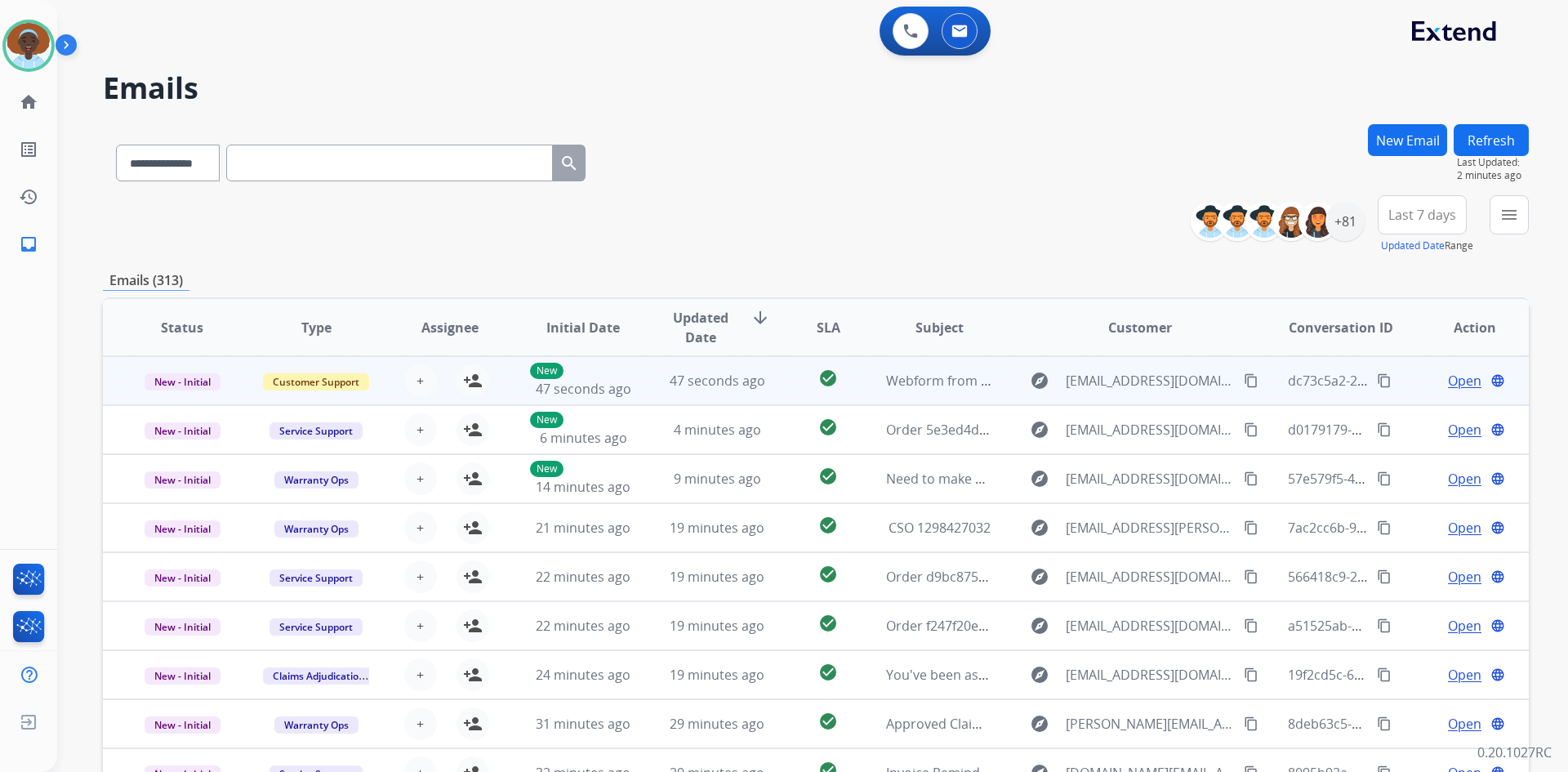
click at [1471, 382] on div "Open language" at bounding box center [1474, 381] width 107 height 20
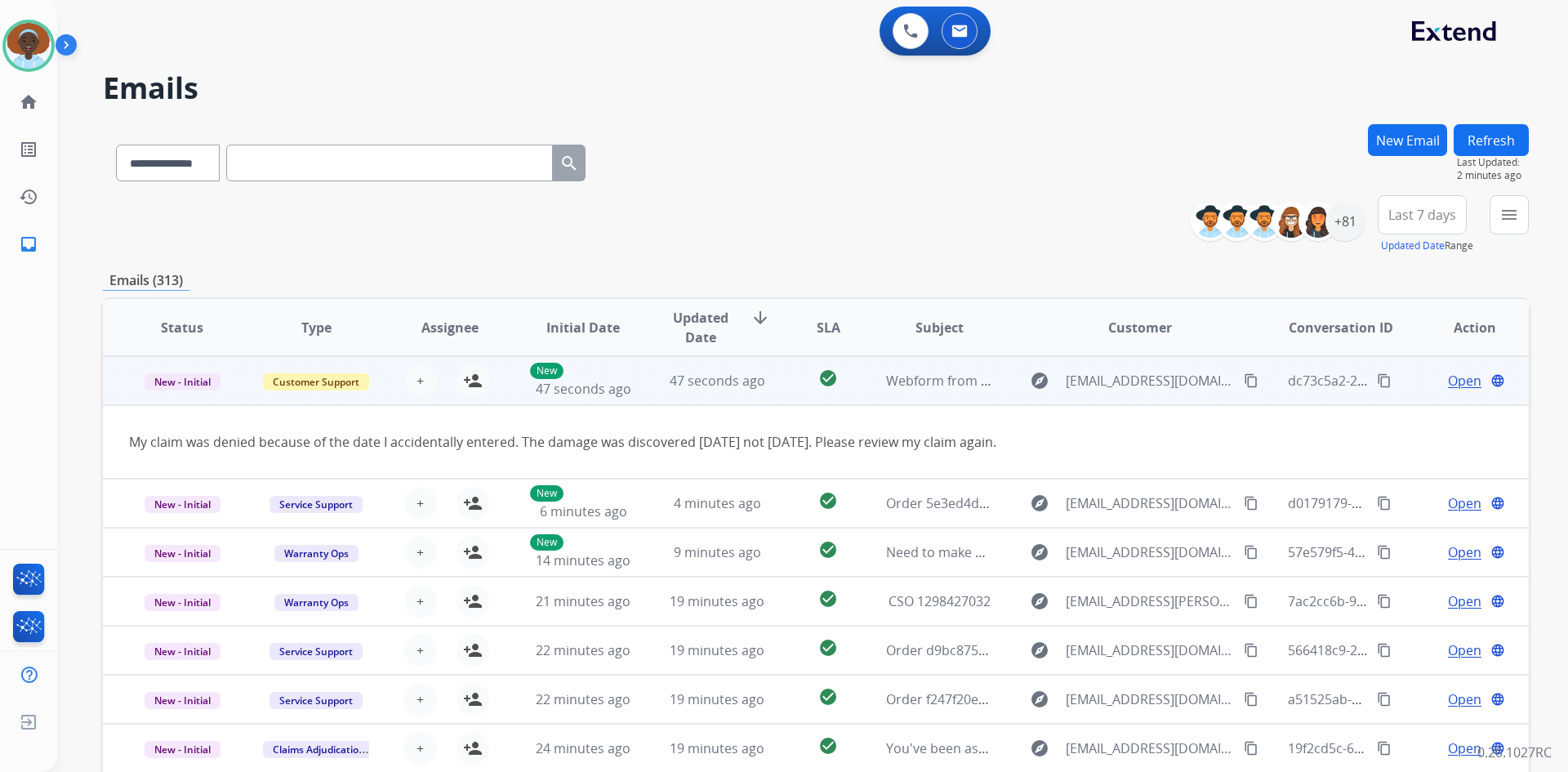
click at [1400, 382] on td "Open language" at bounding box center [1462, 381] width 134 height 49
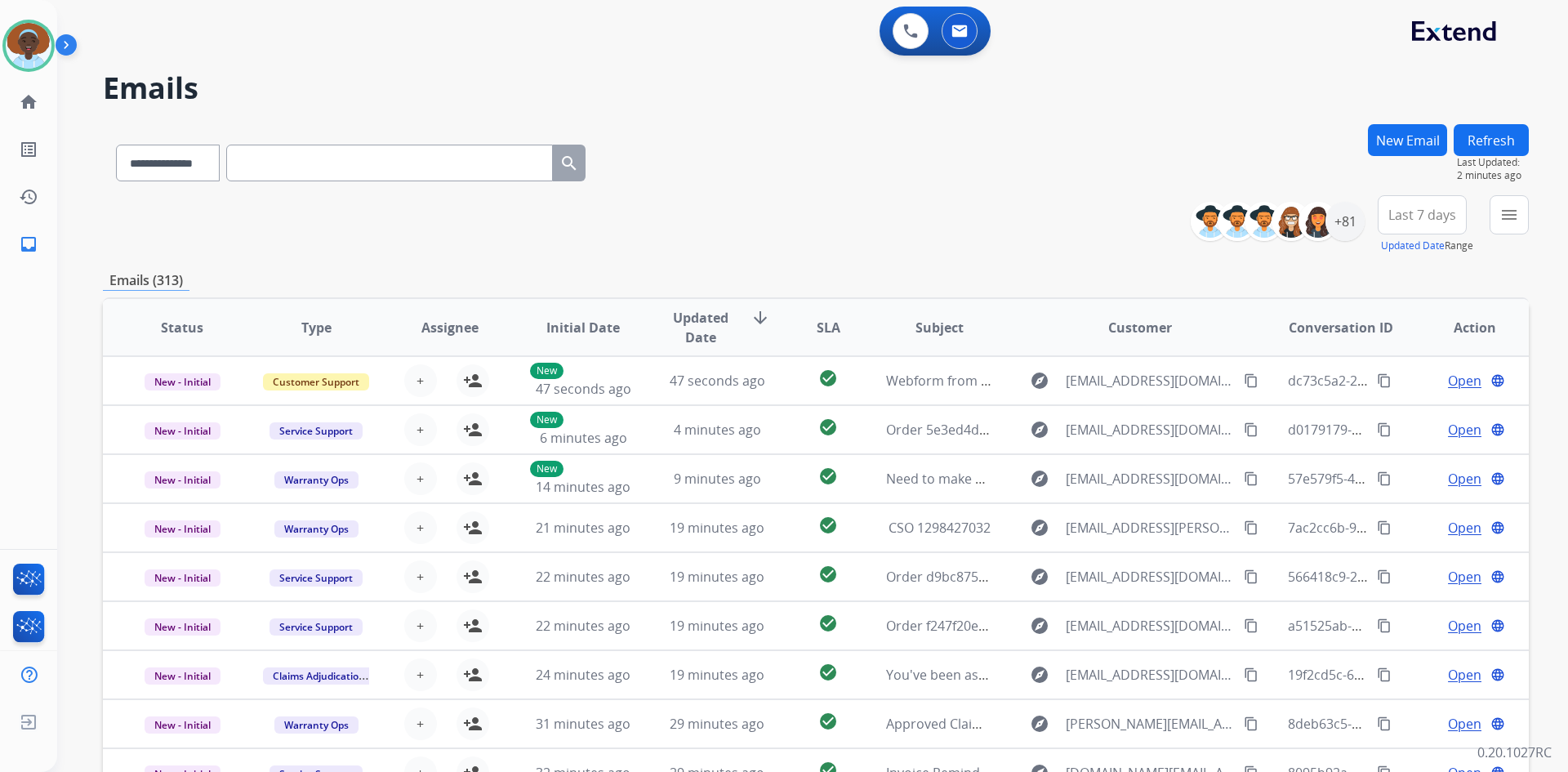
click at [1482, 141] on button "Refresh" at bounding box center [1491, 139] width 75 height 31
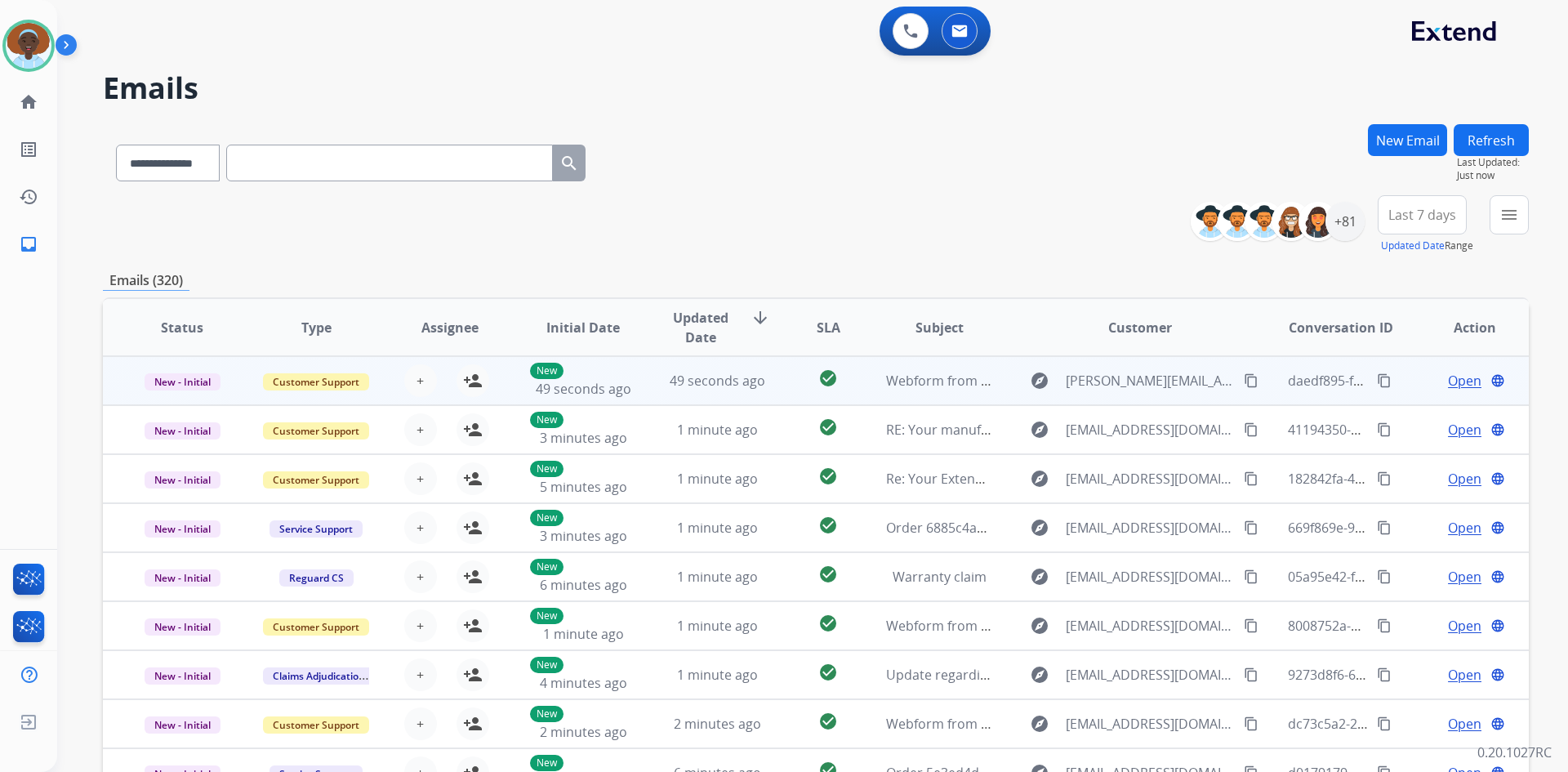
click at [1448, 382] on span "Open" at bounding box center [1464, 381] width 33 height 20
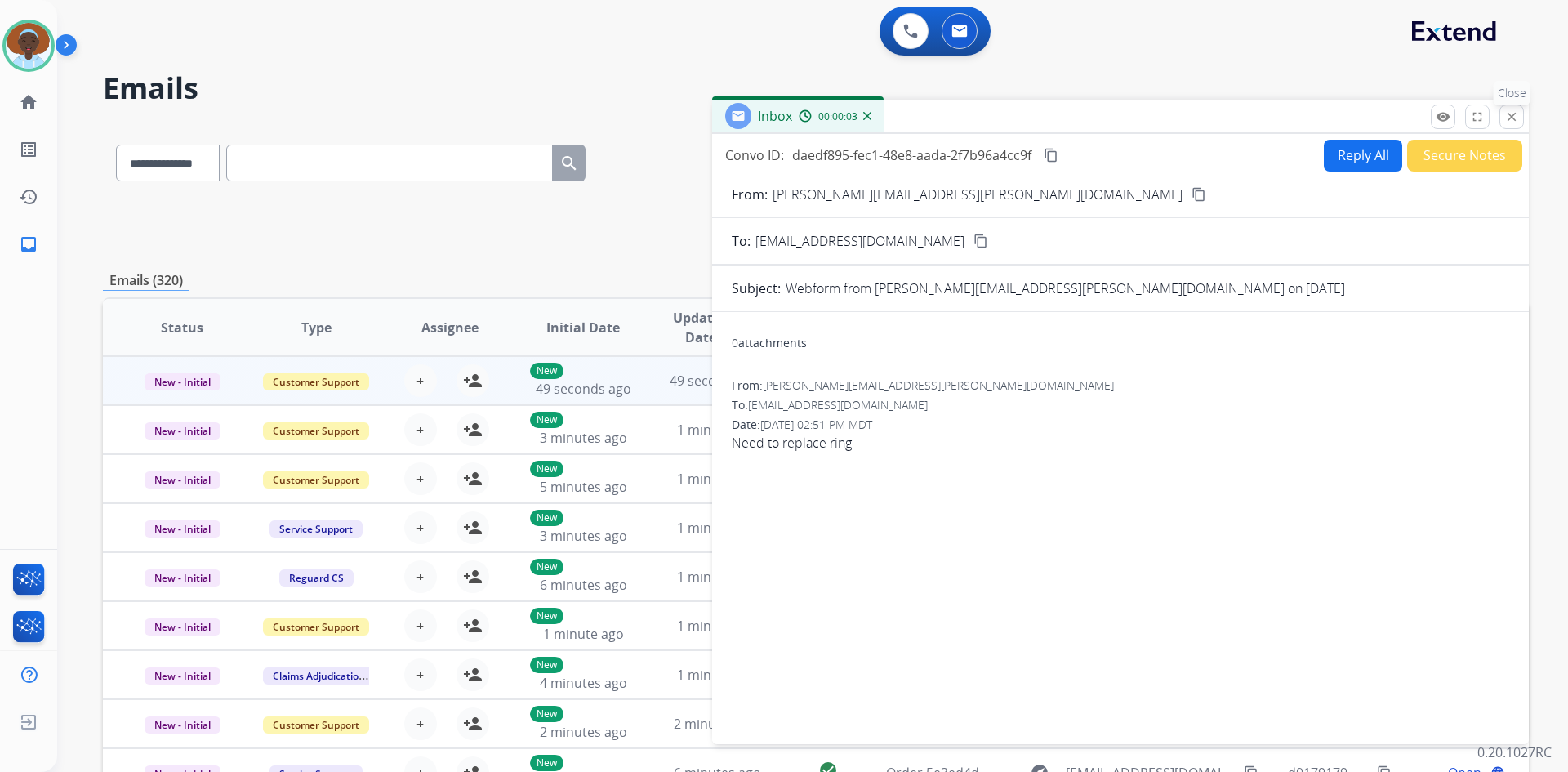
click at [1511, 122] on mat-icon "close" at bounding box center [1512, 117] width 14 height 14
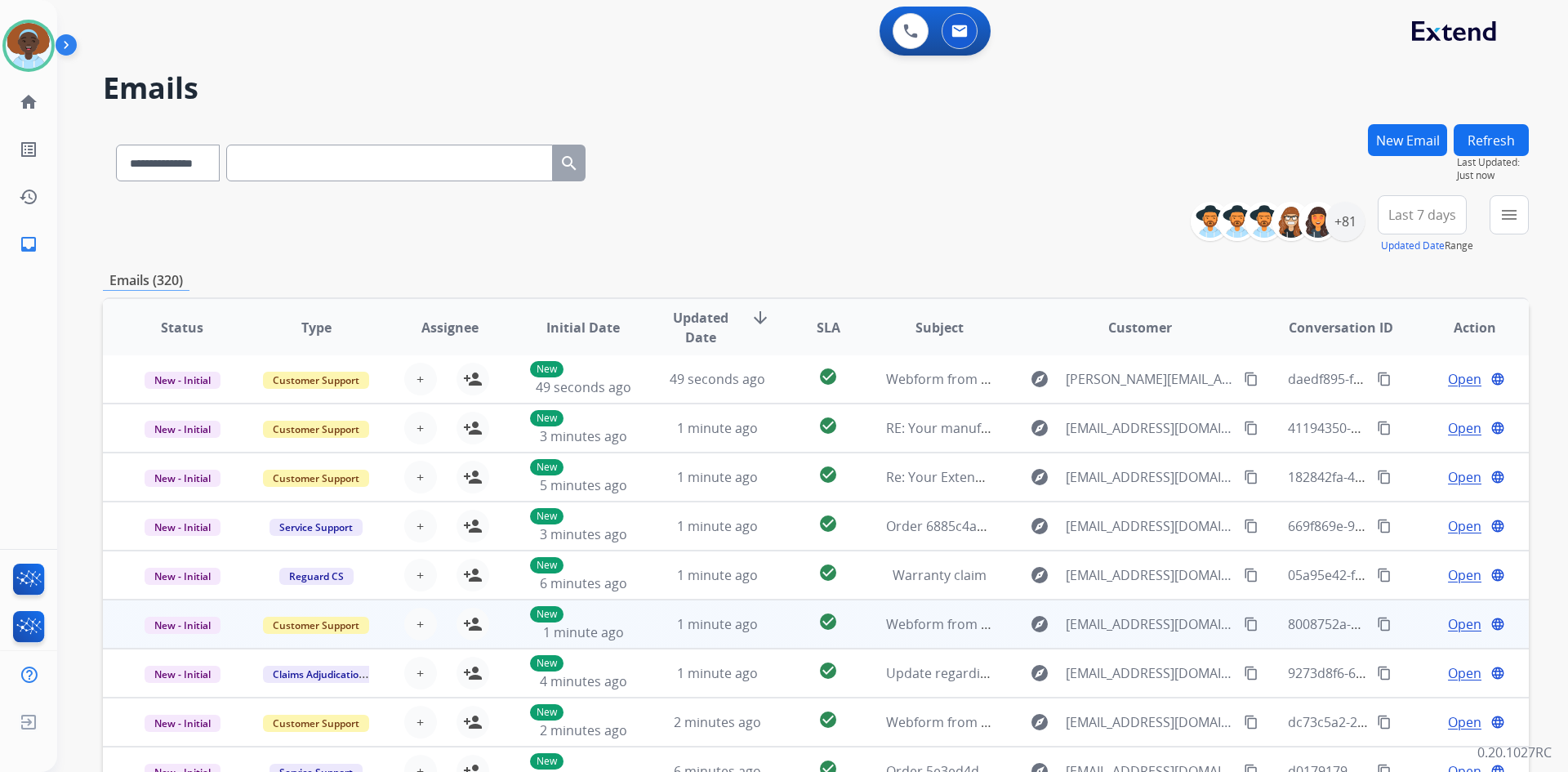
scroll to position [157, 0]
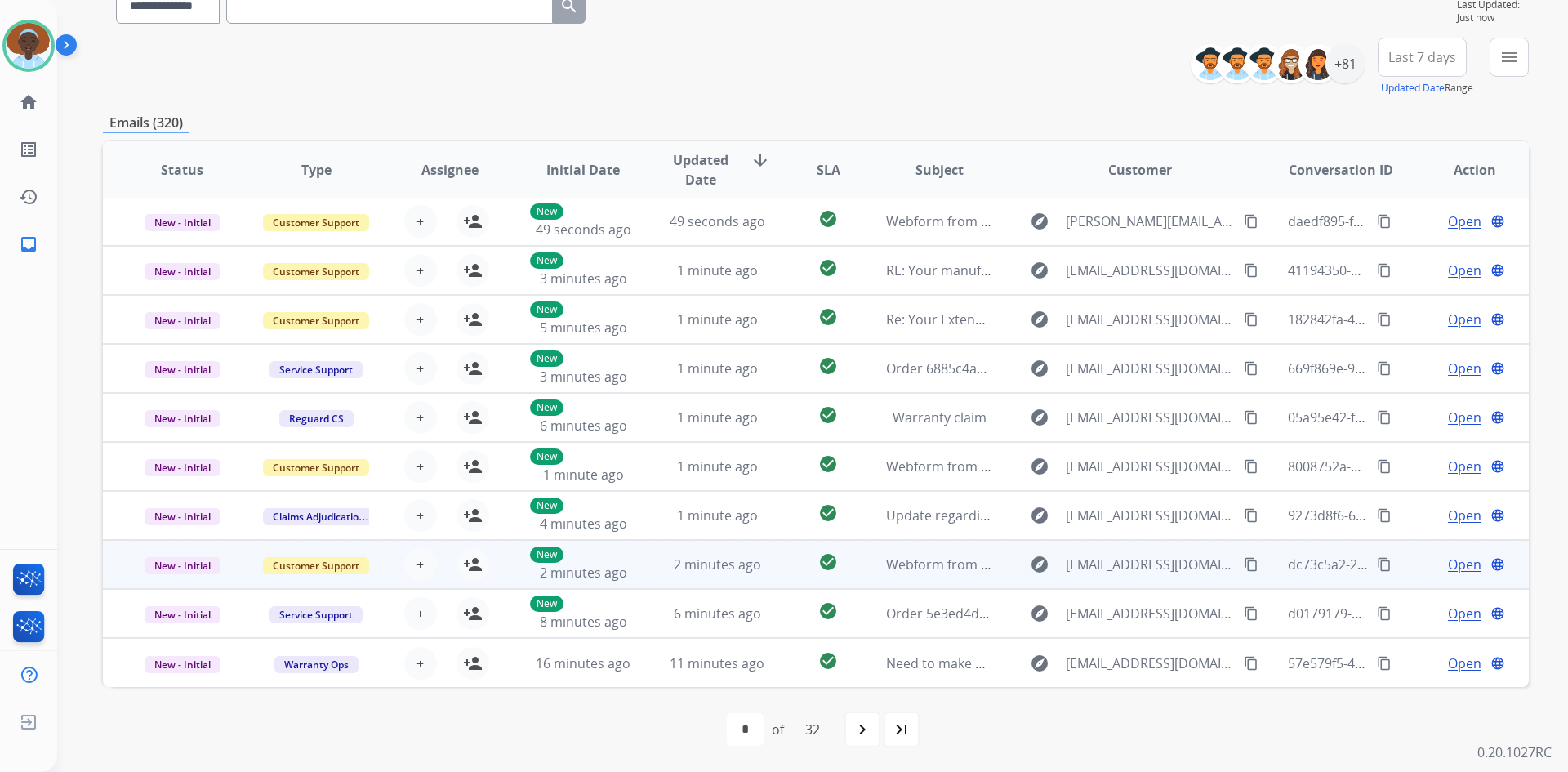
click at [1455, 568] on span "Open" at bounding box center [1464, 564] width 33 height 20
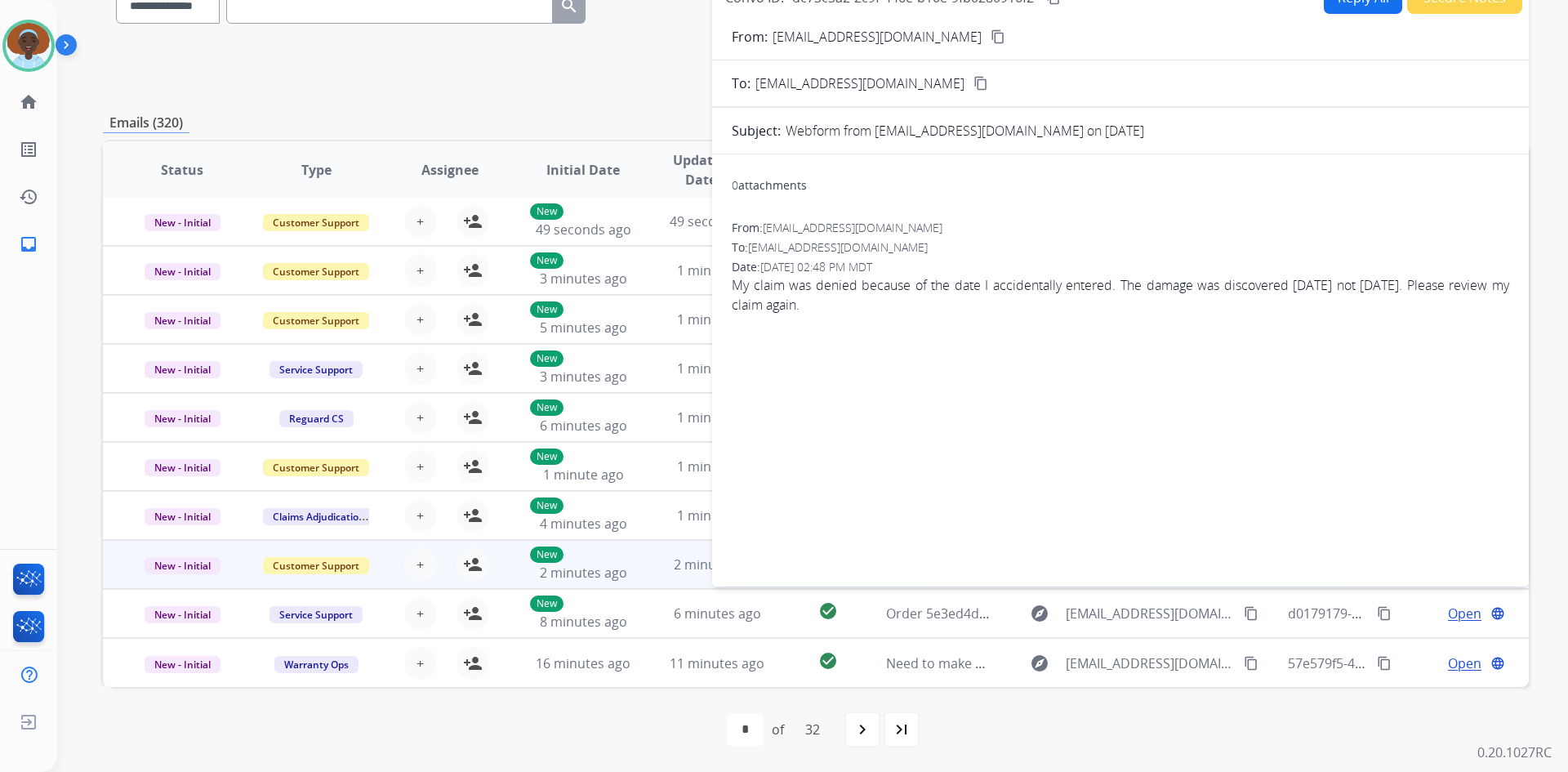
scroll to position [0, 0]
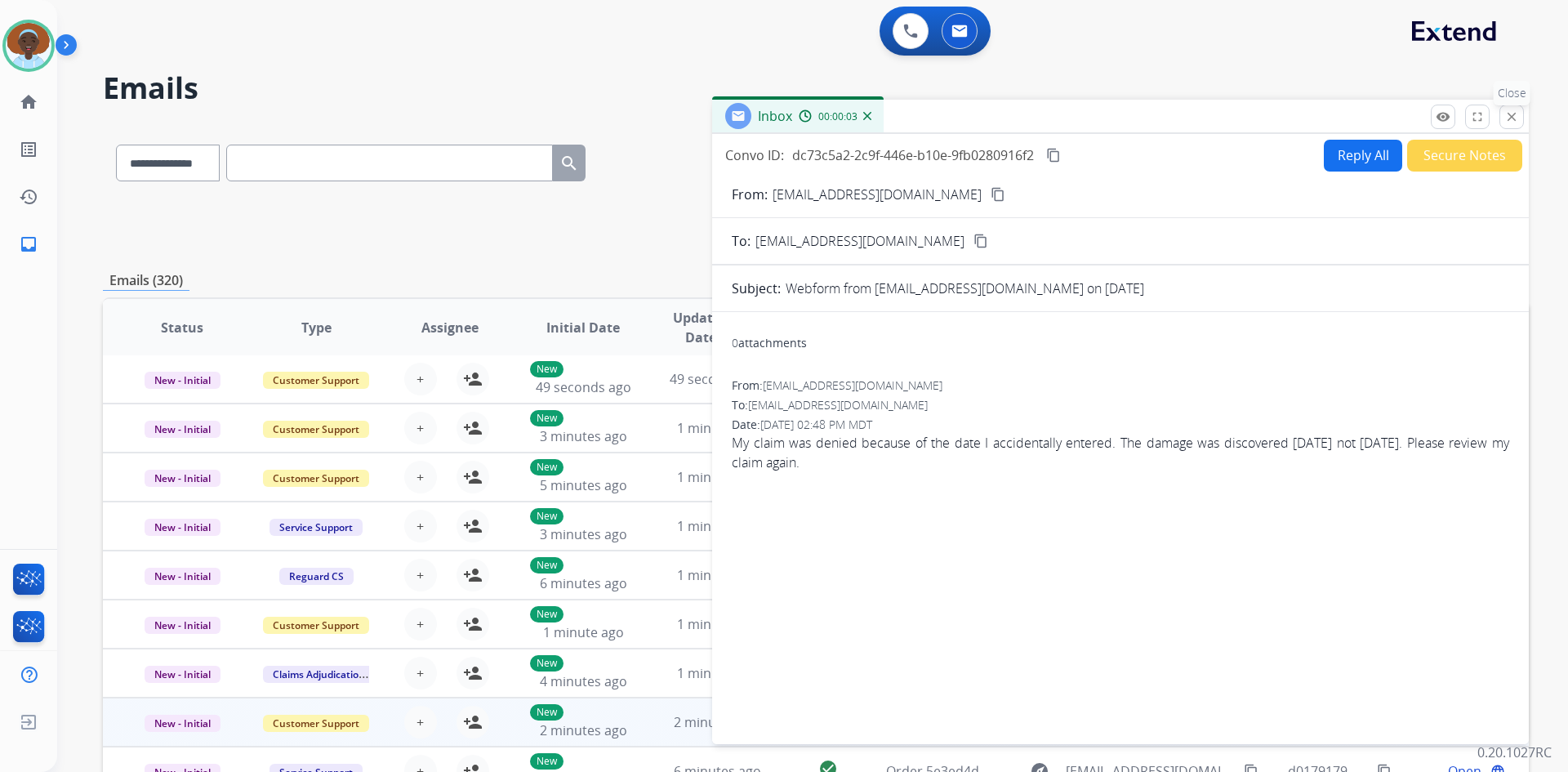
click at [1518, 119] on mat-icon "close" at bounding box center [1512, 117] width 14 height 14
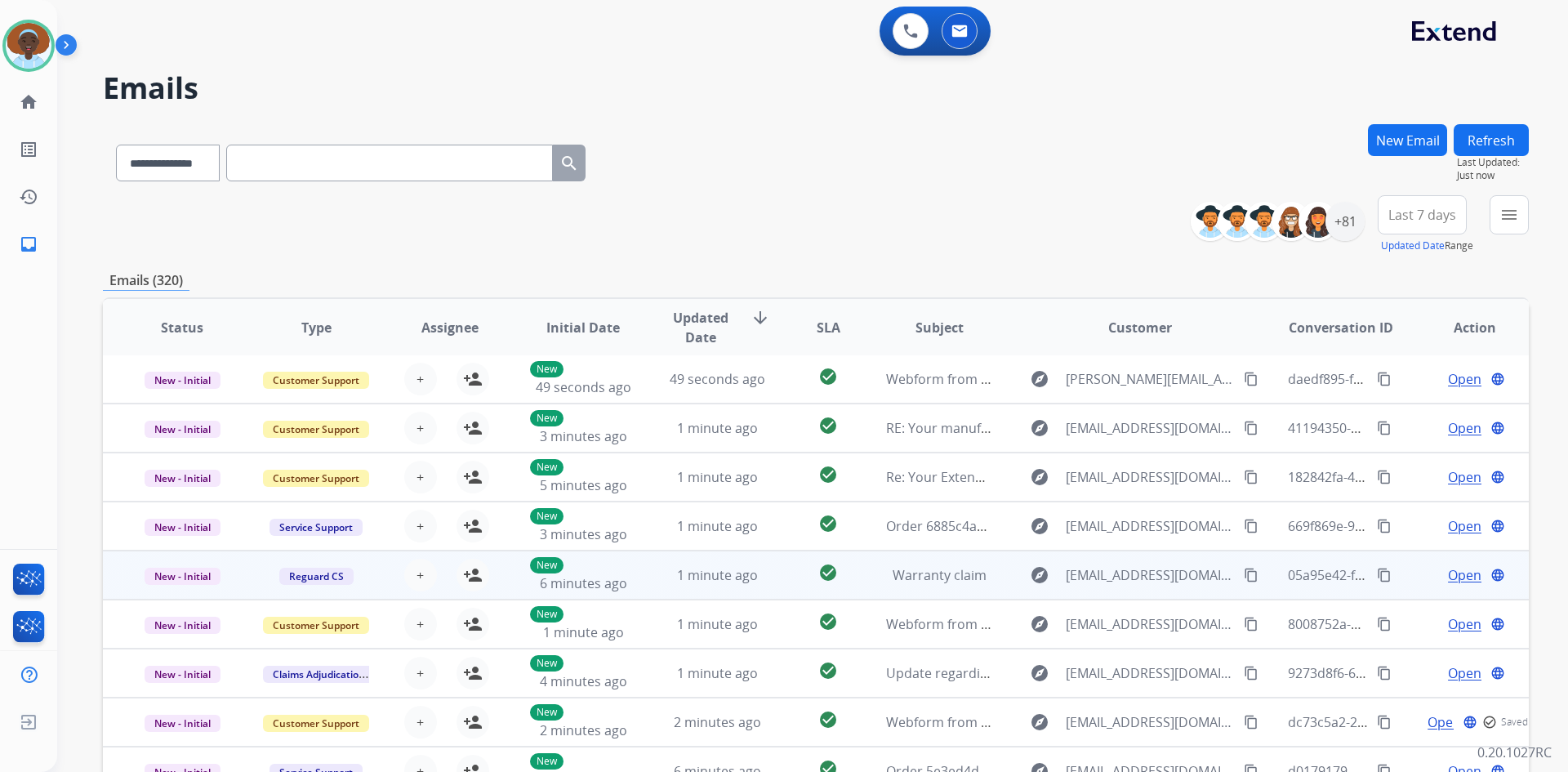
scroll to position [157, 0]
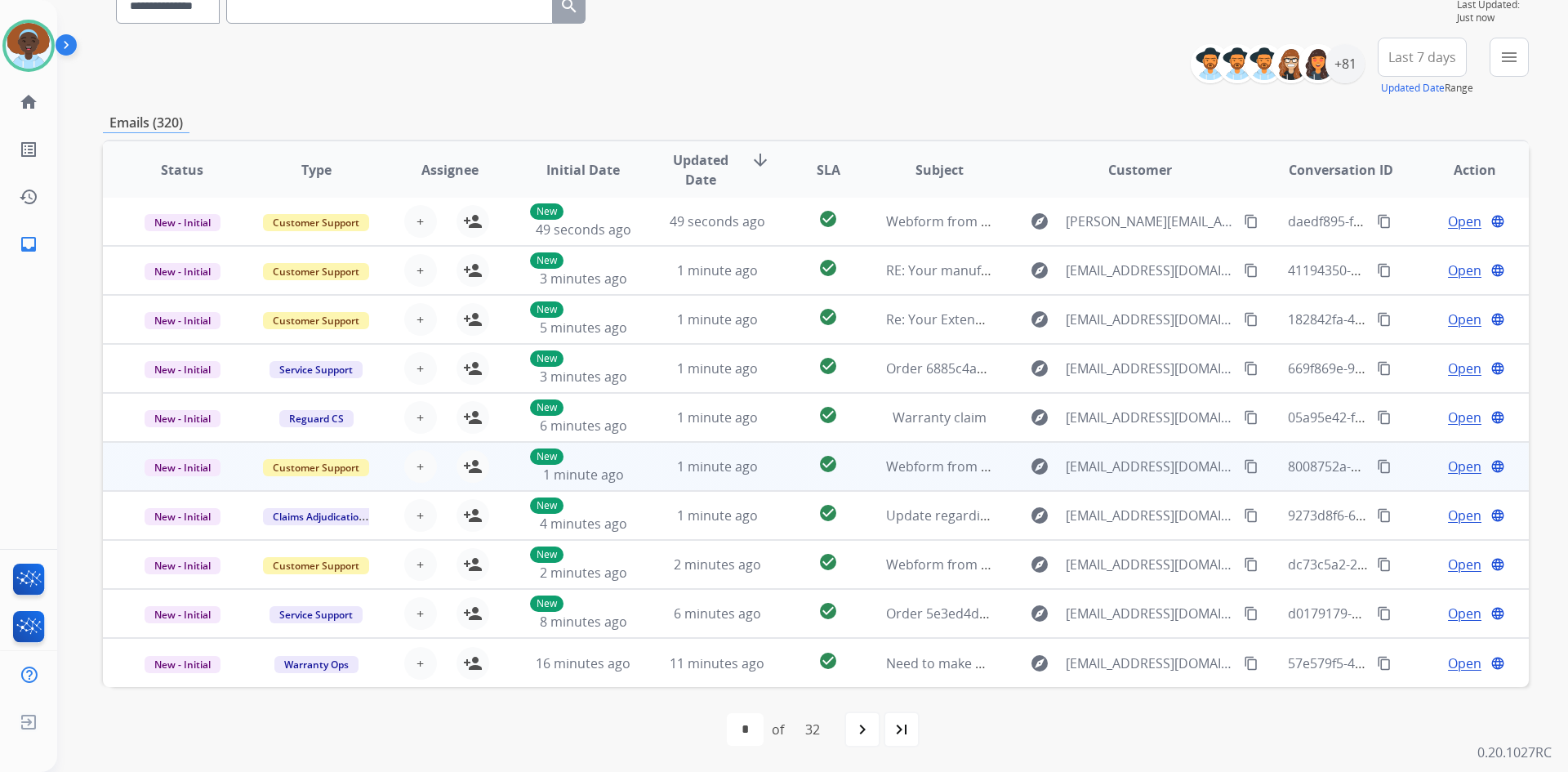
click at [1454, 466] on span "Open" at bounding box center [1464, 466] width 33 height 20
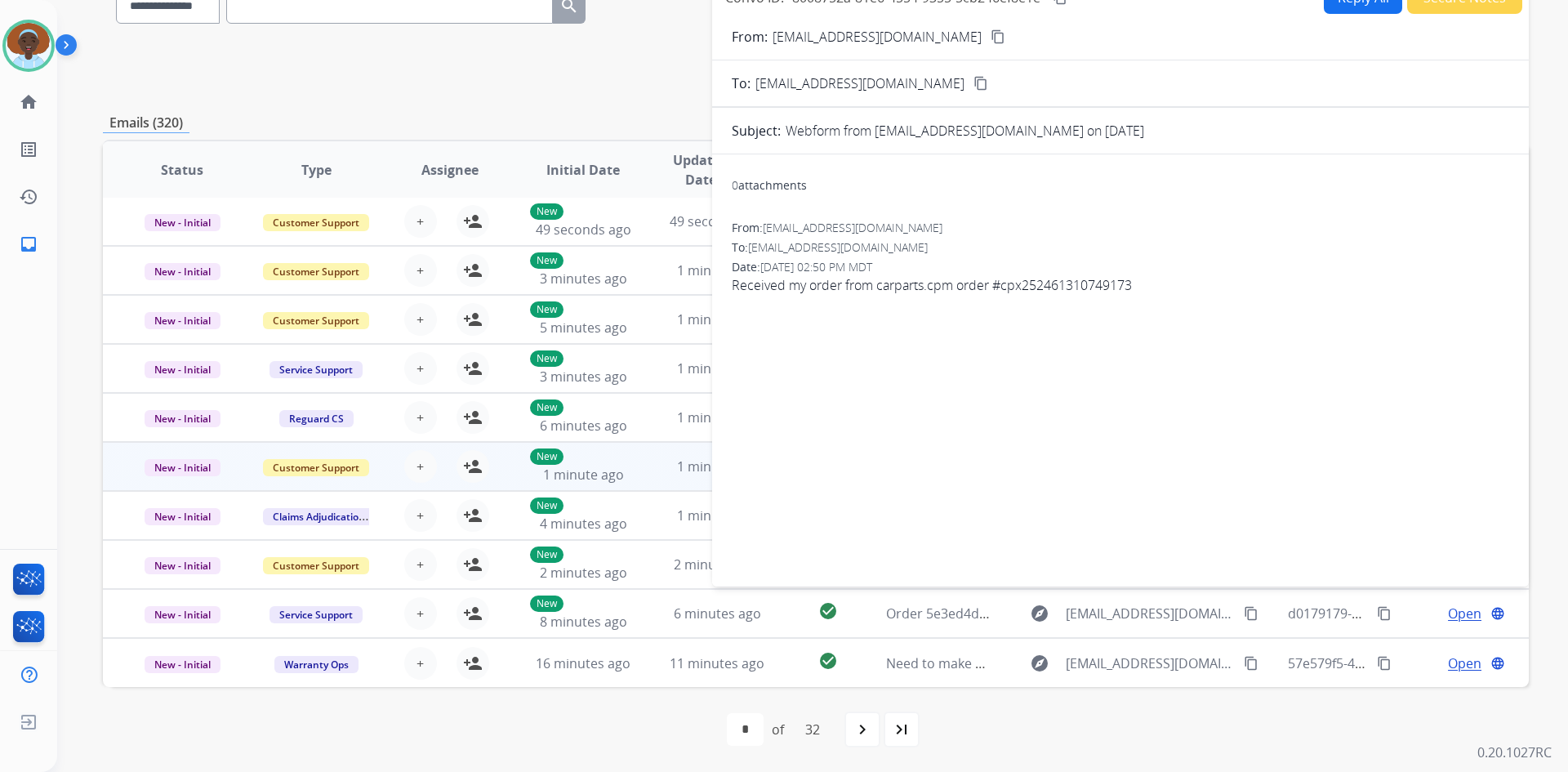
scroll to position [0, 0]
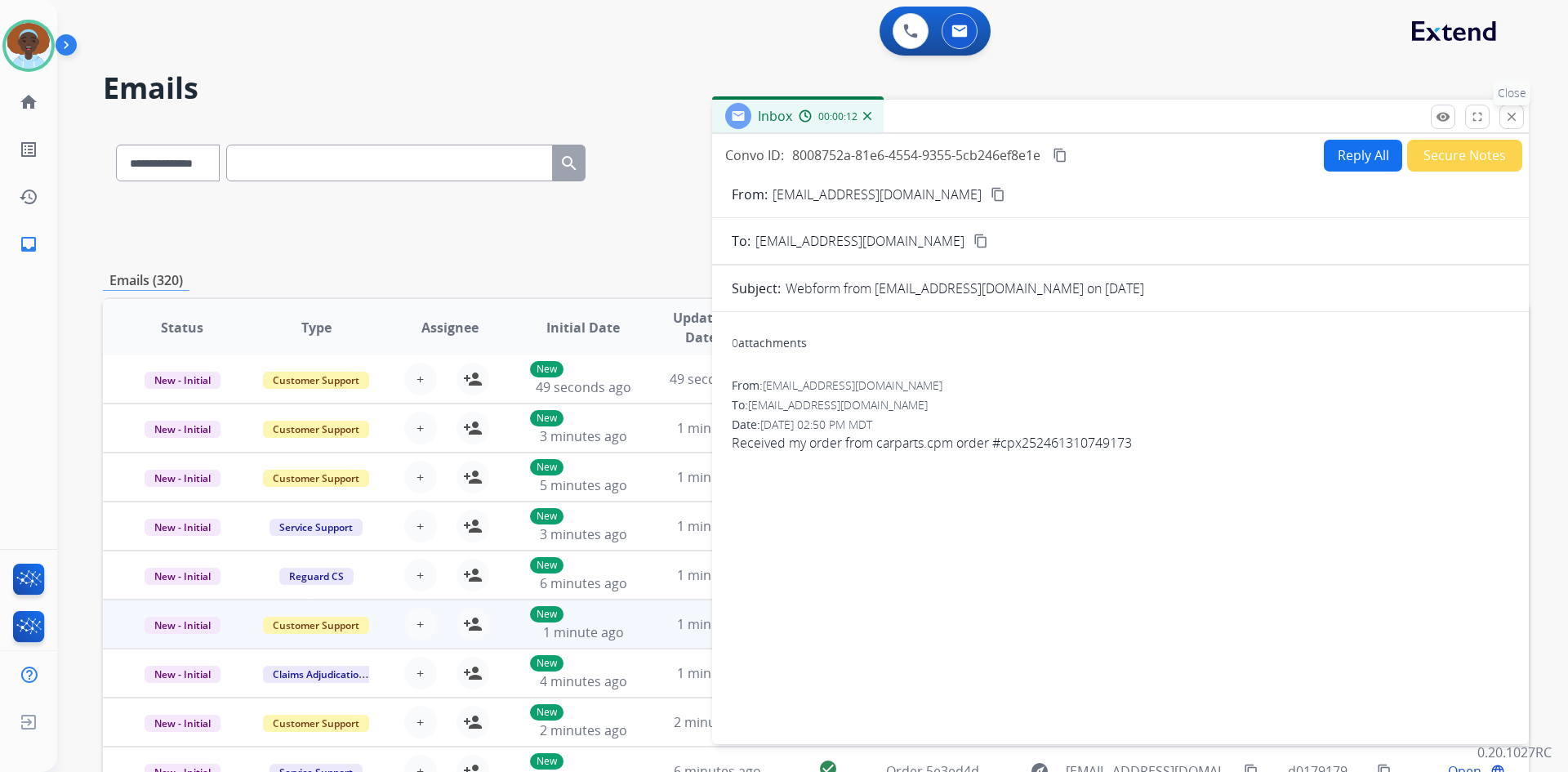
click at [1514, 113] on mat-icon "close" at bounding box center [1512, 117] width 14 height 14
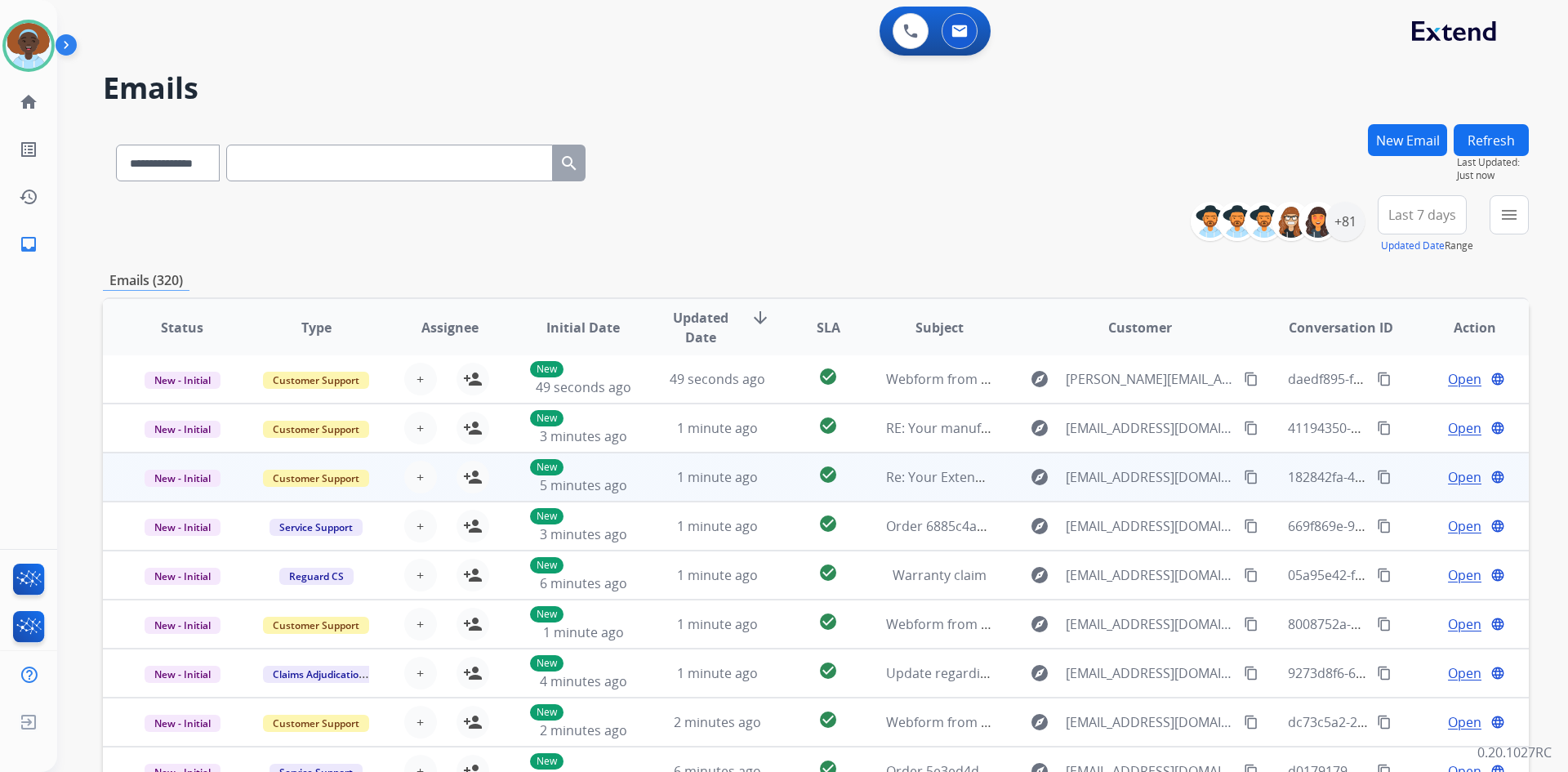
click at [1469, 475] on div "Open language" at bounding box center [1474, 477] width 107 height 20
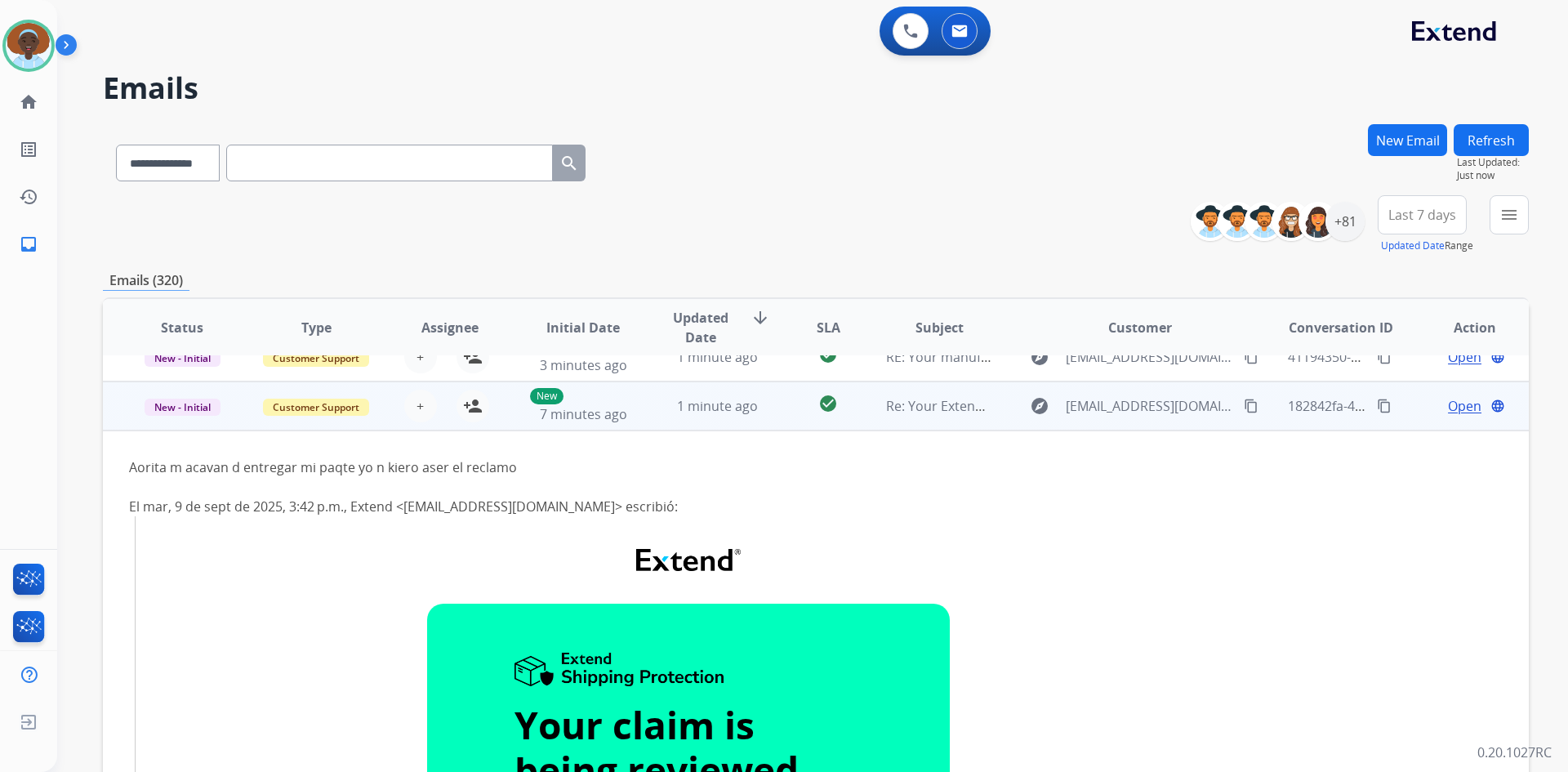
scroll to position [98, 0]
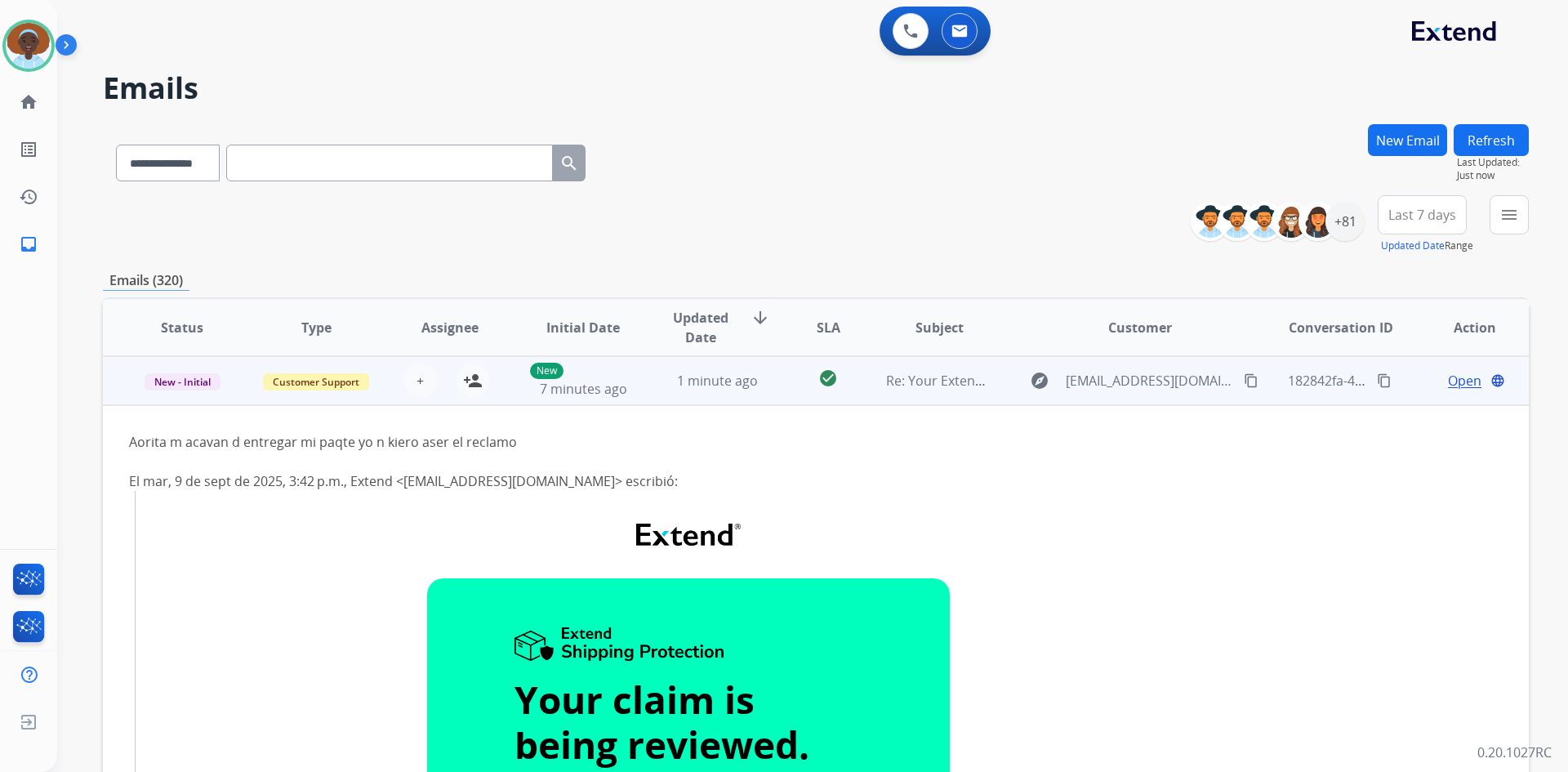
click at [1424, 379] on div "Open language" at bounding box center [1474, 381] width 107 height 20
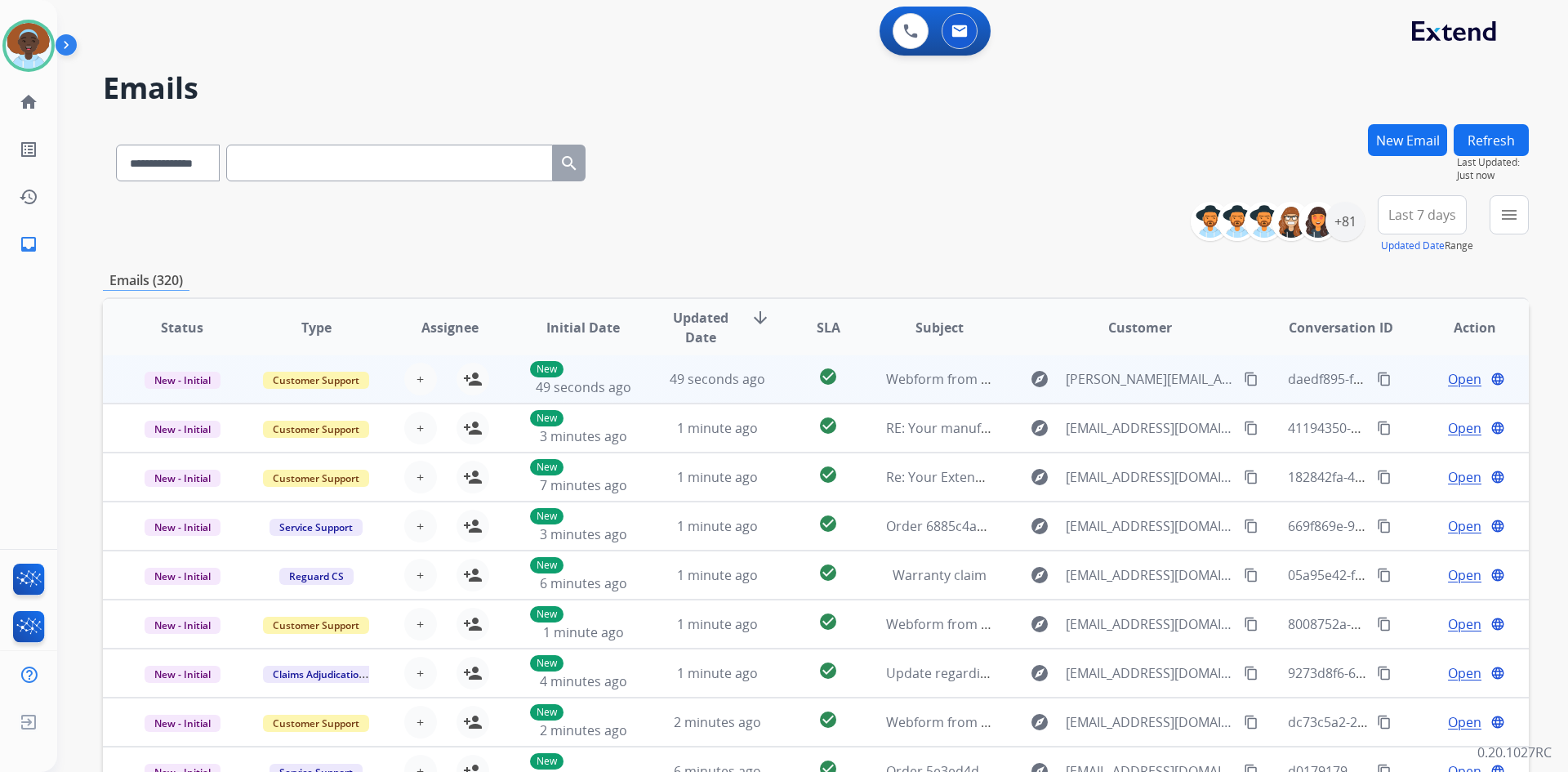
click at [1466, 380] on span "Open" at bounding box center [1464, 379] width 33 height 20
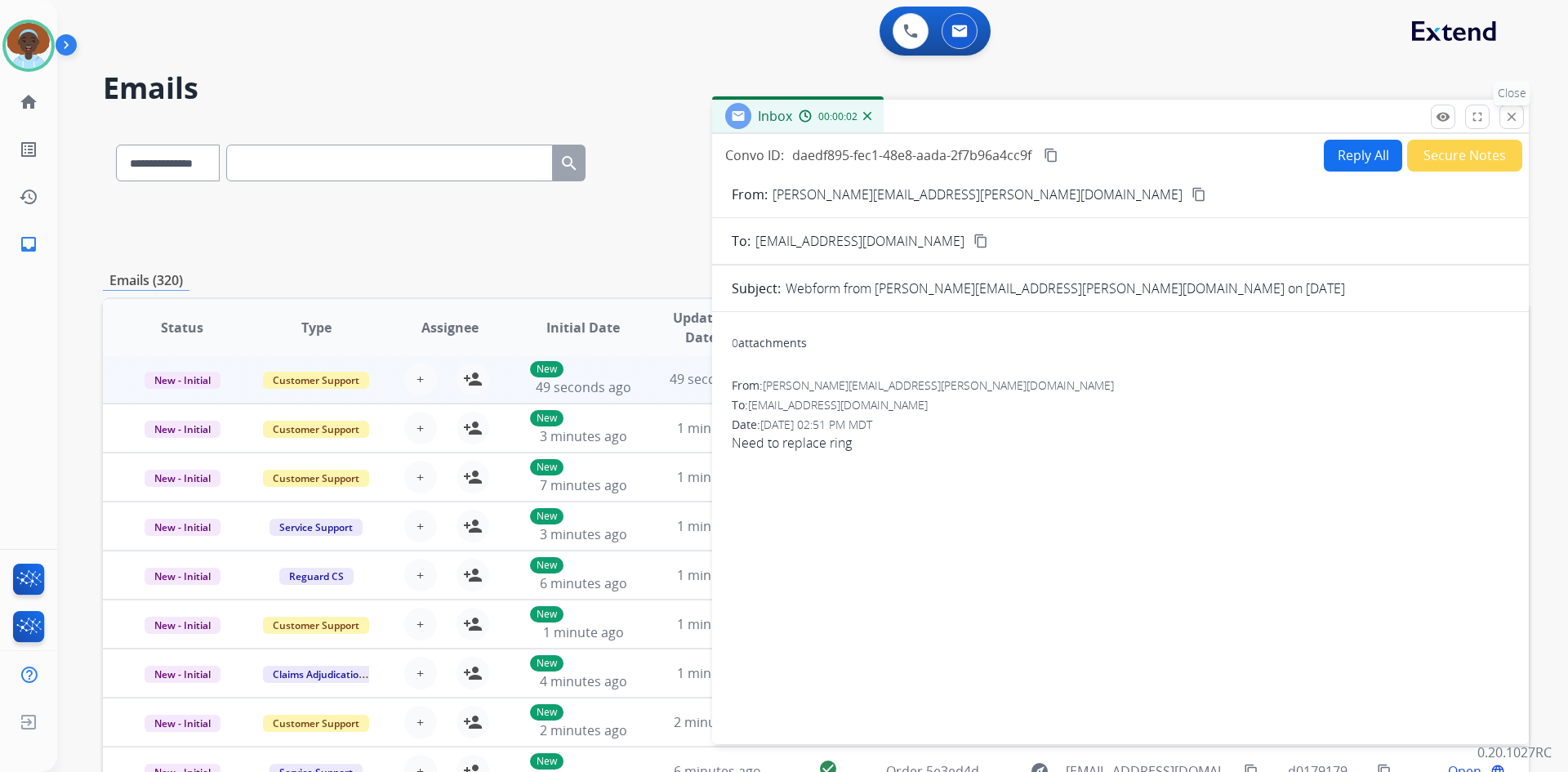
click at [1512, 112] on mat-icon "close" at bounding box center [1512, 117] width 14 height 14
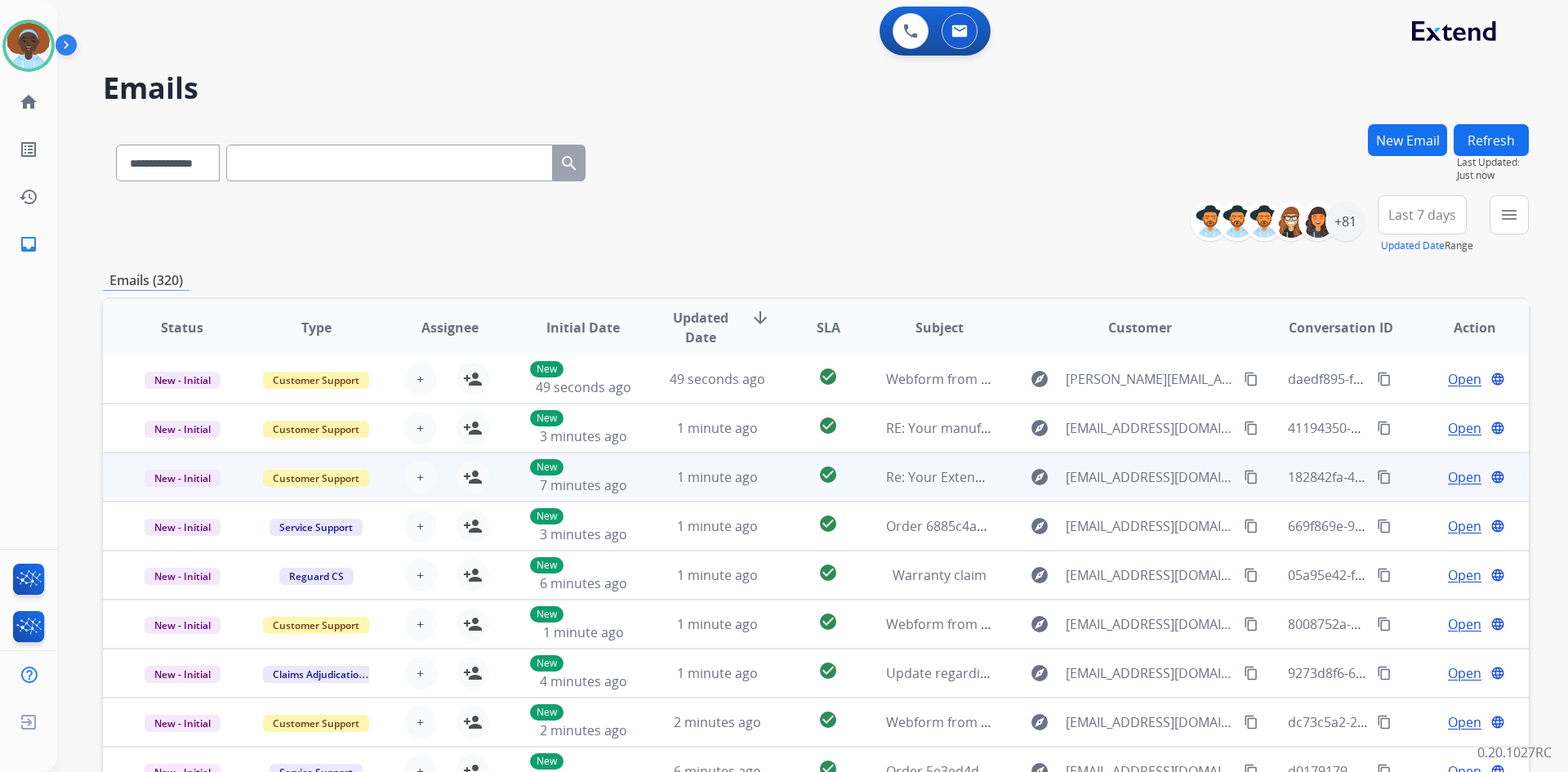
click at [1452, 473] on span "Open" at bounding box center [1464, 477] width 33 height 20
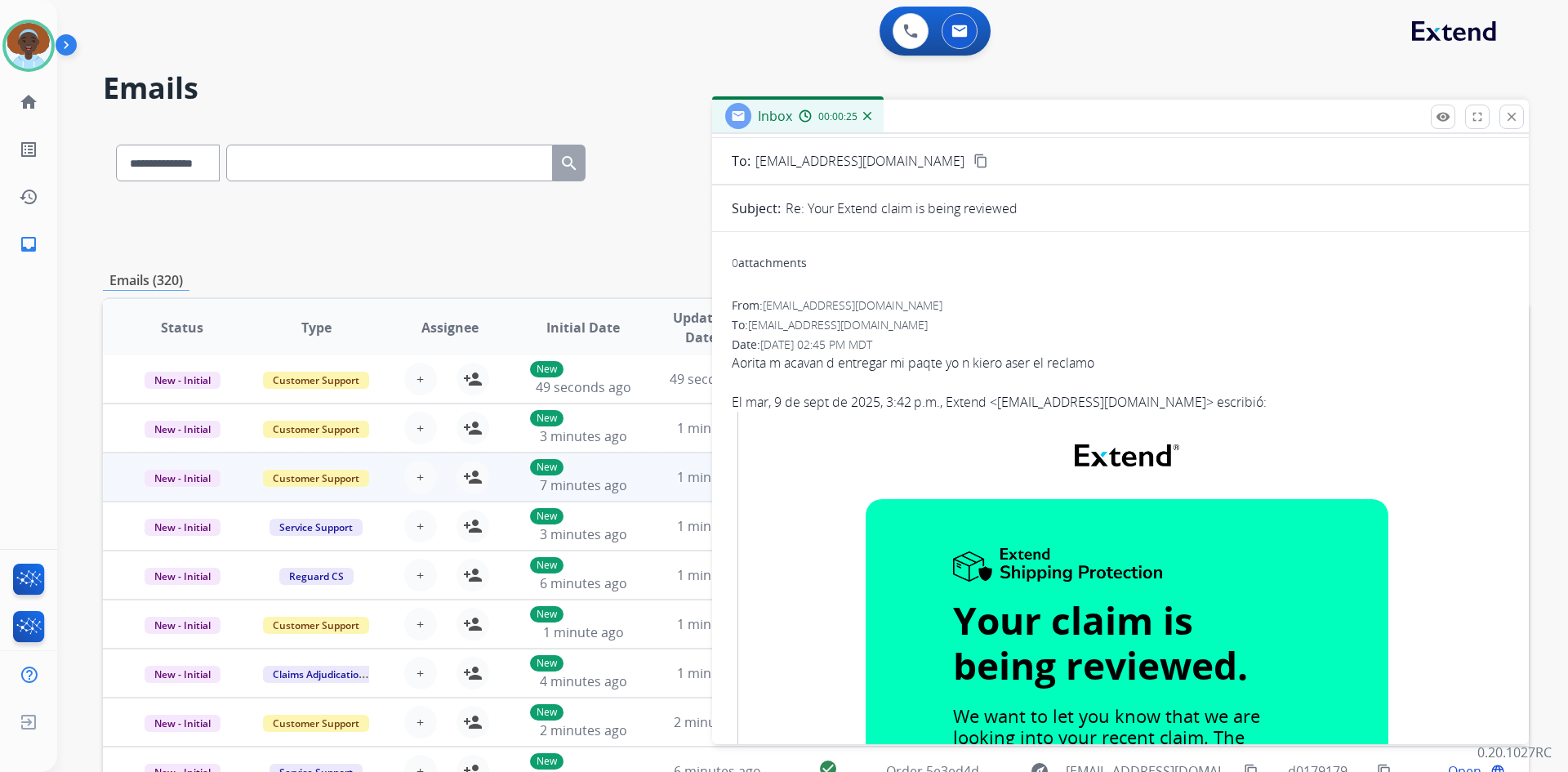
scroll to position [0, 0]
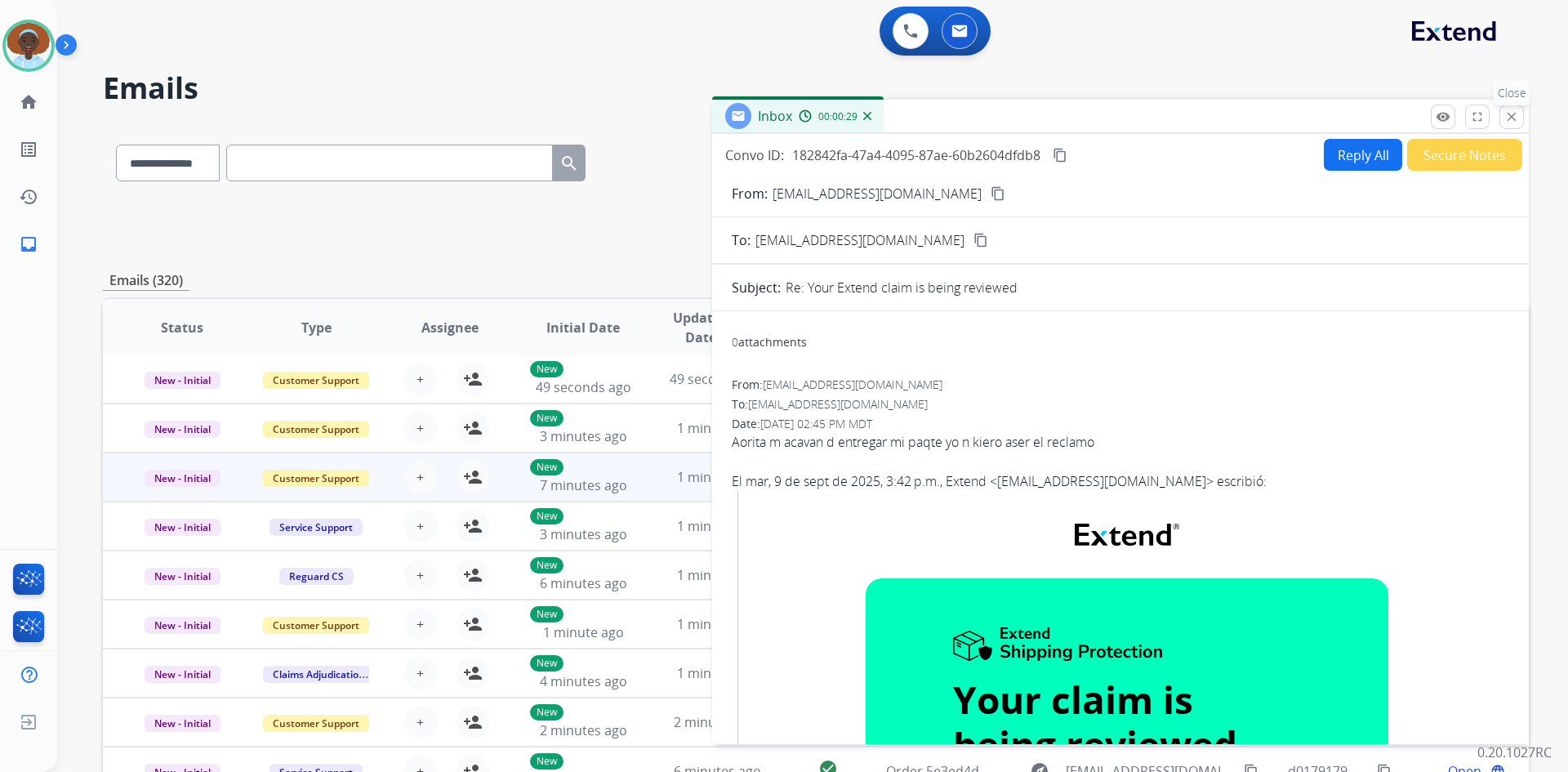
click at [1508, 112] on mat-icon "close" at bounding box center [1512, 117] width 14 height 14
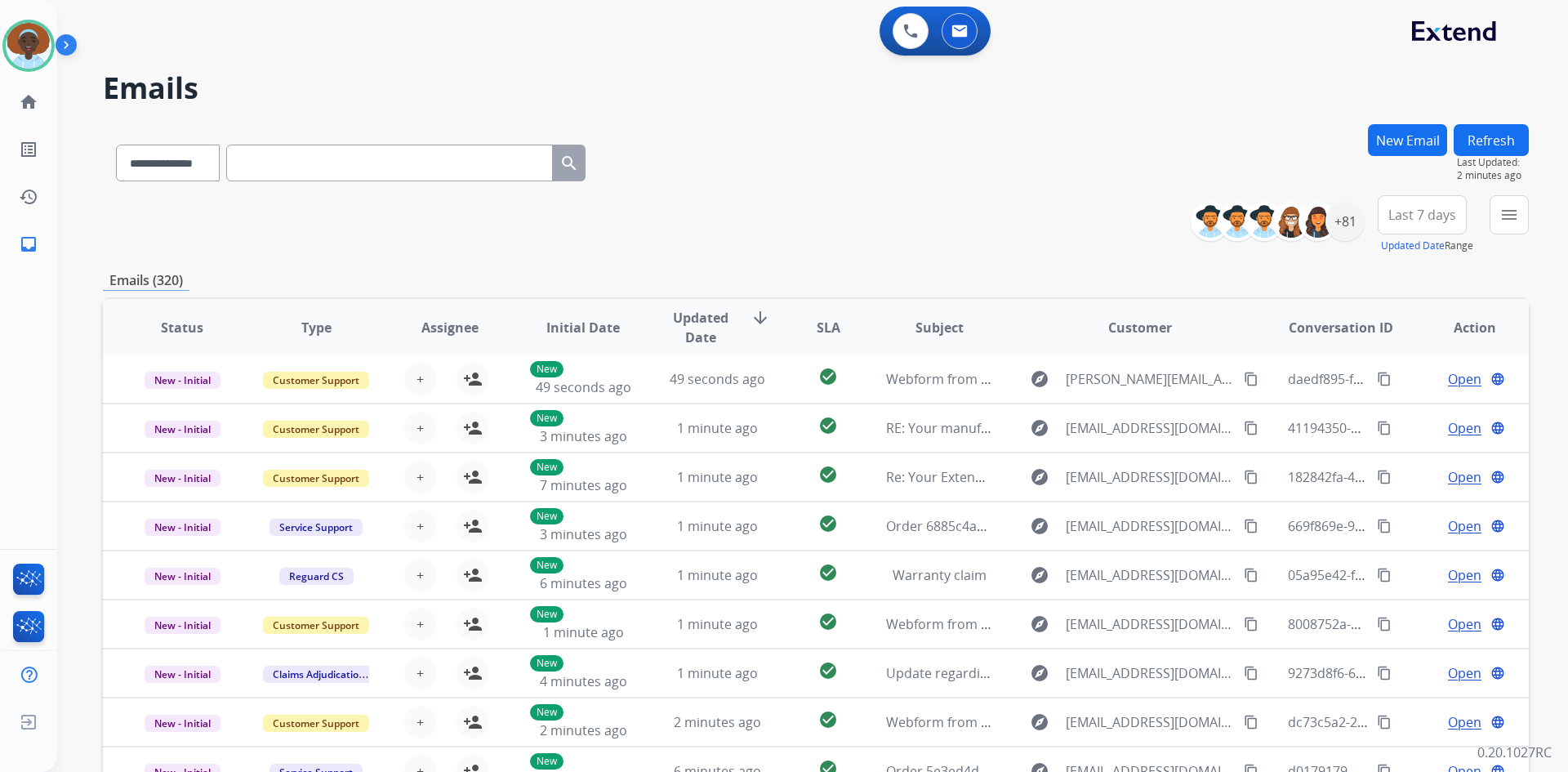
click at [1464, 137] on button "Refresh" at bounding box center [1491, 139] width 75 height 31
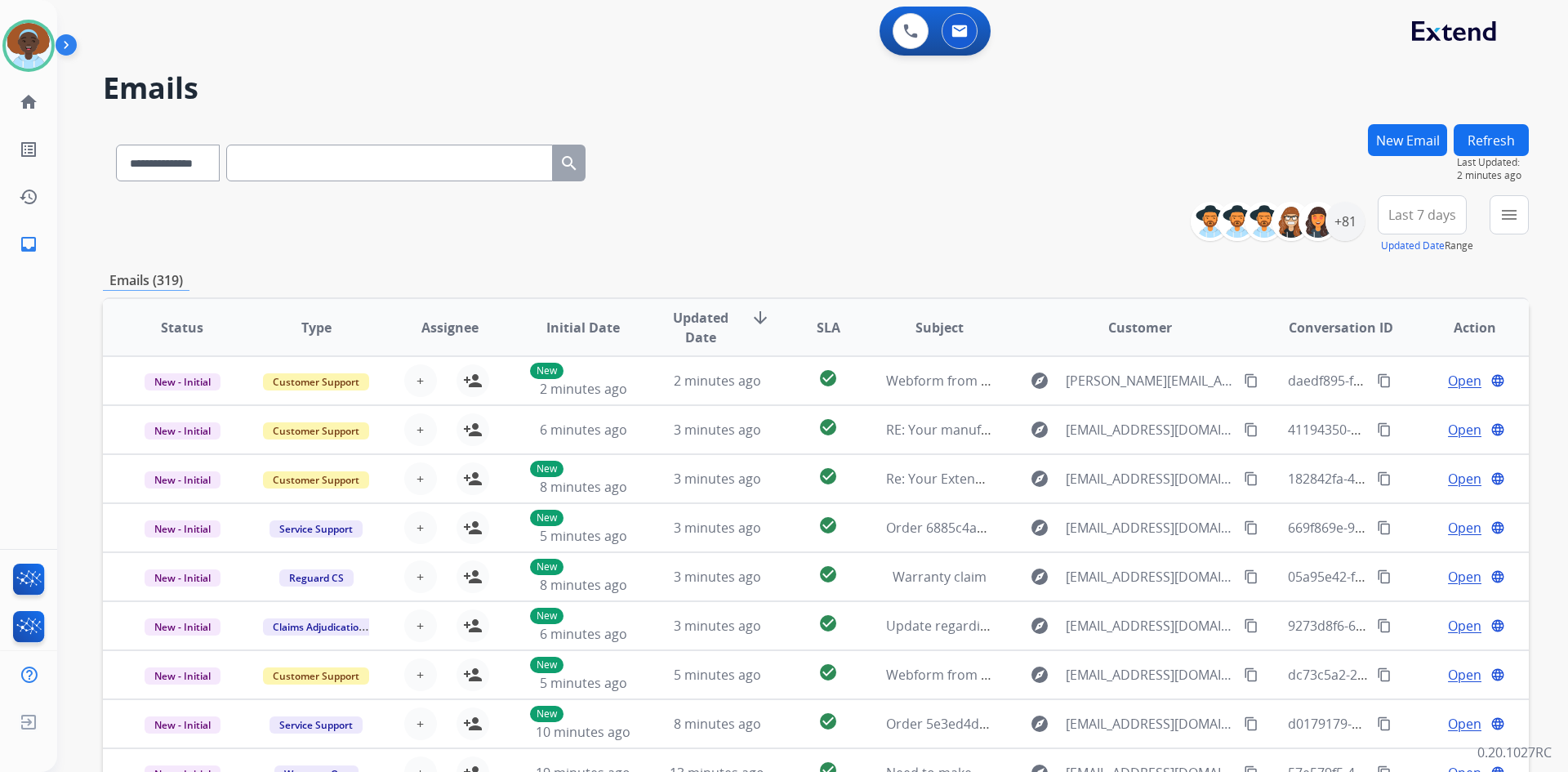
click at [1491, 146] on button "Refresh" at bounding box center [1491, 139] width 75 height 31
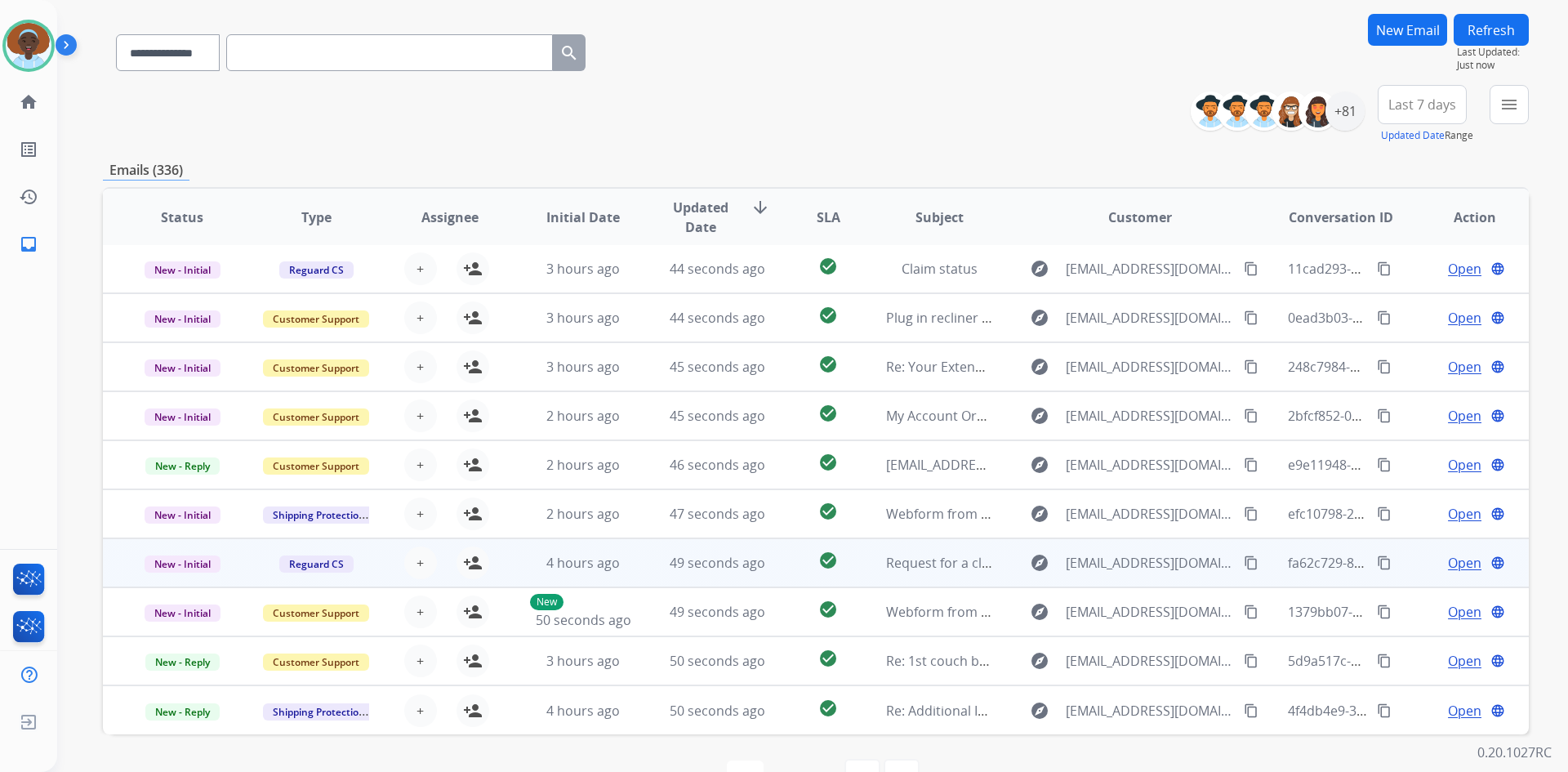
scroll to position [157, 0]
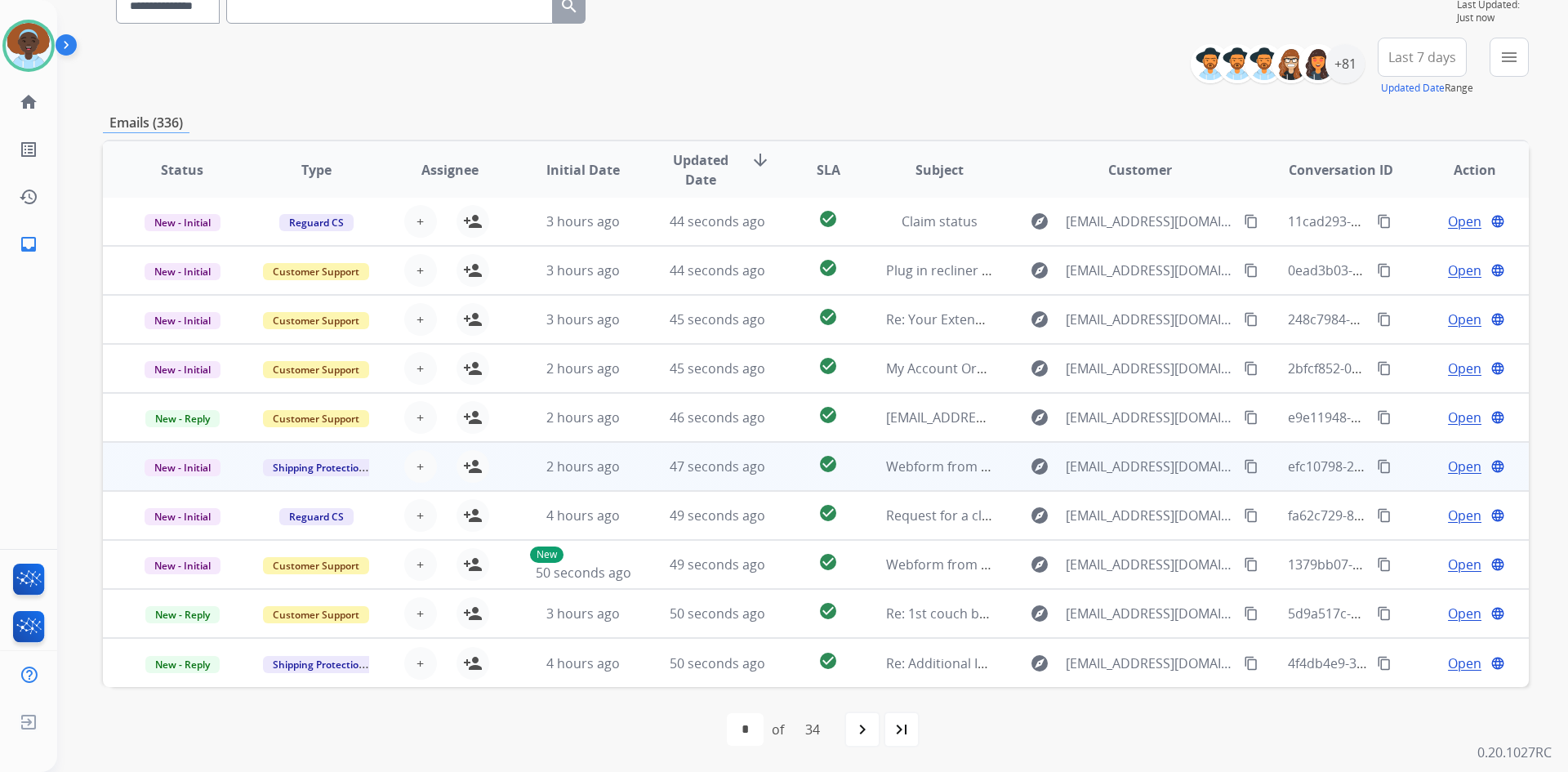
click at [1448, 463] on span "Open" at bounding box center [1464, 466] width 33 height 20
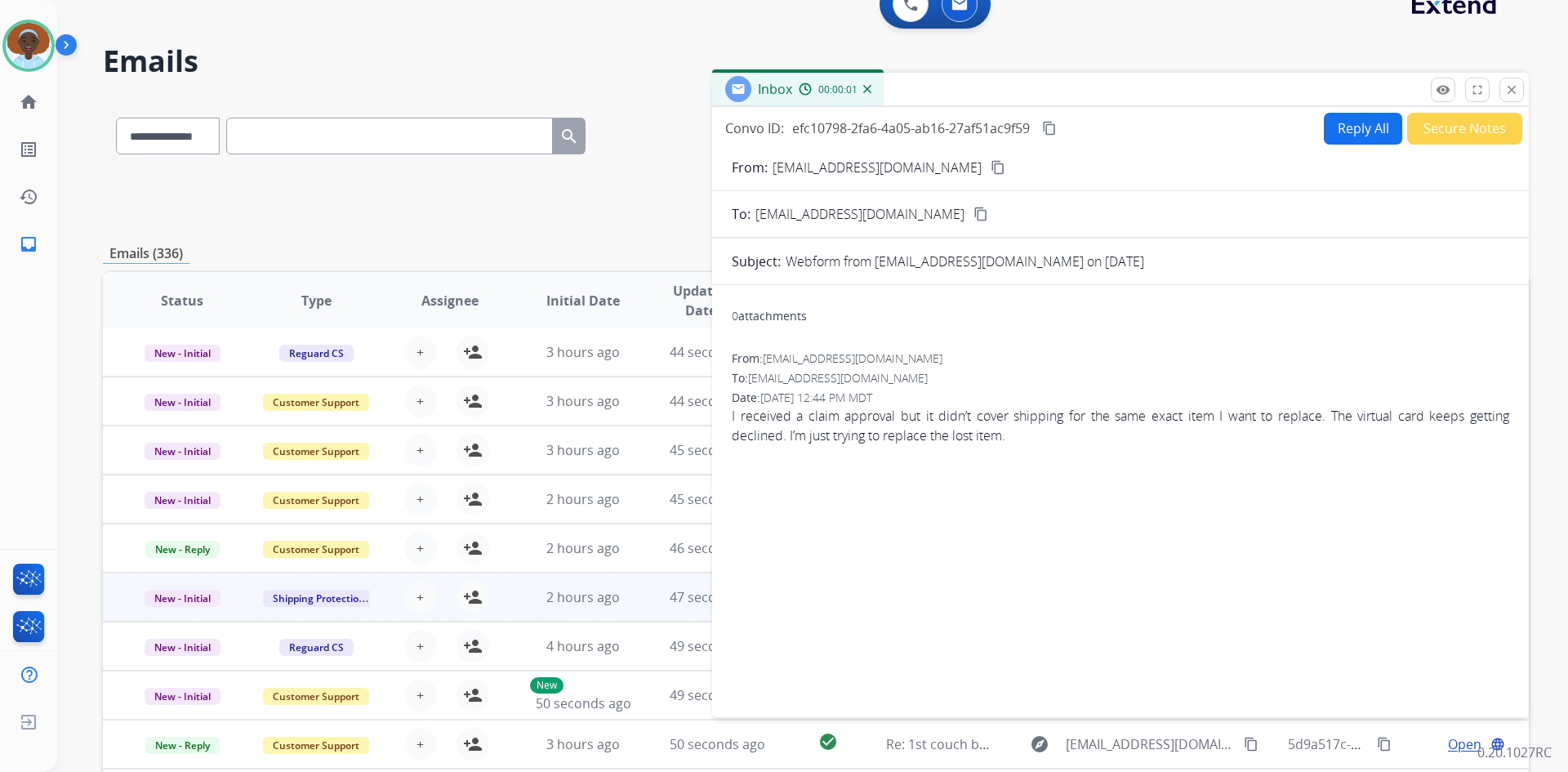
scroll to position [0, 0]
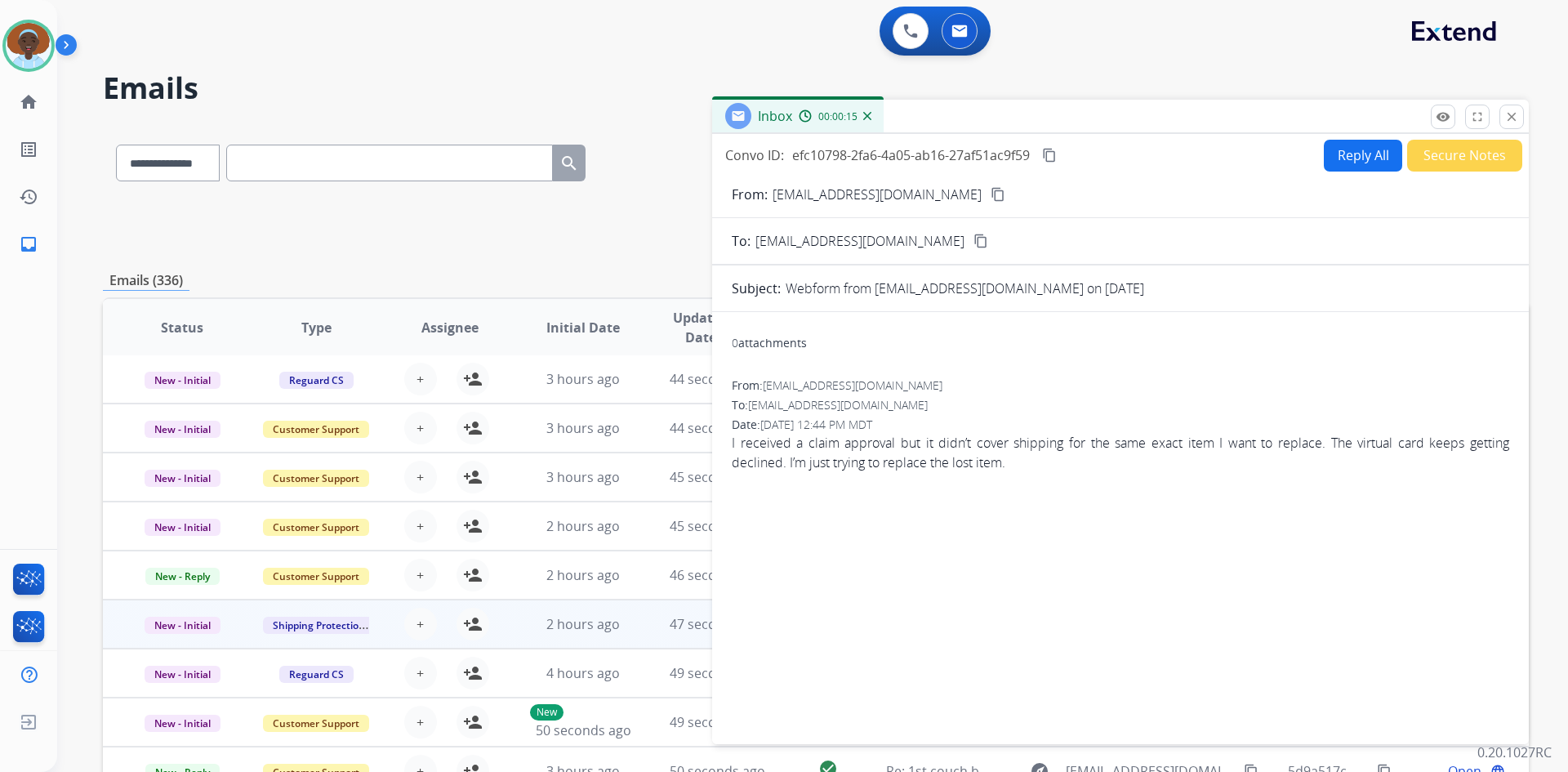
click at [1364, 155] on button "Reply All" at bounding box center [1363, 155] width 78 height 31
select select "**********"
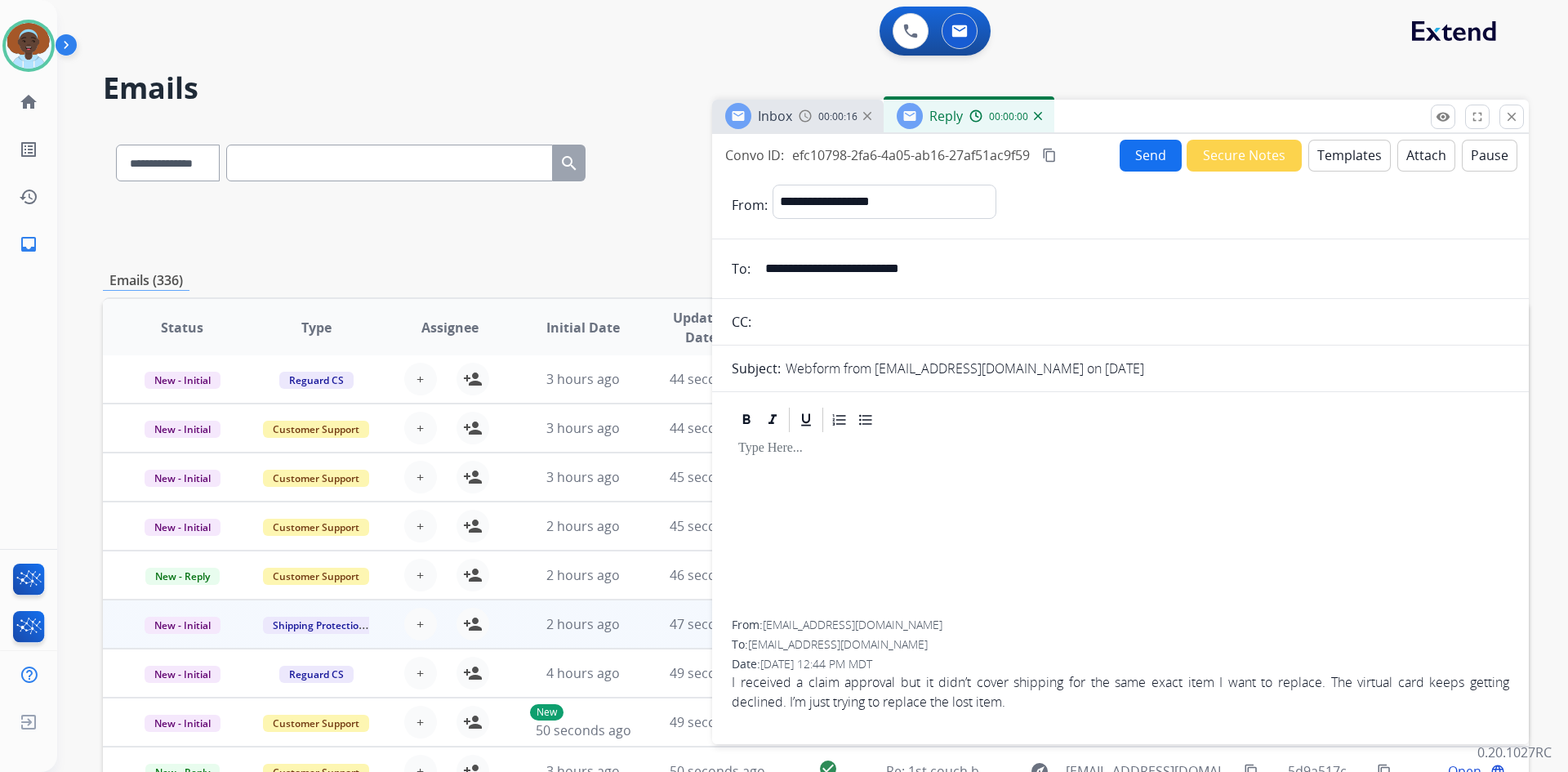
click at [1364, 155] on button "Templates" at bounding box center [1350, 155] width 83 height 31
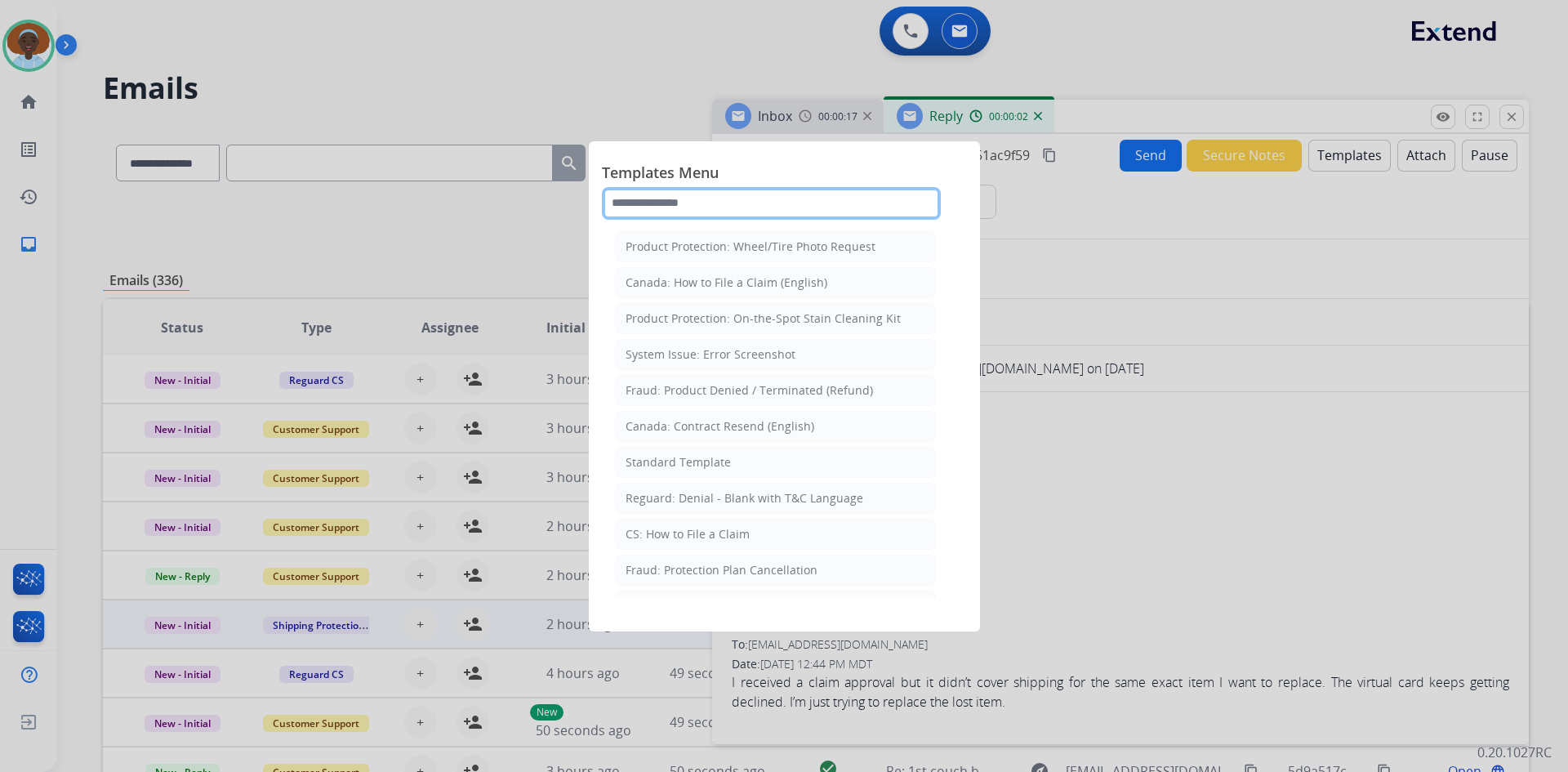
click at [771, 207] on input "text" at bounding box center [771, 203] width 339 height 32
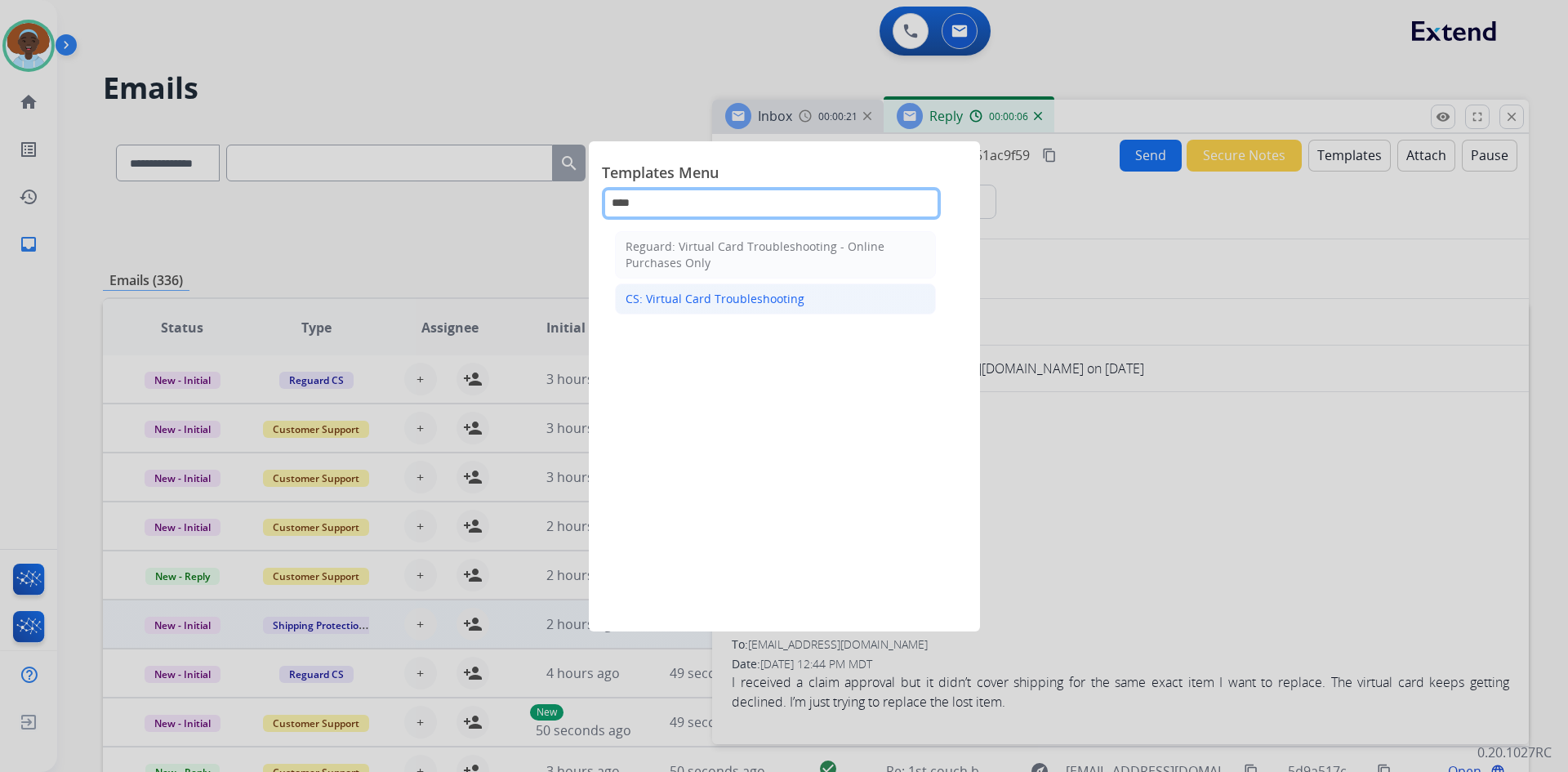
type input "****"
click at [752, 304] on div "CS: Virtual Card Troubleshooting" at bounding box center [715, 299] width 179 height 16
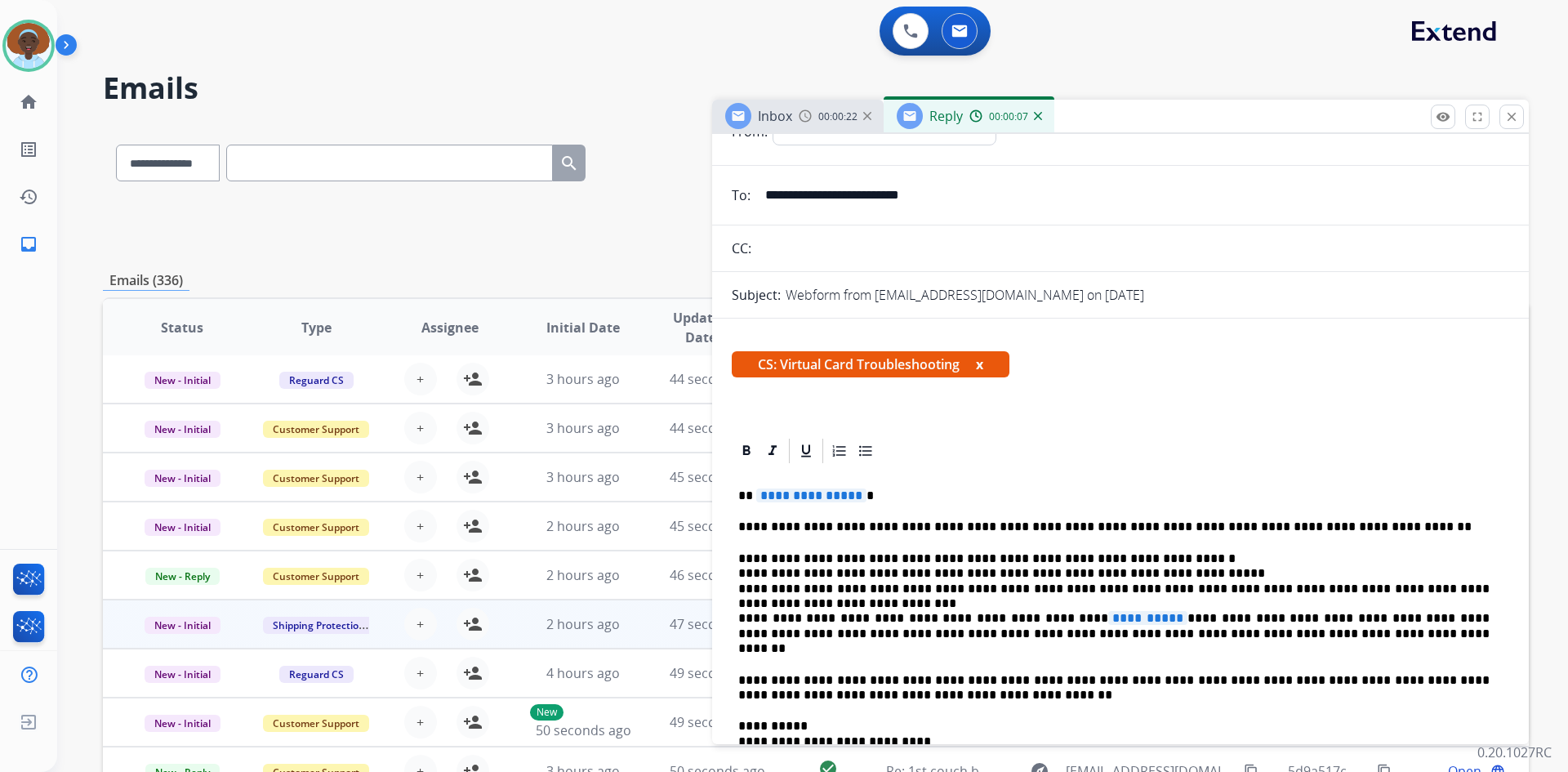
scroll to position [163, 0]
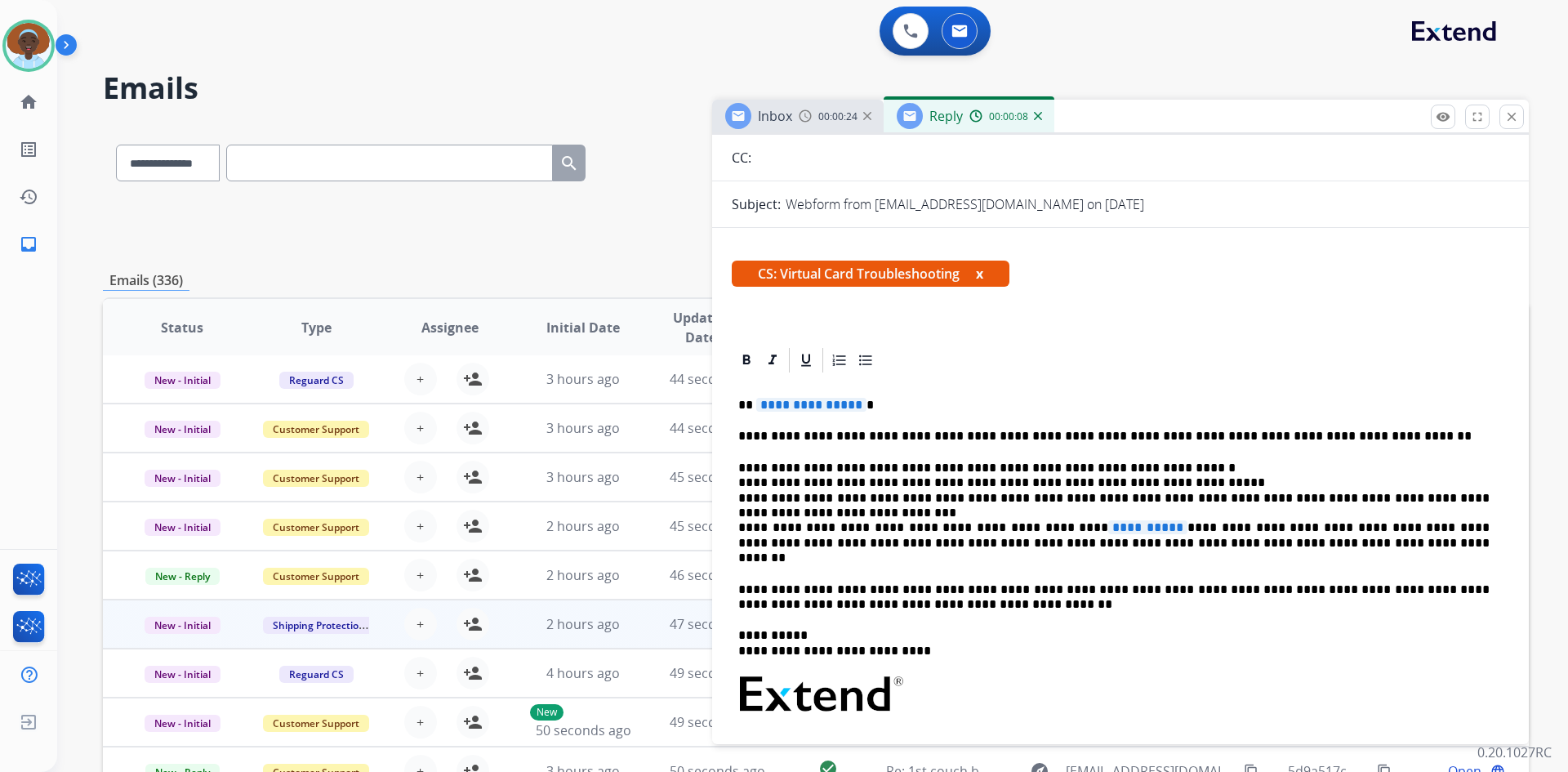
click at [794, 402] on span "**********" at bounding box center [811, 404] width 111 height 13
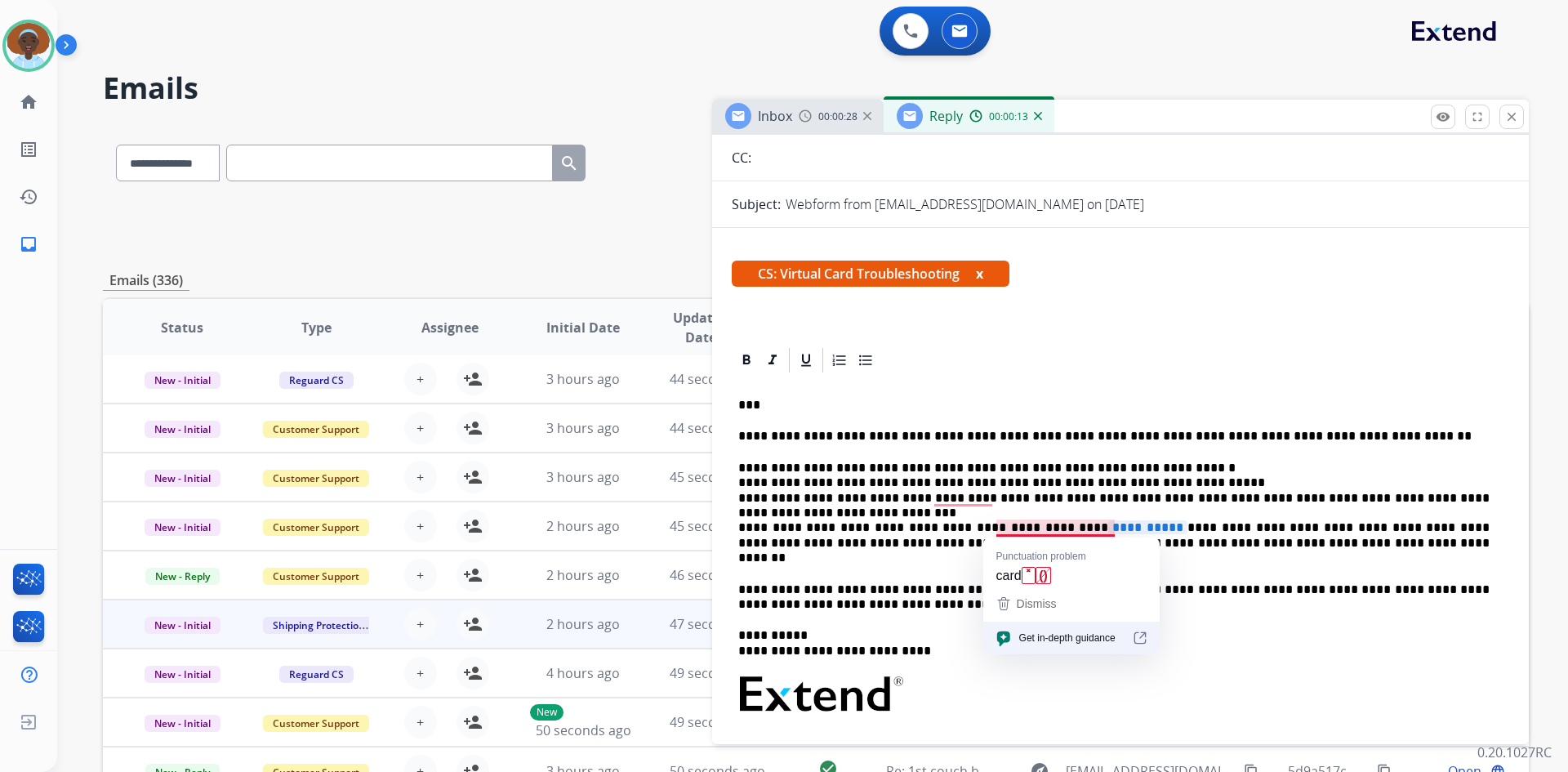
click at [1113, 525] on p "**********" at bounding box center [1113, 513] width 752 height 105
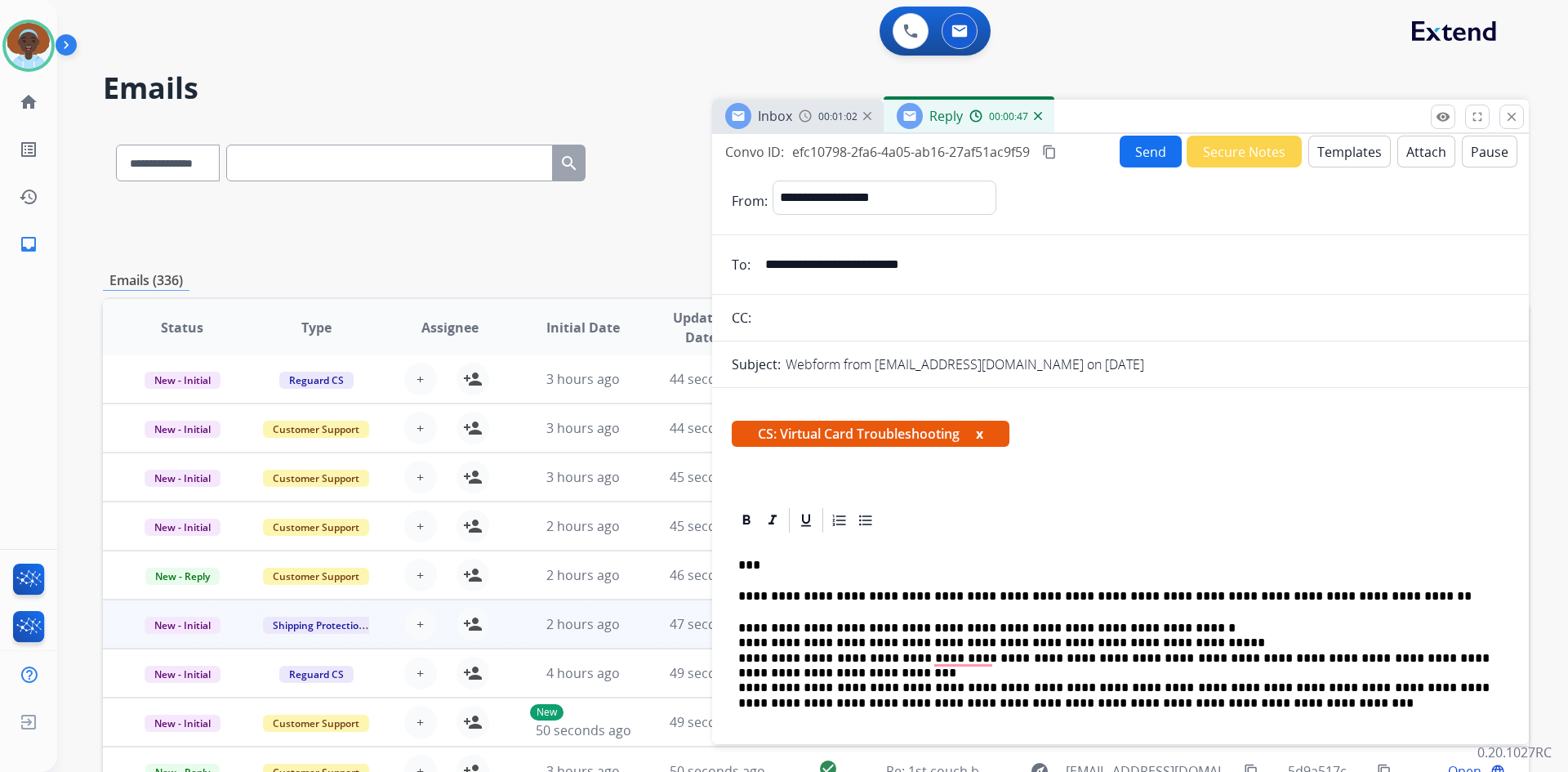
scroll to position [0, 0]
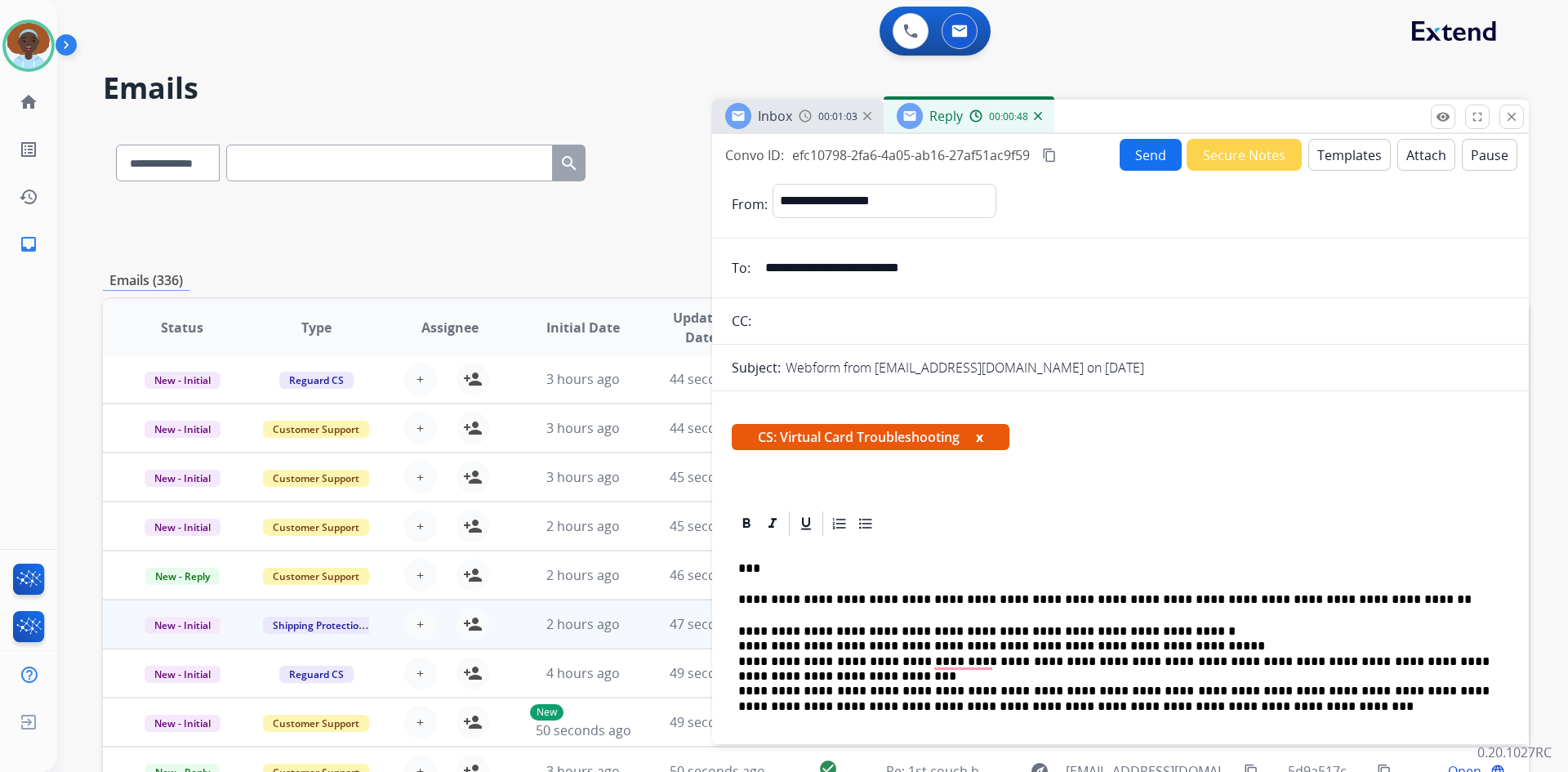
click at [1132, 160] on button "Send" at bounding box center [1150, 154] width 62 height 31
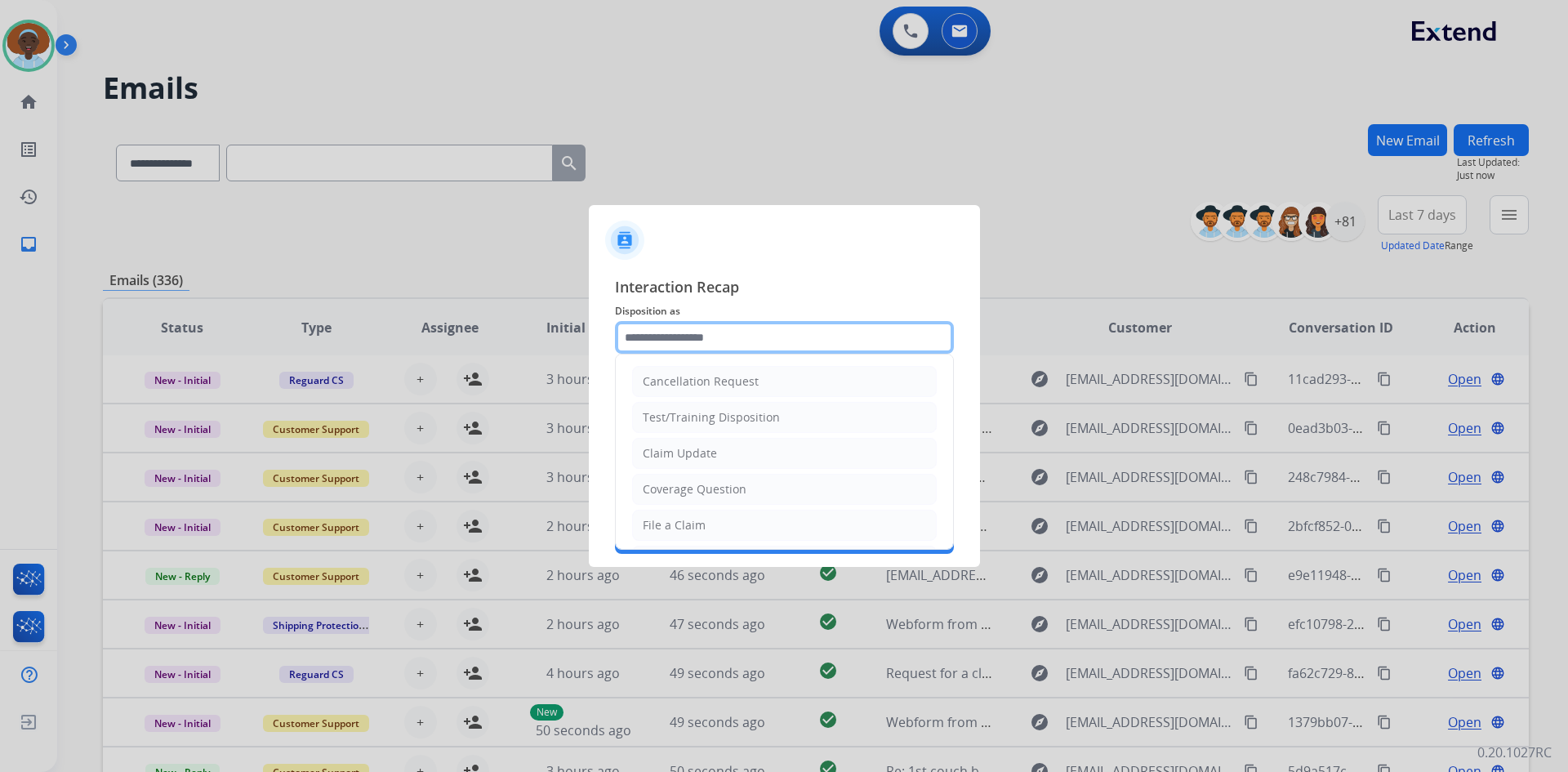
click at [740, 332] on input "text" at bounding box center [784, 337] width 339 height 32
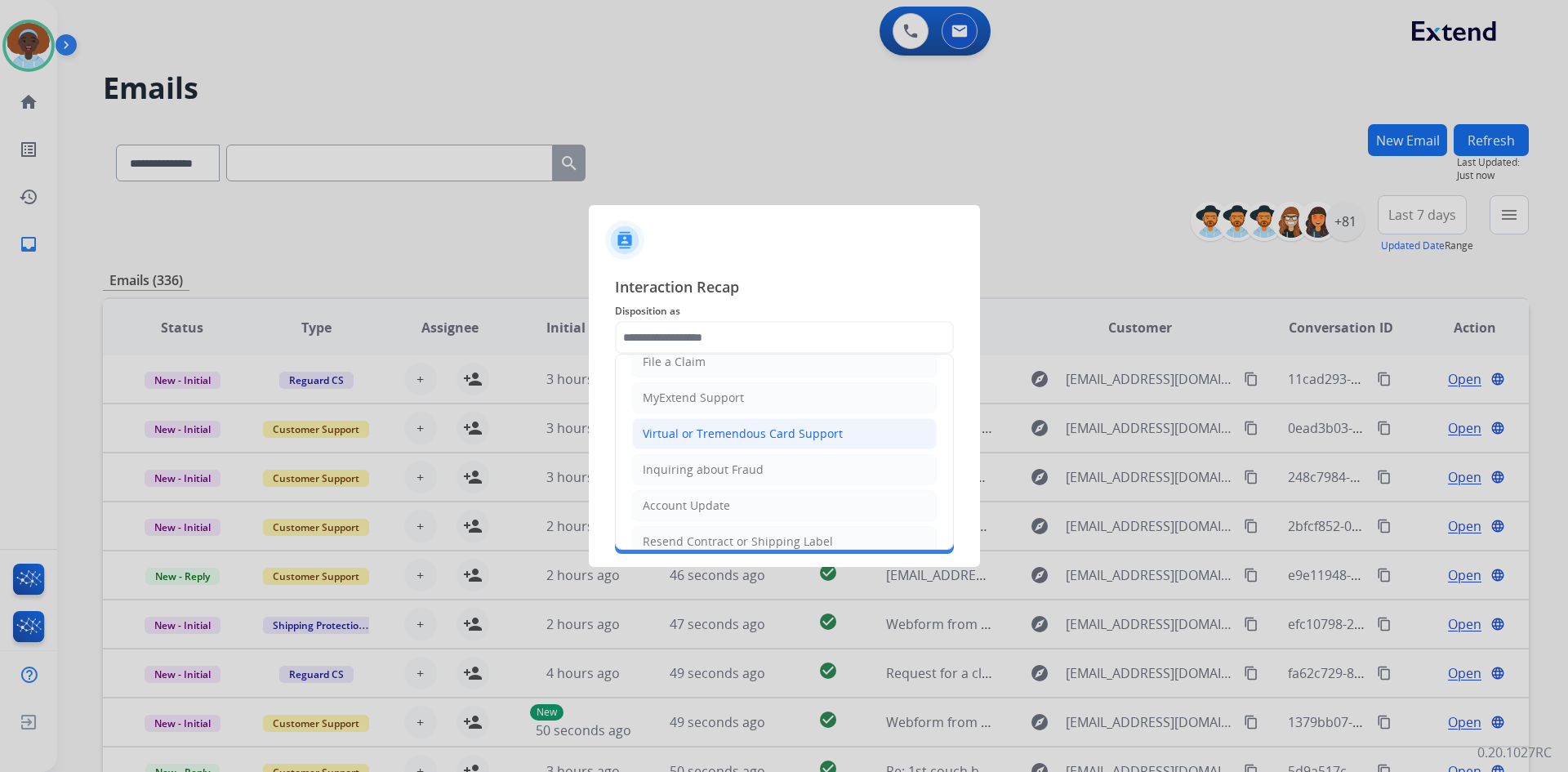
click at [735, 432] on div "Virtual or Tremendous Card Support" at bounding box center [743, 434] width 200 height 16
type input "**********"
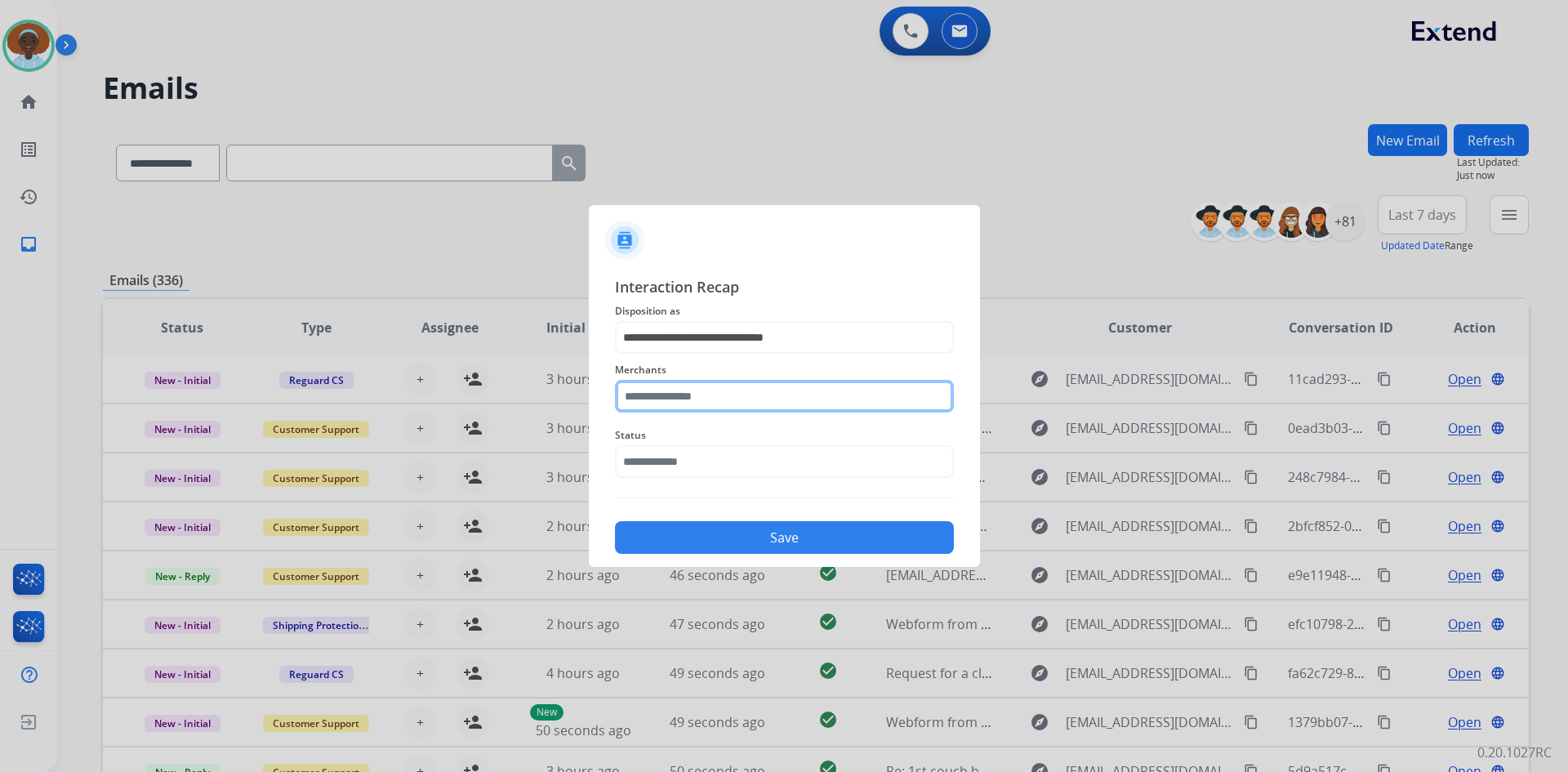
click at [730, 390] on input "text" at bounding box center [784, 396] width 339 height 32
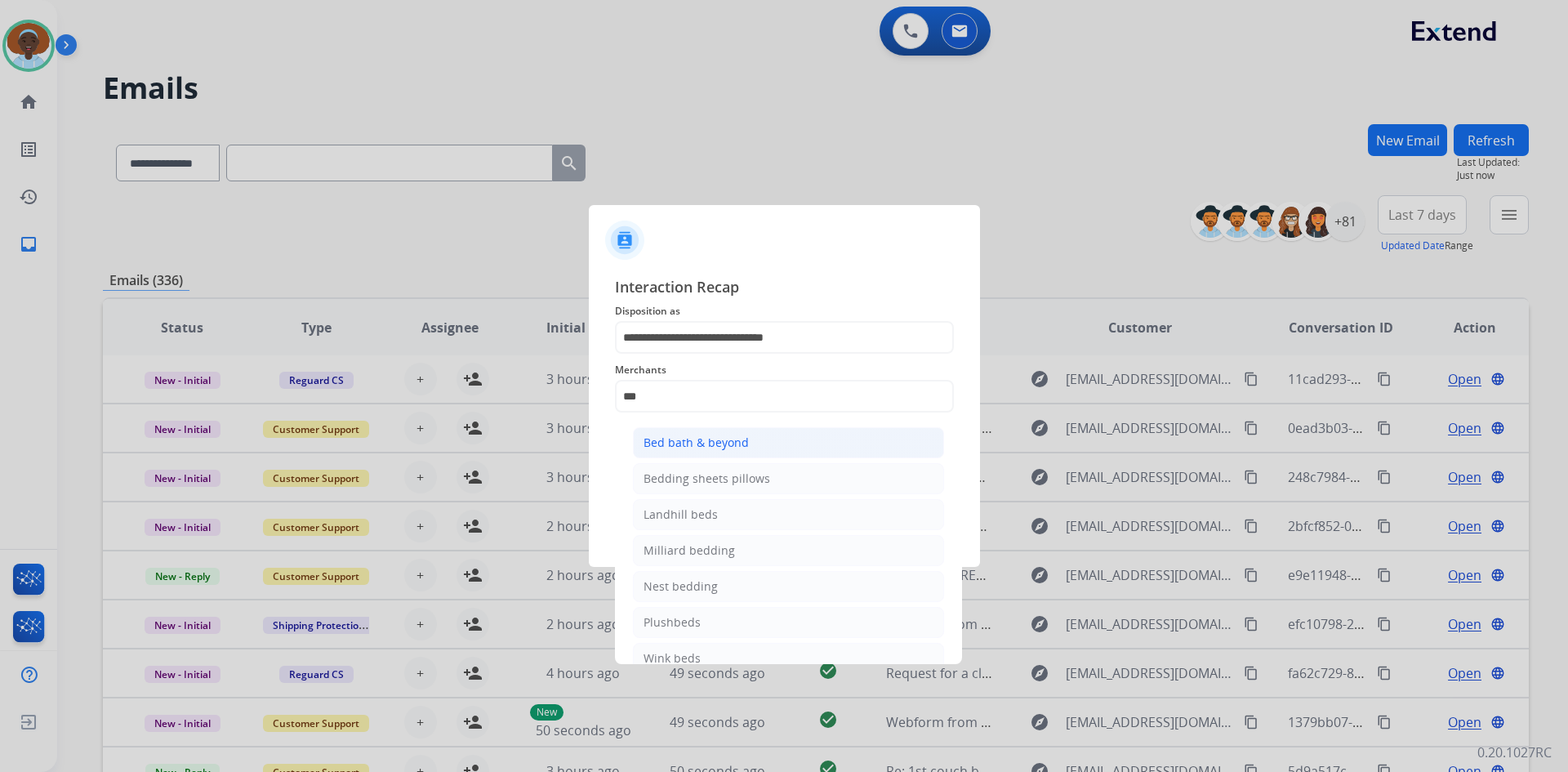
click at [724, 451] on div "Bed bath & beyond" at bounding box center [696, 443] width 105 height 16
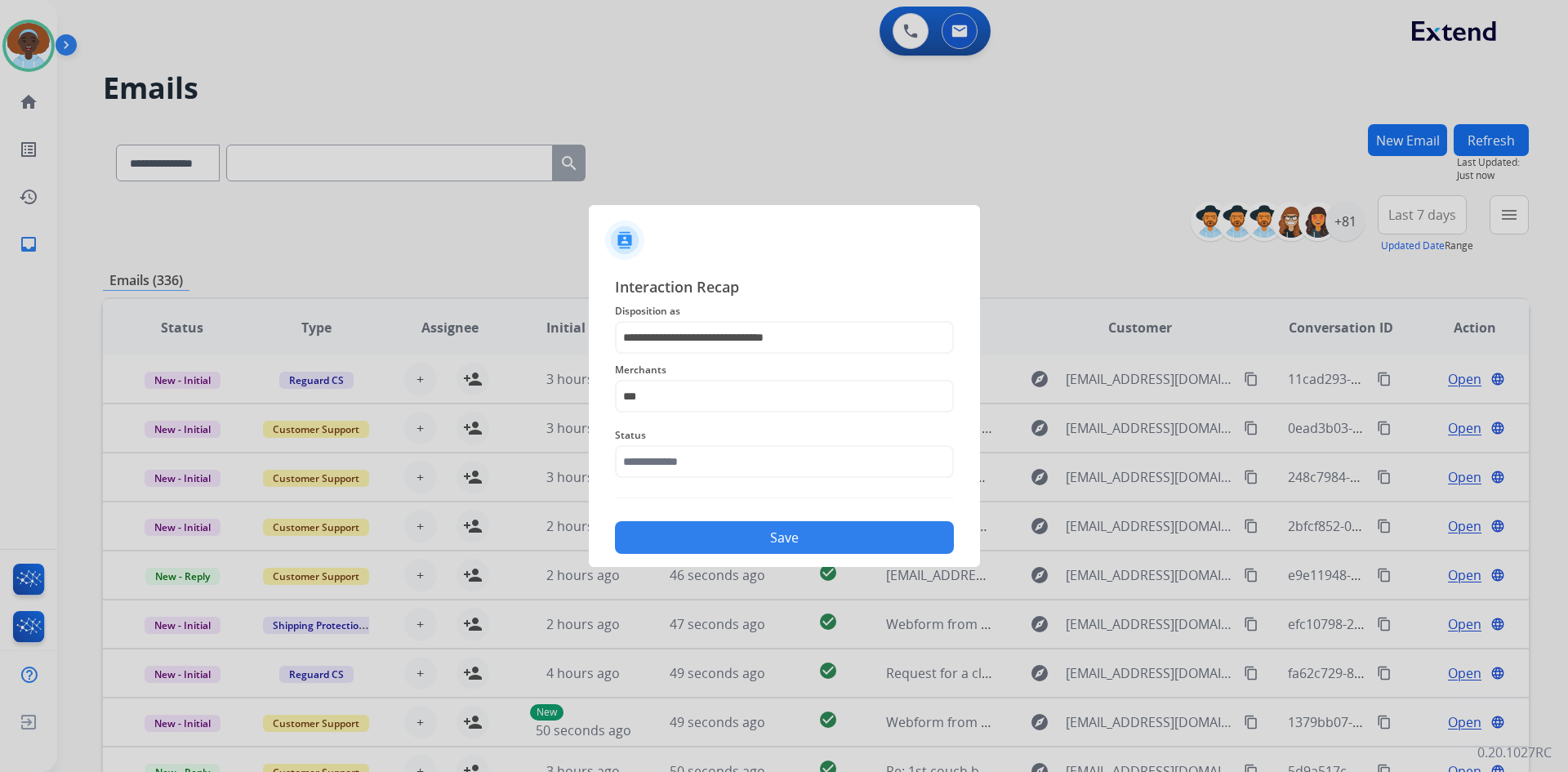
type input "**********"
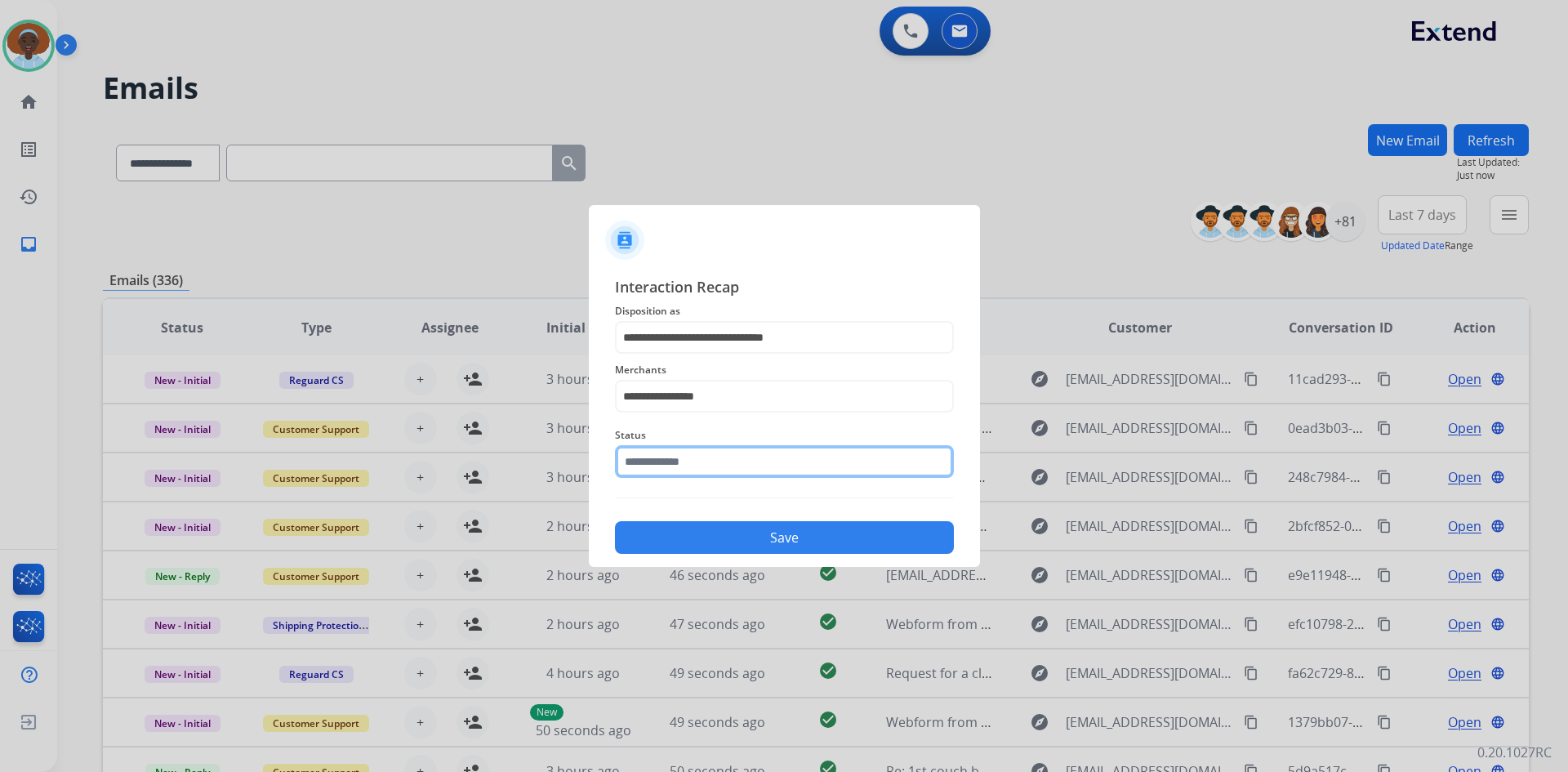
click at [724, 451] on input "text" at bounding box center [784, 462] width 339 height 32
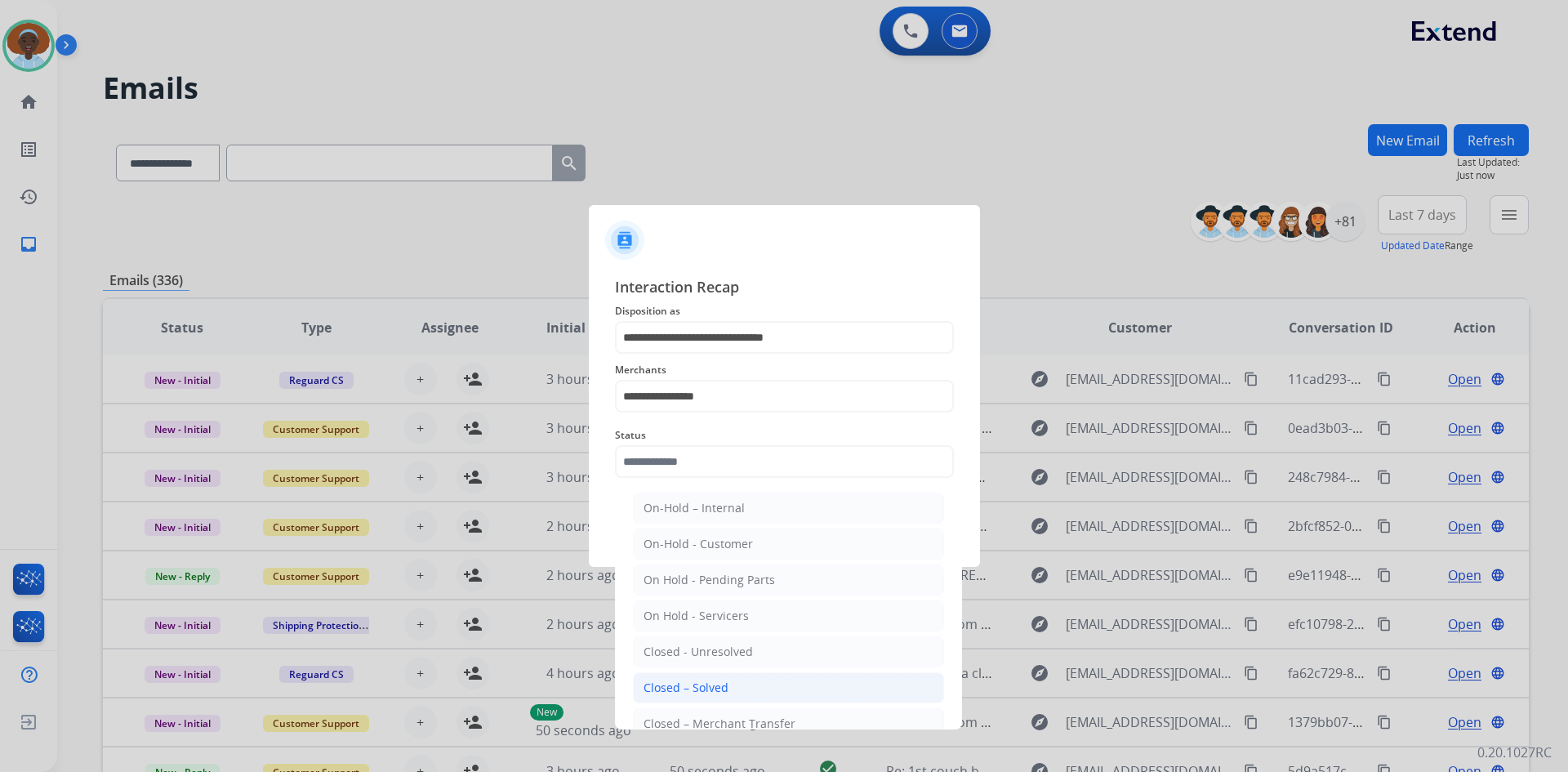
click at [736, 687] on li "Closed – Solved" at bounding box center [789, 687] width 311 height 31
type input "**********"
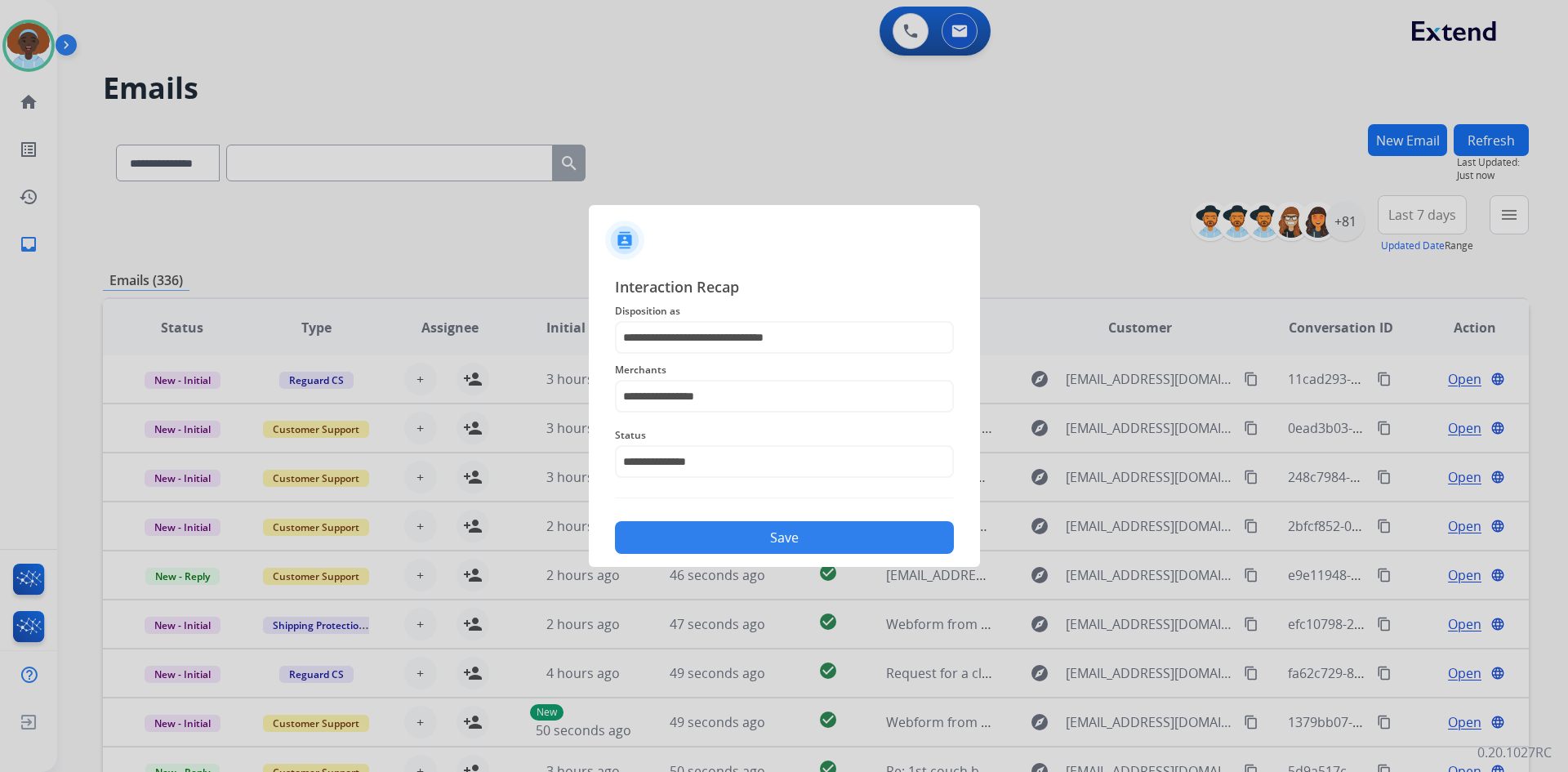
click at [823, 536] on button "Save" at bounding box center [784, 537] width 339 height 32
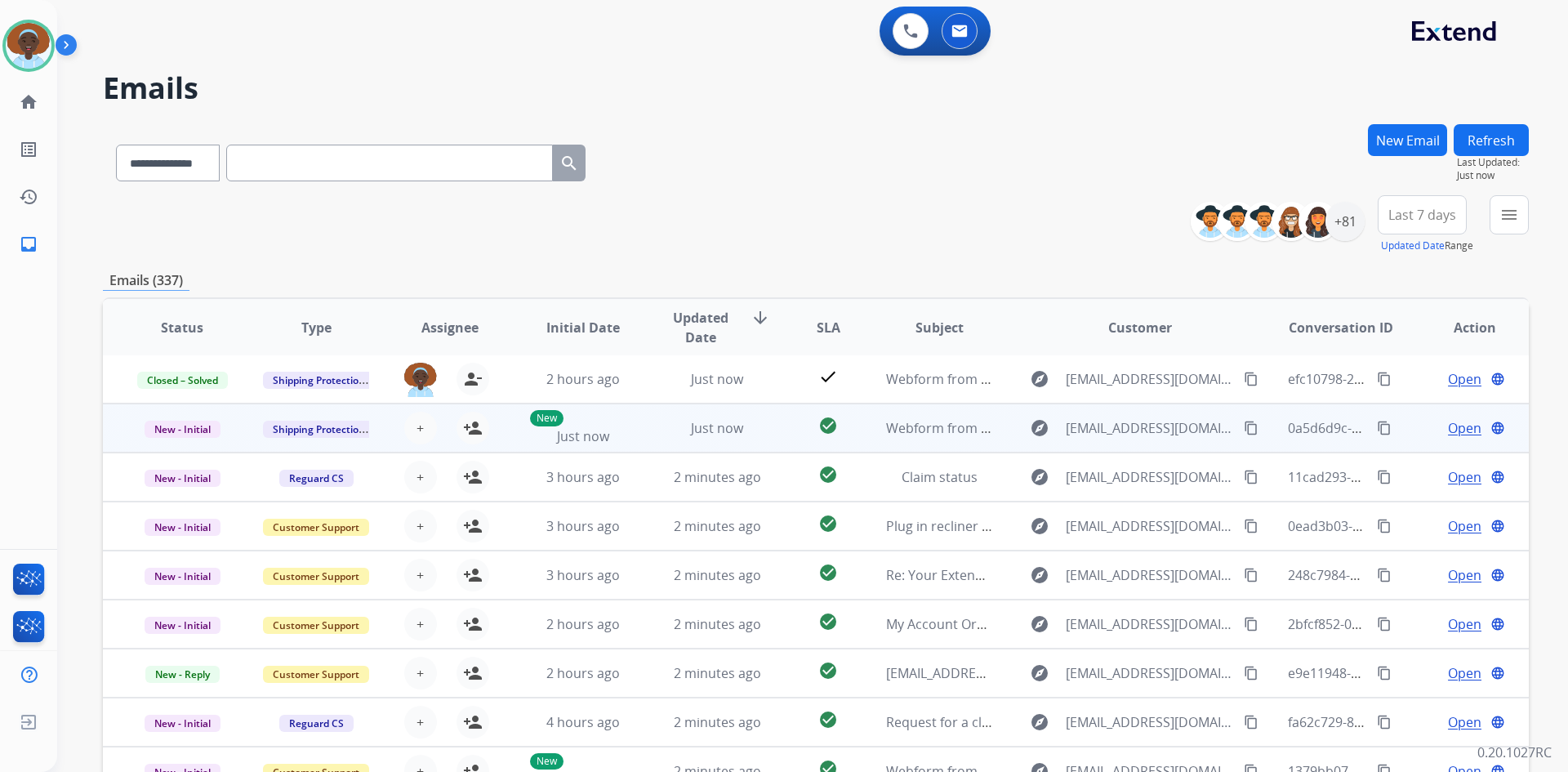
click at [1448, 428] on span "Open" at bounding box center [1464, 428] width 33 height 20
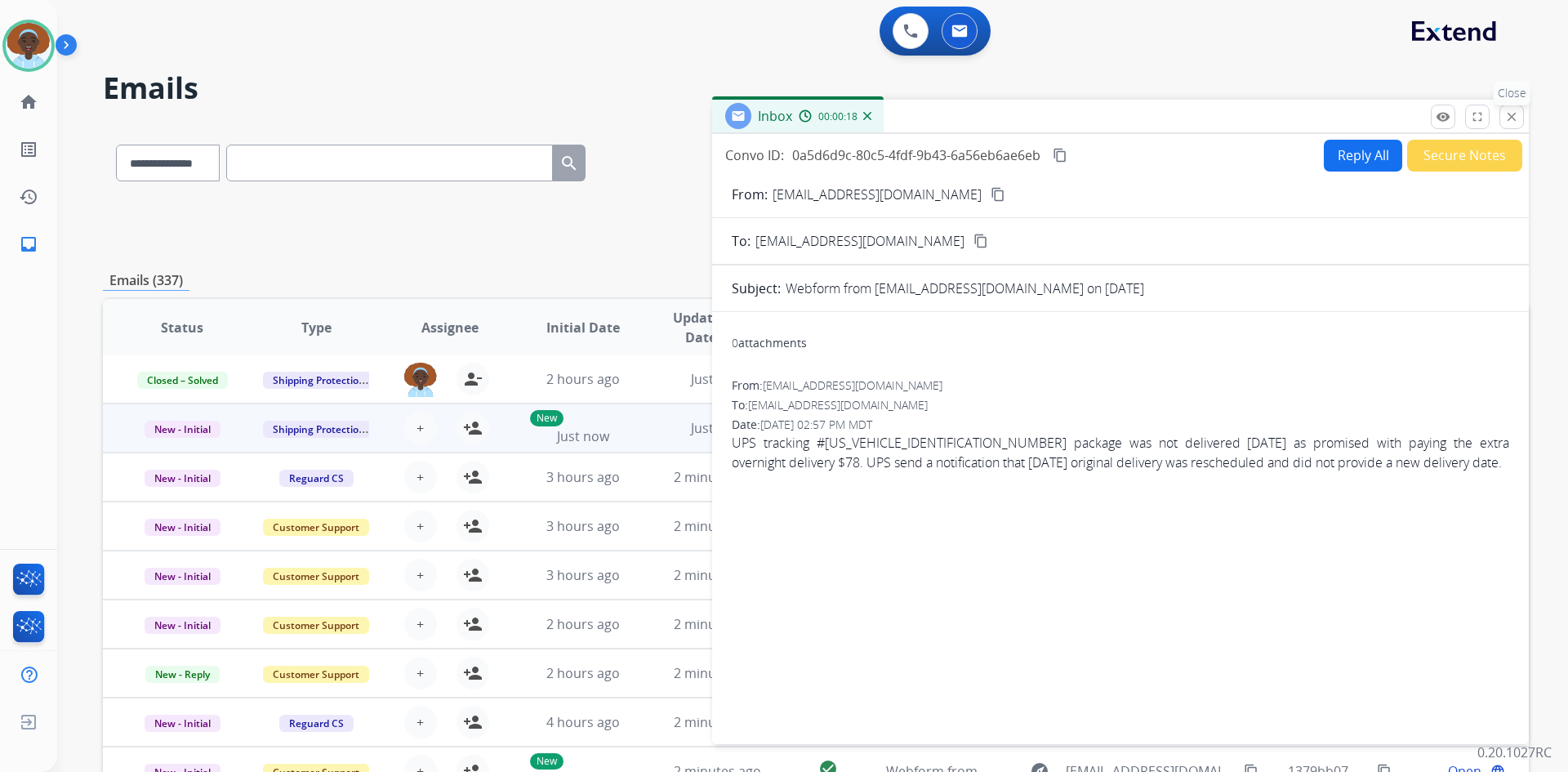
click at [1513, 117] on mat-icon "close" at bounding box center [1512, 117] width 14 height 14
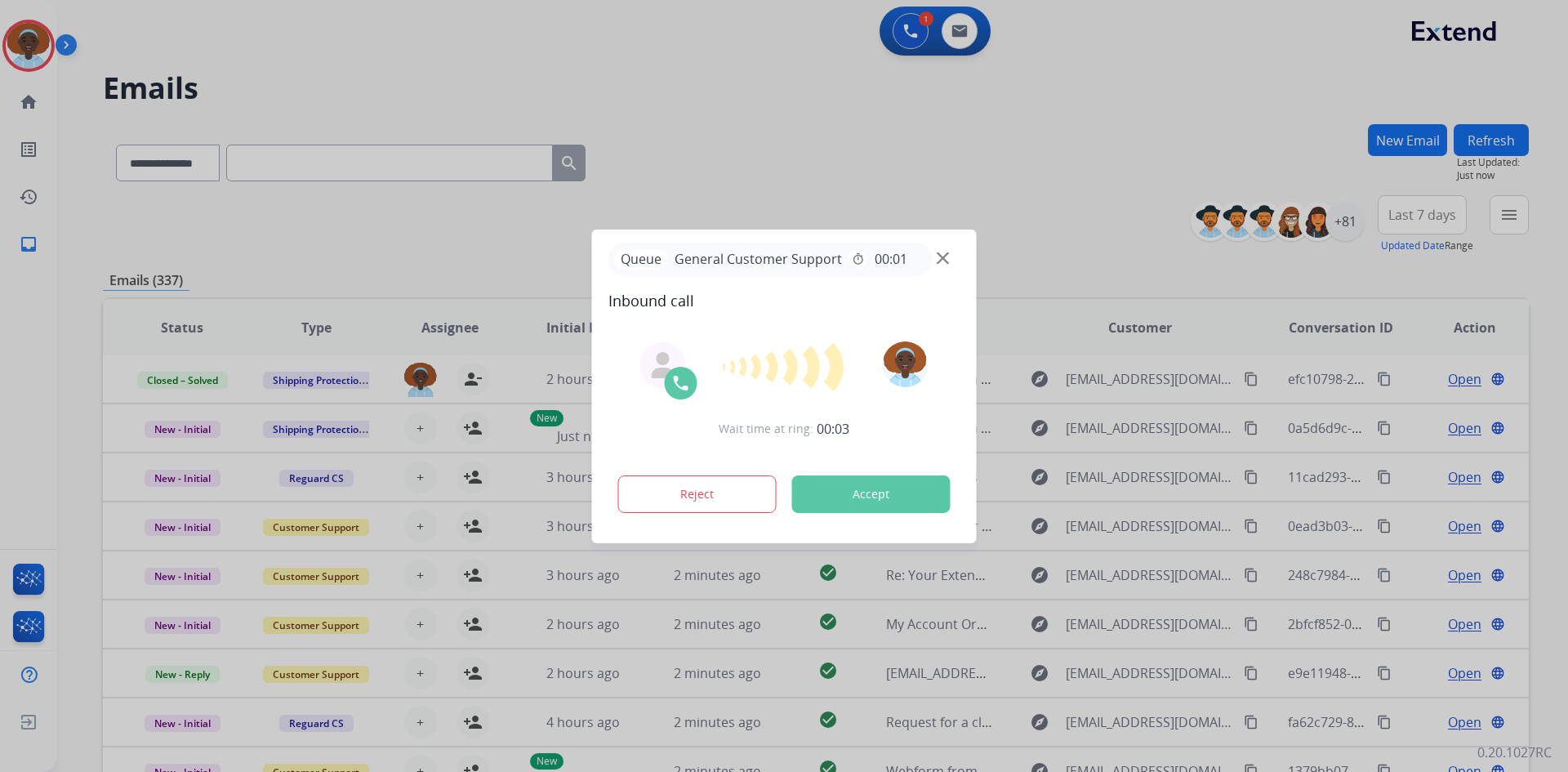
click at [946, 258] on img at bounding box center [943, 257] width 13 height 13
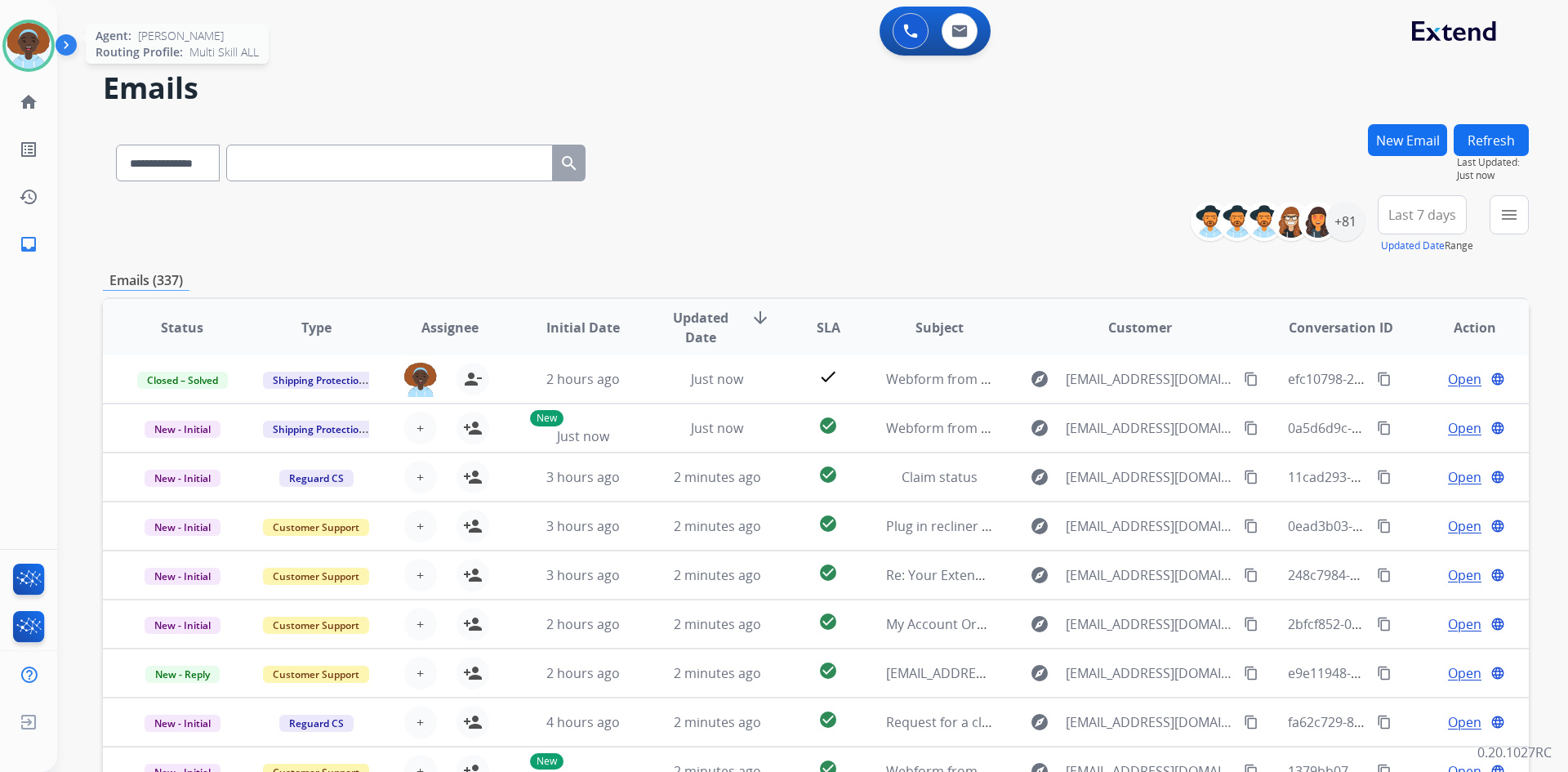
click at [27, 49] on img at bounding box center [28, 45] width 46 height 46
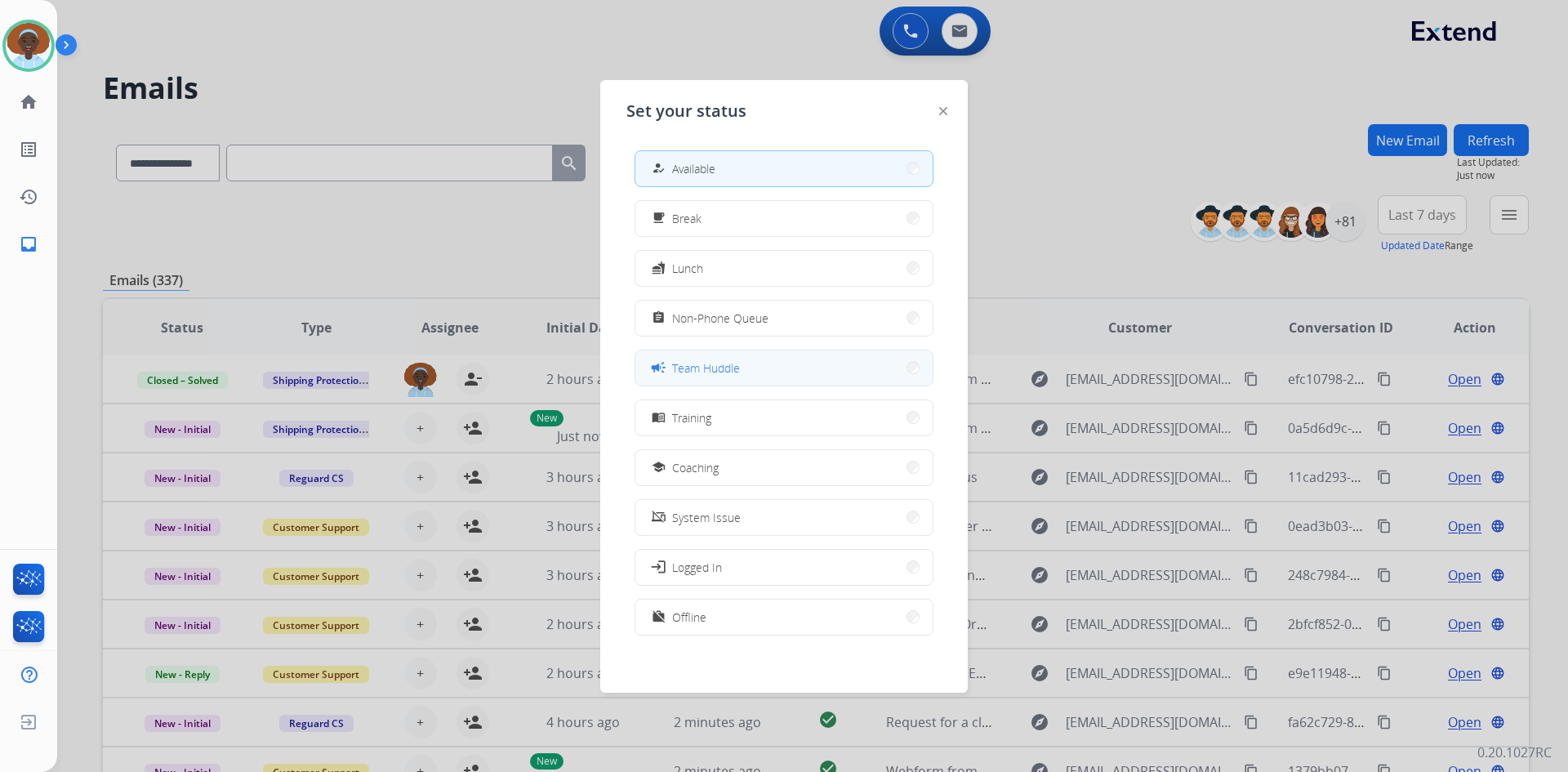
click at [740, 364] on span "Team Huddle" at bounding box center [706, 367] width 68 height 17
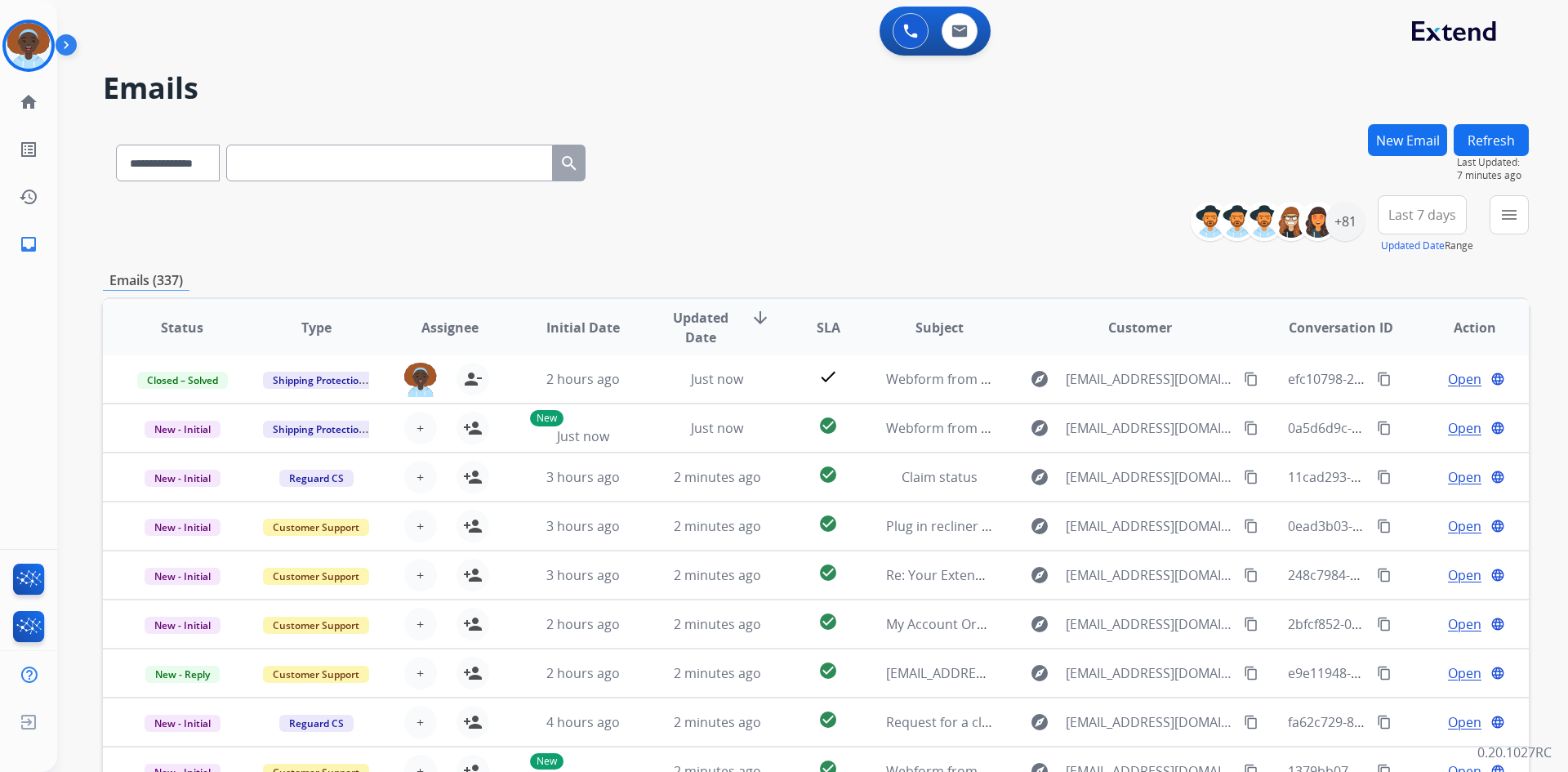
drag, startPoint x: 1494, startPoint y: 148, endPoint x: 1471, endPoint y: 311, distance: 164.6
click at [1495, 148] on button "Refresh" at bounding box center [1491, 139] width 75 height 31
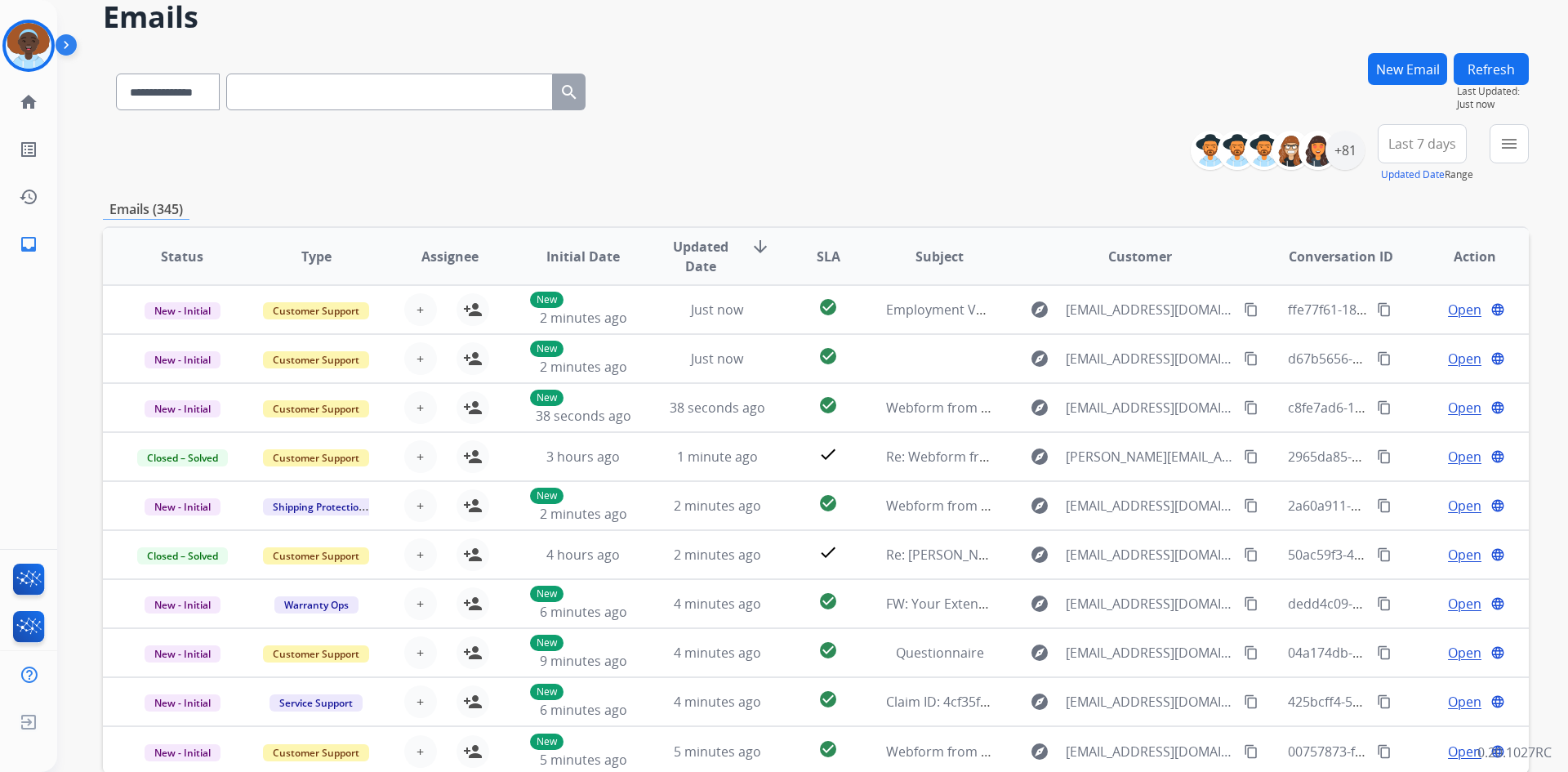
scroll to position [0, 0]
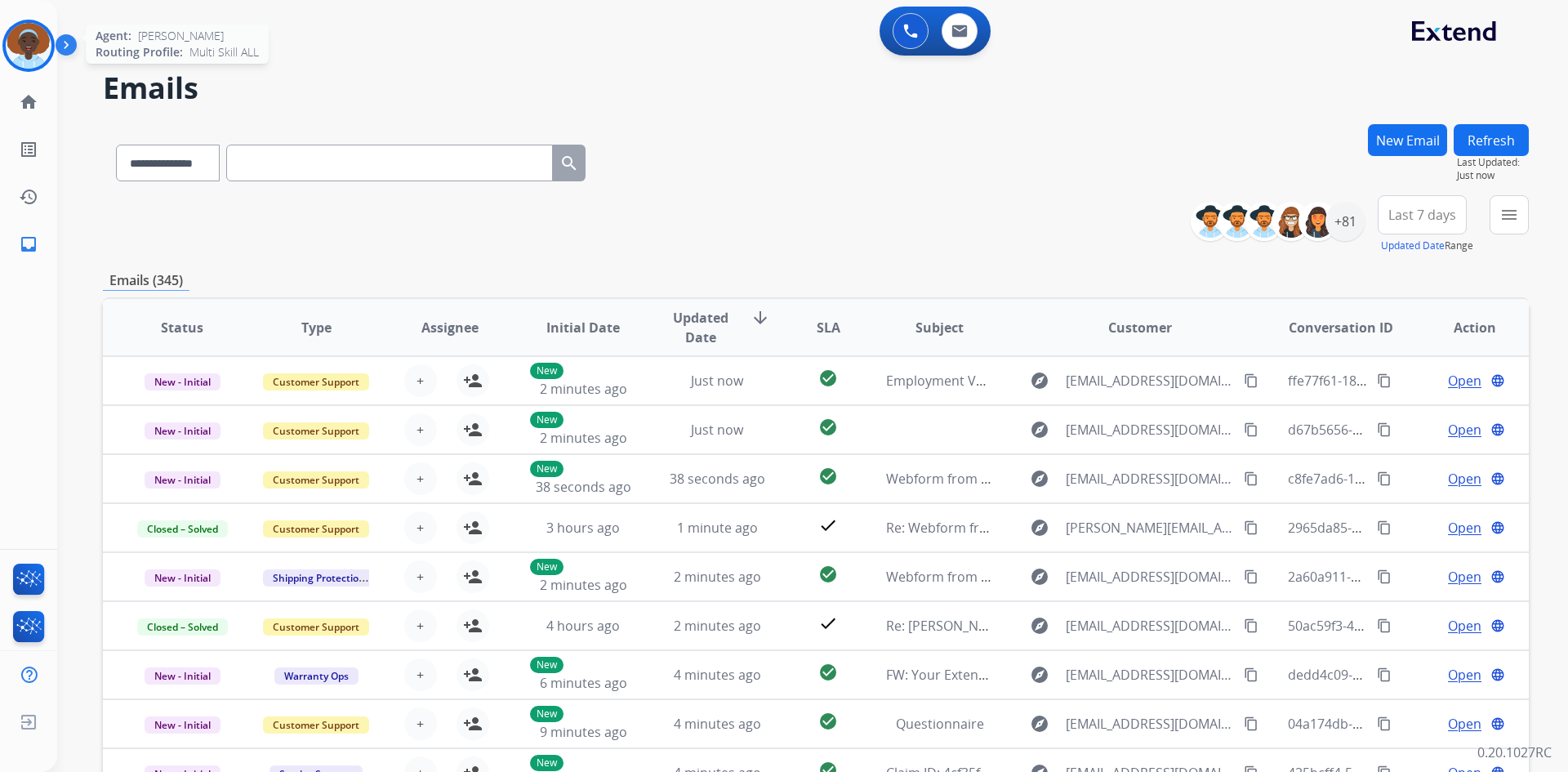
click at [26, 53] on img at bounding box center [28, 45] width 46 height 46
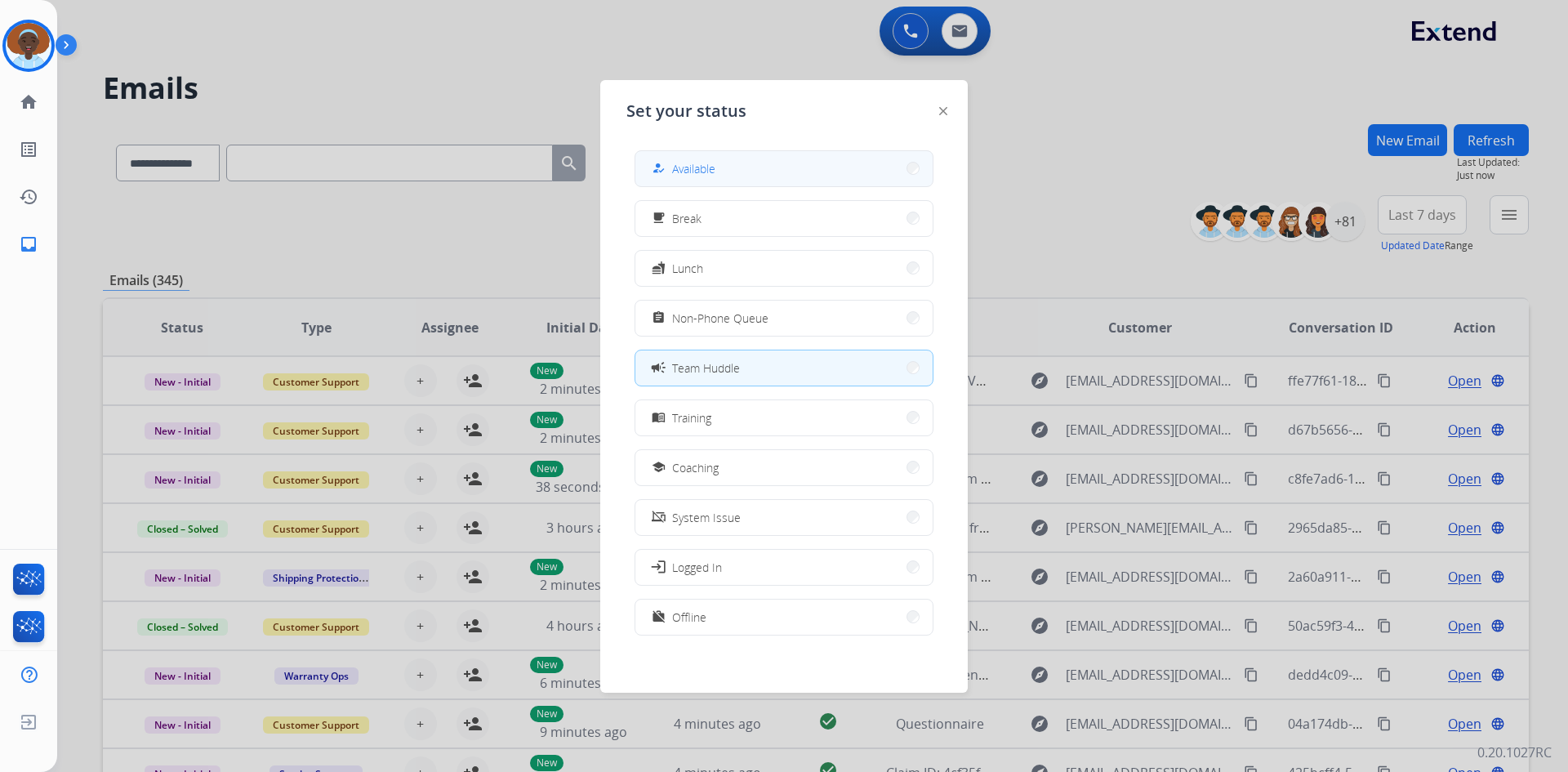
click at [769, 172] on button "how_to_reg Available" at bounding box center [784, 168] width 297 height 35
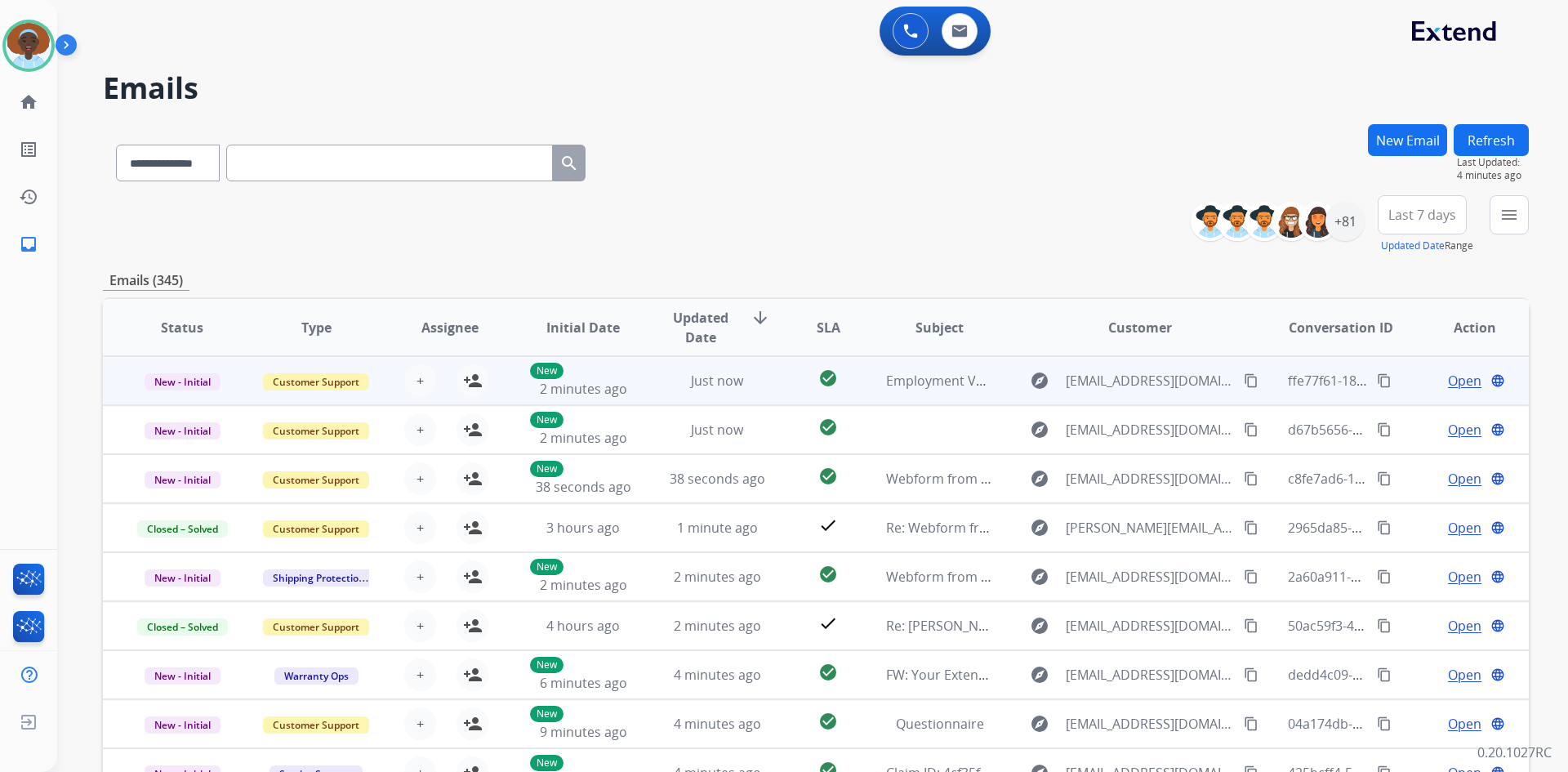
click at [1448, 376] on span "Open" at bounding box center [1464, 381] width 33 height 20
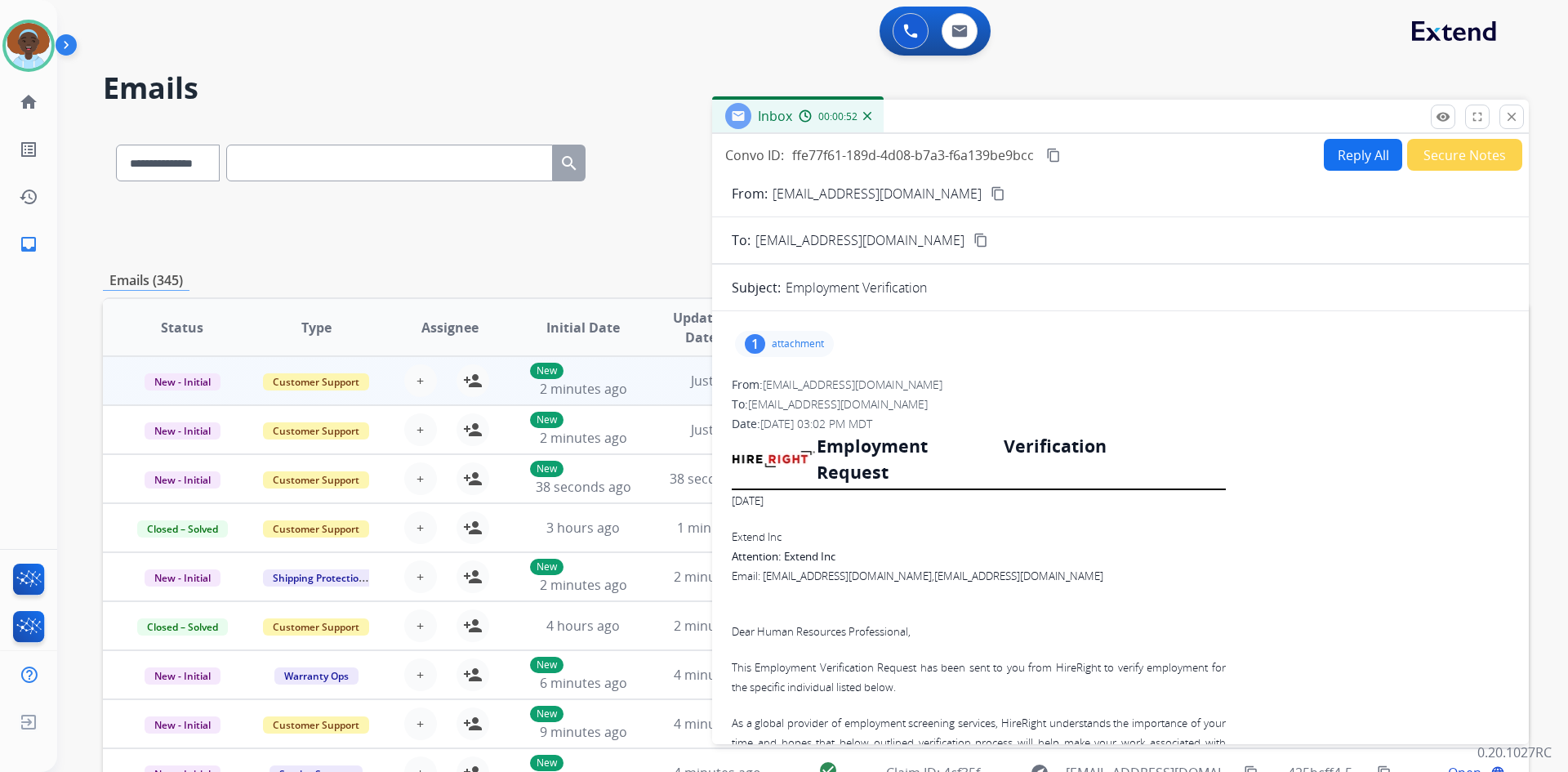
click at [1443, 161] on button "Secure Notes" at bounding box center [1465, 154] width 115 height 31
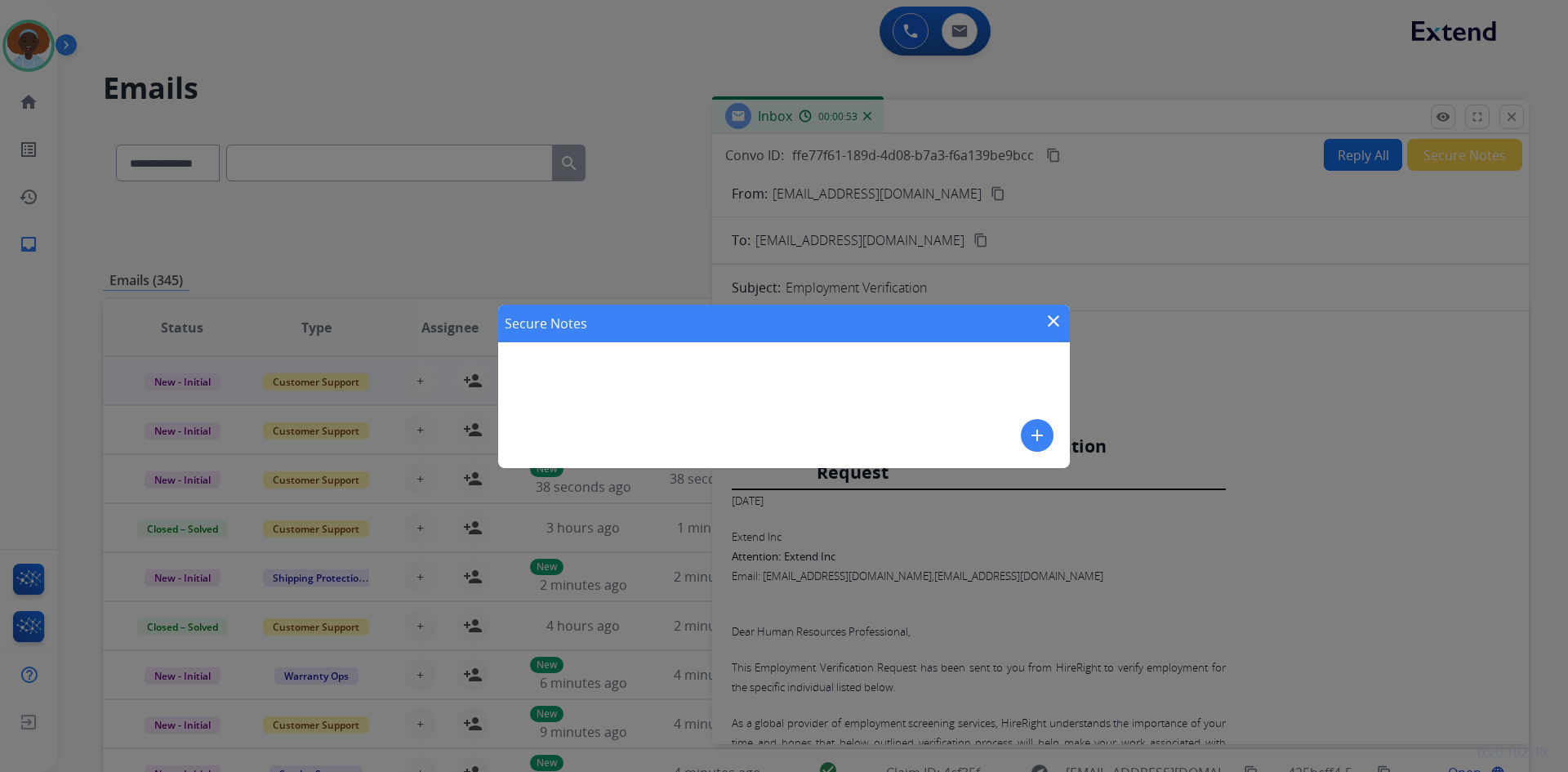
click at [1030, 436] on mat-icon "add" at bounding box center [1038, 435] width 20 height 20
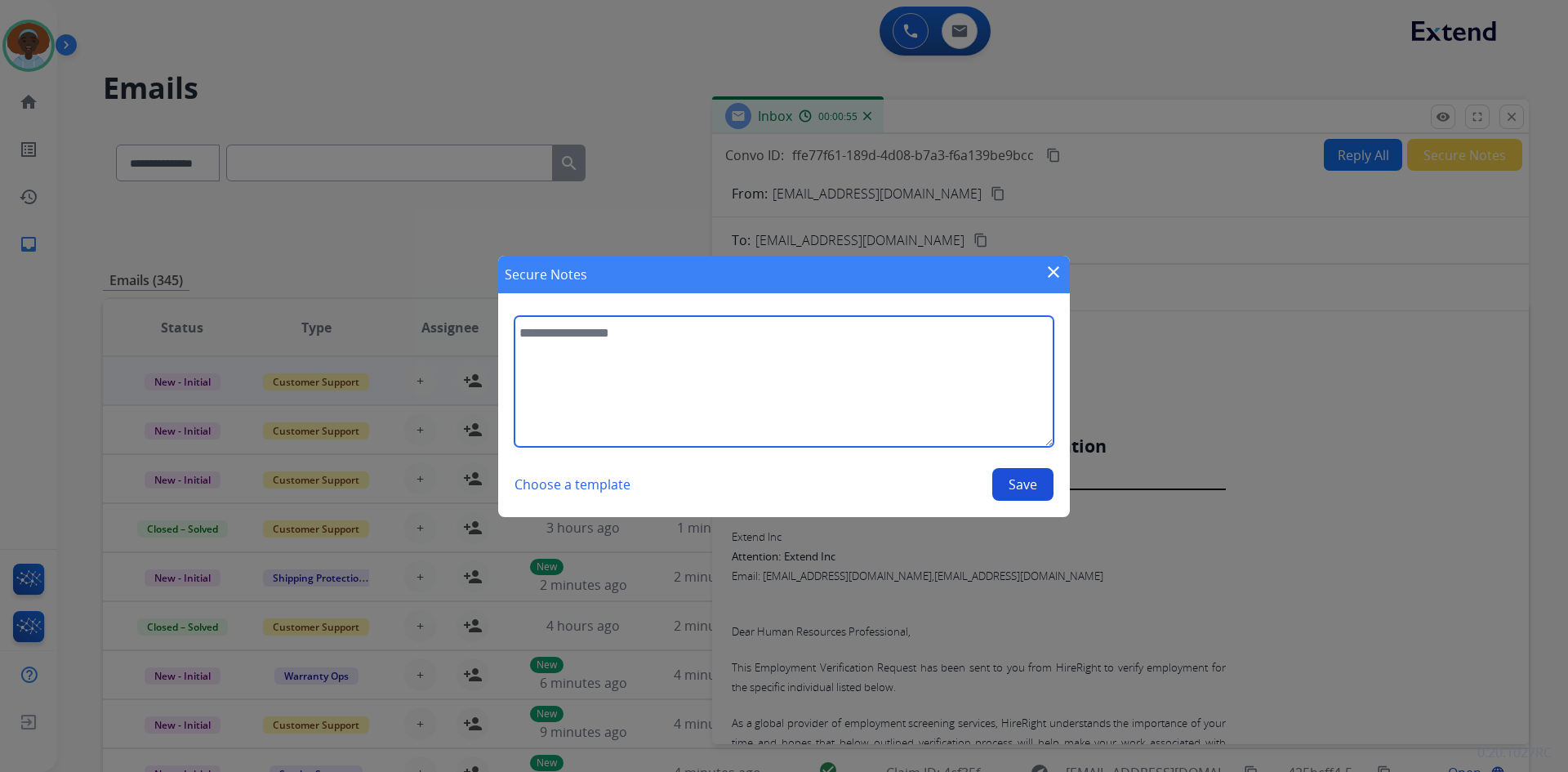
click at [640, 322] on textarea at bounding box center [784, 381] width 539 height 130
type textarea "**********"
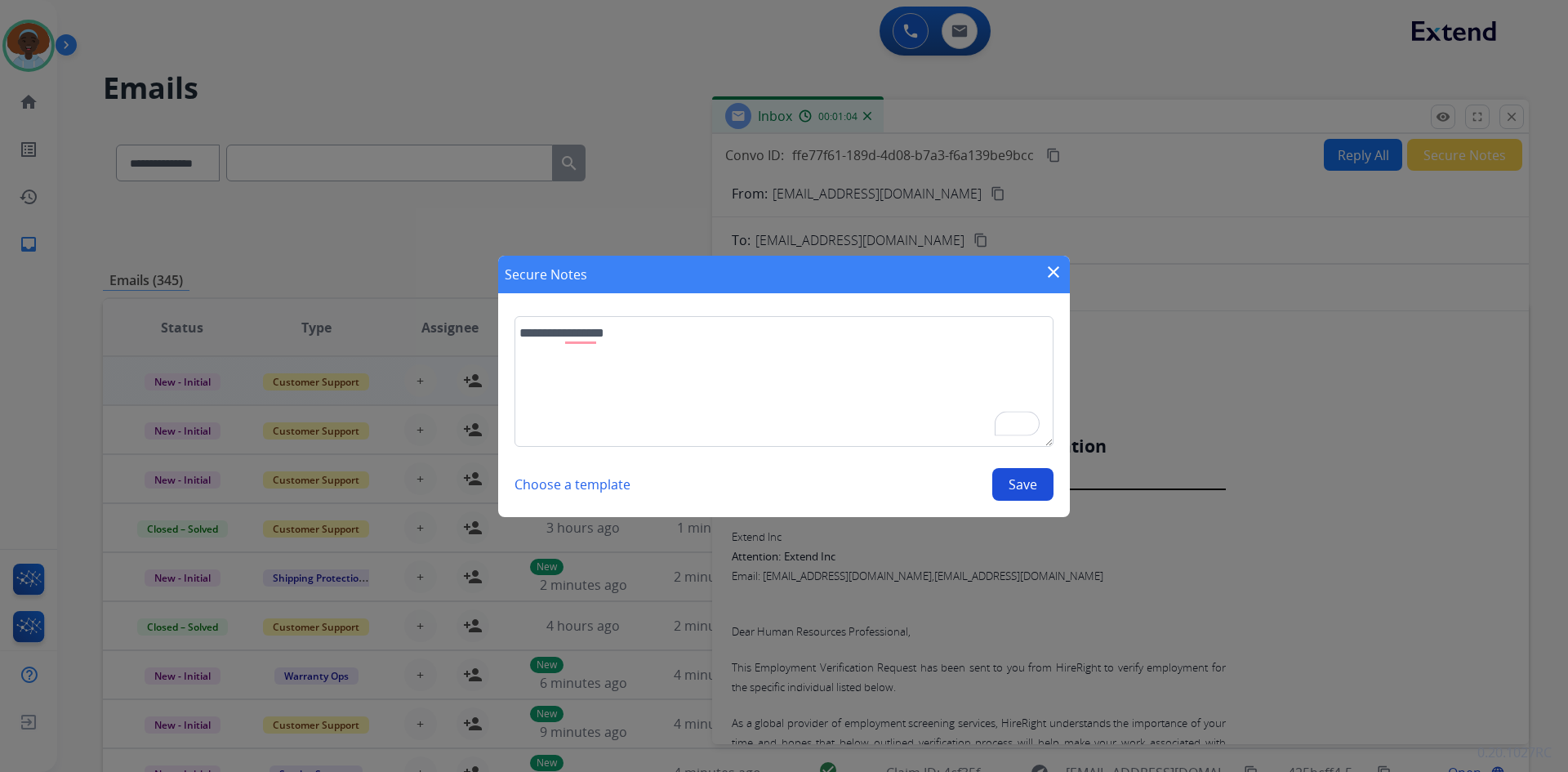
click at [1022, 489] on button "Save" at bounding box center [1023, 484] width 61 height 32
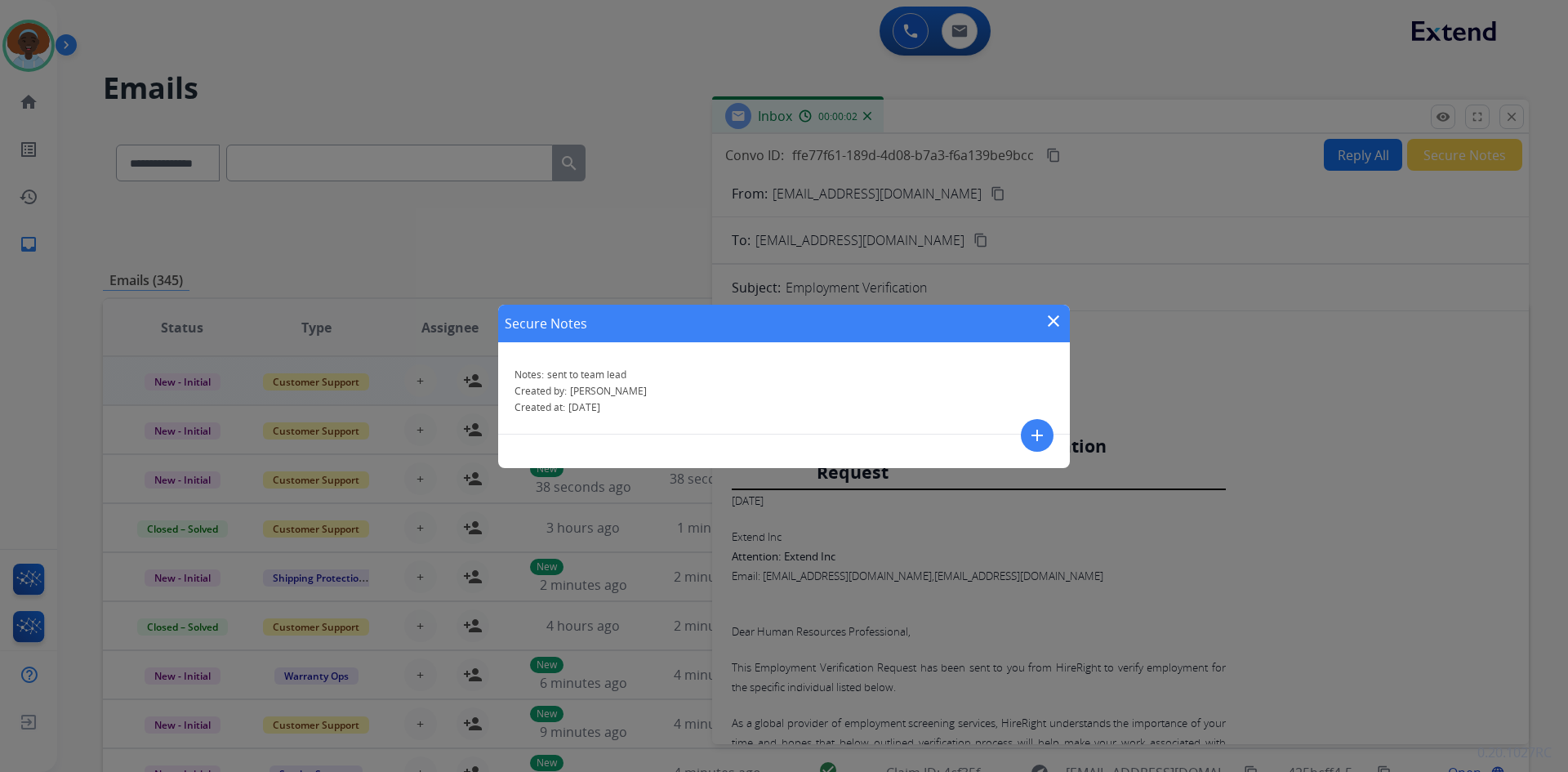
click at [1052, 319] on mat-icon "close" at bounding box center [1054, 321] width 20 height 20
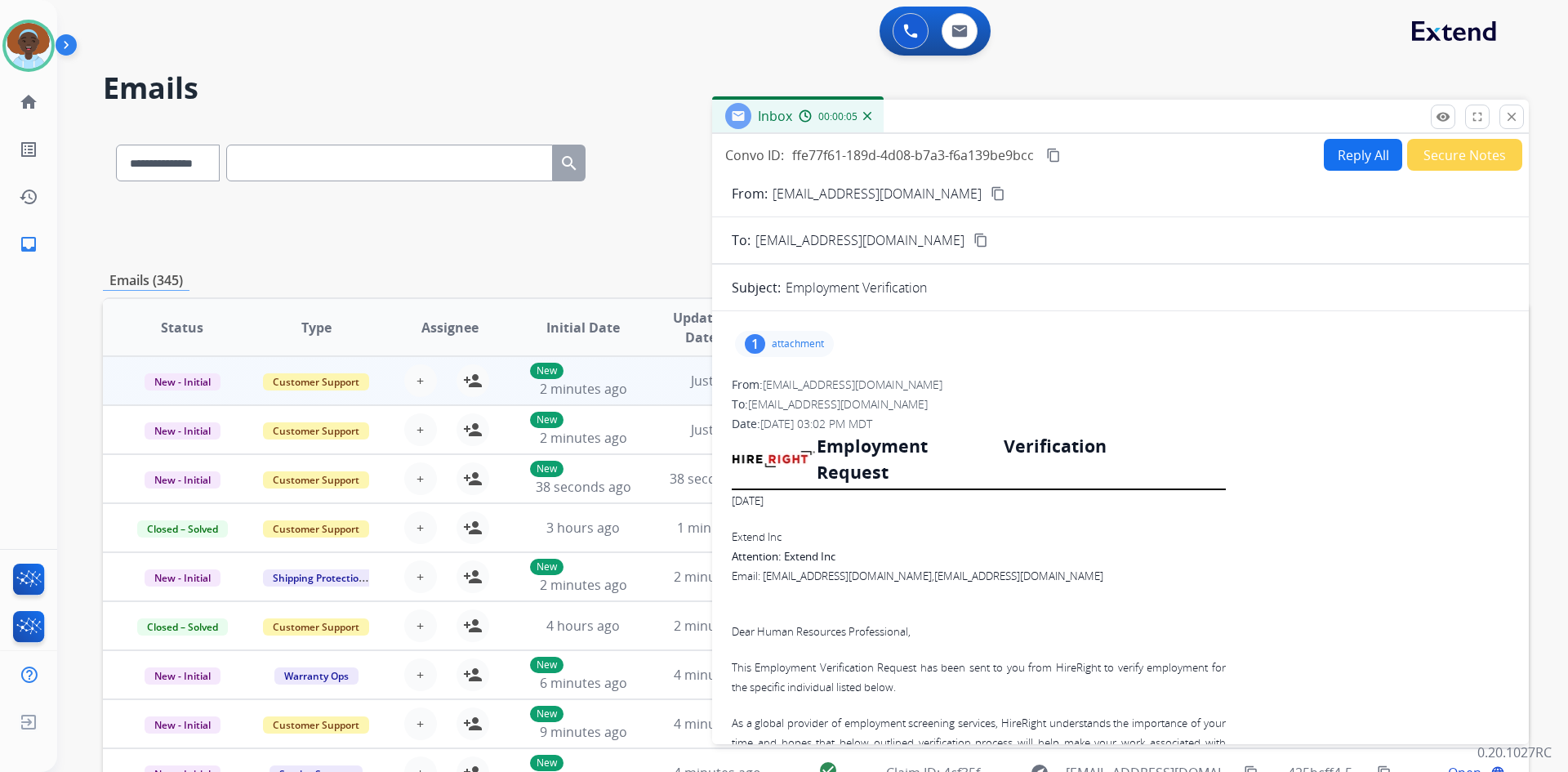
click at [1052, 156] on mat-icon "content_copy" at bounding box center [1053, 155] width 14 height 14
click at [1511, 118] on mat-icon "close" at bounding box center [1512, 117] width 14 height 14
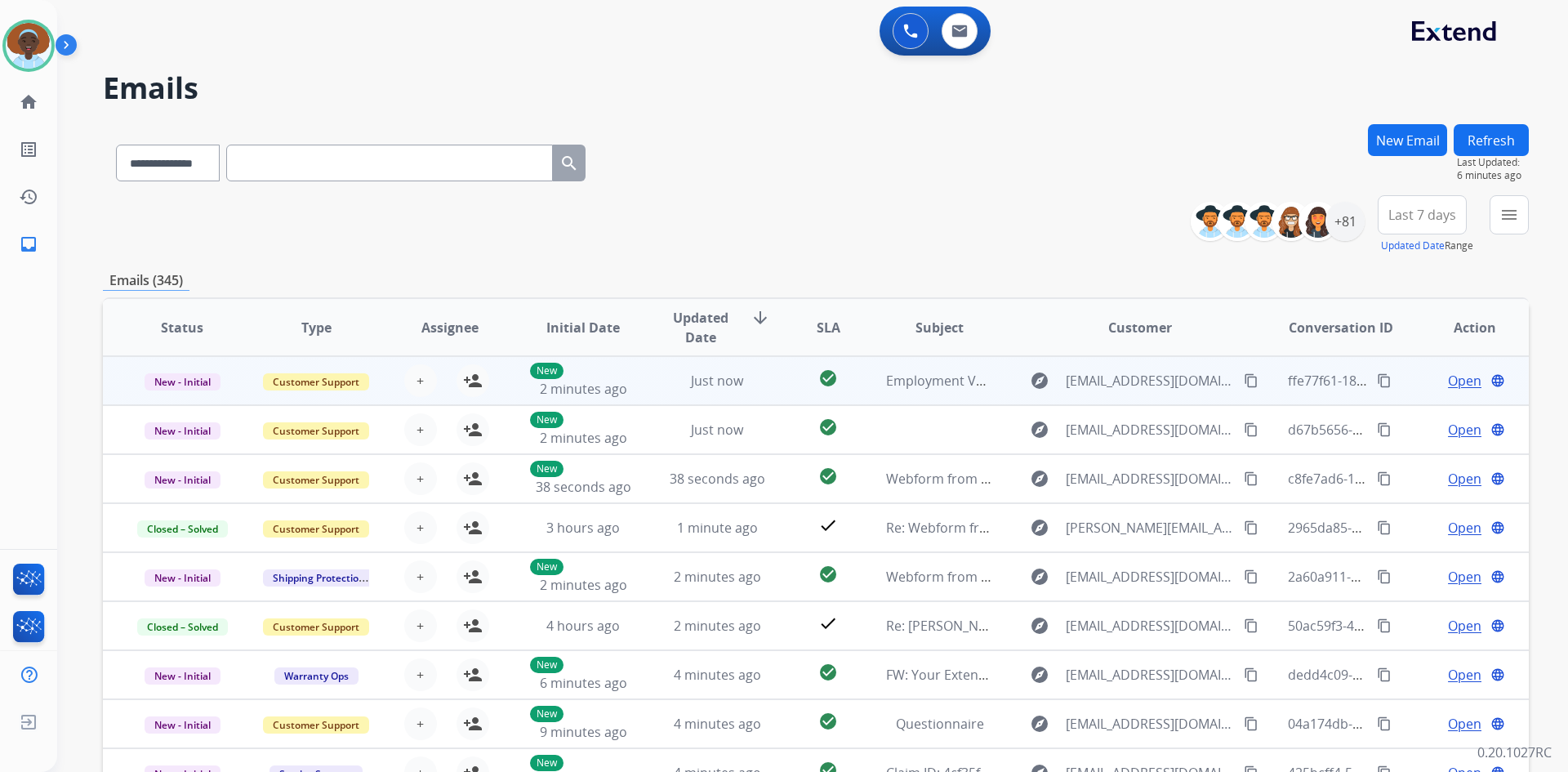
click at [1434, 382] on div "Open language" at bounding box center [1474, 381] width 107 height 20
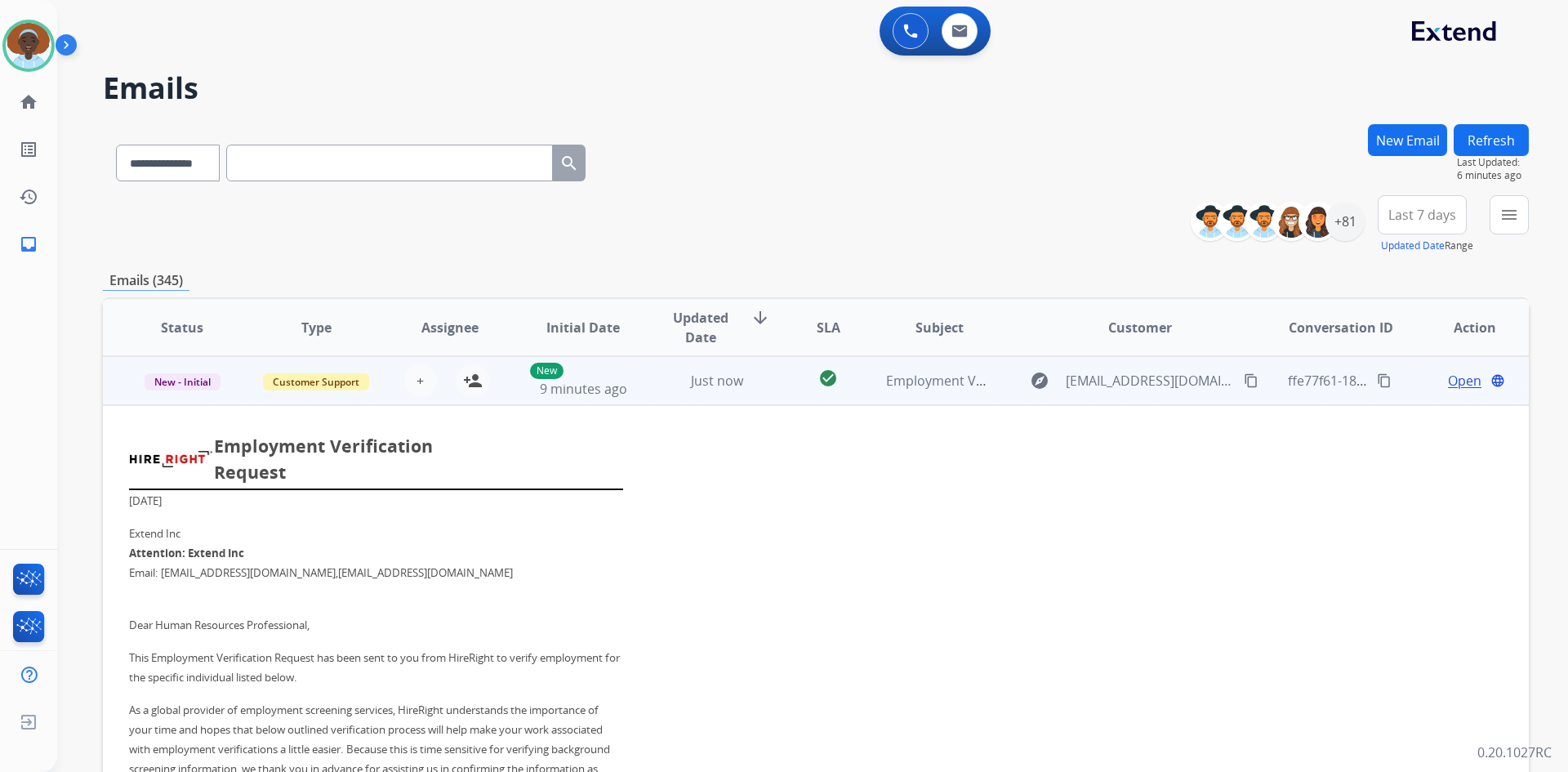
click at [1455, 377] on span "Open" at bounding box center [1464, 381] width 33 height 20
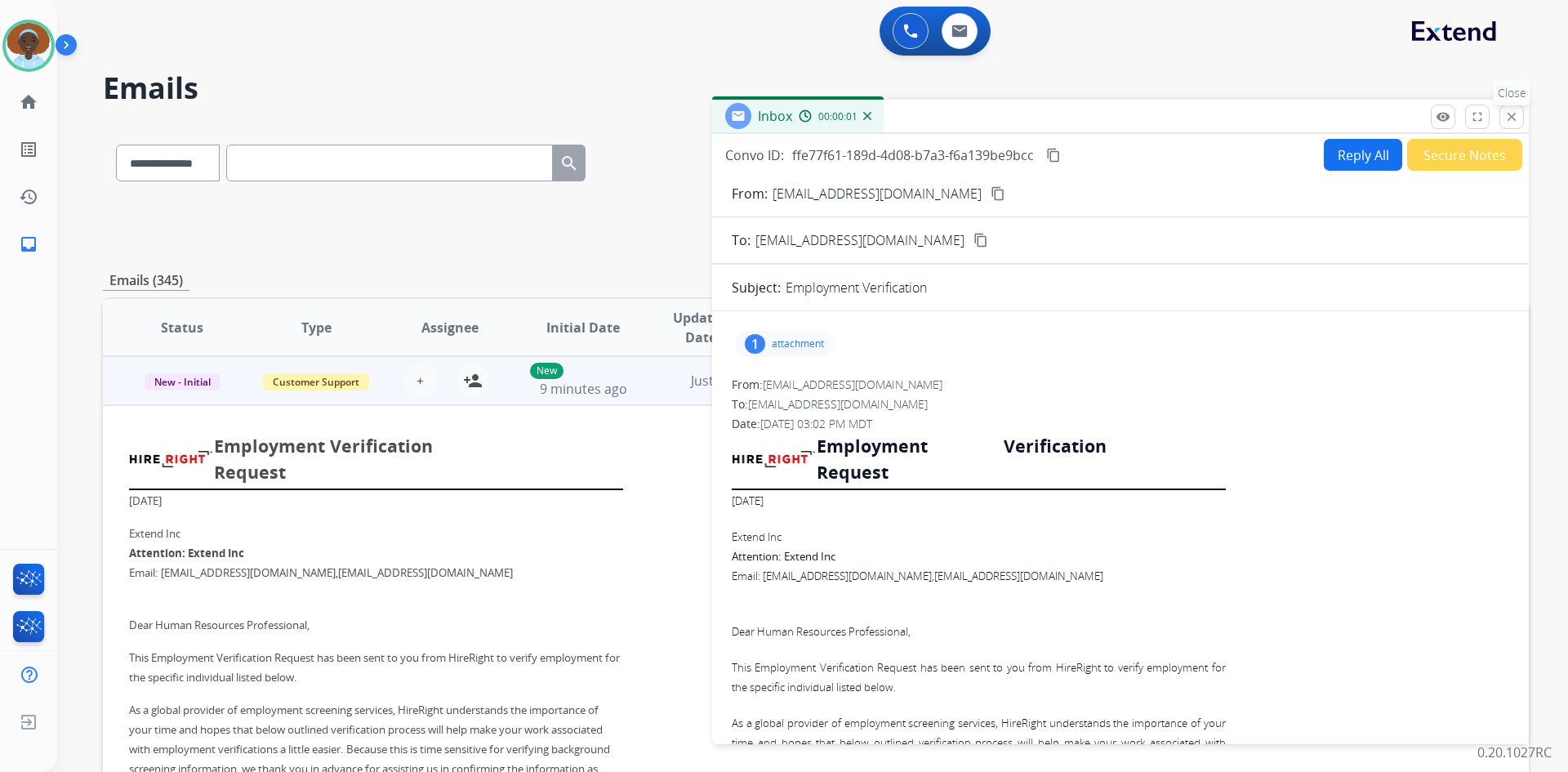
click at [1508, 118] on mat-icon "close" at bounding box center [1512, 117] width 14 height 14
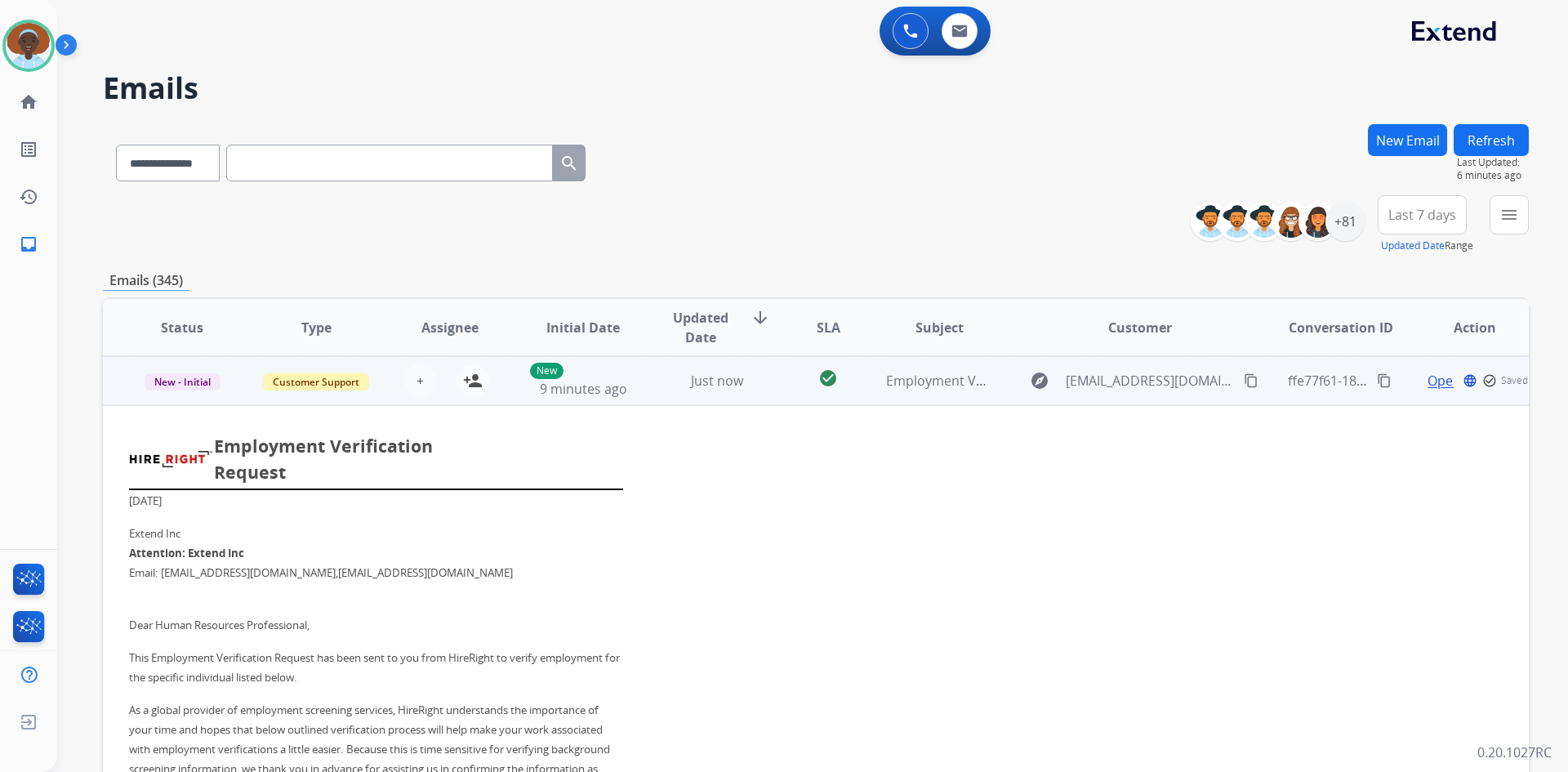
click at [1395, 382] on td "Open language check_circle_outline Saved" at bounding box center [1462, 381] width 134 height 49
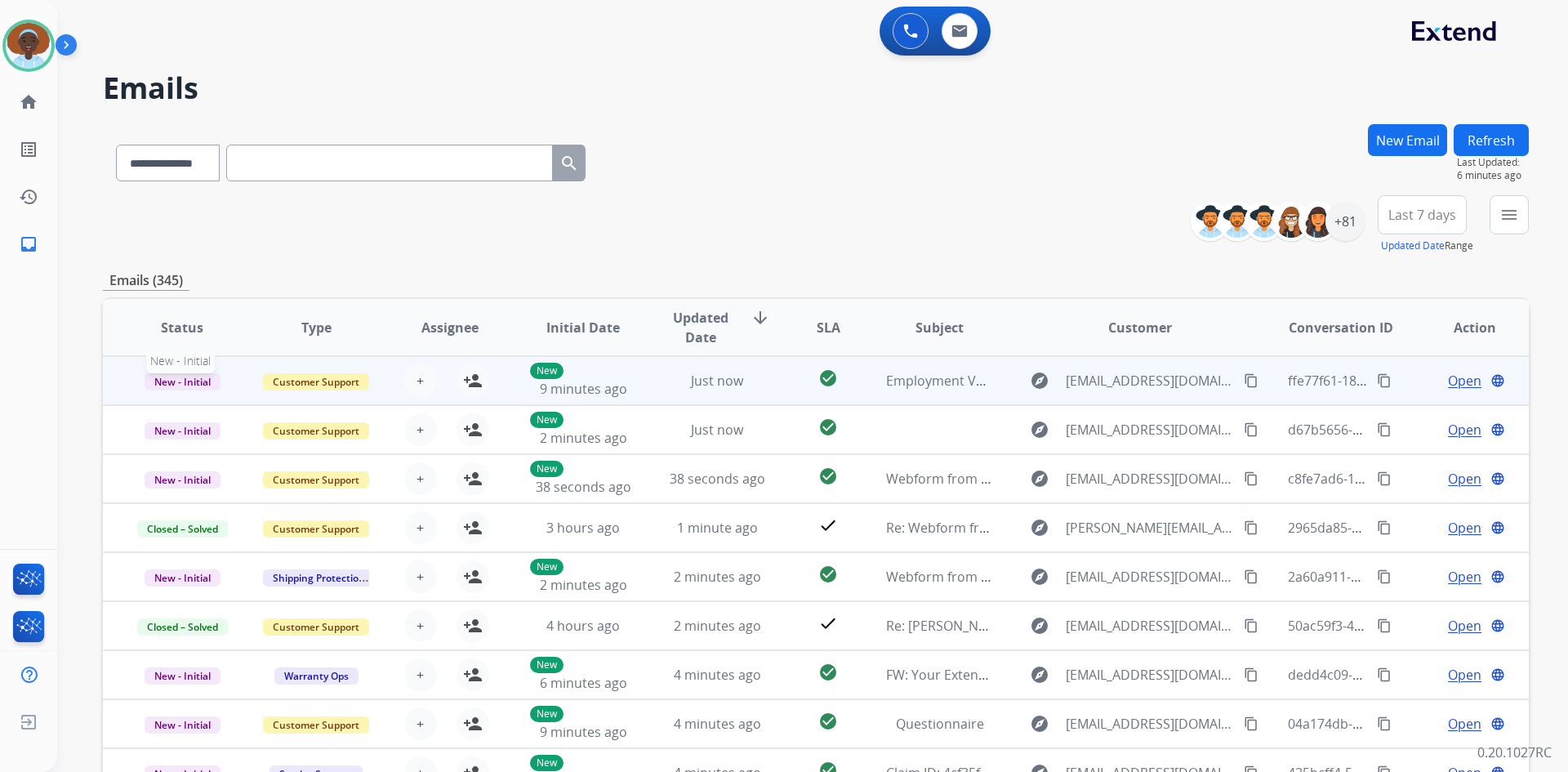
click at [172, 382] on span "New - Initial" at bounding box center [183, 382] width 76 height 17
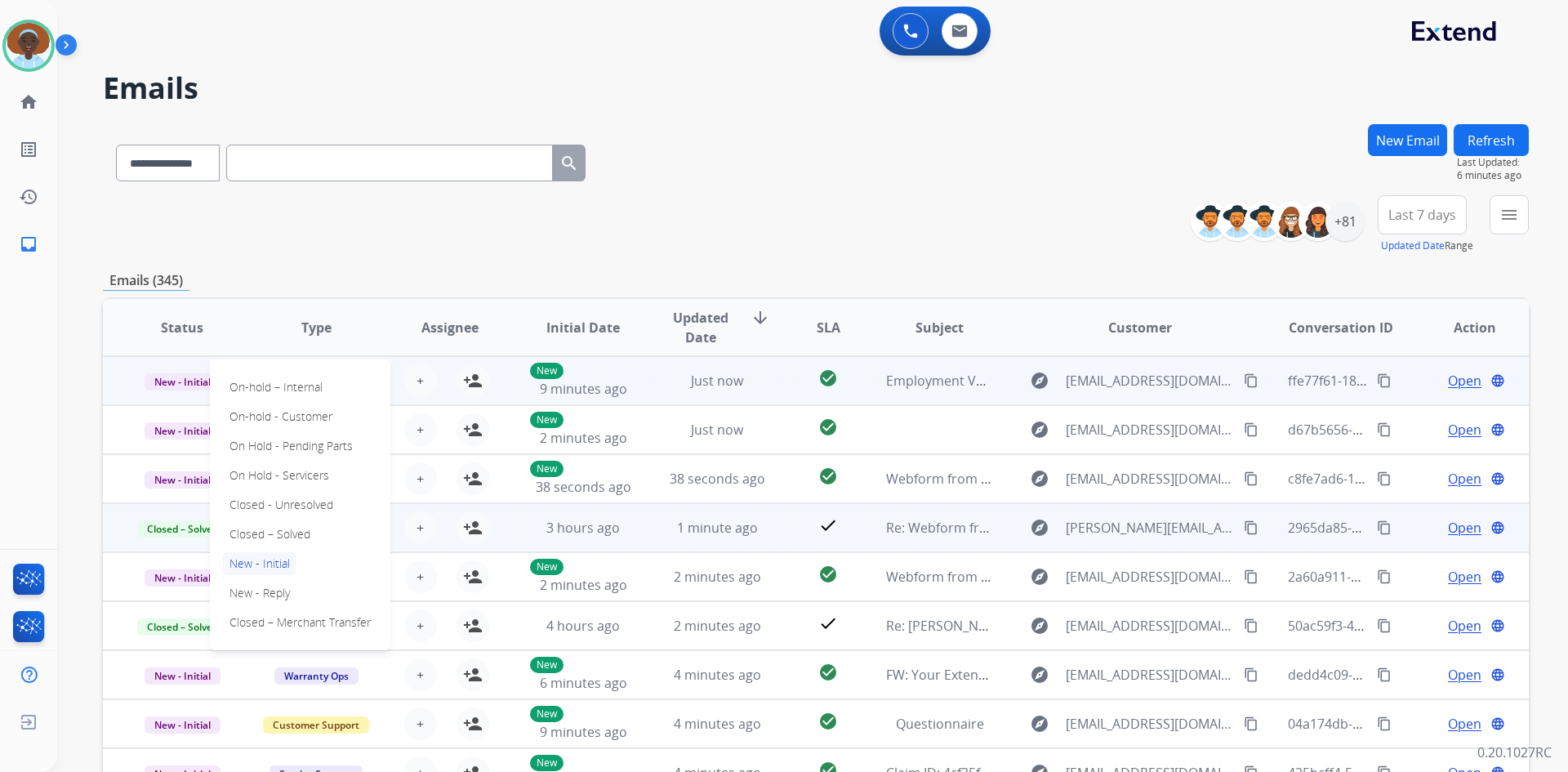
click at [248, 540] on p "Closed – Solved" at bounding box center [270, 534] width 94 height 22
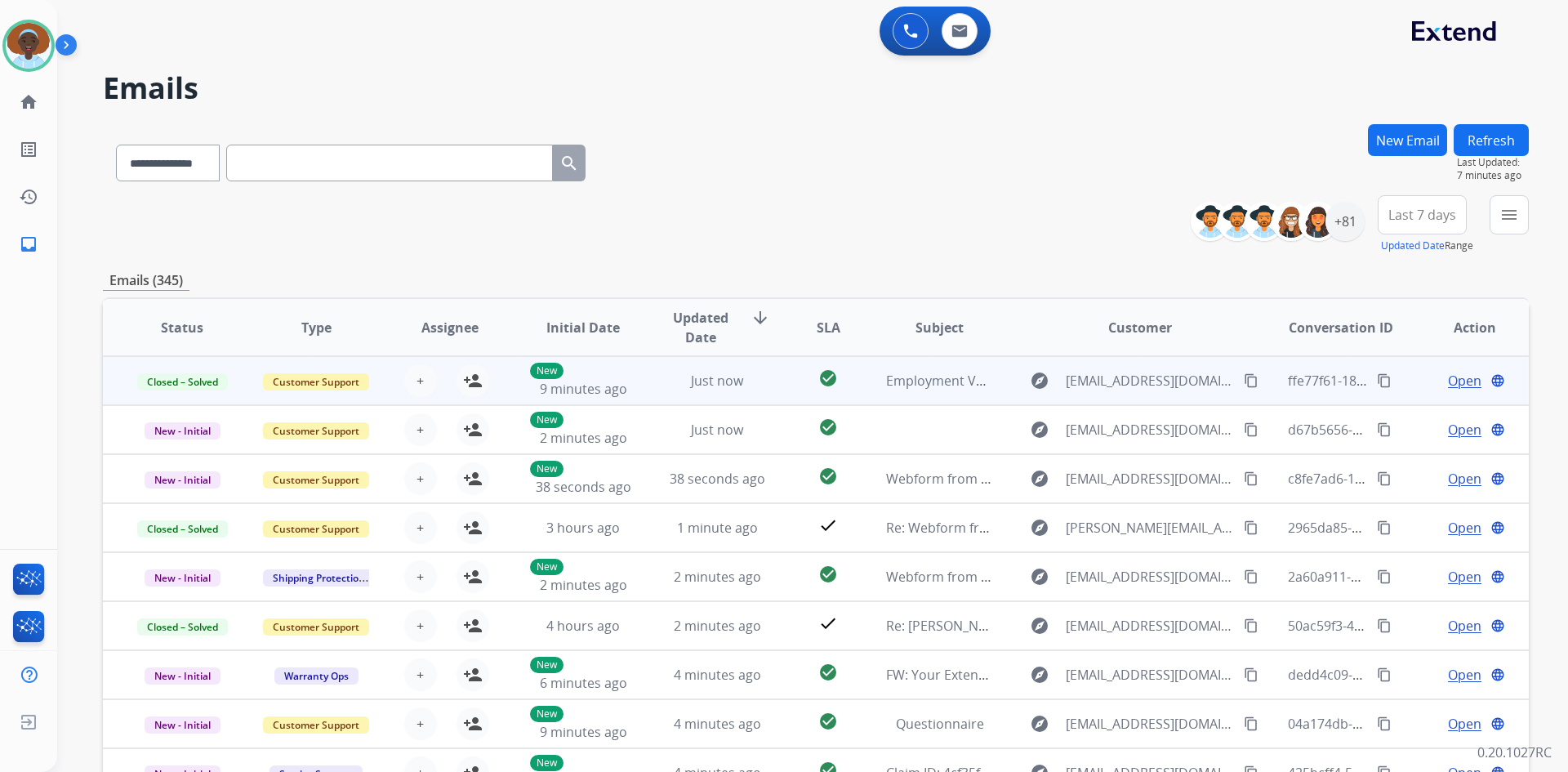
click at [1491, 145] on button "Refresh" at bounding box center [1491, 139] width 75 height 31
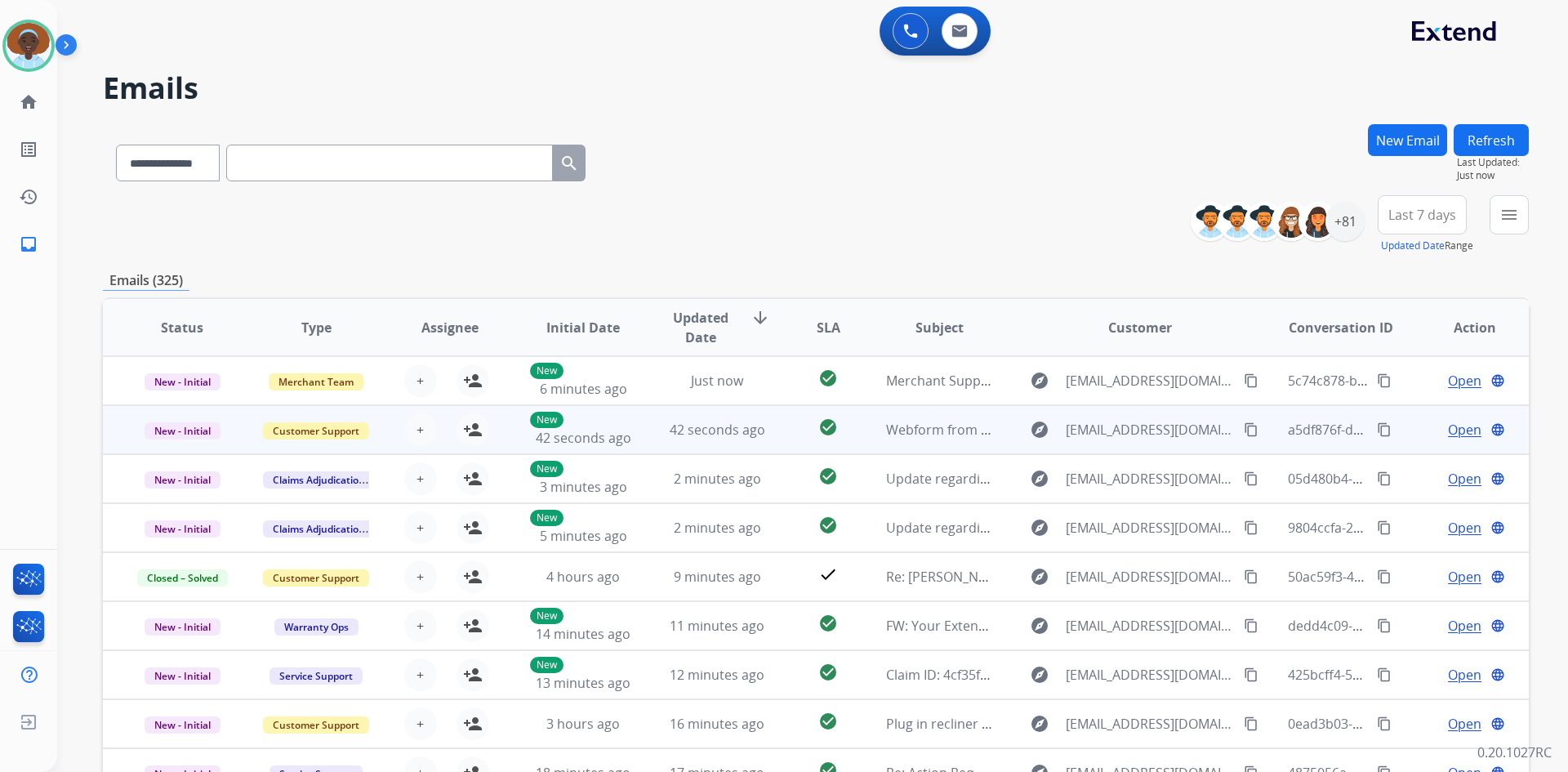
click at [1448, 429] on span "Open" at bounding box center [1464, 429] width 33 height 20
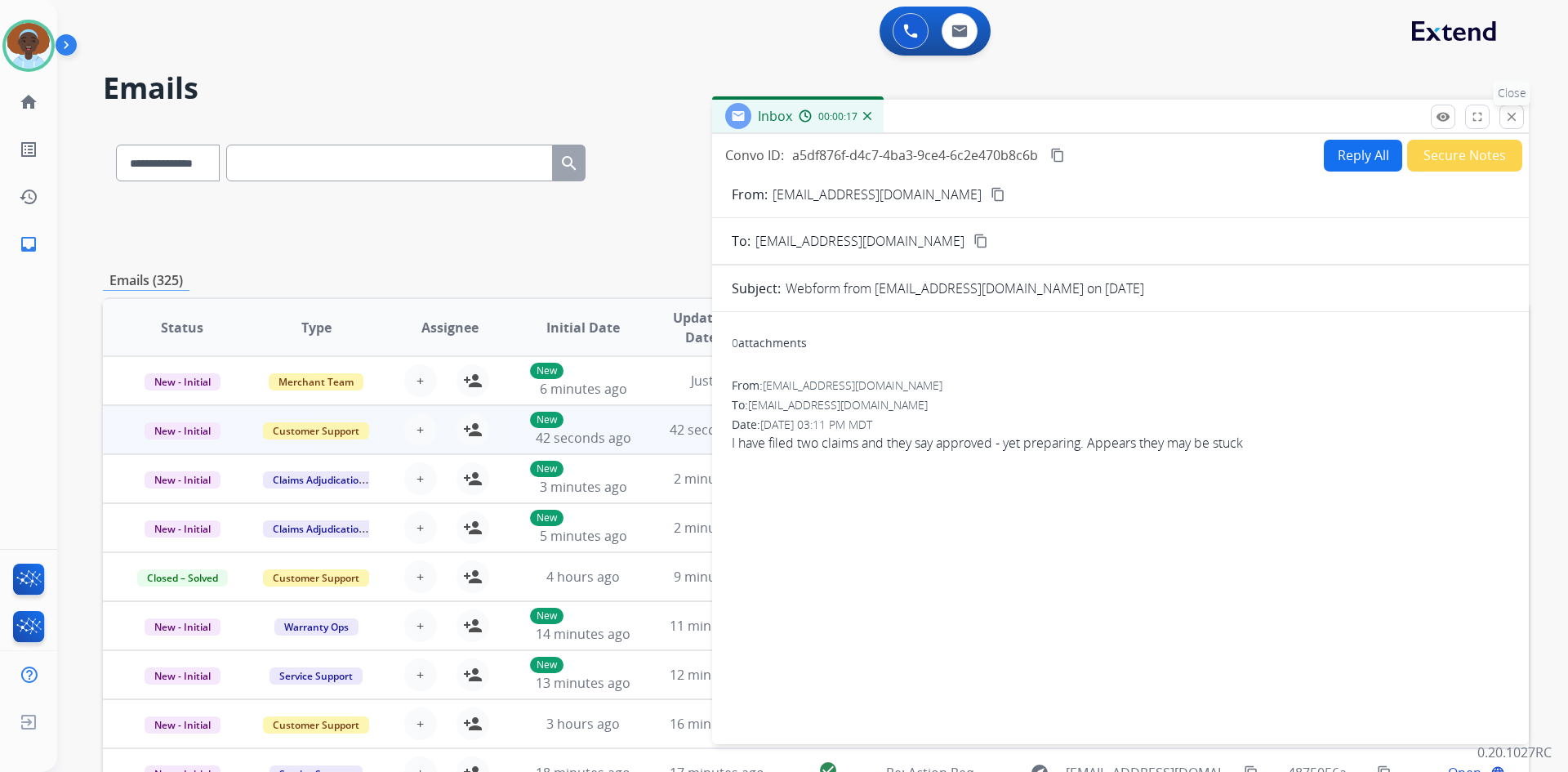
click at [1514, 121] on mat-icon "close" at bounding box center [1512, 117] width 14 height 14
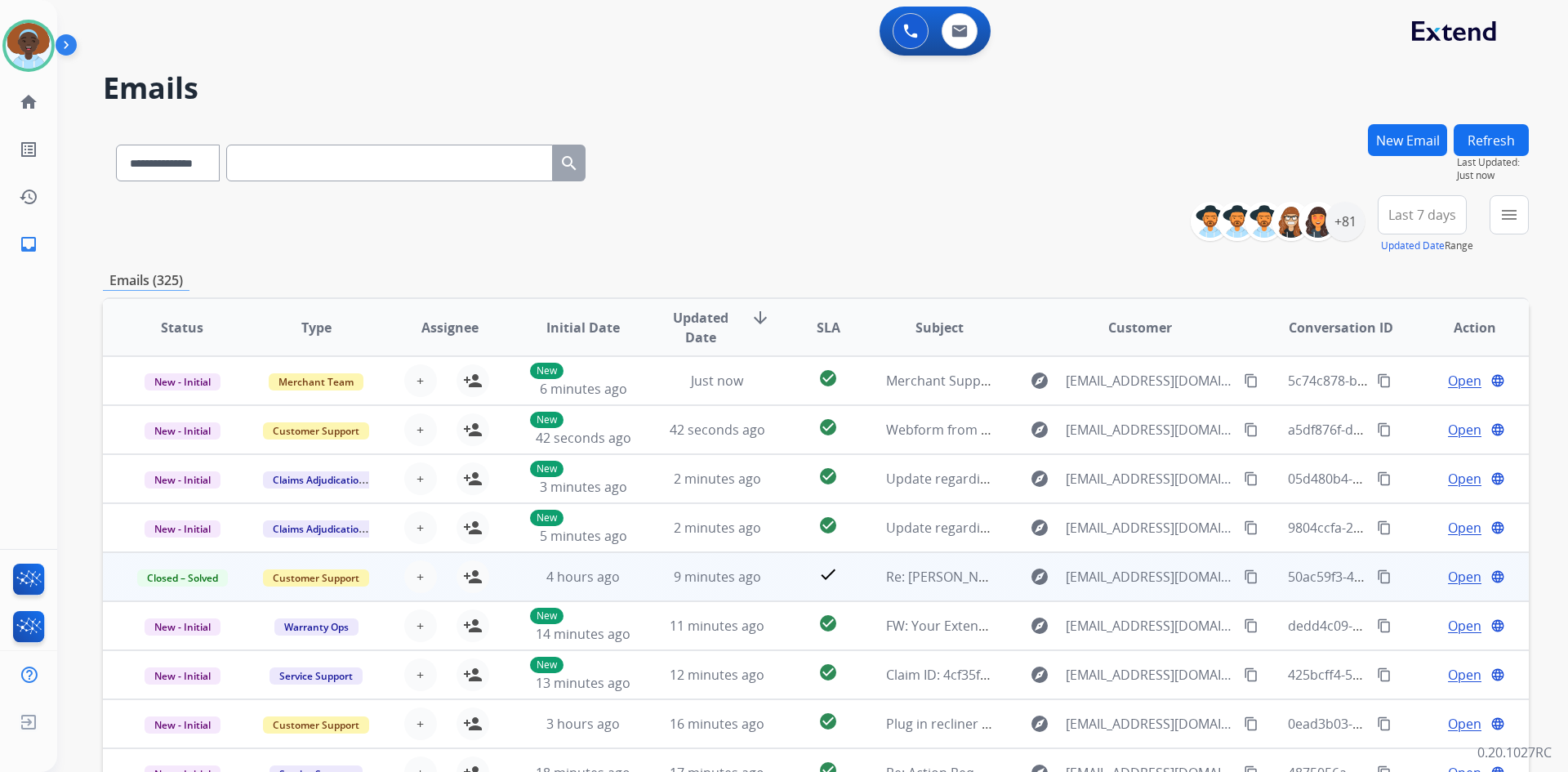
click at [1452, 579] on span "Open" at bounding box center [1464, 577] width 33 height 20
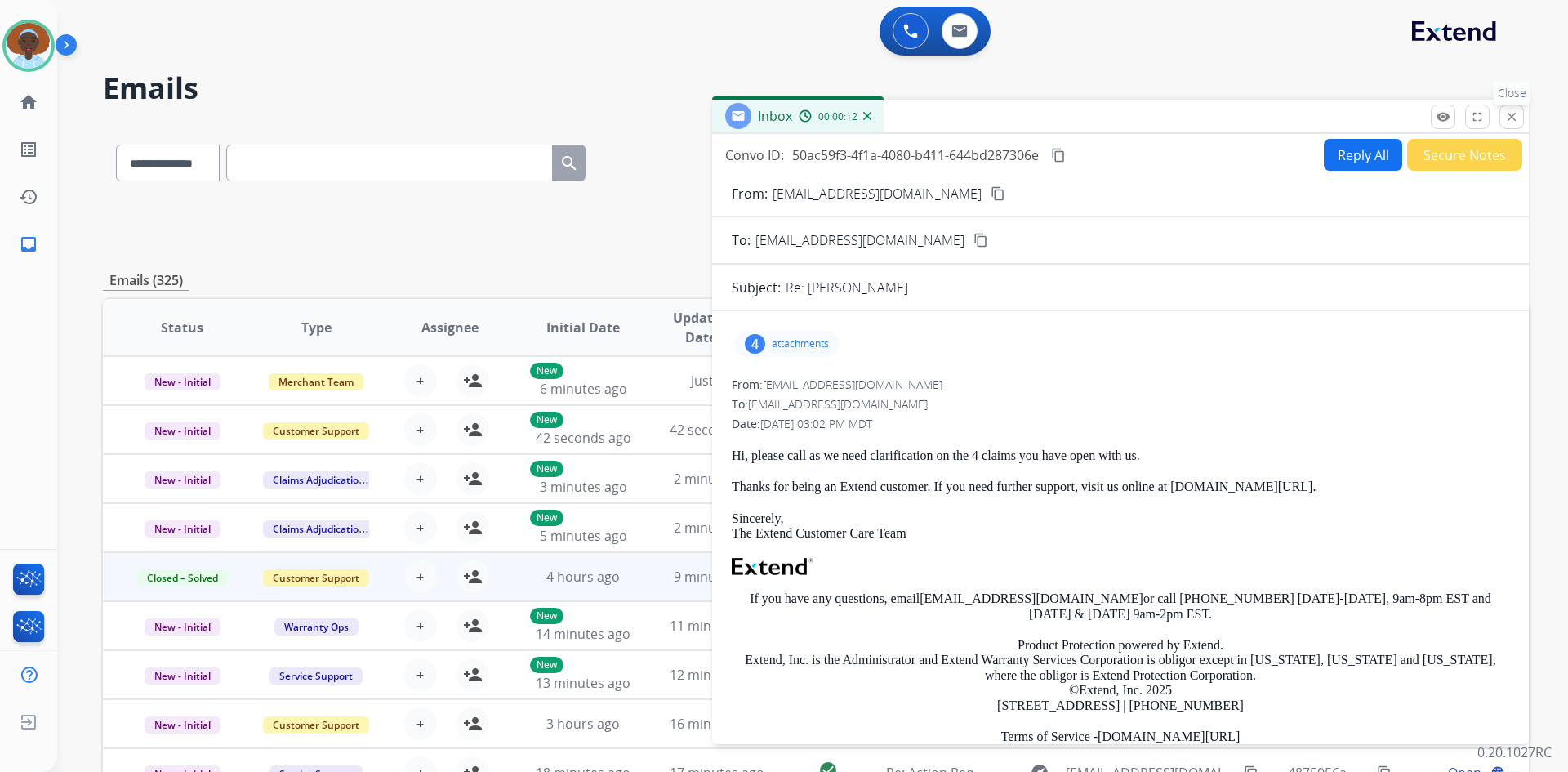
click at [1517, 125] on button "close Close" at bounding box center [1511, 116] width 24 height 24
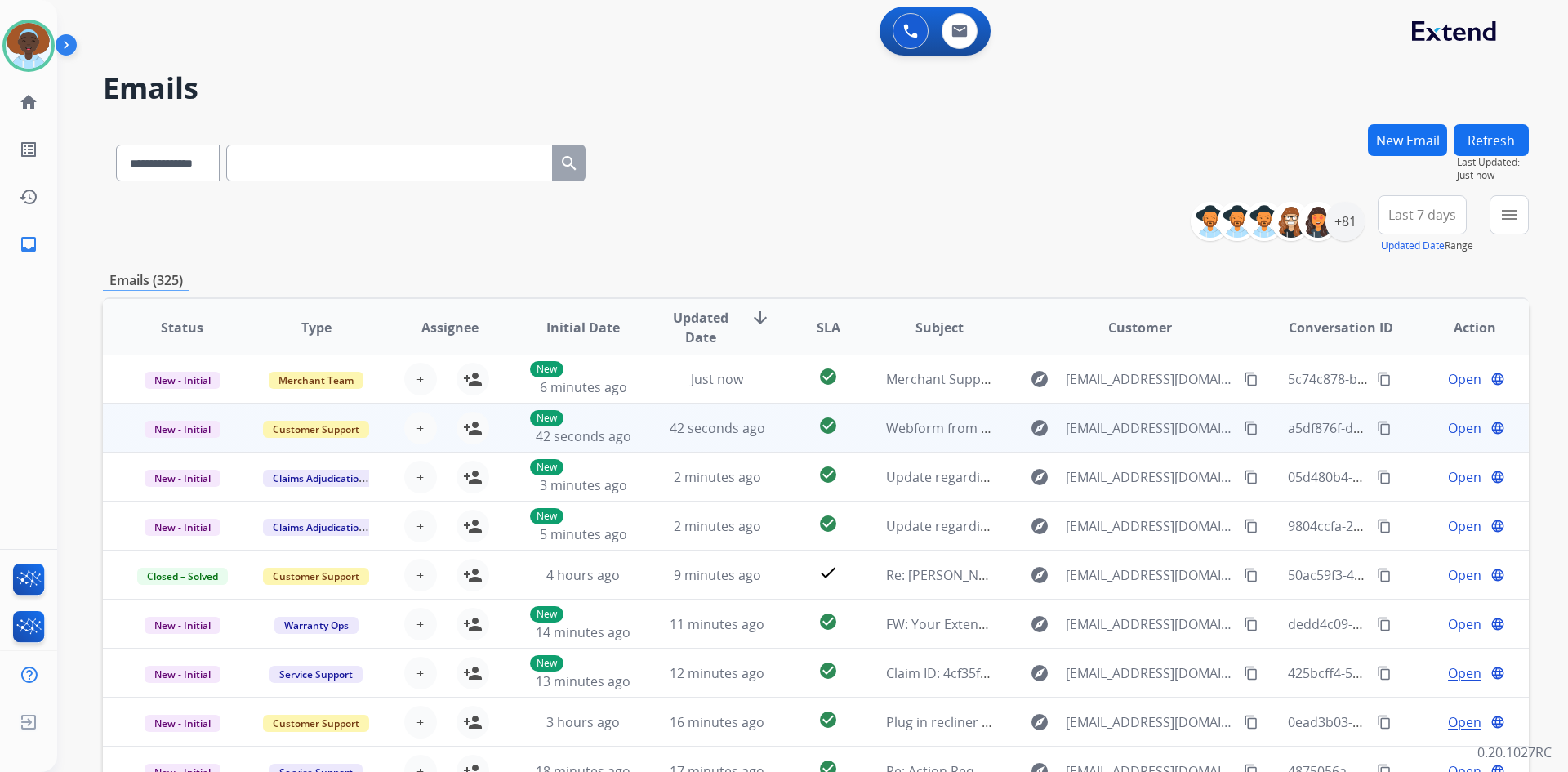
click at [1456, 427] on span "Open" at bounding box center [1464, 428] width 33 height 20
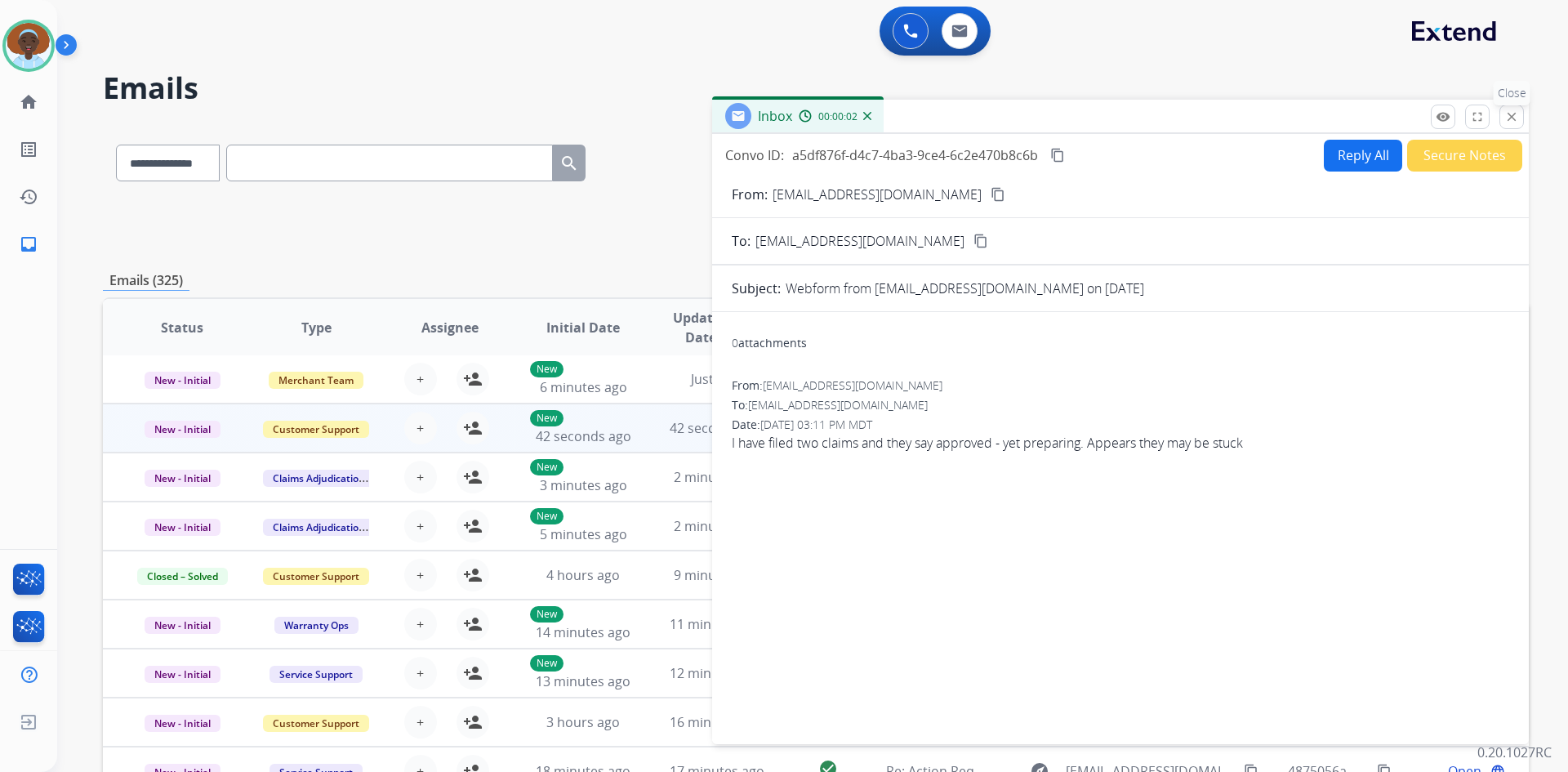
click at [1513, 123] on mat-icon "close" at bounding box center [1512, 117] width 14 height 14
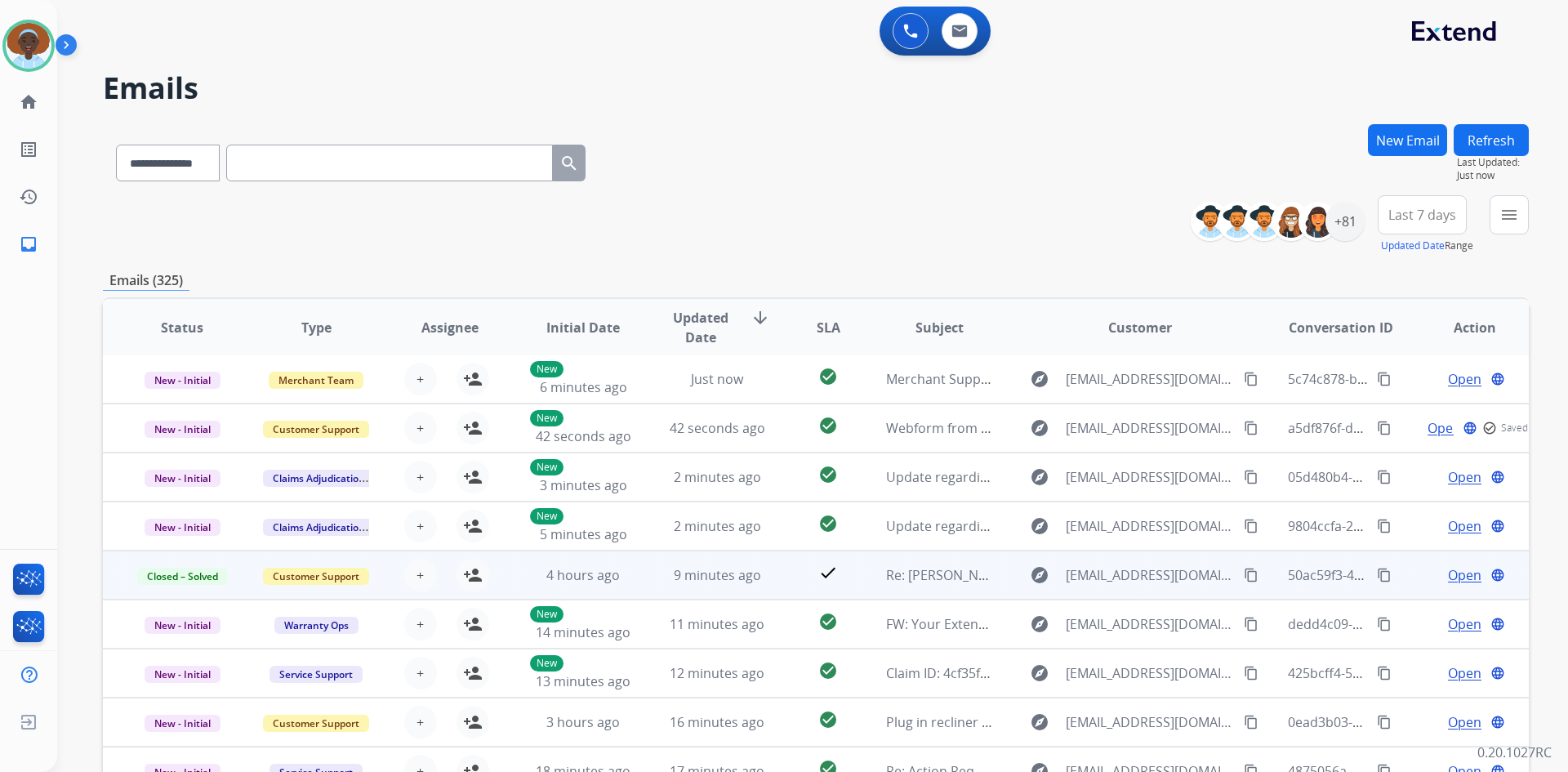
click at [1457, 574] on span "Open" at bounding box center [1464, 575] width 33 height 20
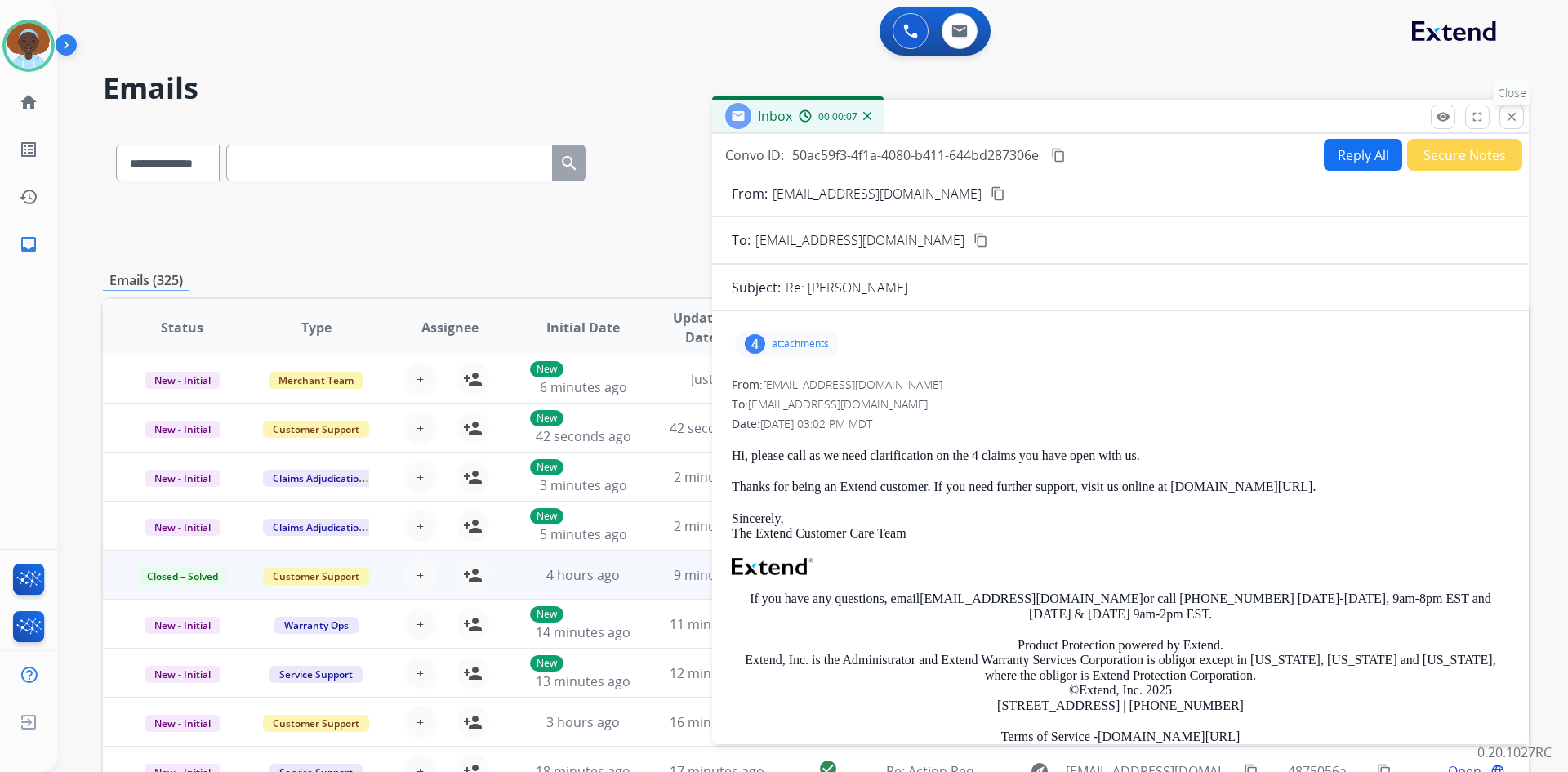
click at [1505, 121] on mat-icon "close" at bounding box center [1512, 117] width 14 height 14
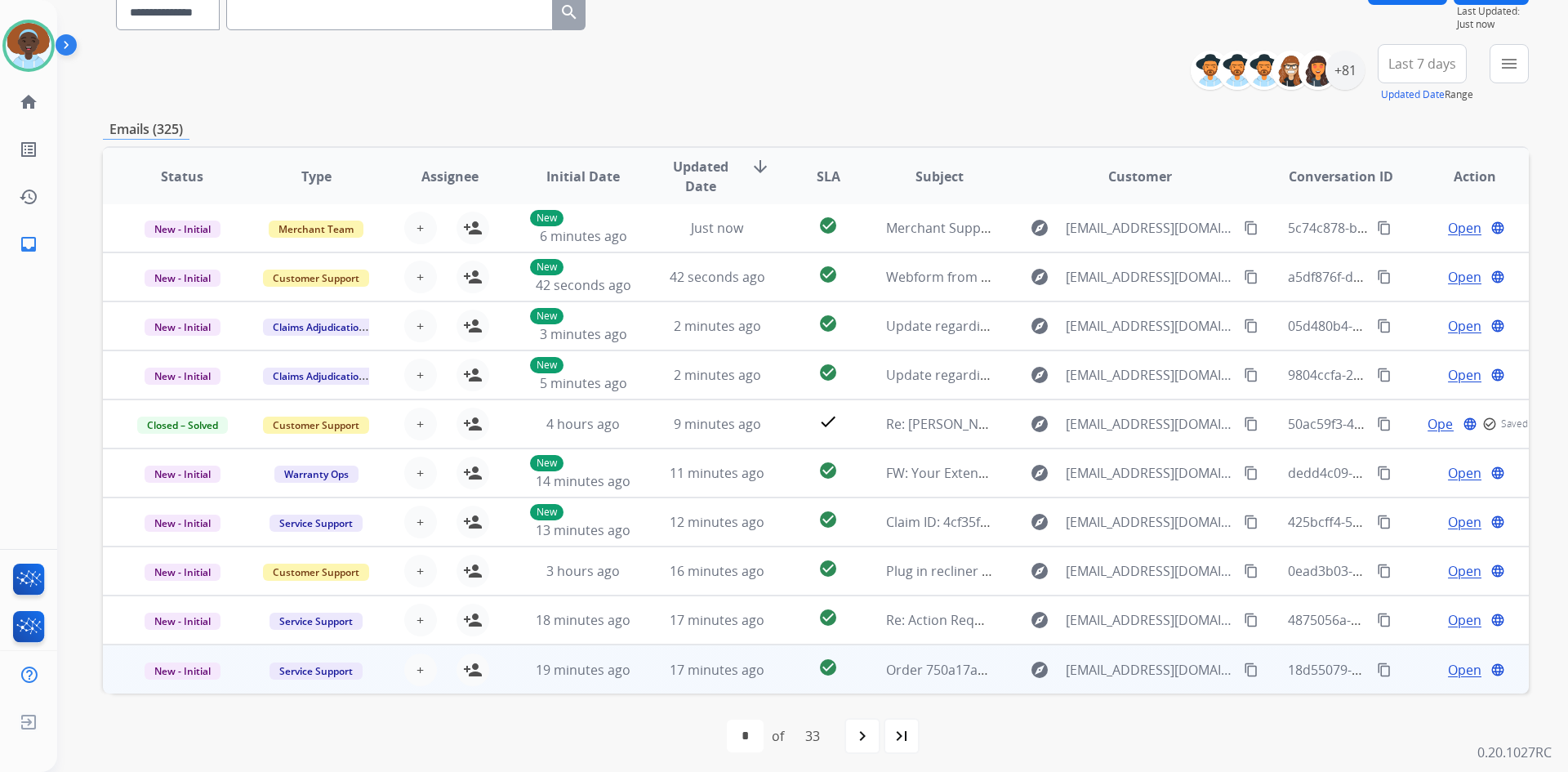
scroll to position [157, 0]
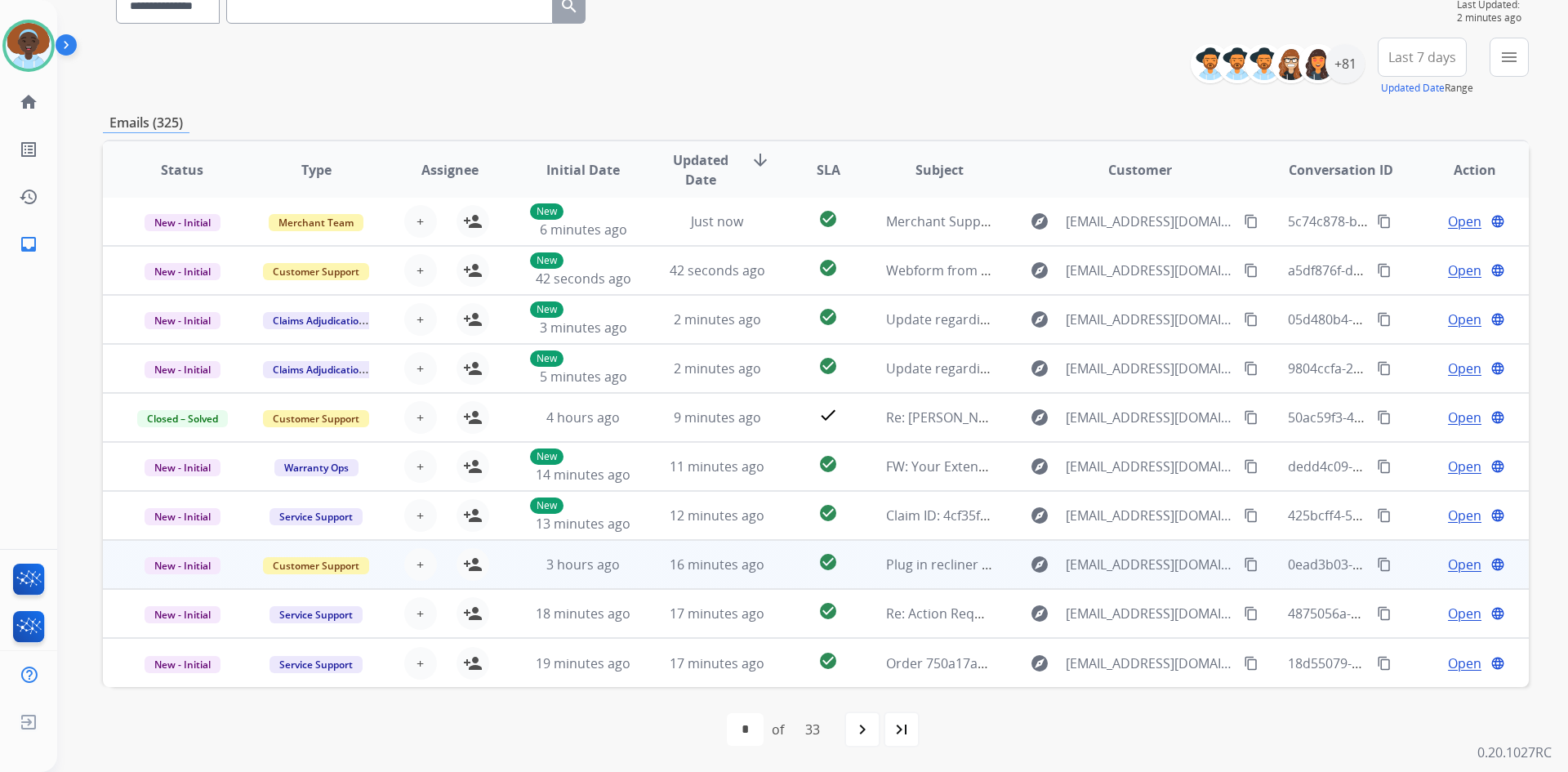
click at [1448, 564] on span "Open" at bounding box center [1464, 564] width 33 height 20
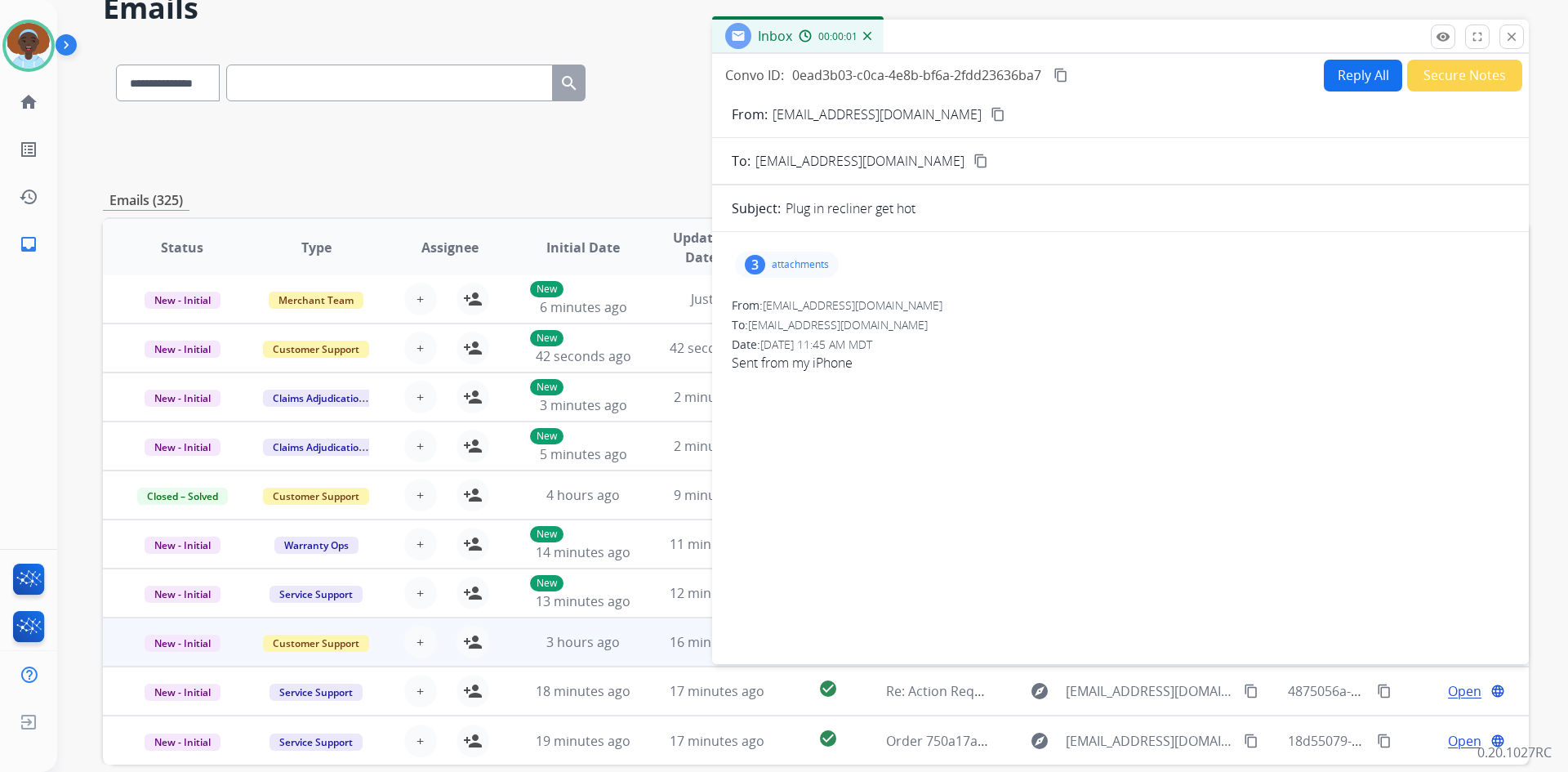
scroll to position [0, 0]
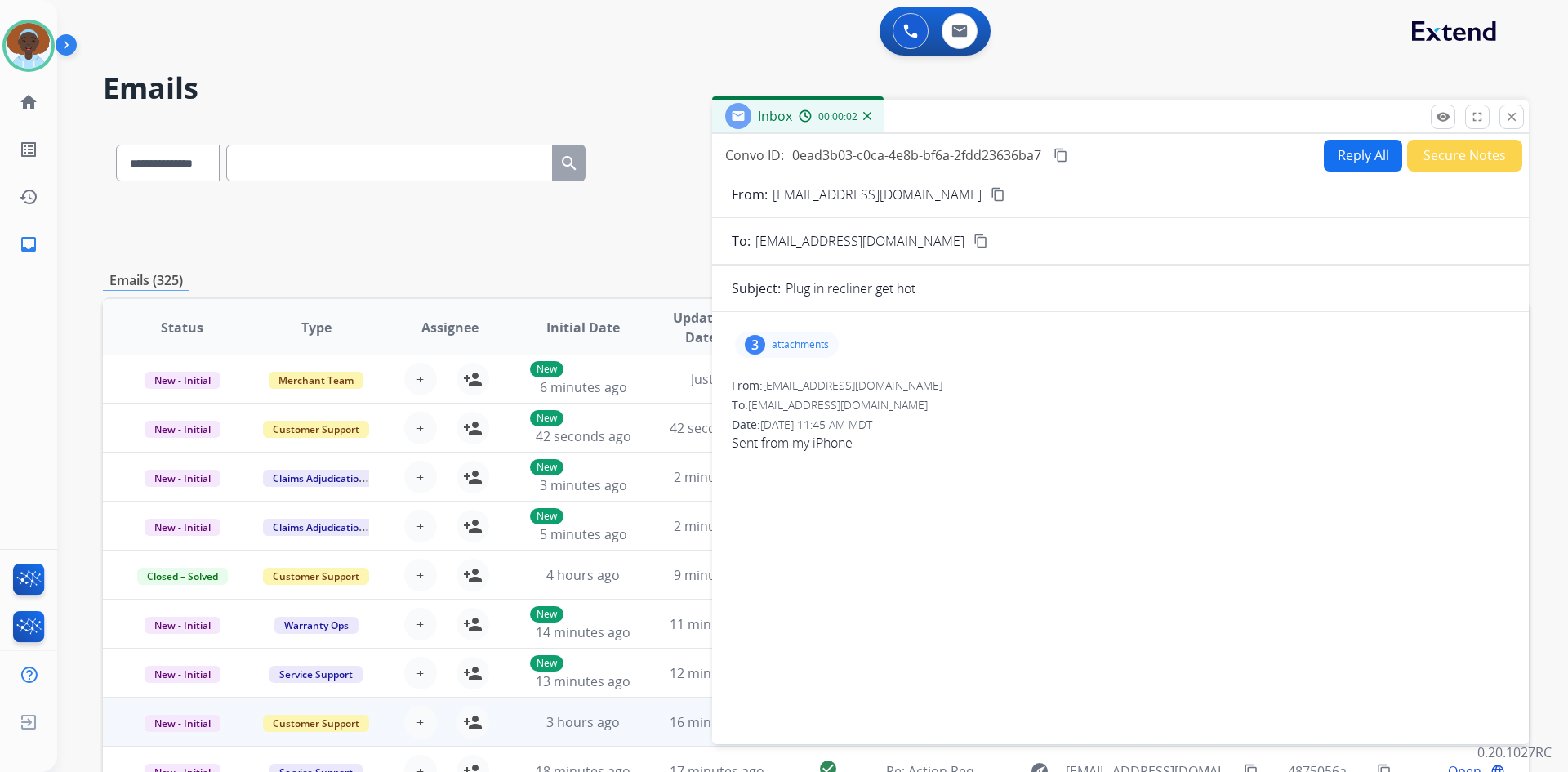
drag, startPoint x: 1518, startPoint y: 118, endPoint x: 1499, endPoint y: 152, distance: 38.9
click at [1517, 118] on mat-icon "close" at bounding box center [1512, 117] width 14 height 14
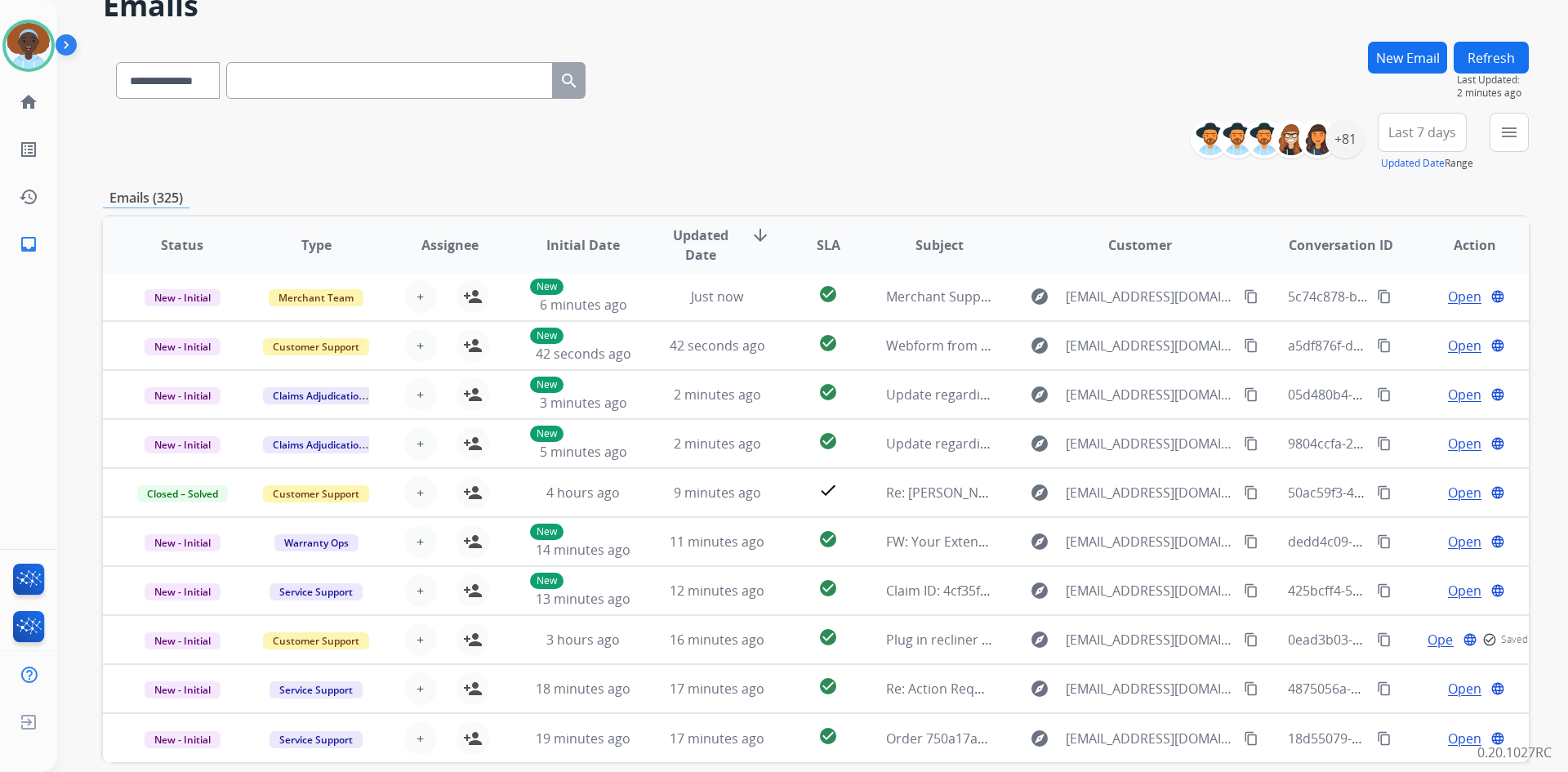
scroll to position [157, 0]
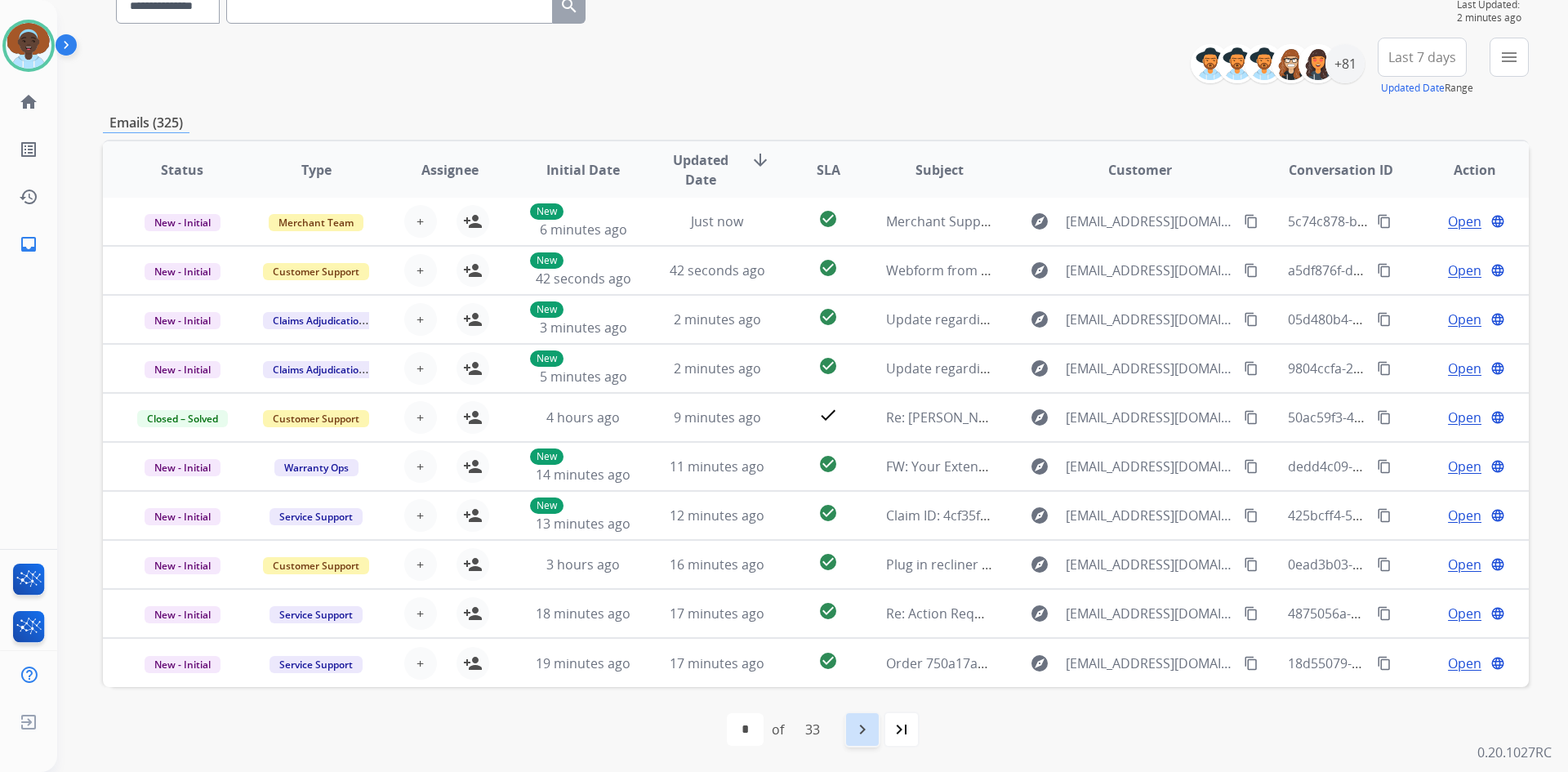
click at [872, 732] on mat-icon "navigate_next" at bounding box center [862, 729] width 20 height 20
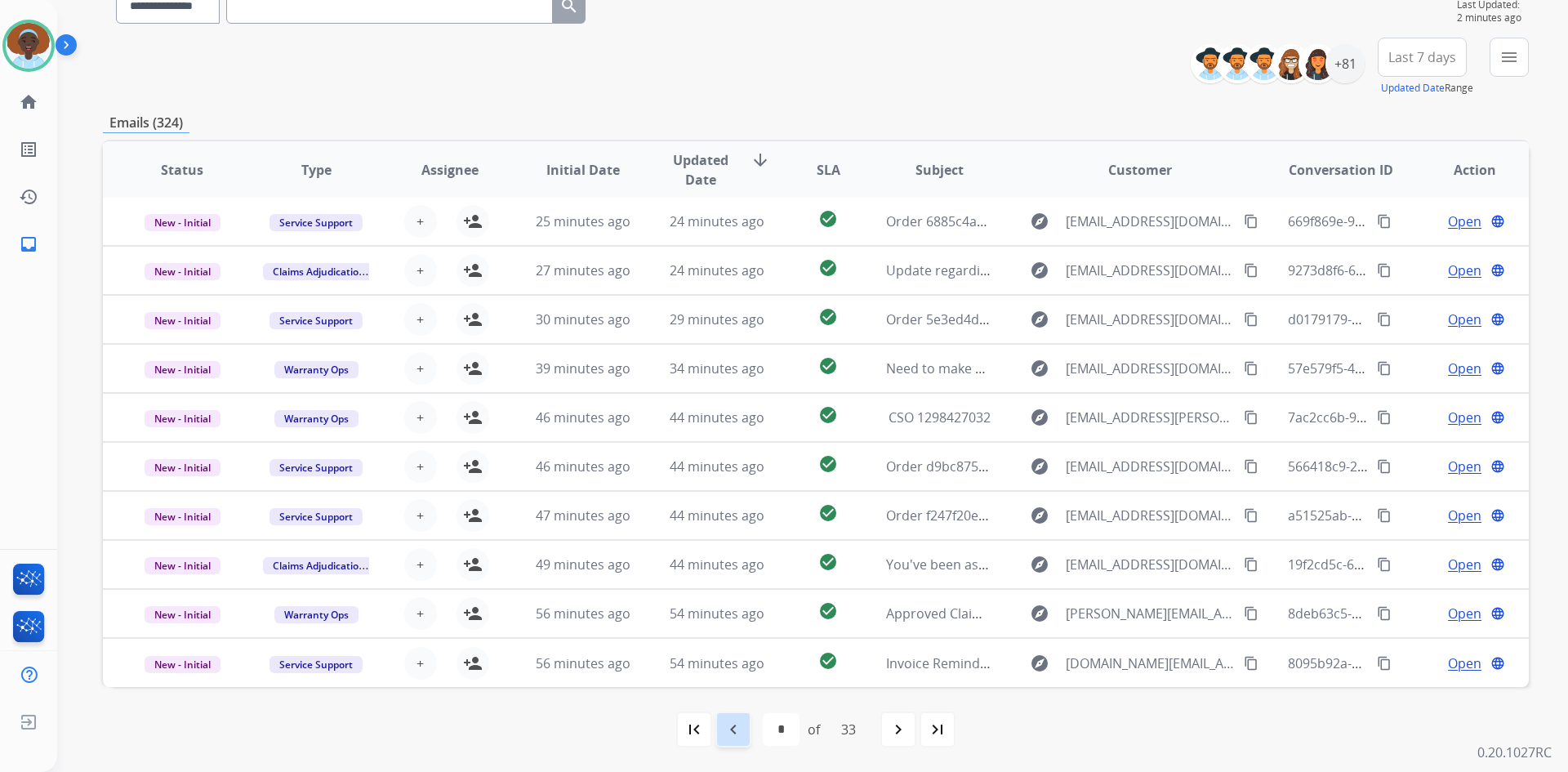
click at [724, 730] on mat-icon "navigate_before" at bounding box center [734, 729] width 20 height 20
select select "*"
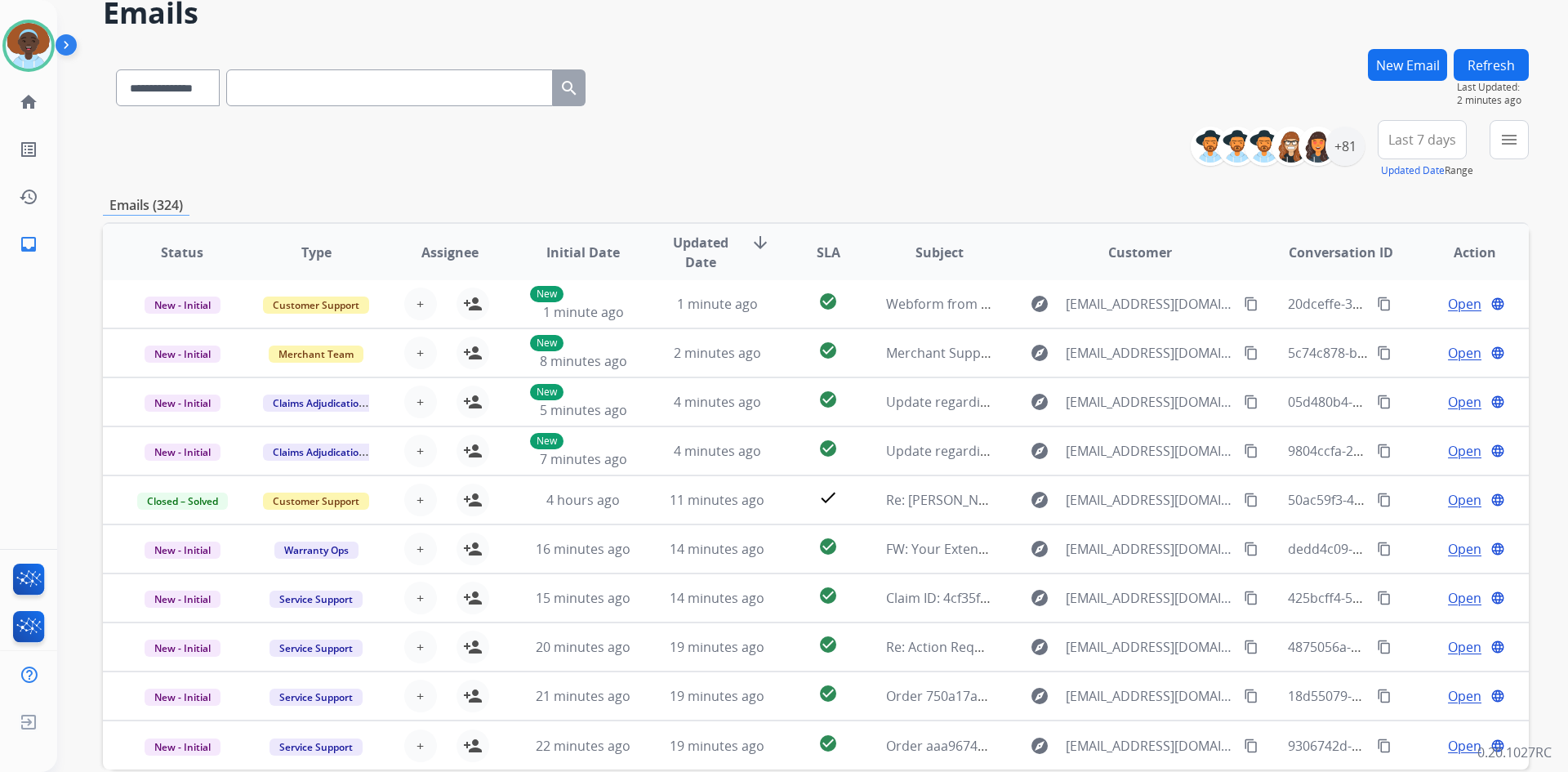
scroll to position [82, 0]
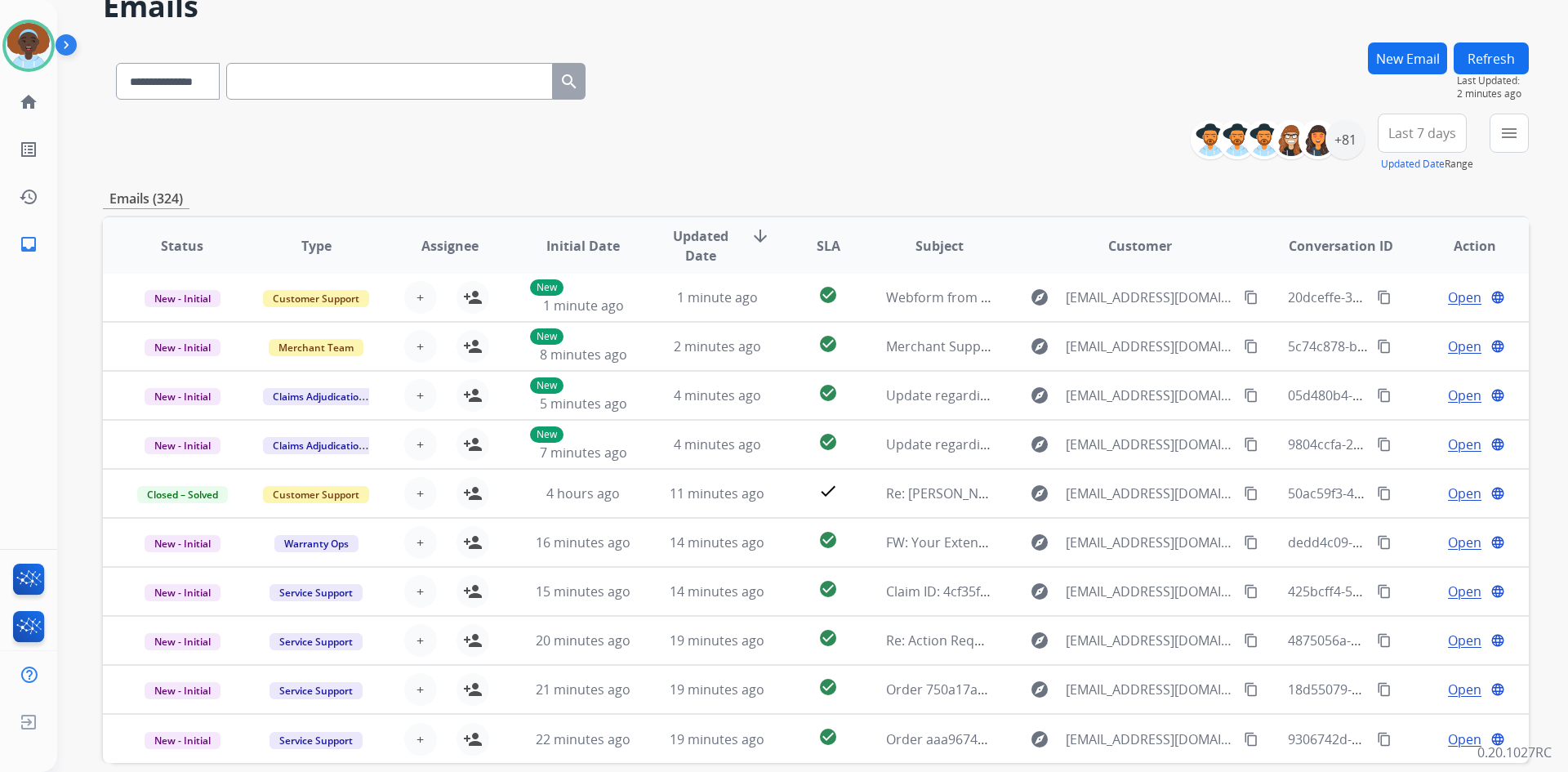
drag, startPoint x: 1478, startPoint y: 60, endPoint x: 1479, endPoint y: 71, distance: 11.0
click at [1478, 63] on button "Refresh" at bounding box center [1491, 58] width 75 height 31
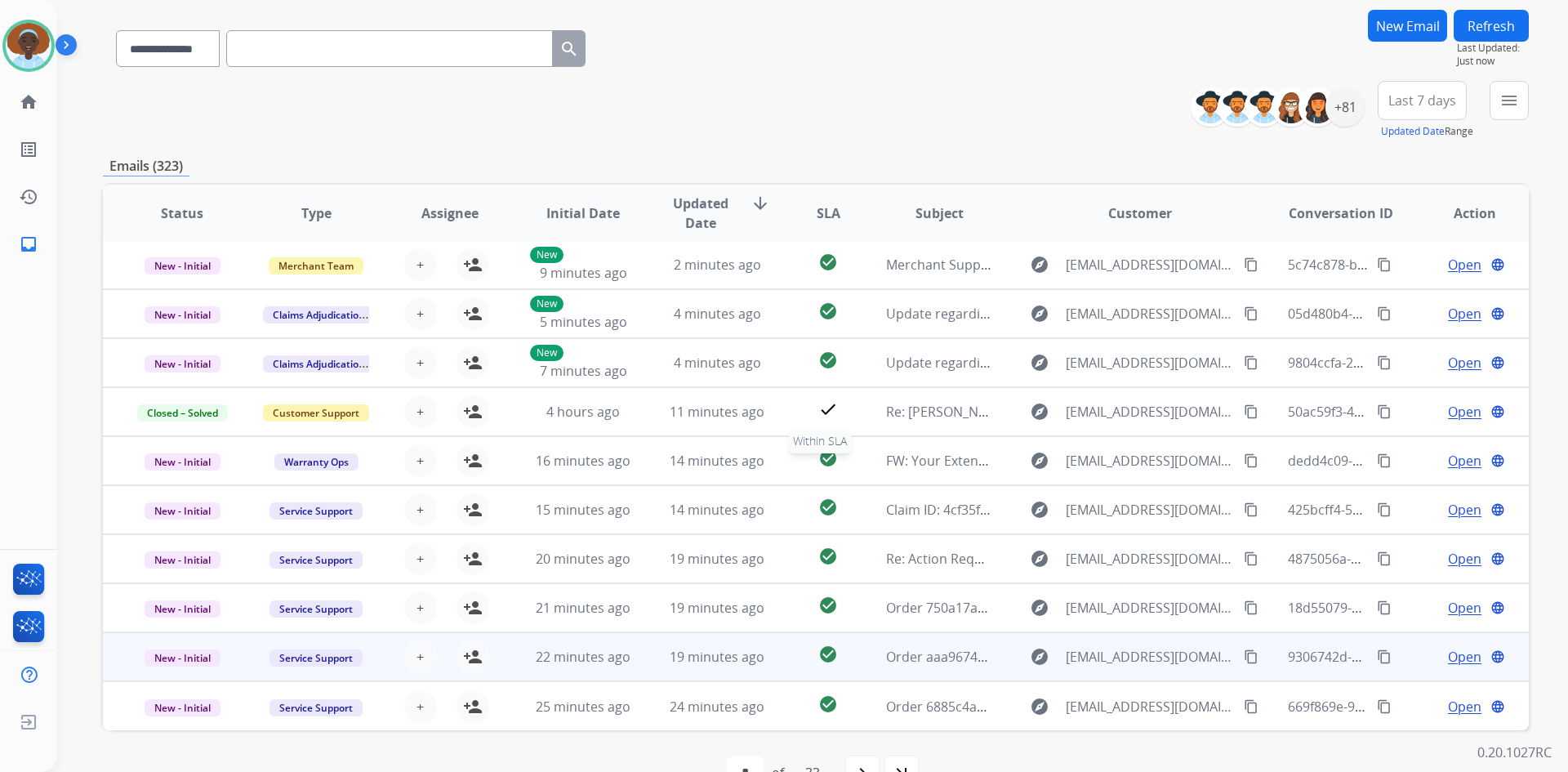
scroll to position [157, 0]
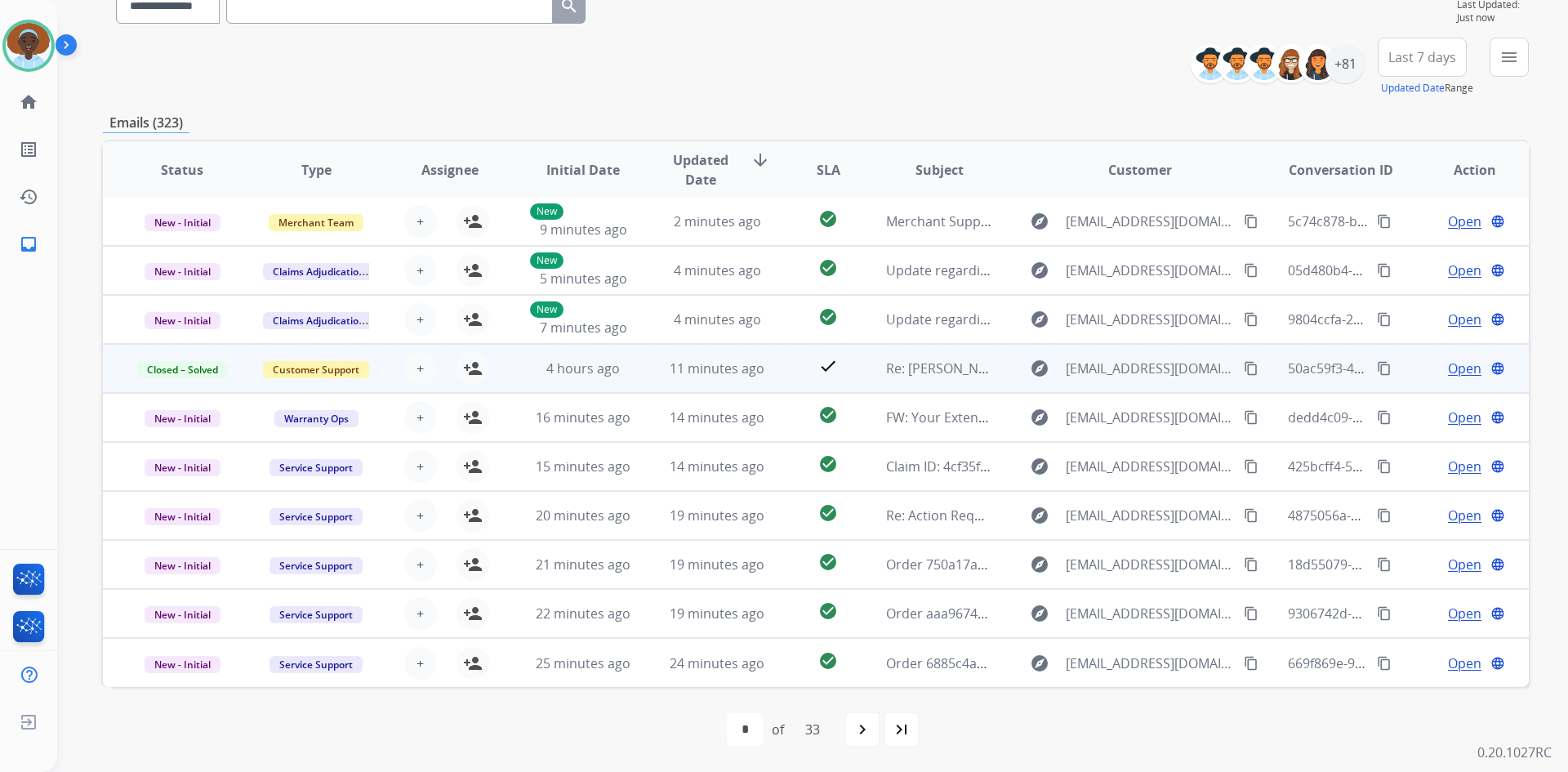
click at [1452, 367] on span "Open" at bounding box center [1464, 368] width 33 height 20
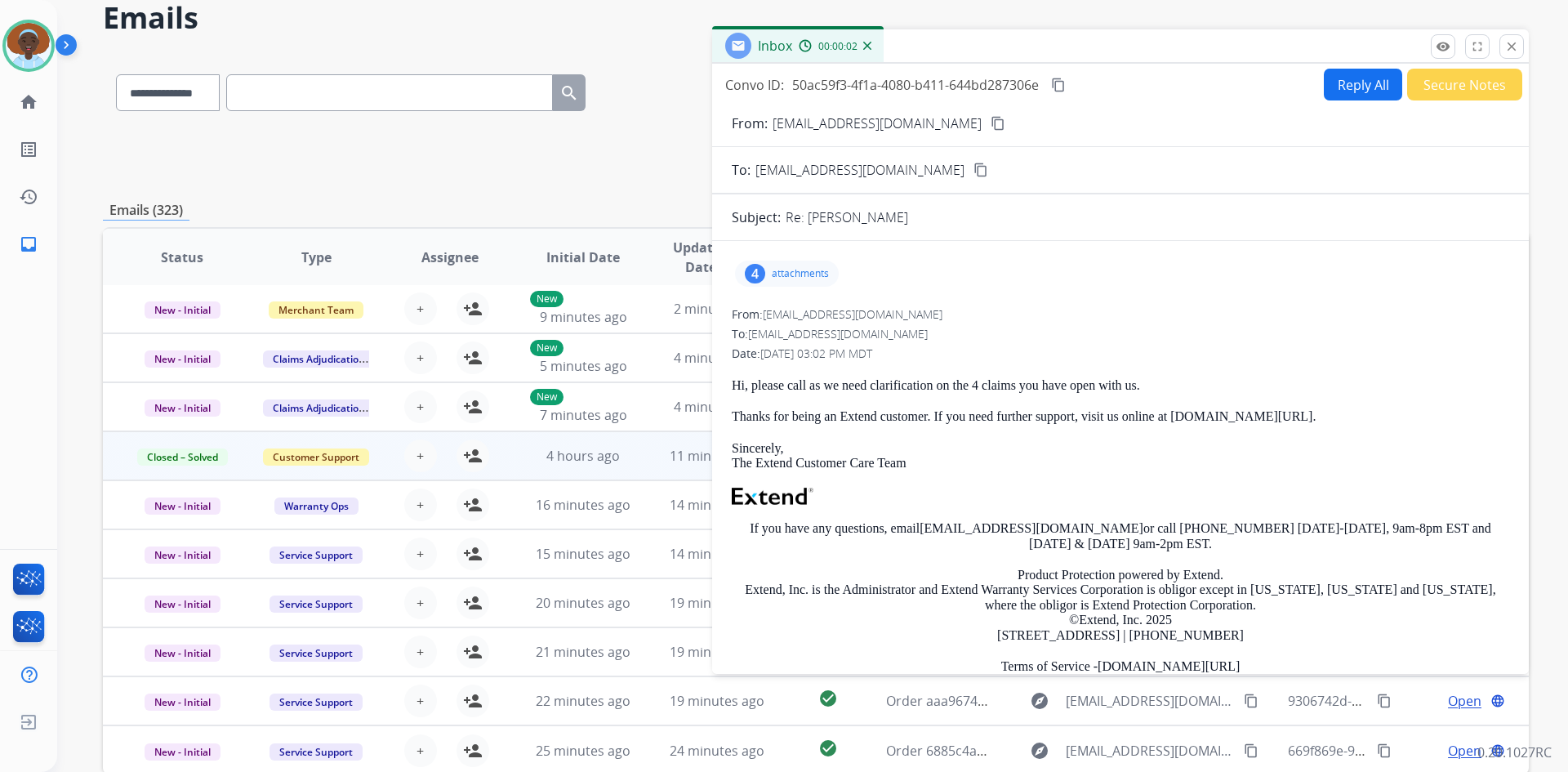
scroll to position [0, 0]
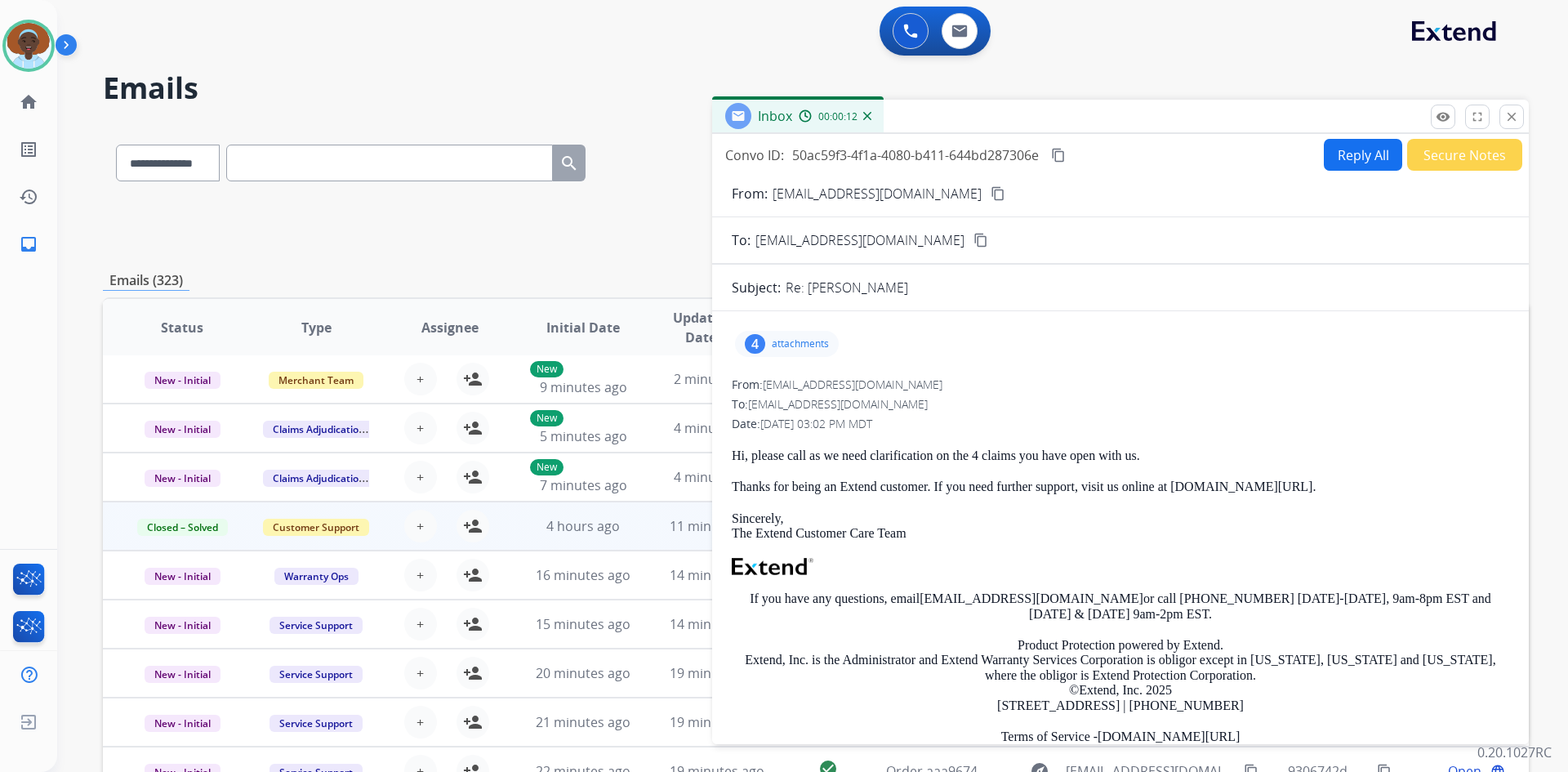
click at [1516, 115] on mat-icon "close" at bounding box center [1512, 117] width 14 height 14
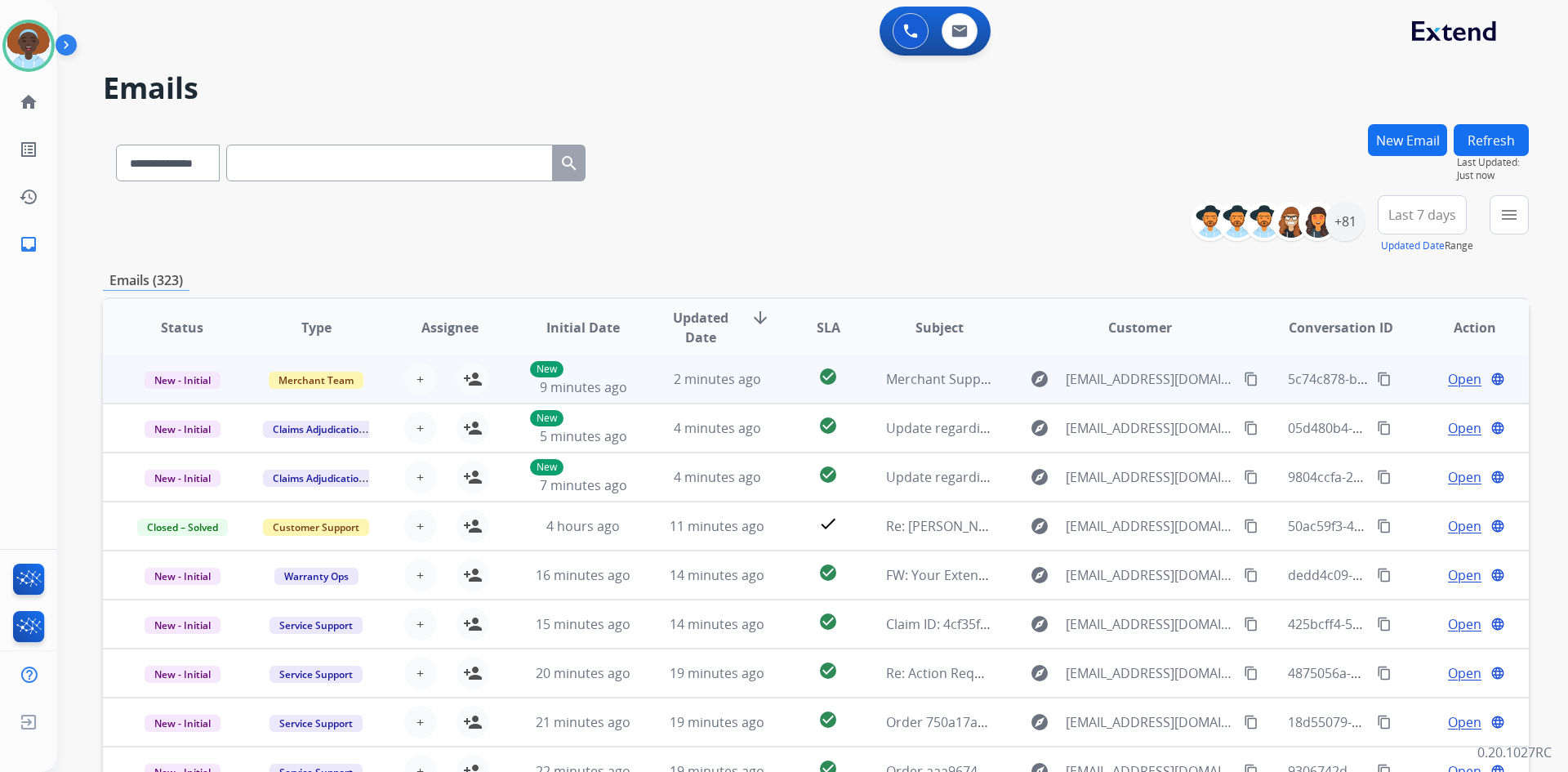
click at [1448, 381] on span "Open" at bounding box center [1464, 379] width 33 height 20
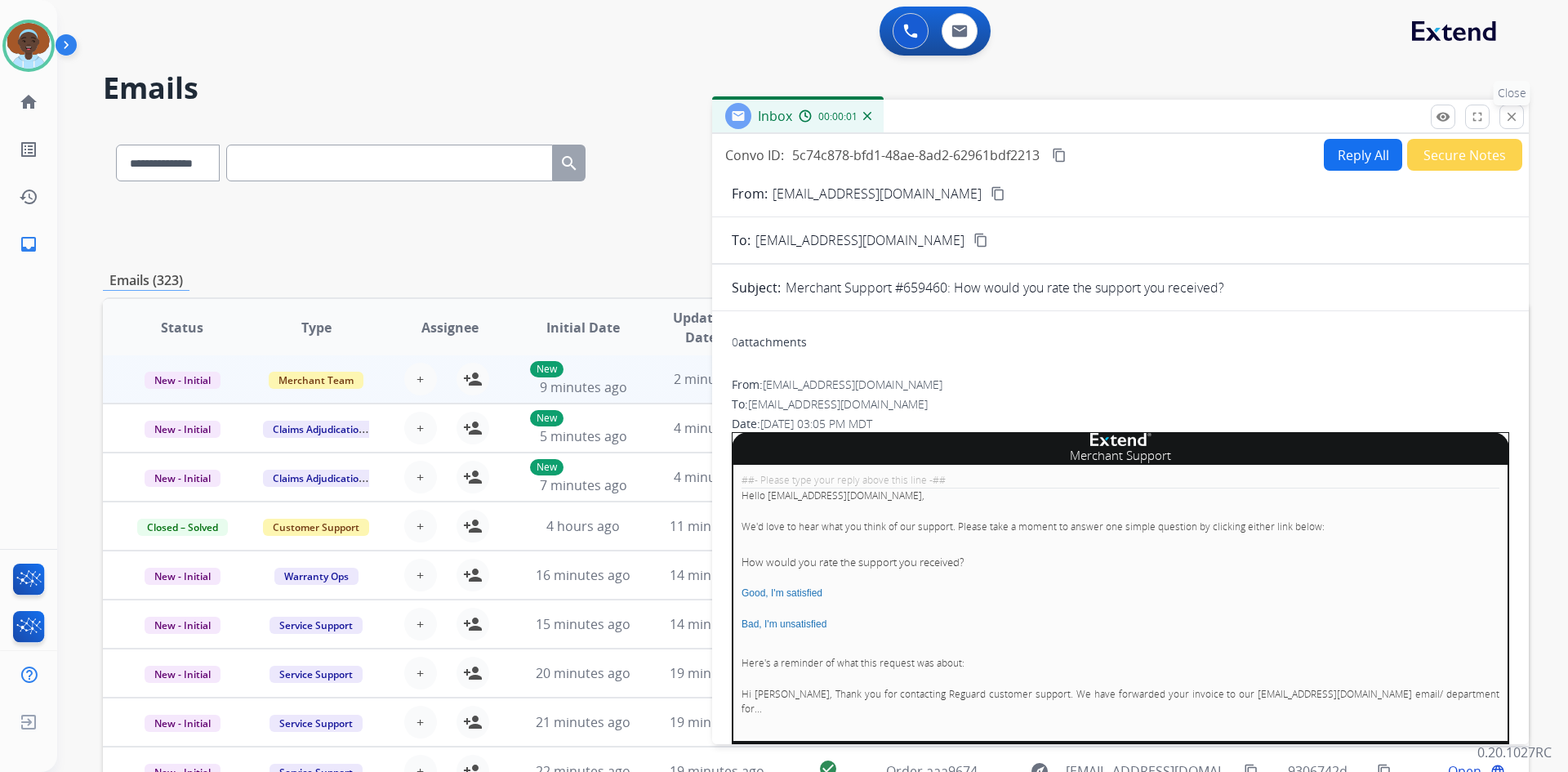
drag, startPoint x: 1512, startPoint y: 119, endPoint x: 1479, endPoint y: 168, distance: 59.1
click at [1512, 120] on mat-icon "close" at bounding box center [1512, 117] width 14 height 14
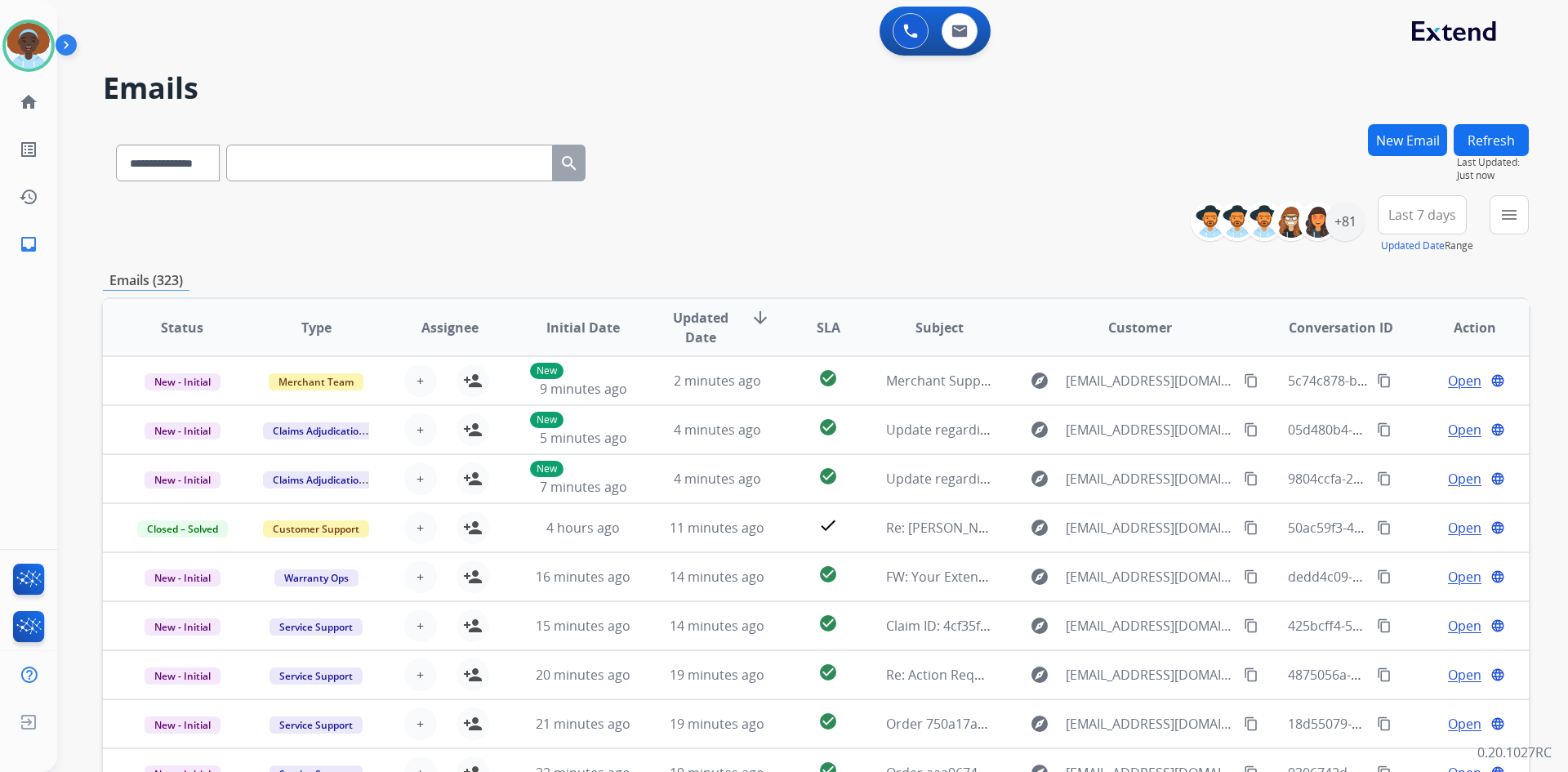
click at [1484, 138] on button "Refresh" at bounding box center [1491, 139] width 75 height 31
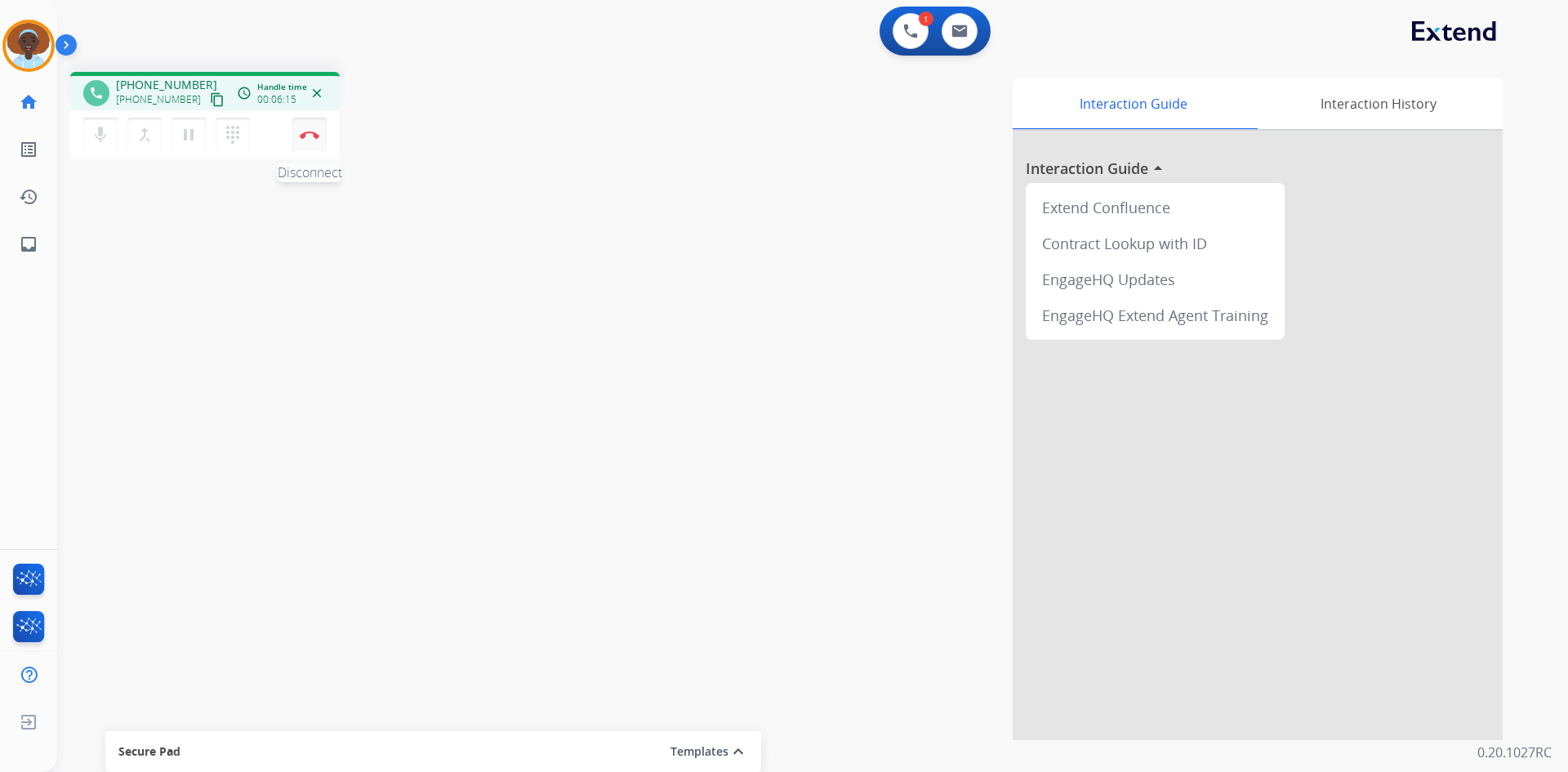
click at [303, 137] on img at bounding box center [310, 134] width 20 height 8
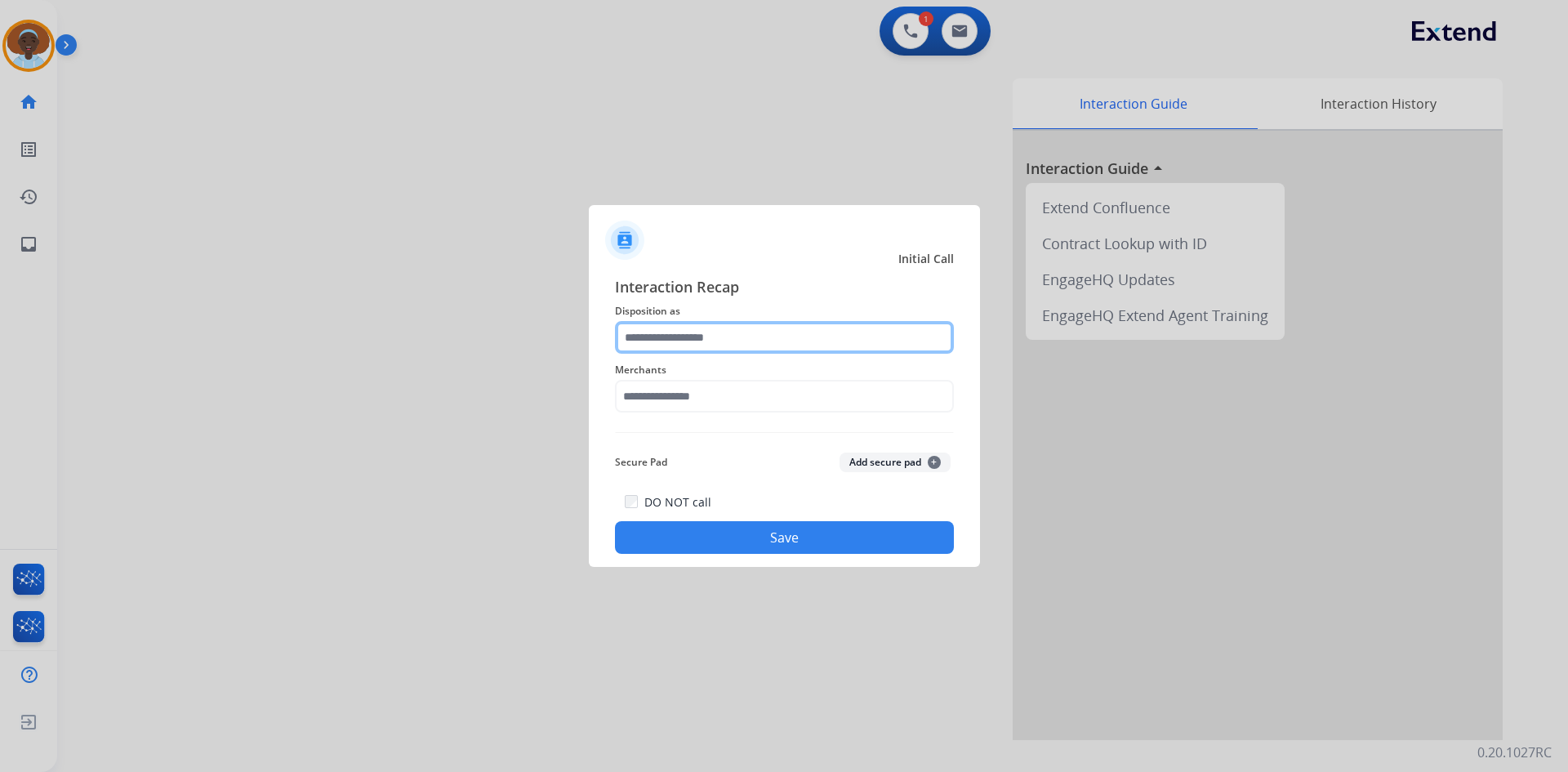
click at [687, 346] on input "text" at bounding box center [784, 337] width 339 height 32
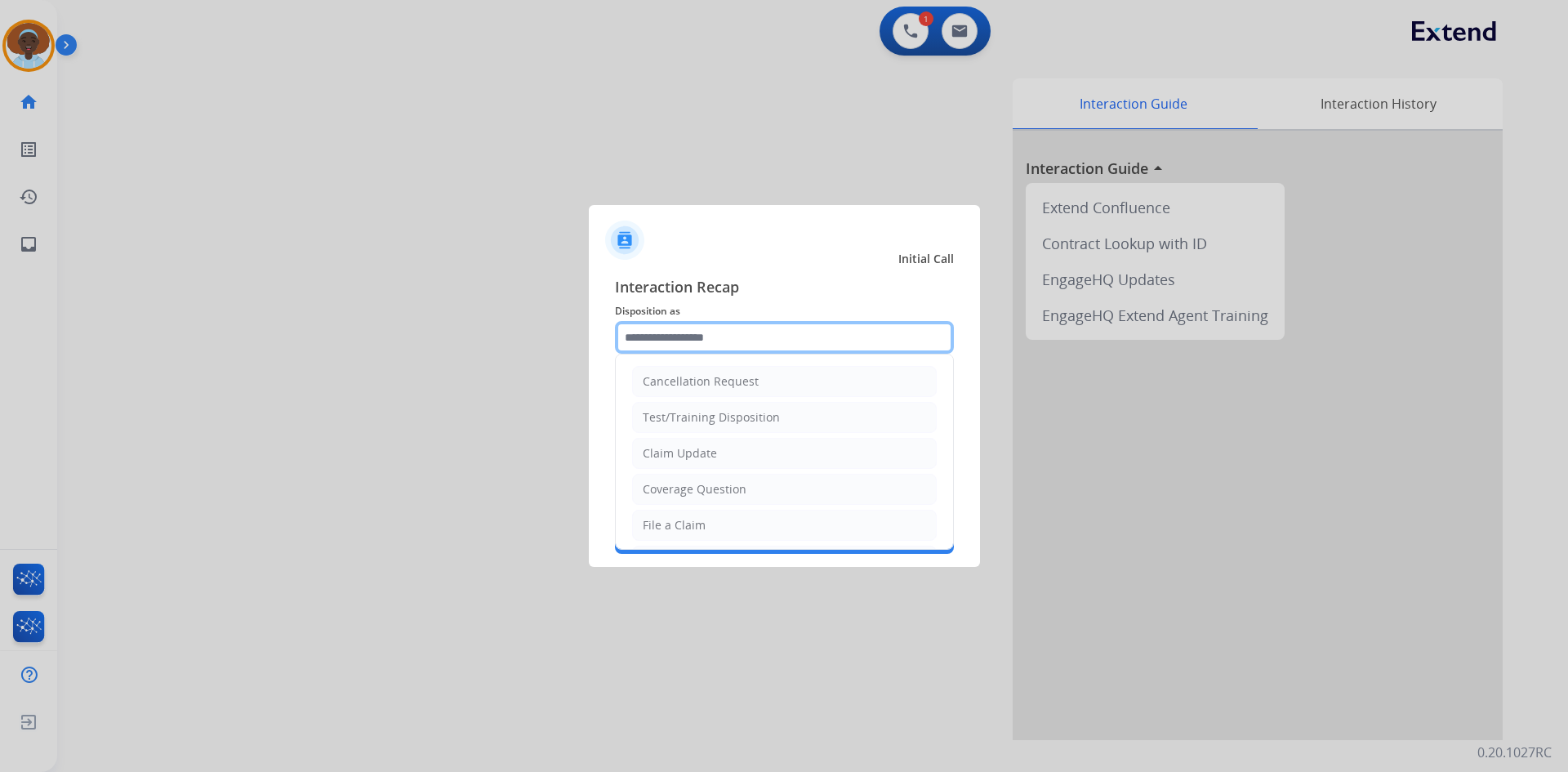
scroll to position [255, 0]
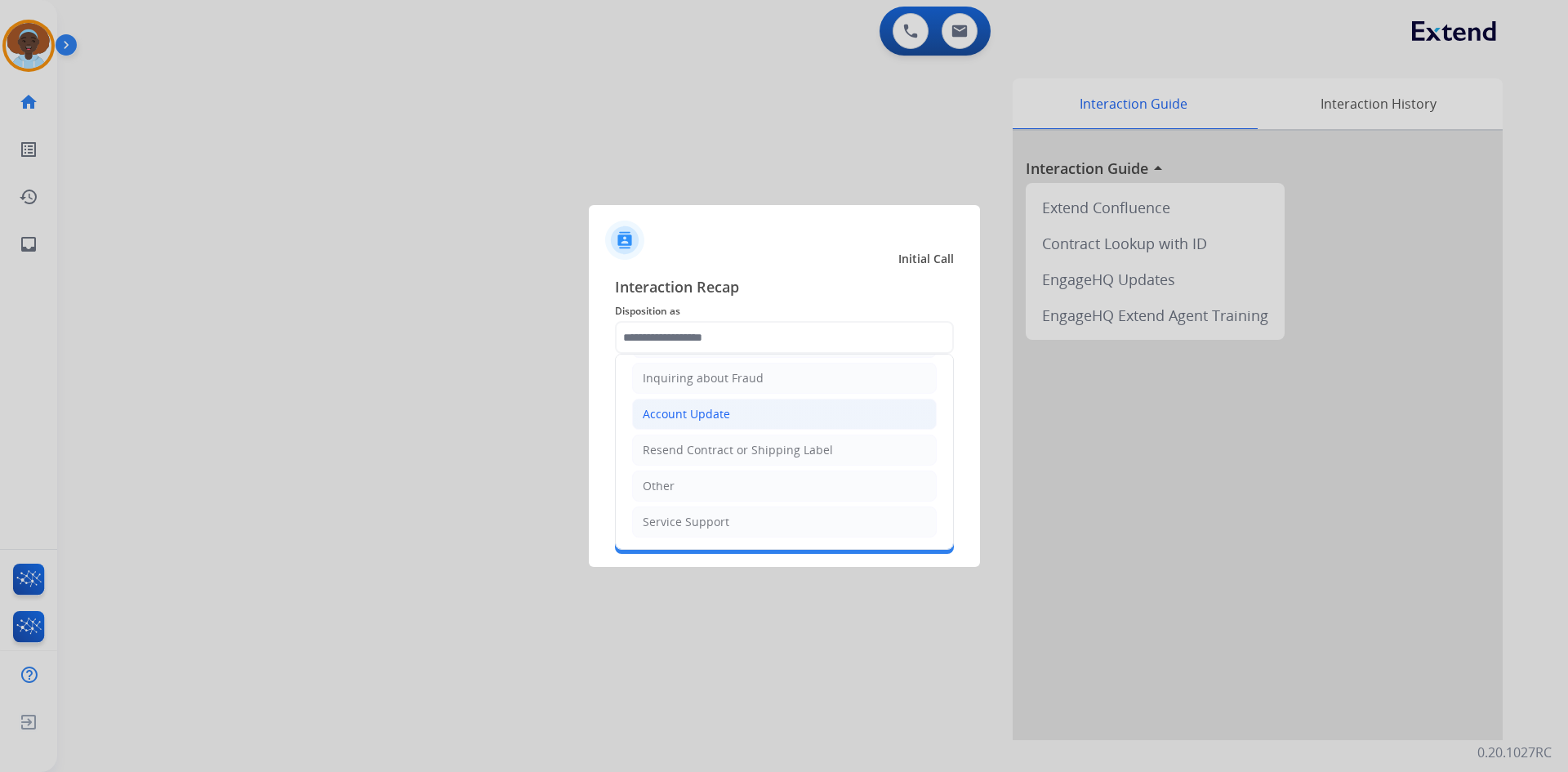
click at [745, 404] on li "Account Update" at bounding box center [784, 414] width 304 height 31
type input "**********"
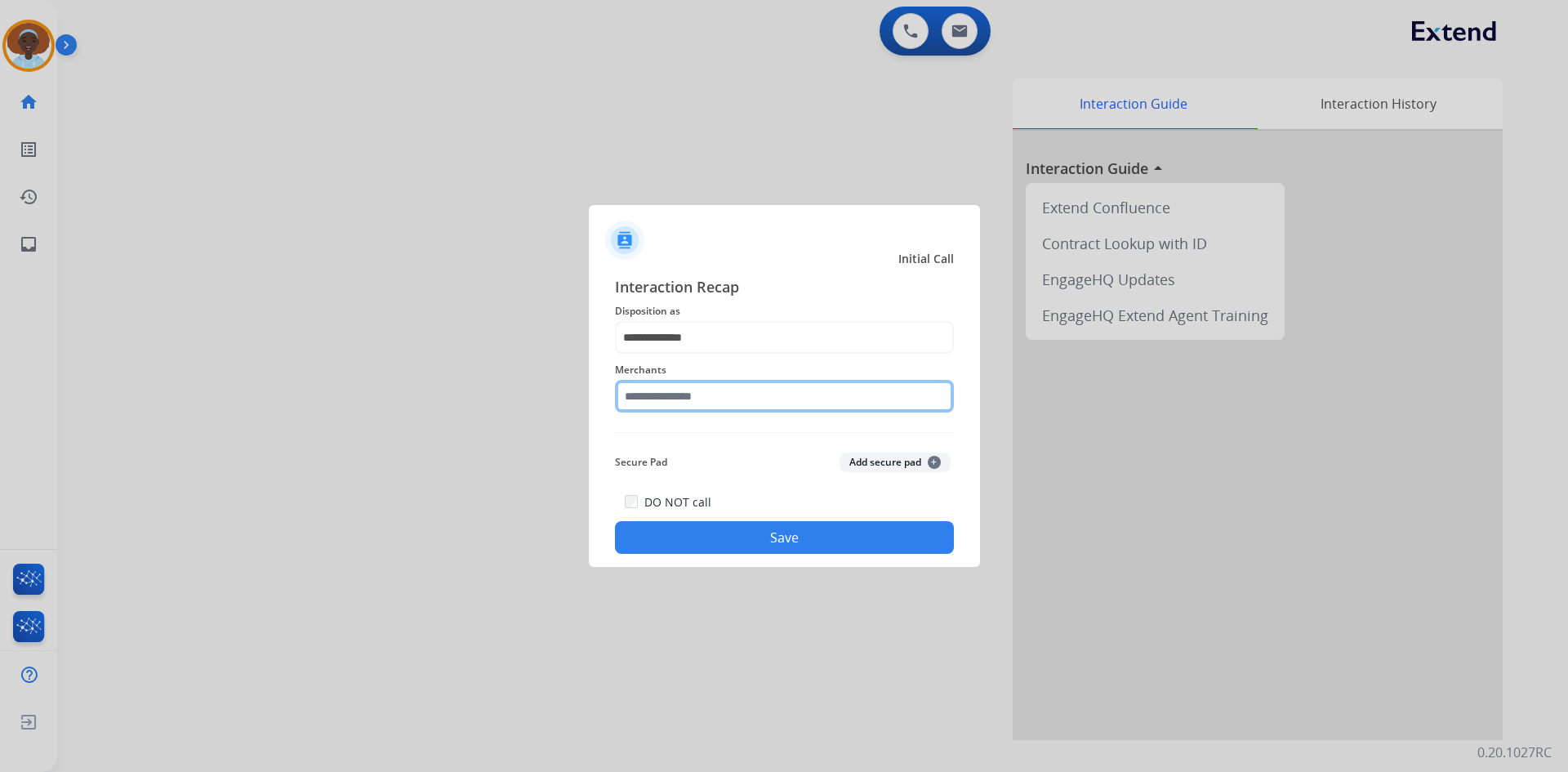
click at [703, 399] on input "text" at bounding box center [784, 396] width 339 height 32
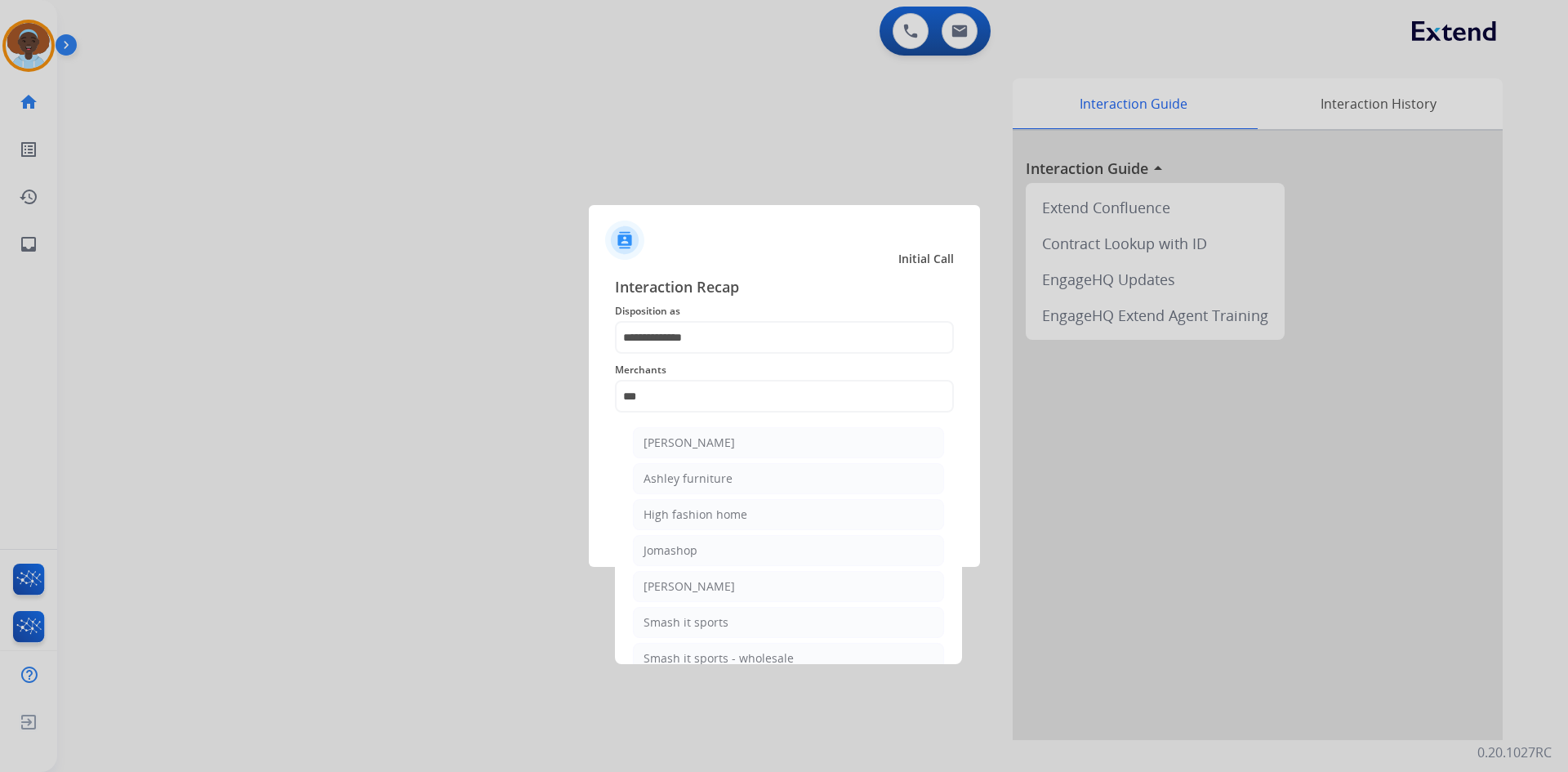
click at [720, 488] on li "Ashley furniture" at bounding box center [789, 479] width 311 height 31
type input "**********"
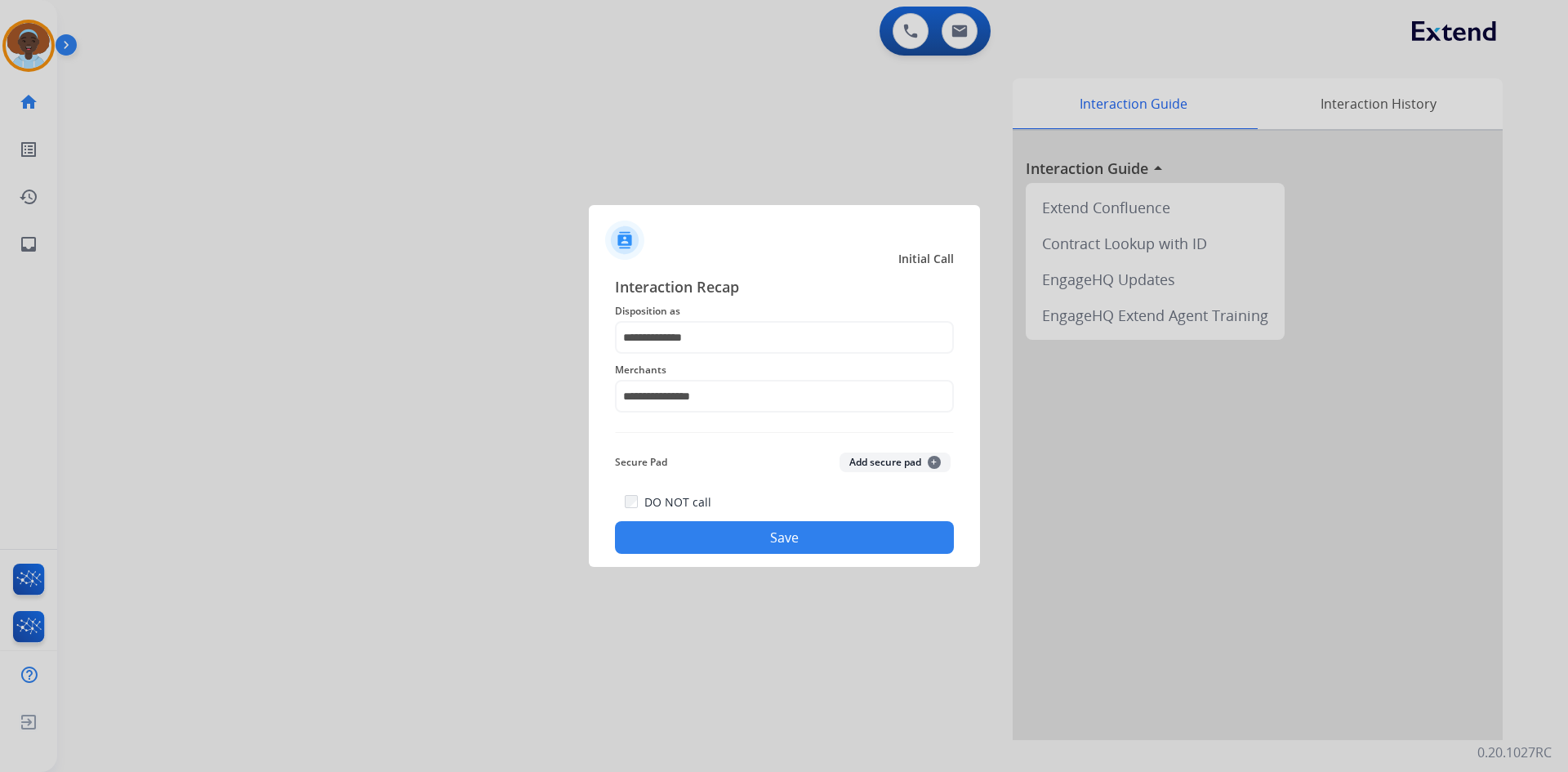
click at [788, 543] on button "Save" at bounding box center [784, 537] width 339 height 32
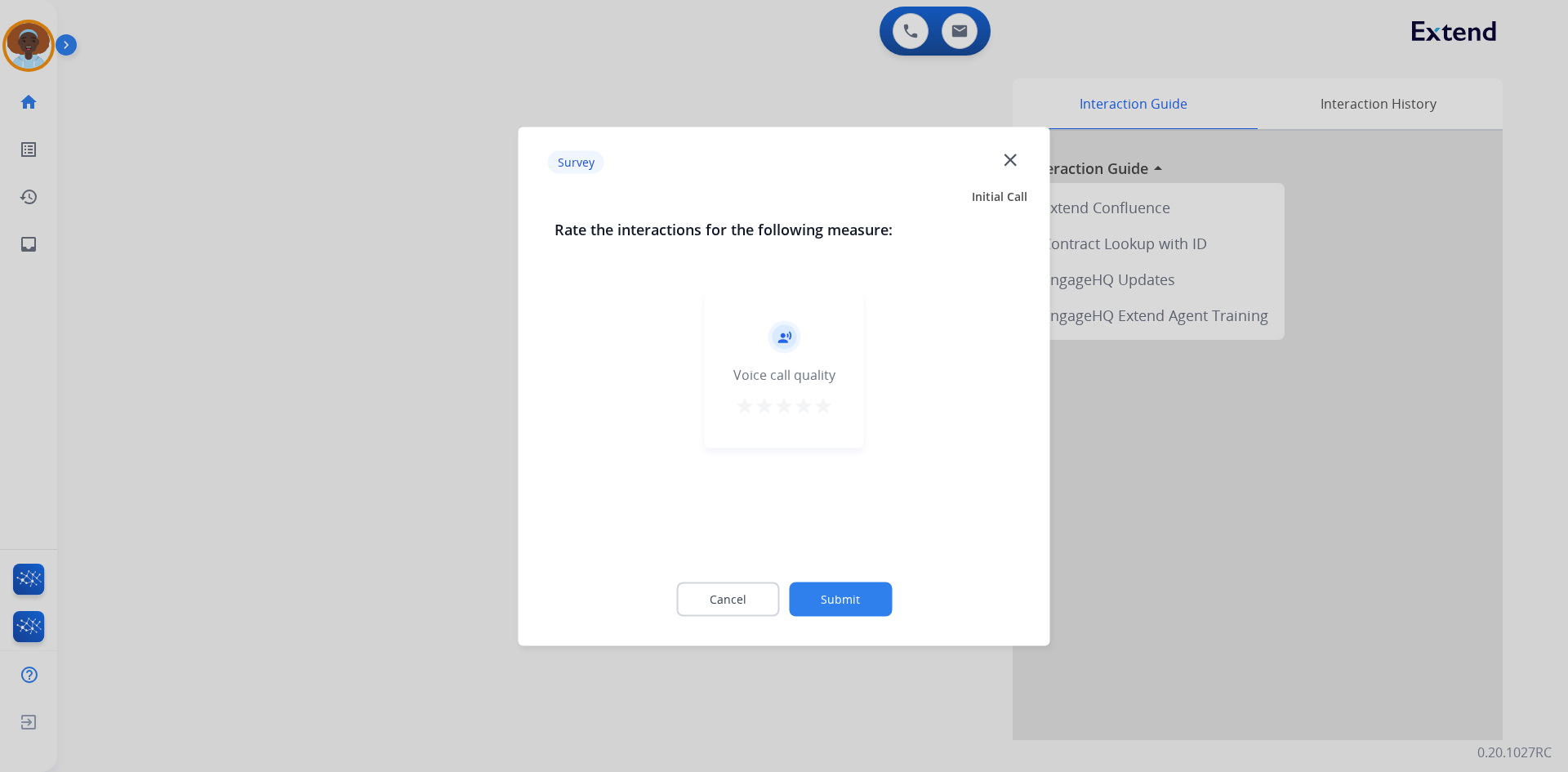
drag, startPoint x: 827, startPoint y: 410, endPoint x: 822, endPoint y: 425, distance: 15.8
click at [823, 412] on mat-icon "star" at bounding box center [824, 405] width 20 height 20
click at [858, 597] on button "Submit" at bounding box center [841, 598] width 103 height 34
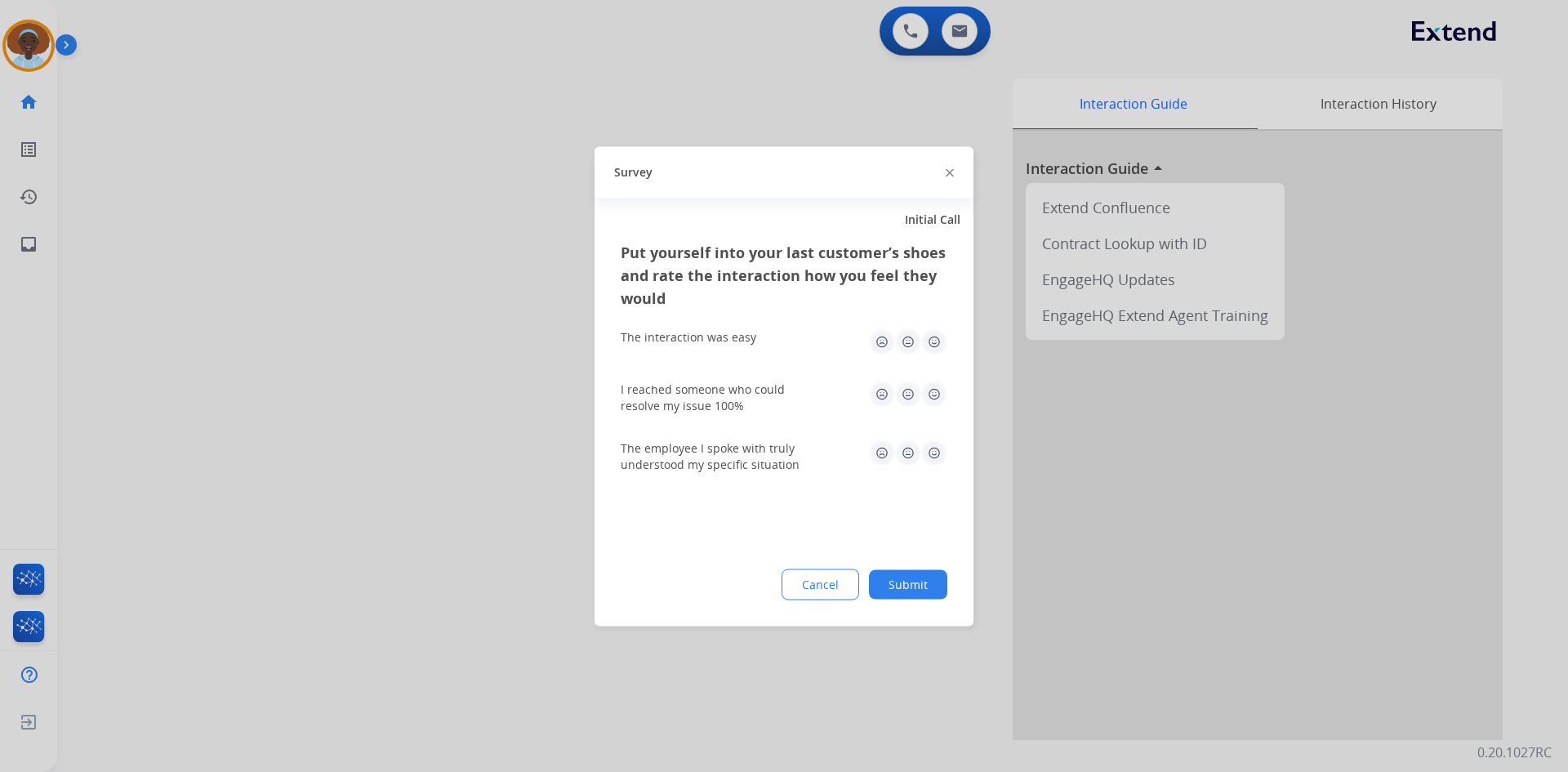
click at [933, 450] on img at bounding box center [934, 452] width 26 height 26
drag, startPoint x: 935, startPoint y: 387, endPoint x: 933, endPoint y: 376, distance: 11.2
click at [934, 385] on img at bounding box center [934, 393] width 26 height 26
drag, startPoint x: 933, startPoint y: 340, endPoint x: 928, endPoint y: 378, distance: 38.3
click at [932, 339] on img at bounding box center [934, 341] width 26 height 26
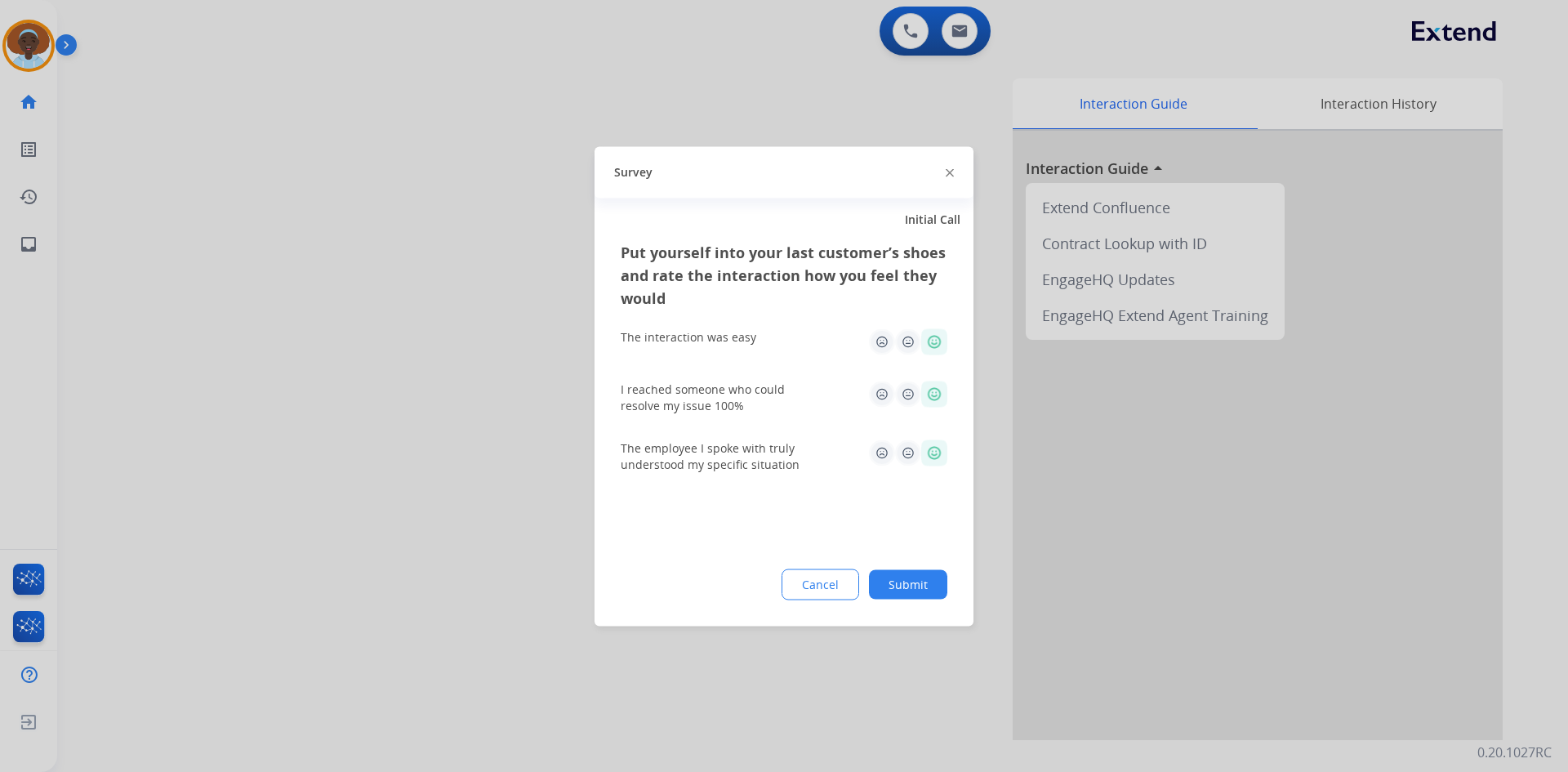
click at [899, 586] on button "Submit" at bounding box center [908, 583] width 78 height 30
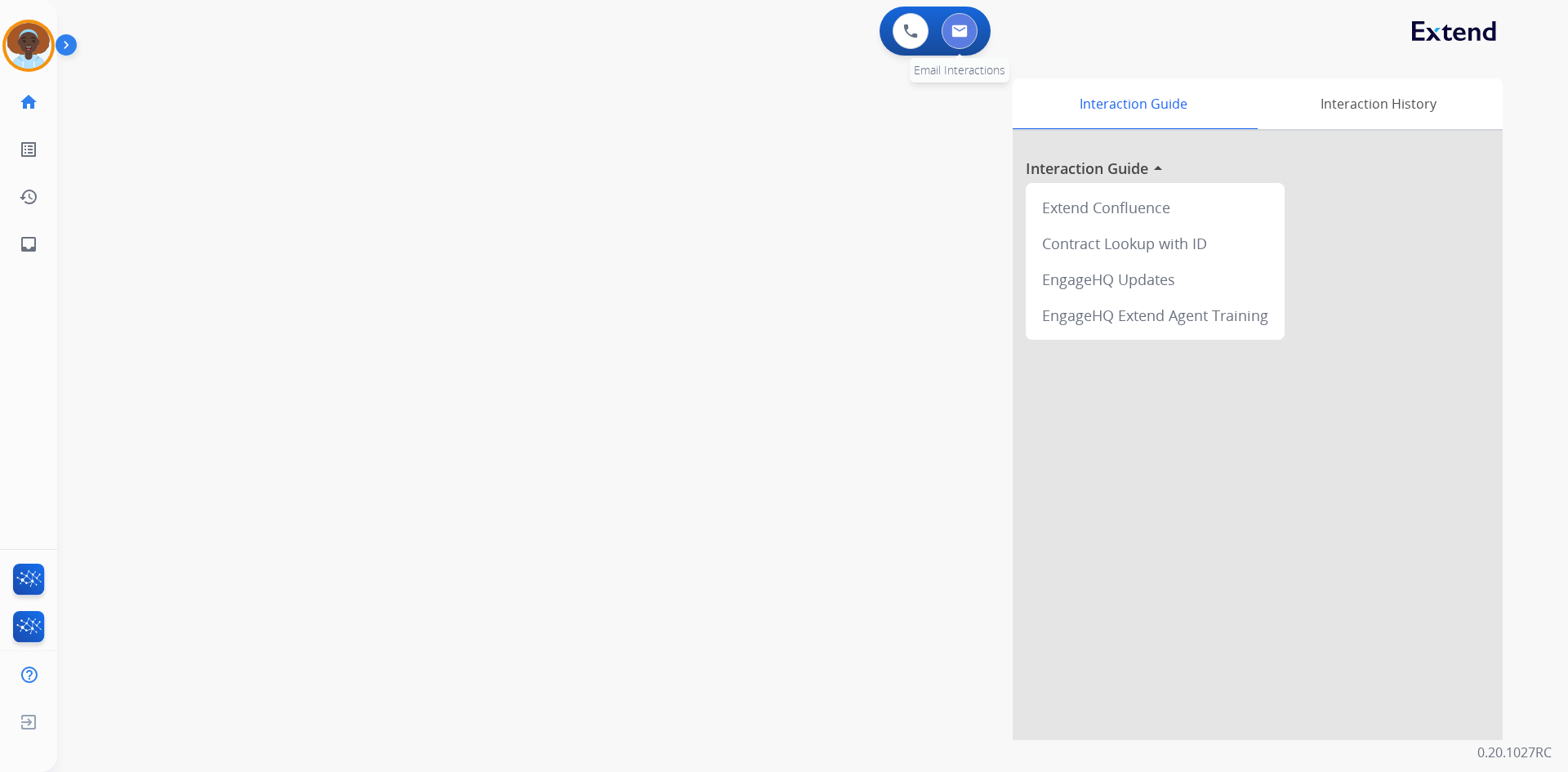
click at [964, 24] on img at bounding box center [960, 31] width 16 height 13
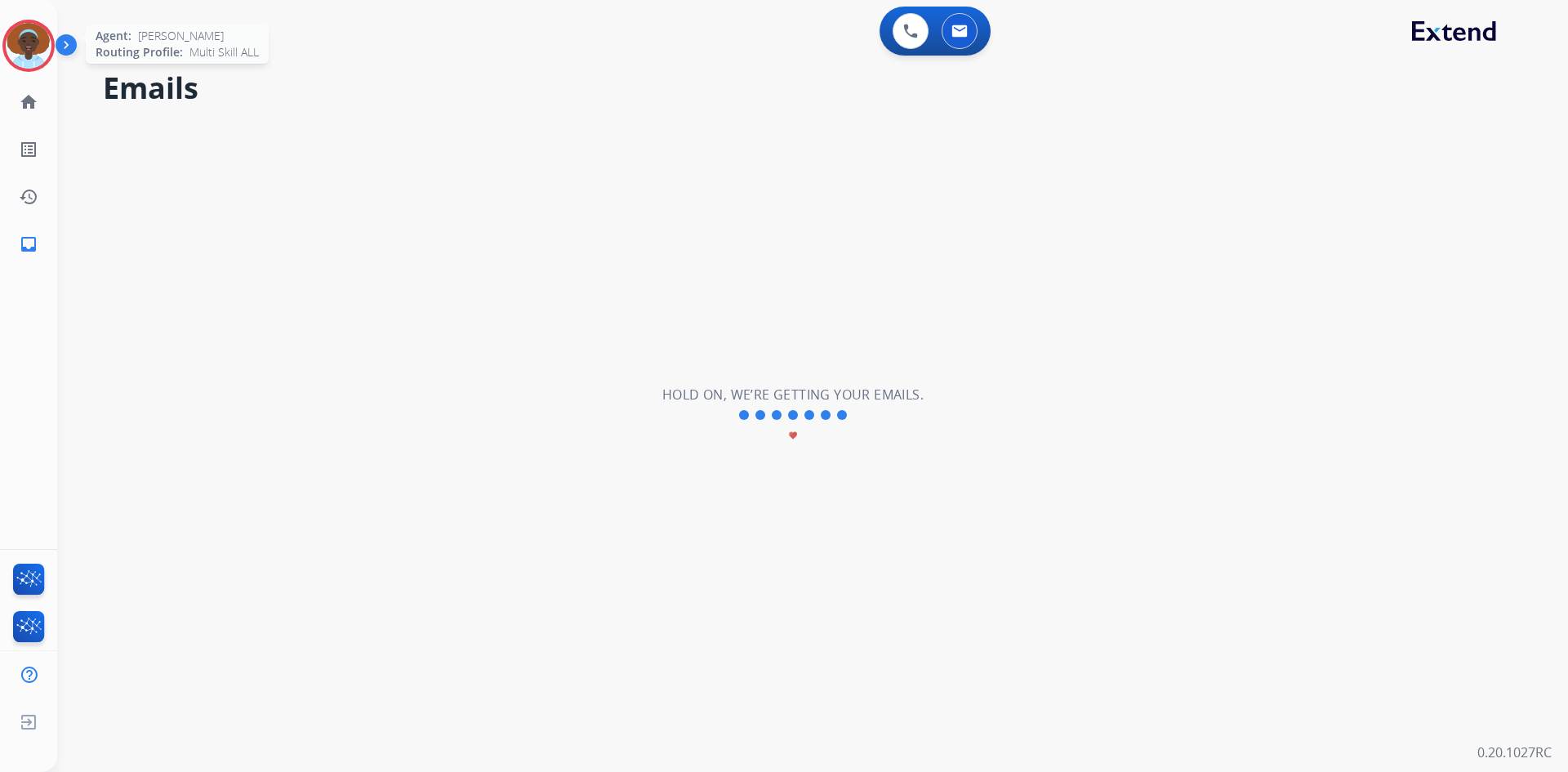
click at [20, 43] on img at bounding box center [28, 45] width 46 height 46
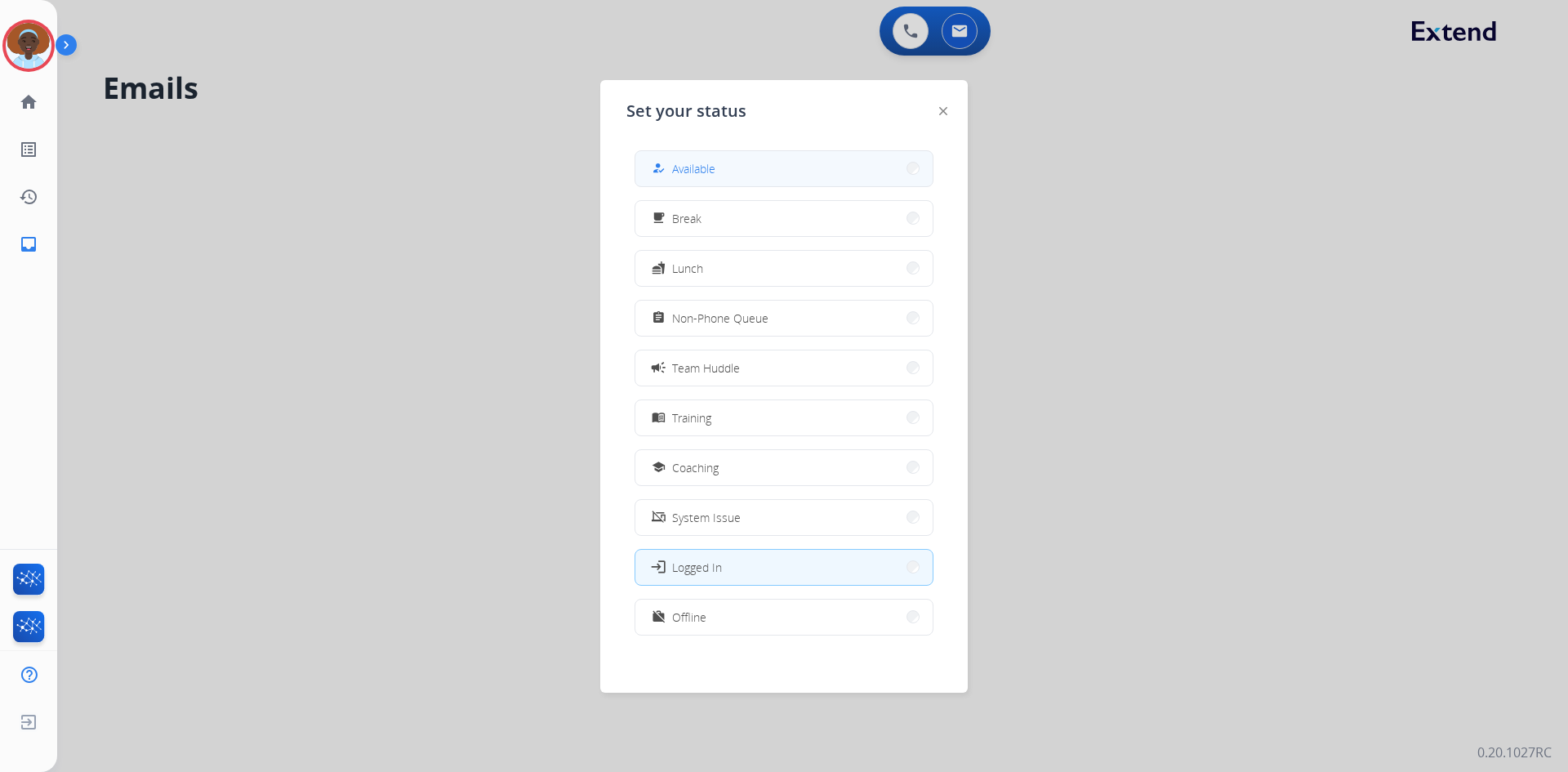
click at [704, 164] on span "Available" at bounding box center [694, 168] width 43 height 17
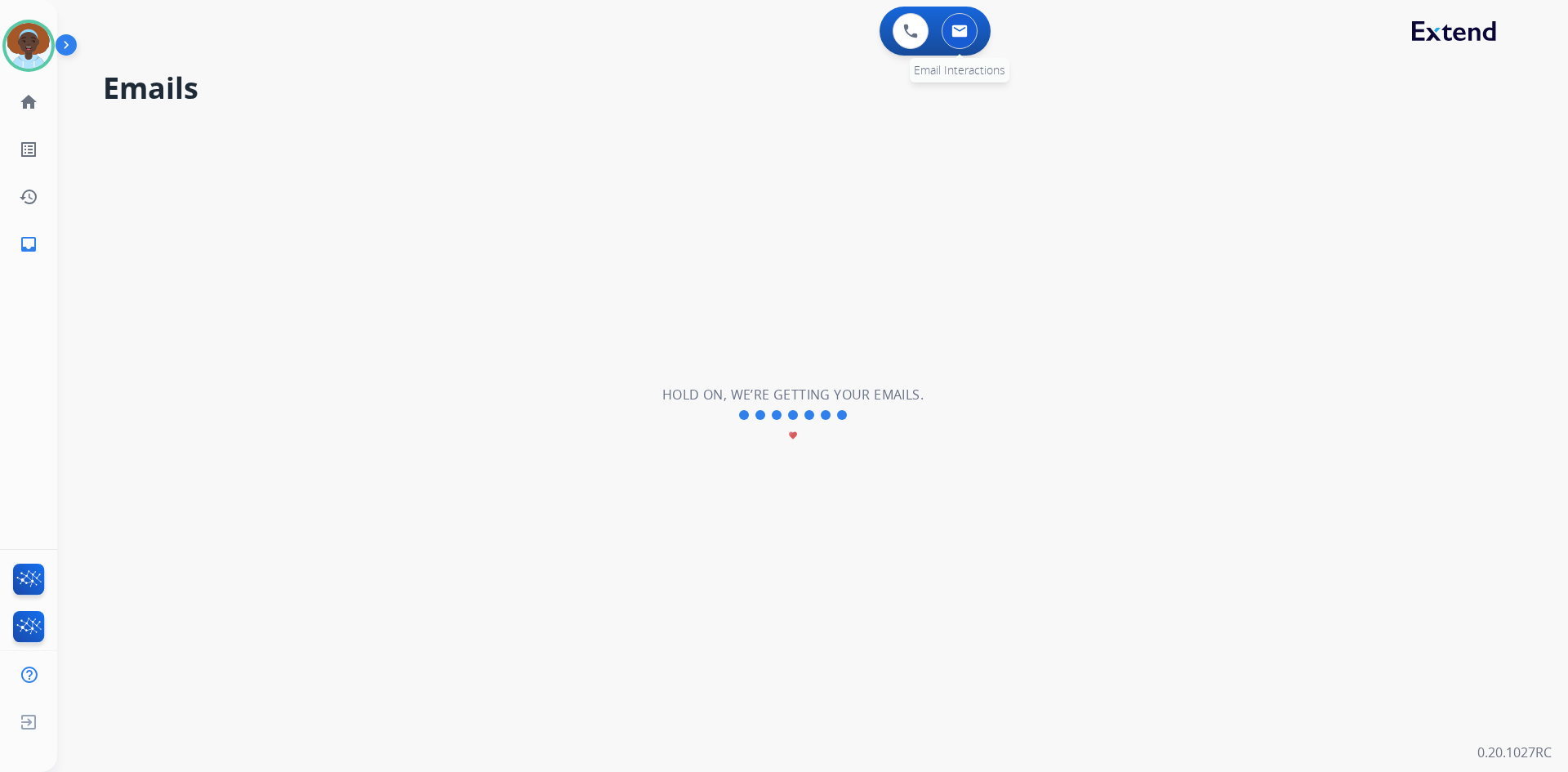
click at [955, 28] on img at bounding box center [960, 31] width 16 height 13
click at [23, 97] on mat-icon "home" at bounding box center [29, 103] width 20 height 20
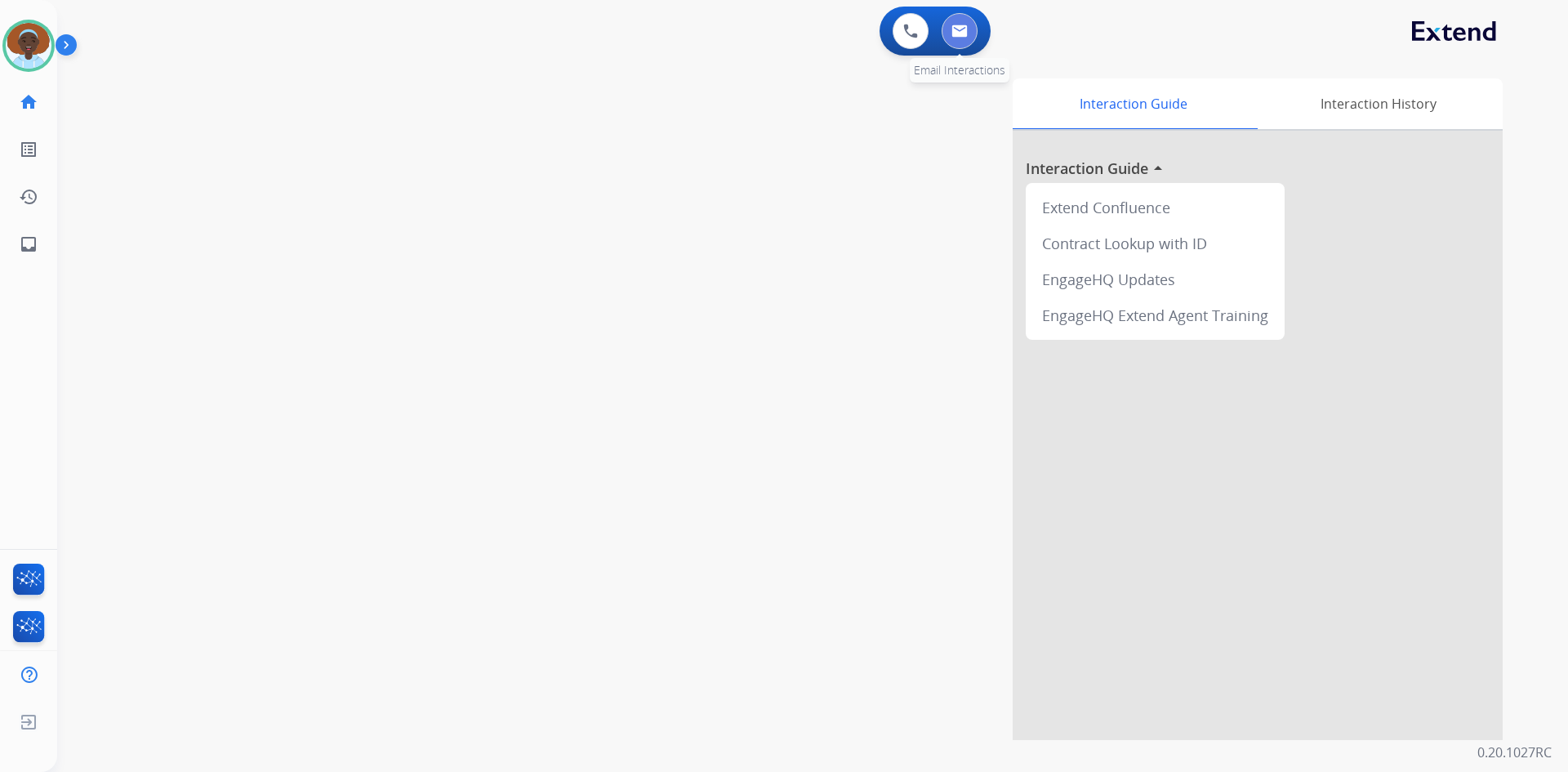
click at [953, 27] on img at bounding box center [960, 31] width 16 height 13
select select "**********"
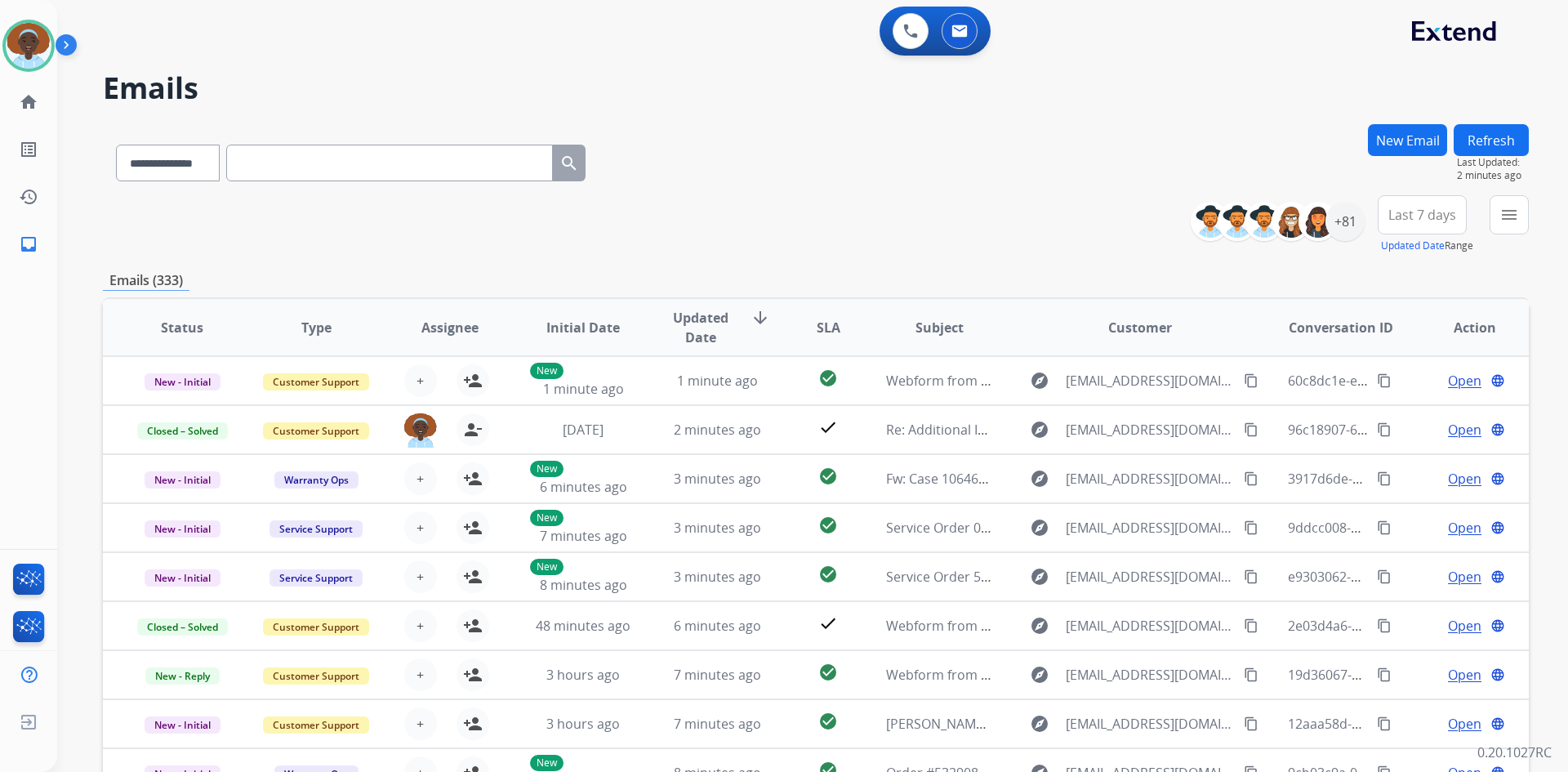
click at [1496, 149] on button "Refresh" at bounding box center [1491, 139] width 75 height 31
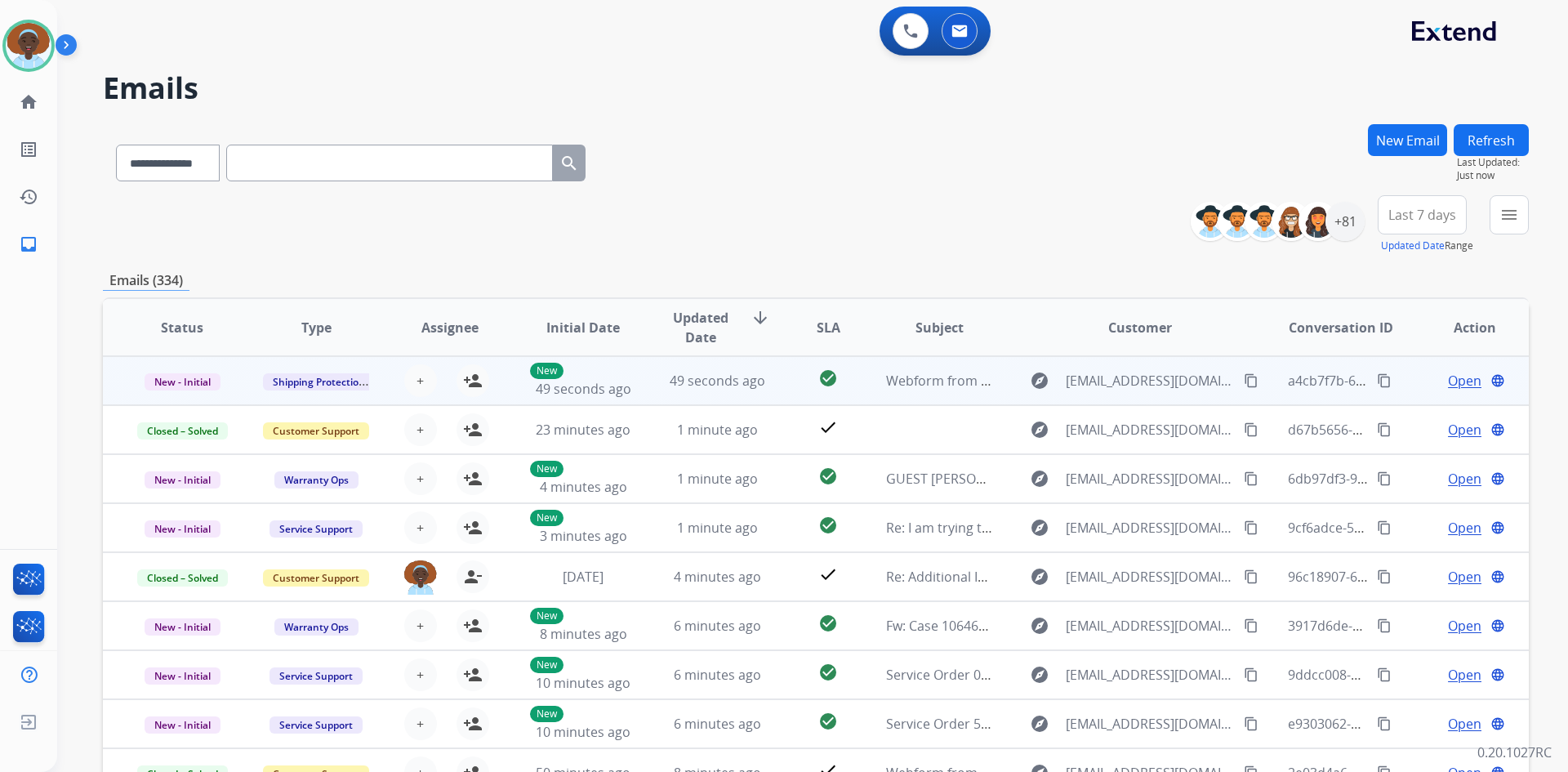
click at [1461, 380] on span "Open" at bounding box center [1464, 381] width 33 height 20
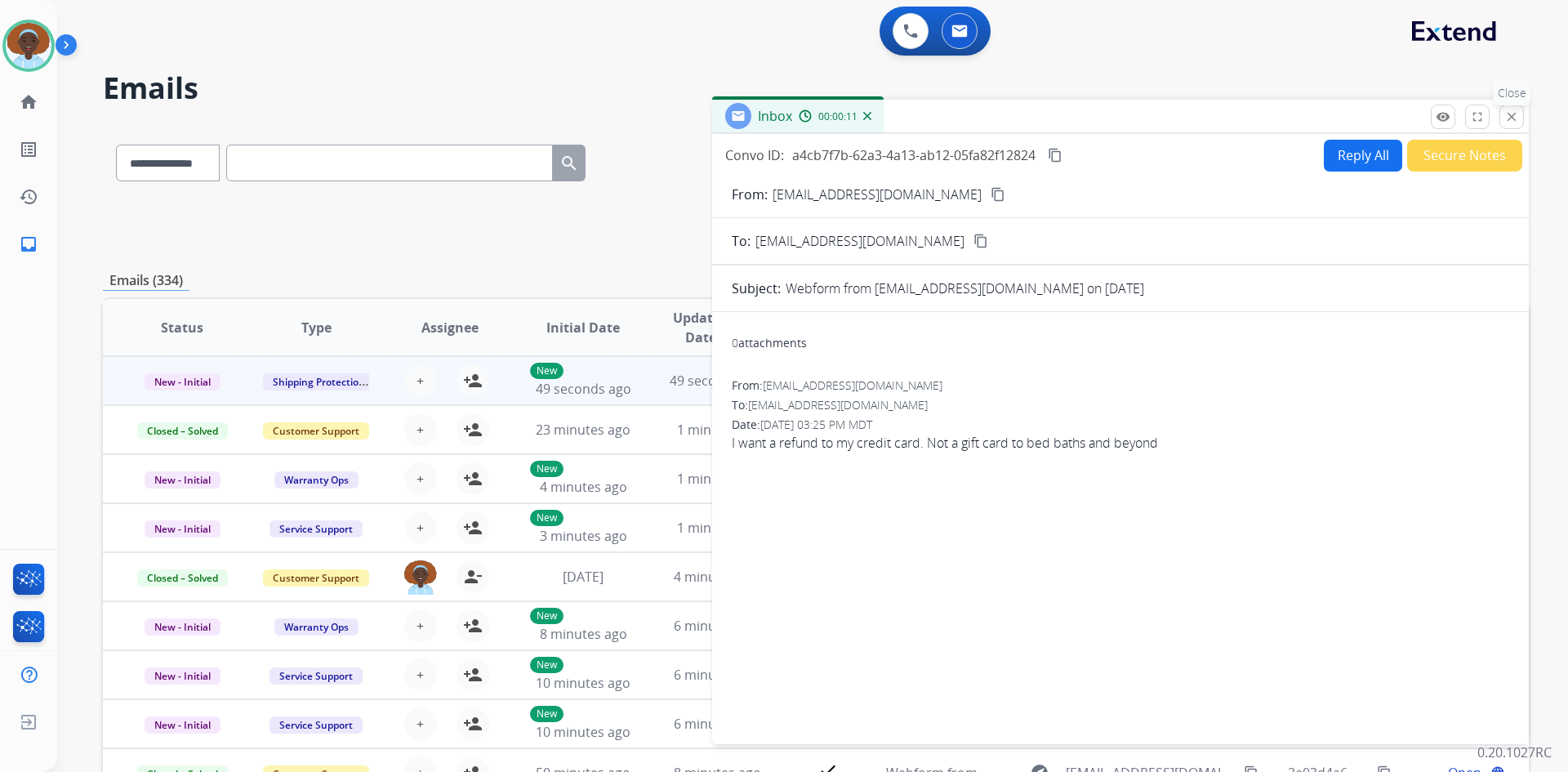
click at [1513, 118] on mat-icon "close" at bounding box center [1512, 117] width 14 height 14
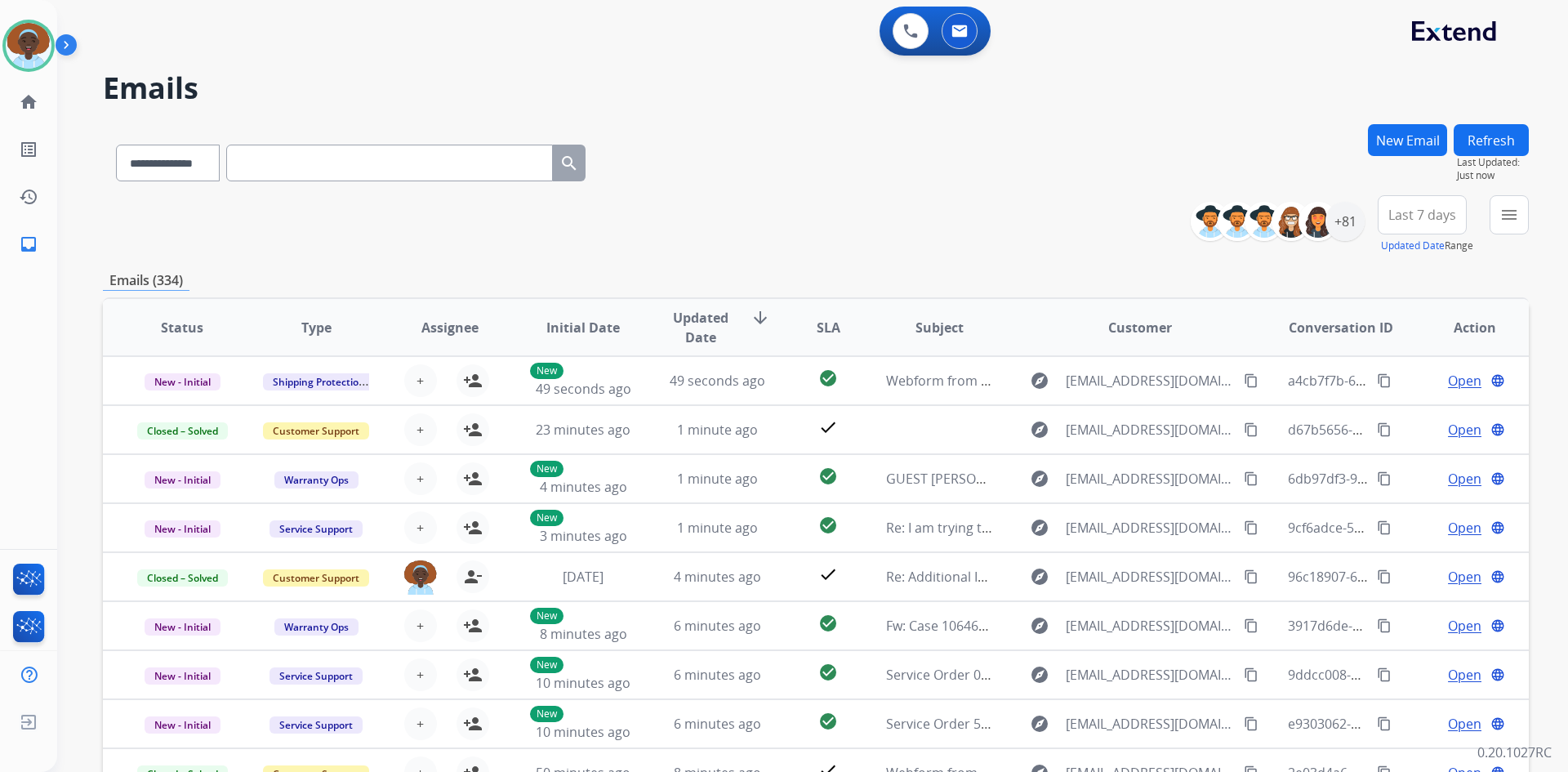
click at [1482, 151] on button "Refresh" at bounding box center [1491, 139] width 75 height 31
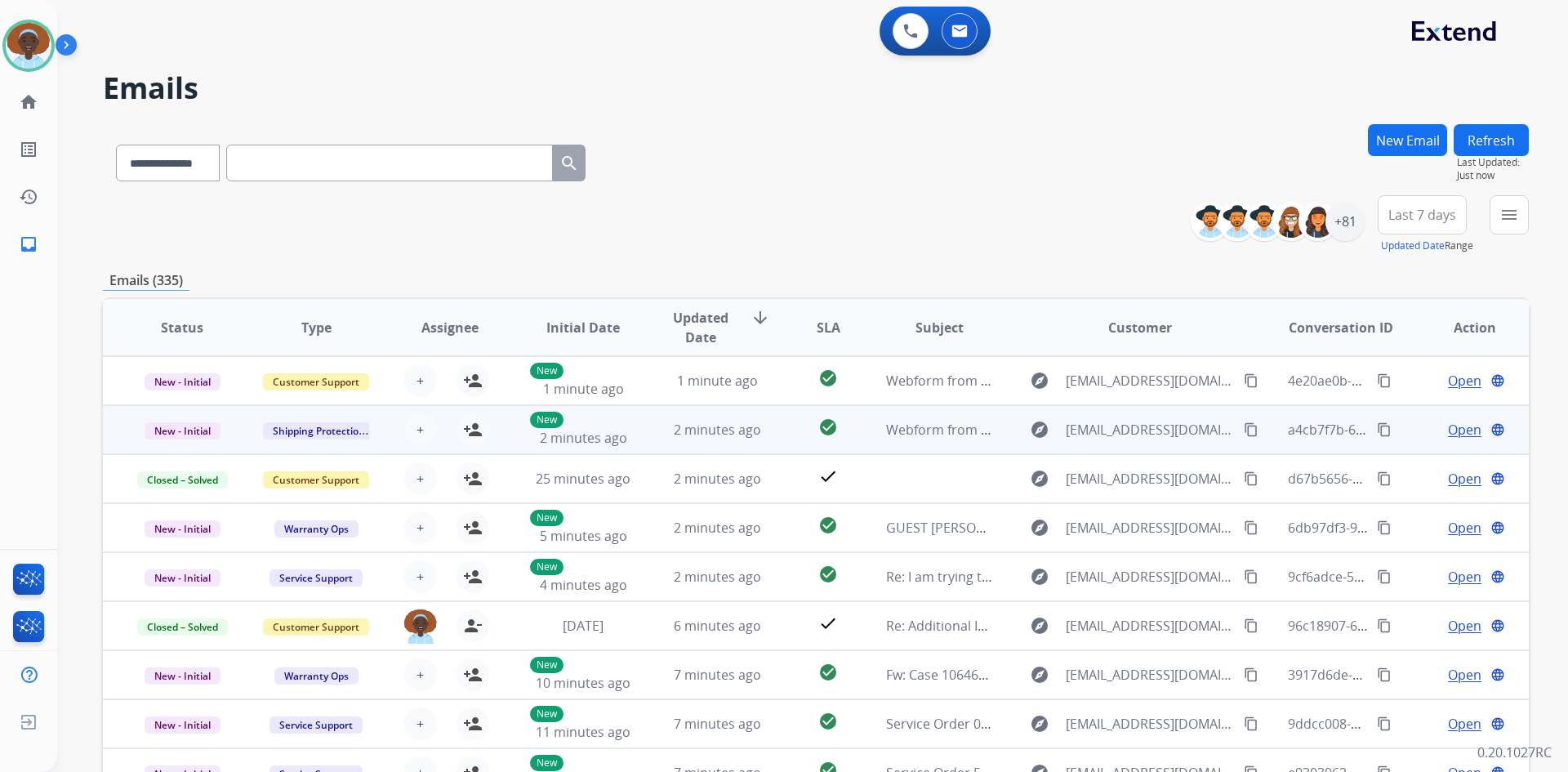
click at [1463, 433] on span "Open" at bounding box center [1464, 429] width 33 height 20
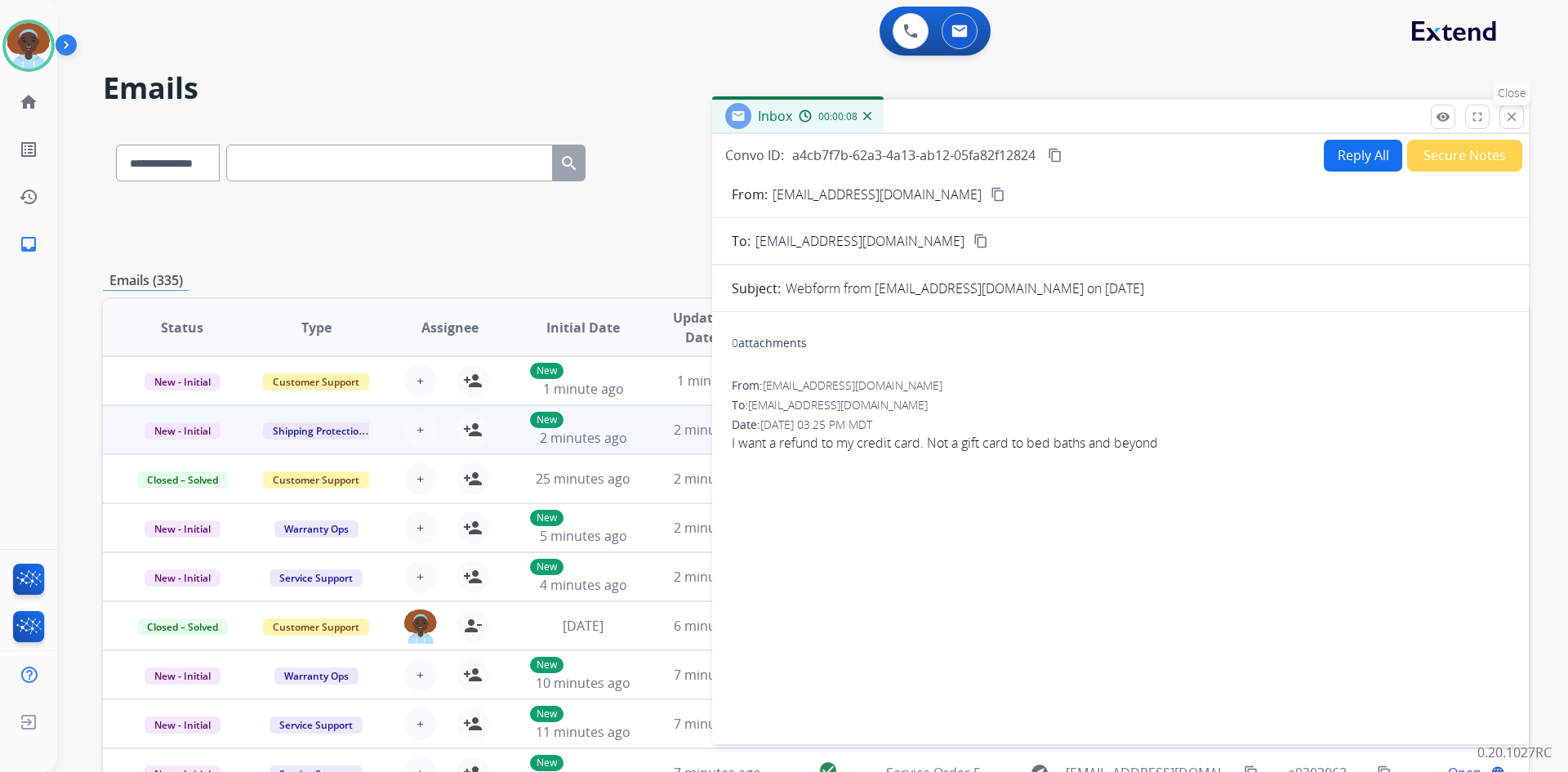
click at [1516, 117] on mat-icon "close" at bounding box center [1512, 117] width 14 height 14
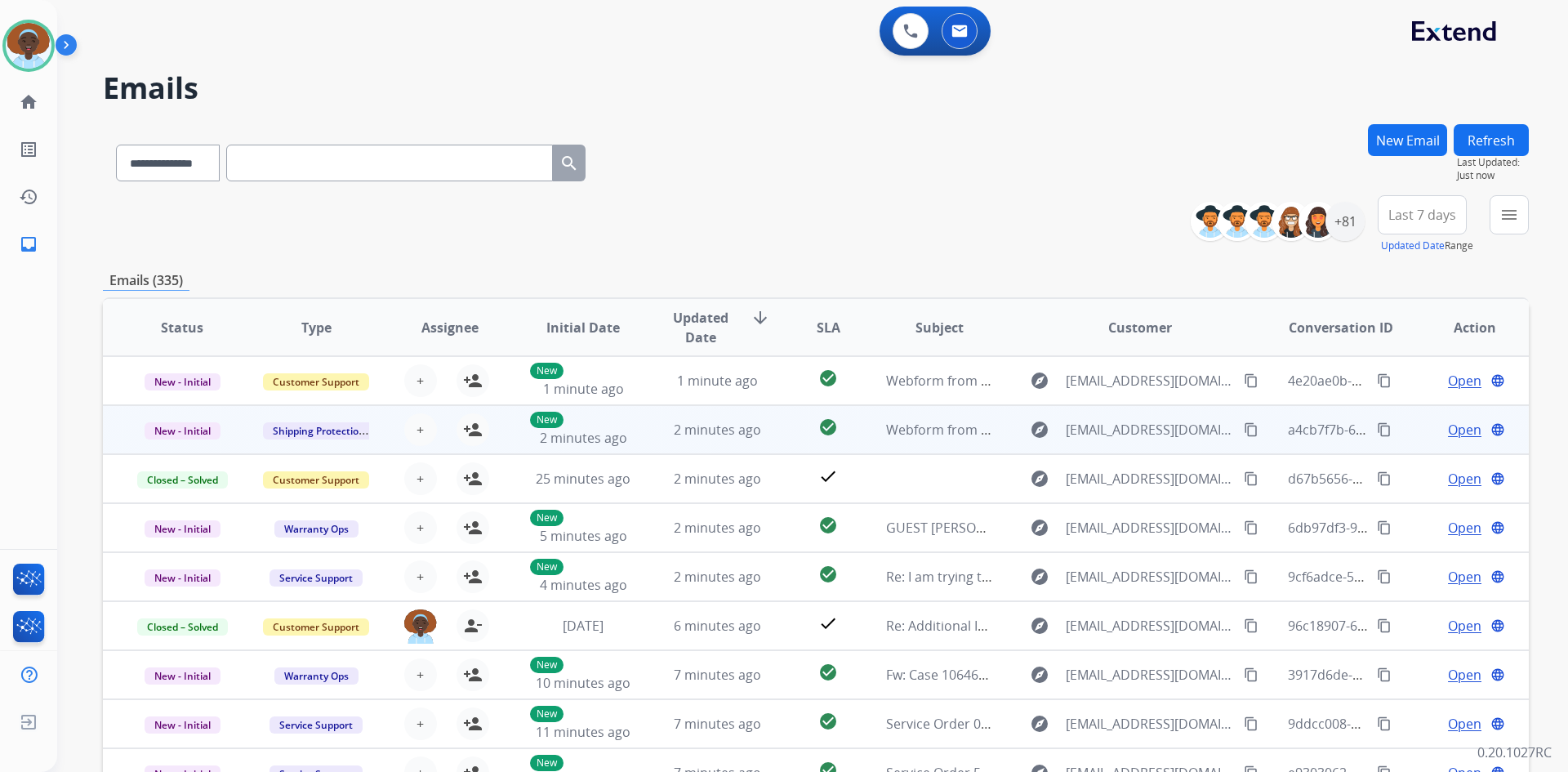
click at [1464, 428] on span "Open" at bounding box center [1464, 429] width 33 height 20
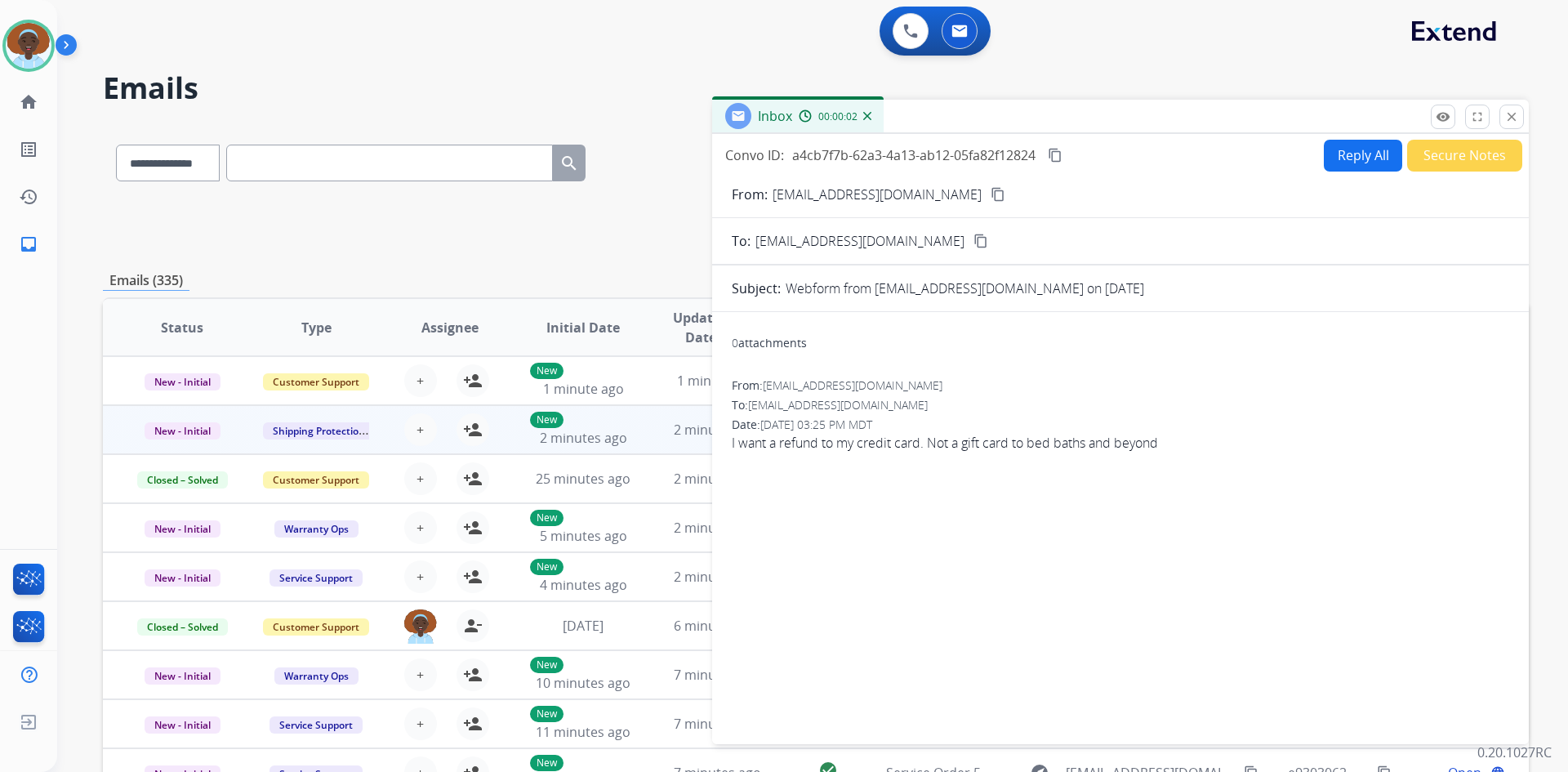
click at [991, 198] on mat-icon "content_copy" at bounding box center [998, 194] width 14 height 14
click at [1340, 154] on button "Reply All" at bounding box center [1363, 155] width 78 height 31
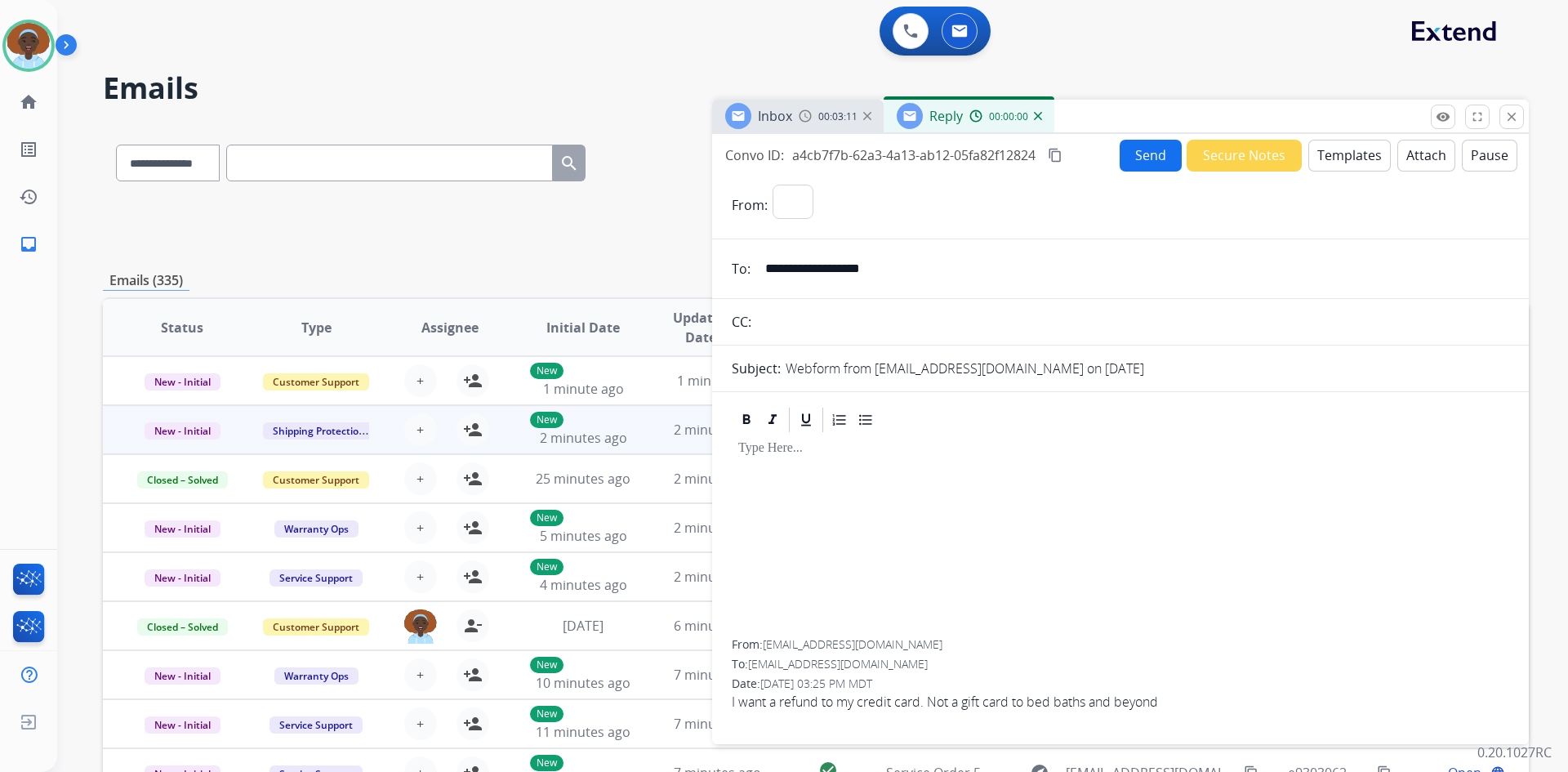
select select "**********"
click at [1339, 151] on button "Templates" at bounding box center [1350, 155] width 83 height 31
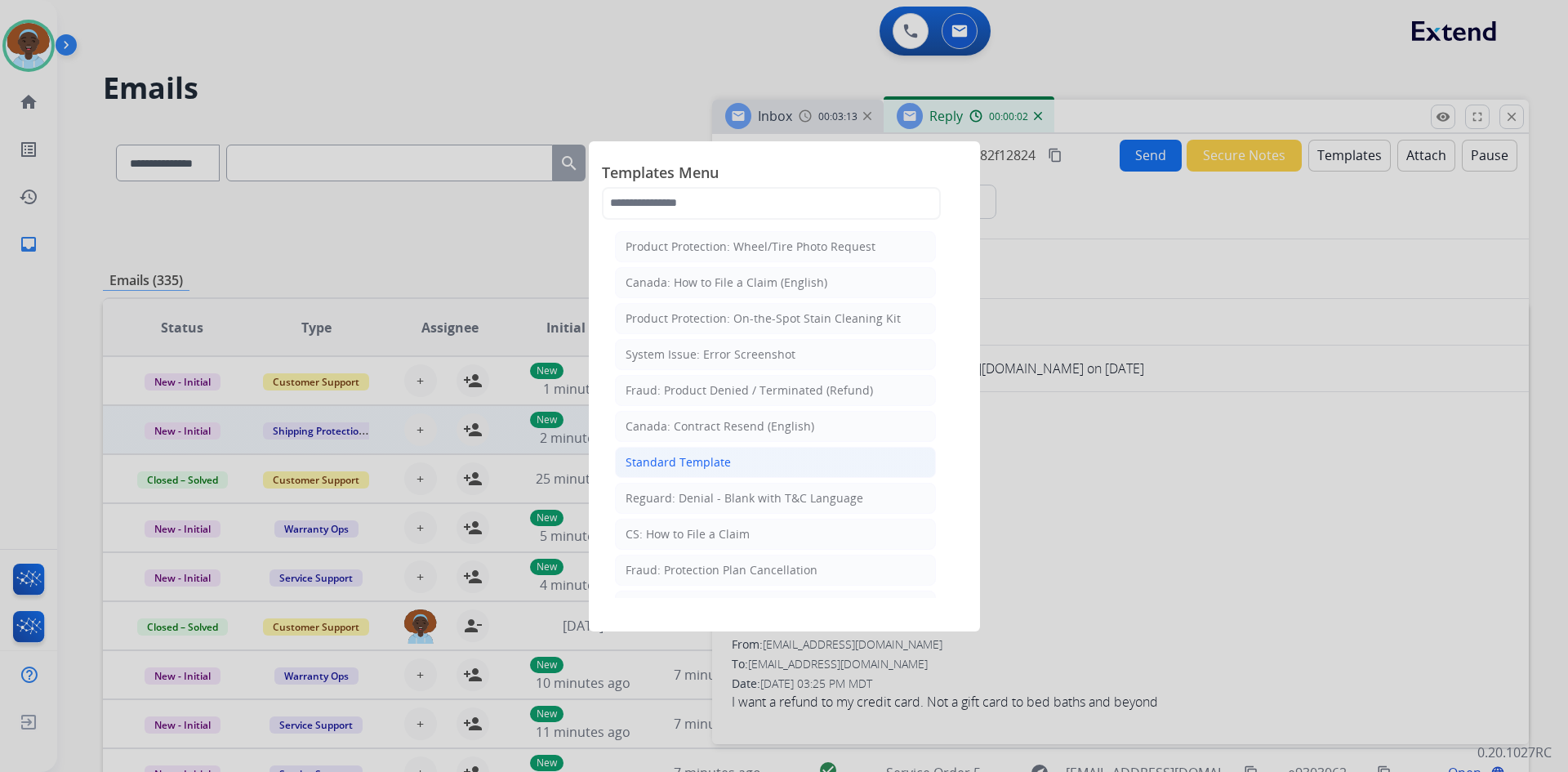
click at [702, 464] on div "Standard Template" at bounding box center [678, 462] width 105 height 16
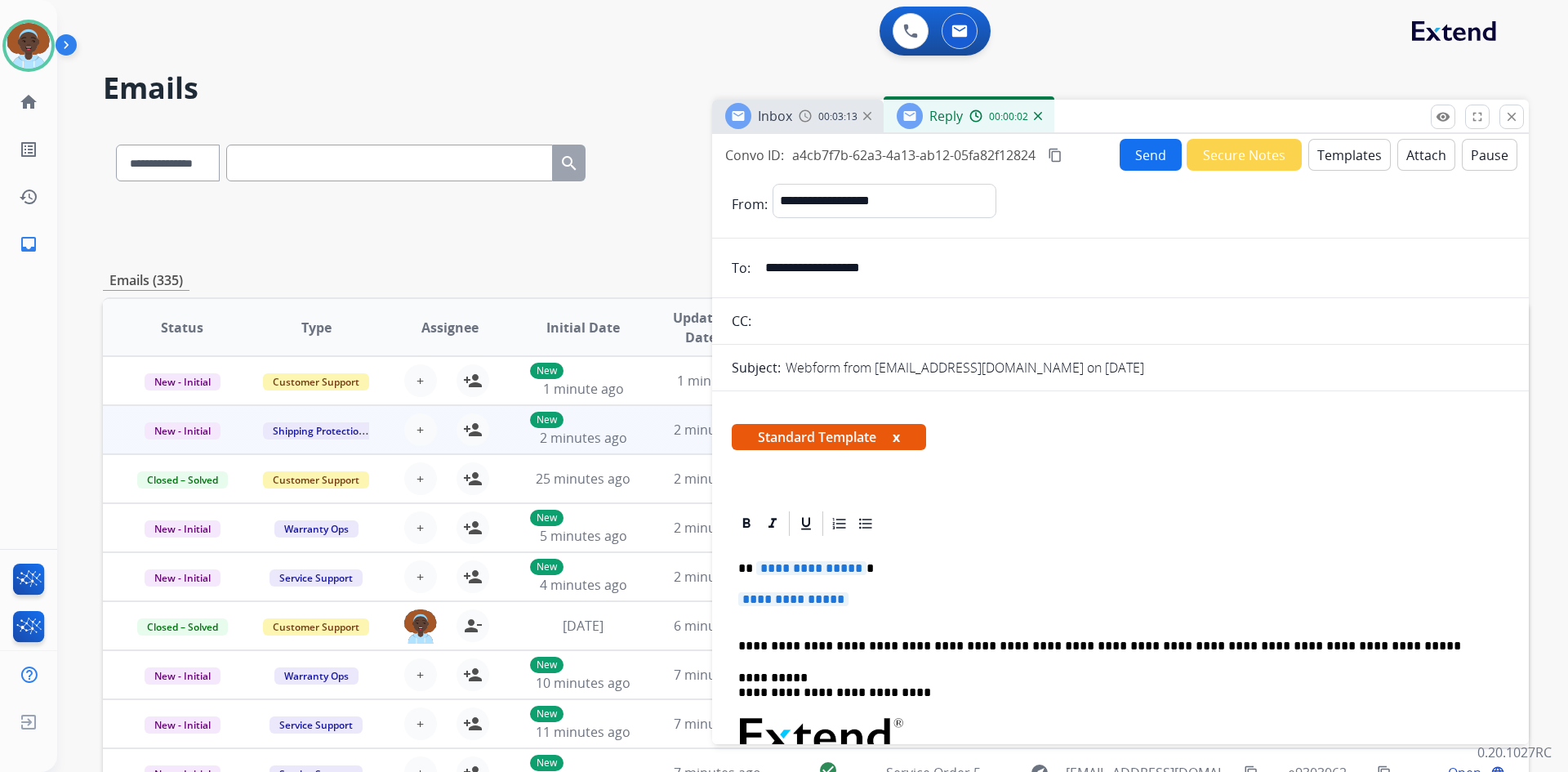
click at [798, 570] on span "**********" at bounding box center [811, 567] width 111 height 13
click at [780, 597] on span "**********" at bounding box center [793, 598] width 111 height 13
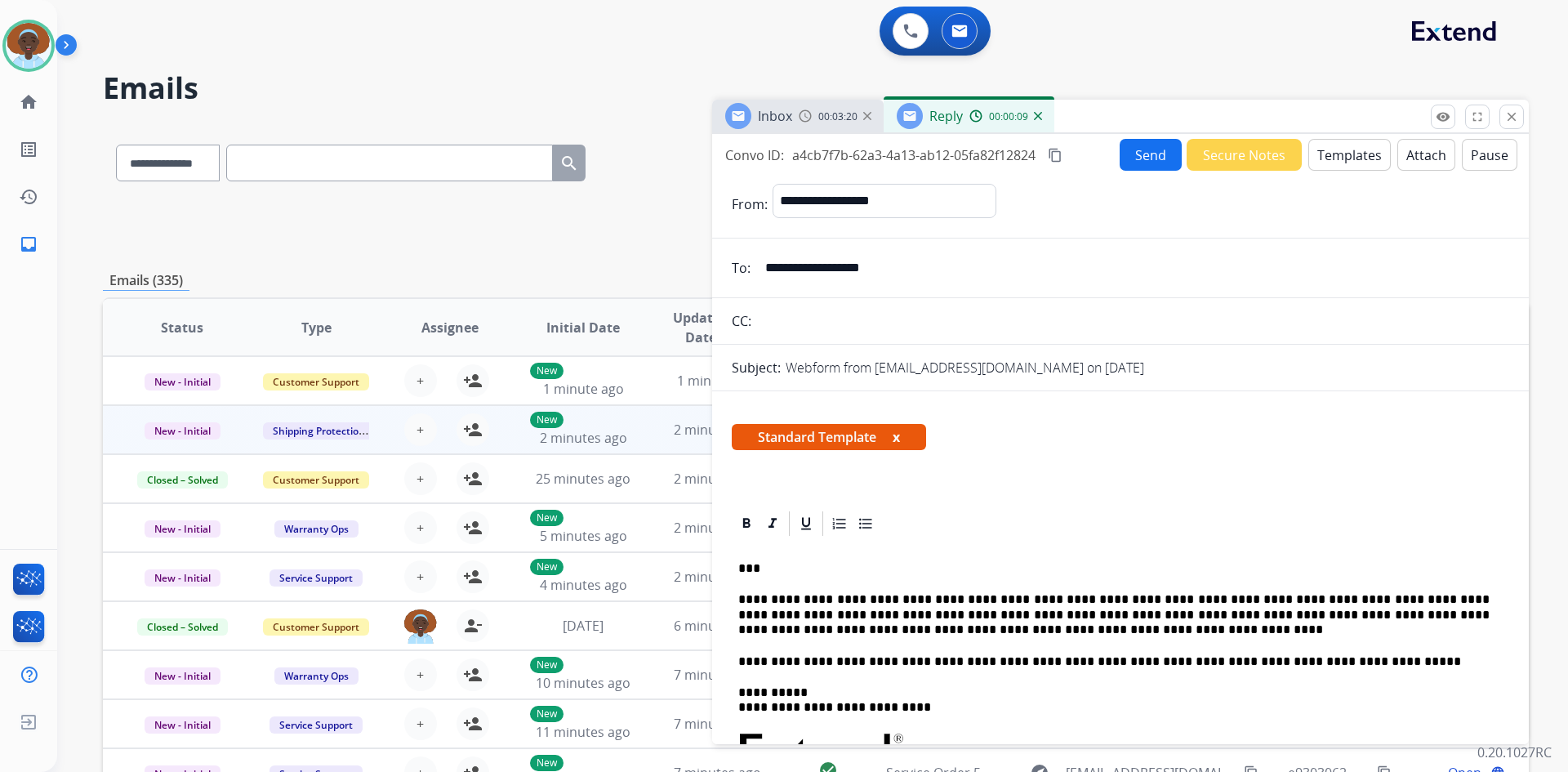
click at [1148, 154] on button "Send" at bounding box center [1150, 154] width 62 height 31
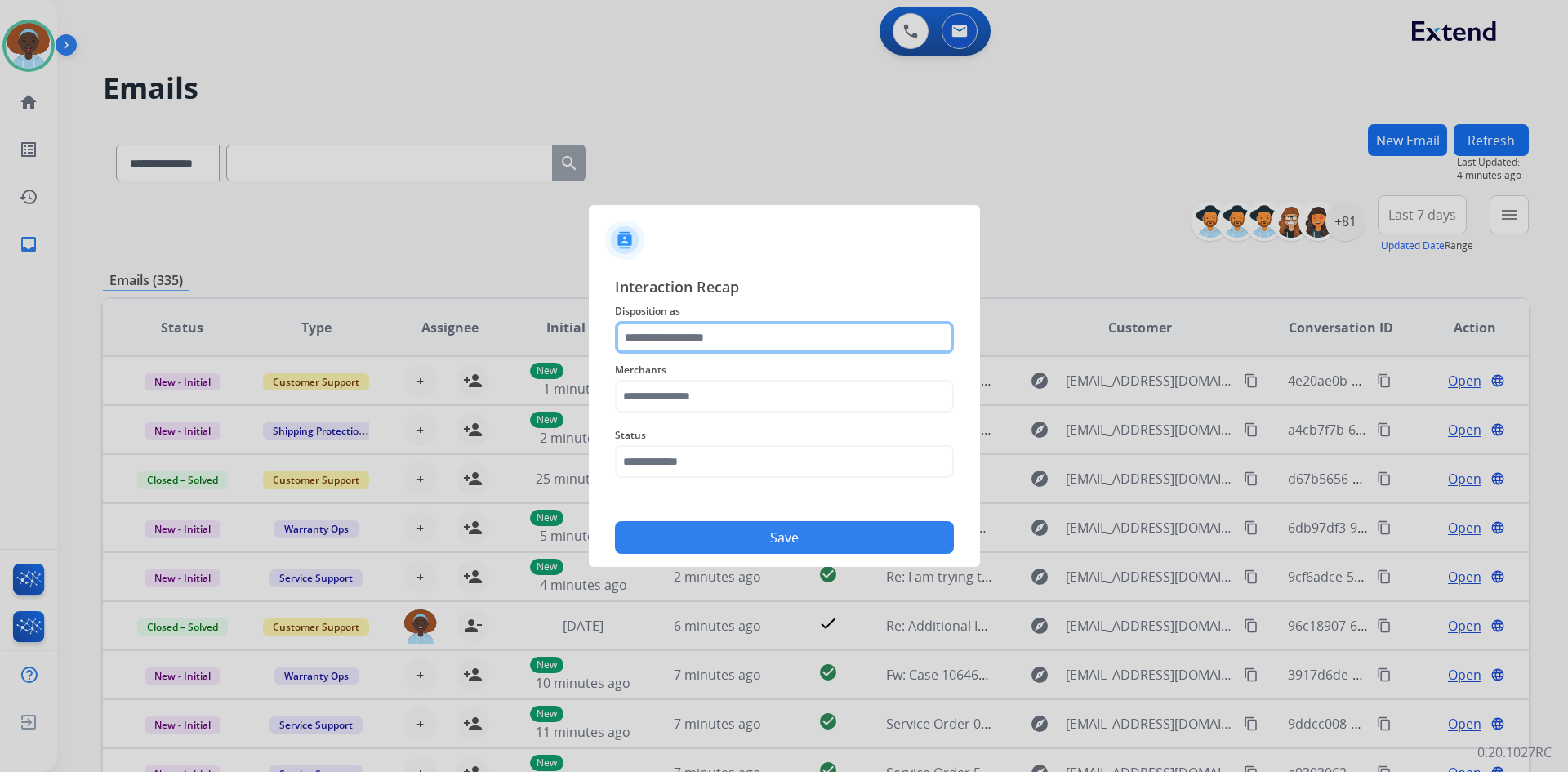
click at [707, 339] on input "text" at bounding box center [784, 337] width 339 height 32
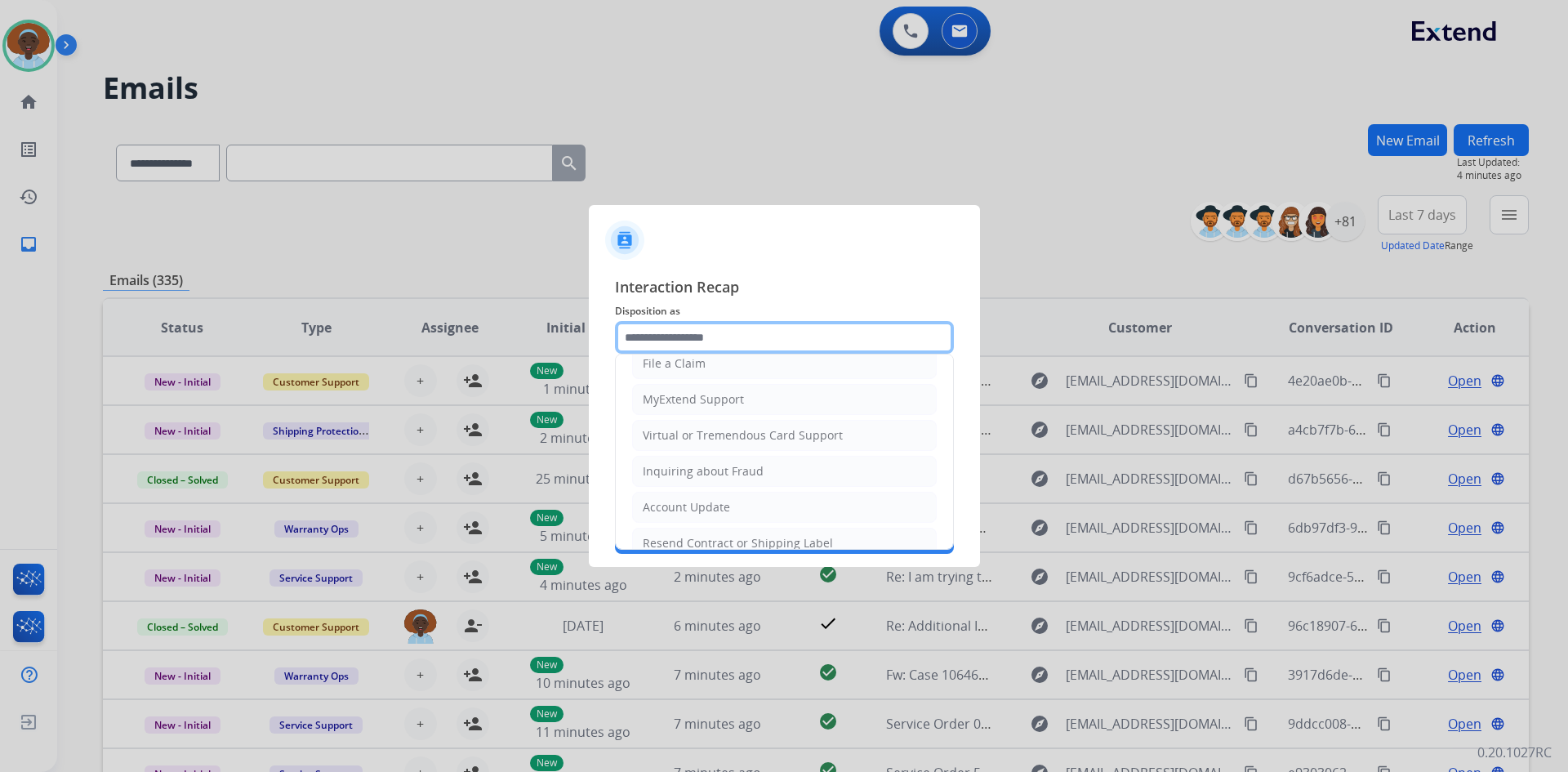
scroll to position [163, 0]
click at [732, 436] on div "Virtual or Tremendous Card Support" at bounding box center [743, 434] width 200 height 16
type input "**********"
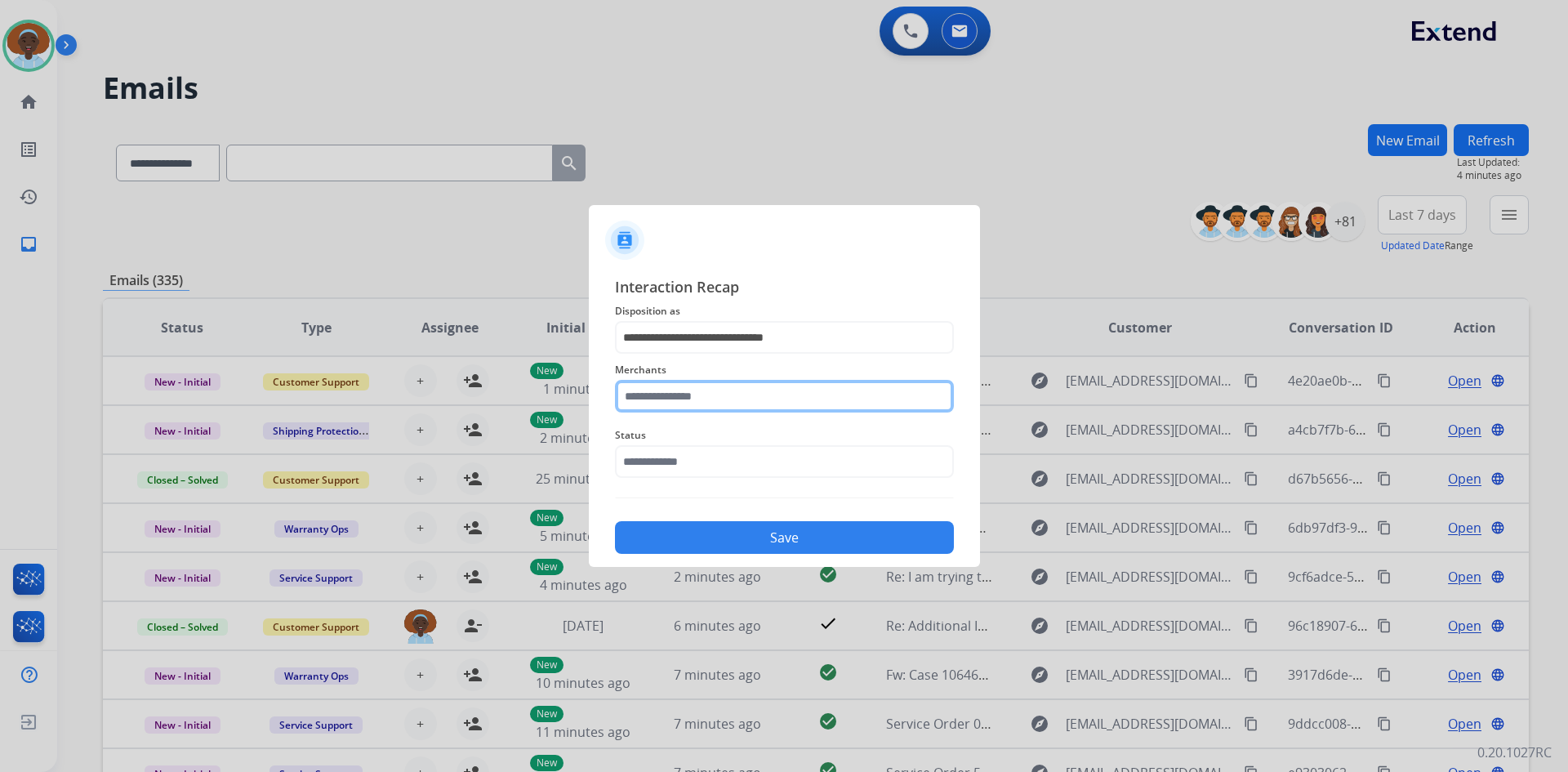
click at [680, 390] on input "text" at bounding box center [784, 396] width 339 height 32
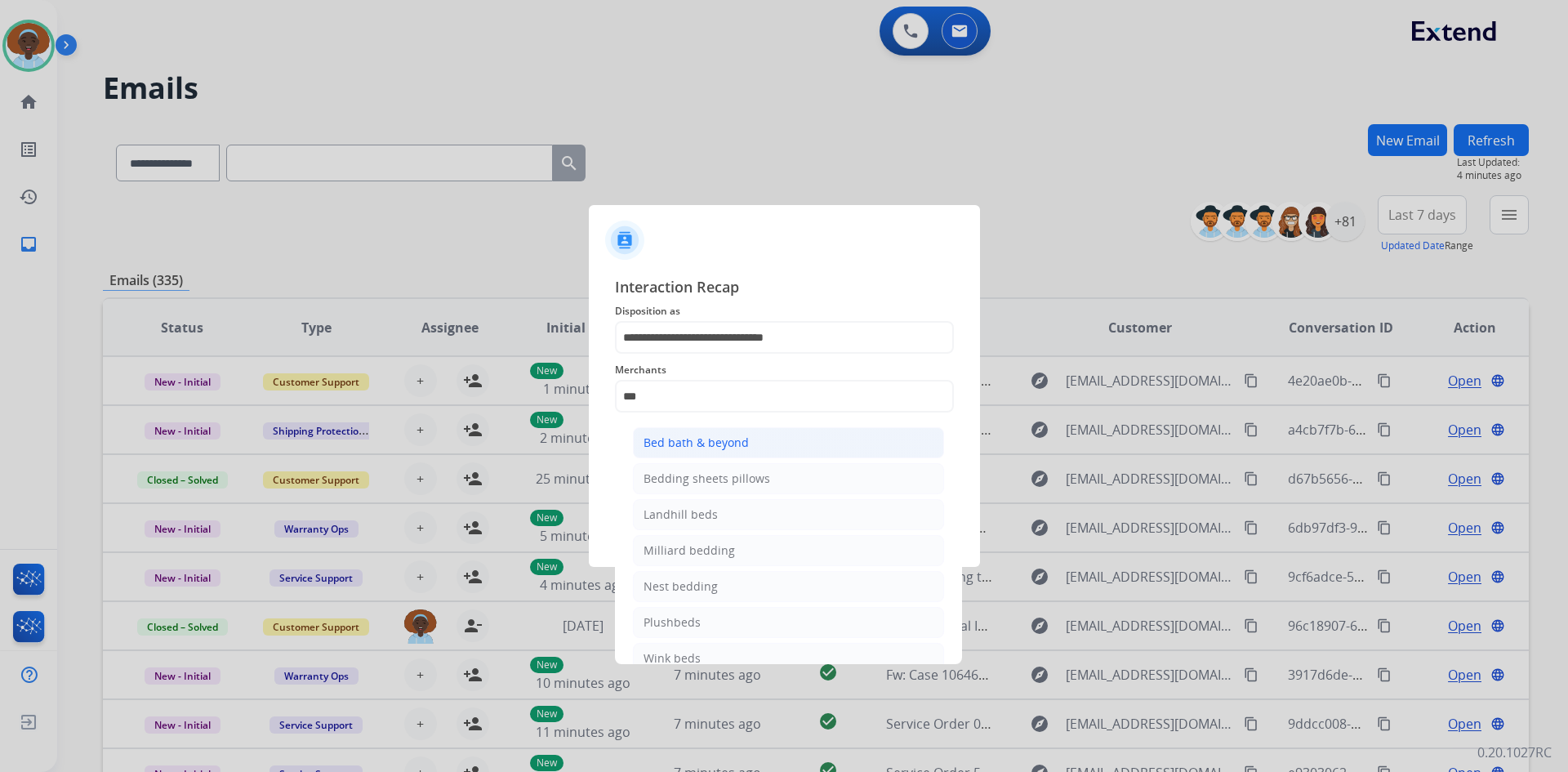
click at [718, 448] on div "Bed bath & beyond" at bounding box center [696, 443] width 105 height 16
type input "**********"
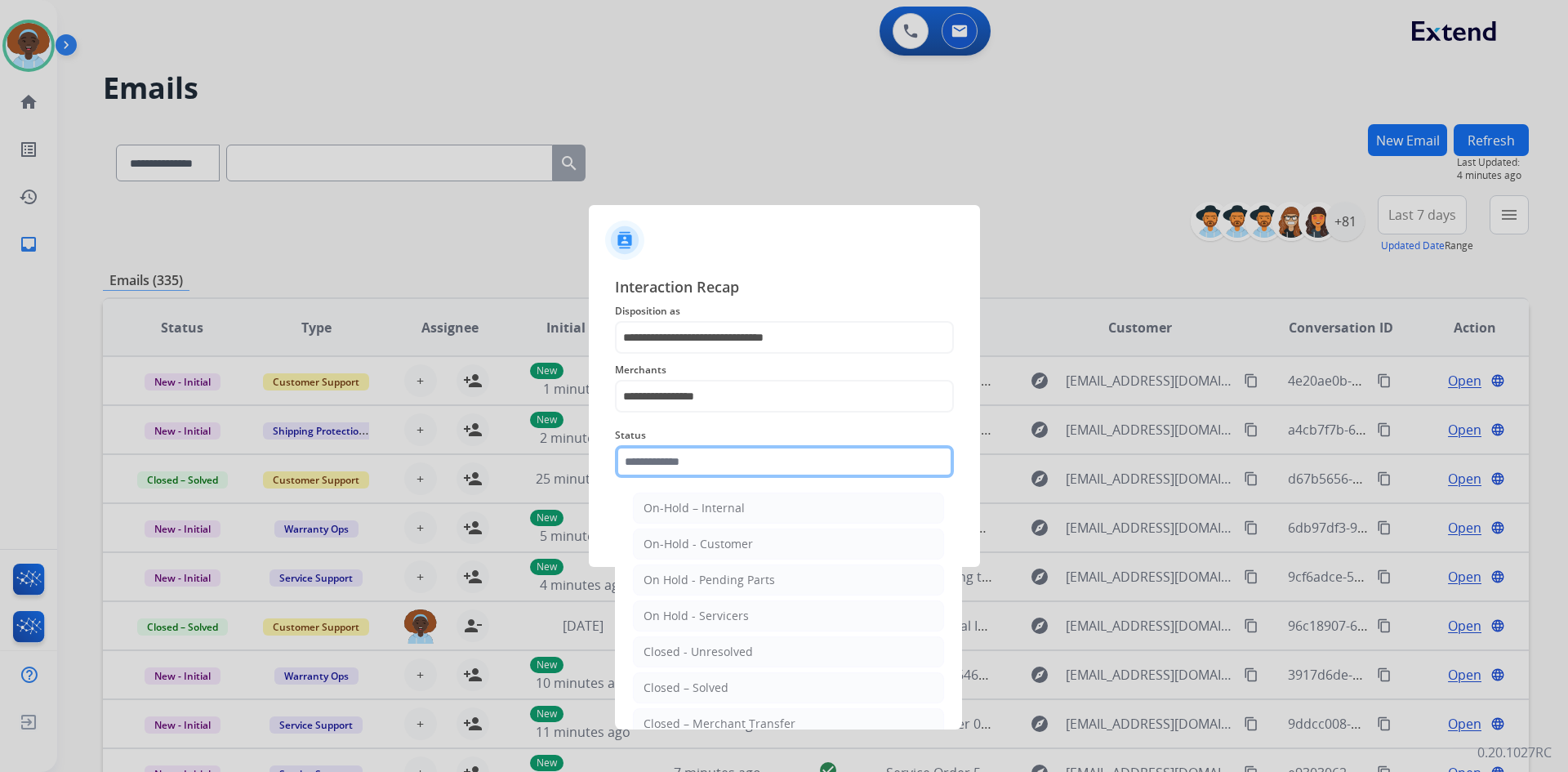
click at [718, 453] on input "text" at bounding box center [784, 462] width 339 height 32
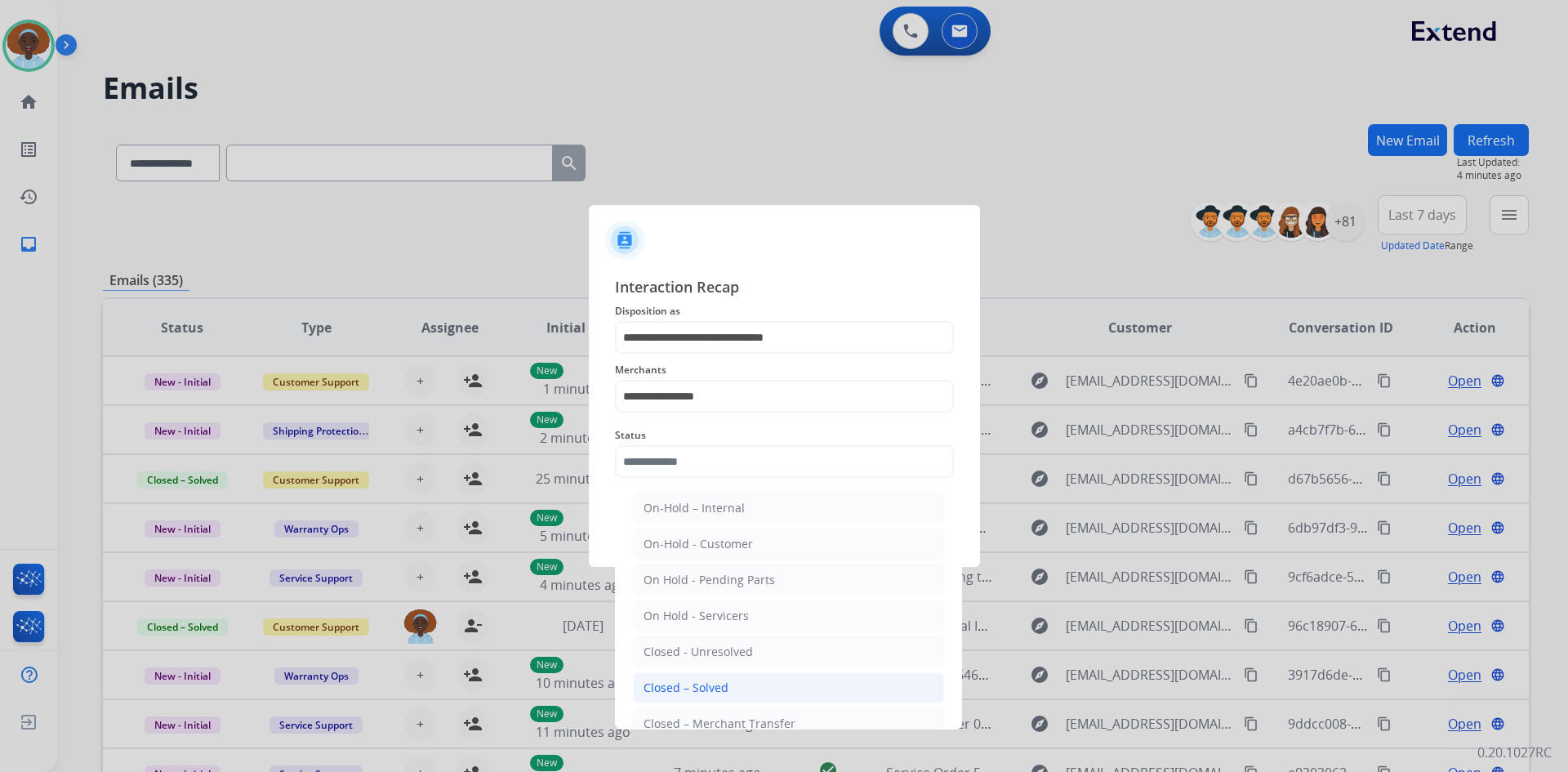
click at [728, 682] on li "Closed – Solved" at bounding box center [789, 687] width 311 height 31
type input "**********"
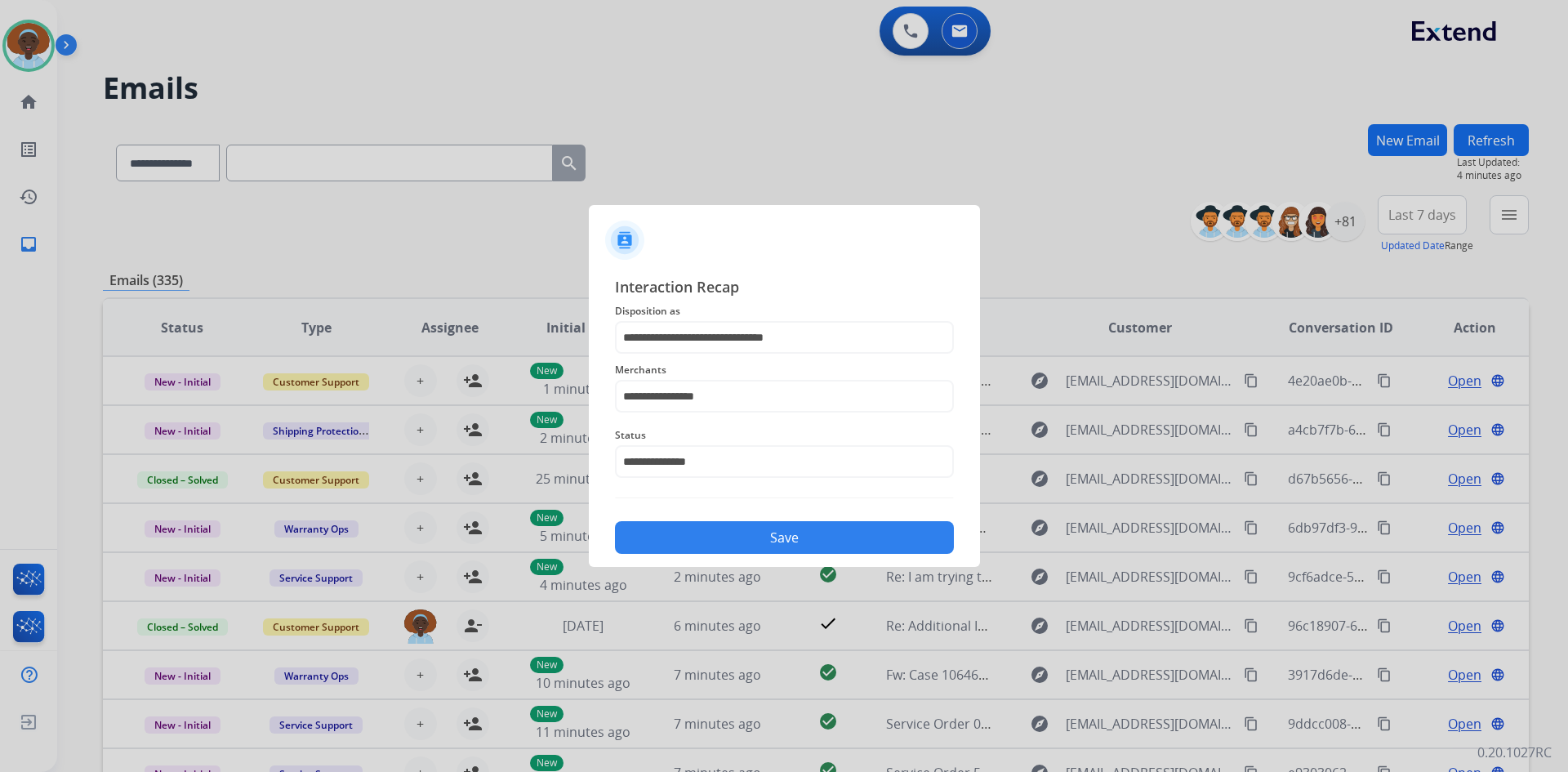
click at [773, 534] on button "Save" at bounding box center [784, 537] width 339 height 32
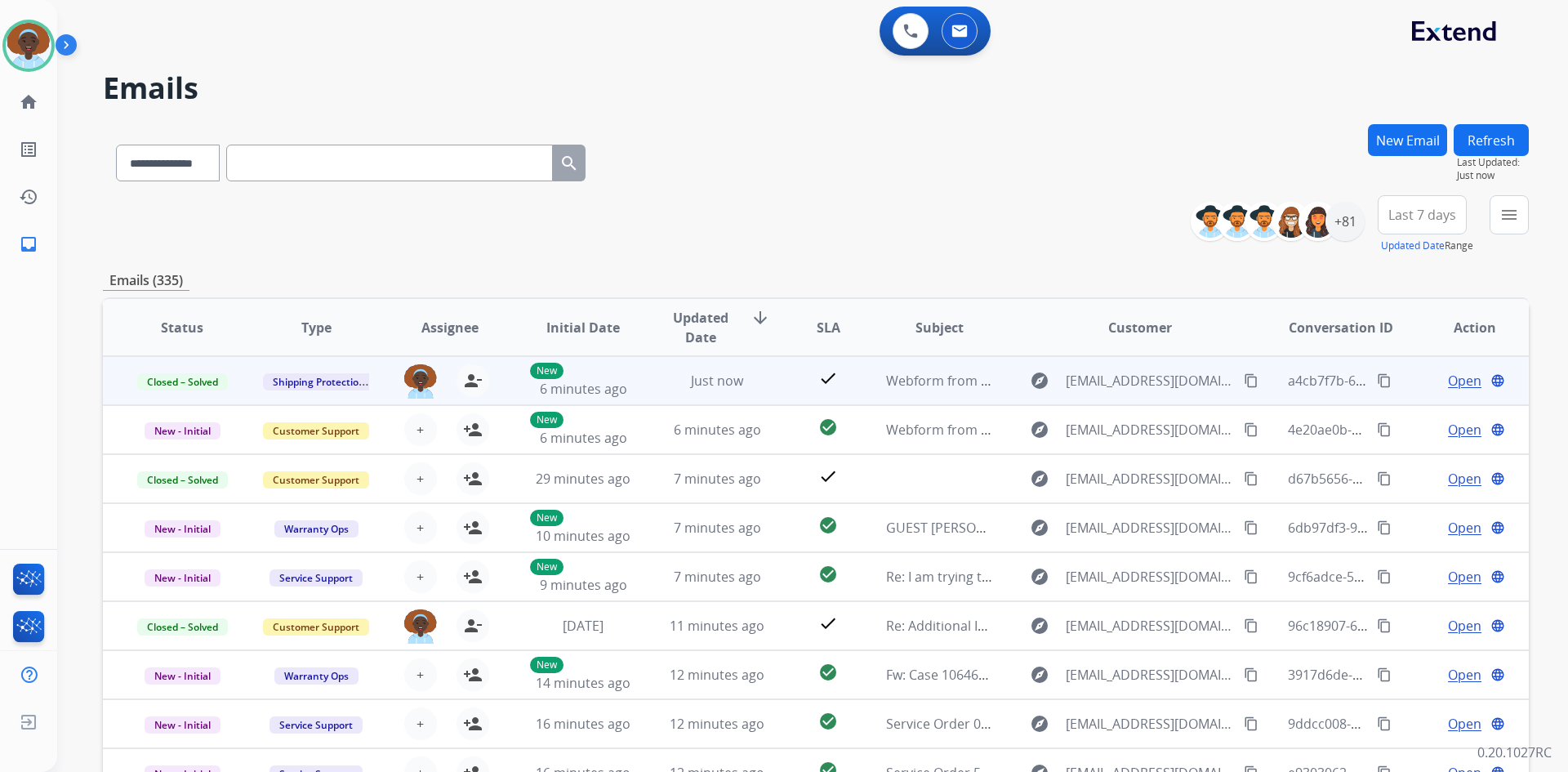
click at [1448, 382] on span "Open" at bounding box center [1464, 381] width 33 height 20
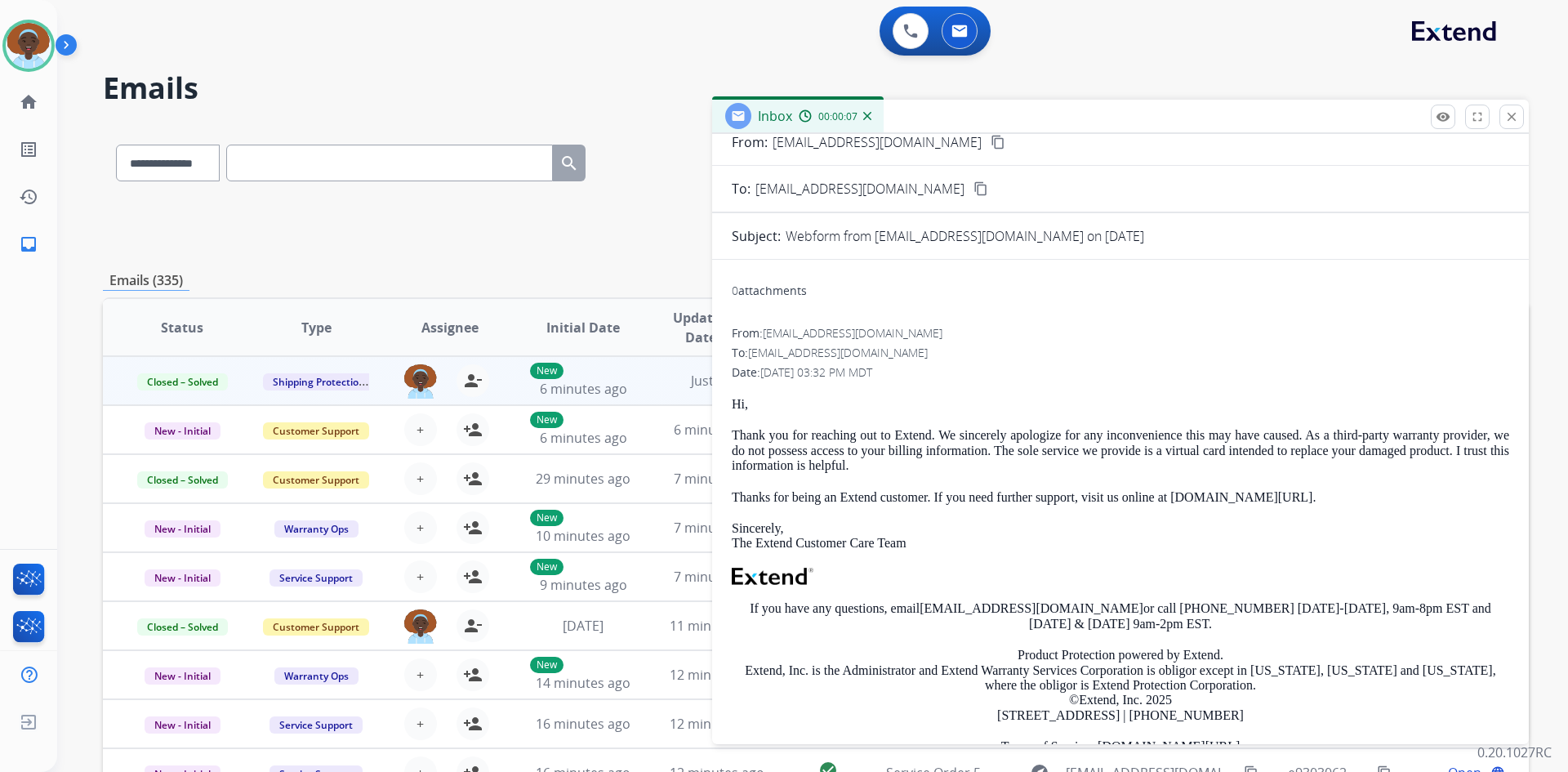
scroll to position [0, 0]
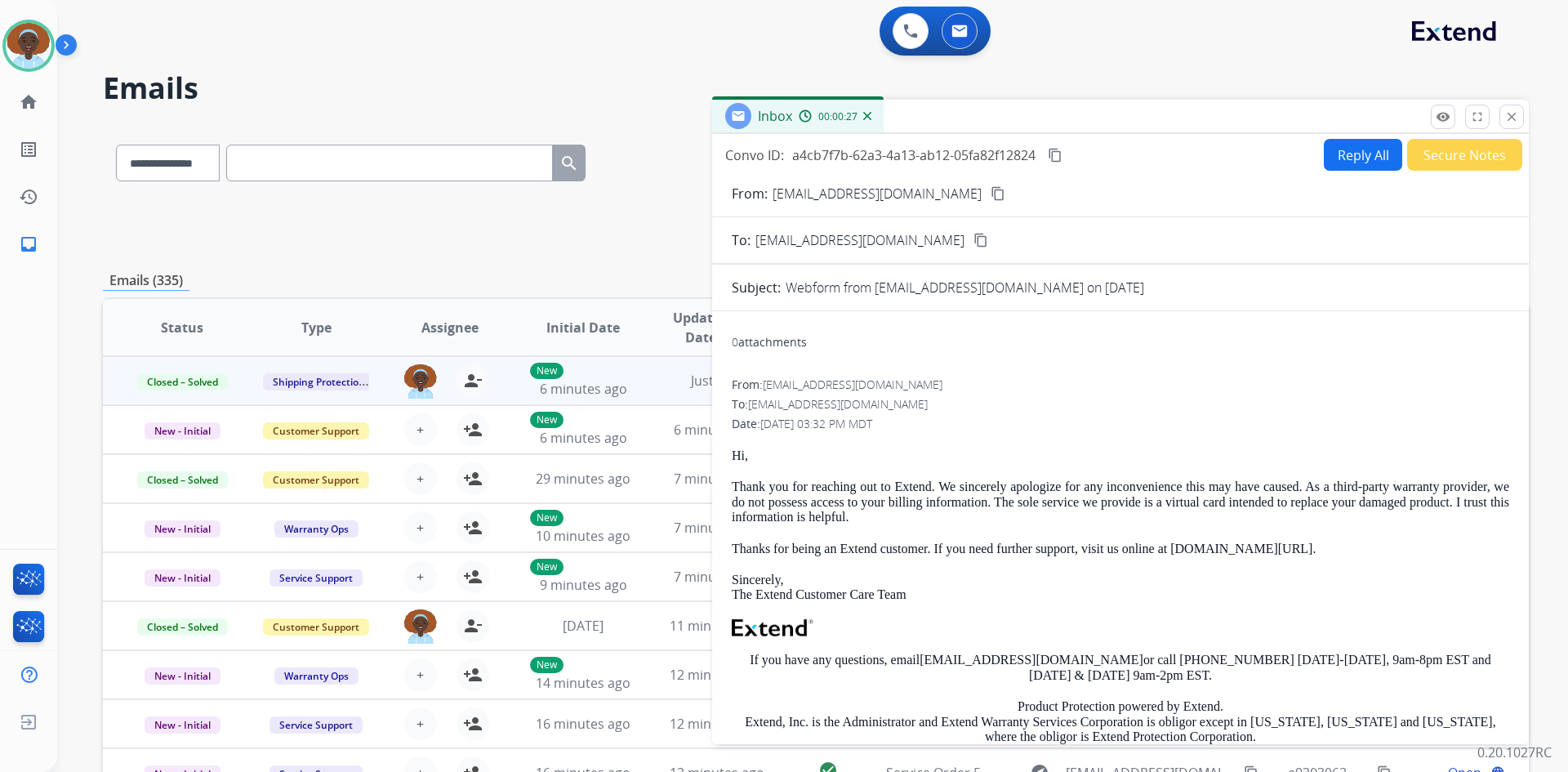
drag, startPoint x: 1511, startPoint y: 120, endPoint x: 1443, endPoint y: 328, distance: 218.8
click at [1509, 121] on mat-icon "close" at bounding box center [1512, 117] width 14 height 14
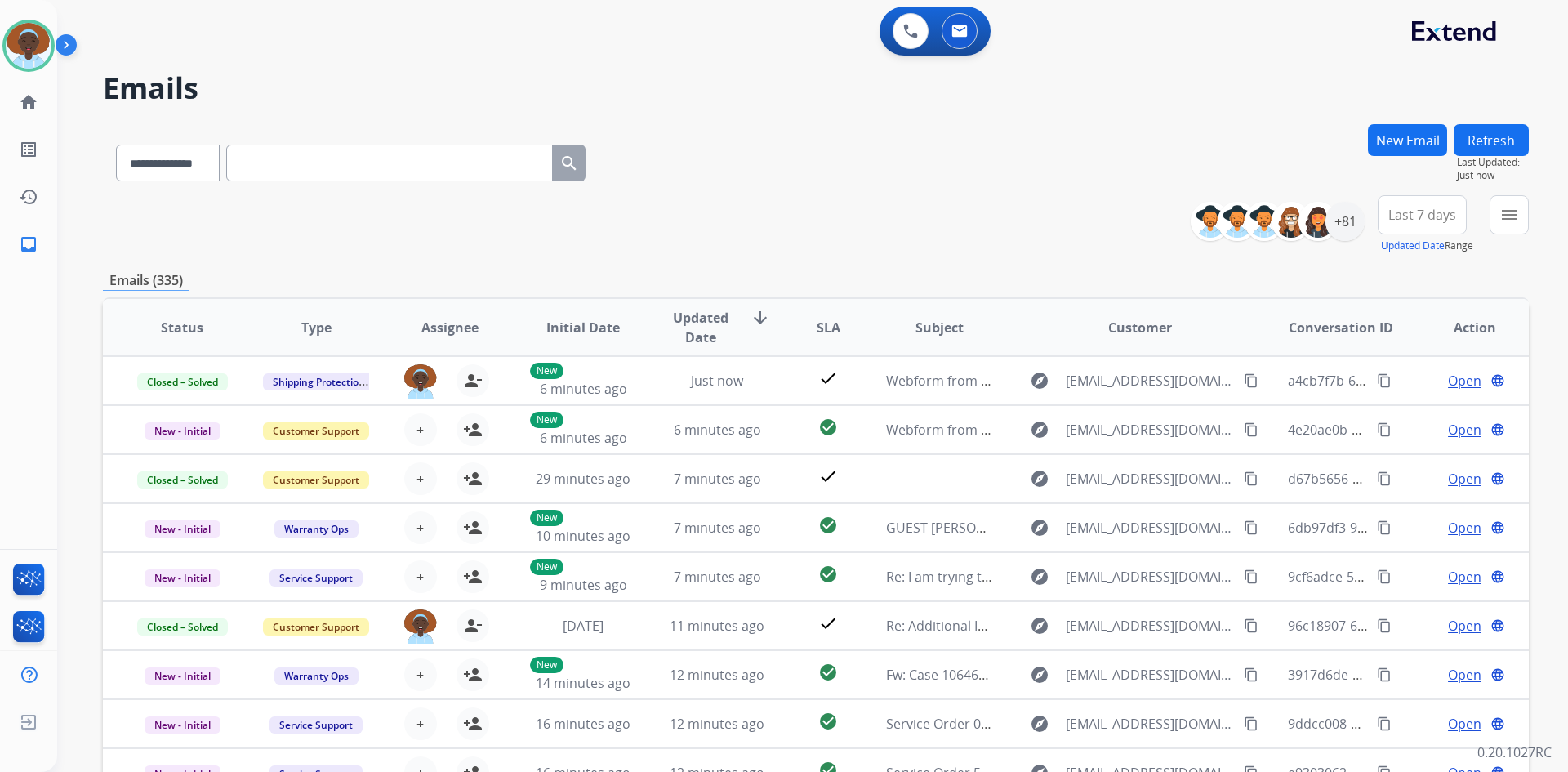
click at [1474, 142] on button "Refresh" at bounding box center [1491, 139] width 75 height 31
click at [1428, 218] on span "Last 7 days" at bounding box center [1422, 214] width 68 height 6
click at [1392, 405] on div "Last 90 days" at bounding box center [1417, 413] width 90 height 24
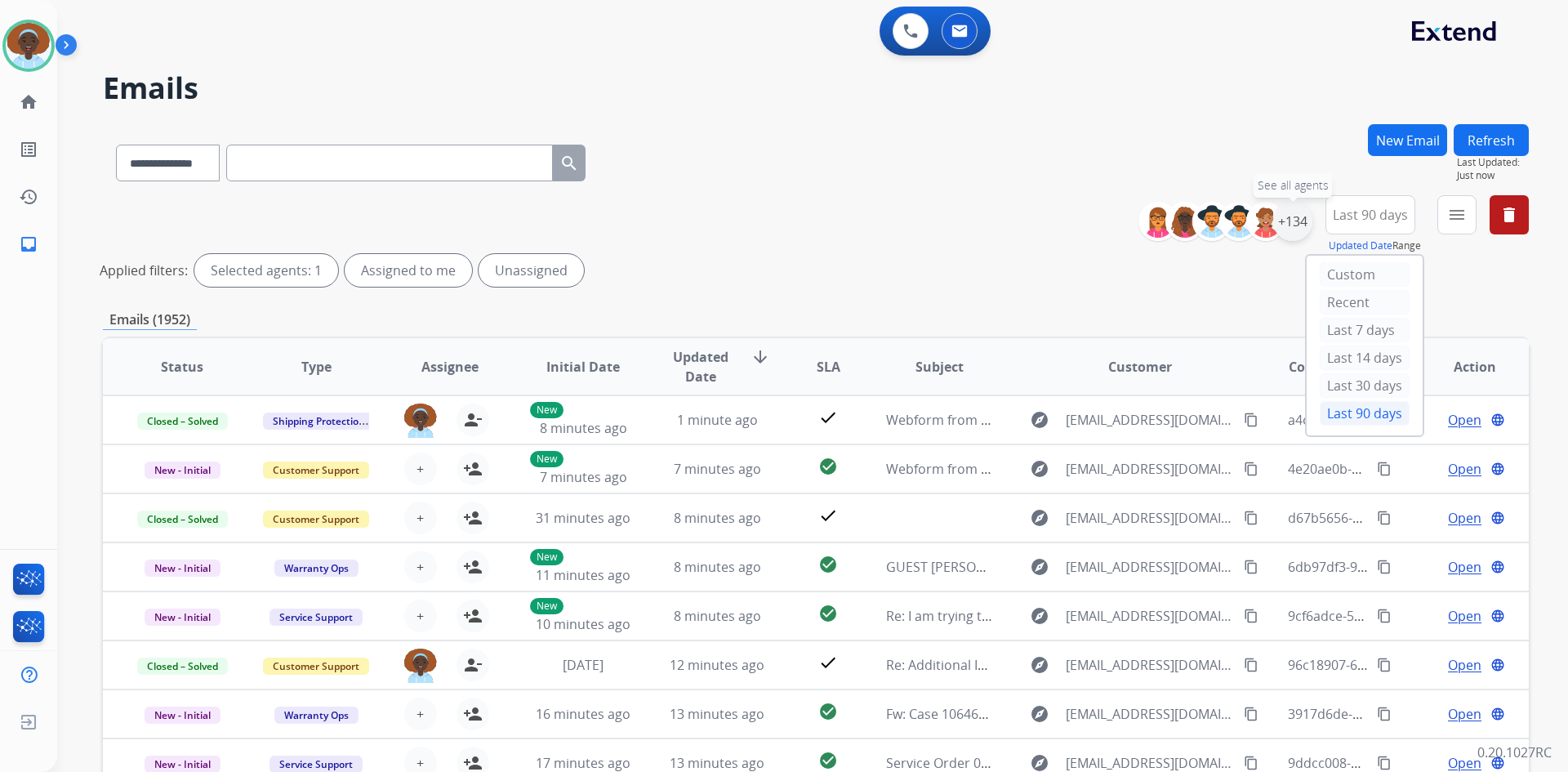
click at [1295, 225] on div "+134" at bounding box center [1293, 221] width 40 height 40
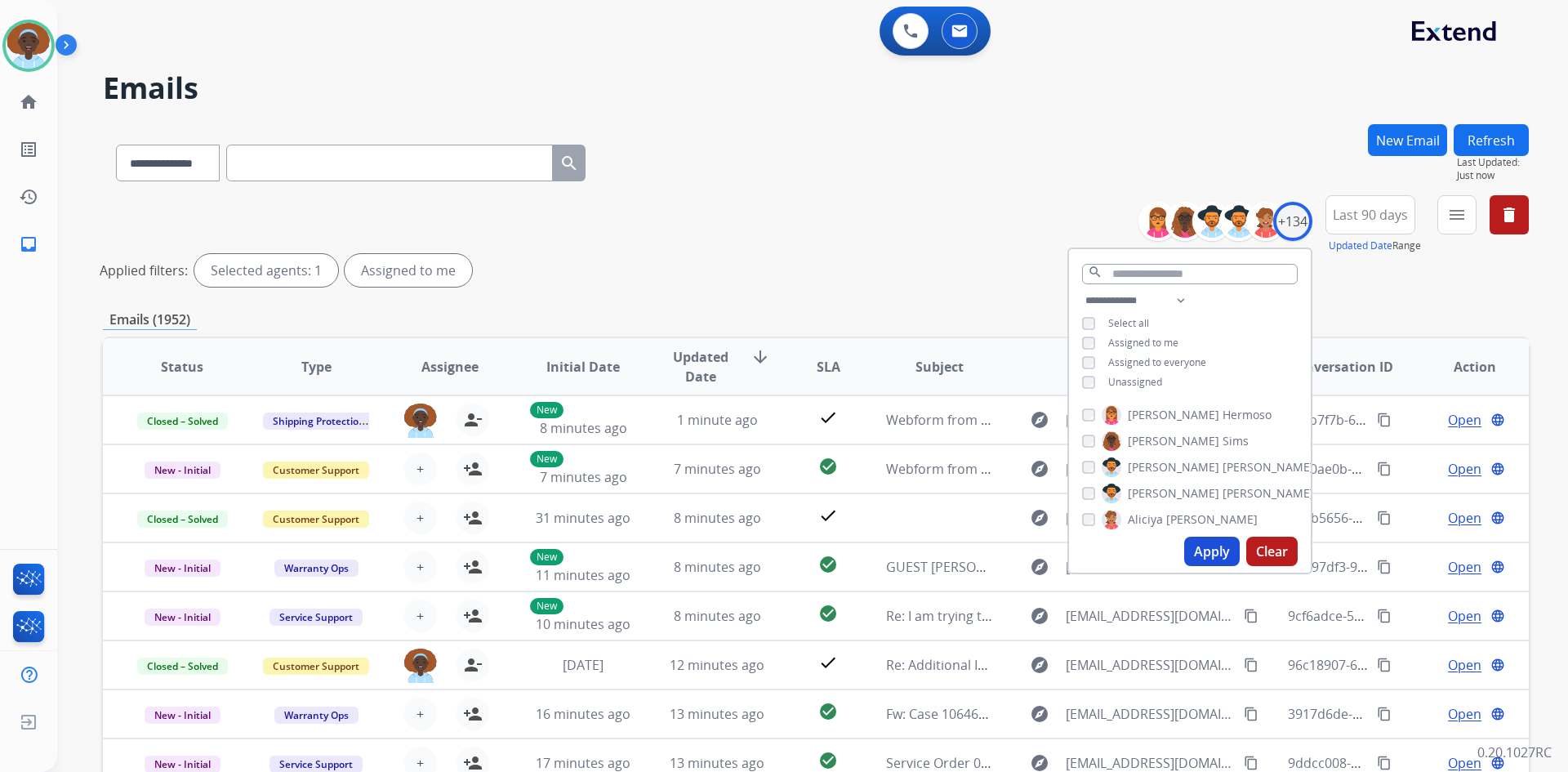
click at [1201, 547] on button "Apply" at bounding box center [1212, 551] width 56 height 30
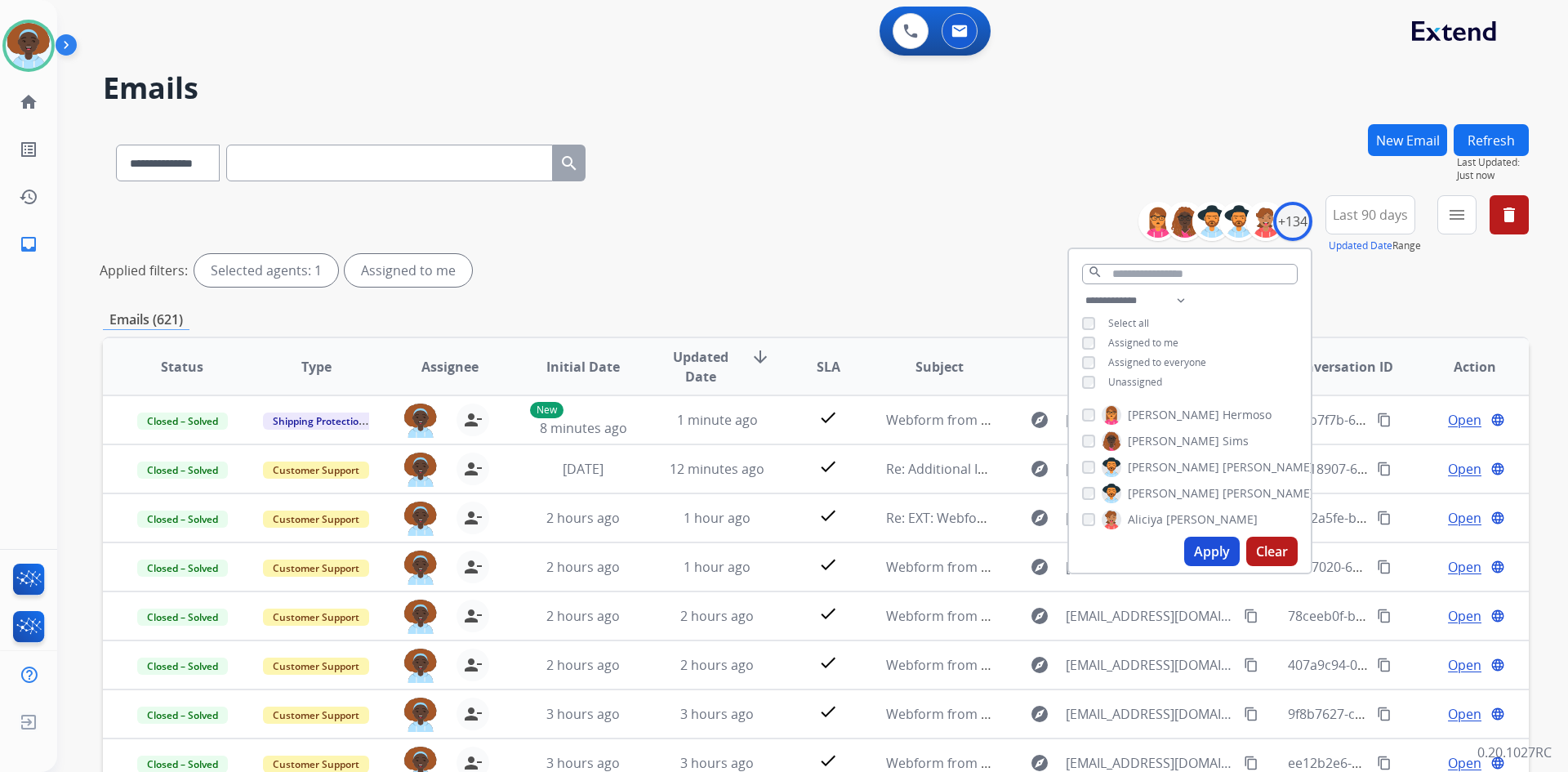
click at [783, 224] on div "**********" at bounding box center [816, 244] width 1426 height 98
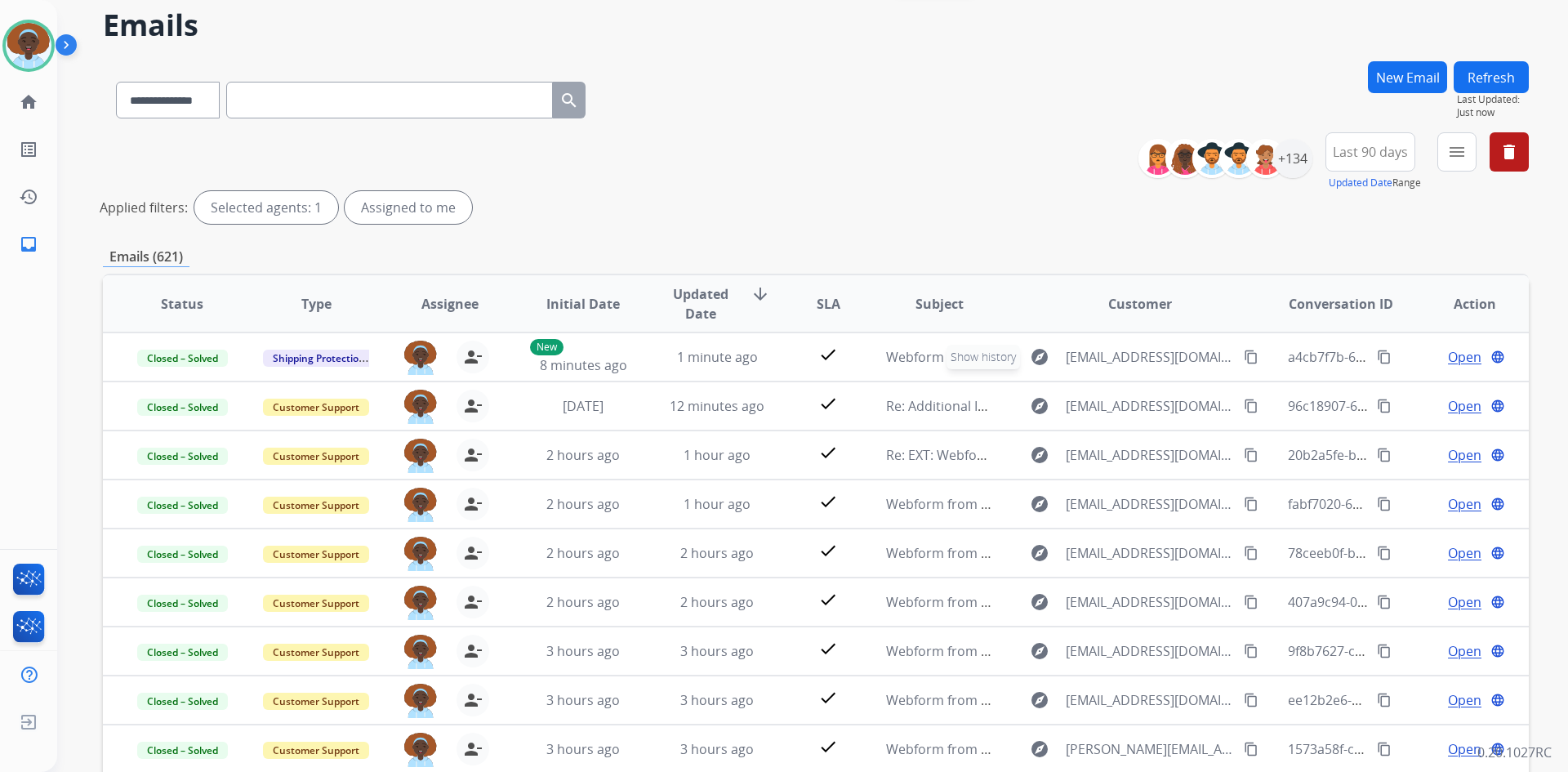
scroll to position [197, 0]
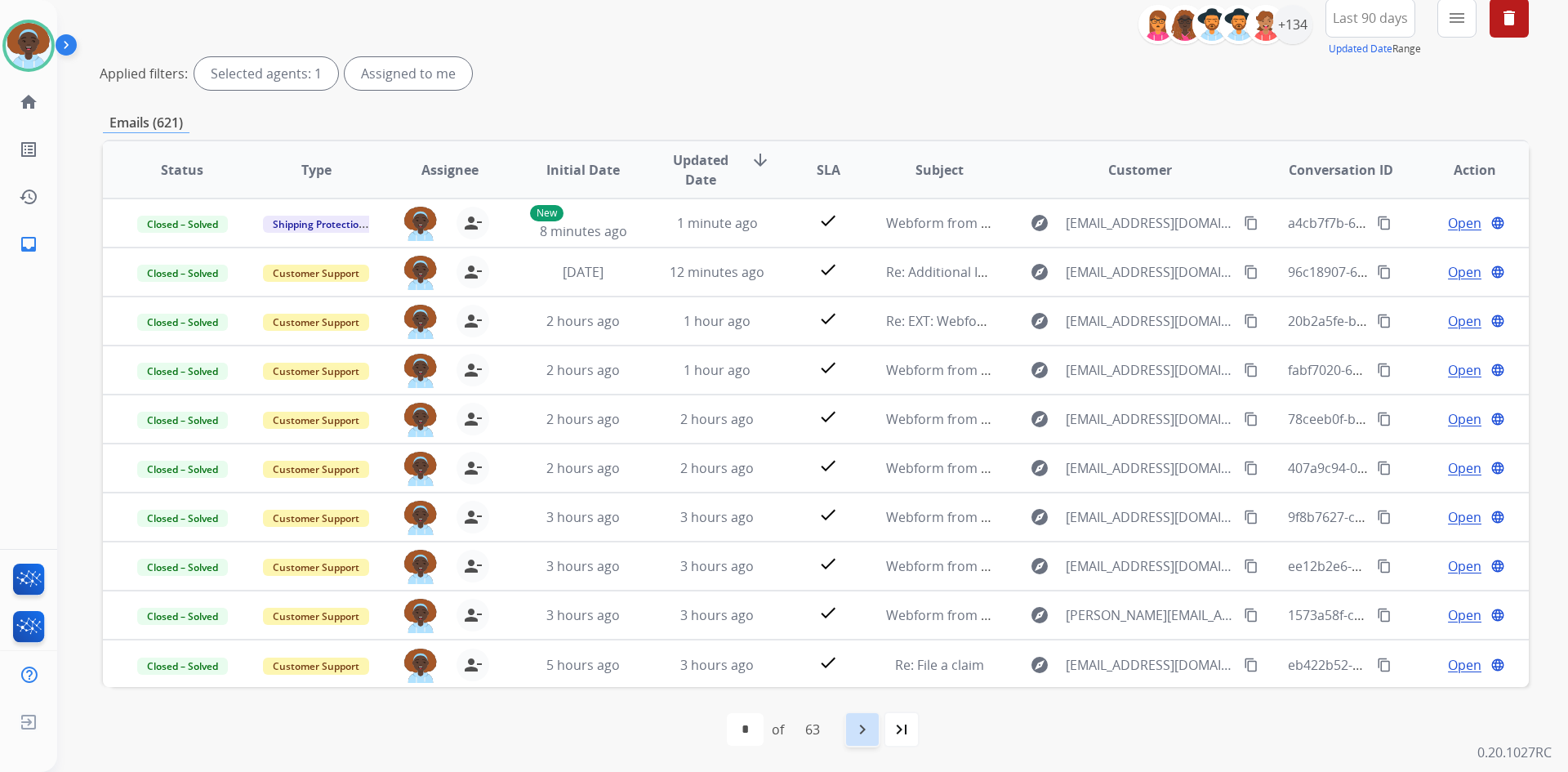
click at [865, 734] on mat-icon "navigate_next" at bounding box center [862, 729] width 20 height 20
select select "*"
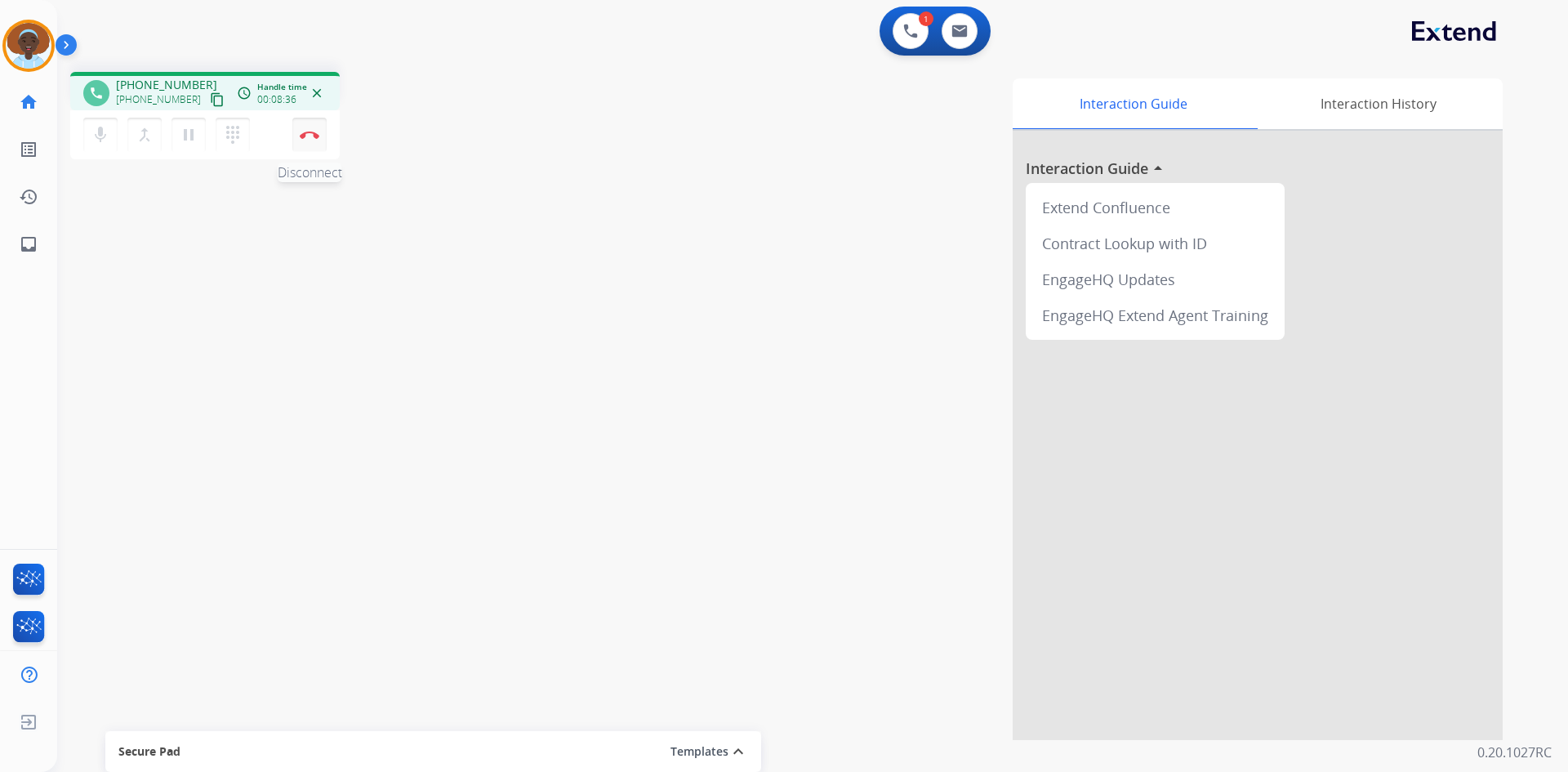
click at [304, 130] on button "Disconnect" at bounding box center [310, 135] width 34 height 34
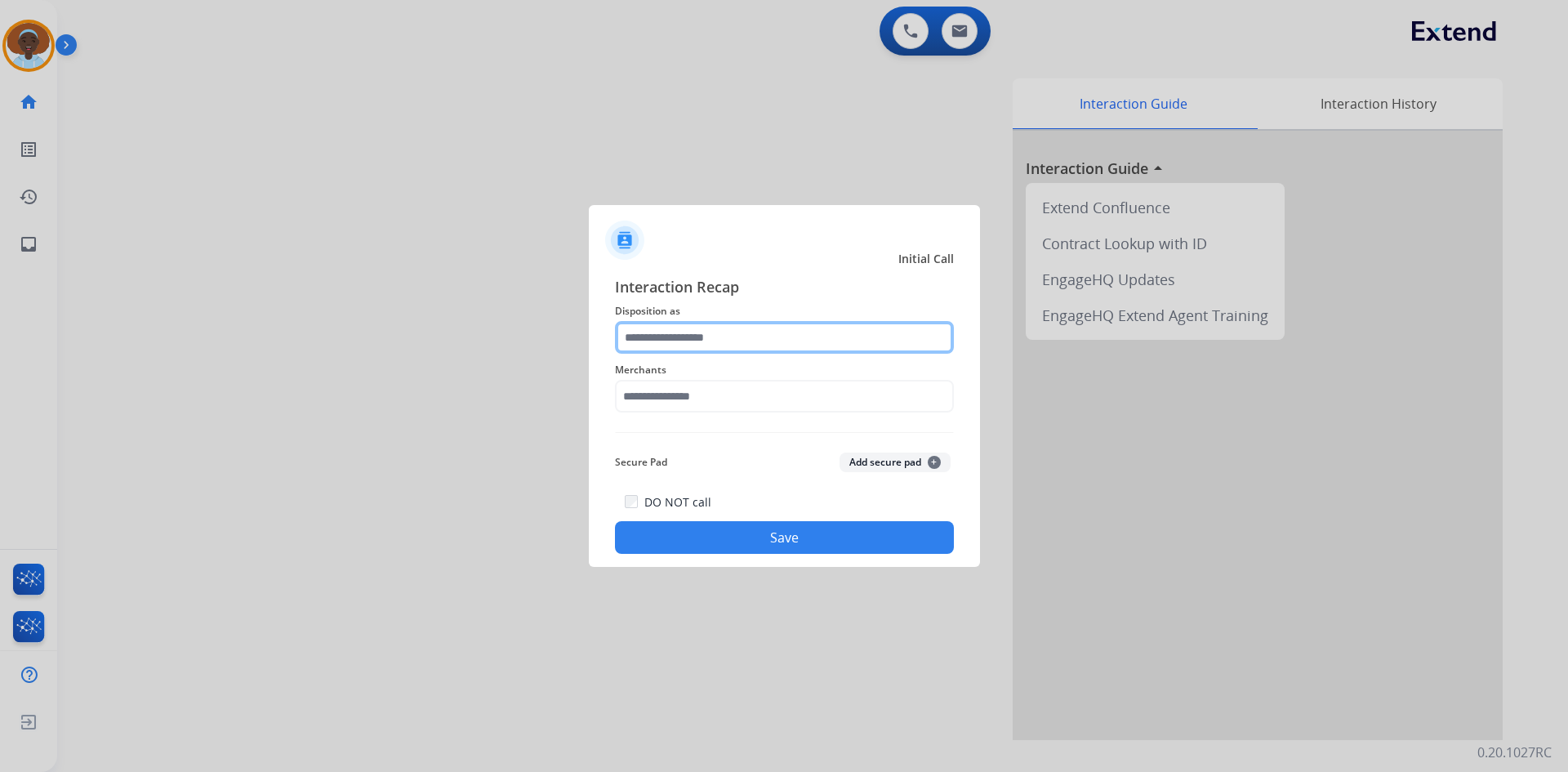
click at [700, 331] on input "text" at bounding box center [784, 337] width 339 height 32
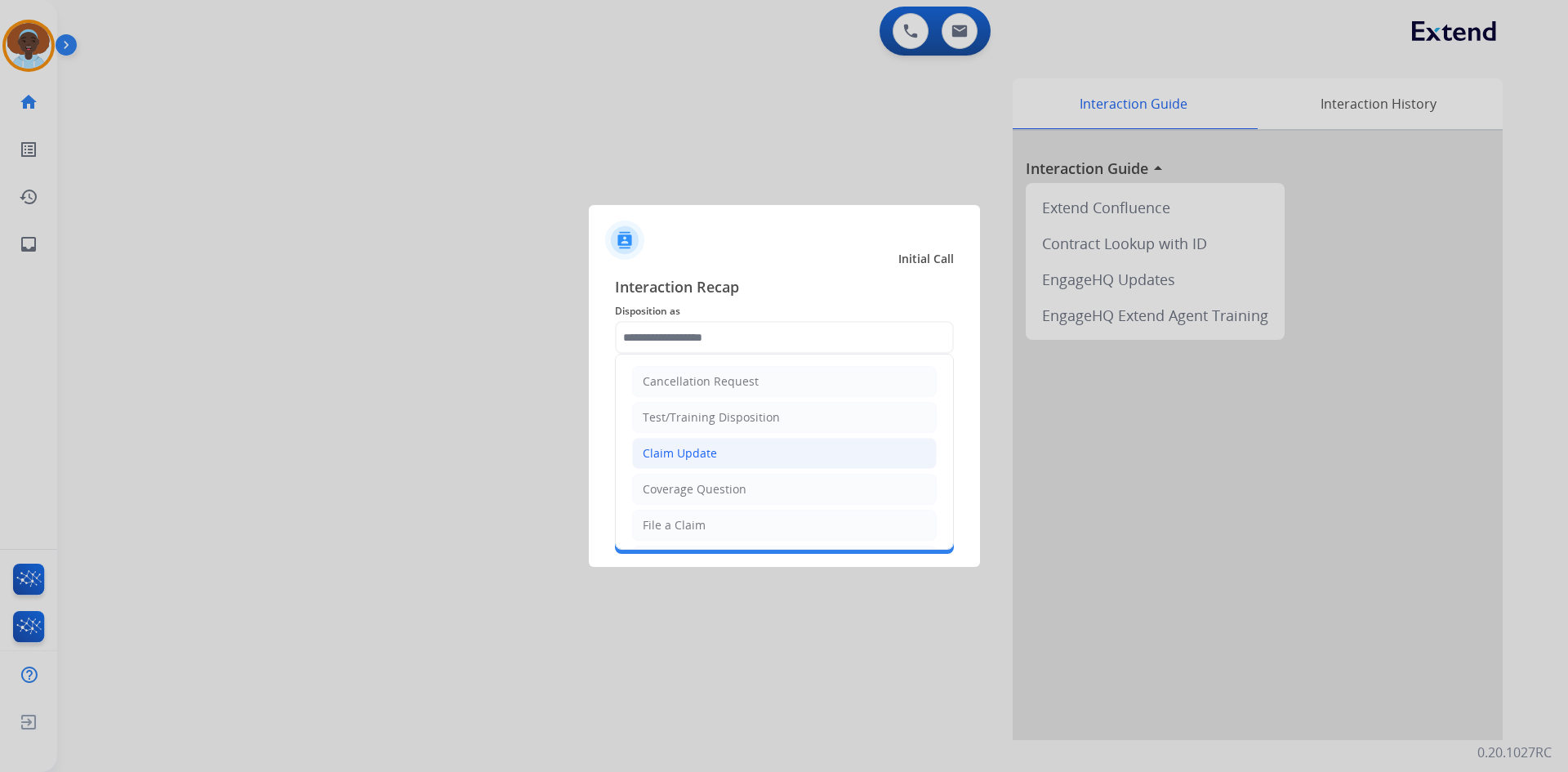
click at [745, 444] on li "Claim Update" at bounding box center [784, 453] width 304 height 31
type input "**********"
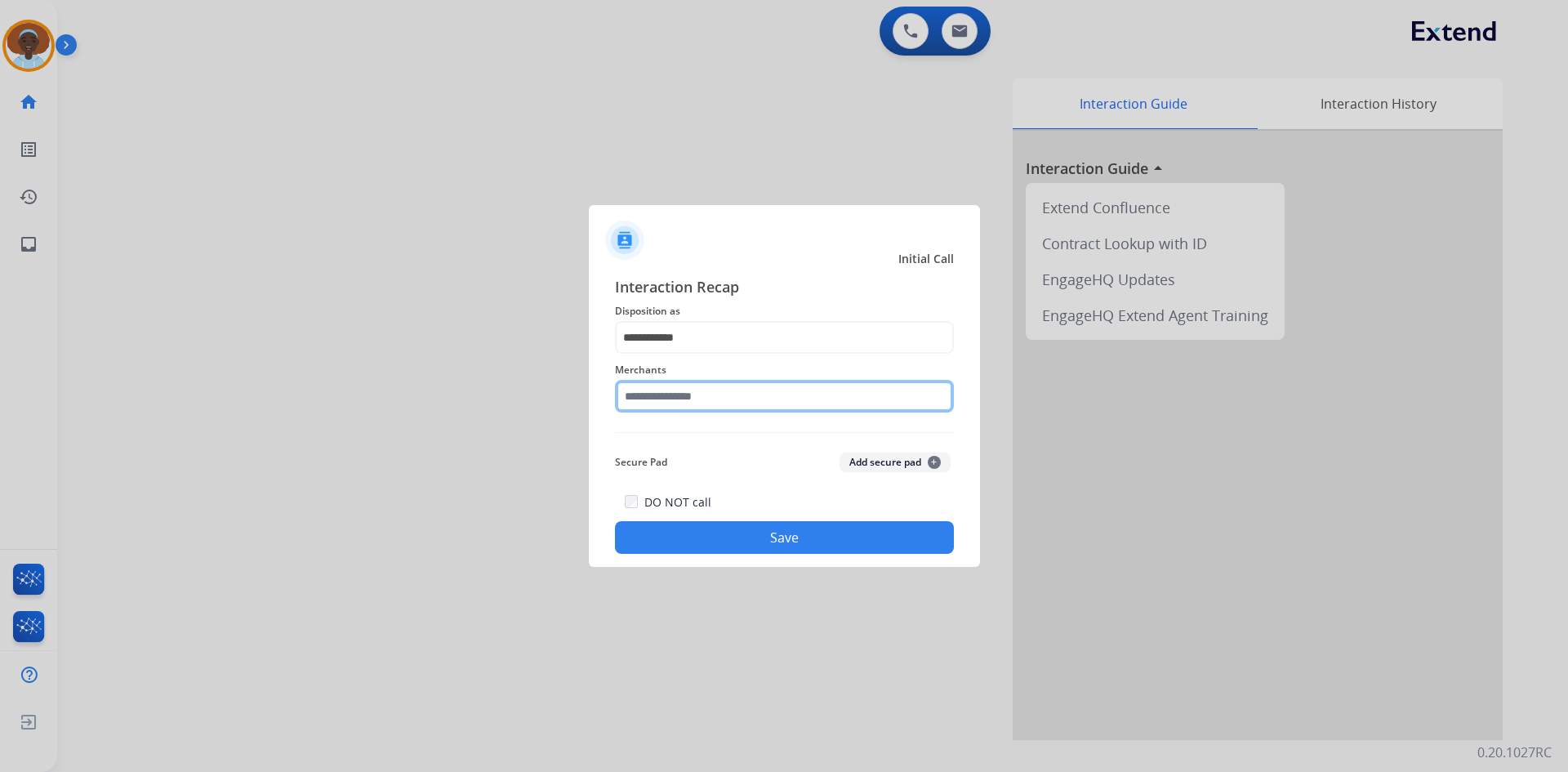
click at [694, 397] on input "text" at bounding box center [784, 396] width 339 height 32
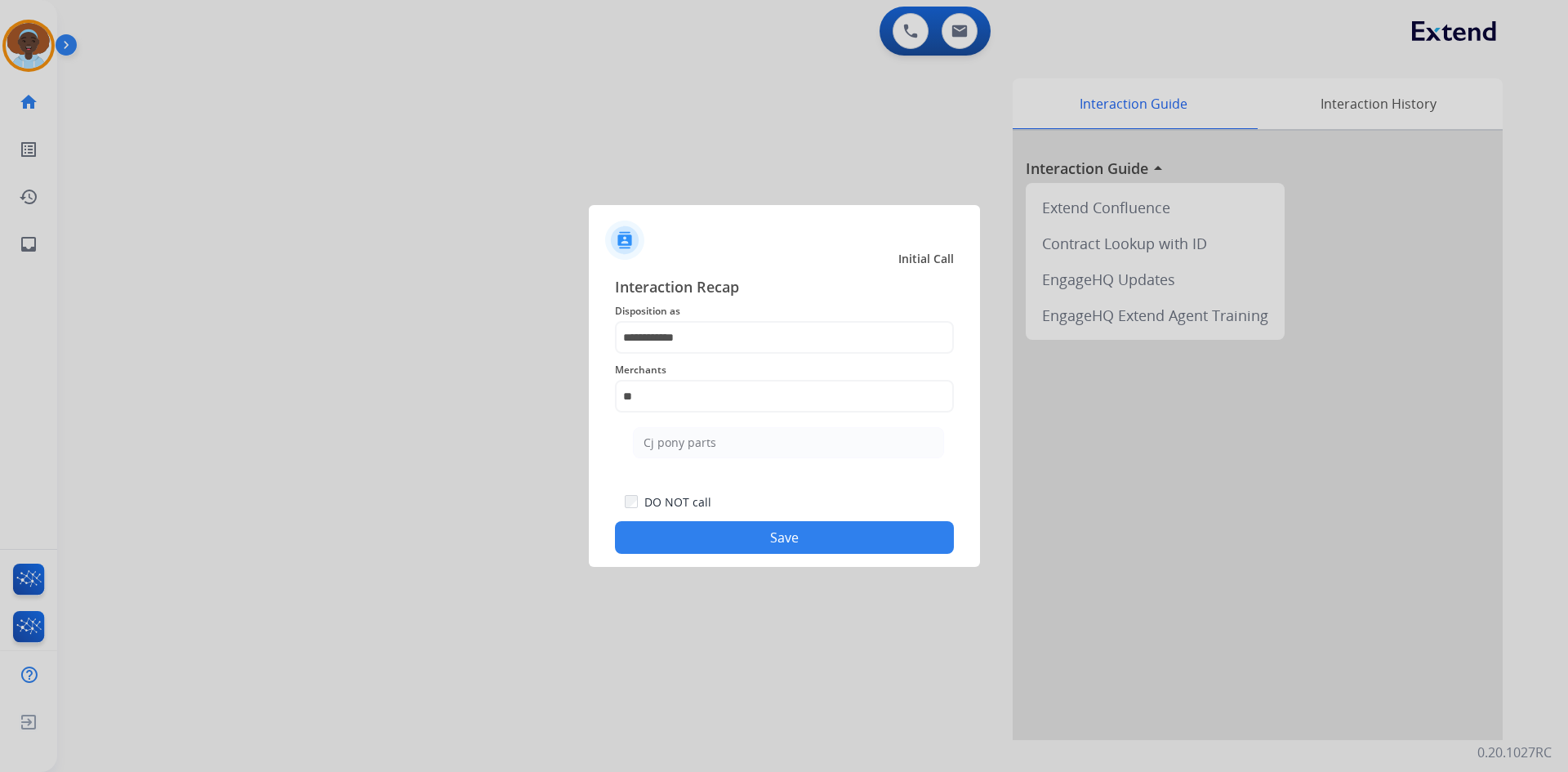
click at [701, 450] on div "Cj pony parts" at bounding box center [680, 443] width 73 height 16
type input "**********"
click at [768, 541] on button "Save" at bounding box center [784, 537] width 339 height 32
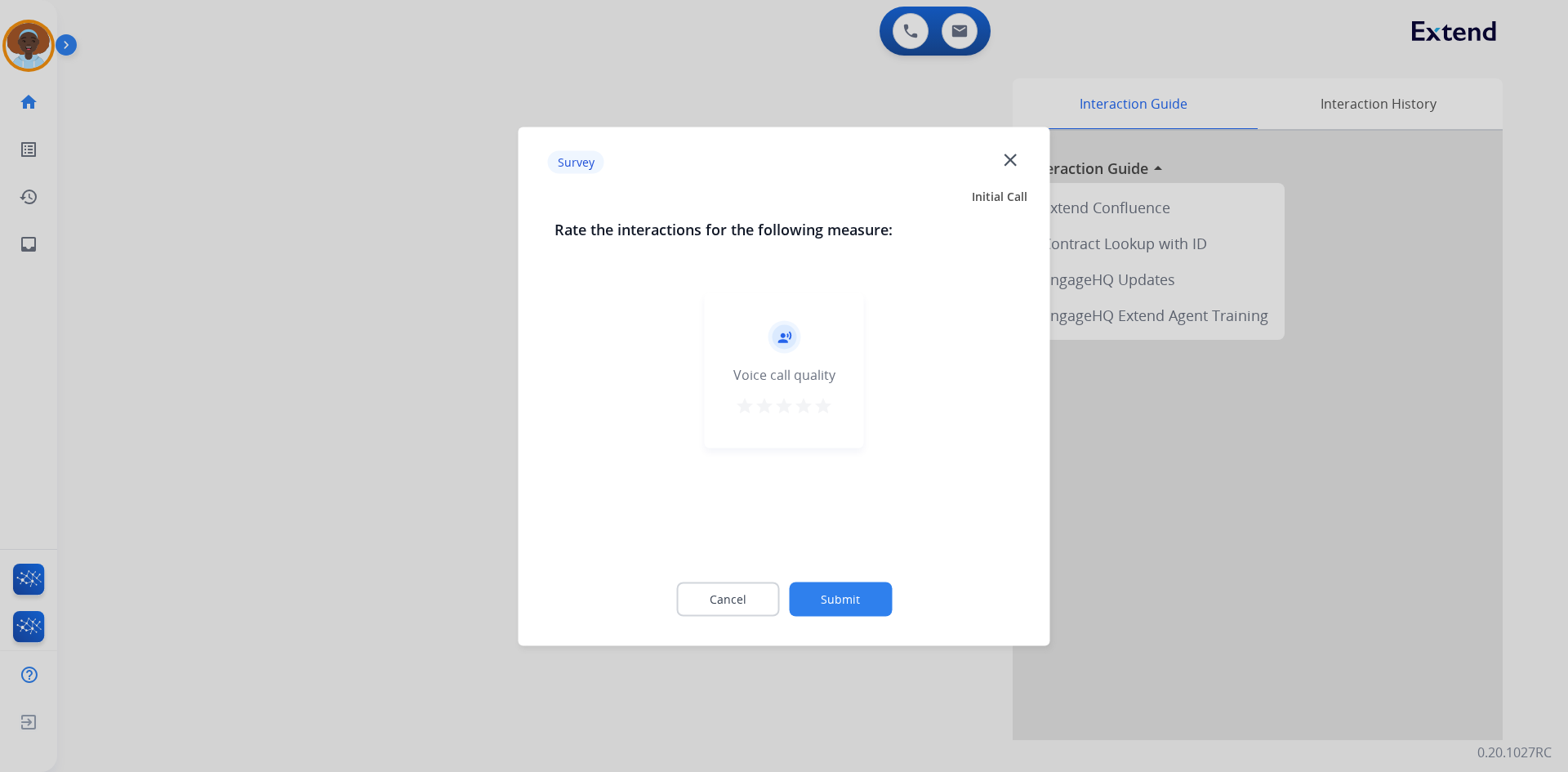
click at [823, 408] on mat-icon "star" at bounding box center [824, 405] width 20 height 20
click at [838, 589] on button "Submit" at bounding box center [841, 598] width 103 height 34
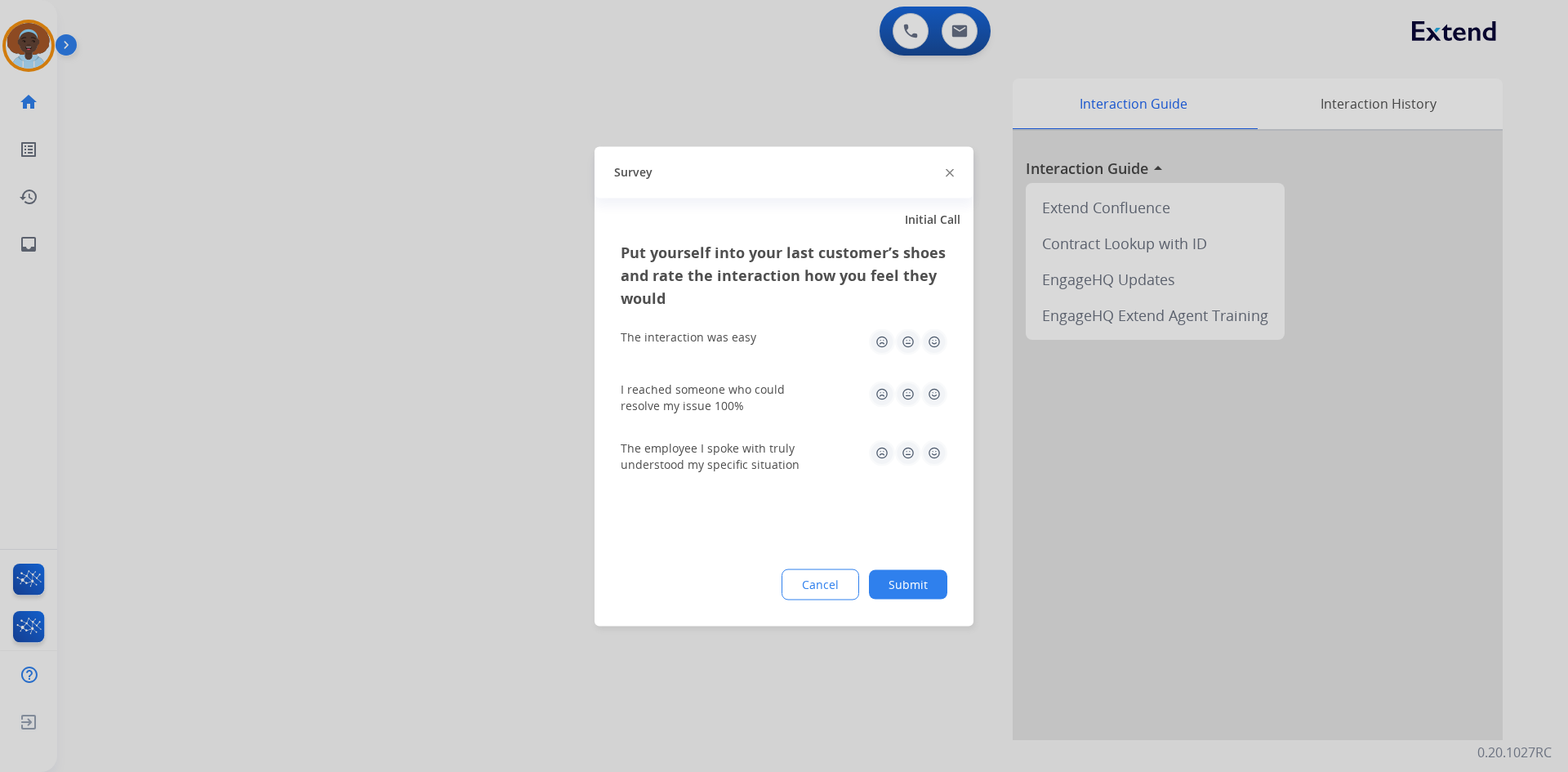
click at [938, 451] on img at bounding box center [934, 452] width 26 height 26
click at [935, 391] on img at bounding box center [934, 393] width 26 height 26
click at [939, 342] on img at bounding box center [934, 341] width 26 height 26
click at [920, 586] on button "Submit" at bounding box center [908, 583] width 78 height 30
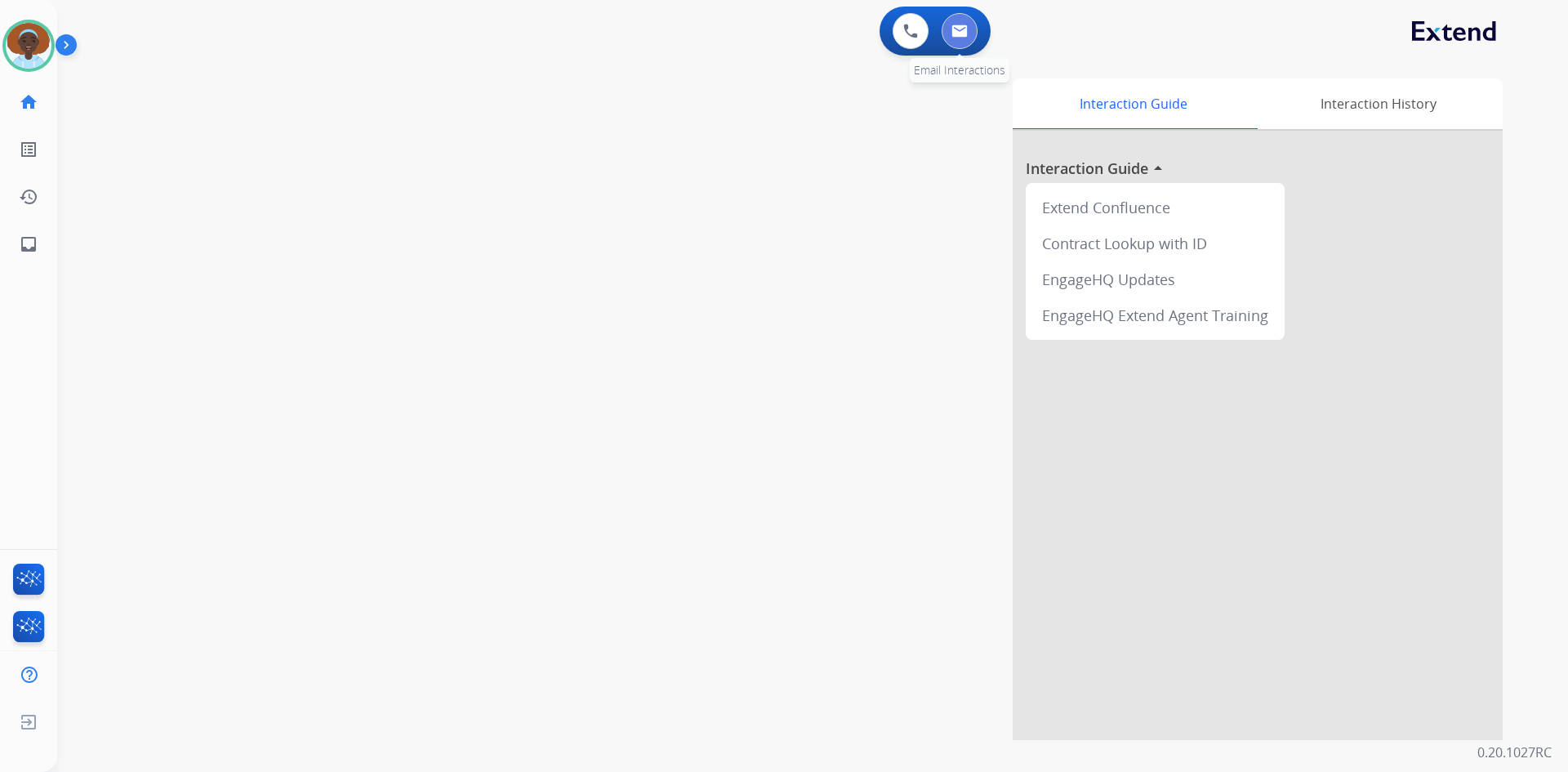
click at [959, 27] on img at bounding box center [960, 31] width 16 height 13
select select "**********"
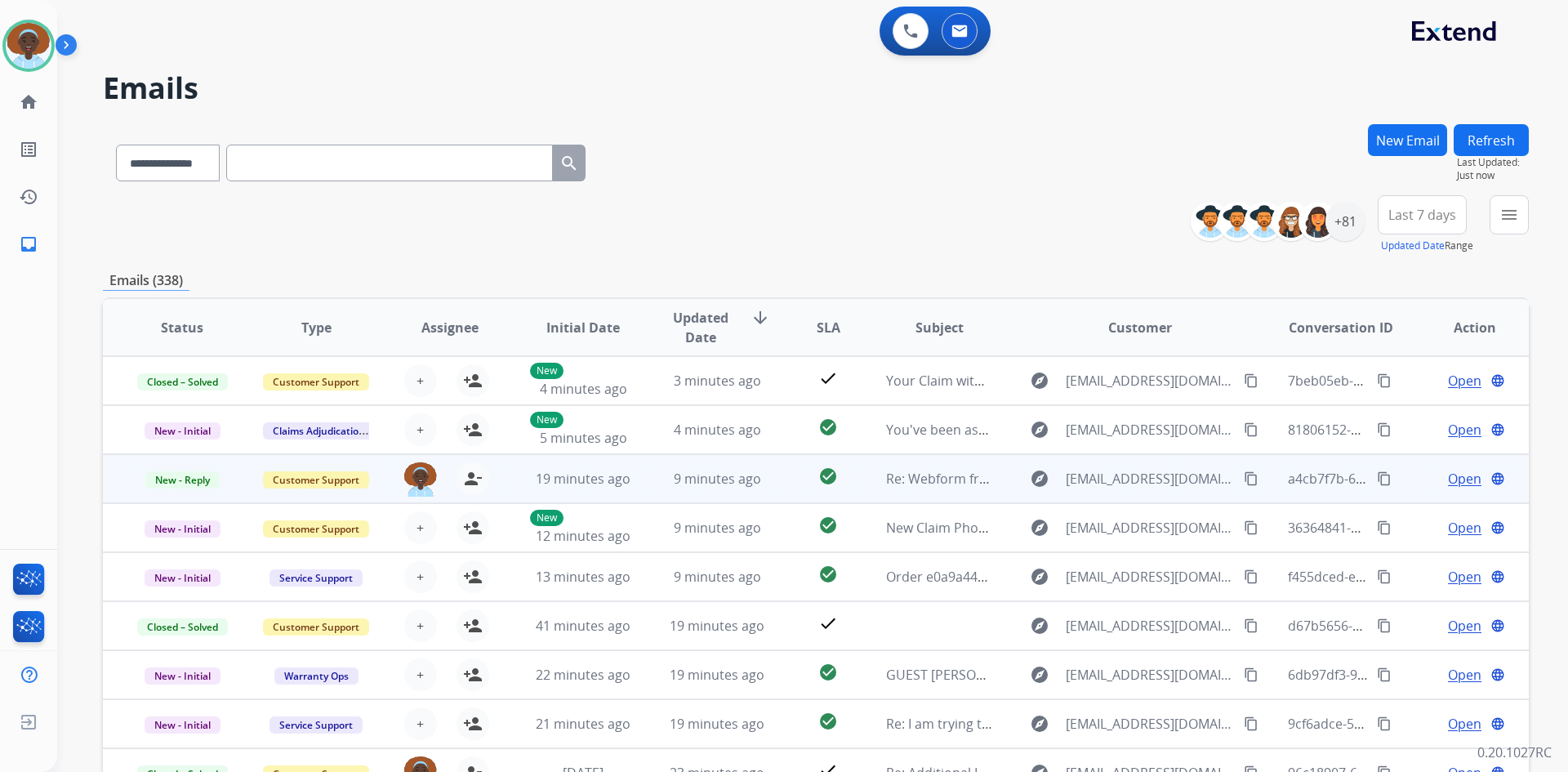
click at [1449, 485] on span "Open" at bounding box center [1464, 479] width 33 height 20
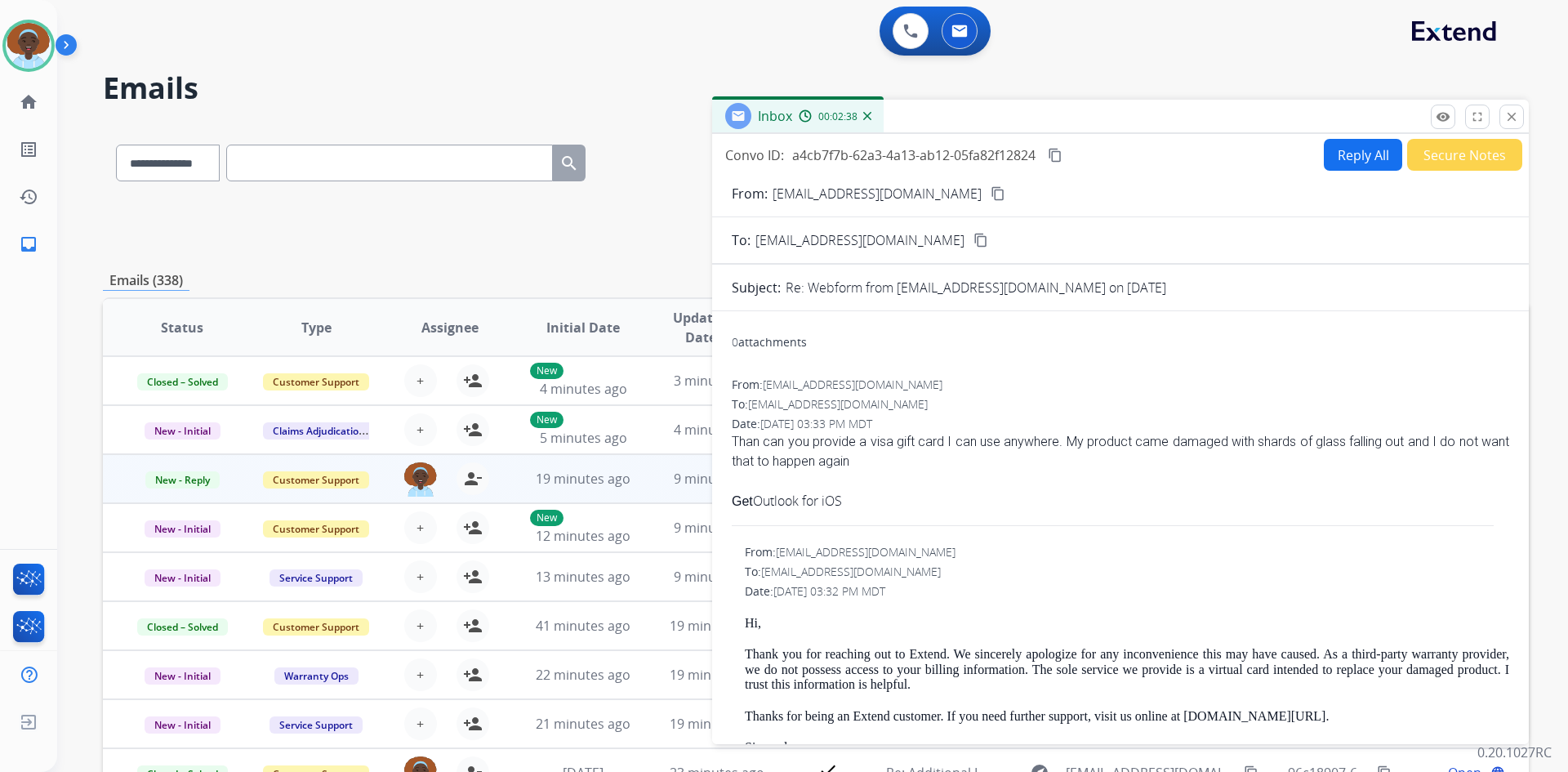
click at [1345, 155] on button "Reply All" at bounding box center [1363, 154] width 78 height 31
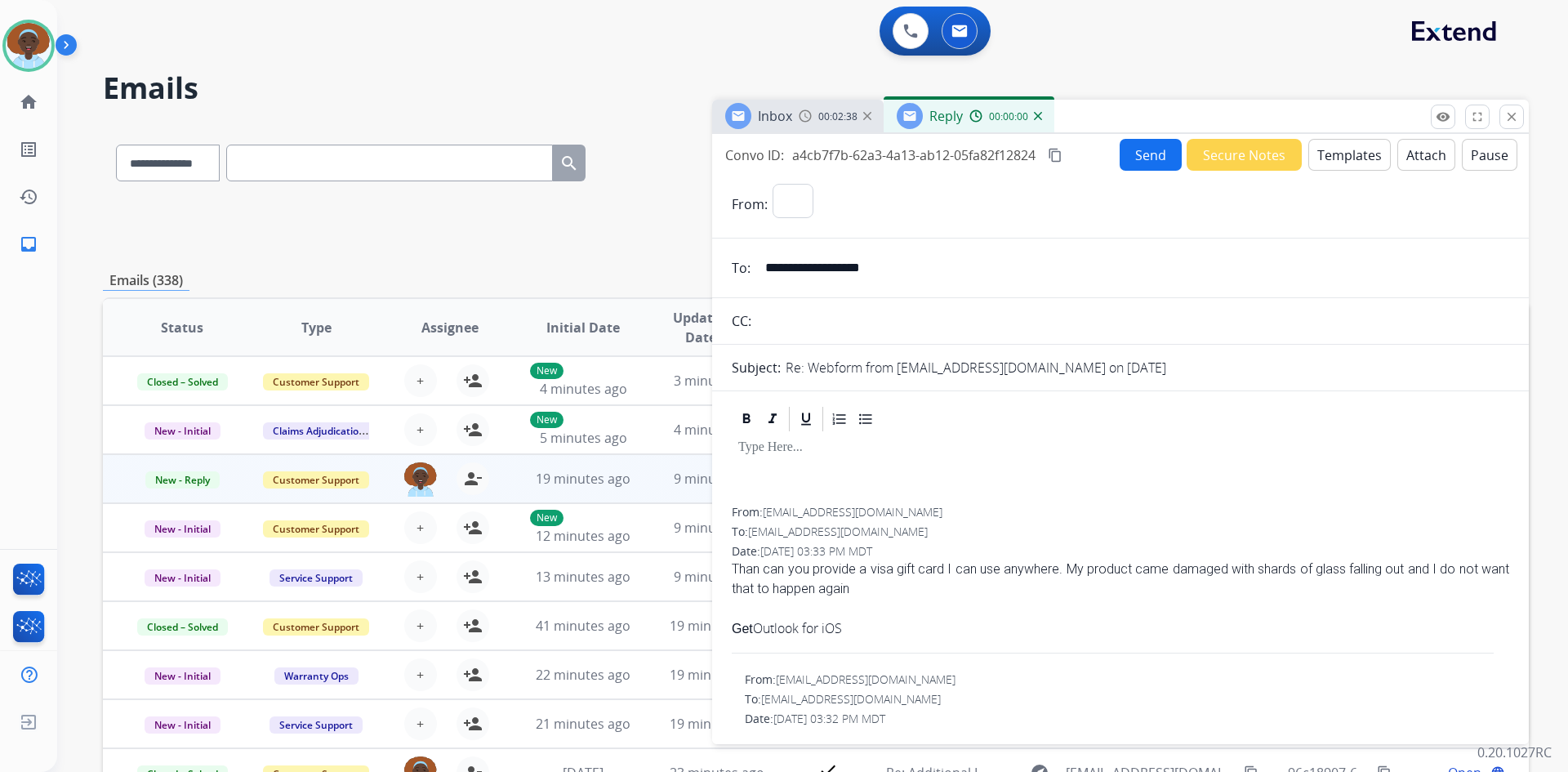
select select "**********"
click at [1338, 157] on button "Templates" at bounding box center [1350, 154] width 83 height 31
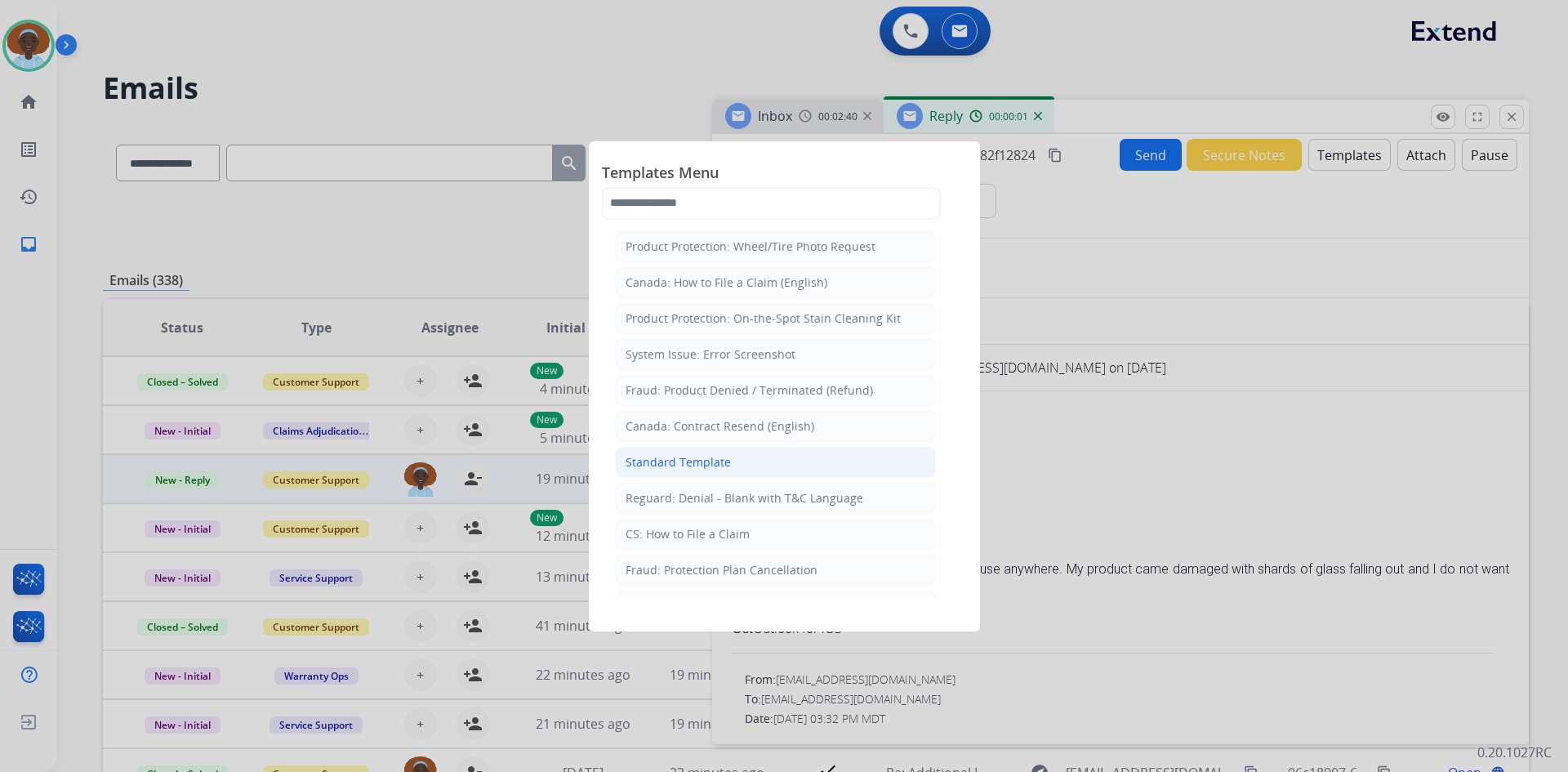
click at [728, 455] on li "Standard Template" at bounding box center [775, 462] width 321 height 31
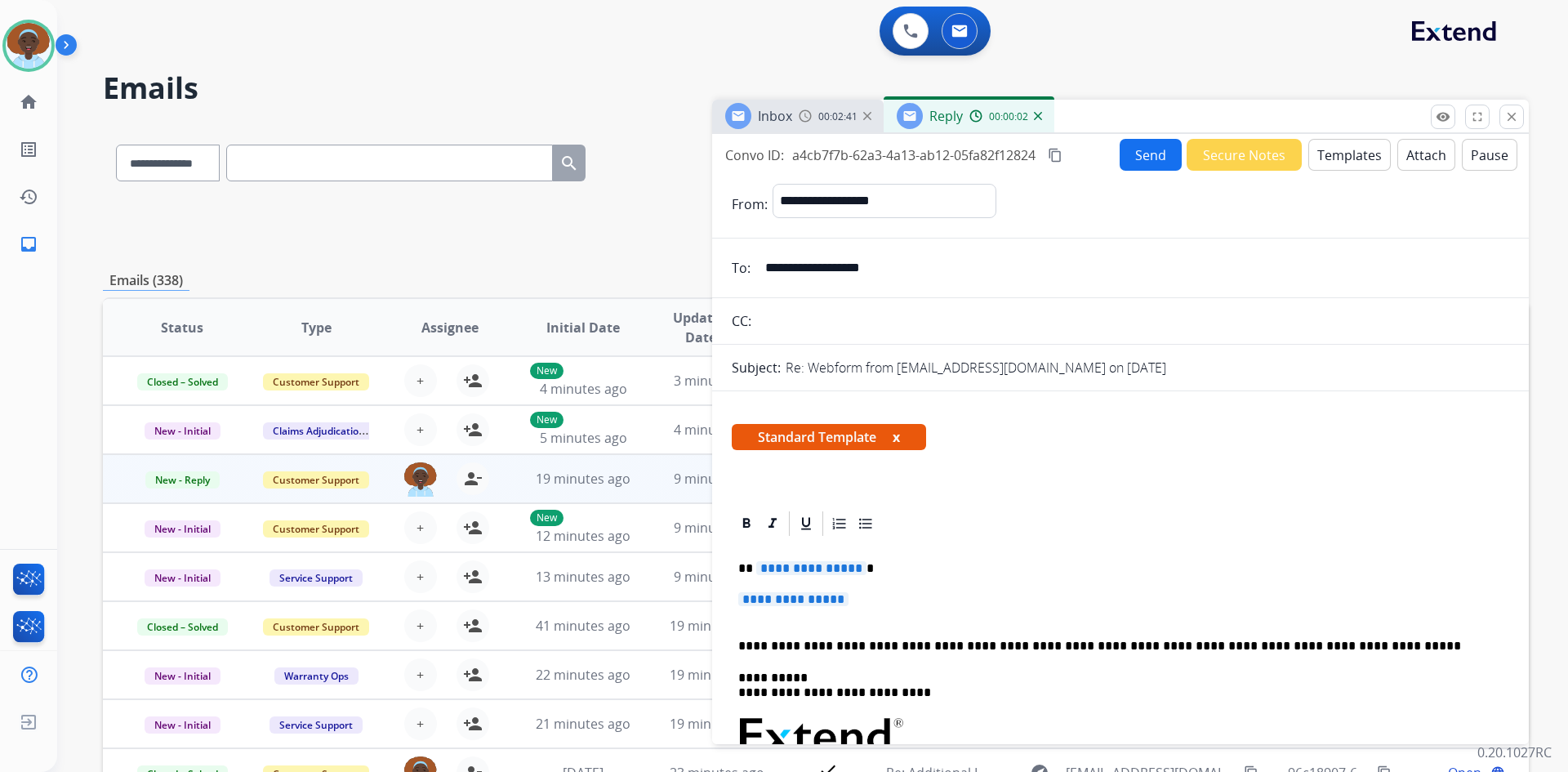
click at [788, 562] on span "**********" at bounding box center [811, 567] width 111 height 13
click at [779, 597] on span "**********" at bounding box center [793, 598] width 111 height 13
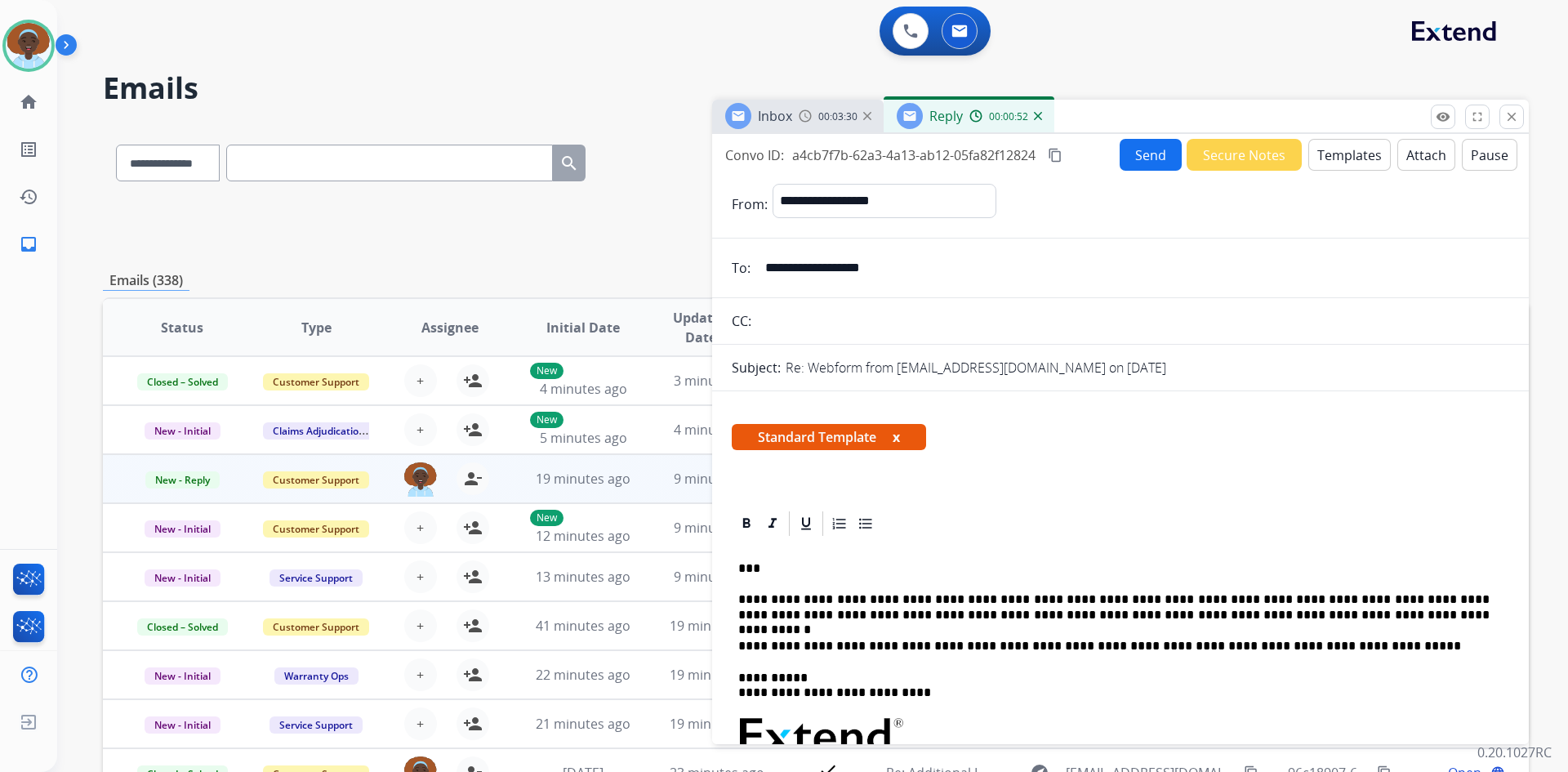
click at [993, 618] on p "**********" at bounding box center [1113, 607] width 752 height 31
click at [1089, 614] on p "**********" at bounding box center [1113, 607] width 752 height 31
click at [1120, 158] on button "Send" at bounding box center [1150, 154] width 62 height 31
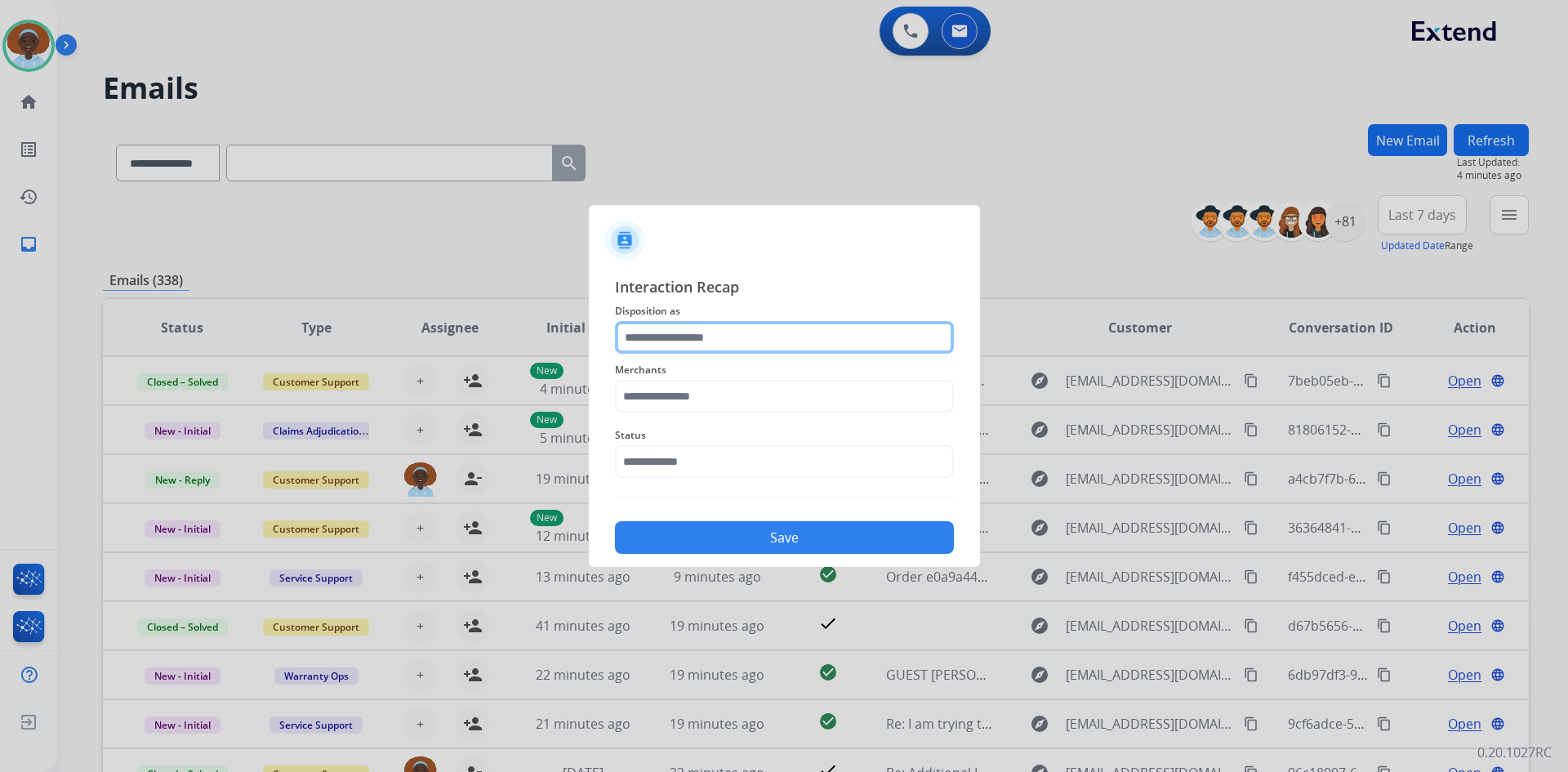
click at [689, 332] on input "text" at bounding box center [784, 337] width 339 height 32
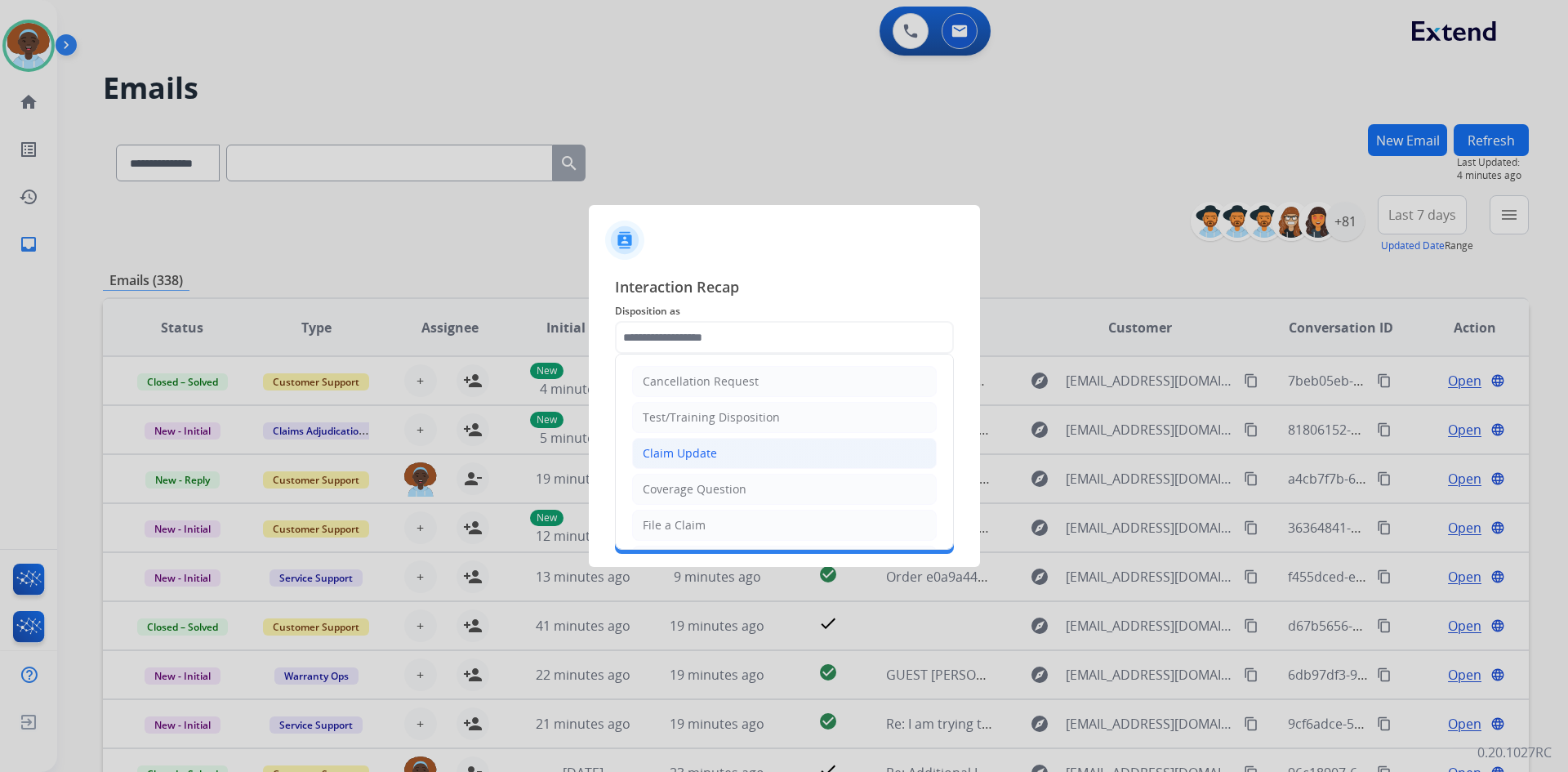
click at [705, 452] on div "Claim Update" at bounding box center [680, 453] width 75 height 16
type input "**********"
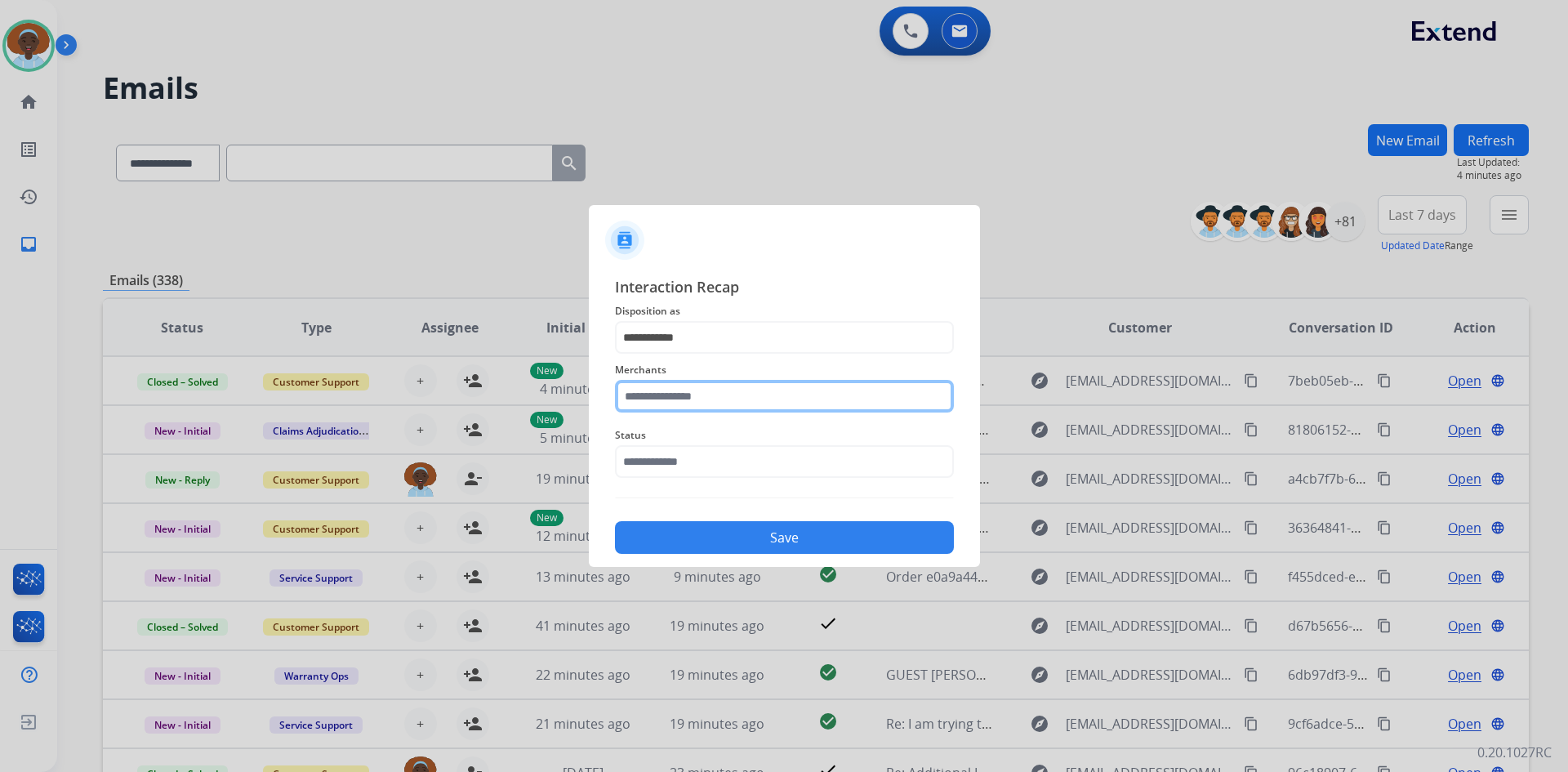
click at [699, 401] on input "text" at bounding box center [784, 396] width 339 height 32
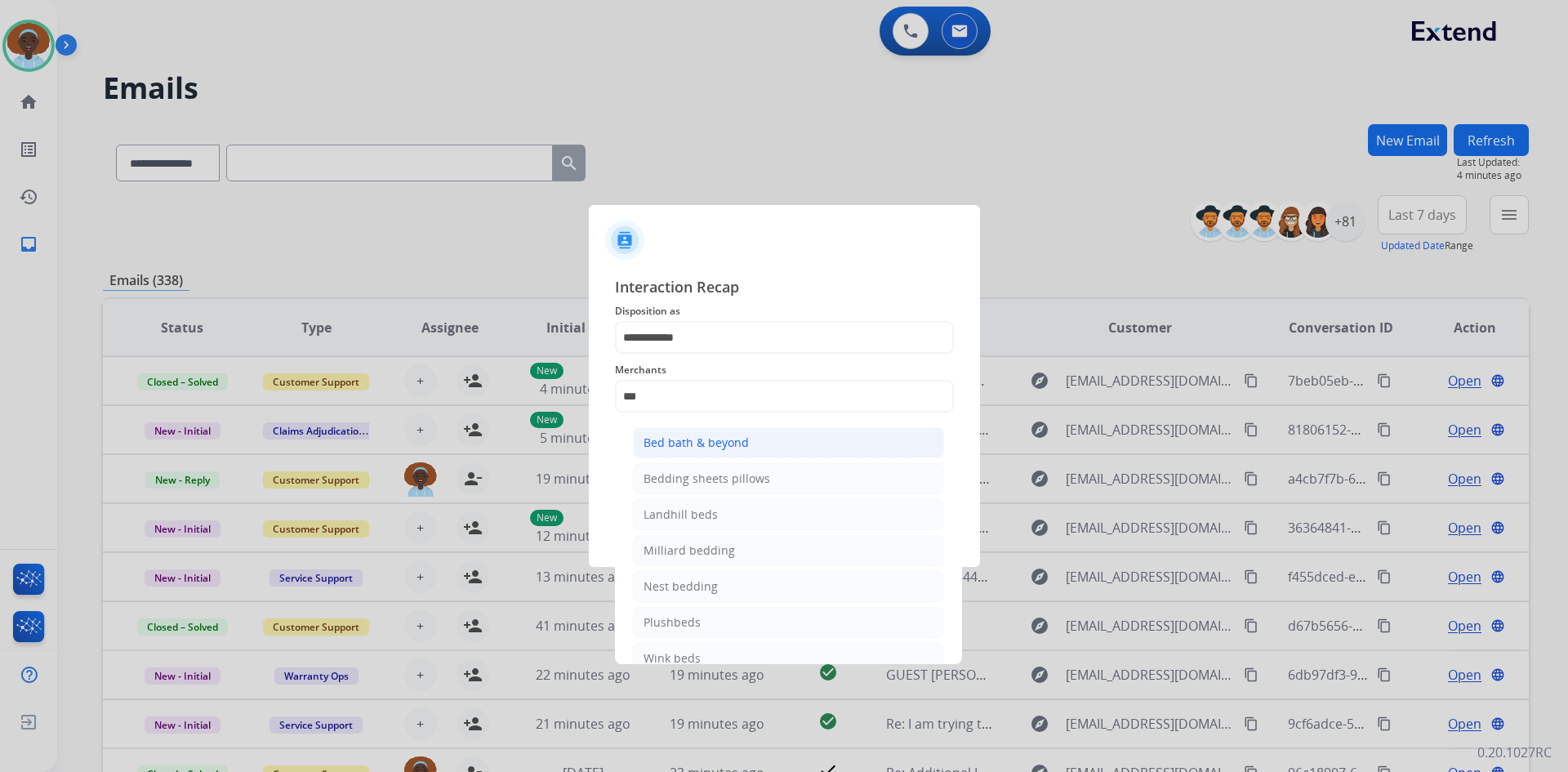
click at [710, 433] on li "Bed bath & beyond" at bounding box center [789, 443] width 311 height 31
type input "**********"
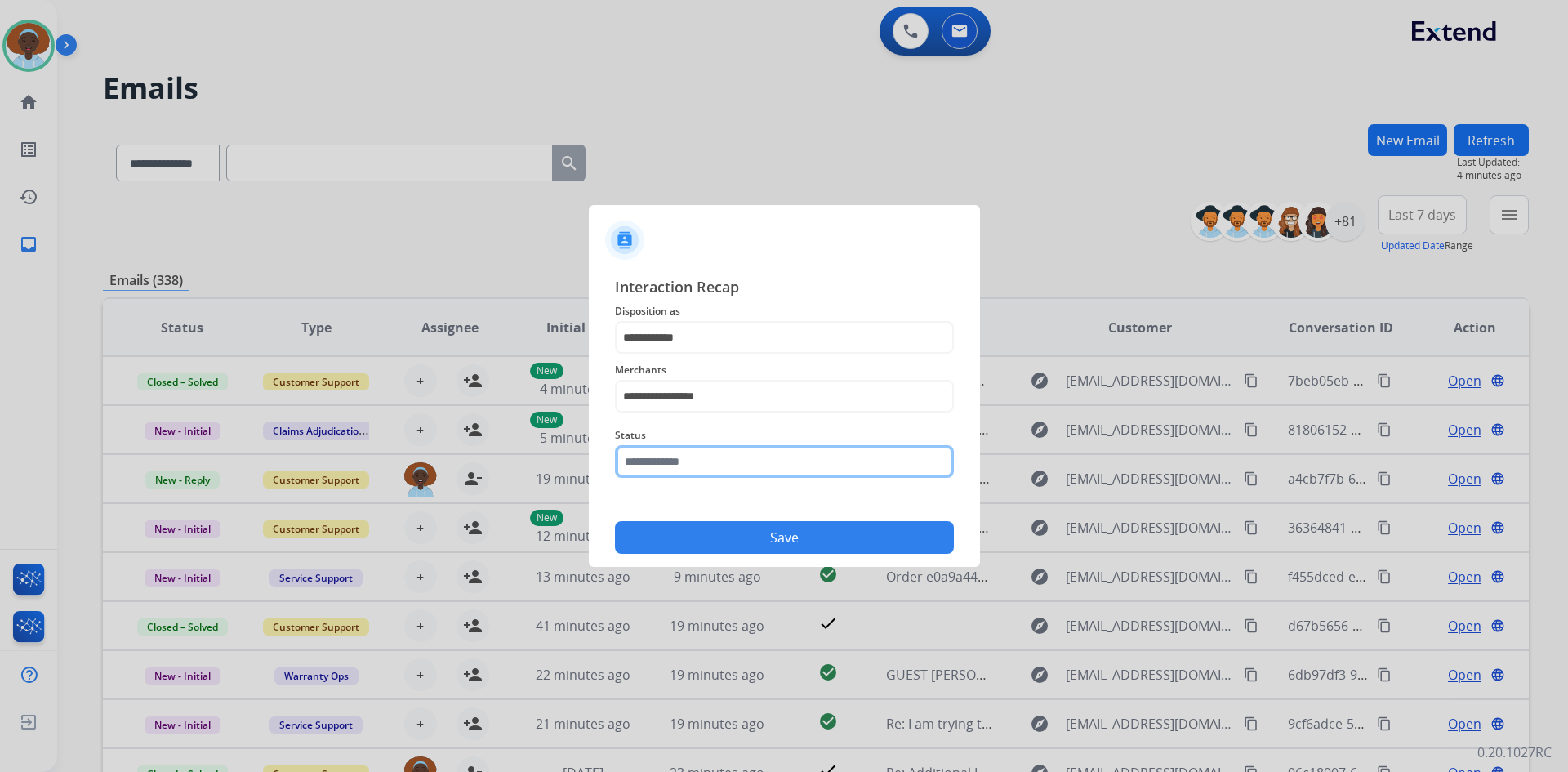
click at [713, 460] on input "text" at bounding box center [784, 462] width 339 height 32
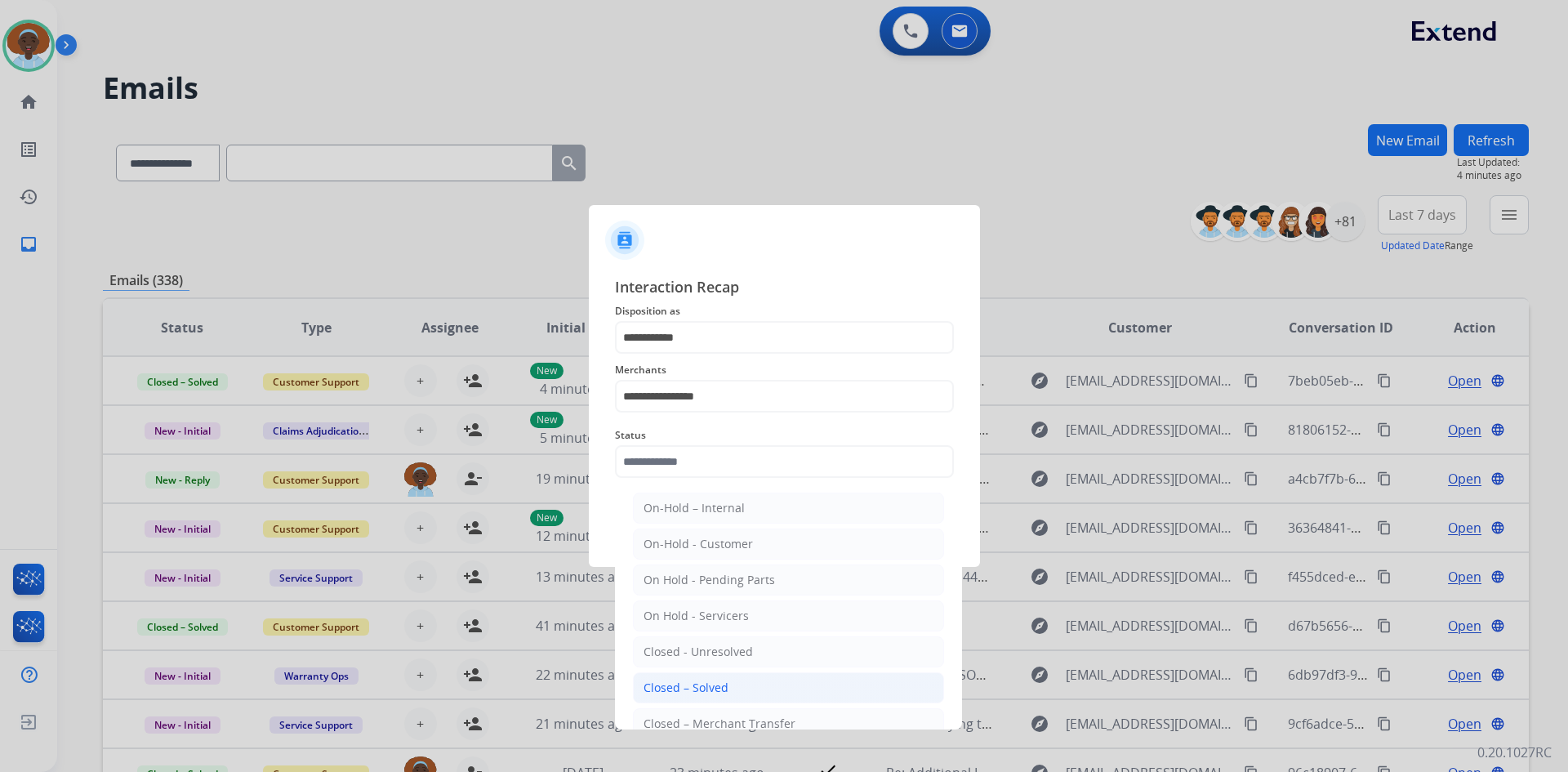
click at [696, 689] on div "Closed – Solved" at bounding box center [686, 687] width 85 height 16
type input "**********"
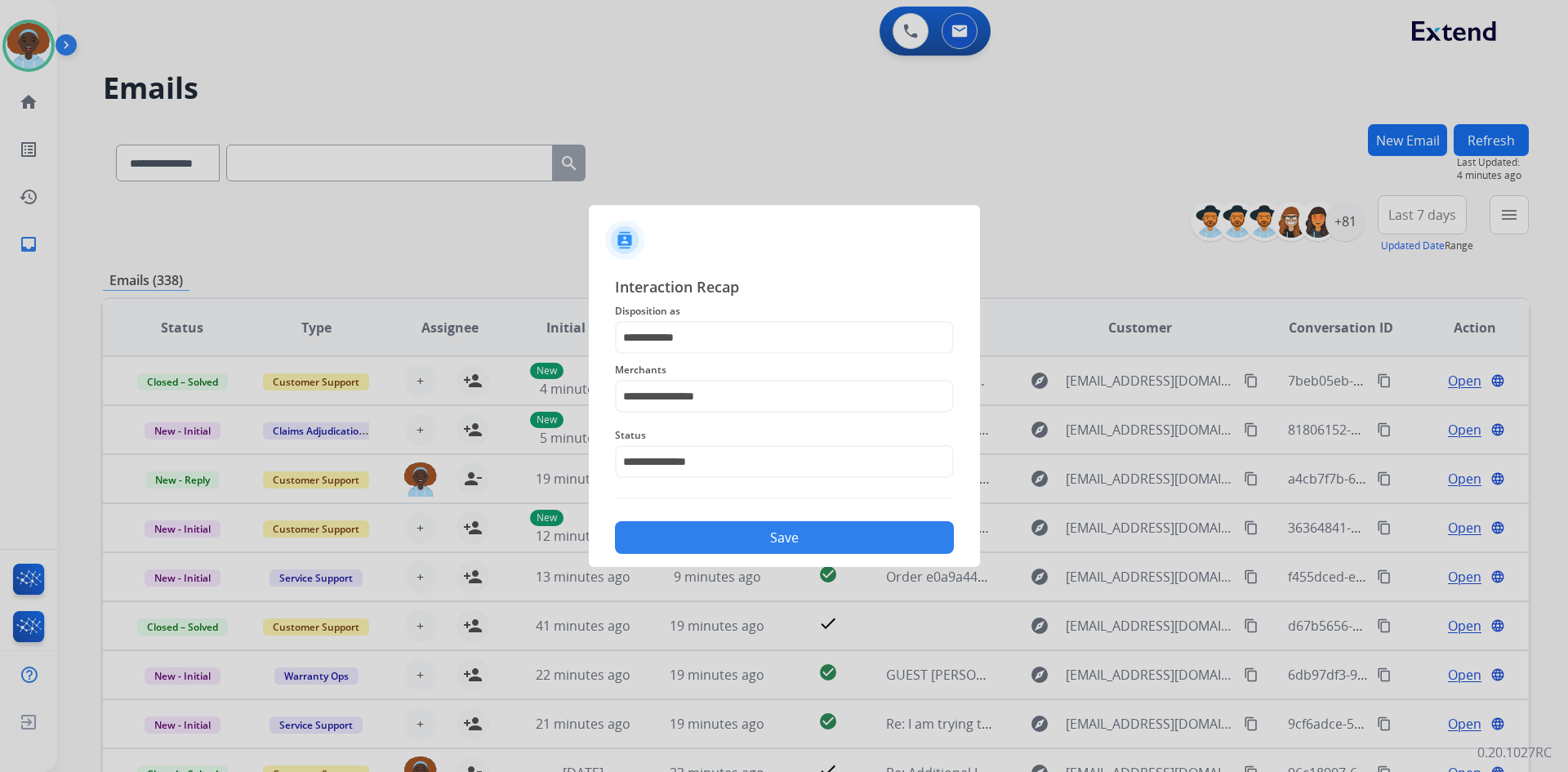
click at [760, 539] on button "Save" at bounding box center [784, 537] width 339 height 32
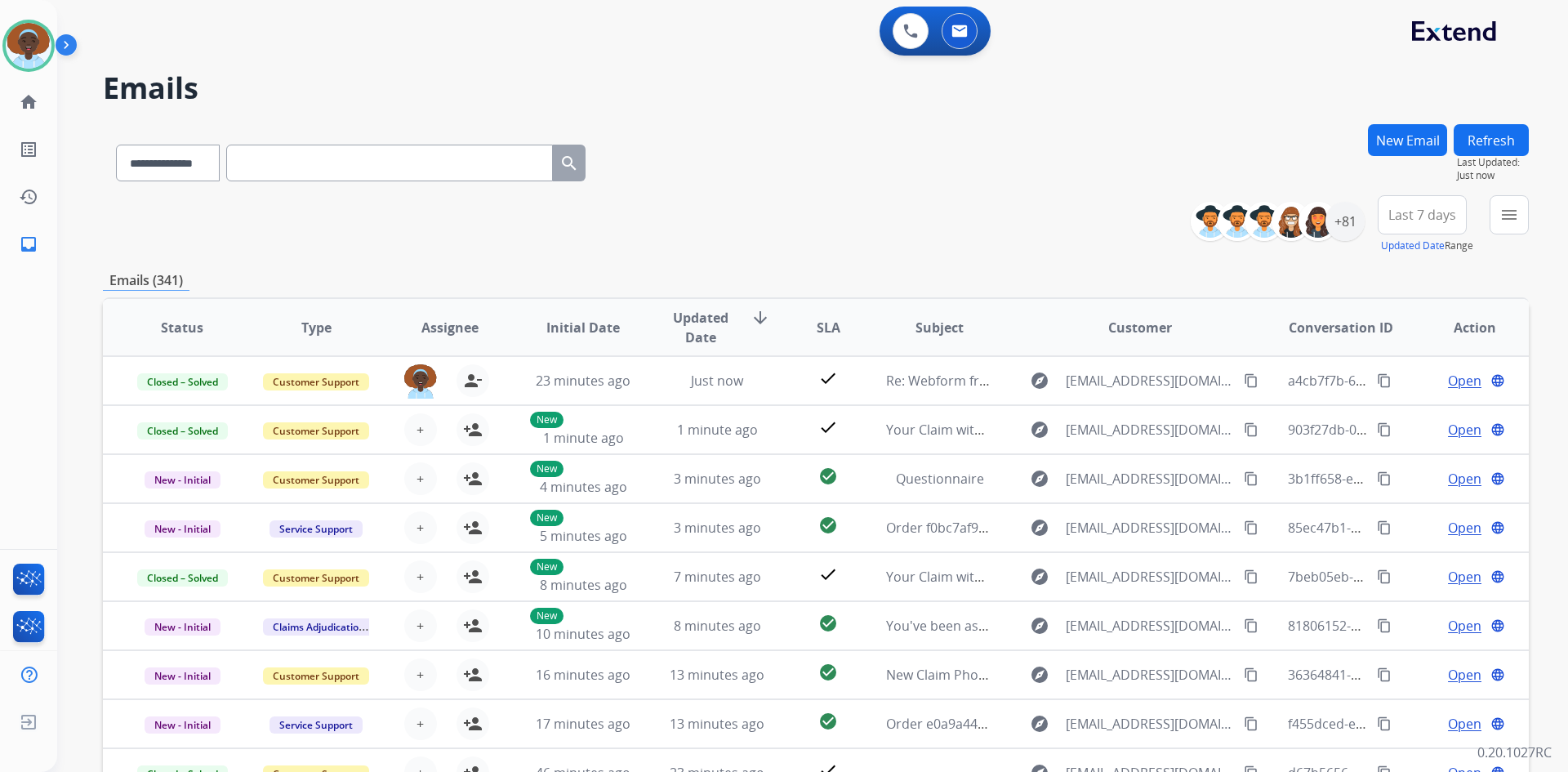
click at [1440, 213] on span "Last 7 days" at bounding box center [1422, 214] width 68 height 6
click at [1411, 411] on div "Last 90 days" at bounding box center [1417, 413] width 90 height 24
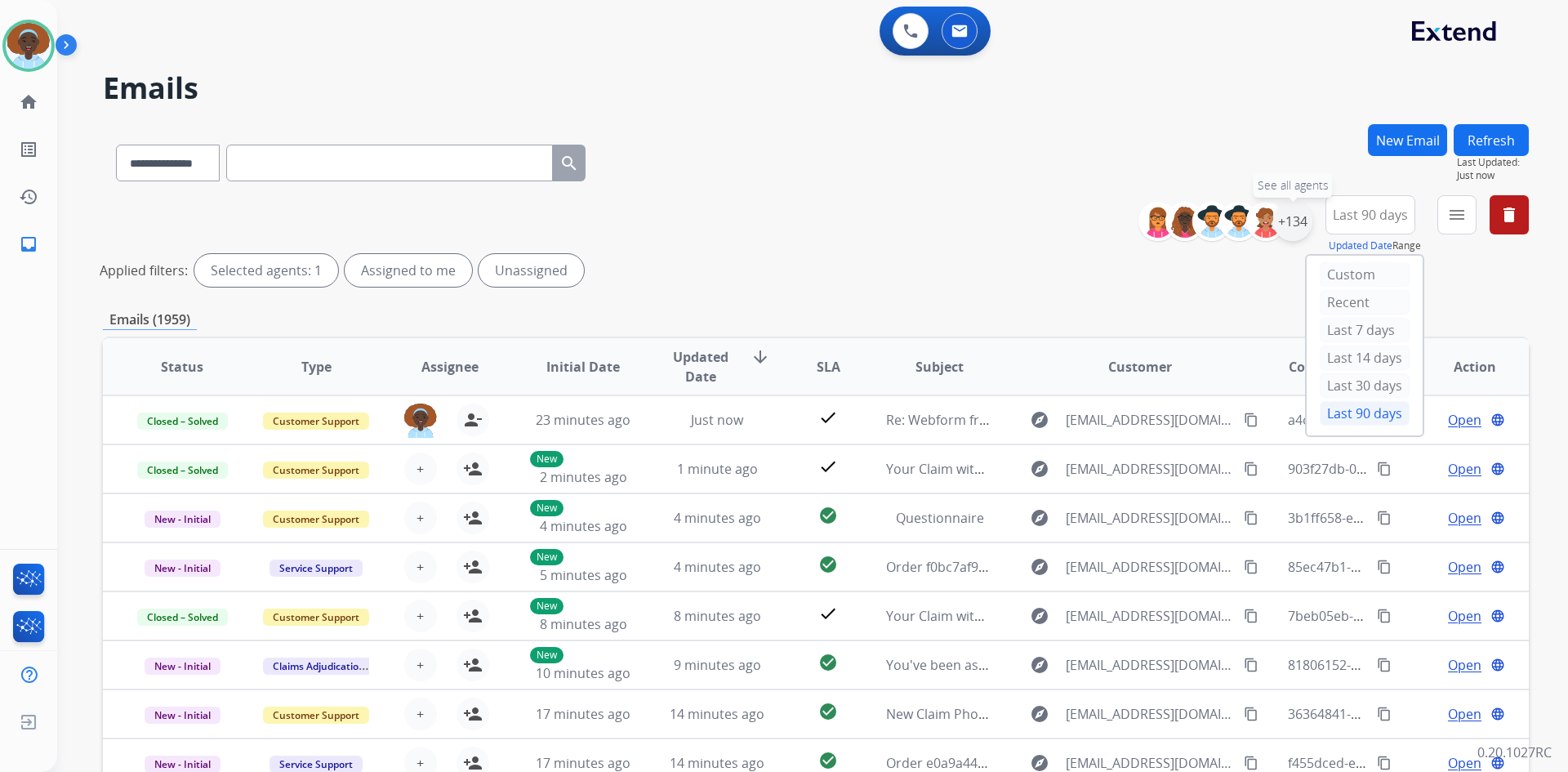
click at [1284, 230] on div "+134" at bounding box center [1293, 221] width 40 height 40
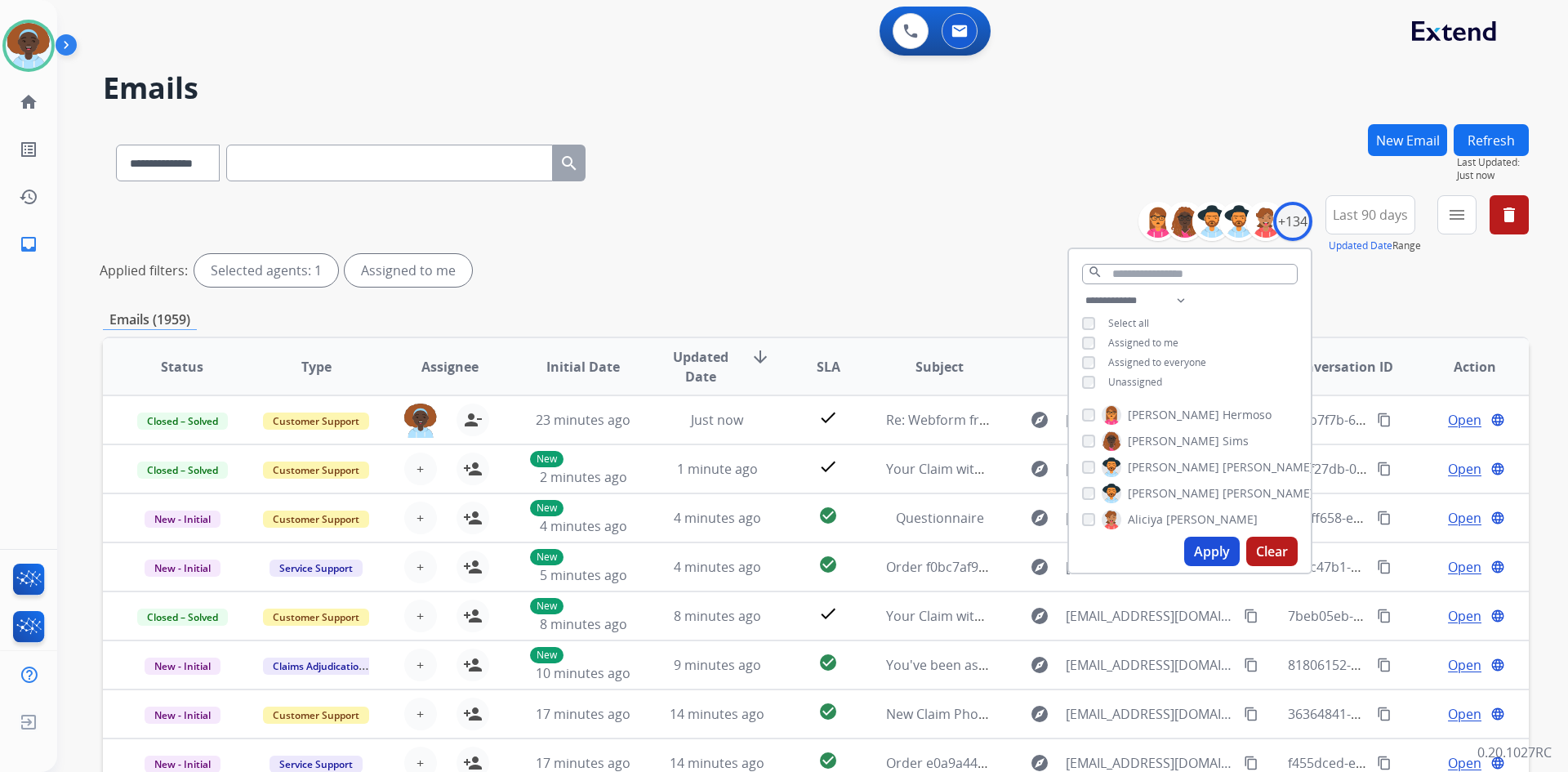
click at [1206, 556] on button "Apply" at bounding box center [1212, 551] width 56 height 30
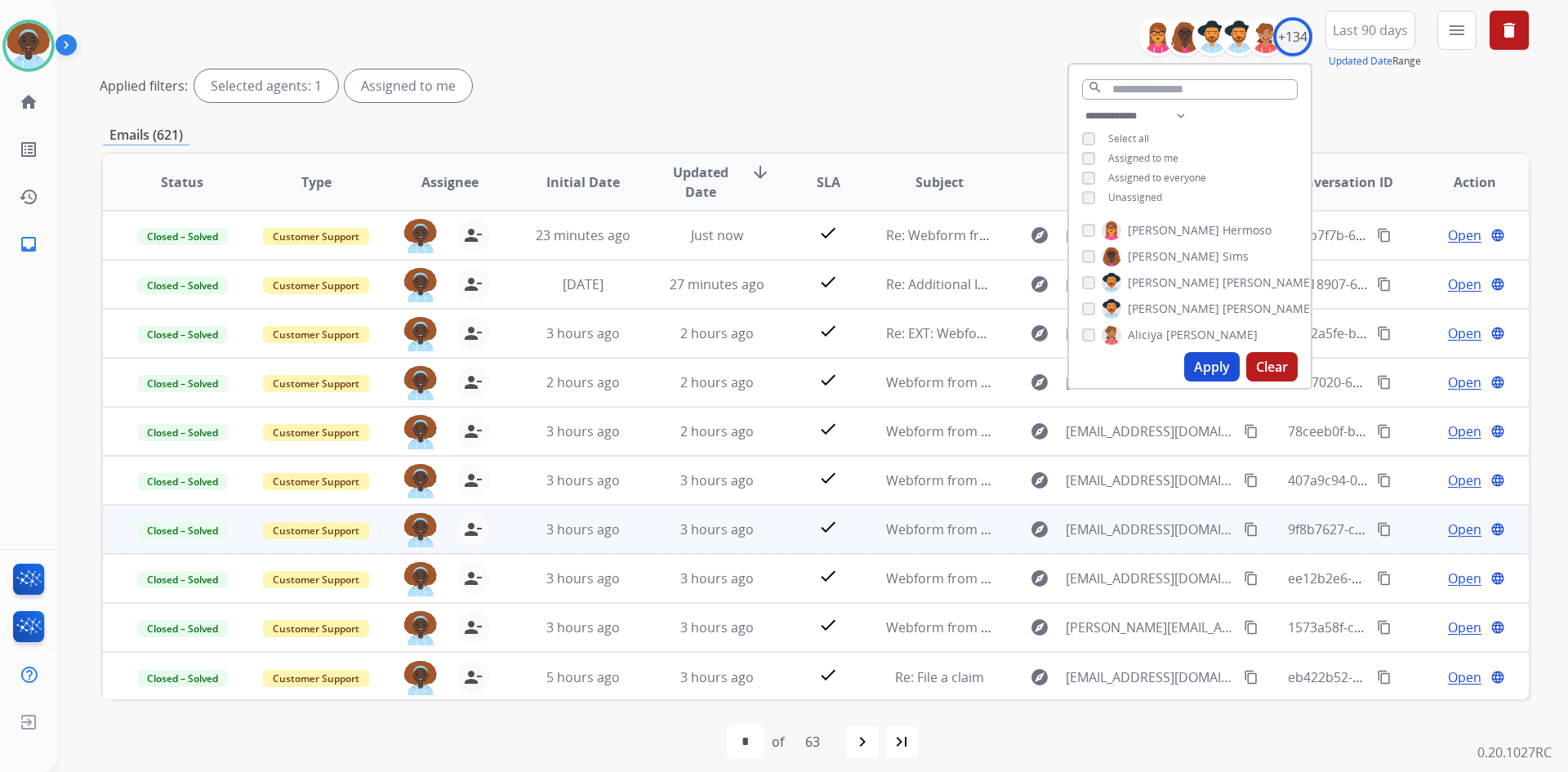
scroll to position [197, 0]
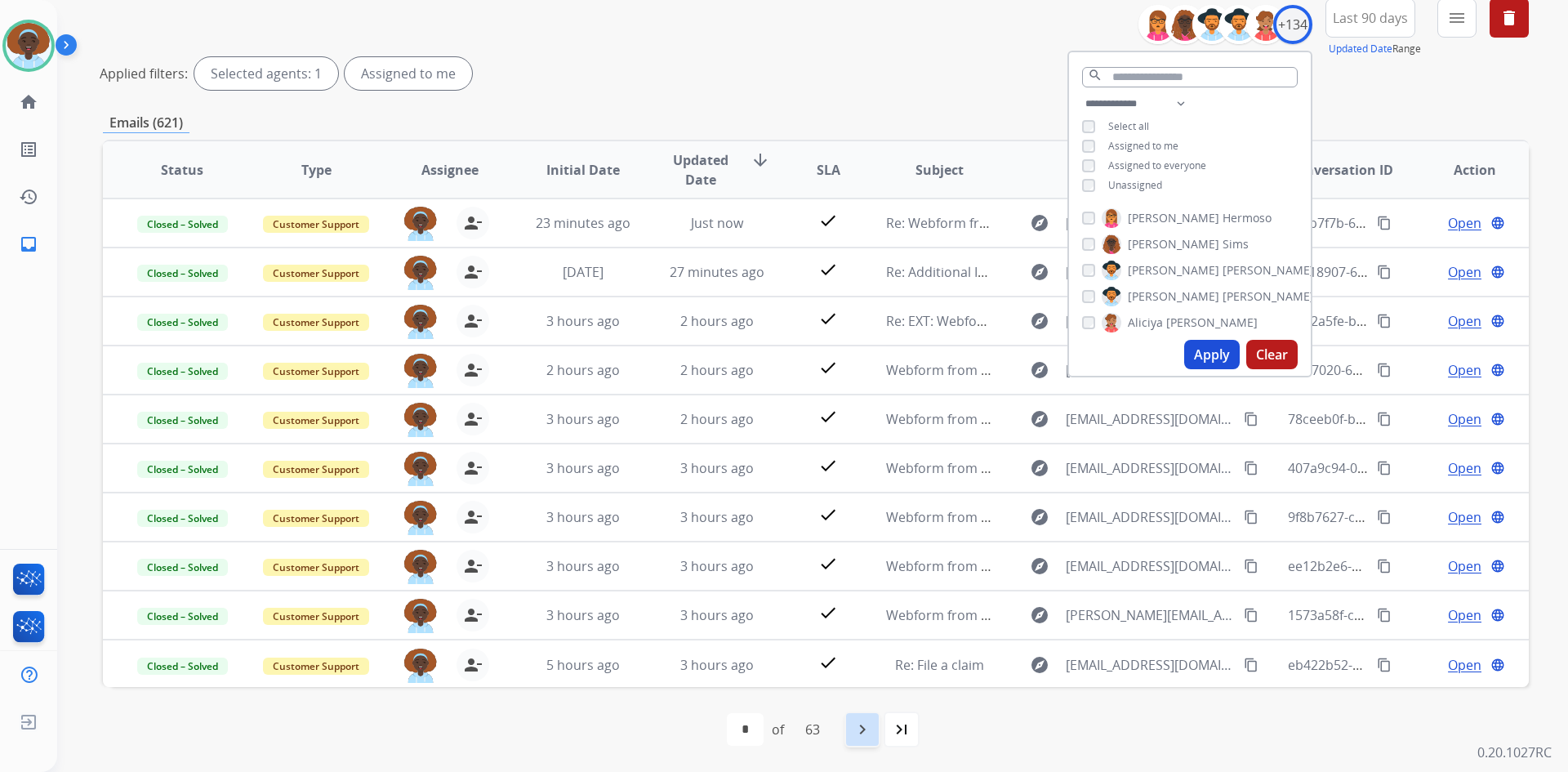
click at [861, 728] on mat-icon "navigate_next" at bounding box center [862, 729] width 20 height 20
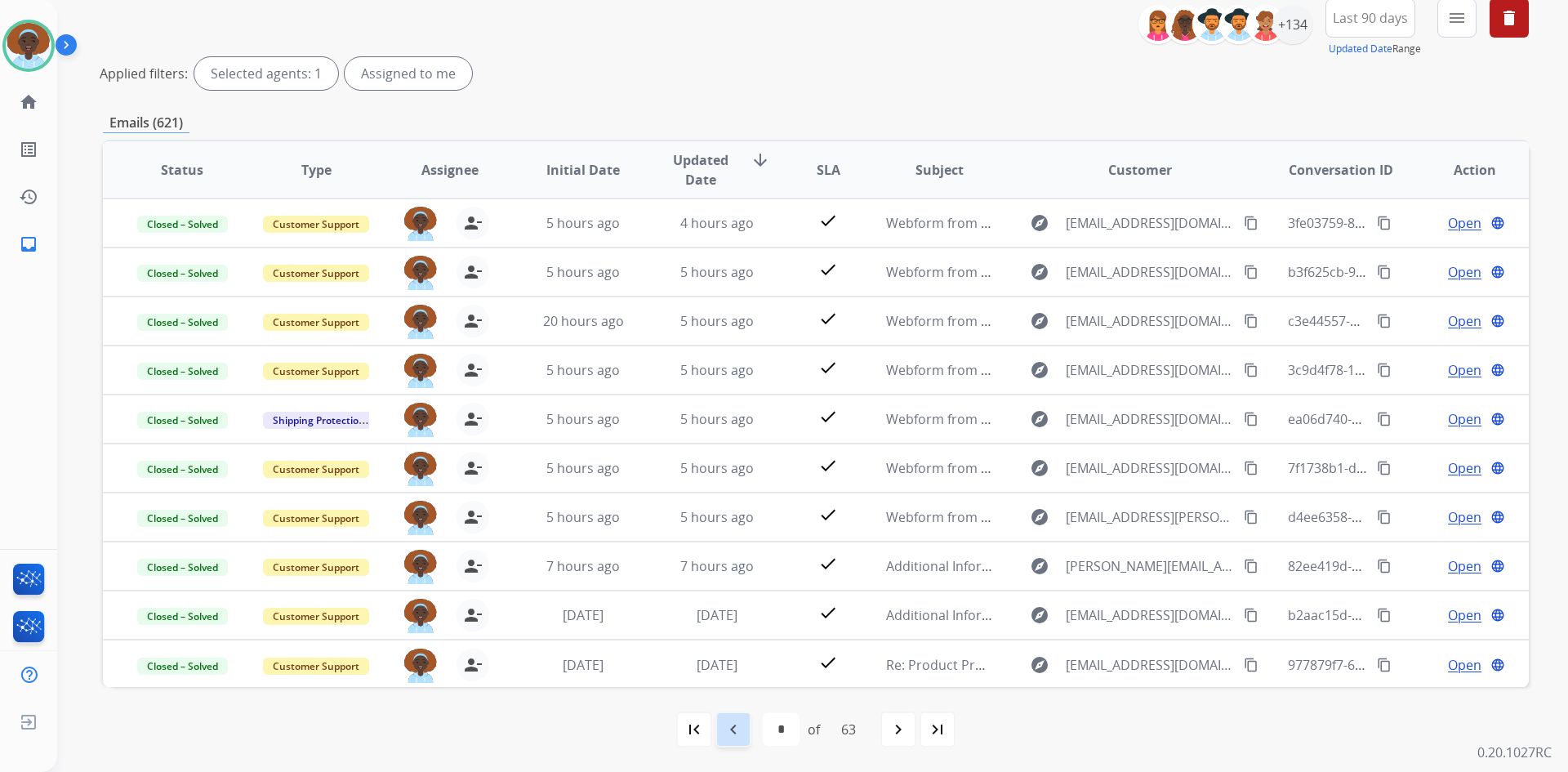
click at [724, 731] on mat-icon "navigate_before" at bounding box center [734, 729] width 20 height 20
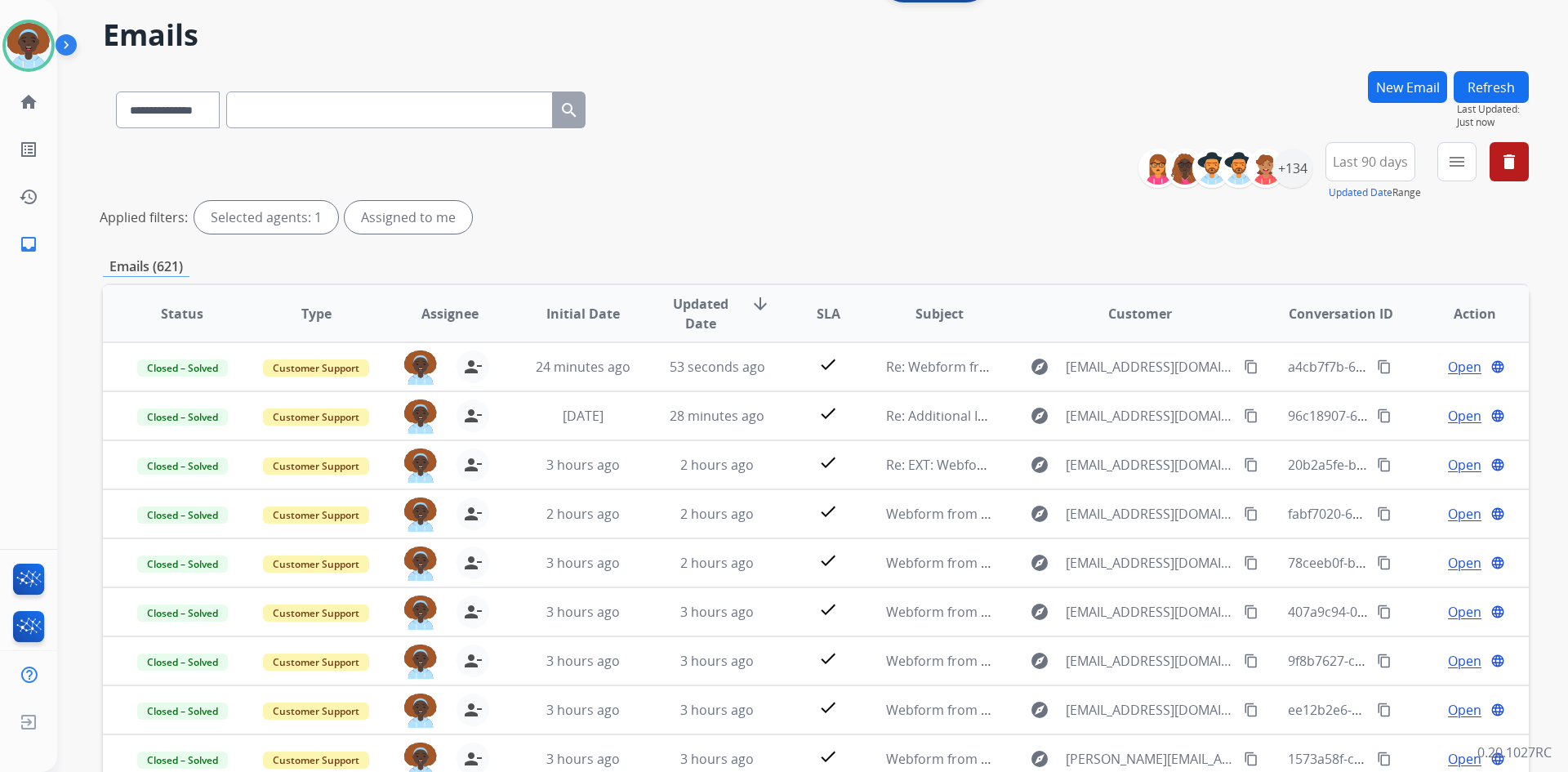
scroll to position [0, 0]
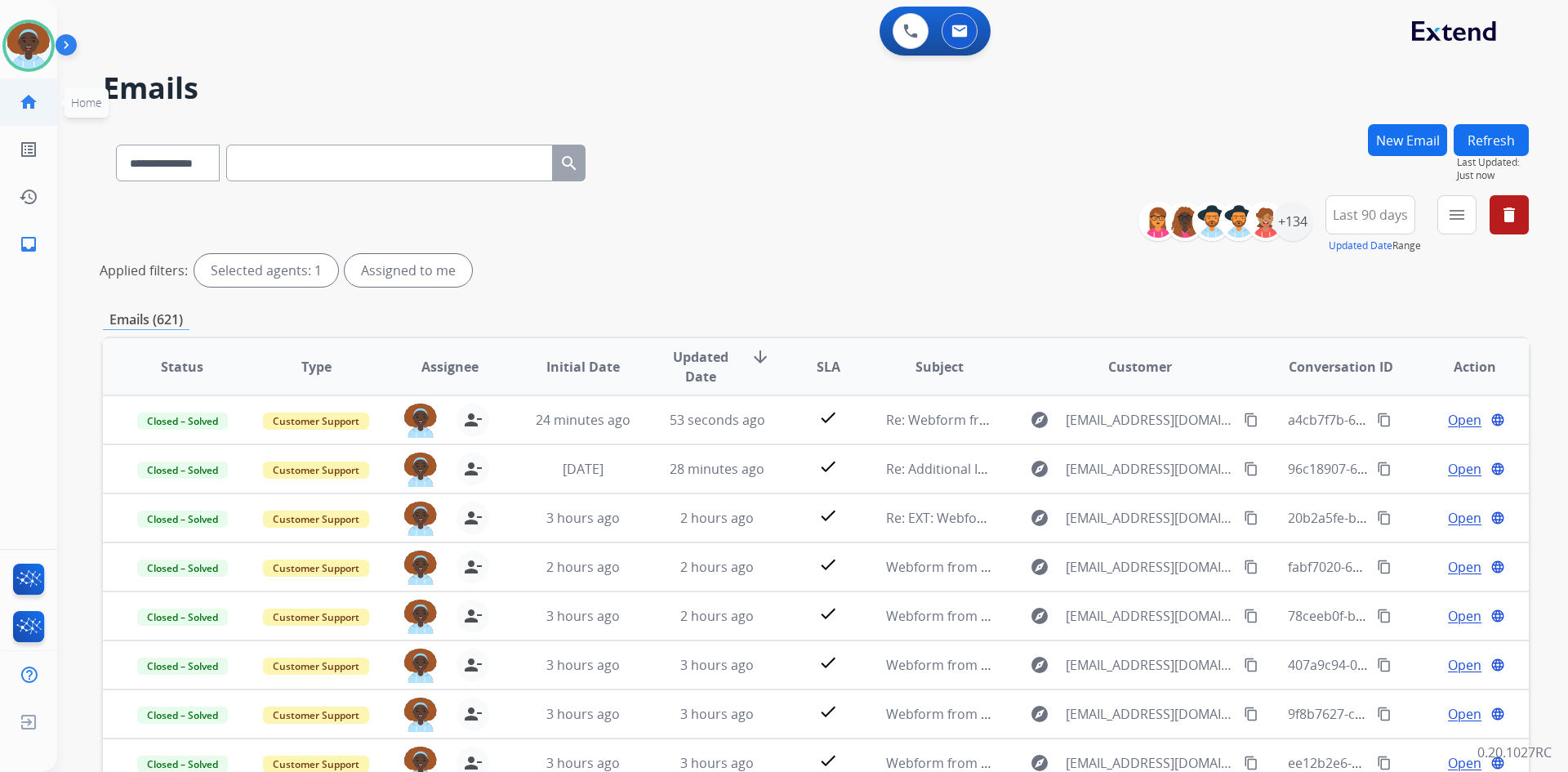
click at [26, 107] on mat-icon "home" at bounding box center [29, 103] width 20 height 20
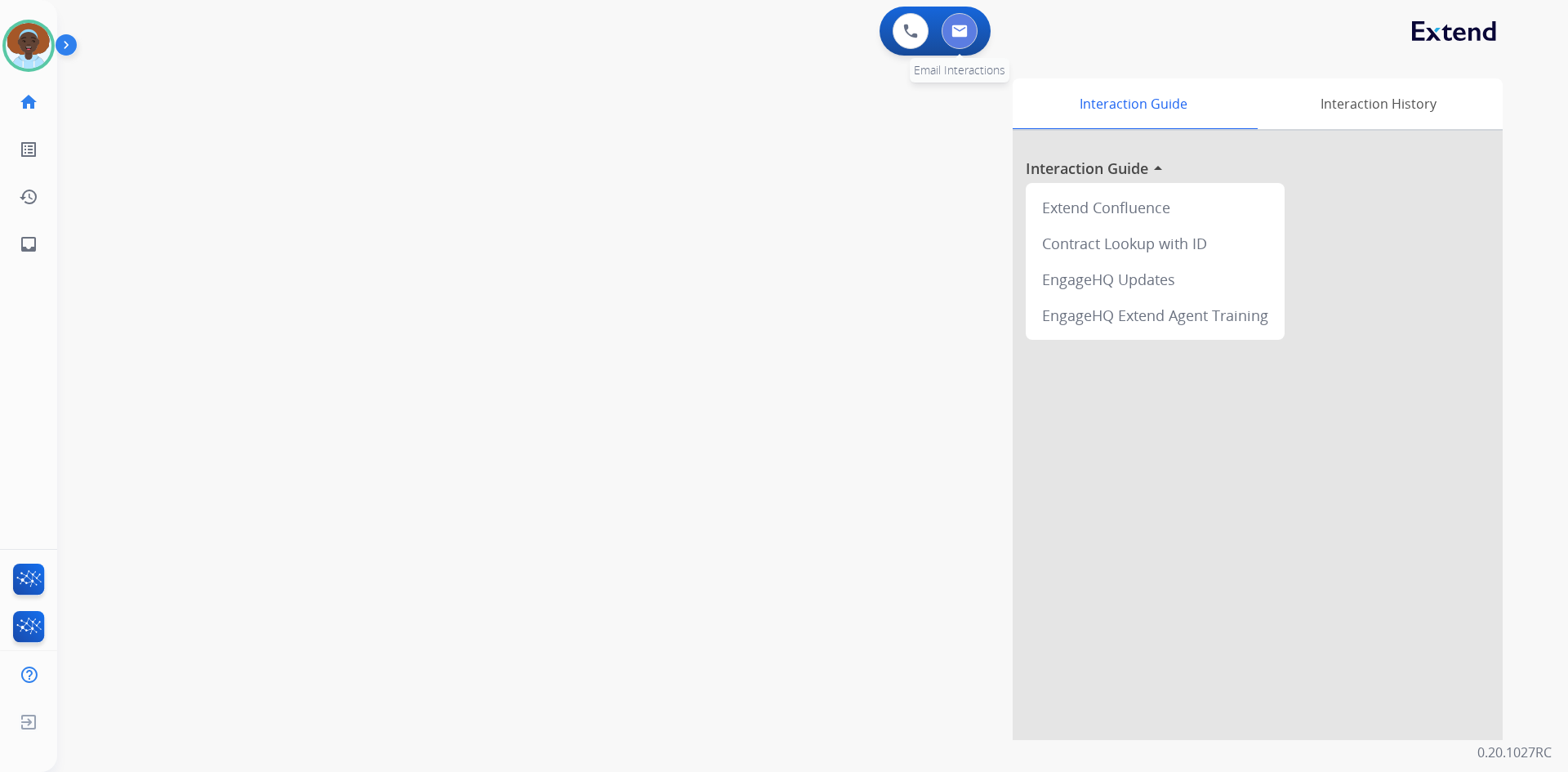
click at [956, 39] on button at bounding box center [960, 31] width 36 height 36
select select "**********"
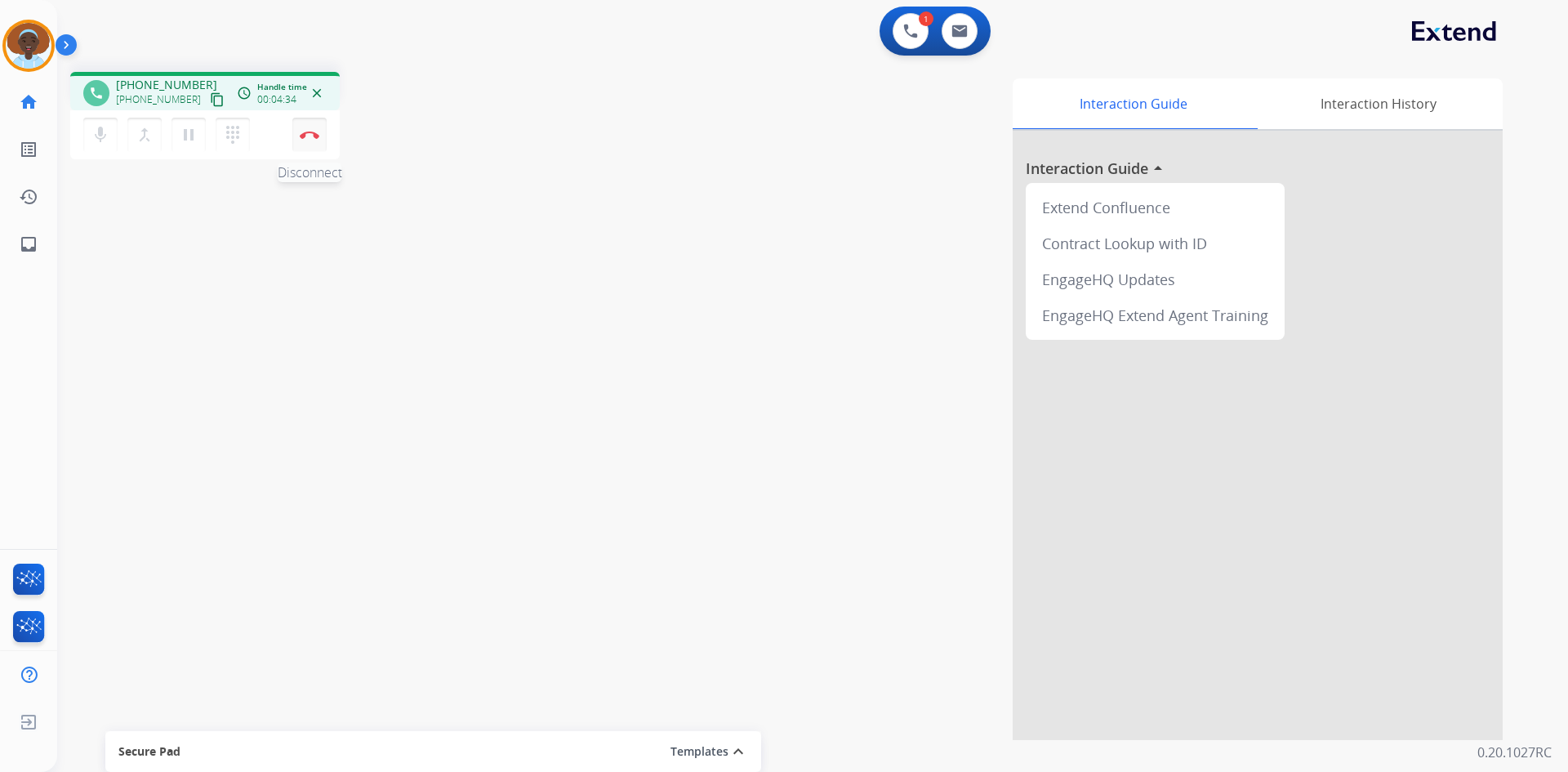
click at [304, 136] on img at bounding box center [310, 134] width 20 height 8
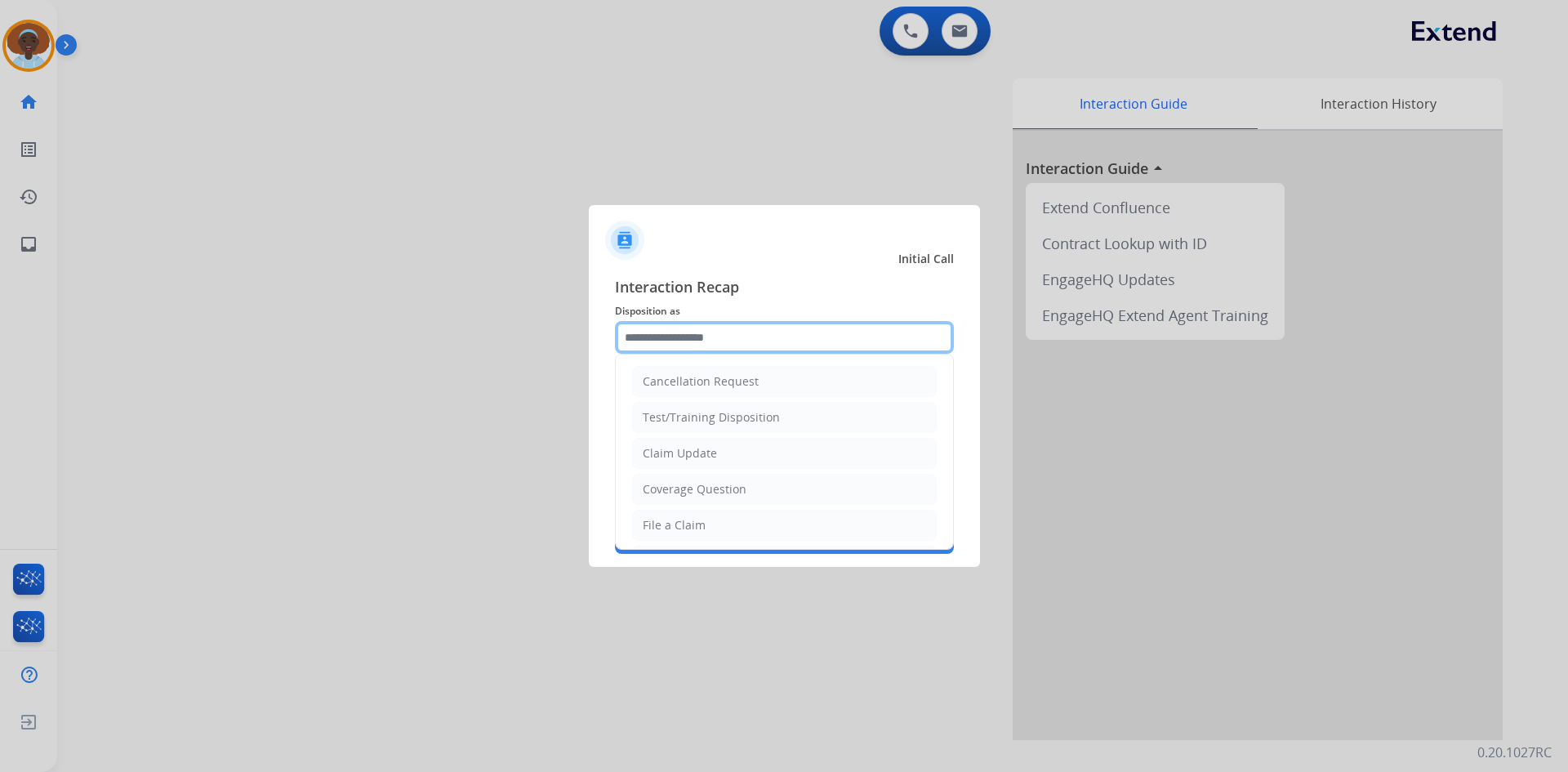
click at [737, 345] on input "text" at bounding box center [784, 337] width 339 height 32
click at [754, 453] on li "Claim Update" at bounding box center [784, 453] width 304 height 31
type input "**********"
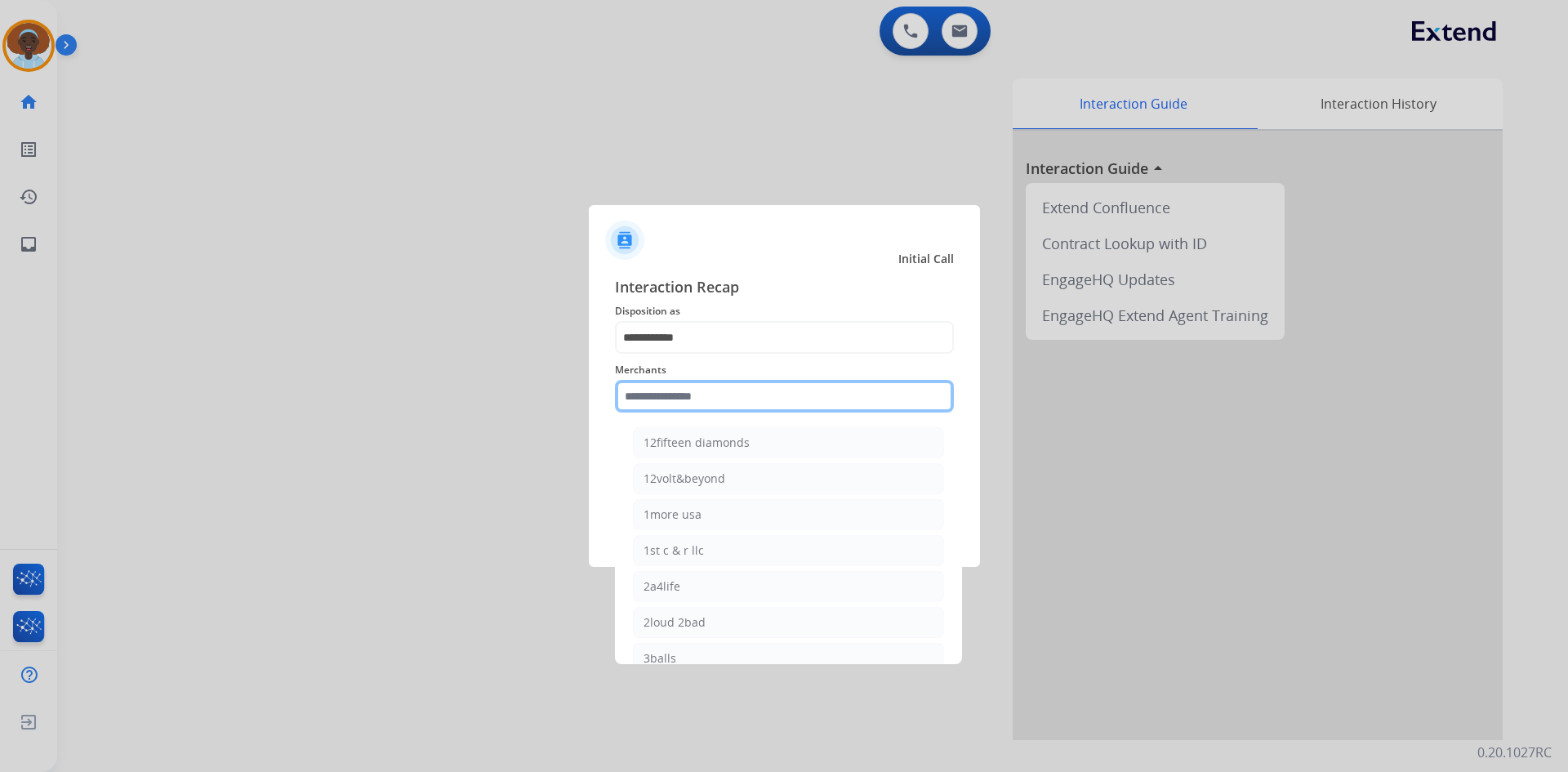
click at [745, 395] on input "text" at bounding box center [784, 396] width 339 height 32
click at [745, 472] on li "Ashley furniture" at bounding box center [789, 479] width 311 height 31
type input "**********"
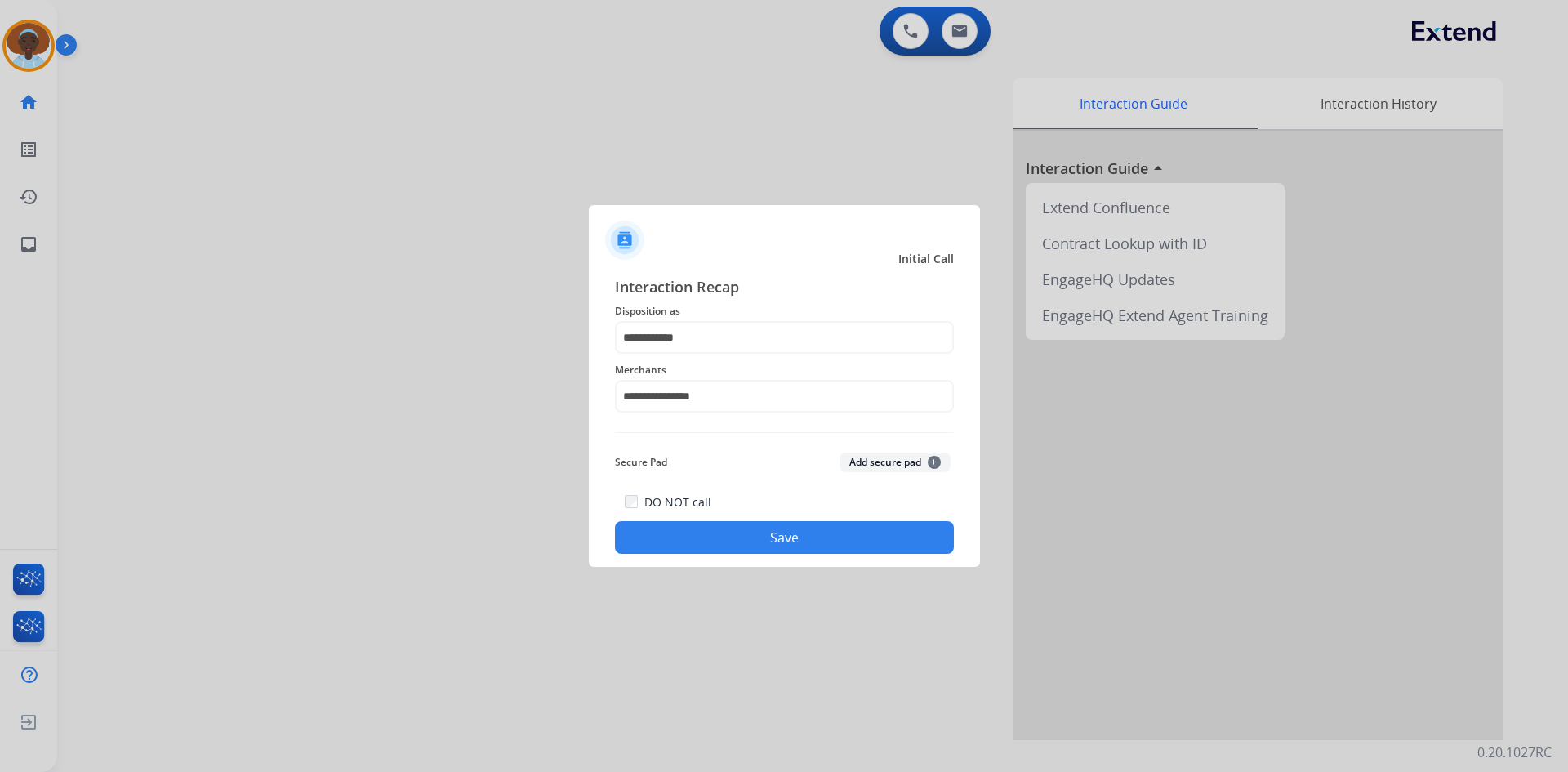
click at [783, 528] on button "Save" at bounding box center [784, 537] width 339 height 32
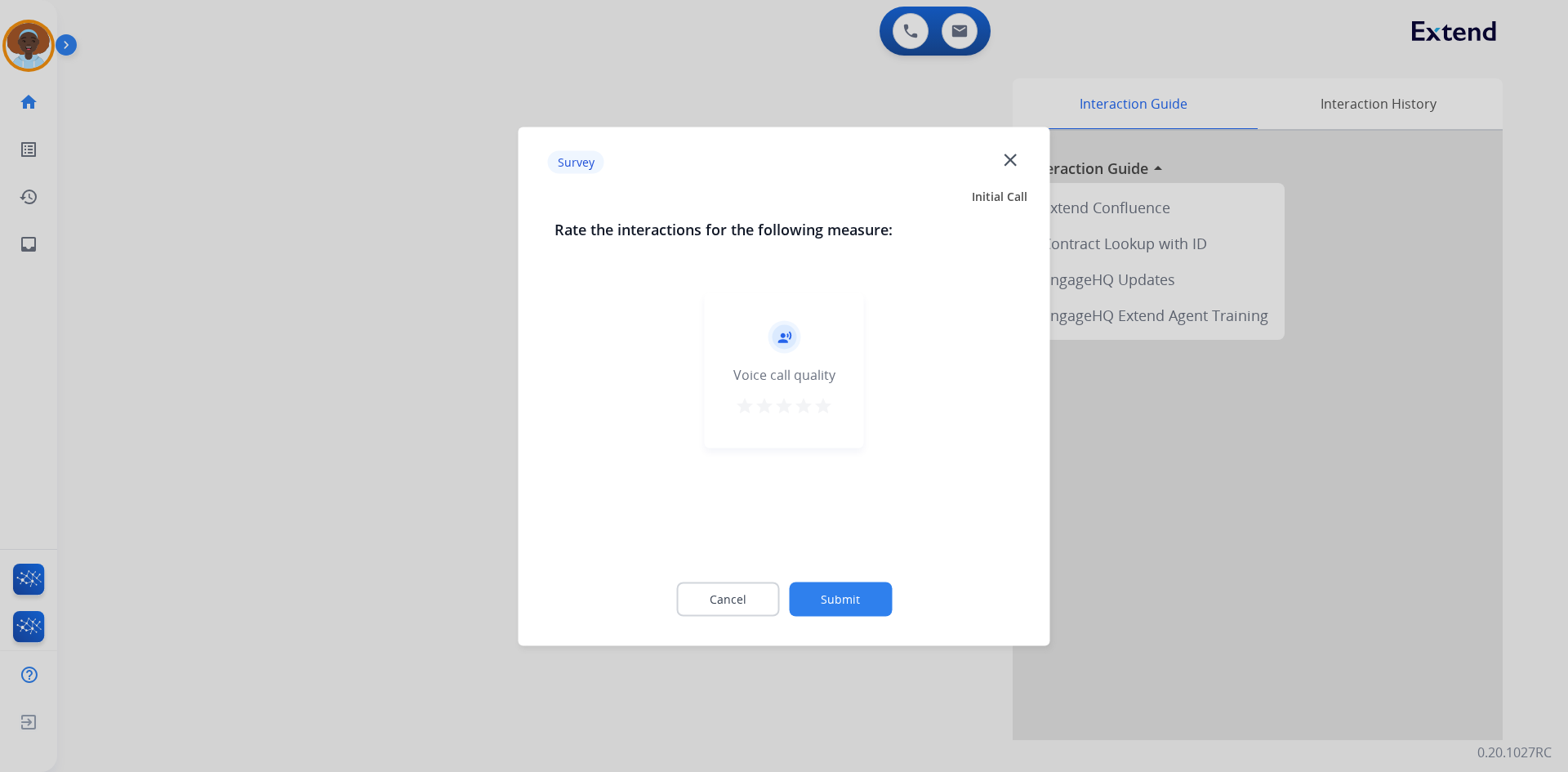
click at [826, 406] on mat-icon "star" at bounding box center [824, 405] width 20 height 20
click at [856, 594] on button "Submit" at bounding box center [841, 598] width 103 height 34
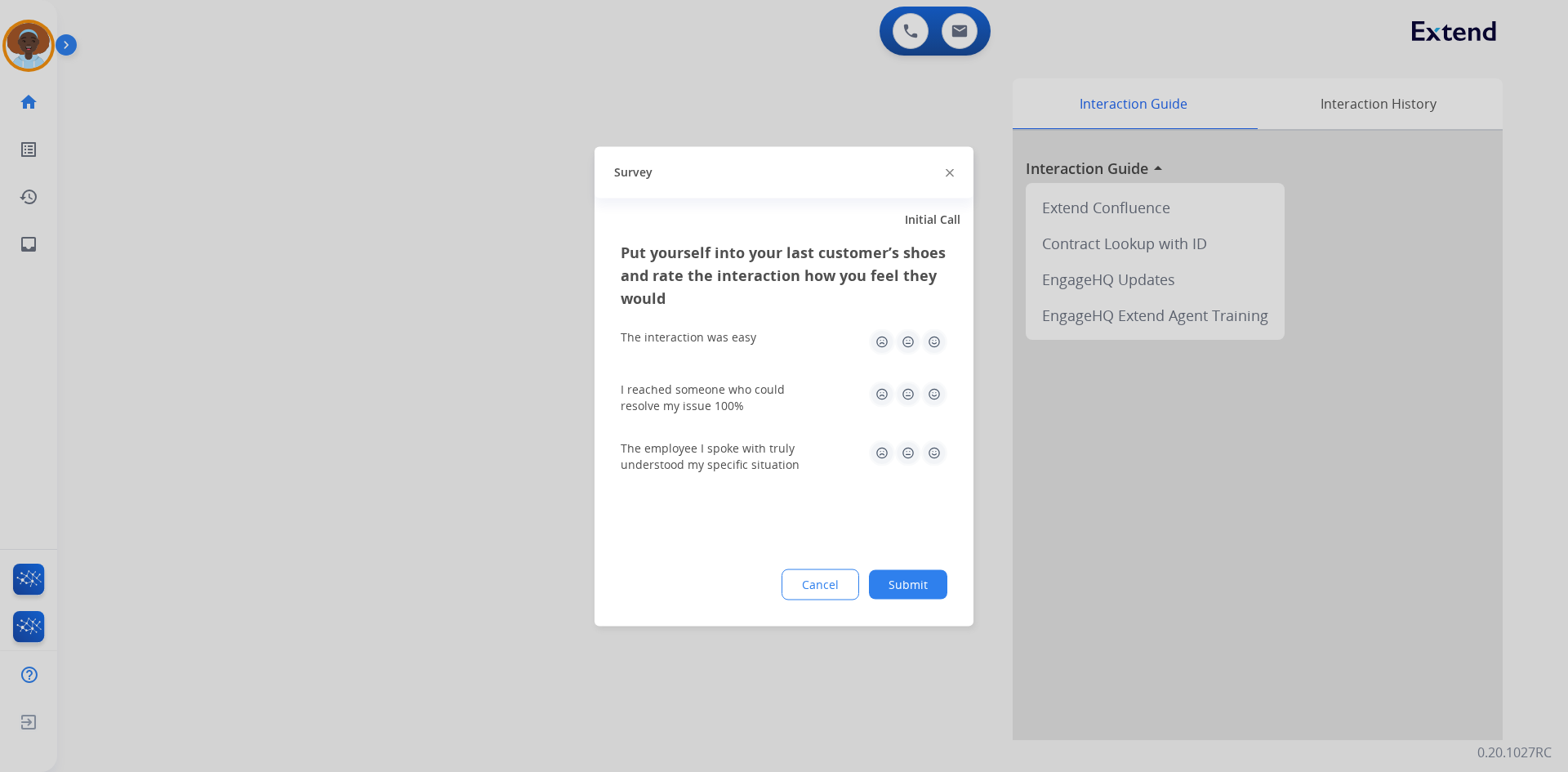
click at [935, 445] on img at bounding box center [934, 452] width 26 height 26
click at [933, 400] on img at bounding box center [934, 393] width 26 height 26
click at [937, 337] on img at bounding box center [934, 341] width 26 height 26
click at [921, 587] on button "Submit" at bounding box center [908, 583] width 78 height 30
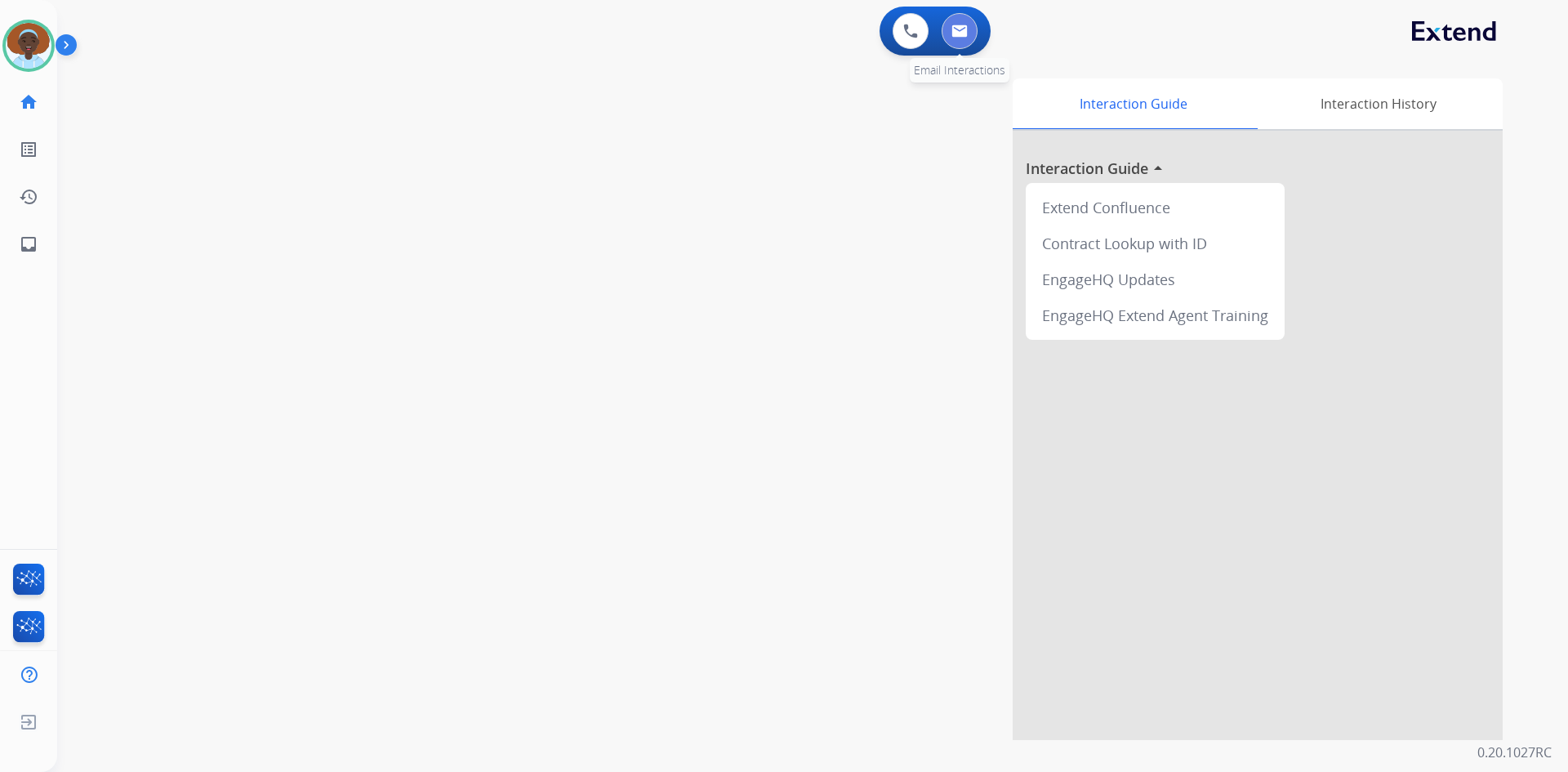
click at [966, 30] on img at bounding box center [960, 31] width 16 height 13
select select "**********"
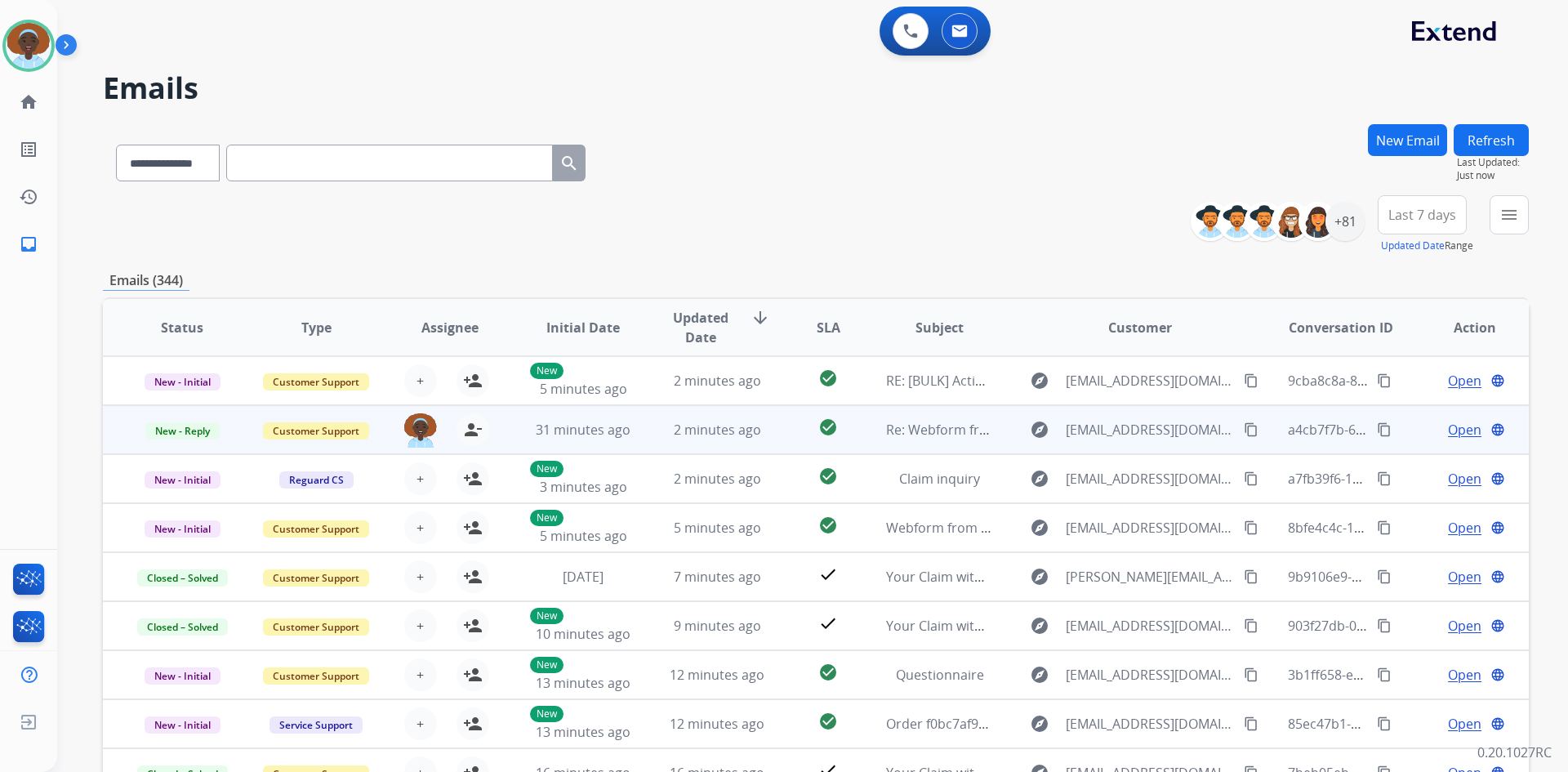
click at [1448, 435] on span "Open" at bounding box center [1464, 429] width 33 height 20
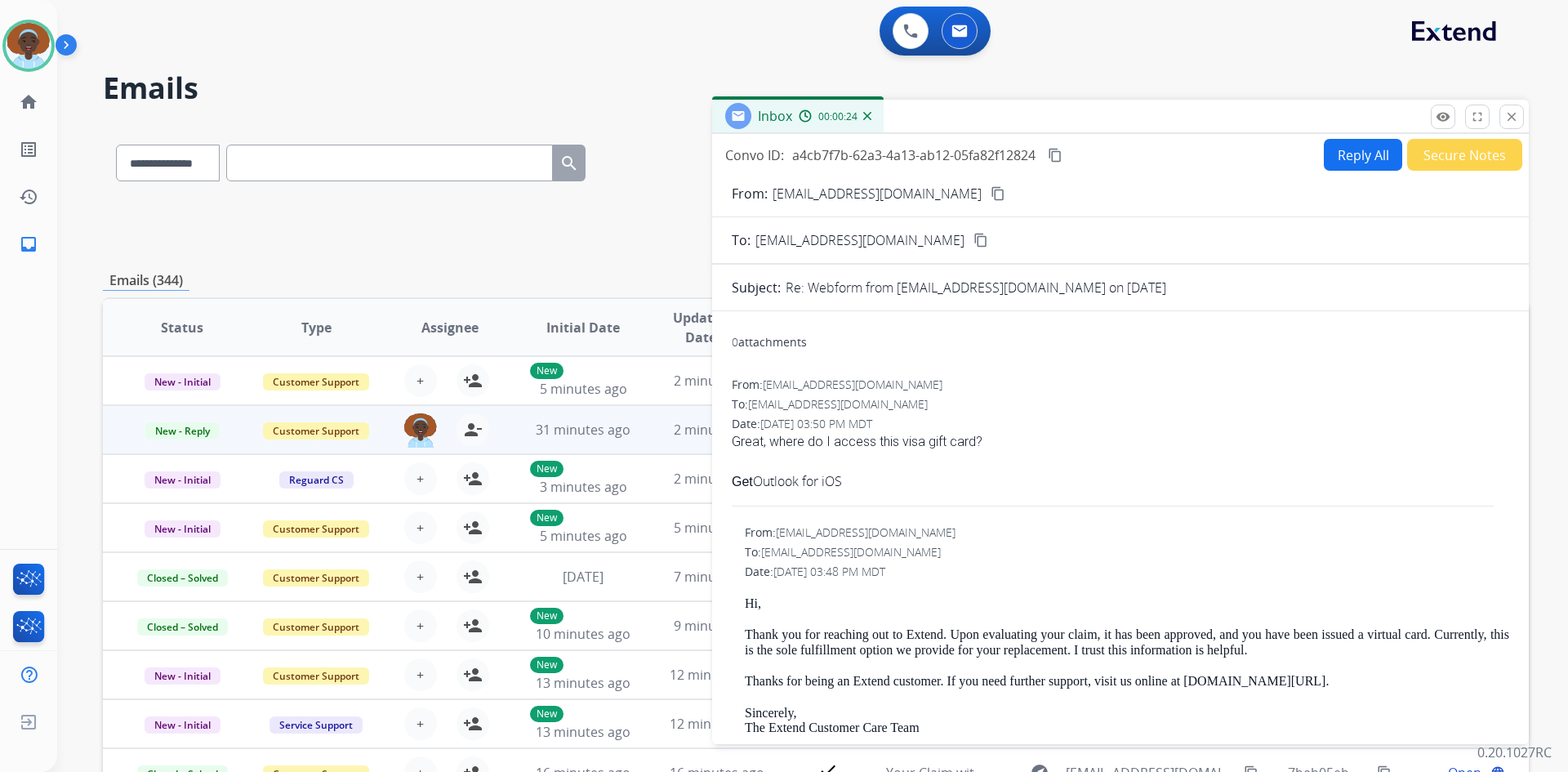
click at [1346, 150] on button "Reply All" at bounding box center [1363, 154] width 78 height 31
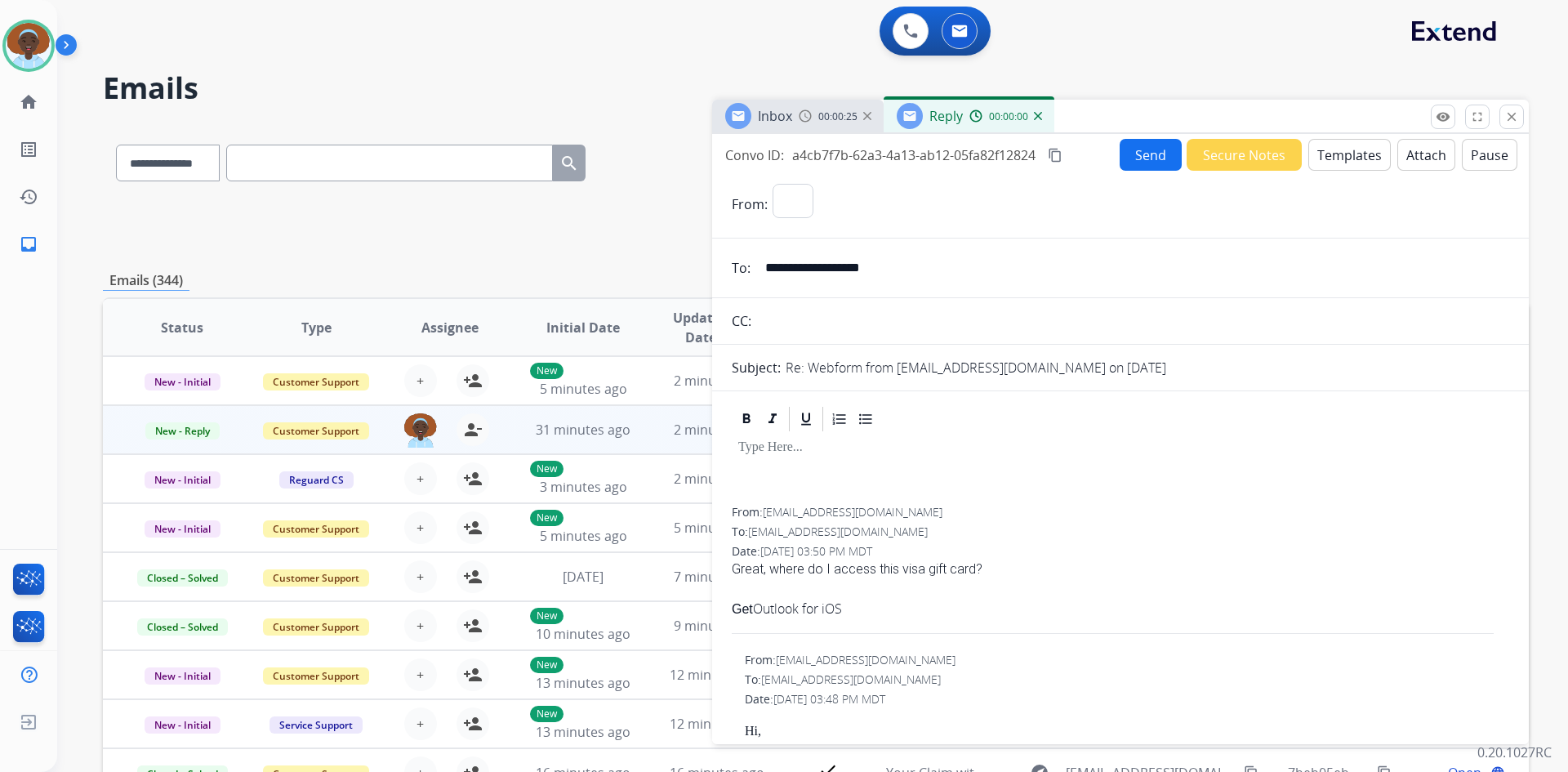
select select "**********"
click at [1353, 157] on button "Templates" at bounding box center [1350, 154] width 83 height 31
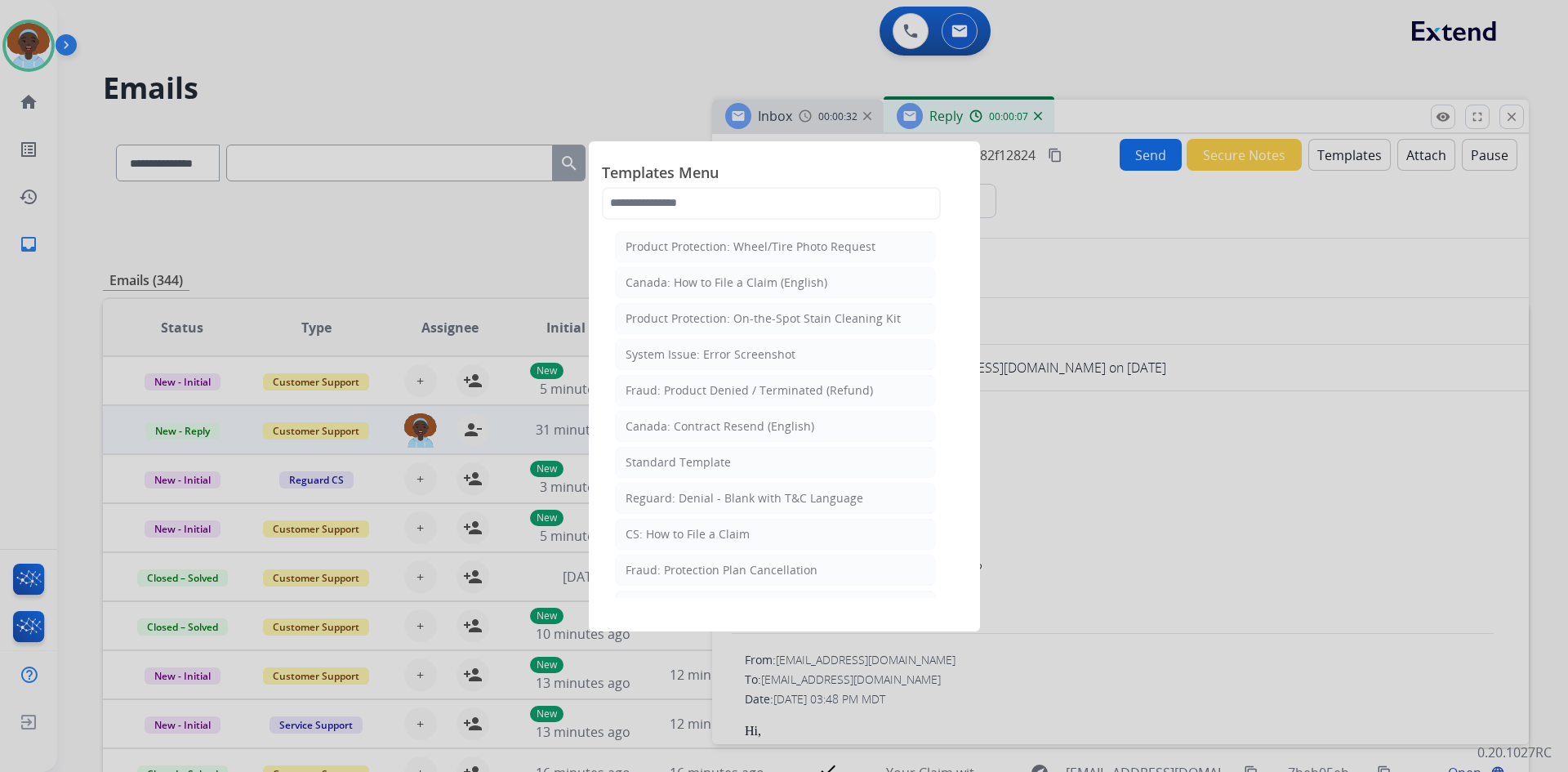
click at [1142, 445] on div at bounding box center [784, 386] width 1568 height 772
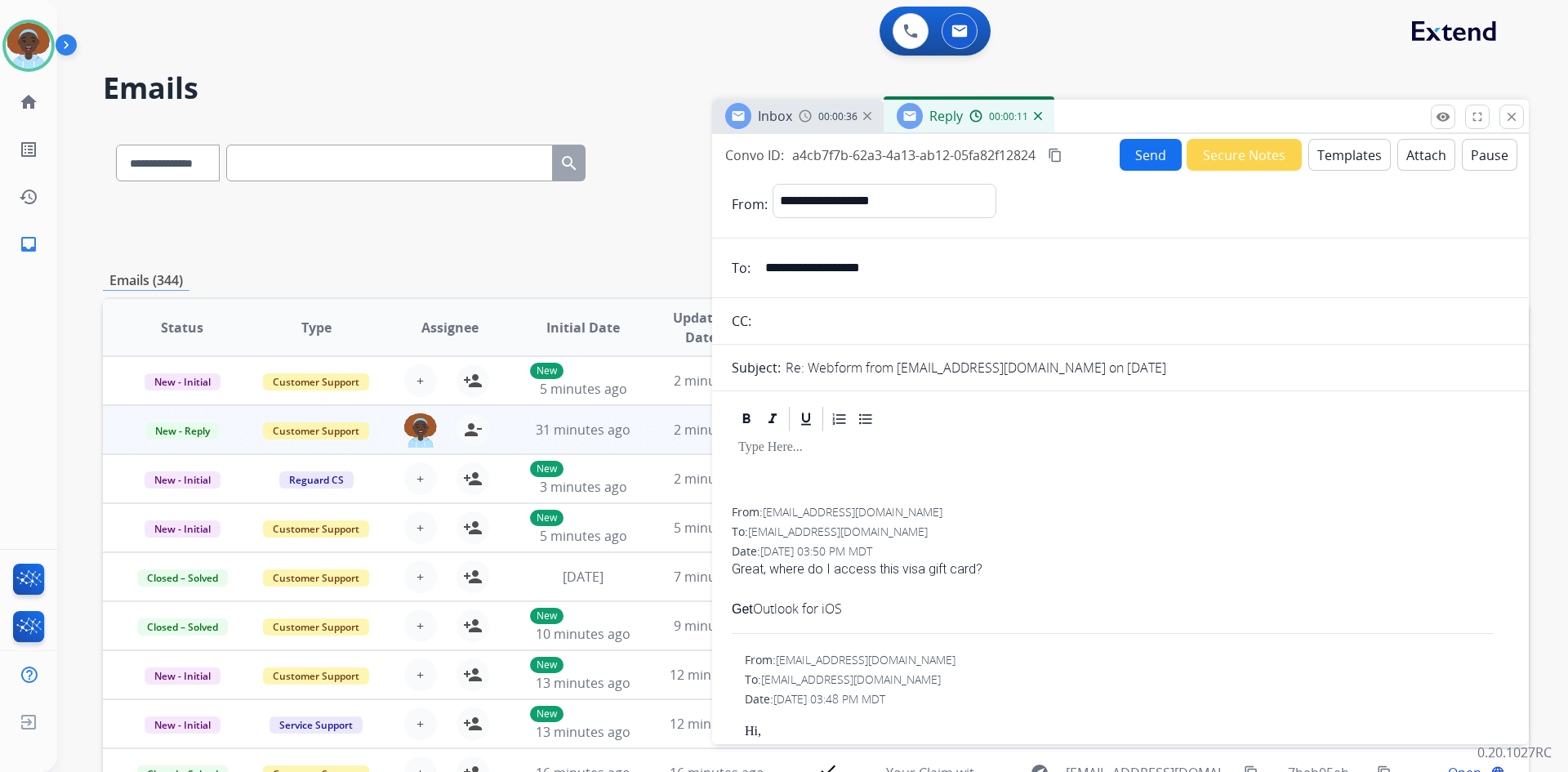
drag, startPoint x: 895, startPoint y: 268, endPoint x: 765, endPoint y: 265, distance: 130.0
click at [765, 265] on input "**********" at bounding box center [1132, 267] width 754 height 32
click at [1346, 162] on button "Templates" at bounding box center [1350, 154] width 83 height 31
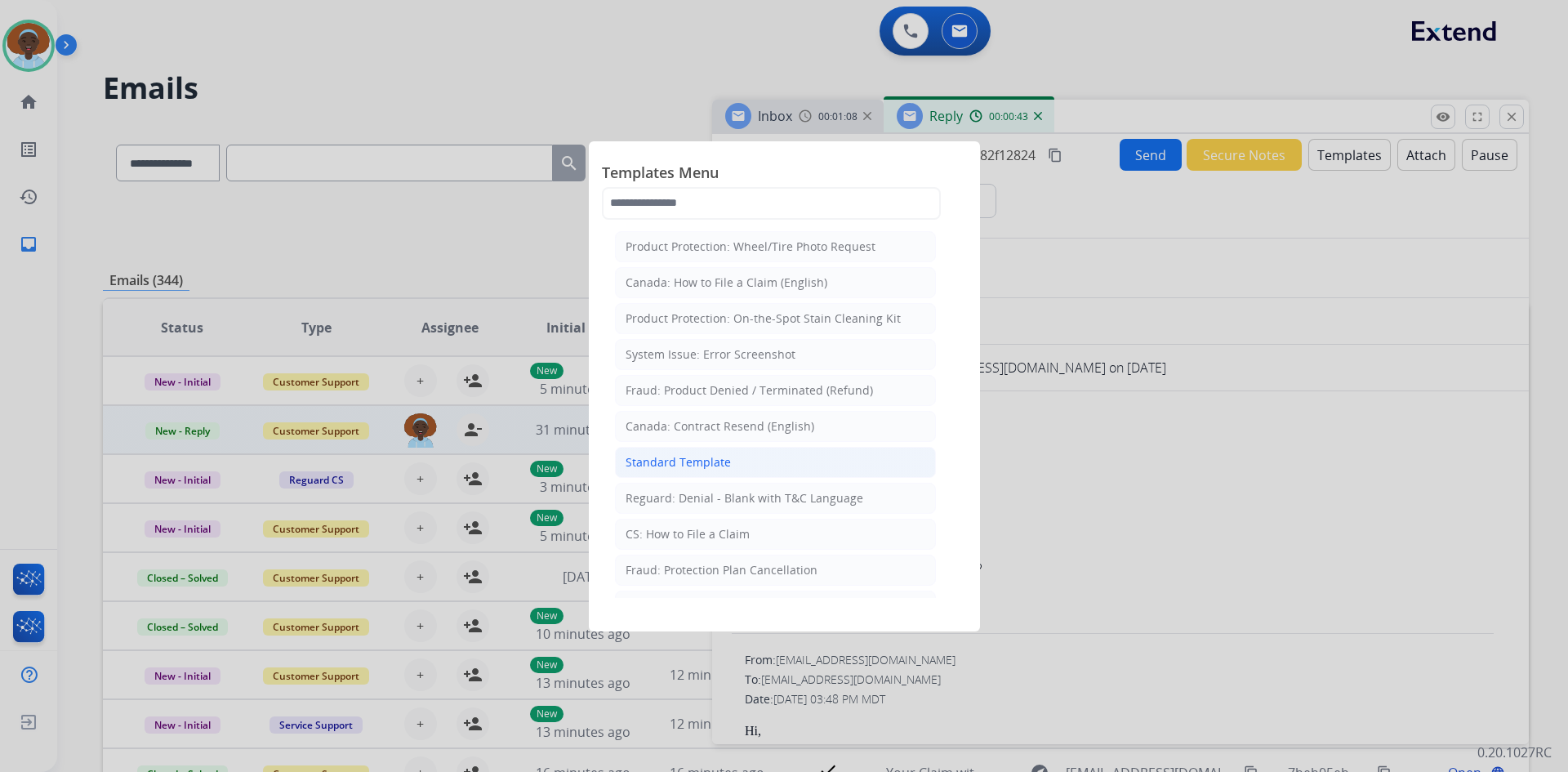
click at [754, 463] on li "Standard Template" at bounding box center [775, 462] width 321 height 31
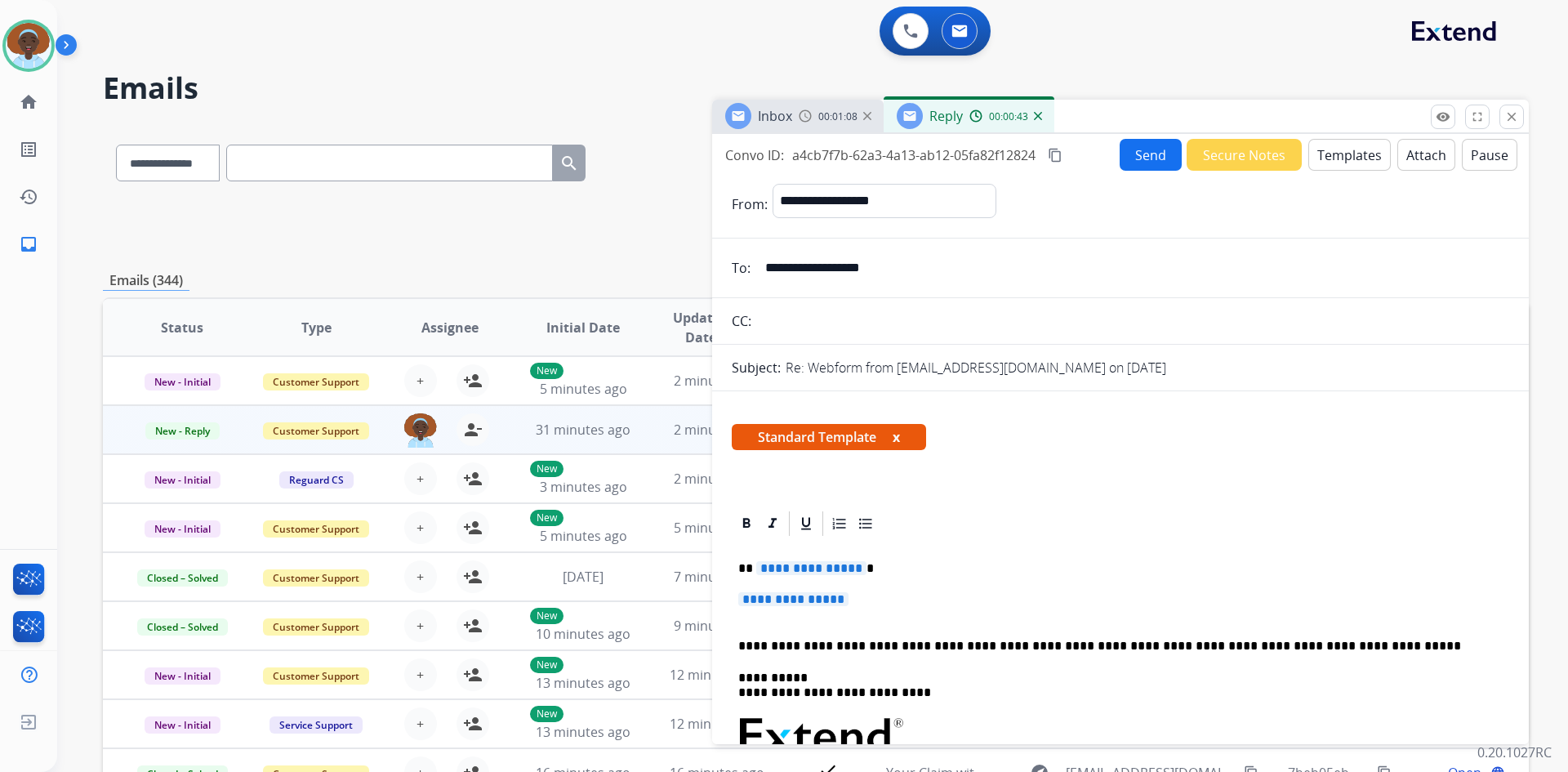
click at [789, 562] on span "**********" at bounding box center [811, 567] width 111 height 13
drag, startPoint x: 937, startPoint y: 646, endPoint x: 716, endPoint y: 642, distance: 221.0
copy p "**********"
click at [803, 598] on span "**********" at bounding box center [793, 598] width 111 height 13
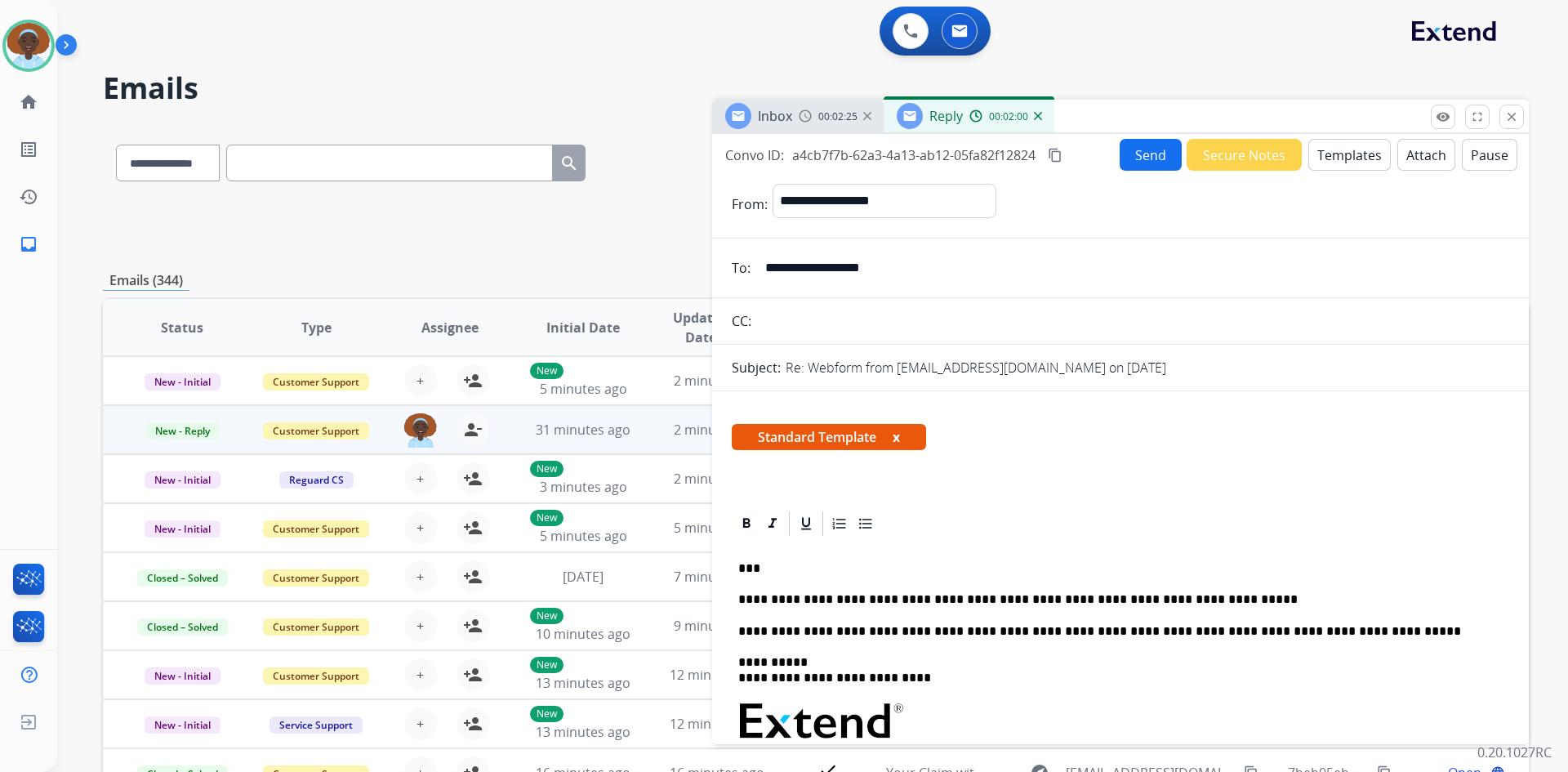
click at [1132, 156] on button "Send" at bounding box center [1150, 154] width 62 height 31
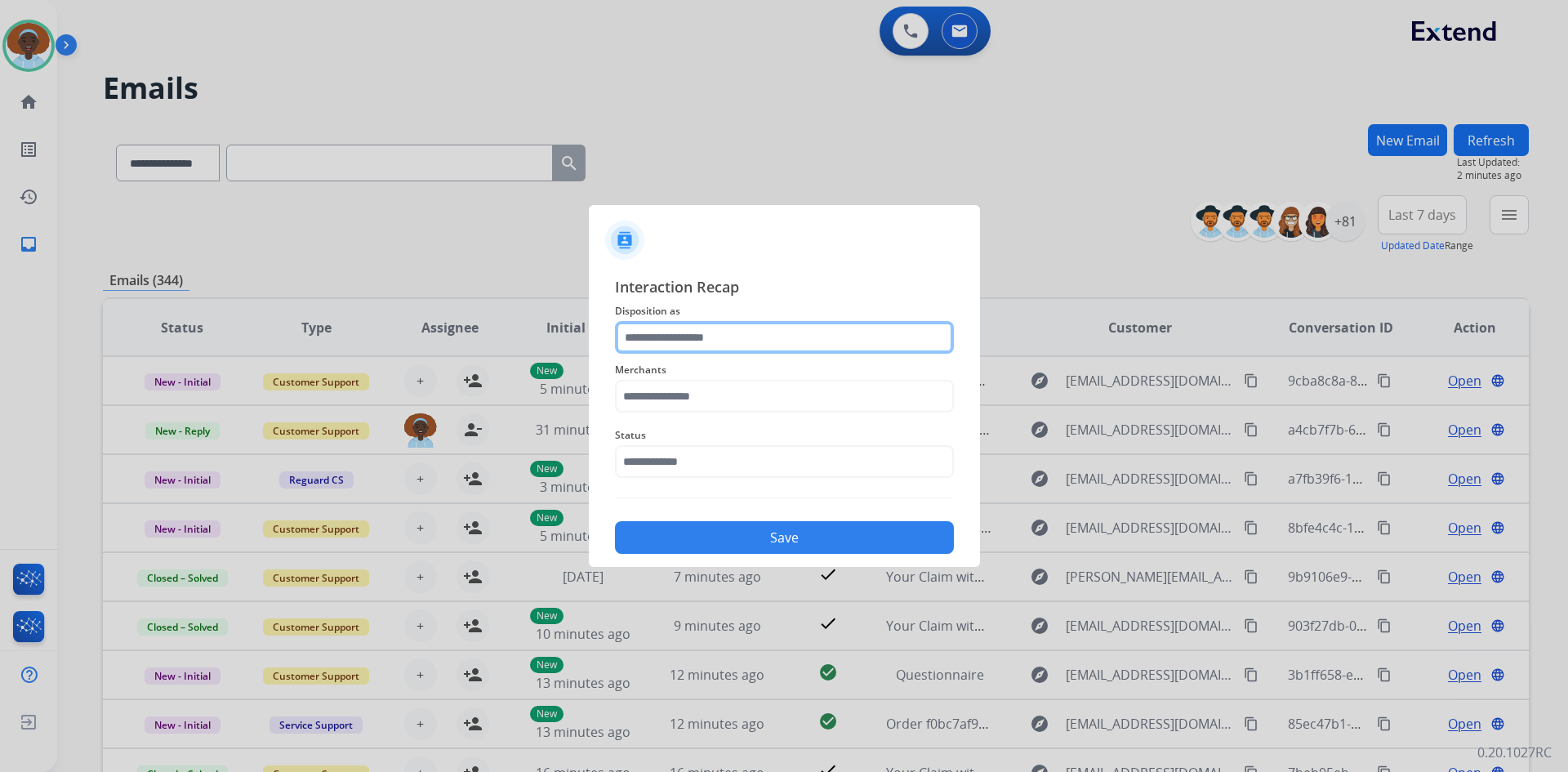
click at [734, 335] on input "text" at bounding box center [784, 337] width 339 height 32
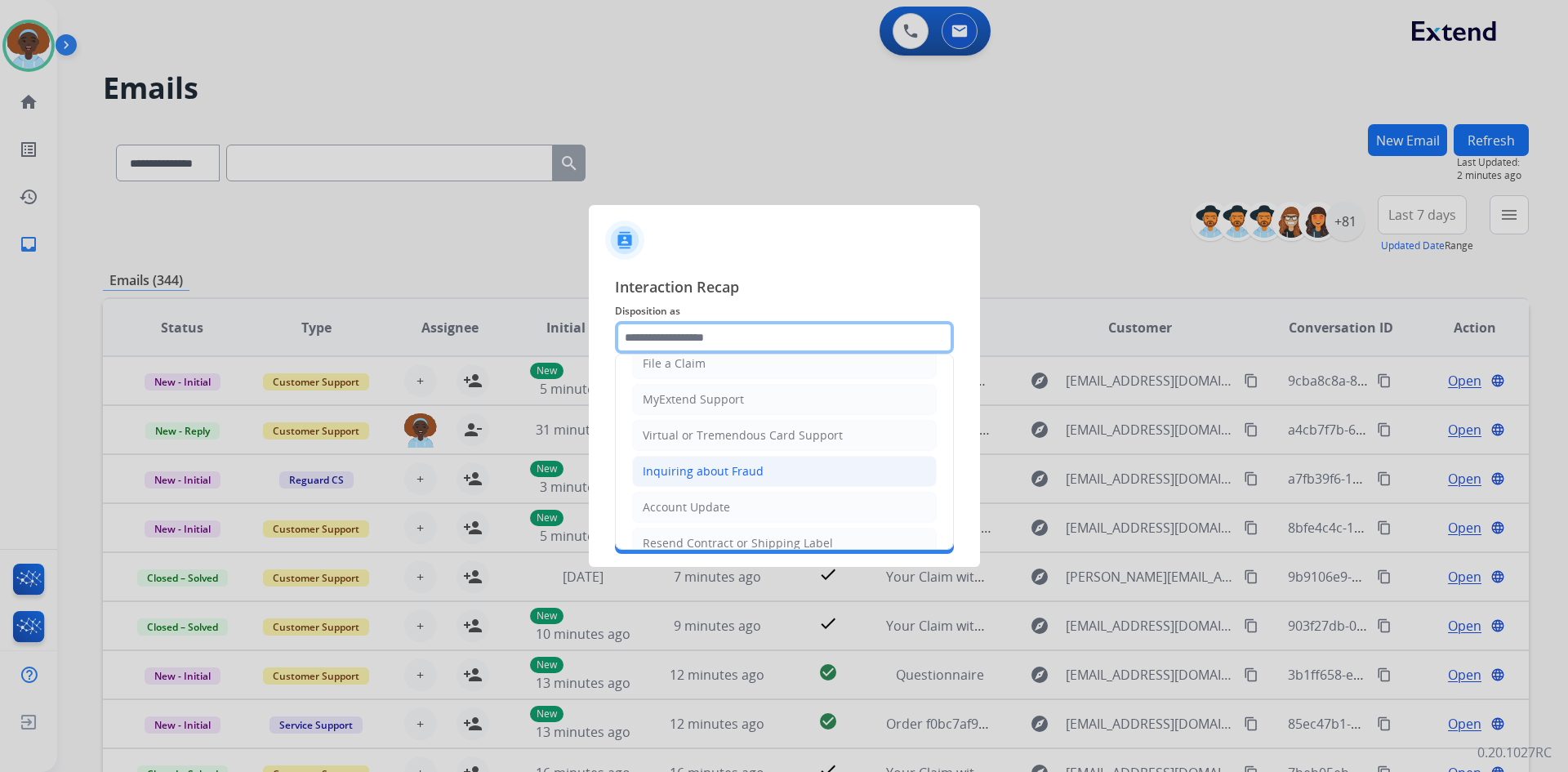
scroll to position [163, 0]
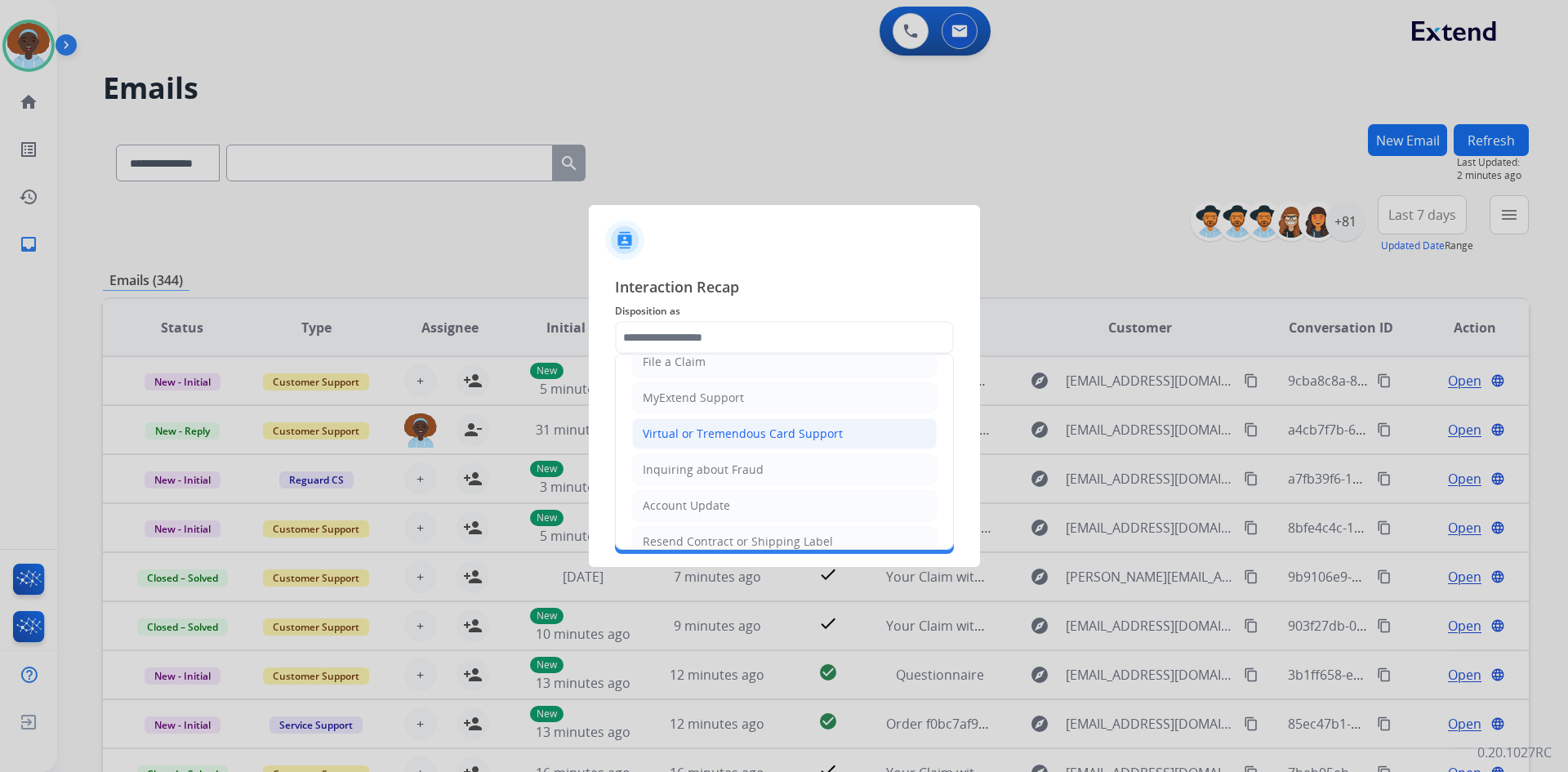
click at [737, 433] on div "Virtual or Tremendous Card Support" at bounding box center [743, 434] width 200 height 16
type input "**********"
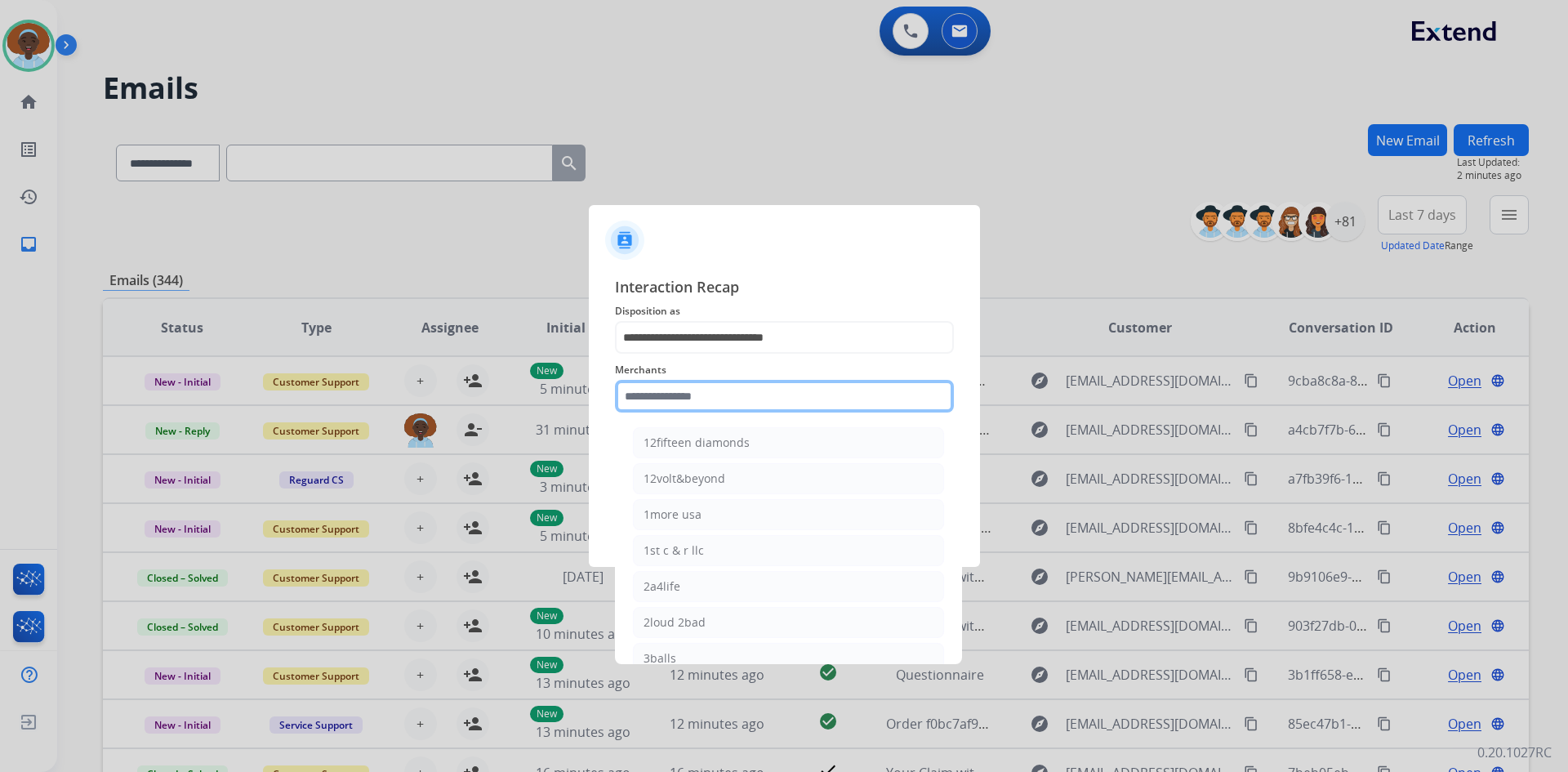
click at [716, 393] on input "text" at bounding box center [784, 396] width 339 height 32
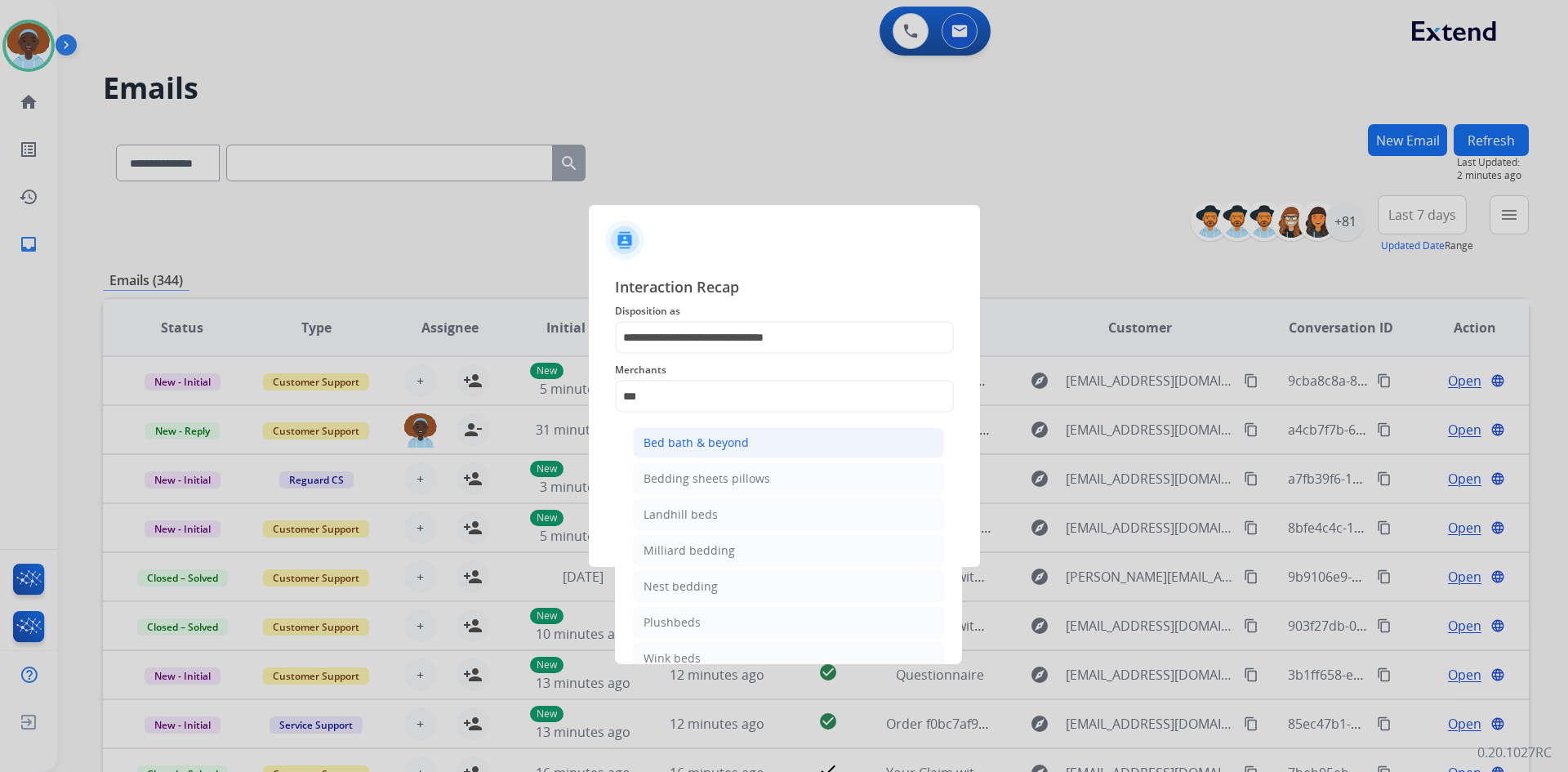
click at [722, 444] on div "Bed bath & beyond" at bounding box center [696, 443] width 105 height 16
type input "**********"
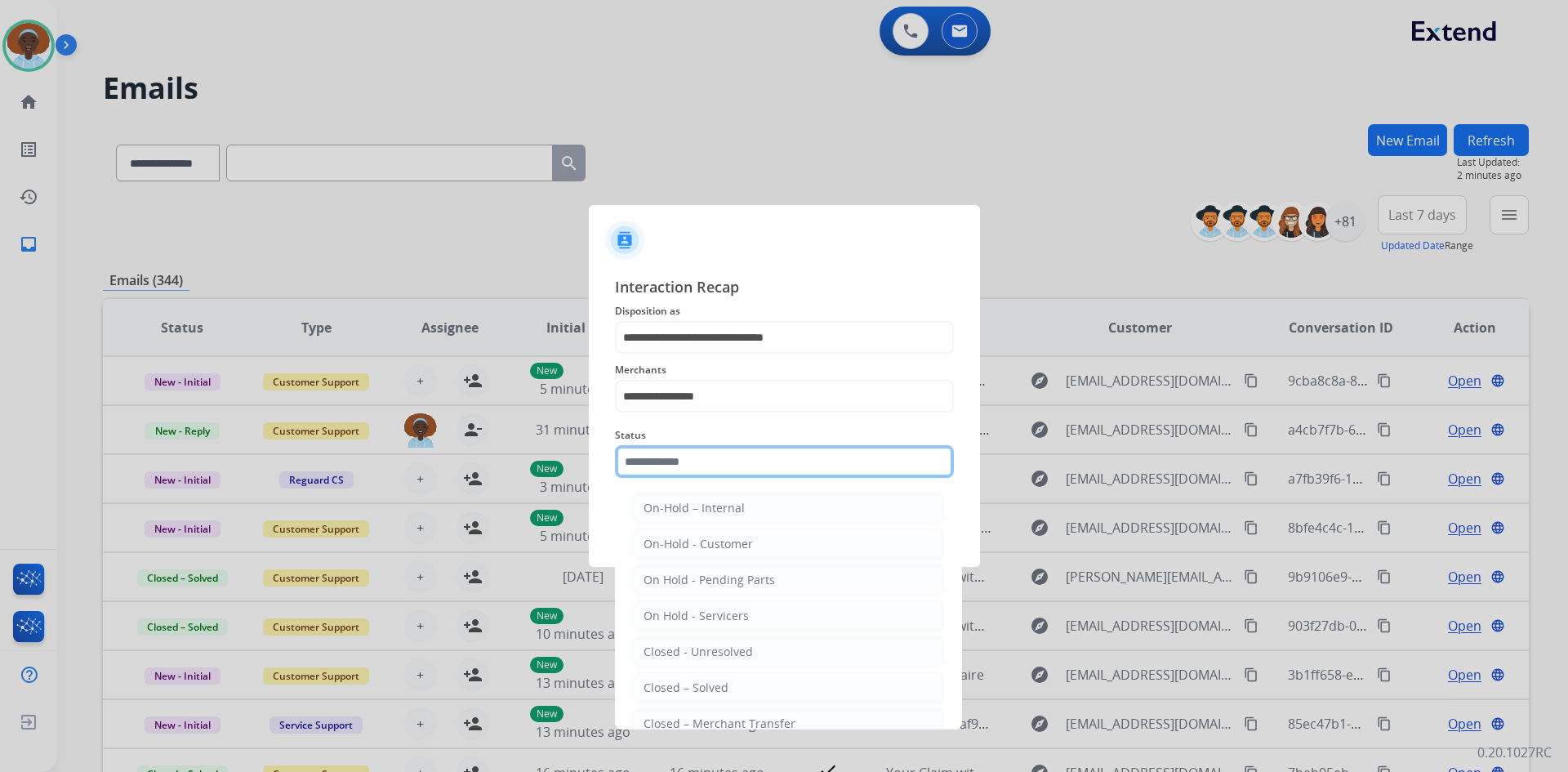
click at [716, 456] on input "text" at bounding box center [784, 462] width 339 height 32
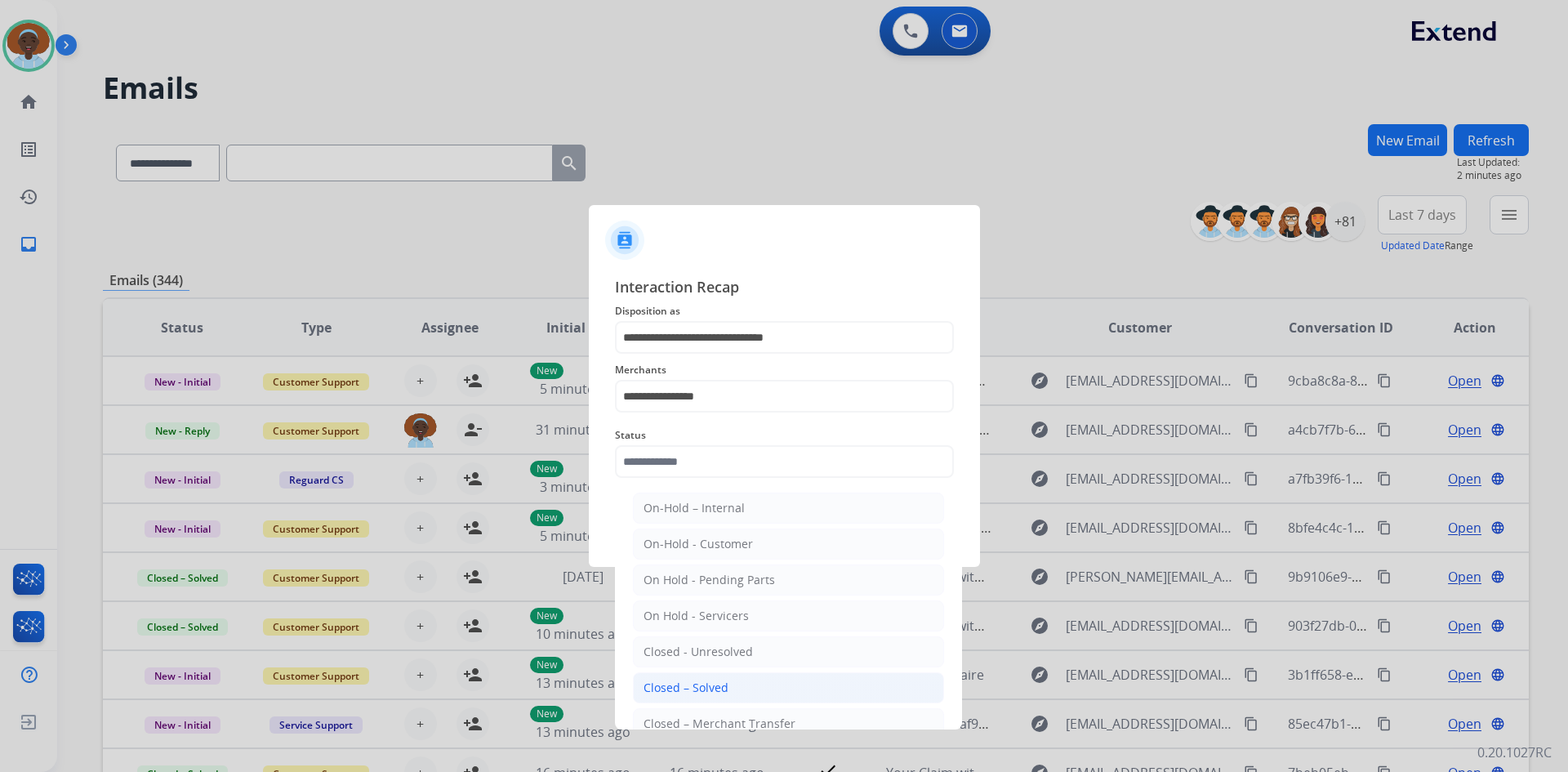
click at [705, 689] on div "Closed – Solved" at bounding box center [686, 687] width 85 height 16
type input "**********"
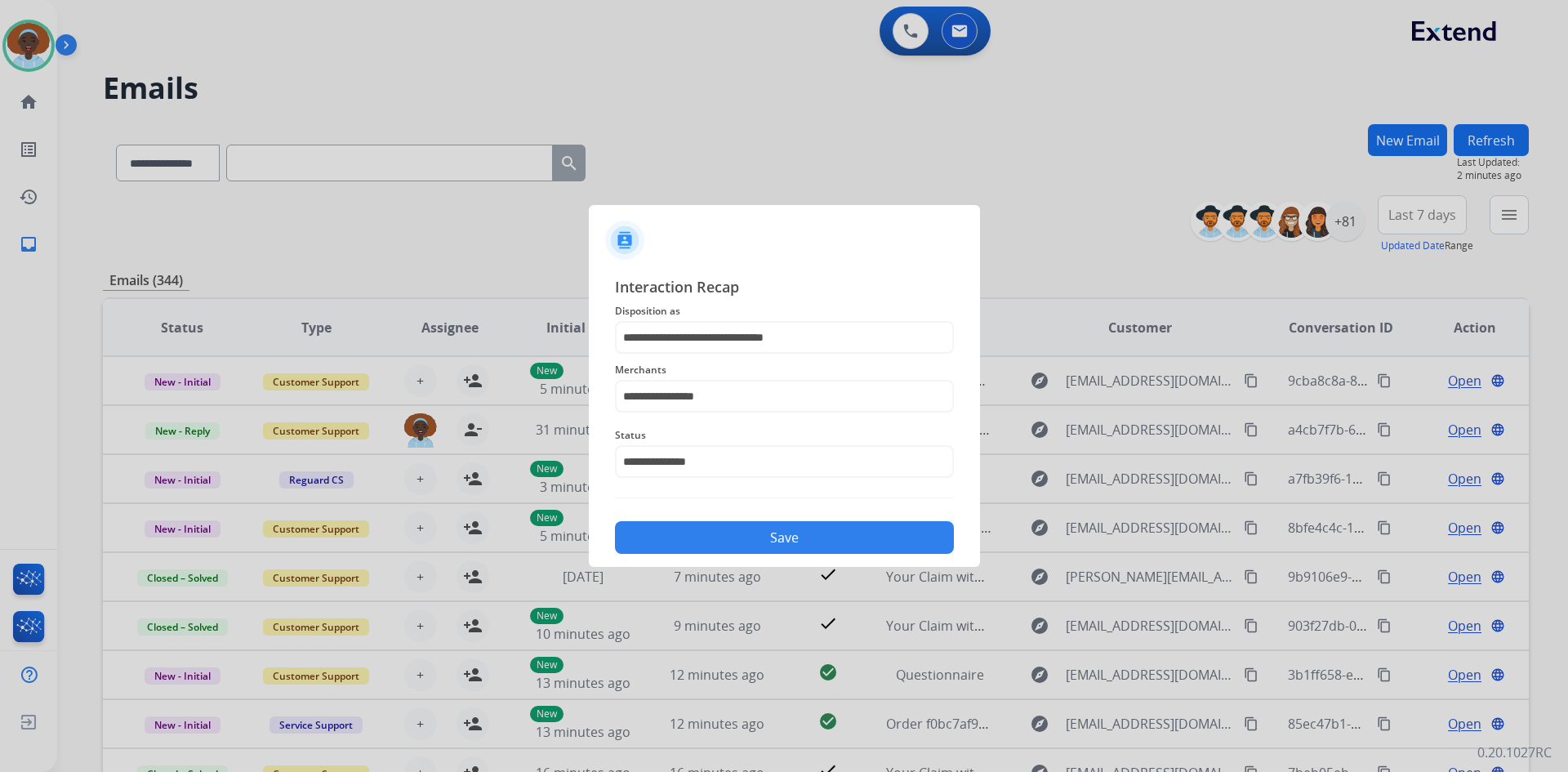
click at [761, 534] on button "Save" at bounding box center [784, 537] width 339 height 32
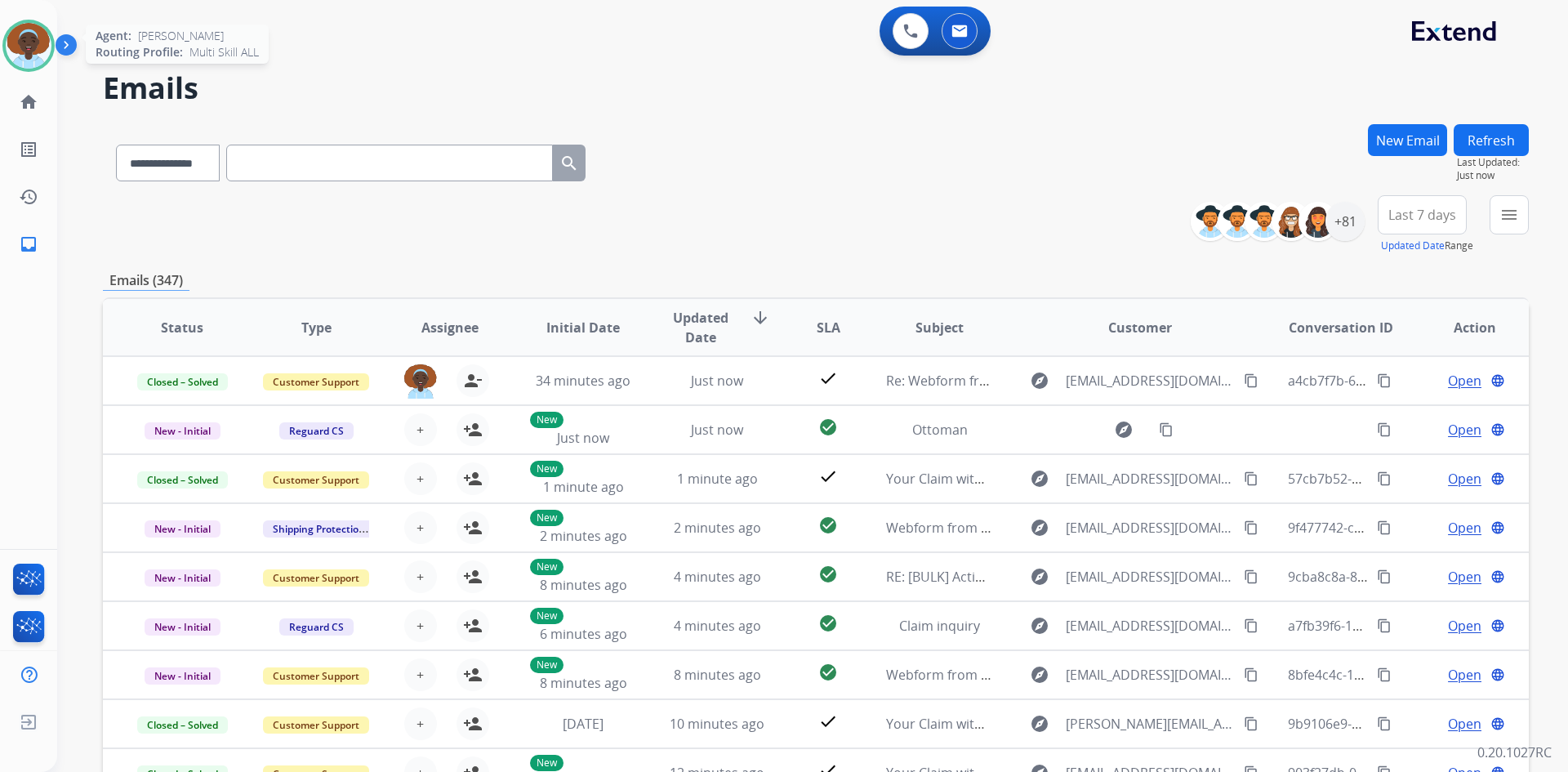
click at [32, 50] on img at bounding box center [28, 45] width 46 height 46
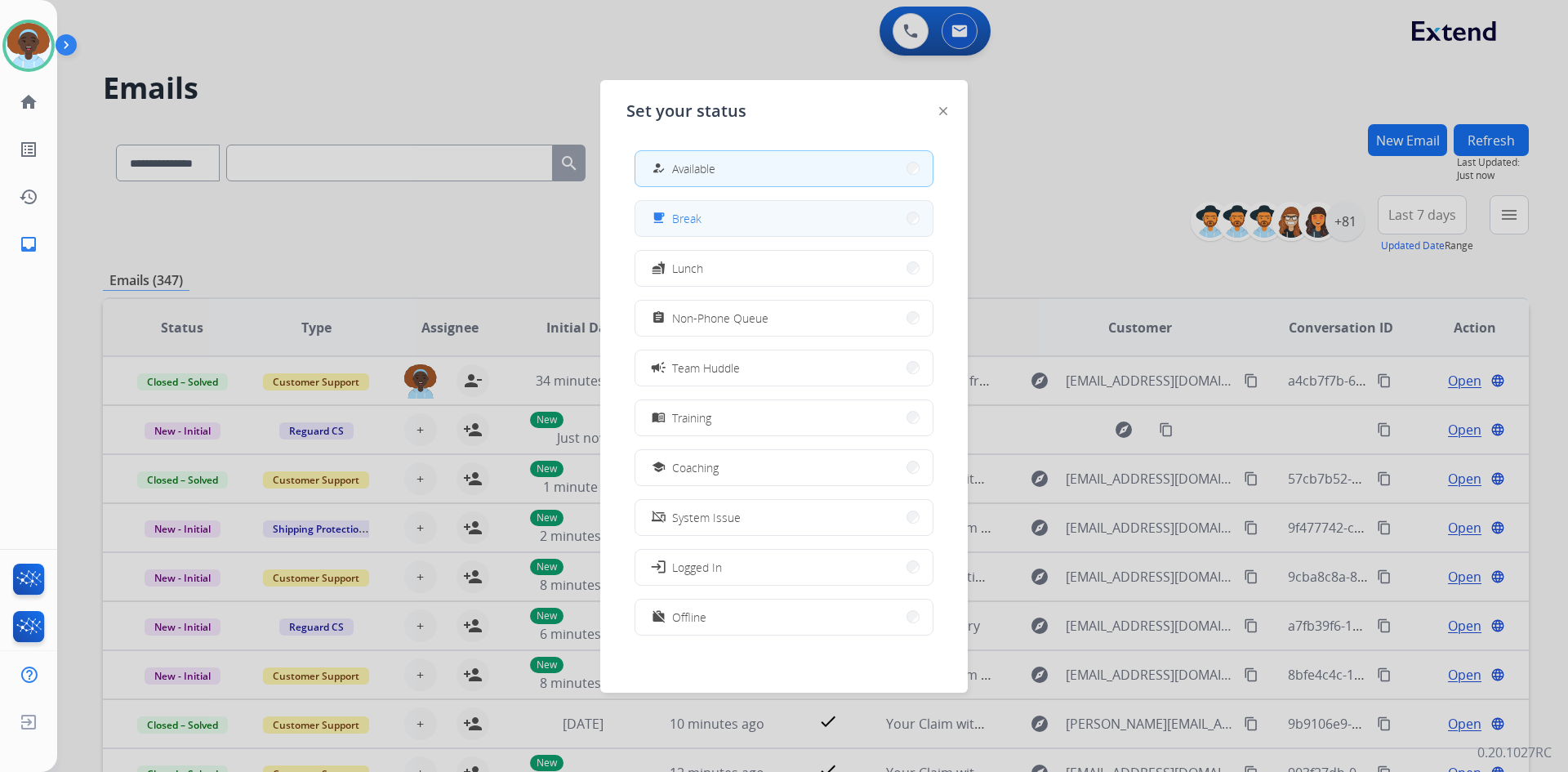
click at [742, 229] on button "free_breakfast Break" at bounding box center [784, 218] width 297 height 35
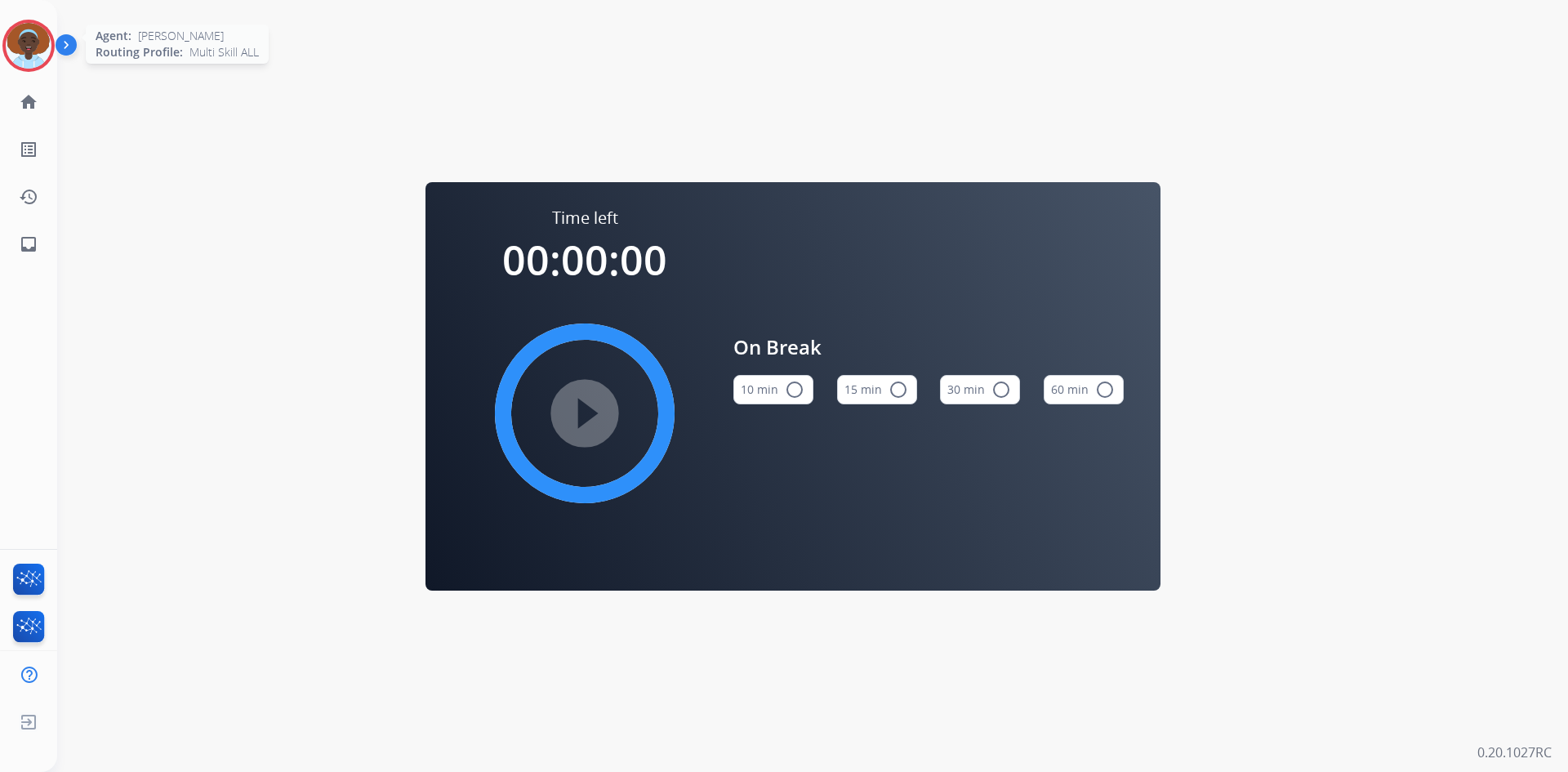
click at [39, 46] on img at bounding box center [28, 45] width 46 height 46
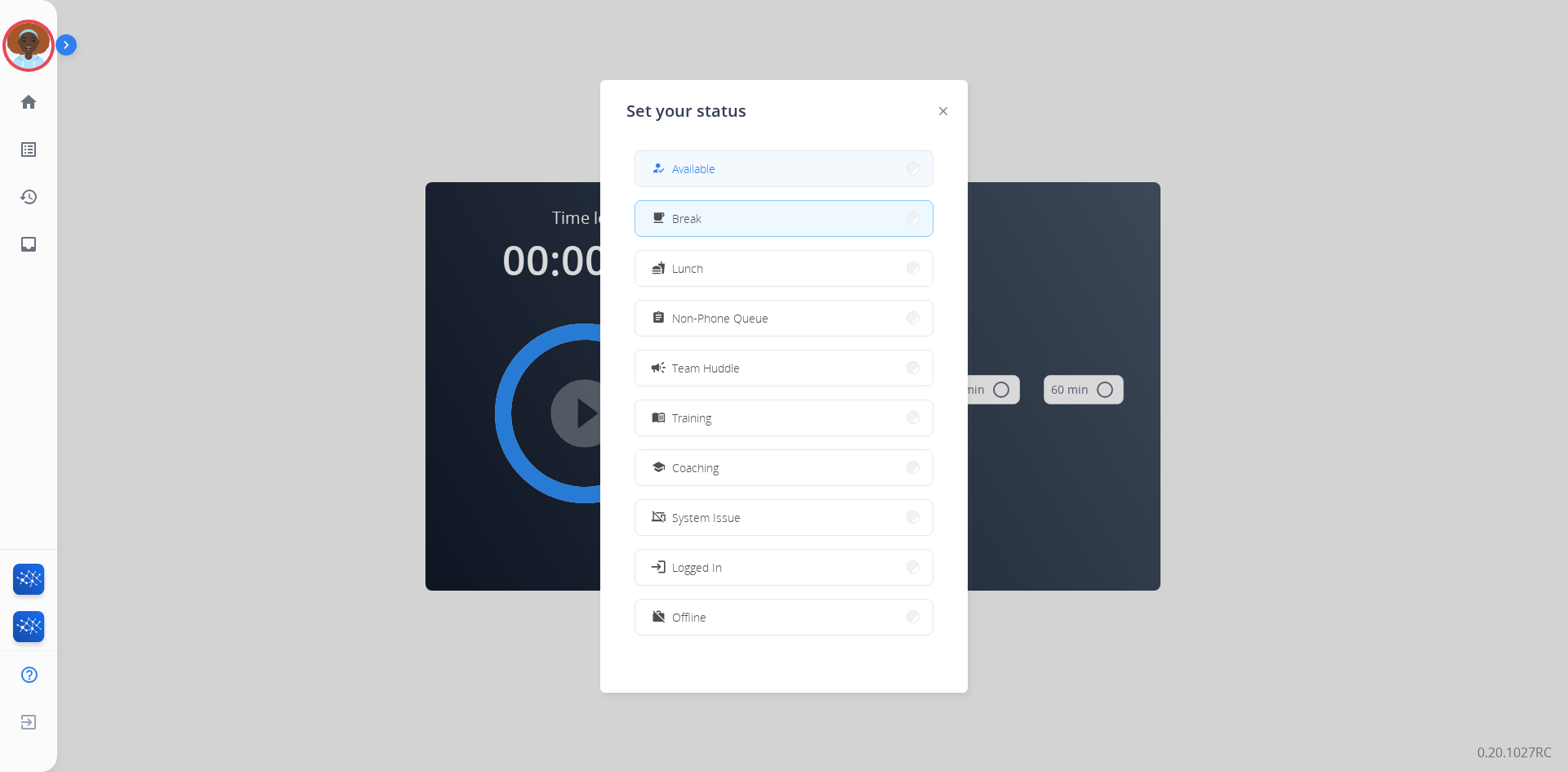
click at [684, 158] on button "how_to_reg Available" at bounding box center [784, 168] width 297 height 35
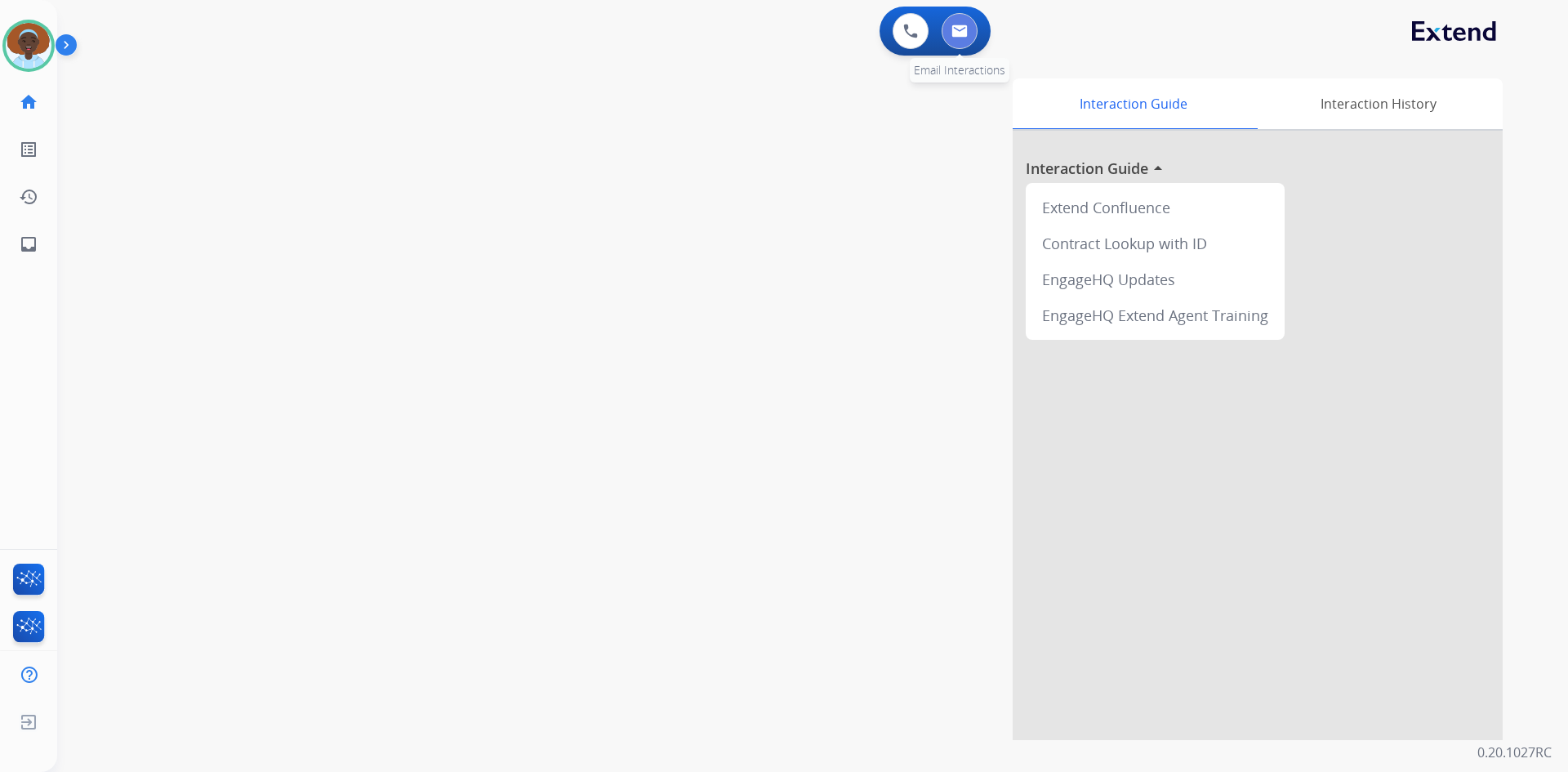
click at [950, 32] on button at bounding box center [960, 31] width 36 height 36
select select "**********"
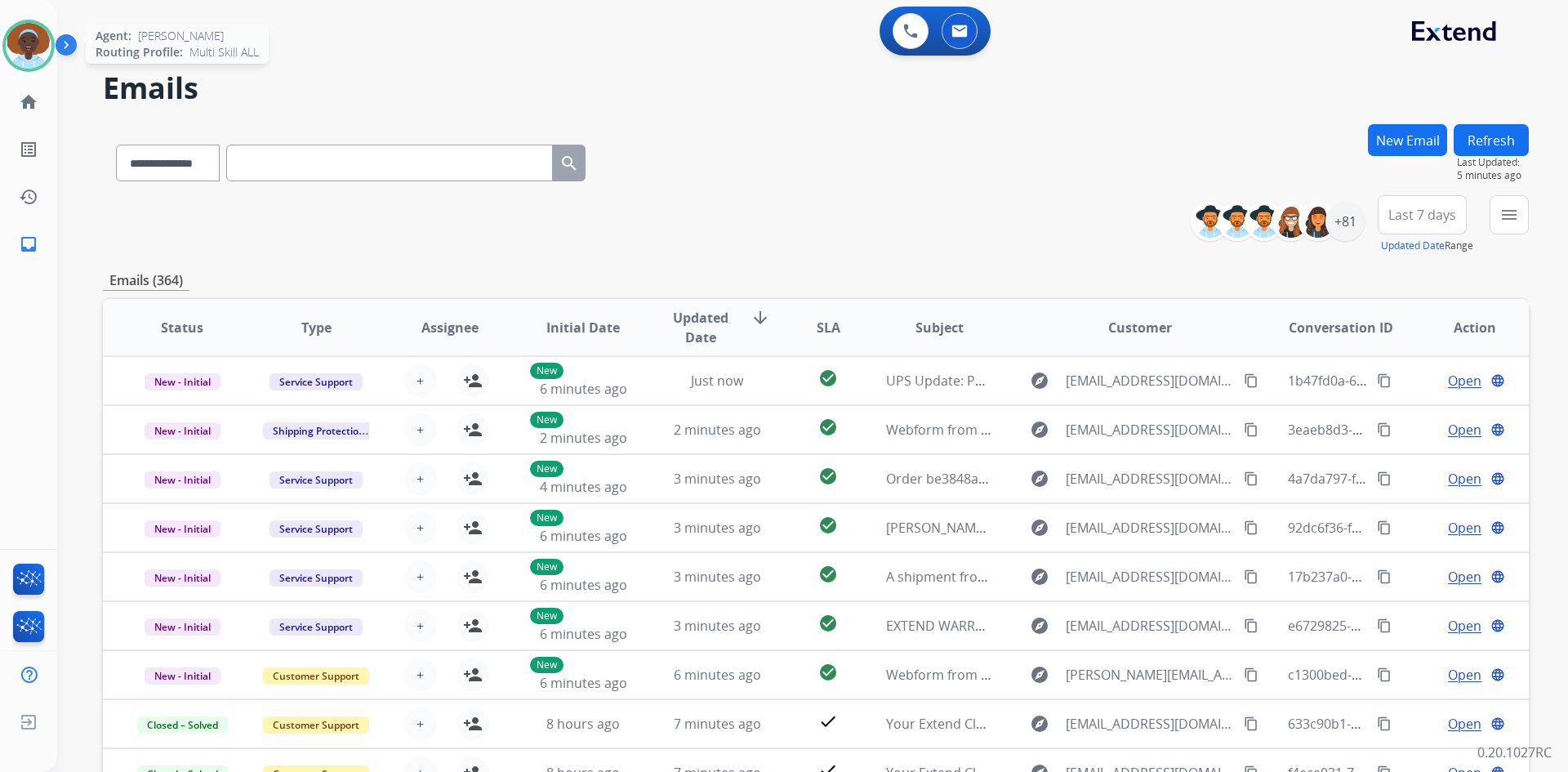
click at [34, 49] on img at bounding box center [28, 45] width 46 height 46
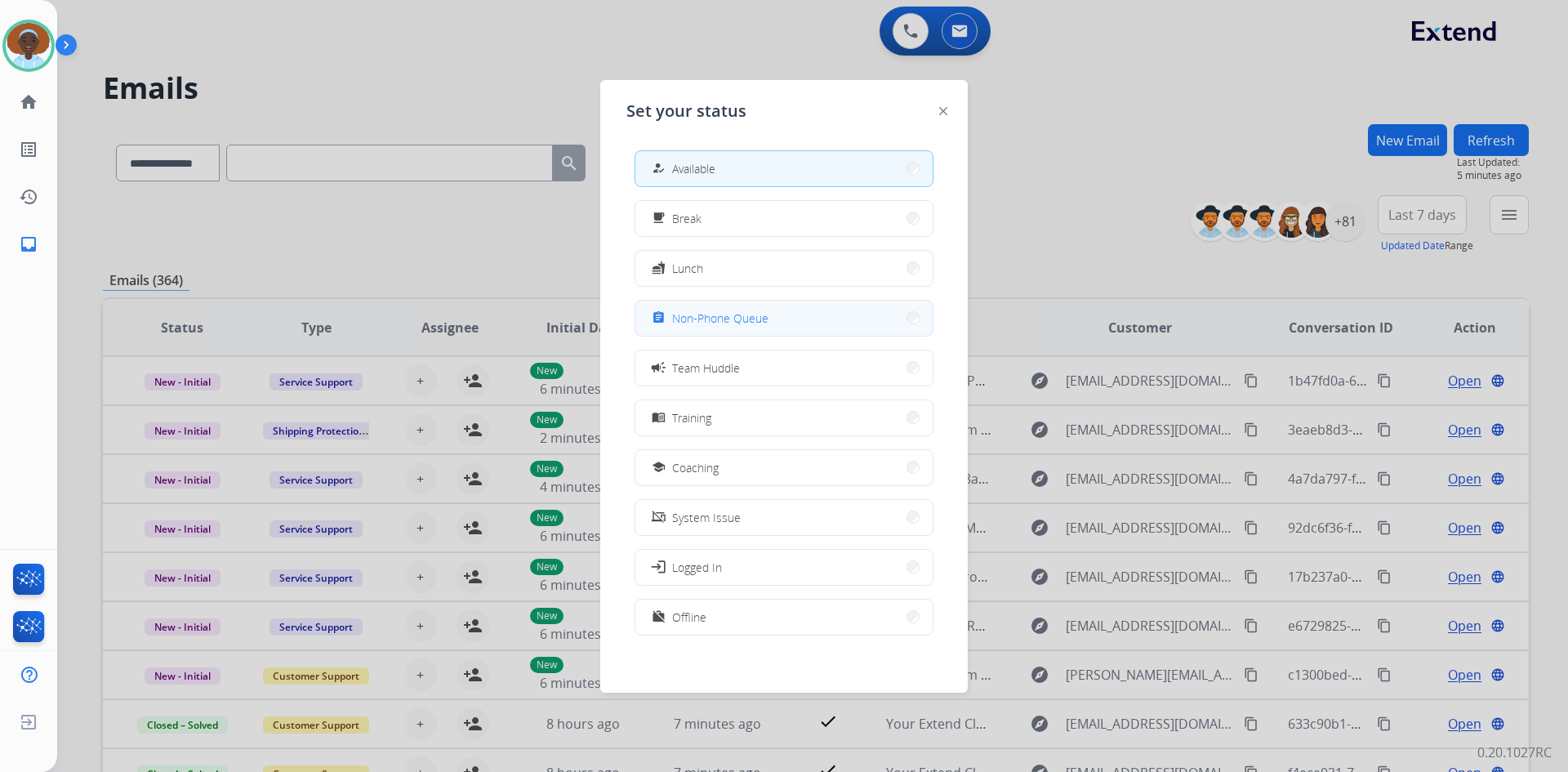
click at [737, 313] on span "Non-Phone Queue" at bounding box center [720, 318] width 96 height 17
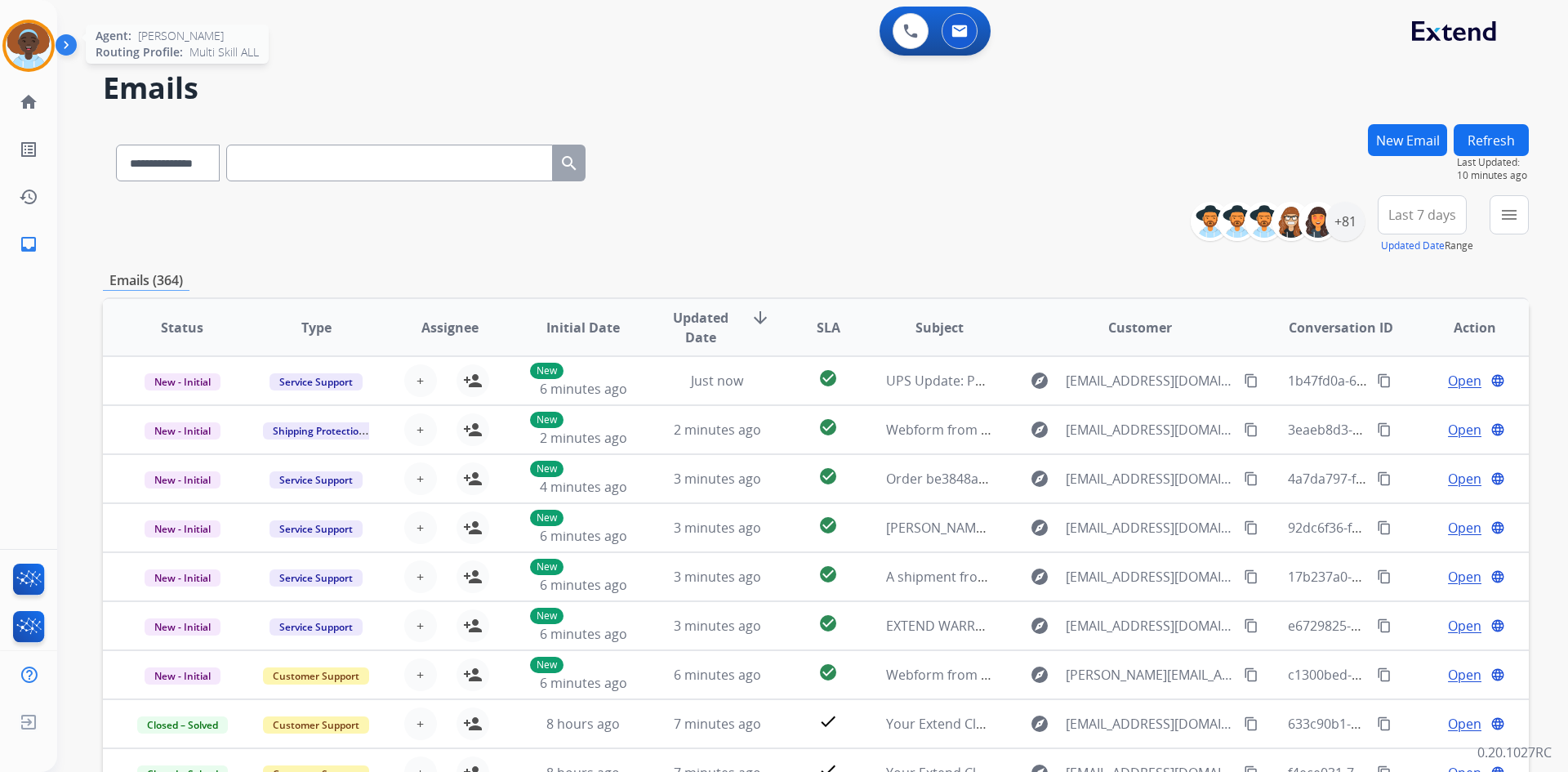
drag, startPoint x: 18, startPoint y: 44, endPoint x: 49, endPoint y: 44, distance: 31.0
click at [17, 43] on img at bounding box center [28, 45] width 46 height 46
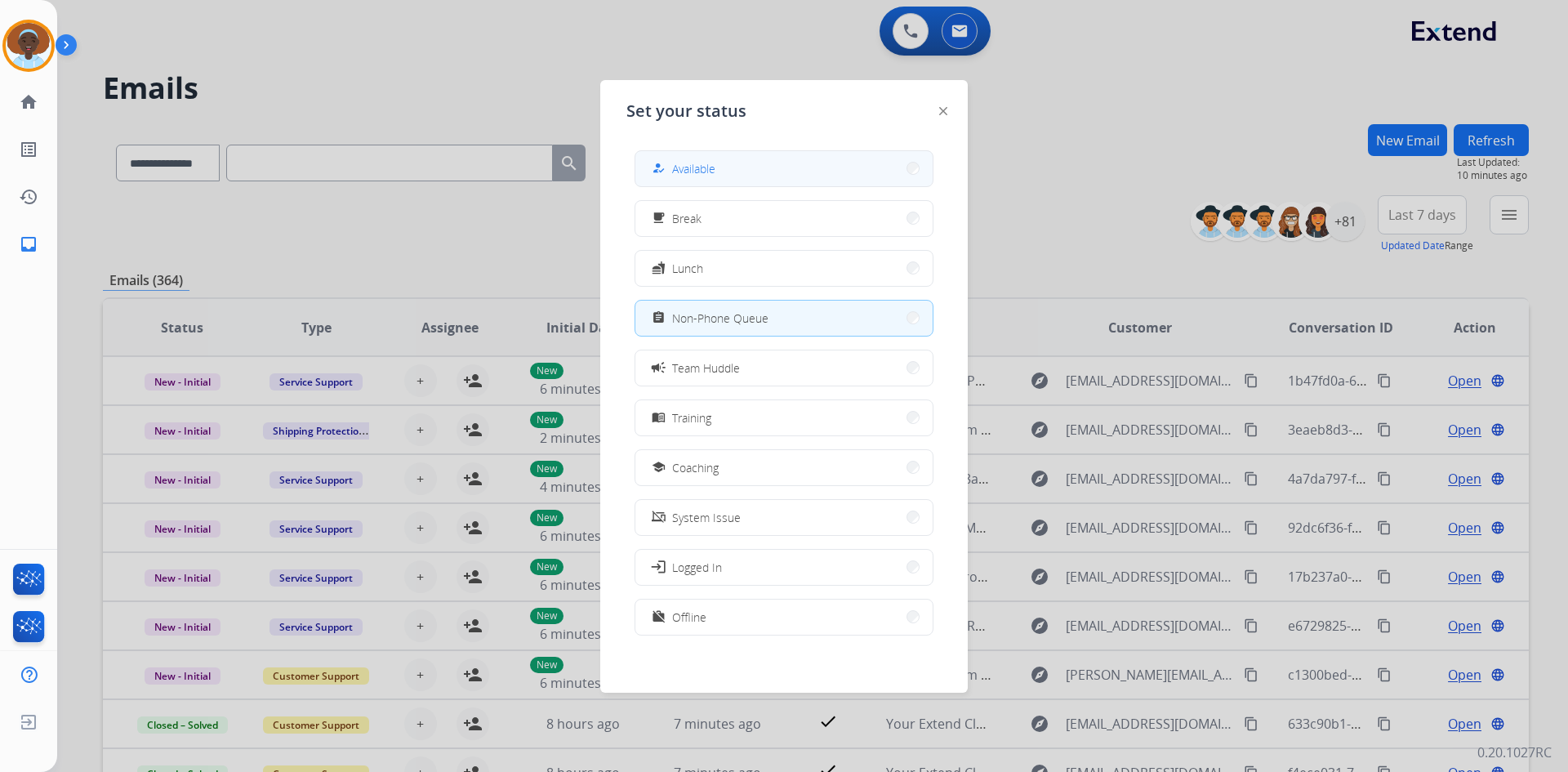
click at [778, 165] on button "how_to_reg Available" at bounding box center [784, 168] width 297 height 35
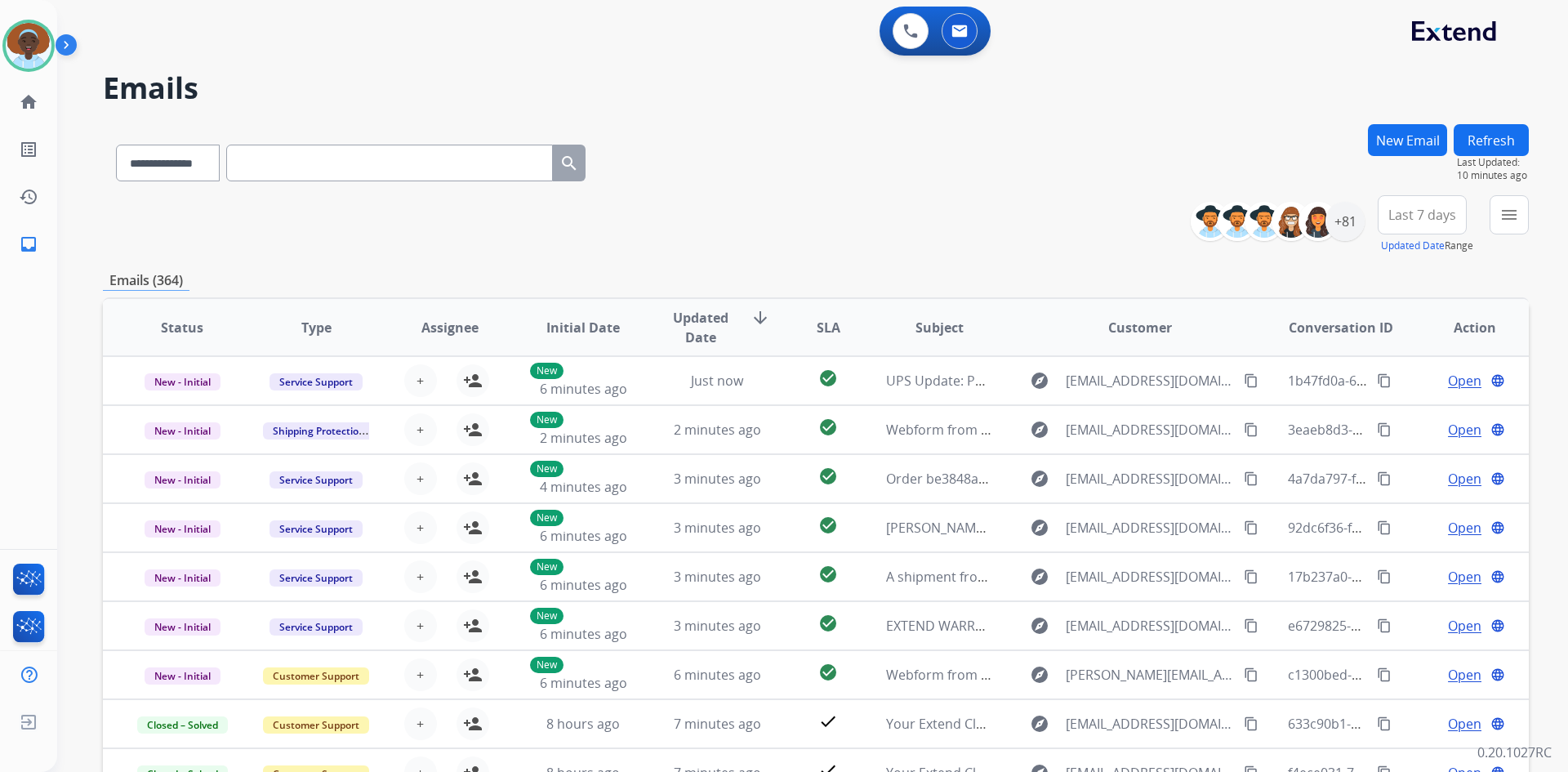
click at [1424, 217] on span "Last 7 days" at bounding box center [1422, 214] width 68 height 6
click at [1390, 409] on div "Last 90 days" at bounding box center [1417, 413] width 90 height 24
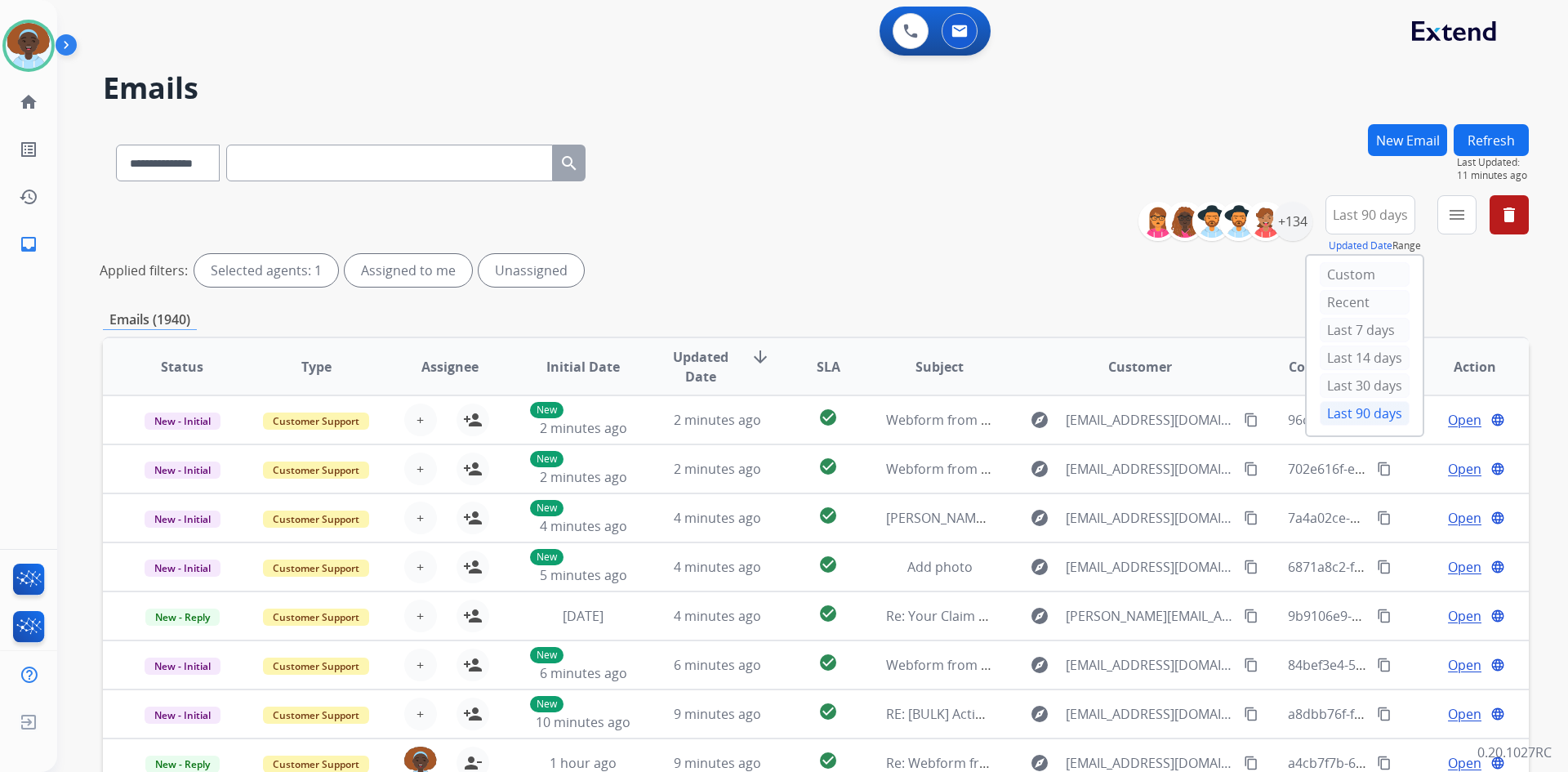
click at [1185, 268] on div "Applied filters: Selected agents: 1 Assigned to me Unassigned" at bounding box center [813, 270] width 1426 height 32
click at [1282, 224] on div "+134" at bounding box center [1293, 221] width 40 height 40
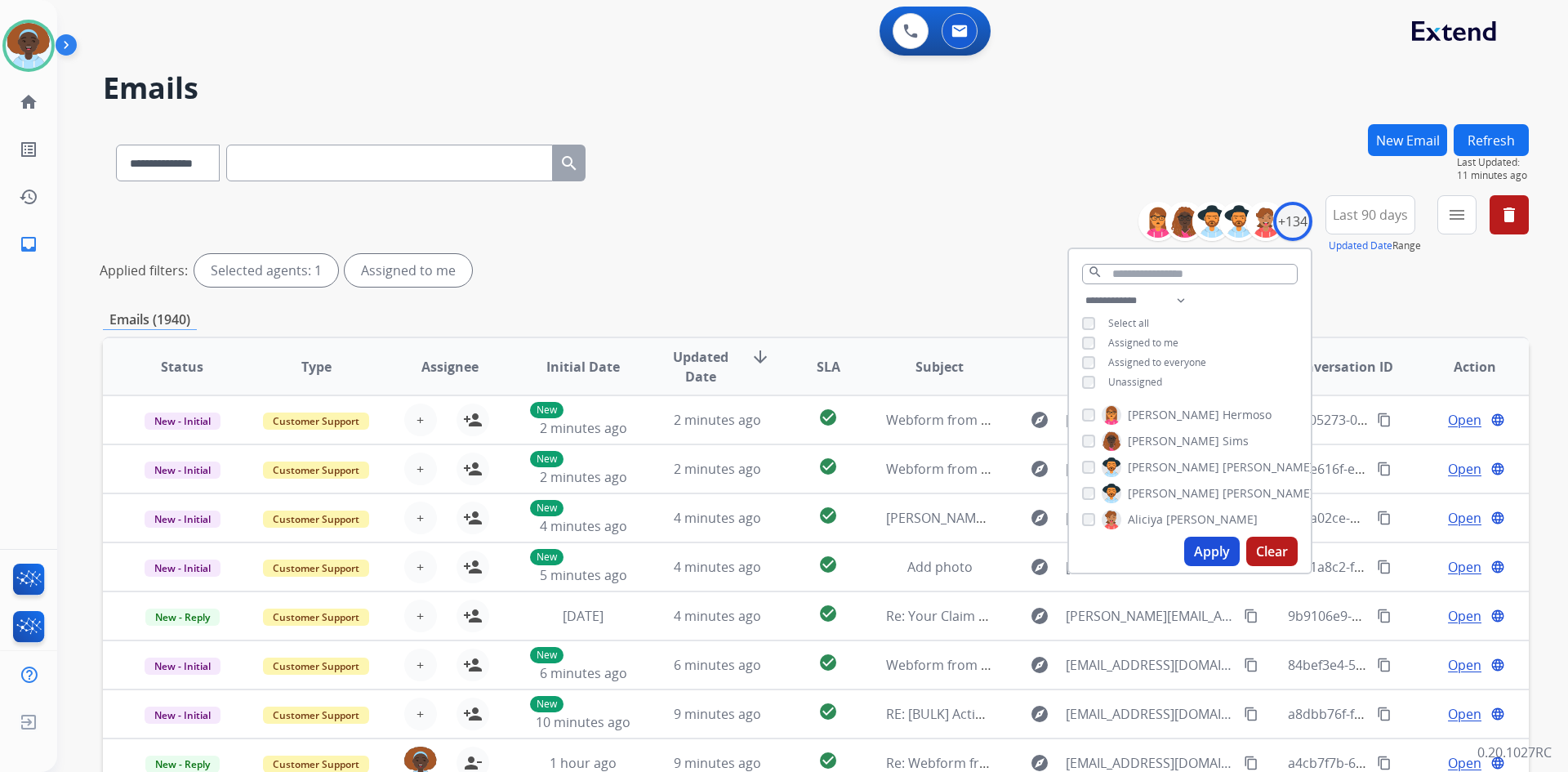
drag, startPoint x: 1204, startPoint y: 549, endPoint x: 1193, endPoint y: 544, distance: 12.1
click at [1203, 549] on button "Apply" at bounding box center [1212, 551] width 56 height 30
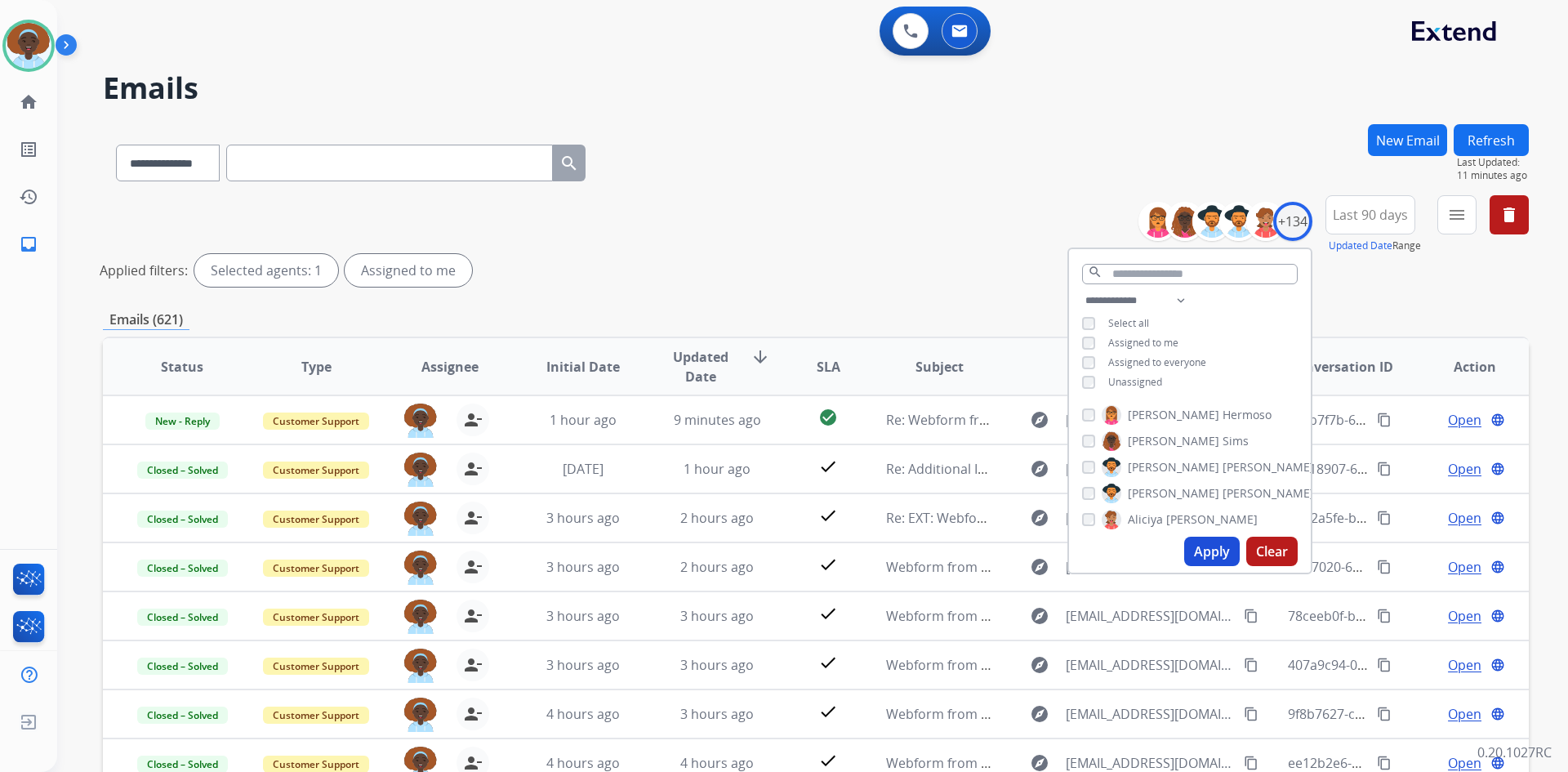
click at [840, 221] on div "**********" at bounding box center [816, 244] width 1426 height 98
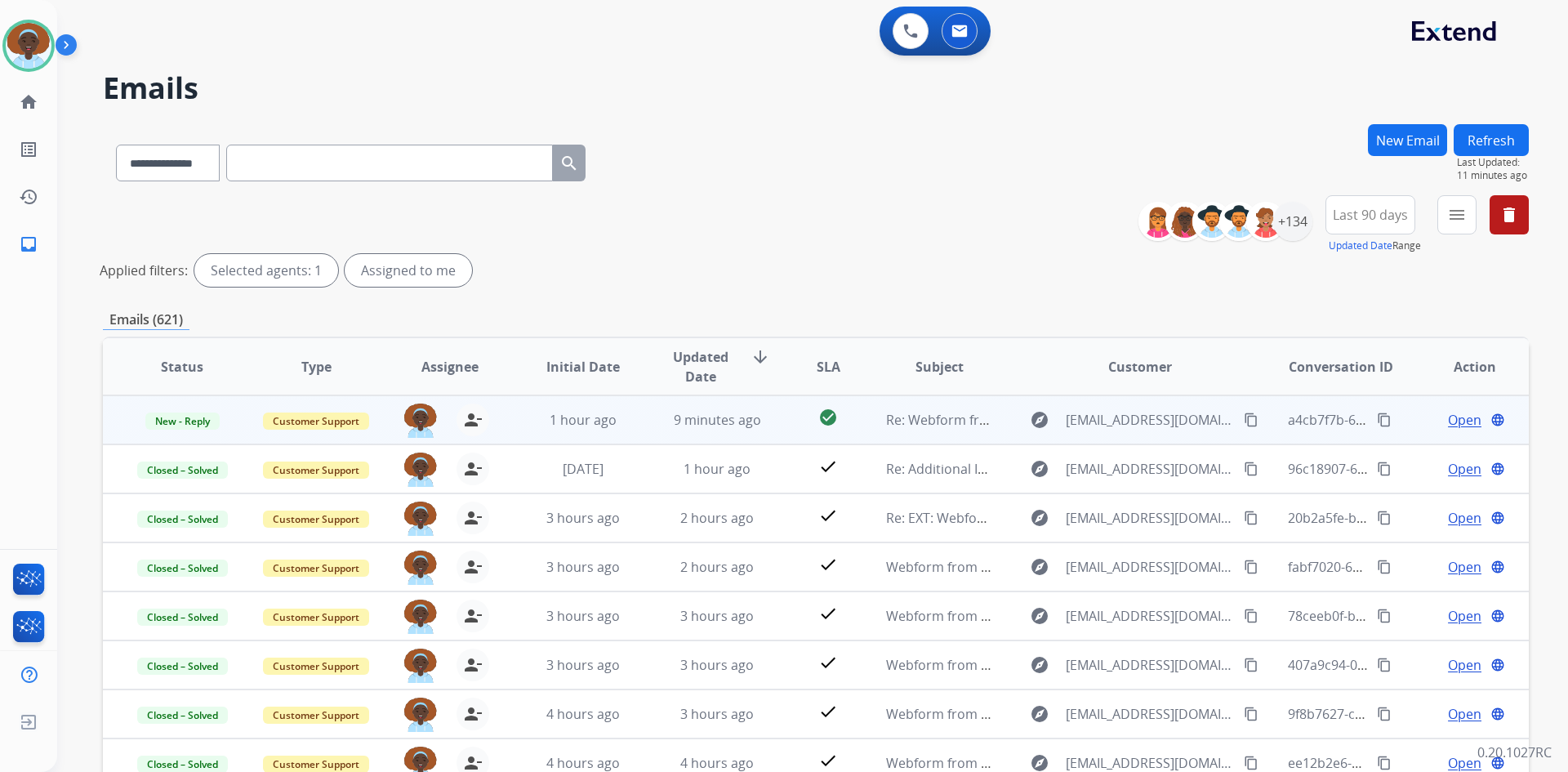
click at [1451, 425] on span "Open" at bounding box center [1464, 420] width 33 height 20
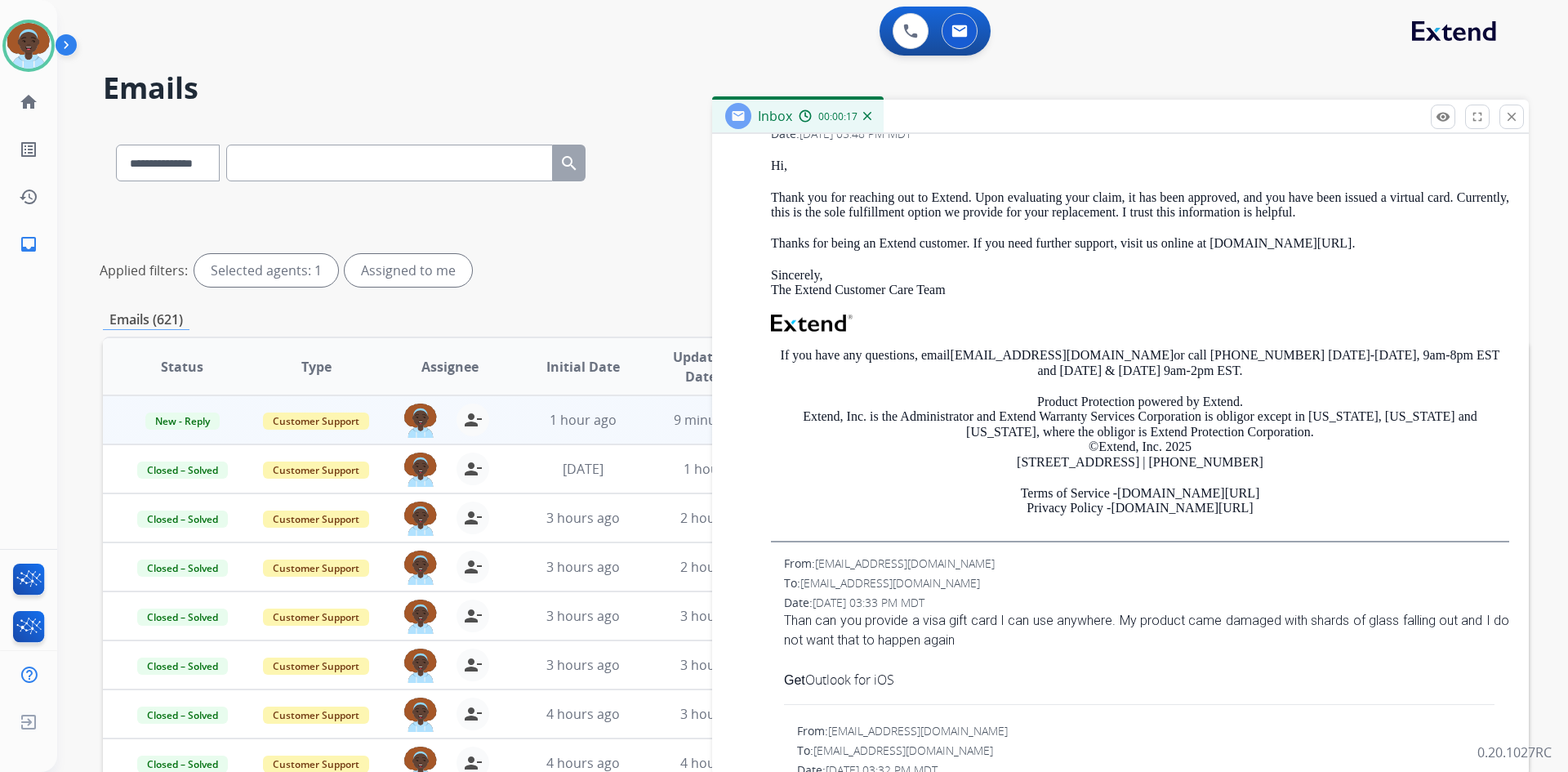
scroll to position [1062, 0]
drag, startPoint x: 1246, startPoint y: 502, endPoint x: 772, endPoint y: 165, distance: 581.6
click at [772, 165] on div "Hi, Thank you for reaching out to Extend. Upon evaluating your claim, it has be…" at bounding box center [1140, 346] width 738 height 383
copy div "Hi, Thank you for reaching out to Extend. Upon evaluating your claim, it has be…"
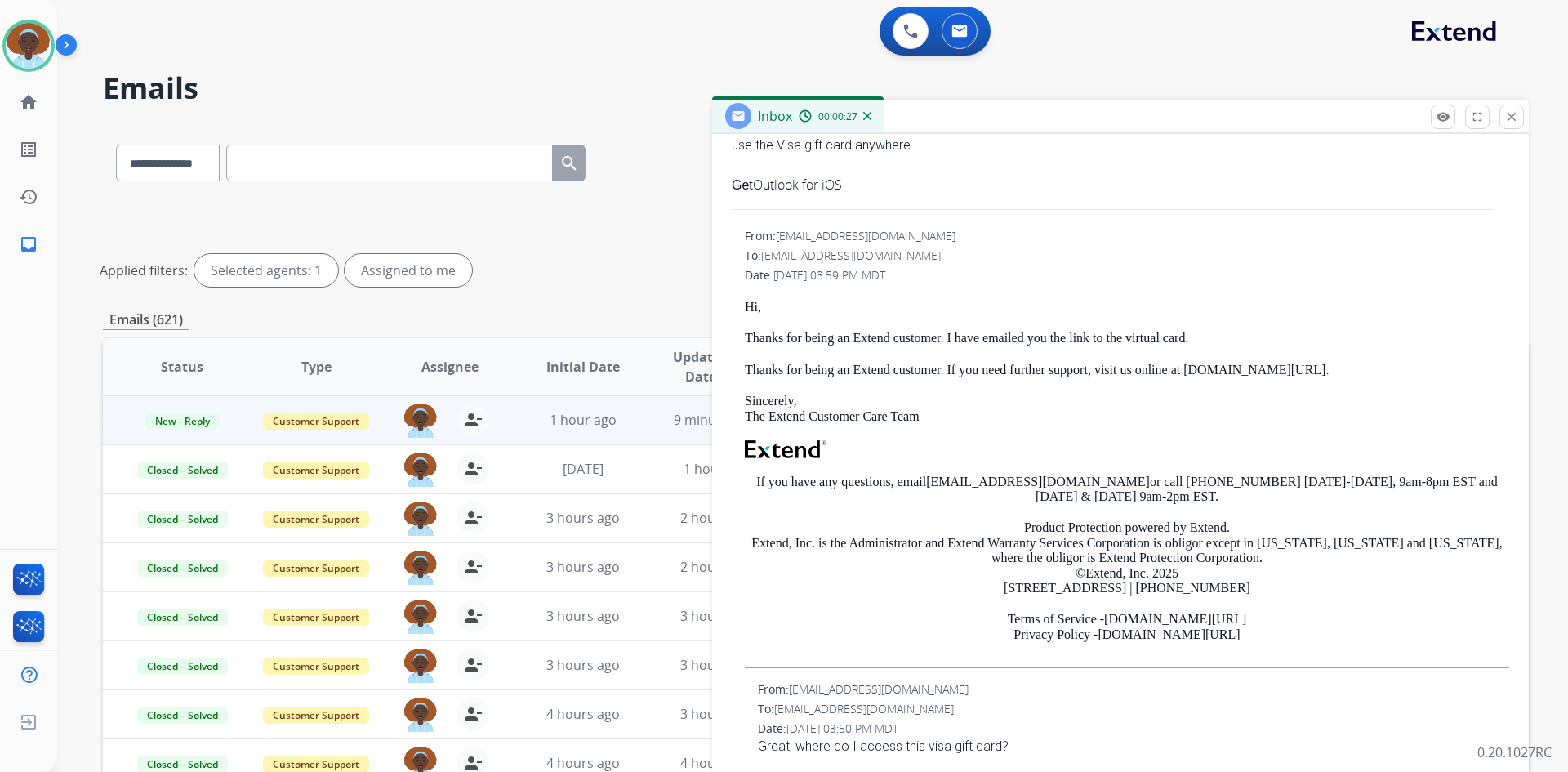
scroll to position [0, 0]
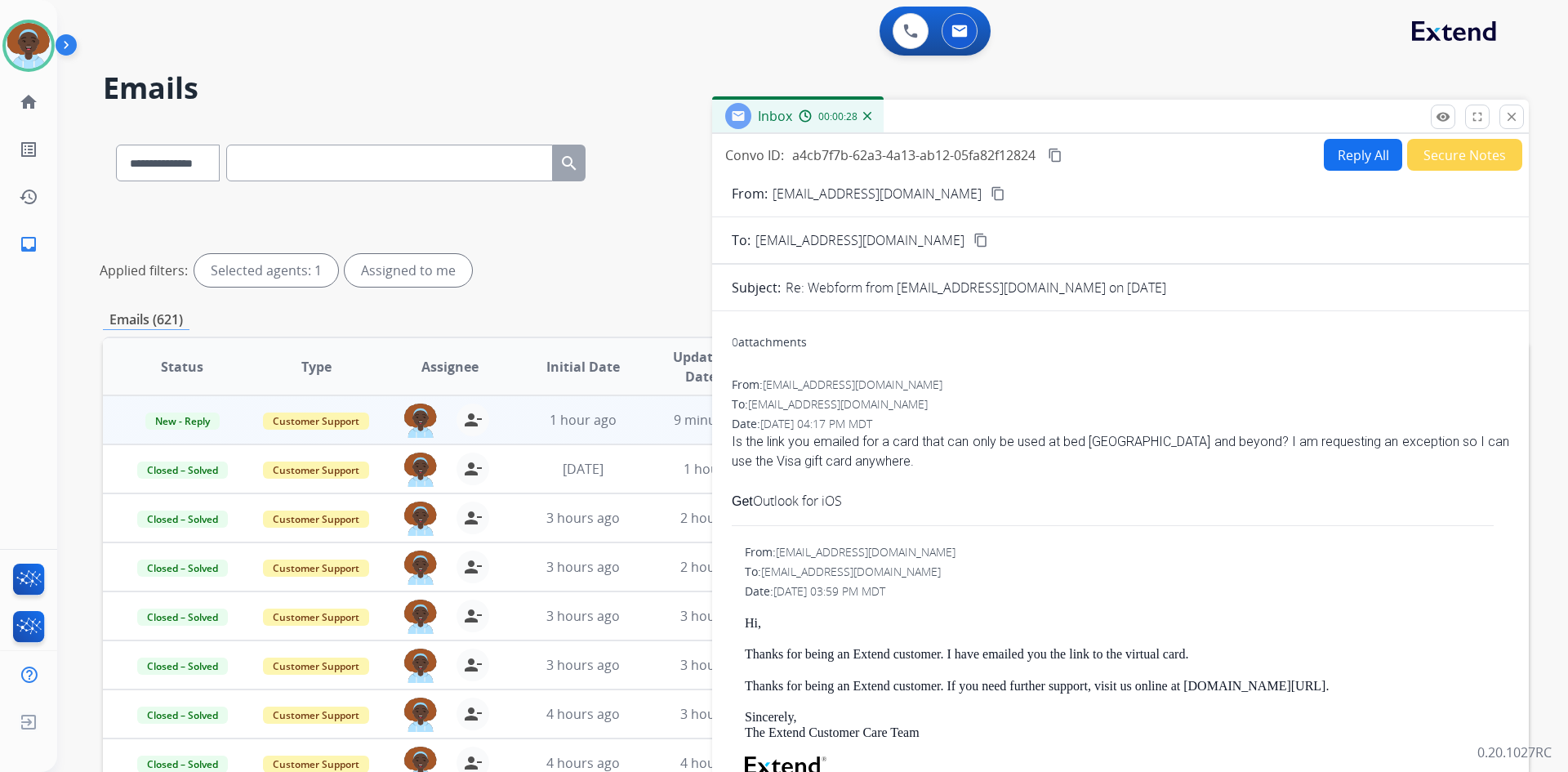
click at [1335, 152] on button "Reply All" at bounding box center [1363, 154] width 78 height 31
select select "**********"
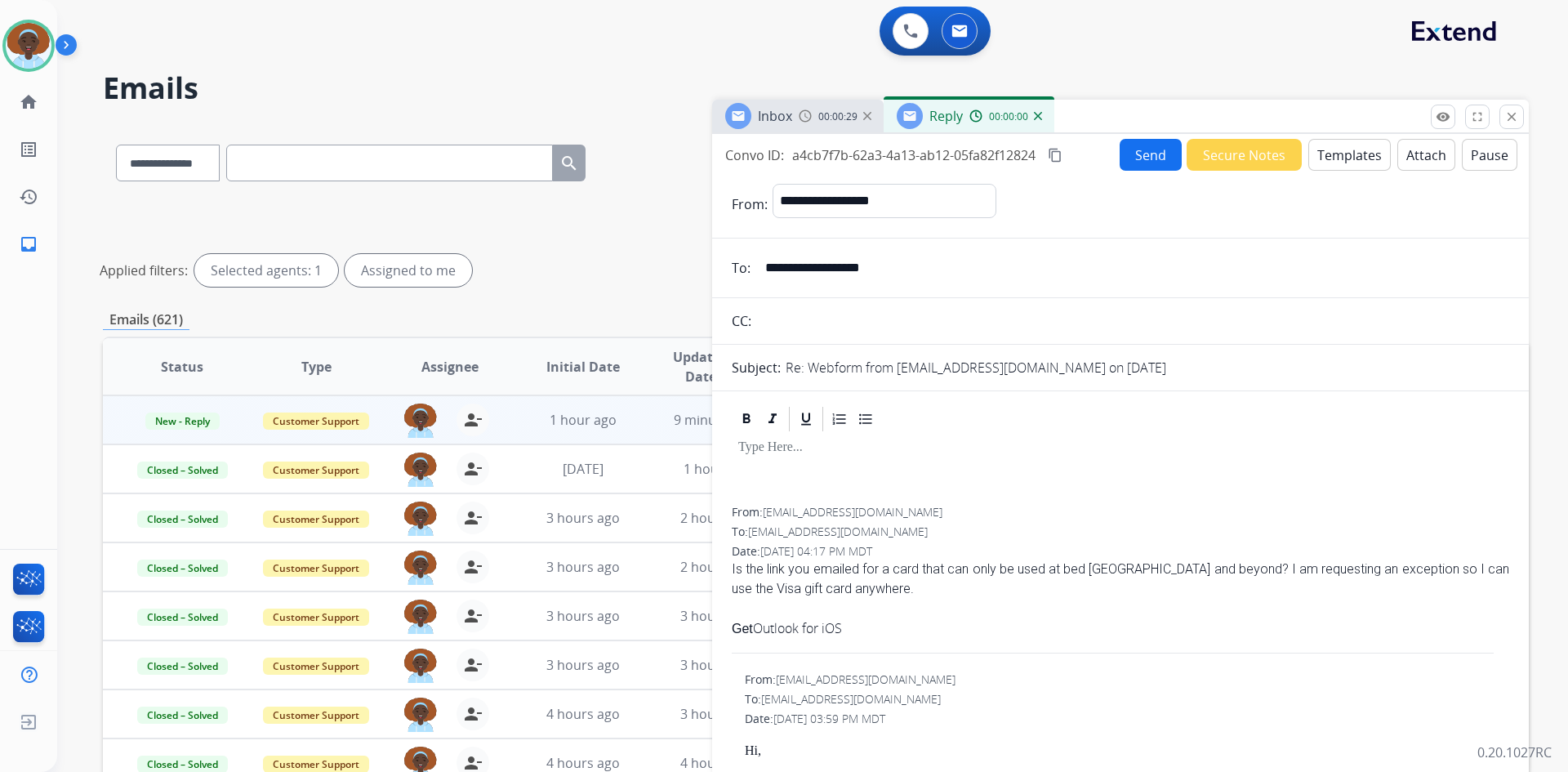
click at [1340, 156] on button "Templates" at bounding box center [1350, 154] width 83 height 31
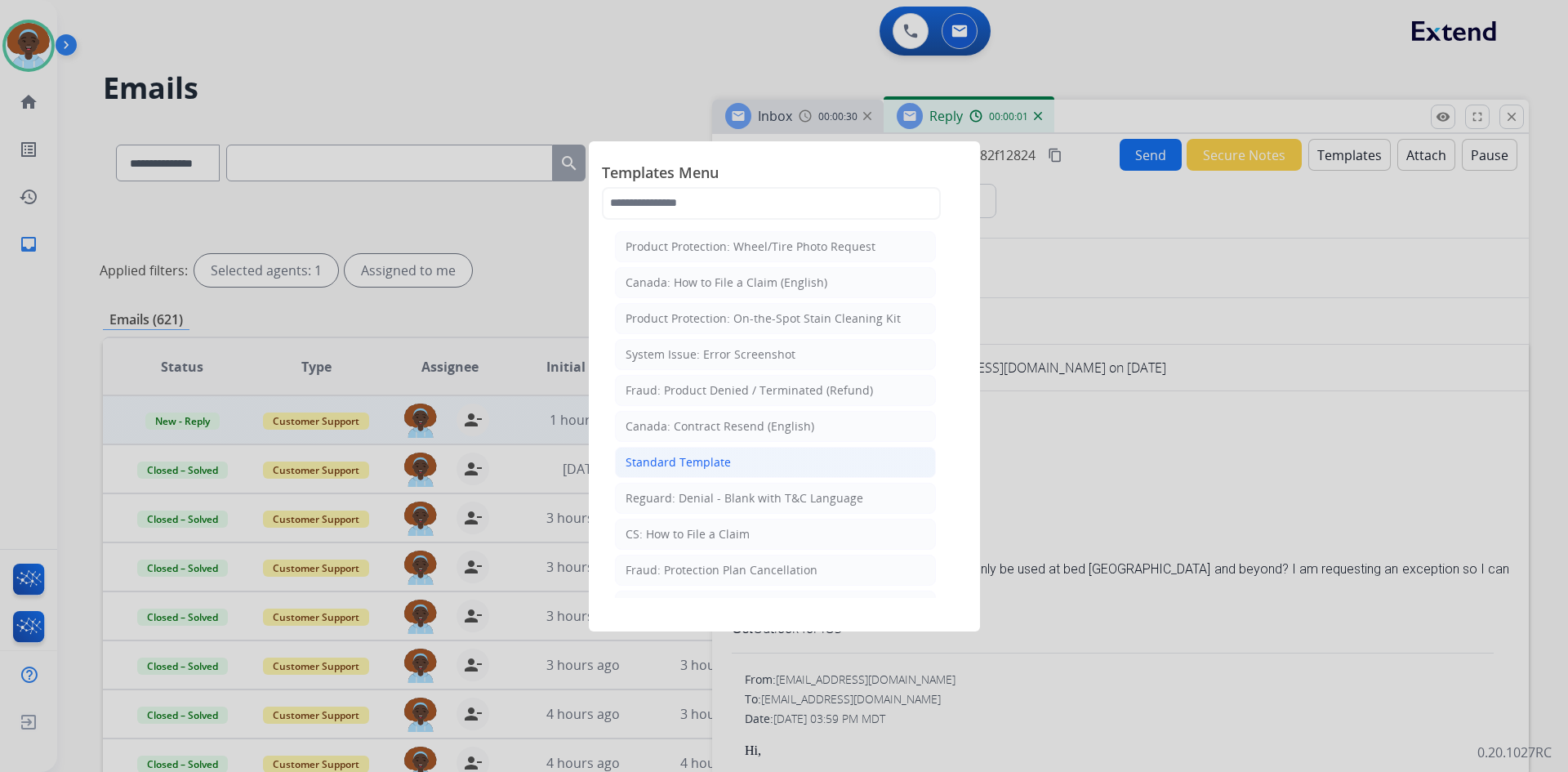
click at [723, 463] on div "Standard Template" at bounding box center [678, 462] width 105 height 16
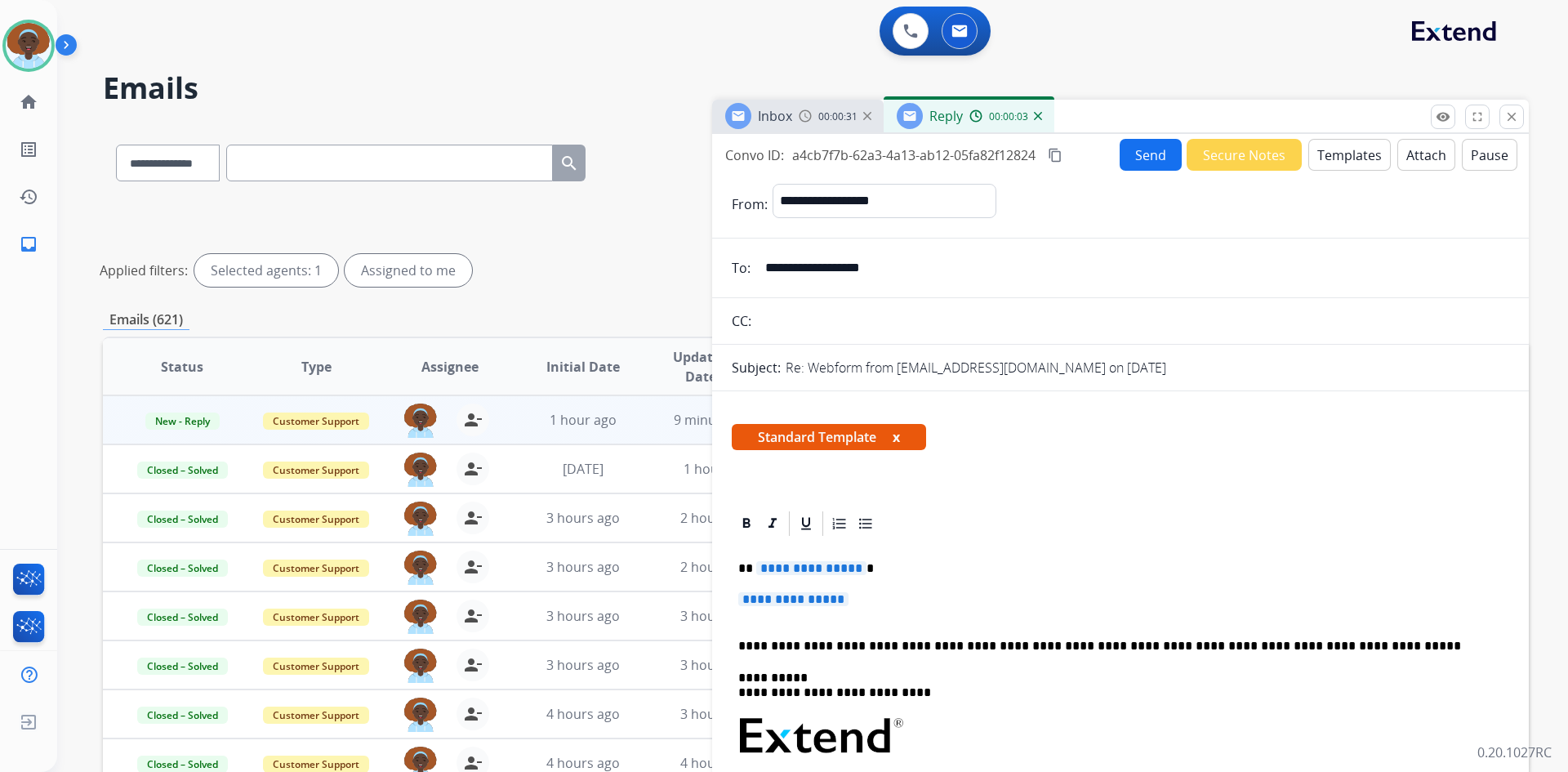
click at [834, 568] on span "**********" at bounding box center [811, 567] width 111 height 13
click at [800, 600] on span "**********" at bounding box center [793, 598] width 111 height 13
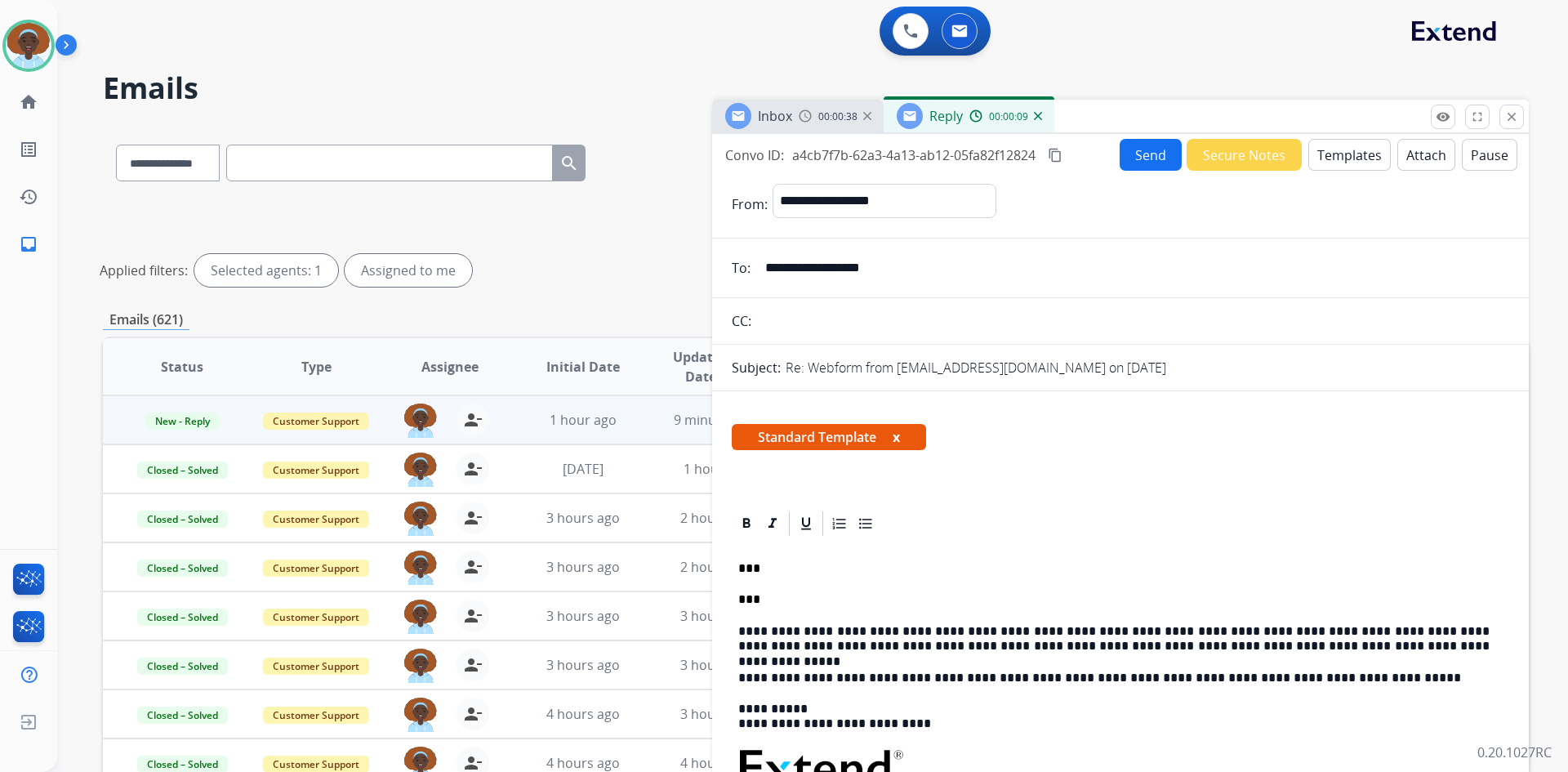
click at [754, 565] on p "***" at bounding box center [1113, 568] width 752 height 14
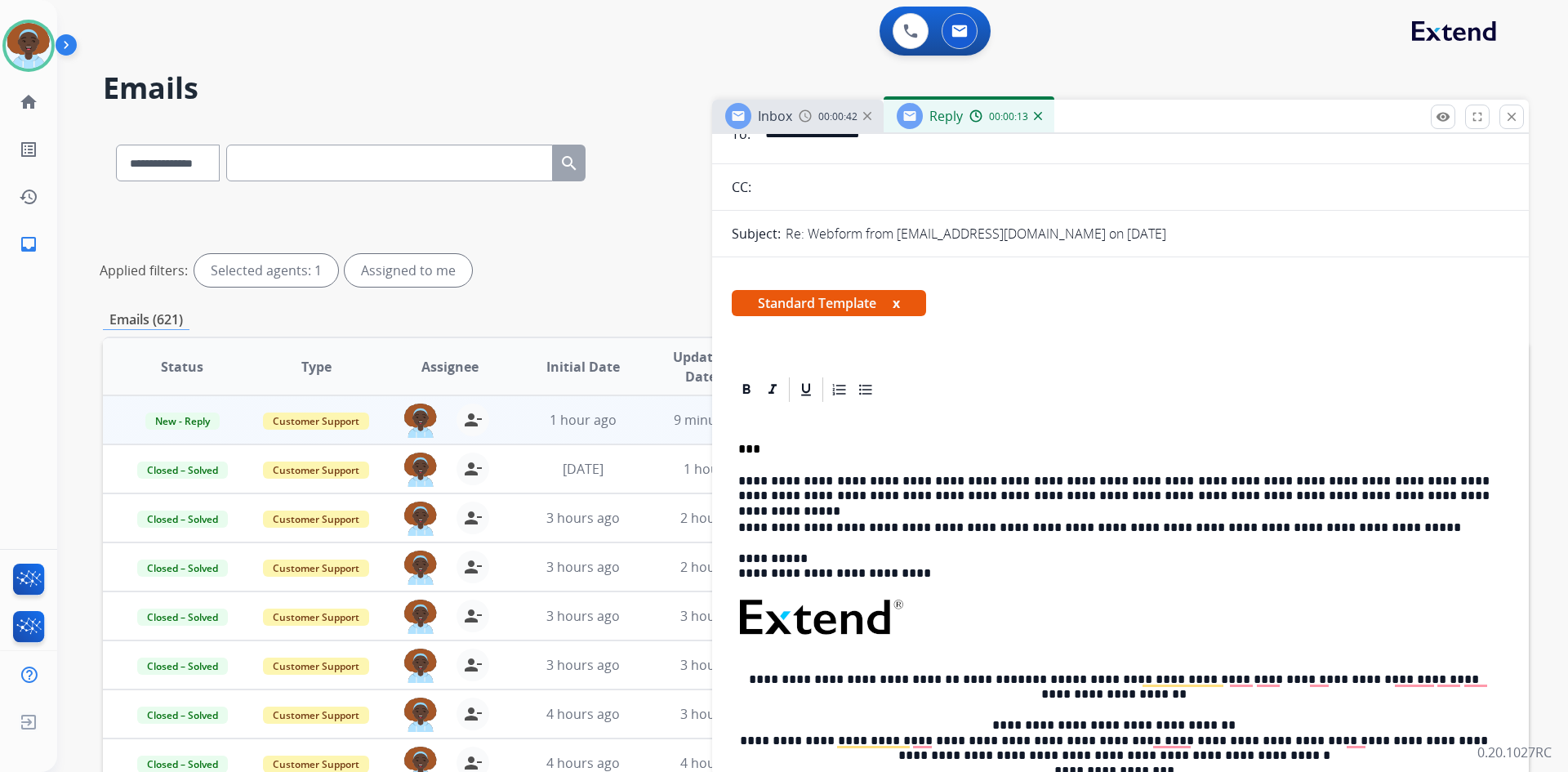
scroll to position [163, 0]
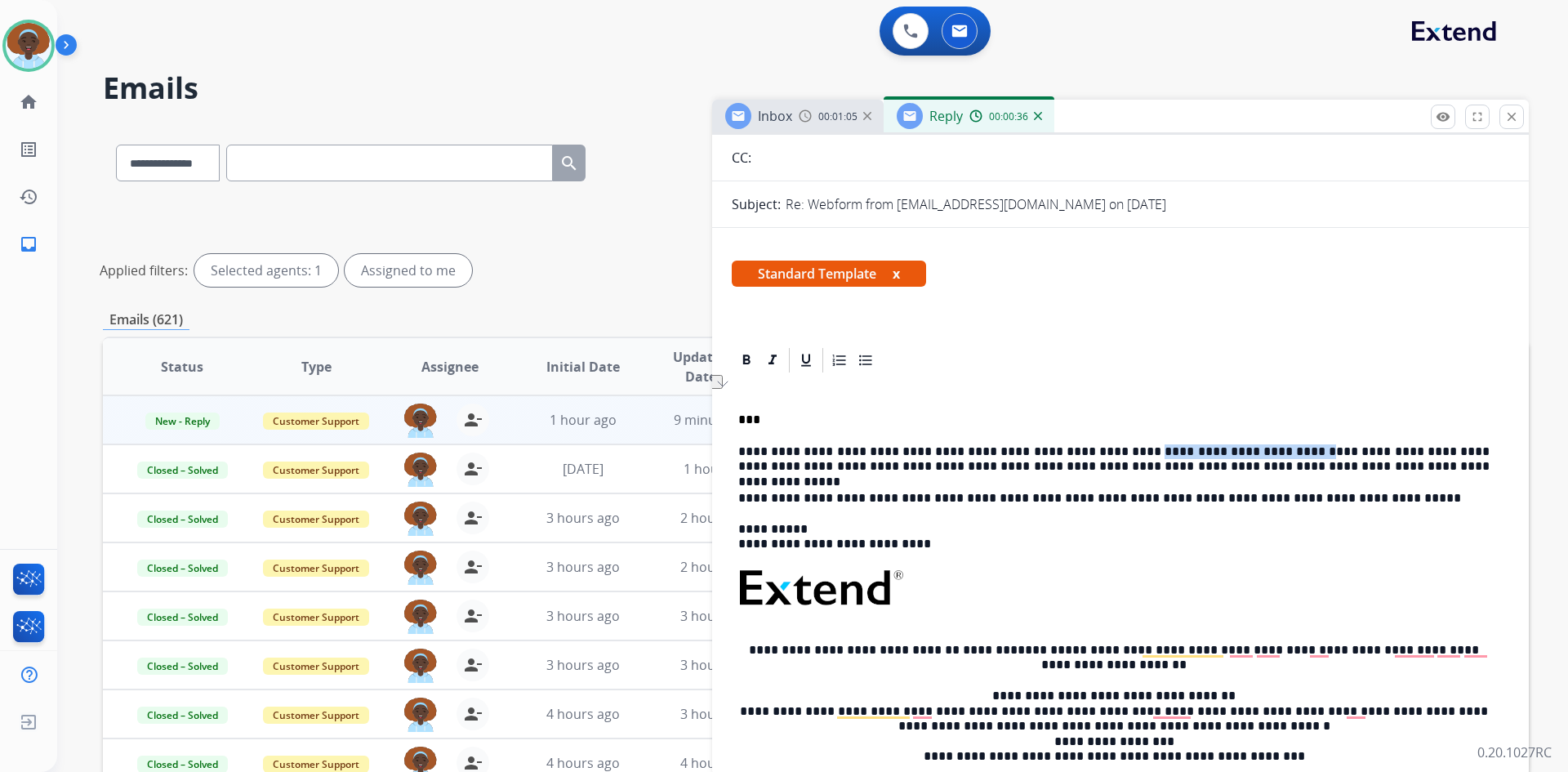
drag, startPoint x: 1239, startPoint y: 450, endPoint x: 1099, endPoint y: 446, distance: 140.1
click at [1099, 446] on p "**********" at bounding box center [1113, 460] width 752 height 31
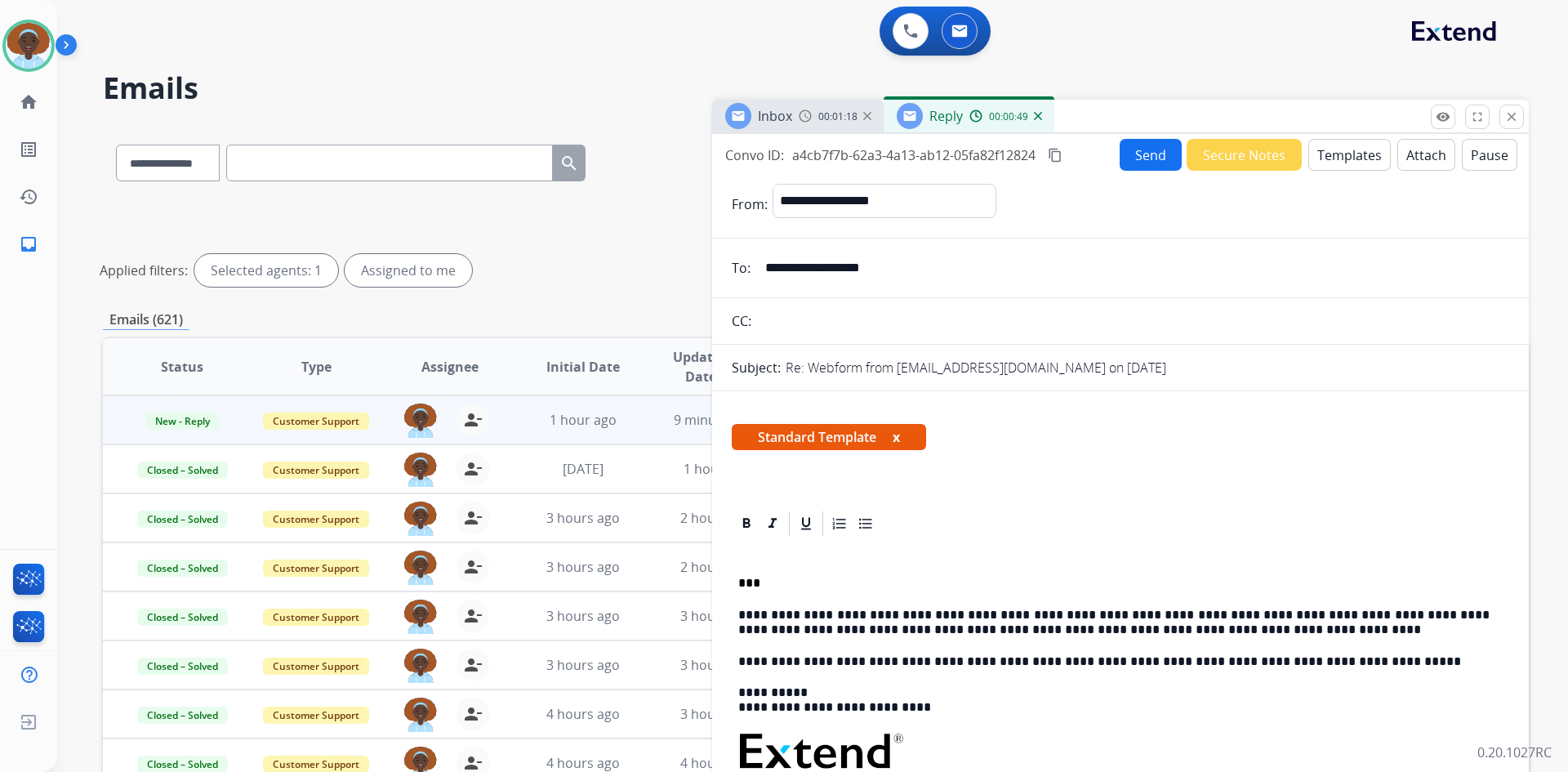
click at [1156, 155] on button "Send" at bounding box center [1150, 154] width 62 height 31
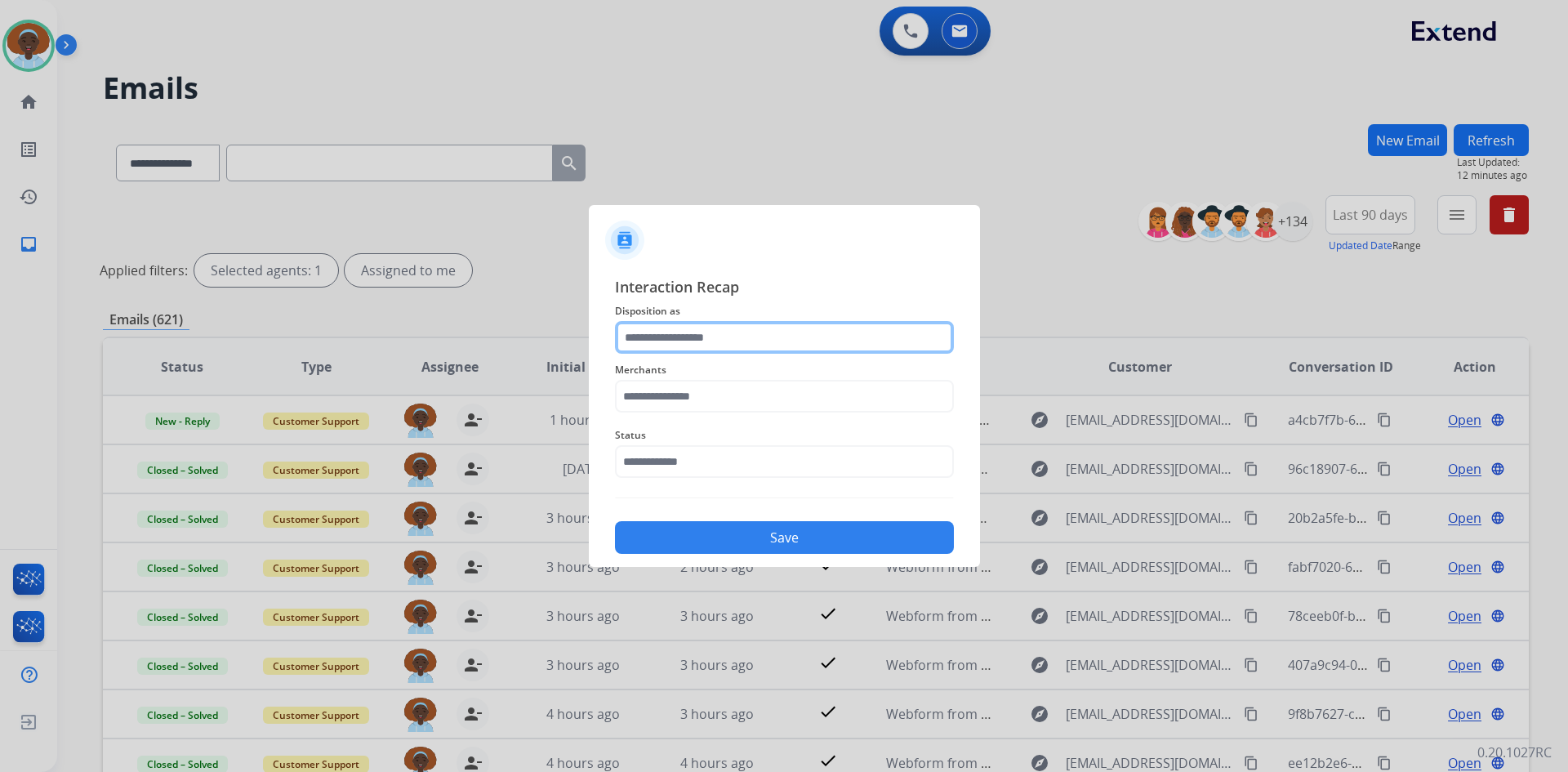
click at [675, 337] on input "text" at bounding box center [784, 337] width 339 height 32
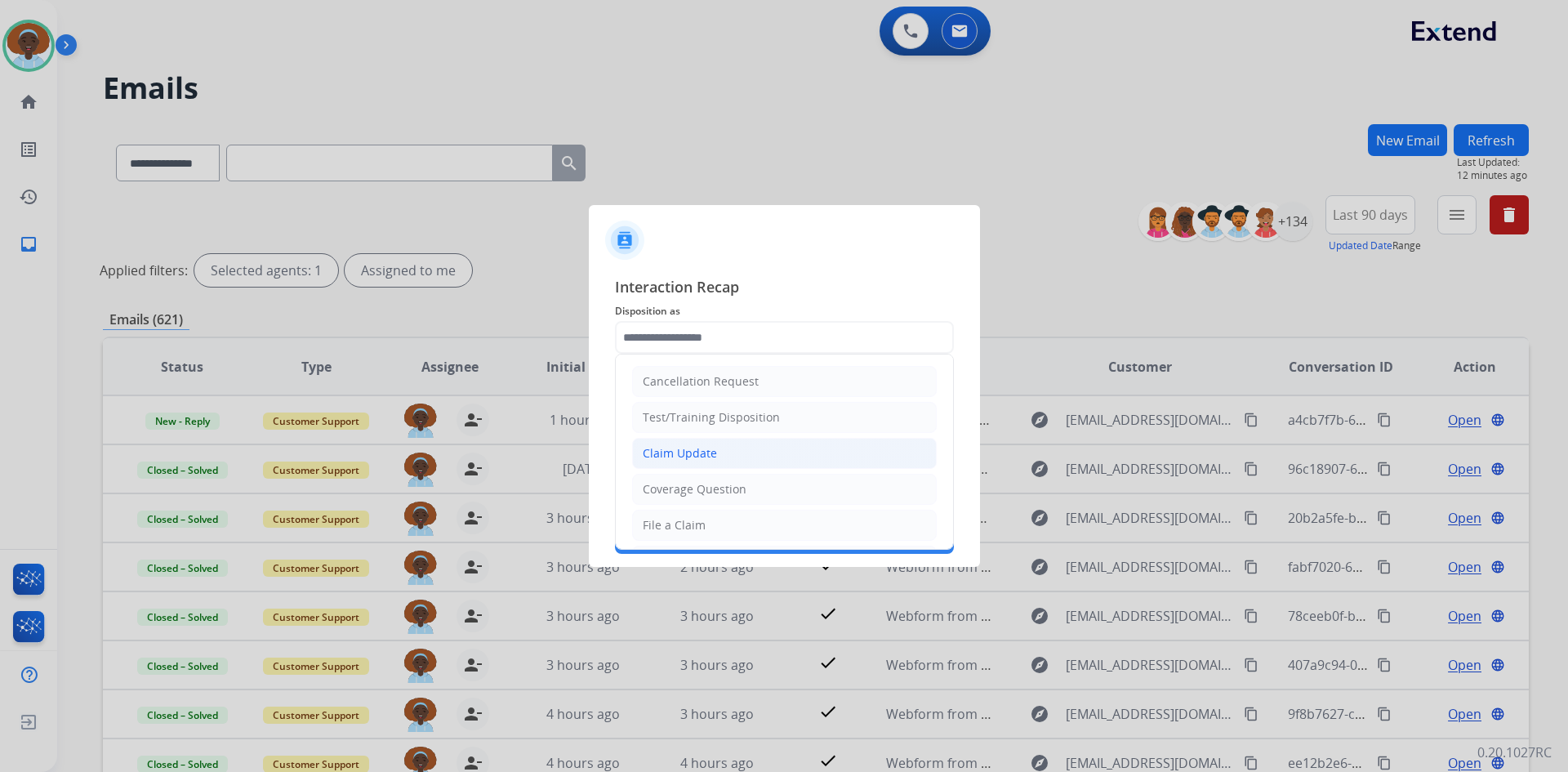
click at [694, 459] on div "Claim Update" at bounding box center [680, 453] width 75 height 16
type input "**********"
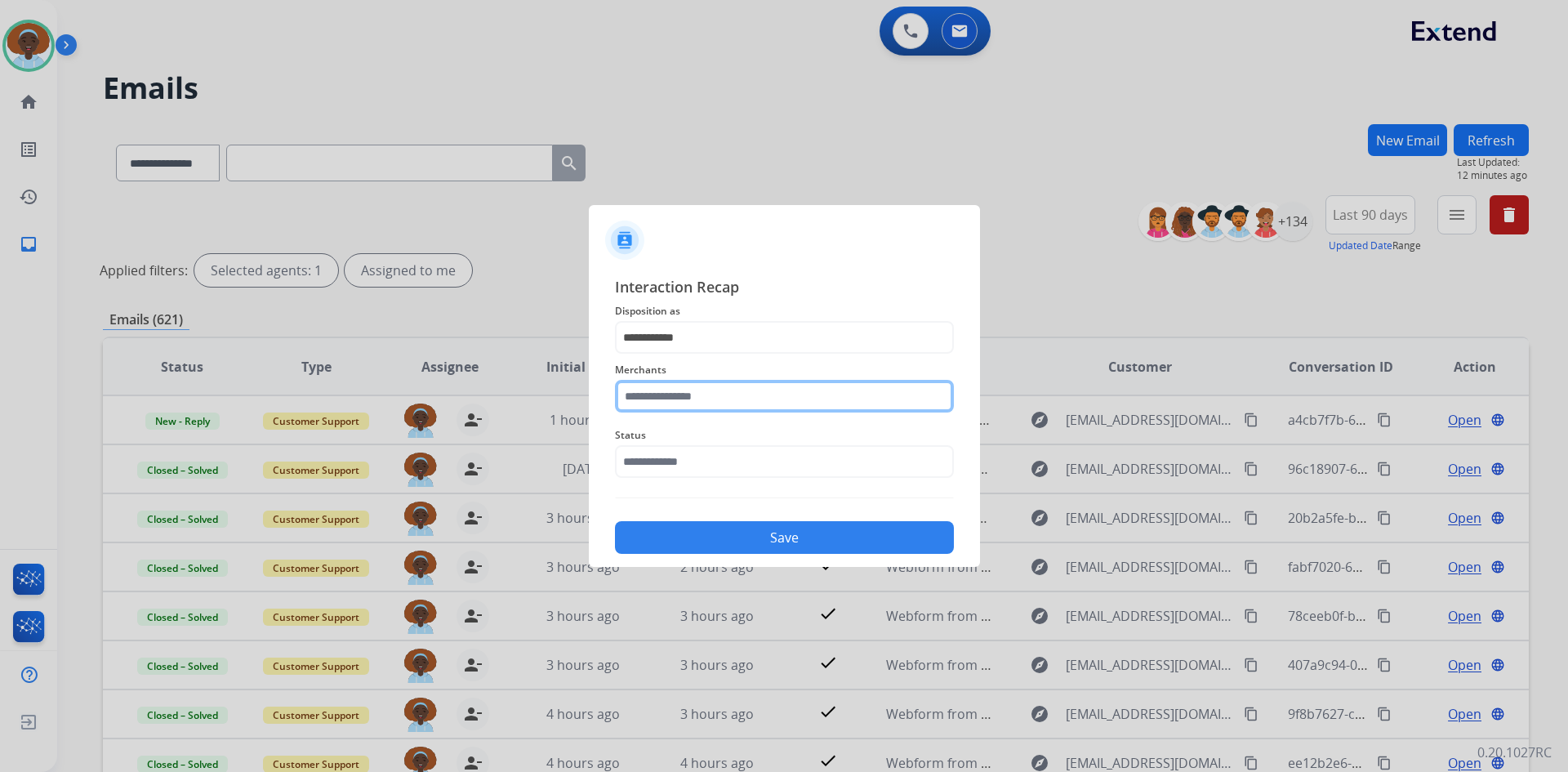
click at [703, 395] on input "text" at bounding box center [784, 396] width 339 height 32
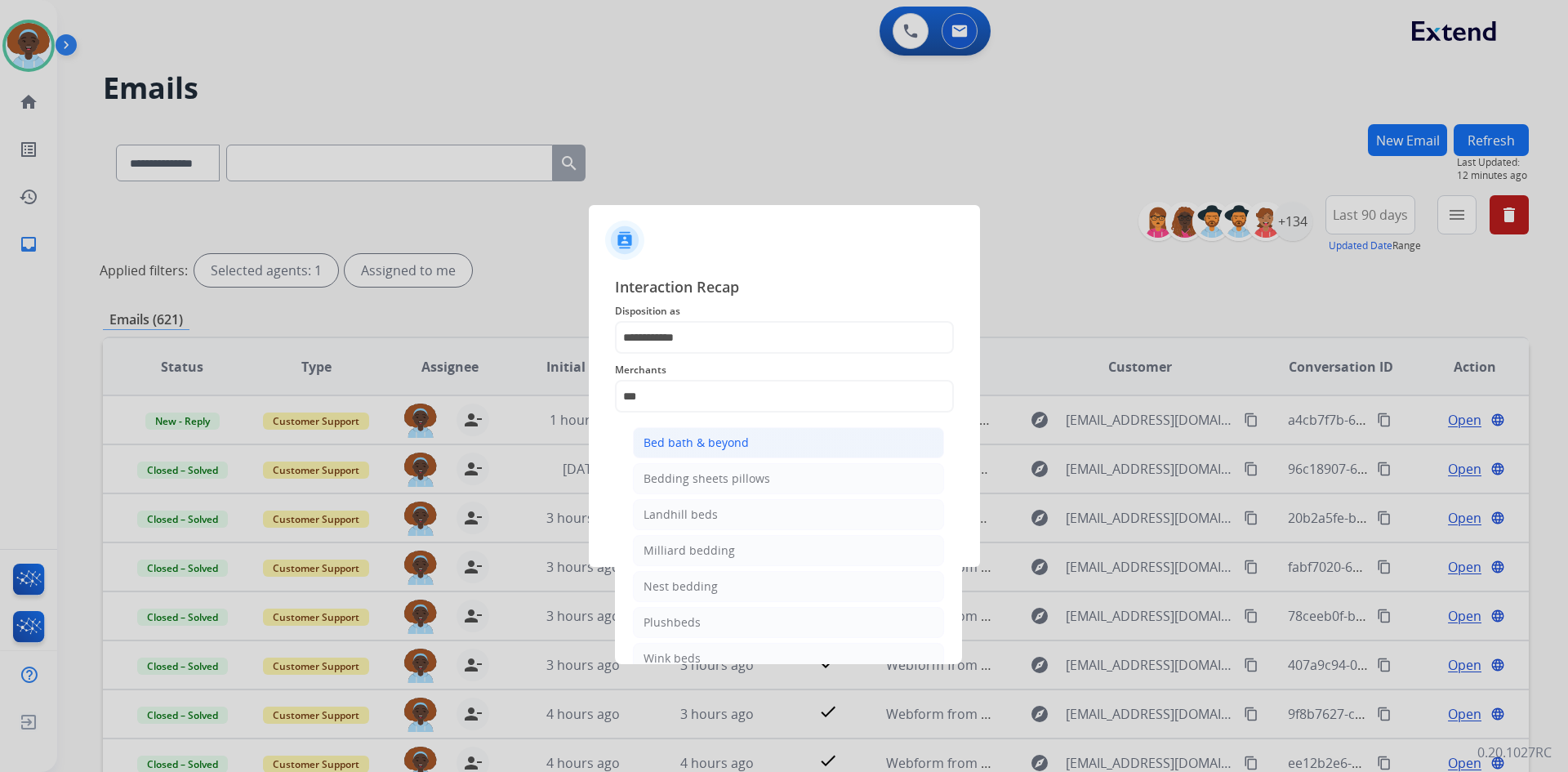
click at [693, 450] on div "Bed bath & beyond" at bounding box center [696, 443] width 105 height 16
type input "**********"
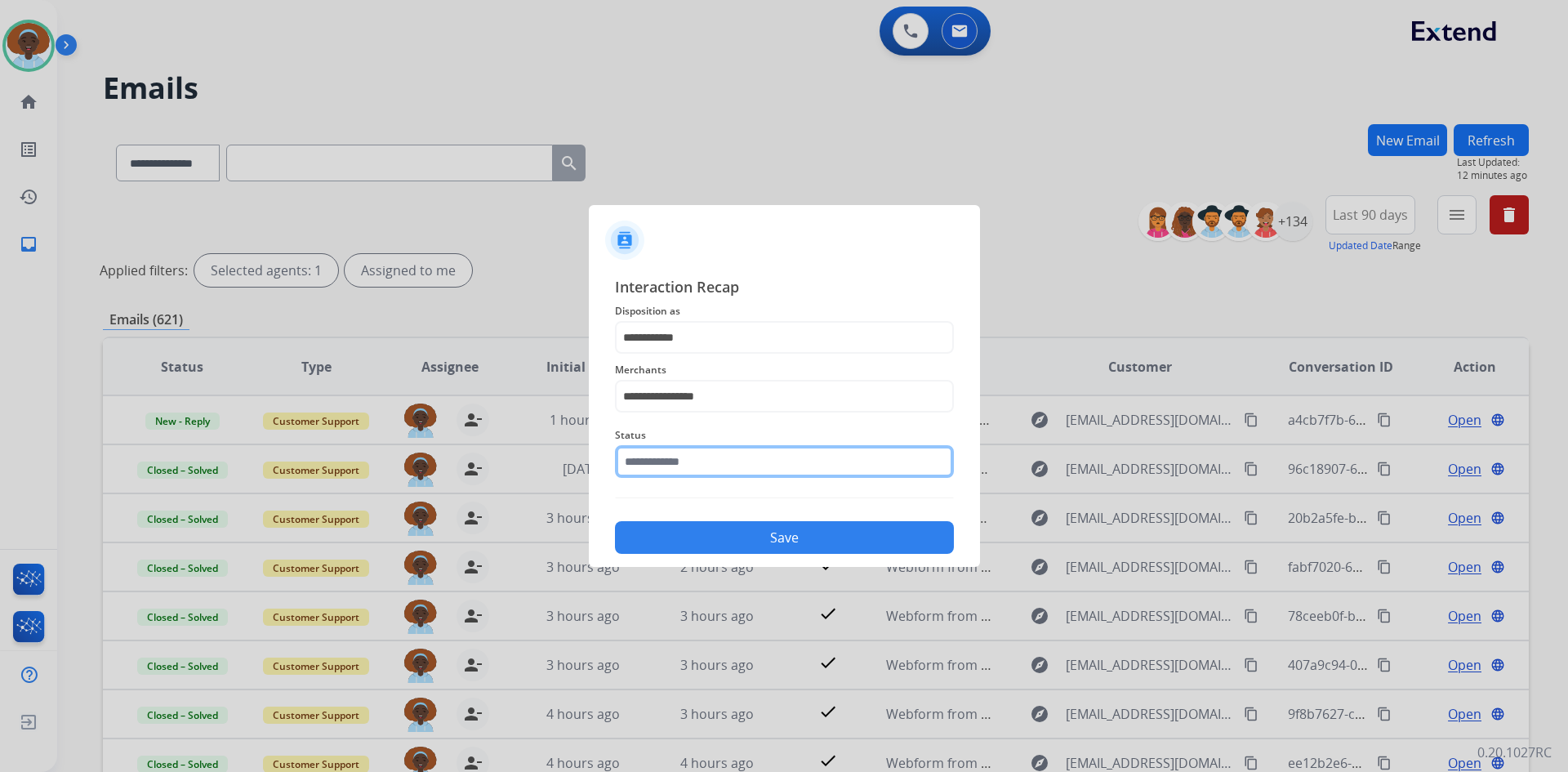
click at [693, 461] on input "text" at bounding box center [784, 462] width 339 height 32
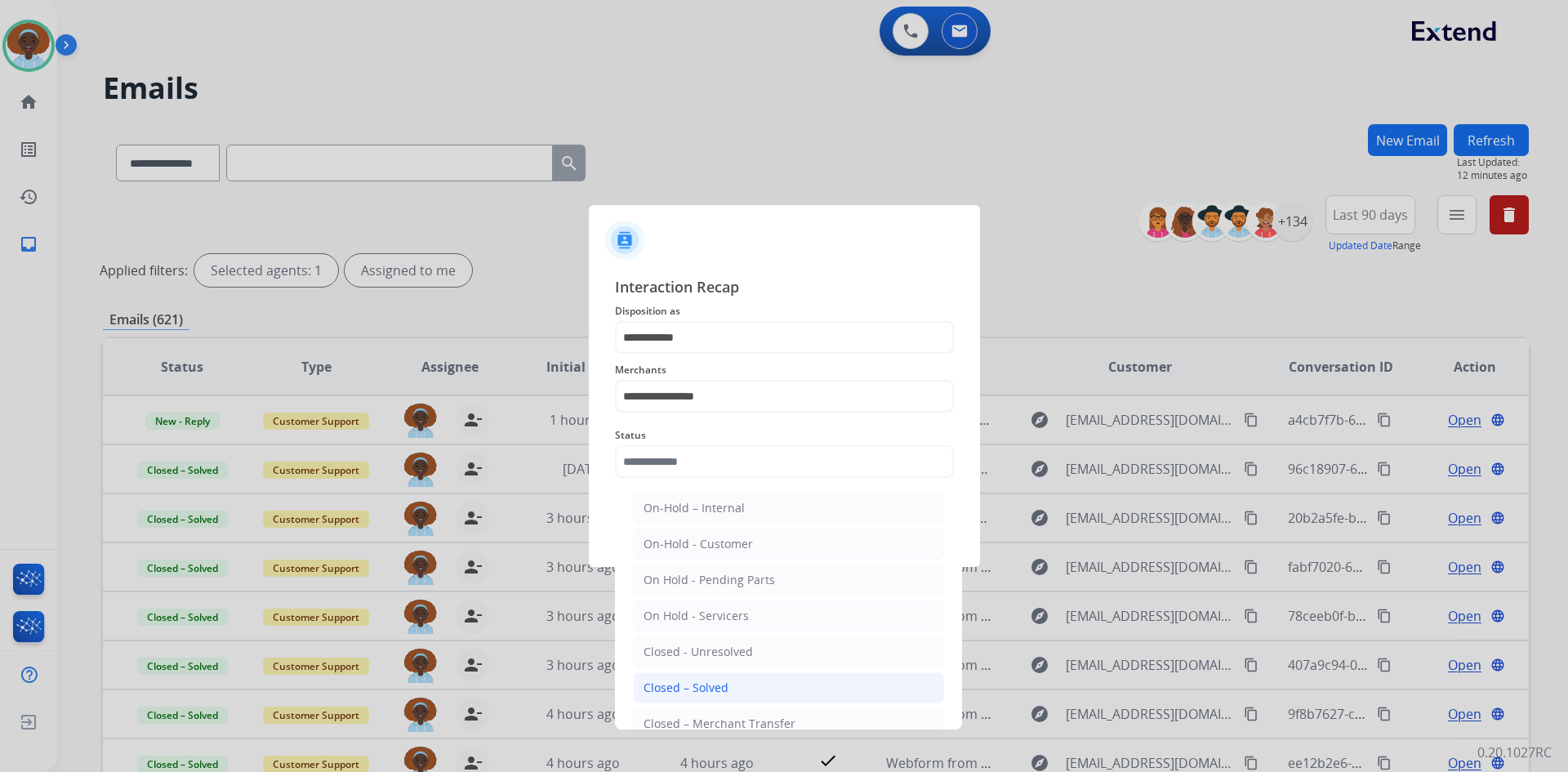
click at [675, 682] on div "Closed – Solved" at bounding box center [686, 687] width 85 height 16
type input "**********"
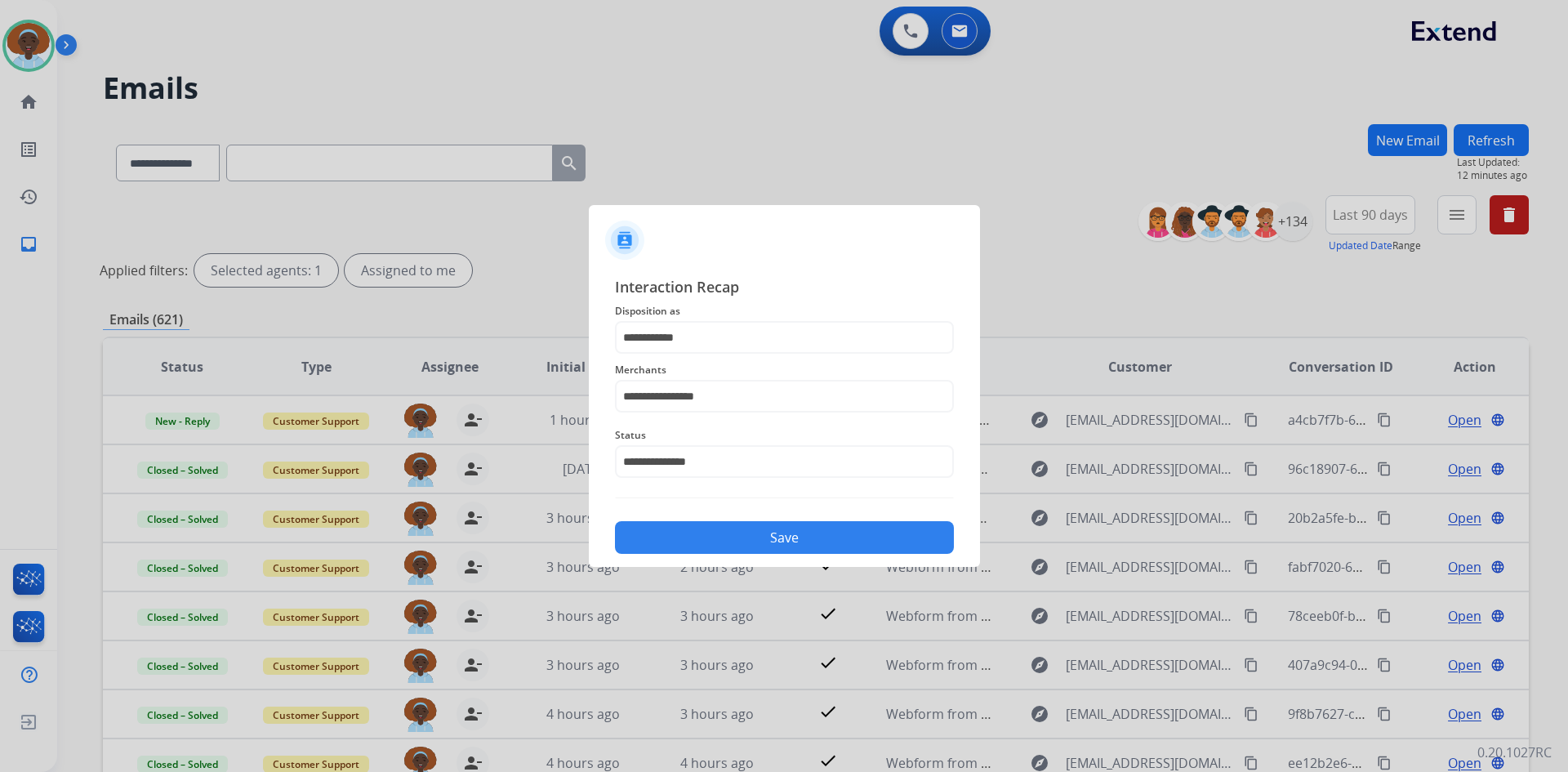
click at [741, 543] on button "Save" at bounding box center [784, 537] width 339 height 32
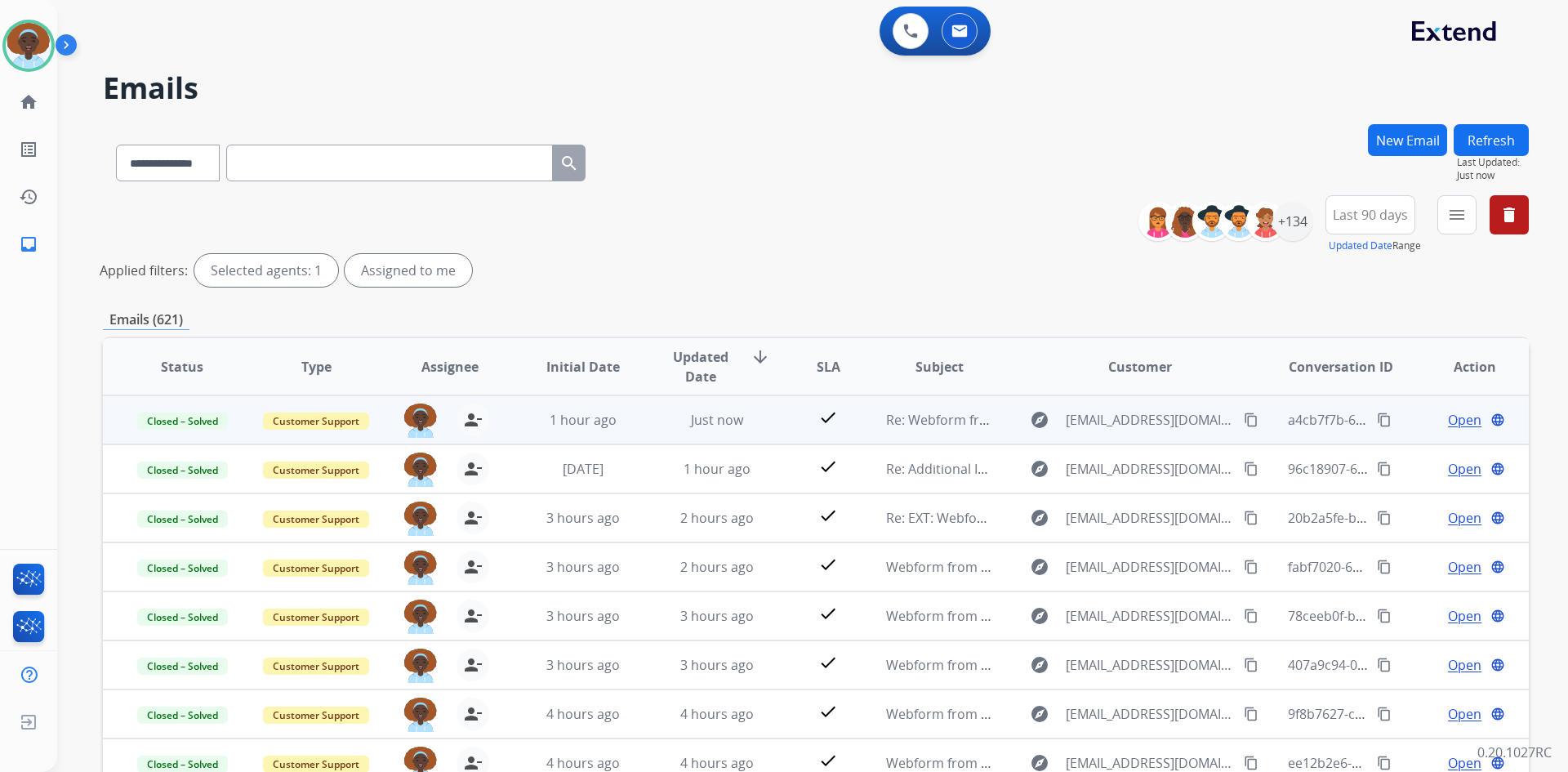
click at [1460, 417] on span "Open" at bounding box center [1464, 420] width 33 height 20
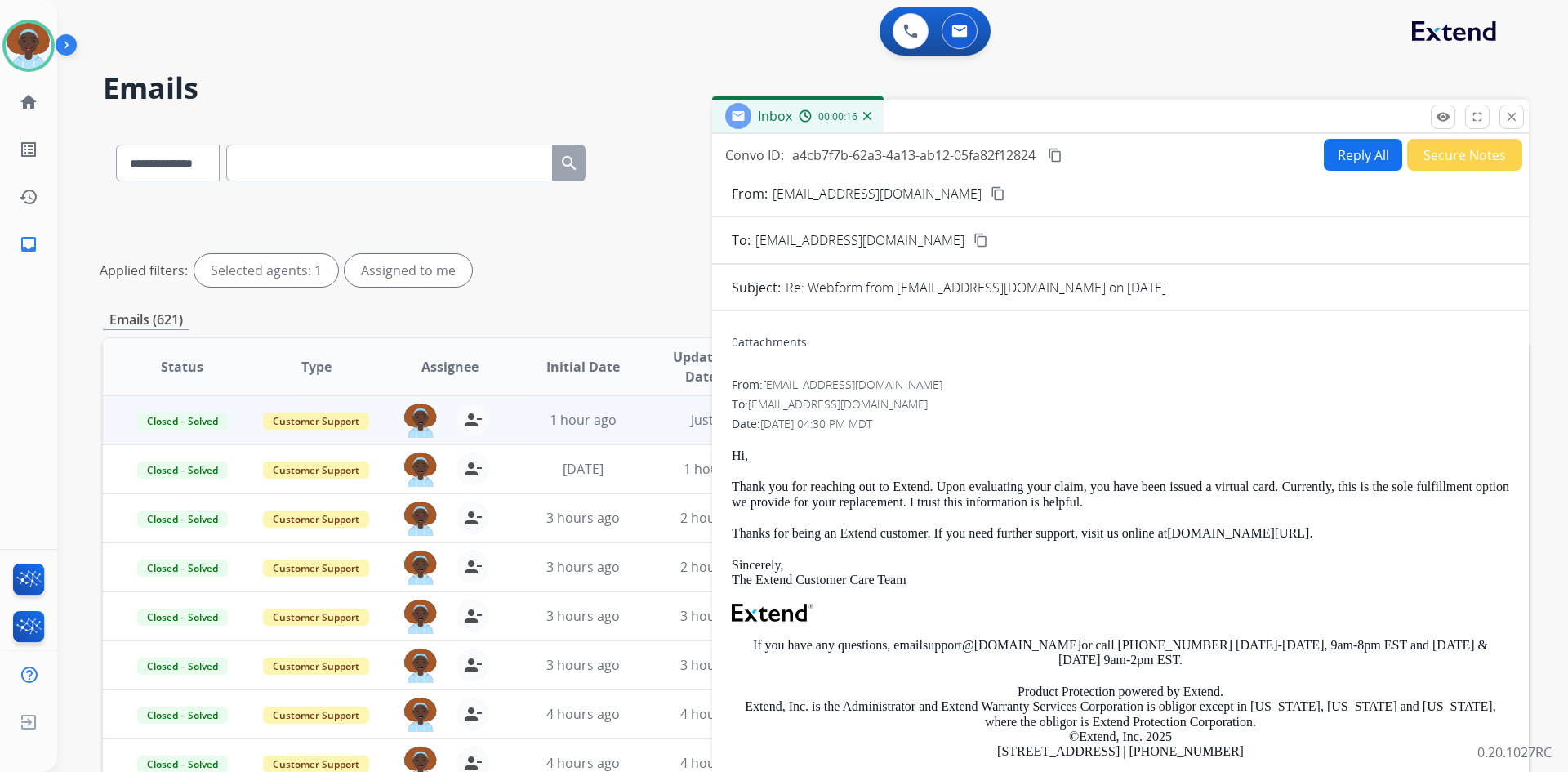
drag, startPoint x: 1516, startPoint y: 116, endPoint x: 1513, endPoint y: 157, distance: 41.1
click at [1516, 116] on mat-icon "close" at bounding box center [1512, 117] width 14 height 14
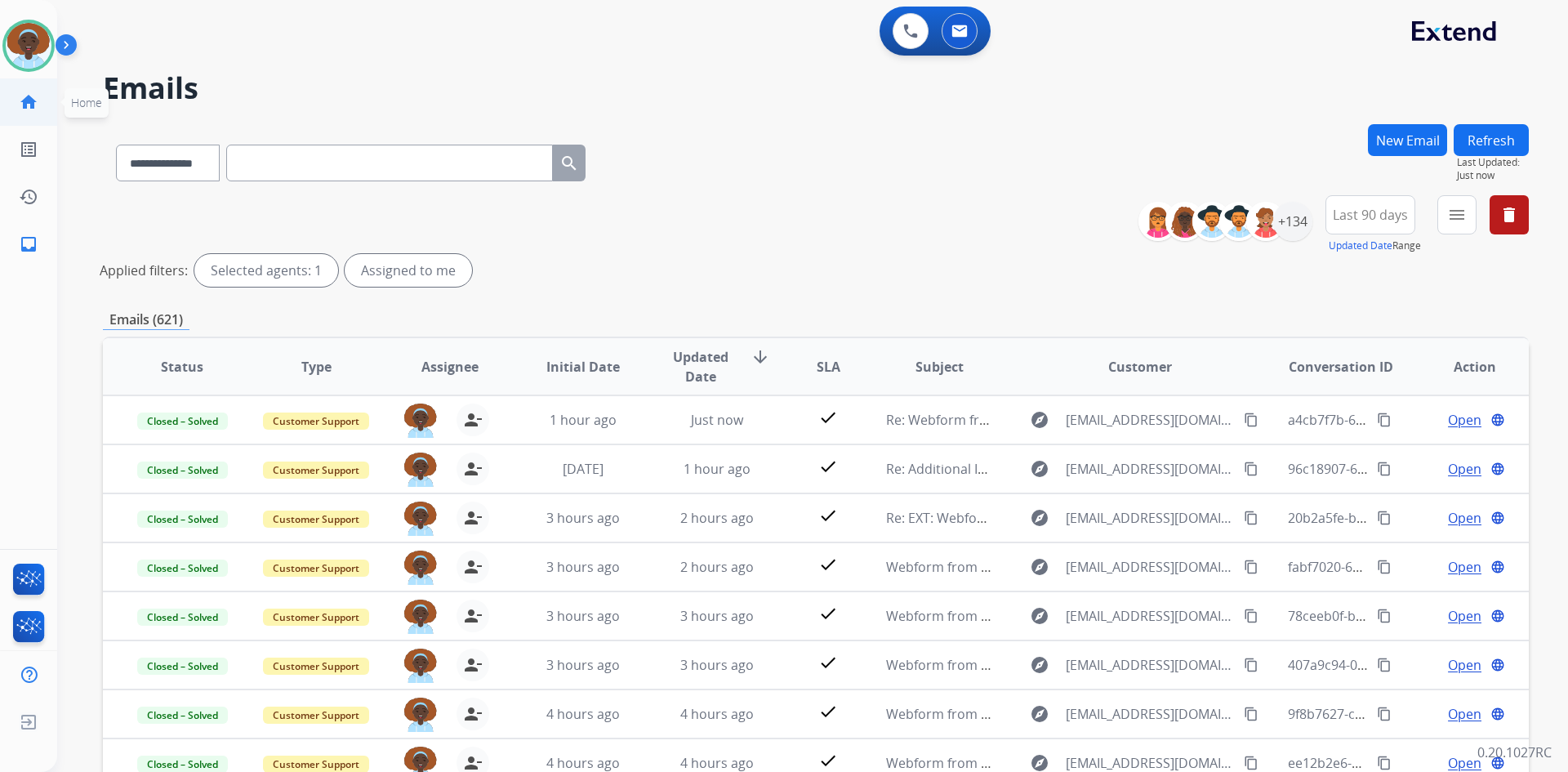
click at [25, 101] on mat-icon "home" at bounding box center [29, 103] width 20 height 20
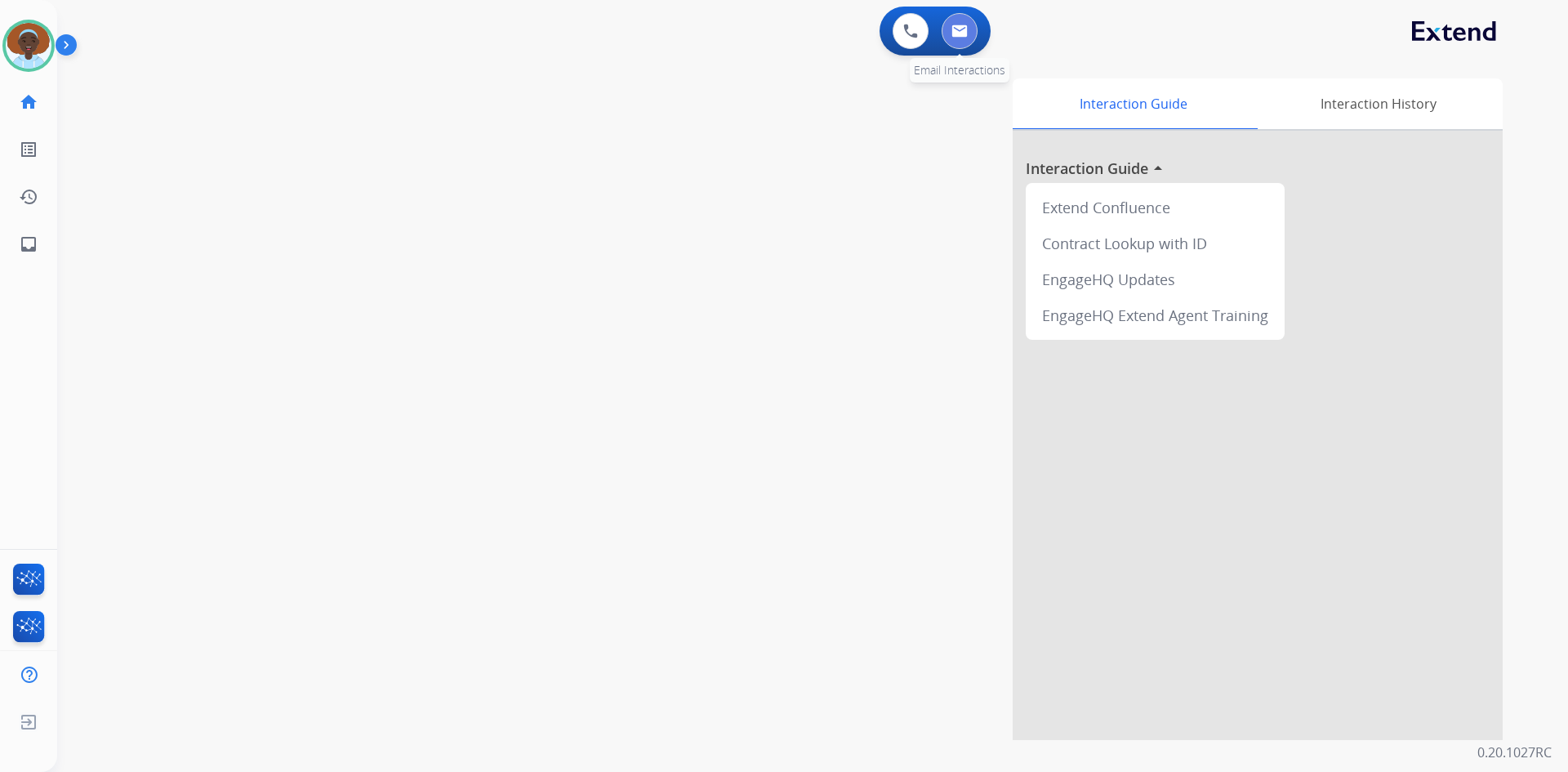
click at [972, 31] on button at bounding box center [960, 31] width 36 height 36
select select "**********"
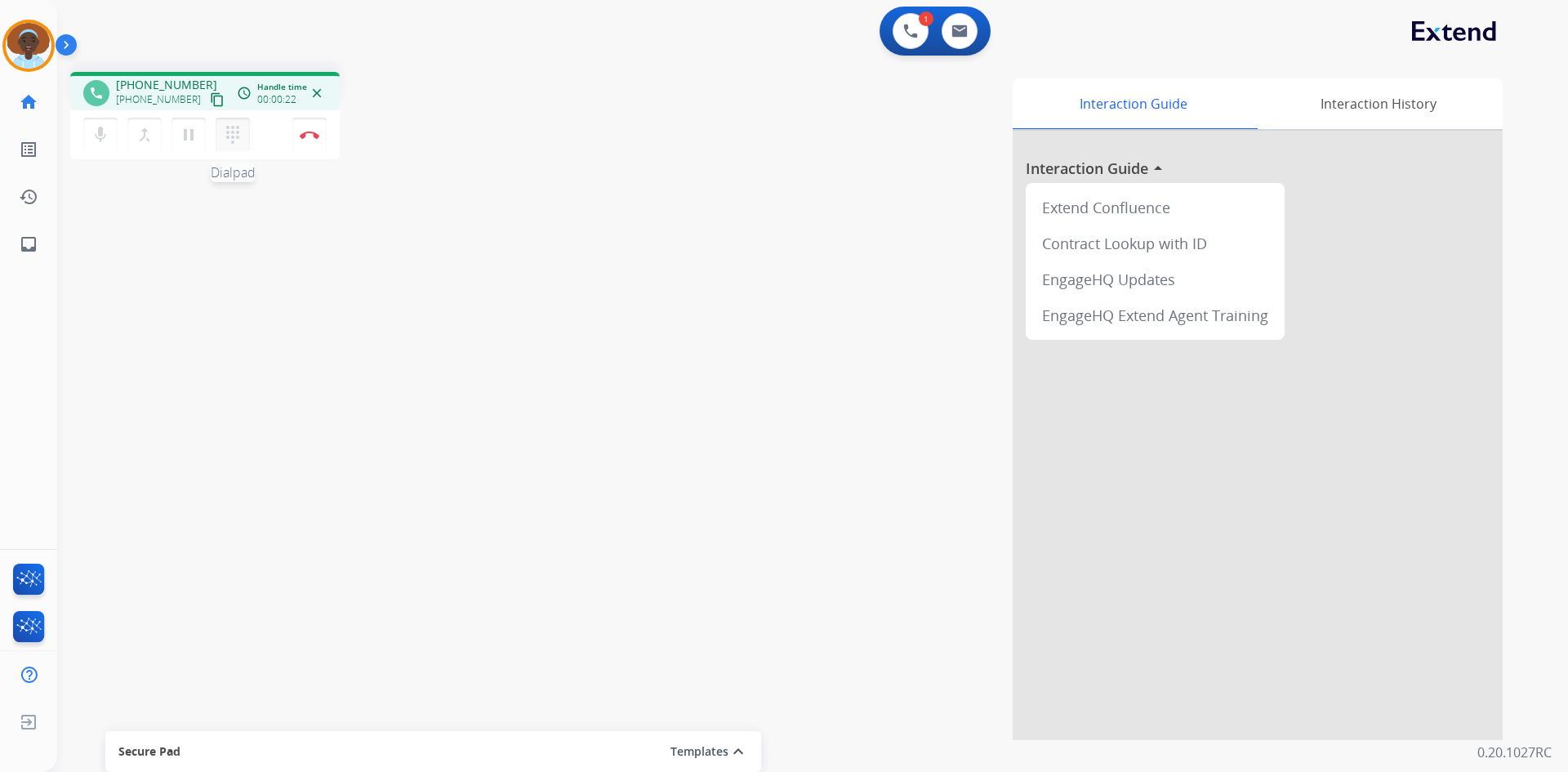
click at [237, 137] on mat-icon "dialpad" at bounding box center [233, 135] width 20 height 20
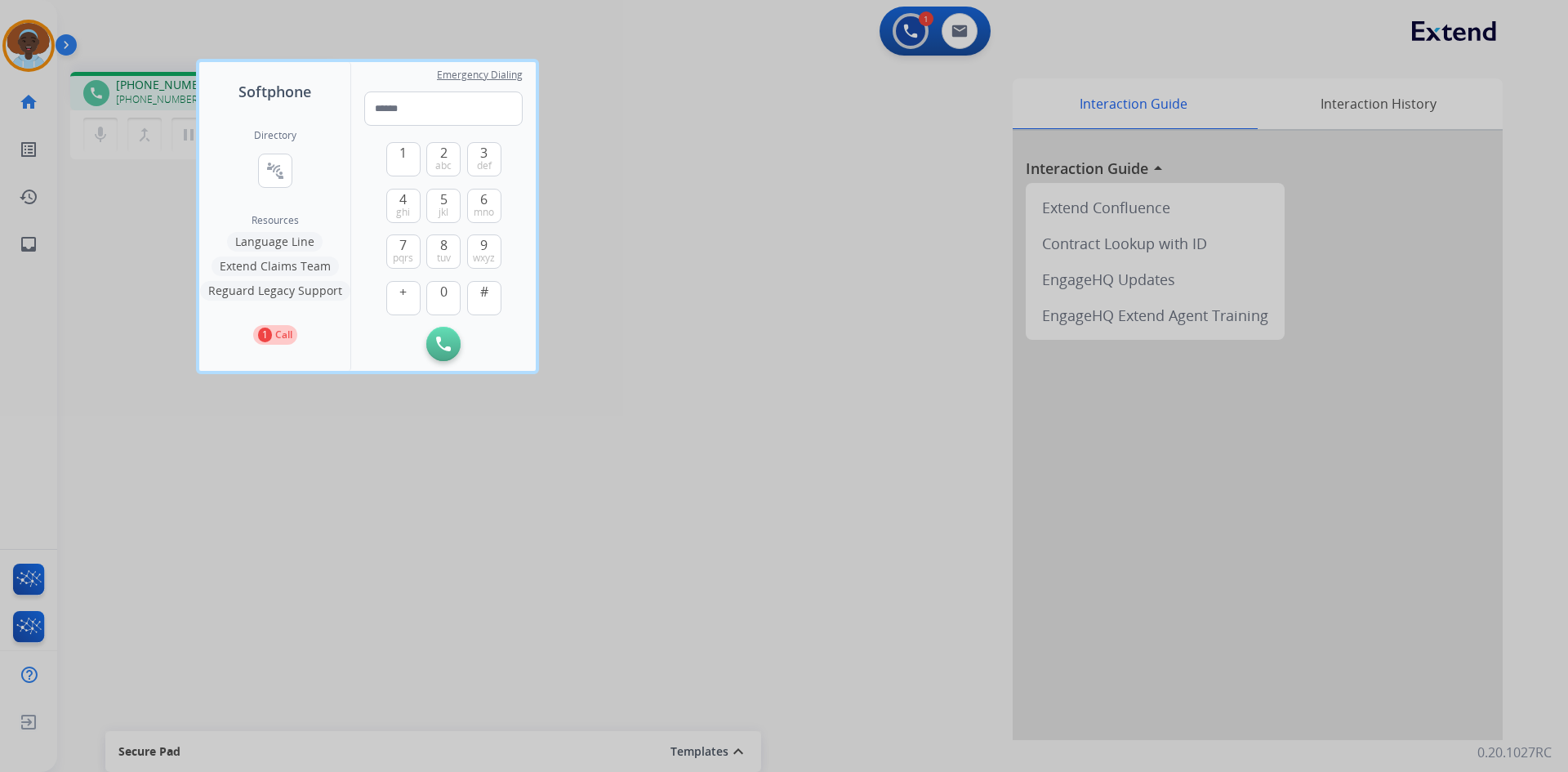
click at [273, 241] on button "Language Line" at bounding box center [275, 242] width 95 height 20
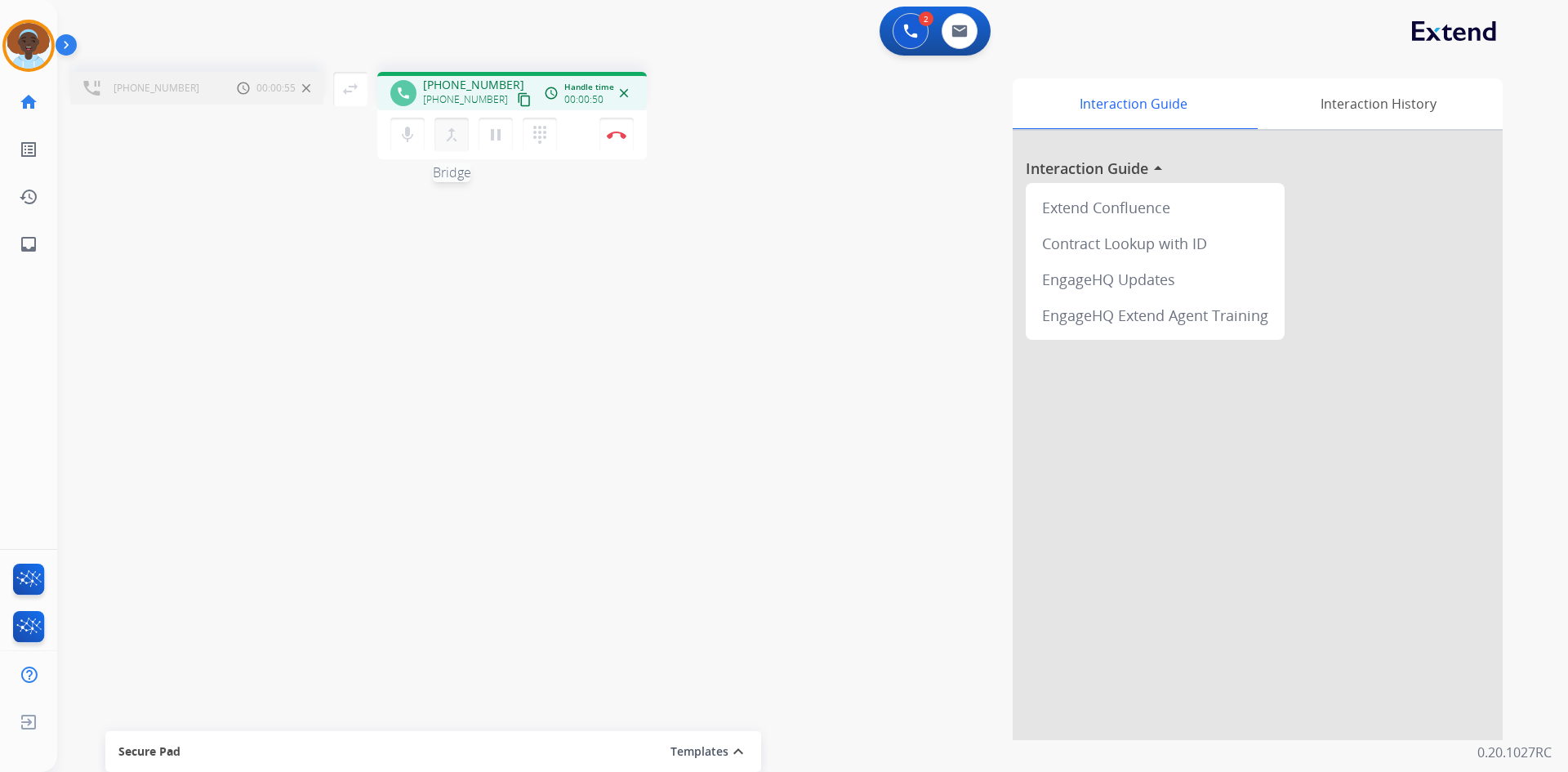
click at [452, 133] on mat-icon "merge_type" at bounding box center [452, 135] width 20 height 20
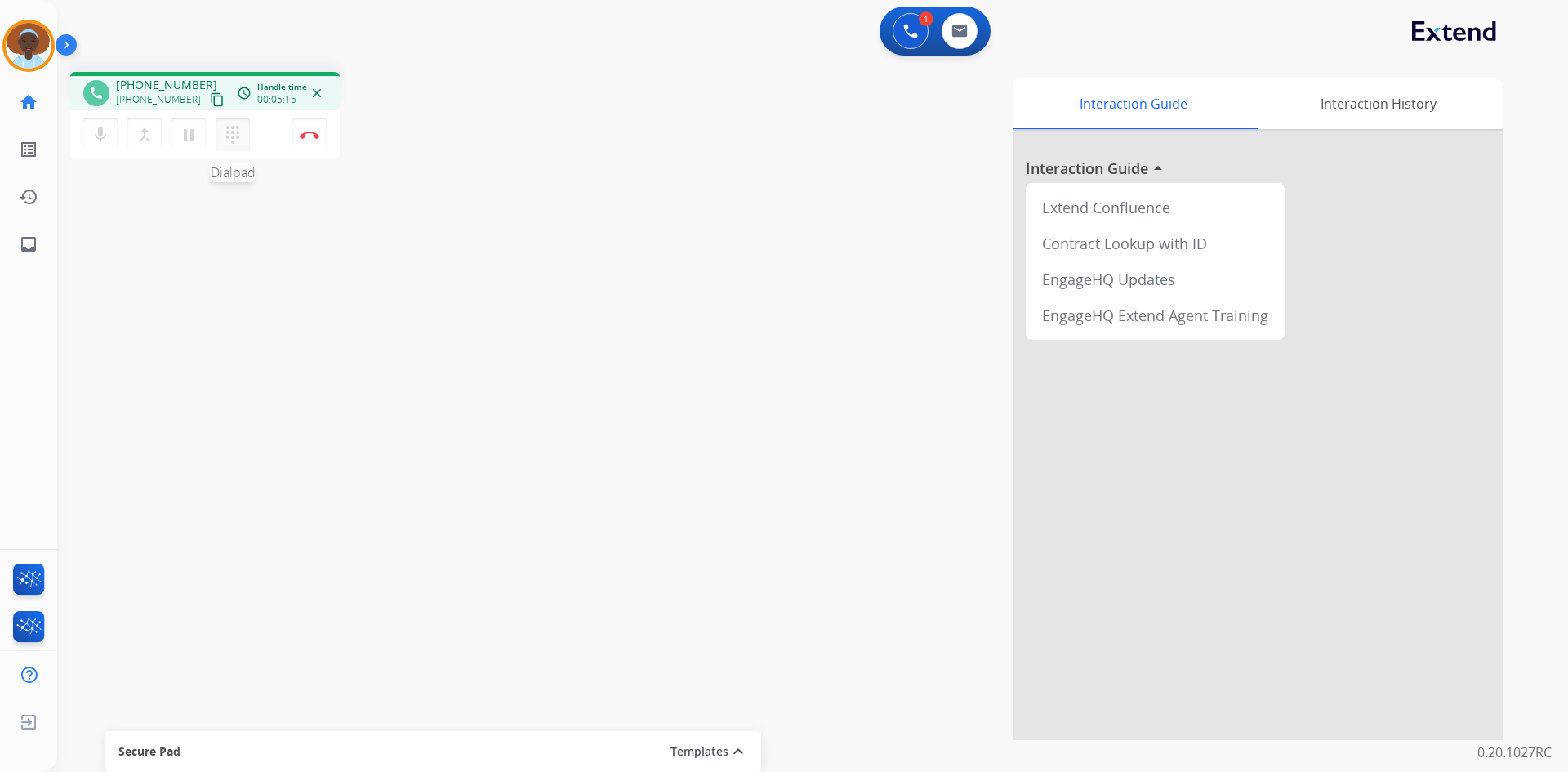
click at [230, 132] on mat-icon "dialpad" at bounding box center [233, 135] width 20 height 20
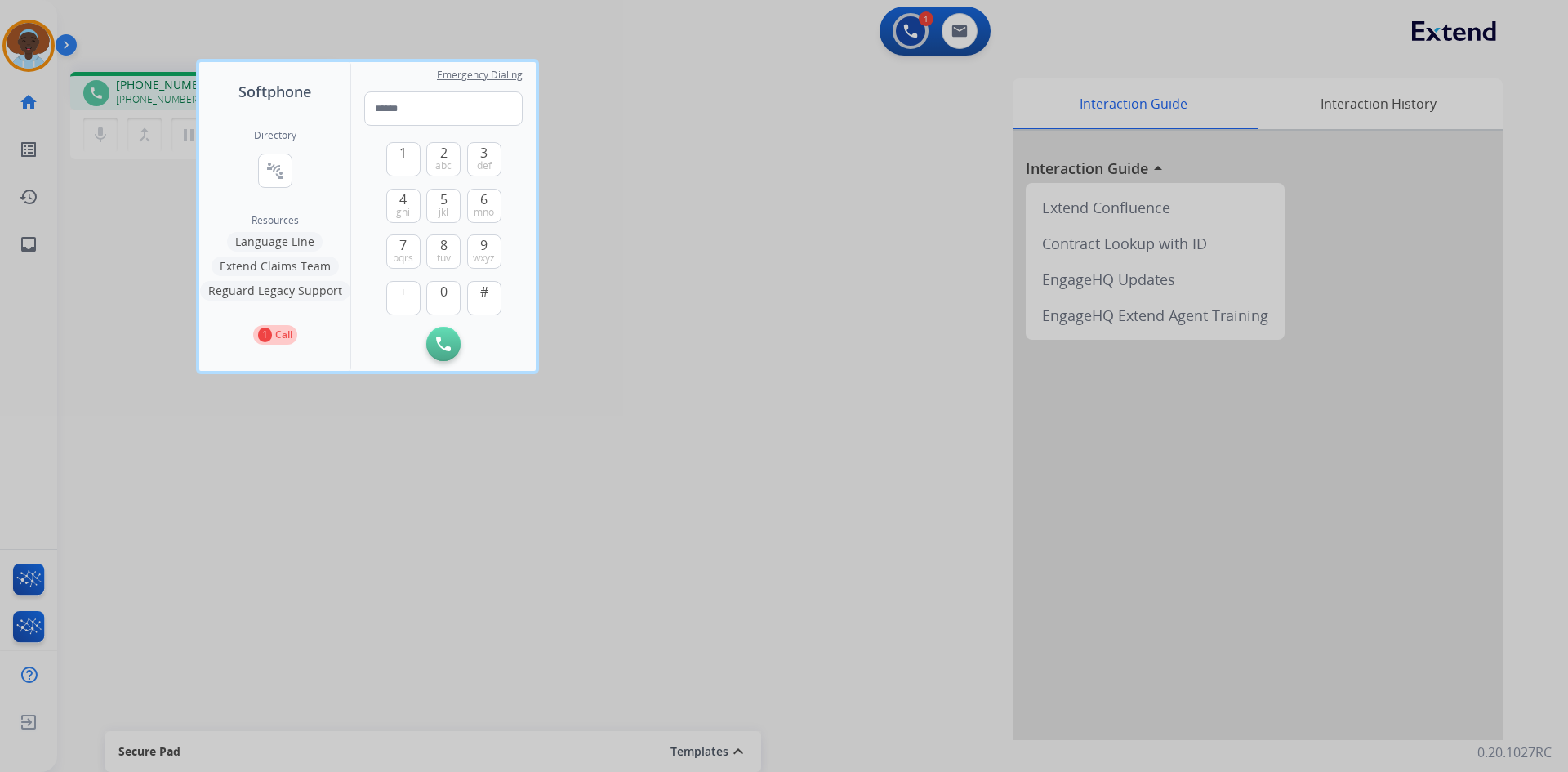
click at [278, 243] on button "Language Line" at bounding box center [275, 242] width 95 height 20
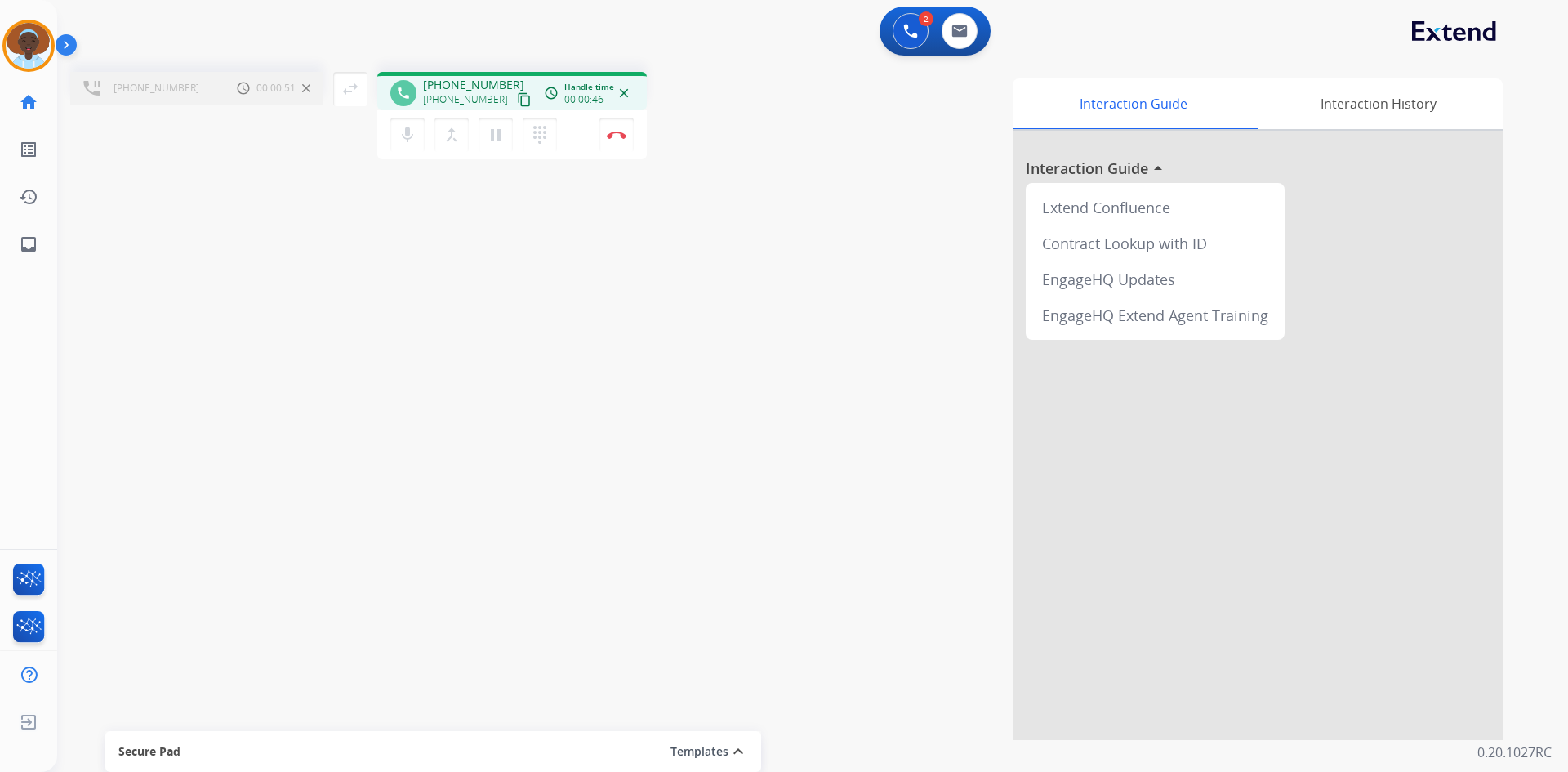
drag, startPoint x: 591, startPoint y: 278, endPoint x: 606, endPoint y: 259, distance: 24.2
click at [596, 281] on div "[PHONE_NUMBER] Call metrics Hold 00:00:51 00:00:51 swap_horiz Break voice bridg…" at bounding box center [793, 399] width 1472 height 681
click at [622, 131] on img at bounding box center [617, 134] width 20 height 8
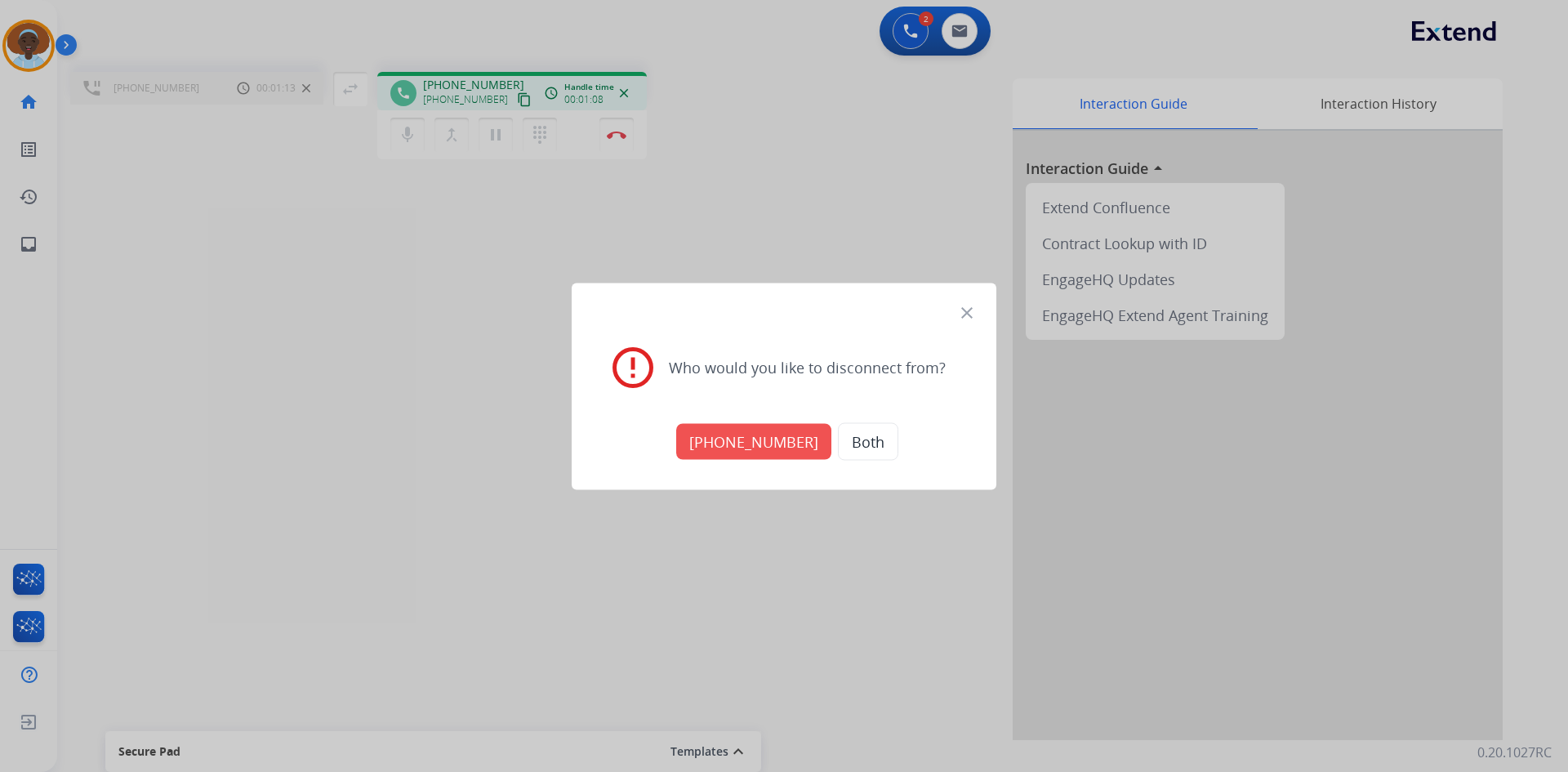
click at [749, 445] on button "[PHONE_NUMBER]" at bounding box center [753, 441] width 155 height 36
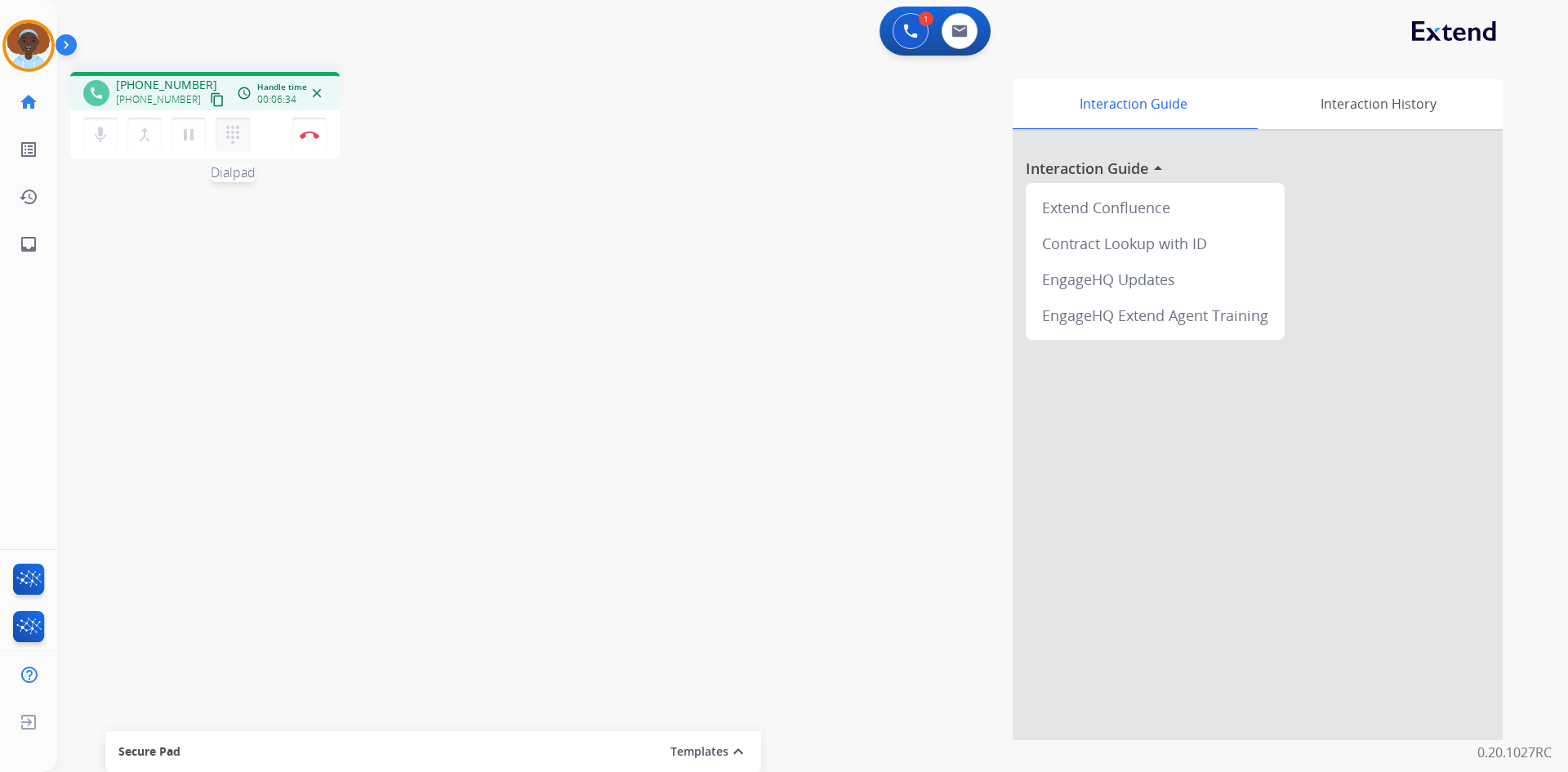
click at [235, 134] on mat-icon "dialpad" at bounding box center [233, 135] width 20 height 20
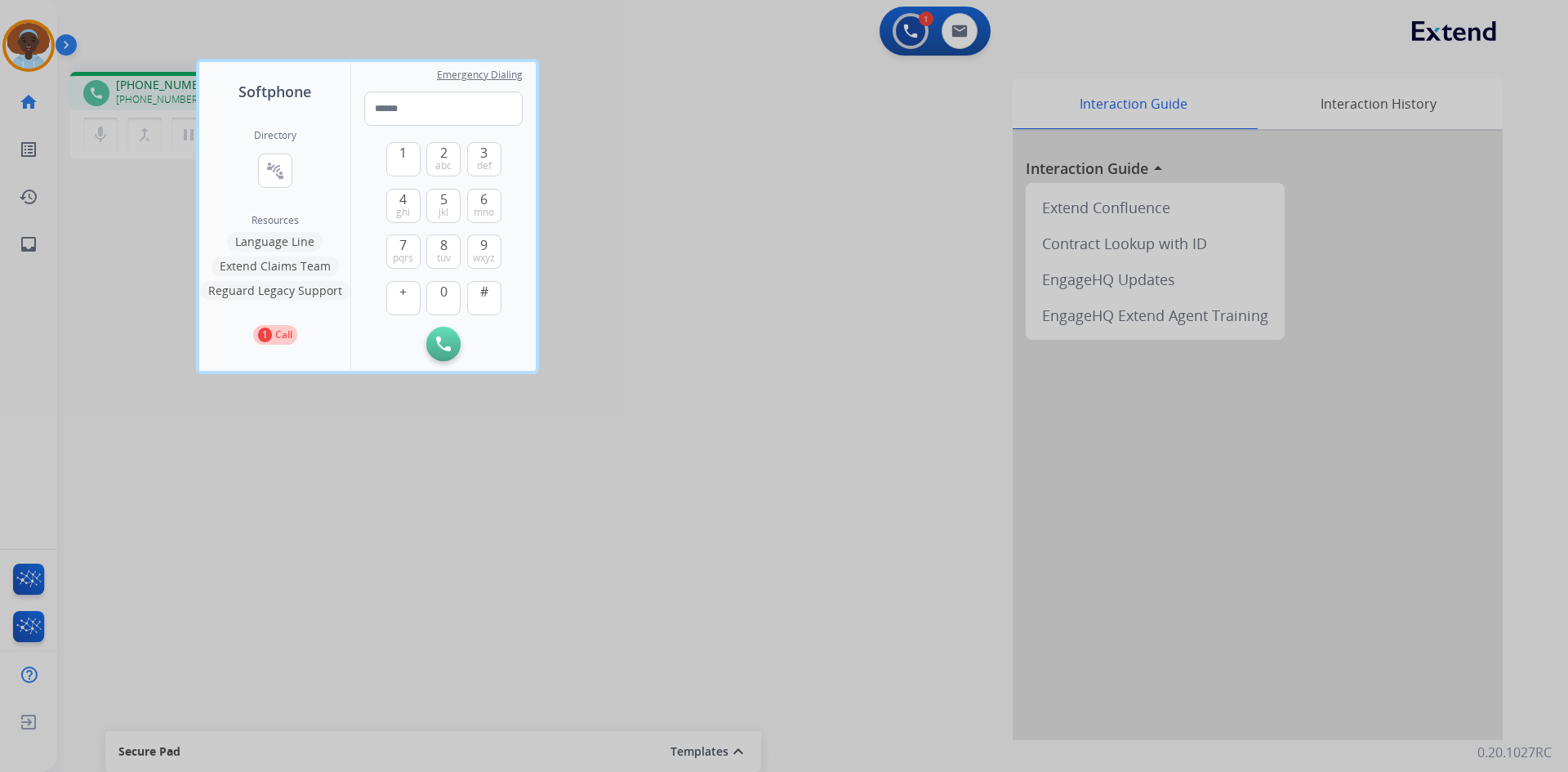
click at [302, 238] on button "Language Line" at bounding box center [275, 242] width 95 height 20
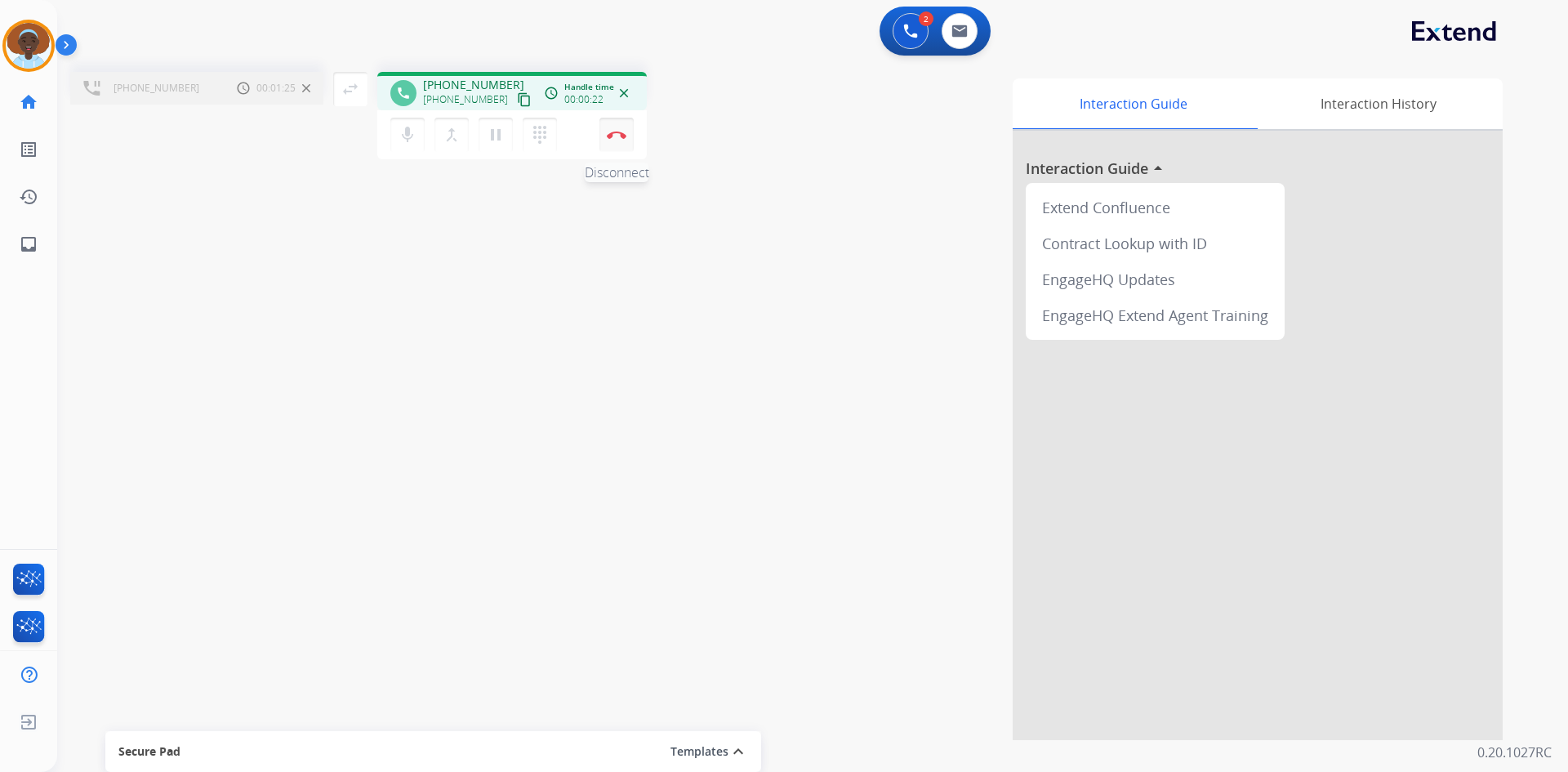
click at [615, 142] on button "Disconnect" at bounding box center [617, 135] width 34 height 34
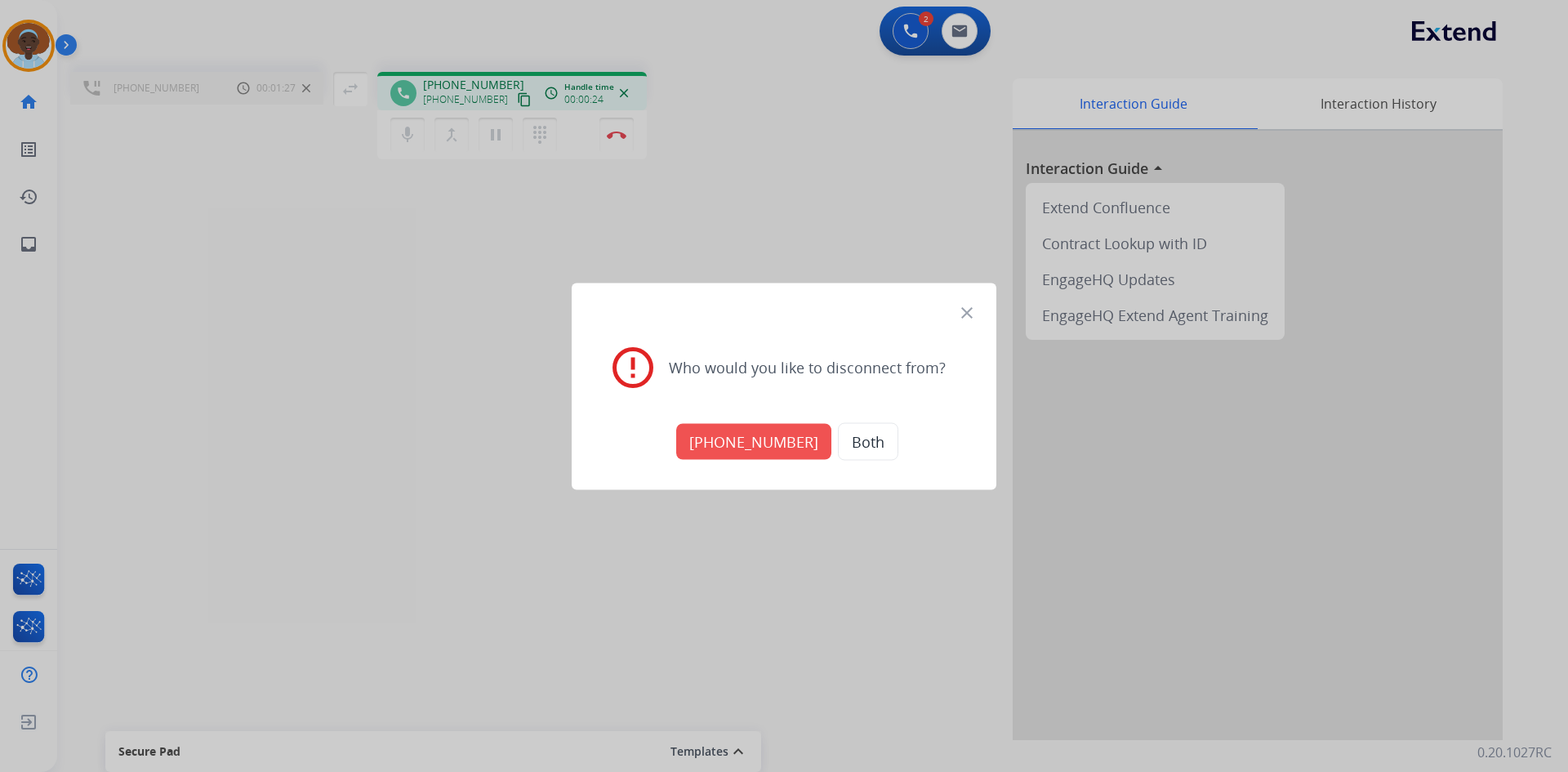
click at [736, 440] on button "[PHONE_NUMBER]" at bounding box center [753, 441] width 155 height 36
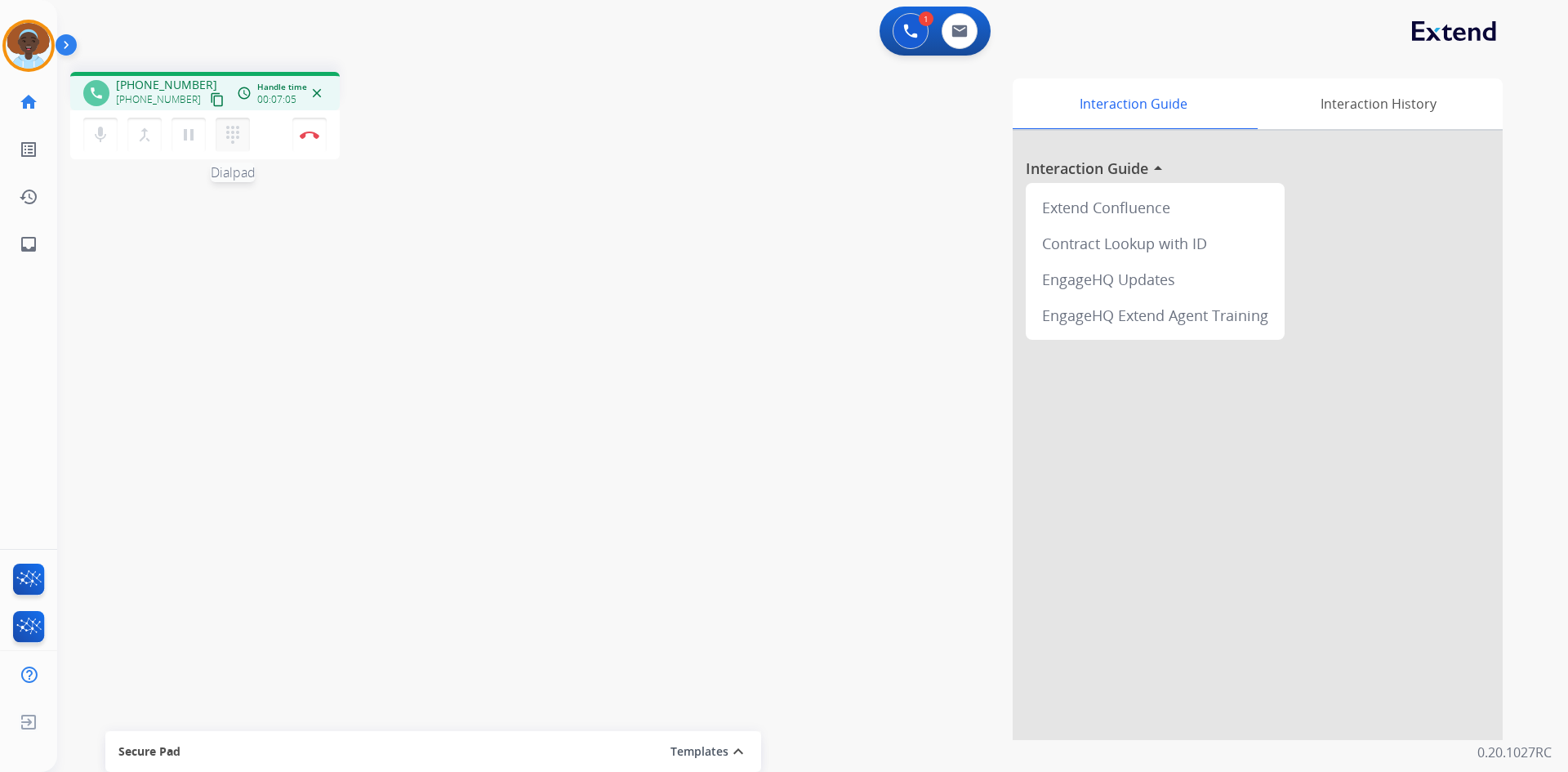
click at [237, 136] on mat-icon "dialpad" at bounding box center [233, 135] width 20 height 20
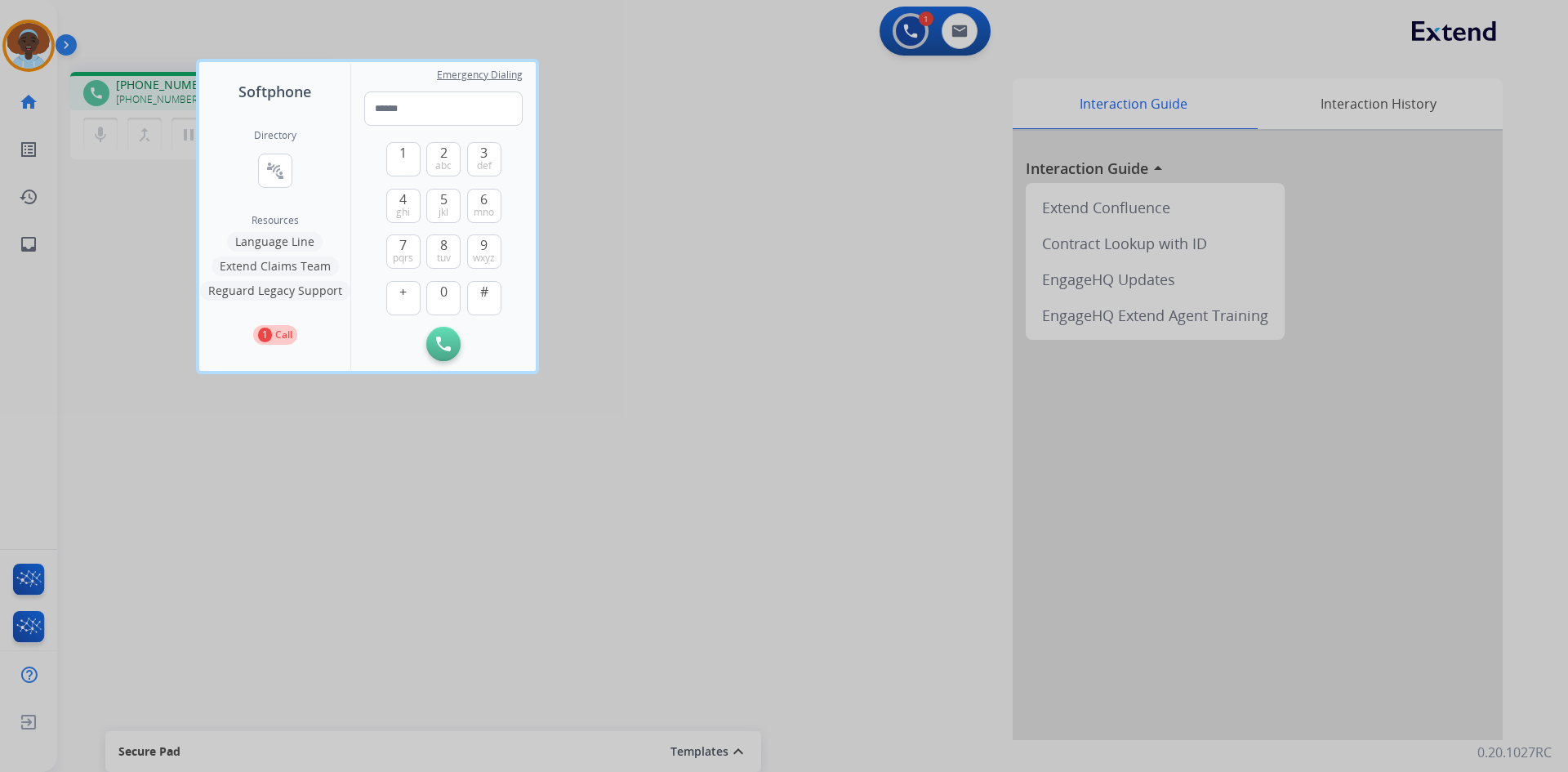
click at [298, 242] on button "Language Line" at bounding box center [275, 242] width 95 height 20
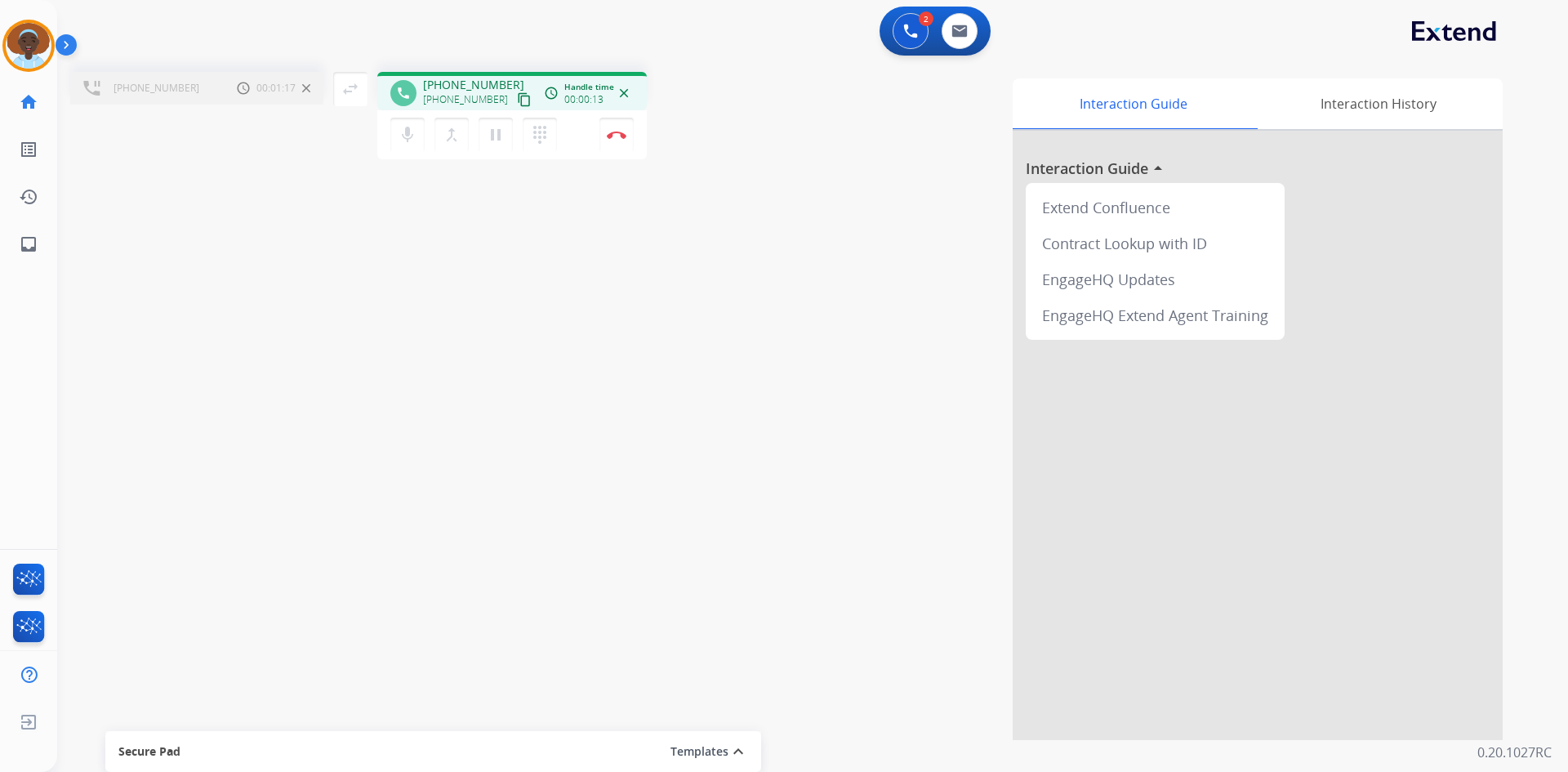
click at [623, 93] on mat-icon "close" at bounding box center [624, 93] width 14 height 14
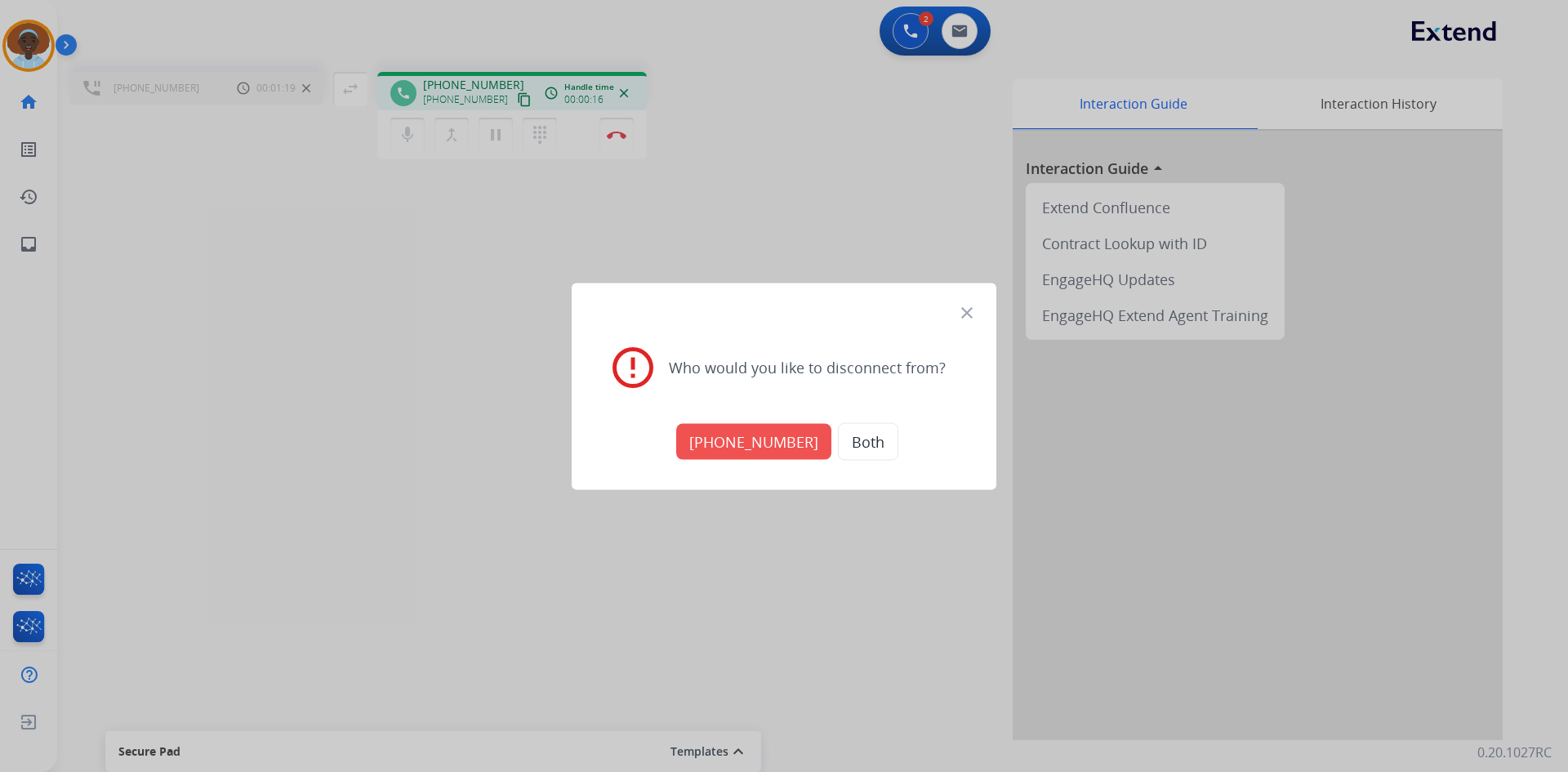
click at [745, 434] on button "[PHONE_NUMBER]" at bounding box center [753, 441] width 155 height 36
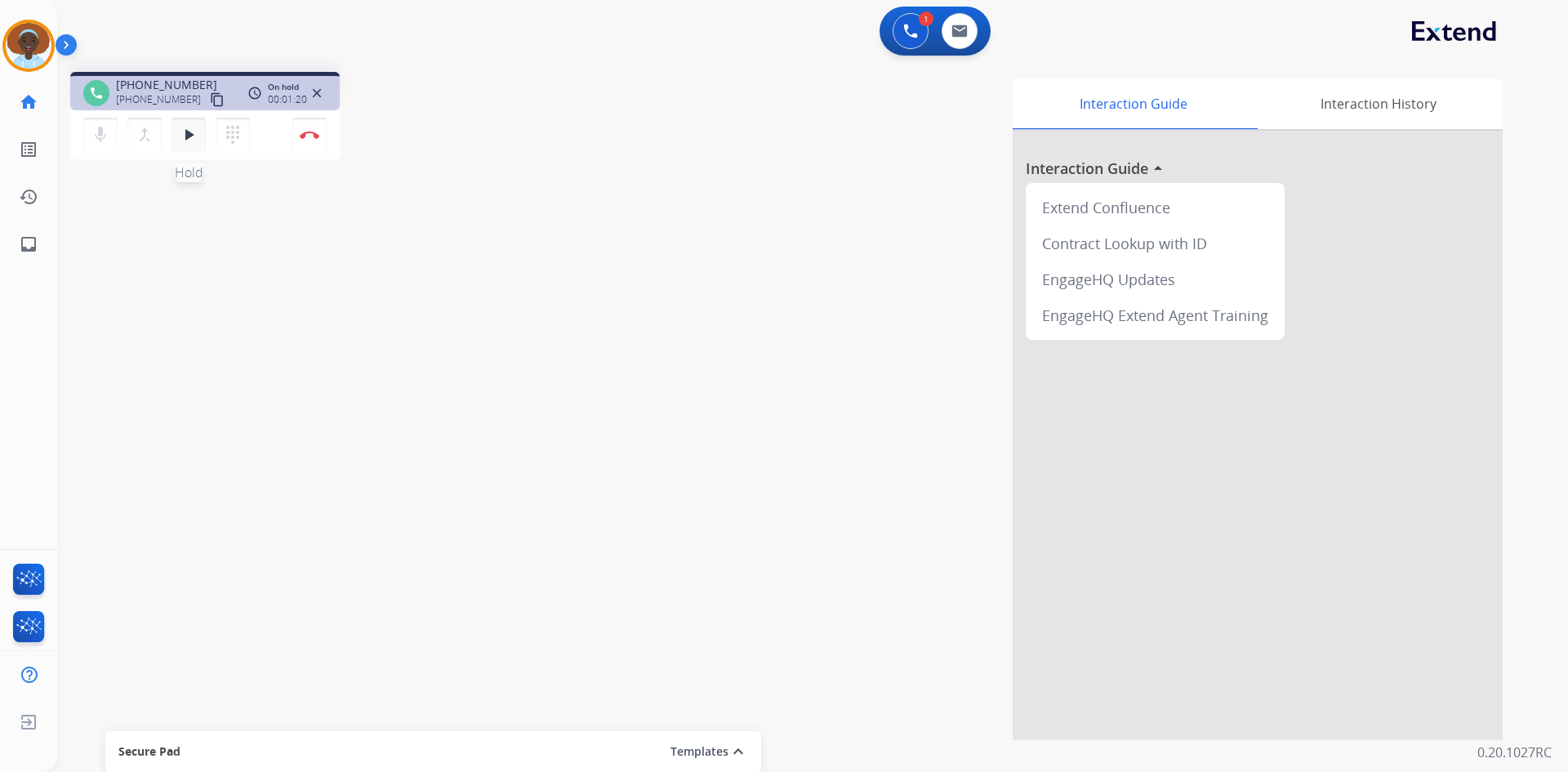
click at [184, 139] on mat-icon "play_arrow" at bounding box center [189, 135] width 20 height 20
click at [184, 142] on mat-icon "pause" at bounding box center [189, 135] width 20 height 20
click at [184, 139] on mat-icon "play_arrow" at bounding box center [189, 135] width 20 height 20
click at [315, 136] on img at bounding box center [310, 134] width 20 height 8
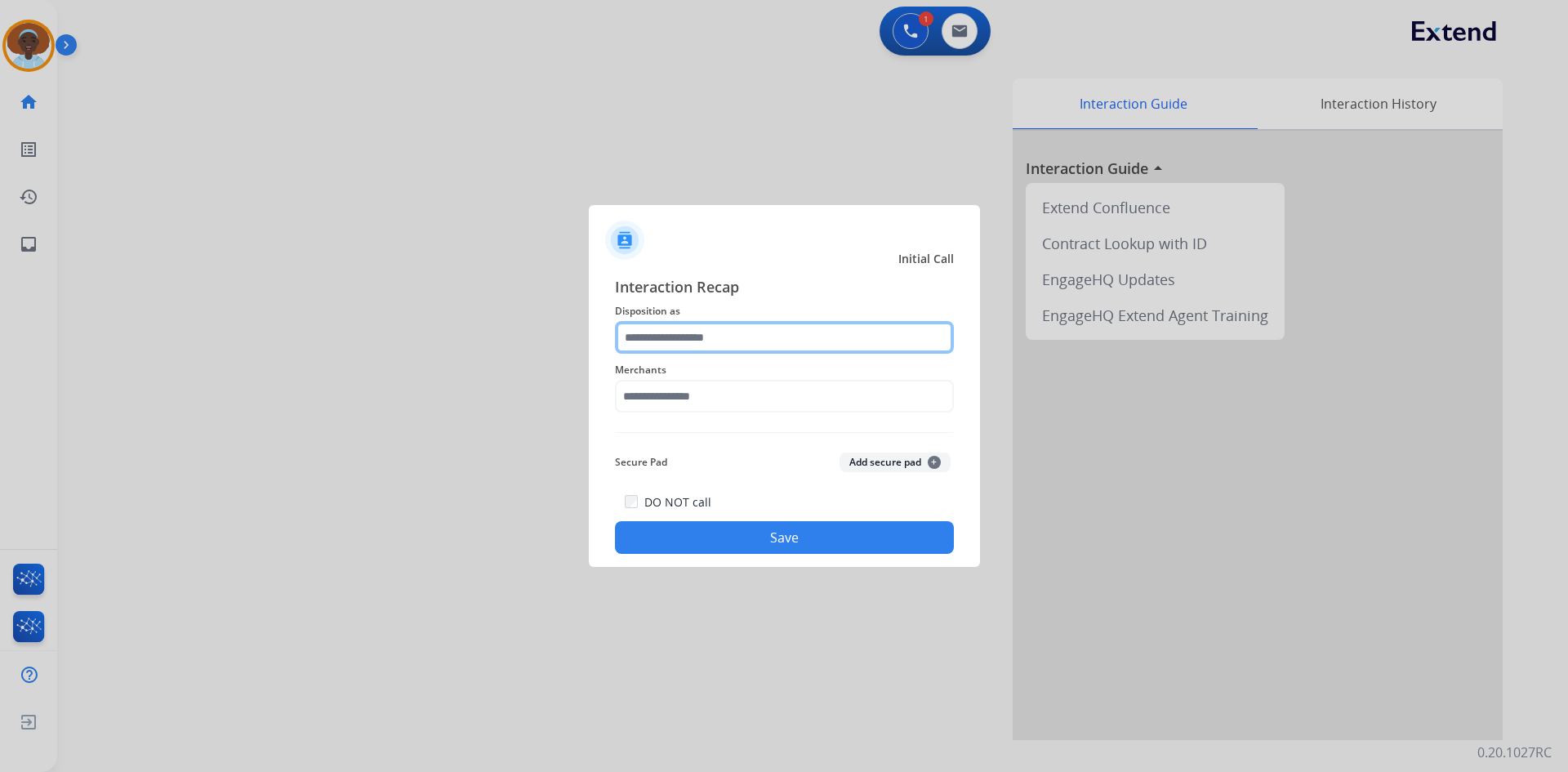
click at [707, 342] on input "text" at bounding box center [784, 337] width 339 height 32
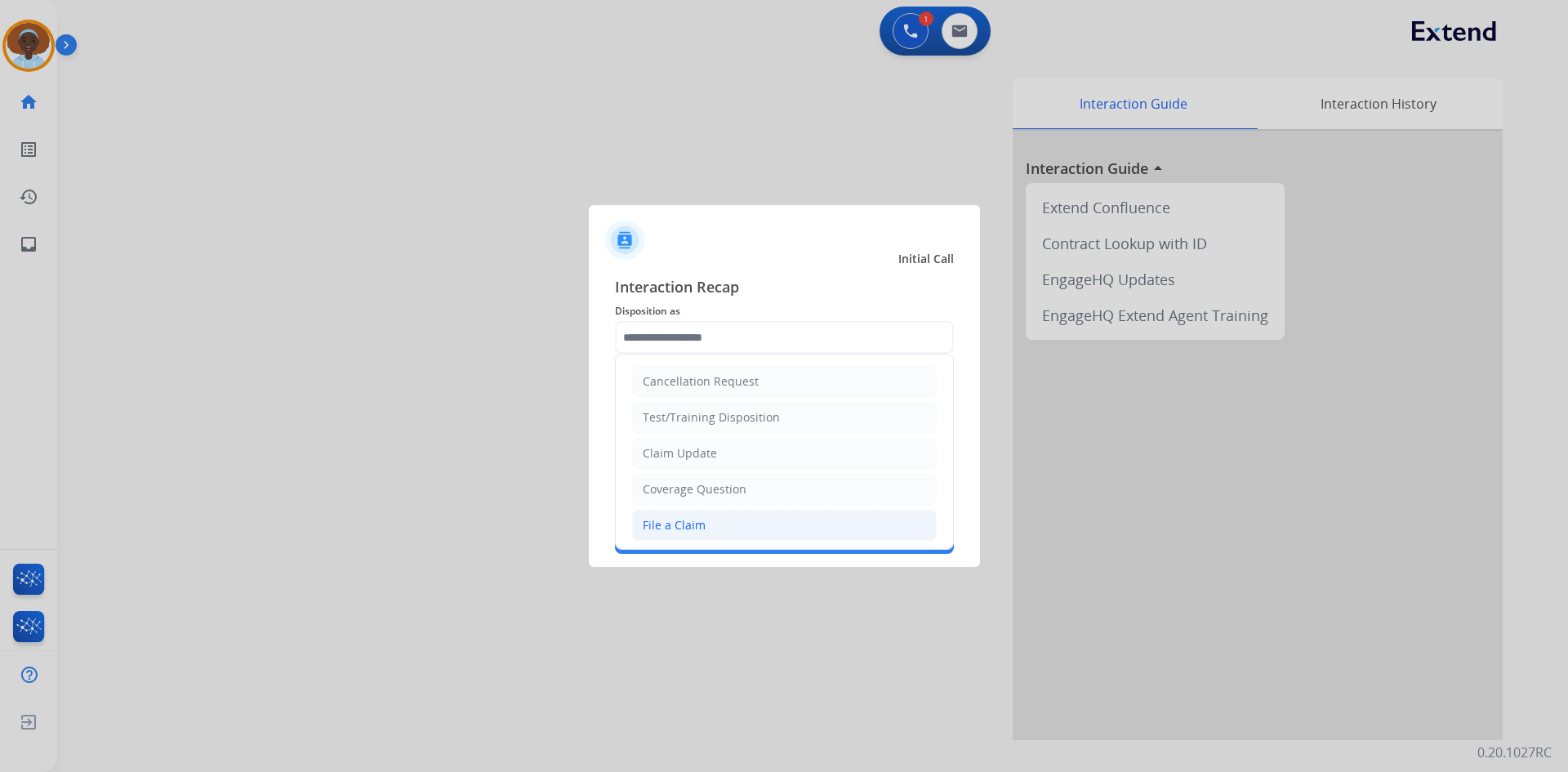
click at [703, 525] on li "File a Claim" at bounding box center [784, 525] width 304 height 31
type input "**********"
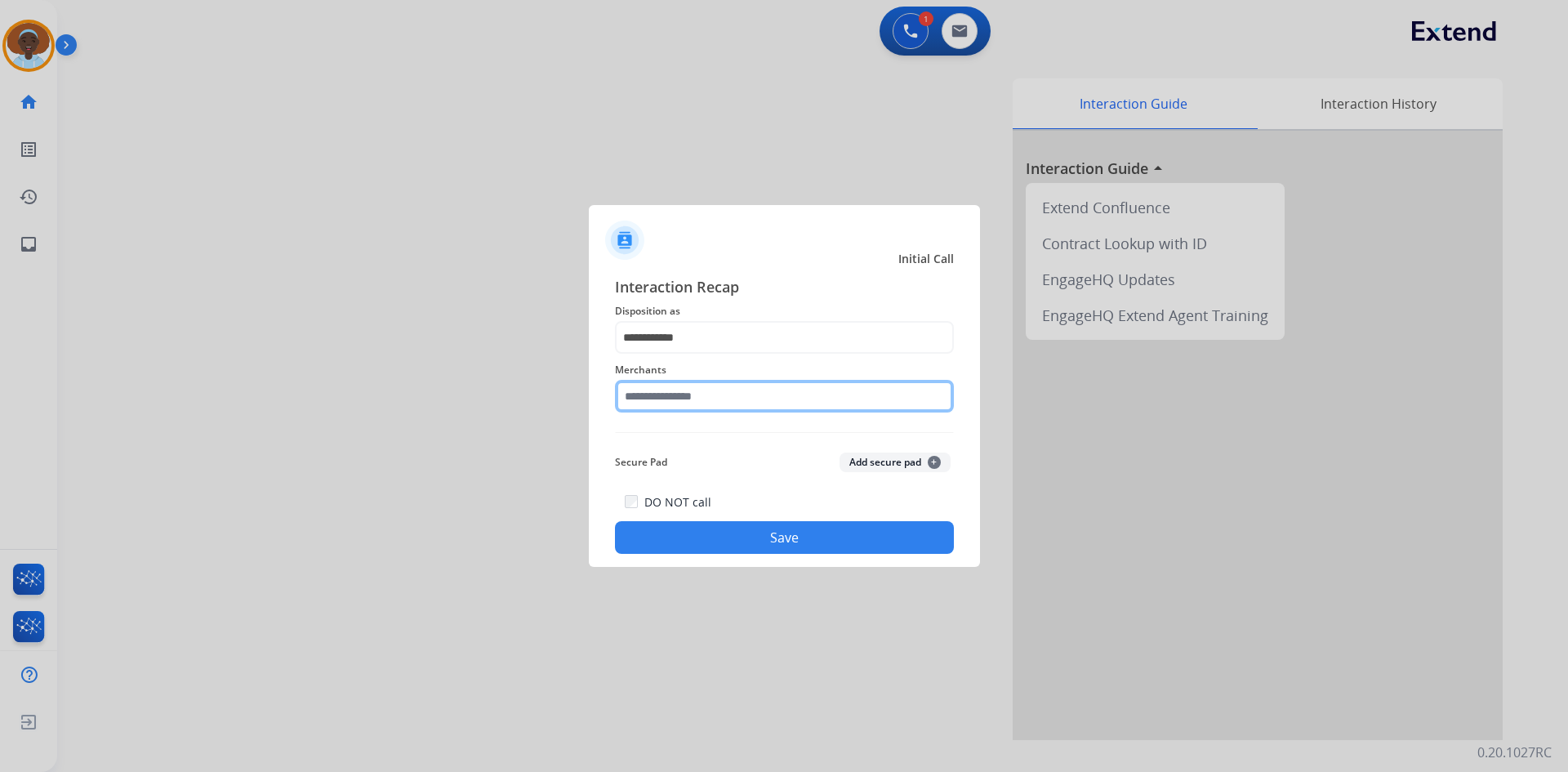
click at [723, 392] on input "text" at bounding box center [784, 396] width 339 height 32
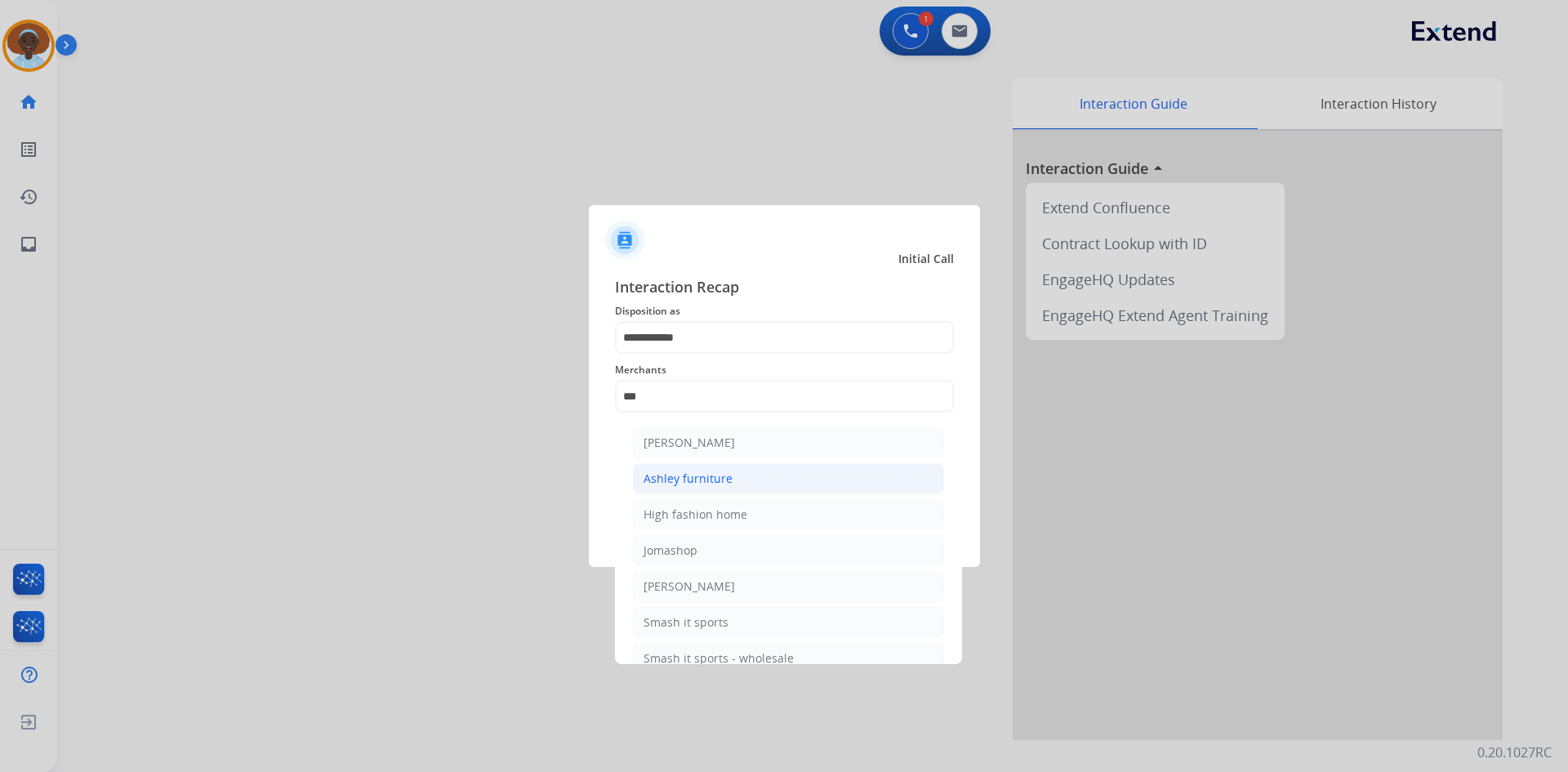
click at [730, 479] on li "Ashley furniture" at bounding box center [789, 479] width 311 height 31
type input "**********"
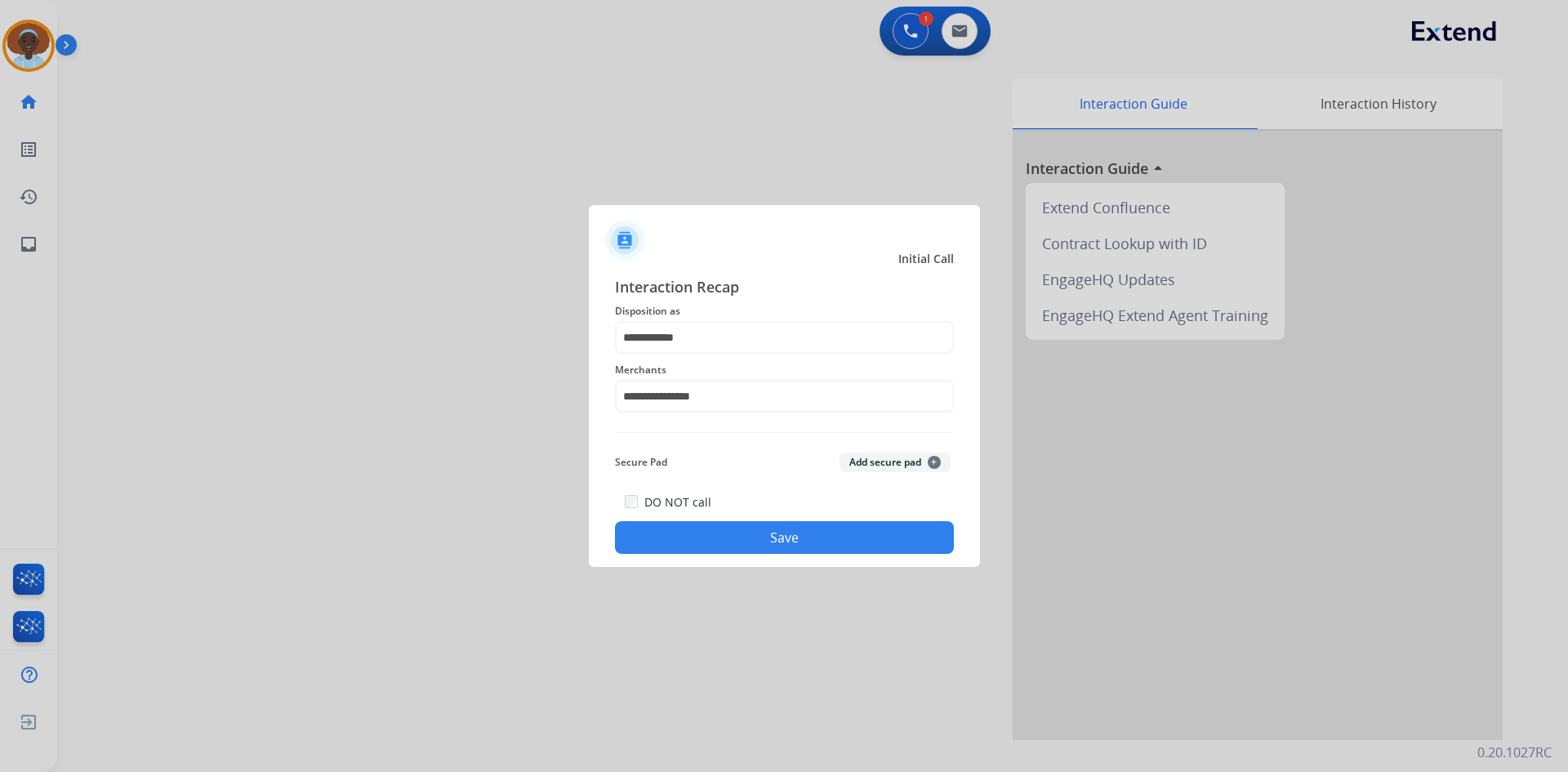
click at [773, 543] on button "Save" at bounding box center [784, 537] width 339 height 32
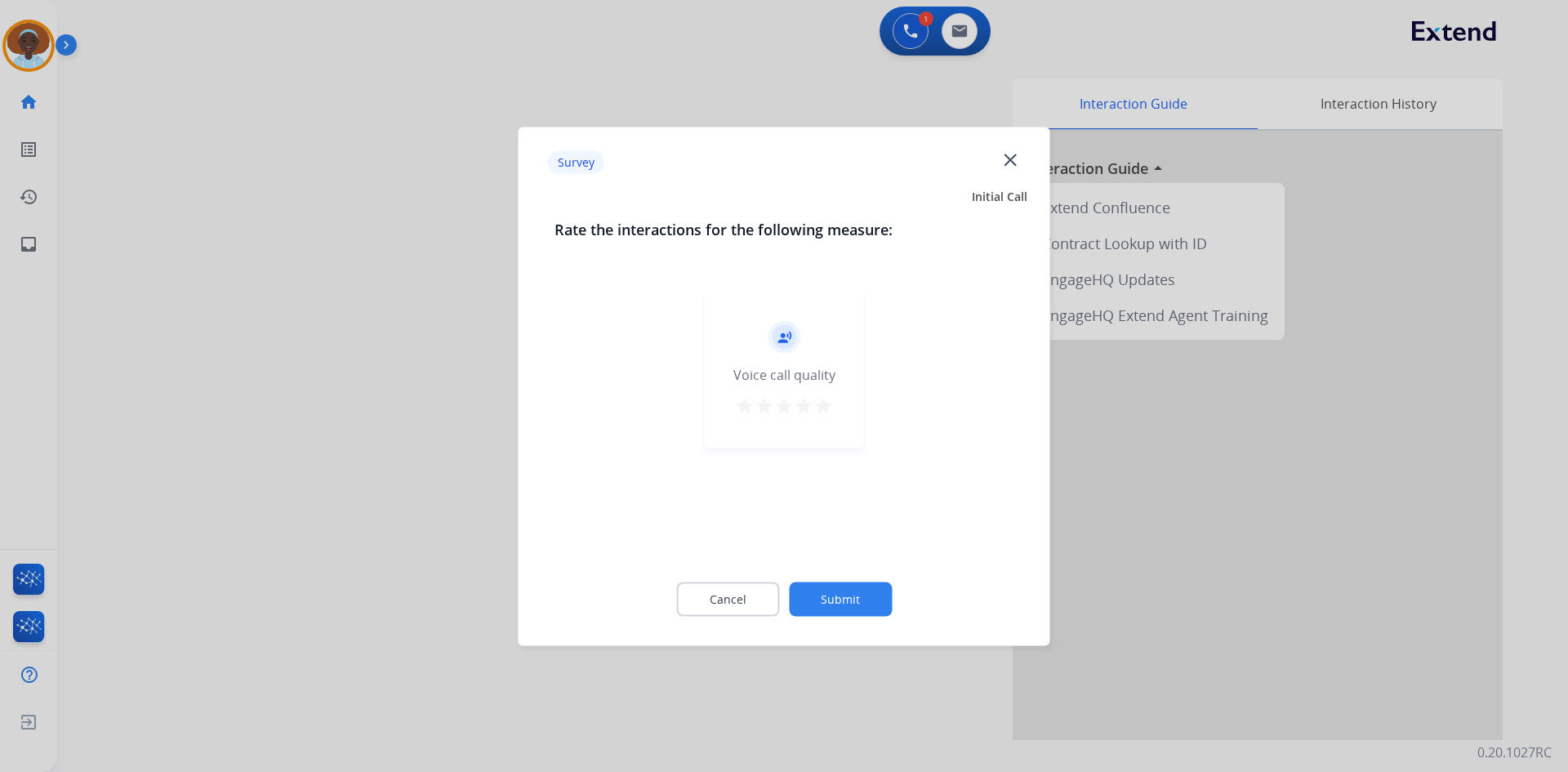
drag, startPoint x: 825, startPoint y: 411, endPoint x: 822, endPoint y: 513, distance: 102.0
click at [825, 411] on mat-icon "star" at bounding box center [824, 405] width 20 height 20
click at [843, 601] on button "Submit" at bounding box center [841, 598] width 103 height 34
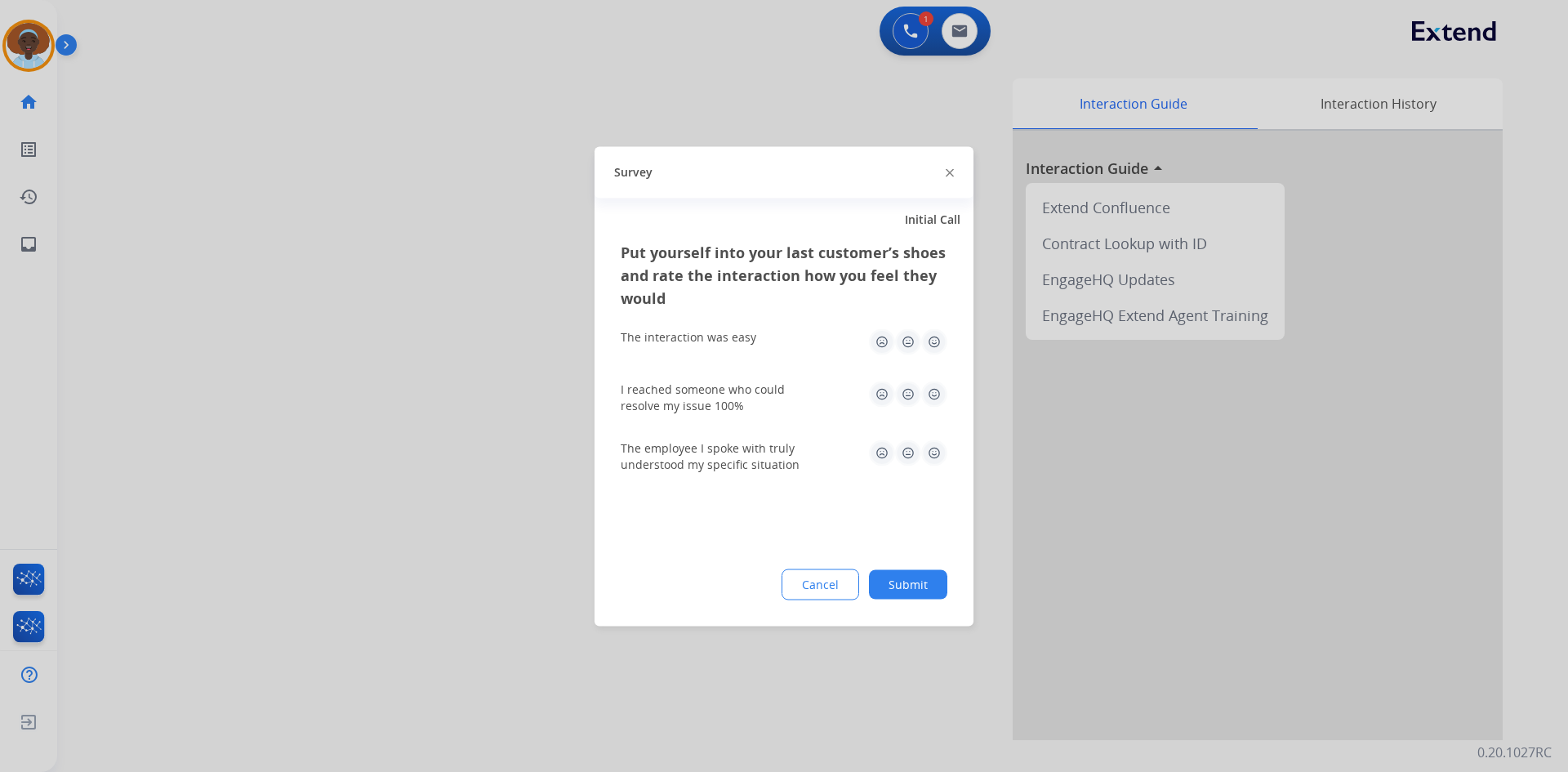
drag, startPoint x: 932, startPoint y: 450, endPoint x: 930, endPoint y: 437, distance: 13.2
click at [933, 449] on img at bounding box center [934, 452] width 26 height 26
click at [932, 398] on img at bounding box center [934, 393] width 26 height 26
drag, startPoint x: 931, startPoint y: 338, endPoint x: 939, endPoint y: 399, distance: 61.5
click at [933, 337] on img at bounding box center [934, 341] width 26 height 26
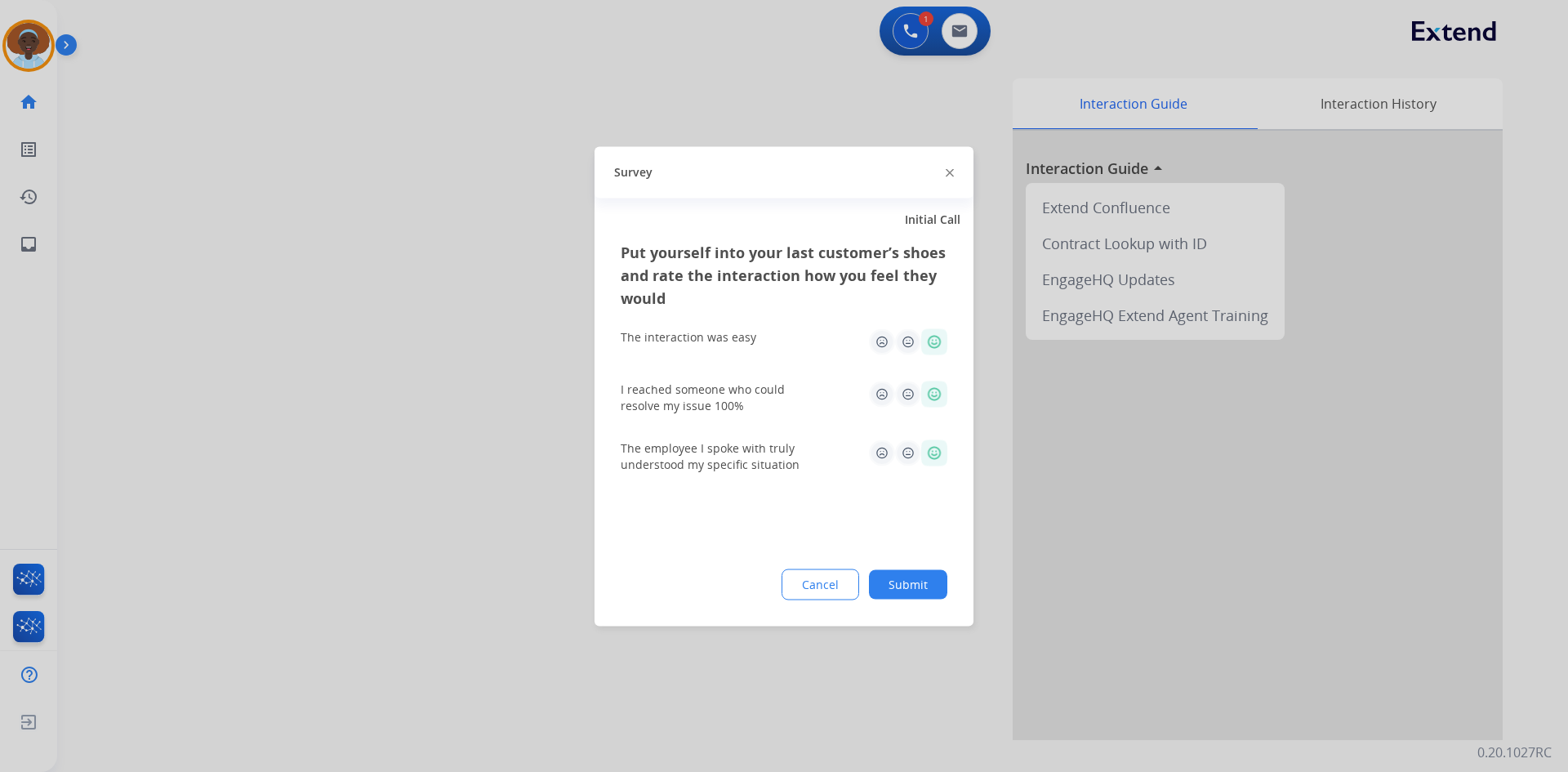
drag, startPoint x: 935, startPoint y: 588, endPoint x: 802, endPoint y: 578, distance: 133.4
click at [933, 588] on button "Submit" at bounding box center [908, 583] width 78 height 30
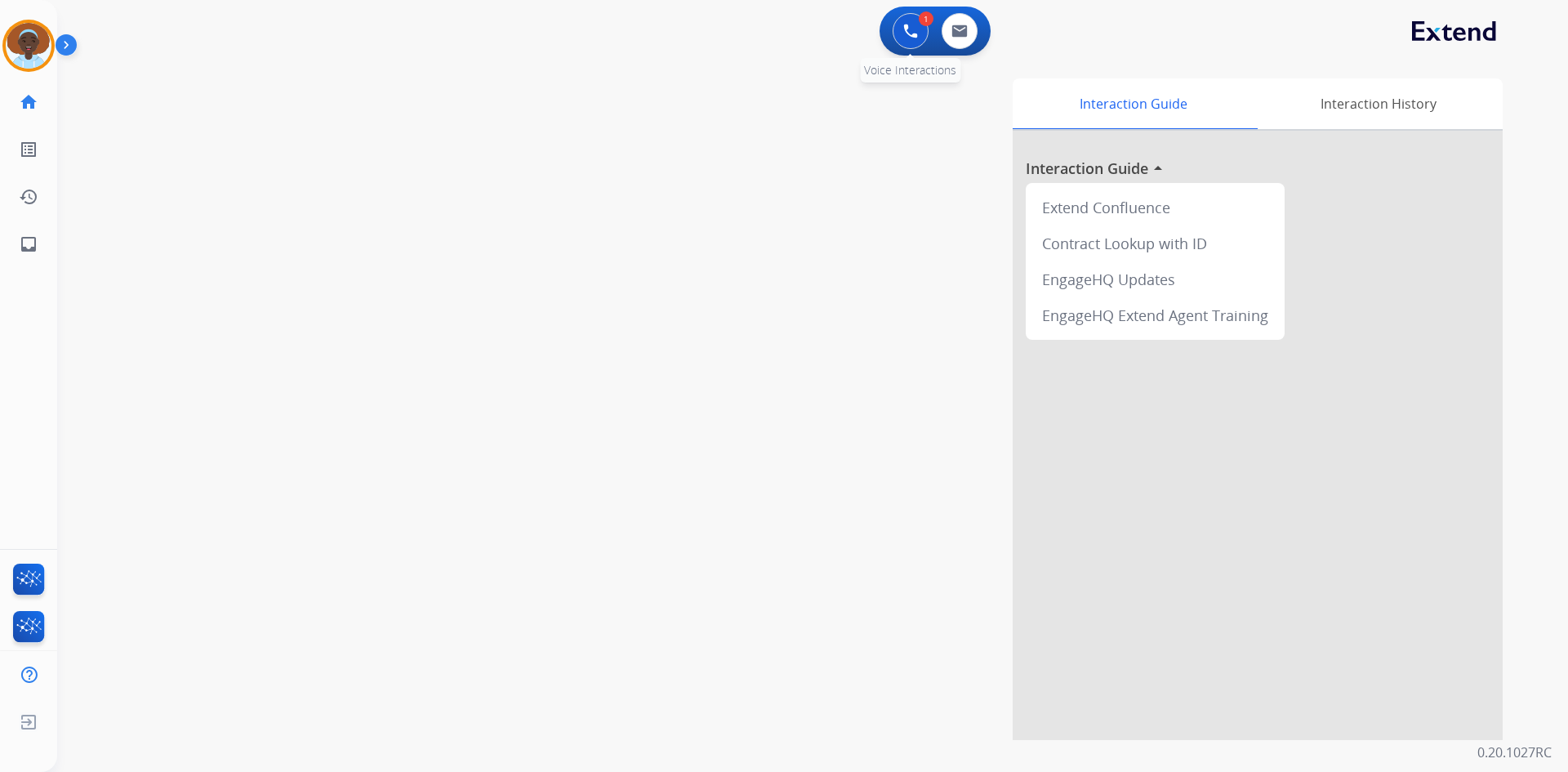
click at [903, 38] on button at bounding box center [911, 31] width 36 height 36
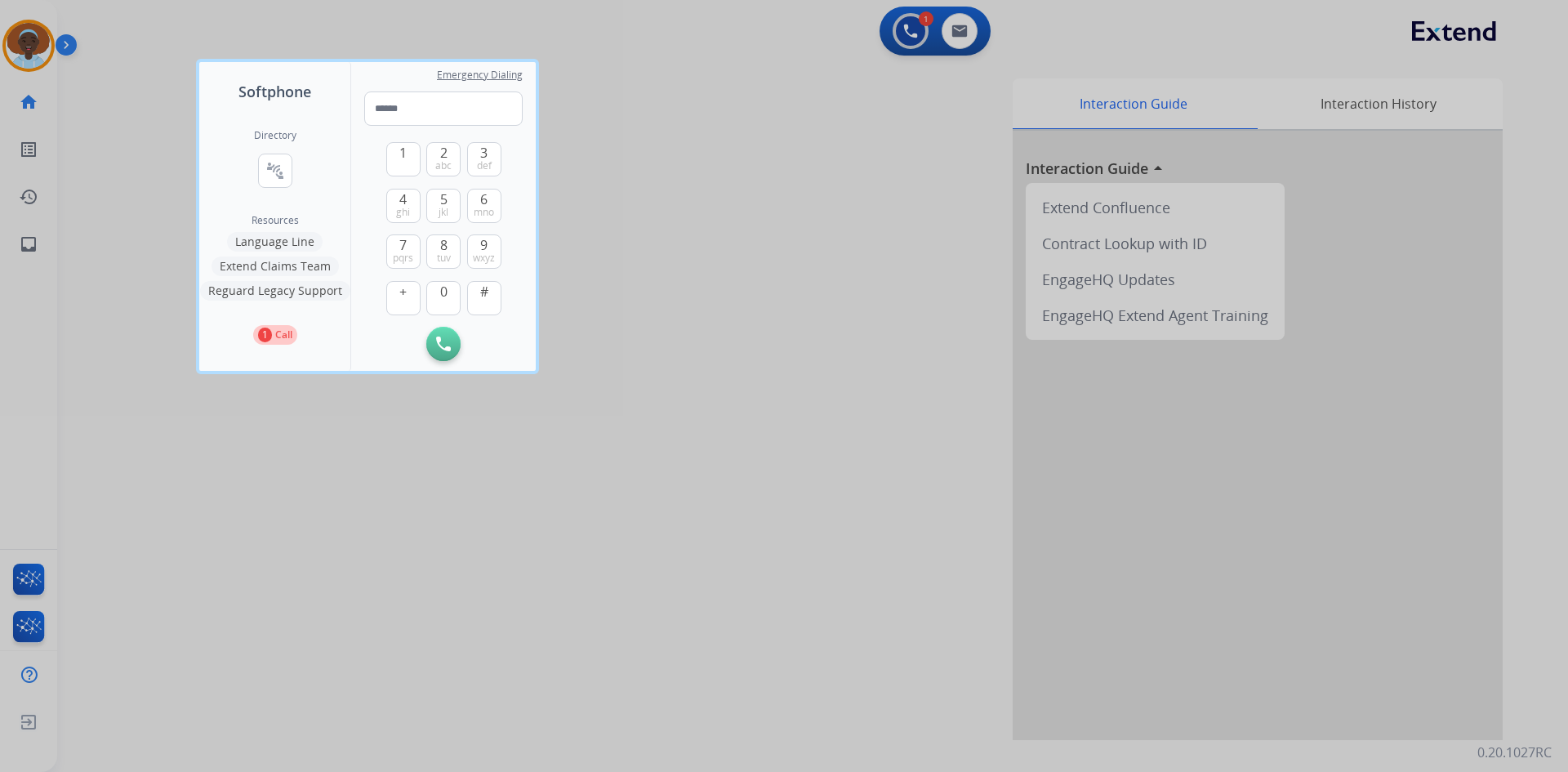
drag, startPoint x: 685, startPoint y: 278, endPoint x: 701, endPoint y: 249, distance: 33.1
click at [686, 271] on div at bounding box center [784, 386] width 1568 height 772
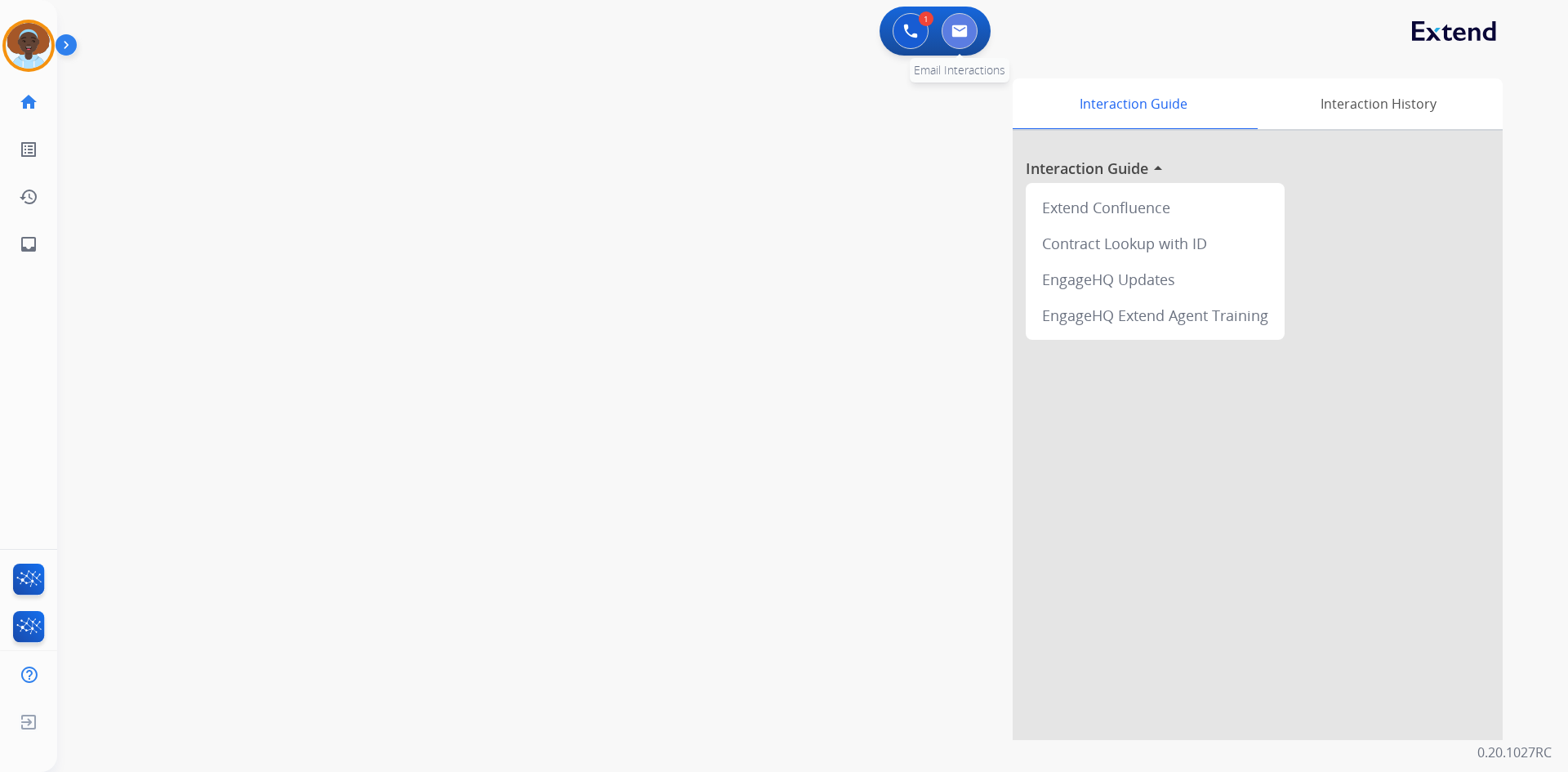
click at [963, 27] on img at bounding box center [960, 31] width 16 height 13
select select "**********"
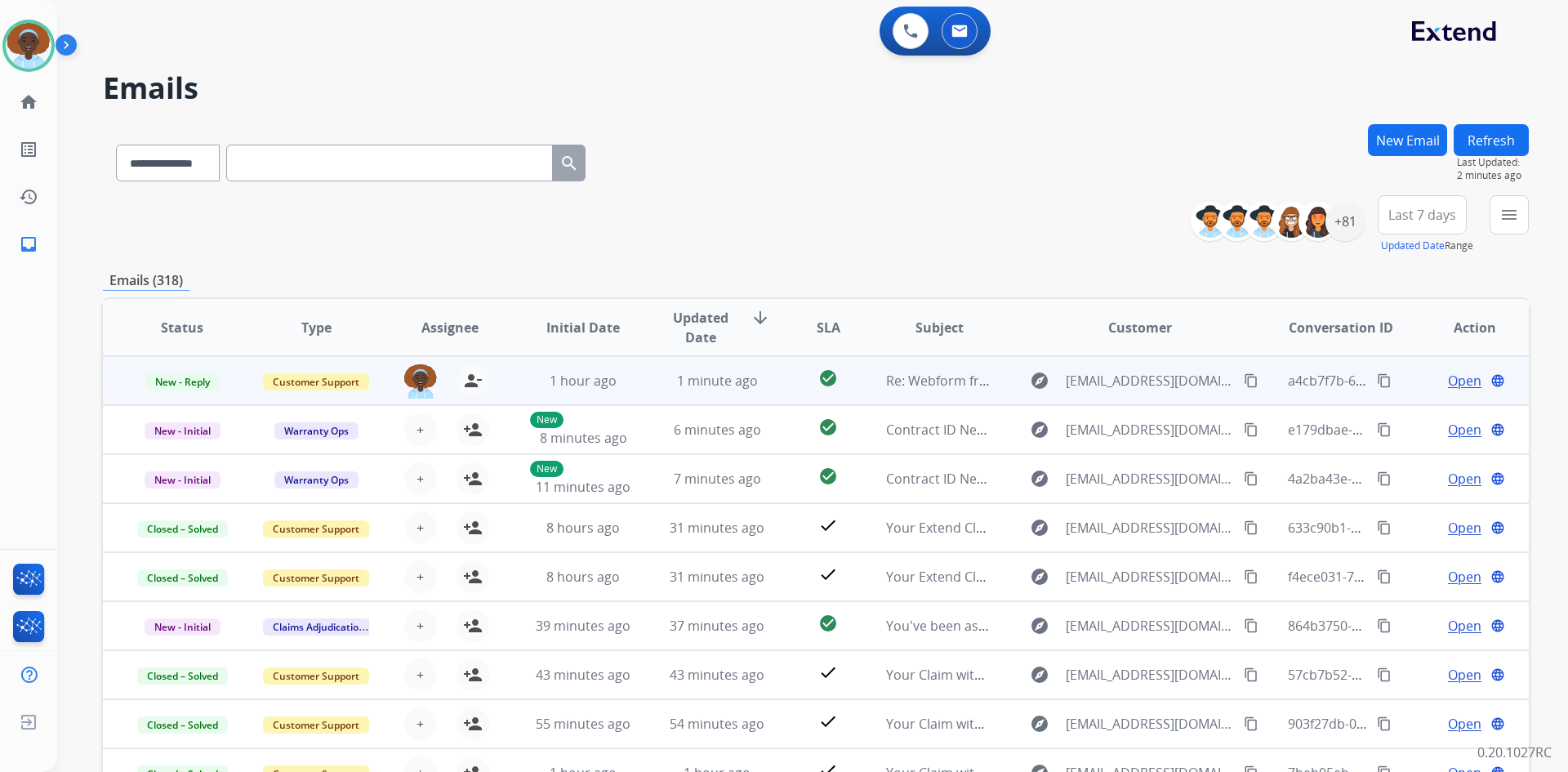
click at [1468, 379] on span "Open" at bounding box center [1464, 381] width 33 height 20
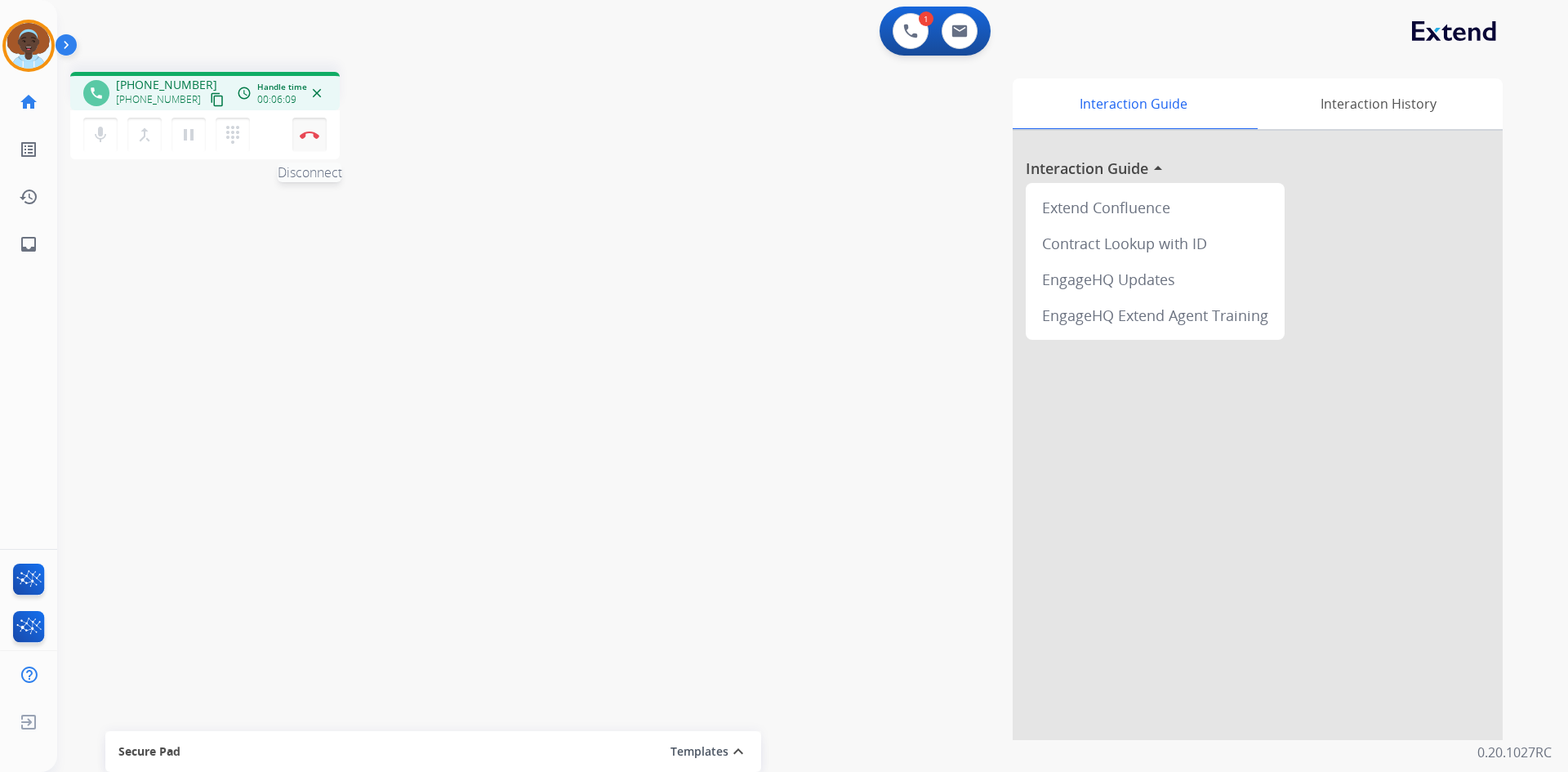
click at [314, 137] on img at bounding box center [310, 134] width 20 height 8
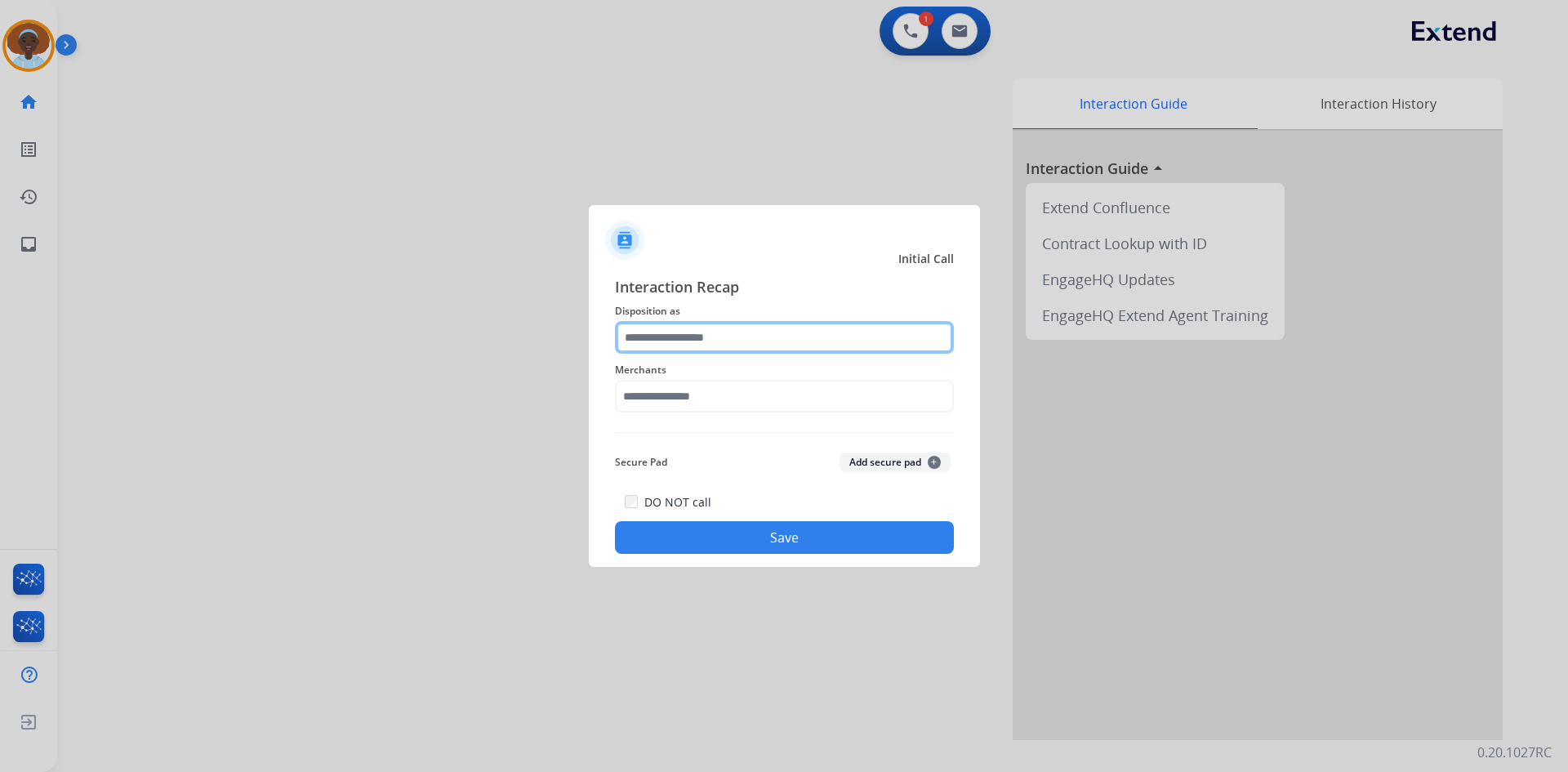
click at [763, 331] on input "text" at bounding box center [784, 337] width 339 height 32
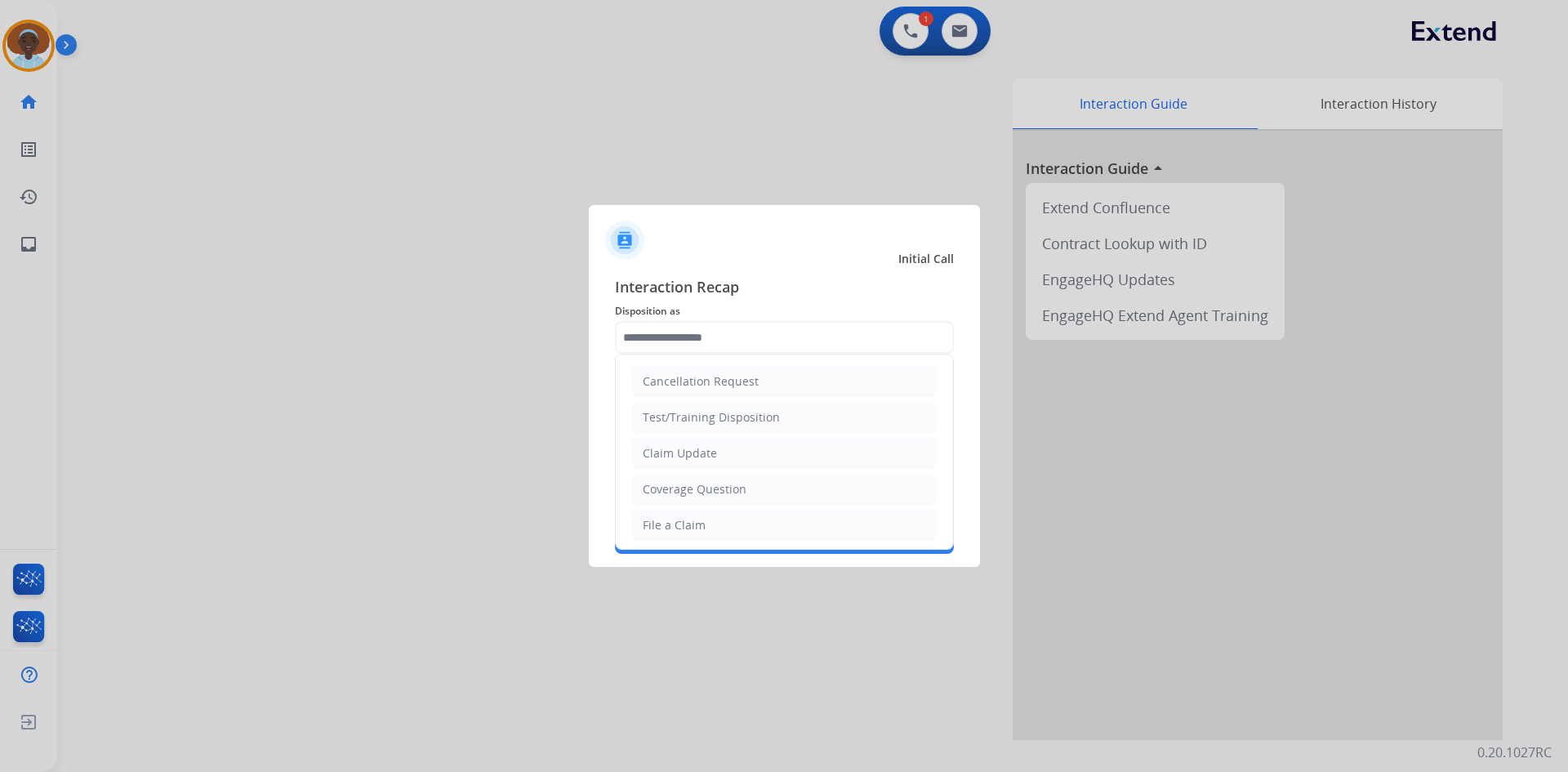
drag, startPoint x: 737, startPoint y: 520, endPoint x: 731, endPoint y: 515, distance: 7.8
click at [736, 520] on li "File a Claim" at bounding box center [784, 525] width 304 height 31
type input "**********"
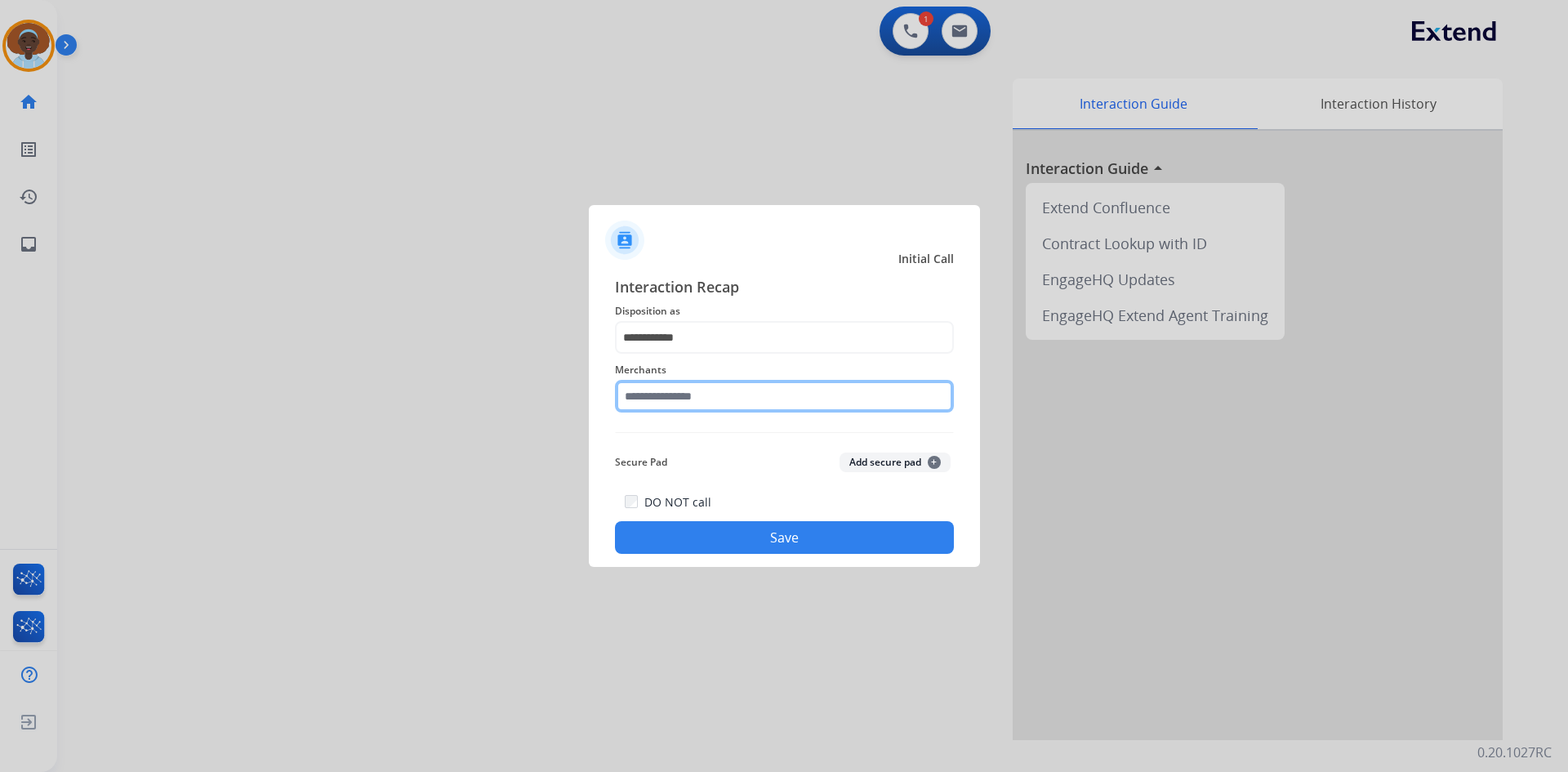
click at [693, 408] on input "text" at bounding box center [784, 396] width 339 height 32
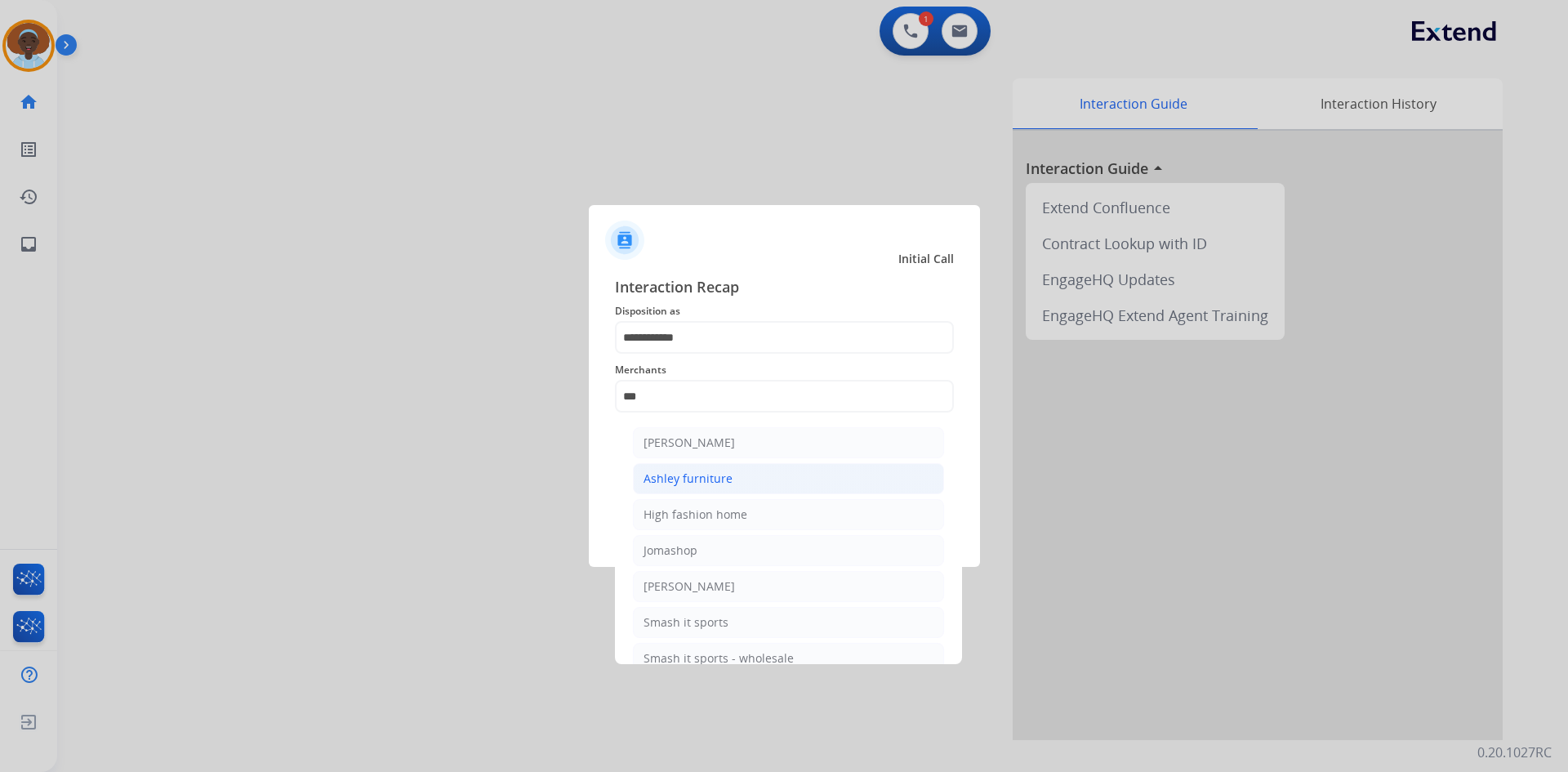
click at [716, 474] on div "Ashley furniture" at bounding box center [688, 479] width 89 height 16
type input "**********"
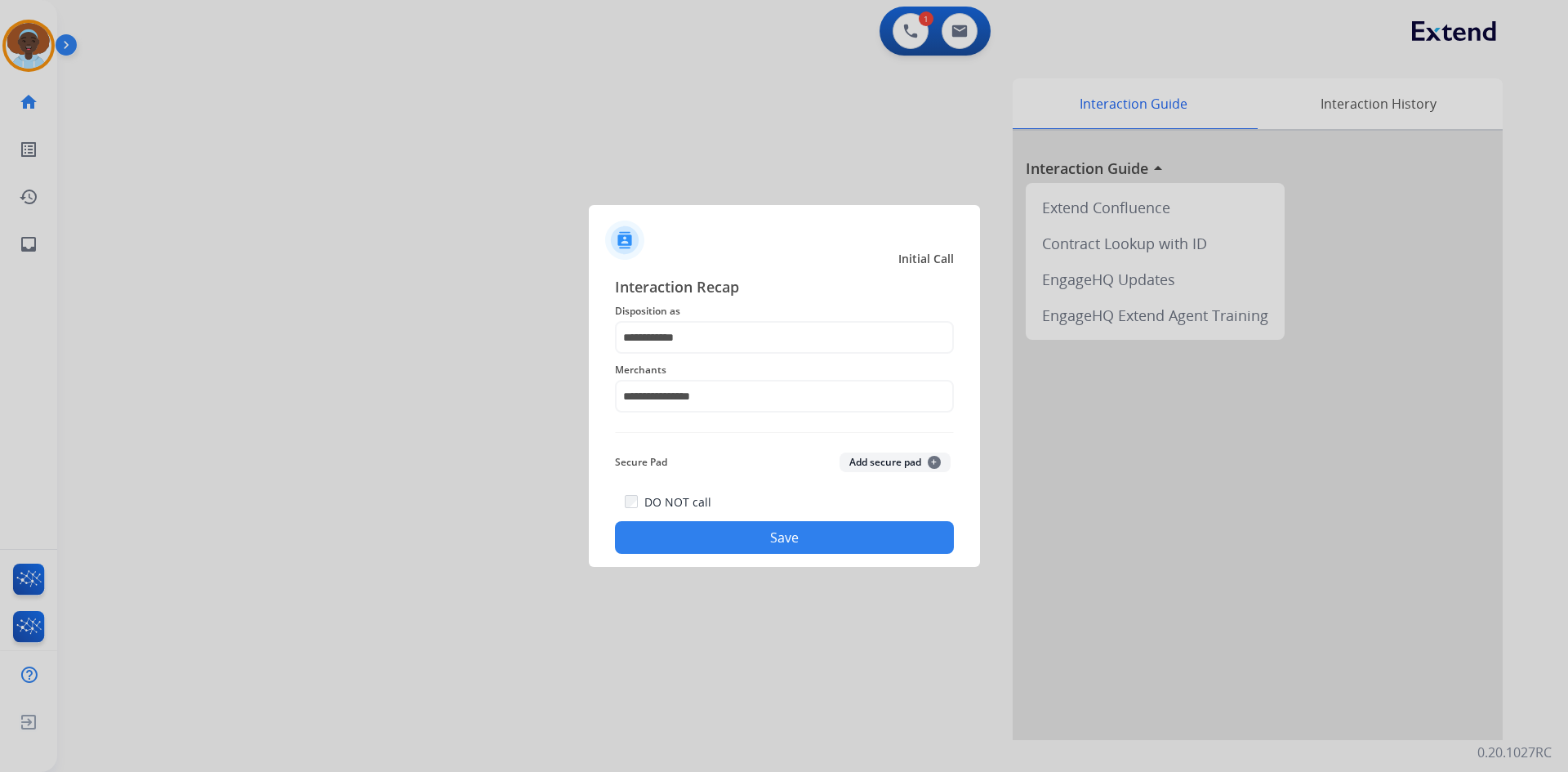
click at [776, 537] on button "Save" at bounding box center [784, 537] width 339 height 32
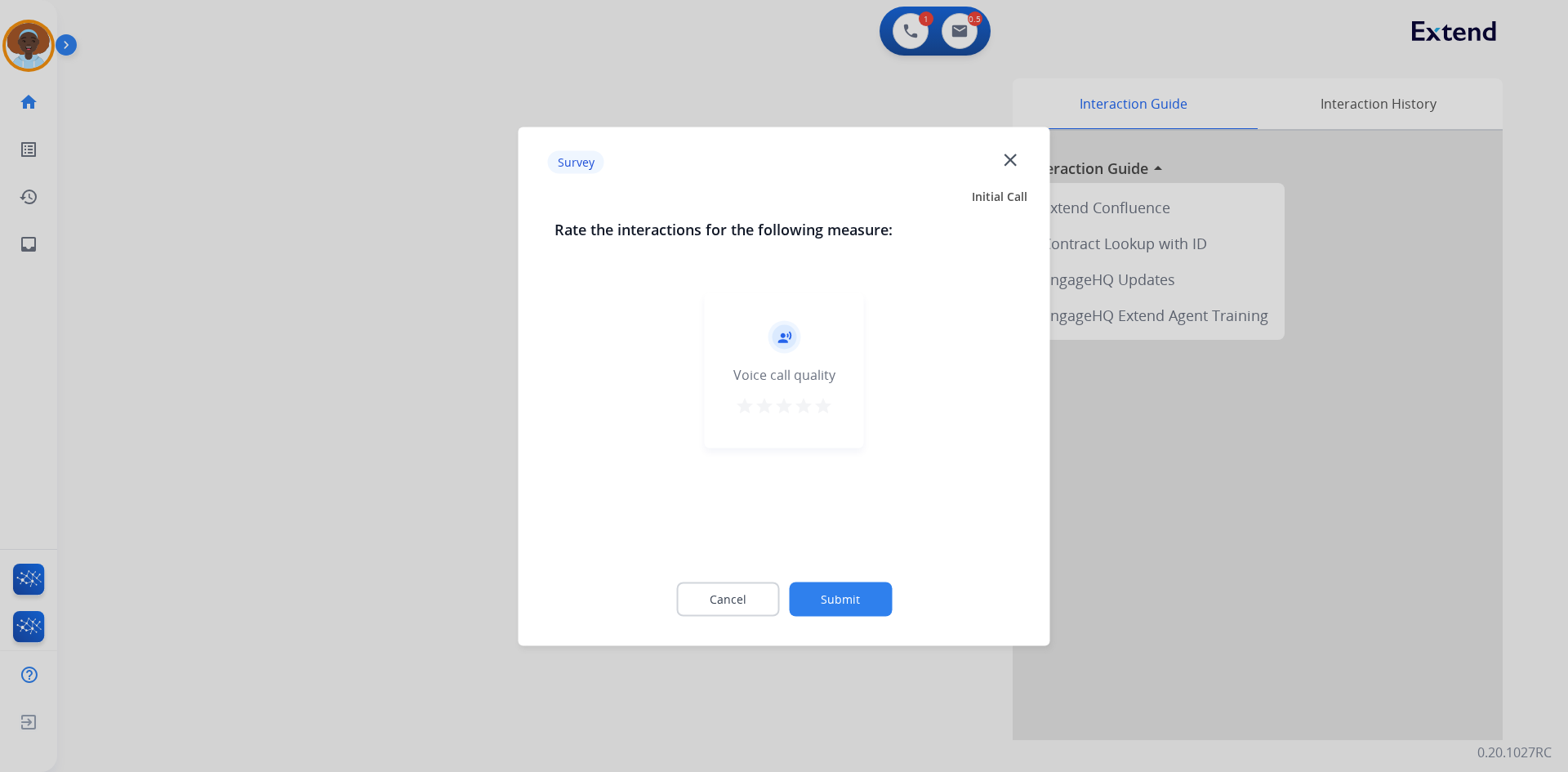
drag, startPoint x: 832, startPoint y: 406, endPoint x: 833, endPoint y: 437, distance: 31.0
click at [829, 406] on mat-icon "star" at bounding box center [824, 405] width 20 height 20
click at [843, 587] on button "Submit" at bounding box center [841, 598] width 103 height 34
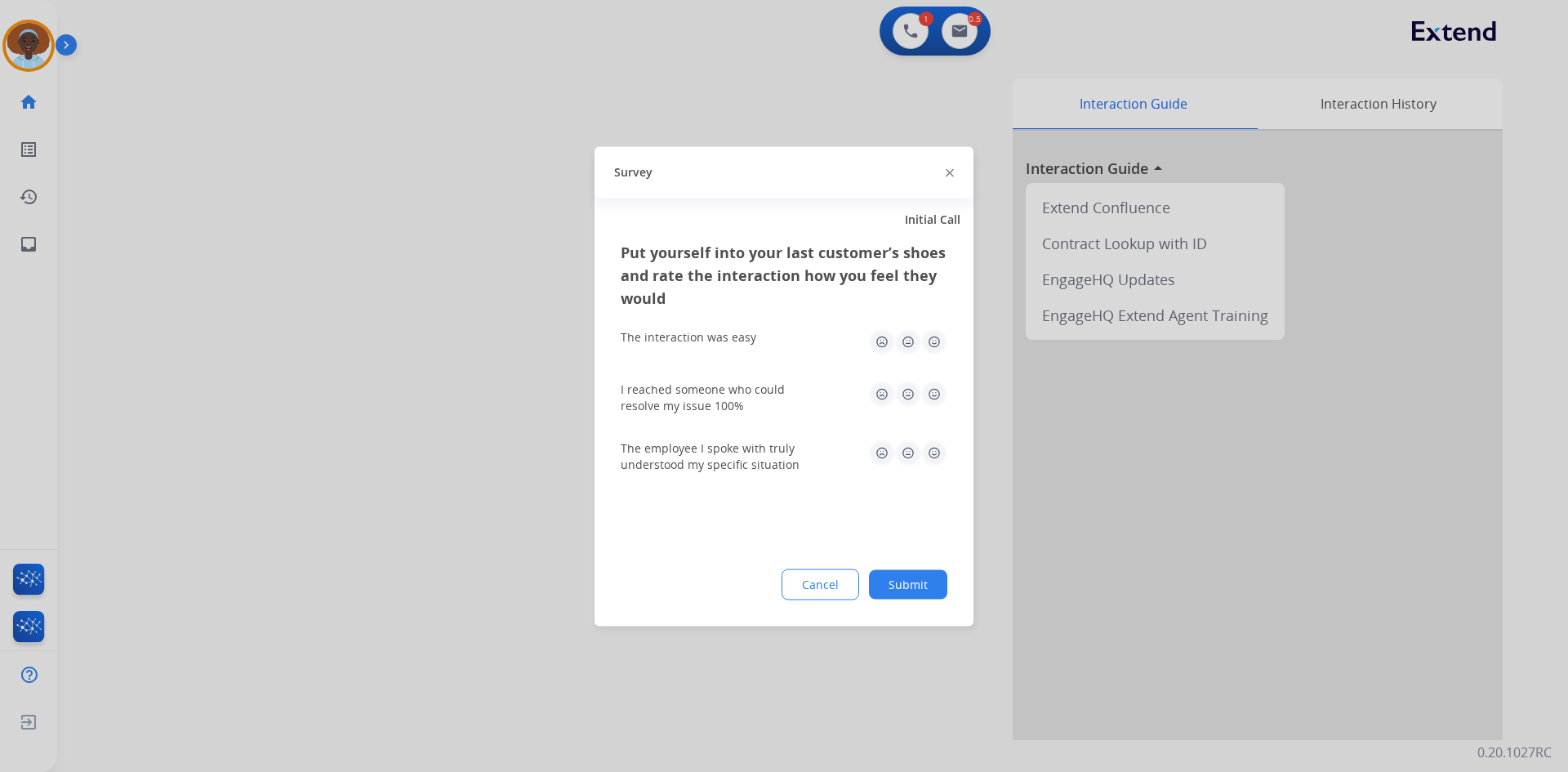
click at [930, 453] on img at bounding box center [934, 452] width 26 height 26
click at [932, 399] on img at bounding box center [934, 393] width 26 height 26
click at [933, 348] on img at bounding box center [934, 341] width 26 height 26
click at [908, 583] on button "Submit" at bounding box center [908, 583] width 78 height 30
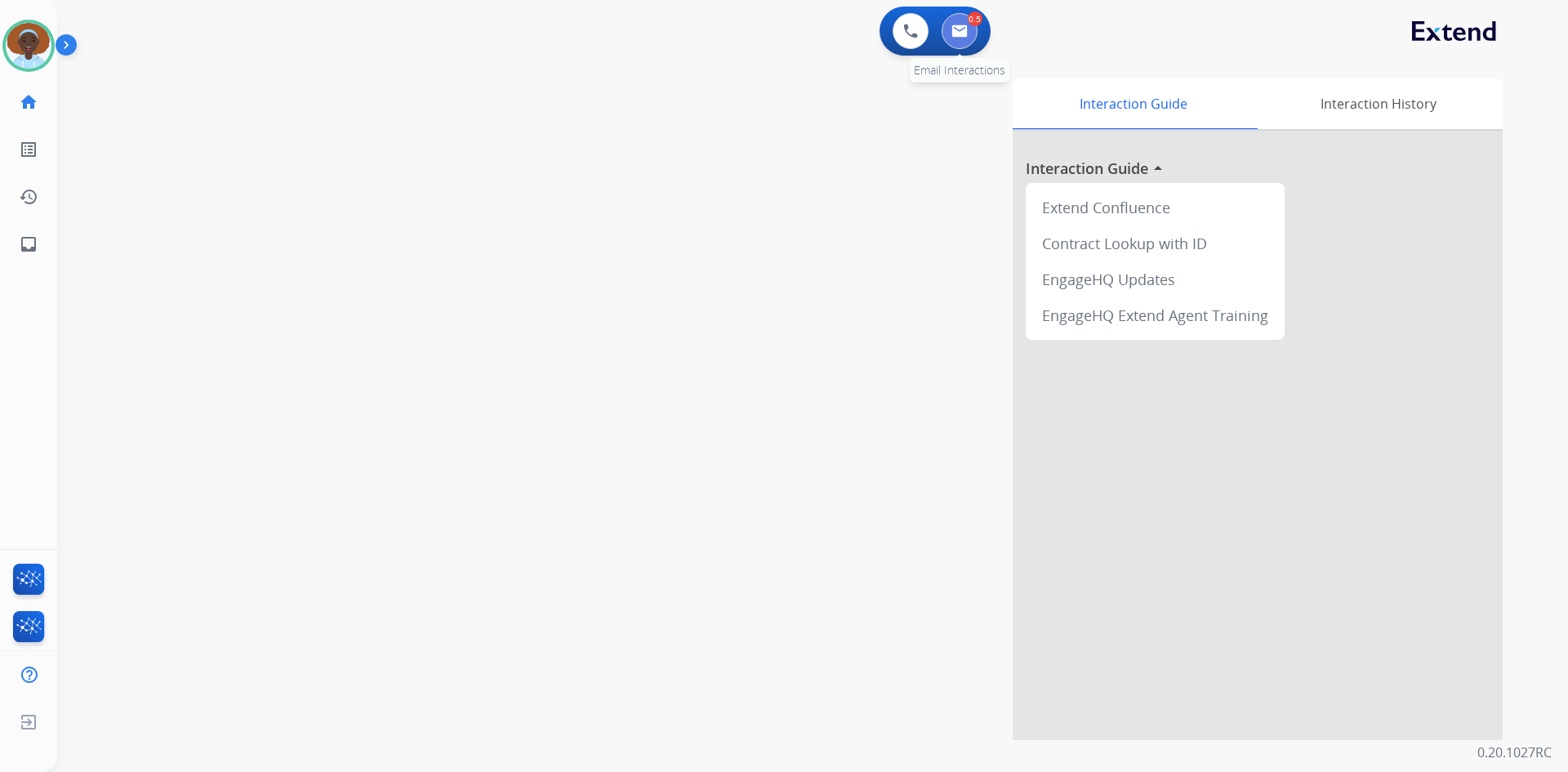
click at [967, 31] on img at bounding box center [960, 31] width 16 height 13
select select "**********"
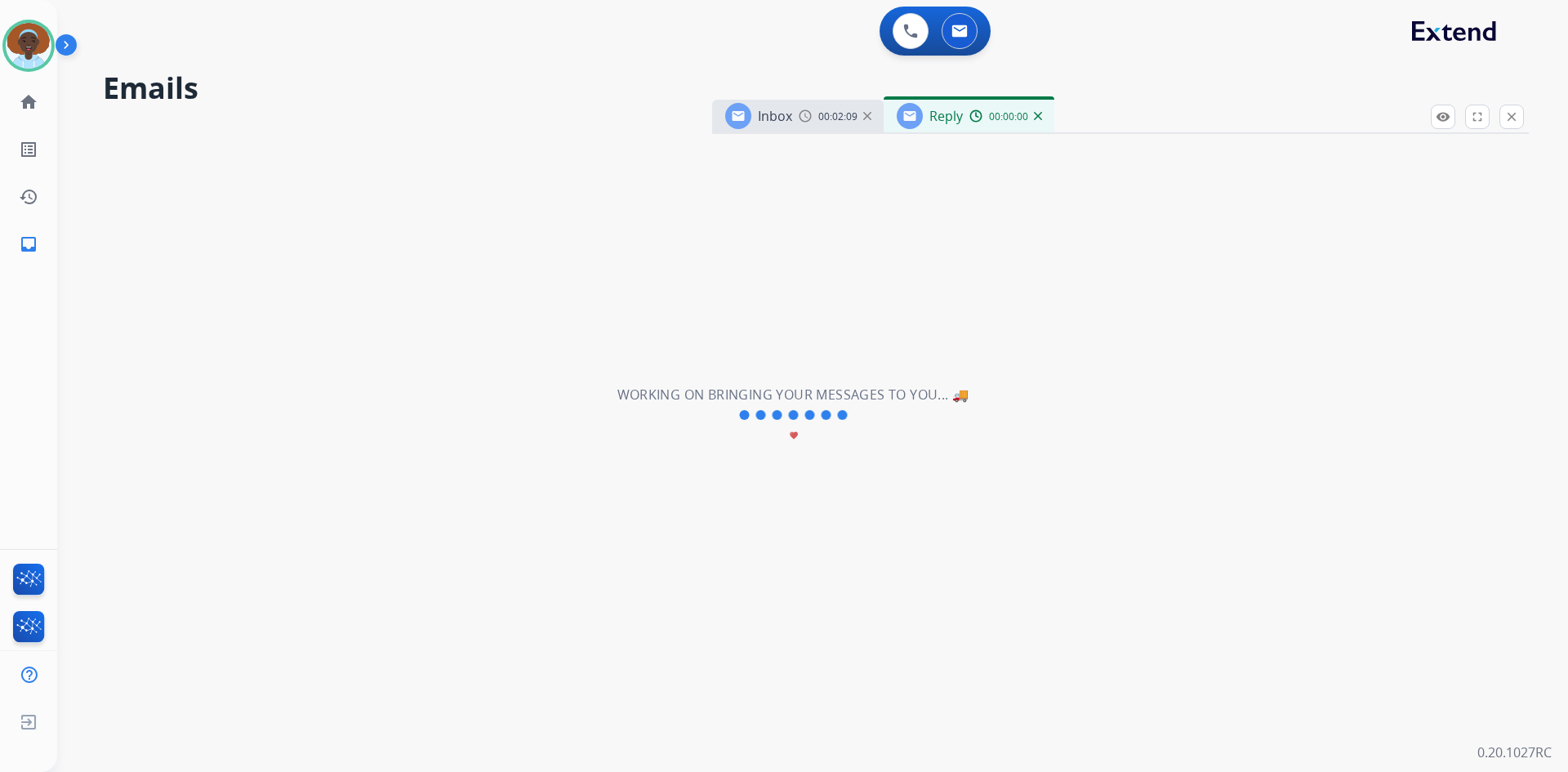
select select "**********"
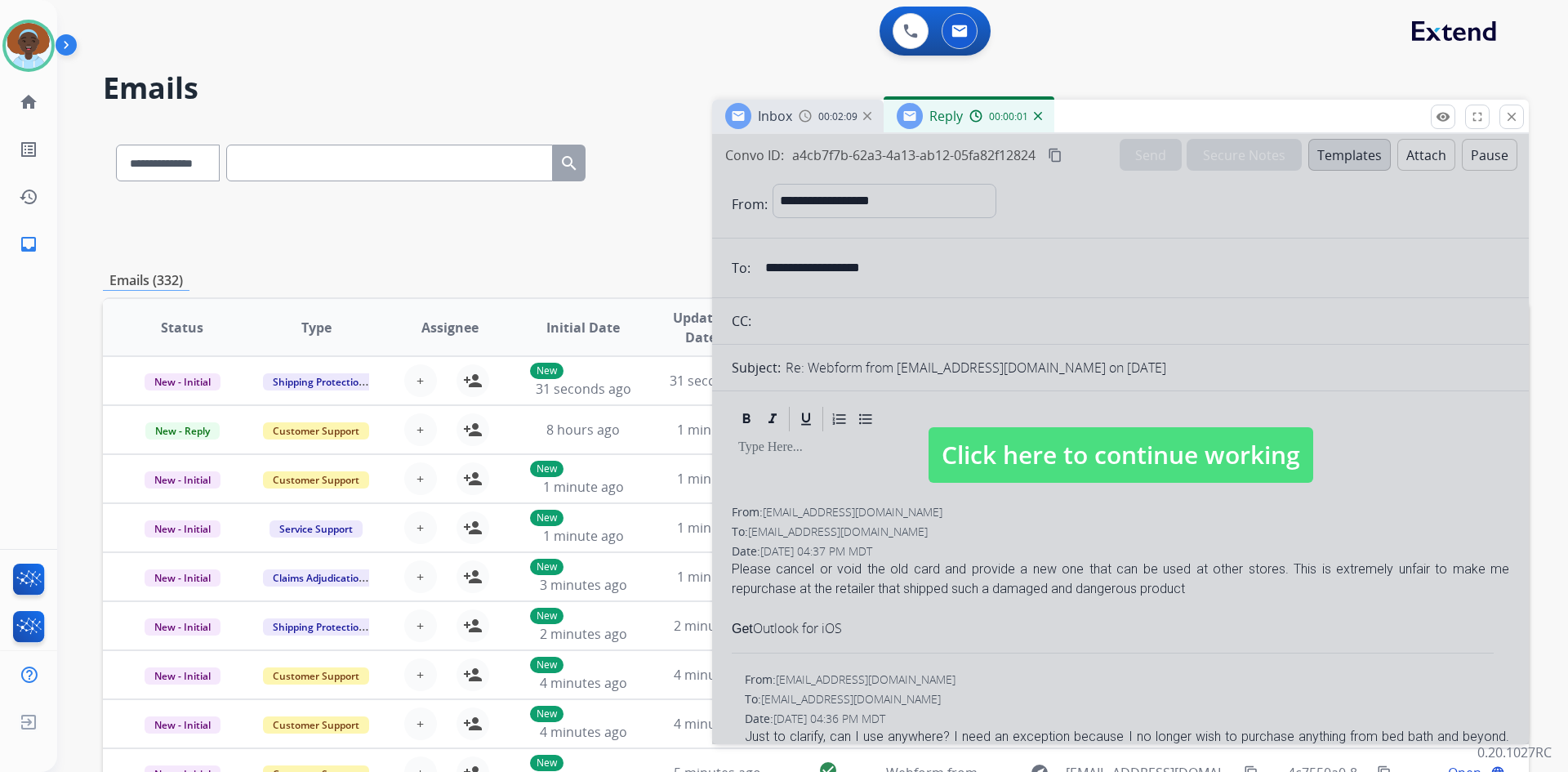
click at [1077, 453] on span "Click here to continue working" at bounding box center [1121, 455] width 384 height 56
select select
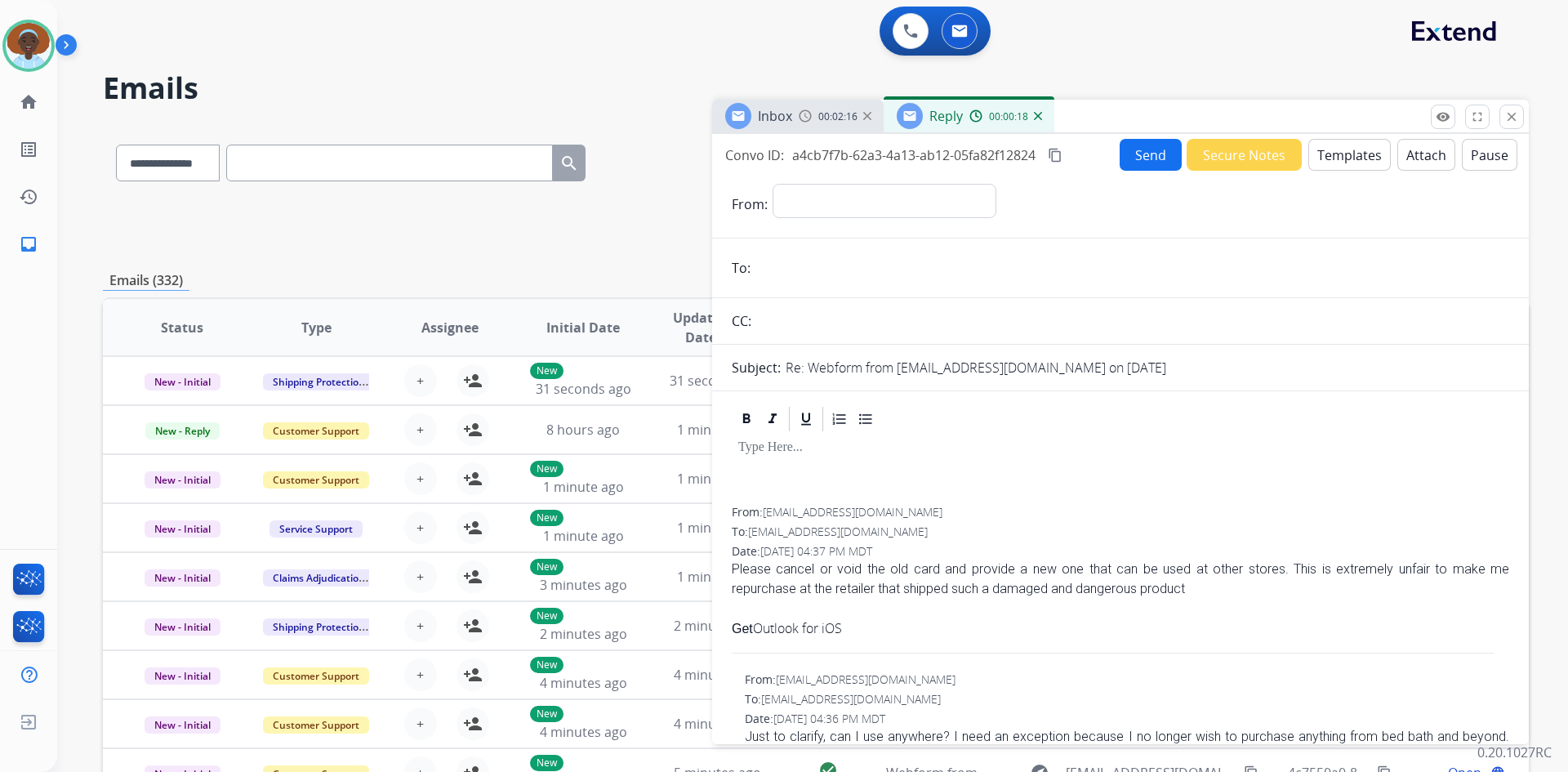
click at [1038, 119] on img at bounding box center [1038, 115] width 8 height 8
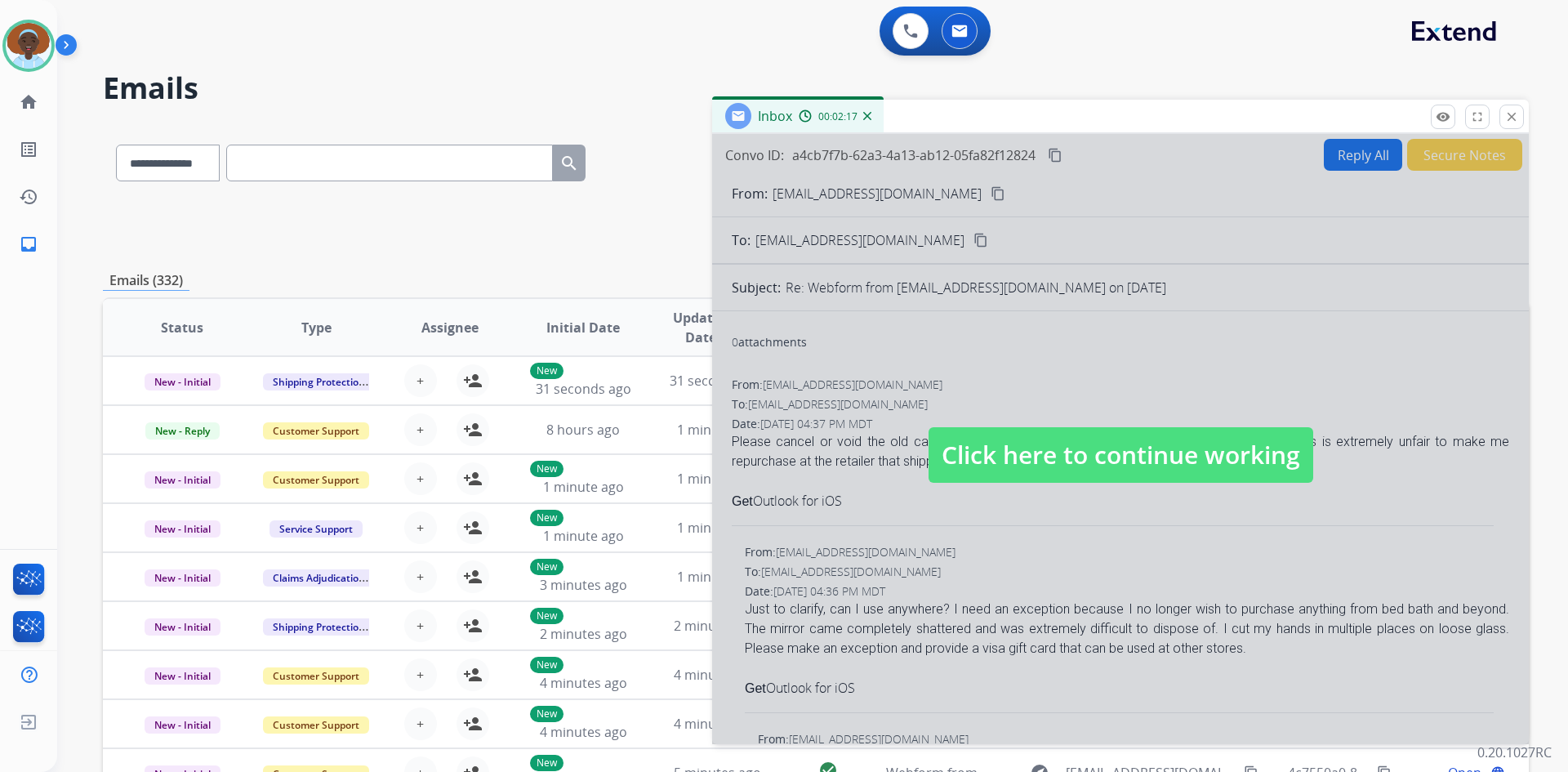
click at [1199, 452] on span "Click here to continue working" at bounding box center [1121, 455] width 384 height 56
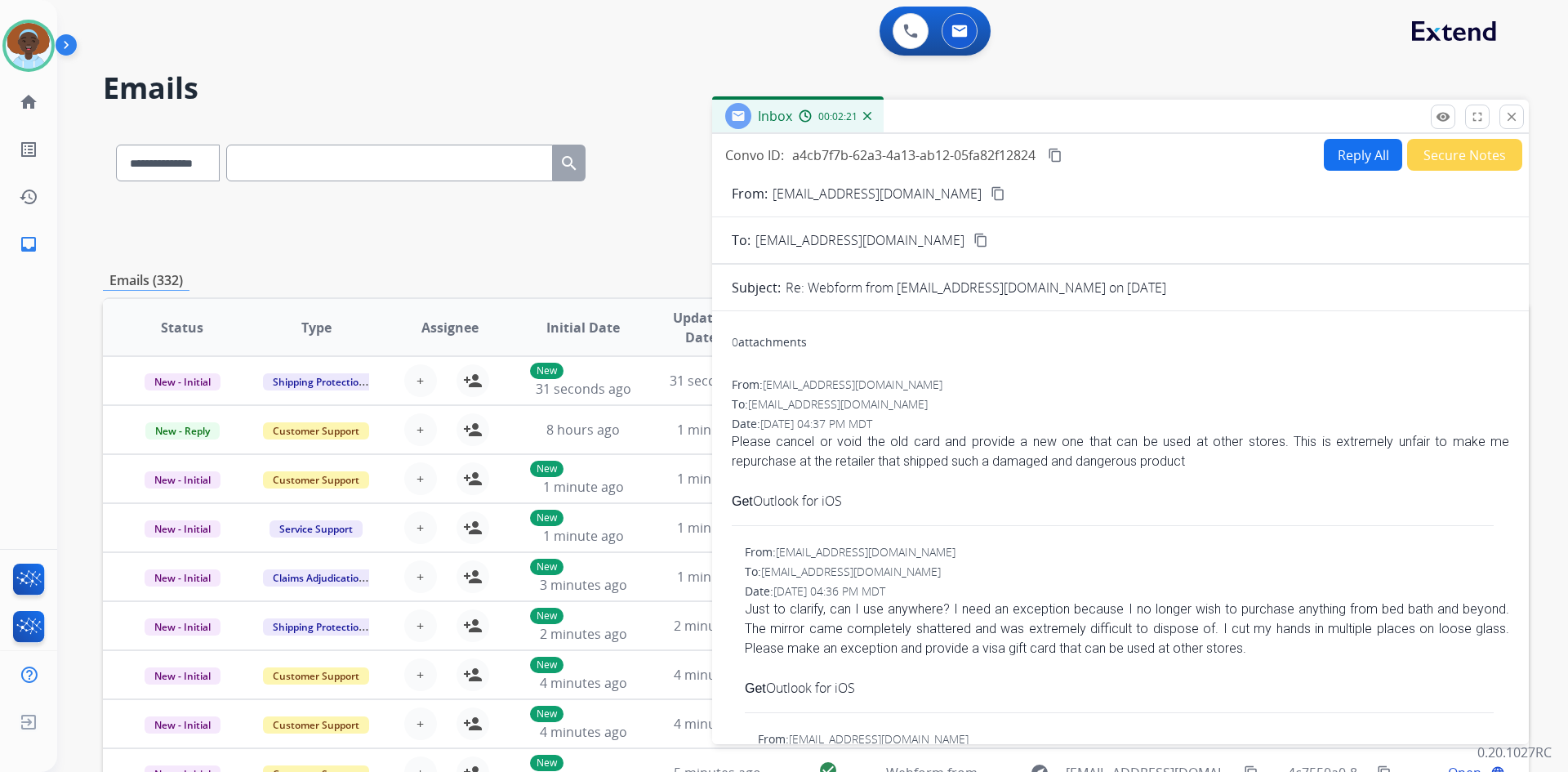
click at [1434, 164] on button "Secure Notes" at bounding box center [1465, 154] width 115 height 31
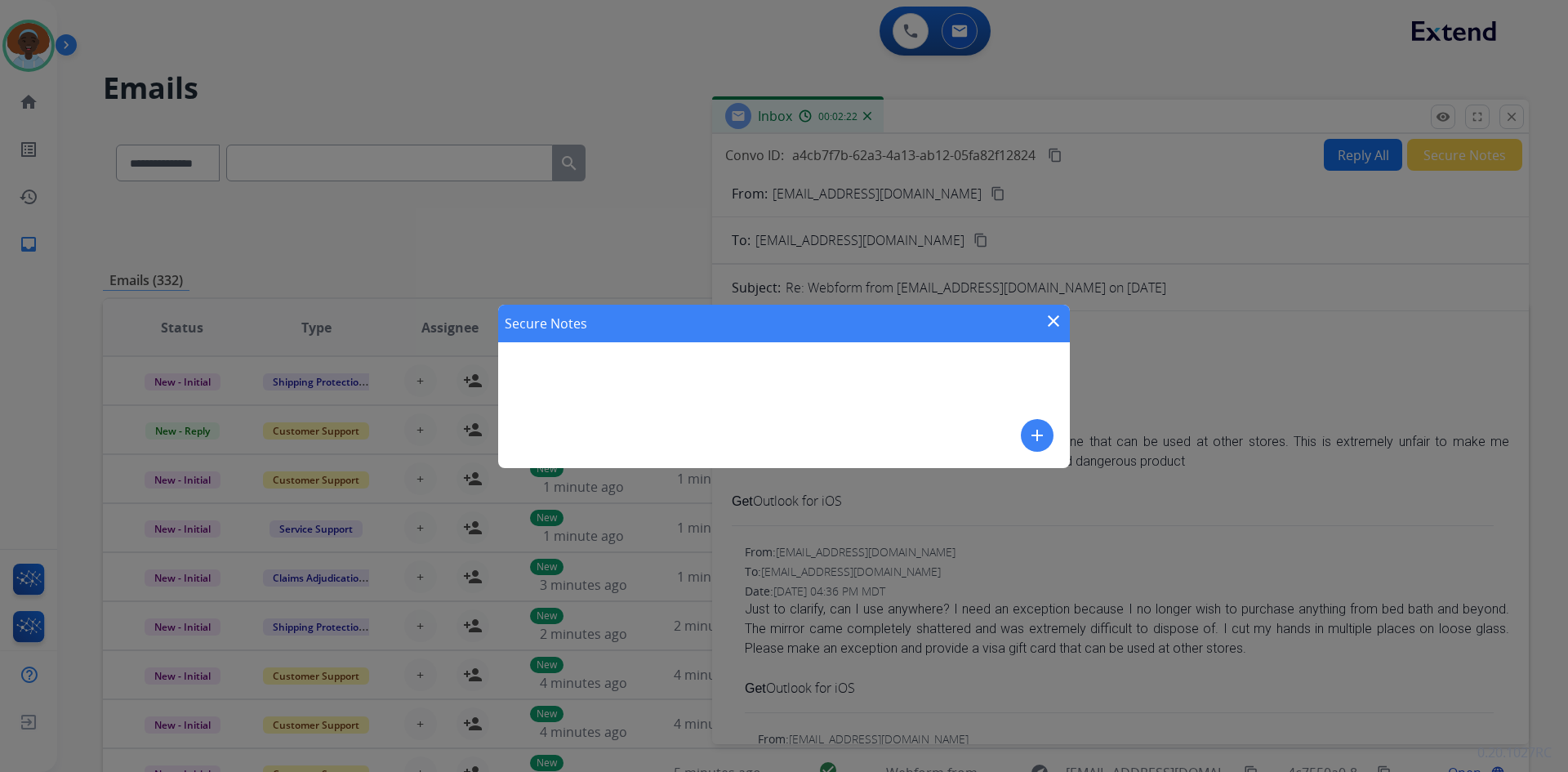
click at [1030, 428] on mat-icon "add" at bounding box center [1038, 435] width 20 height 20
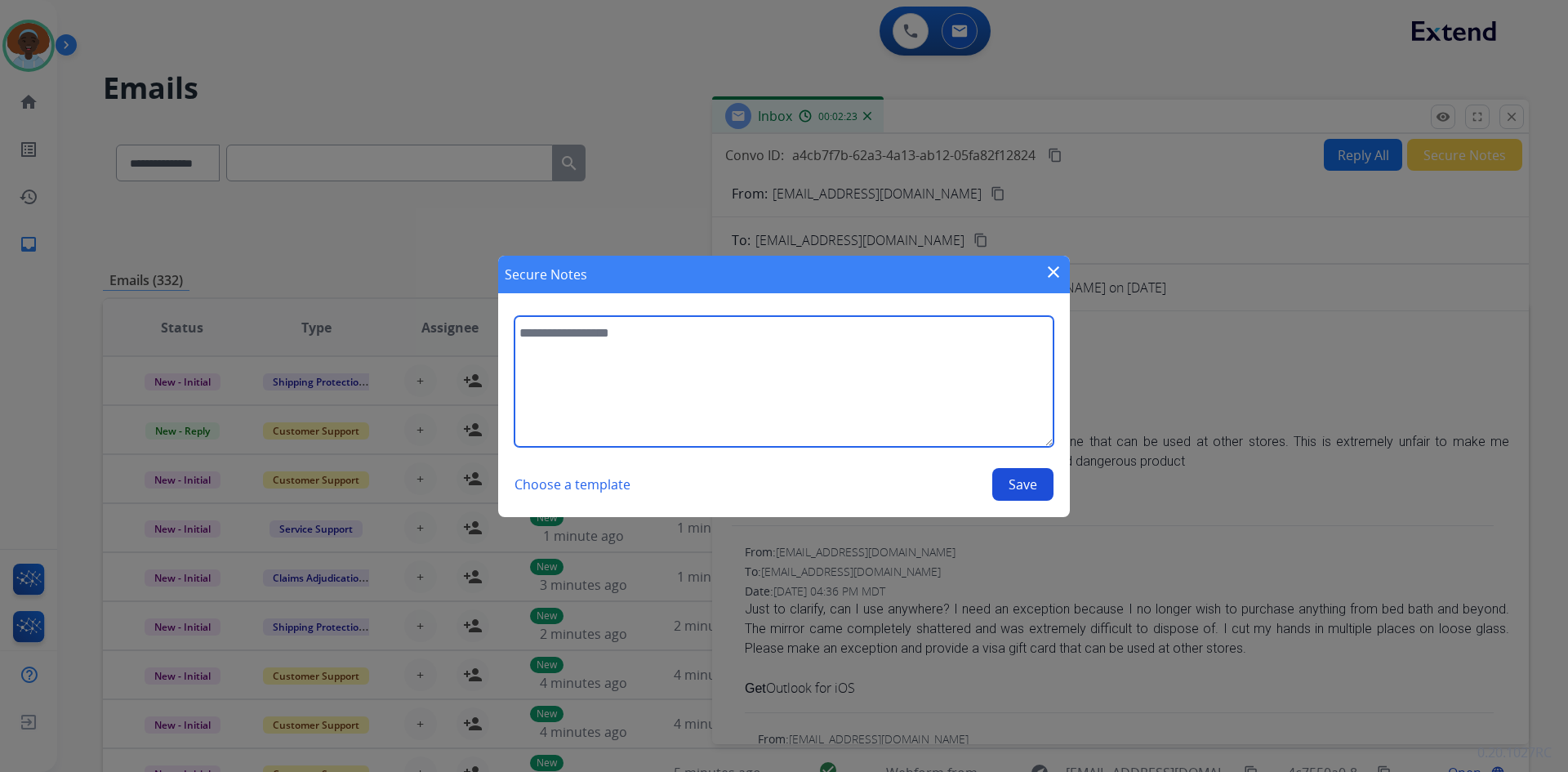
click at [541, 333] on textarea at bounding box center [784, 381] width 539 height 130
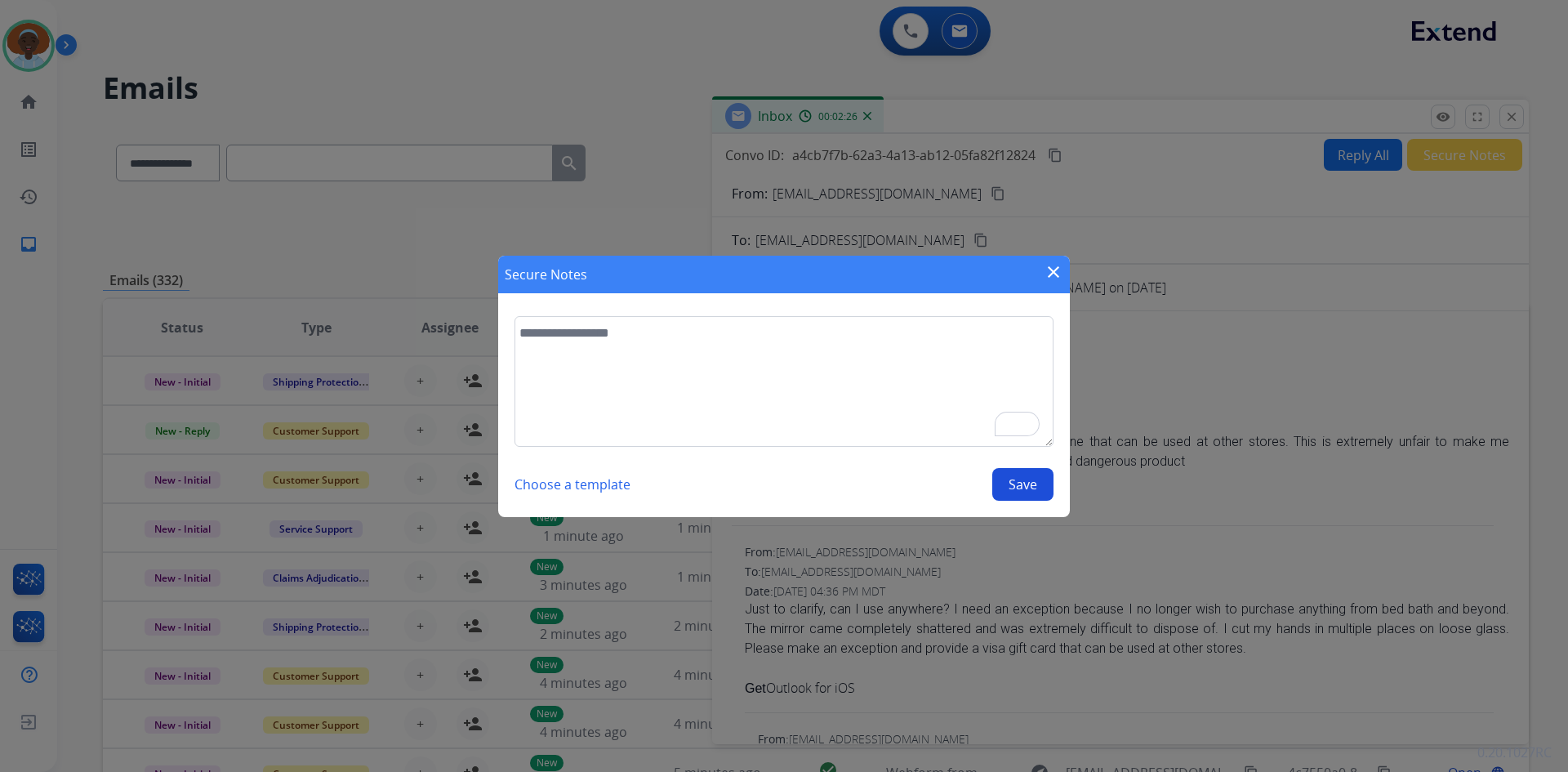
click at [1055, 265] on mat-icon "close" at bounding box center [1054, 272] width 20 height 20
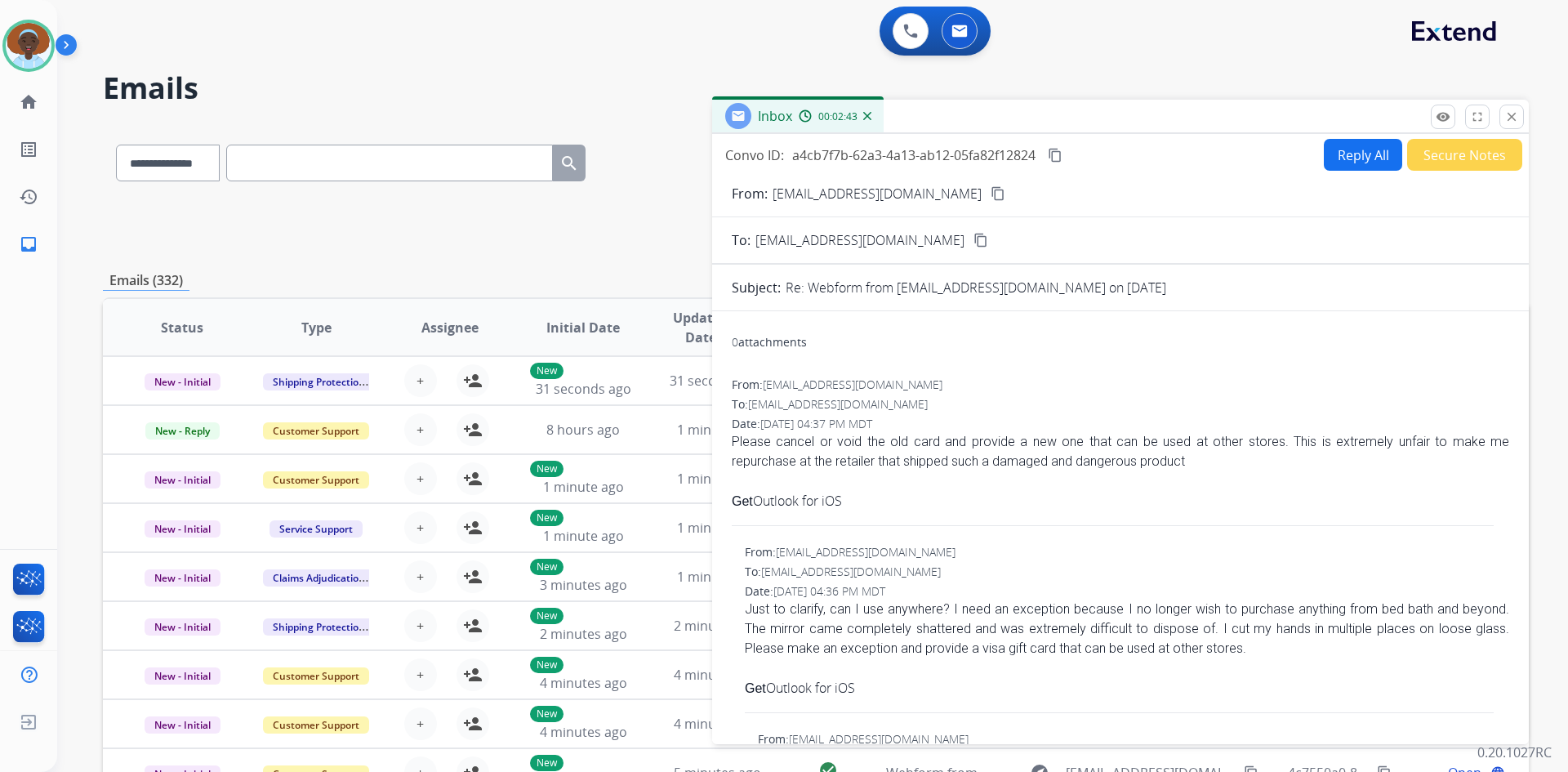
select select "**********"
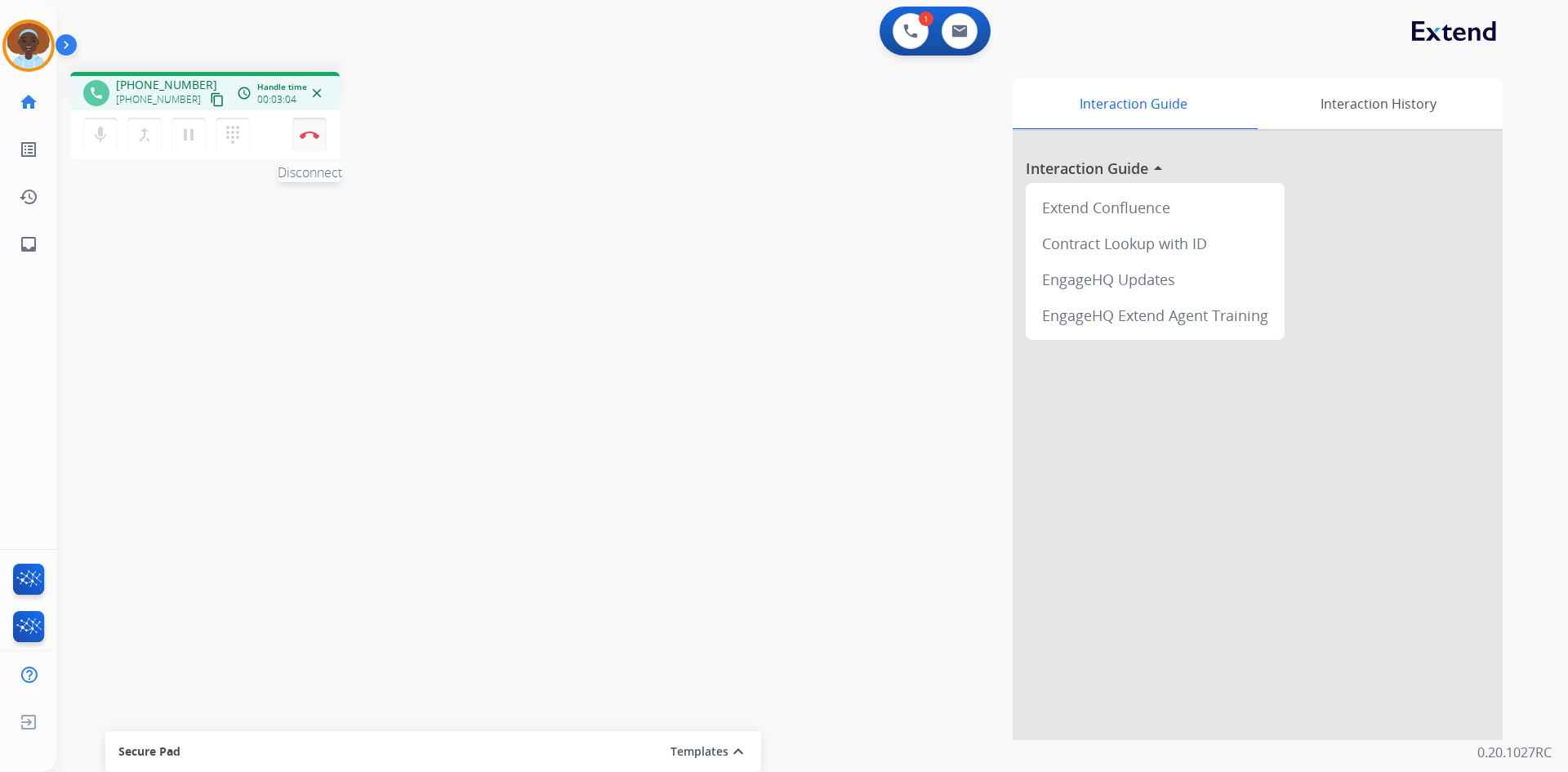
click at [311, 135] on img at bounding box center [310, 134] width 20 height 8
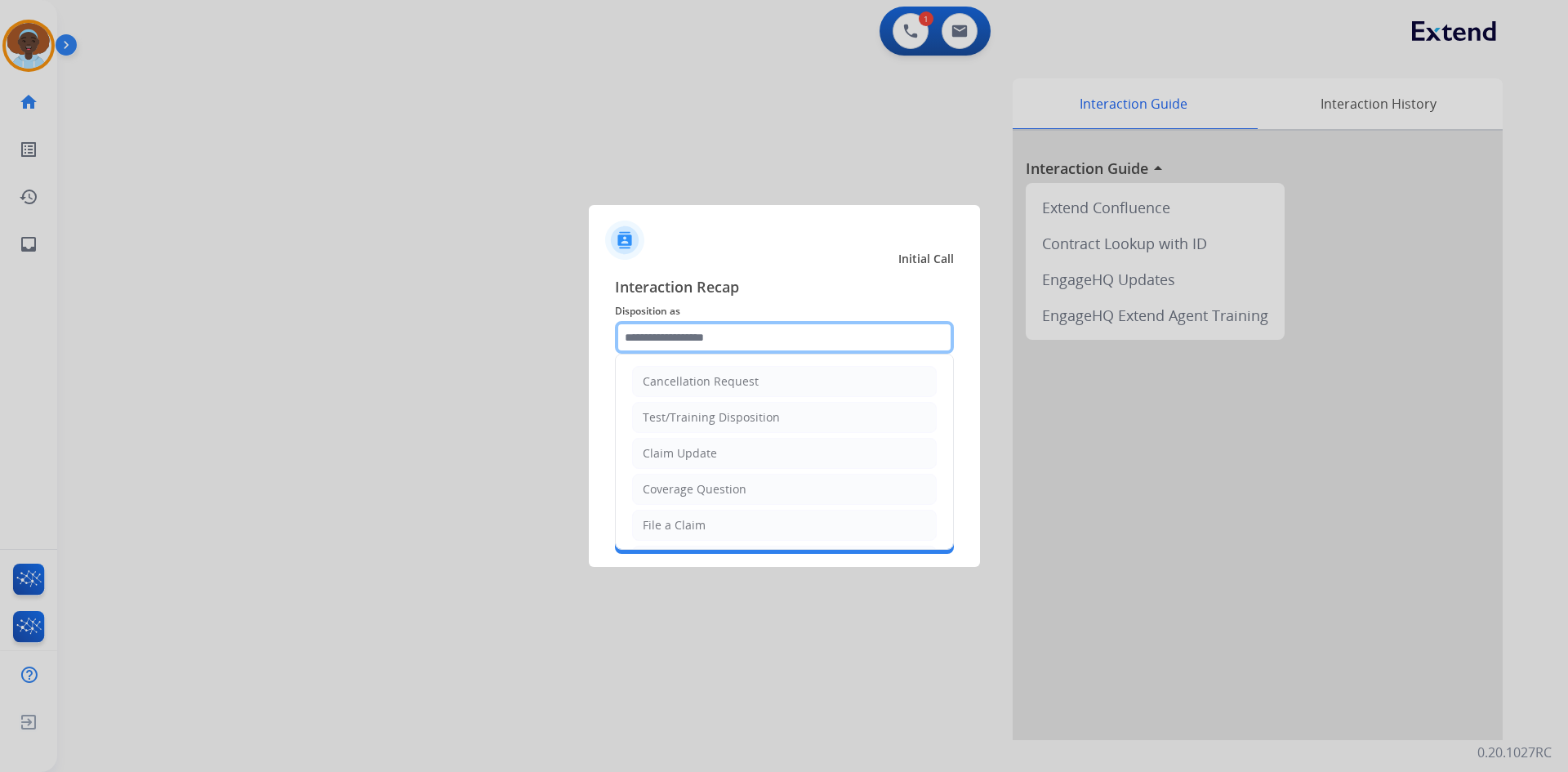
click at [773, 327] on input "text" at bounding box center [784, 337] width 339 height 32
click at [737, 452] on li "Claim Update" at bounding box center [784, 453] width 304 height 31
type input "**********"
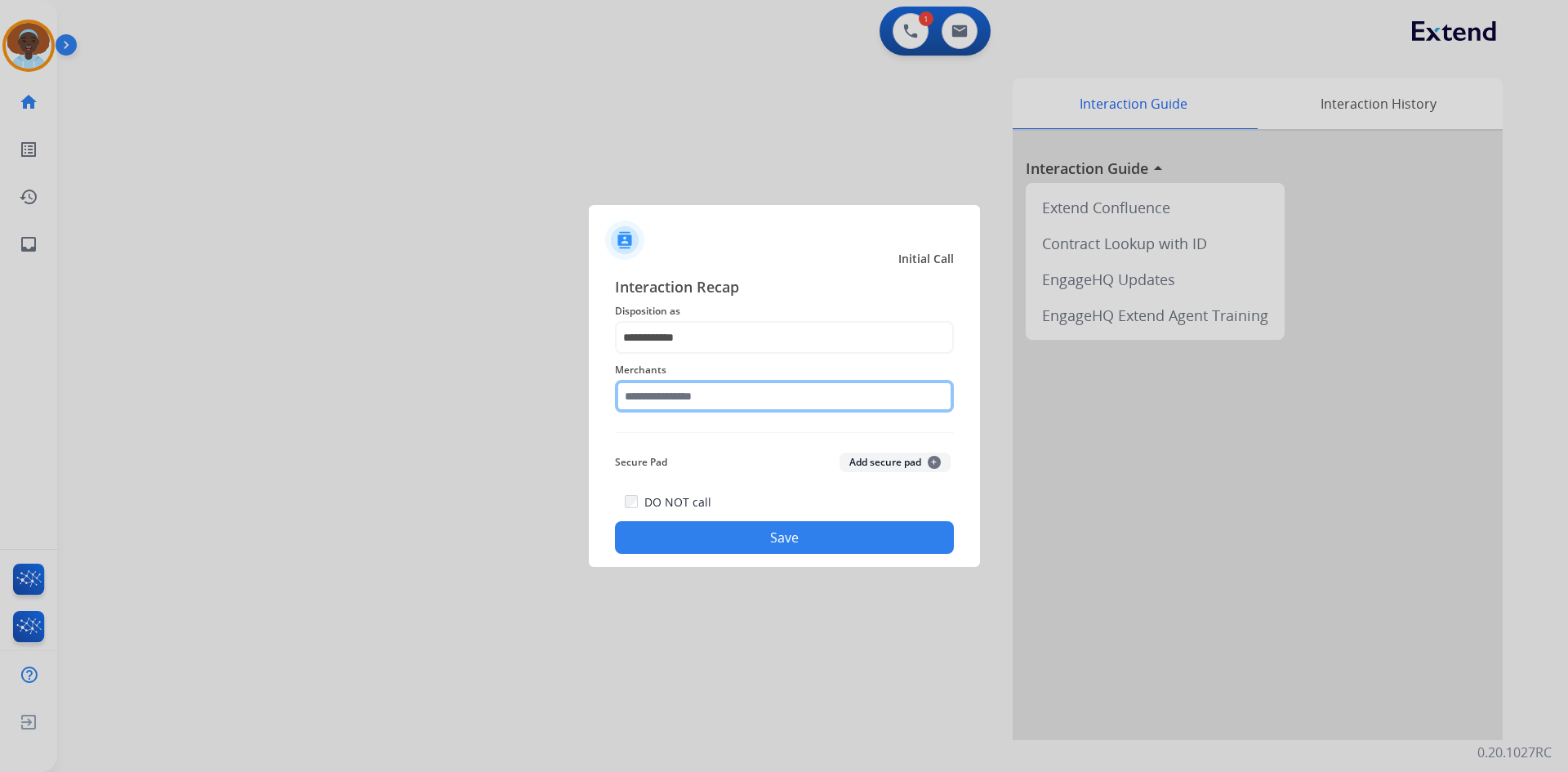
click at [706, 387] on input "text" at bounding box center [784, 396] width 339 height 32
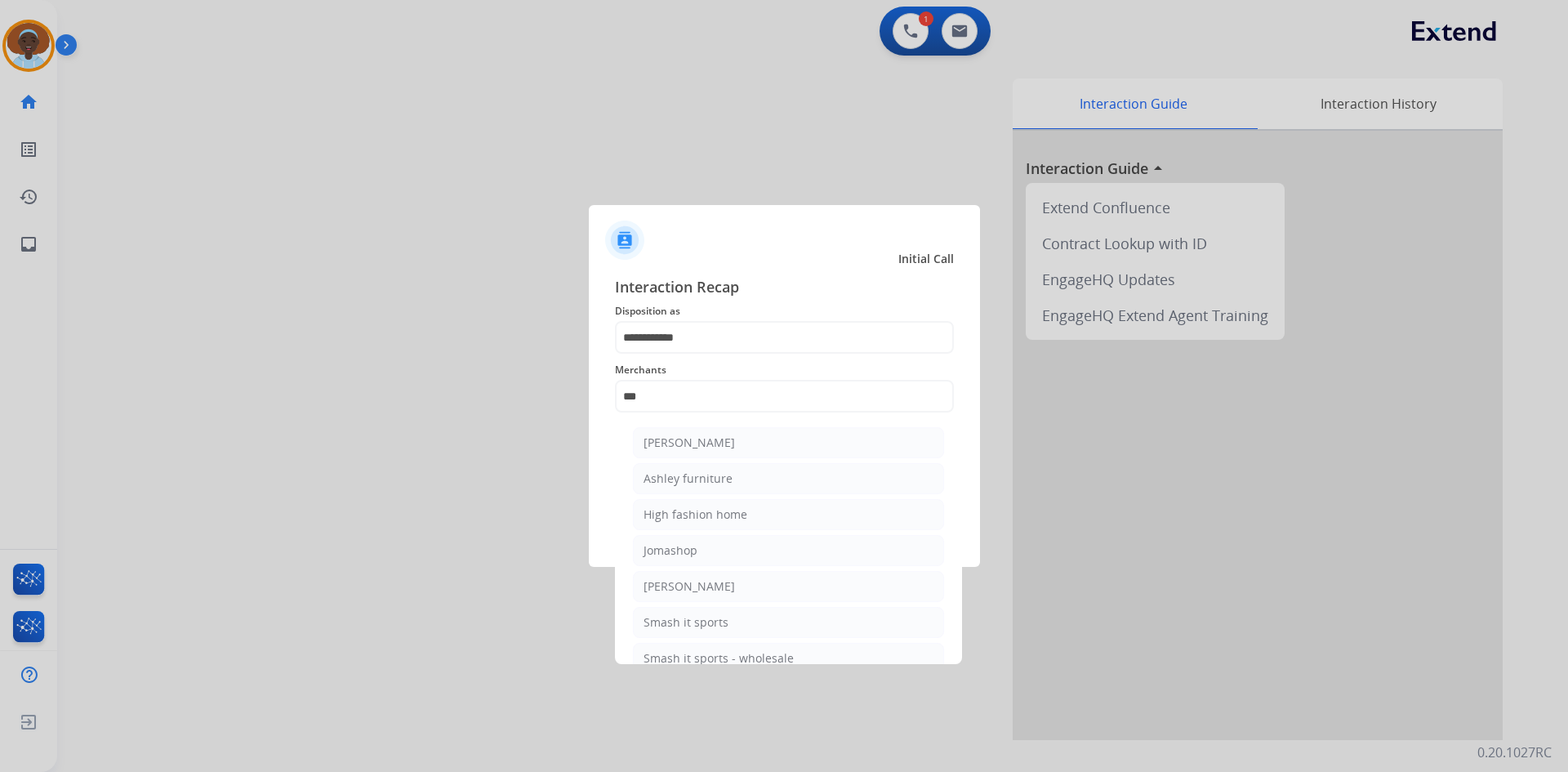
click at [722, 480] on div "Ashley furniture" at bounding box center [688, 479] width 89 height 16
type input "**********"
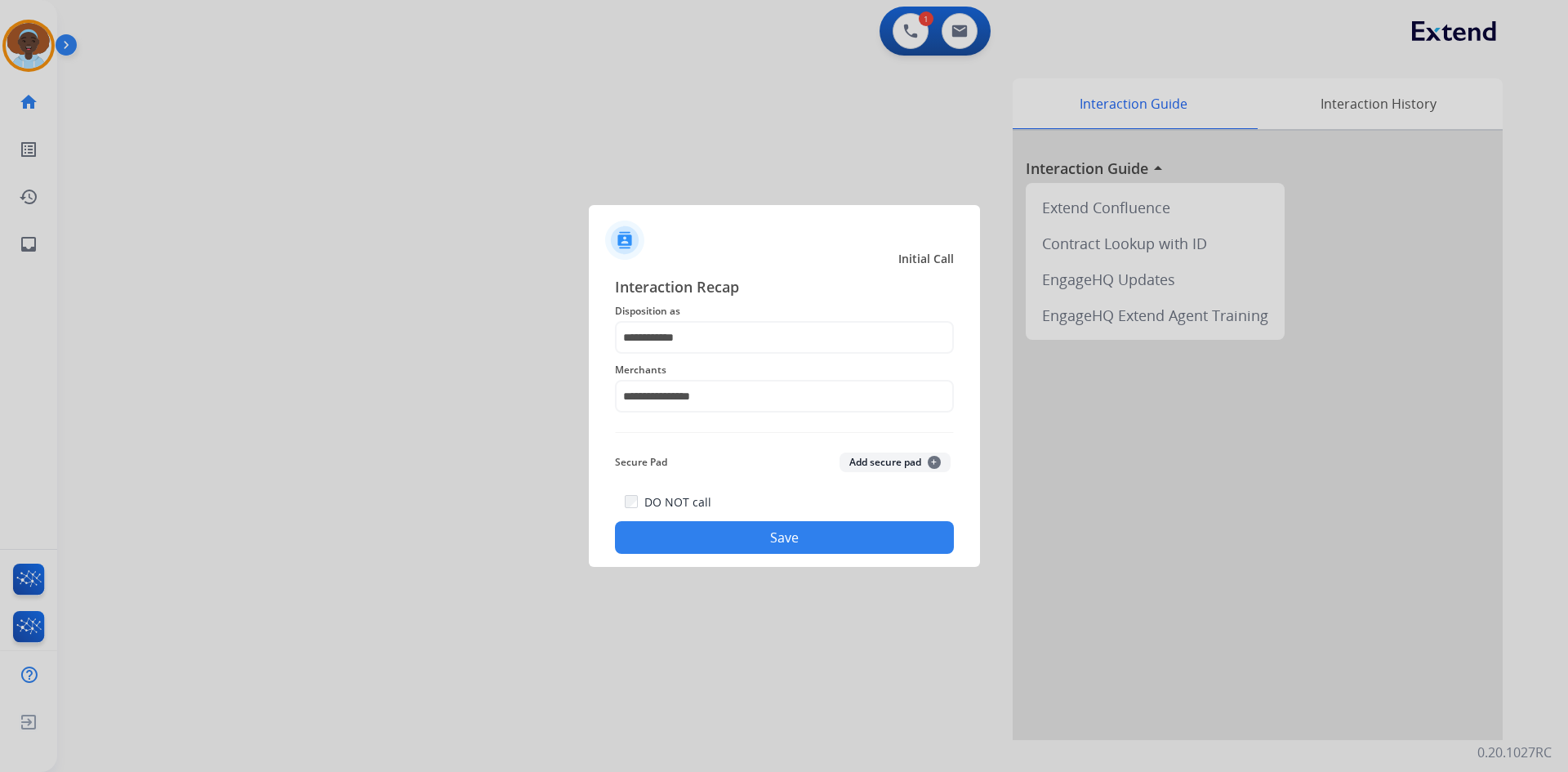
click at [757, 541] on button "Save" at bounding box center [784, 537] width 339 height 32
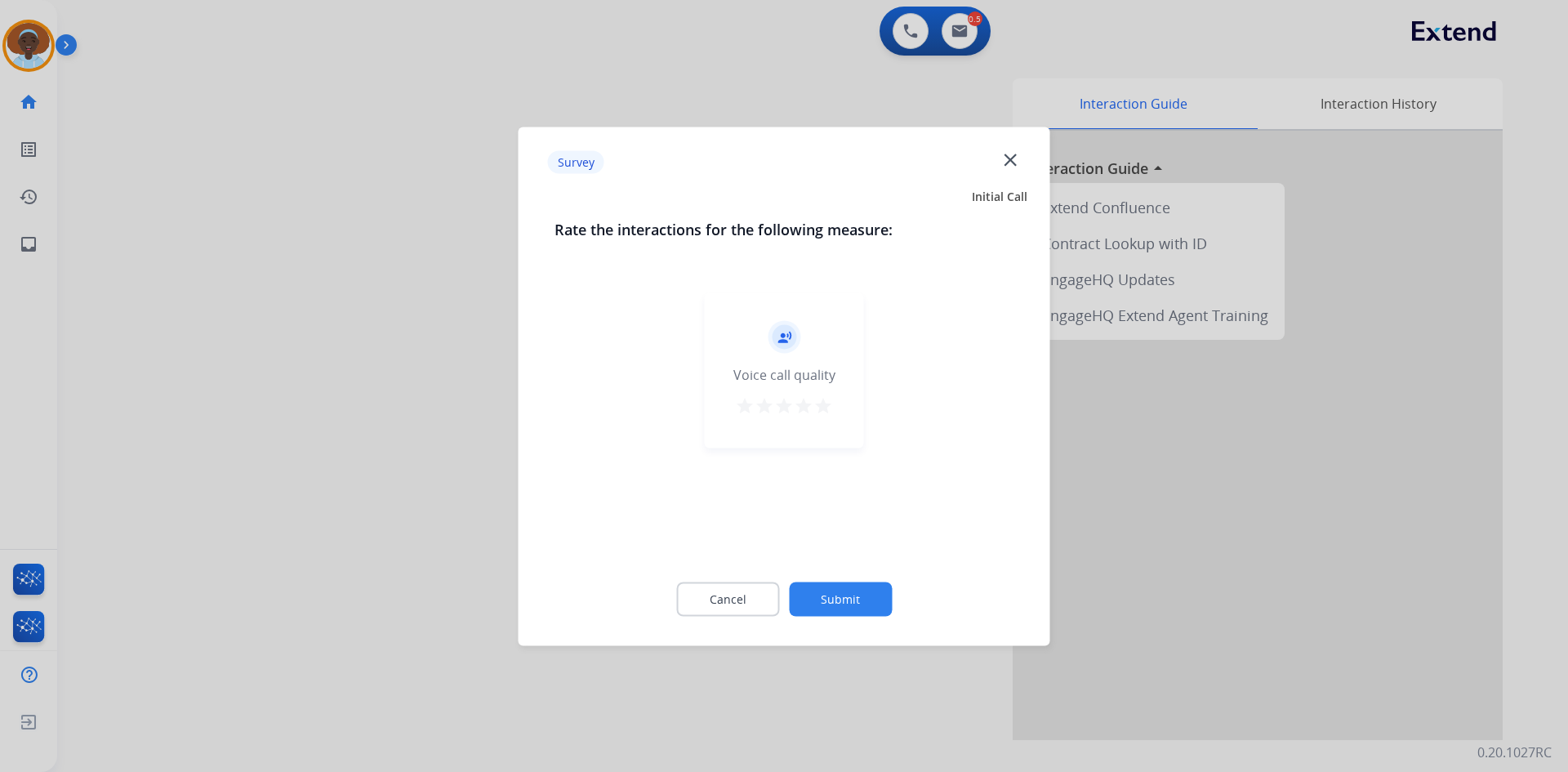
click at [825, 408] on mat-icon "star" at bounding box center [824, 405] width 20 height 20
click at [845, 604] on button "Submit" at bounding box center [841, 598] width 103 height 34
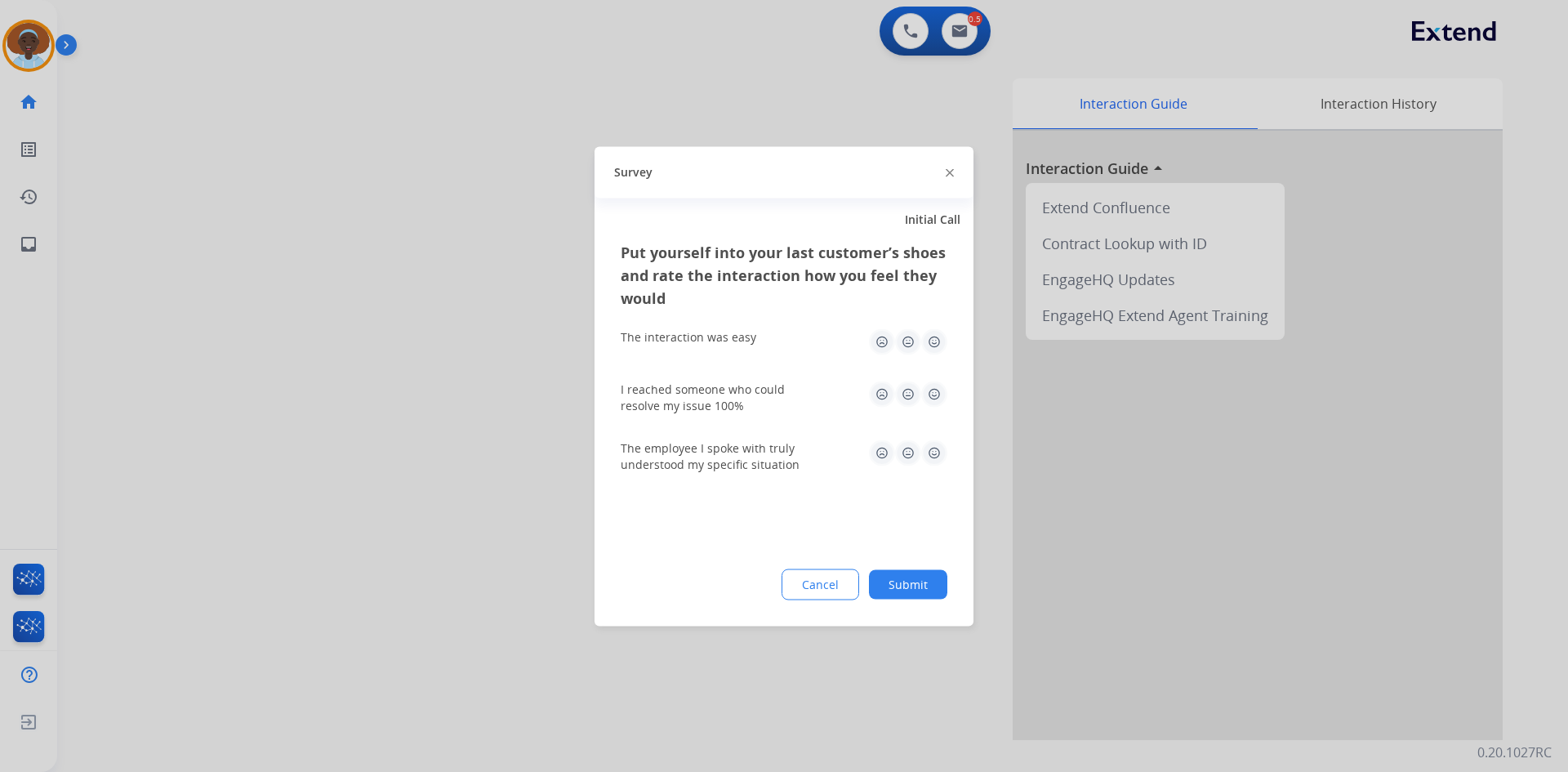
click at [940, 453] on img at bounding box center [934, 452] width 26 height 26
drag, startPoint x: 933, startPoint y: 401, endPoint x: 931, endPoint y: 375, distance: 26.1
click at [933, 399] on img at bounding box center [934, 393] width 26 height 26
click at [938, 333] on img at bounding box center [934, 341] width 26 height 26
click at [910, 567] on div "Put yourself into your last customer’s shoes and rate the interaction how you f…" at bounding box center [784, 433] width 379 height 385
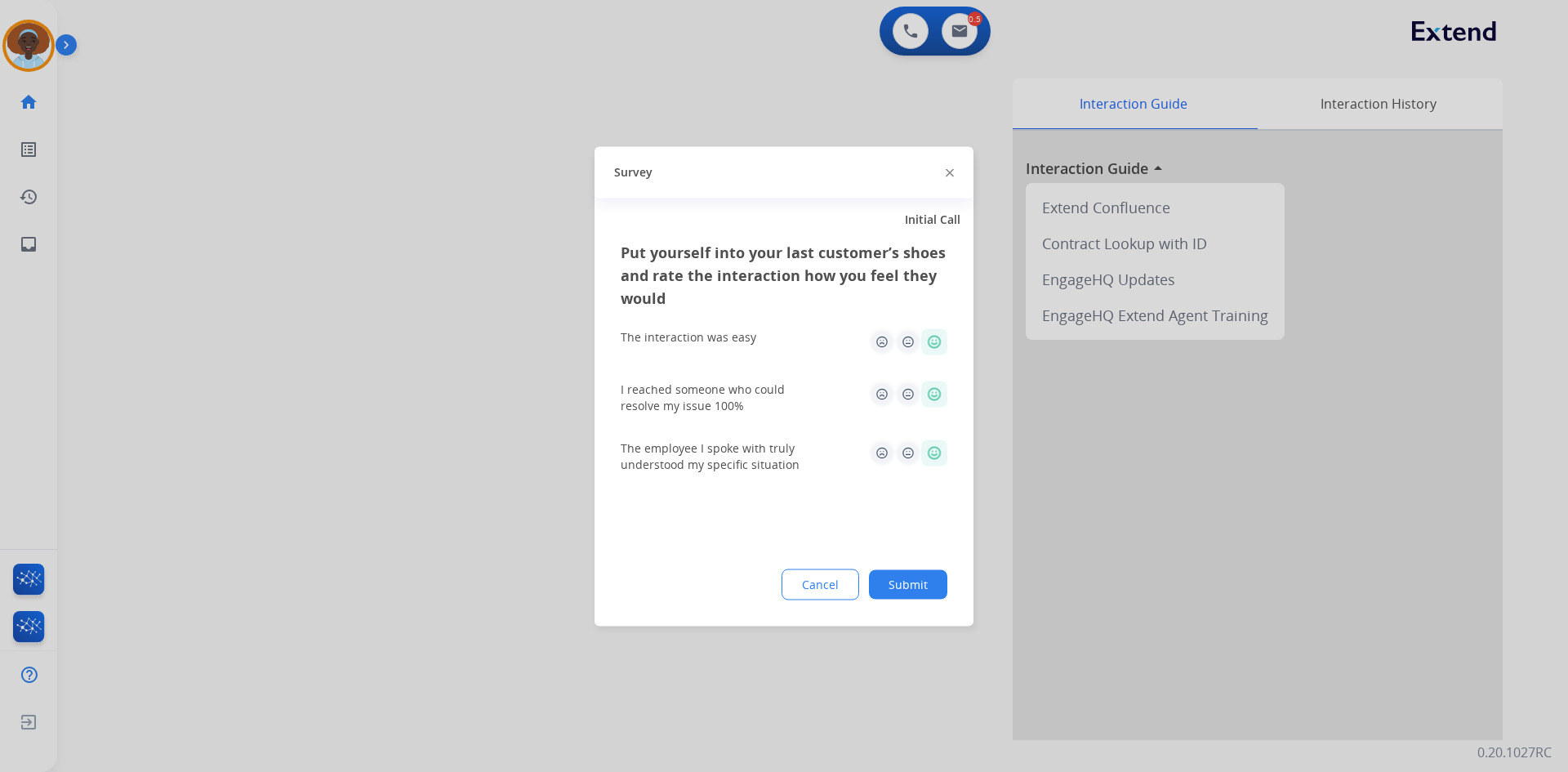
click at [916, 581] on button "Submit" at bounding box center [908, 583] width 78 height 30
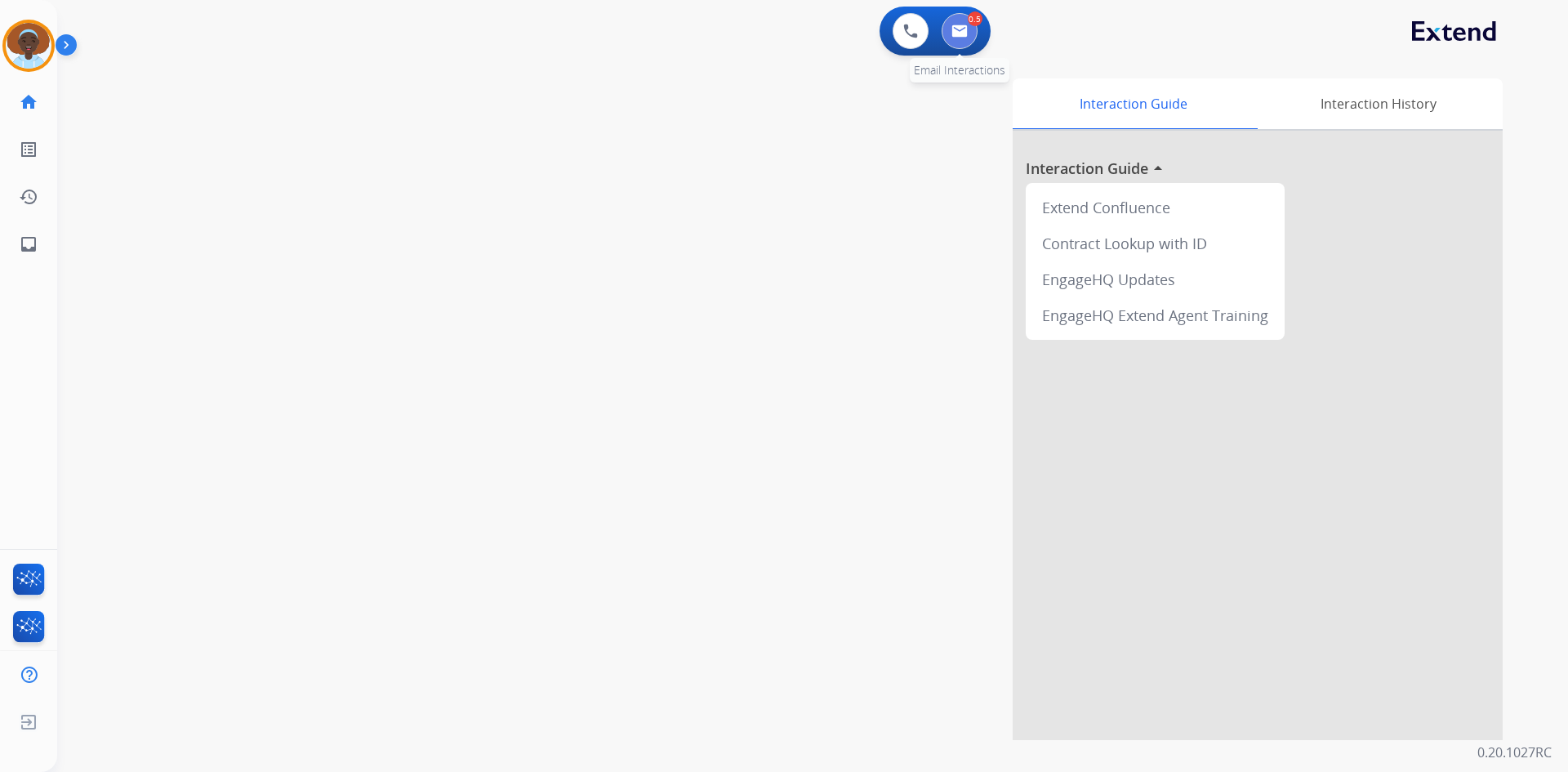
click at [946, 33] on button at bounding box center [960, 31] width 36 height 36
select select "**********"
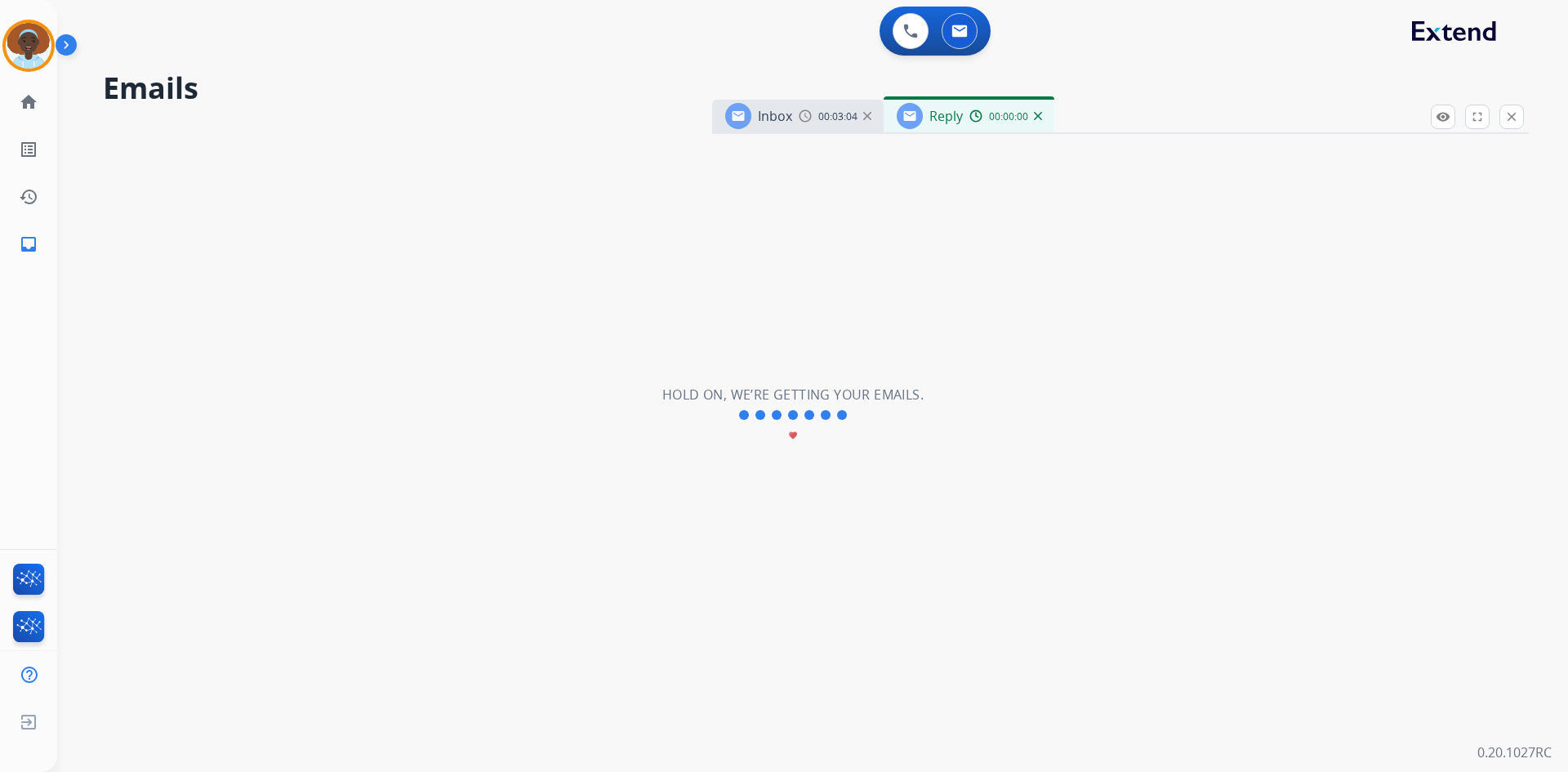
select select "**********"
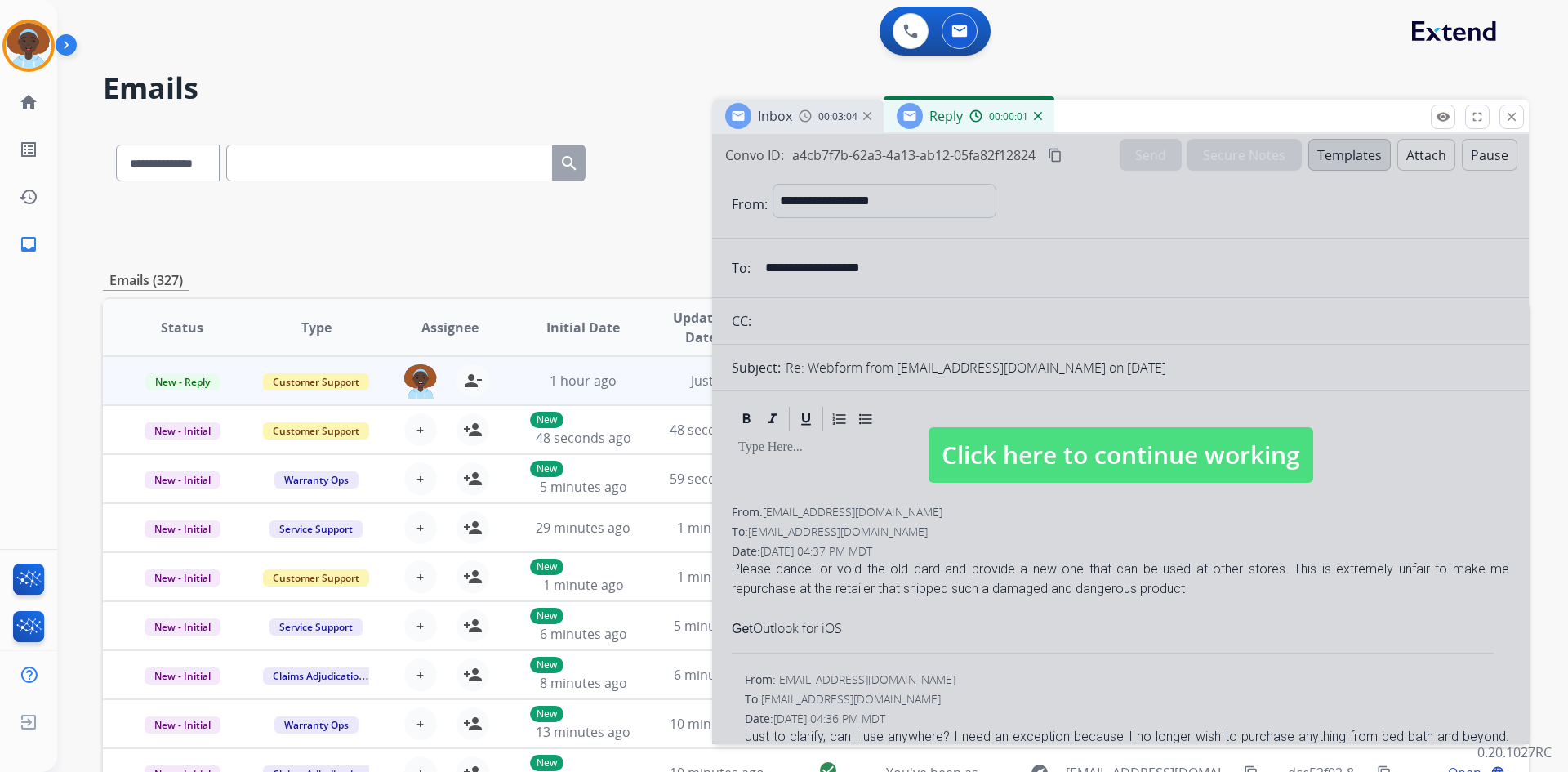
click at [1150, 442] on span "Click here to continue working" at bounding box center [1121, 455] width 384 height 56
select select
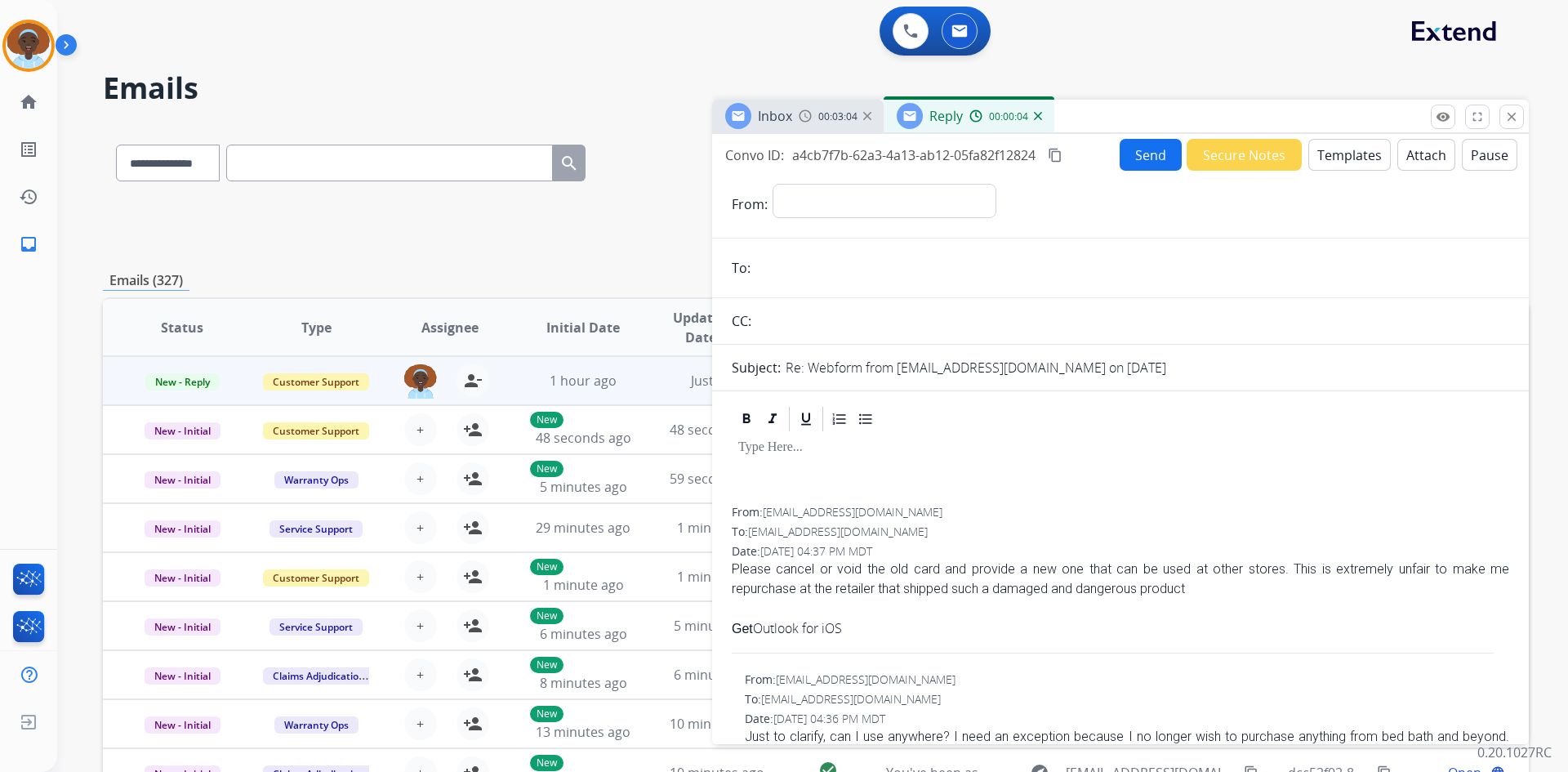
click at [1037, 117] on img at bounding box center [1038, 115] width 8 height 8
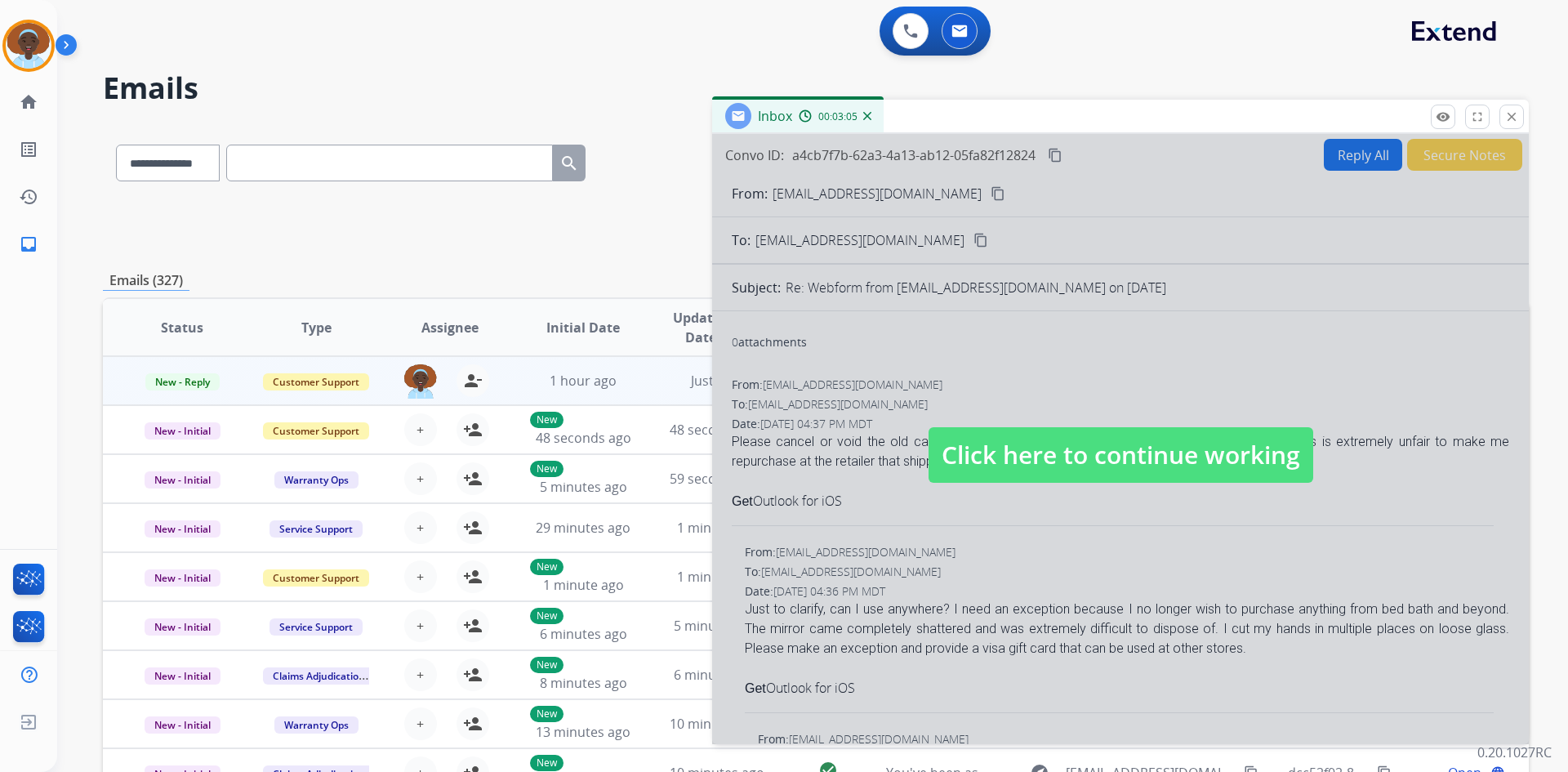
click at [1107, 472] on span "Click here to continue working" at bounding box center [1121, 455] width 384 height 56
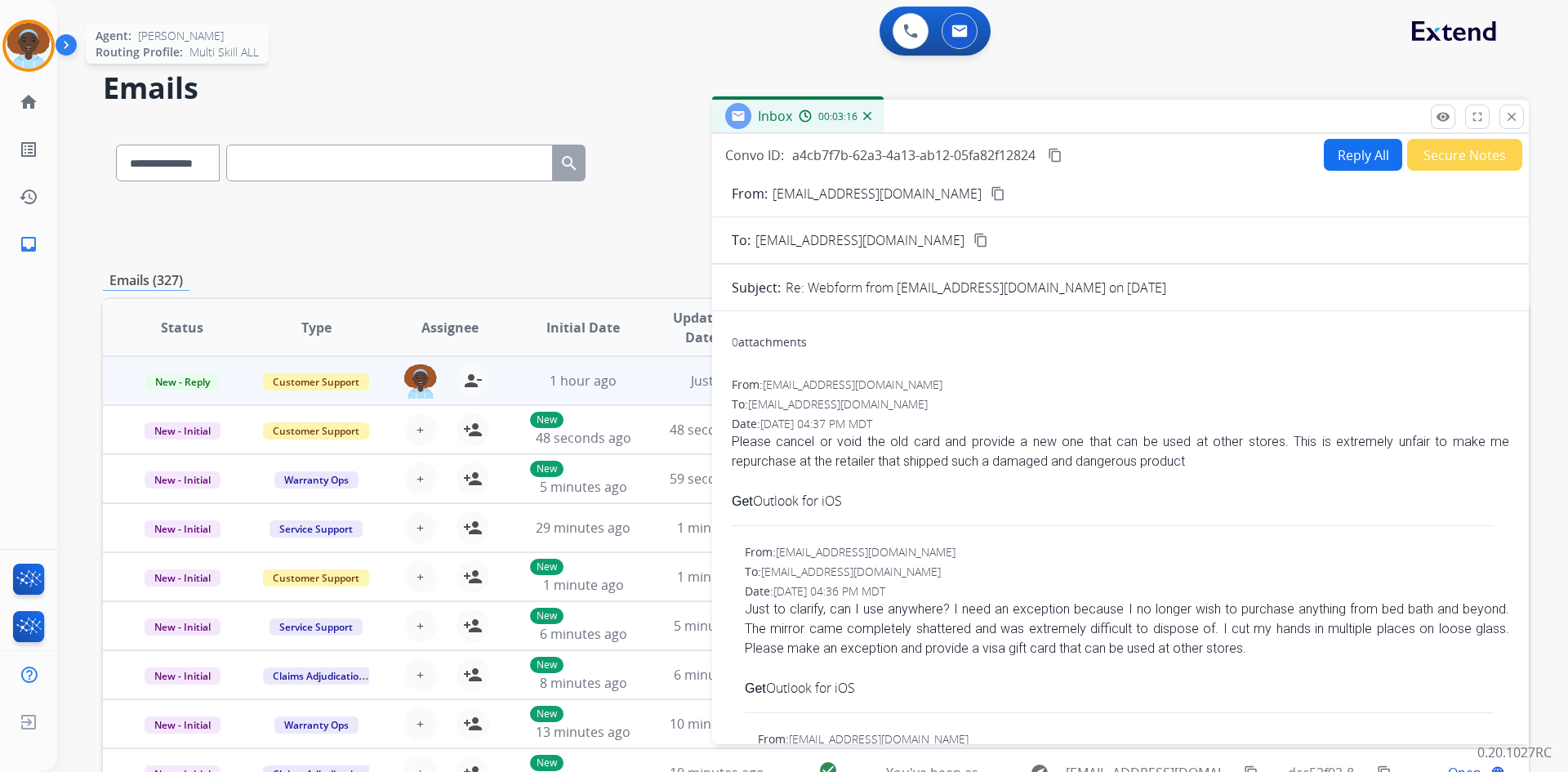
click at [35, 49] on img at bounding box center [28, 45] width 46 height 46
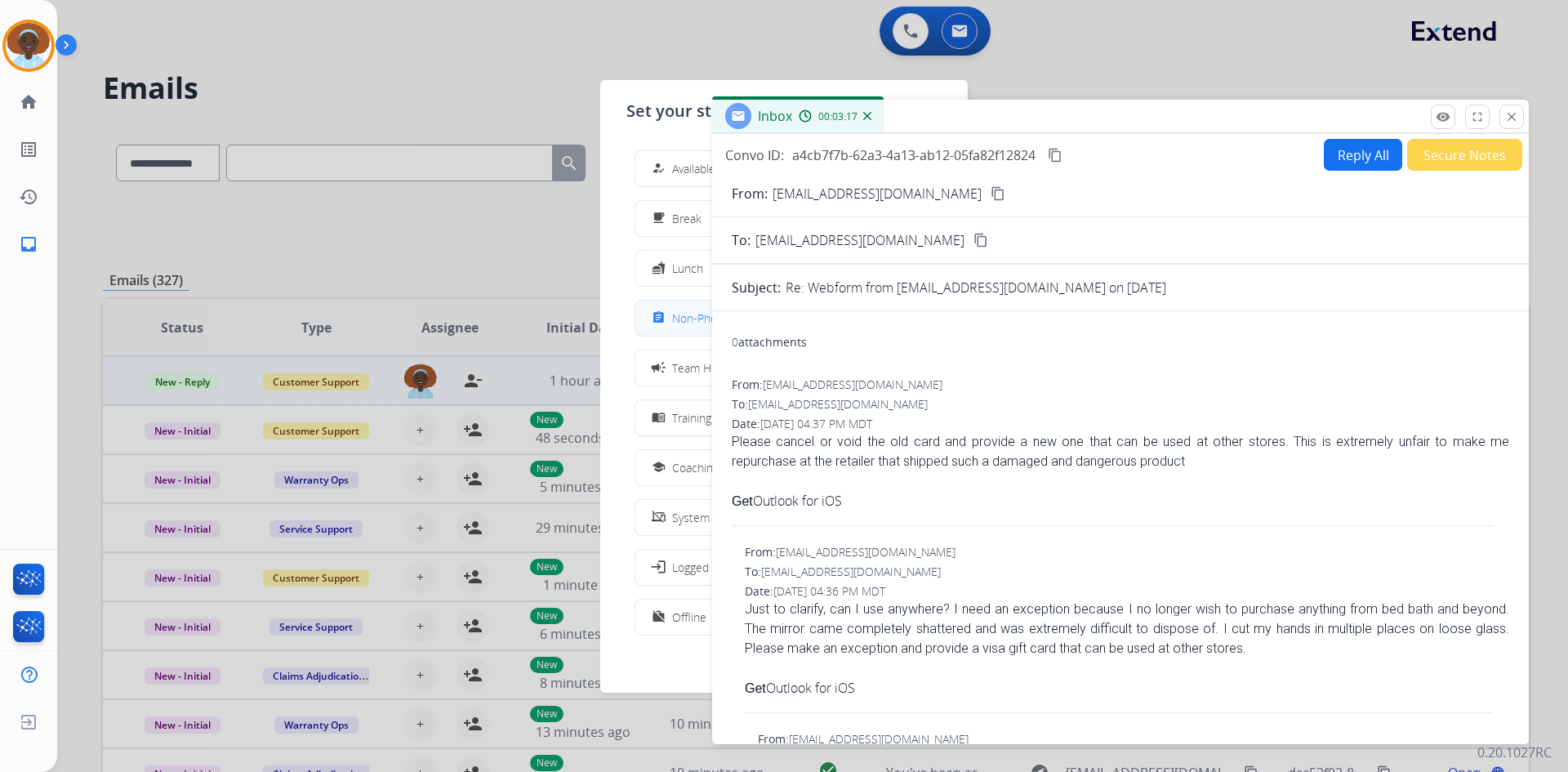
click at [668, 322] on div "assignment" at bounding box center [661, 318] width 23 height 20
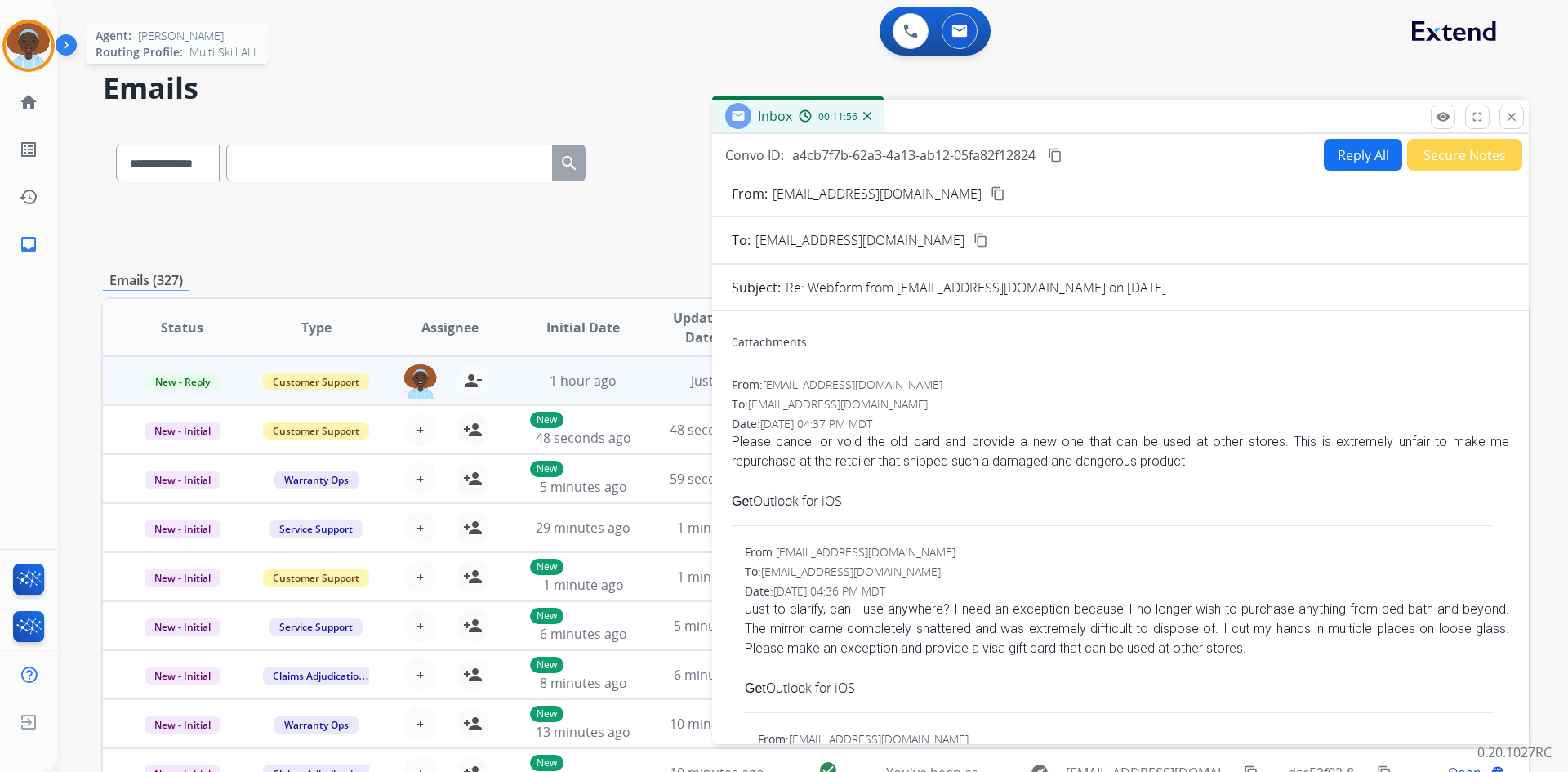
click at [24, 39] on img at bounding box center [28, 45] width 46 height 46
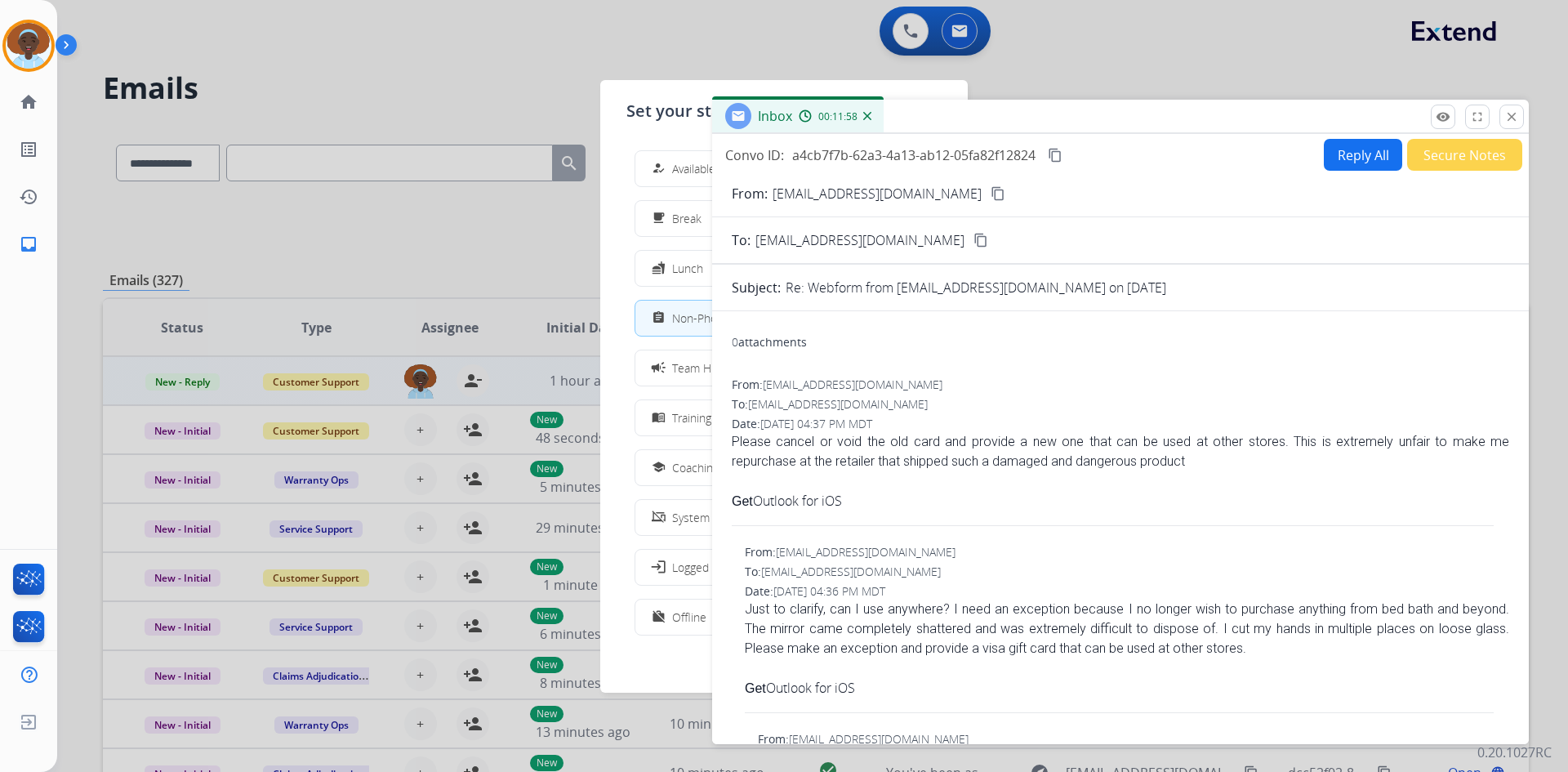
drag, startPoint x: 662, startPoint y: 163, endPoint x: 675, endPoint y: 225, distance: 63.3
click at [662, 164] on mat-icon "how_to_reg" at bounding box center [658, 168] width 14 height 13
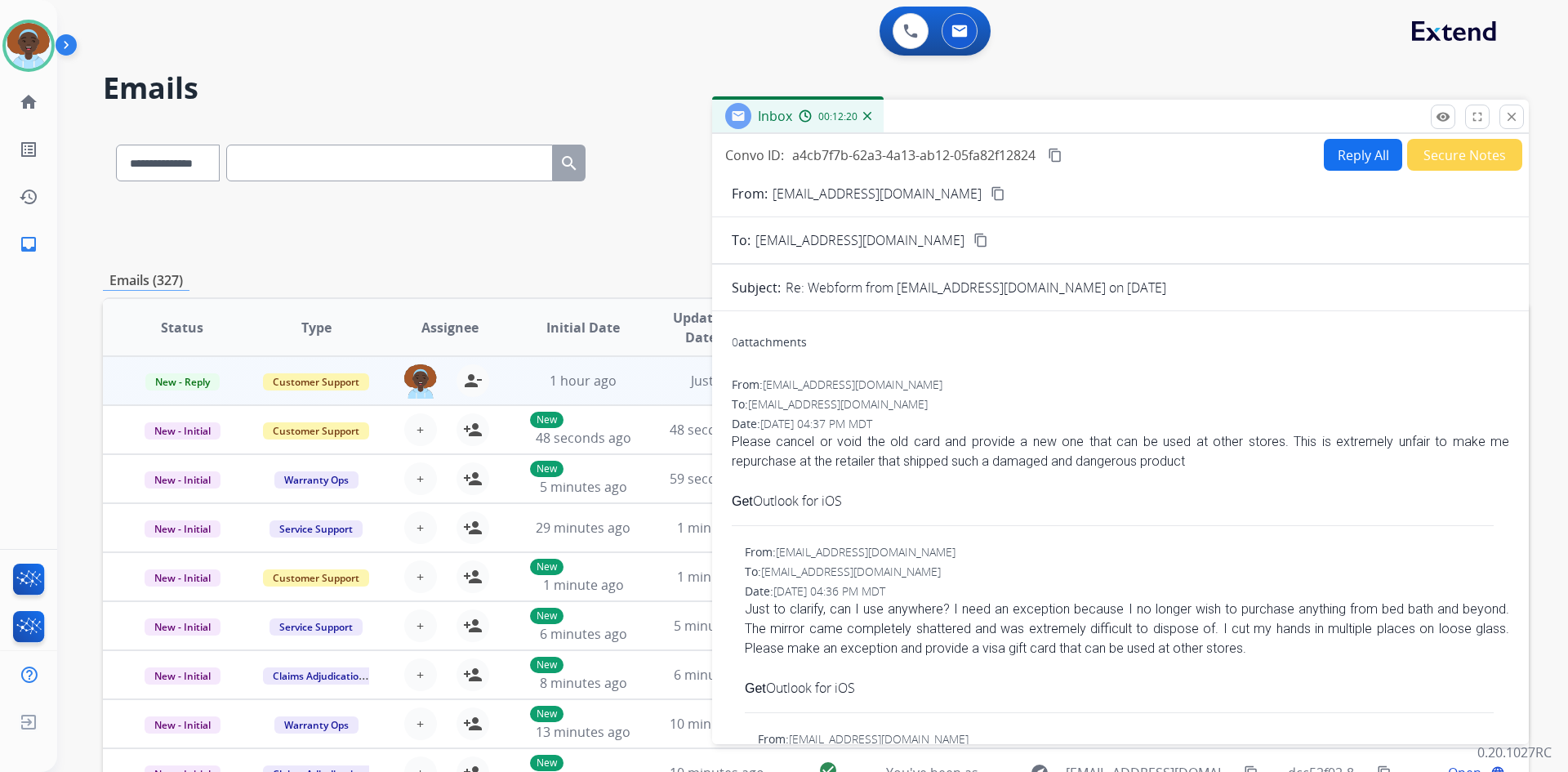
click at [1337, 150] on button "Reply All" at bounding box center [1363, 154] width 78 height 31
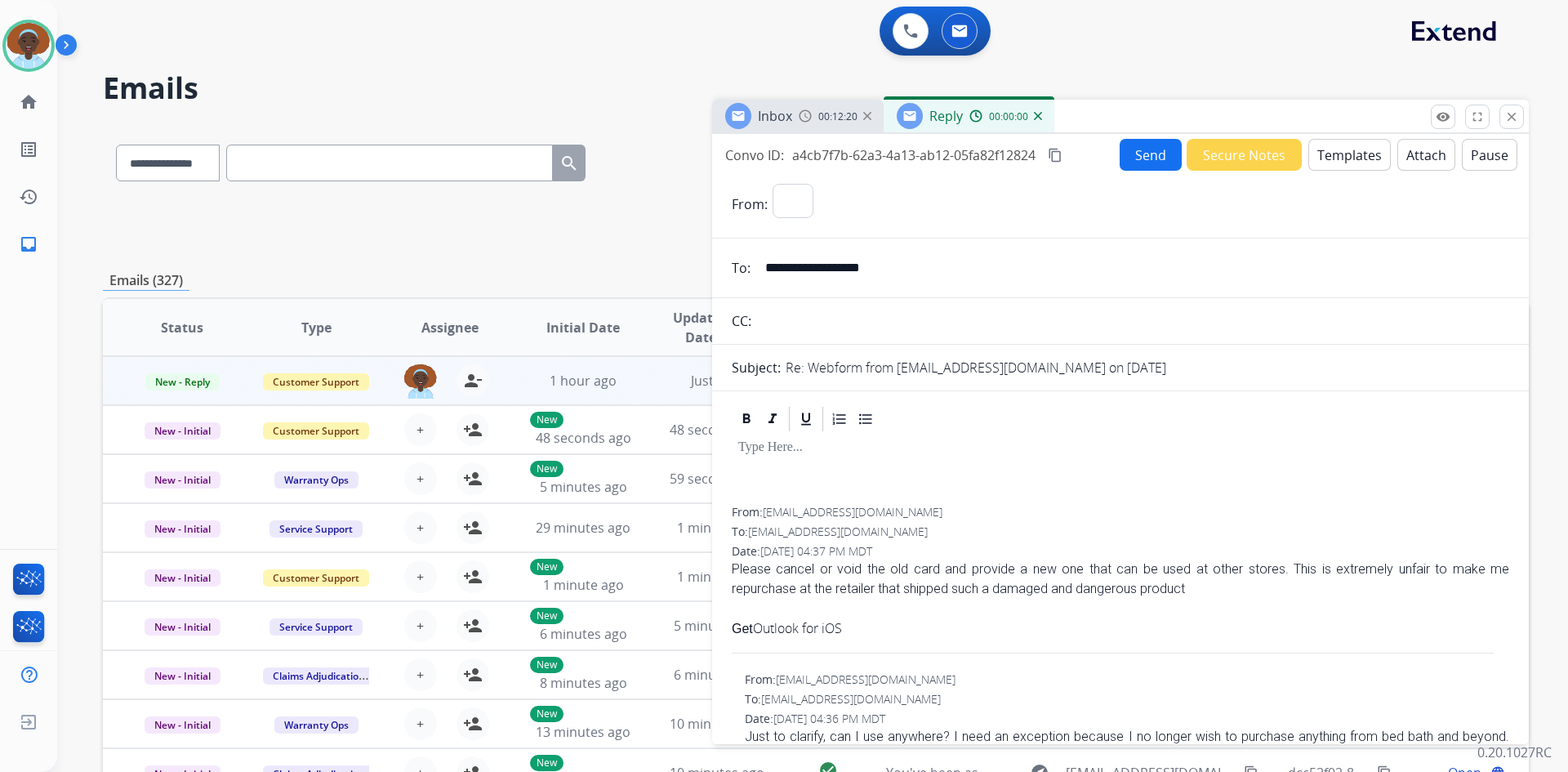
select select "**********"
click at [1341, 157] on button "Templates" at bounding box center [1350, 154] width 83 height 31
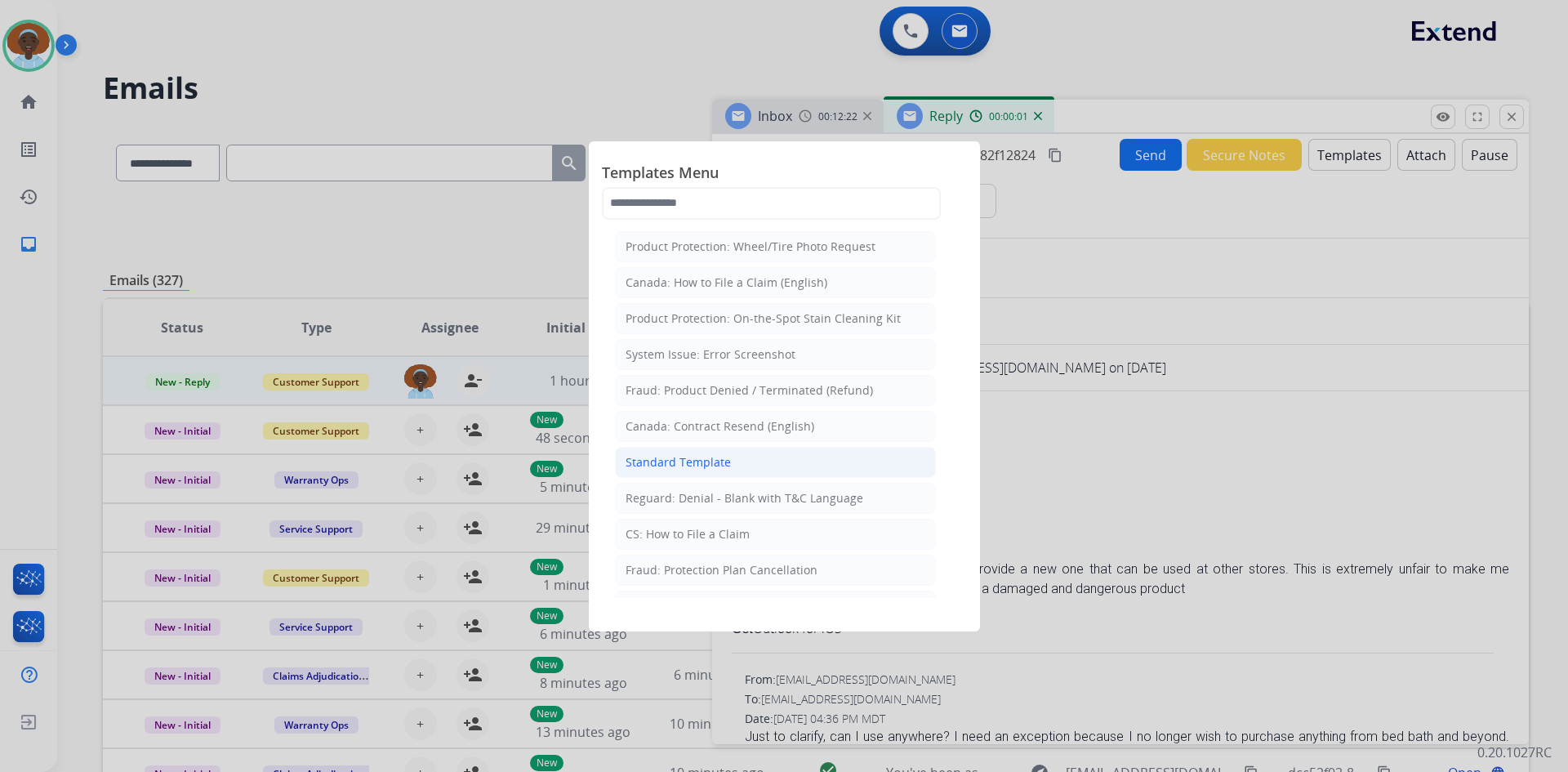
click at [690, 462] on div "Standard Template" at bounding box center [678, 462] width 105 height 16
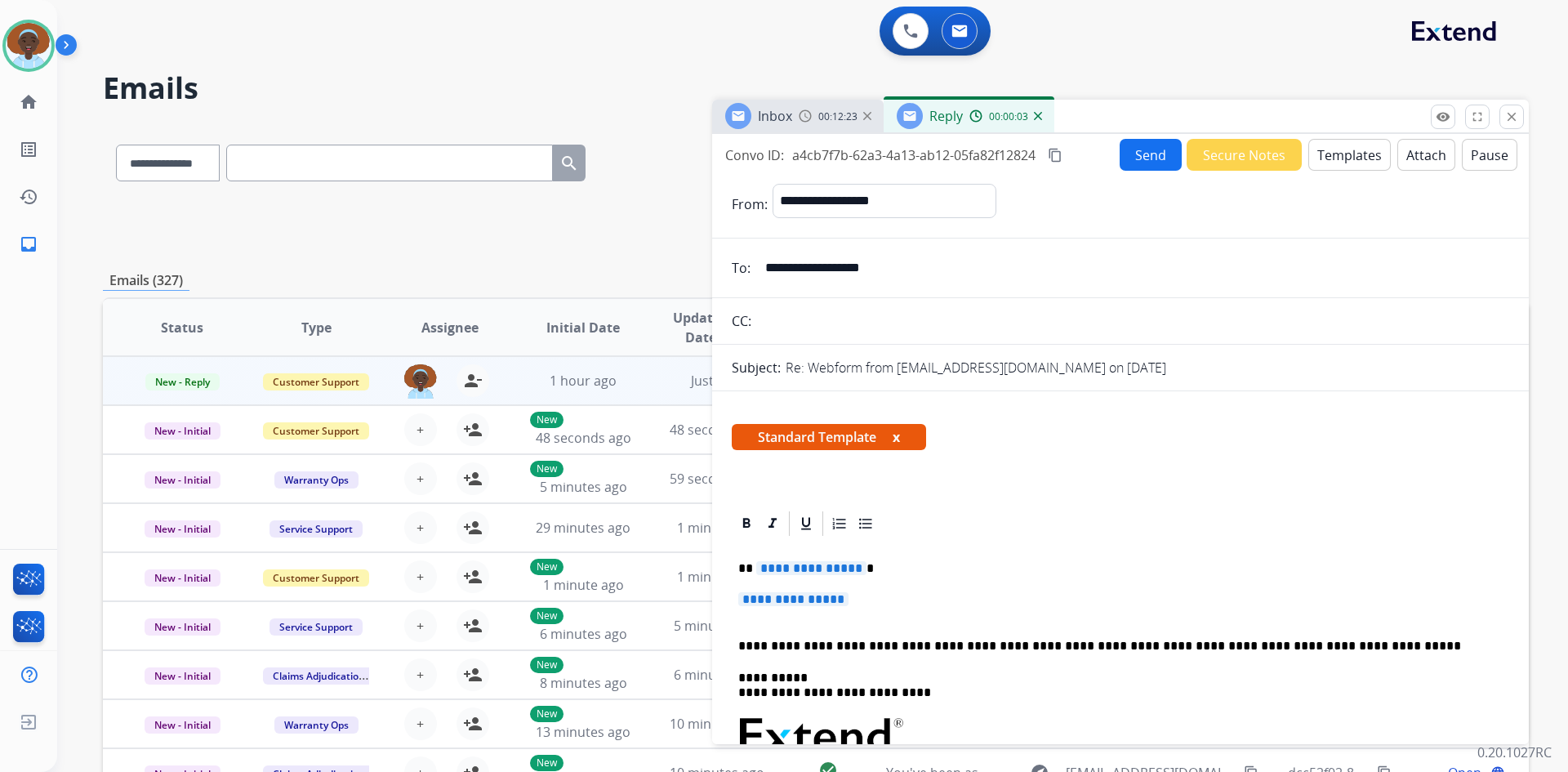
click at [800, 567] on span "**********" at bounding box center [811, 567] width 111 height 13
click at [773, 598] on span "**********" at bounding box center [793, 598] width 111 height 13
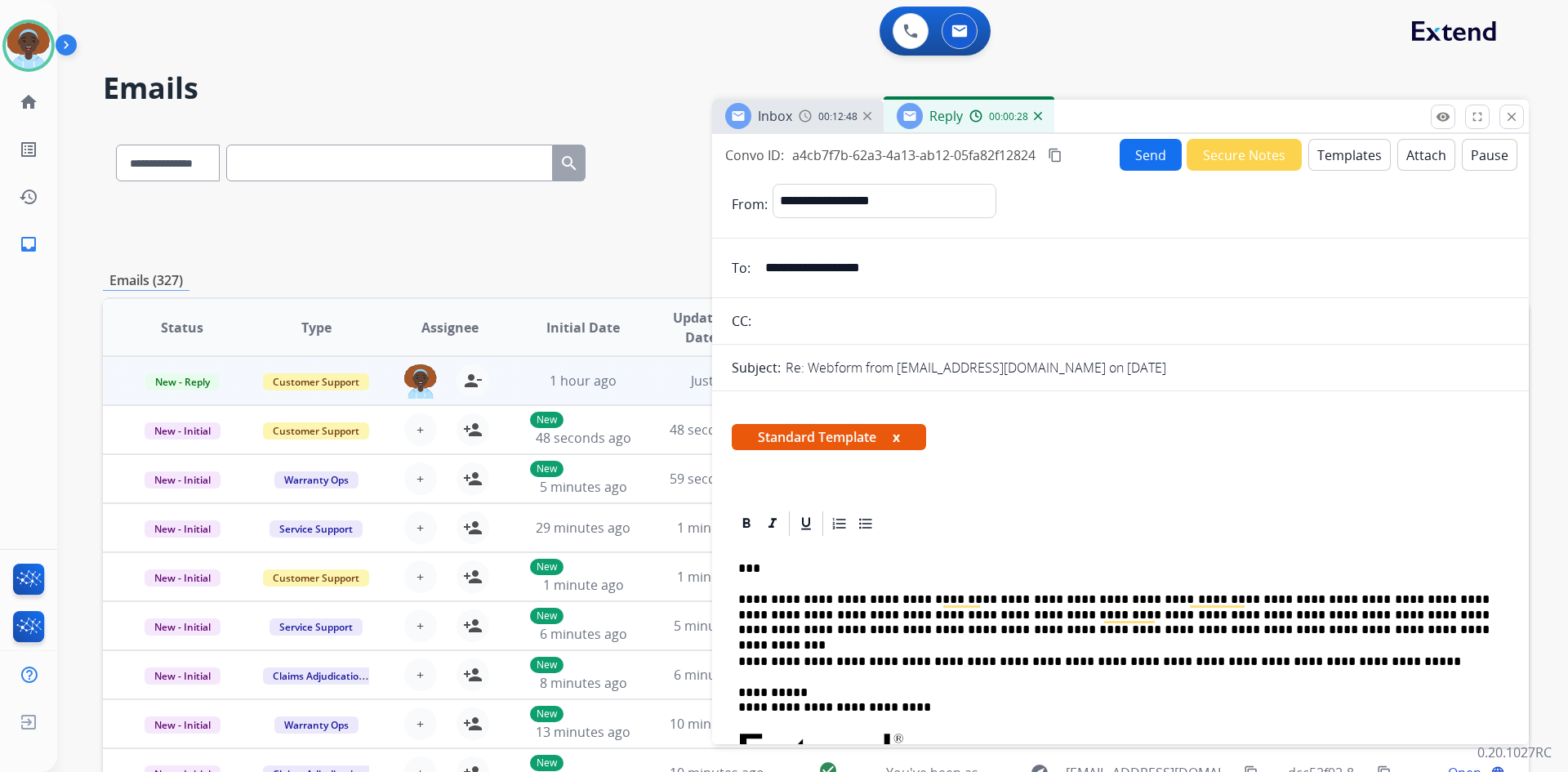
click at [1143, 153] on button "Send" at bounding box center [1150, 154] width 62 height 31
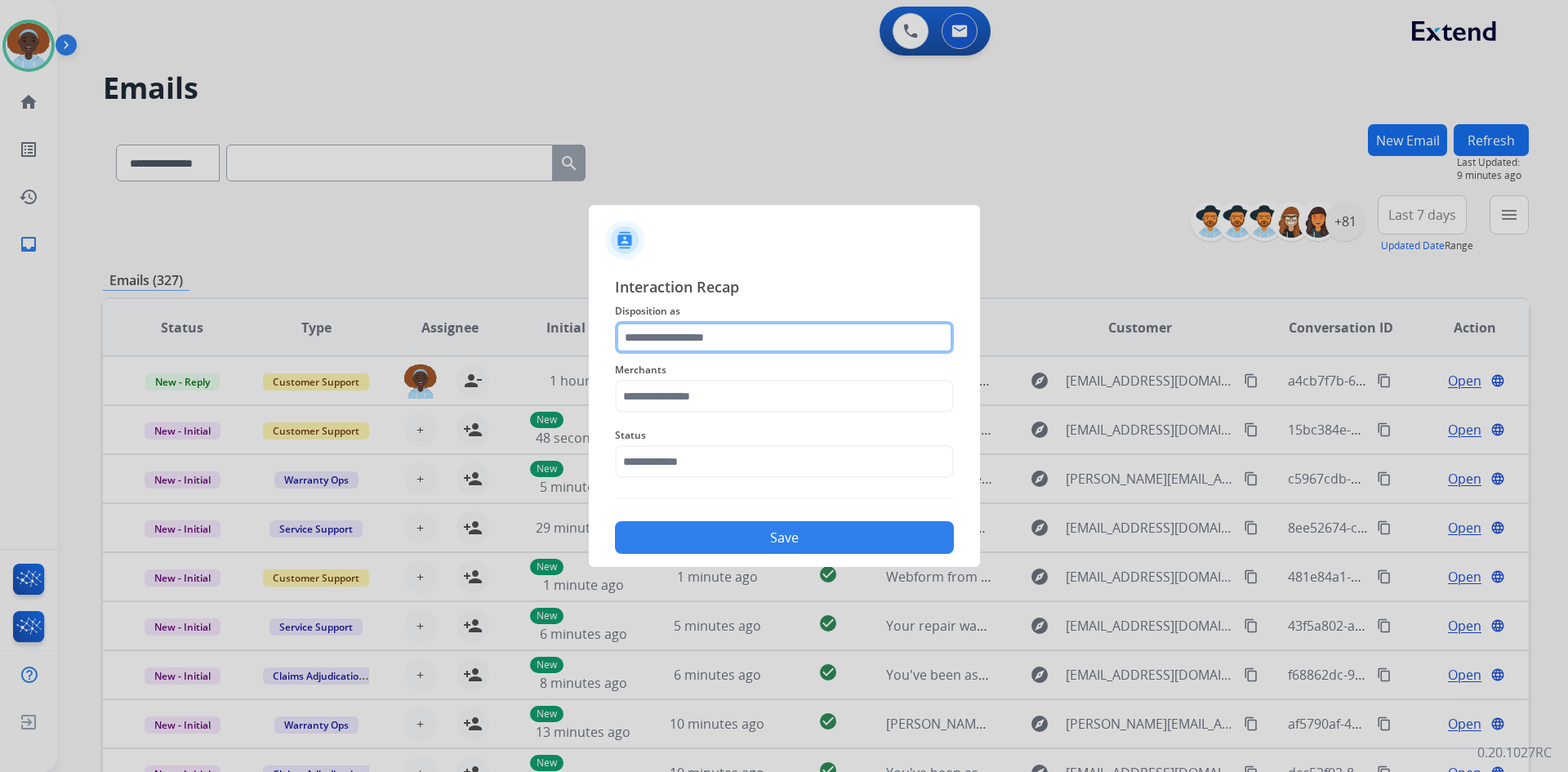
click at [724, 331] on input "text" at bounding box center [784, 337] width 339 height 32
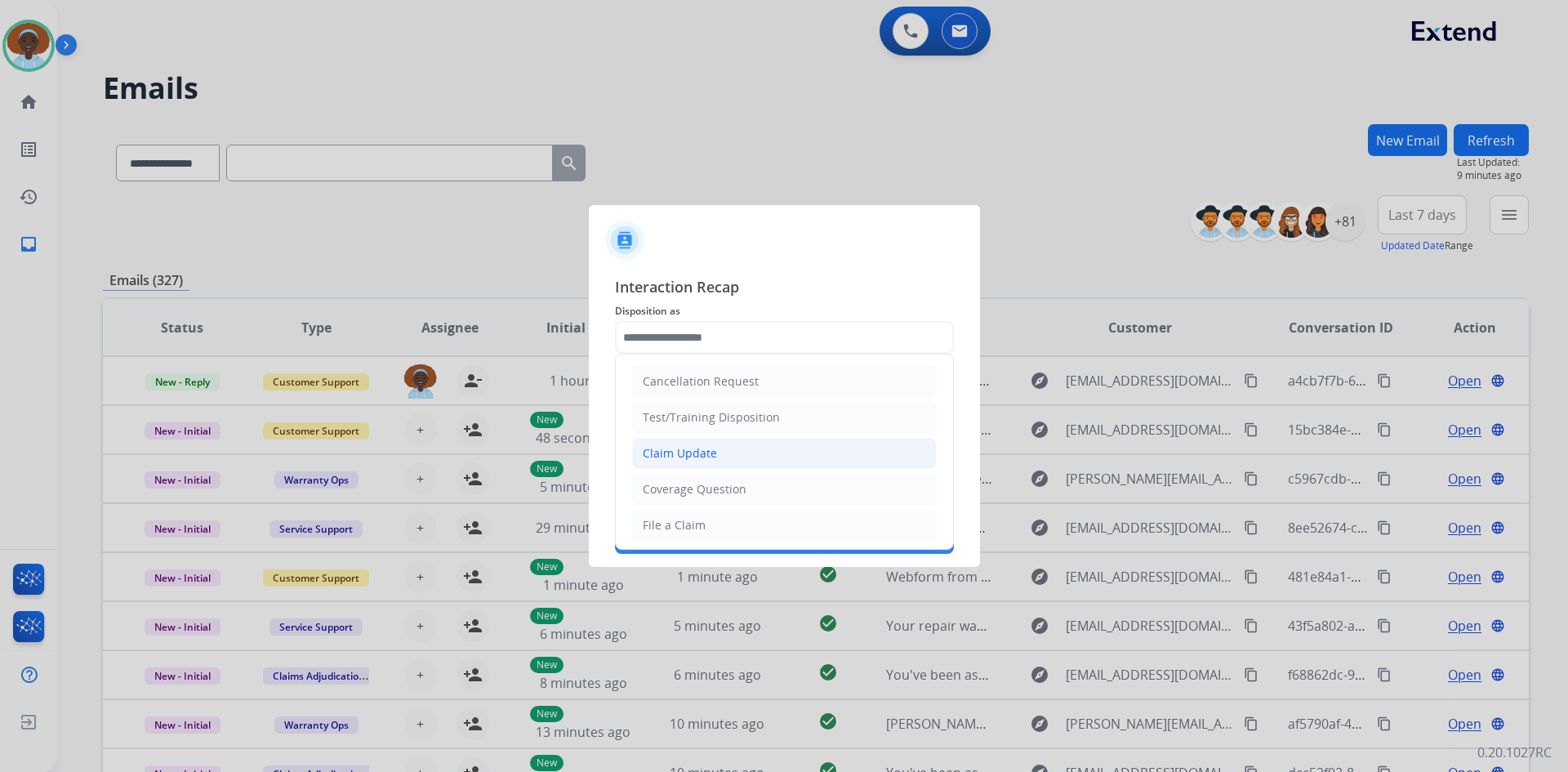
click at [727, 453] on li "Claim Update" at bounding box center [784, 453] width 304 height 31
type input "**********"
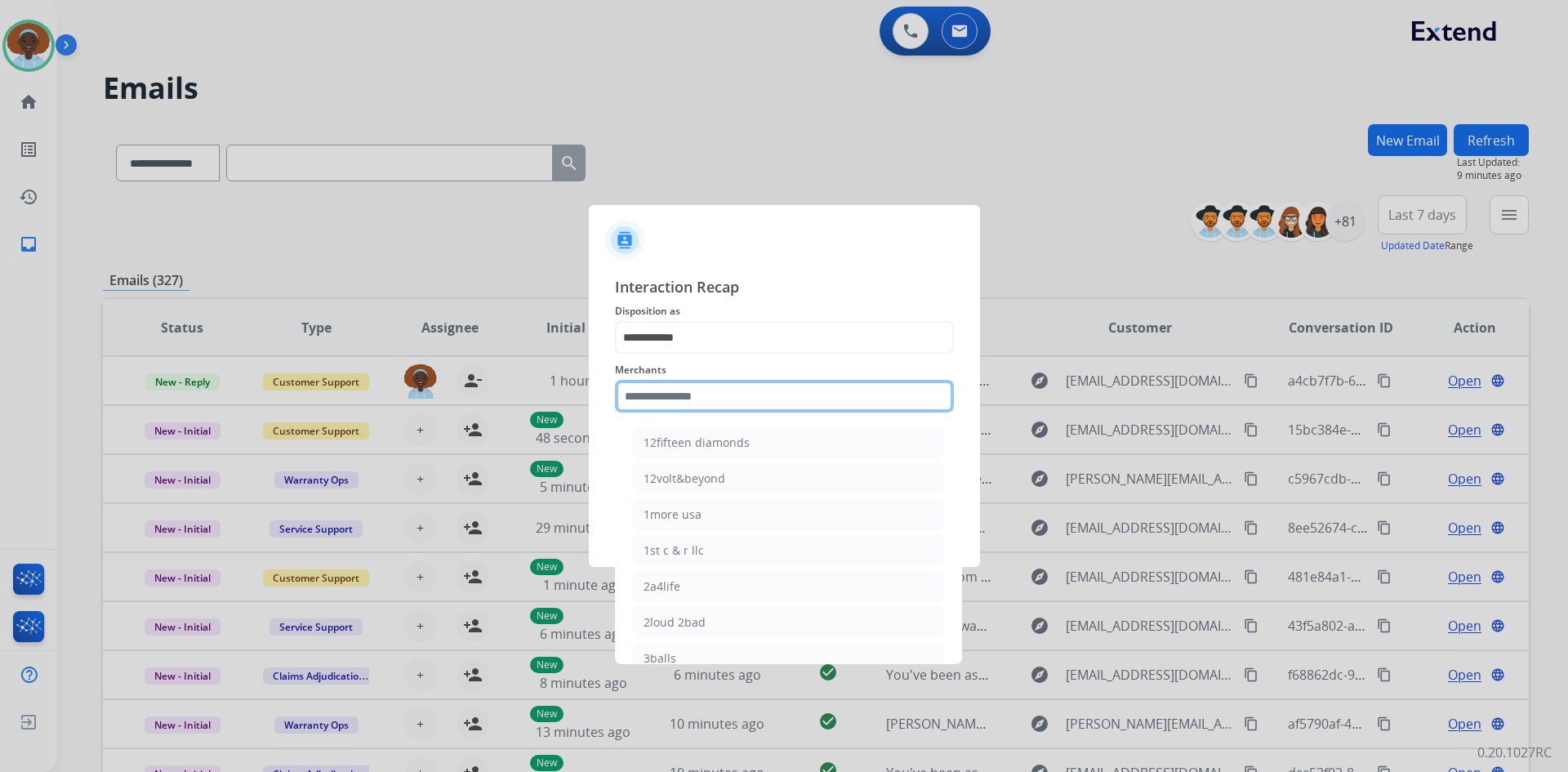
click at [697, 395] on input "text" at bounding box center [784, 396] width 339 height 32
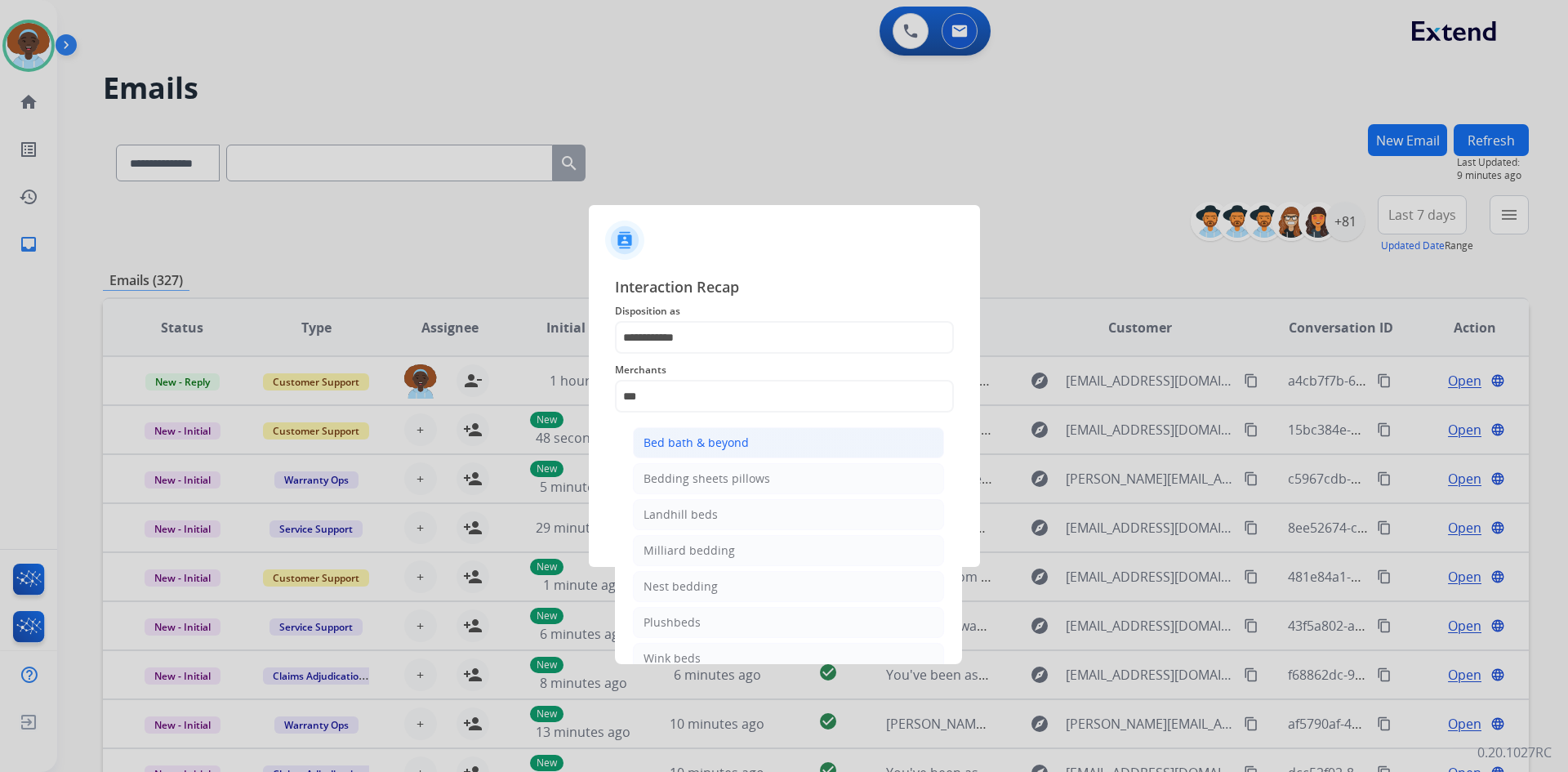
click at [697, 446] on div "Bed bath & beyond" at bounding box center [696, 443] width 105 height 16
type input "**********"
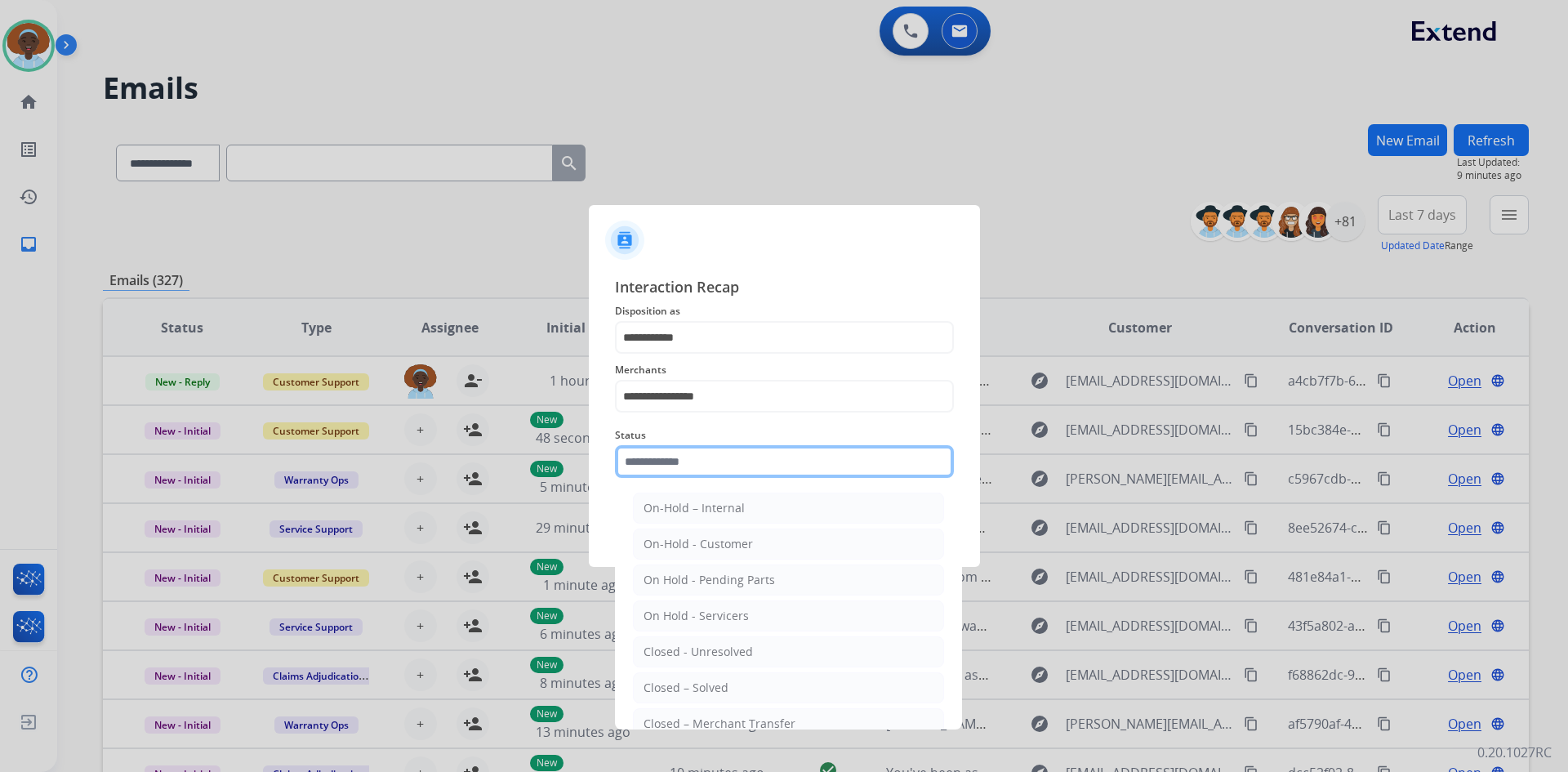
click at [689, 466] on input "text" at bounding box center [784, 462] width 339 height 32
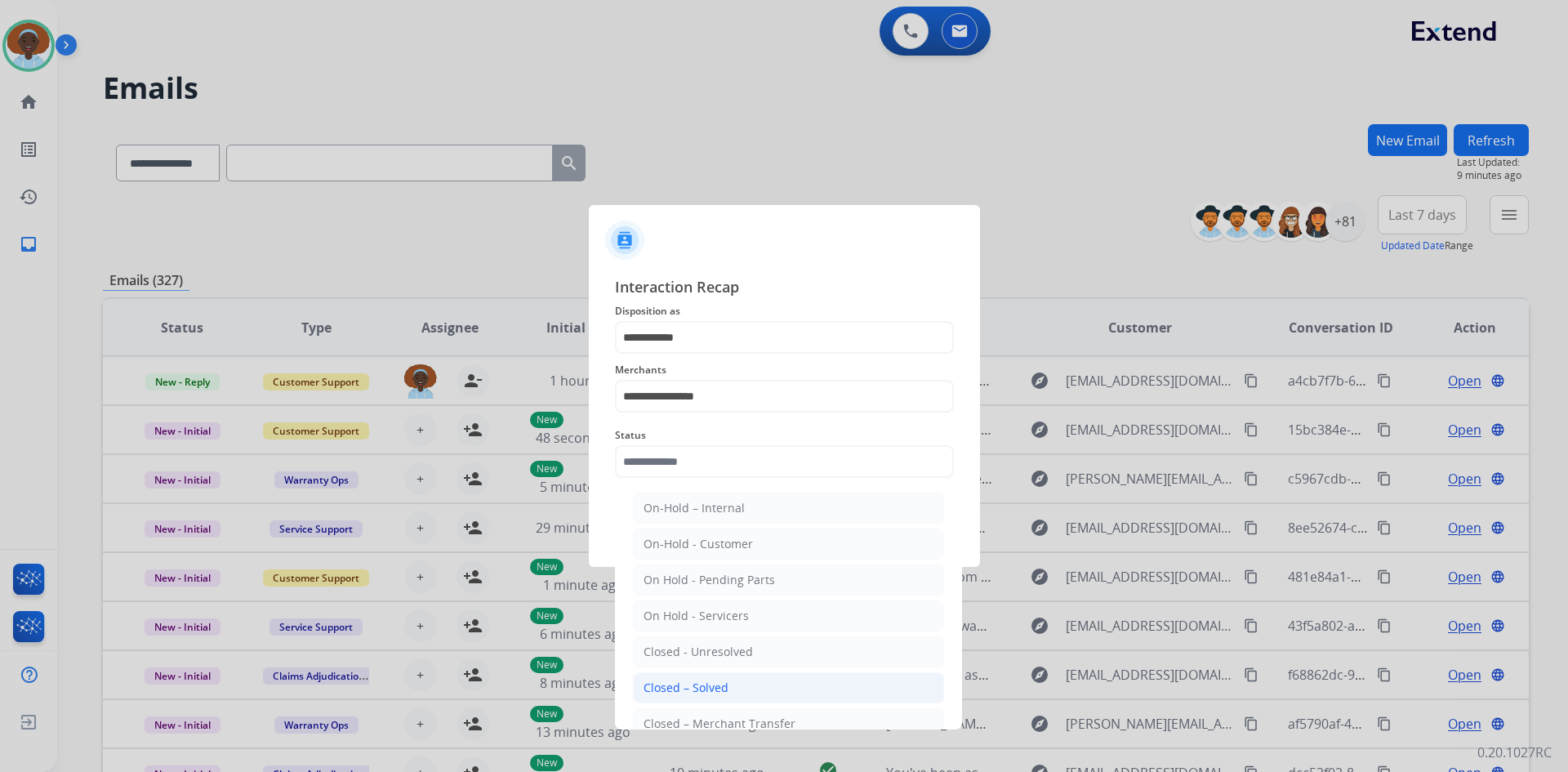
click at [698, 690] on div "Closed – Solved" at bounding box center [686, 687] width 85 height 16
type input "**********"
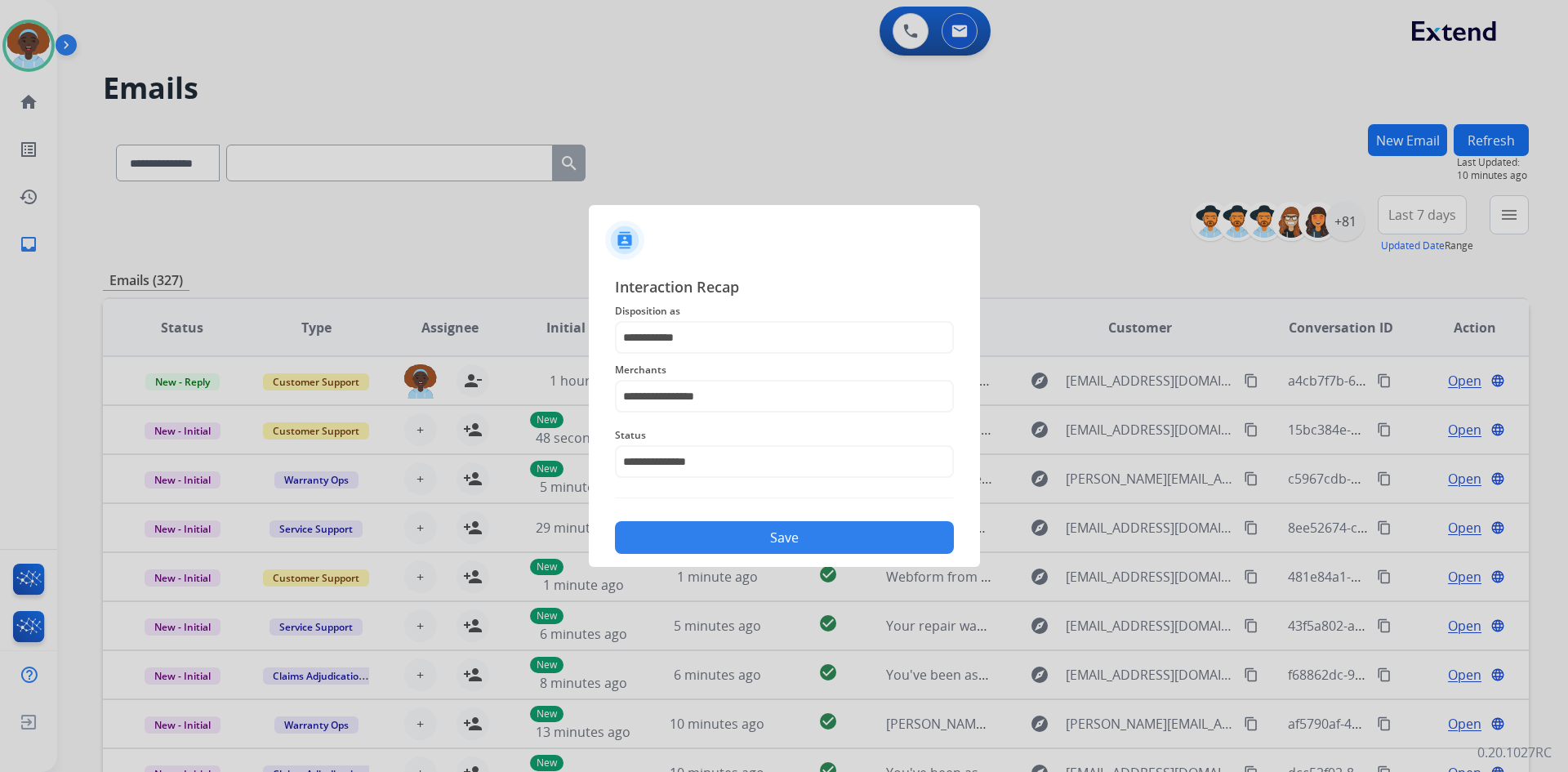
click at [759, 544] on button "Save" at bounding box center [784, 537] width 339 height 32
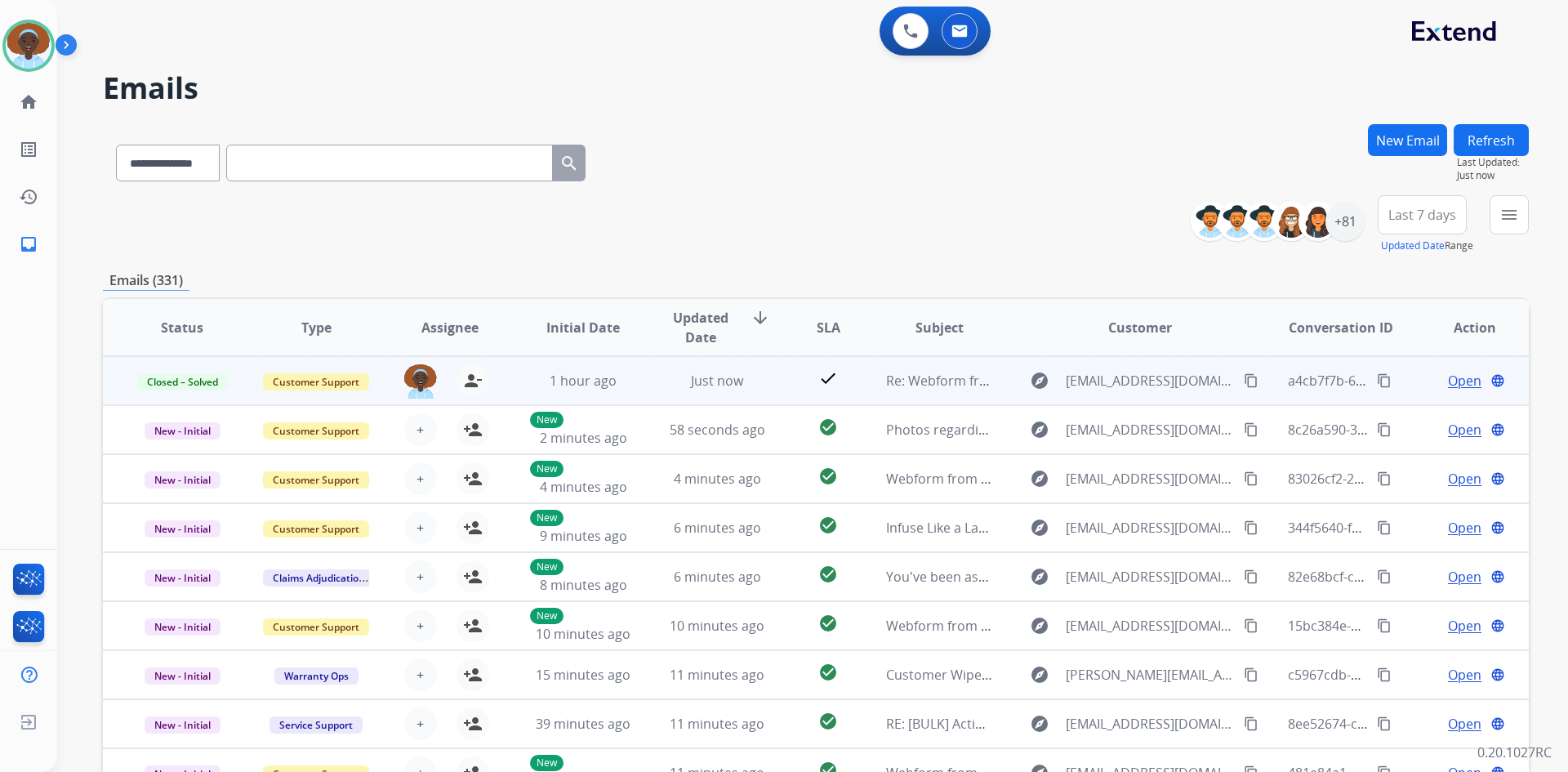
click at [1448, 382] on span "Open" at bounding box center [1464, 381] width 33 height 20
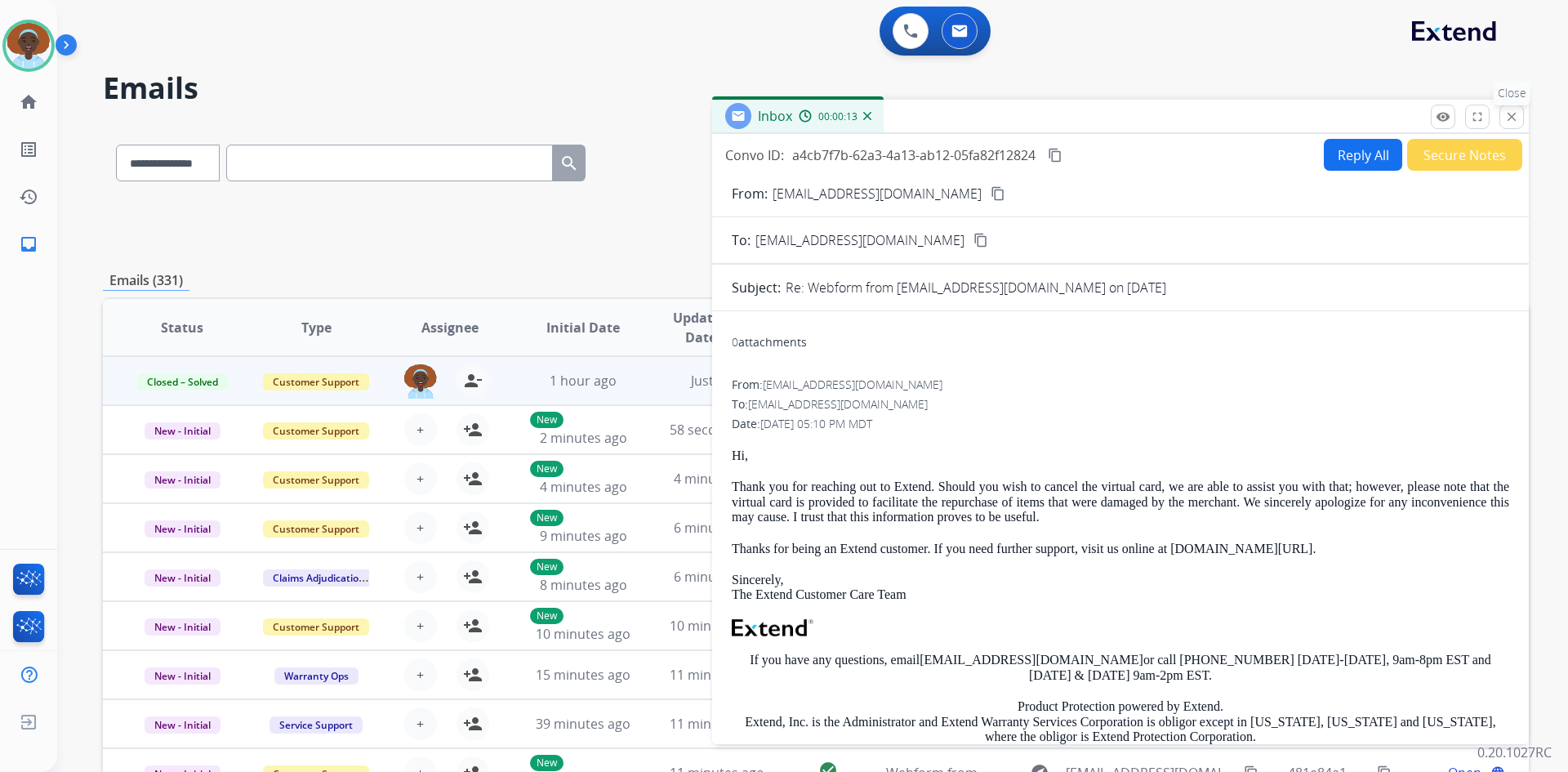
click at [1510, 119] on mat-icon "close" at bounding box center [1512, 117] width 14 height 14
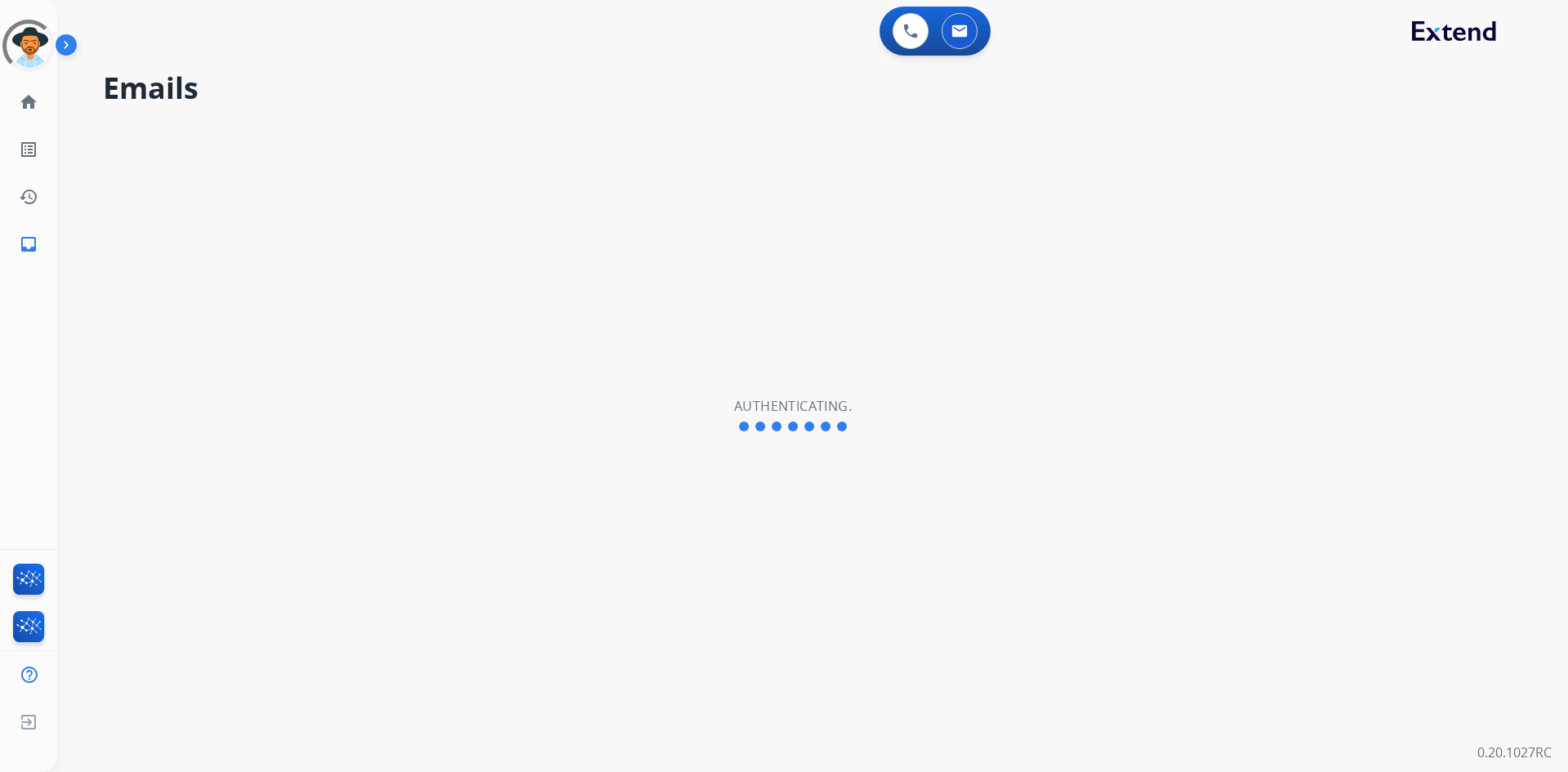
select select "**********"
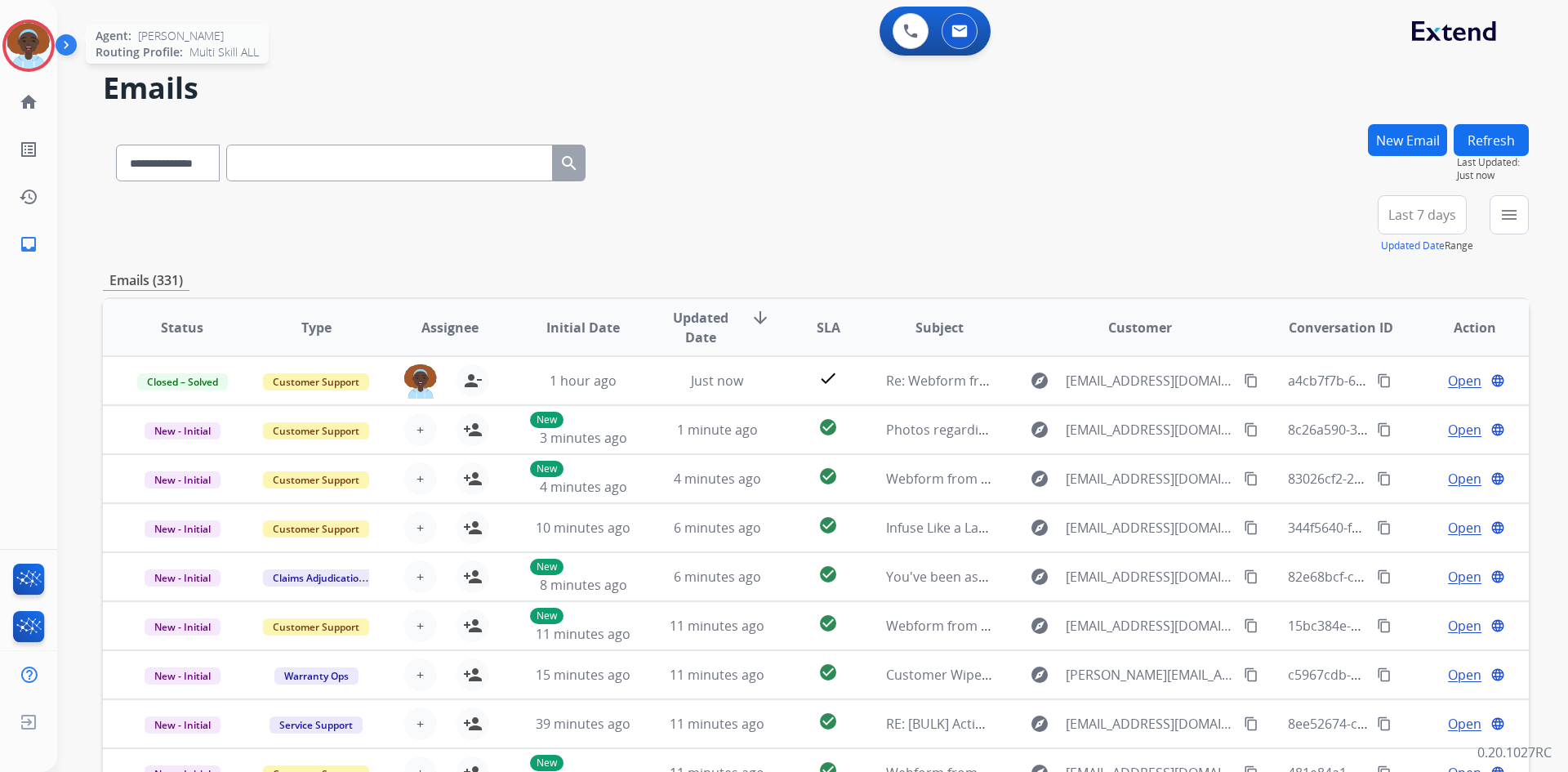
click at [15, 45] on img at bounding box center [28, 45] width 46 height 46
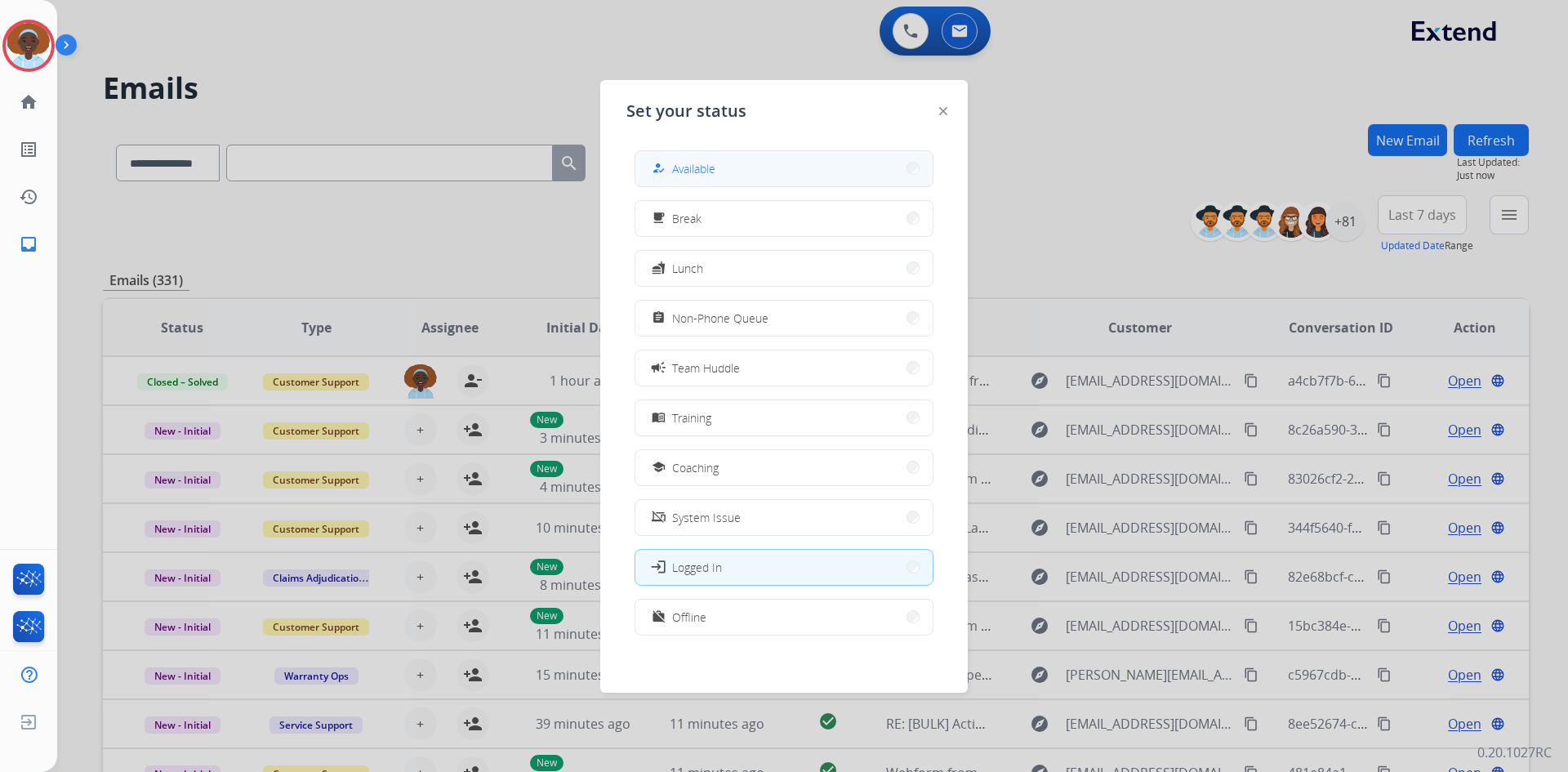
click at [693, 172] on span "Available" at bounding box center [694, 168] width 43 height 17
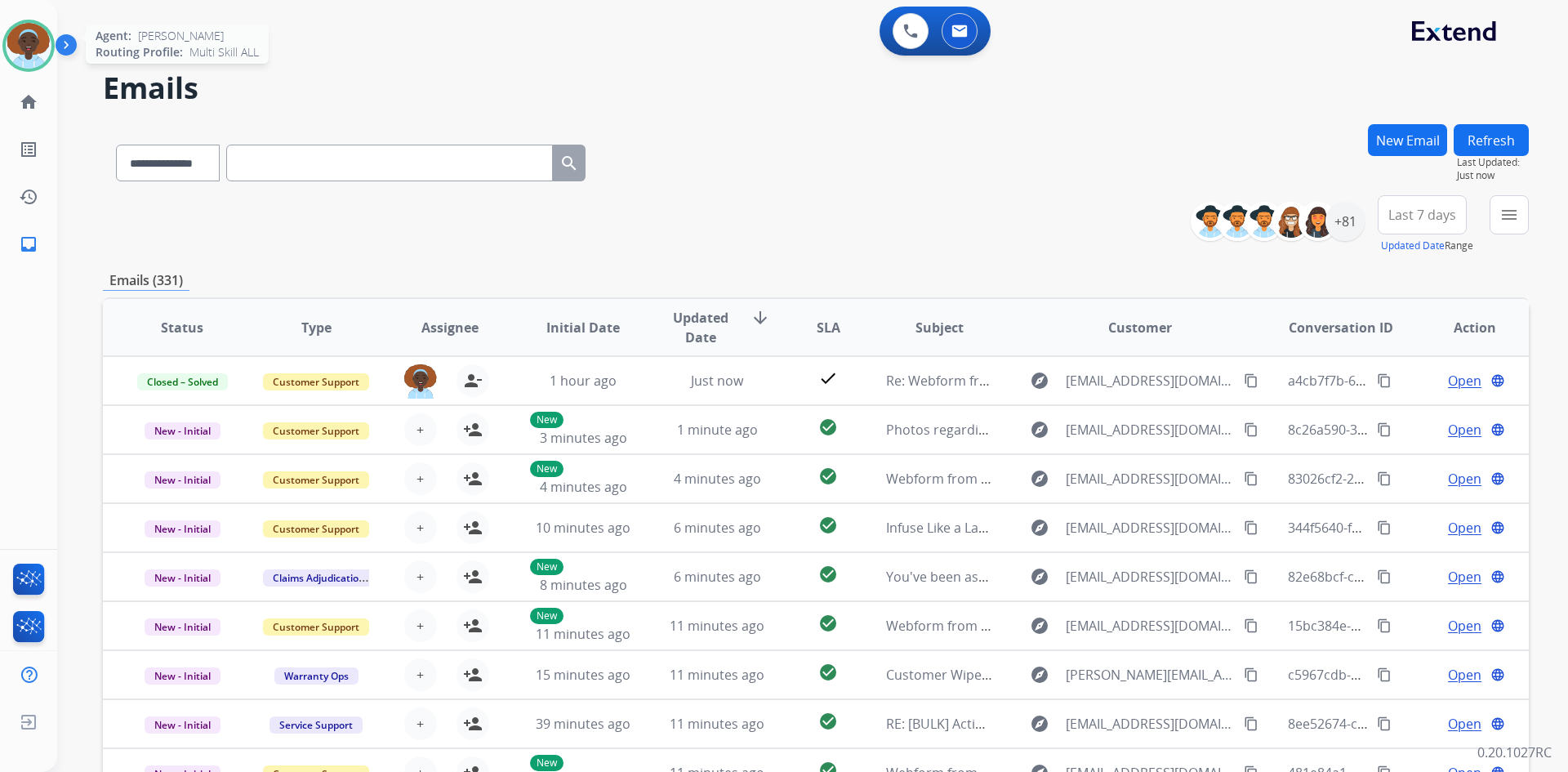
click at [32, 40] on img at bounding box center [28, 45] width 46 height 46
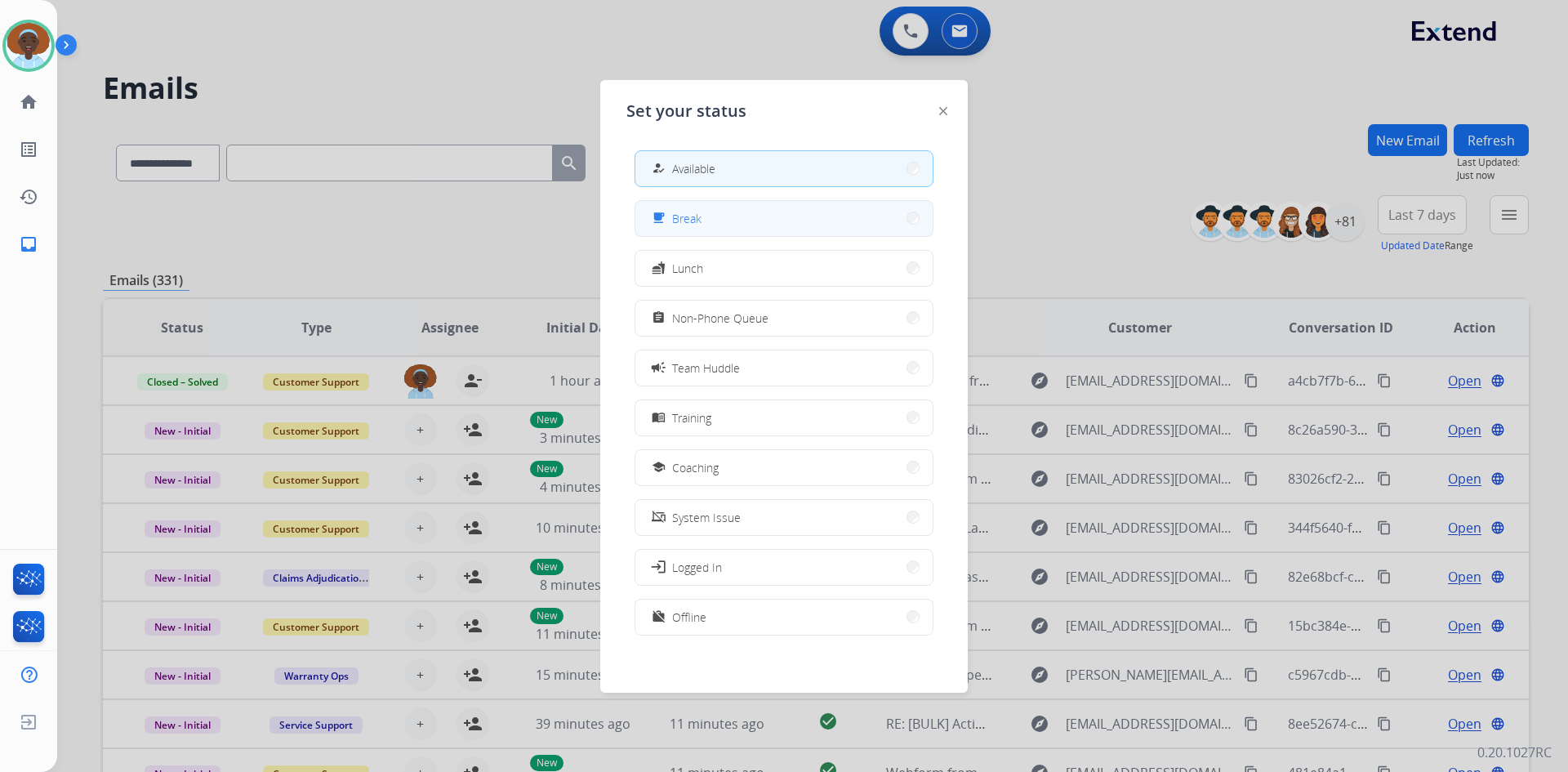
click at [713, 220] on button "free_breakfast Break" at bounding box center [784, 218] width 297 height 35
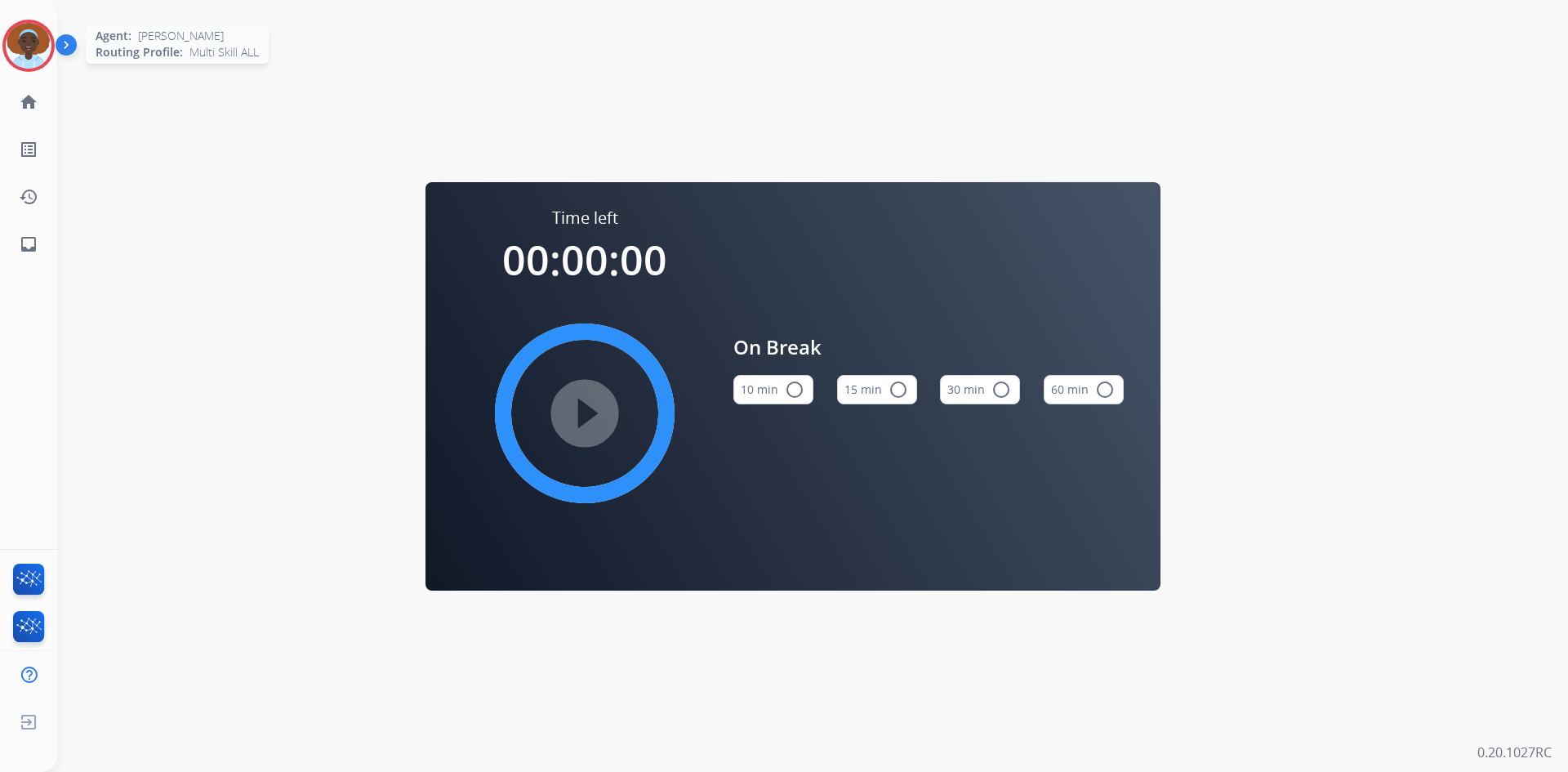
click at [26, 49] on img at bounding box center [28, 45] width 46 height 46
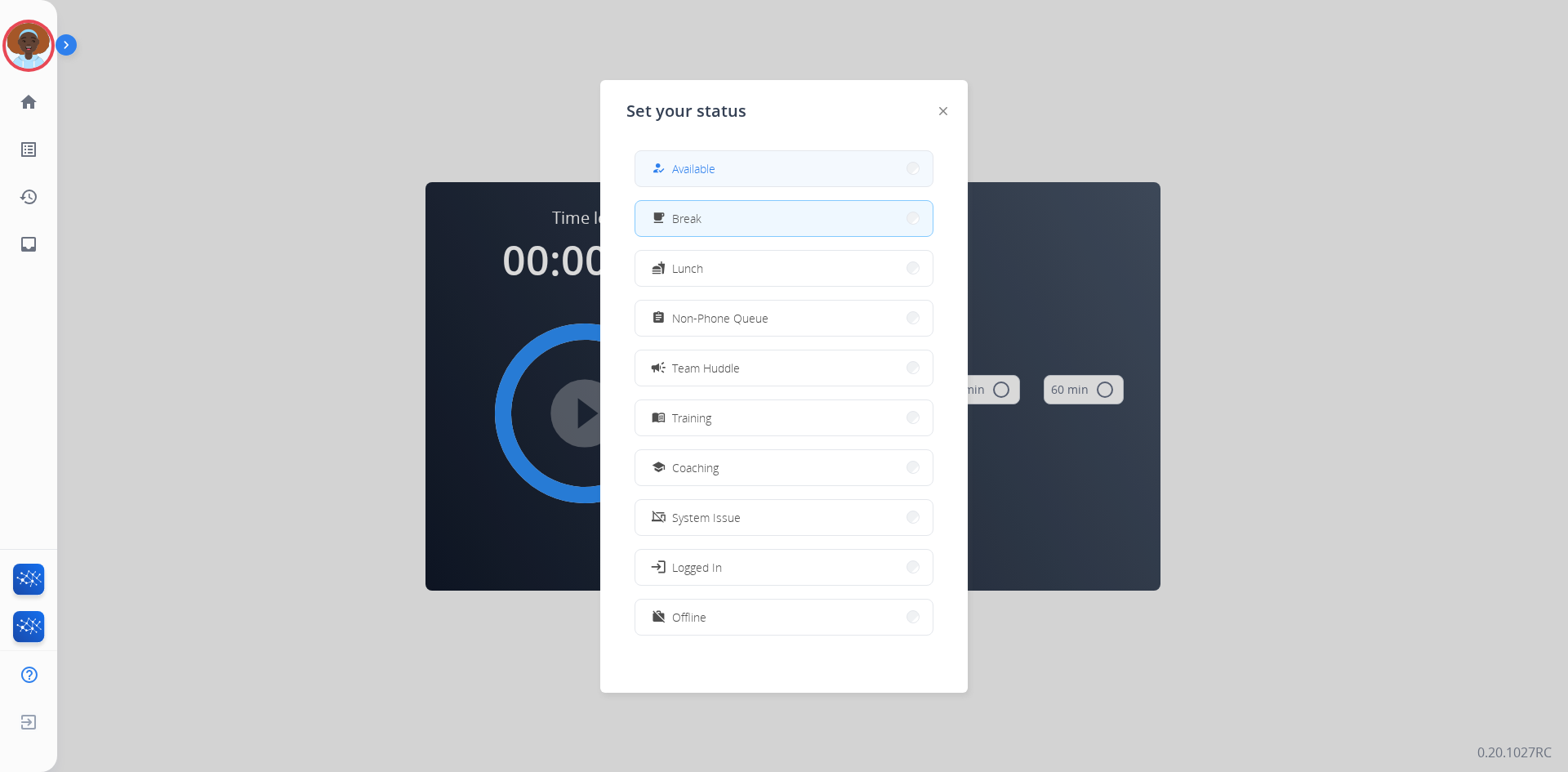
click at [672, 166] on div "how_to_reg Available" at bounding box center [682, 168] width 67 height 20
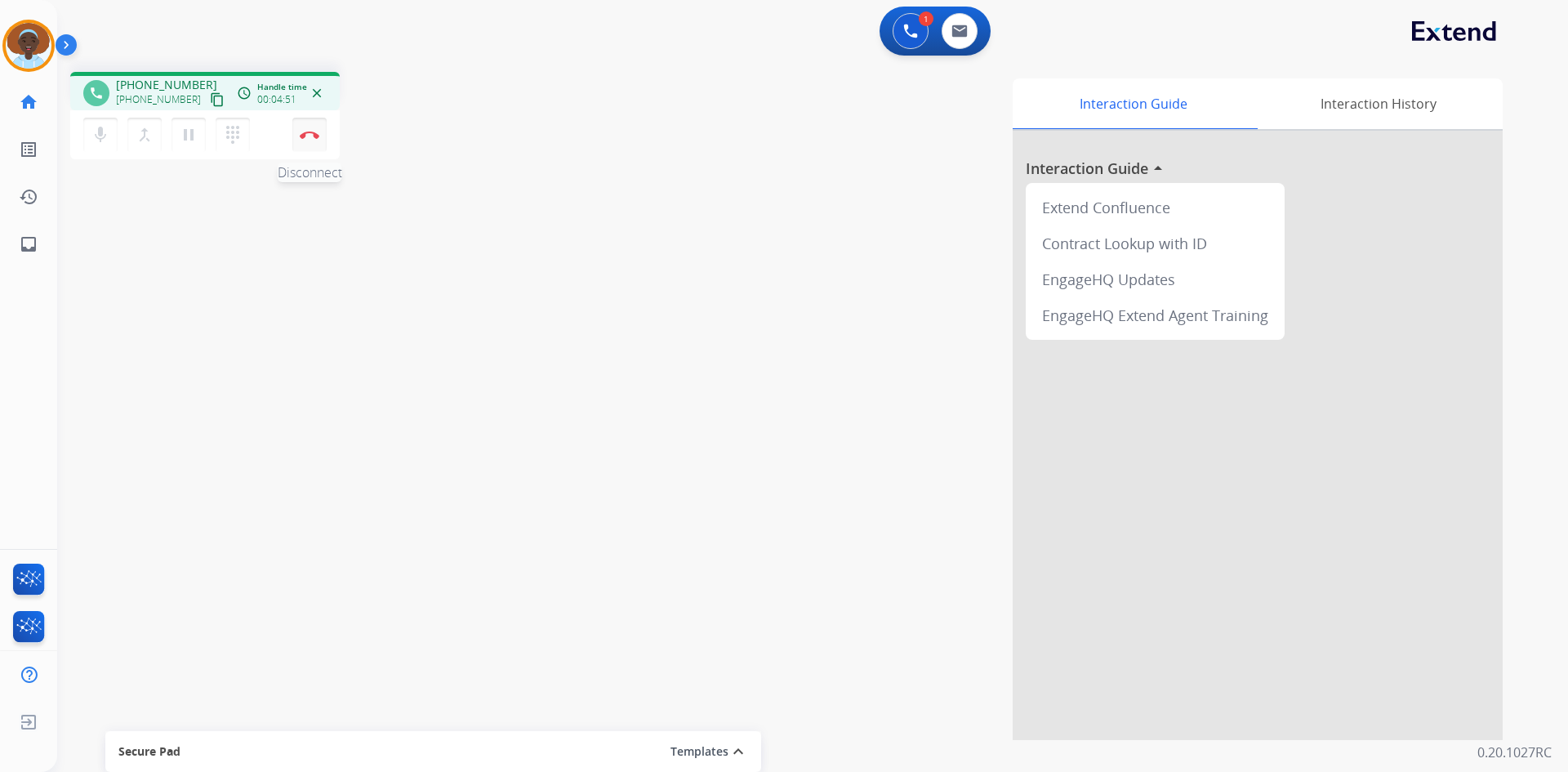
click at [309, 130] on button "Disconnect" at bounding box center [310, 135] width 34 height 34
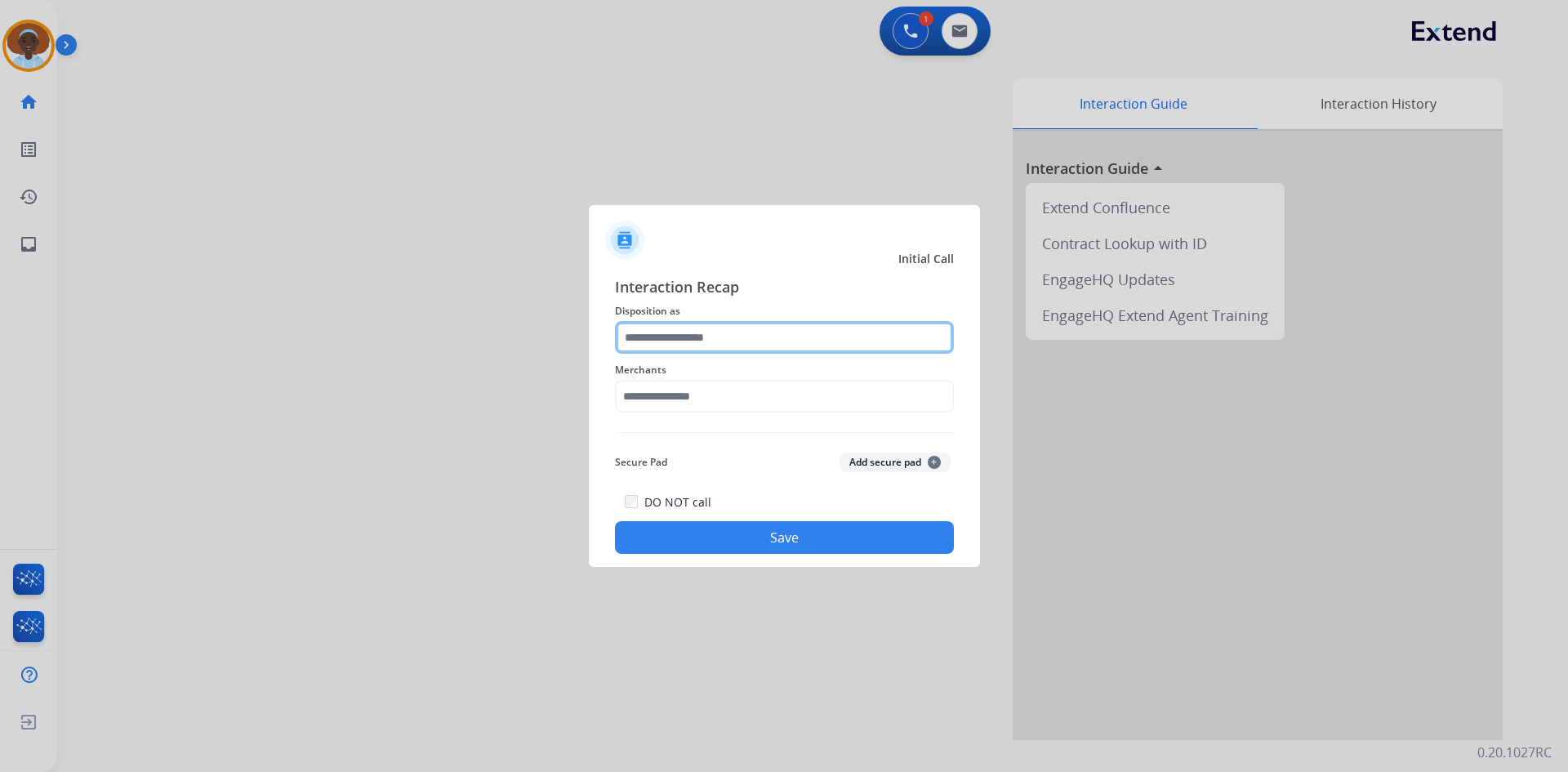
click at [725, 338] on input "text" at bounding box center [784, 337] width 339 height 32
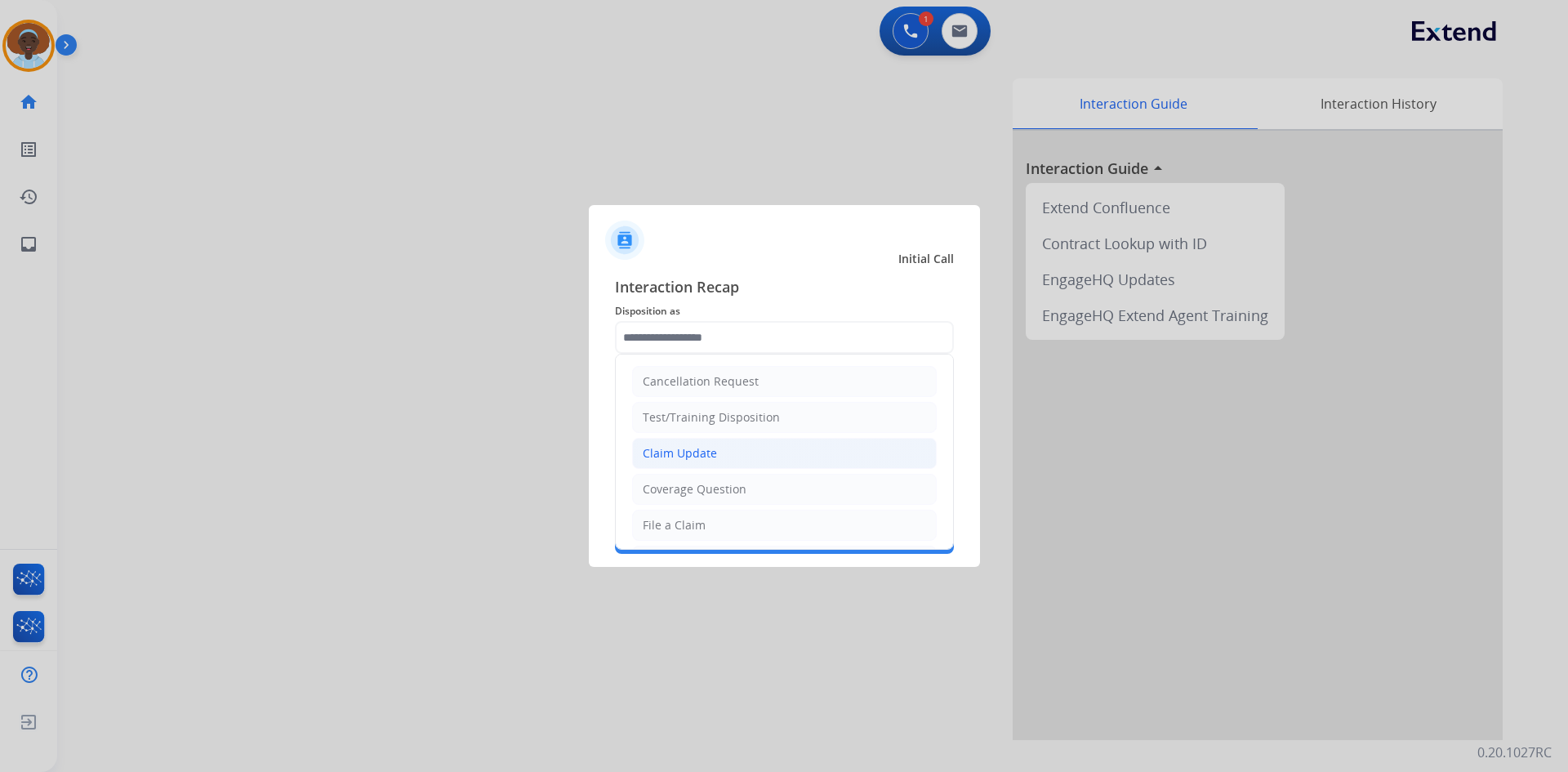
click at [743, 448] on li "Claim Update" at bounding box center [784, 453] width 304 height 31
type input "**********"
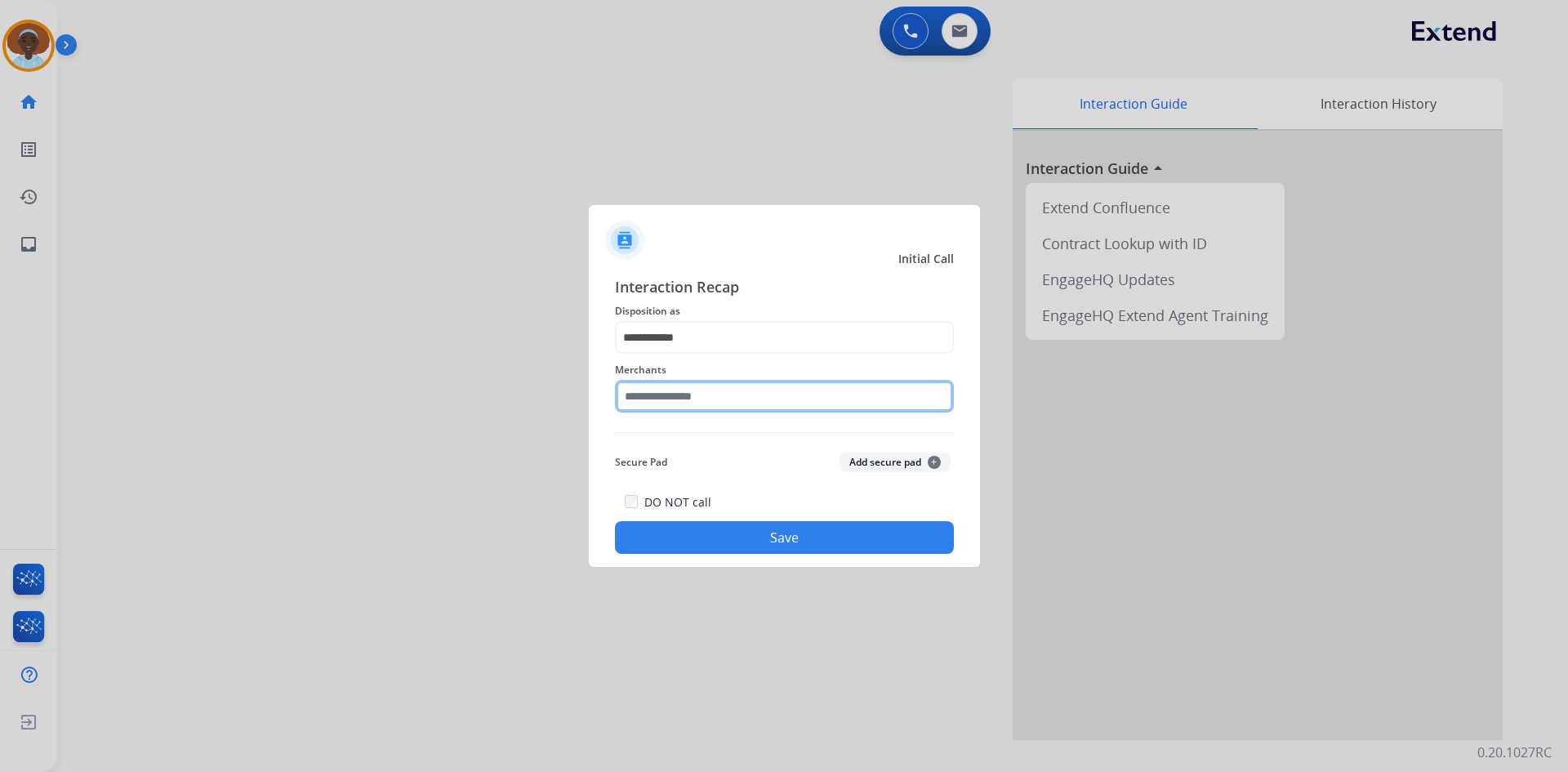
click at [687, 395] on input "text" at bounding box center [784, 396] width 339 height 32
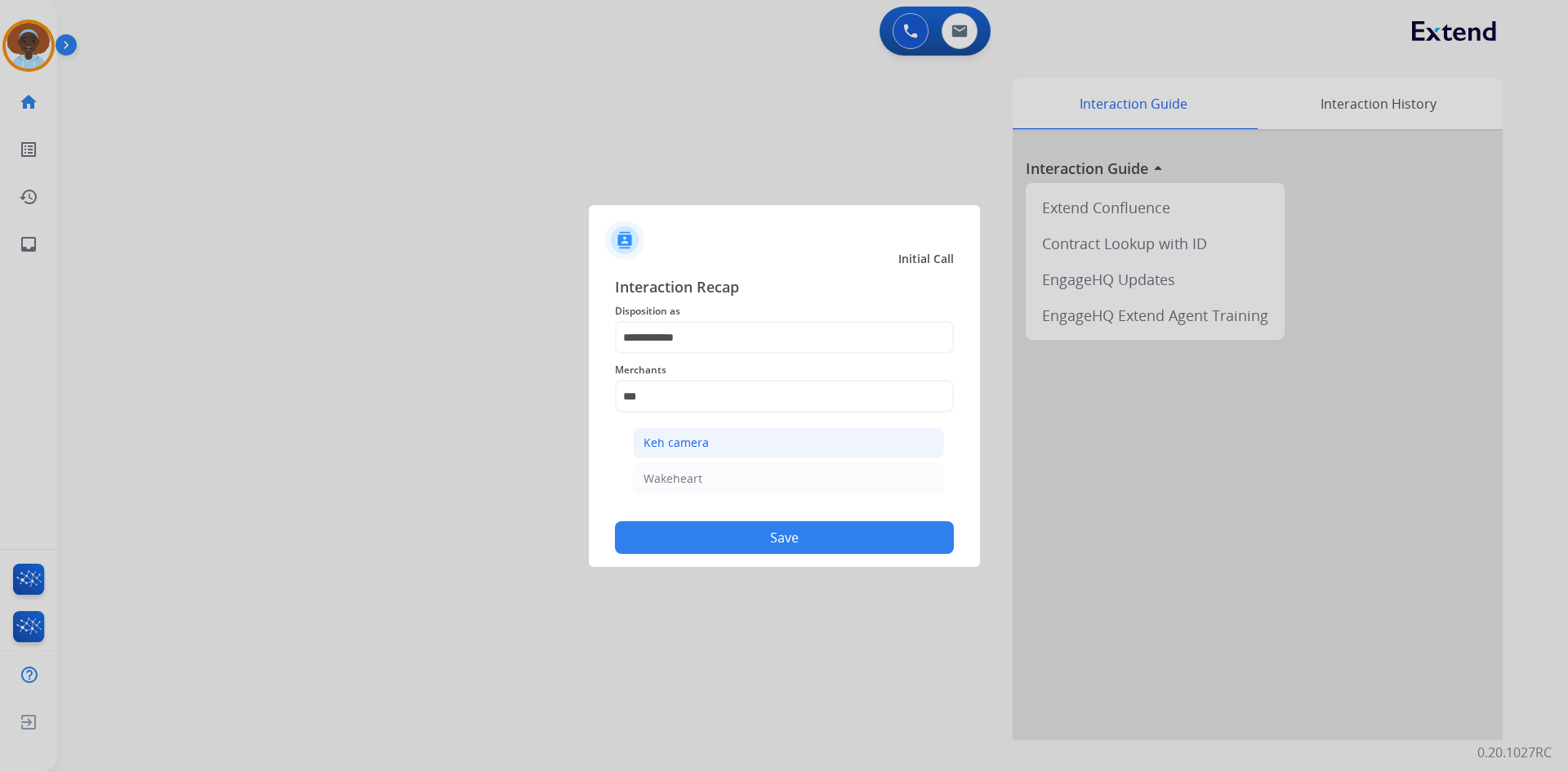
click at [753, 439] on li "Keh camera" at bounding box center [789, 443] width 311 height 31
type input "**********"
click at [755, 543] on button "Save" at bounding box center [784, 537] width 339 height 32
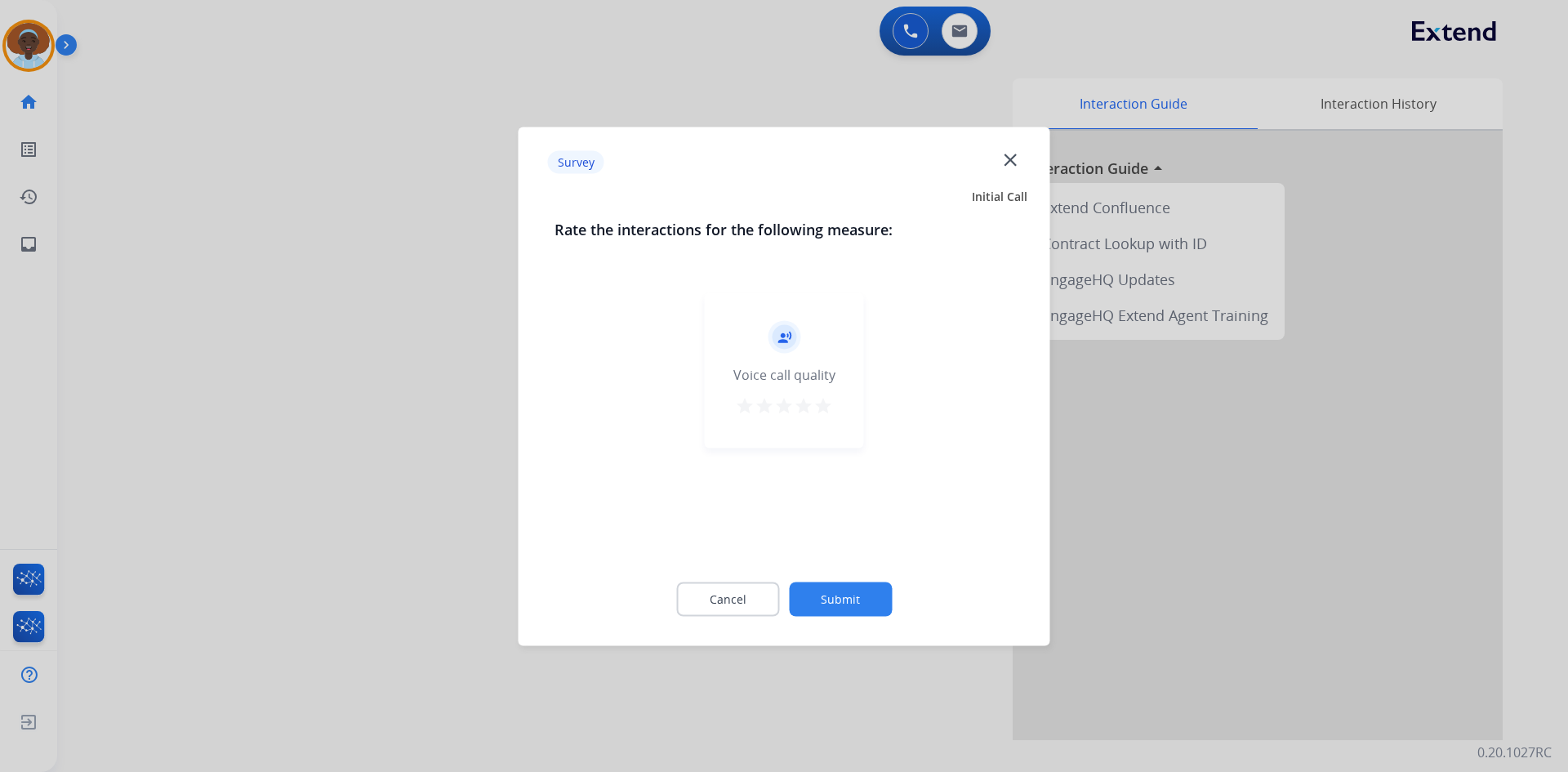
drag, startPoint x: 826, startPoint y: 407, endPoint x: 840, endPoint y: 481, distance: 75.3
click at [825, 408] on mat-icon "star" at bounding box center [824, 405] width 20 height 20
click at [834, 606] on button "Submit" at bounding box center [841, 598] width 103 height 34
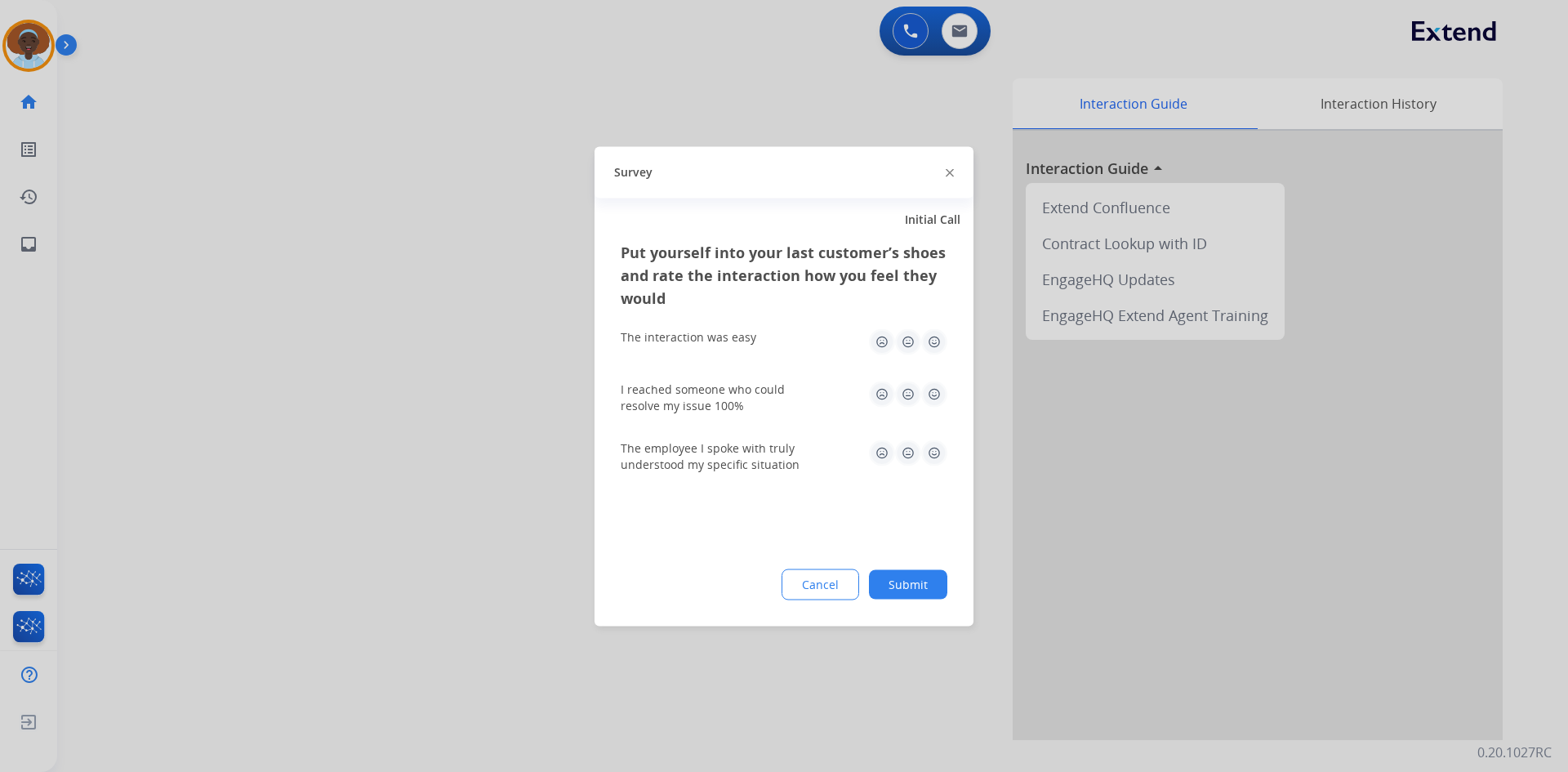
click at [929, 454] on img at bounding box center [934, 452] width 26 height 26
click at [933, 400] on img at bounding box center [934, 393] width 26 height 26
click at [932, 355] on div "The interaction was easy" at bounding box center [784, 341] width 327 height 52
click at [931, 346] on img at bounding box center [934, 341] width 26 height 26
click at [906, 579] on button "Submit" at bounding box center [908, 583] width 78 height 30
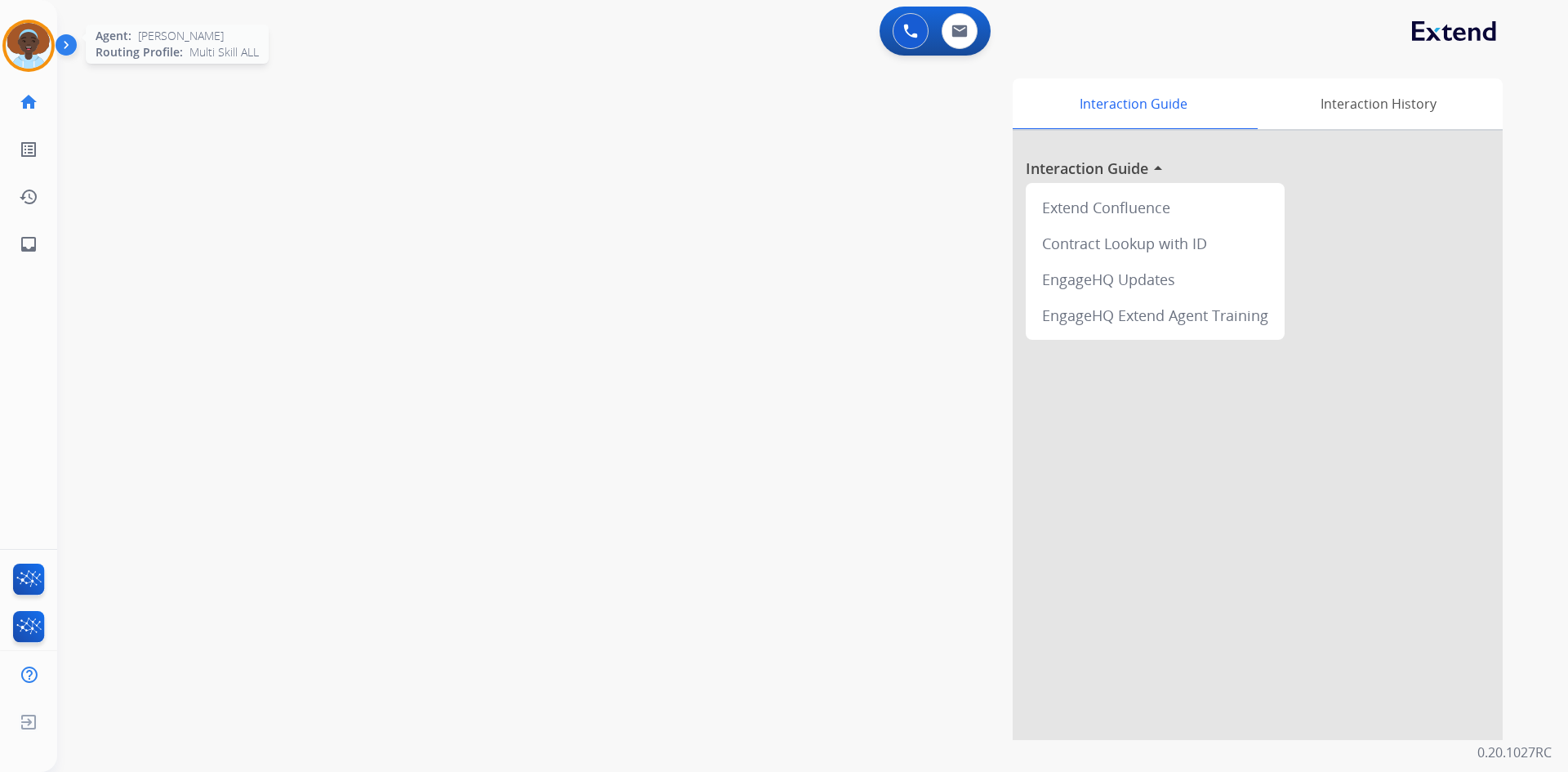
click at [33, 42] on img at bounding box center [28, 45] width 46 height 46
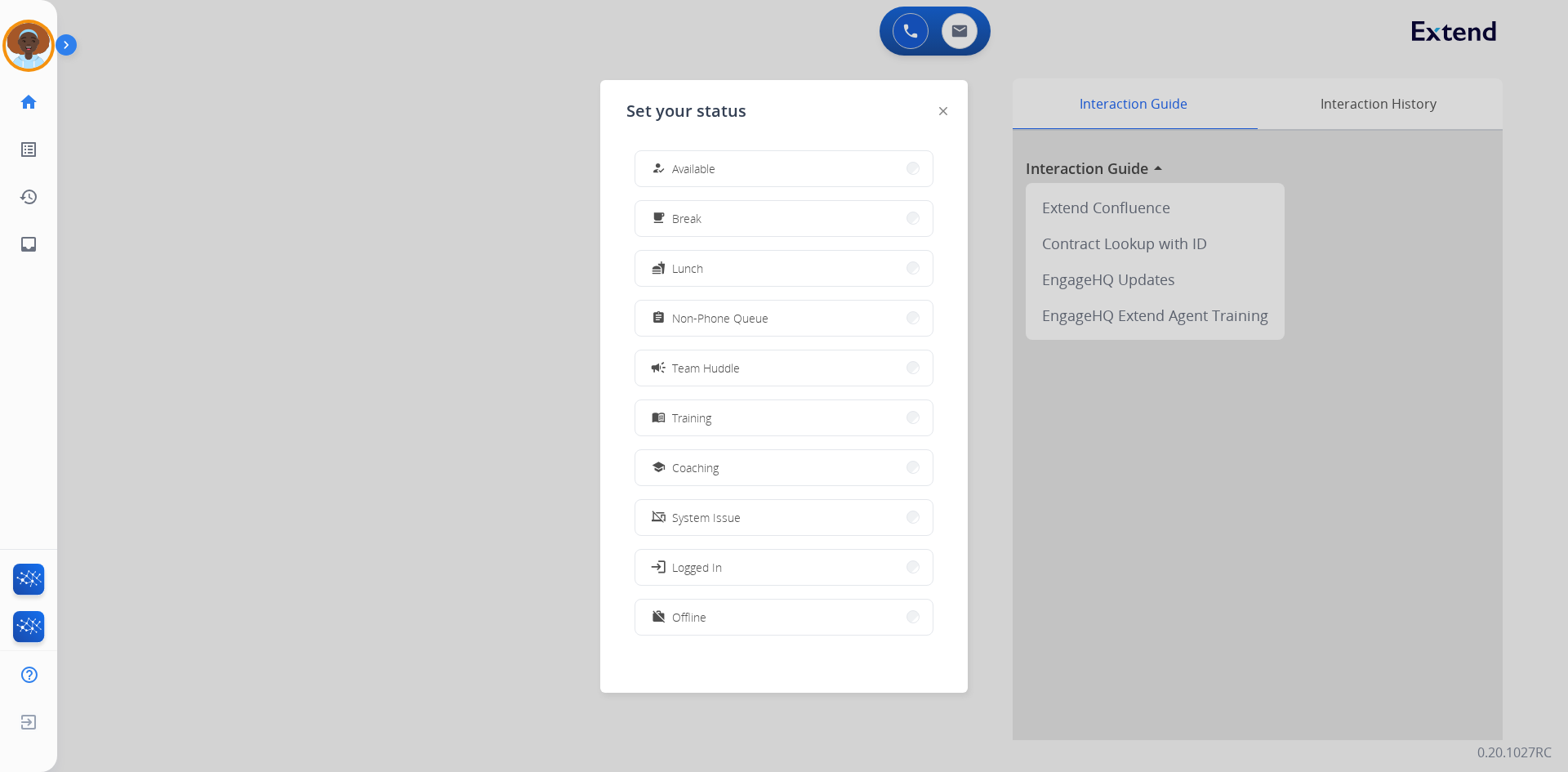
click at [730, 327] on button "assignment Non-Phone Queue" at bounding box center [784, 318] width 297 height 35
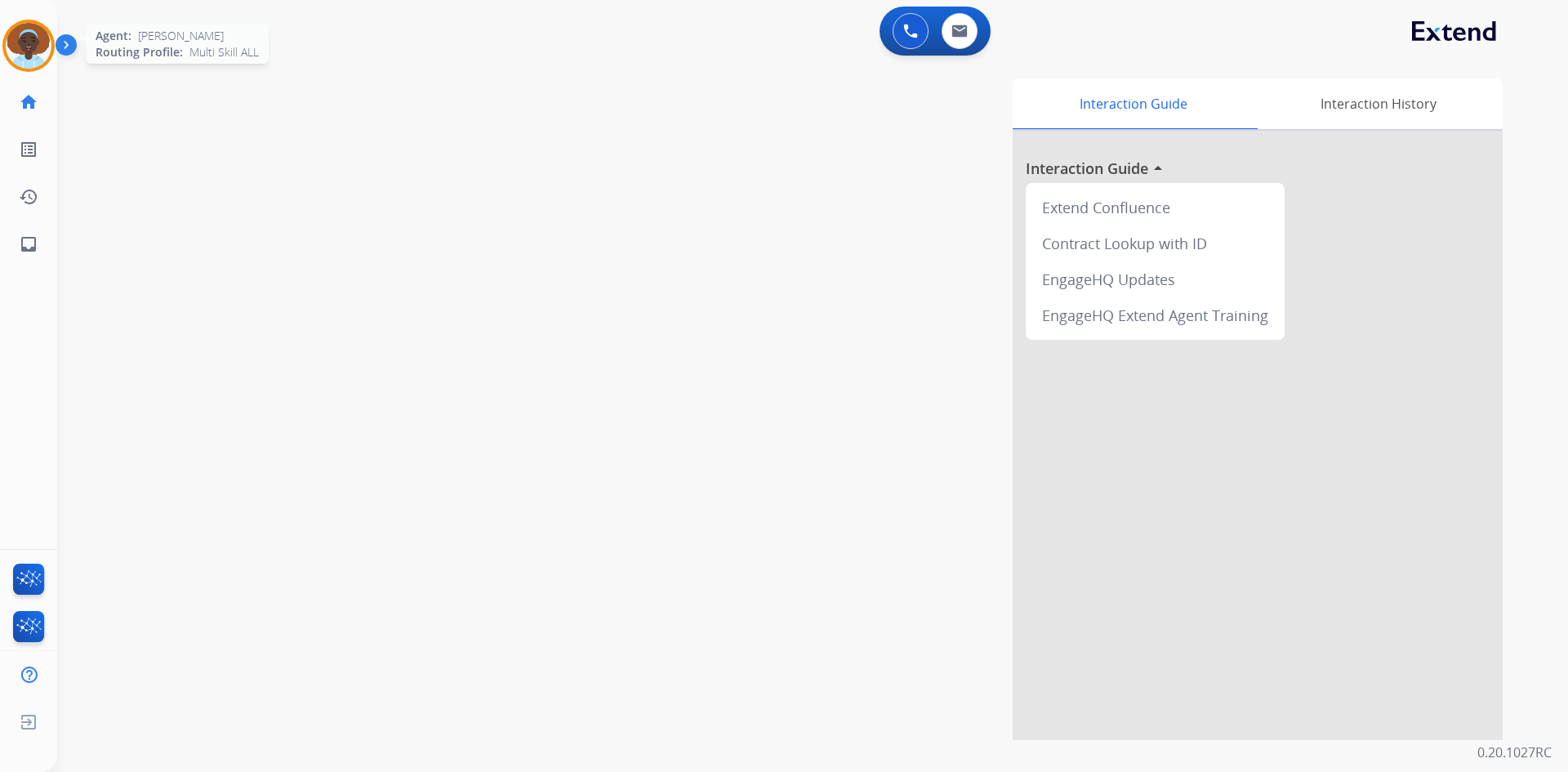
click at [32, 49] on img at bounding box center [28, 45] width 46 height 46
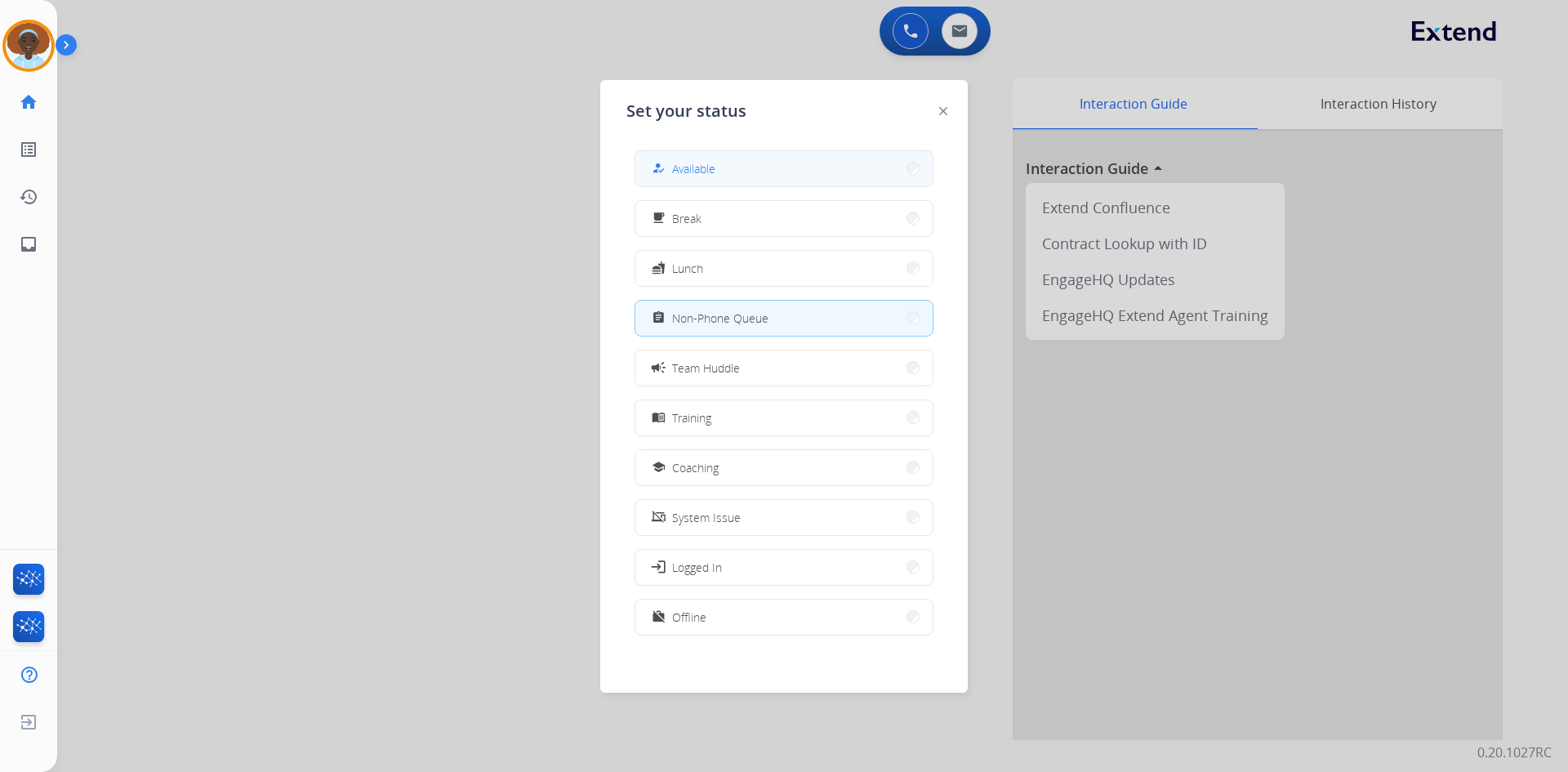
click at [671, 157] on button "how_to_reg Available" at bounding box center [784, 168] width 297 height 35
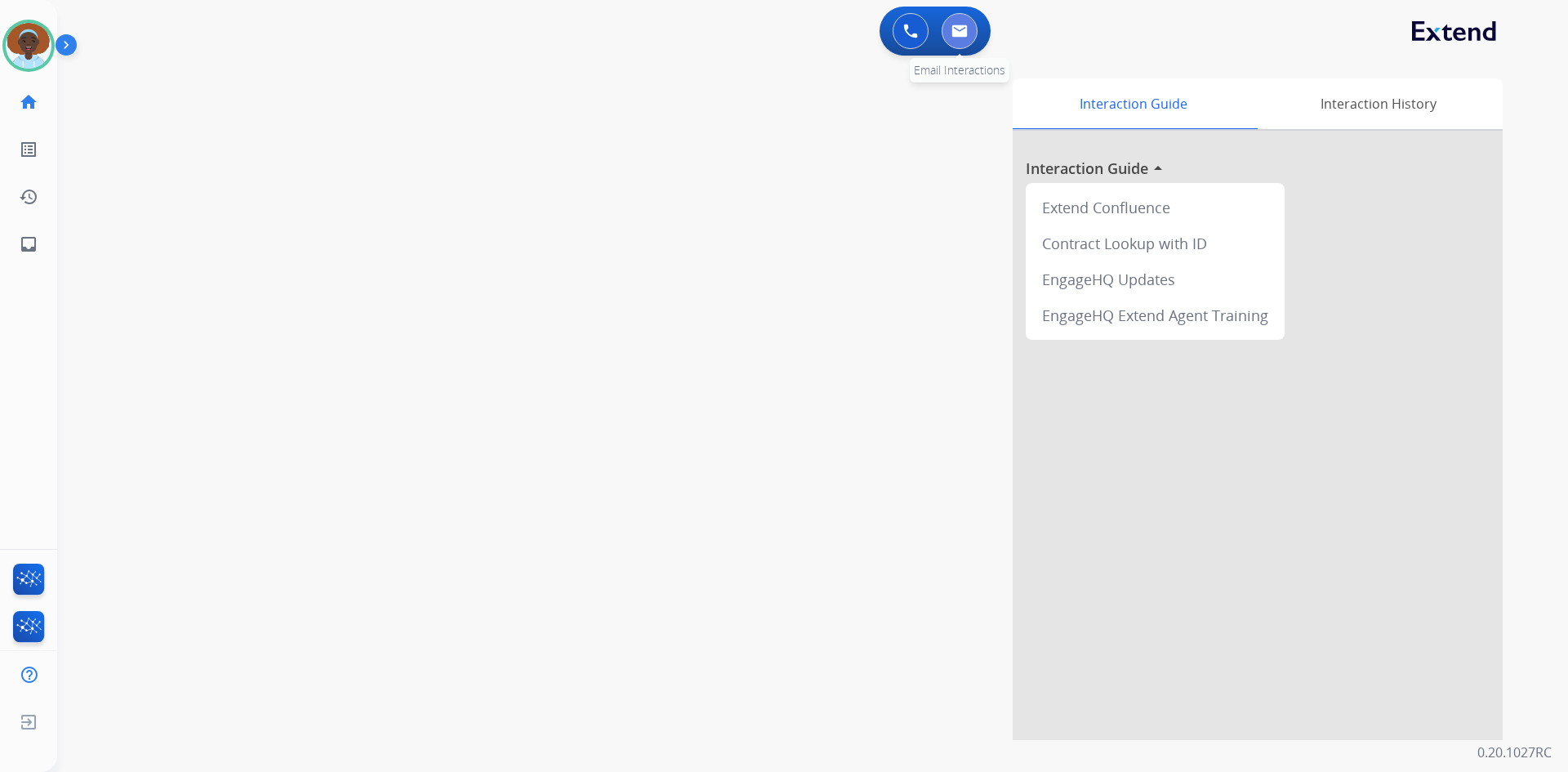
click at [966, 22] on button at bounding box center [960, 31] width 36 height 36
select select "**********"
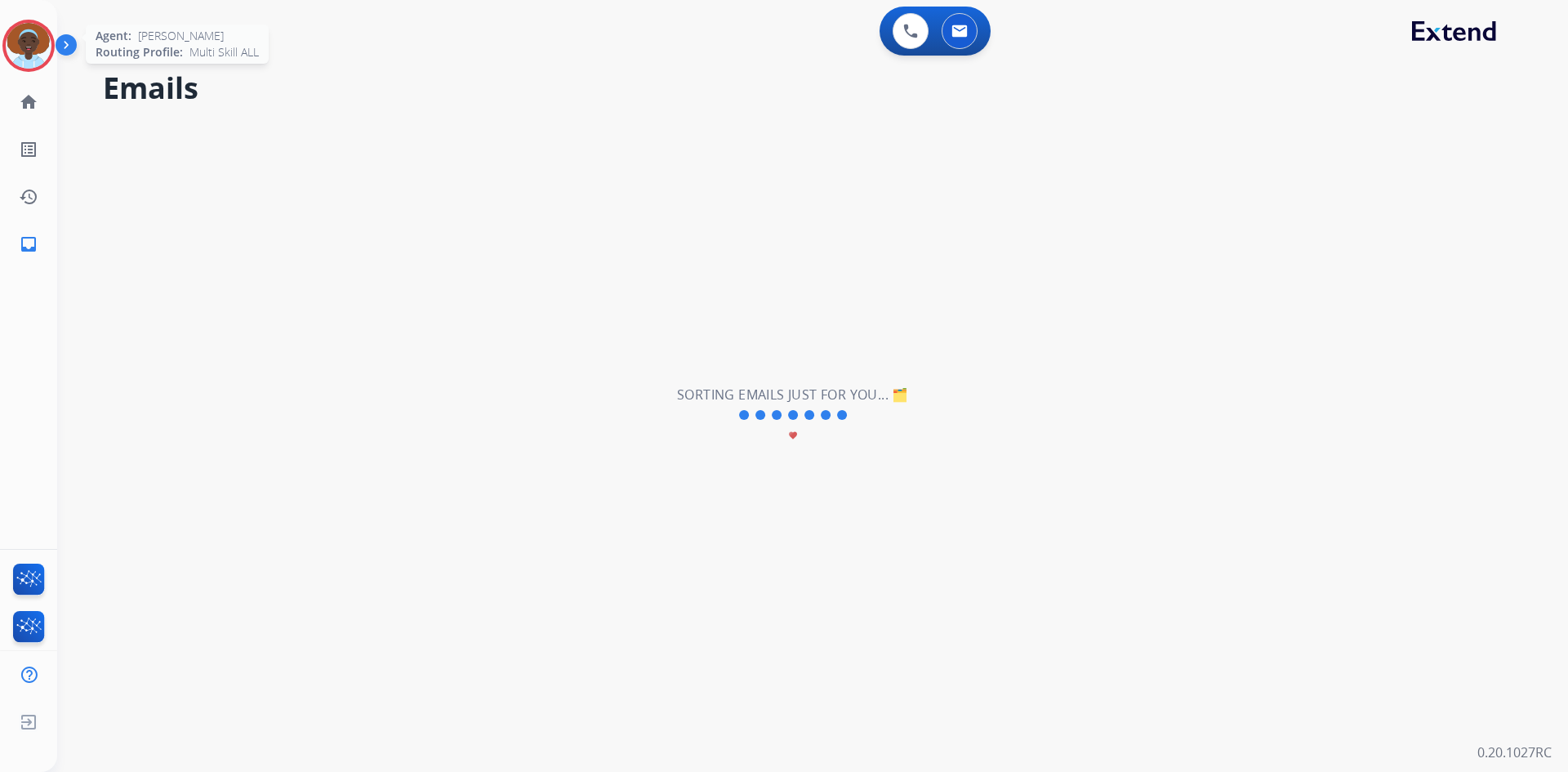
click at [34, 40] on img at bounding box center [28, 45] width 46 height 46
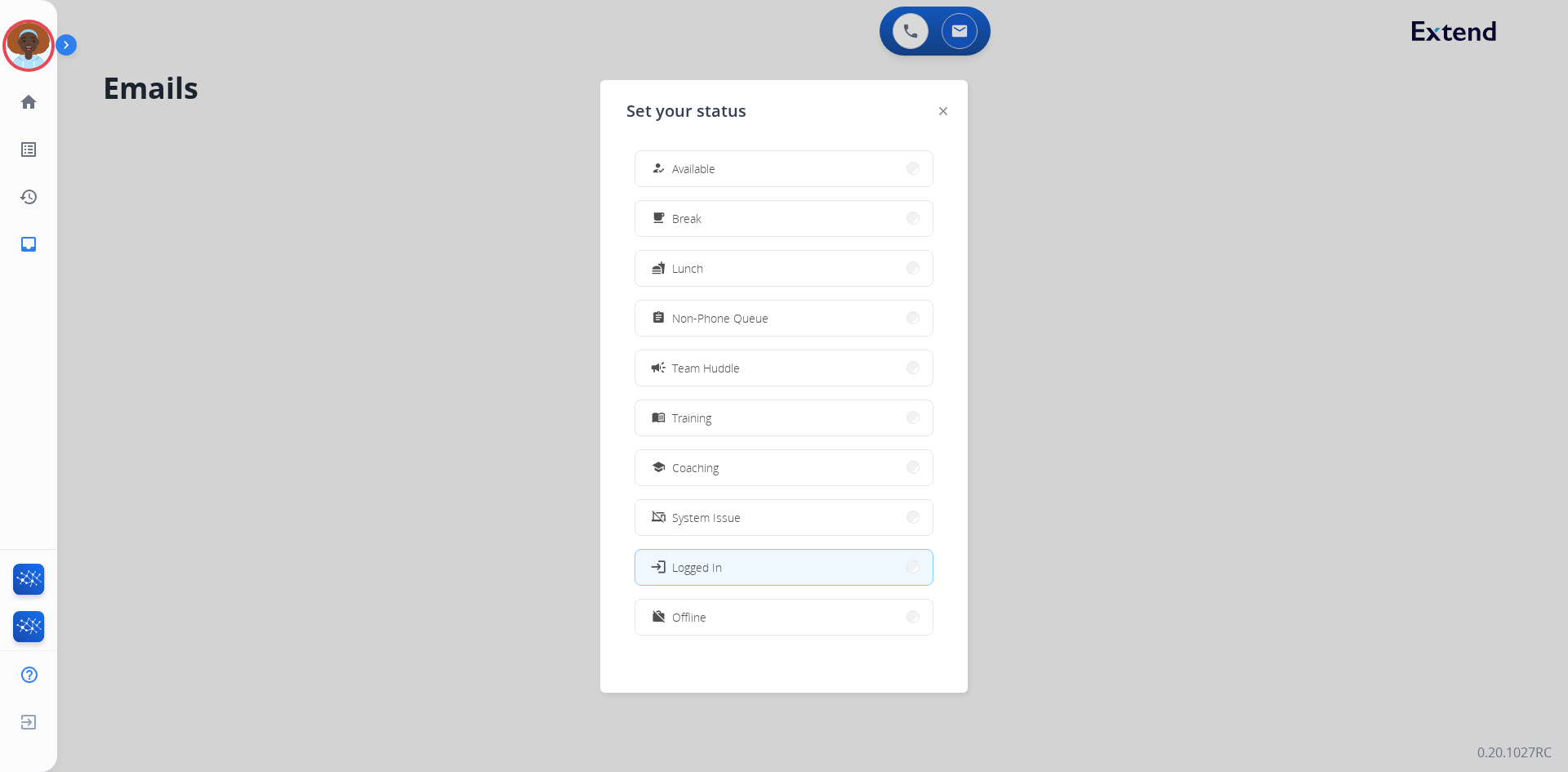
click at [693, 157] on button "how_to_reg Available" at bounding box center [784, 168] width 297 height 35
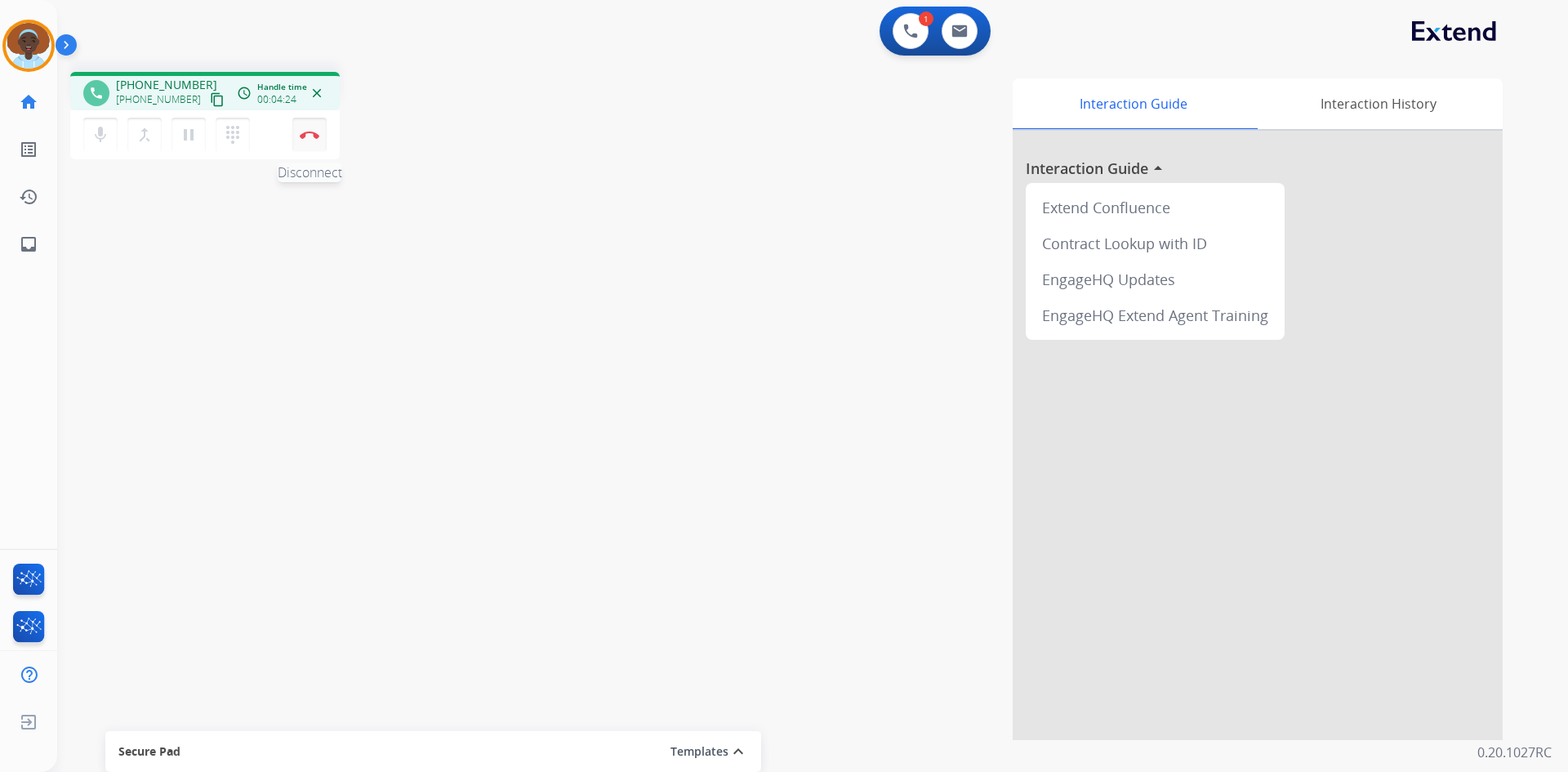
click at [312, 133] on img at bounding box center [310, 134] width 20 height 8
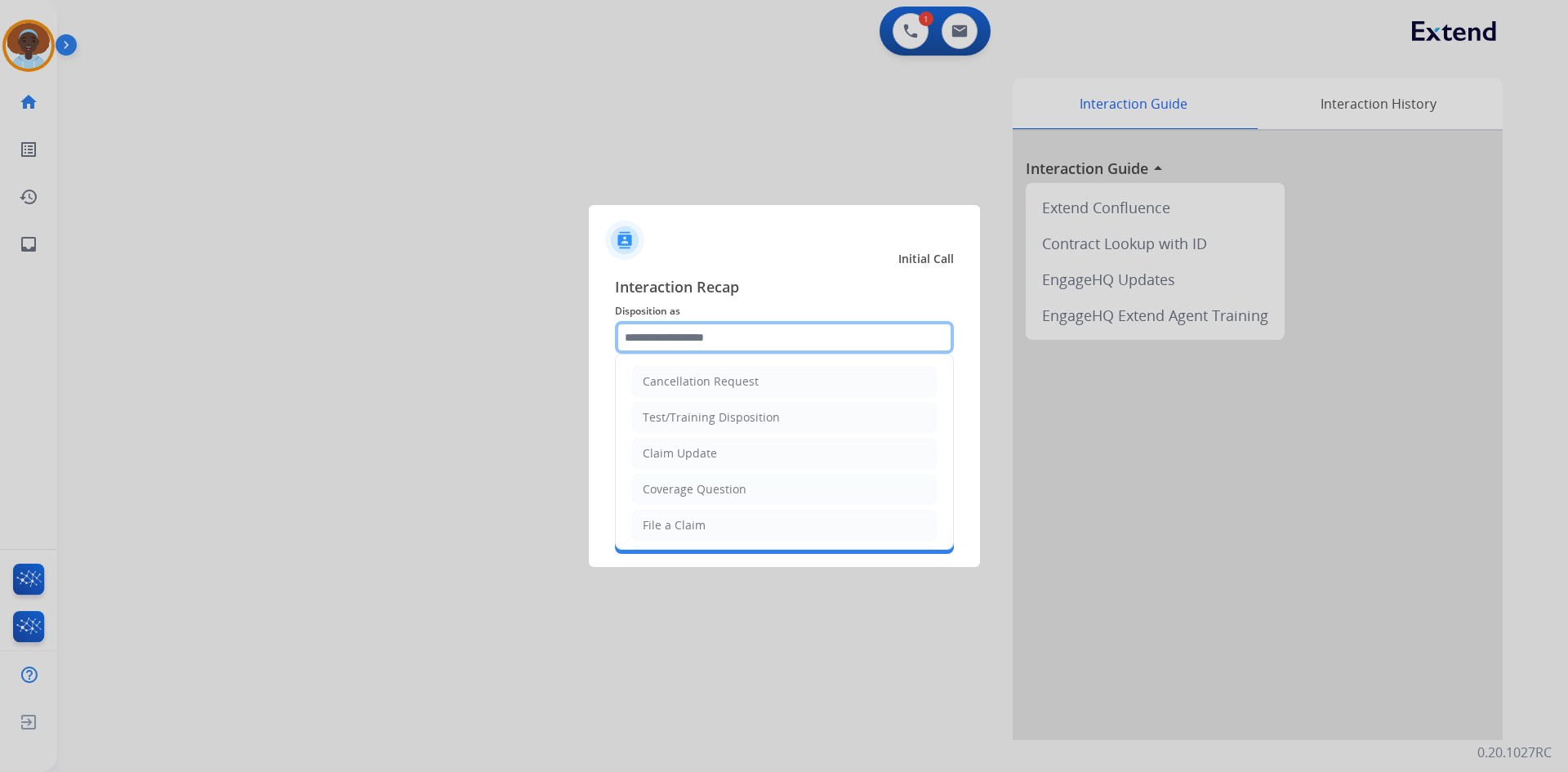
click at [763, 333] on input "text" at bounding box center [784, 337] width 339 height 32
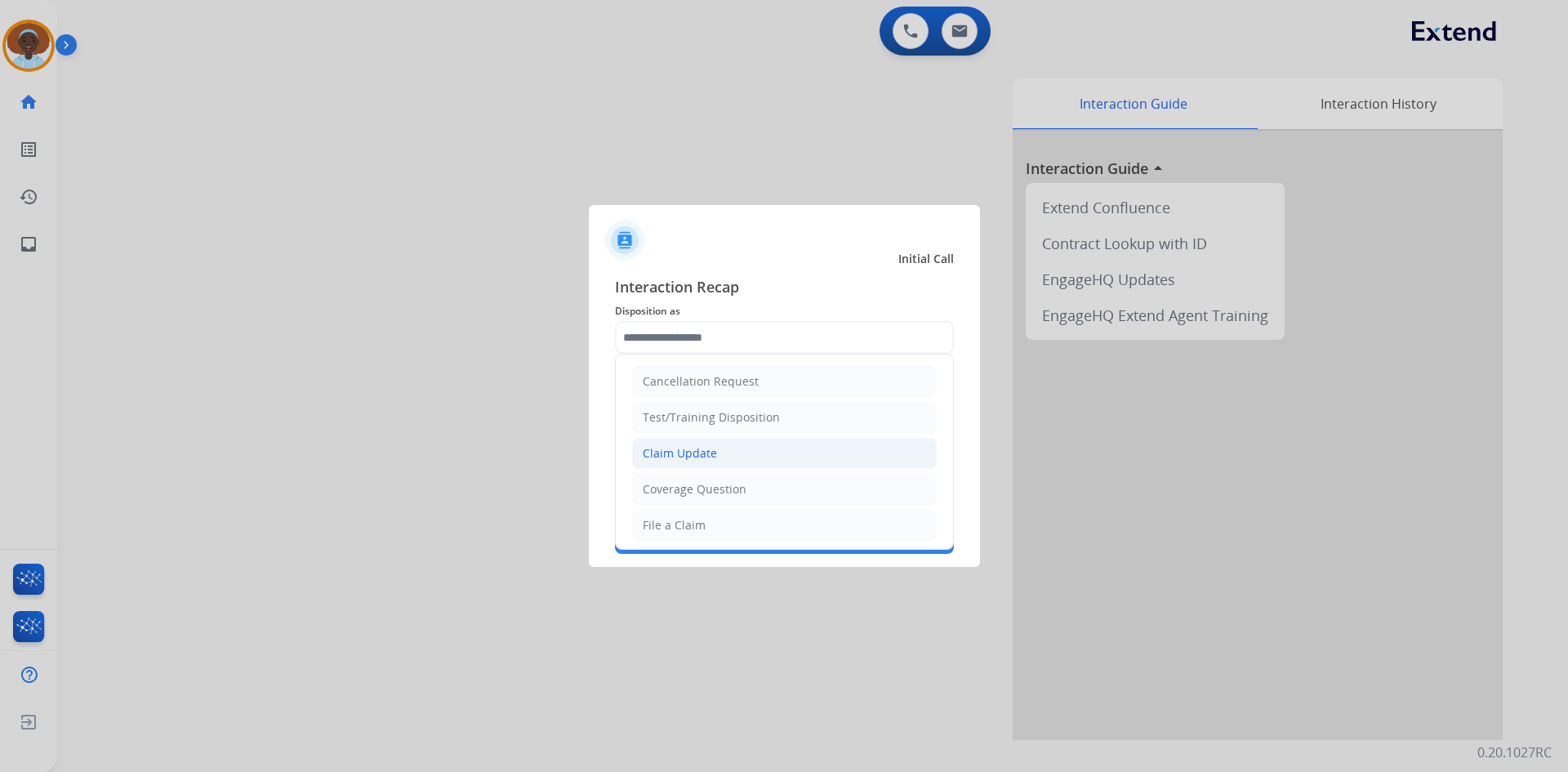
click at [770, 455] on li "Claim Update" at bounding box center [784, 453] width 304 height 31
type input "**********"
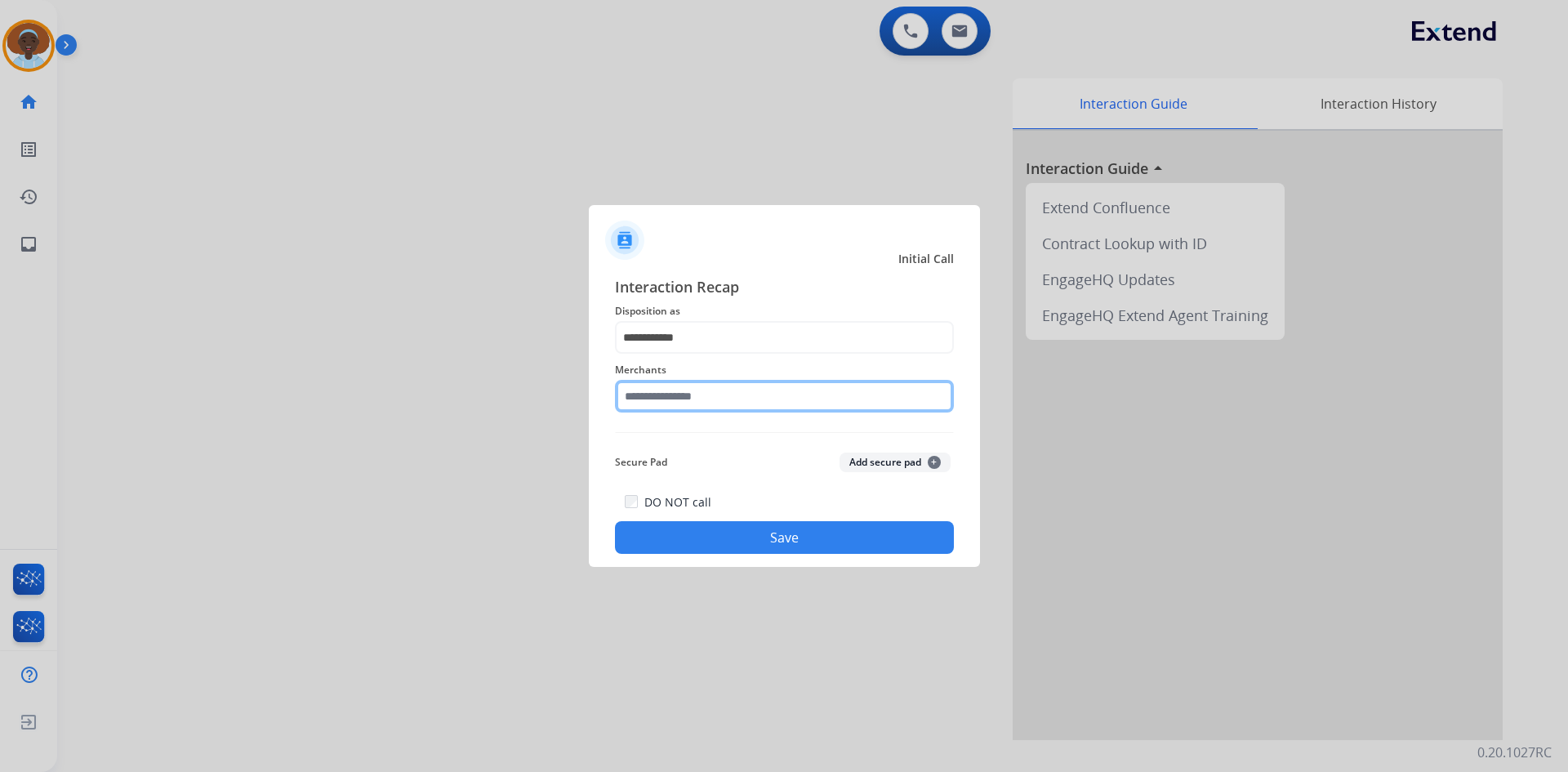
click at [720, 392] on input "text" at bounding box center [784, 396] width 339 height 32
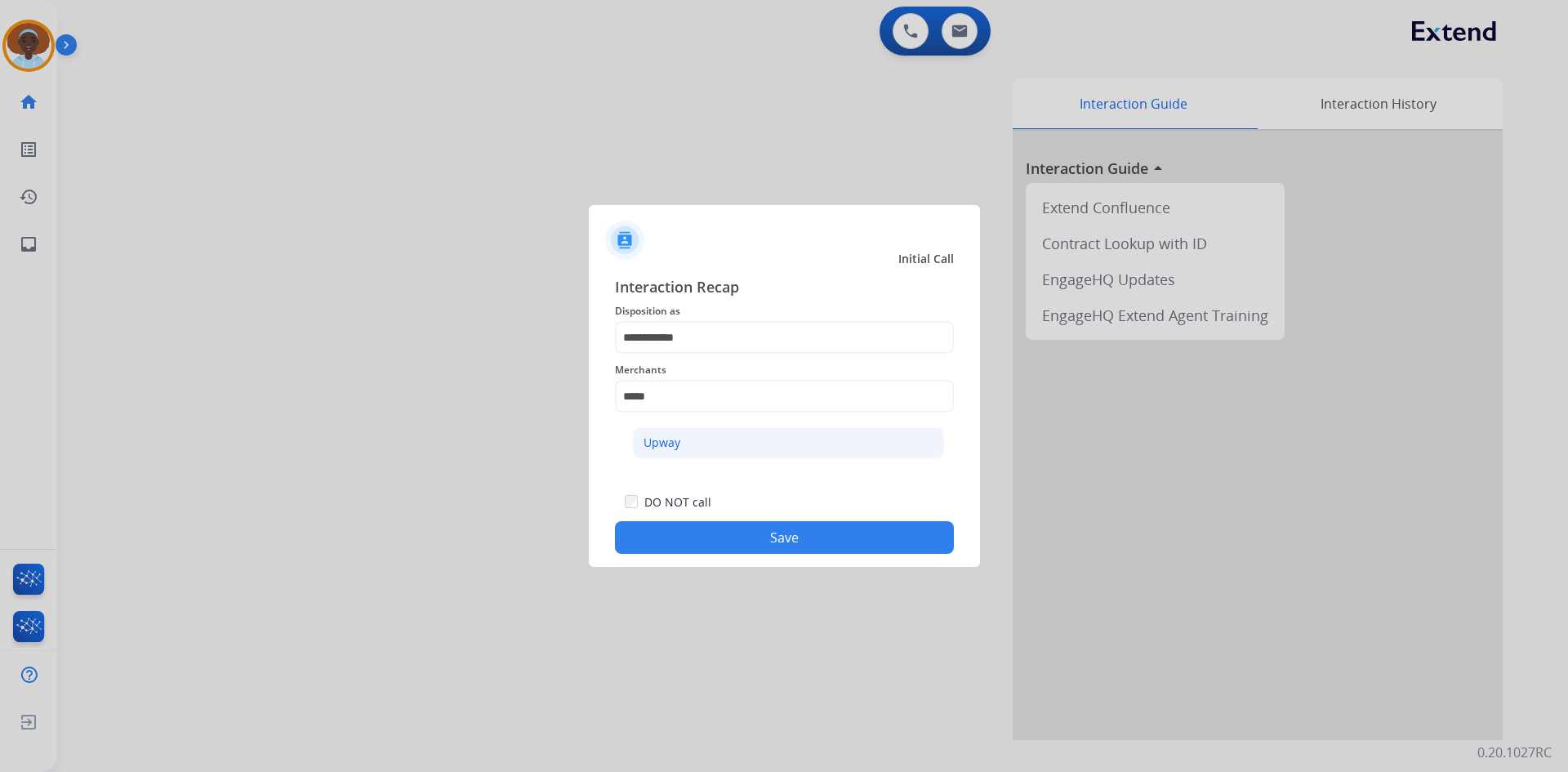
click at [701, 442] on li "Upway" at bounding box center [789, 443] width 311 height 31
type input "*****"
click at [747, 539] on button "Save" at bounding box center [784, 537] width 339 height 32
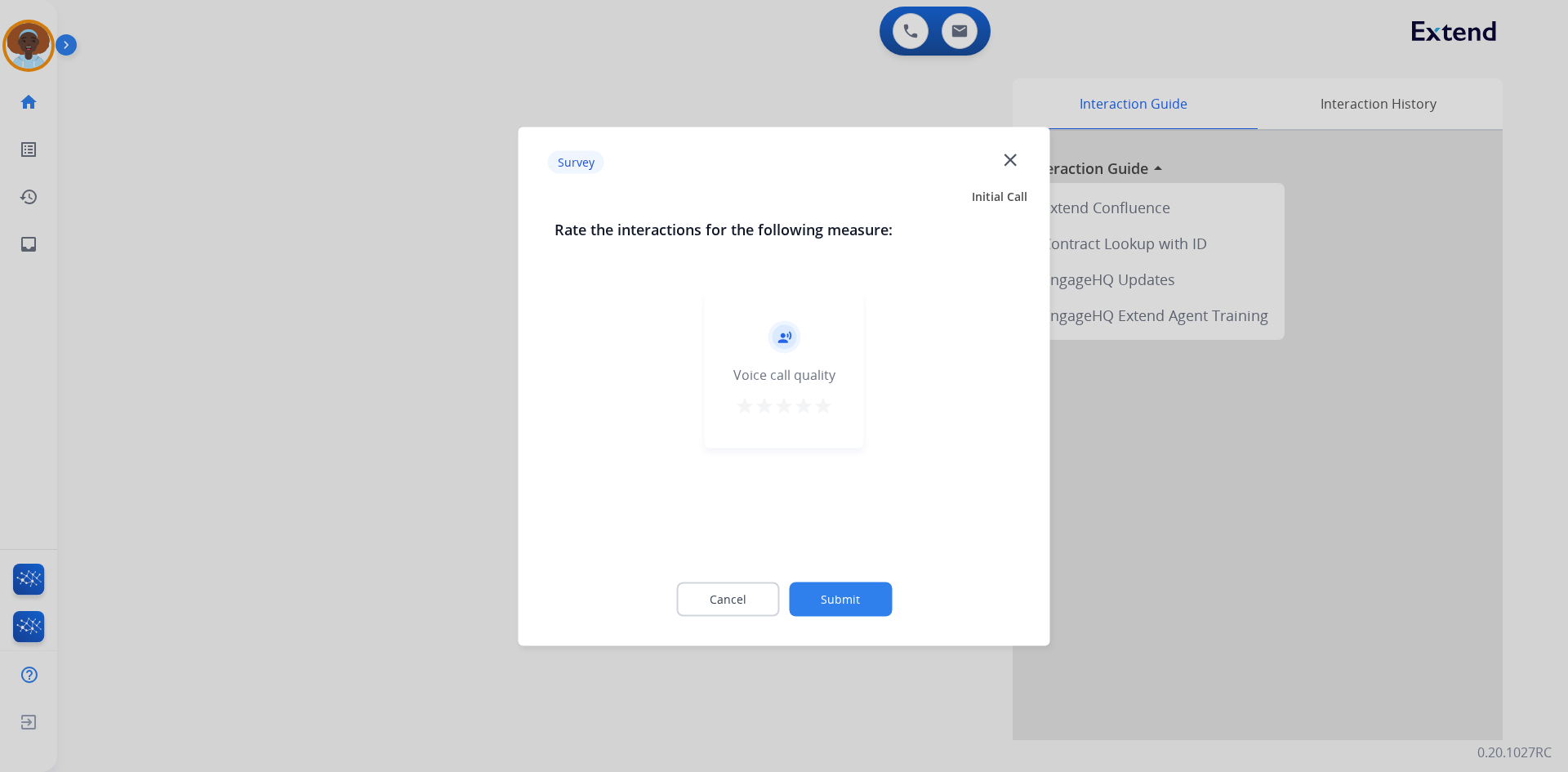
click at [825, 405] on mat-icon "star" at bounding box center [824, 405] width 20 height 20
click at [849, 606] on button "Submit" at bounding box center [841, 598] width 103 height 34
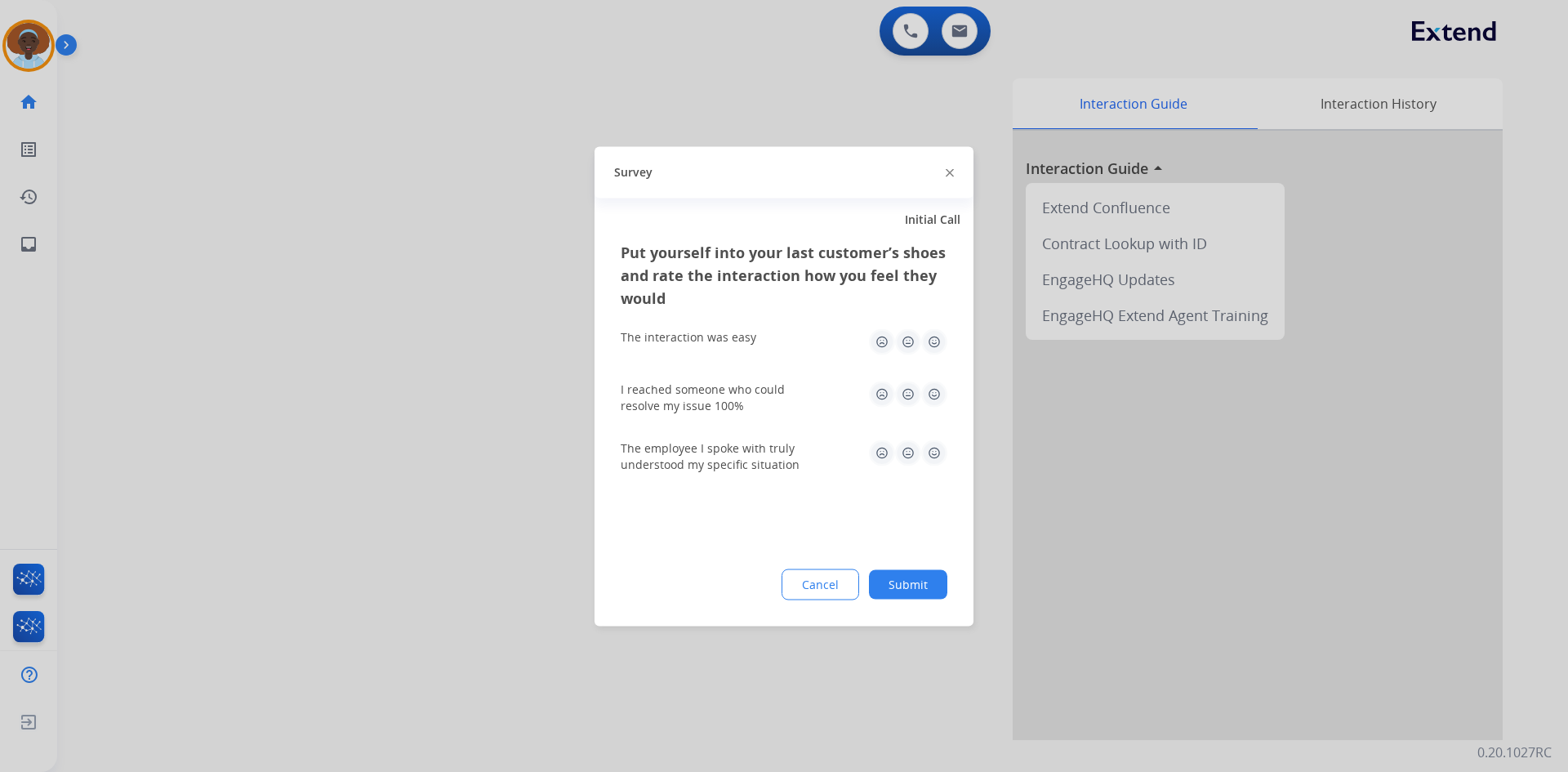
click at [933, 453] on img at bounding box center [934, 452] width 26 height 26
click at [936, 339] on img at bounding box center [934, 341] width 26 height 26
click at [936, 401] on img at bounding box center [934, 393] width 26 height 26
click at [884, 590] on button "Submit" at bounding box center [908, 583] width 78 height 30
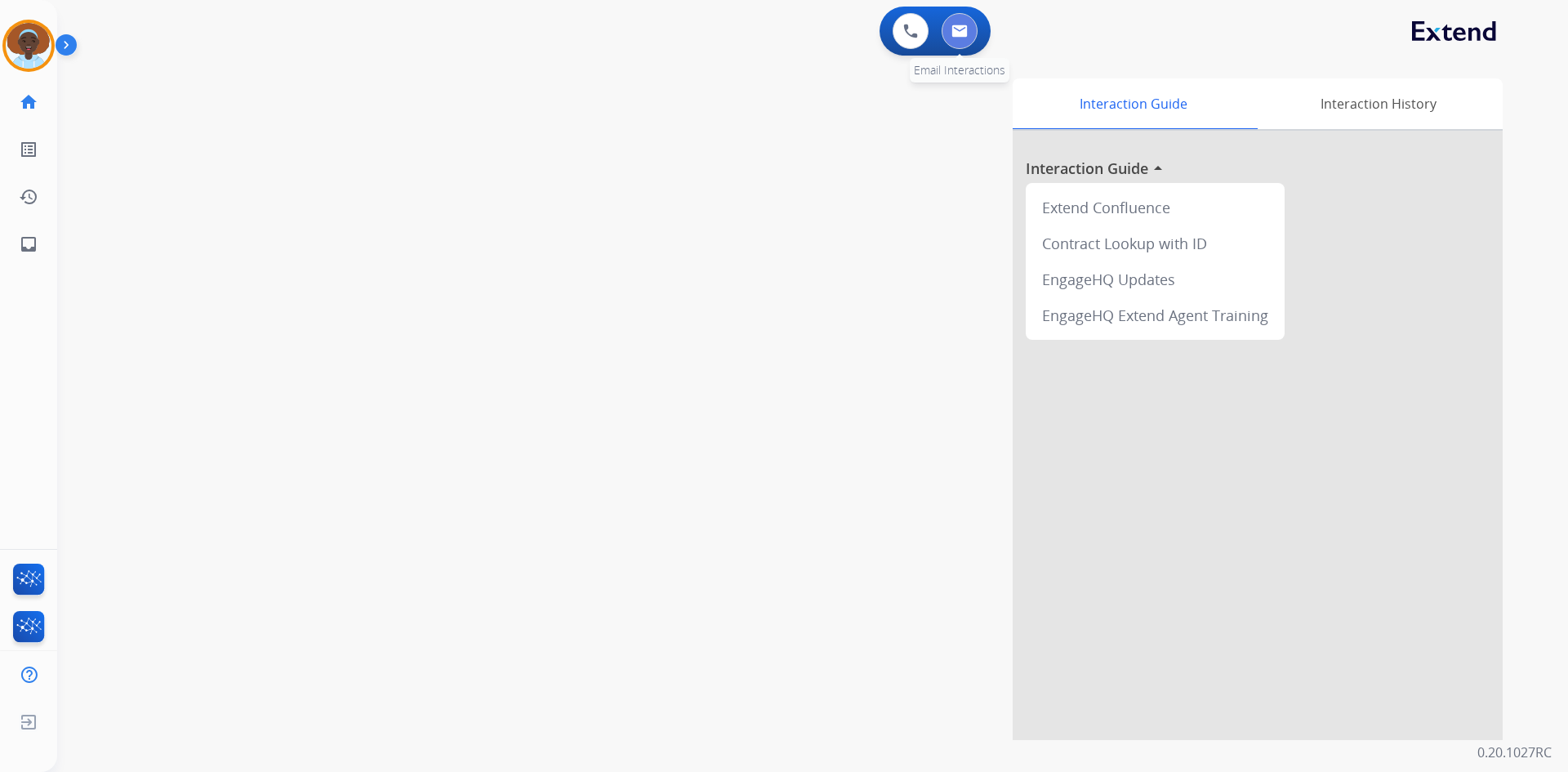
click at [966, 31] on img at bounding box center [960, 31] width 16 height 13
select select "**********"
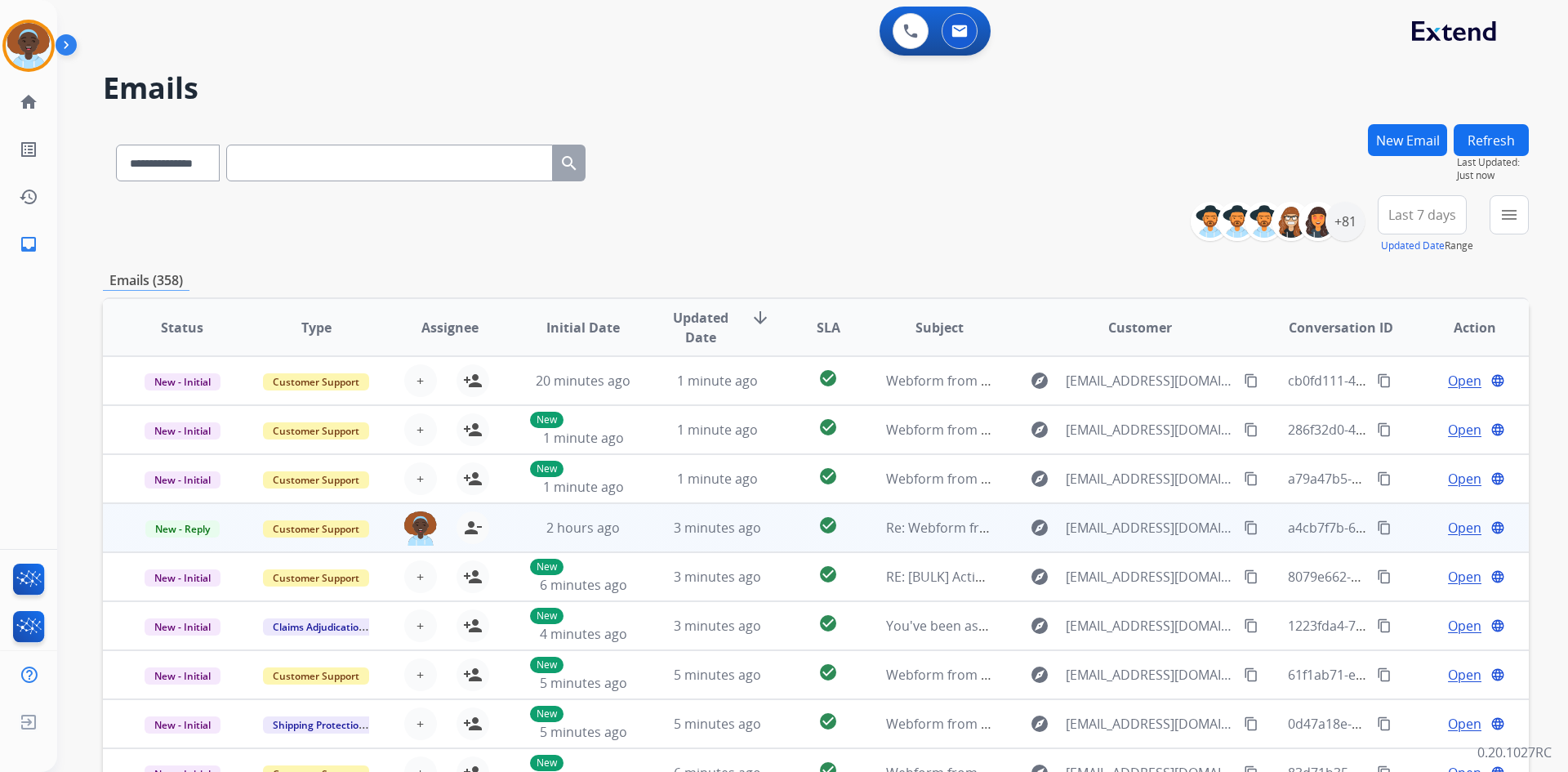
click at [1448, 529] on span "Open" at bounding box center [1464, 527] width 33 height 20
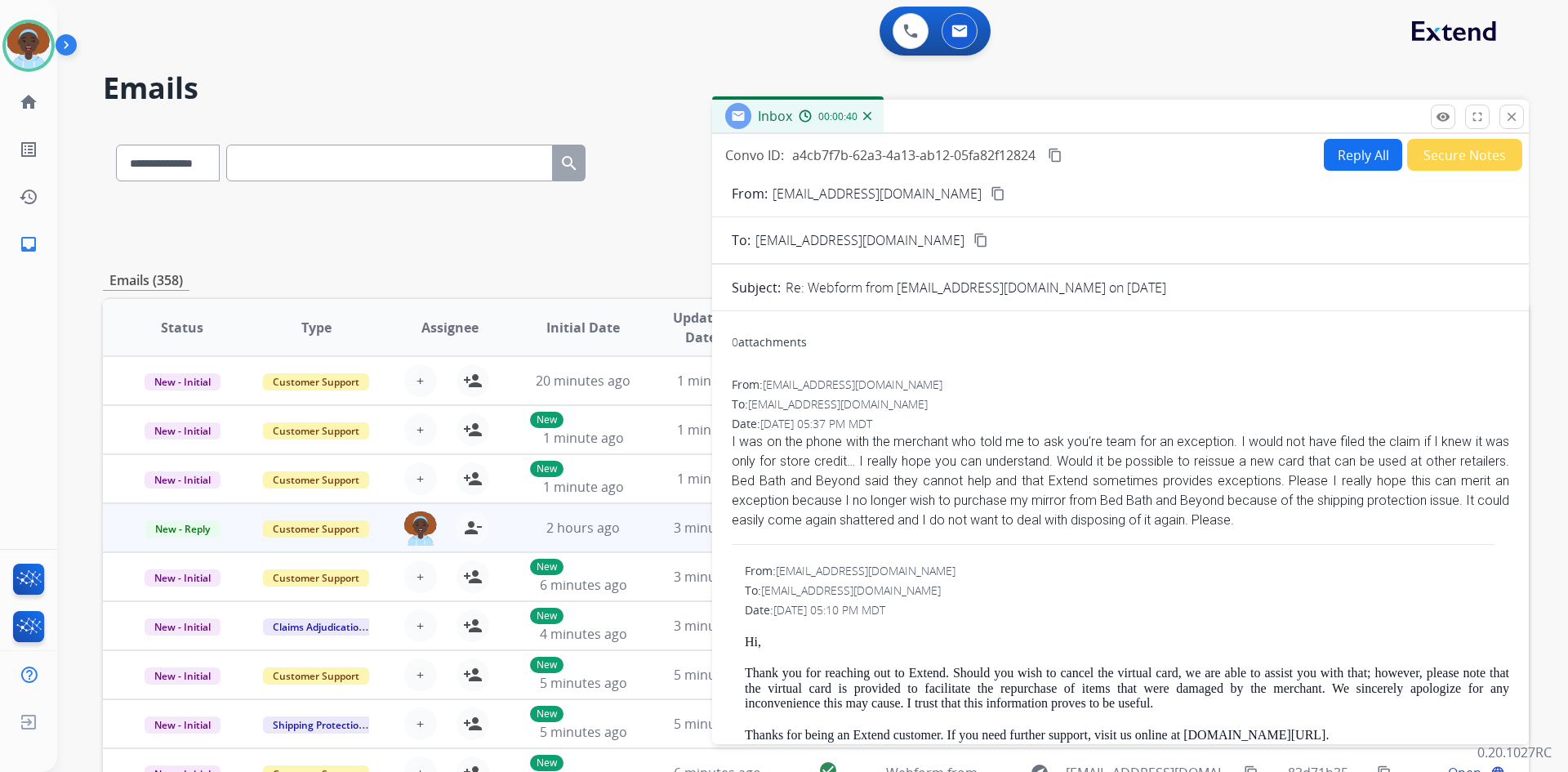
click at [1419, 155] on button "Secure Notes" at bounding box center [1465, 154] width 115 height 31
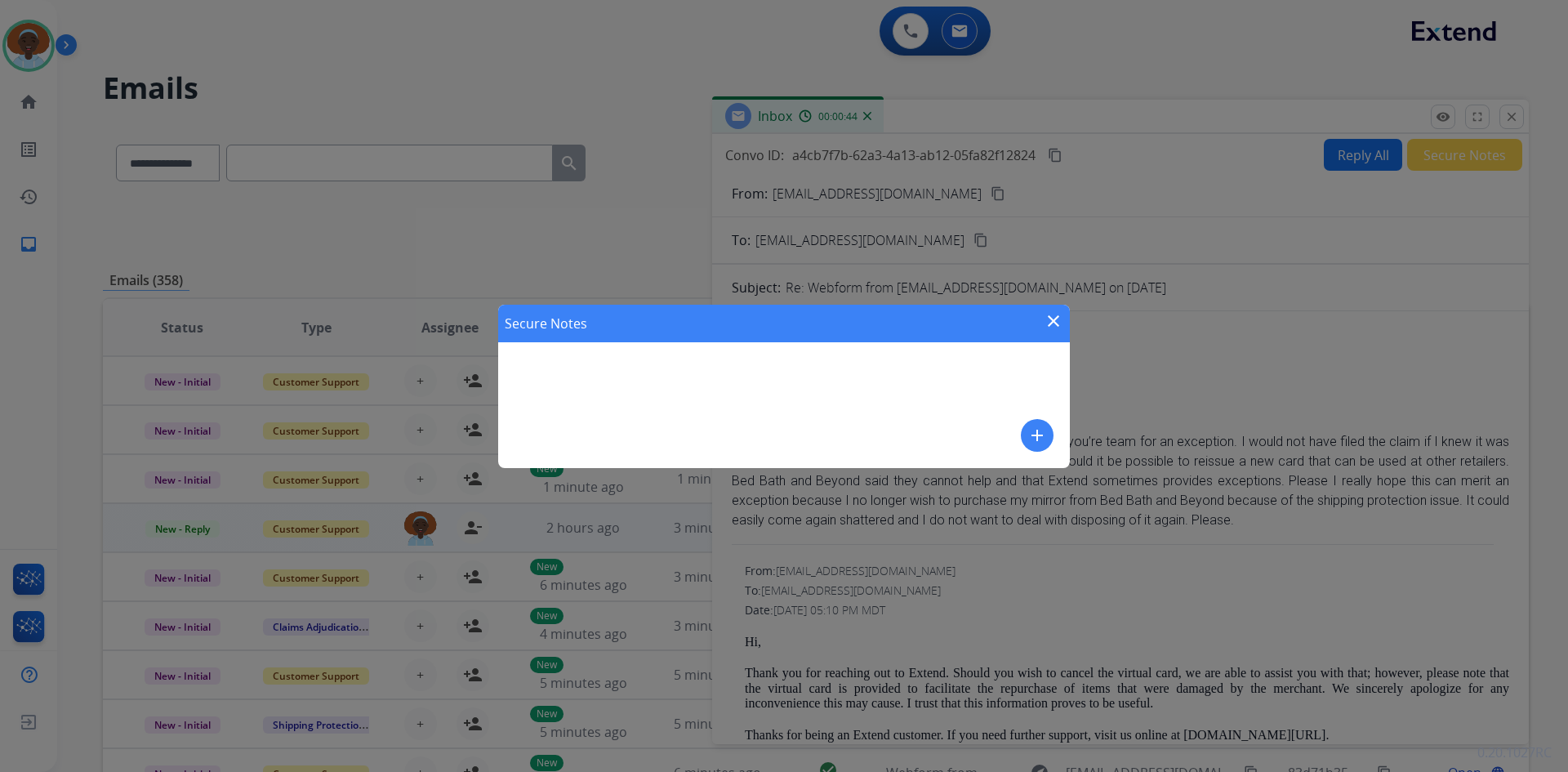
click at [1042, 436] on mat-icon "add" at bounding box center [1038, 435] width 20 height 20
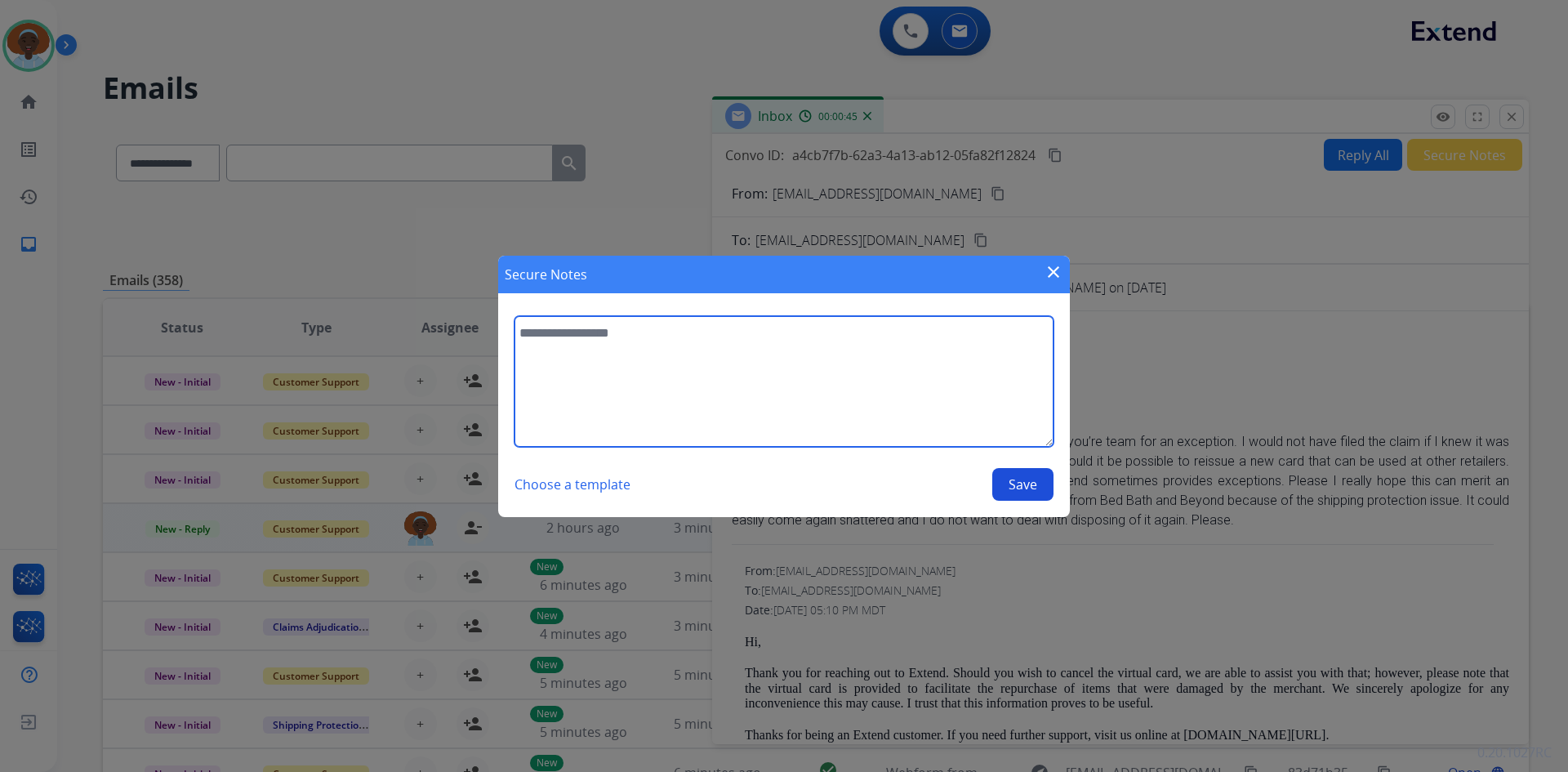
click at [591, 337] on textarea at bounding box center [784, 381] width 539 height 130
type textarea "*"
type textarea "**********"
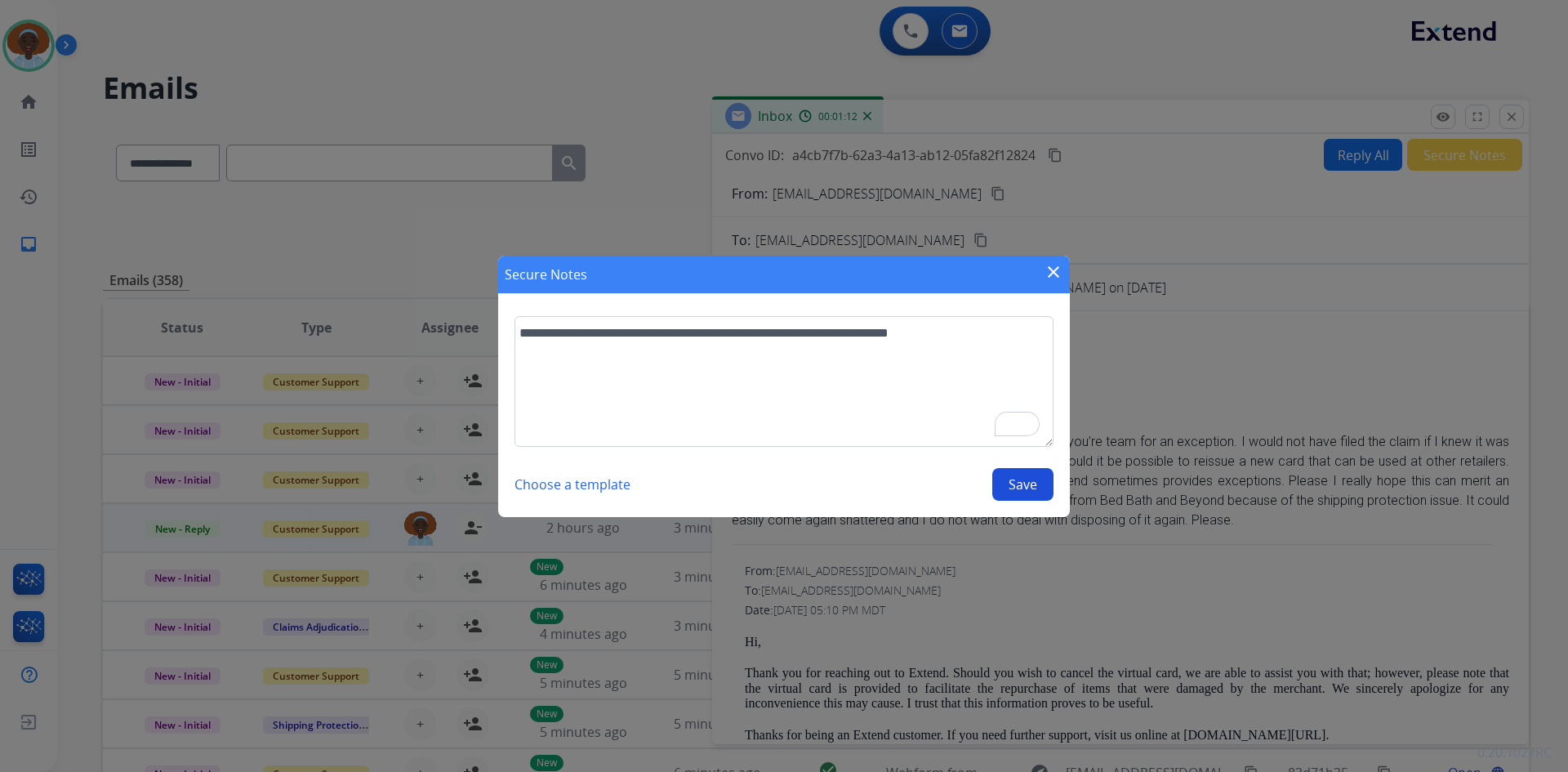
click at [1007, 472] on button "Save" at bounding box center [1023, 484] width 61 height 32
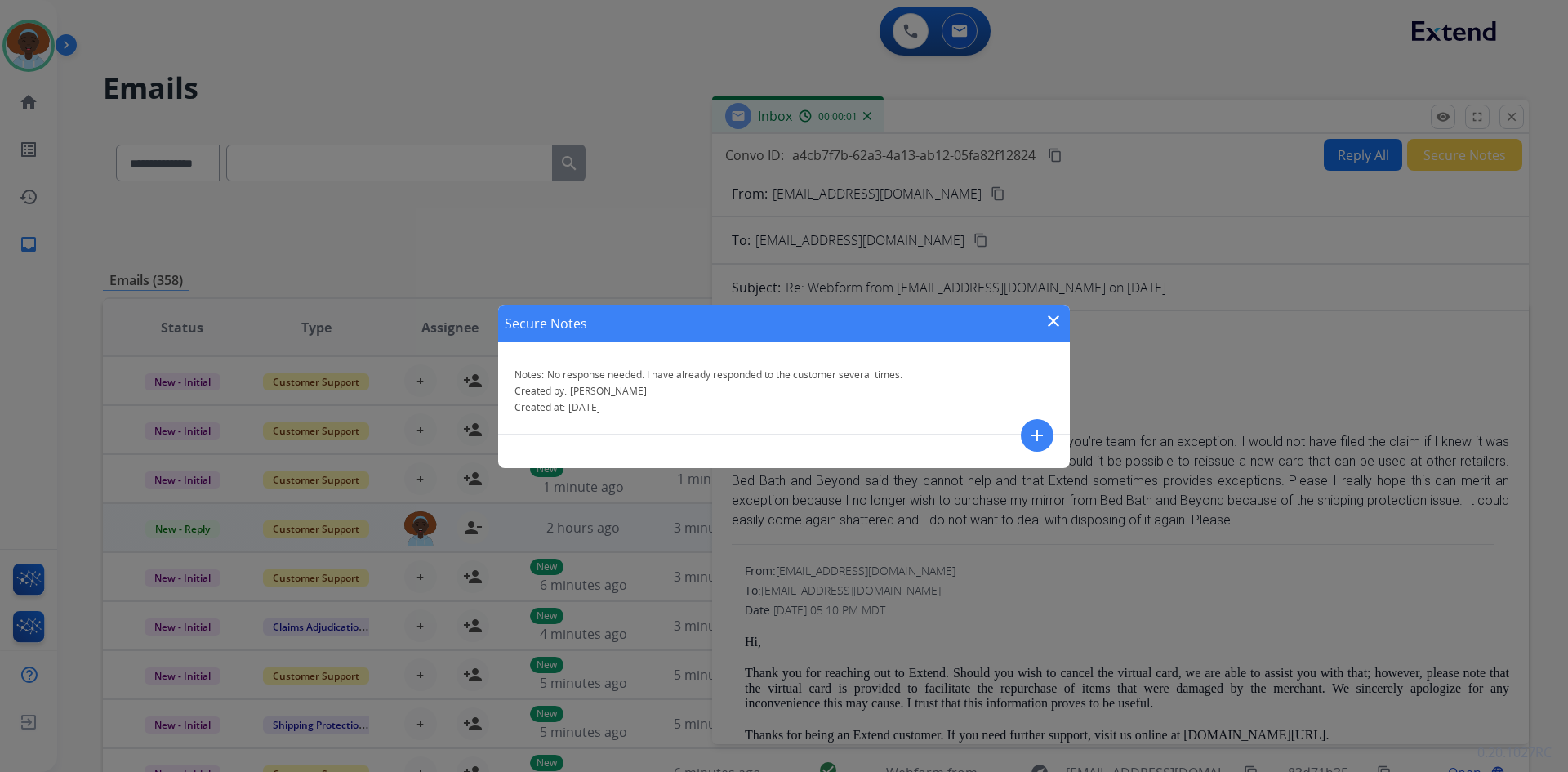
click at [1055, 317] on mat-icon "close" at bounding box center [1054, 321] width 20 height 20
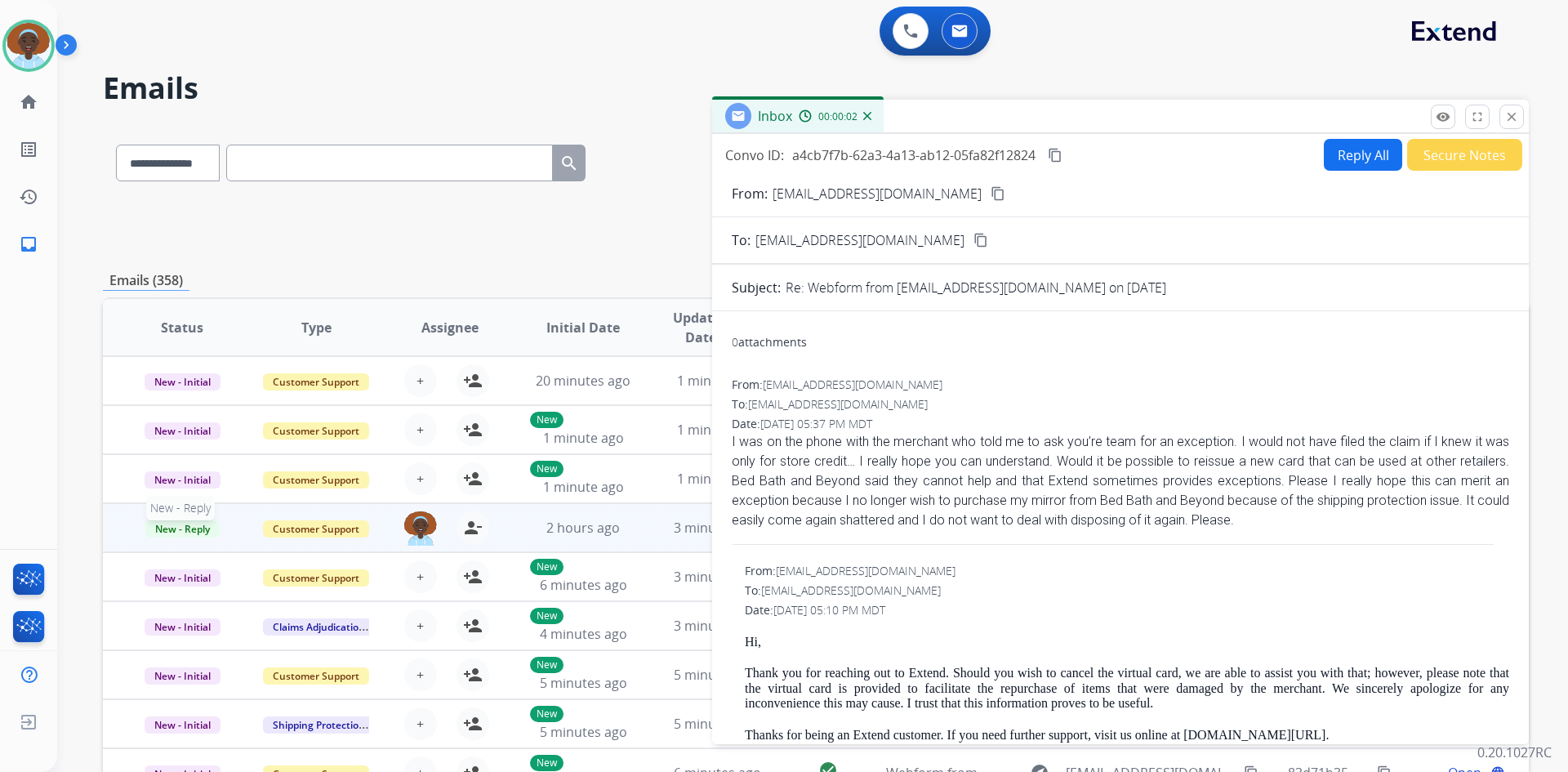
click at [185, 531] on span "New - Reply" at bounding box center [183, 528] width 75 height 17
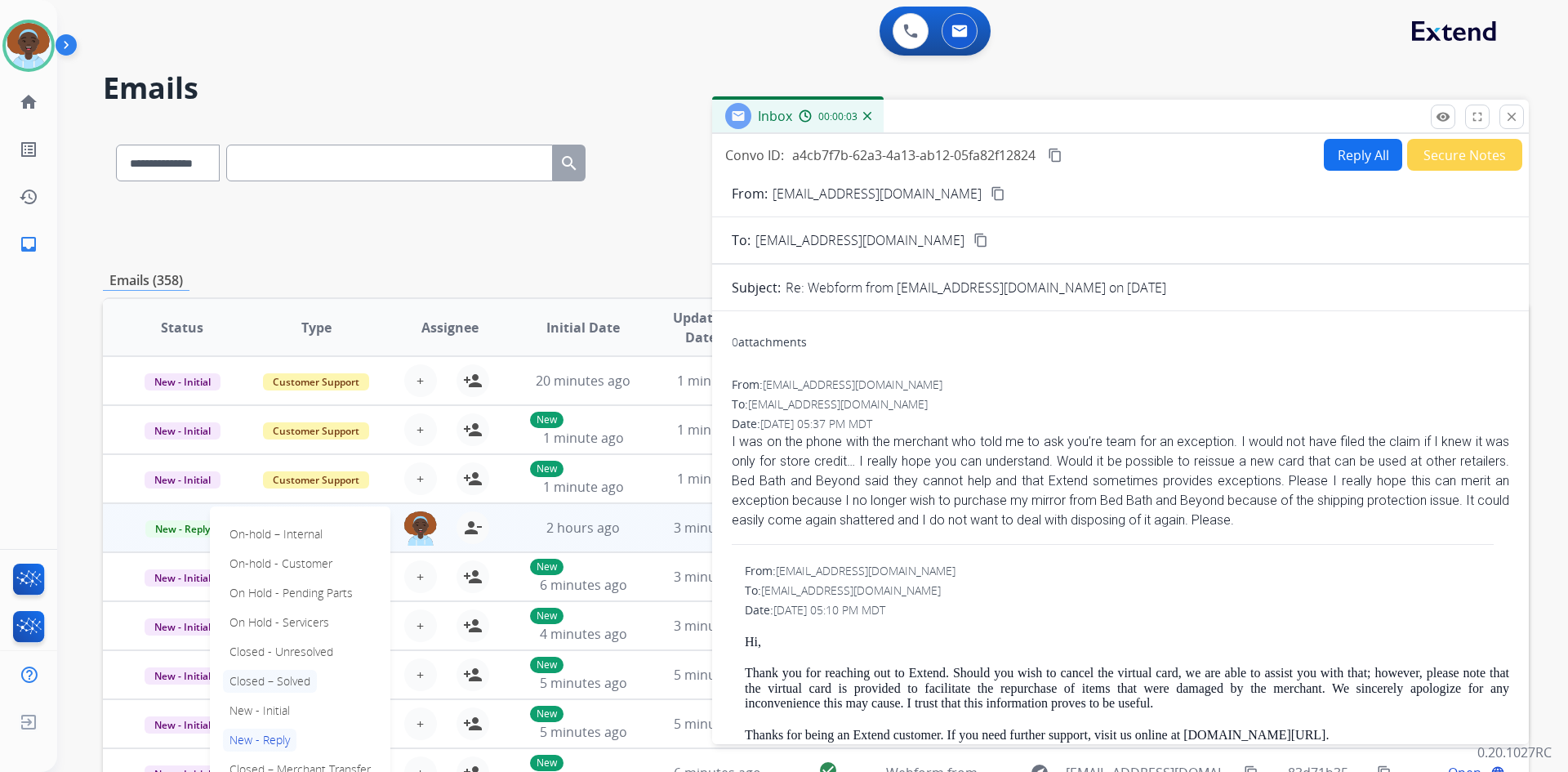
click at [298, 679] on p "Closed – Solved" at bounding box center [270, 680] width 94 height 22
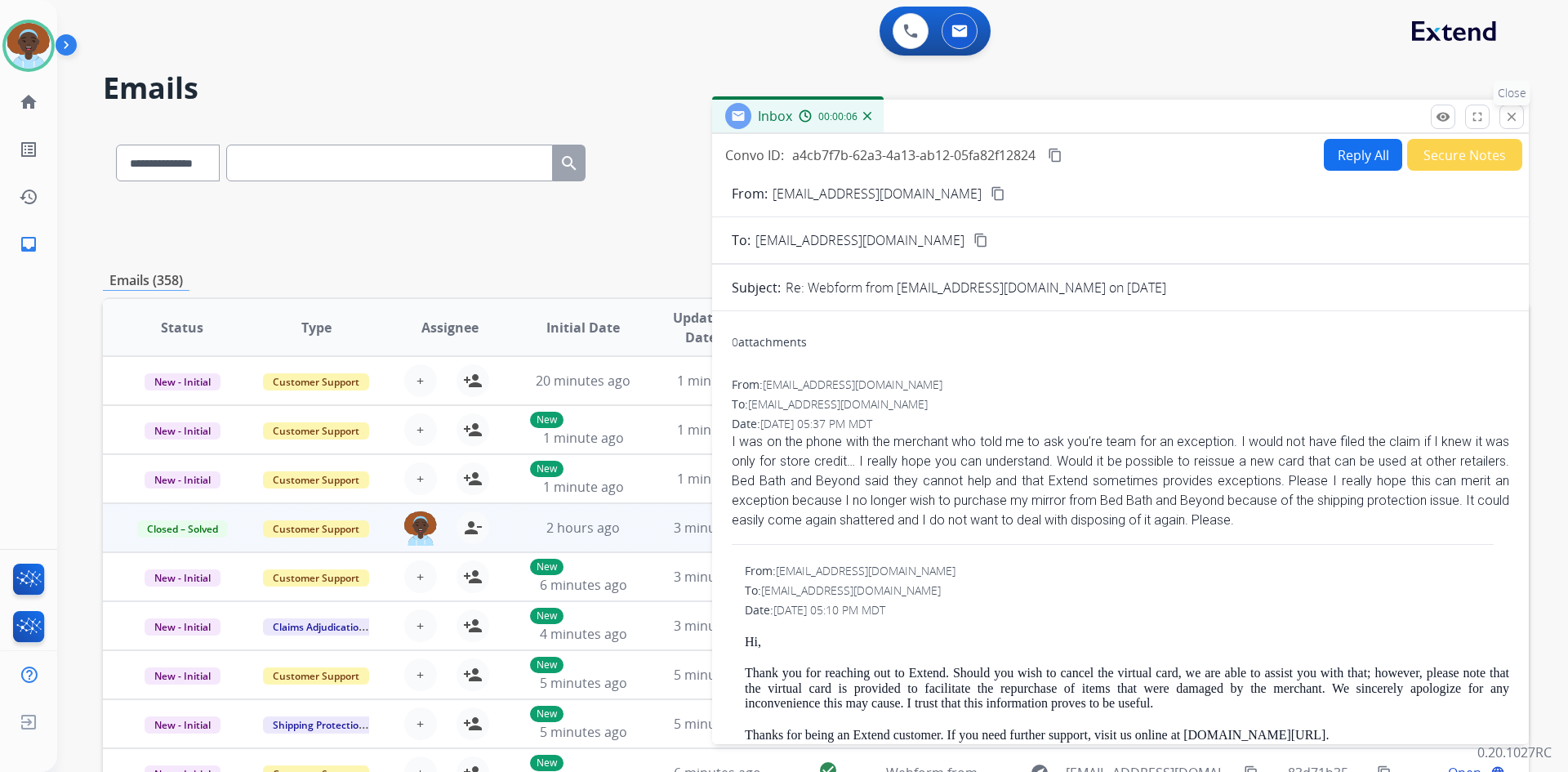
click at [1507, 119] on mat-icon "close" at bounding box center [1512, 117] width 14 height 14
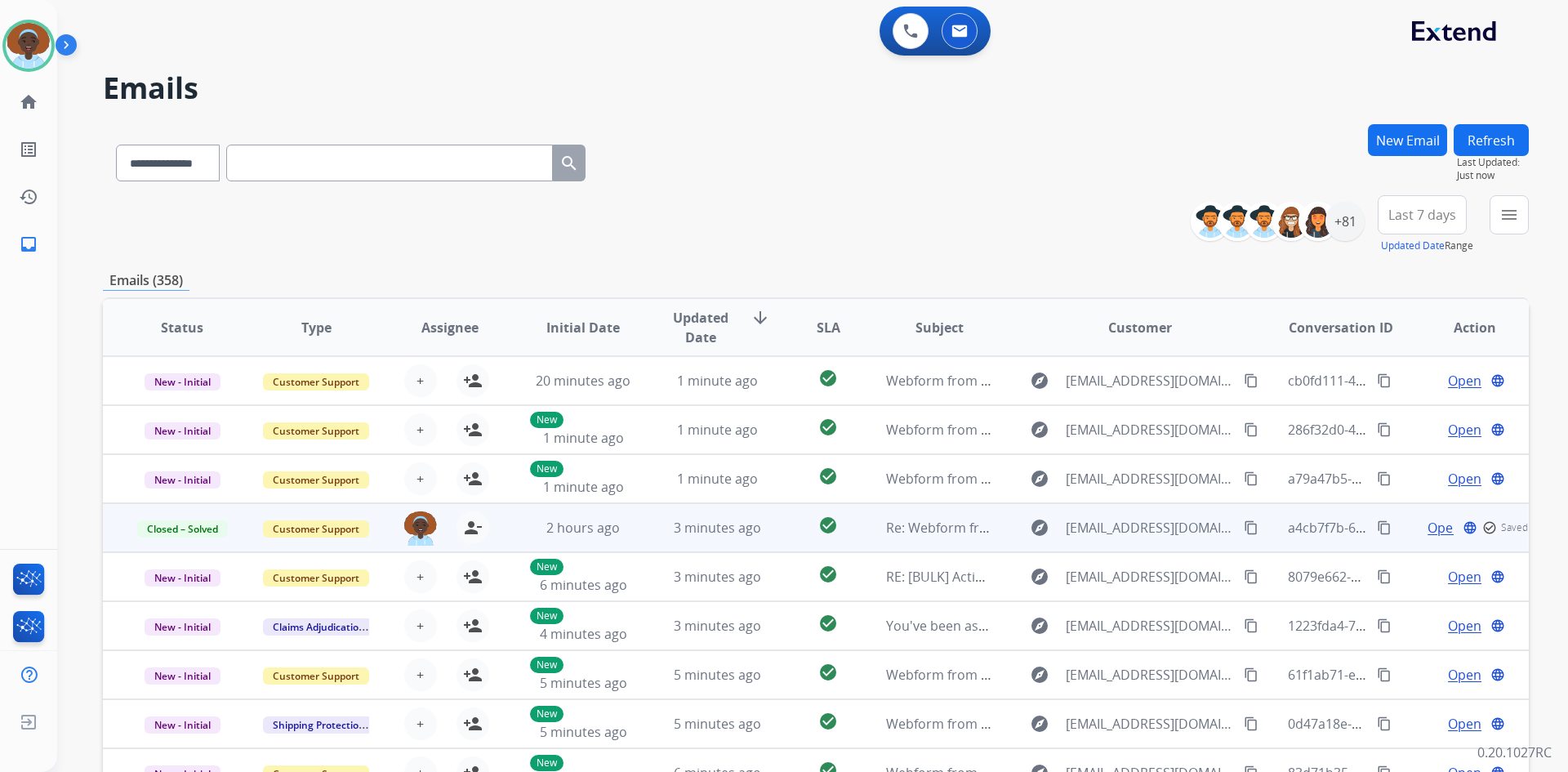
click at [1494, 145] on button "Refresh" at bounding box center [1491, 139] width 75 height 31
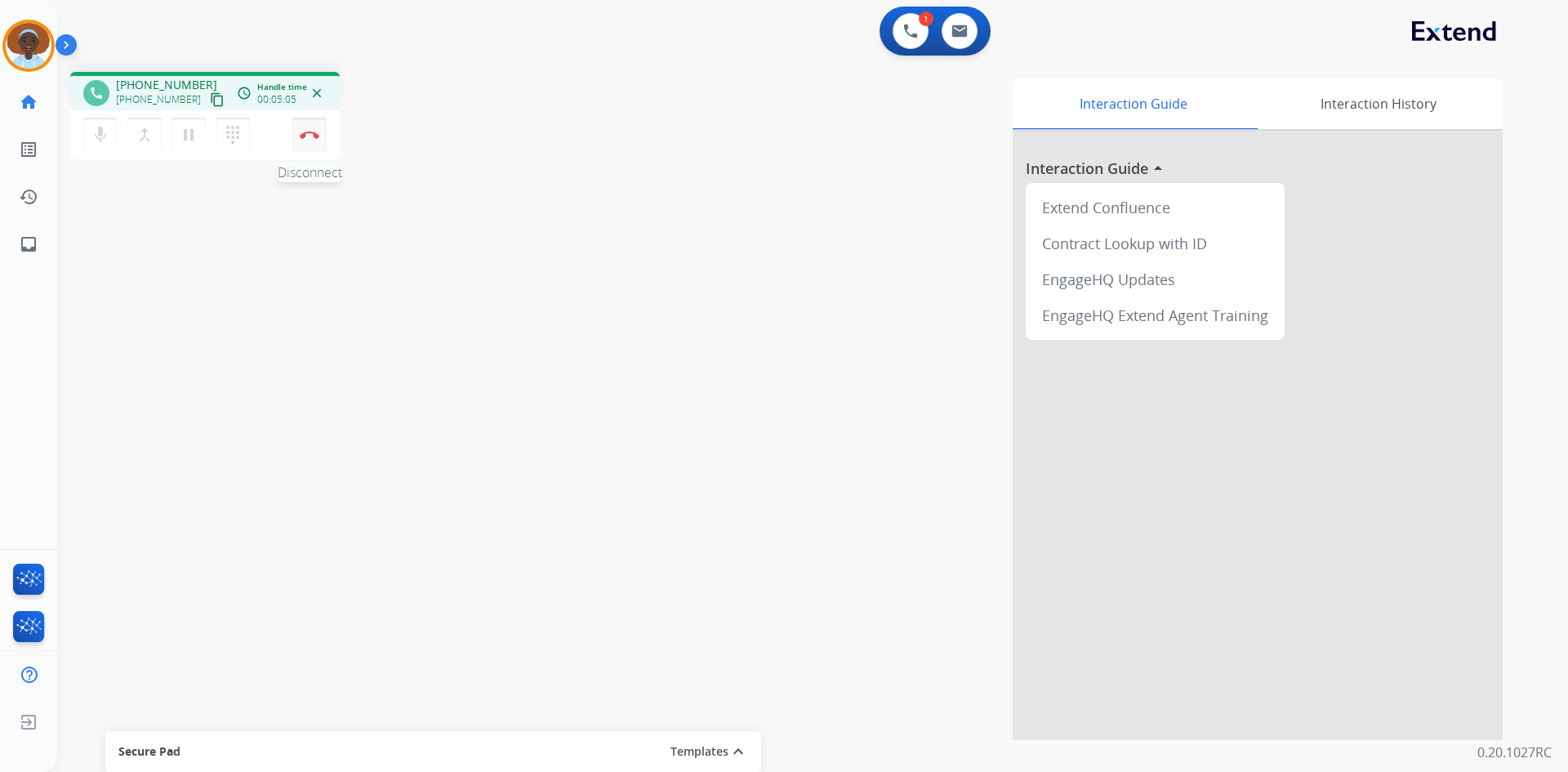
click at [310, 132] on img at bounding box center [310, 134] width 20 height 8
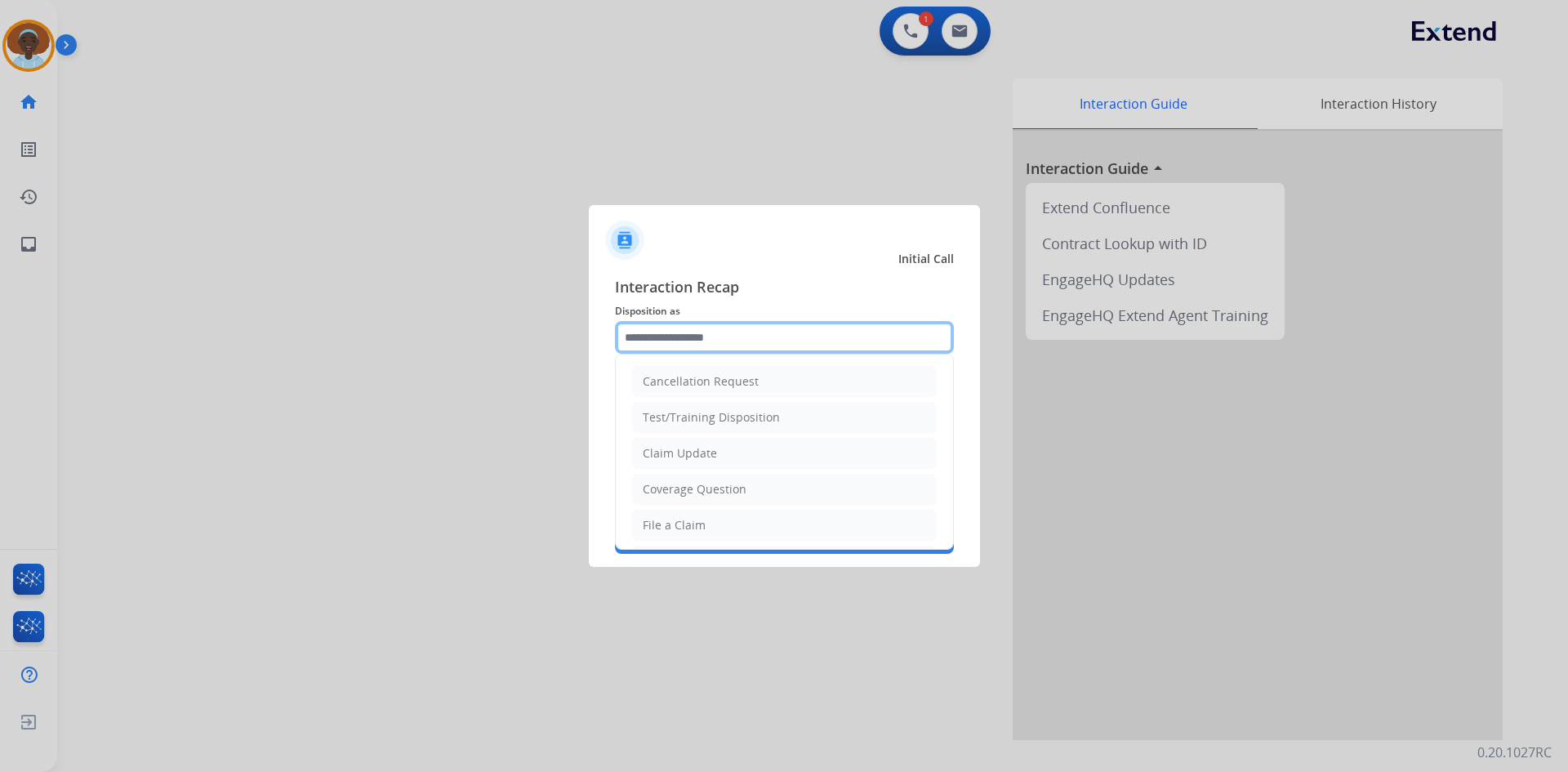
click at [693, 338] on input "text" at bounding box center [784, 337] width 339 height 32
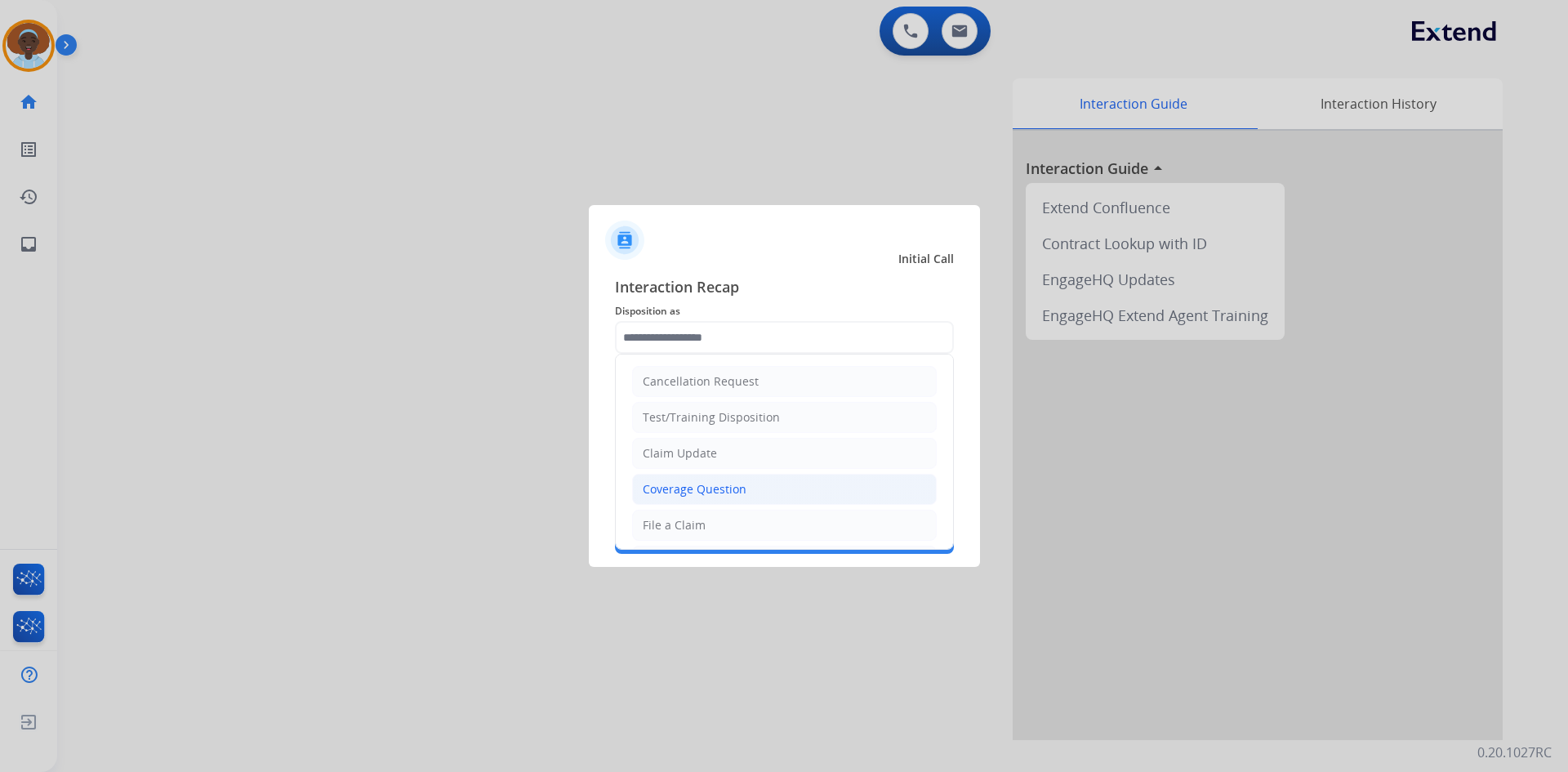
click at [699, 488] on div "Coverage Question" at bounding box center [694, 489] width 104 height 16
type input "**********"
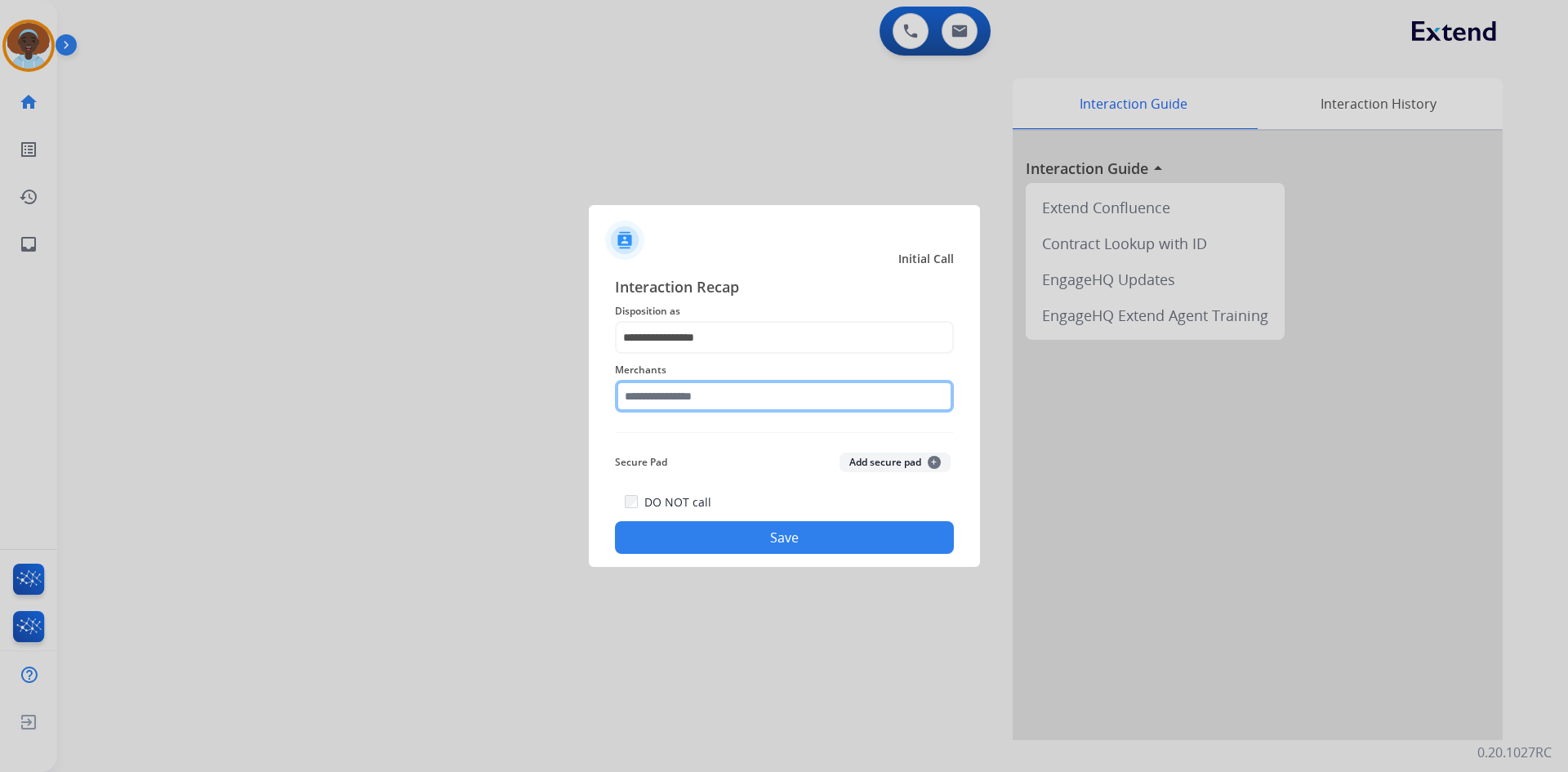
click at [701, 387] on input "text" at bounding box center [784, 396] width 339 height 32
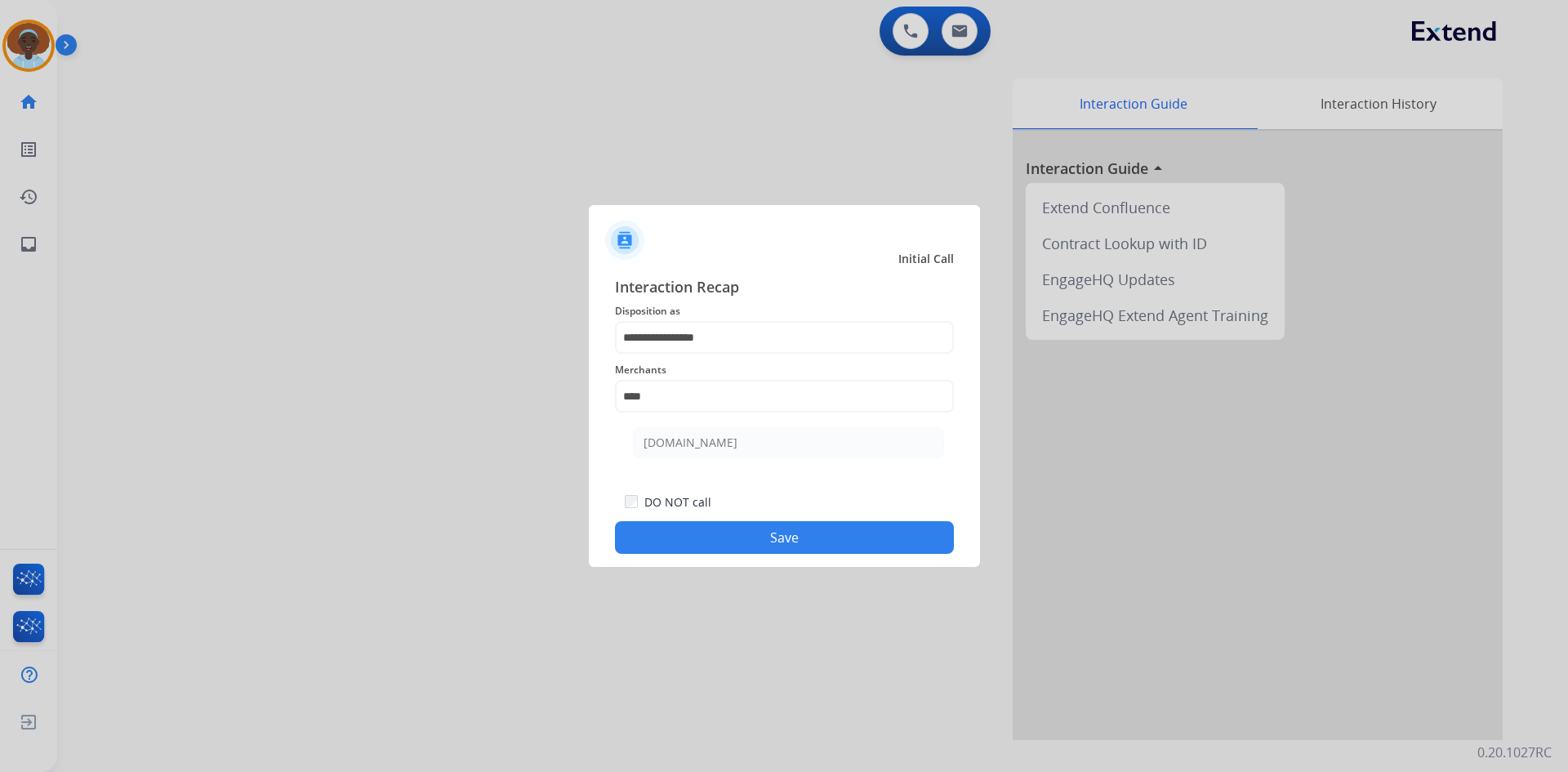
click at [707, 446] on div "[DOMAIN_NAME]" at bounding box center [690, 443] width 94 height 16
type input "**********"
click at [783, 540] on button "Save" at bounding box center [784, 537] width 339 height 32
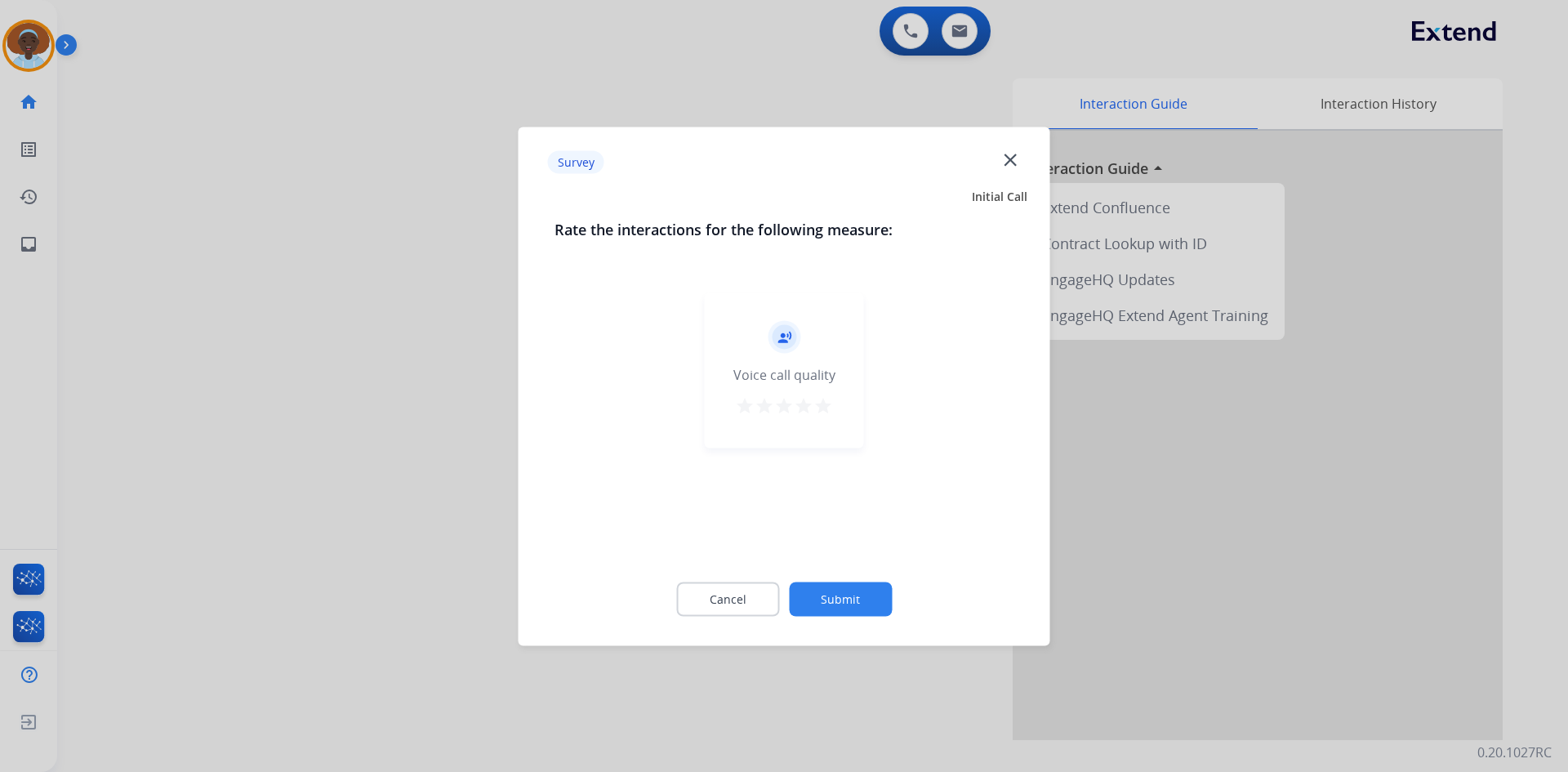
drag, startPoint x: 827, startPoint y: 408, endPoint x: 825, endPoint y: 426, distance: 18.1
click at [826, 408] on mat-icon "star" at bounding box center [824, 405] width 20 height 20
click at [862, 596] on button "Submit" at bounding box center [841, 598] width 103 height 34
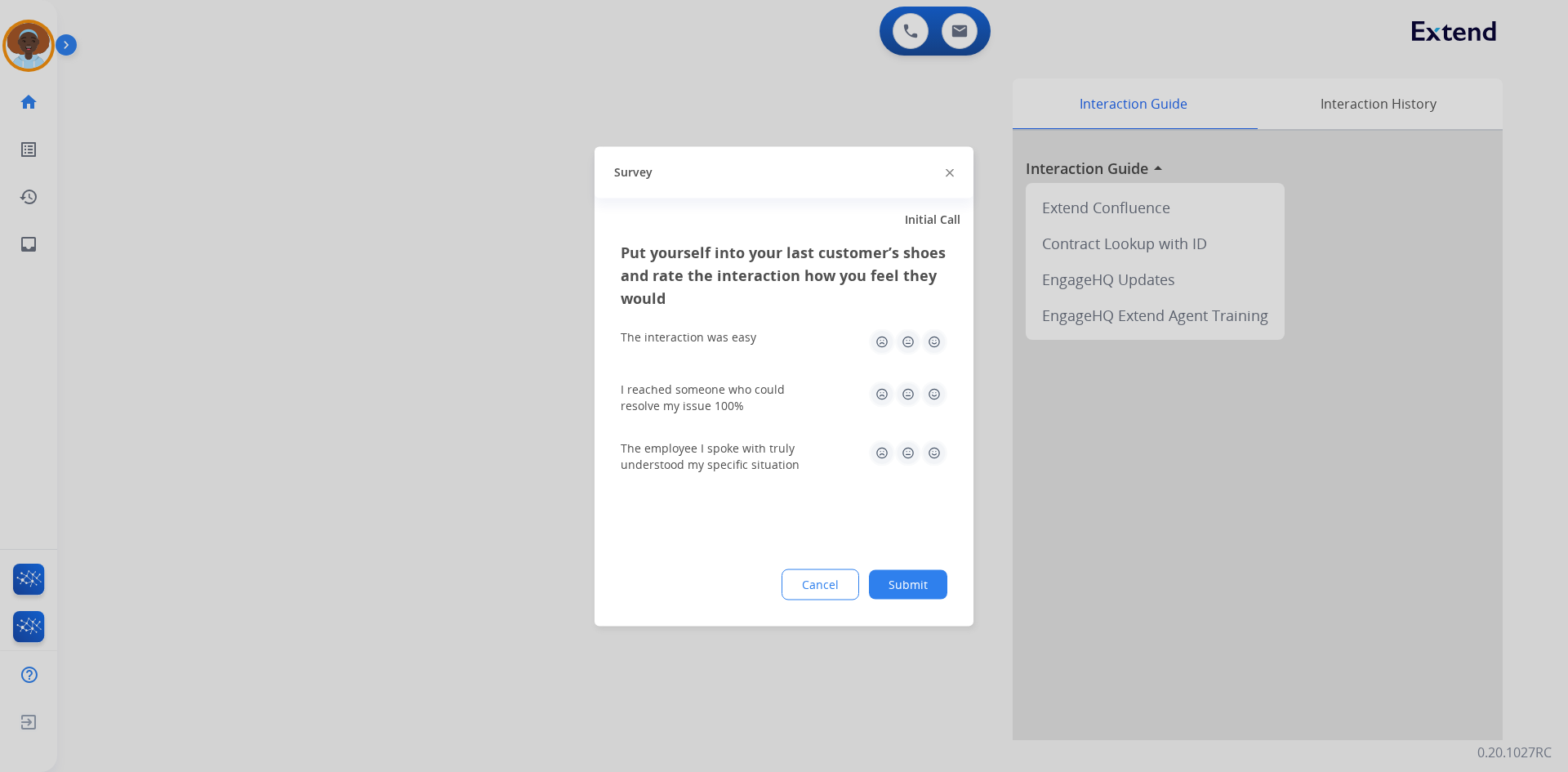
drag, startPoint x: 932, startPoint y: 453, endPoint x: 930, endPoint y: 423, distance: 30.1
click at [930, 452] on img at bounding box center [934, 452] width 26 height 26
drag, startPoint x: 930, startPoint y: 392, endPoint x: 936, endPoint y: 359, distance: 33.5
click at [930, 392] on img at bounding box center [934, 393] width 26 height 26
click at [937, 340] on img at bounding box center [934, 341] width 26 height 26
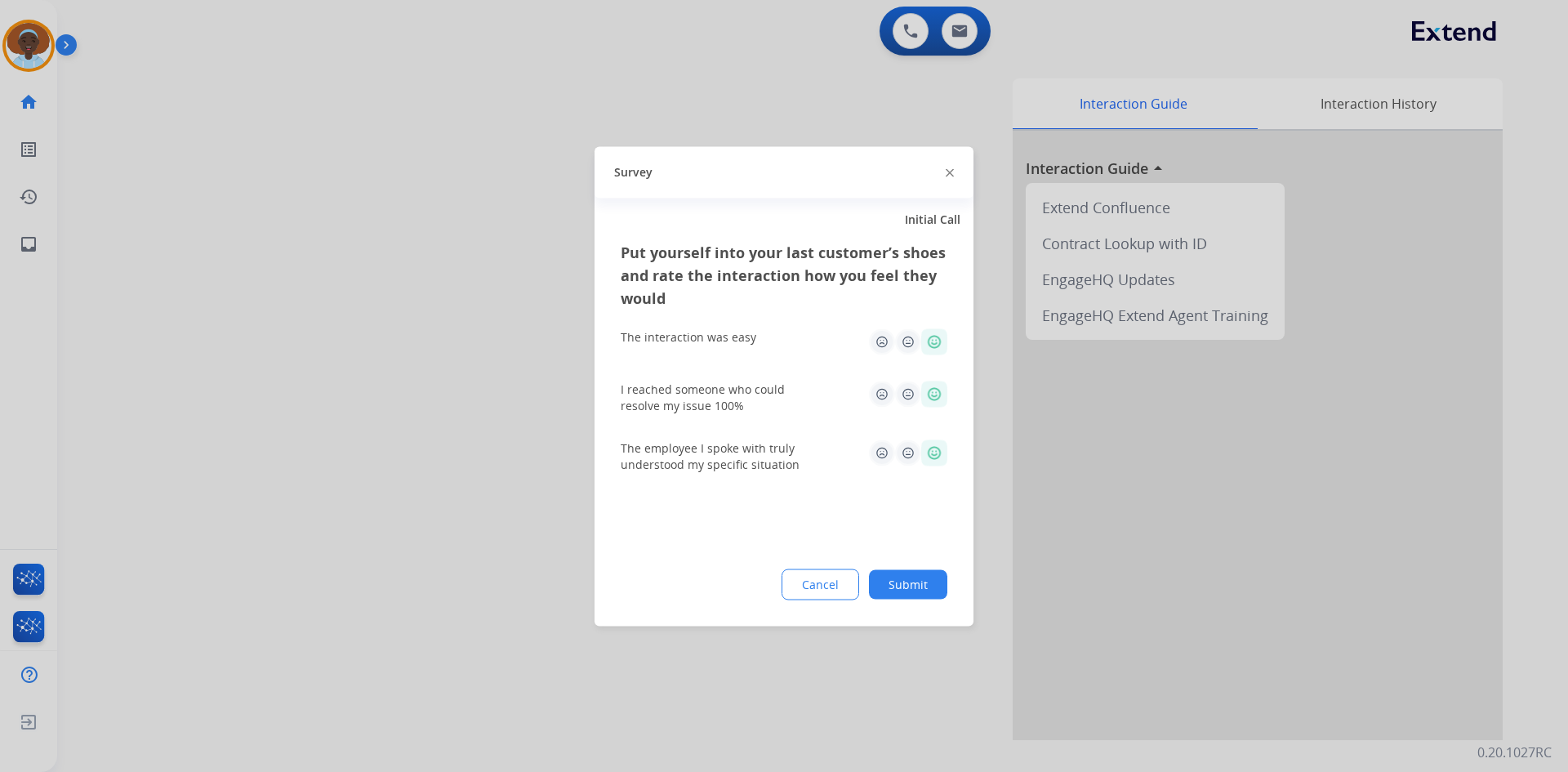
click at [919, 579] on button "Submit" at bounding box center [908, 583] width 78 height 30
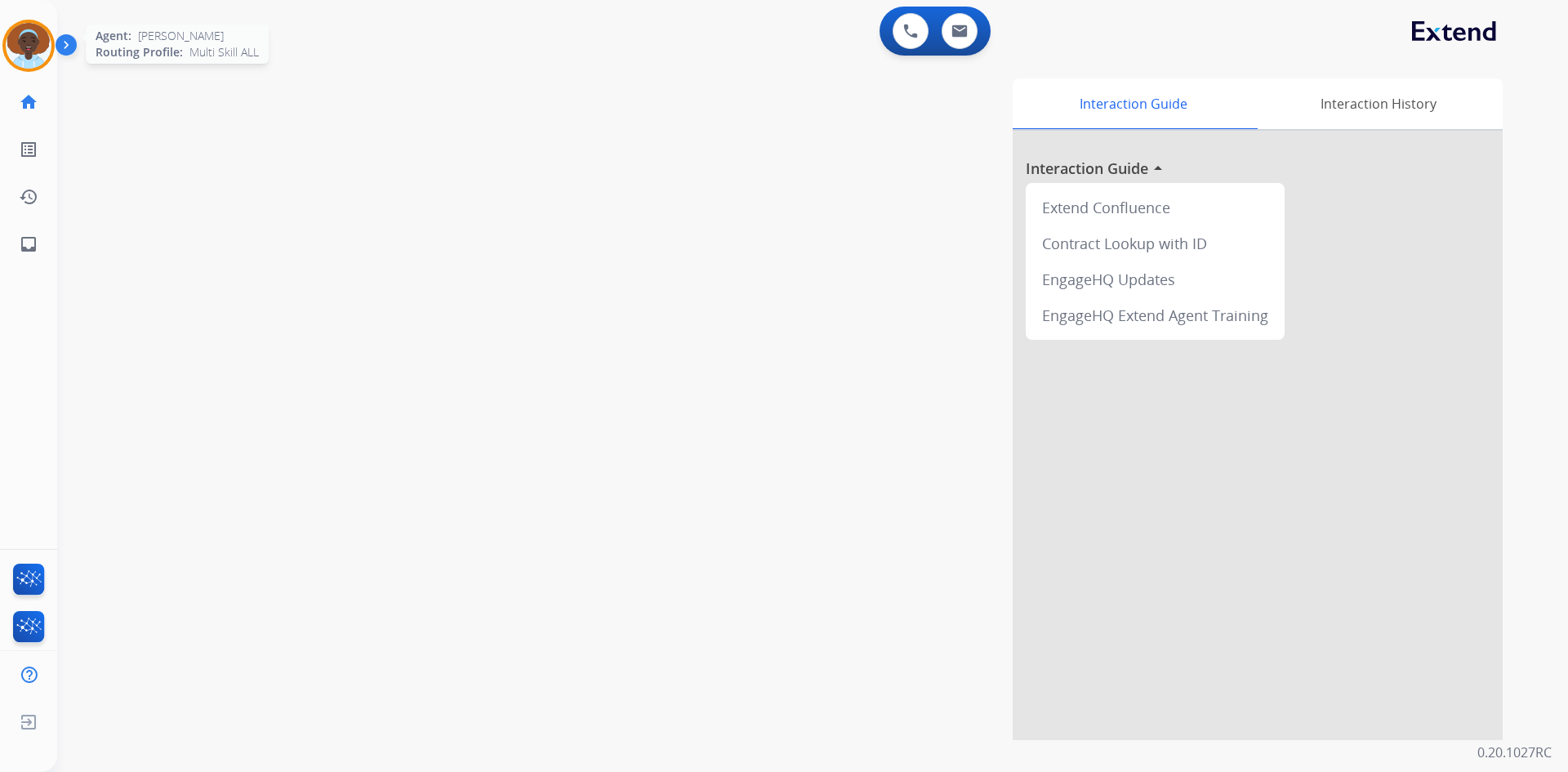
click at [33, 58] on img at bounding box center [28, 45] width 46 height 46
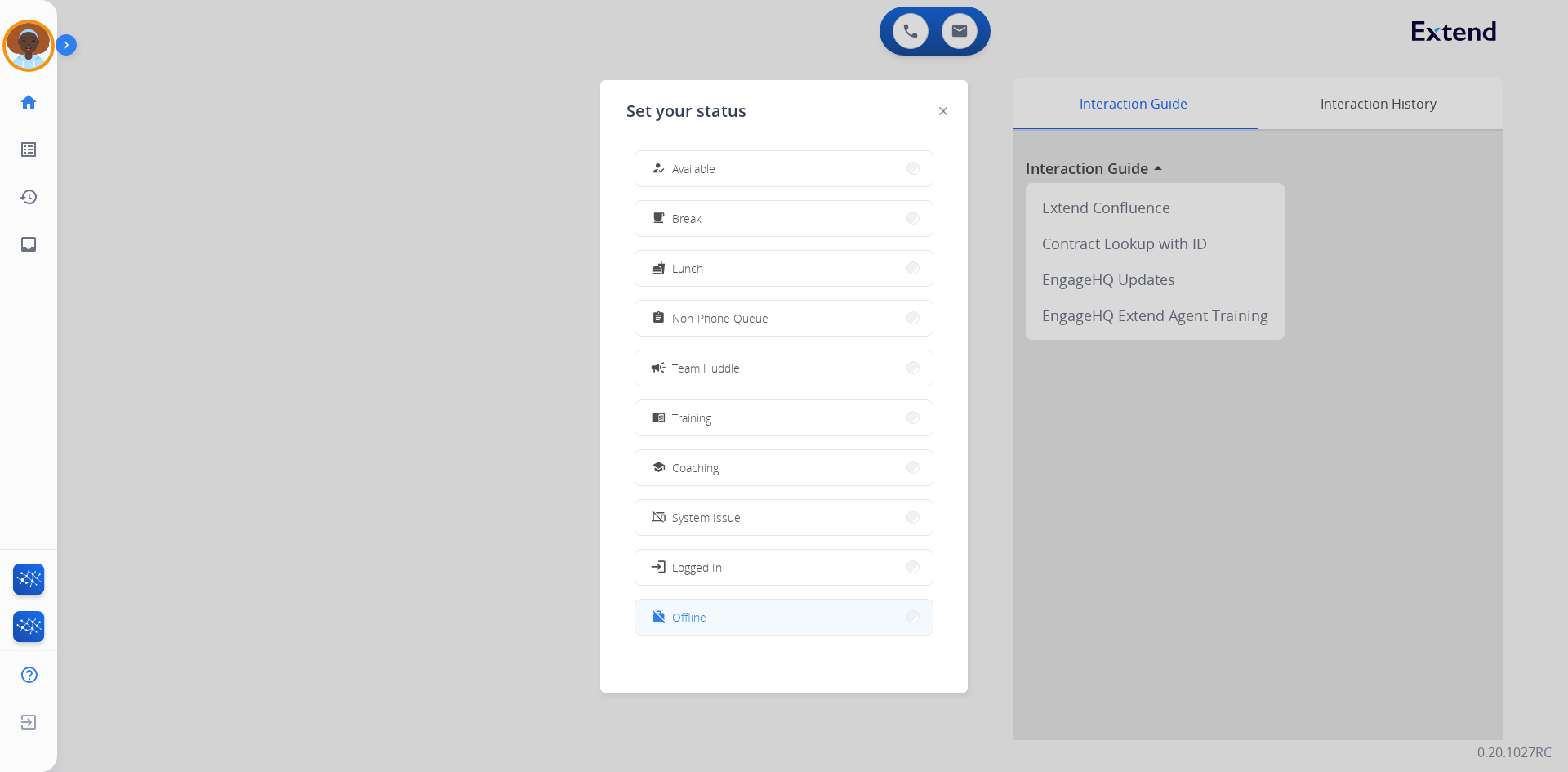
click at [752, 606] on button "work_off Offline" at bounding box center [784, 616] width 297 height 35
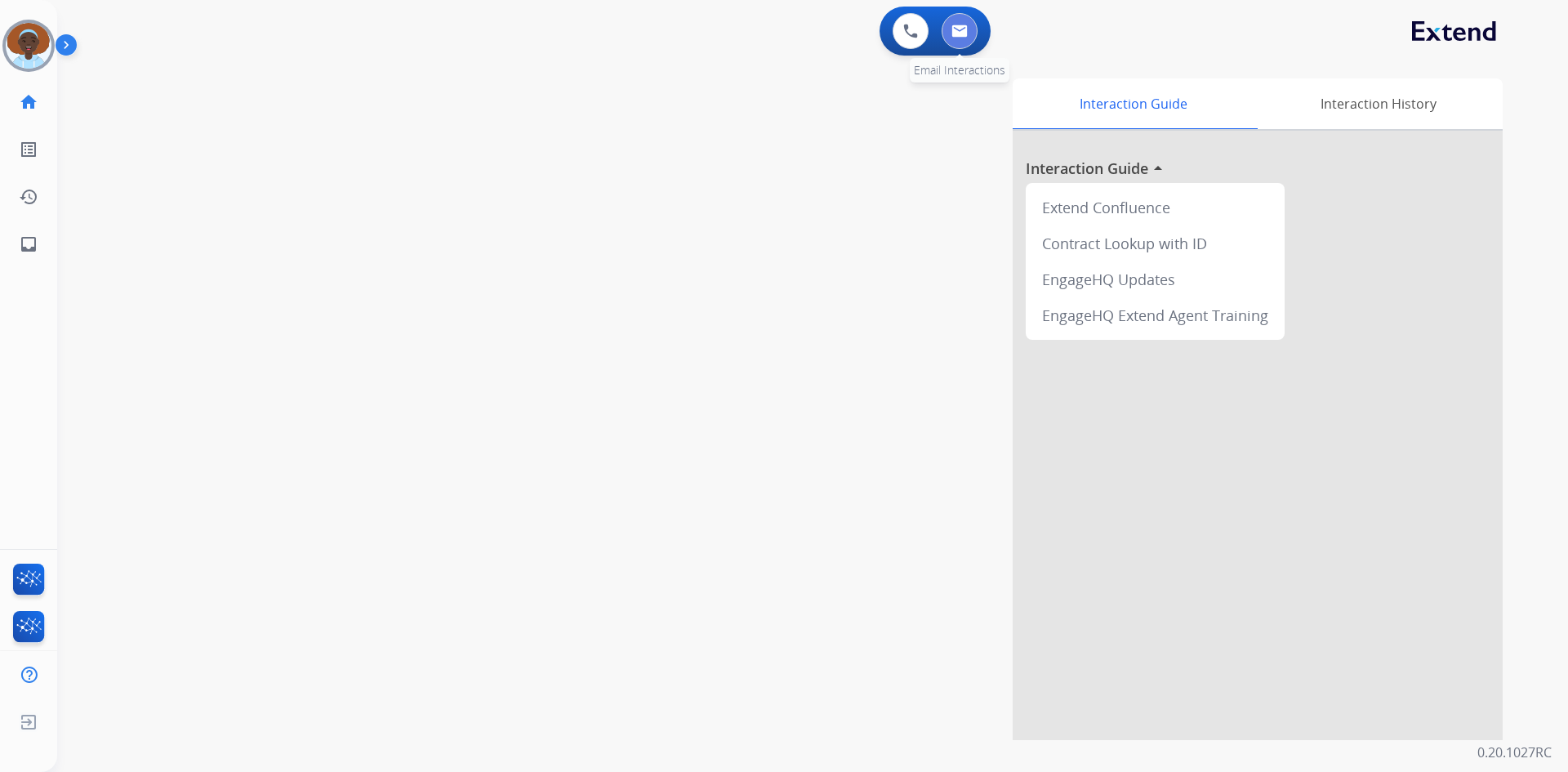
click at [958, 37] on img at bounding box center [960, 31] width 16 height 13
select select "**********"
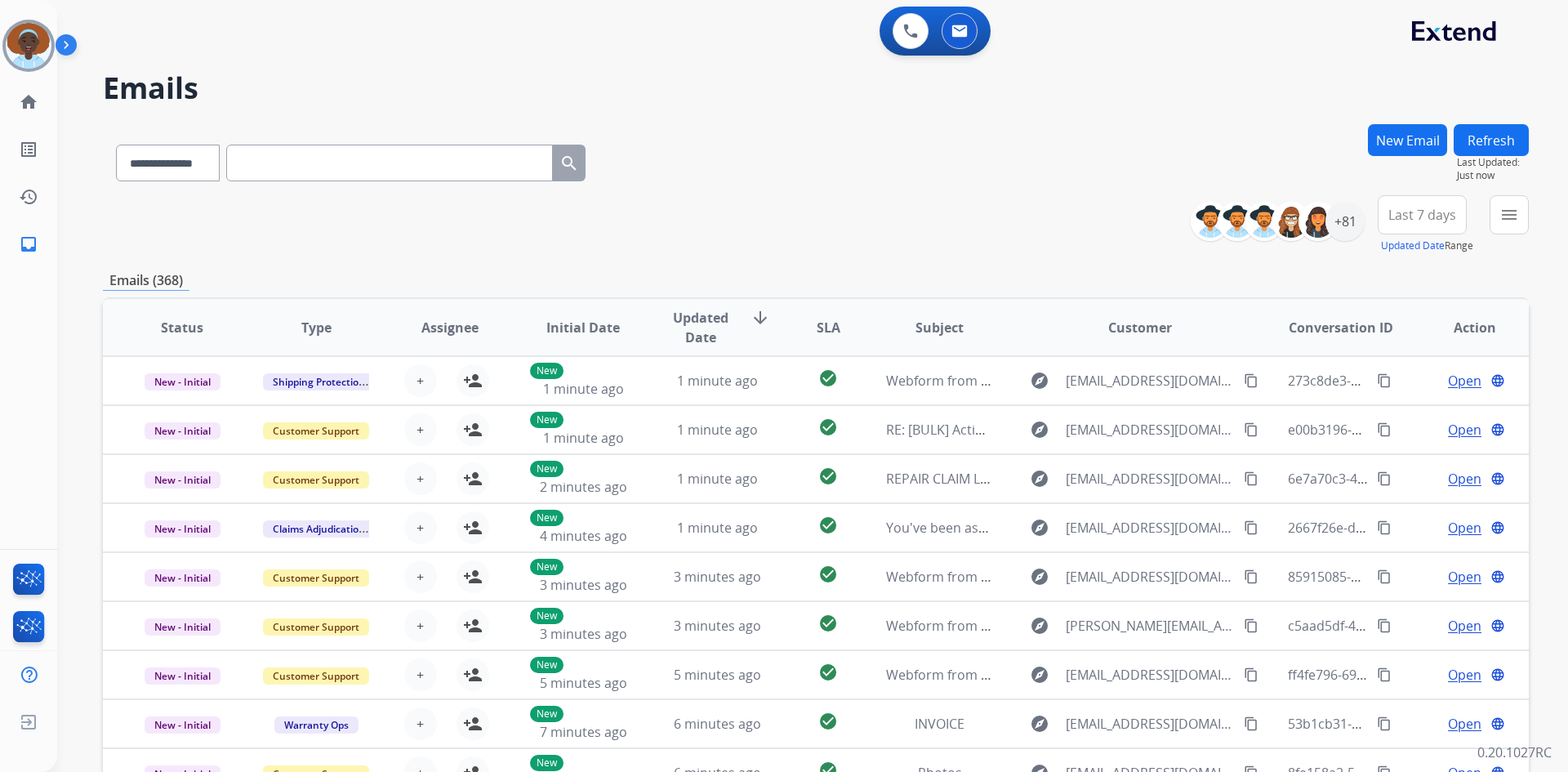
click at [1413, 223] on button "Last 7 days" at bounding box center [1422, 215] width 89 height 40
click at [1408, 412] on div "Last 90 days" at bounding box center [1417, 413] width 90 height 24
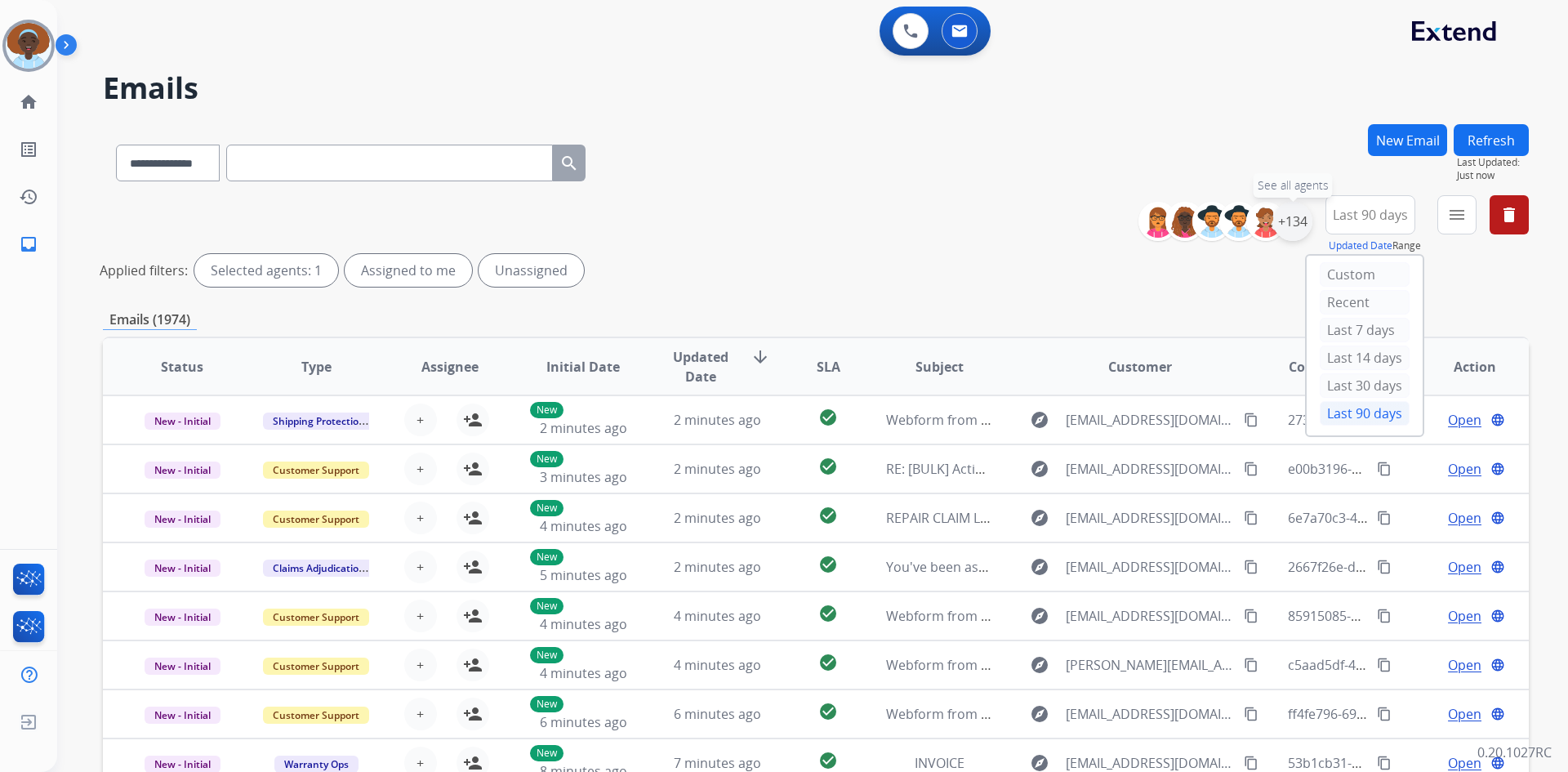
click at [1295, 222] on div "+134" at bounding box center [1293, 221] width 40 height 40
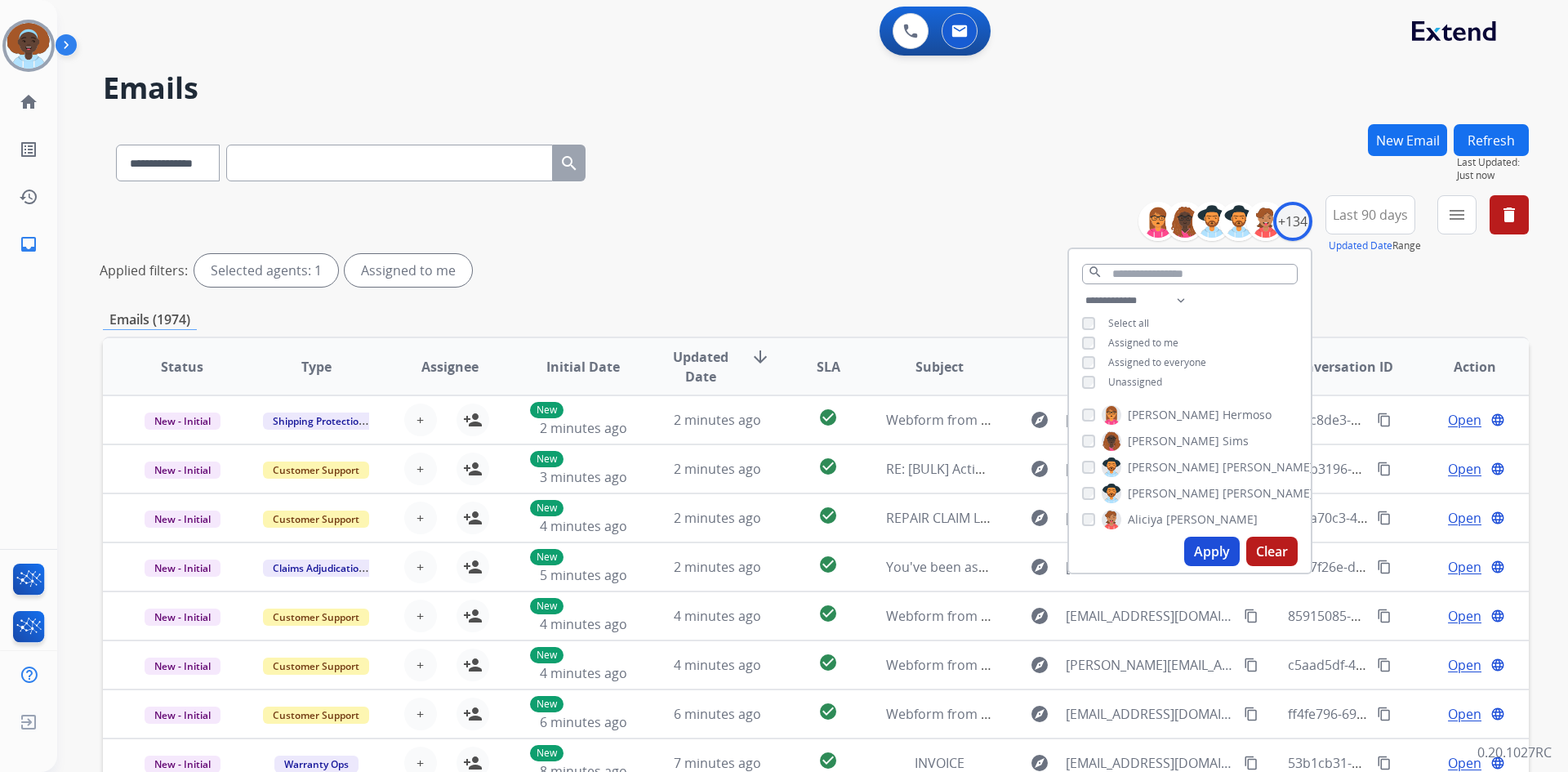
click at [1196, 546] on button "Apply" at bounding box center [1212, 551] width 56 height 30
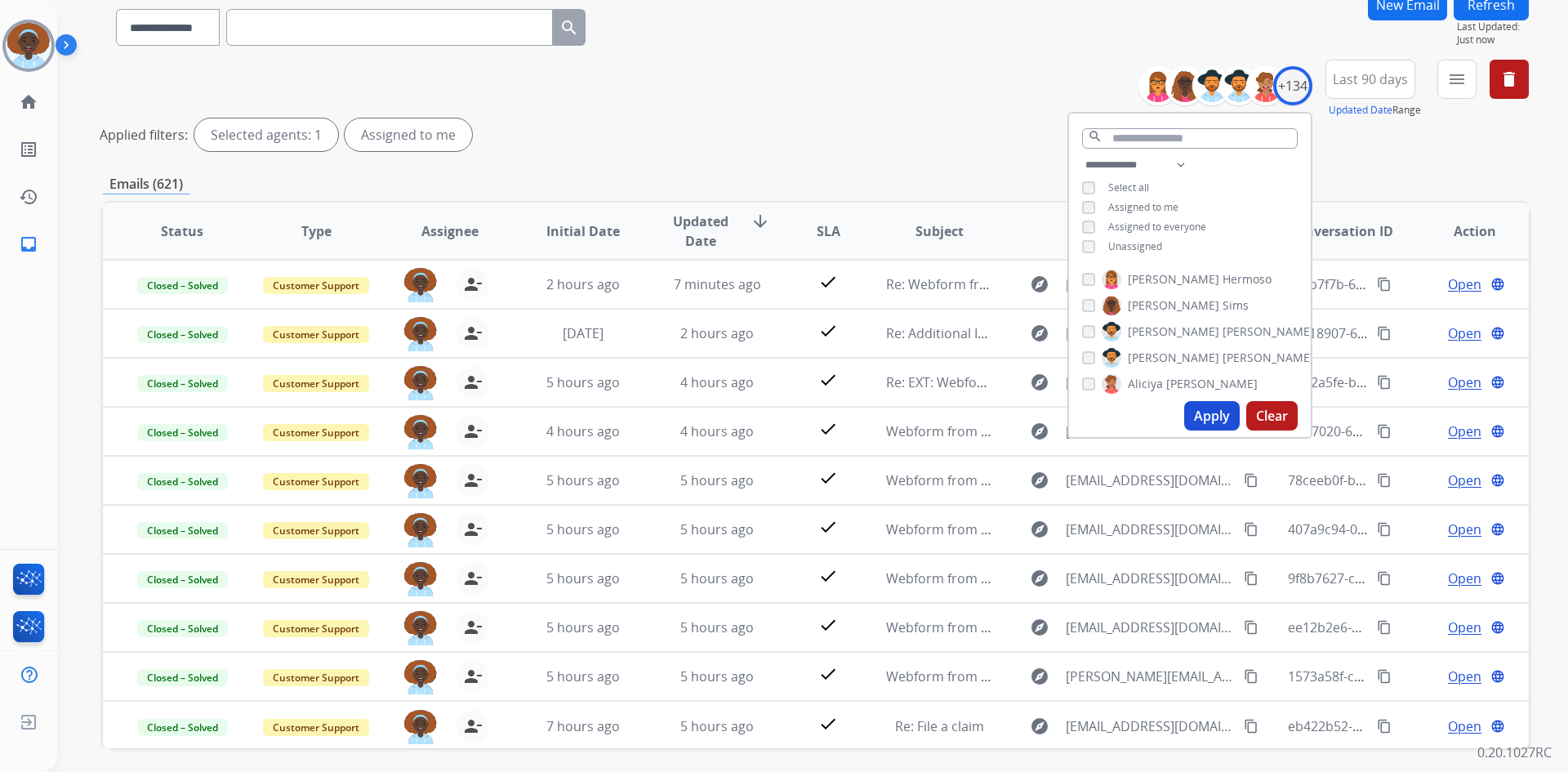
scroll to position [197, 0]
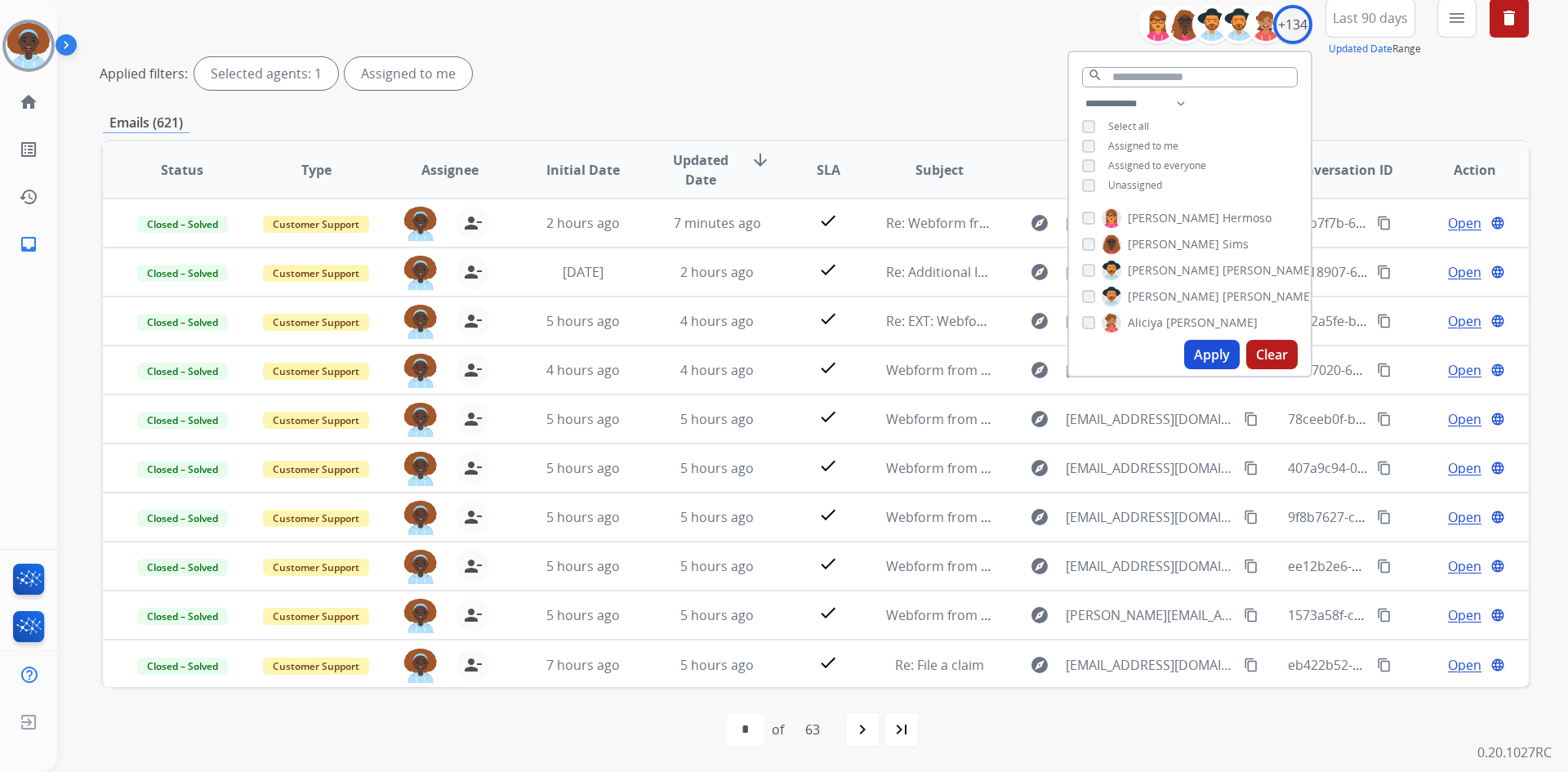
click at [993, 94] on div "**********" at bounding box center [816, 47] width 1426 height 98
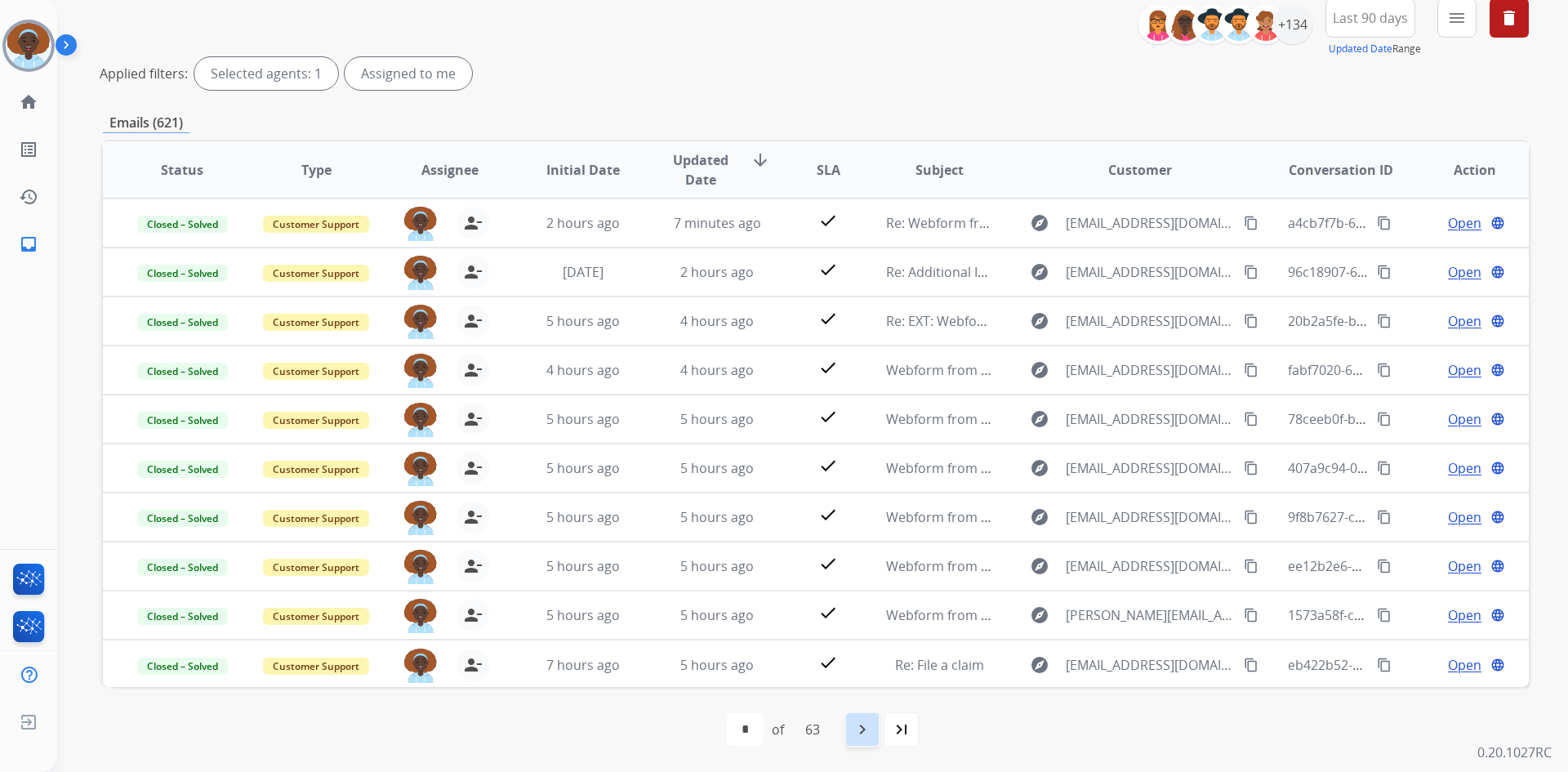
click at [862, 726] on mat-icon "navigate_next" at bounding box center [862, 729] width 20 height 20
select select "*"
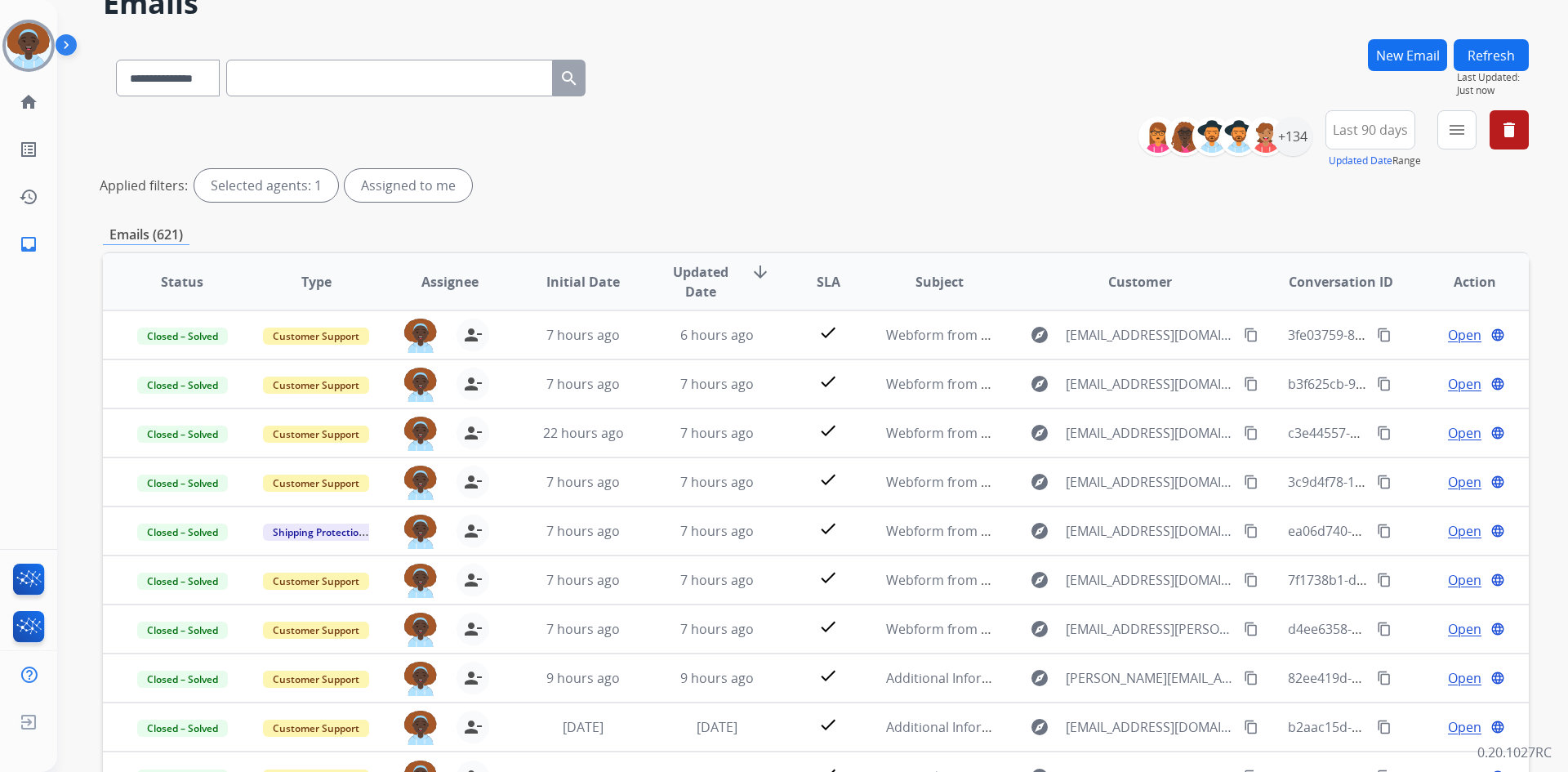
scroll to position [0, 0]
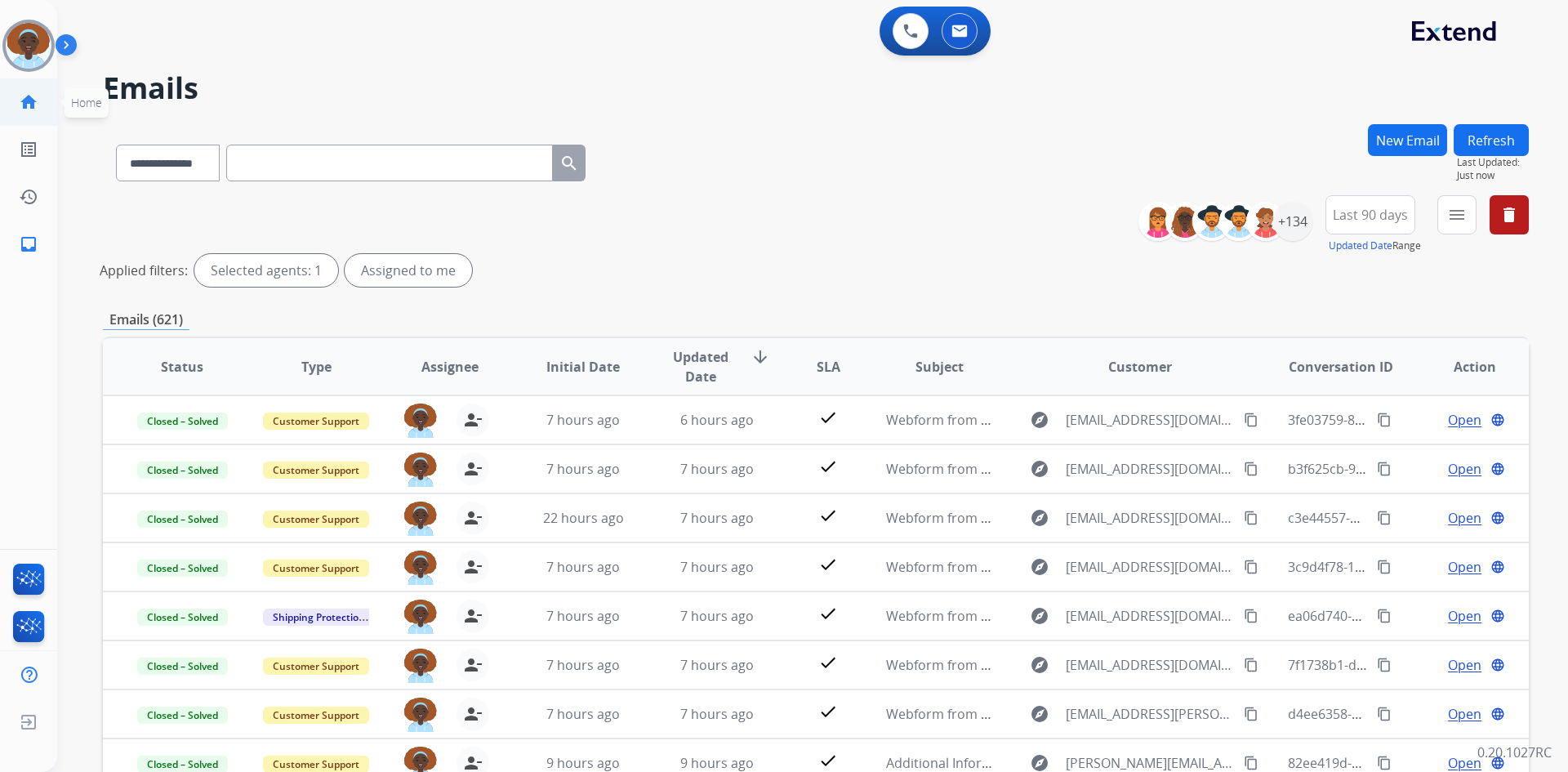
click at [27, 102] on mat-icon "home" at bounding box center [29, 103] width 20 height 20
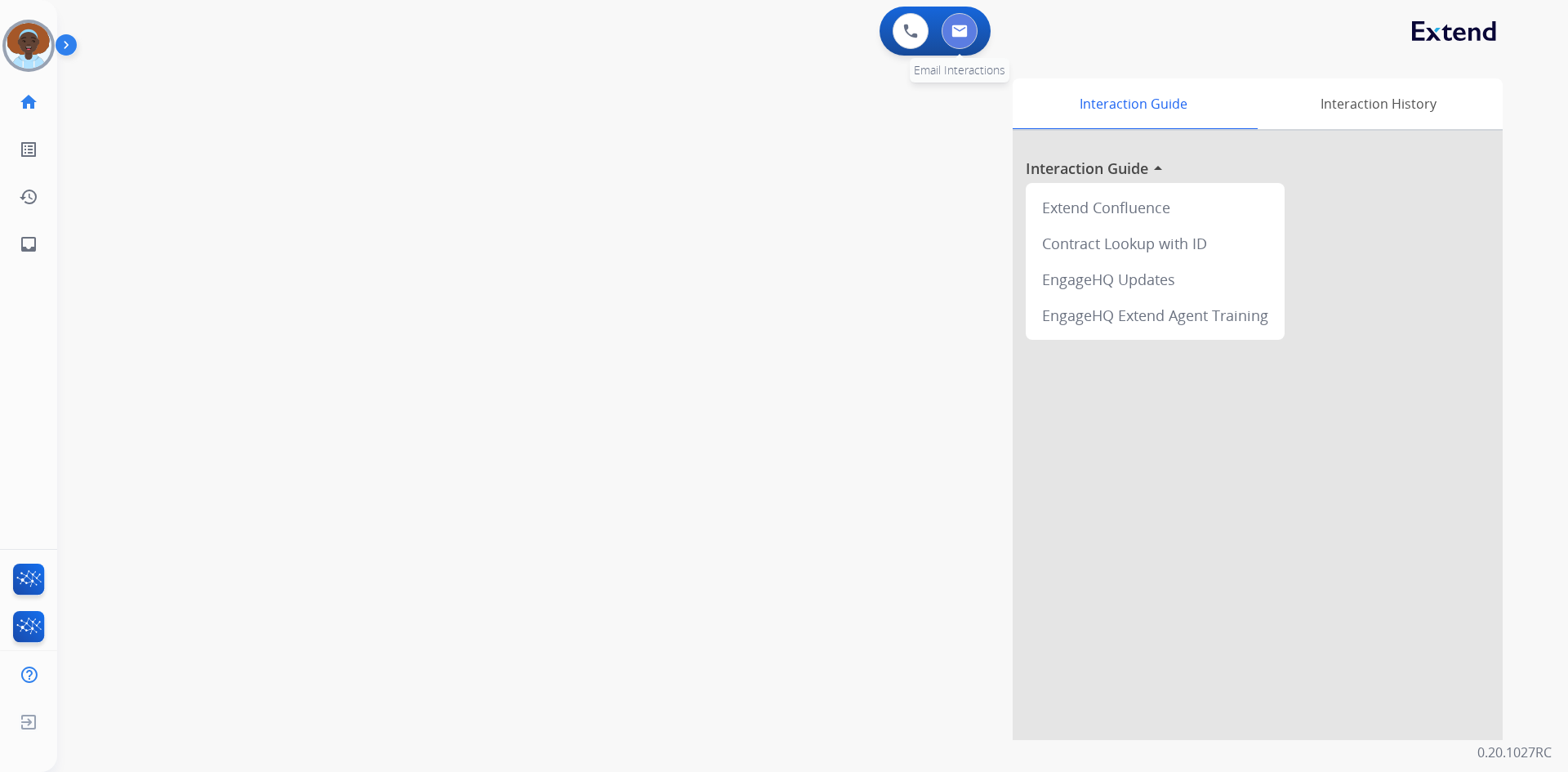
click at [953, 38] on button at bounding box center [960, 31] width 36 height 36
select select "**********"
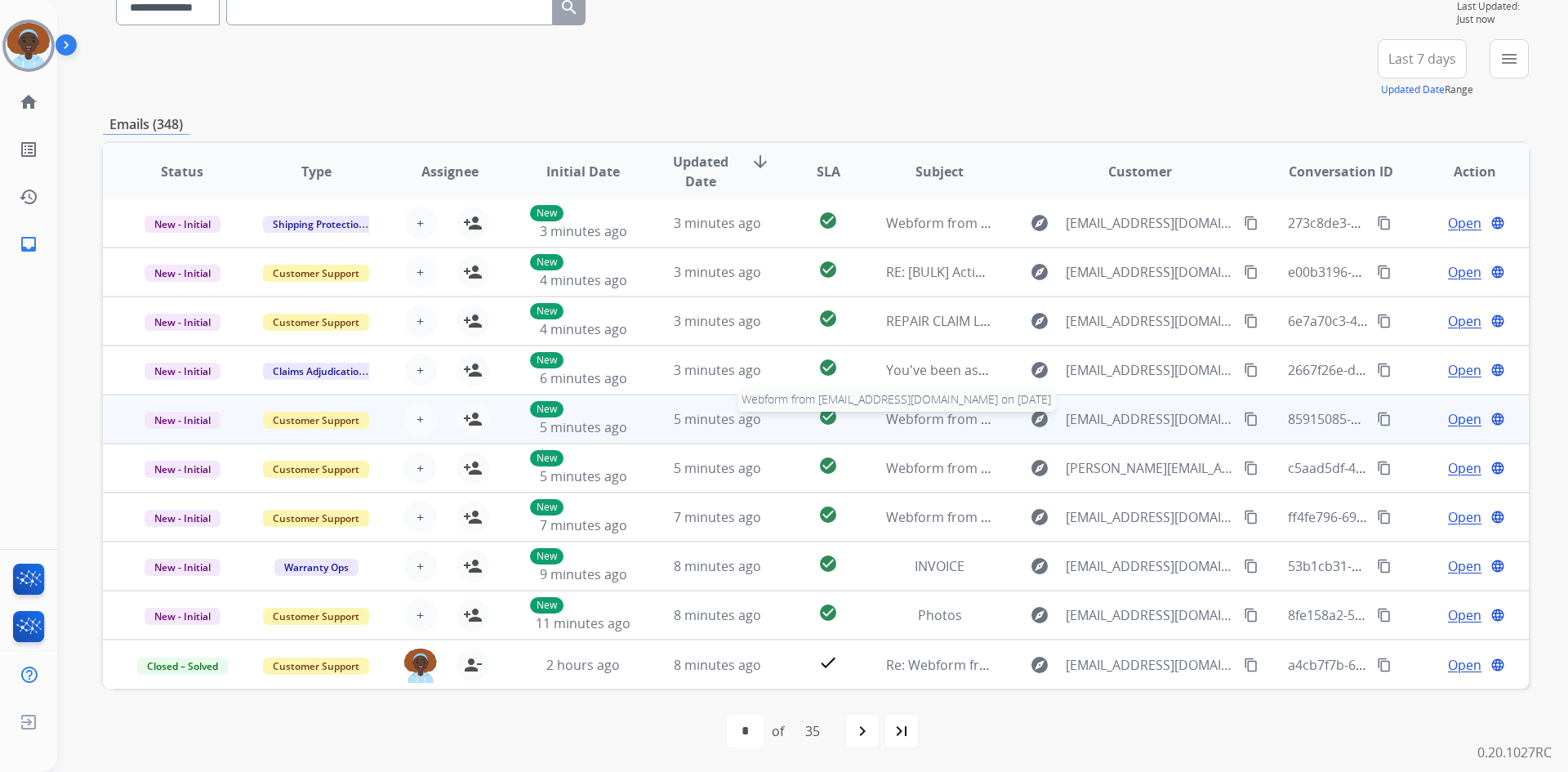
scroll to position [157, 0]
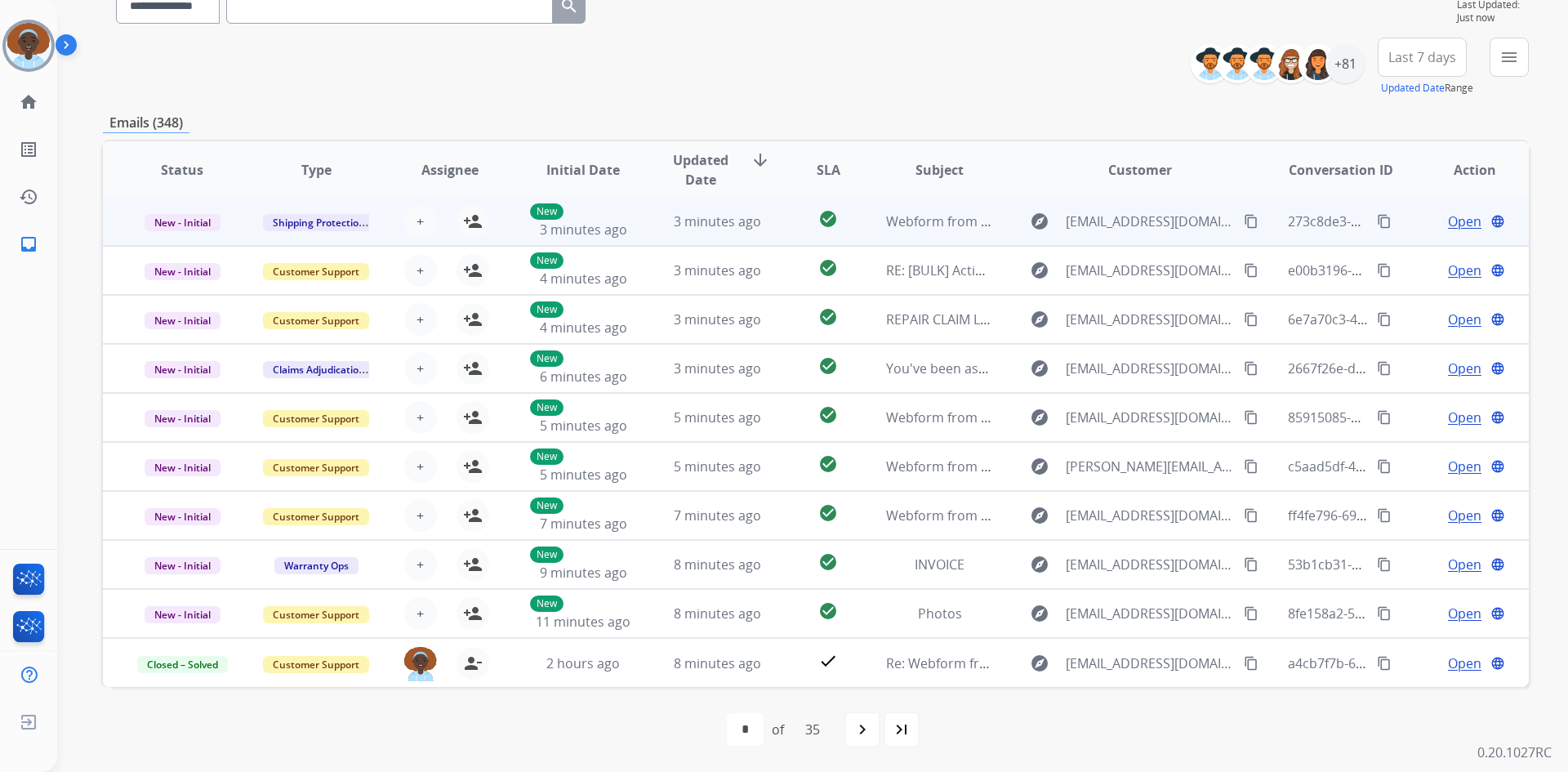
click at [1451, 229] on span "Open" at bounding box center [1464, 221] width 33 height 20
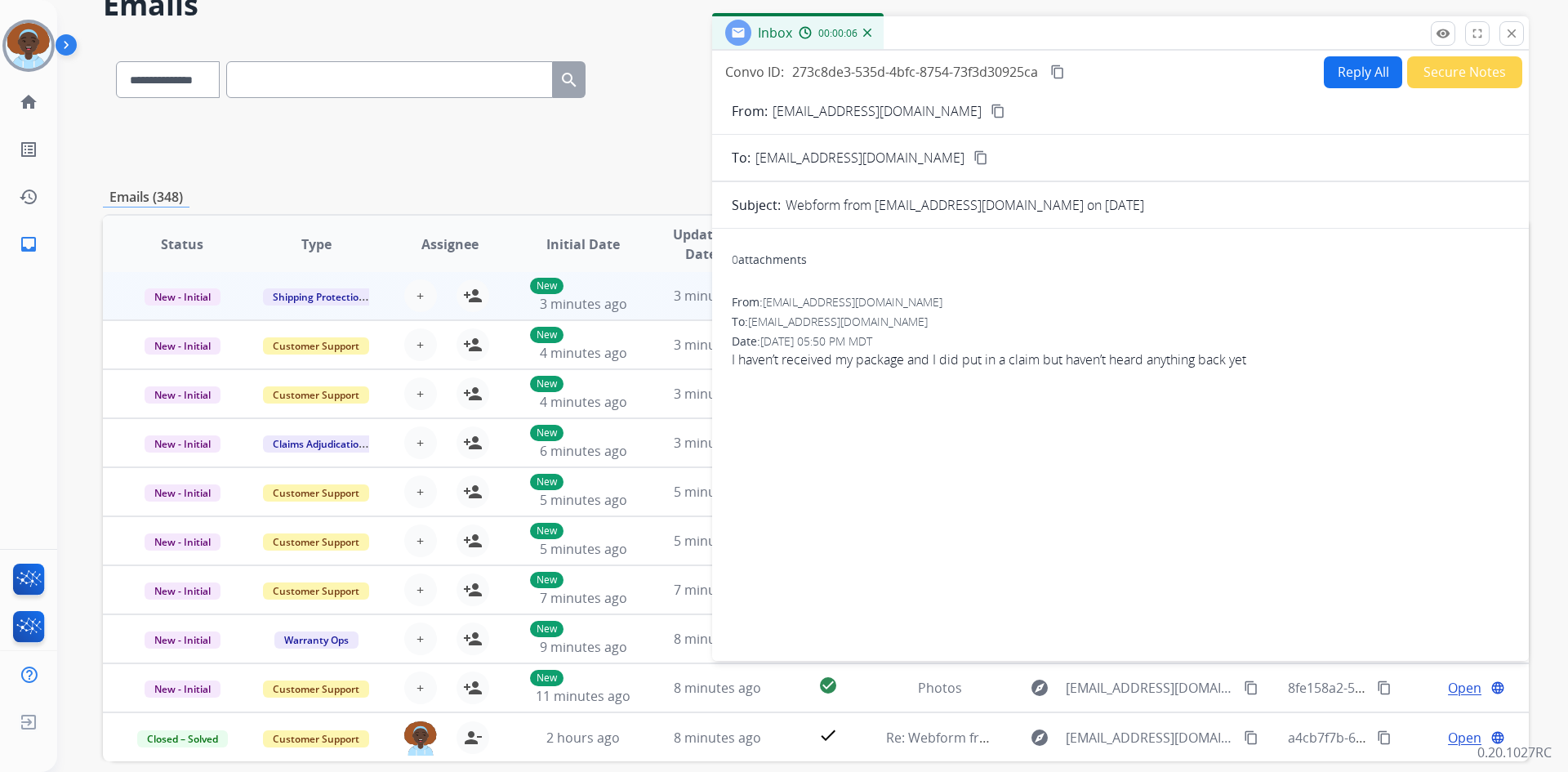
scroll to position [0, 0]
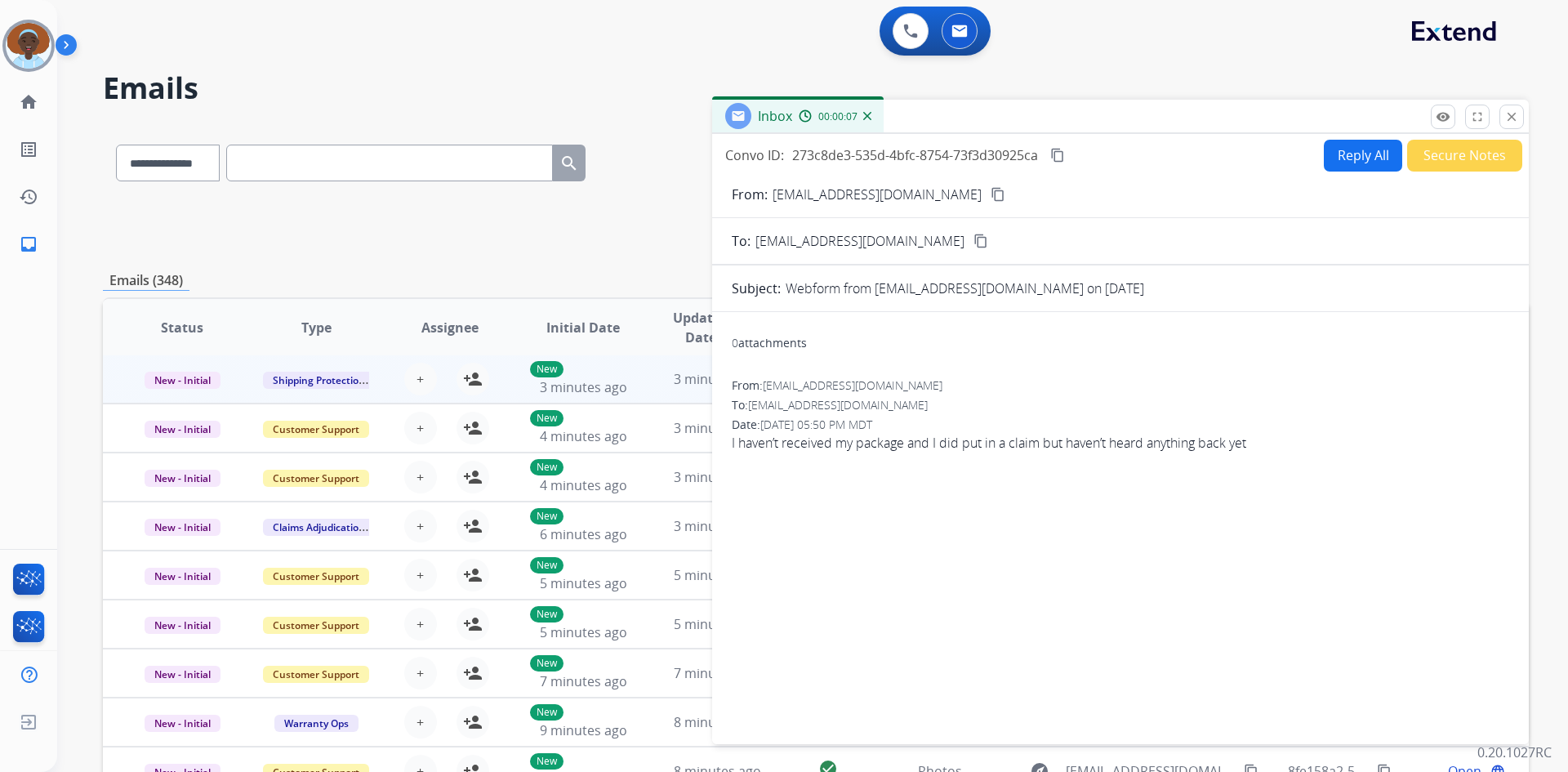
click at [991, 197] on mat-icon "content_copy" at bounding box center [998, 194] width 14 height 14
click at [1351, 160] on button "Reply All" at bounding box center [1363, 155] width 78 height 31
select select "**********"
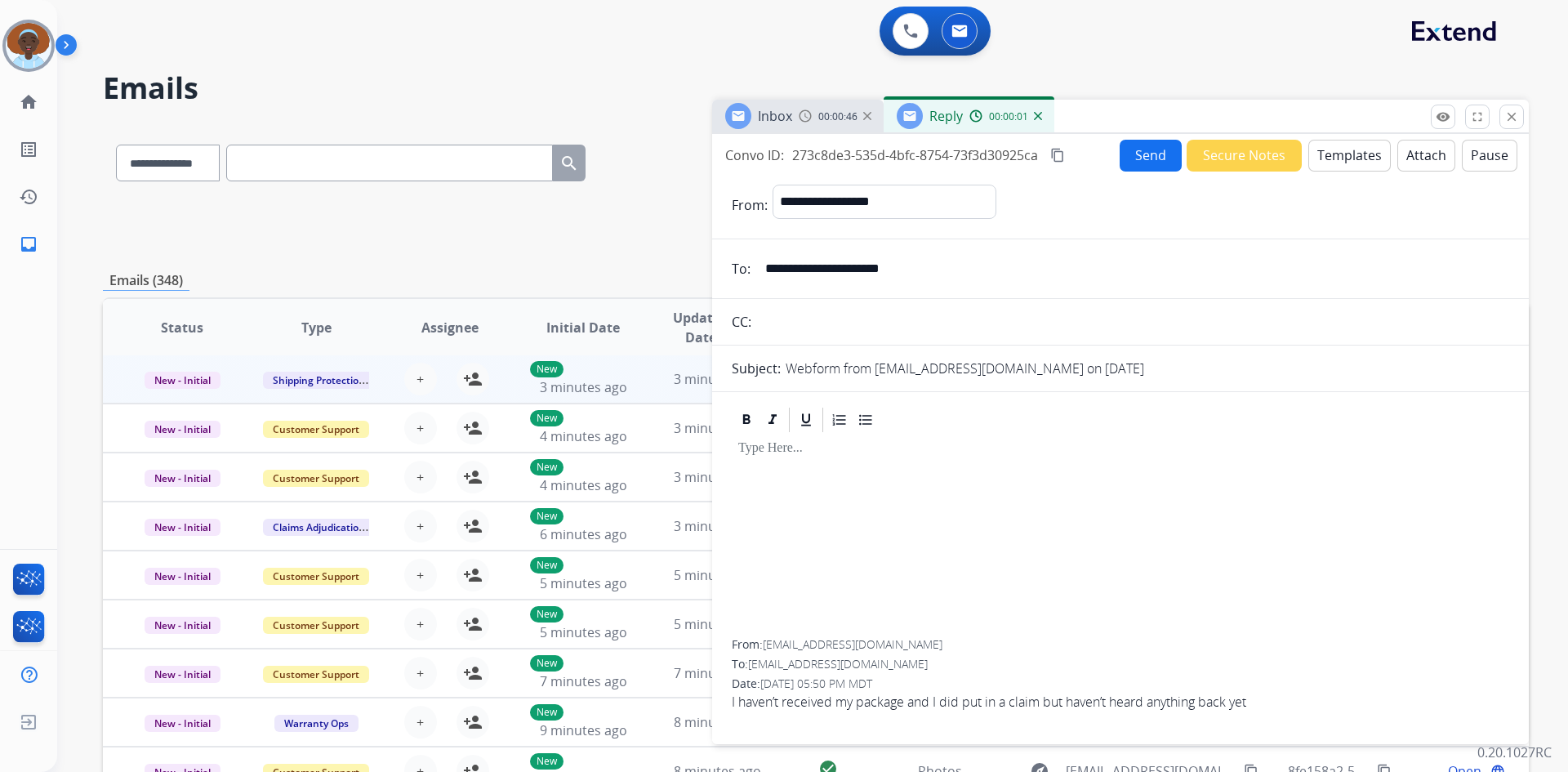
click at [1341, 165] on button "Templates" at bounding box center [1350, 155] width 83 height 31
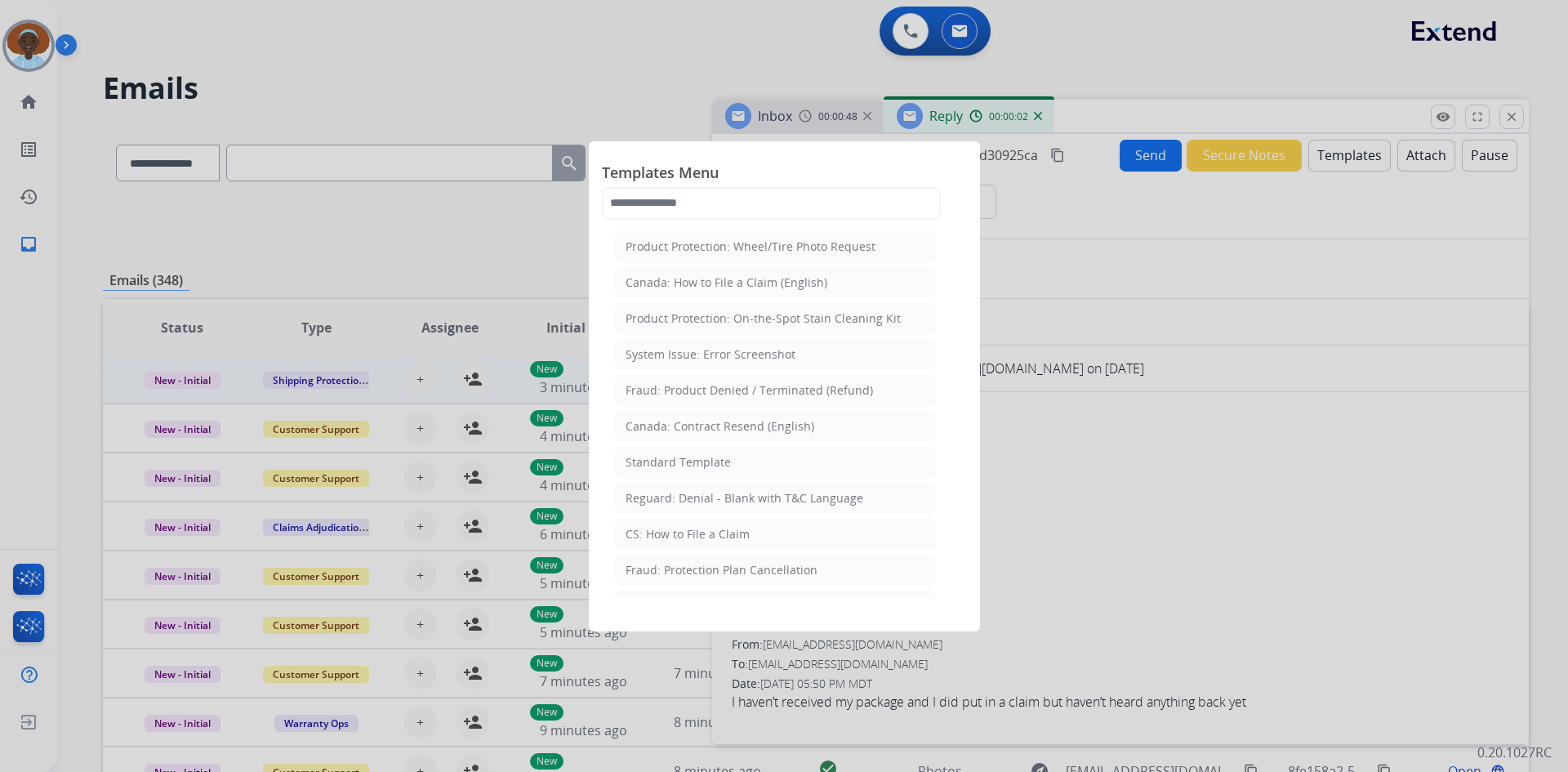
click at [605, 85] on div at bounding box center [784, 386] width 1568 height 772
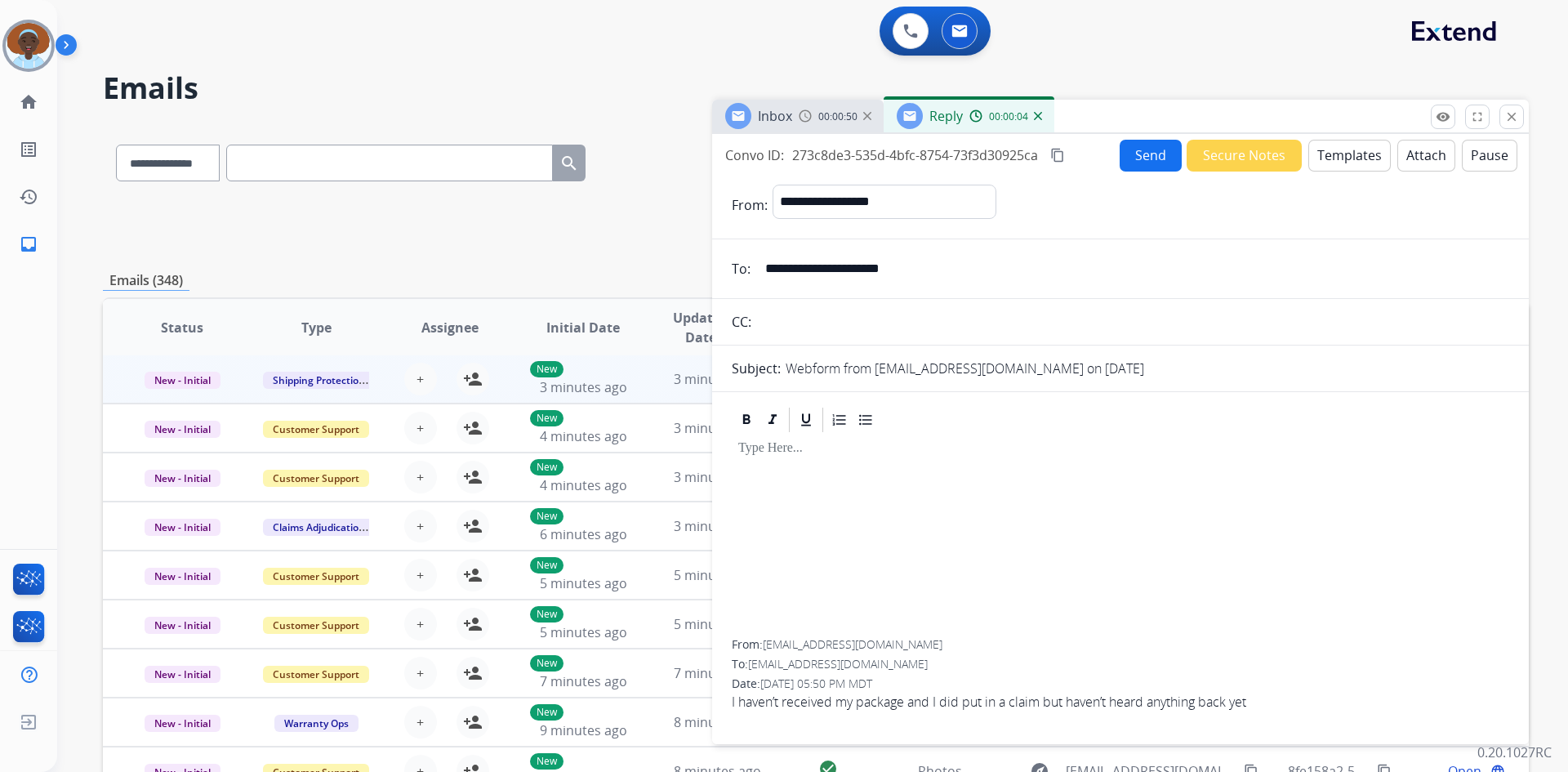
click at [1036, 116] on img at bounding box center [1038, 115] width 8 height 8
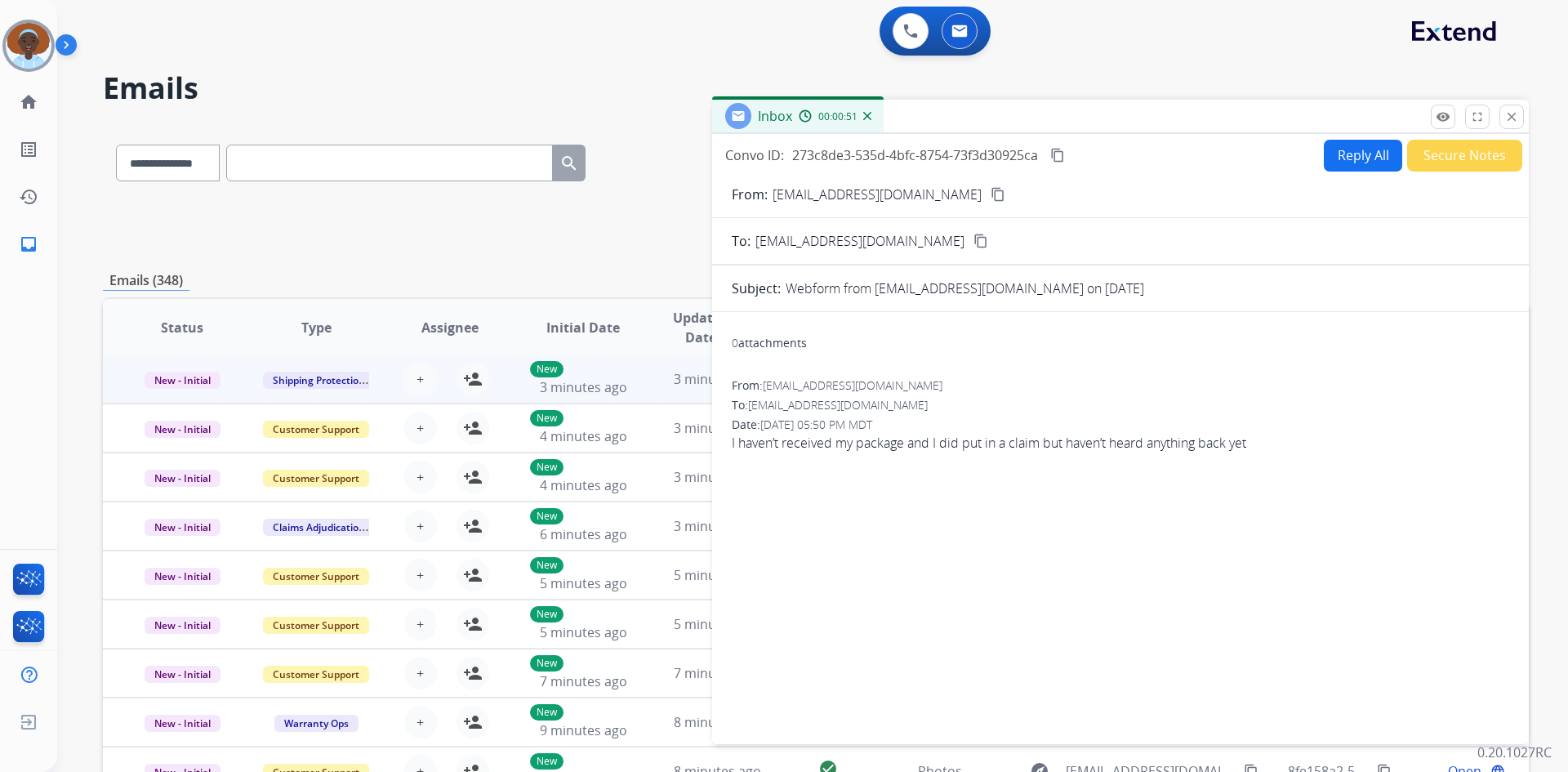
click at [865, 113] on img at bounding box center [867, 115] width 8 height 8
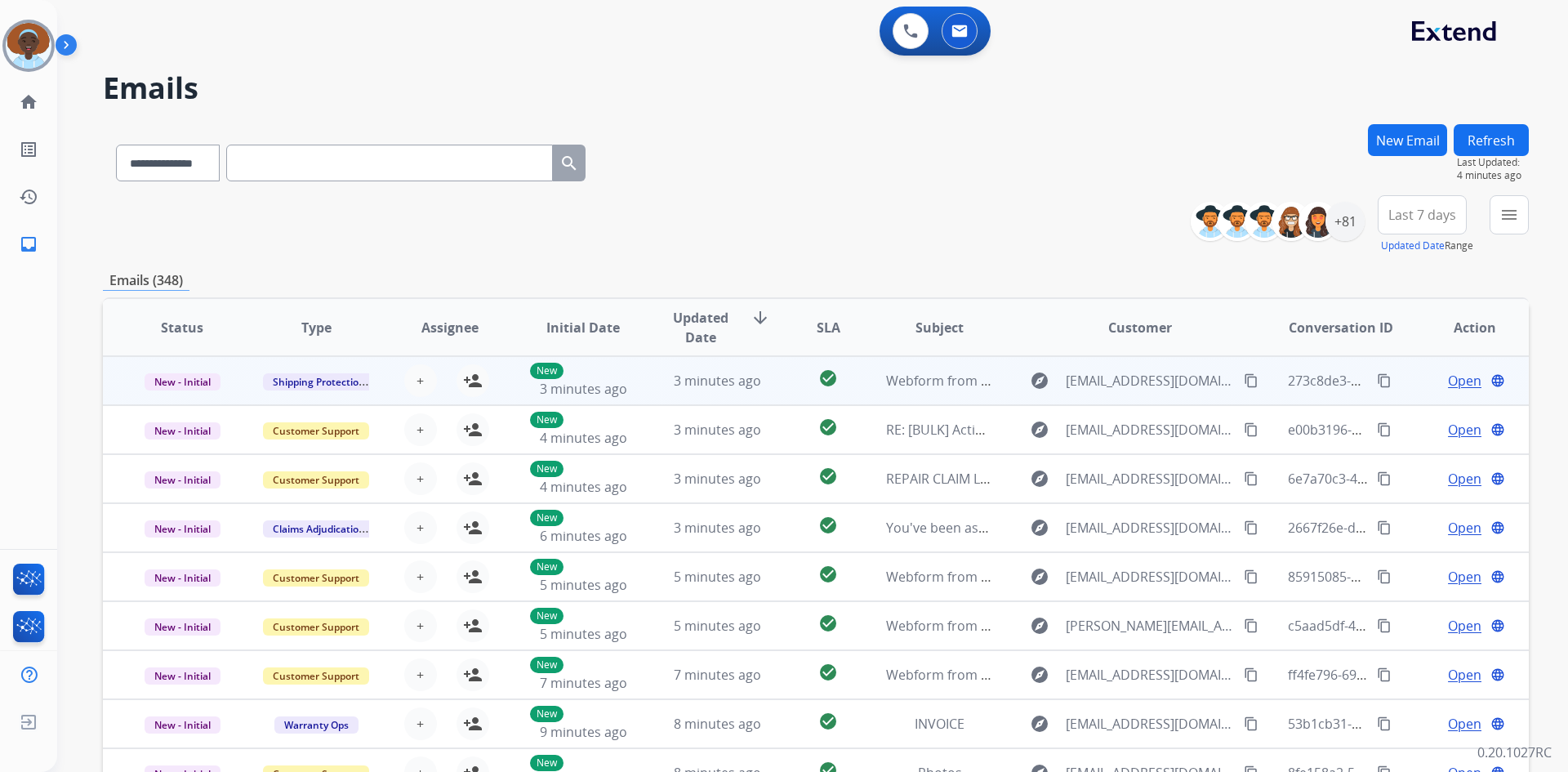
click at [1469, 377] on span "Open" at bounding box center [1464, 381] width 33 height 20
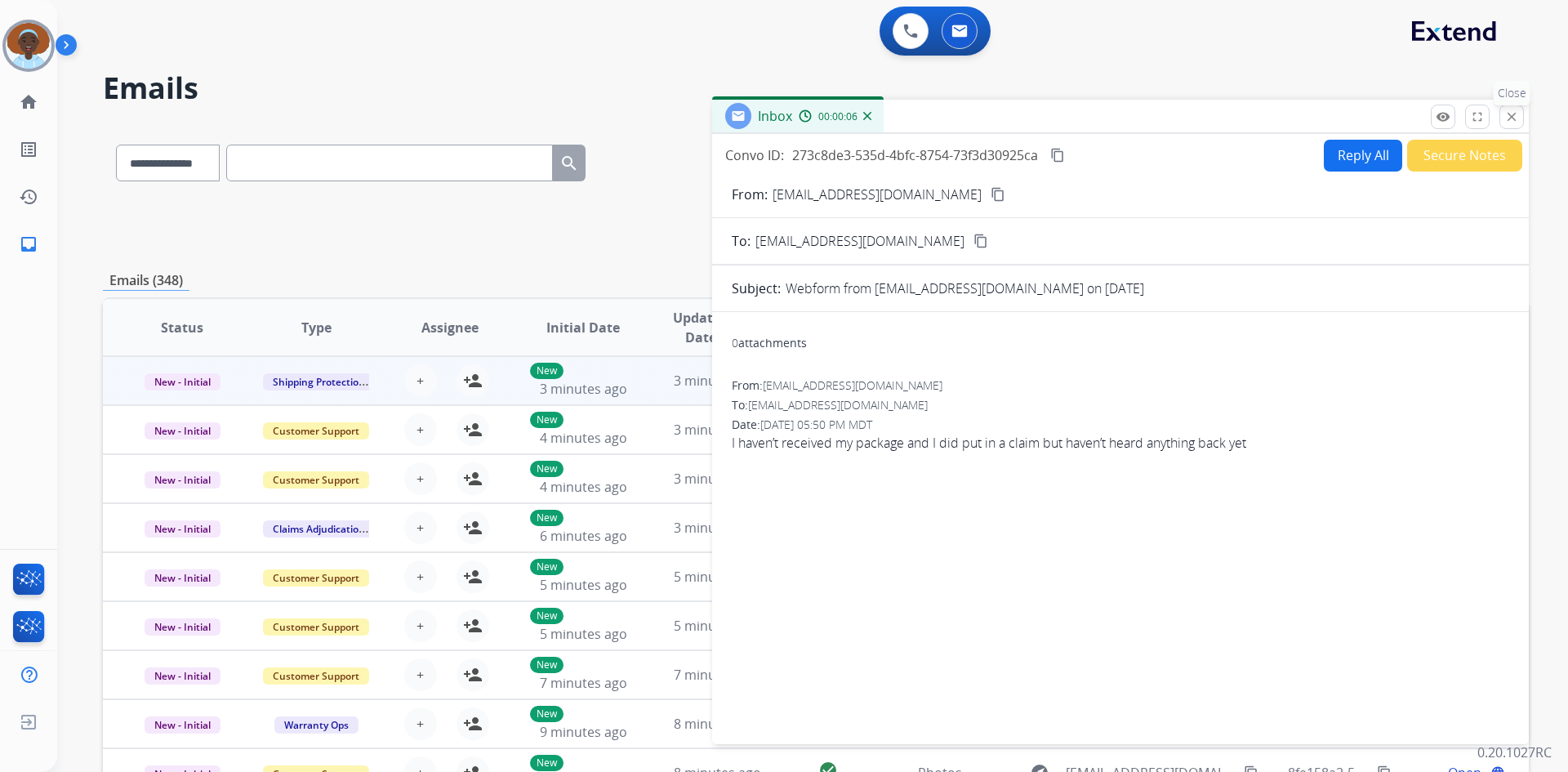
click at [1521, 123] on button "close Close" at bounding box center [1511, 116] width 24 height 24
